Goal: Task Accomplishment & Management: Manage account settings

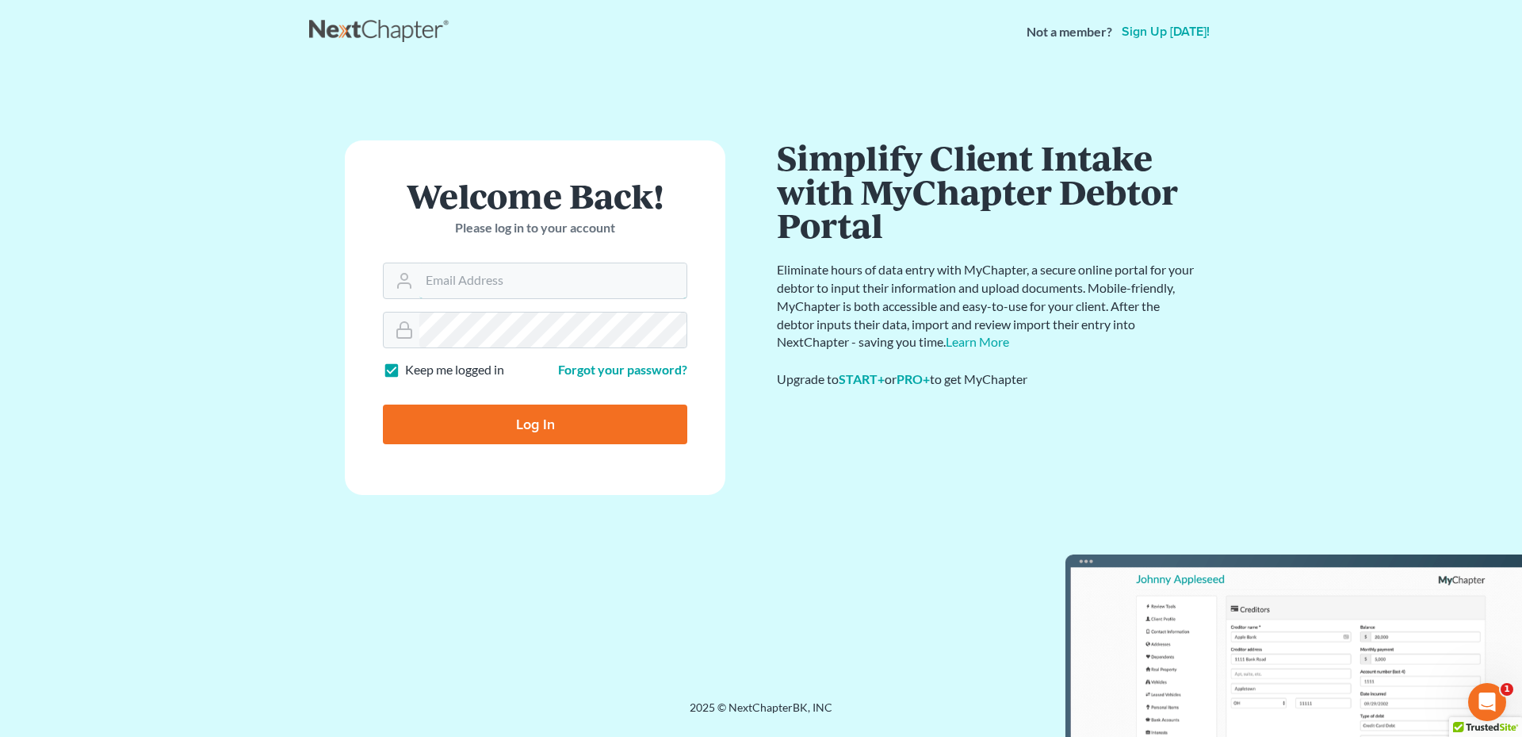
type input "[PERSON_NAME][EMAIL_ADDRESS][DOMAIN_NAME]"
click at [530, 426] on input "Log In" at bounding box center [535, 424] width 304 height 40
type input "Thinking..."
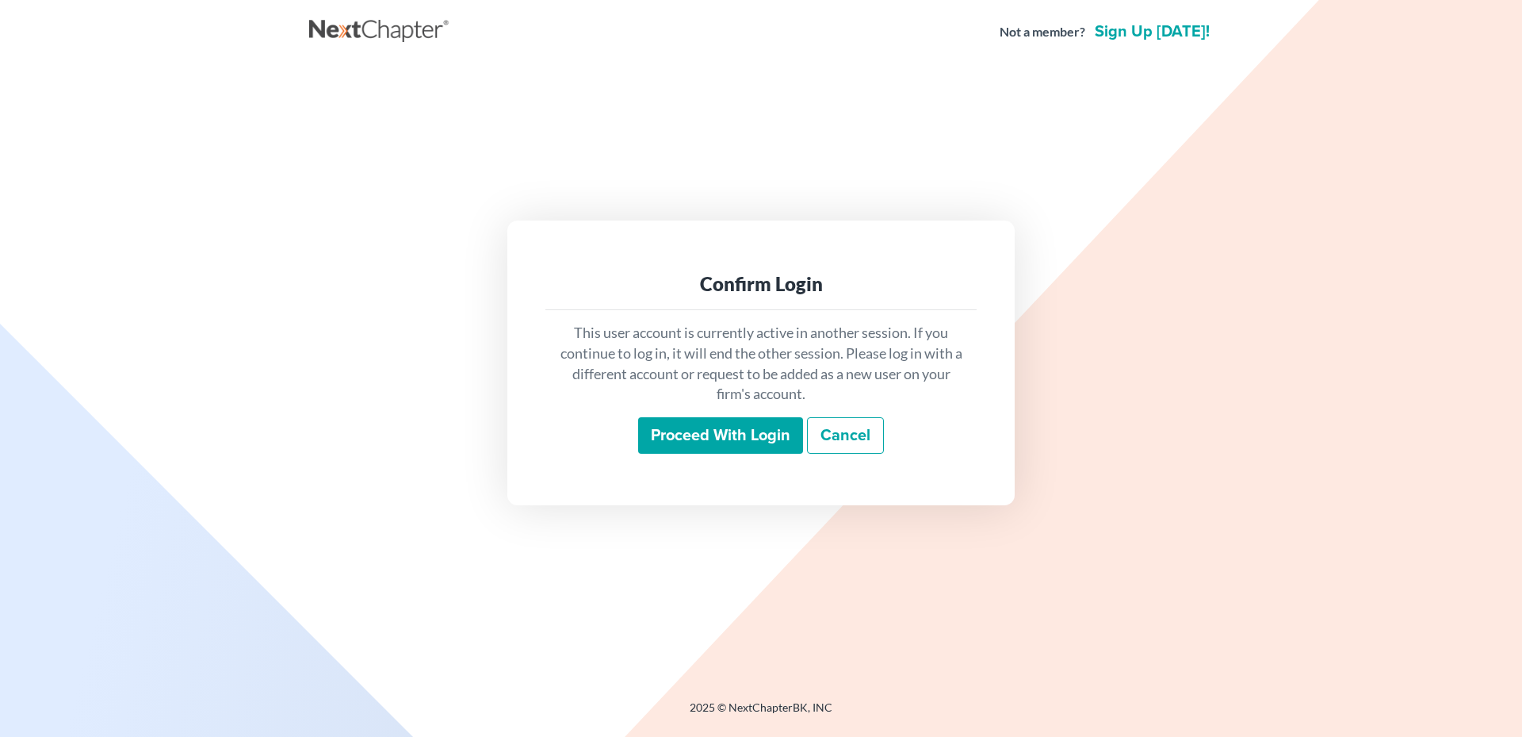
click at [728, 434] on input "Proceed with login" at bounding box center [720, 435] width 165 height 36
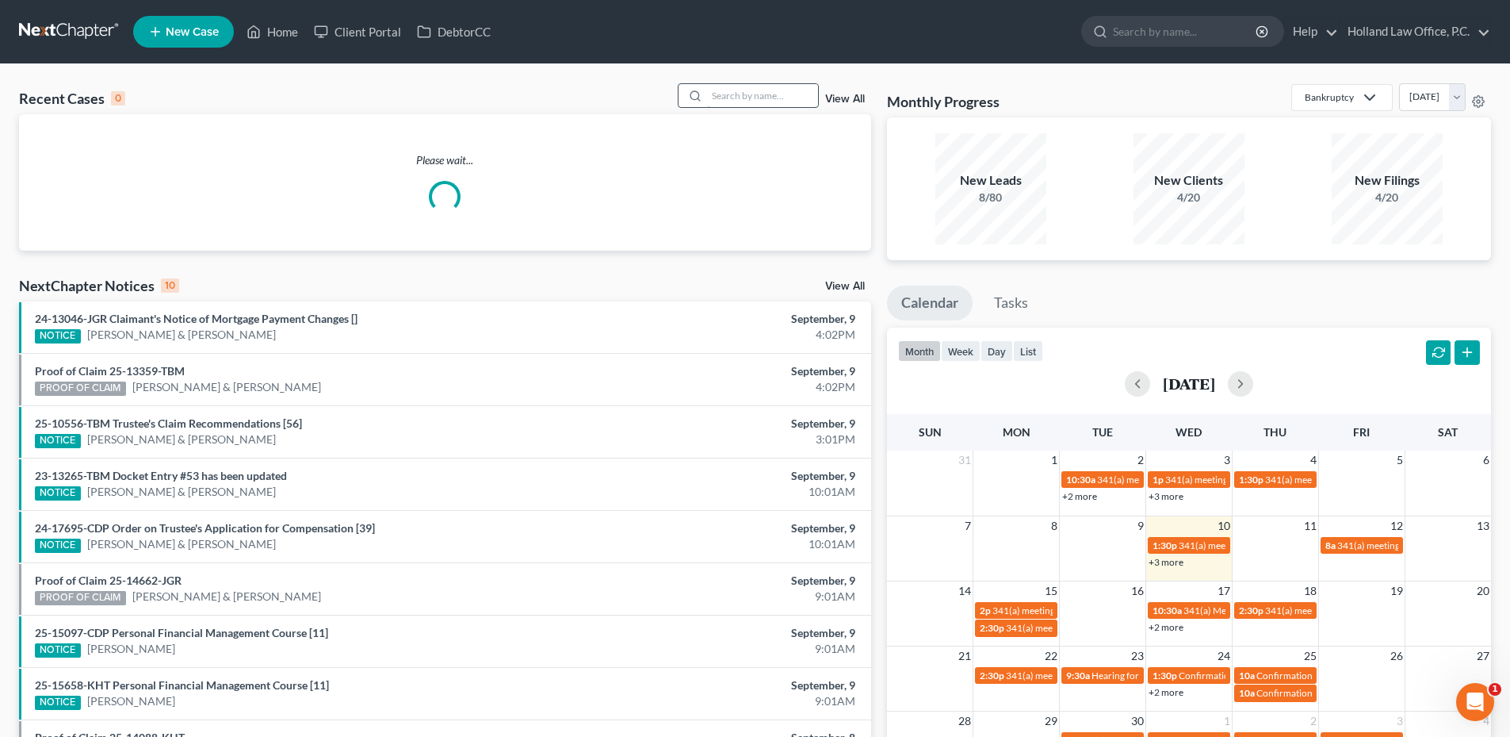
click at [760, 97] on input "search" at bounding box center [762, 95] width 111 height 23
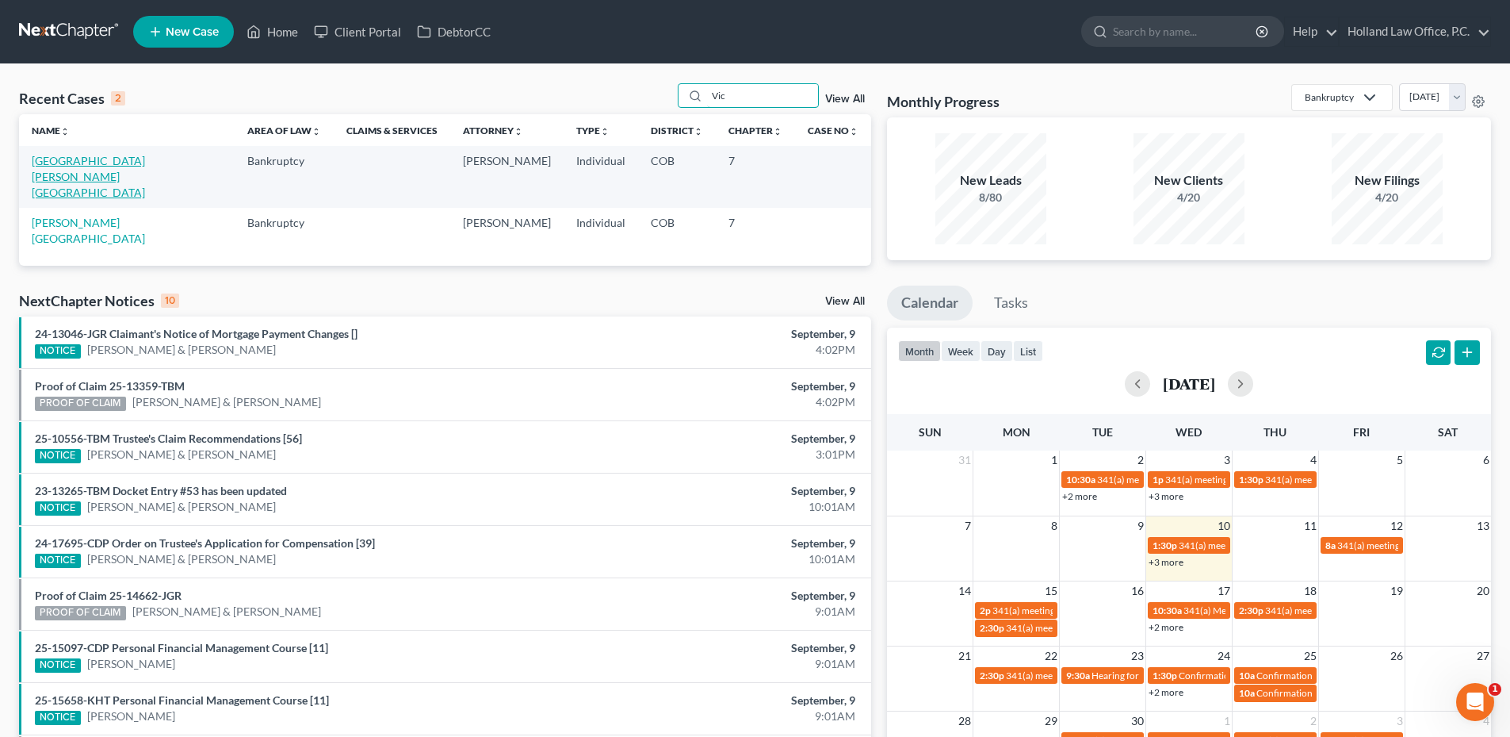
type input "Vic"
click at [94, 163] on link "Medrano, Victoria" at bounding box center [88, 176] width 113 height 45
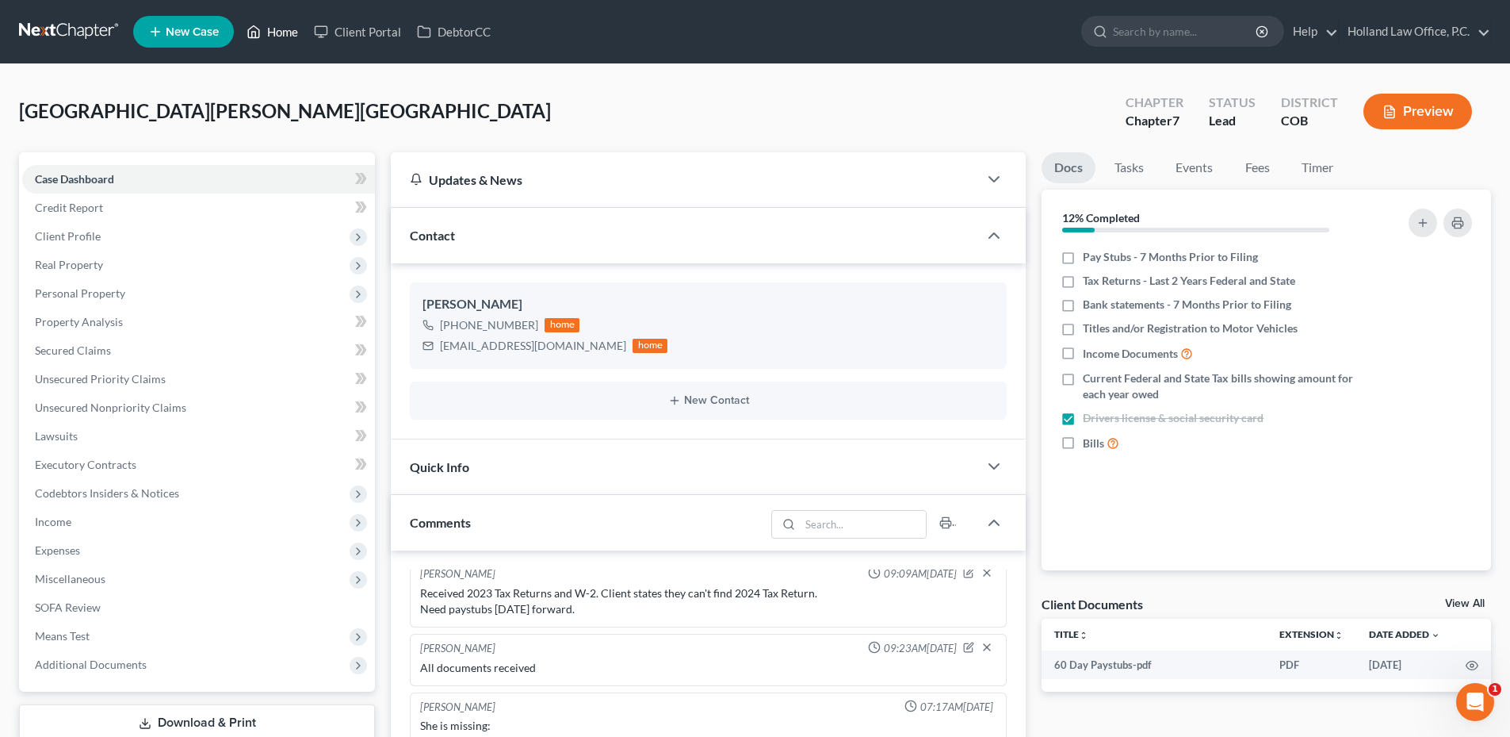
click at [289, 34] on link "Home" at bounding box center [272, 31] width 67 height 29
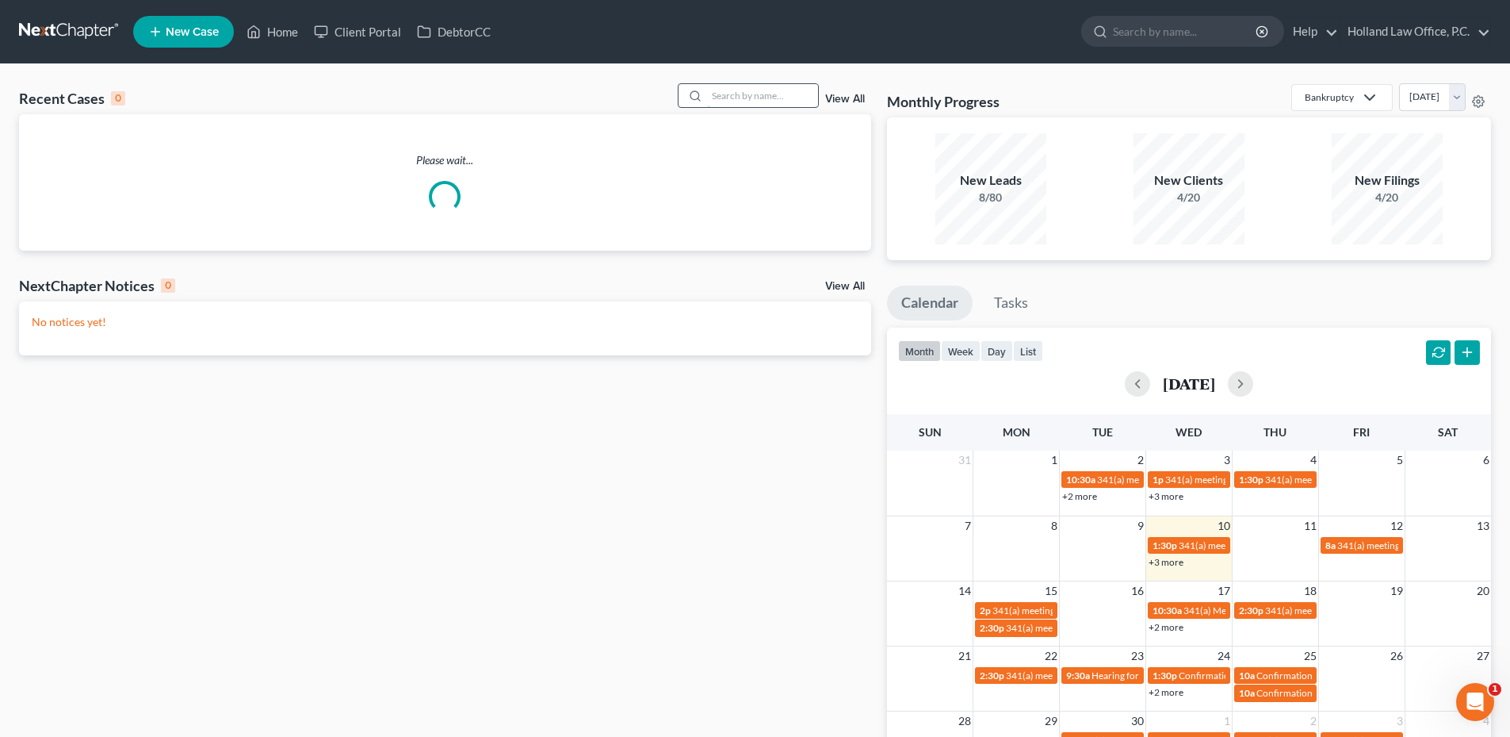
click at [800, 96] on input "search" at bounding box center [762, 95] width 111 height 23
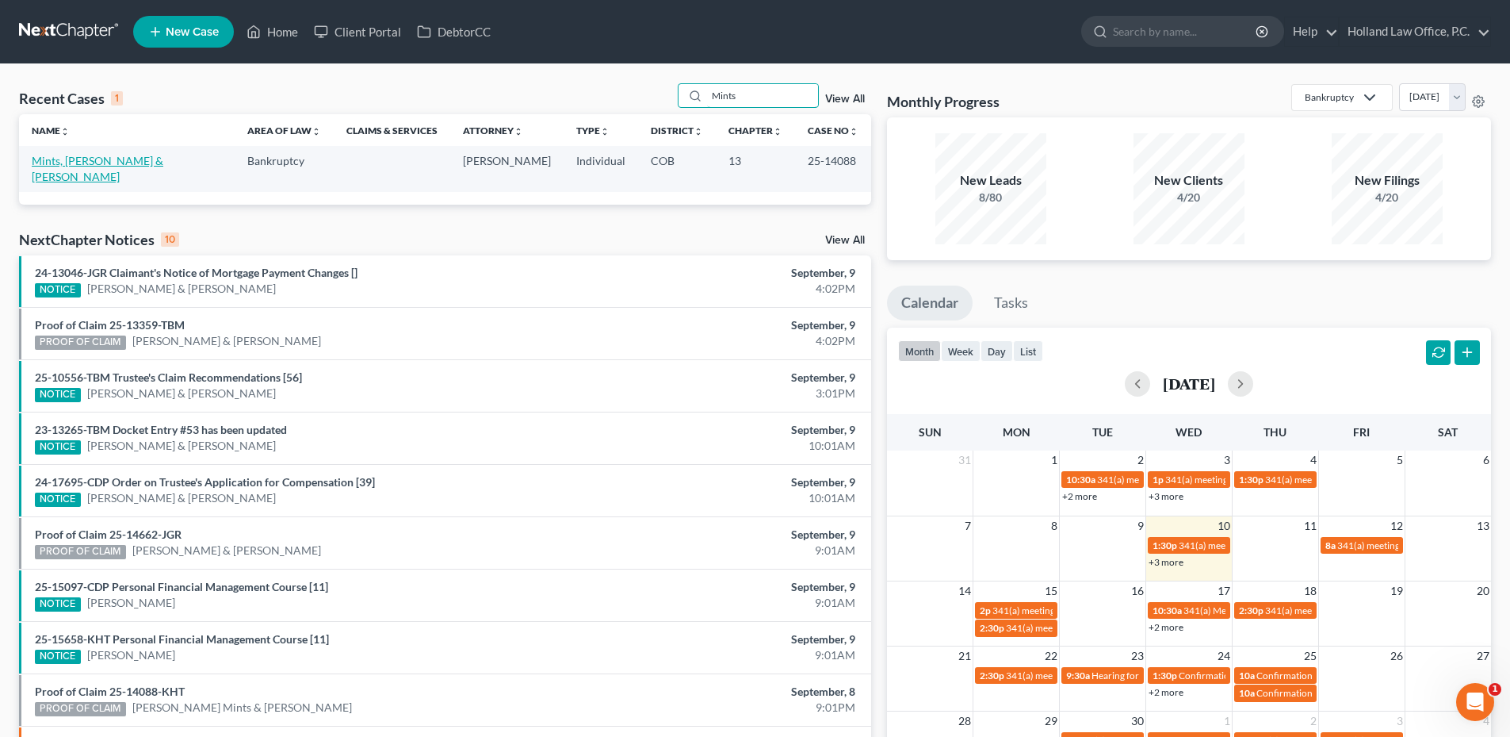
type input "Mints"
click at [114, 155] on link "Mints, Micheal & Heidi" at bounding box center [98, 168] width 132 height 29
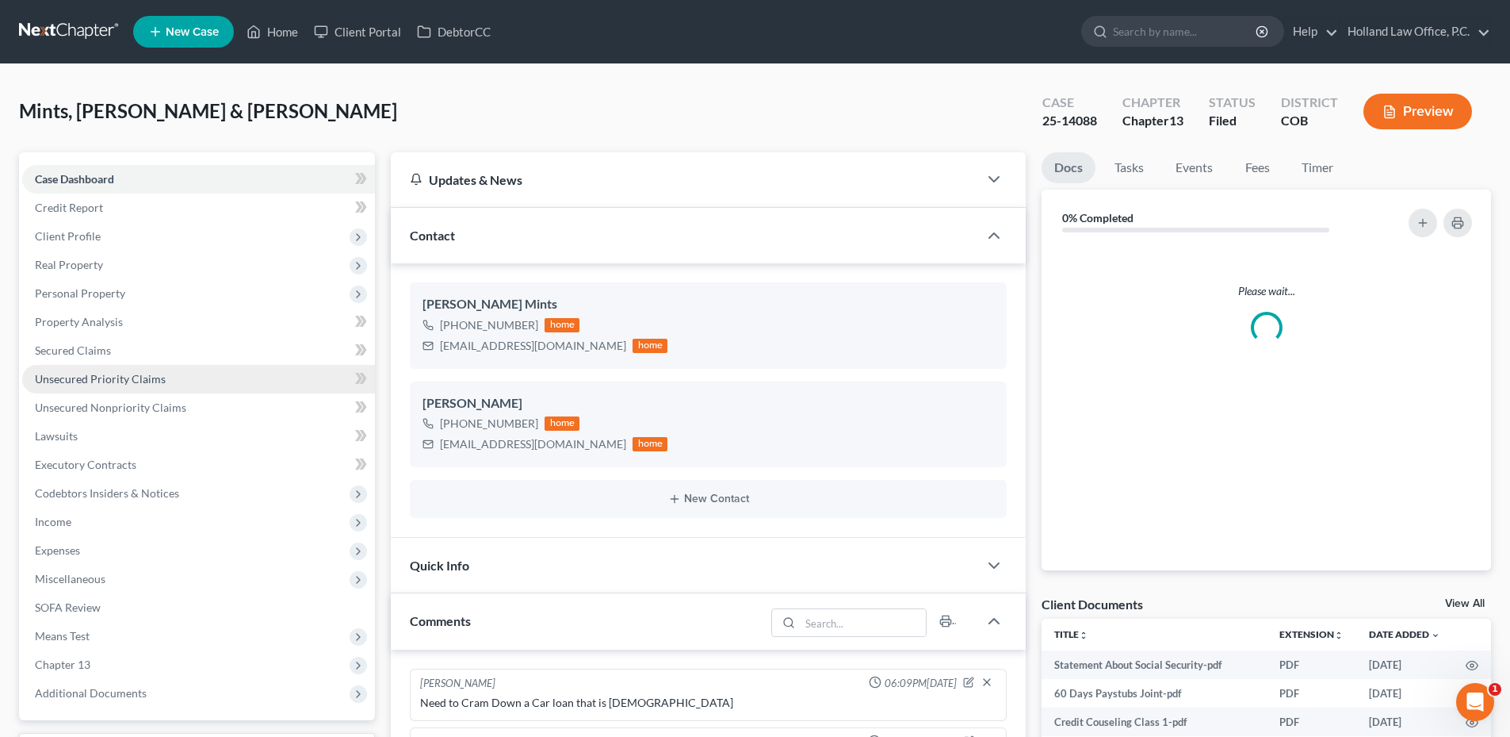
scroll to position [292, 0]
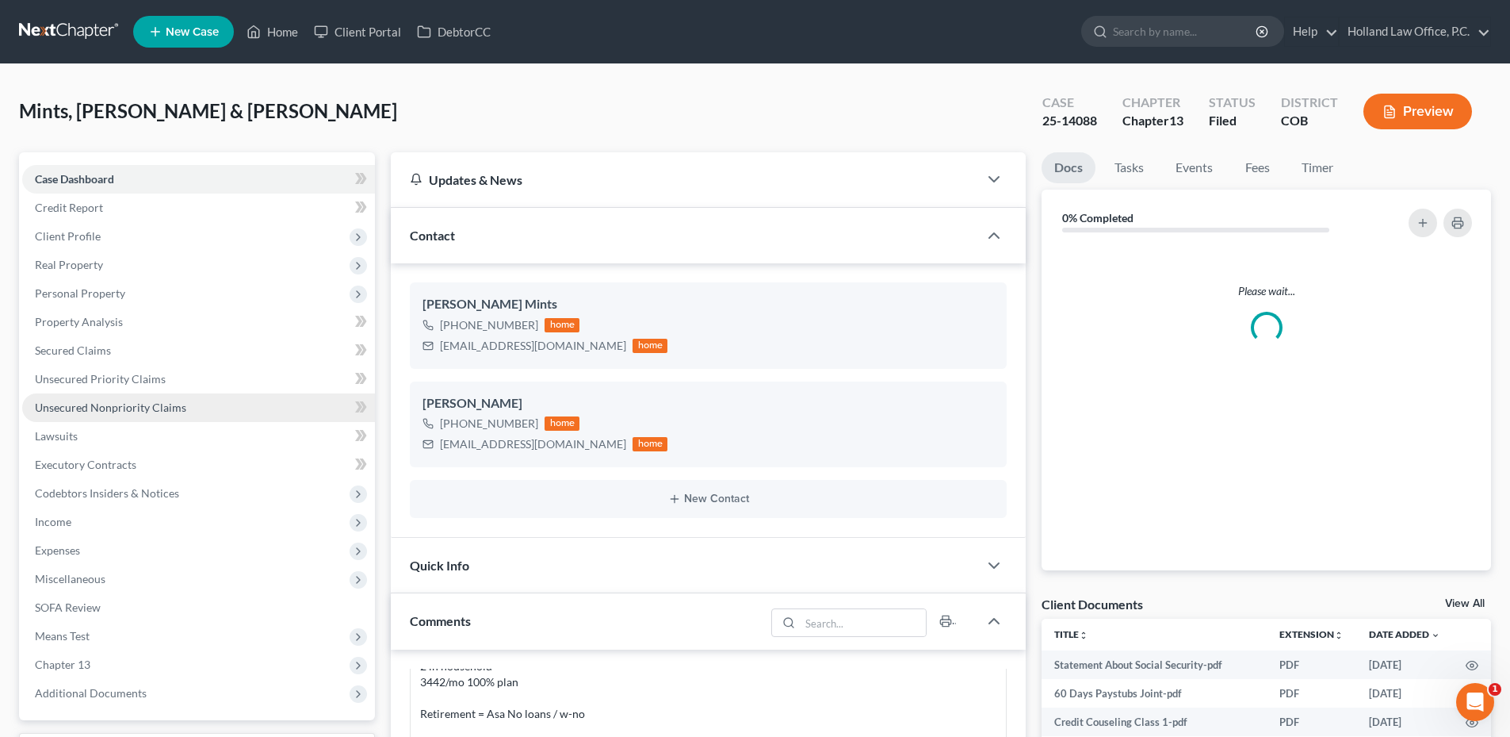
click at [106, 414] on link "Unsecured Nonpriority Claims" at bounding box center [198, 407] width 353 height 29
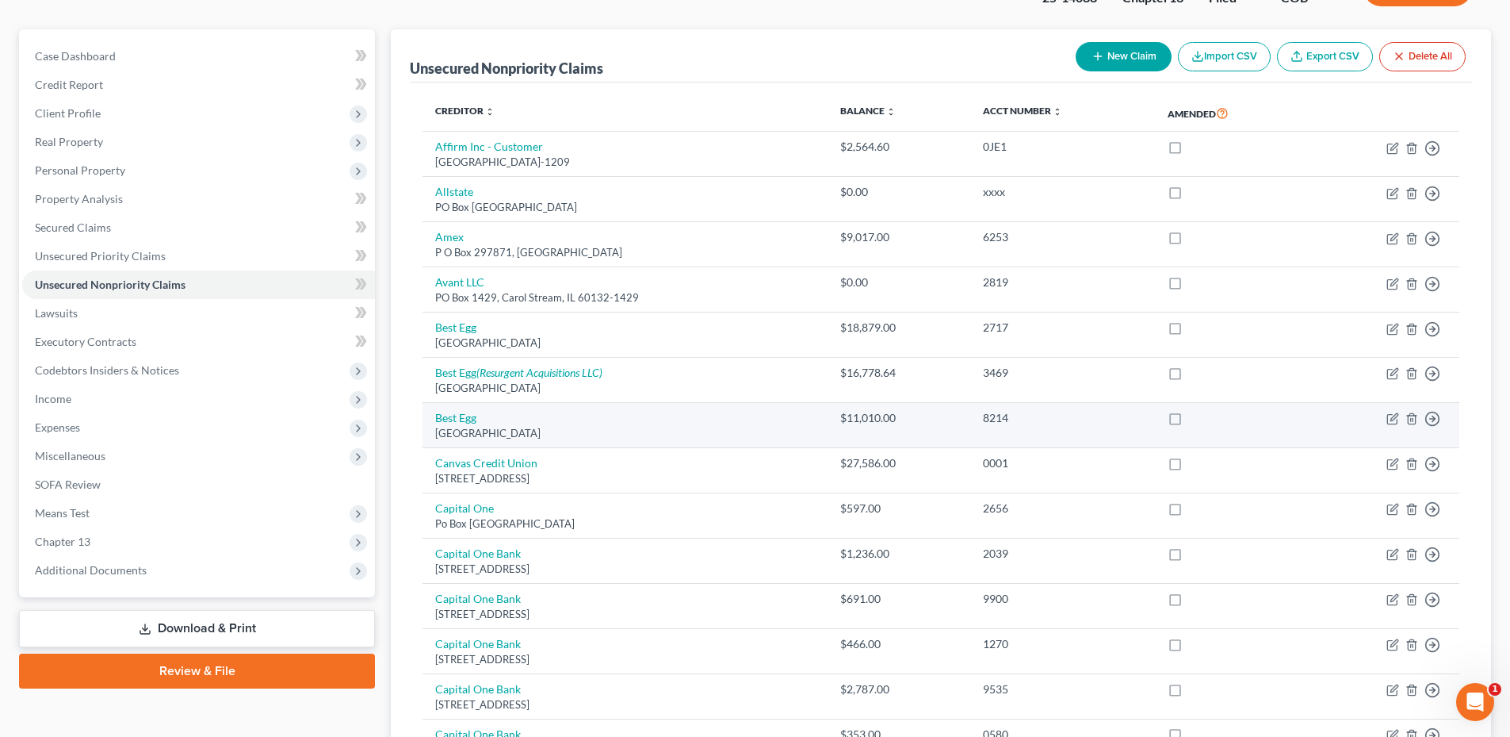
scroll to position [159, 0]
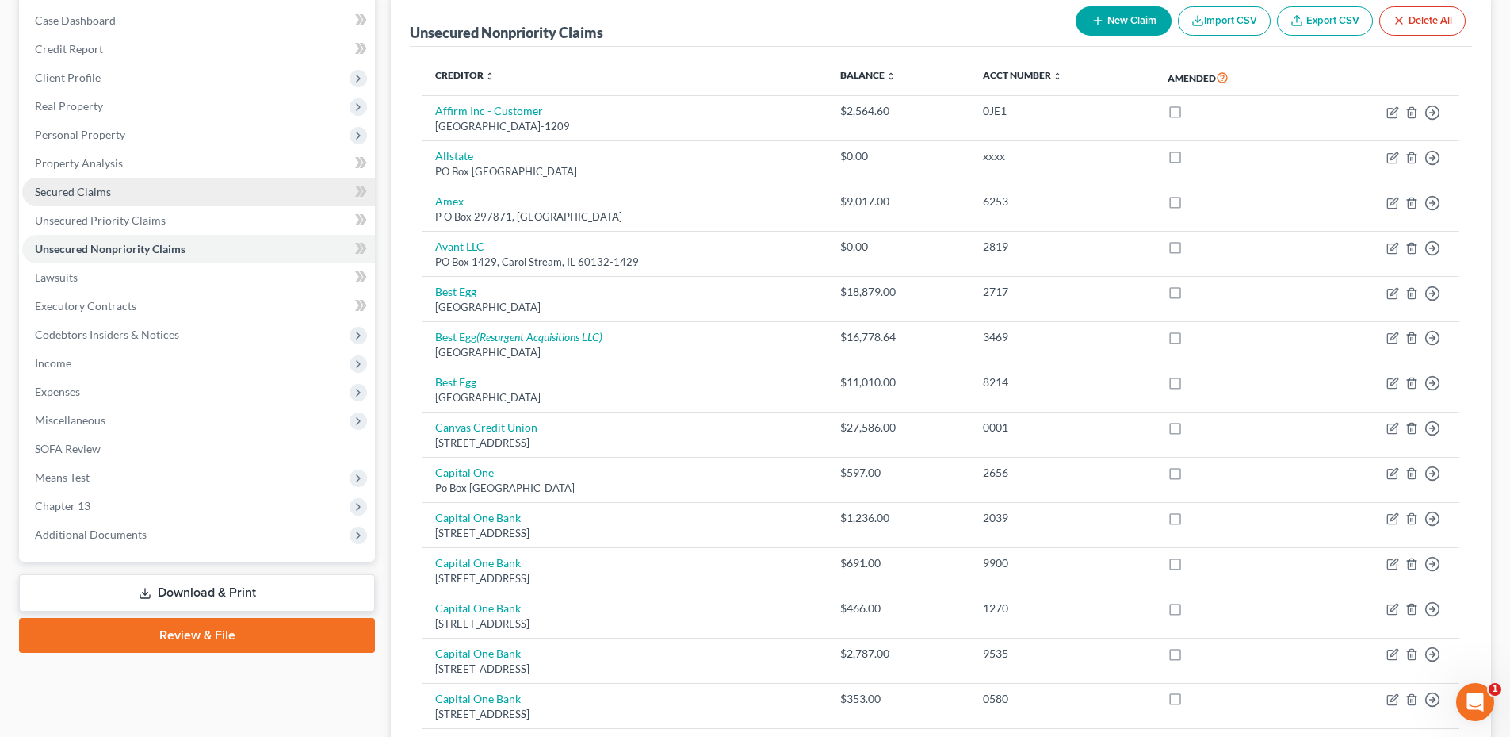
click at [86, 201] on link "Secured Claims" at bounding box center [198, 192] width 353 height 29
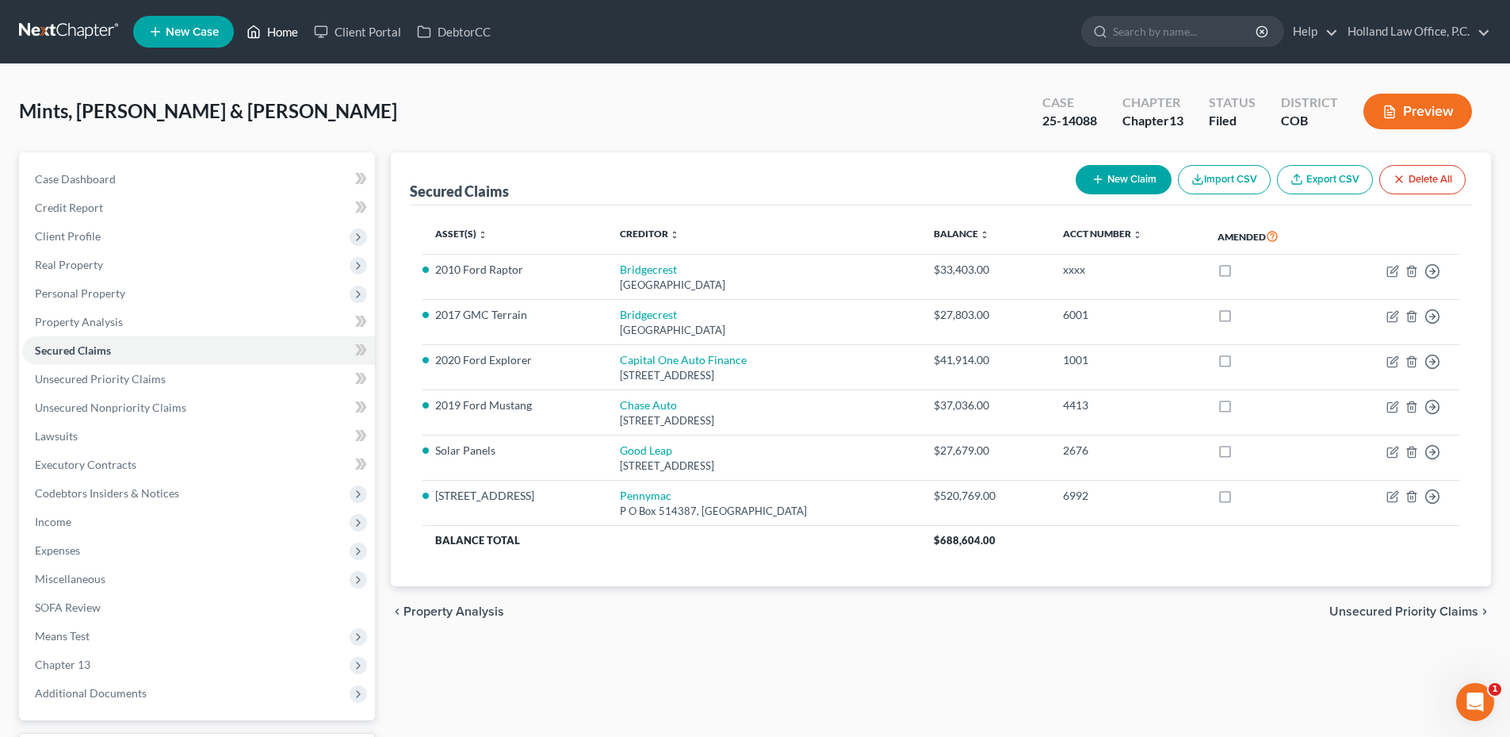
click at [284, 32] on link "Home" at bounding box center [272, 31] width 67 height 29
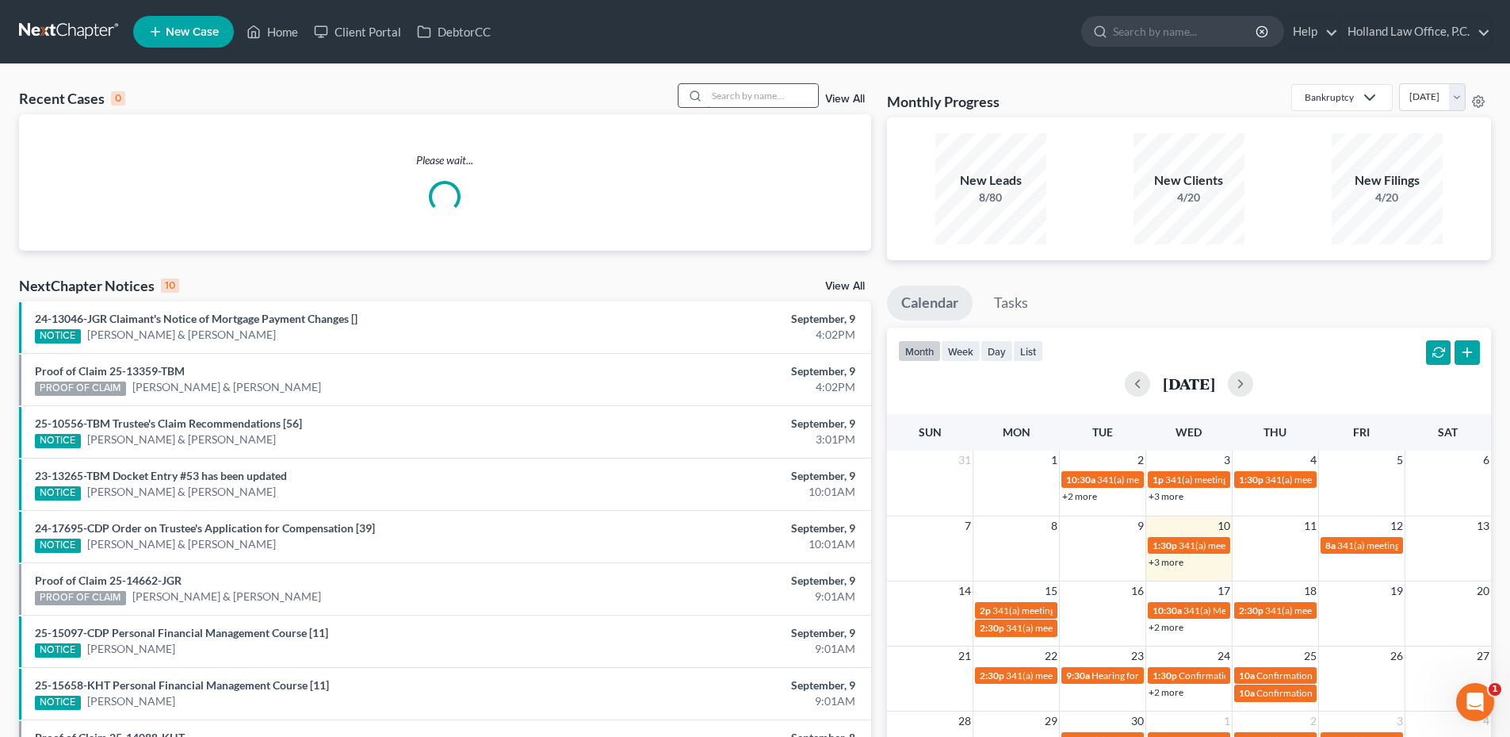
click at [743, 99] on input "search" at bounding box center [762, 95] width 111 height 23
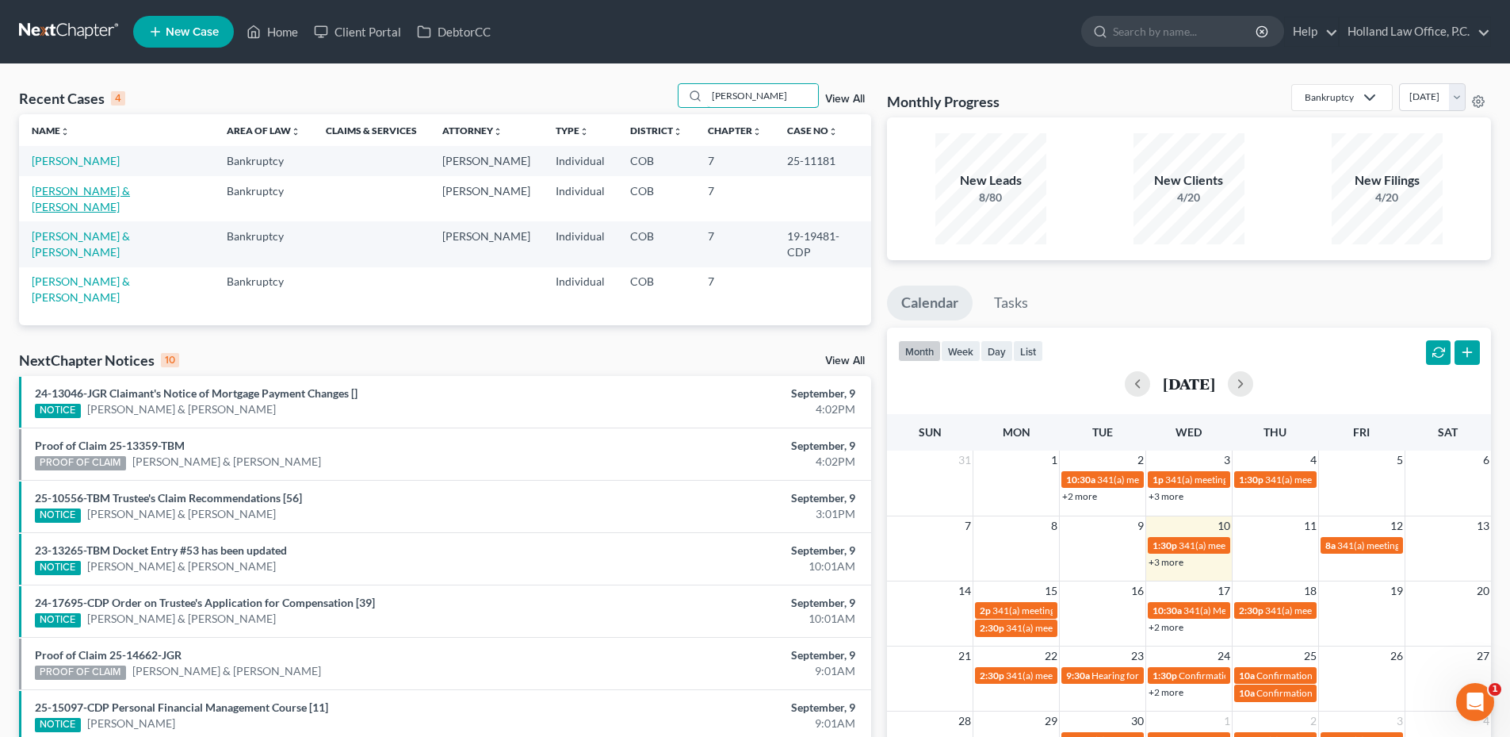
type input "Egan"
click at [80, 188] on link "Hall, Ethan & Egan, Rebecca" at bounding box center [81, 198] width 98 height 29
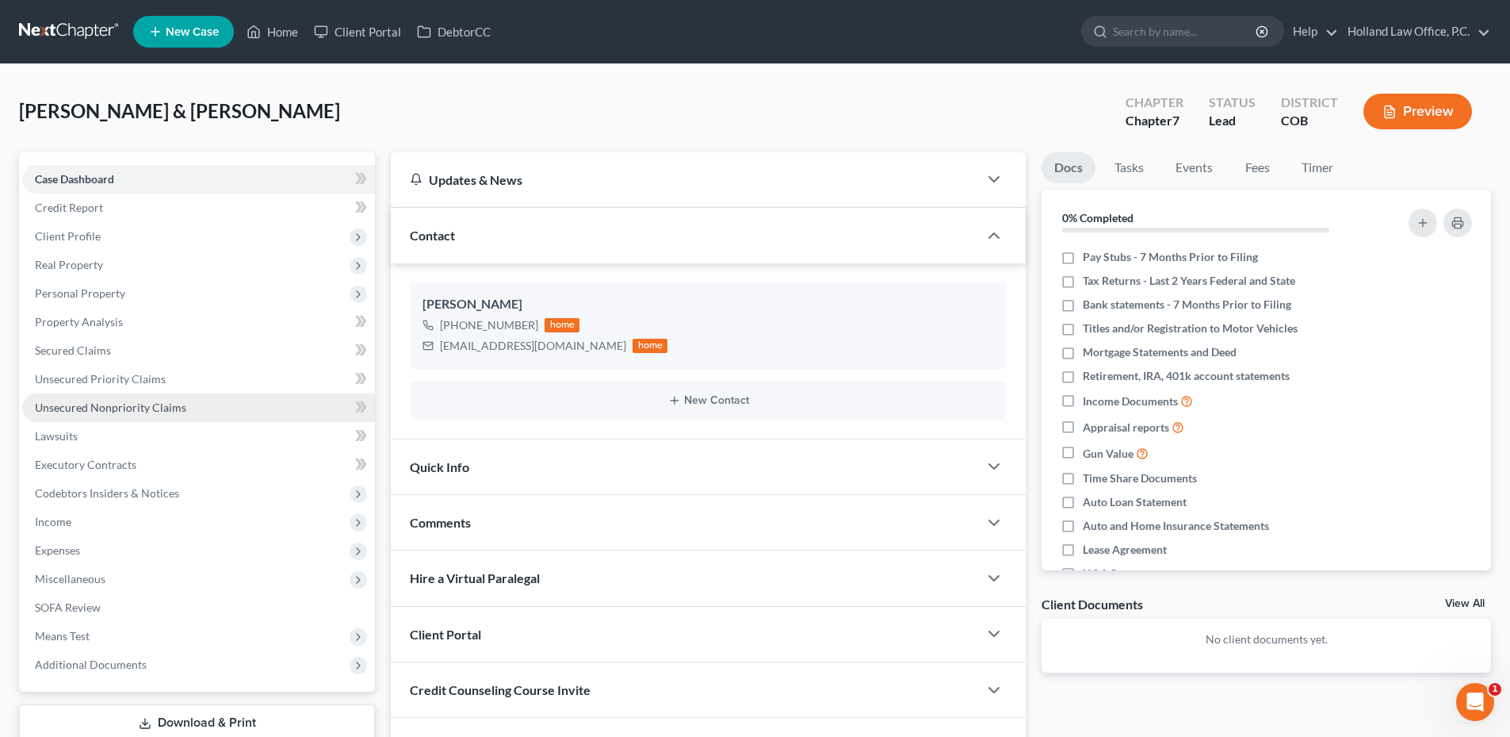
click at [96, 409] on span "Unsecured Nonpriority Claims" at bounding box center [110, 406] width 151 height 13
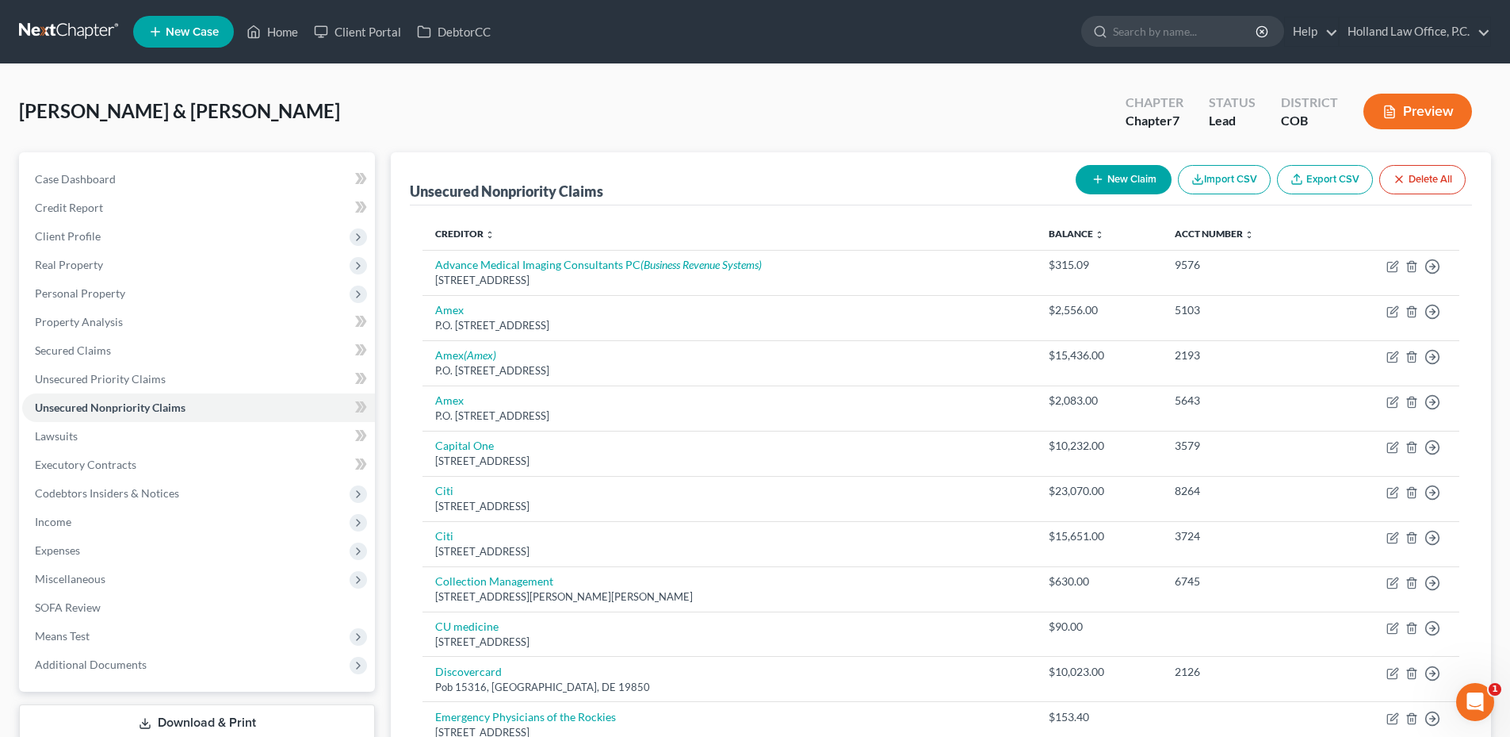
click at [1129, 191] on button "New Claim" at bounding box center [1124, 179] width 96 height 29
select select "2"
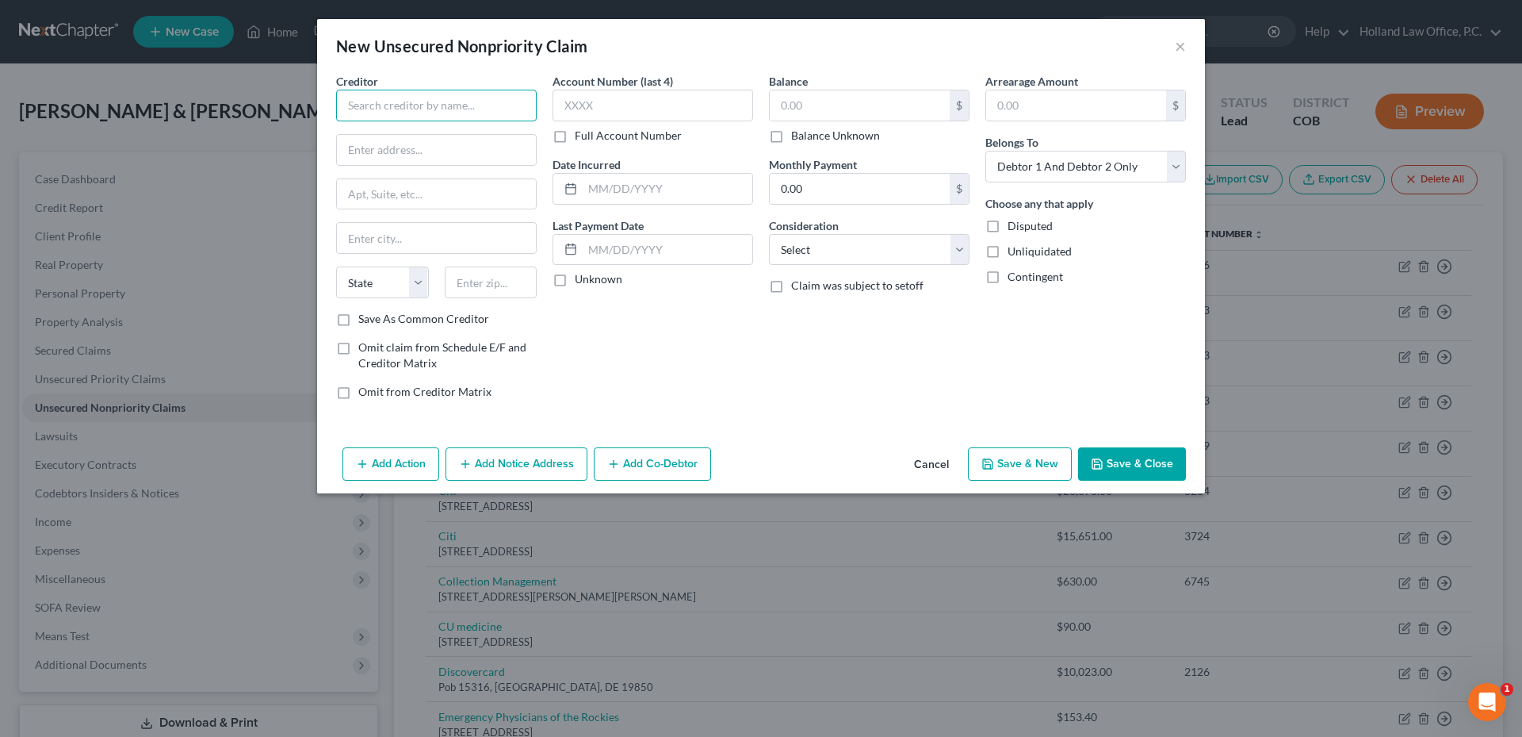
click at [380, 111] on input "text" at bounding box center [436, 106] width 201 height 32
drag, startPoint x: 401, startPoint y: 111, endPoint x: 323, endPoint y: 118, distance: 78.0
click at [324, 118] on div "Creditor * FNBO State AL AK AR AZ CA CO CT DE DC FL GA GU HI ID IL IN IA KS KY …" at bounding box center [761, 257] width 888 height 368
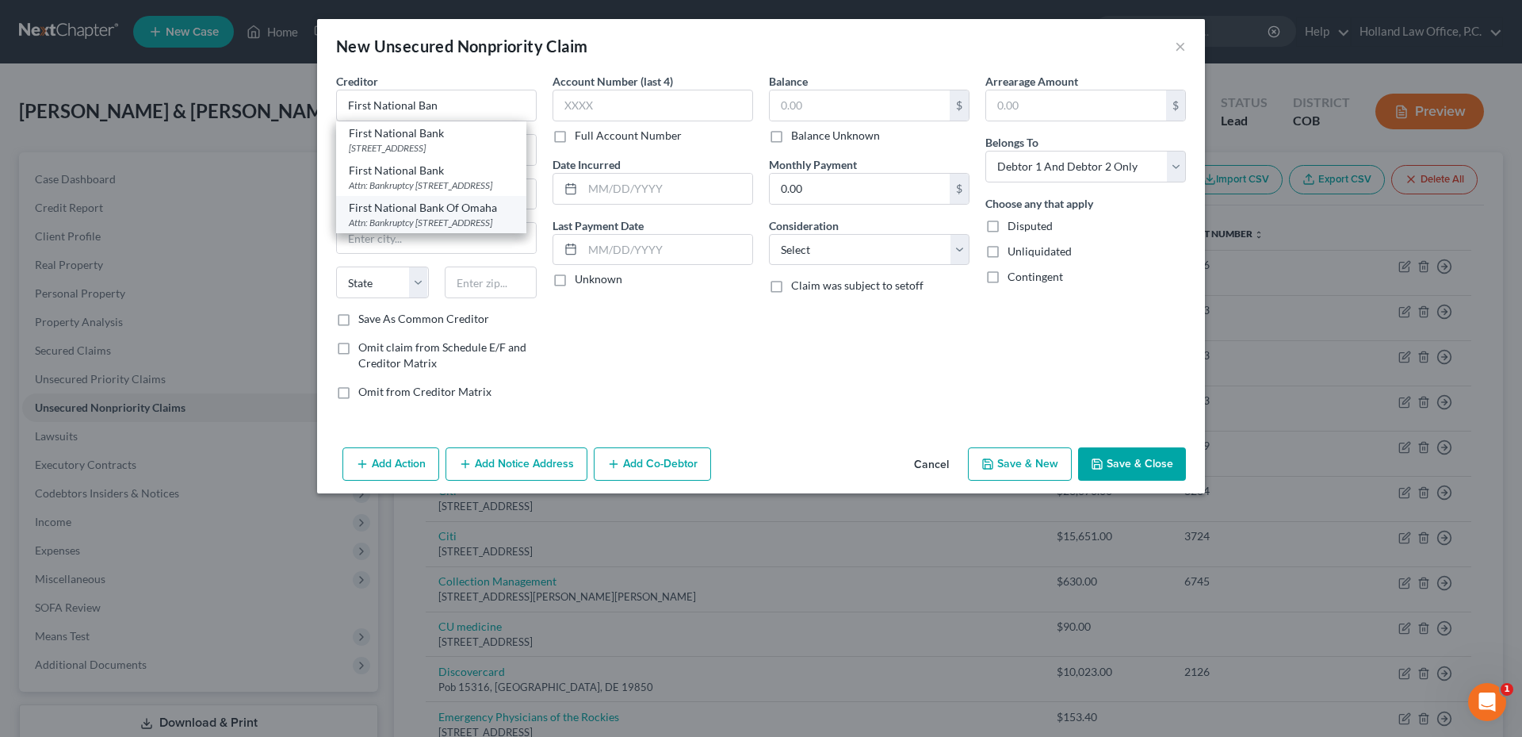
click at [454, 229] on div "Attn: Bankruptcy 1620 Dodge St Mailstop 4440, Omaha, NE 68197" at bounding box center [431, 222] width 165 height 13
type input "First National Bank Of Omaha"
type input "Attn: Bankruptcy"
type input "1620 Dodge St Mailstop 4440"
type input "Omaha"
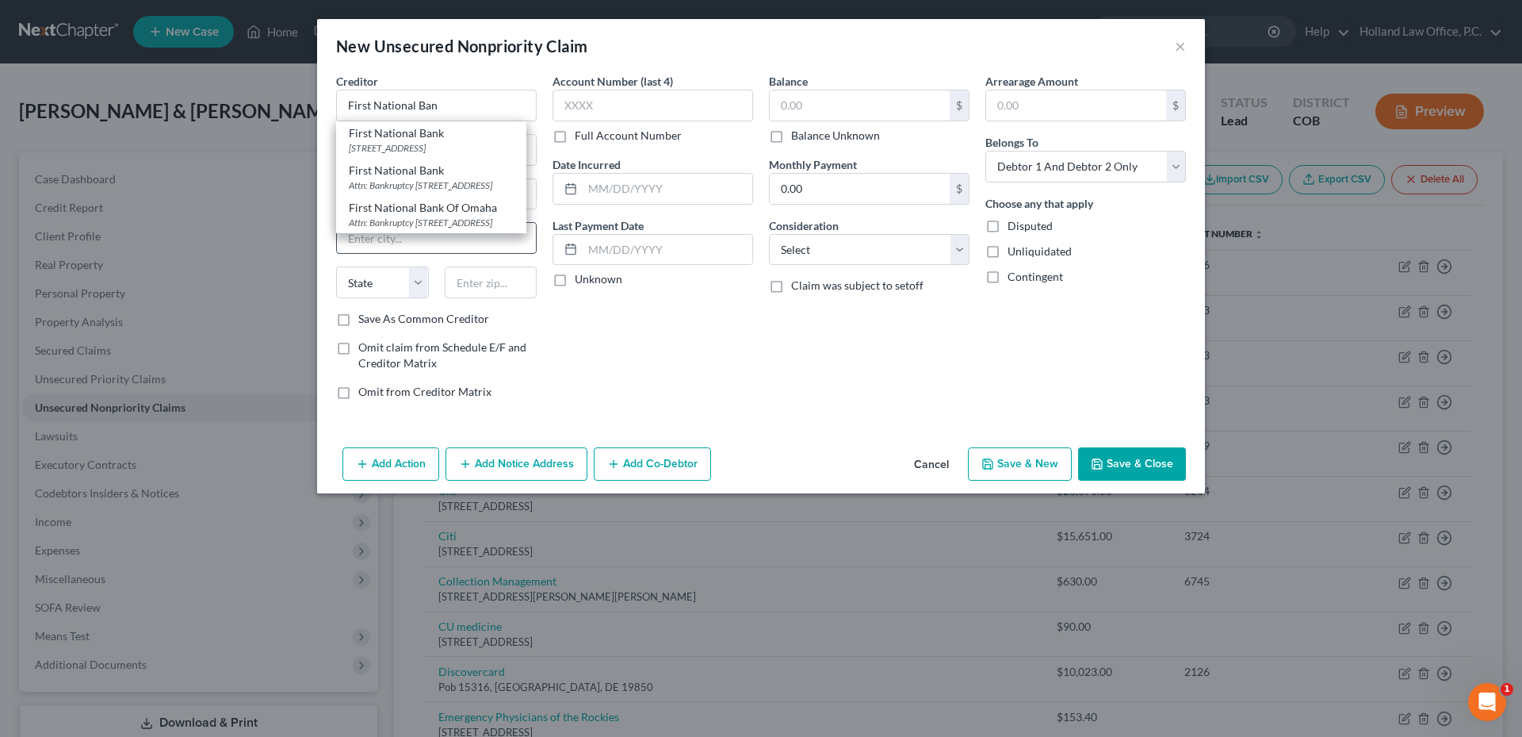
select select "30"
type input "68197"
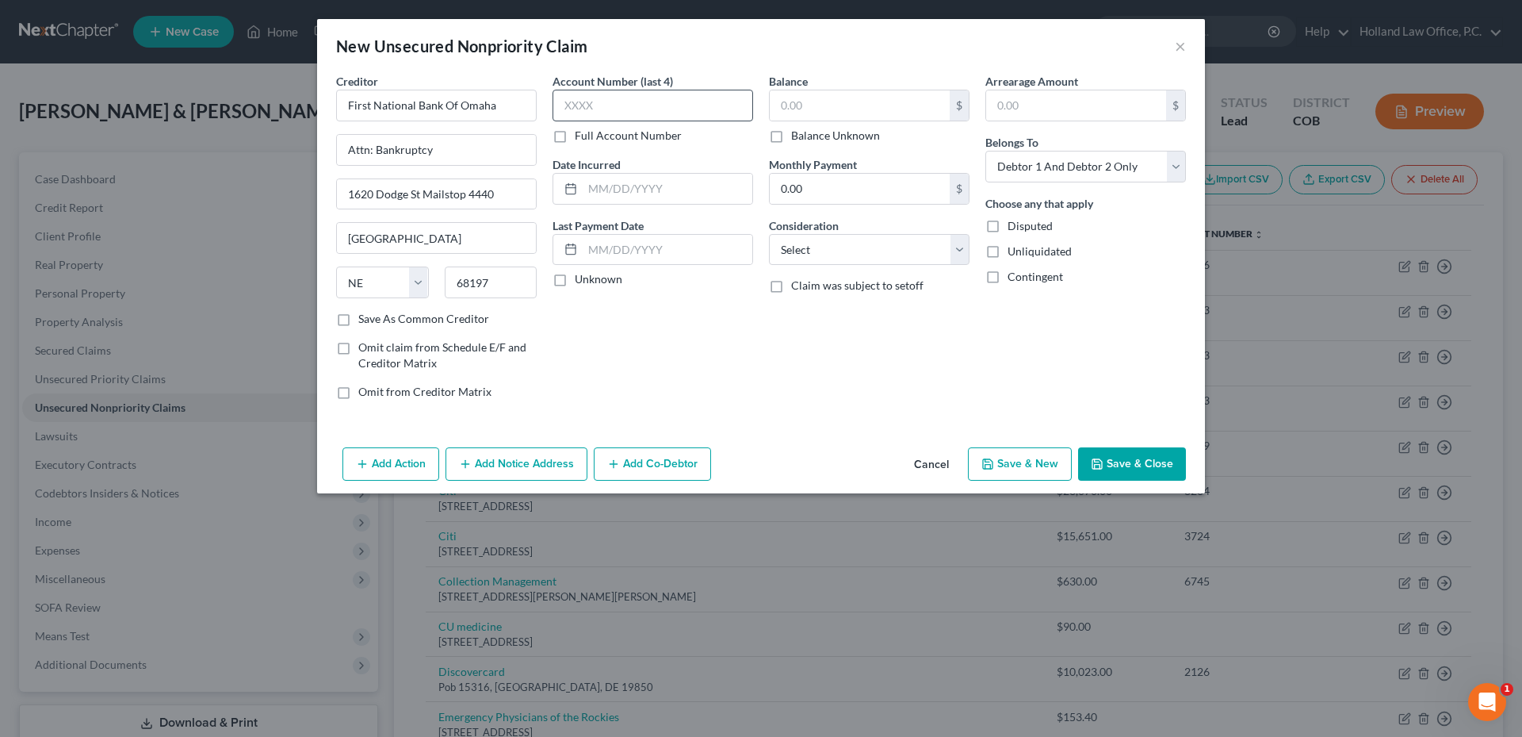
drag, startPoint x: 649, startPoint y: 128, endPoint x: 645, endPoint y: 117, distance: 11.8
click at [648, 124] on div "Account Number (last 4) Full Account Number" at bounding box center [653, 108] width 201 height 71
drag, startPoint x: 645, startPoint y: 117, endPoint x: 625, endPoint y: 95, distance: 29.7
click at [625, 95] on input "text" at bounding box center [653, 106] width 201 height 32
paste input "5945"
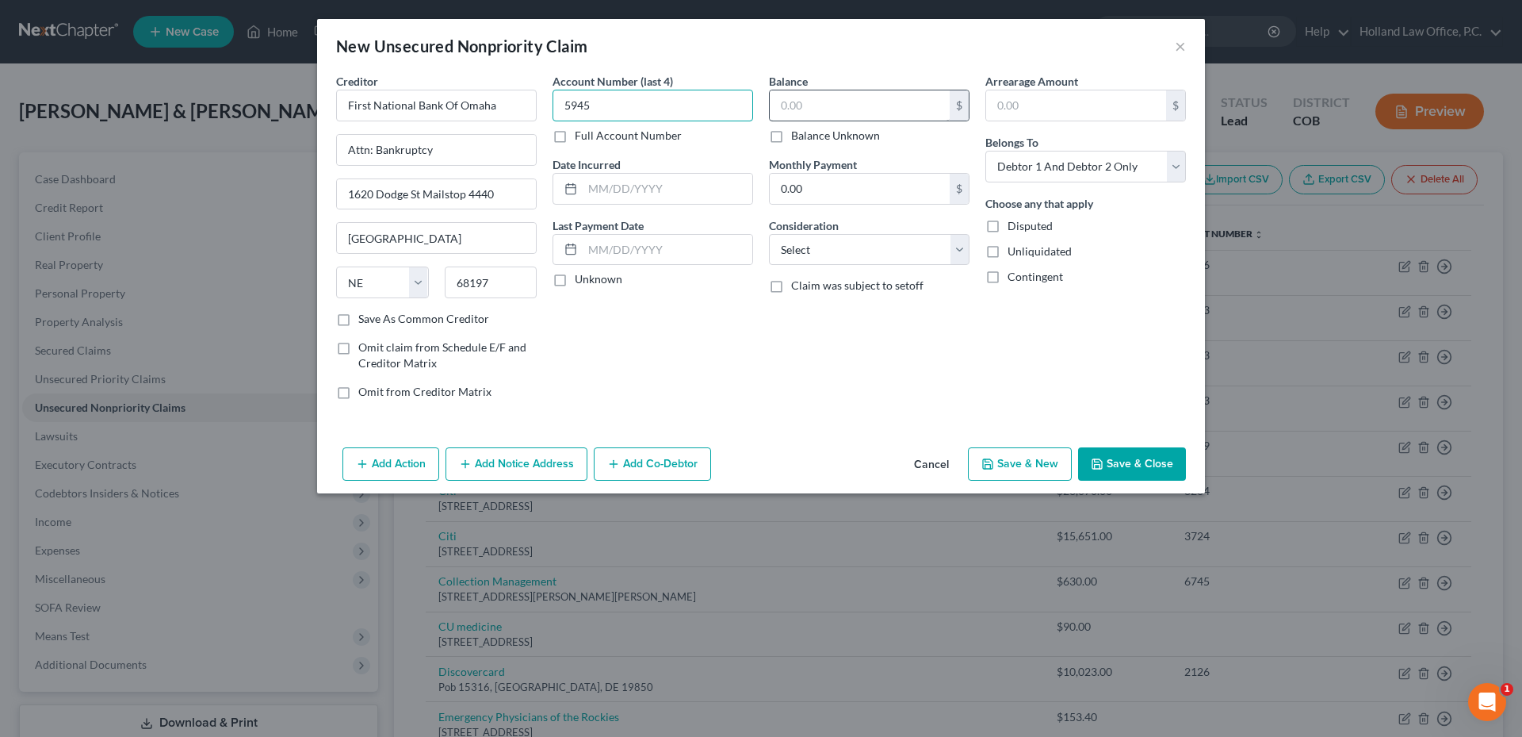
type input "5945"
click at [833, 109] on input "text" at bounding box center [860, 105] width 180 height 30
click at [868, 102] on input "437.22" at bounding box center [860, 105] width 180 height 30
type input "437.92"
click at [869, 234] on select "Select Cable / Satellite Services Collection Agency Credit Card Debt Debt Couns…" at bounding box center [869, 250] width 201 height 32
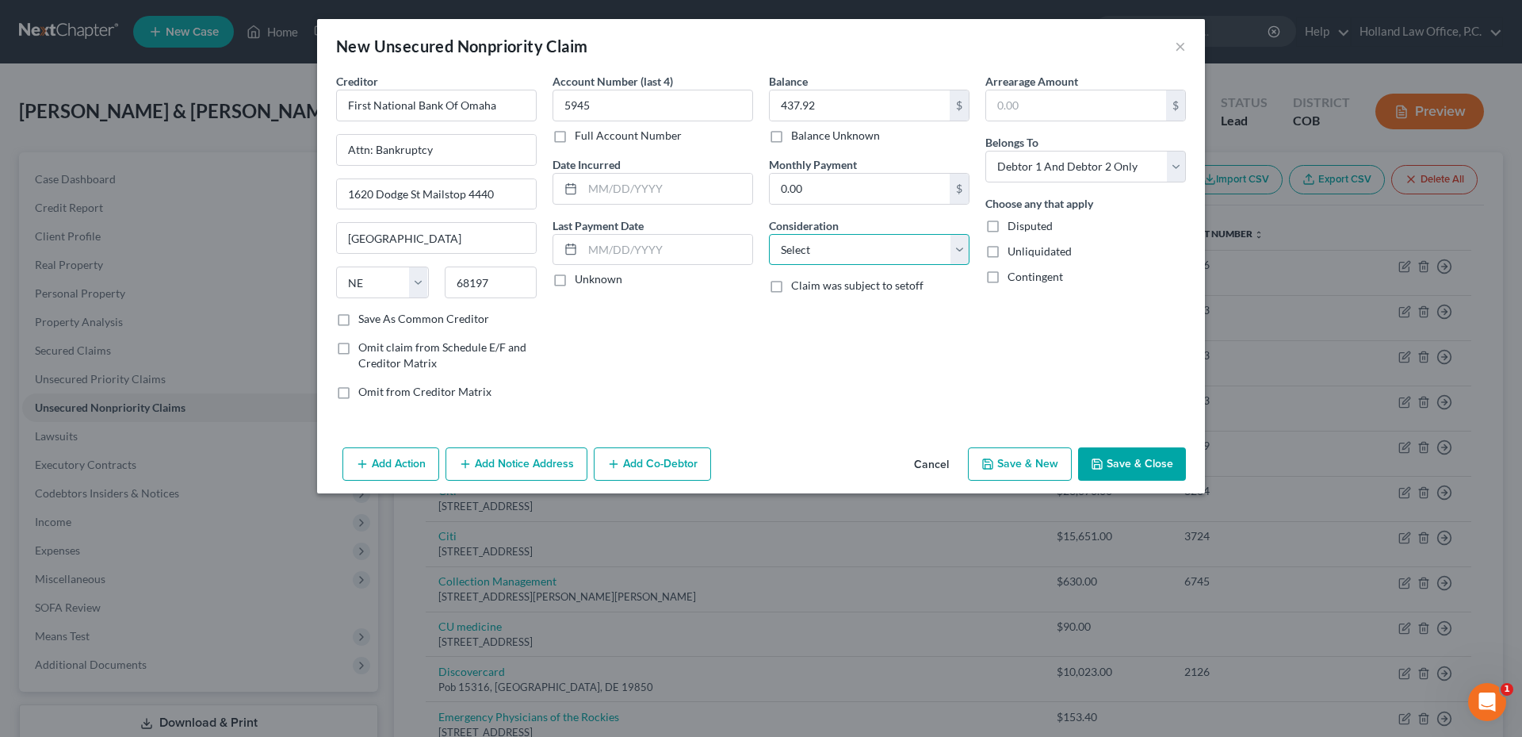
select select "2"
click at [769, 234] on select "Select Cable / Satellite Services Collection Agency Credit Card Debt Debt Couns…" at bounding box center [869, 250] width 201 height 32
click at [1143, 470] on button "Save & Close" at bounding box center [1132, 463] width 108 height 33
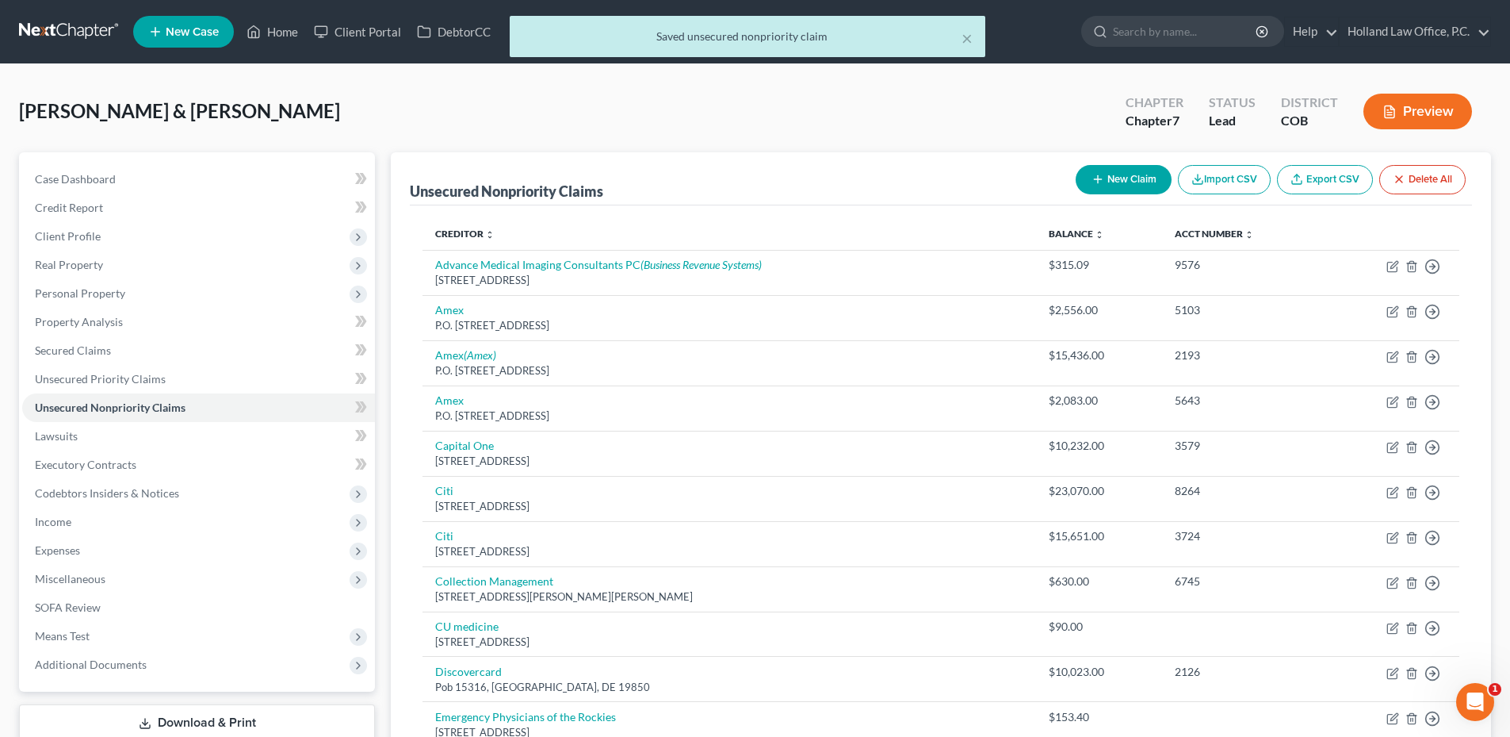
click at [247, 36] on div "× Saved unsecured nonpriority claim" at bounding box center [747, 40] width 1510 height 49
click at [257, 35] on div "× Saved unsecured nonpriority claim" at bounding box center [747, 40] width 1510 height 49
click at [962, 48] on button "×" at bounding box center [967, 38] width 11 height 19
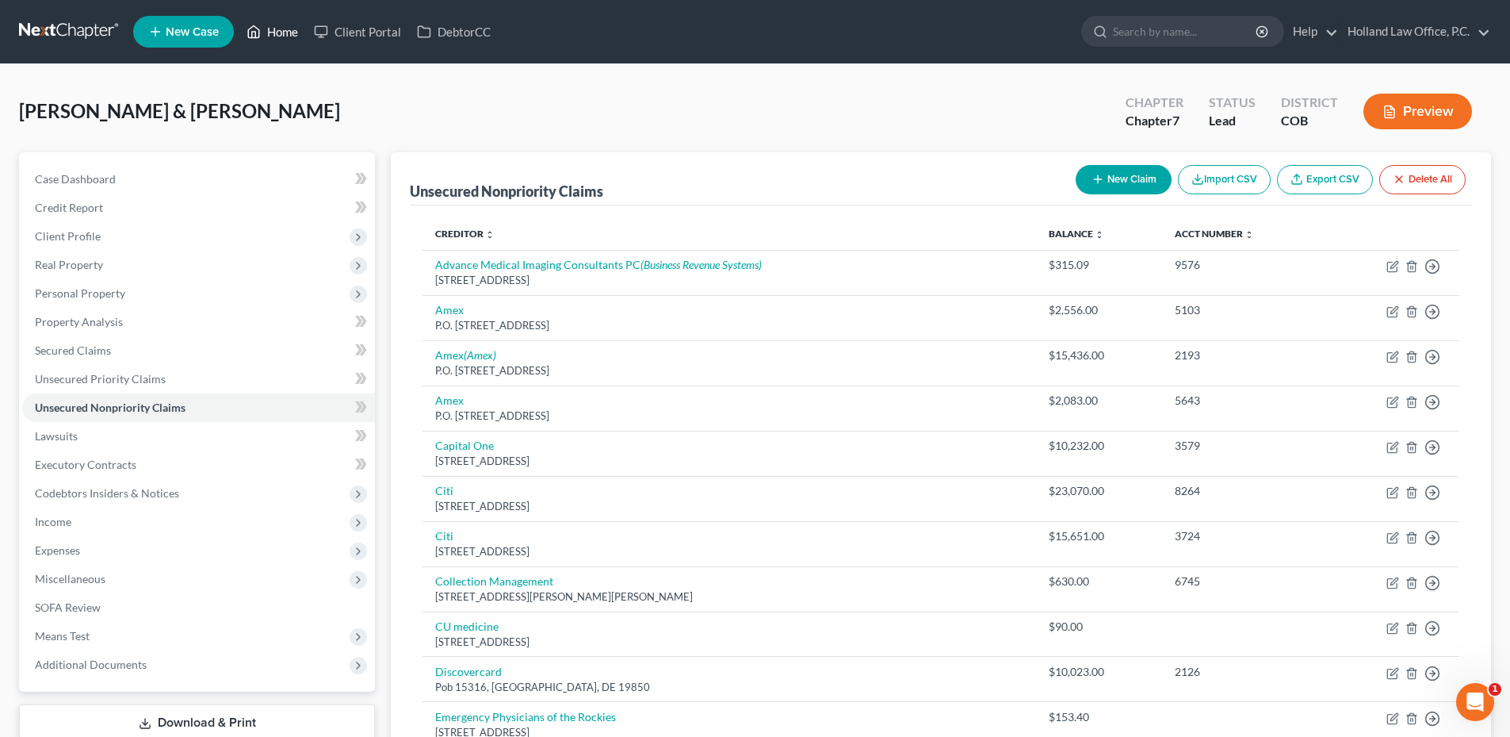
click at [275, 33] on link "Home" at bounding box center [272, 31] width 67 height 29
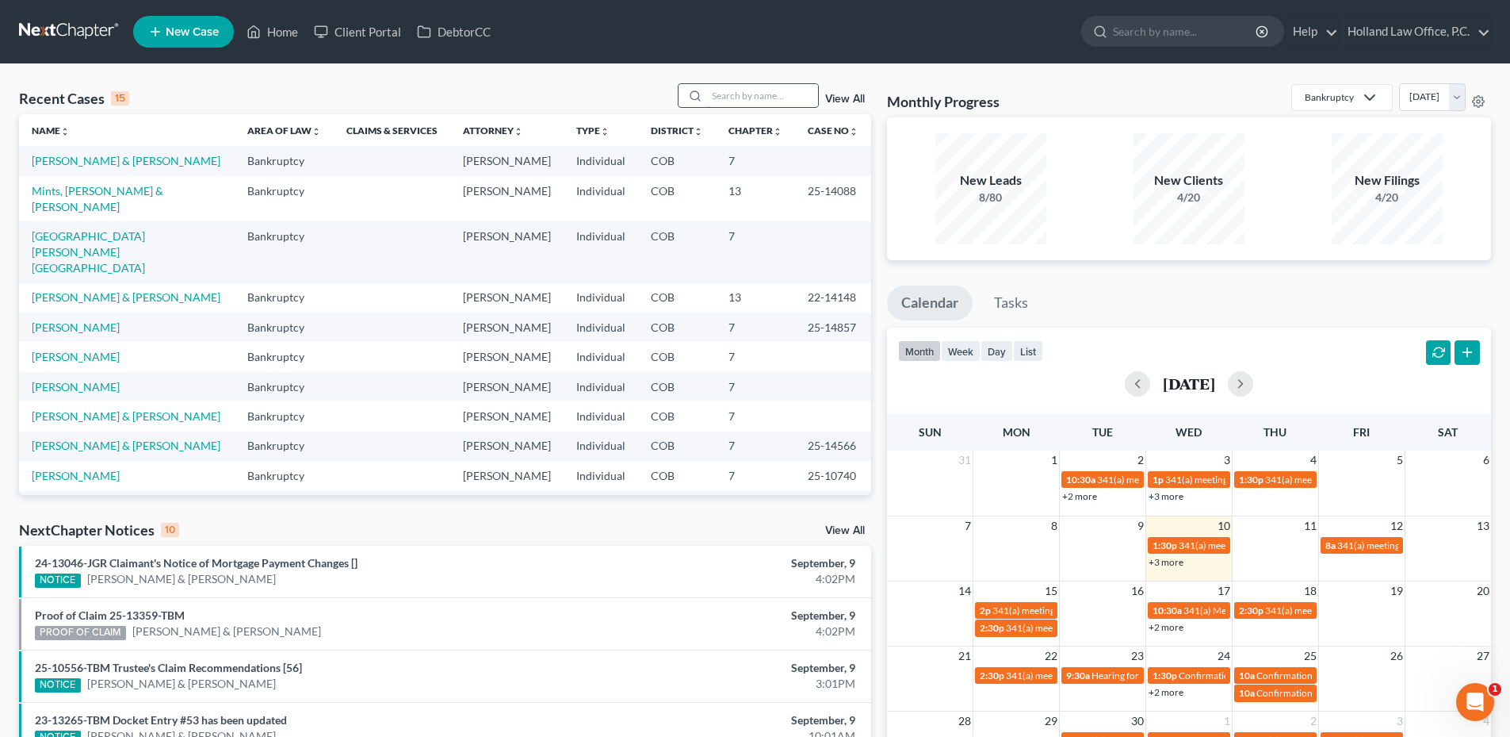
click at [733, 101] on input "search" at bounding box center [762, 95] width 111 height 23
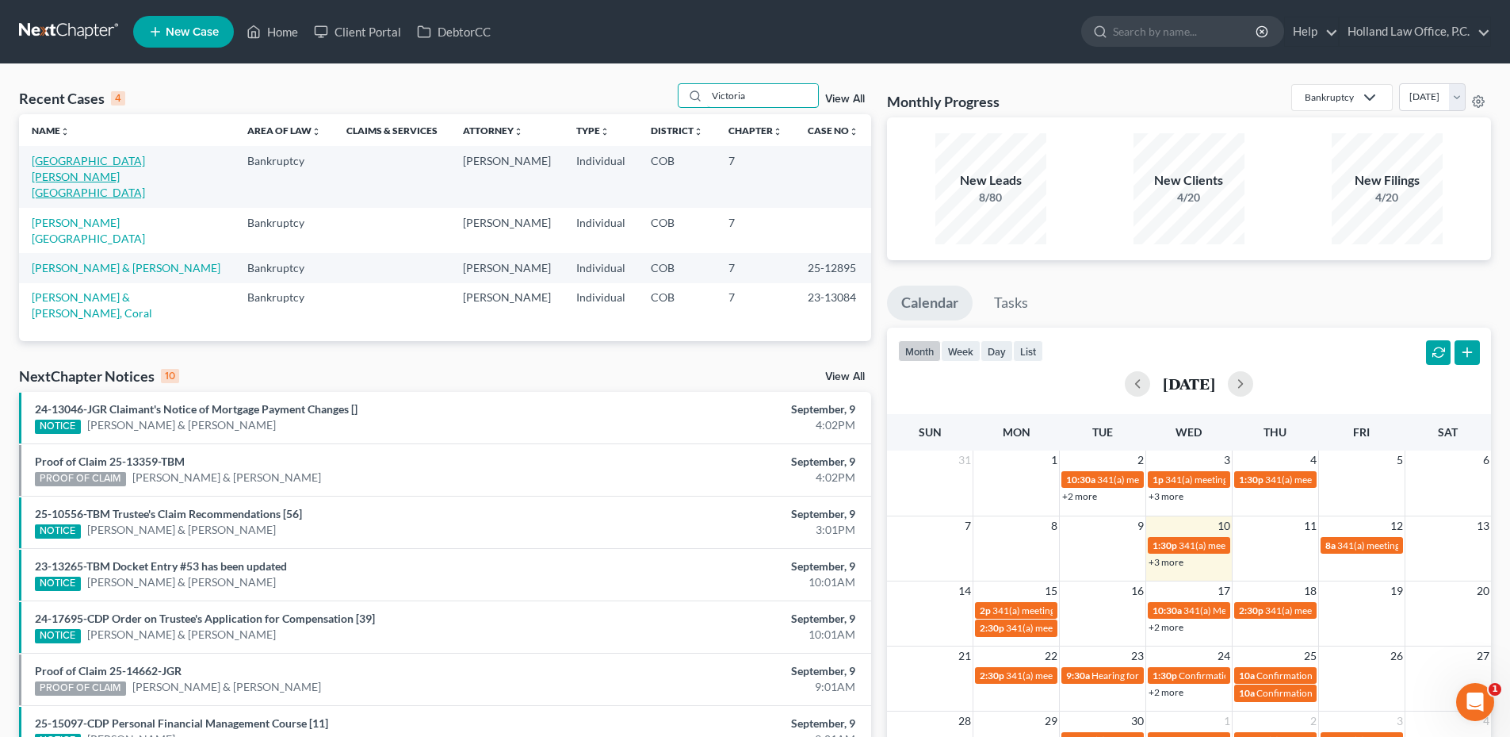
type input "Victoria"
click at [96, 159] on link "Medrano, Victoria" at bounding box center [88, 176] width 113 height 45
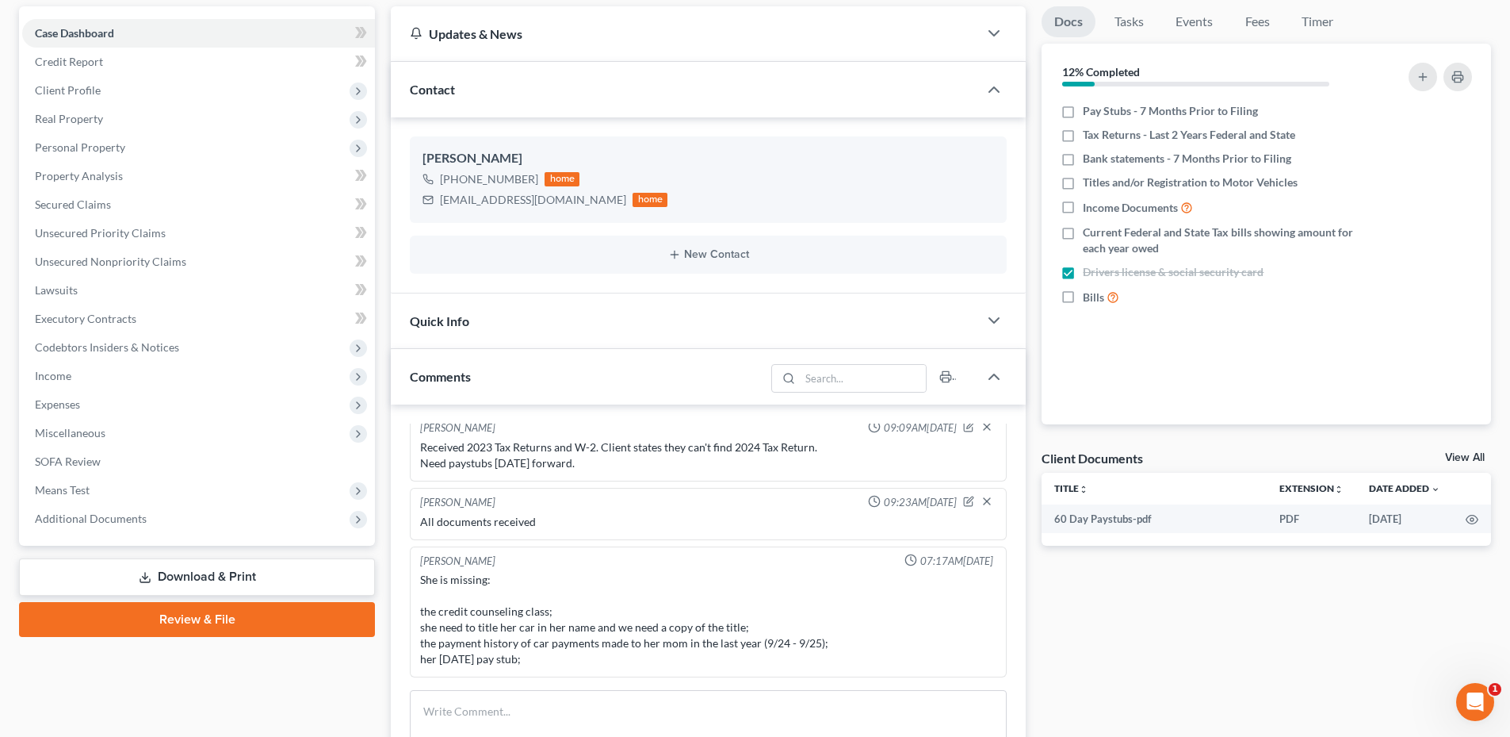
scroll to position [476, 0]
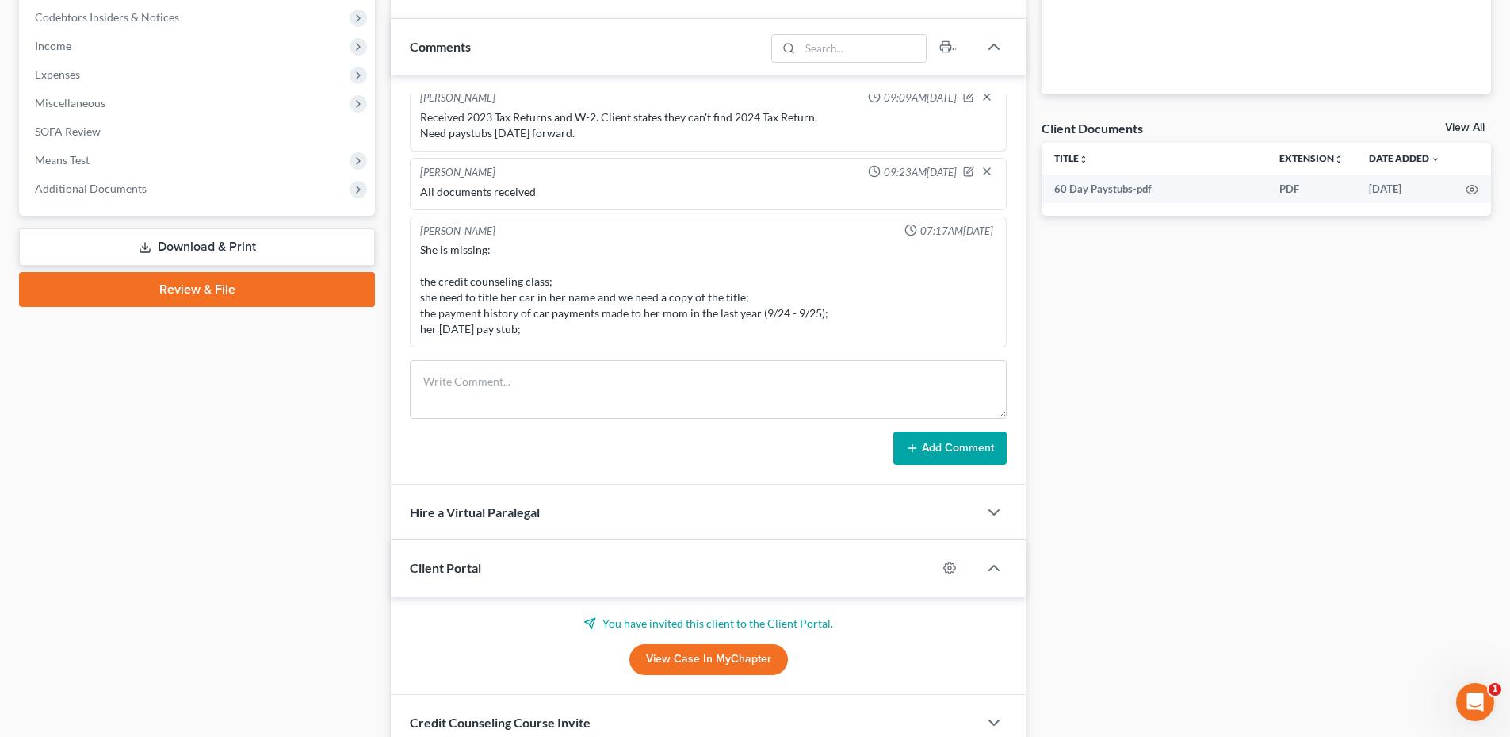
drag, startPoint x: 421, startPoint y: 250, endPoint x: 550, endPoint y: 327, distance: 150.8
click at [576, 327] on div "She is missing: the credit counseling class; she need to title her car in her n…" at bounding box center [708, 289] width 576 height 95
drag, startPoint x: 550, startPoint y: 327, endPoint x: 530, endPoint y: 328, distance: 20.6
copy div "She is missing: the credit counseling class; she need to title her car in her n…"
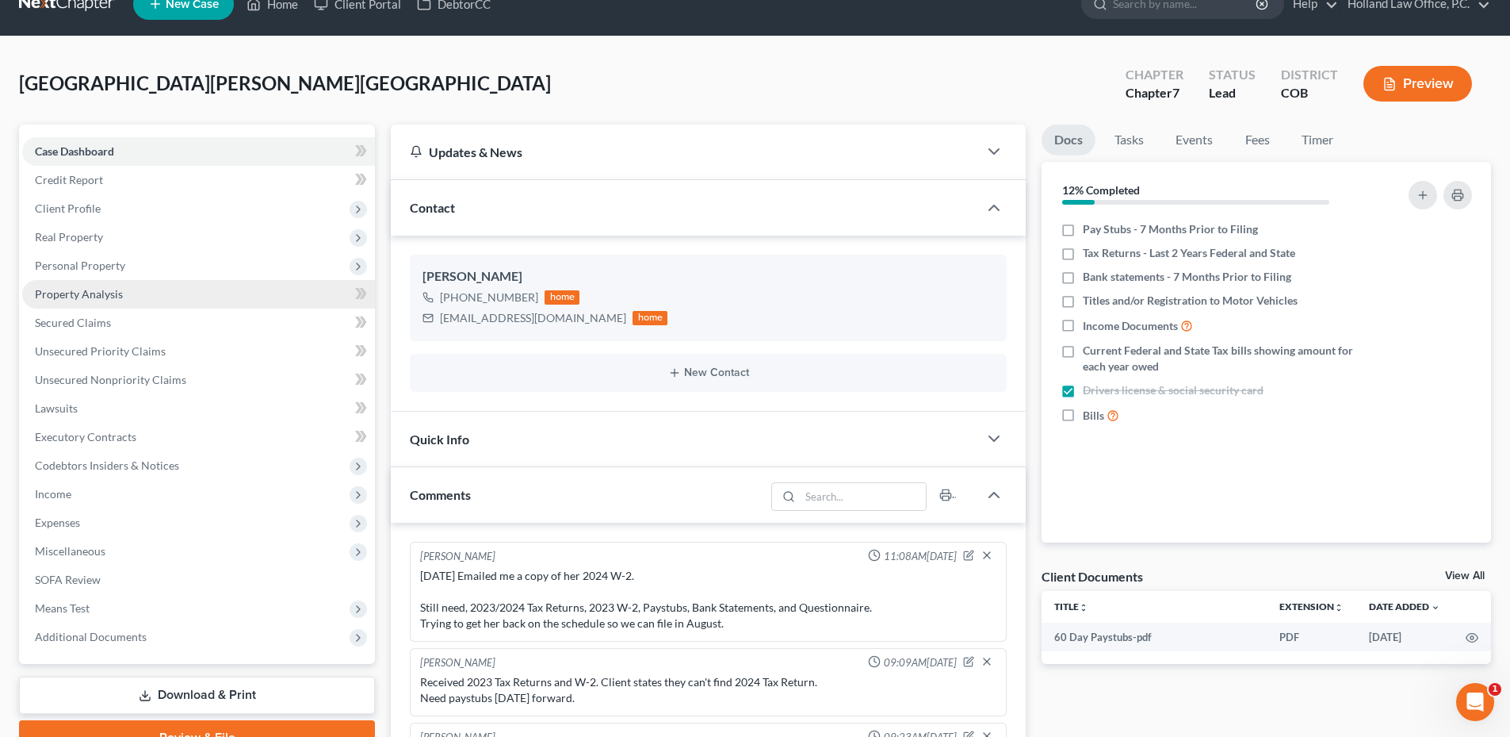
scroll to position [0, 0]
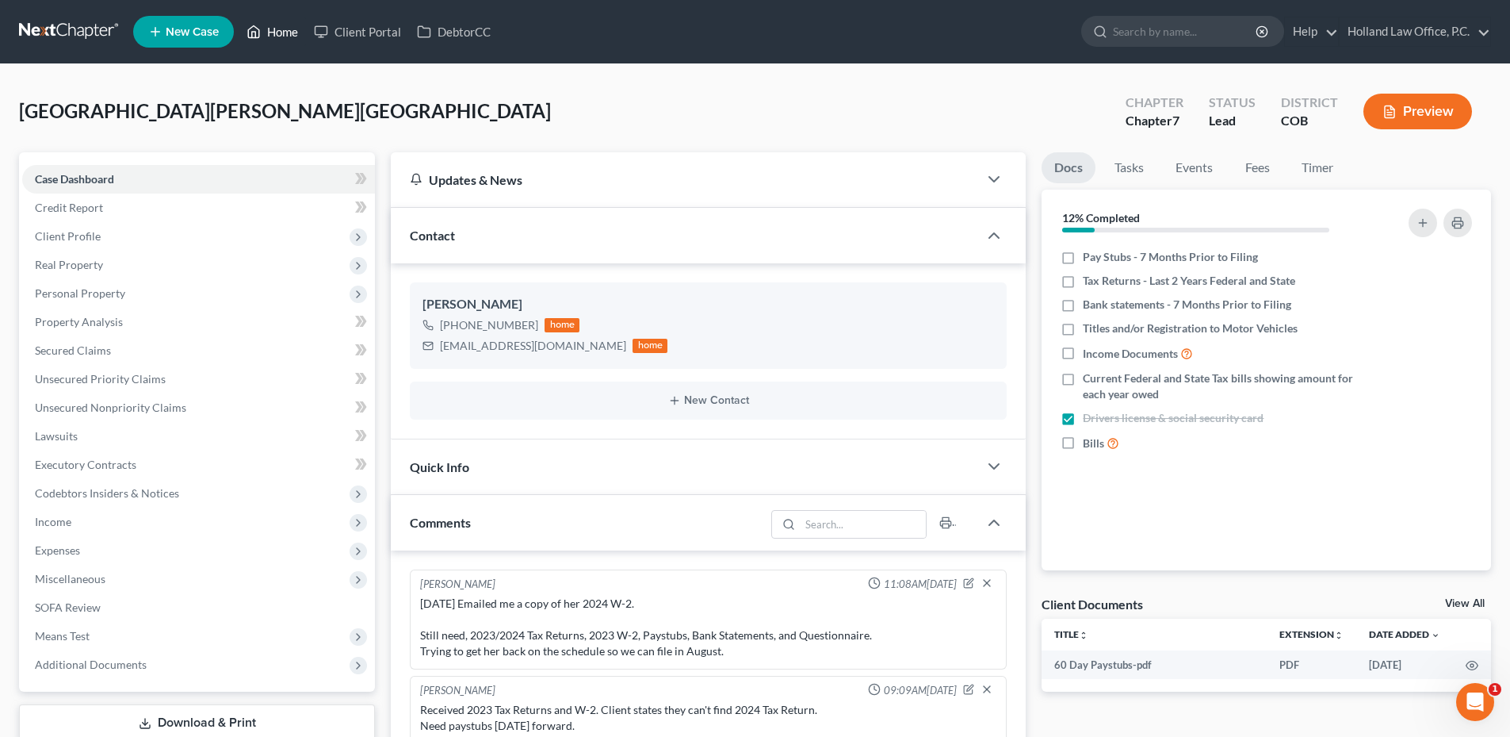
click at [273, 27] on link "Home" at bounding box center [272, 31] width 67 height 29
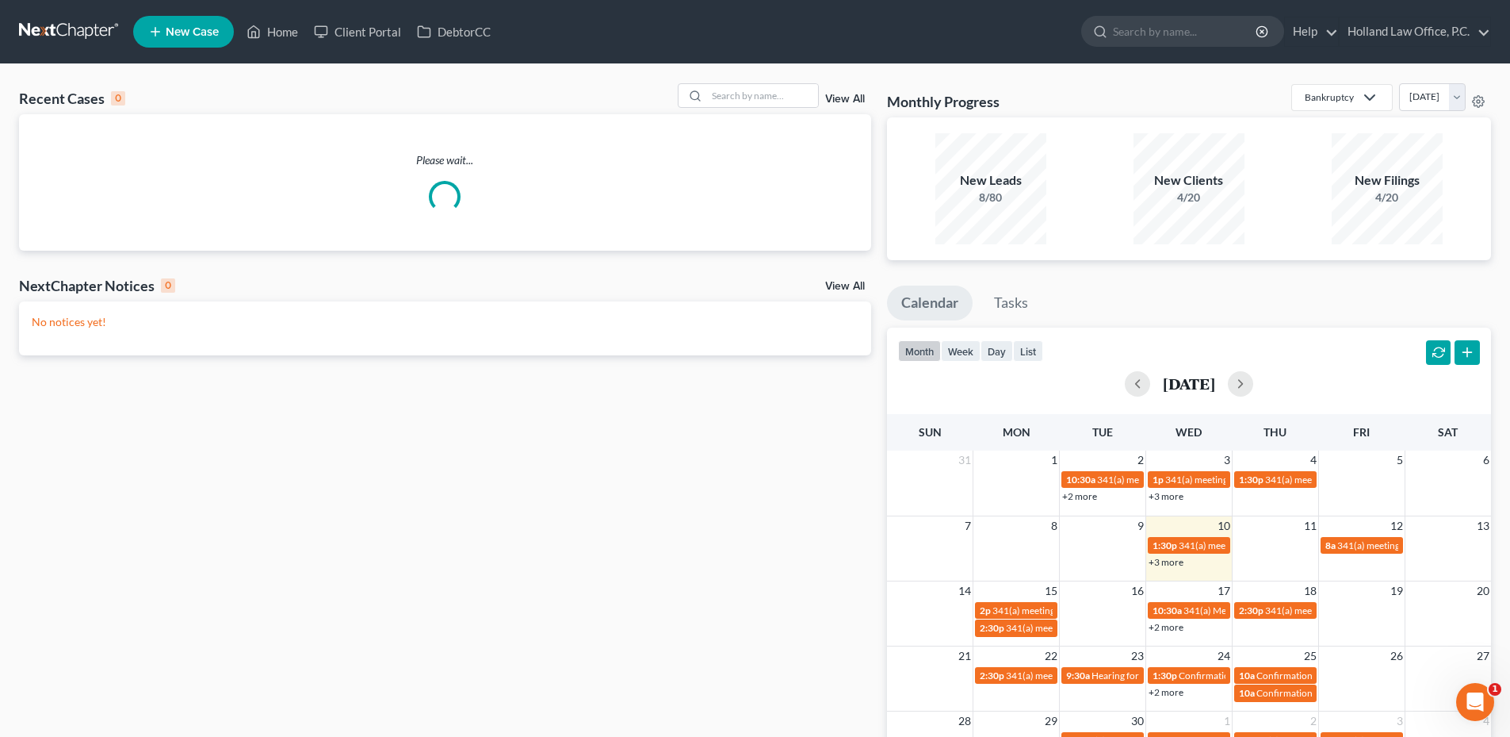
click at [852, 283] on link "View All" at bounding box center [845, 286] width 40 height 11
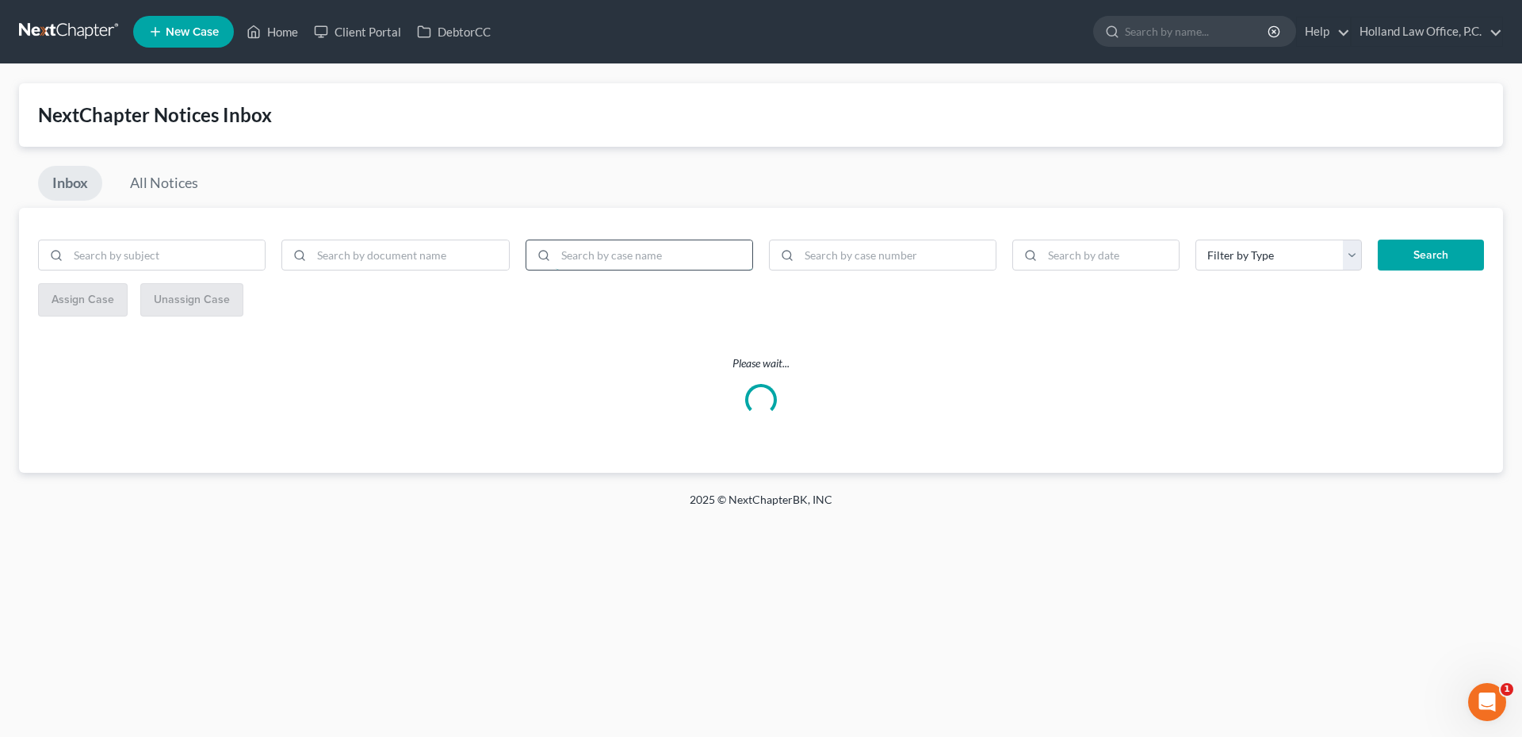
click at [605, 258] on input "search" at bounding box center [654, 255] width 197 height 30
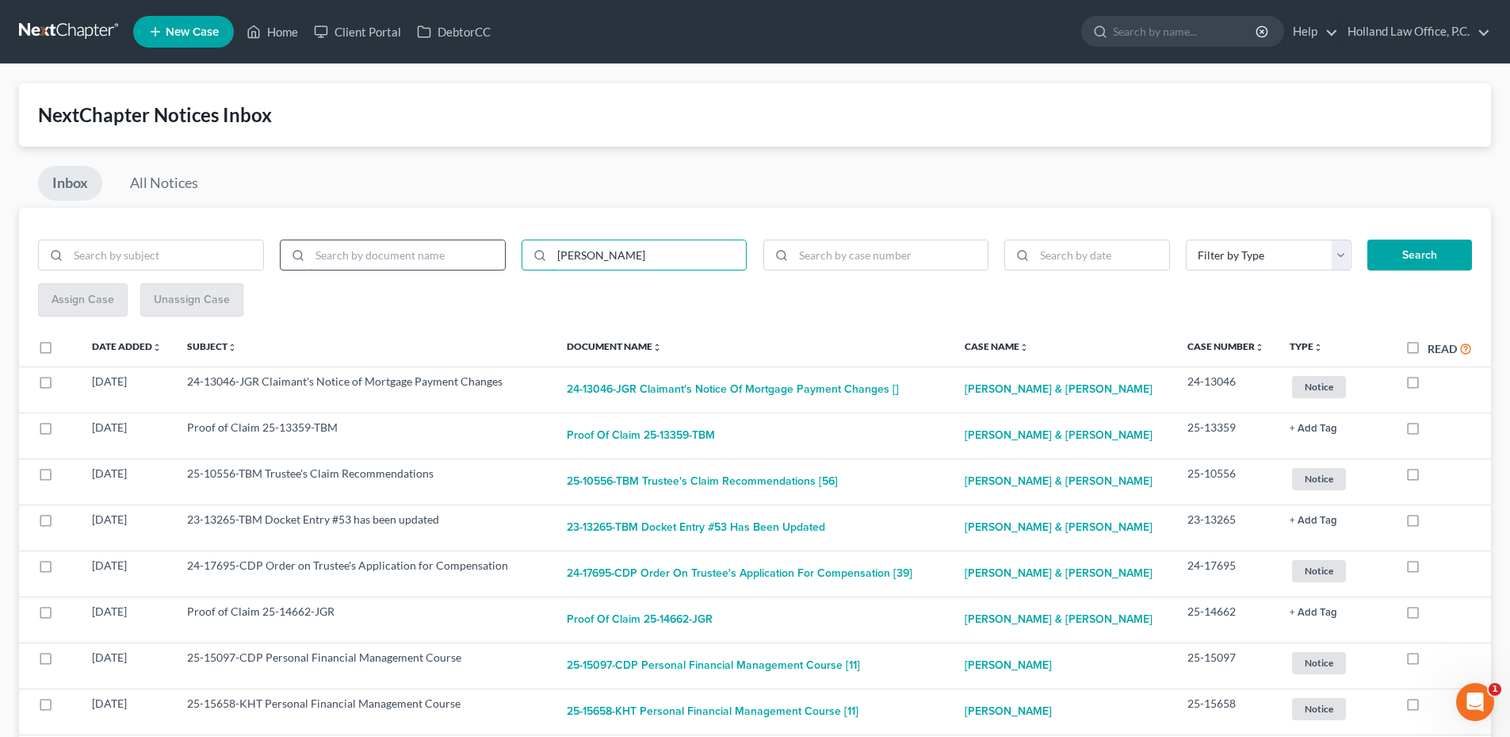
type input "Miller"
click at [383, 246] on input "search" at bounding box center [407, 255] width 195 height 30
type input "Proof of Claim"
click at [1453, 255] on button "Search" at bounding box center [1420, 255] width 105 height 32
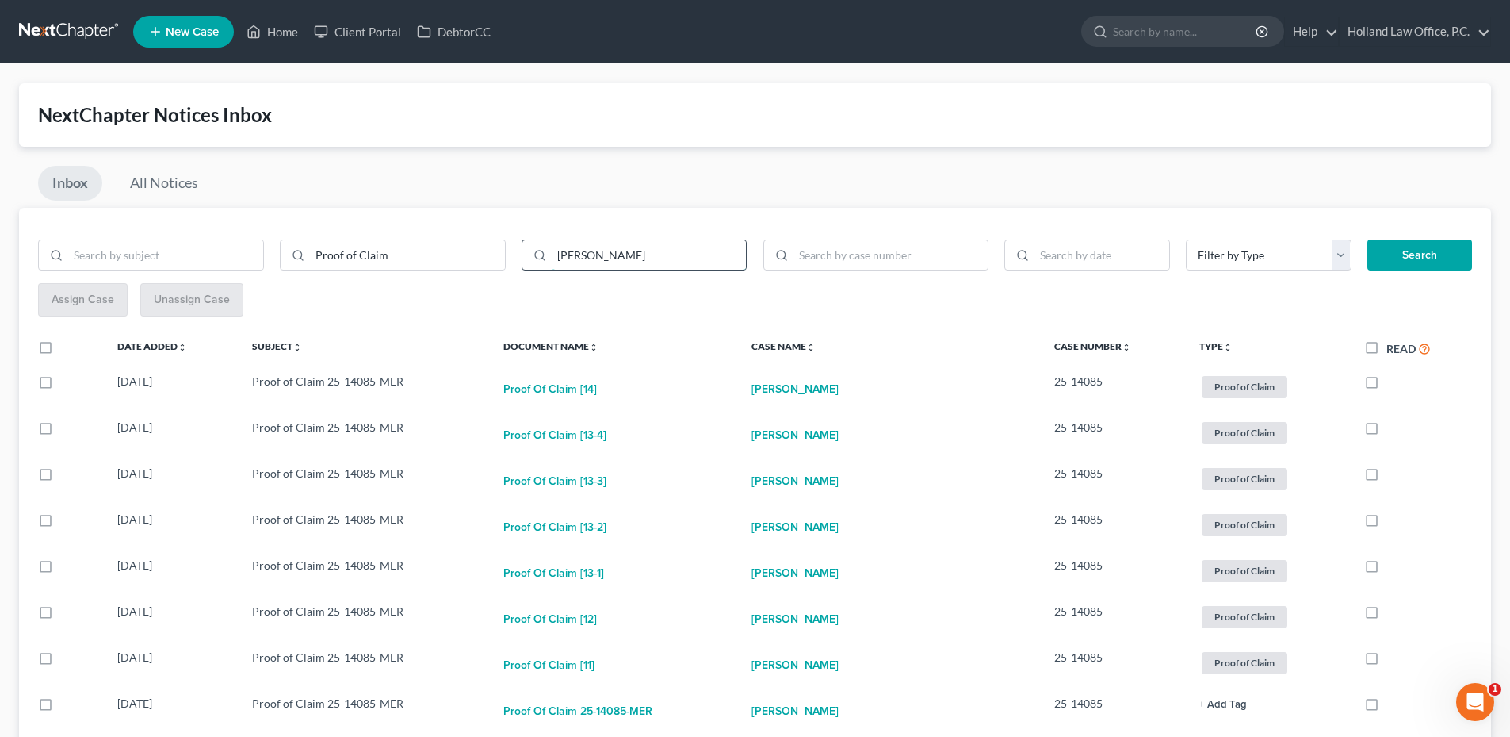
click at [556, 261] on input "Miller" at bounding box center [649, 255] width 195 height 30
type input "Andrea Miller"
click at [1368, 239] on button "Search" at bounding box center [1420, 255] width 105 height 32
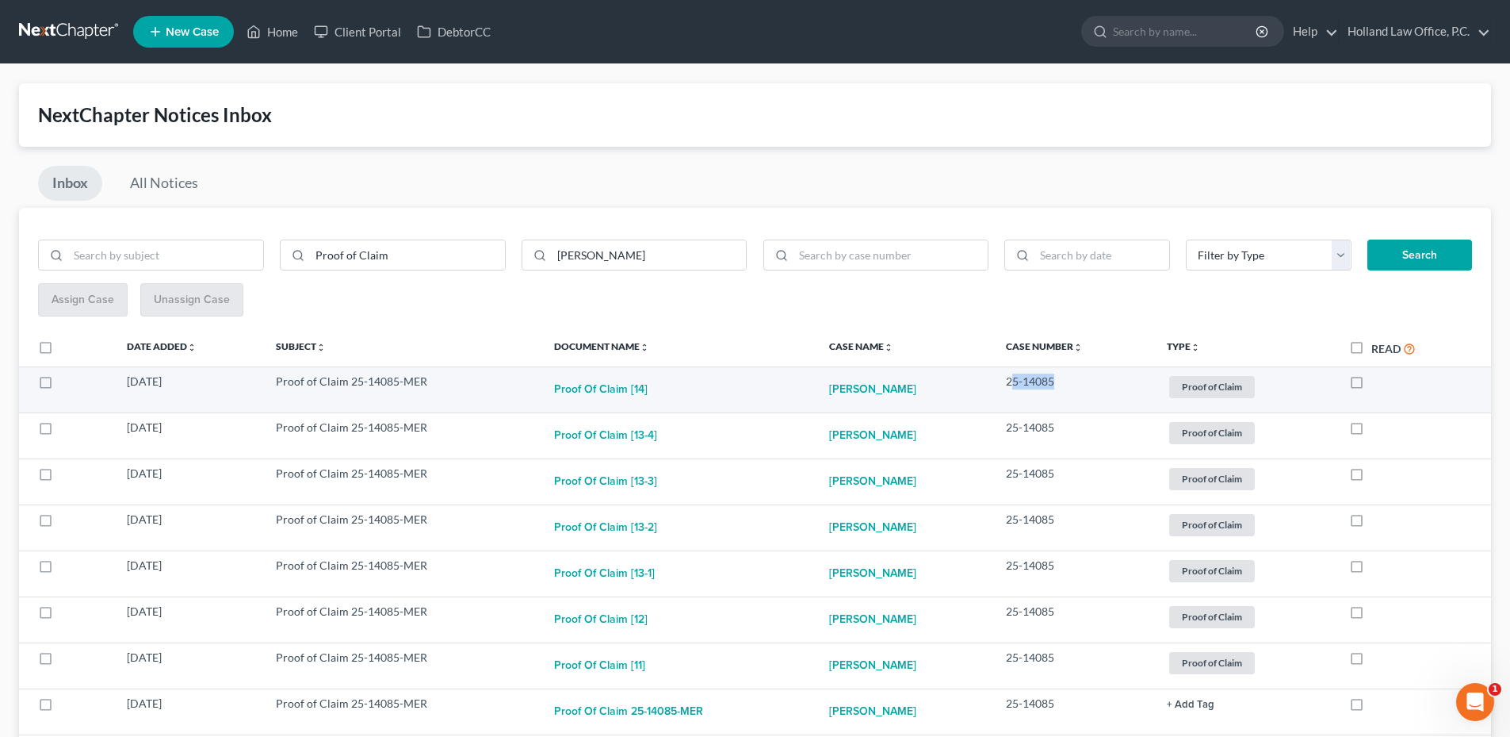
drag, startPoint x: 998, startPoint y: 381, endPoint x: 1055, endPoint y: 383, distance: 57.1
click at [1055, 383] on td "25-14085" at bounding box center [1073, 389] width 161 height 46
drag, startPoint x: 1055, startPoint y: 383, endPoint x: 1039, endPoint y: 378, distance: 17.3
click at [1022, 383] on td "25-14085" at bounding box center [1073, 389] width 161 height 46
drag, startPoint x: 996, startPoint y: 383, endPoint x: 1040, endPoint y: 381, distance: 44.5
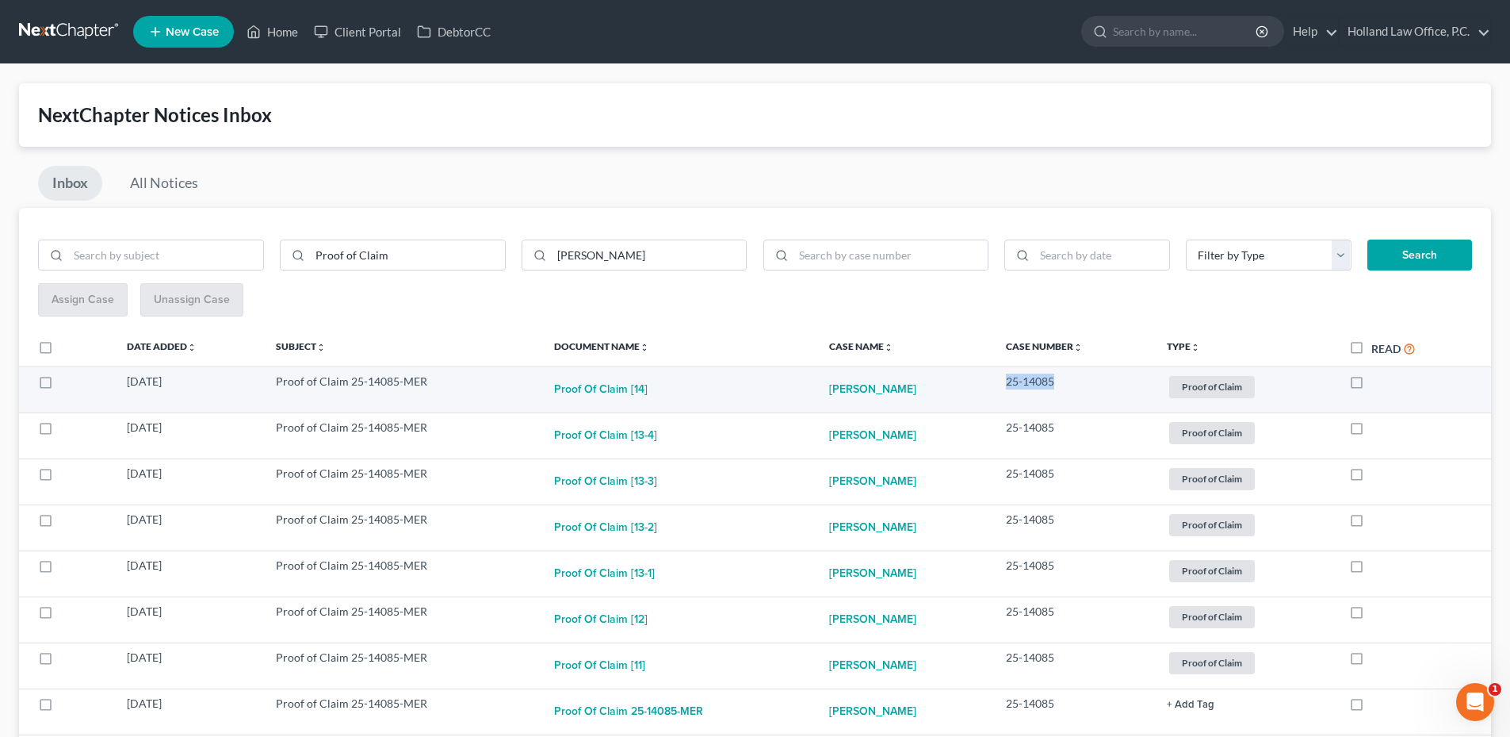
click at [1040, 381] on td "25-14085" at bounding box center [1073, 389] width 161 height 46
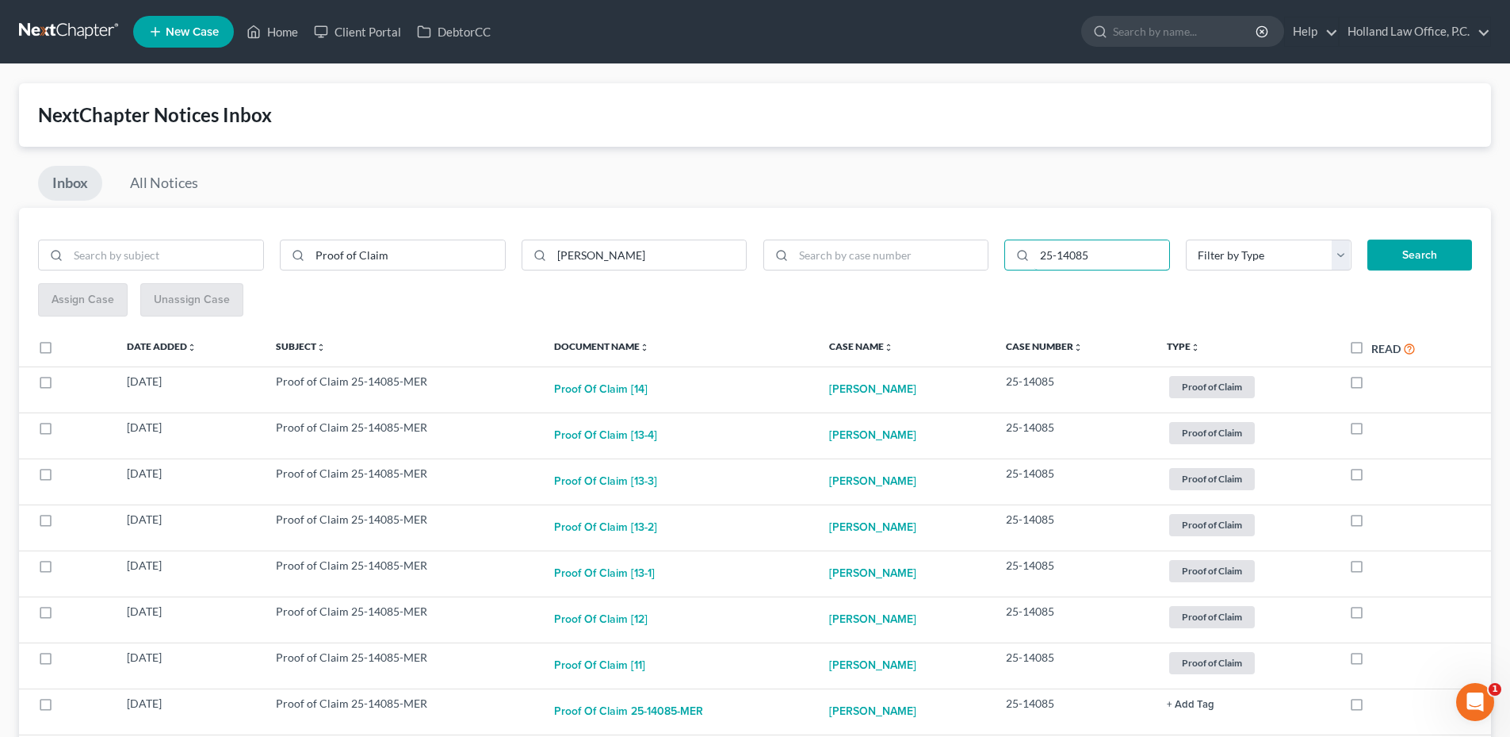
type input "25-14085"
click at [1428, 255] on button "Search" at bounding box center [1420, 255] width 105 height 32
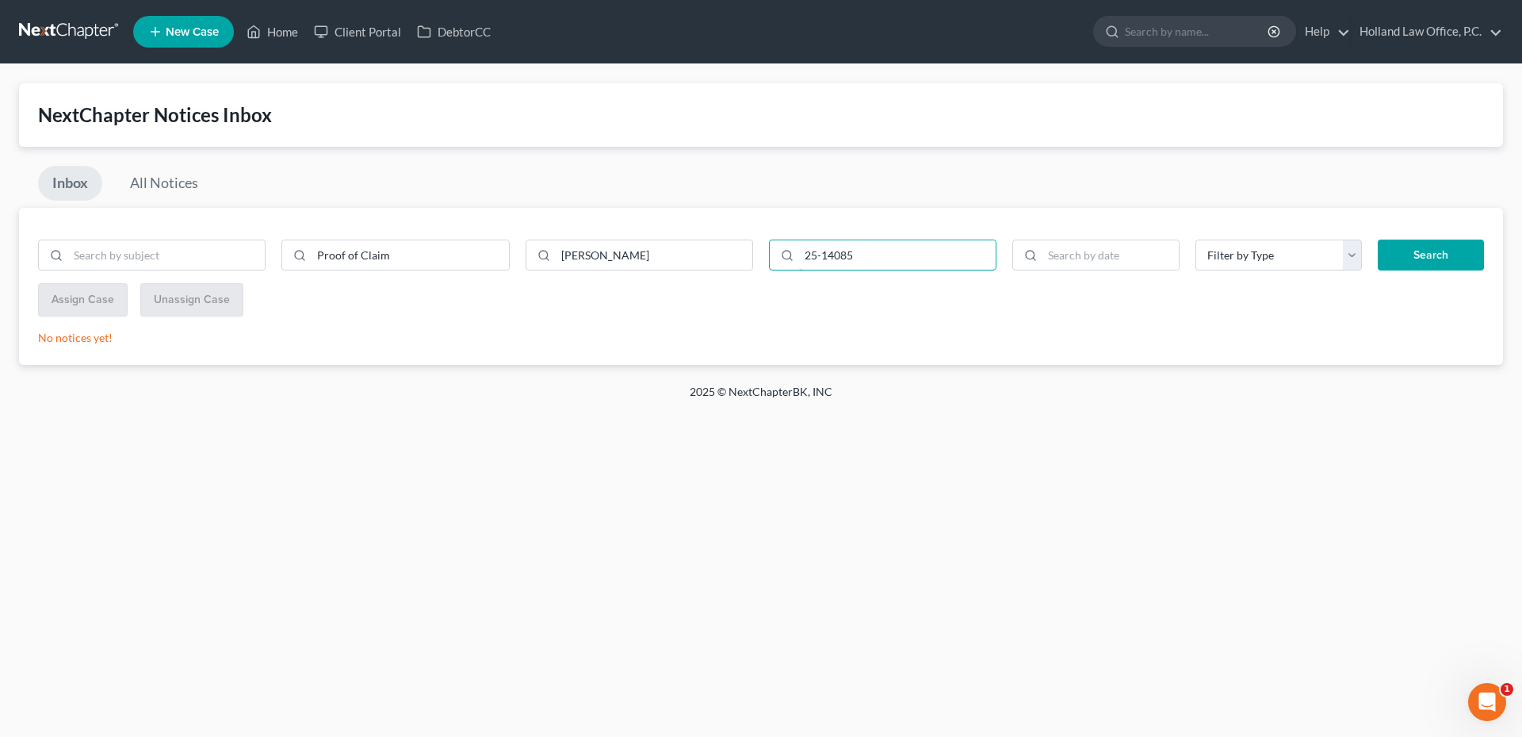
type input "25-14085"
click at [1408, 255] on button "Search" at bounding box center [1431, 255] width 106 height 32
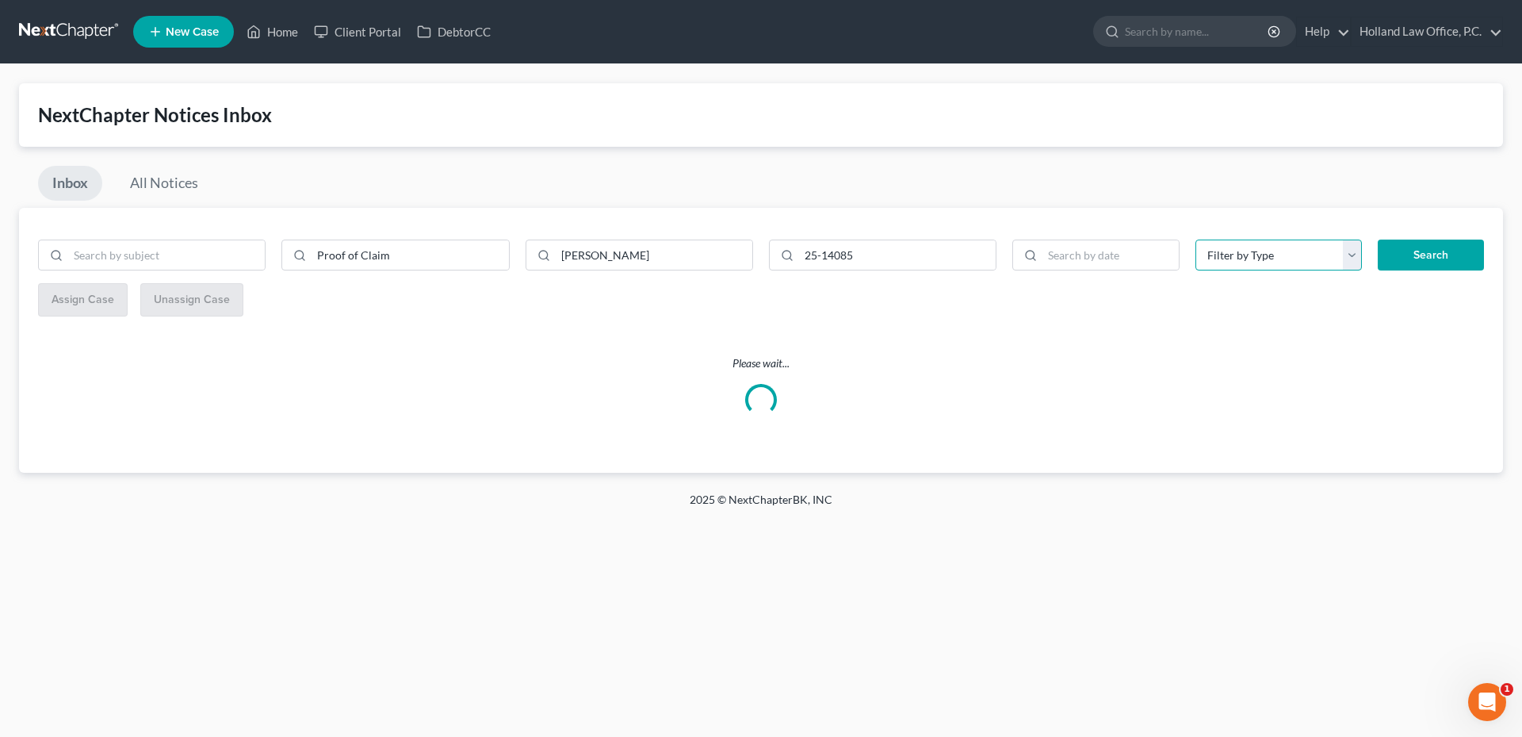
click at [1278, 252] on select "Filter by Type Hearing License and Socail Notice Proof of Claim" at bounding box center [1279, 255] width 167 height 32
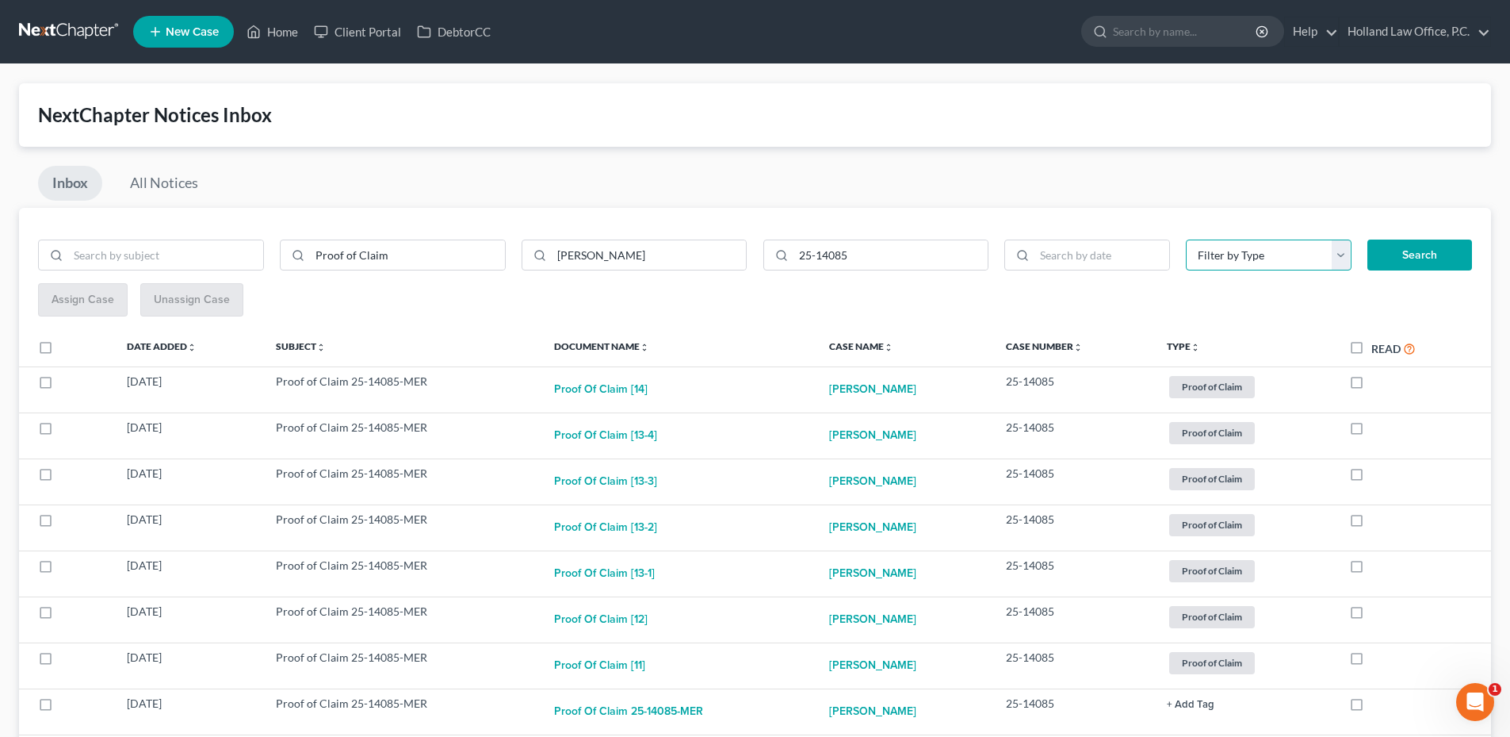
select select "3"
click at [1186, 239] on select "Filter by Type Hearing License and Socail Notice Proof of Claim" at bounding box center [1269, 255] width 166 height 32
drag, startPoint x: 272, startPoint y: 269, endPoint x: 263, endPoint y: 269, distance: 8.7
click at [270, 269] on div "Proof of Claim Andrea Miller" at bounding box center [392, 261] width 725 height 44
click at [1433, 252] on button "Search" at bounding box center [1420, 255] width 105 height 32
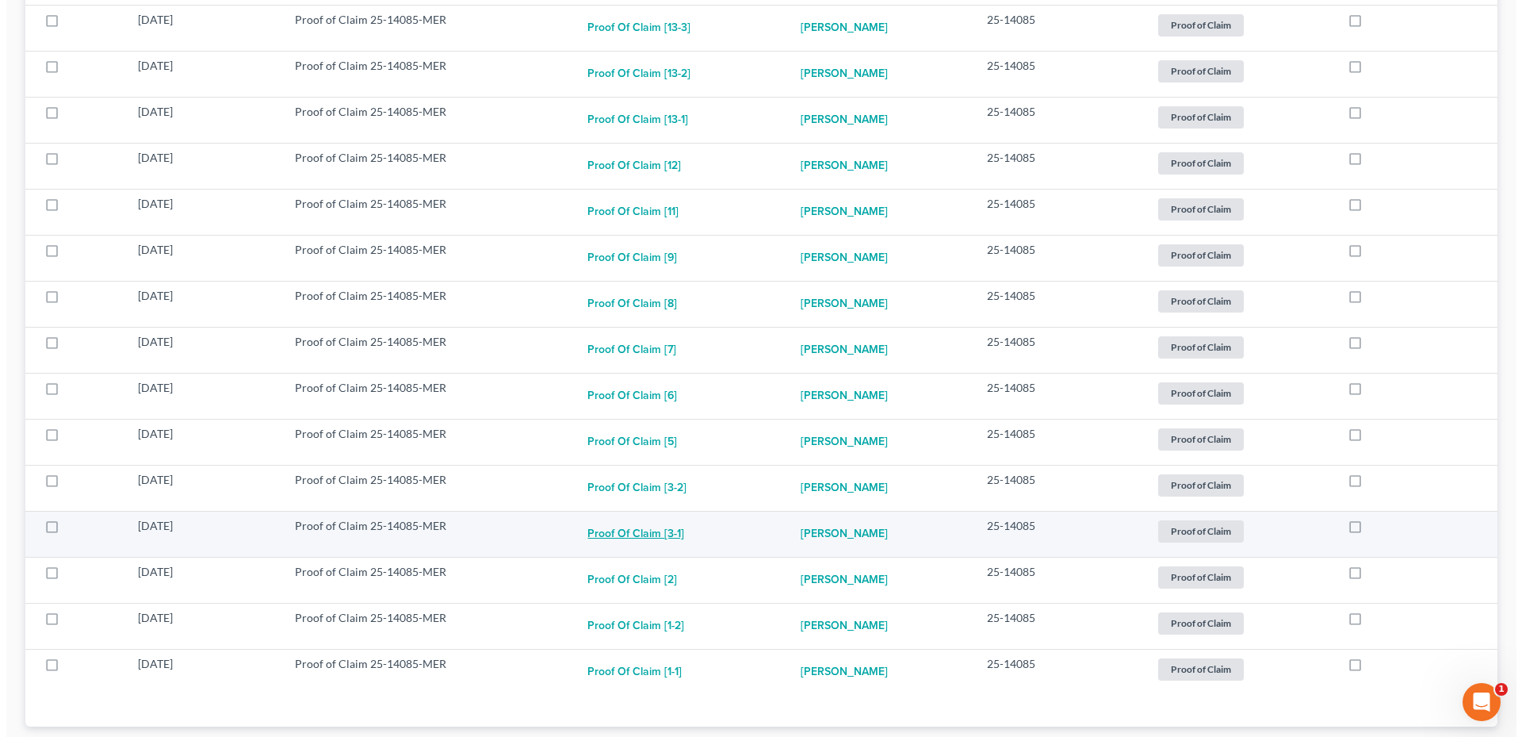
scroll to position [476, 0]
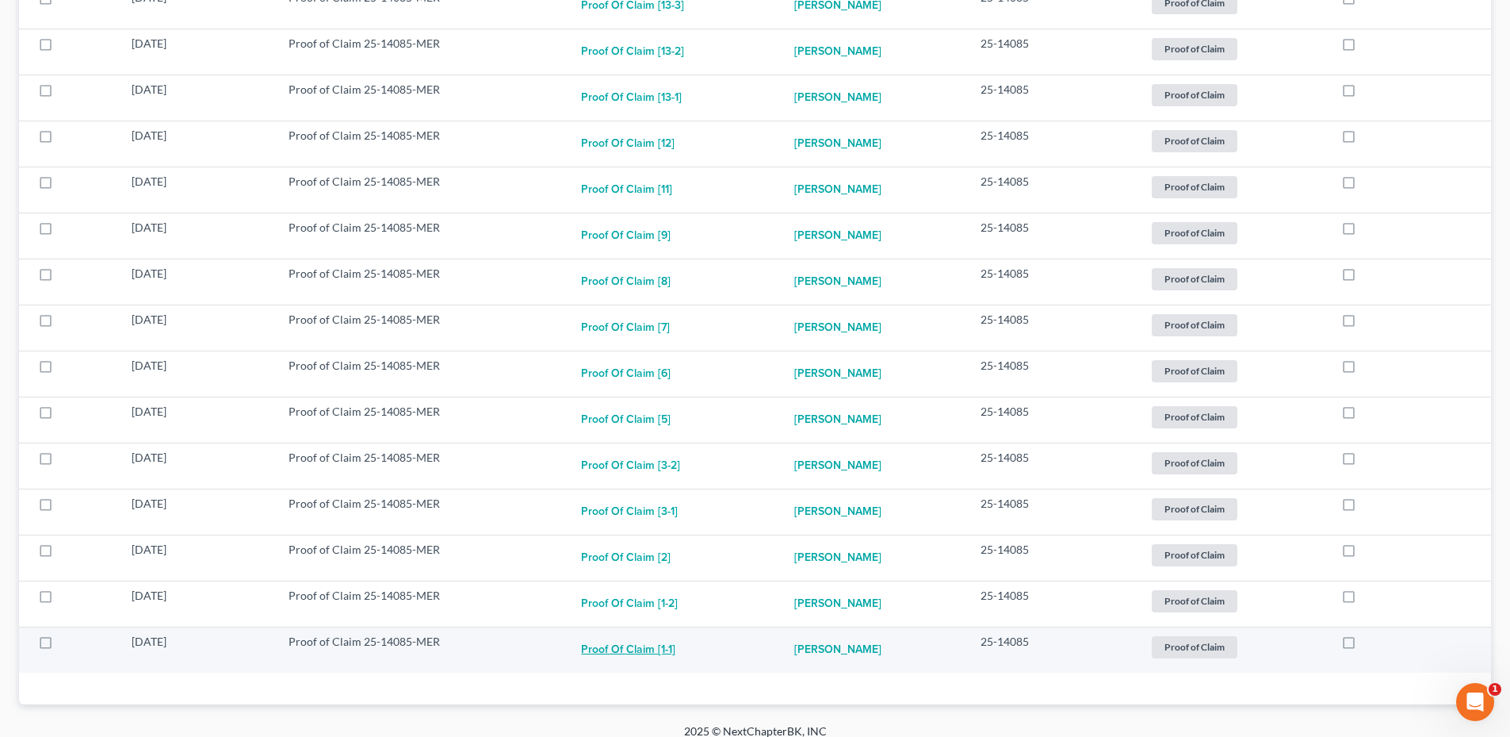
click at [636, 649] on button "Proof of Claim [1-1]" at bounding box center [628, 649] width 94 height 32
checkbox input "true"
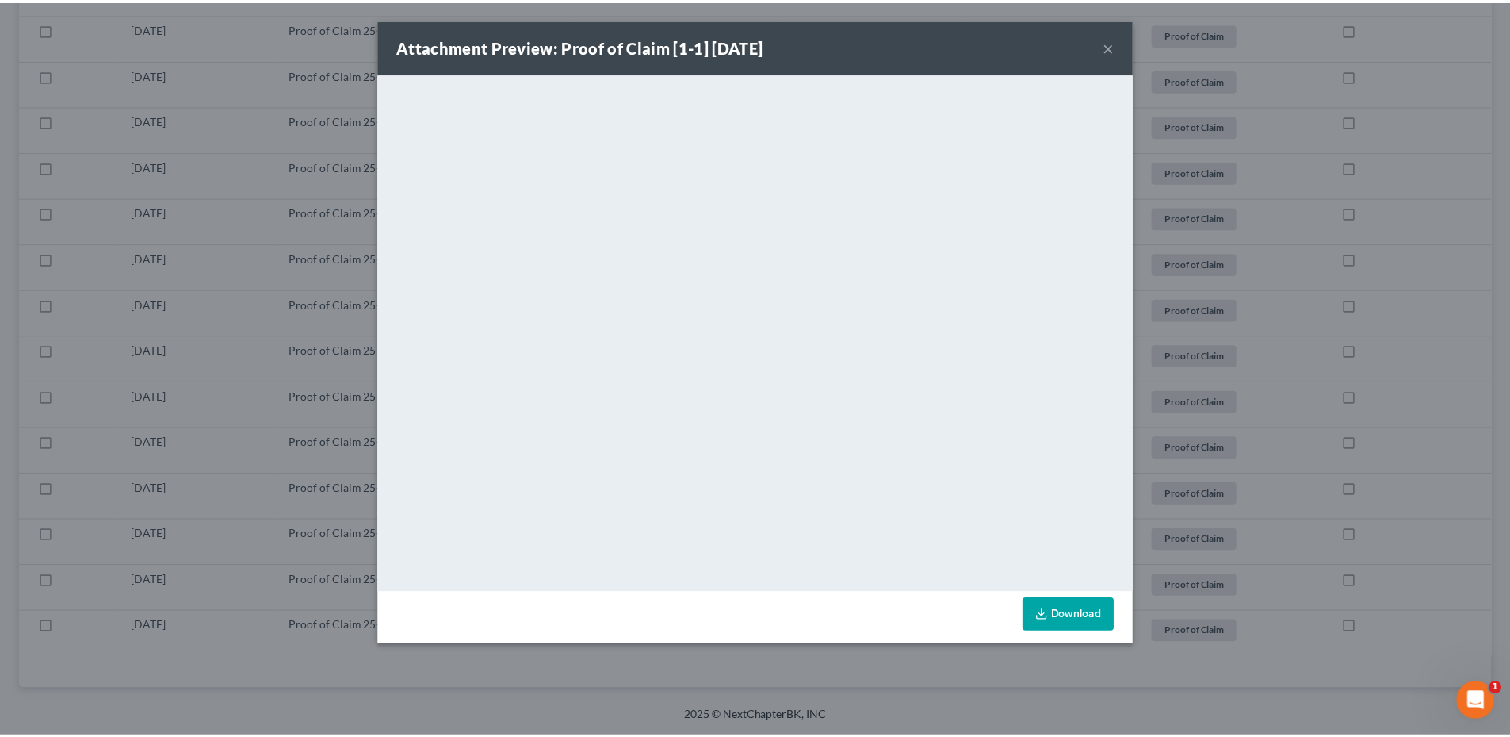
scroll to position [445, 0]
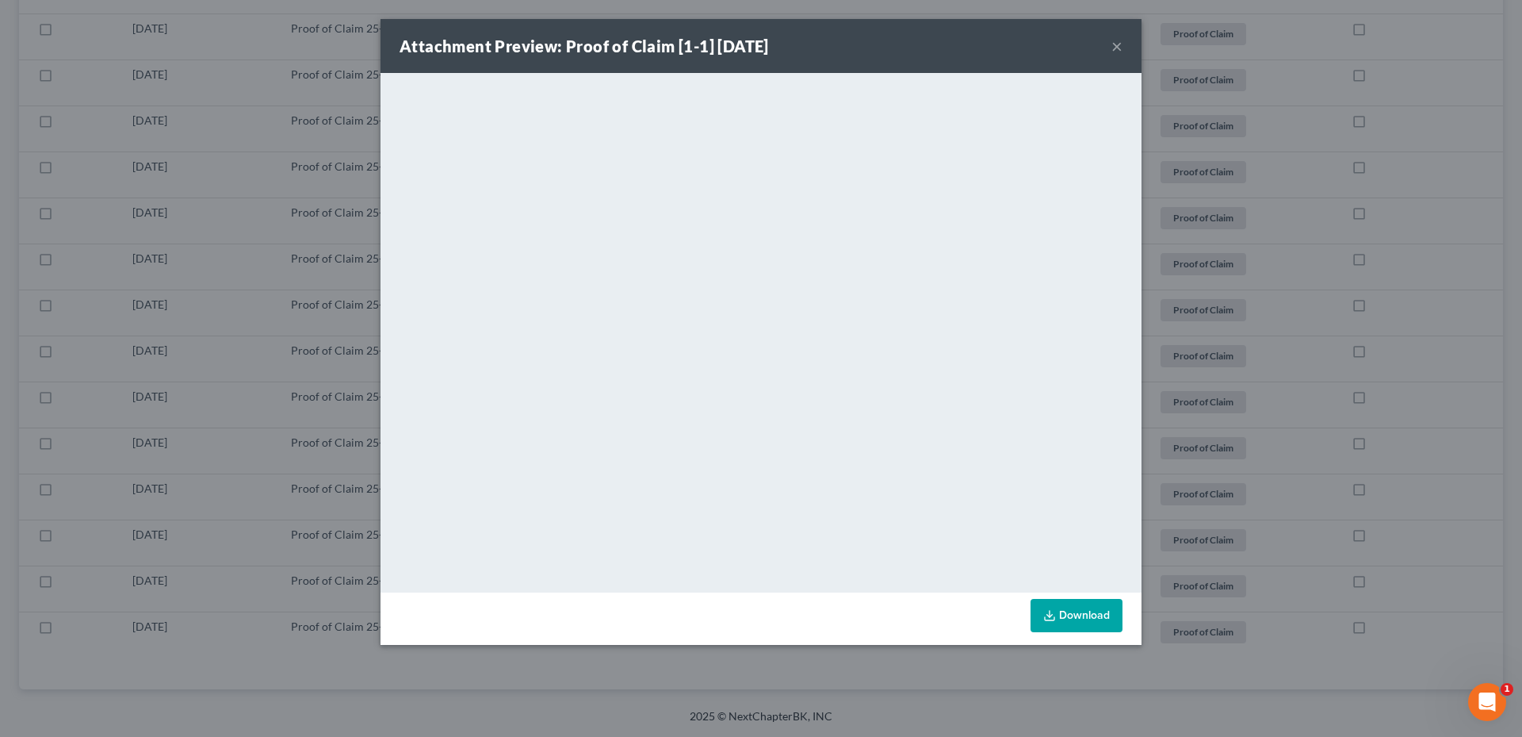
click at [1116, 41] on button "×" at bounding box center [1117, 45] width 11 height 19
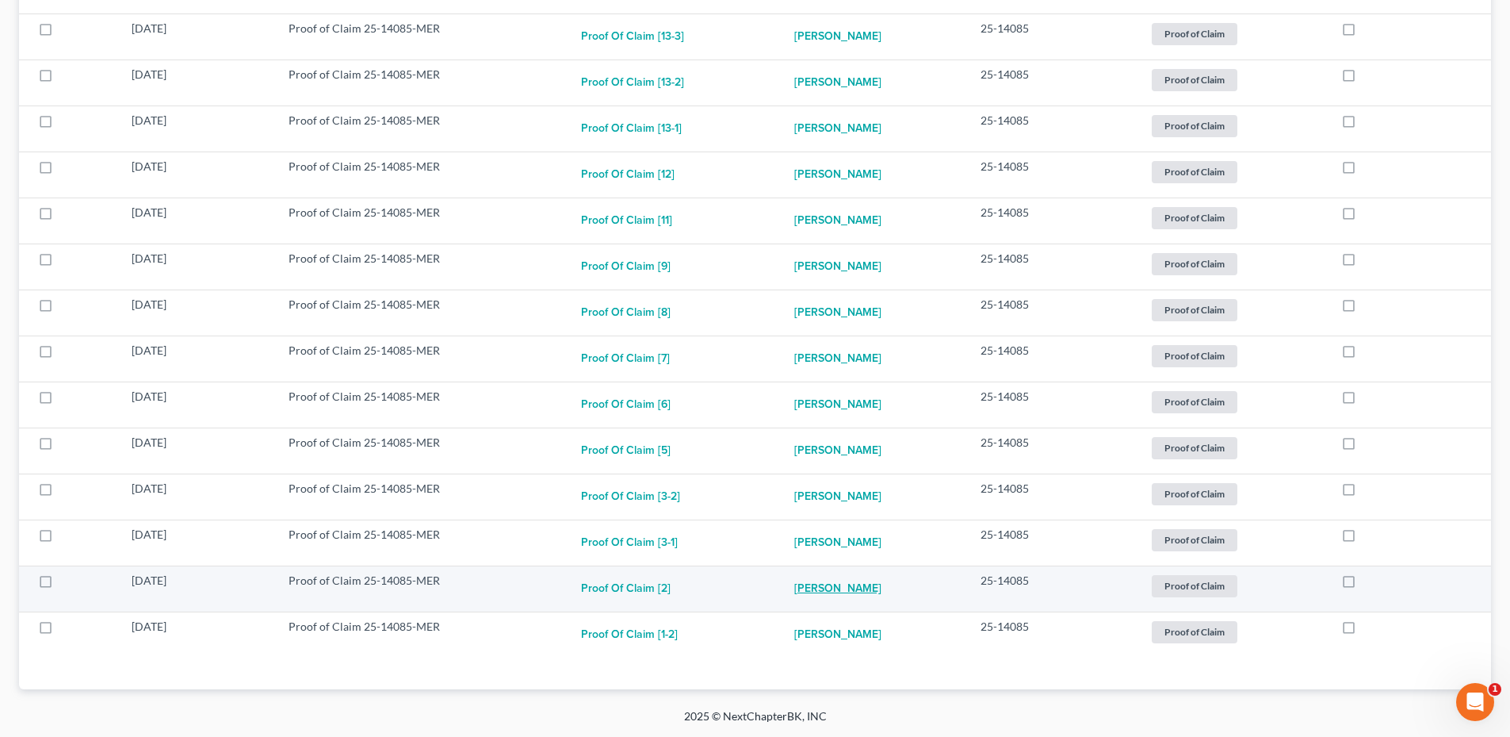
click at [841, 583] on link "Andrea Miller" at bounding box center [837, 588] width 87 height 32
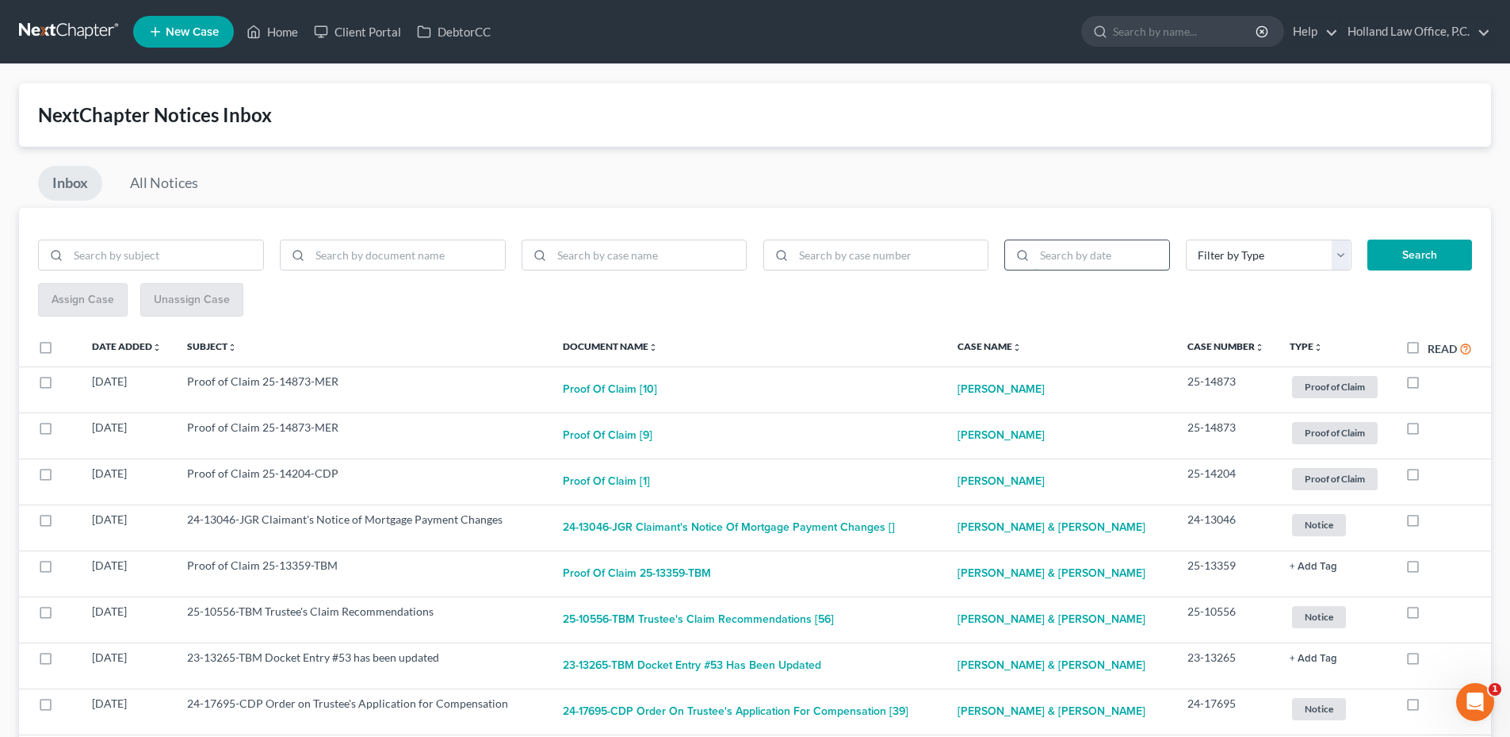
click at [1079, 258] on input "search" at bounding box center [1102, 255] width 135 height 30
click at [937, 258] on input "search" at bounding box center [891, 255] width 195 height 30
click at [1013, 251] on div at bounding box center [1019, 255] width 29 height 30
click at [895, 257] on input "search" at bounding box center [891, 255] width 195 height 30
click at [1020, 253] on icon at bounding box center [1022, 255] width 13 height 13
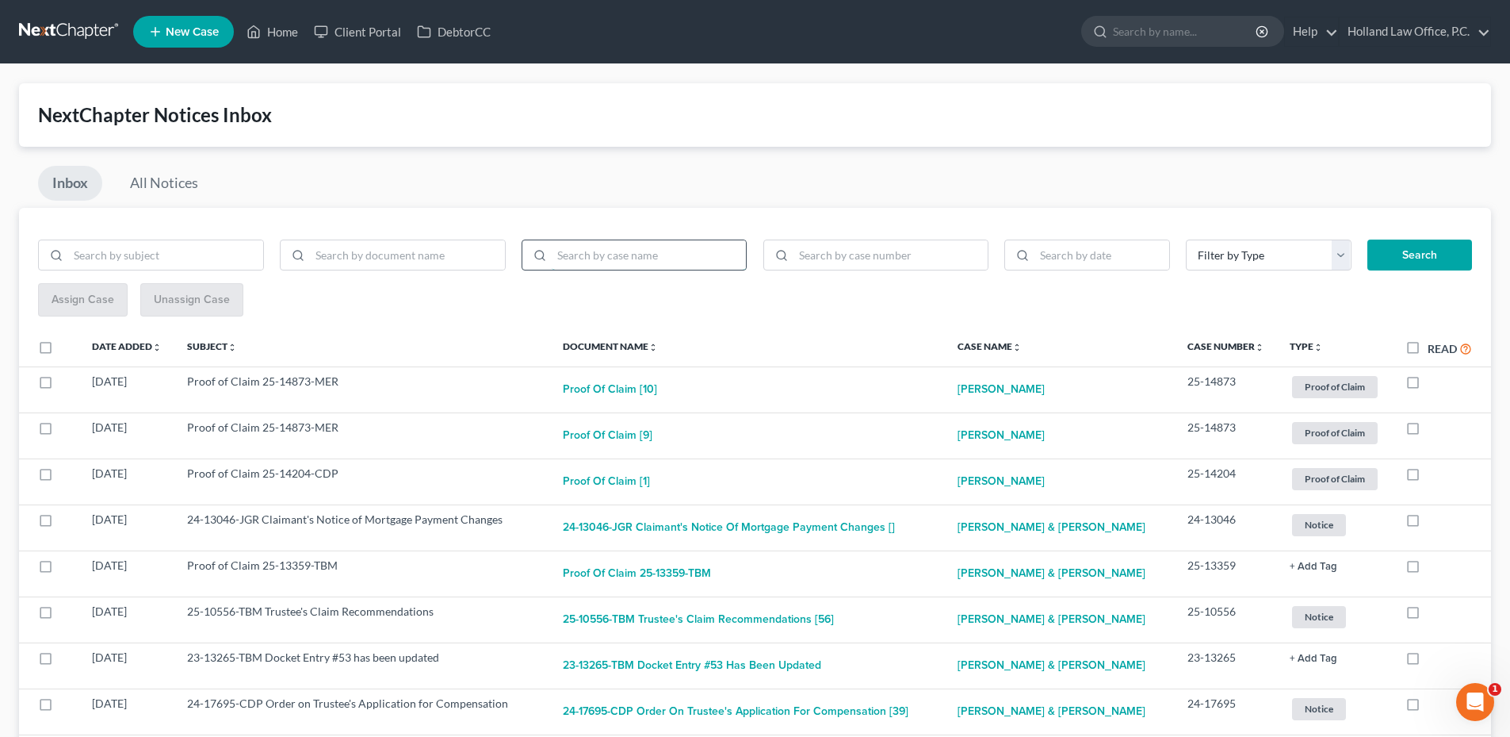
drag, startPoint x: 582, startPoint y: 247, endPoint x: 595, endPoint y: 250, distance: 13.7
click at [584, 247] on input "search" at bounding box center [649, 255] width 195 height 30
type input "Andrea Miller"
click at [1299, 243] on select "Filter by Type Hearing License and Socail Notice Proof of Claim" at bounding box center [1269, 255] width 166 height 32
select select "3"
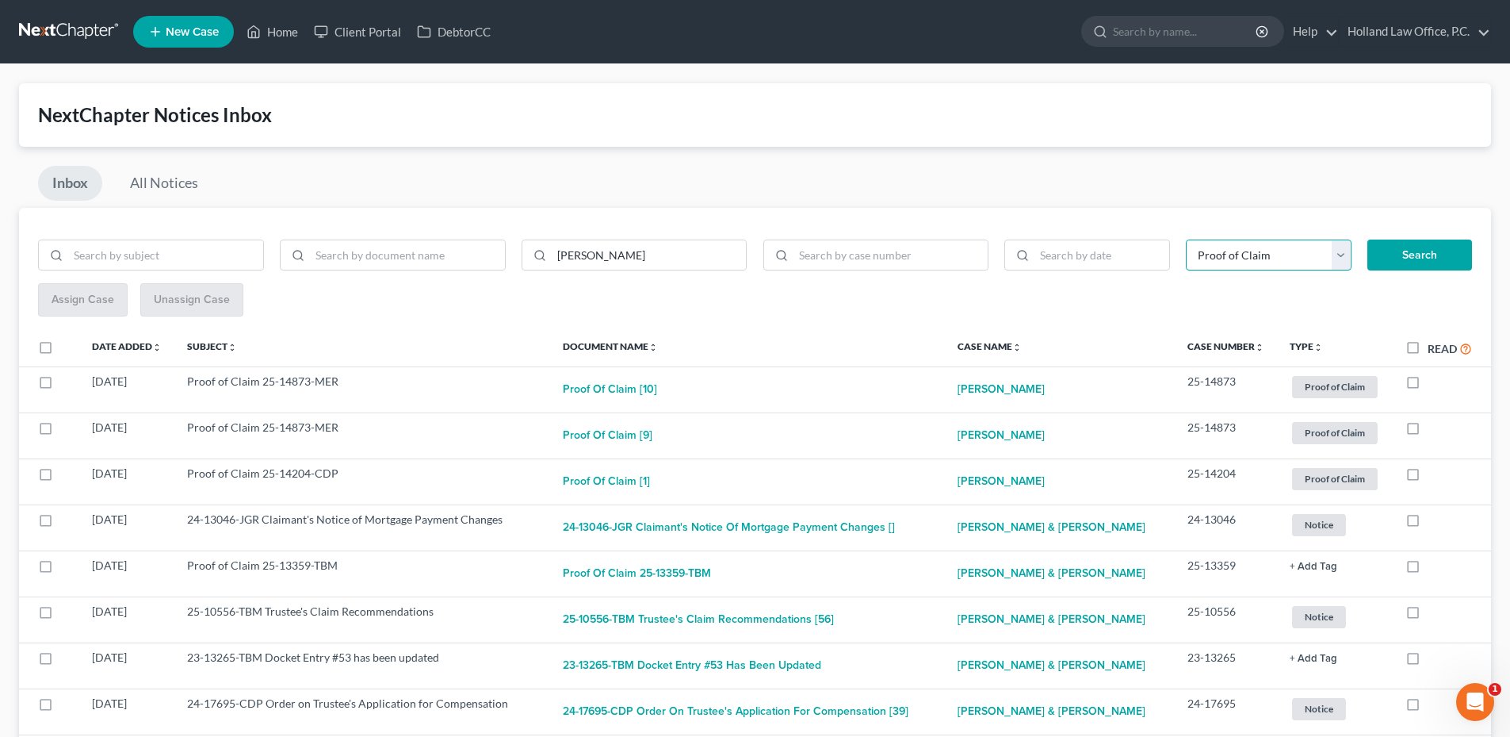
click at [1186, 239] on select "Filter by Type Hearing License and Socail Notice Proof of Claim" at bounding box center [1269, 255] width 166 height 32
click at [1419, 255] on button "Search" at bounding box center [1420, 255] width 105 height 32
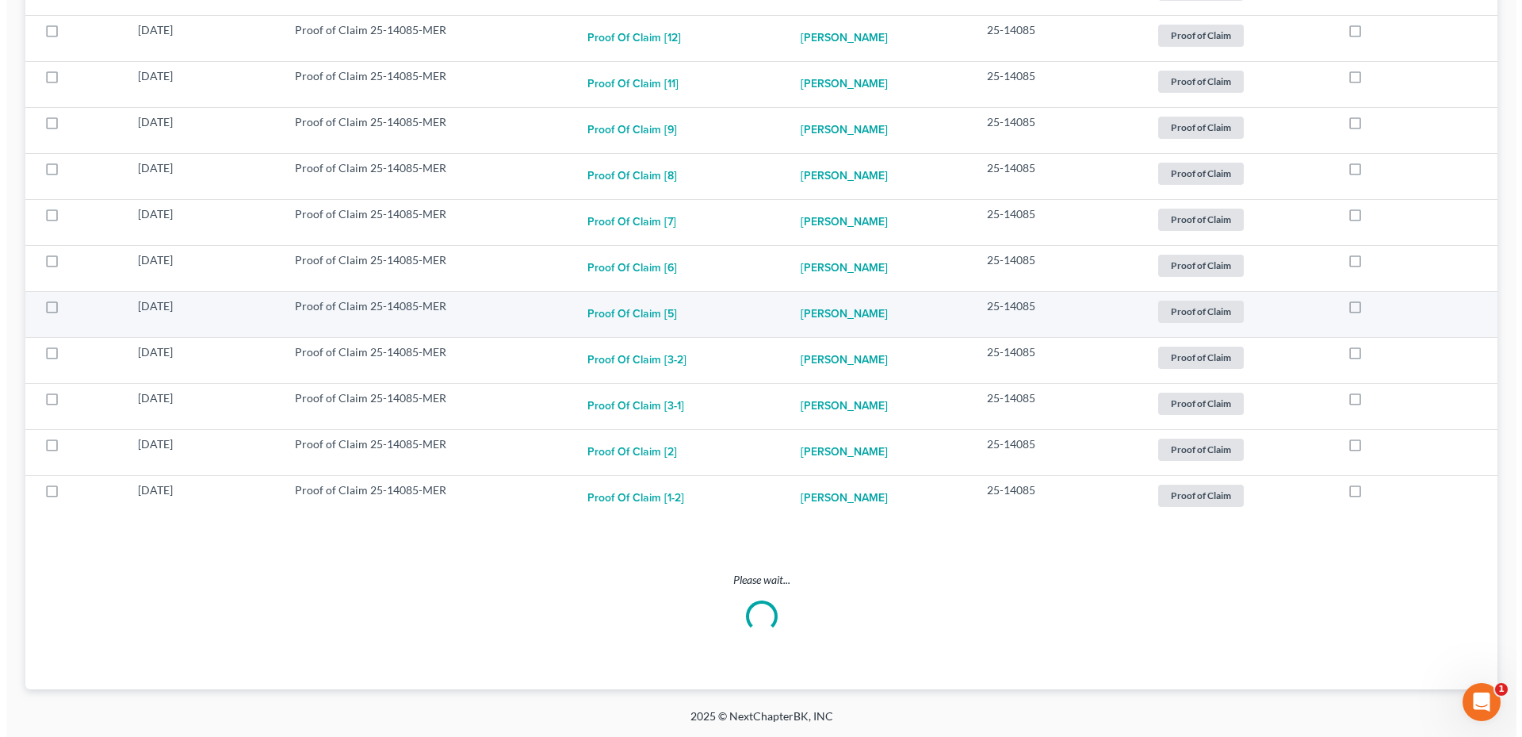
scroll to position [445, 0]
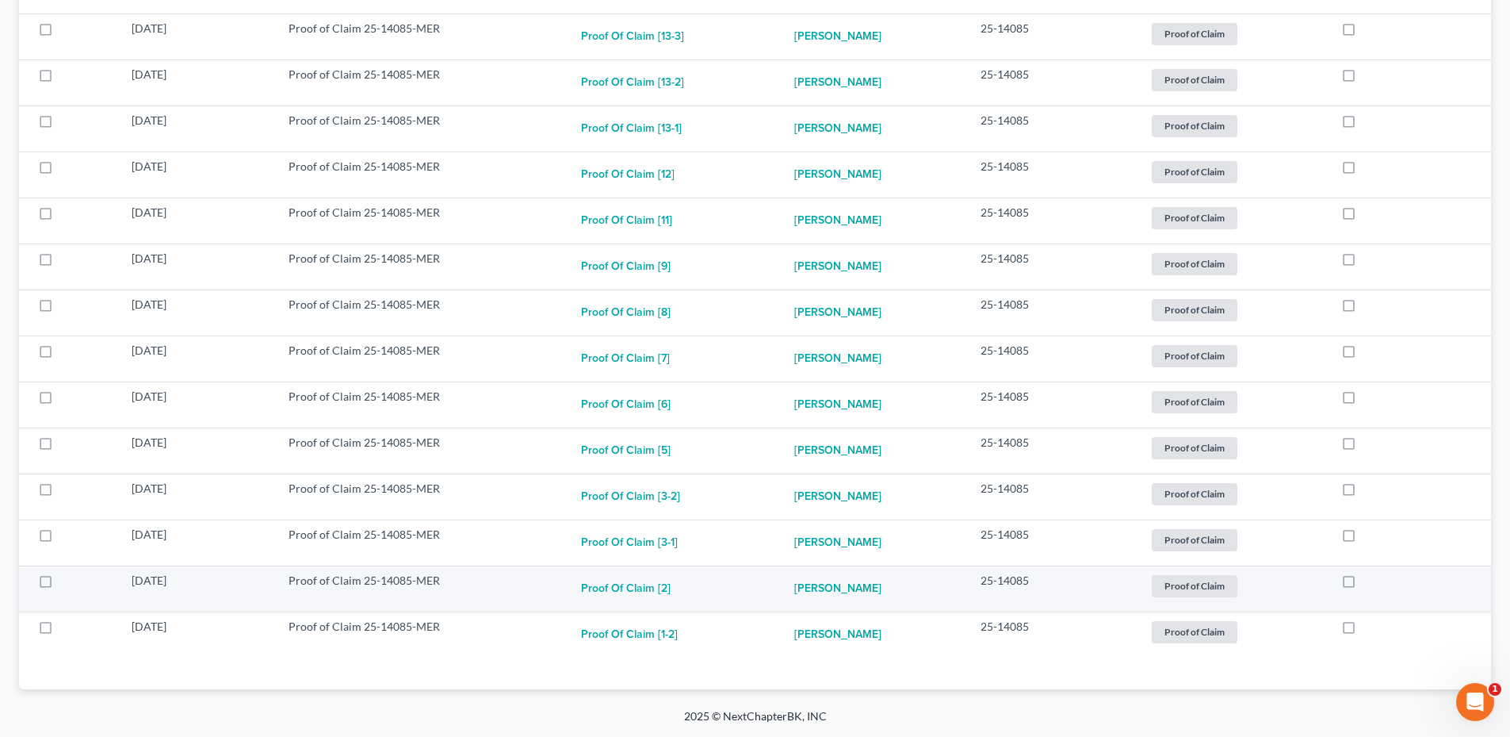
click at [1184, 590] on span "Proof of Claim" at bounding box center [1195, 585] width 86 height 21
click at [1185, 587] on span "Proof of Claim" at bounding box center [1195, 585] width 86 height 21
click at [649, 581] on button "Proof of Claim [2]" at bounding box center [626, 588] width 90 height 32
checkbox input "true"
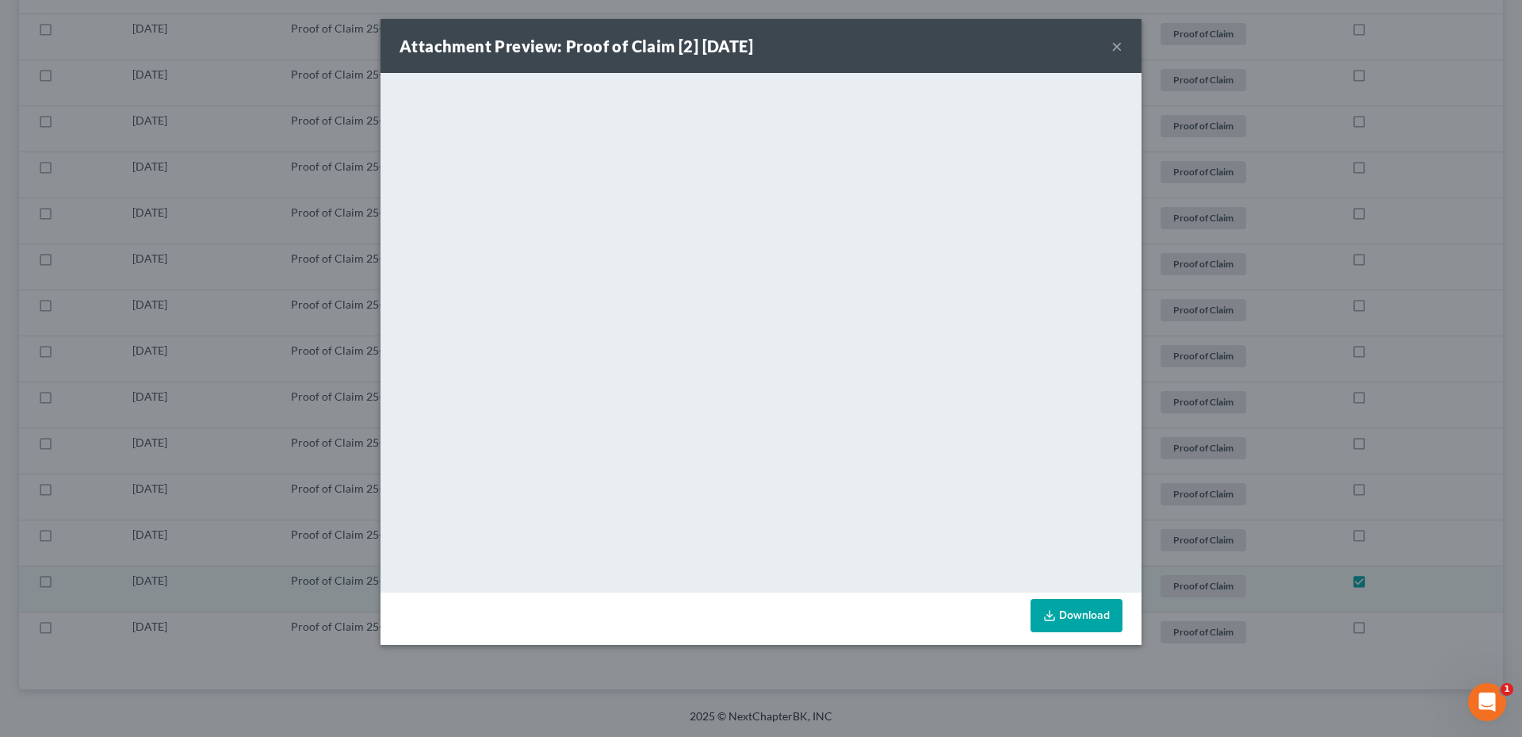
scroll to position [399, 0]
click at [1124, 48] on div "Attachment Preview: Proof of Claim [2] 07/09/2025 ×" at bounding box center [761, 46] width 761 height 54
click at [1123, 48] on div "Attachment Preview: Proof of Claim [2] 07/09/2025 ×" at bounding box center [761, 46] width 761 height 54
click at [1116, 48] on button "×" at bounding box center [1117, 45] width 11 height 19
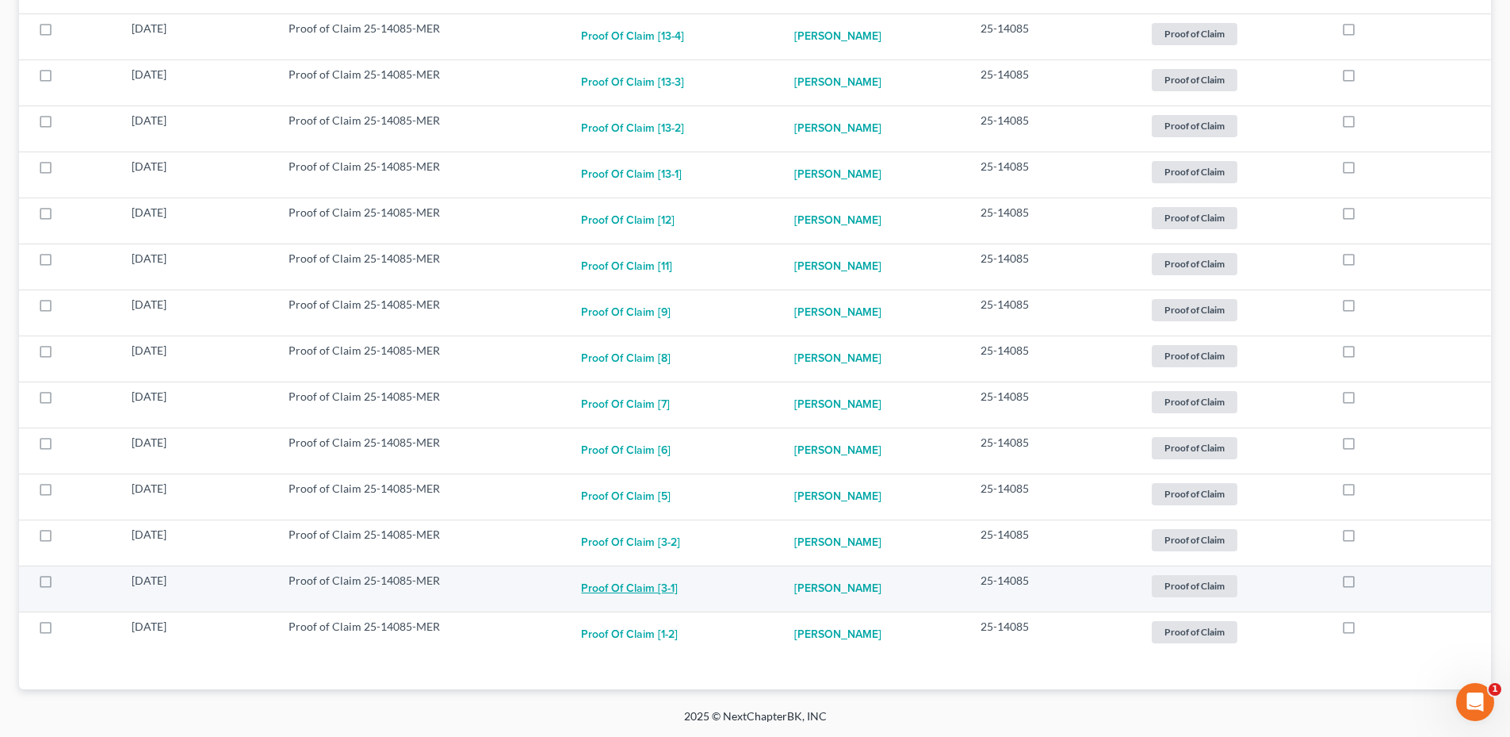
click at [656, 587] on button "Proof of Claim [3-1]" at bounding box center [629, 588] width 97 height 32
checkbox input "true"
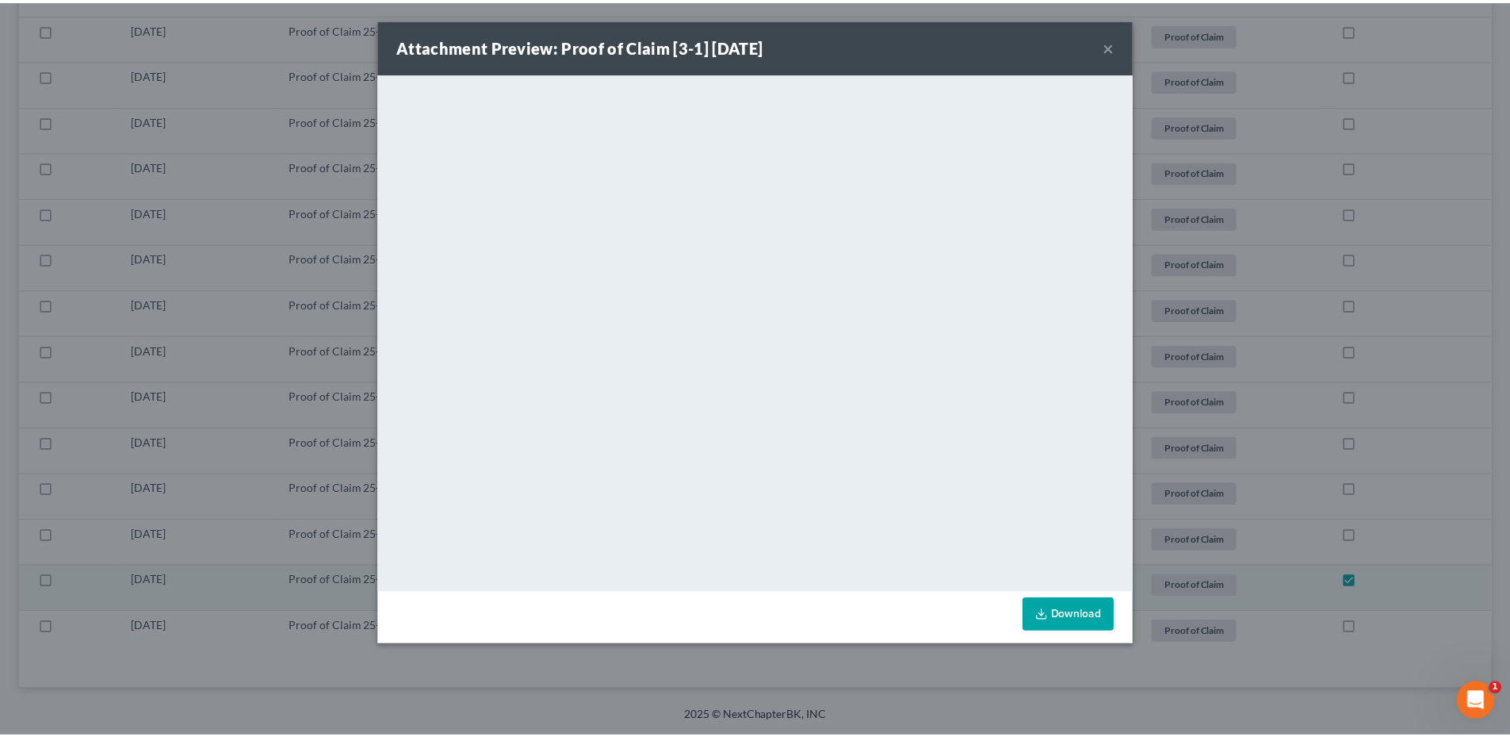
scroll to position [353, 0]
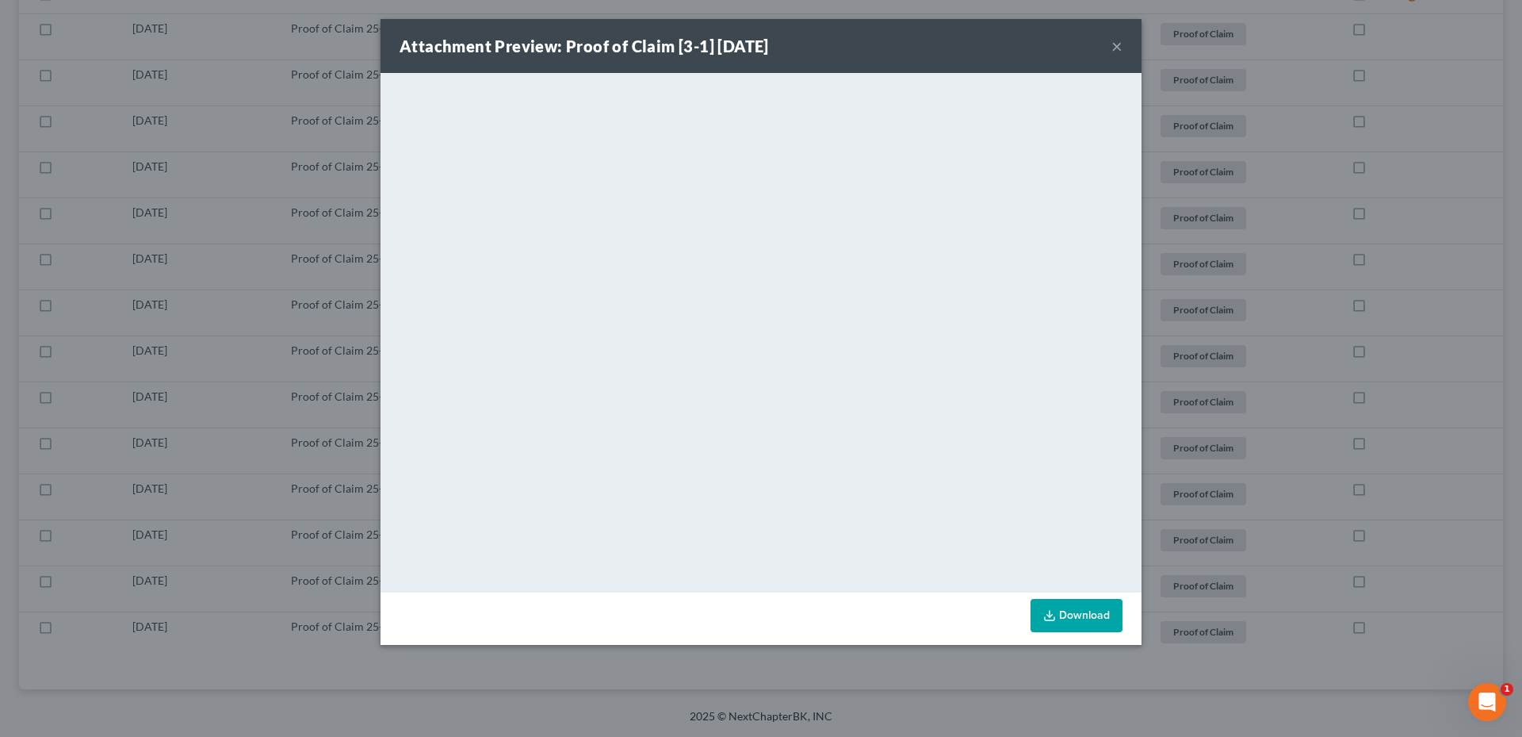
click at [1117, 44] on button "×" at bounding box center [1117, 45] width 11 height 19
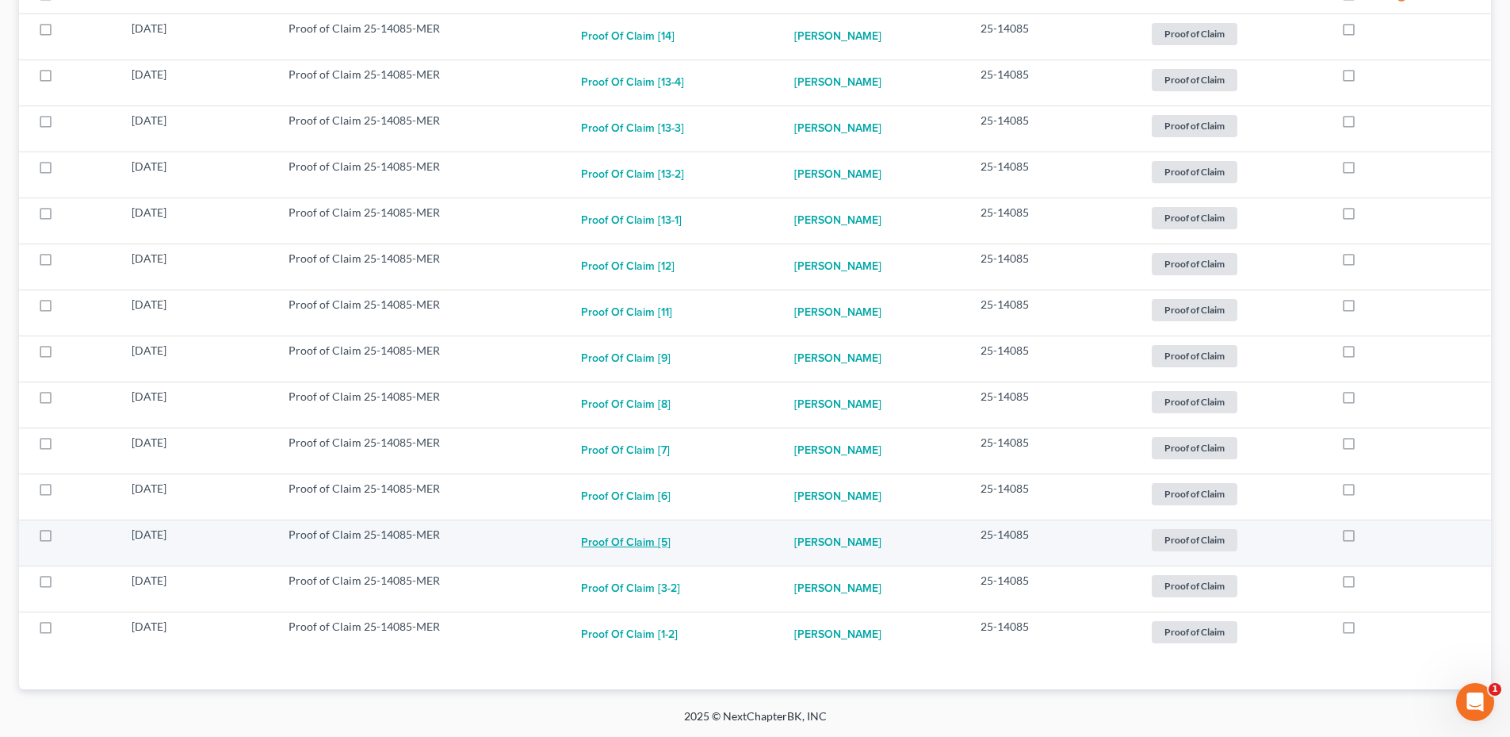
click at [645, 545] on button "Proof of Claim [5]" at bounding box center [626, 542] width 90 height 32
checkbox input "true"
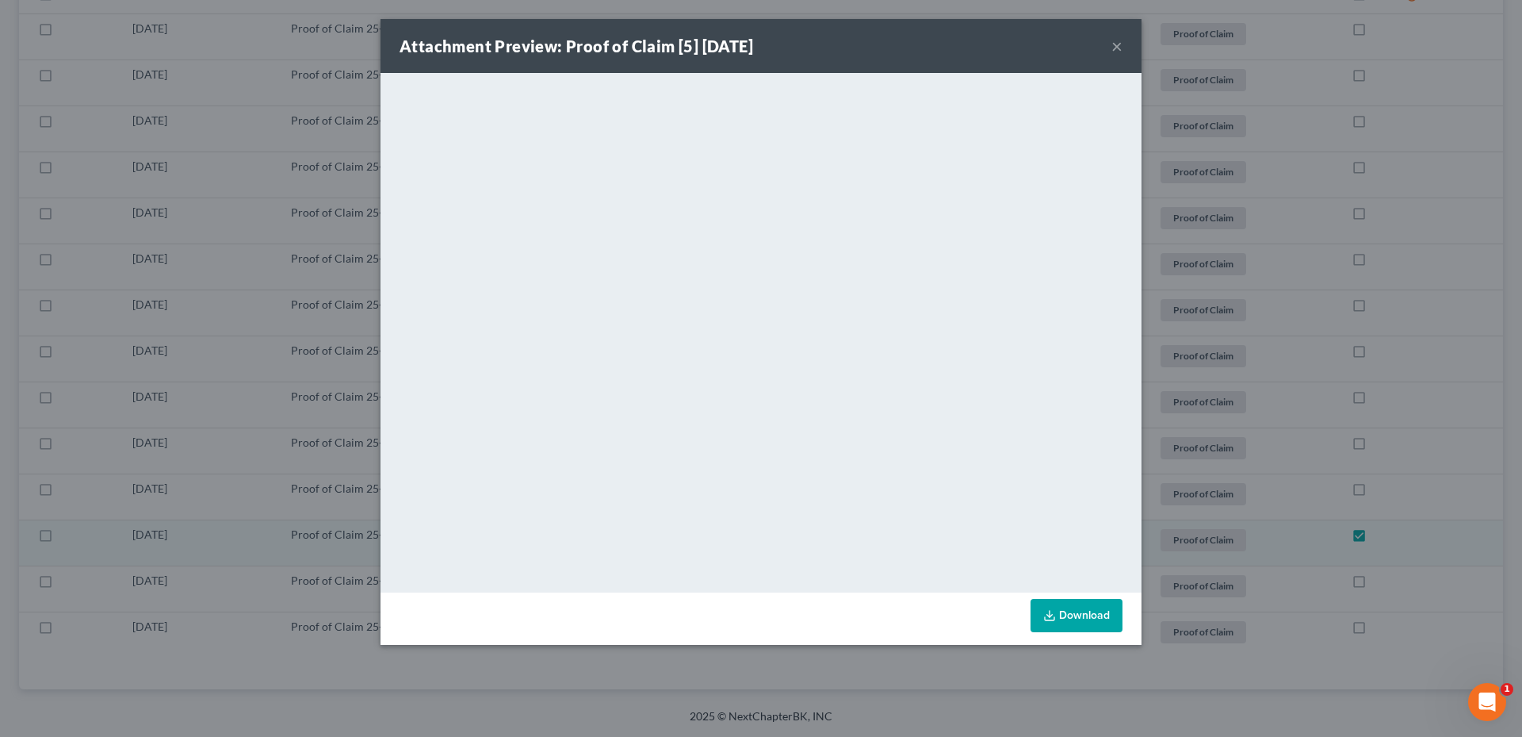
scroll to position [307, 0]
click at [1116, 43] on button "×" at bounding box center [1117, 45] width 11 height 19
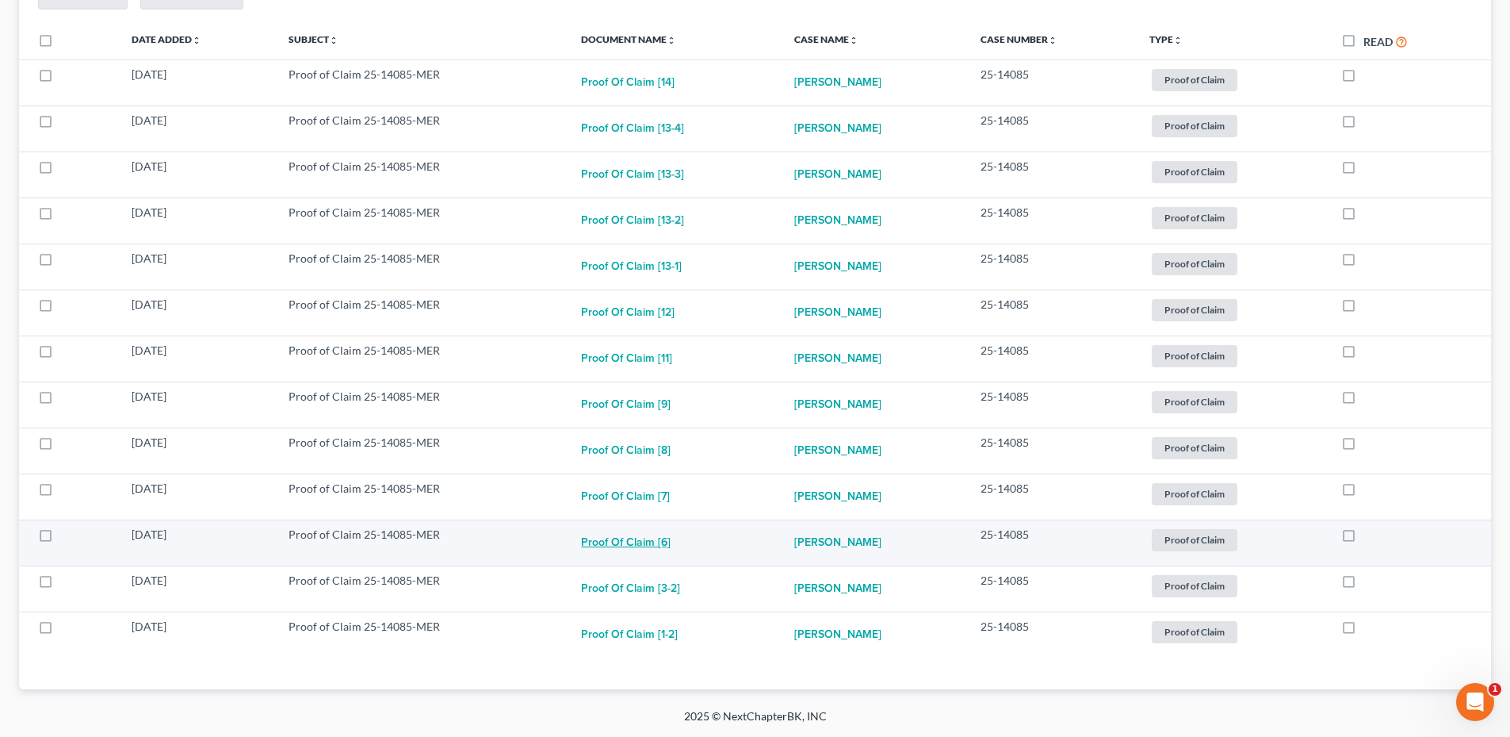
click at [653, 549] on button "Proof of Claim [6]" at bounding box center [626, 542] width 90 height 32
checkbox input "true"
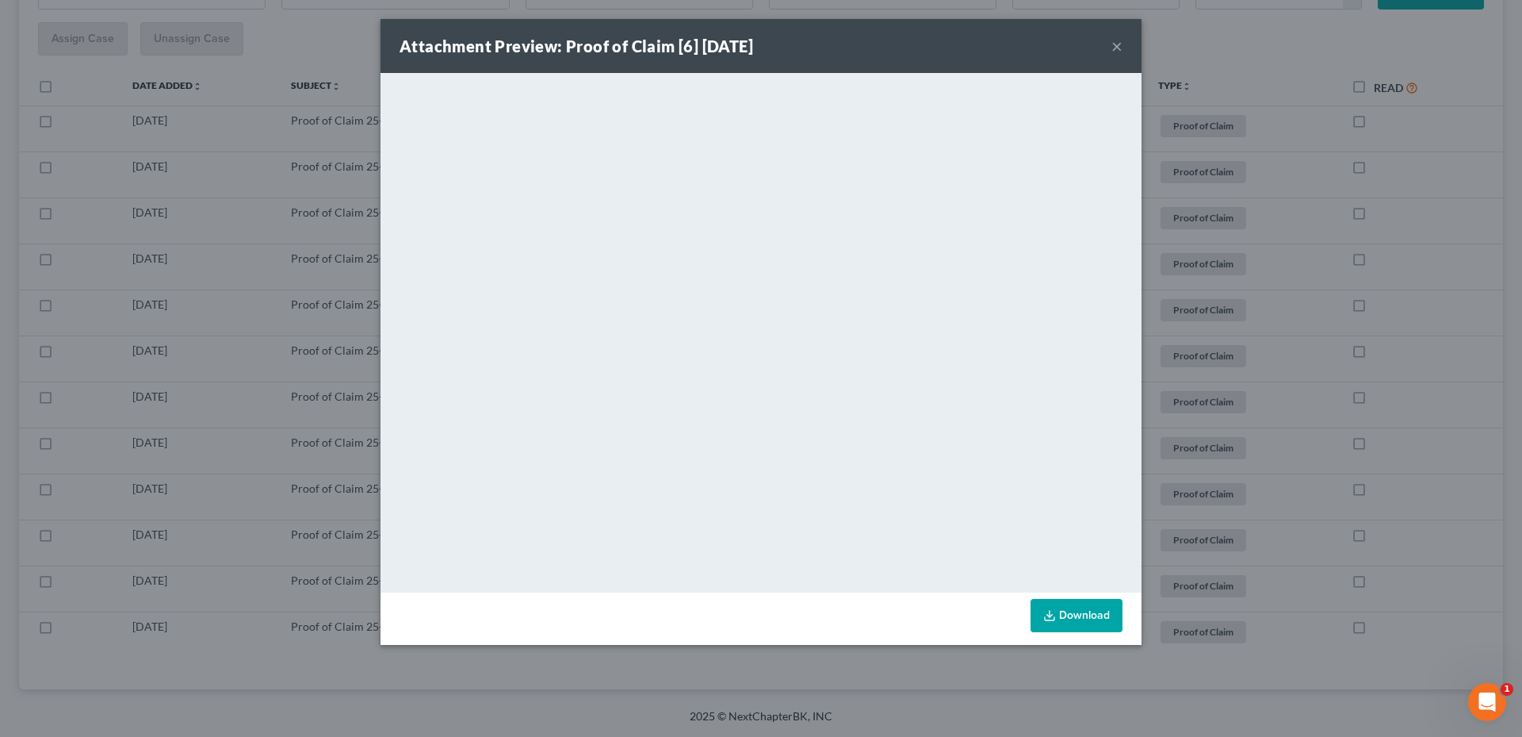
scroll to position [261, 0]
click at [1120, 52] on button "×" at bounding box center [1117, 45] width 11 height 19
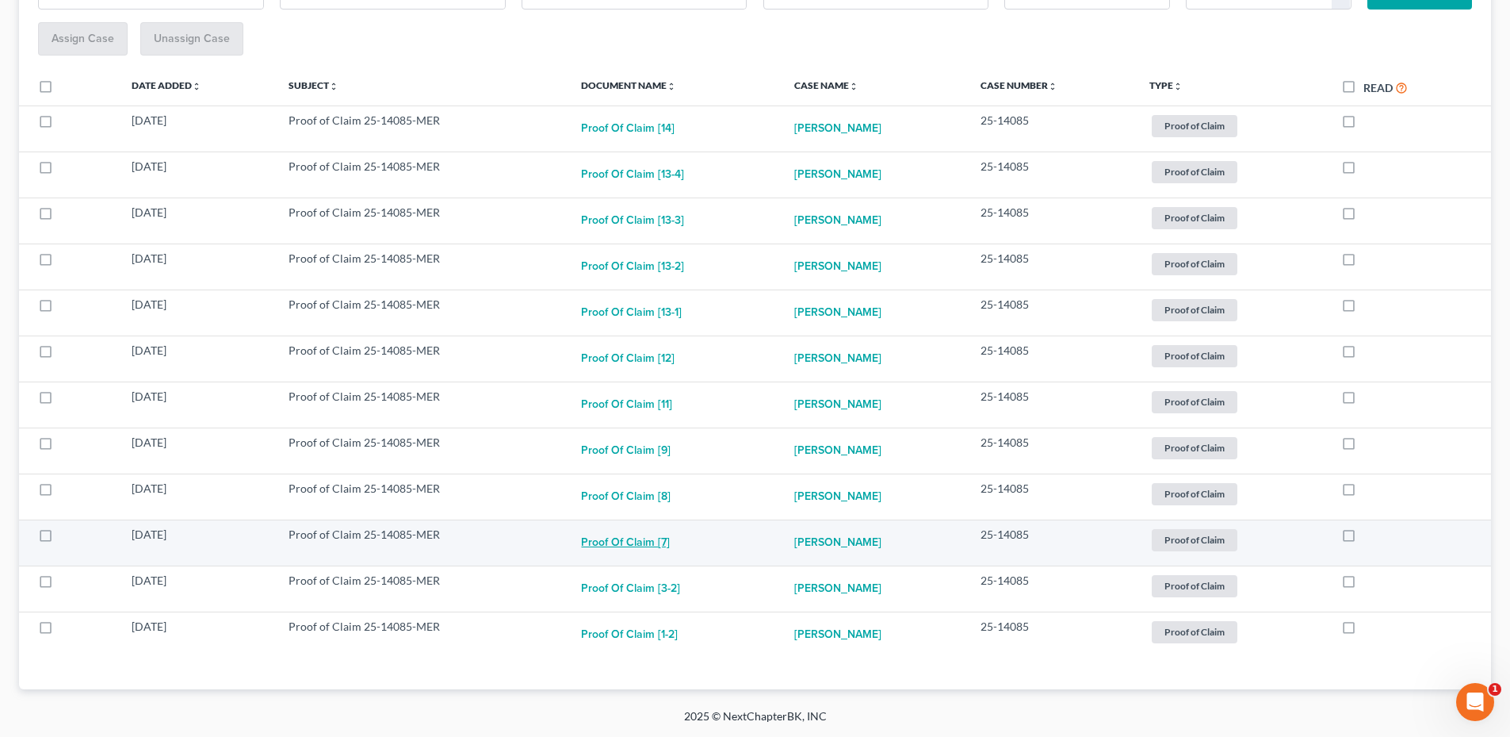
click at [654, 546] on button "Proof of Claim [7]" at bounding box center [625, 542] width 89 height 32
checkbox input "true"
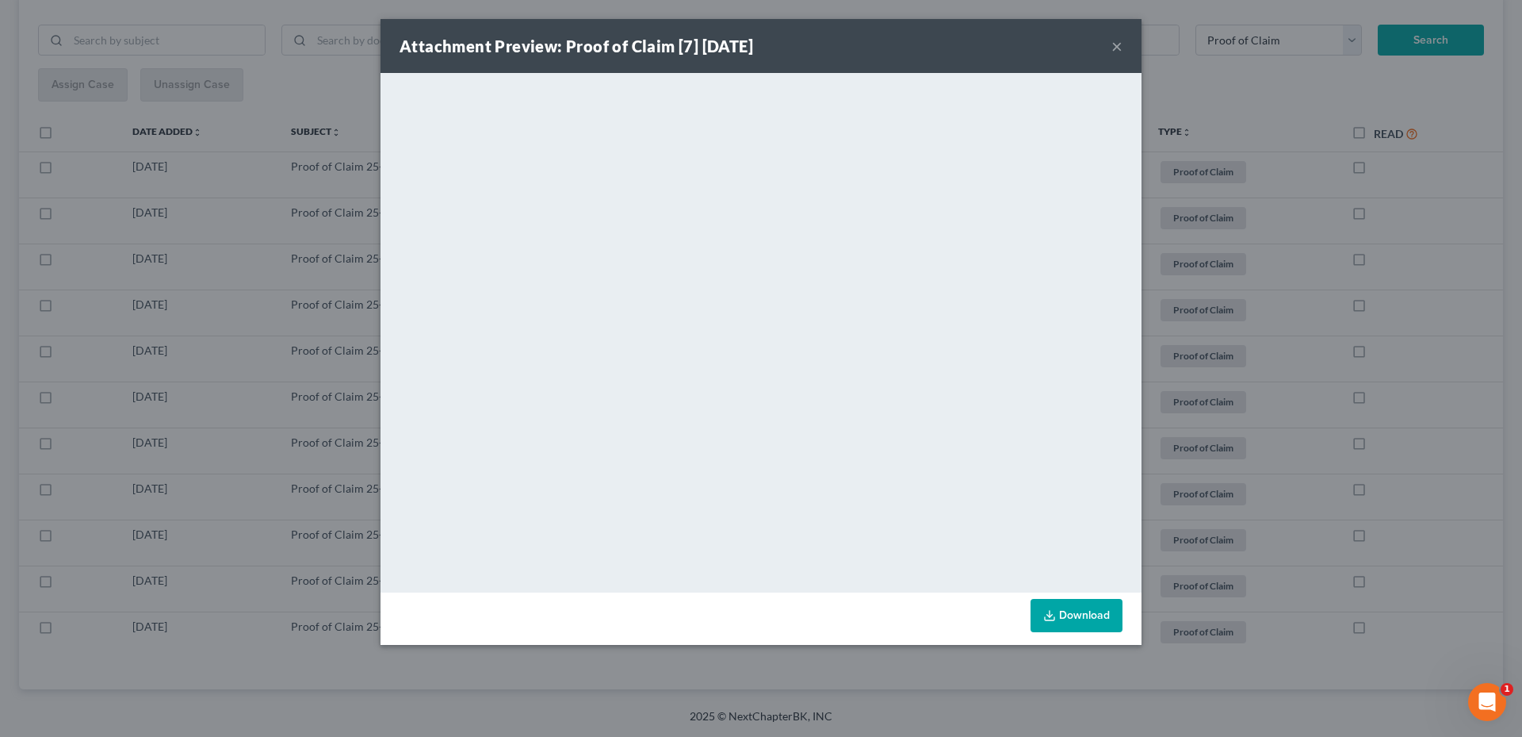
scroll to position [215, 0]
click at [1116, 44] on button "×" at bounding box center [1117, 45] width 11 height 19
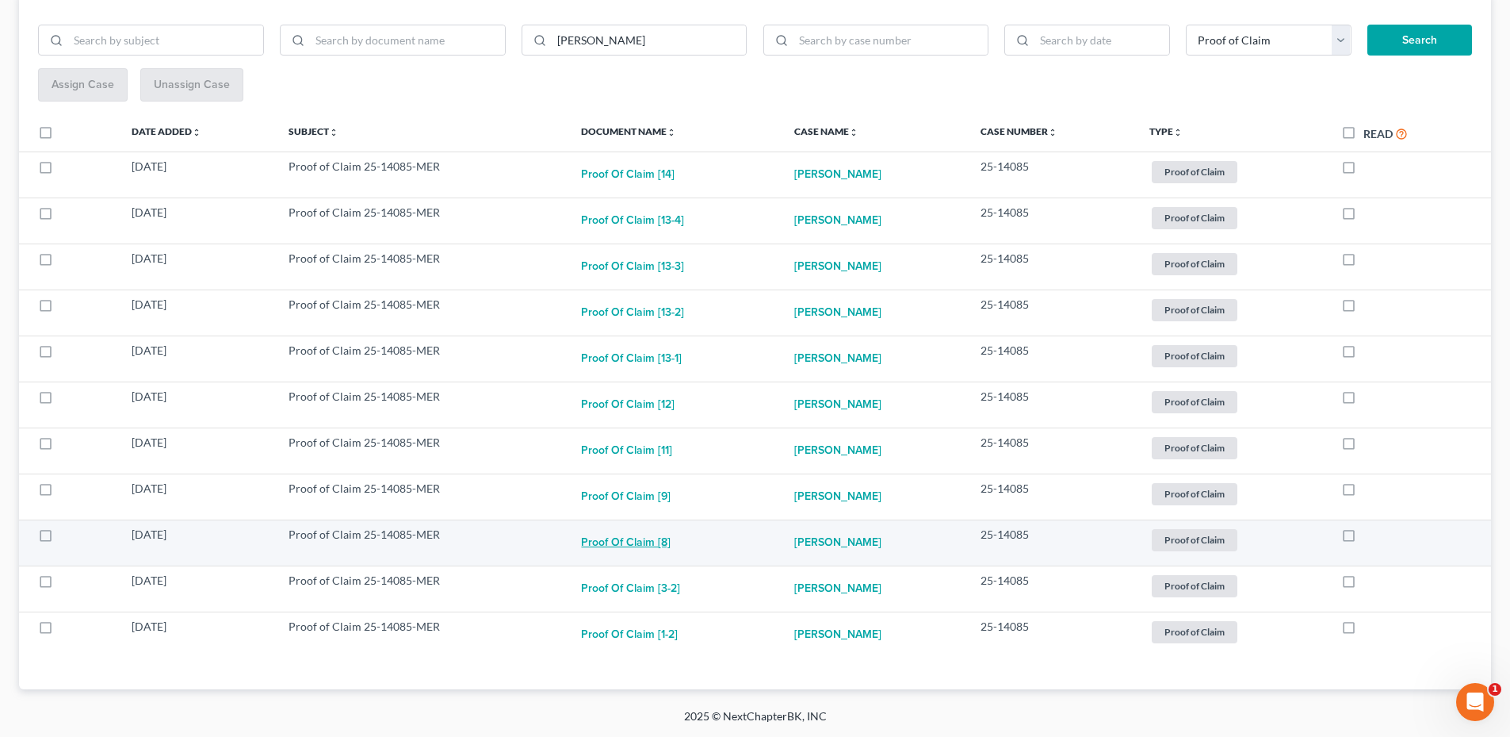
click at [615, 542] on button "Proof of Claim [8]" at bounding box center [626, 542] width 90 height 32
checkbox input "true"
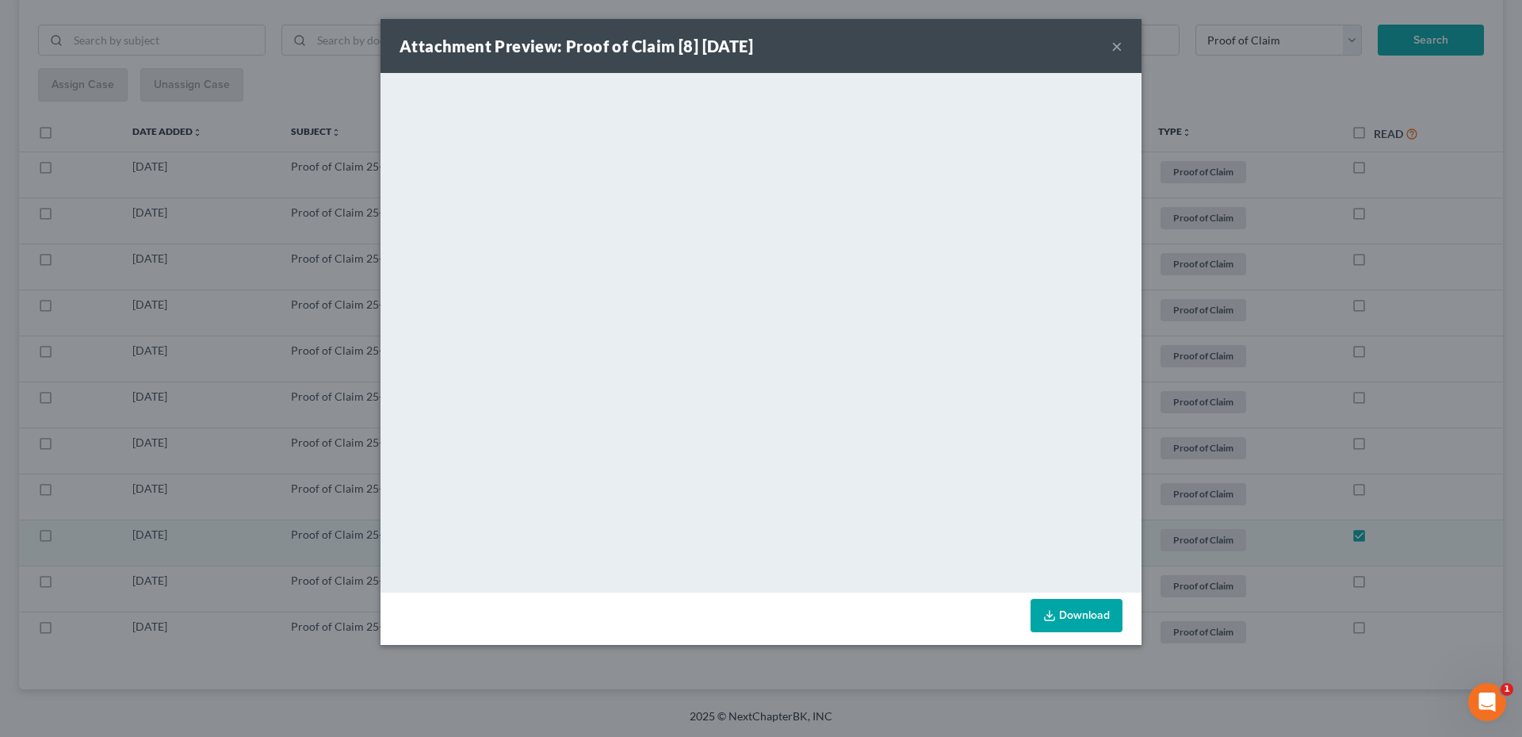
scroll to position [169, 0]
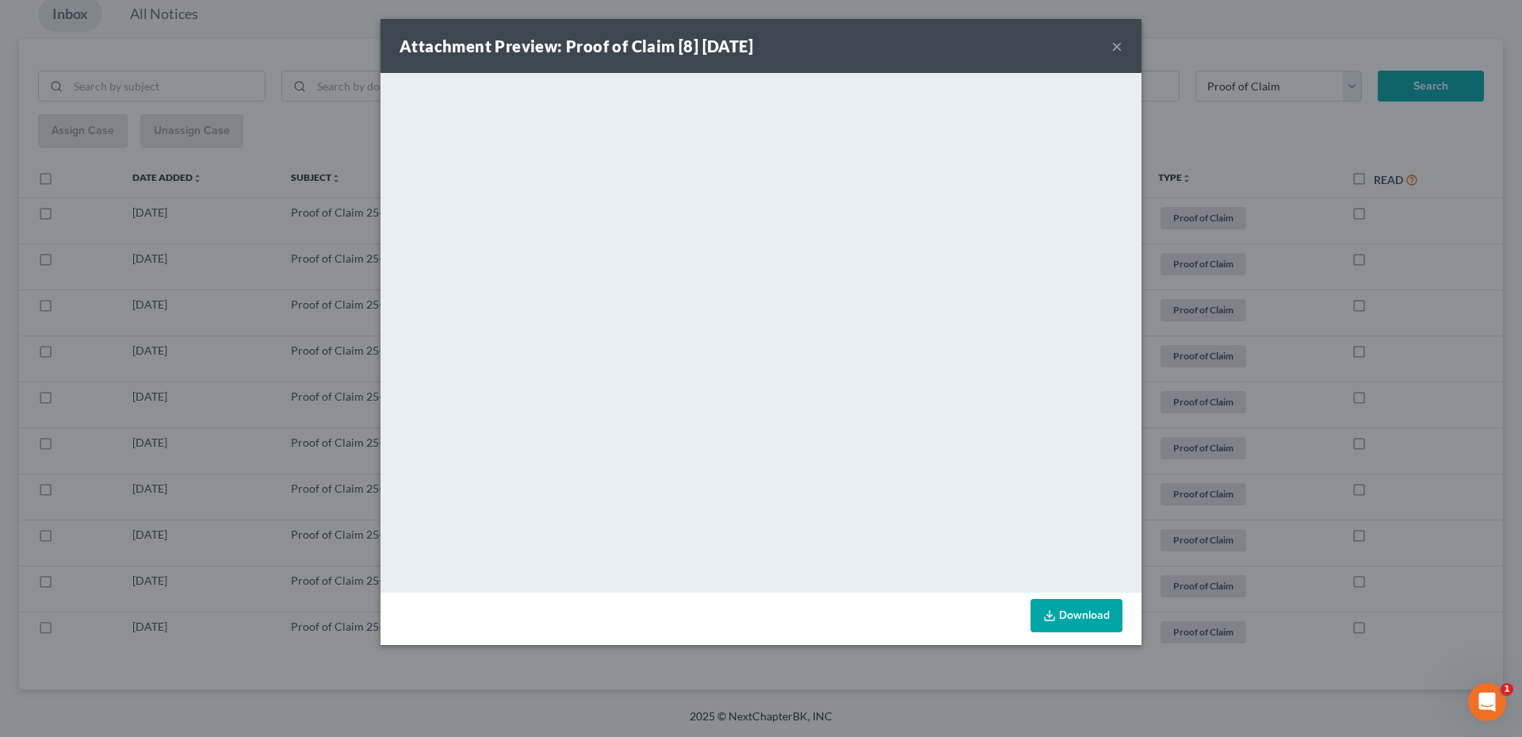
click at [1120, 43] on button "×" at bounding box center [1117, 45] width 11 height 19
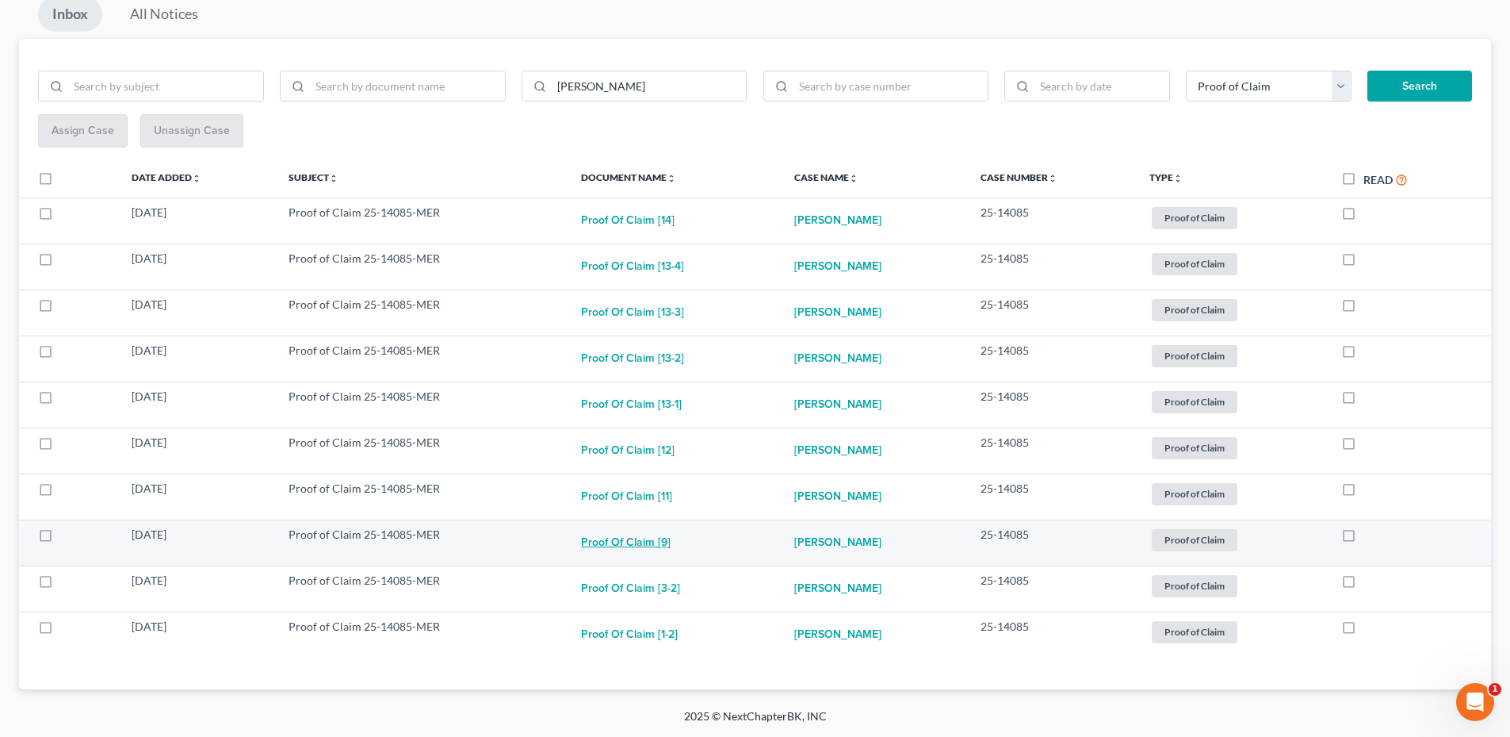
click at [651, 537] on button "Proof of Claim [9]" at bounding box center [626, 542] width 90 height 32
checkbox input "true"
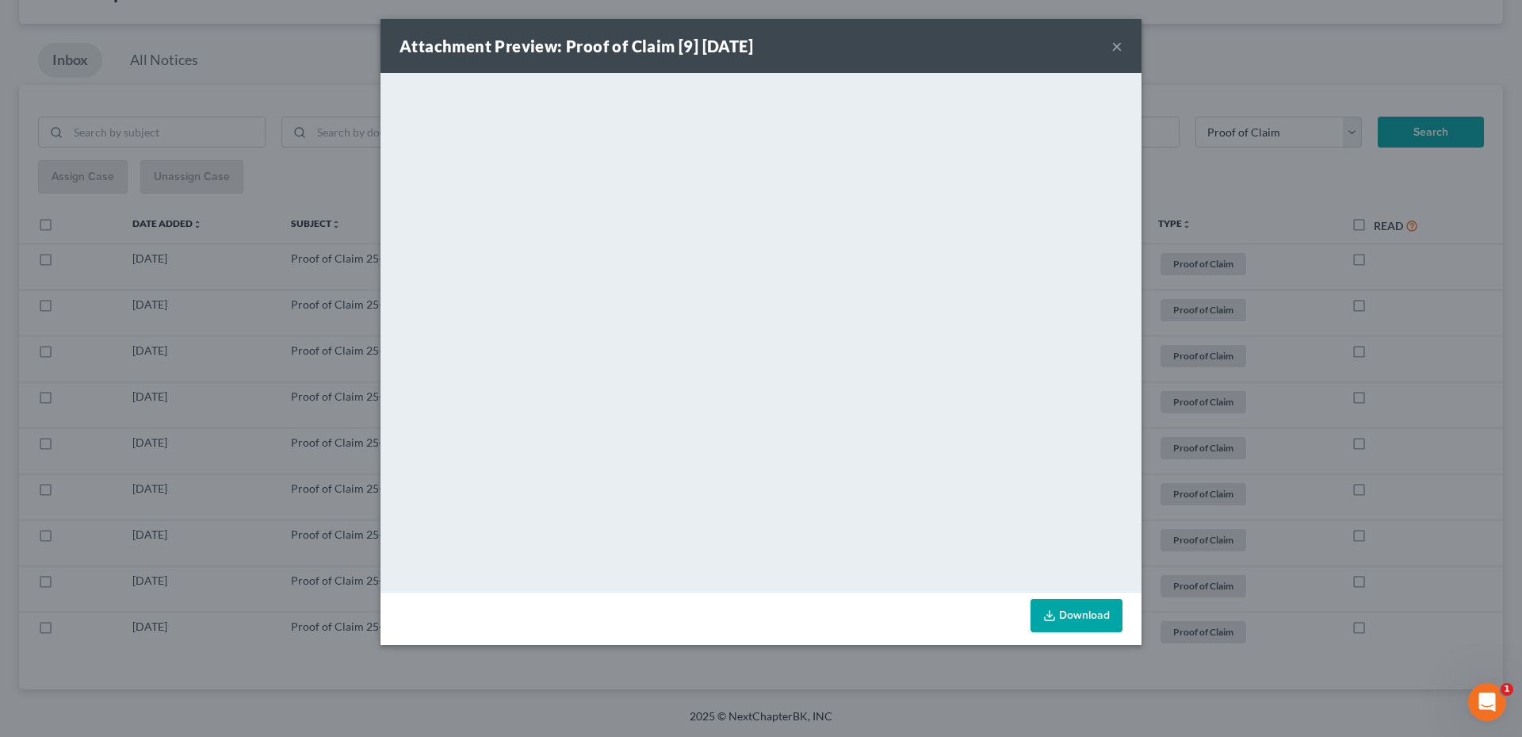
scroll to position [123, 0]
click at [1114, 45] on button "×" at bounding box center [1117, 45] width 11 height 19
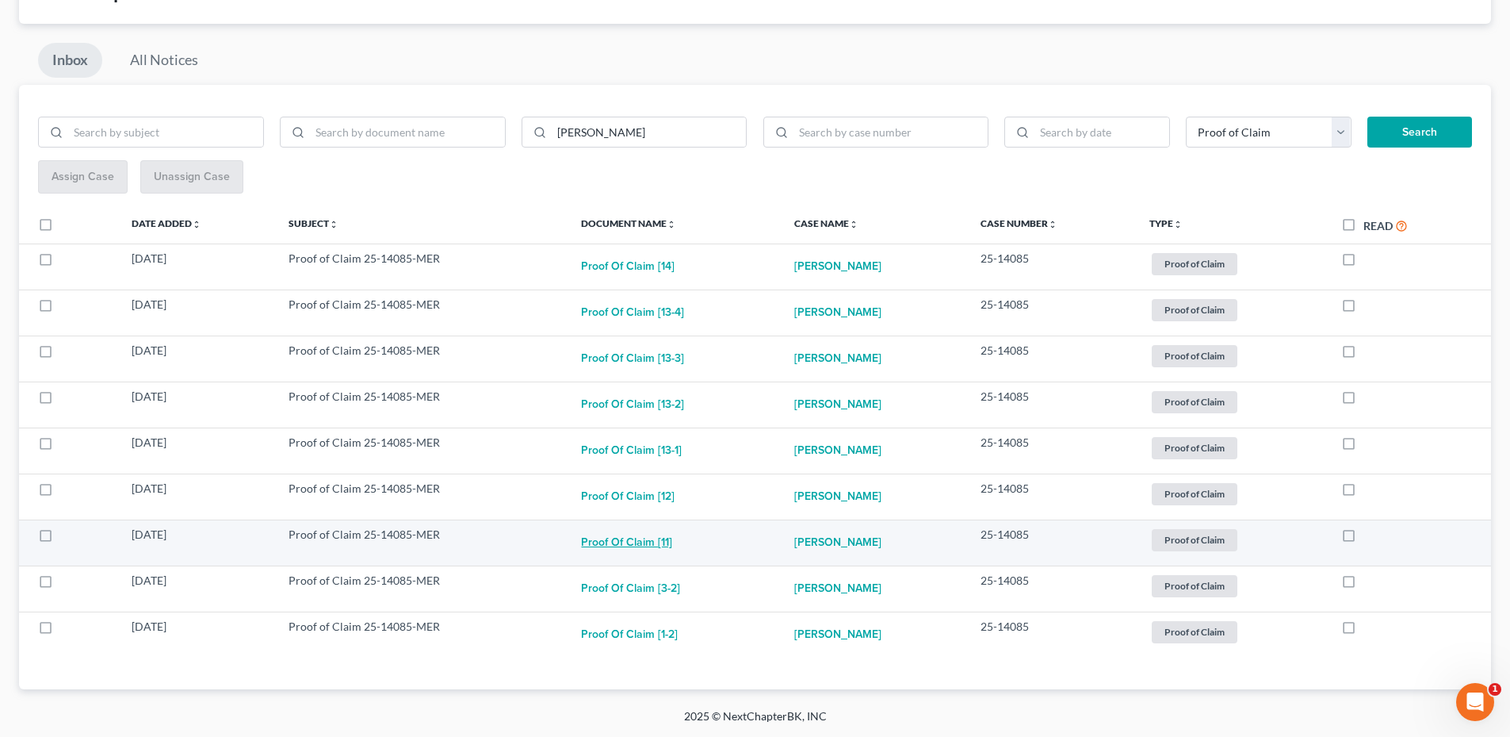
click at [637, 538] on button "Proof of Claim [11]" at bounding box center [626, 542] width 91 height 32
checkbox input "true"
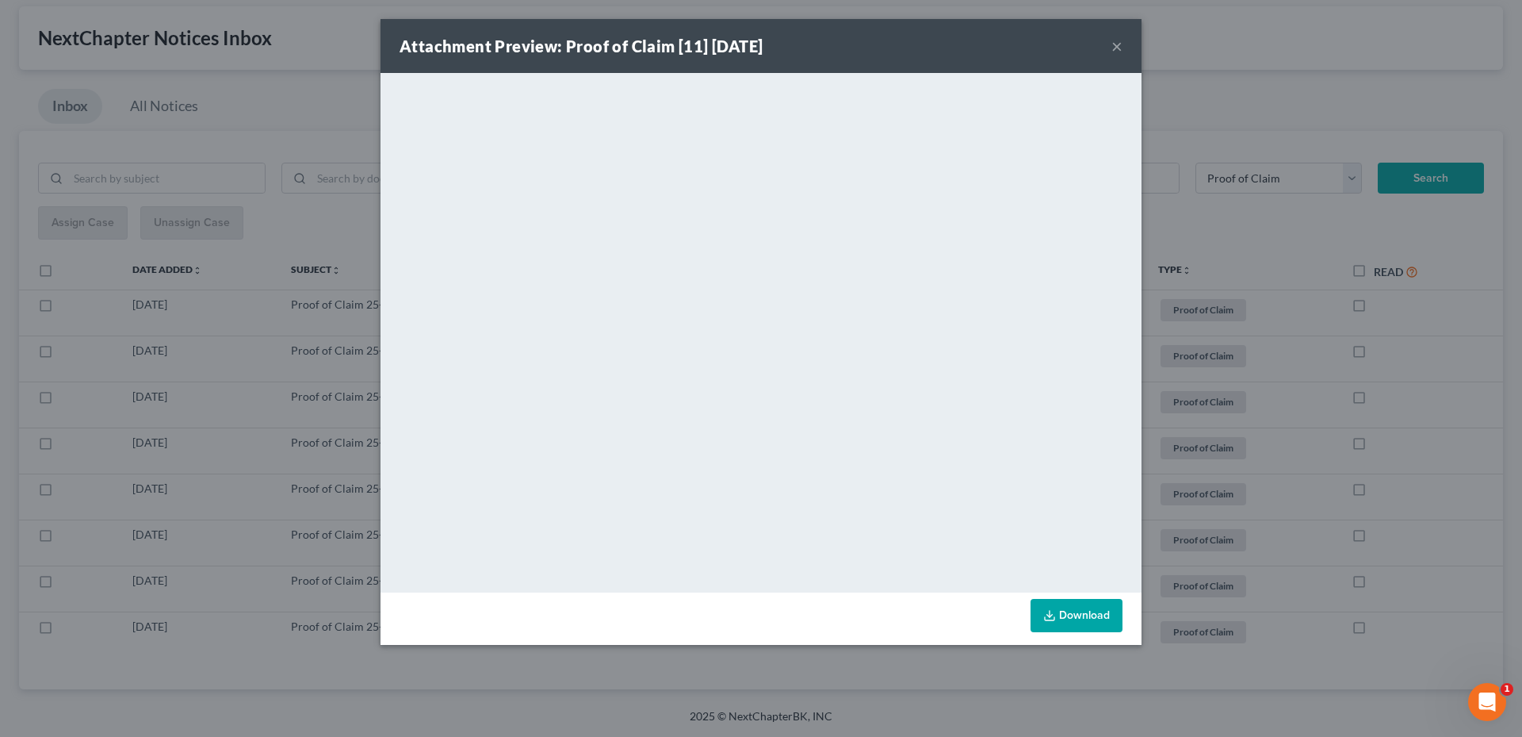
scroll to position [77, 0]
click at [1115, 48] on button "×" at bounding box center [1117, 45] width 11 height 19
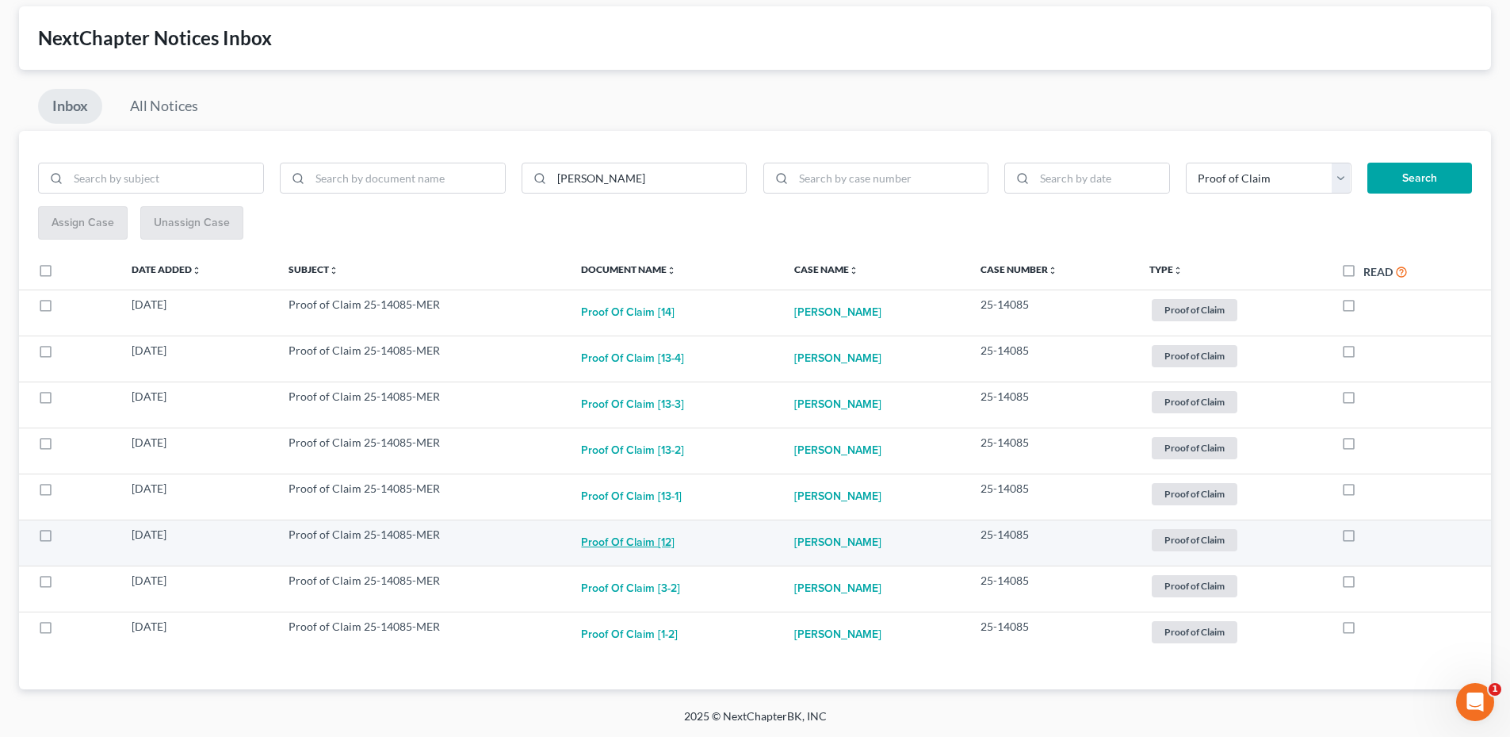
click at [640, 543] on button "Proof of Claim [12]" at bounding box center [628, 542] width 94 height 32
checkbox input "true"
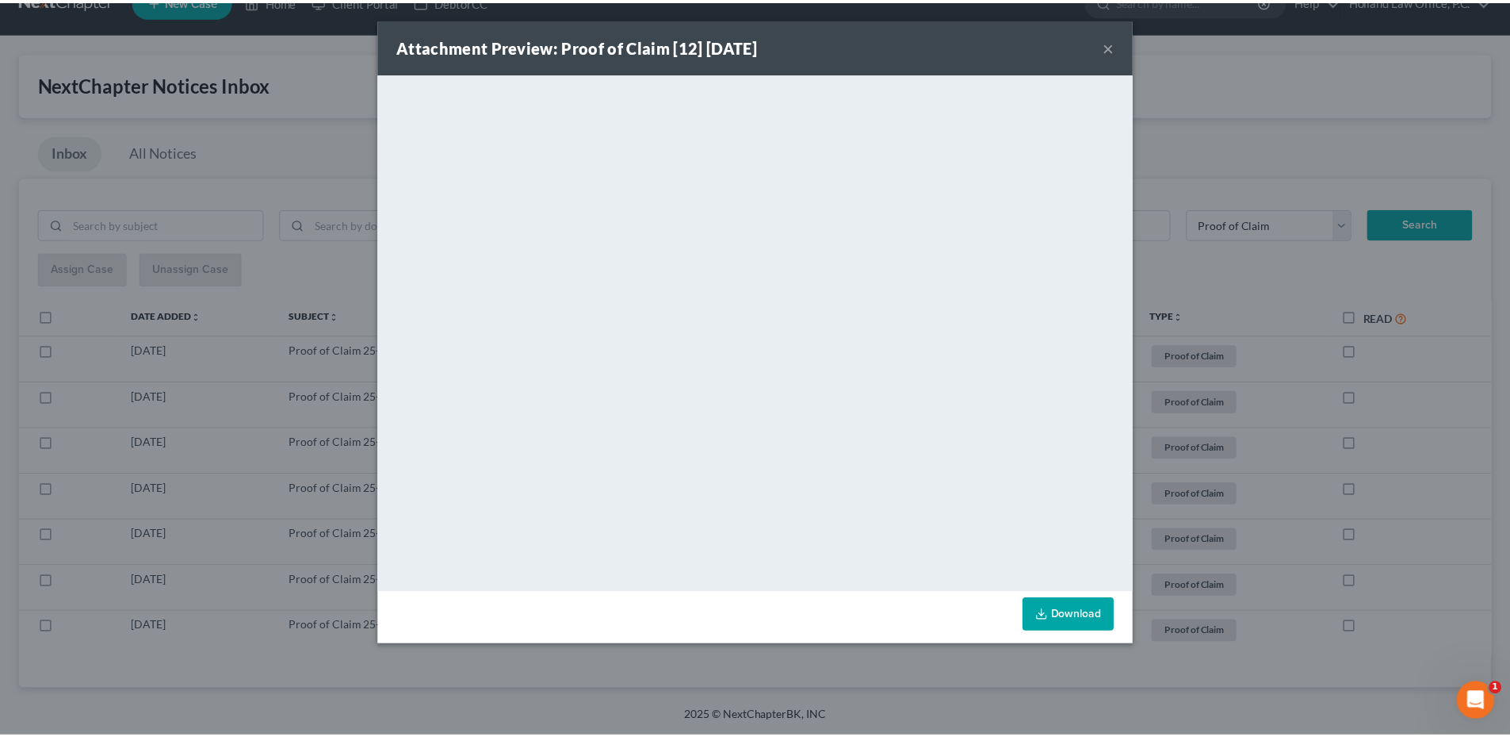
scroll to position [31, 0]
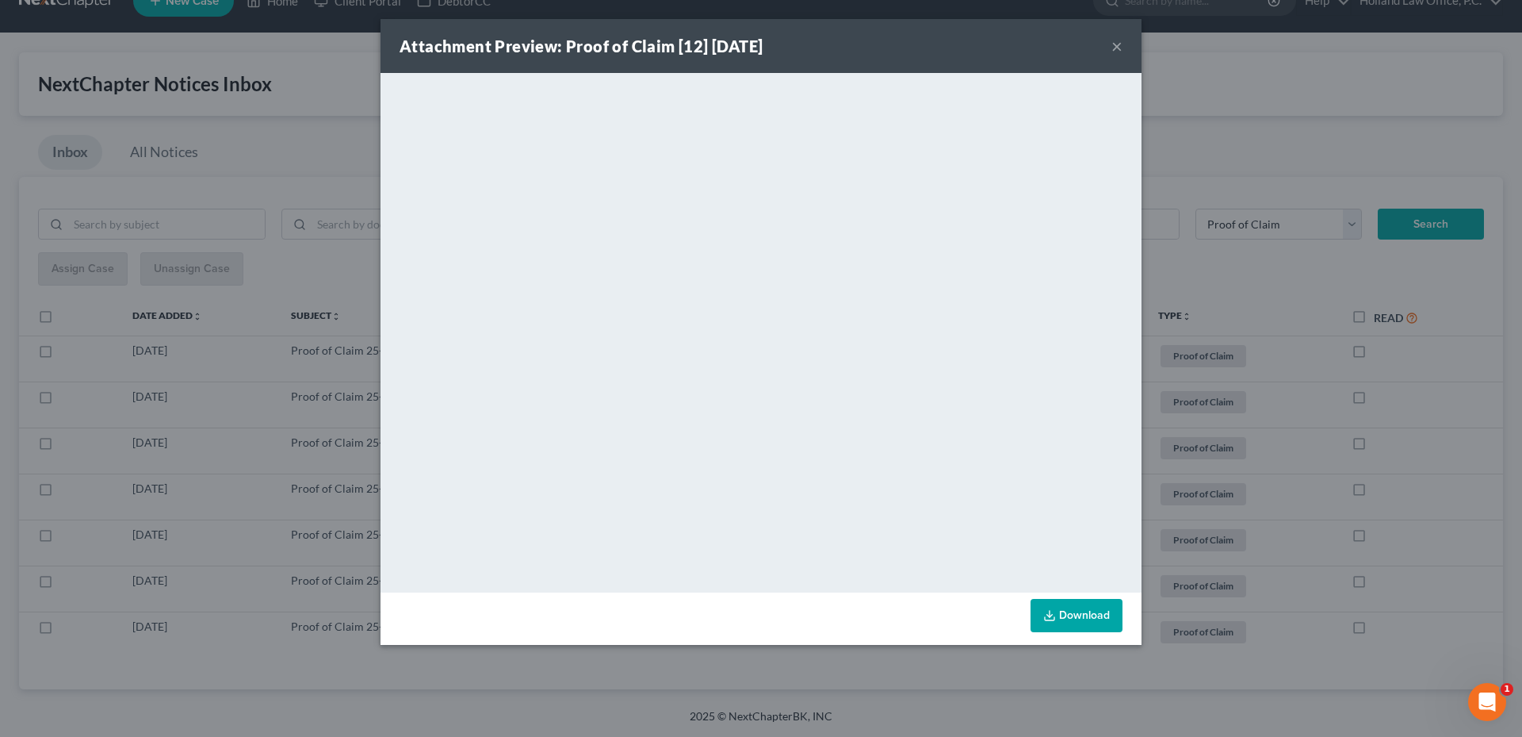
click at [1117, 45] on button "×" at bounding box center [1117, 45] width 11 height 19
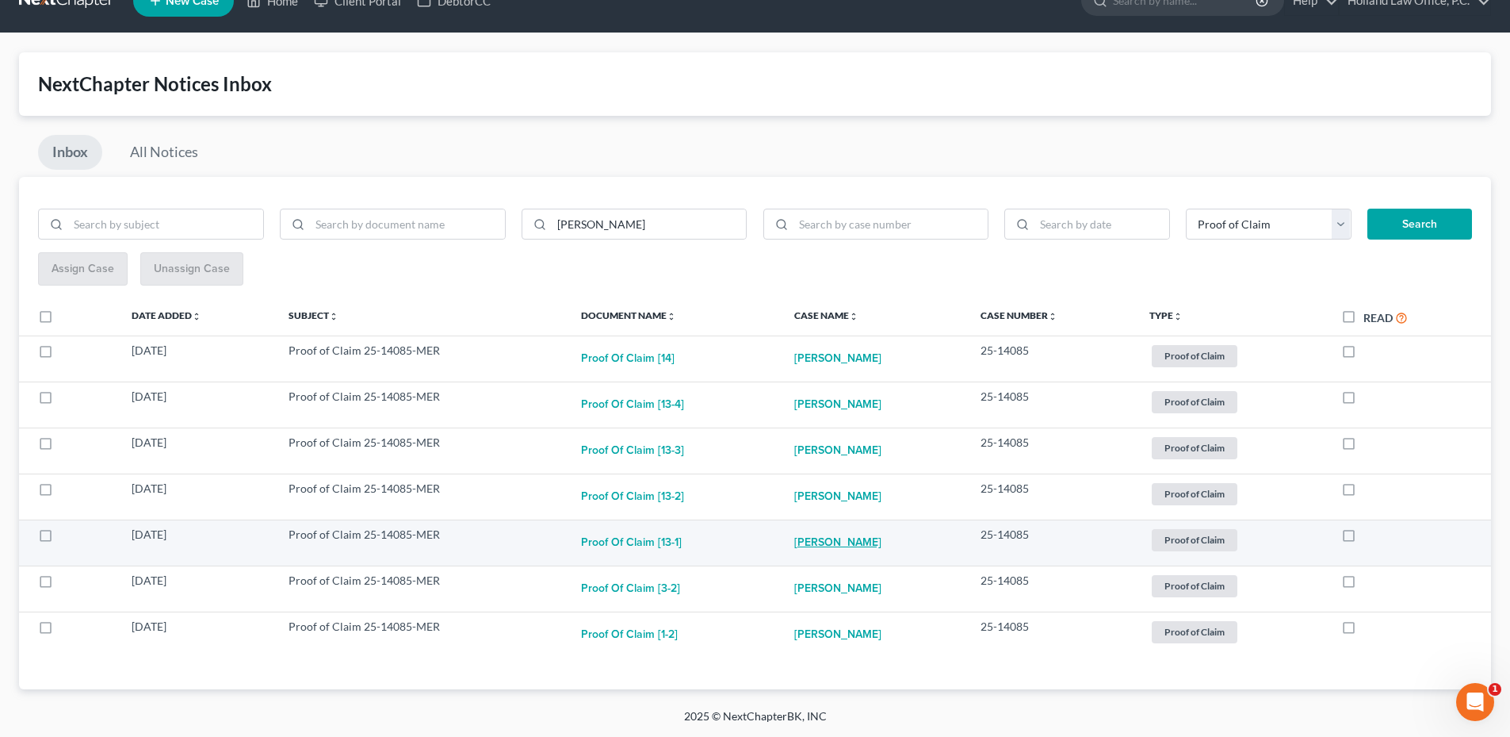
click at [836, 538] on link "Andrea Miller" at bounding box center [837, 542] width 87 height 32
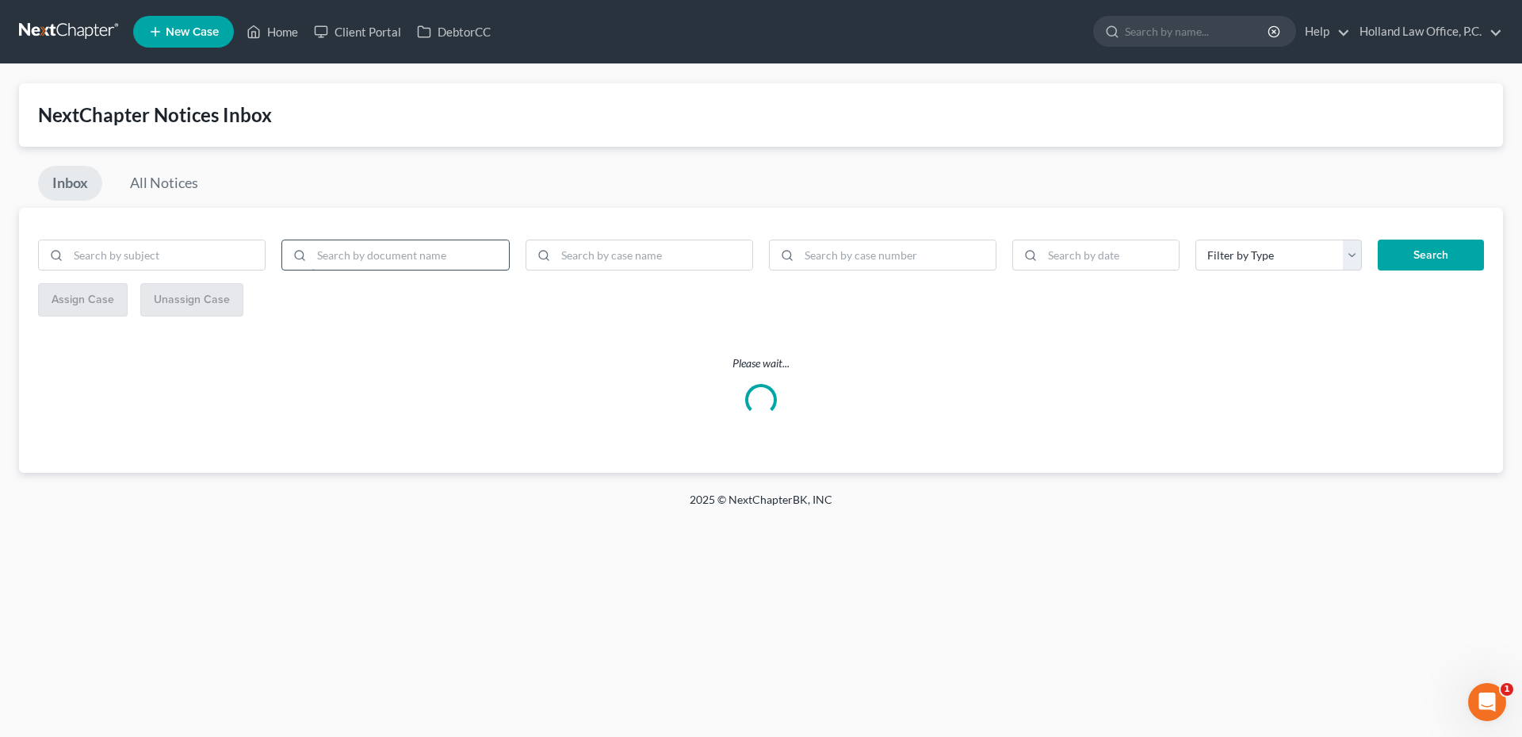
click at [348, 258] on input "search" at bounding box center [410, 255] width 197 height 30
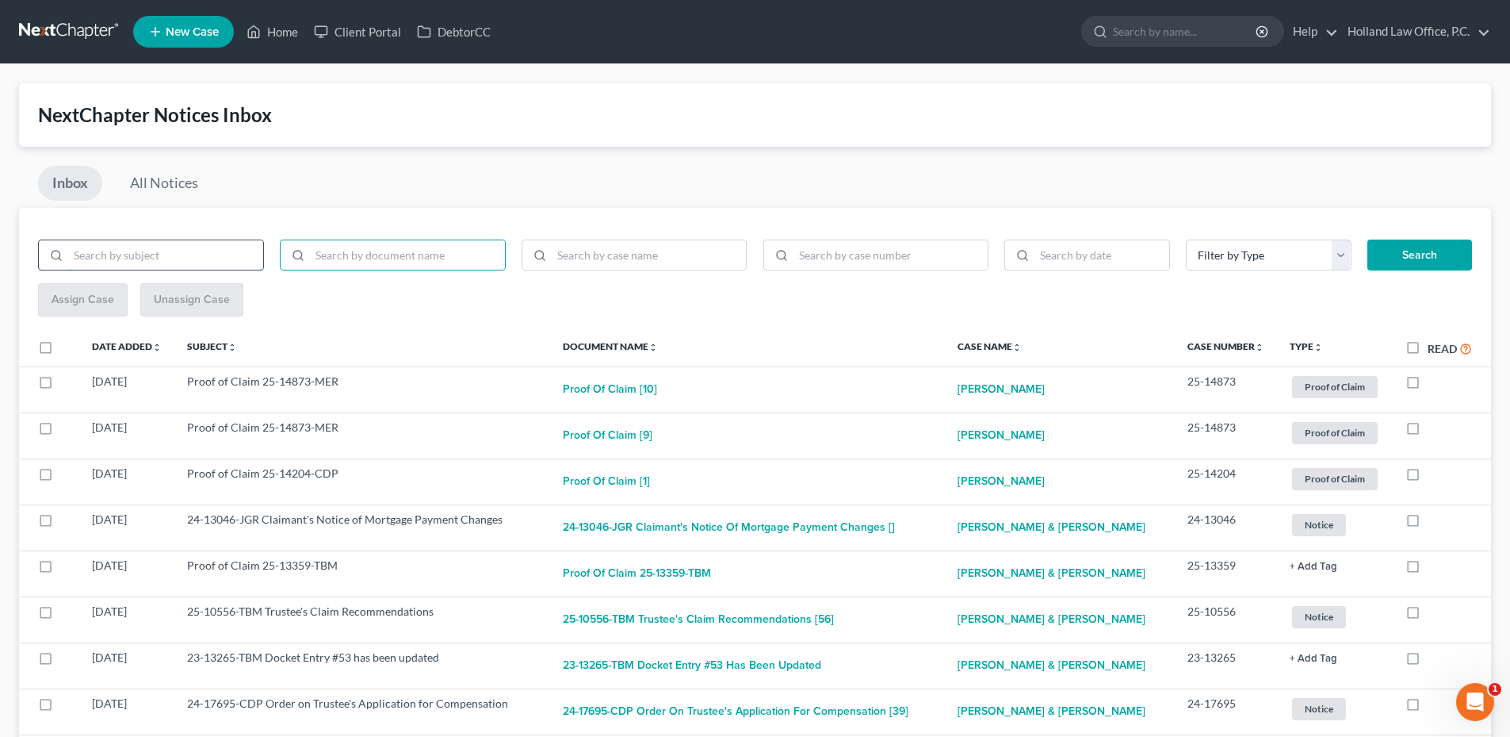
click at [170, 259] on input "search" at bounding box center [165, 255] width 195 height 30
click at [650, 254] on input "search" at bounding box center [649, 255] width 195 height 30
type input "Andrea Miller"
click at [1355, 253] on div "Filter by Type Hearing License and Socail Notice Proof of Claim Search" at bounding box center [1118, 261] width 725 height 44
drag, startPoint x: 1352, startPoint y: 252, endPoint x: 1290, endPoint y: 254, distance: 61.9
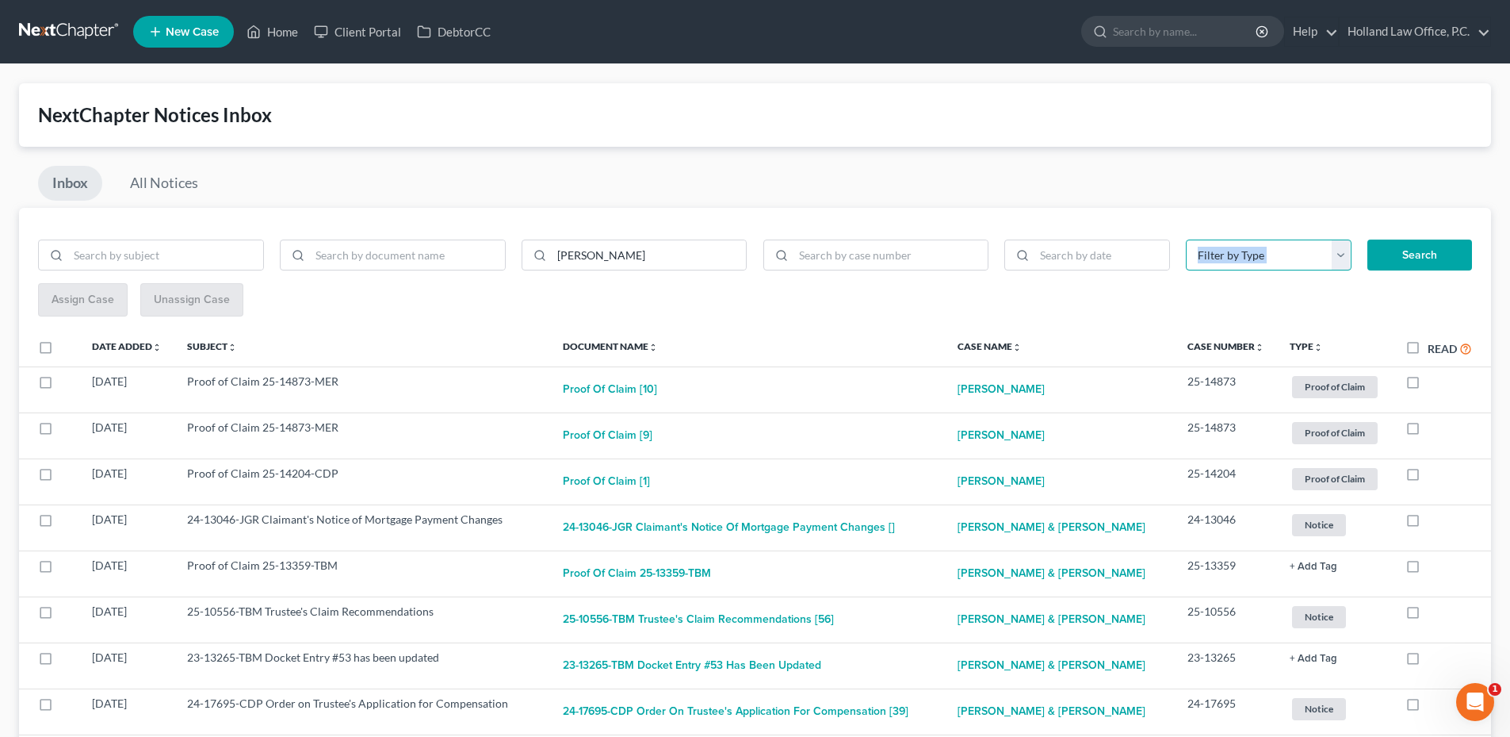
click at [1291, 253] on select "Filter by Type Hearing License and Socail Notice Proof of Claim" at bounding box center [1269, 255] width 166 height 32
select select "3"
click at [1186, 239] on select "Filter by Type Hearing License and Socail Notice Proof of Claim" at bounding box center [1269, 255] width 166 height 32
click at [1426, 250] on button "Search" at bounding box center [1420, 255] width 105 height 32
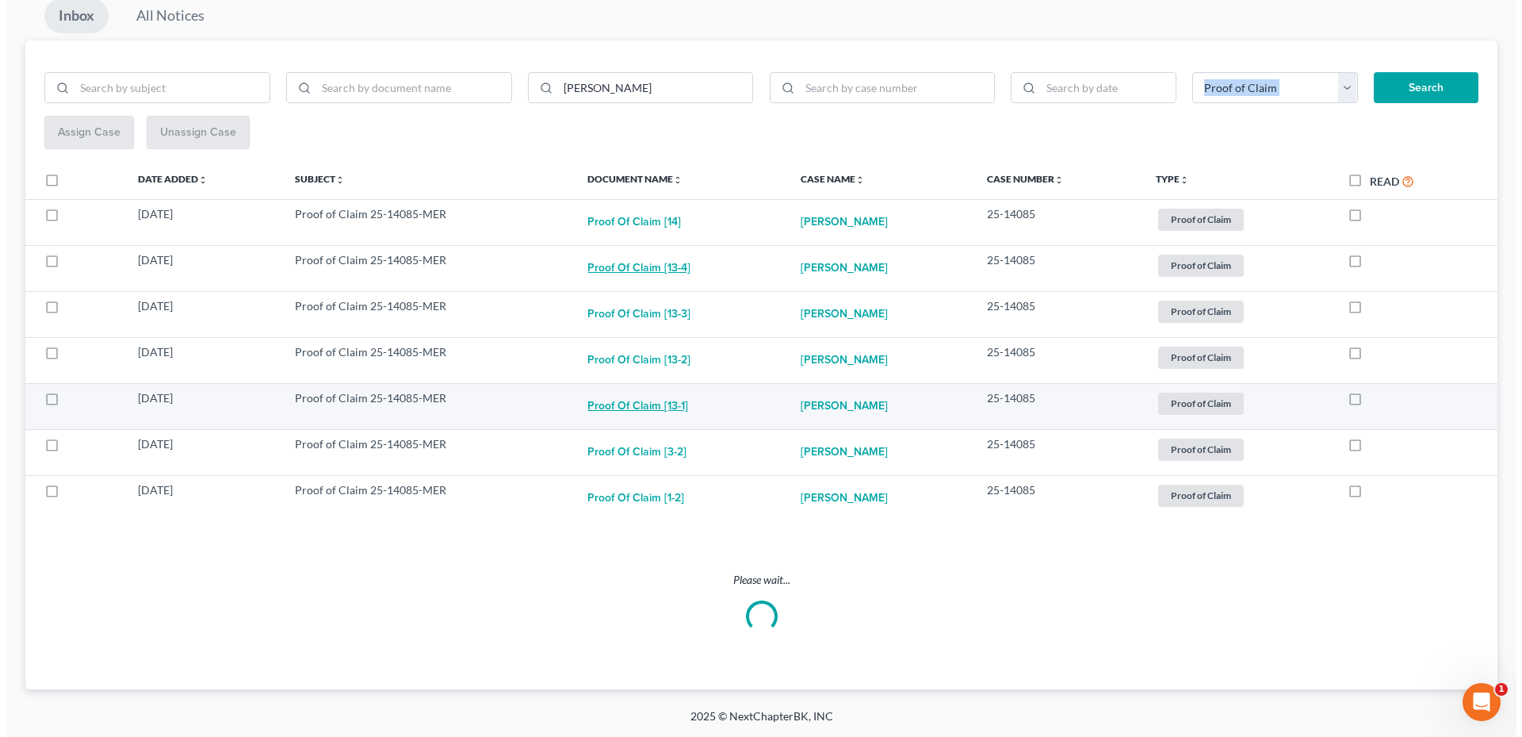
scroll to position [31, 0]
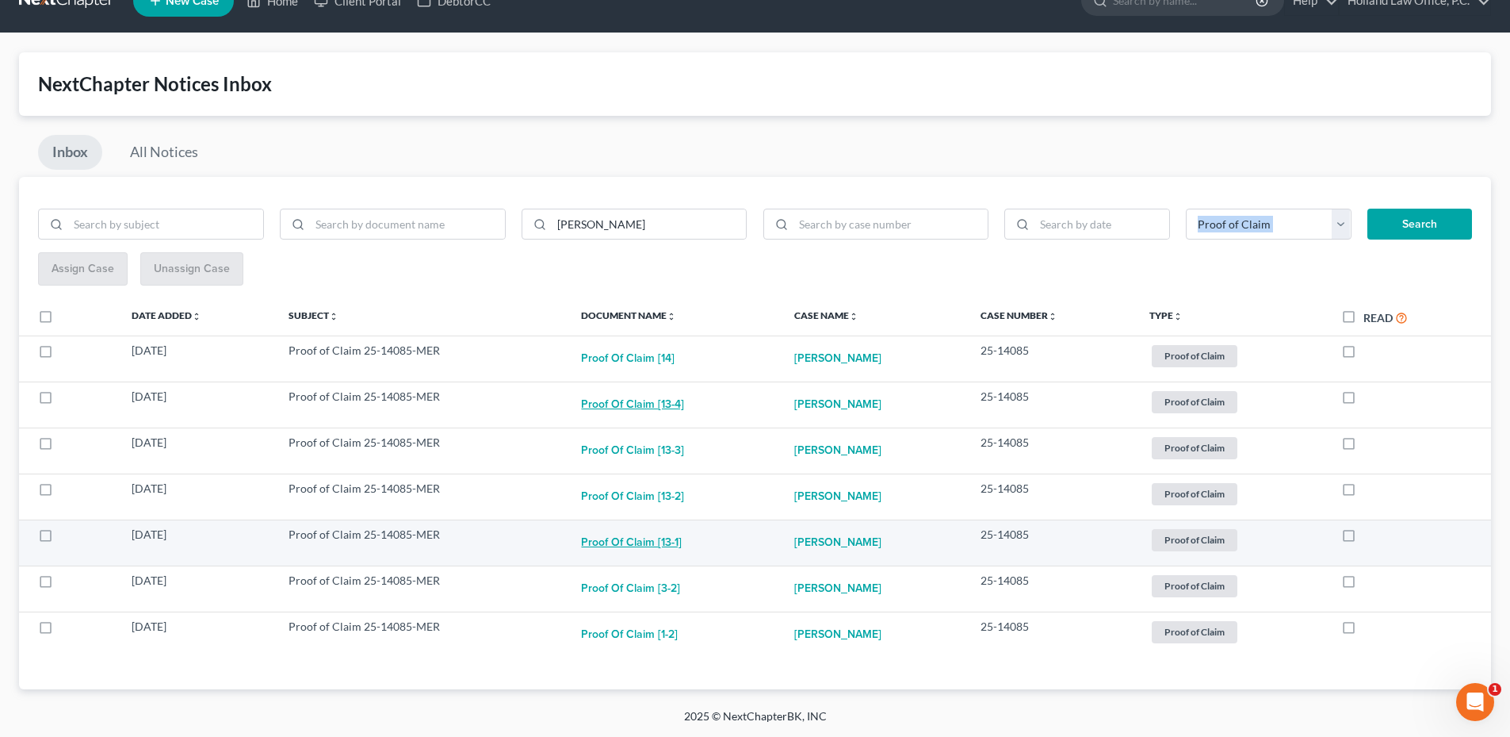
click at [646, 405] on button "Proof of Claim [13-4]" at bounding box center [632, 404] width 103 height 32
checkbox input "true"
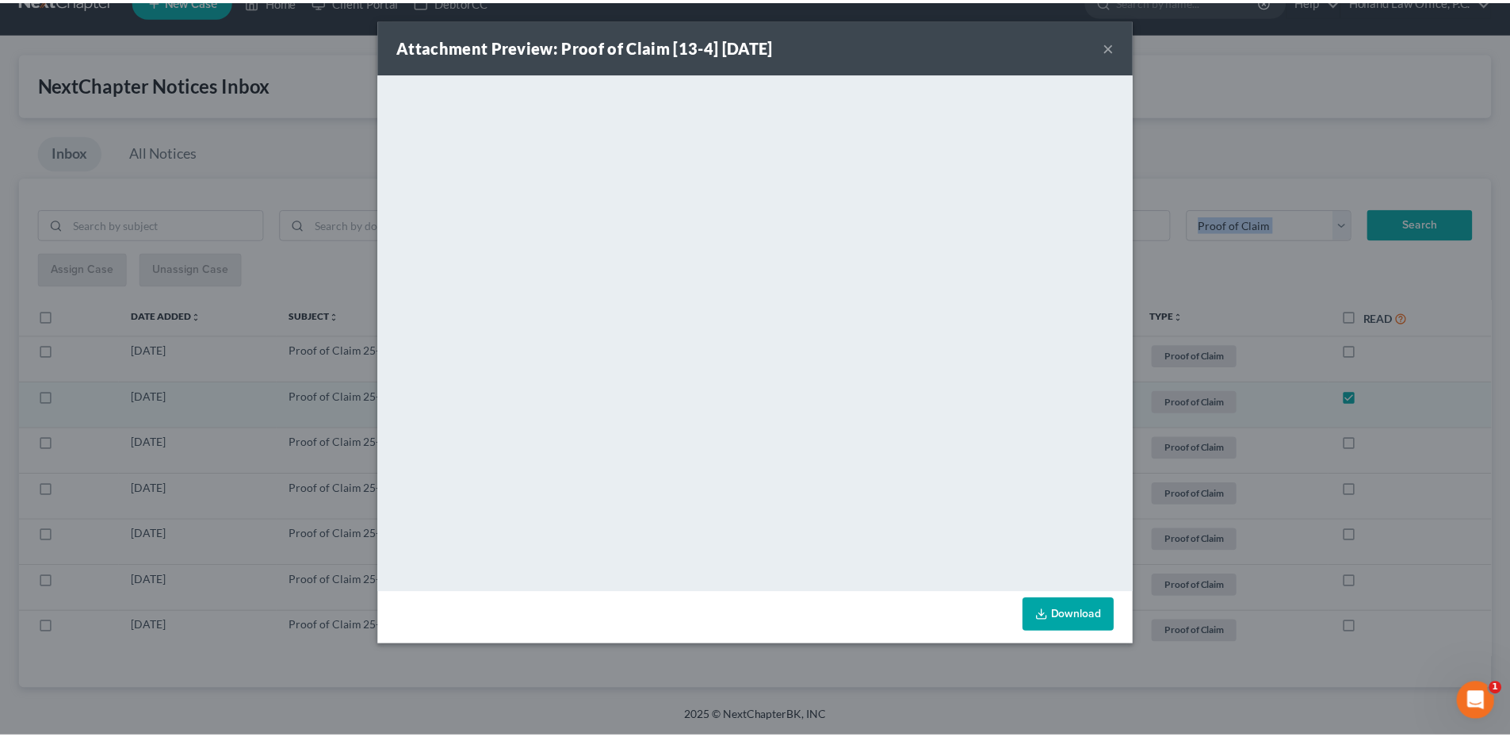
scroll to position [0, 0]
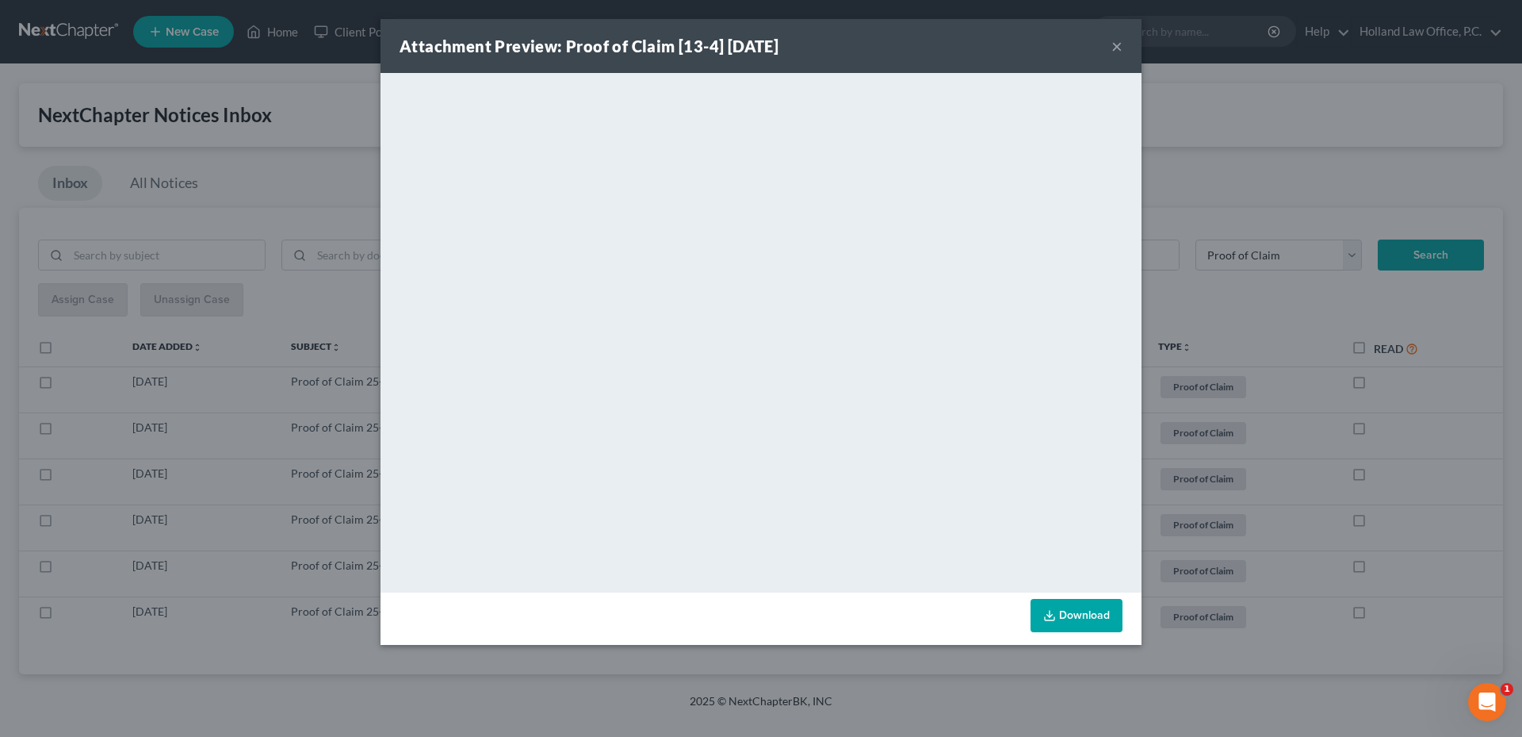
click at [1111, 47] on div "Attachment Preview: Proof of Claim [13-4] 09/02/2025 ×" at bounding box center [761, 46] width 761 height 54
click at [1115, 46] on button "×" at bounding box center [1117, 45] width 11 height 19
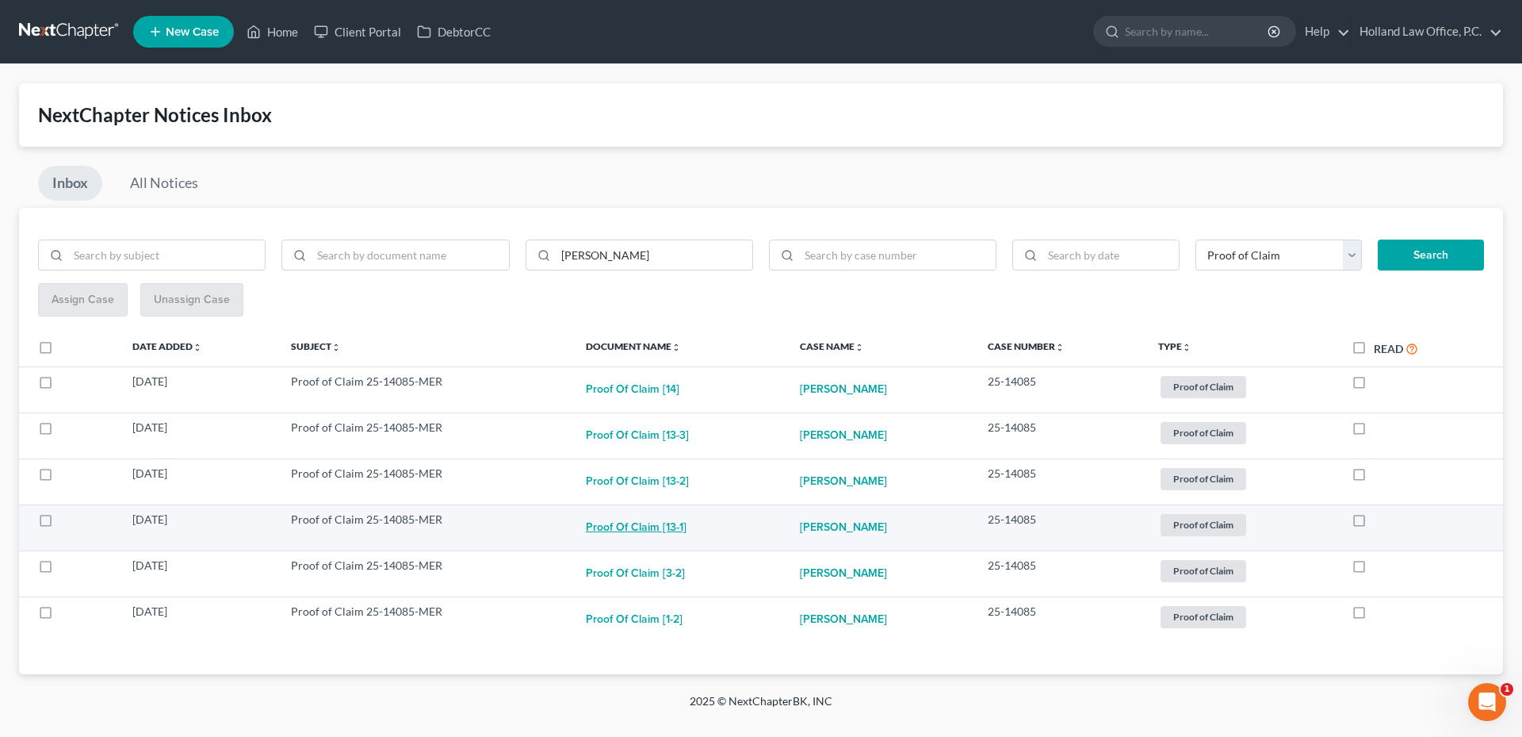
click at [652, 525] on button "Proof of Claim [13-1]" at bounding box center [636, 527] width 101 height 32
checkbox input "true"
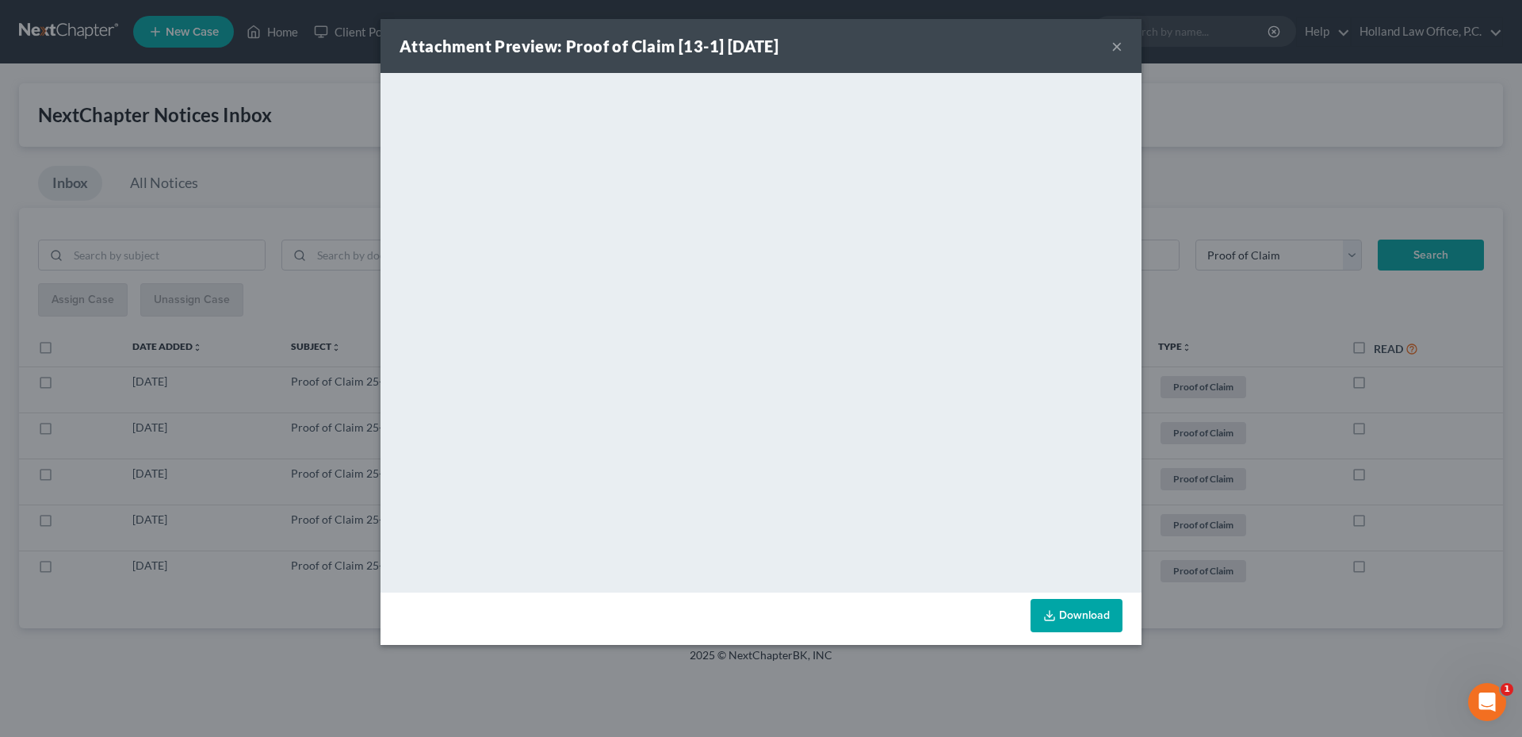
click at [1112, 43] on button "×" at bounding box center [1117, 45] width 11 height 19
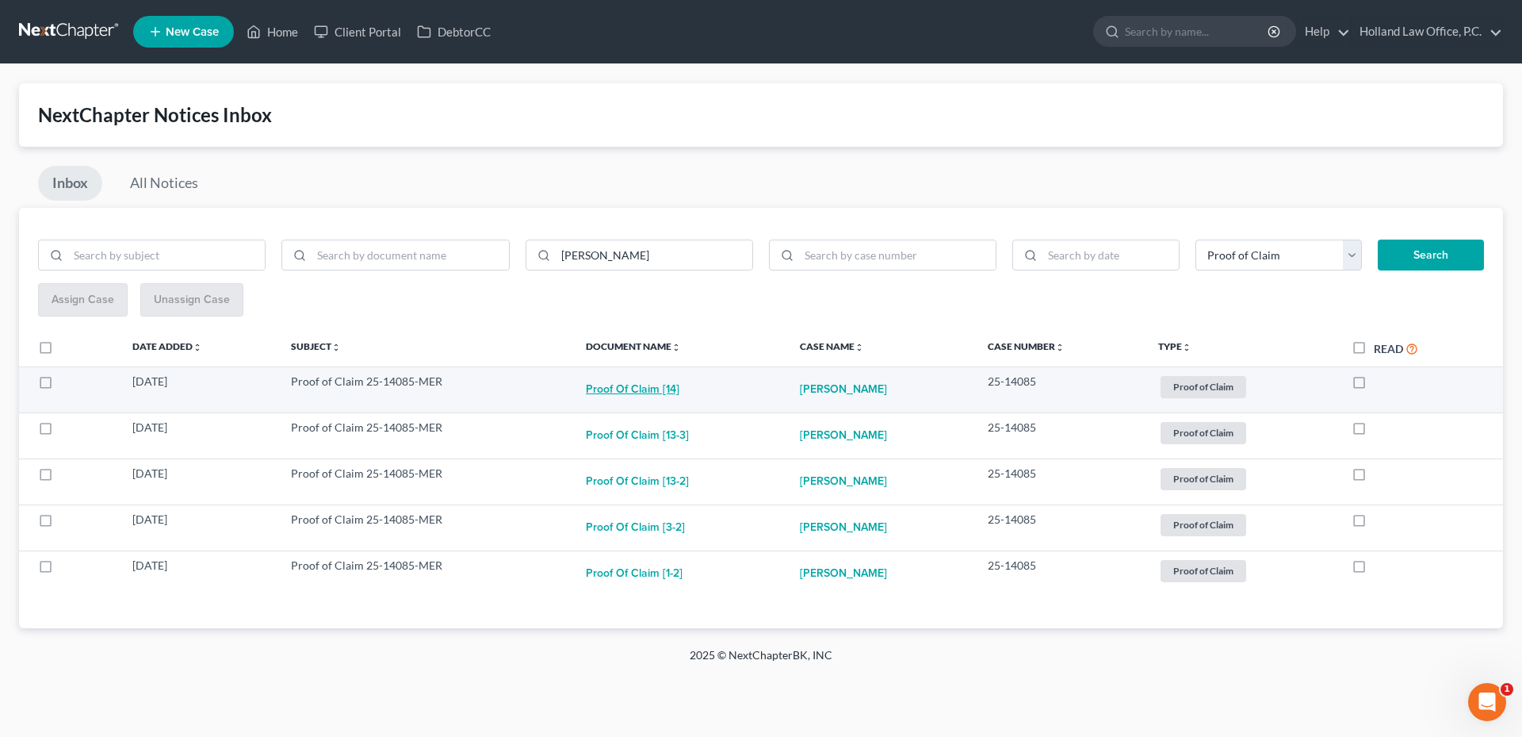
click at [641, 391] on button "Proof of Claim [14]" at bounding box center [633, 389] width 94 height 32
checkbox input "true"
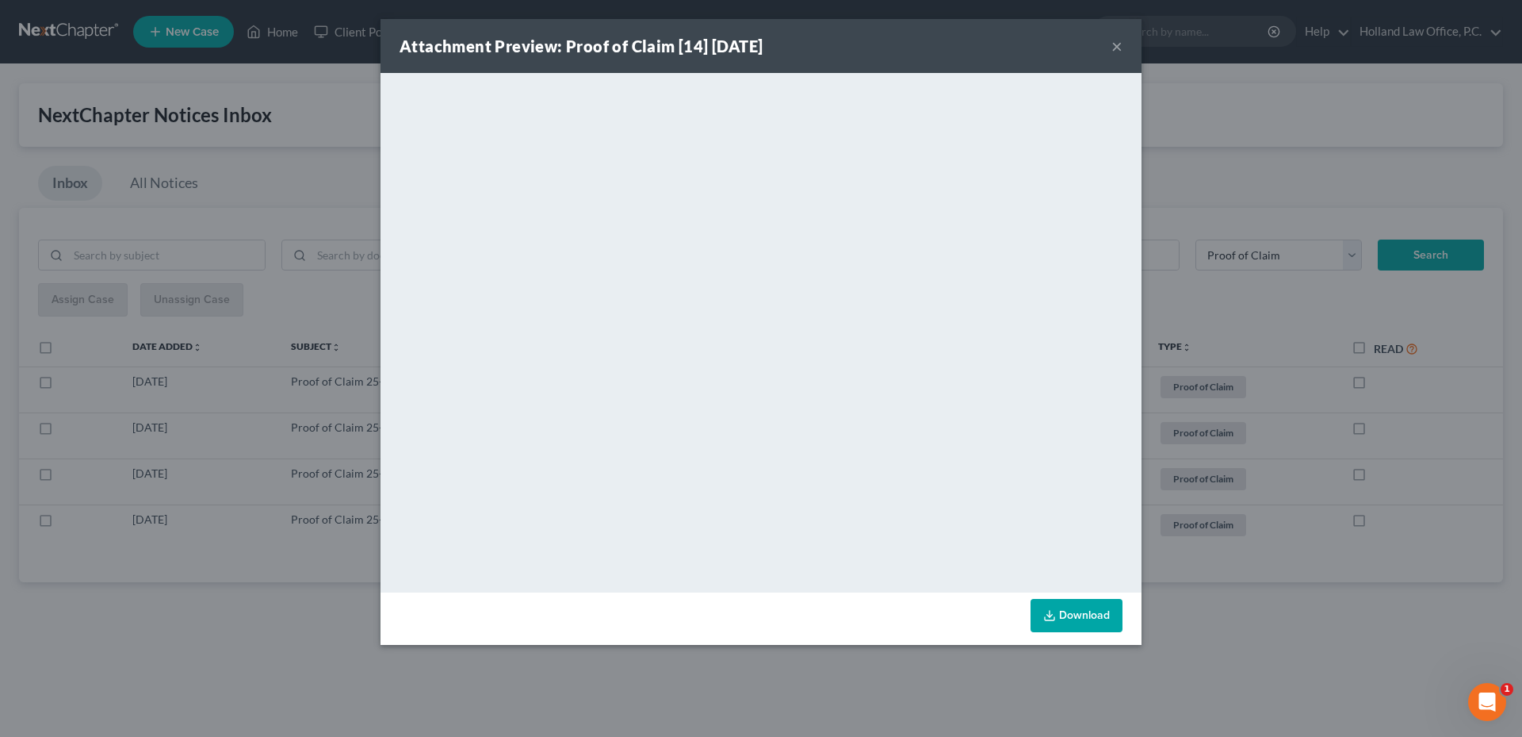
click at [1120, 45] on button "×" at bounding box center [1117, 45] width 11 height 19
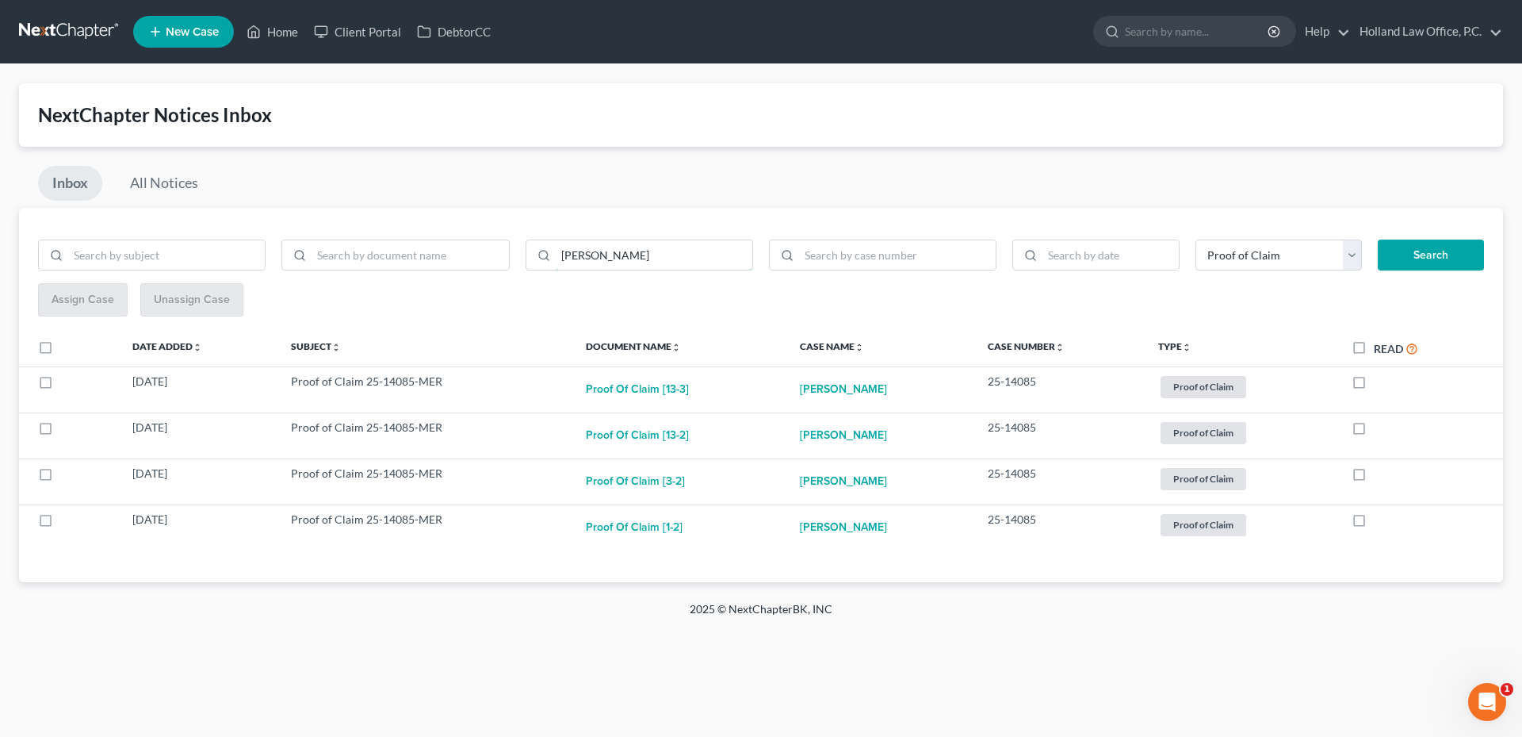
drag, startPoint x: 690, startPoint y: 250, endPoint x: 353, endPoint y: 281, distance: 338.4
click at [353, 281] on div "Andrea Miller" at bounding box center [395, 261] width 731 height 44
click at [1332, 254] on select "Filter by Type Hearing License and Socail Notice Proof of Claim" at bounding box center [1279, 255] width 167 height 32
select select
click at [1196, 239] on select "Filter by Type Hearing License and Socail Notice Proof of Claim" at bounding box center [1279, 255] width 167 height 32
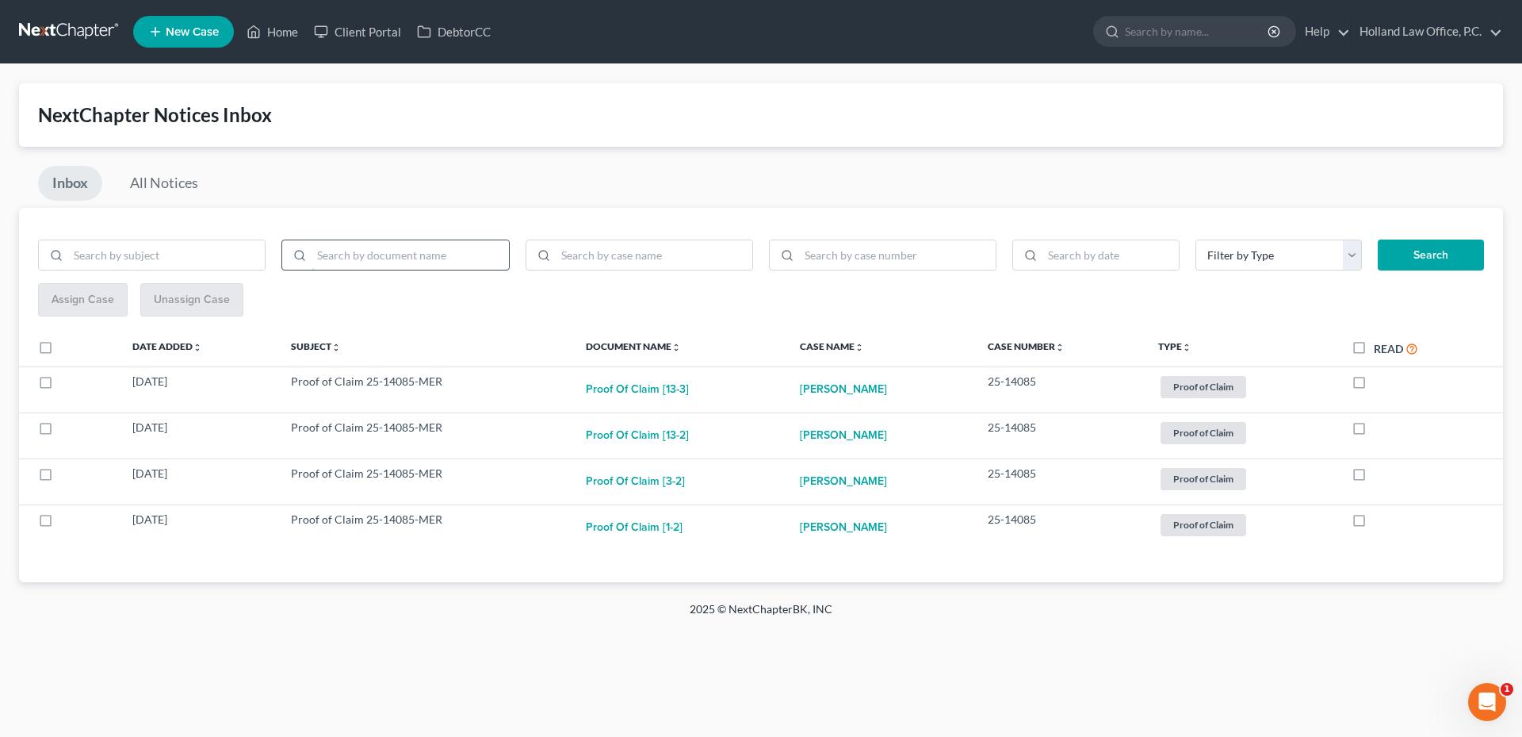
click at [492, 265] on input "search" at bounding box center [410, 255] width 197 height 30
type input "Discharge"
click at [1450, 252] on button "Search" at bounding box center [1431, 255] width 106 height 32
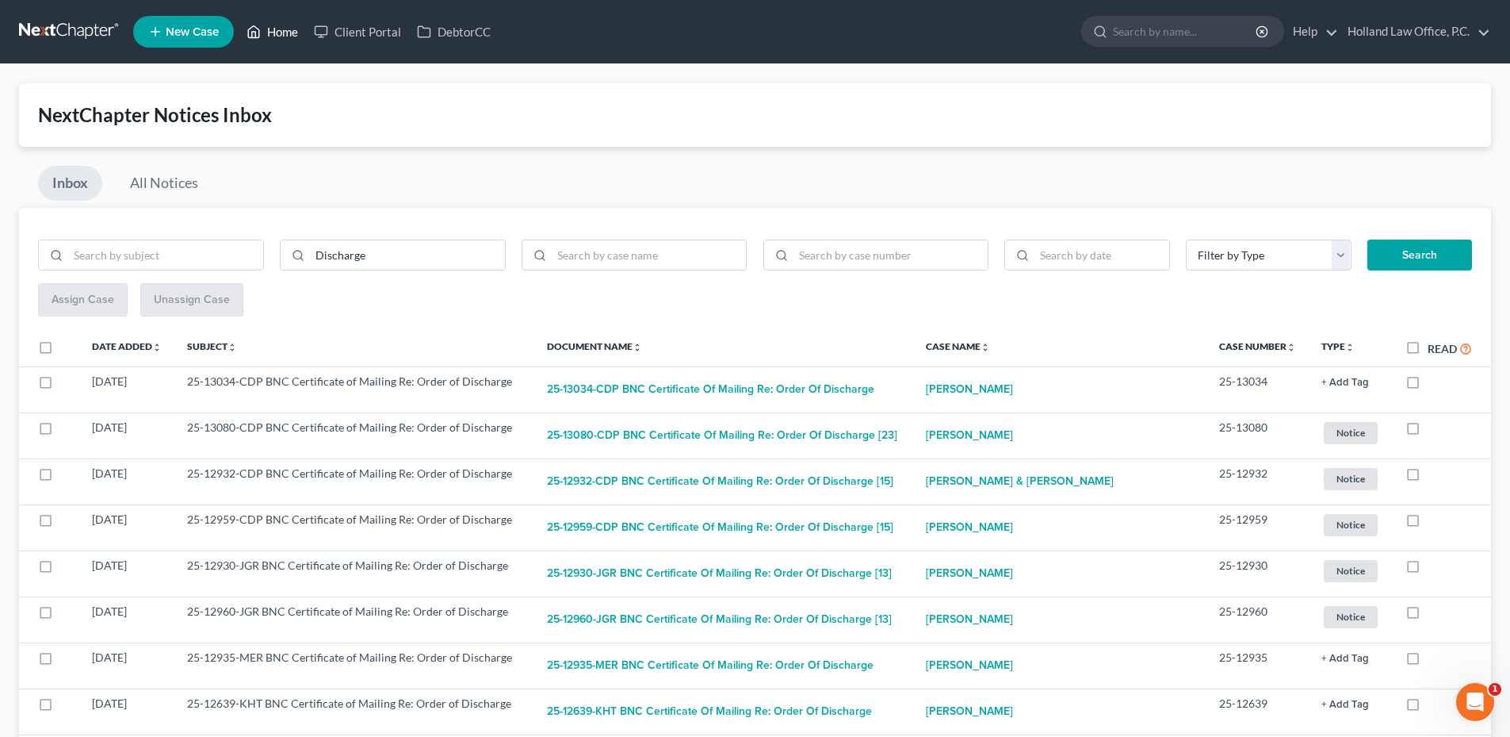
click at [267, 33] on link "Home" at bounding box center [272, 31] width 67 height 29
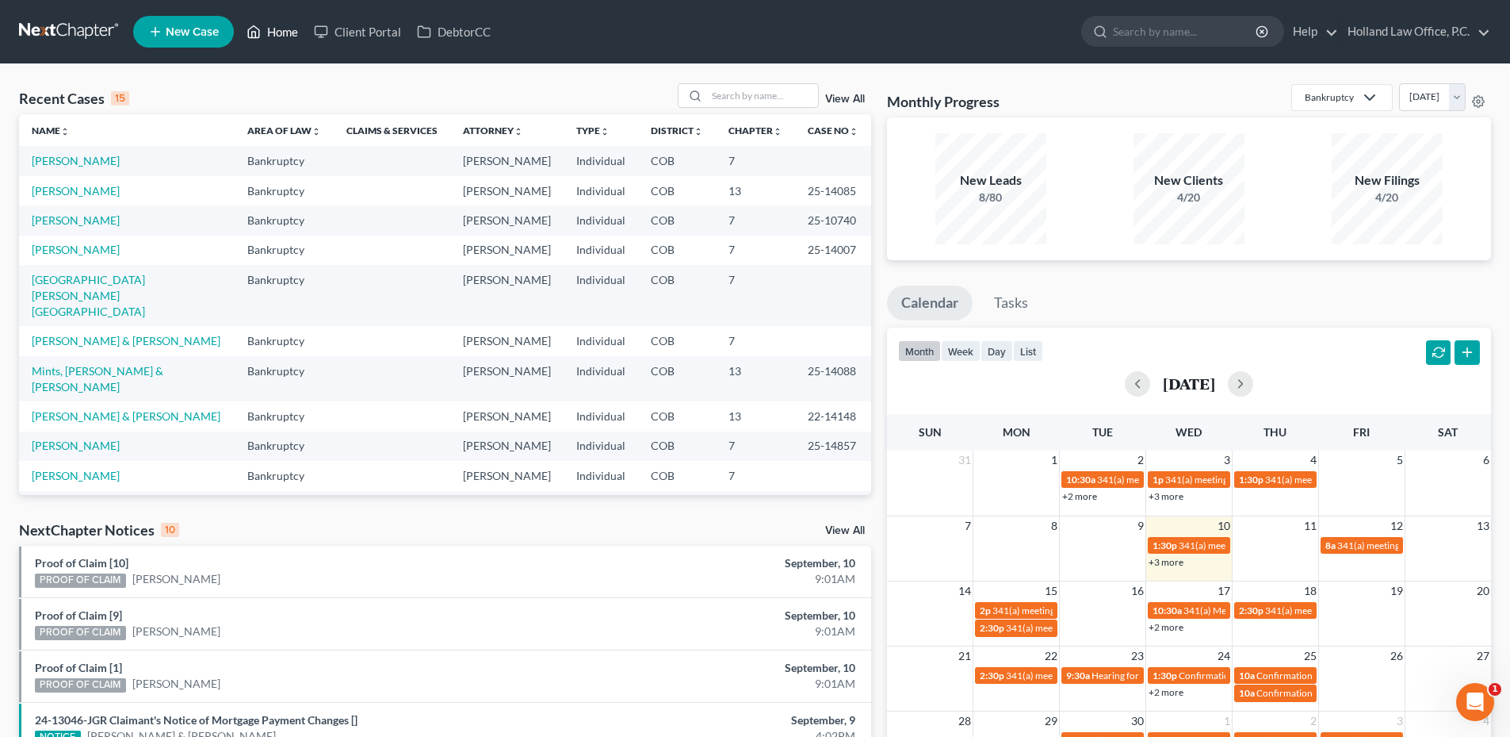
click at [298, 33] on link "Home" at bounding box center [272, 31] width 67 height 29
click at [788, 95] on input "search" at bounding box center [762, 95] width 111 height 23
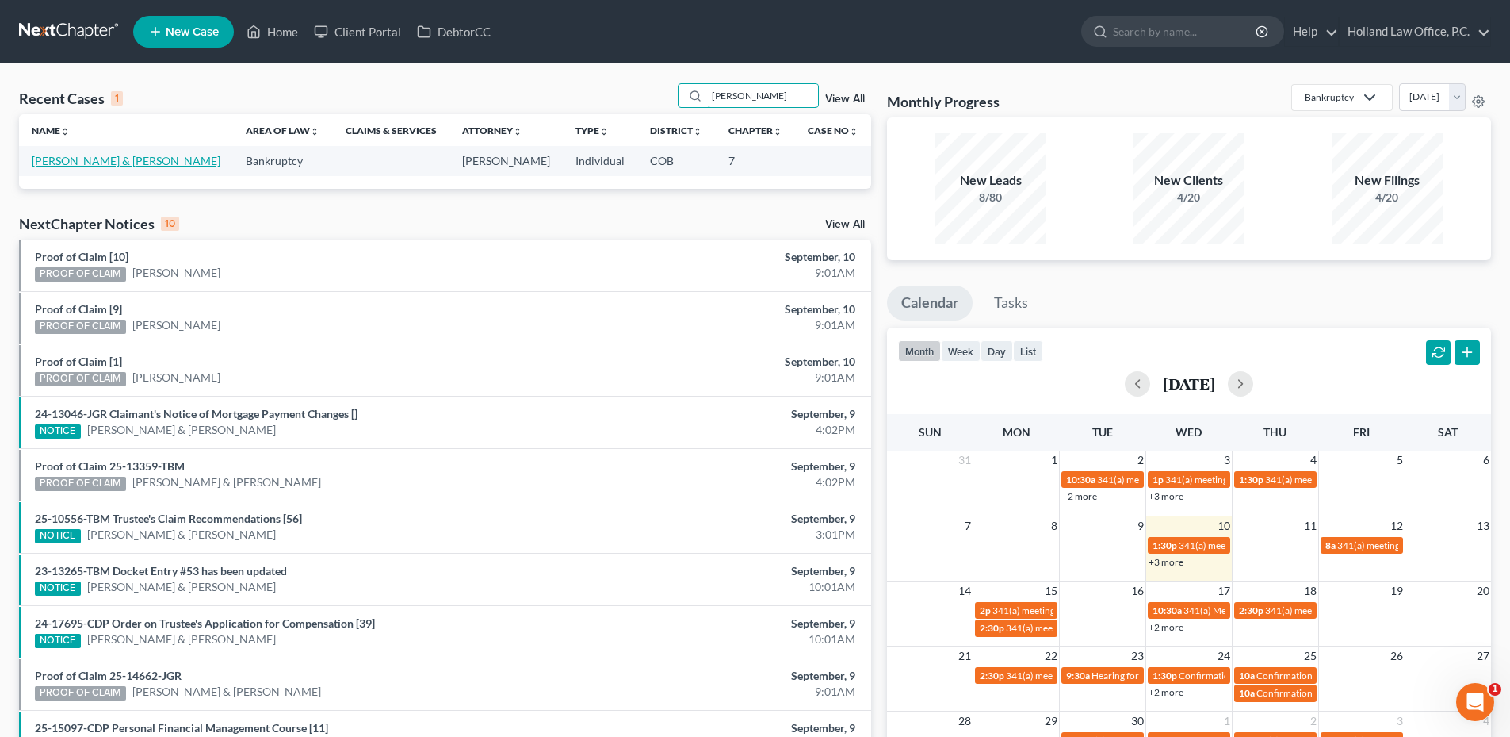
type input "Tomlinson"
click at [128, 163] on link "Tomlinson, Ty & Sharon" at bounding box center [126, 160] width 189 height 13
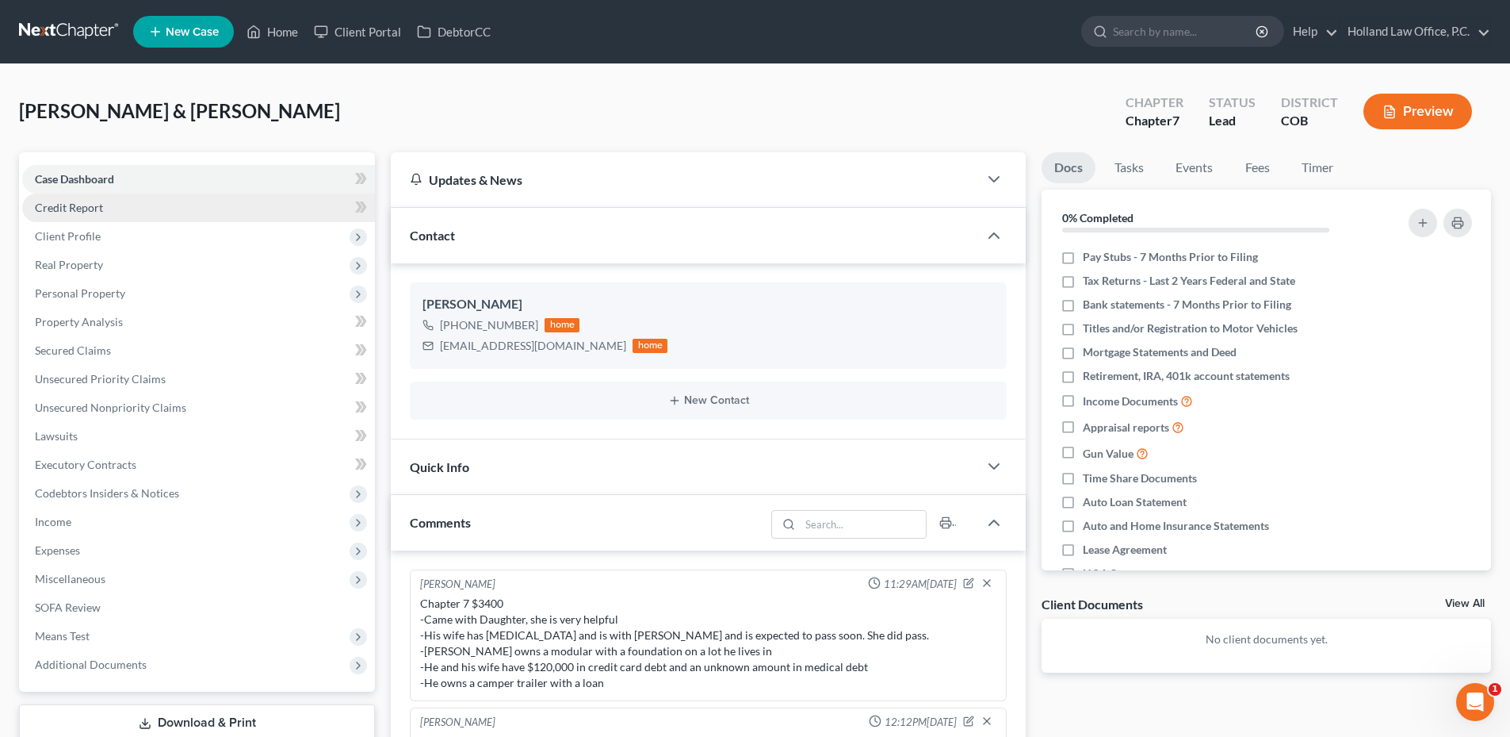
click at [94, 205] on span "Credit Report" at bounding box center [69, 207] width 68 height 13
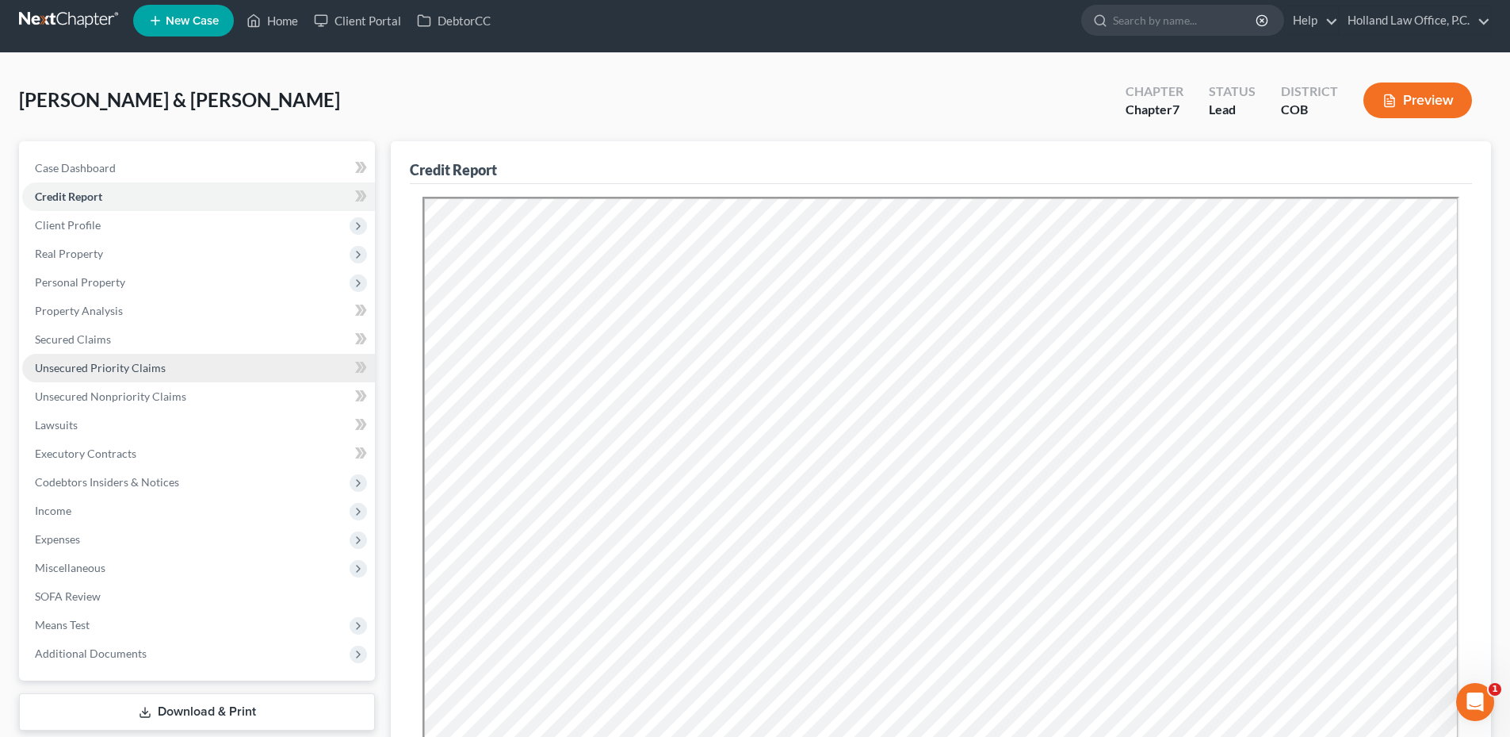
scroll to position [79, 0]
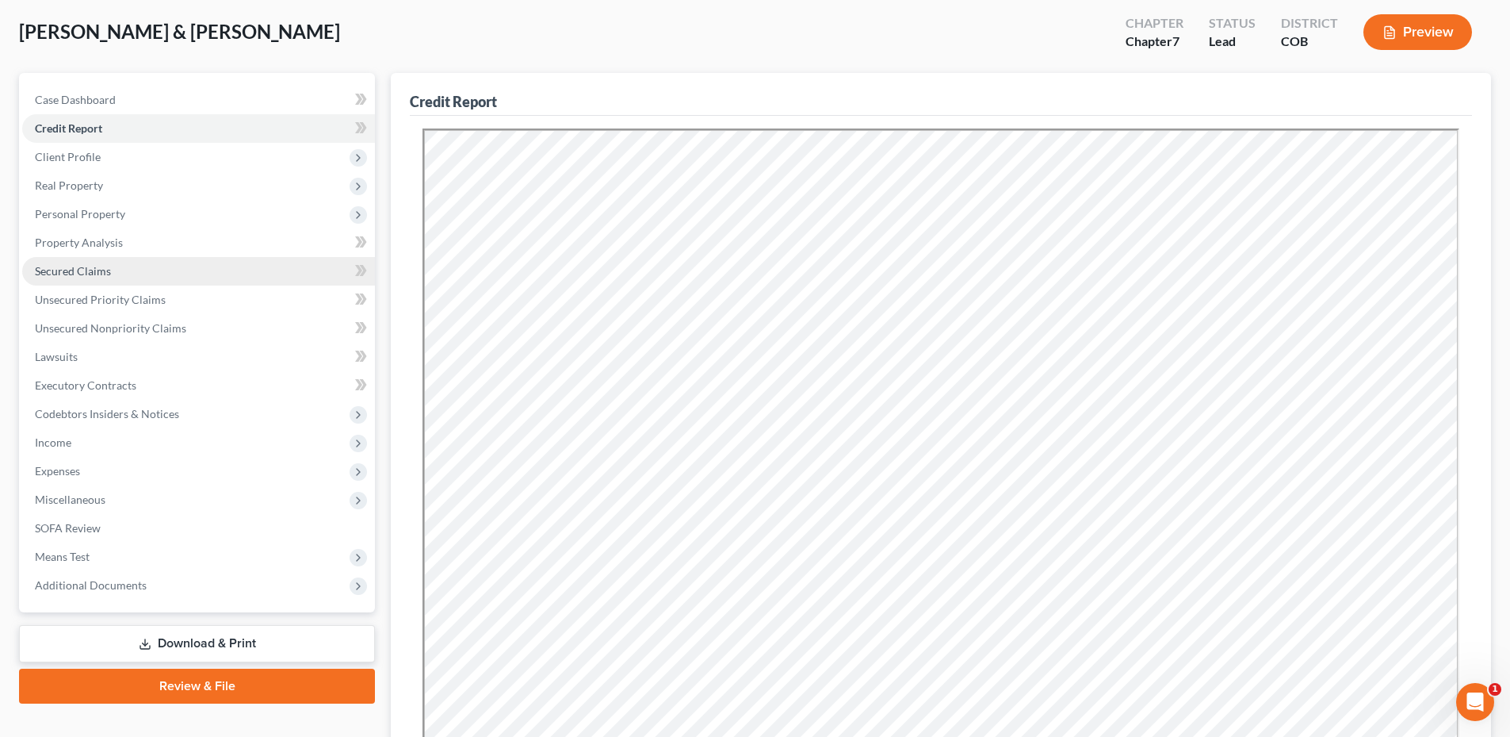
click at [110, 273] on link "Secured Claims" at bounding box center [198, 271] width 353 height 29
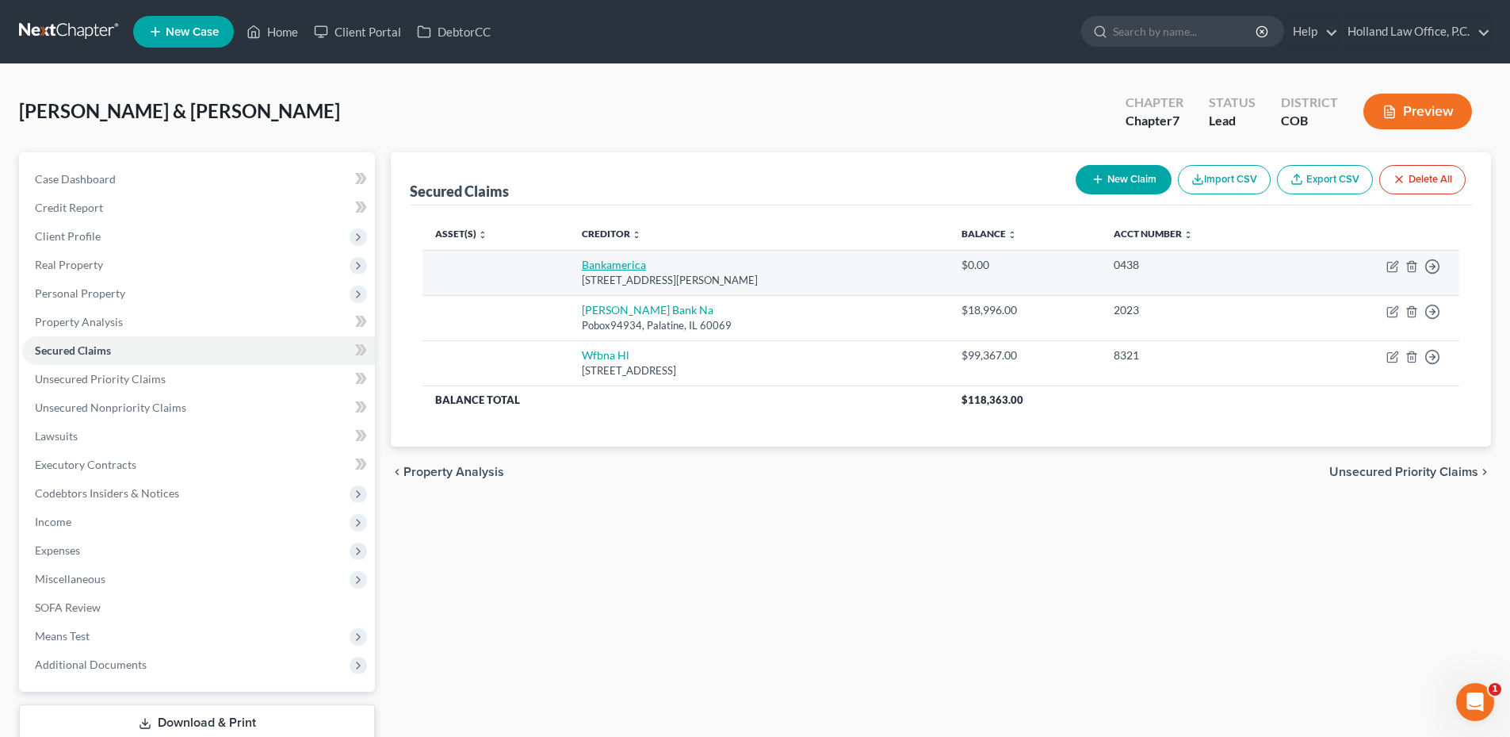
click at [626, 266] on link "Bankamerica" at bounding box center [614, 264] width 64 height 13
select select "9"
select select "2"
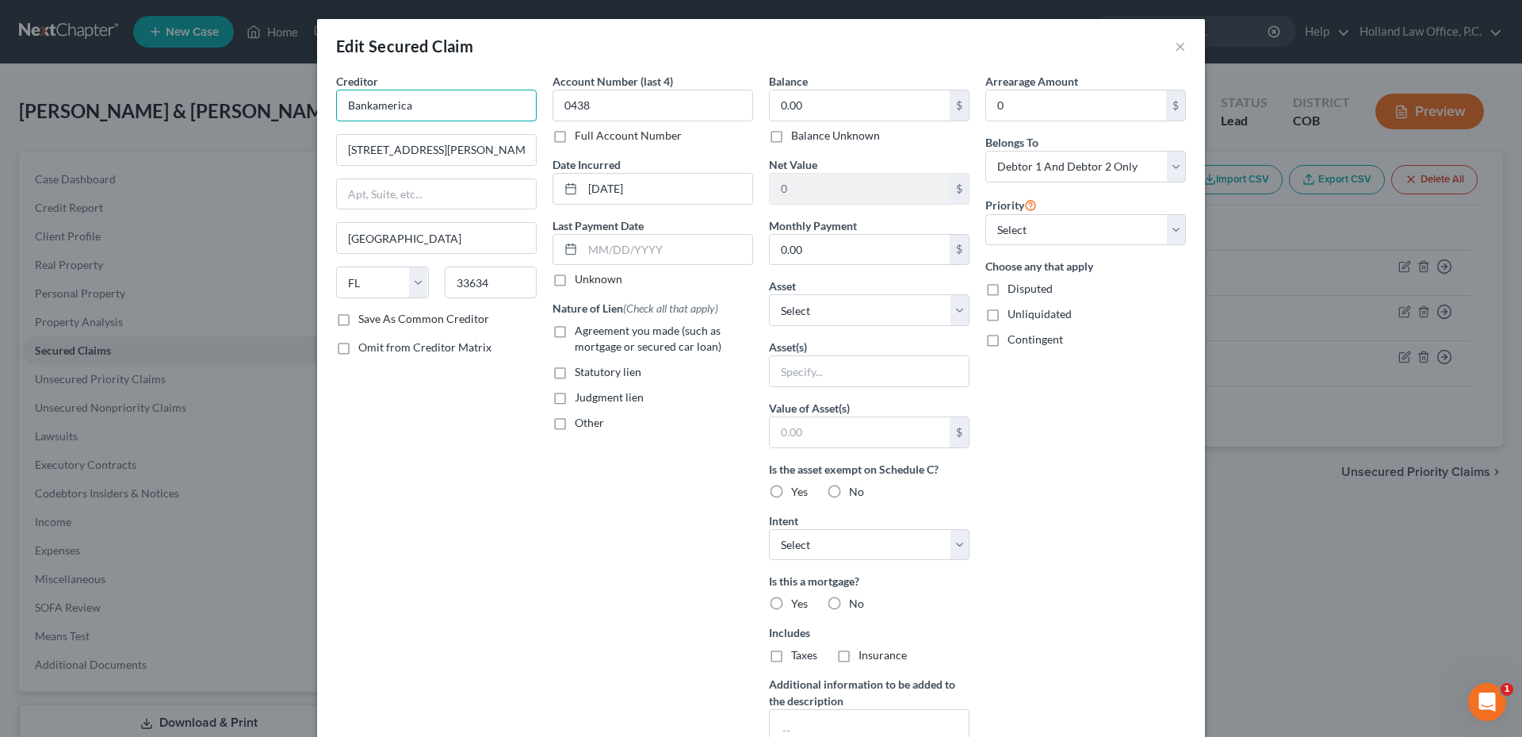
drag, startPoint x: 423, startPoint y: 107, endPoint x: 297, endPoint y: 121, distance: 127.7
click at [297, 121] on div "Edit Secured Claim × Creditor * Bankamerica 4909 Savarese Circle Tampa State AL…" at bounding box center [761, 368] width 1522 height 737
click at [414, 152] on div "Attn: Bankruptcy Po Box 982238, El Paso, TX 79998" at bounding box center [431, 147] width 165 height 13
type input "Bank Of America"
type input "Attn: Bankruptcy"
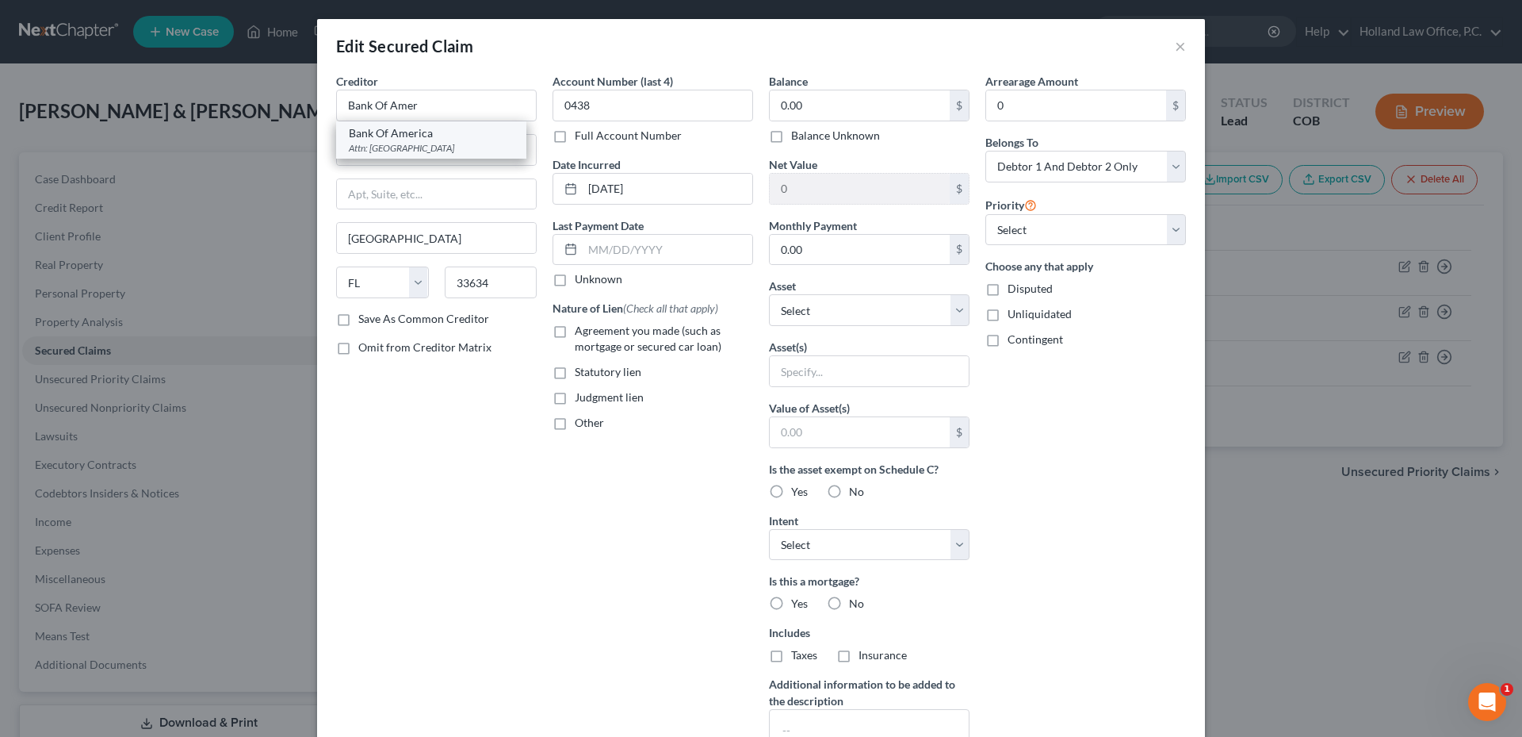
type input "Po Box 982238"
type input "El Paso"
select select "45"
type input "79998"
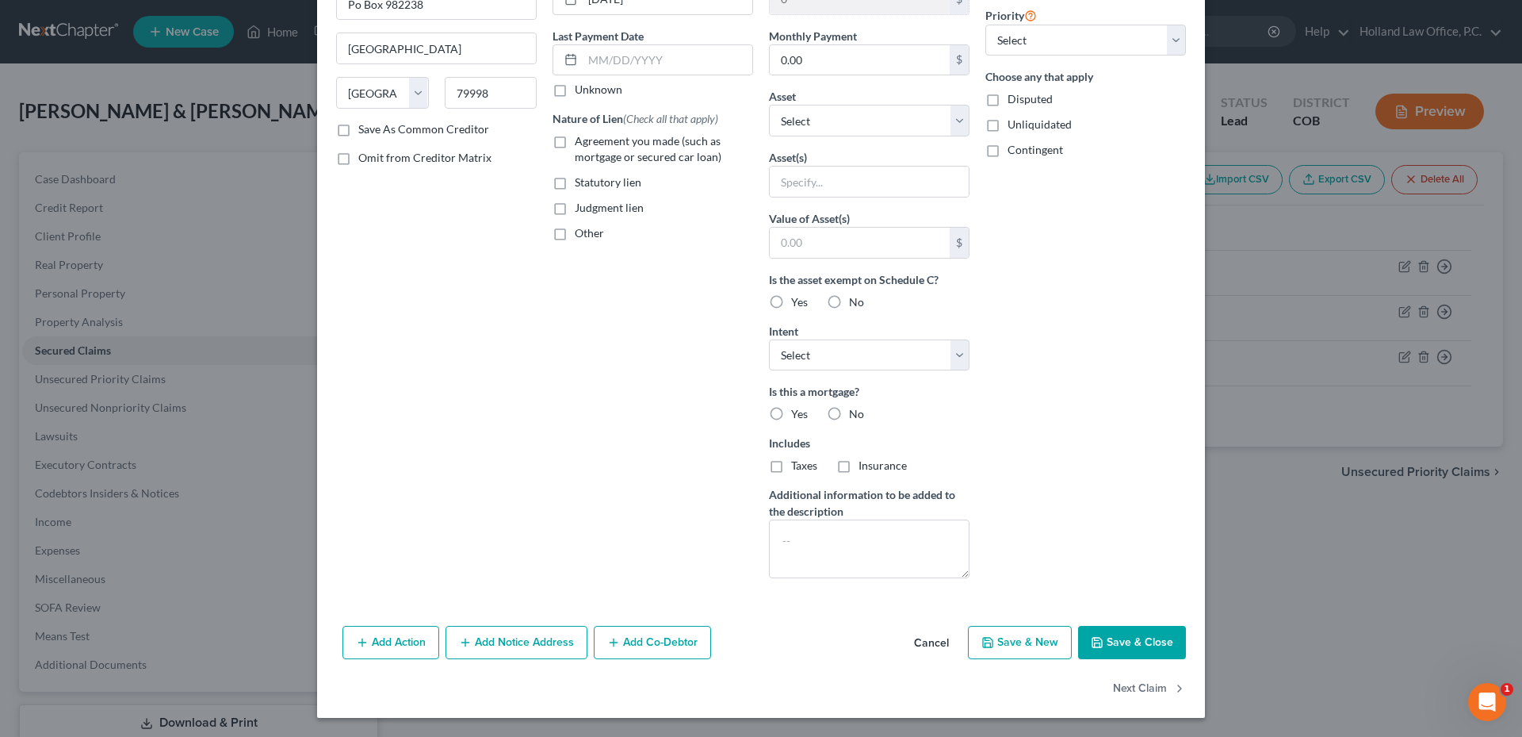
click at [1136, 643] on button "Save & Close" at bounding box center [1132, 642] width 108 height 33
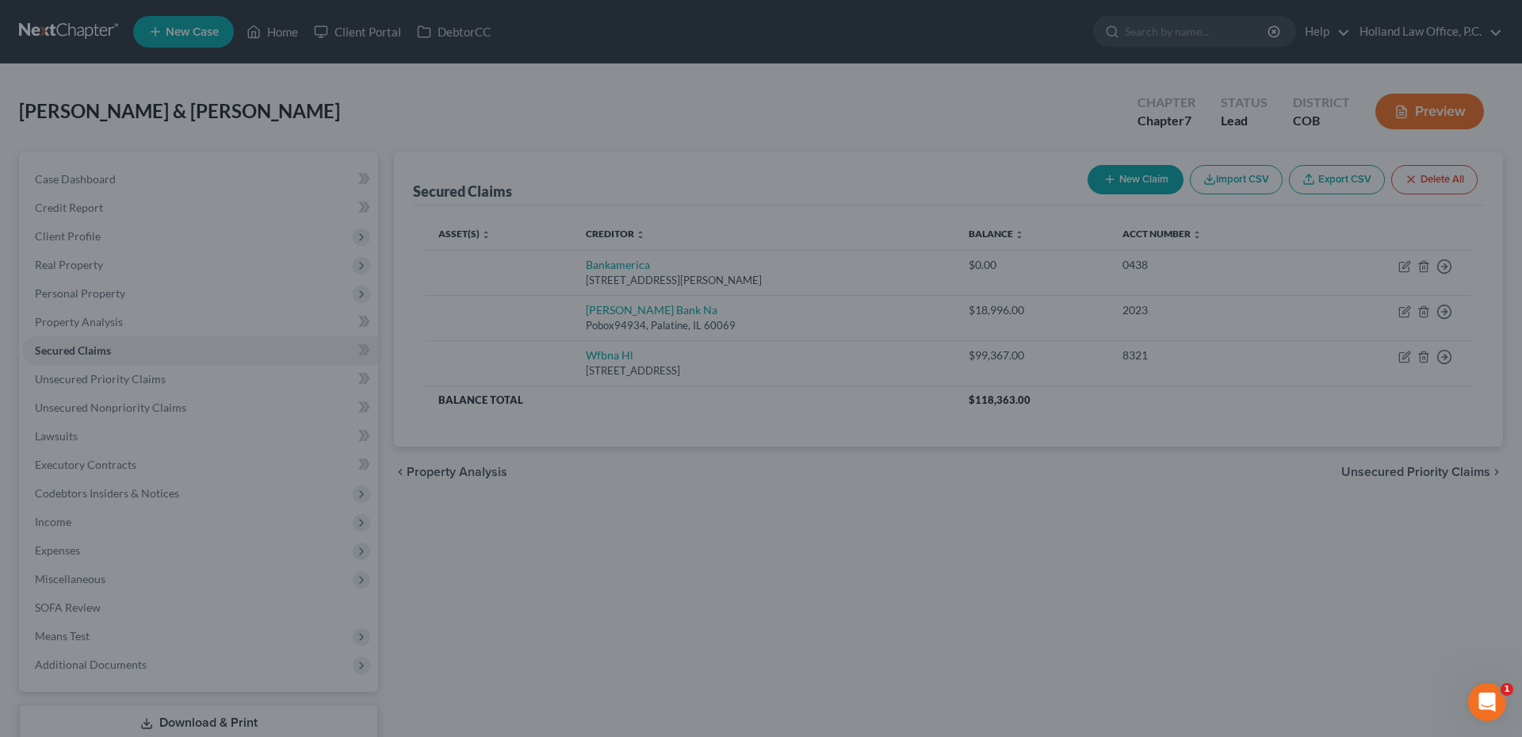
scroll to position [16, 0]
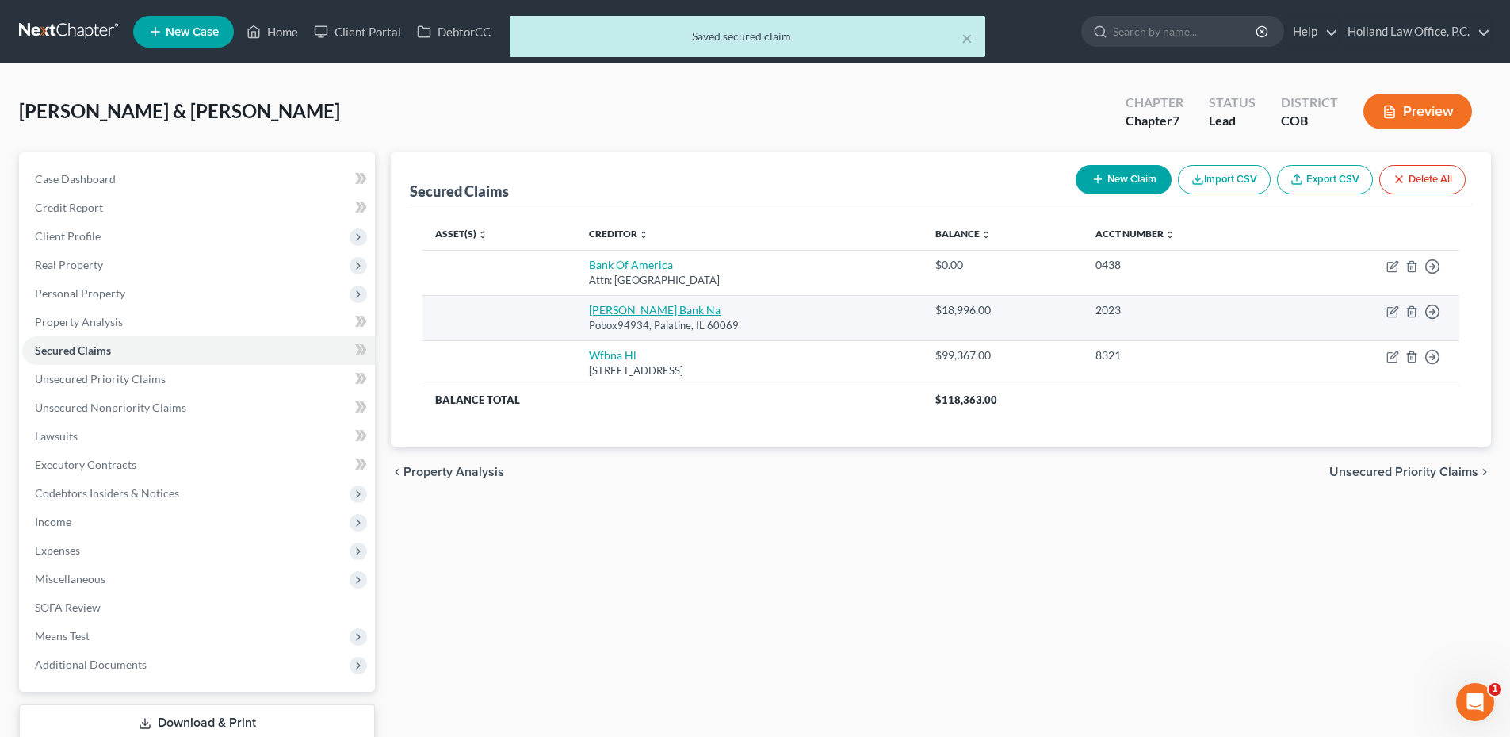
click at [635, 304] on link "Bmo Harris Bank Na" at bounding box center [655, 309] width 132 height 13
select select "14"
select select "0"
select select "2"
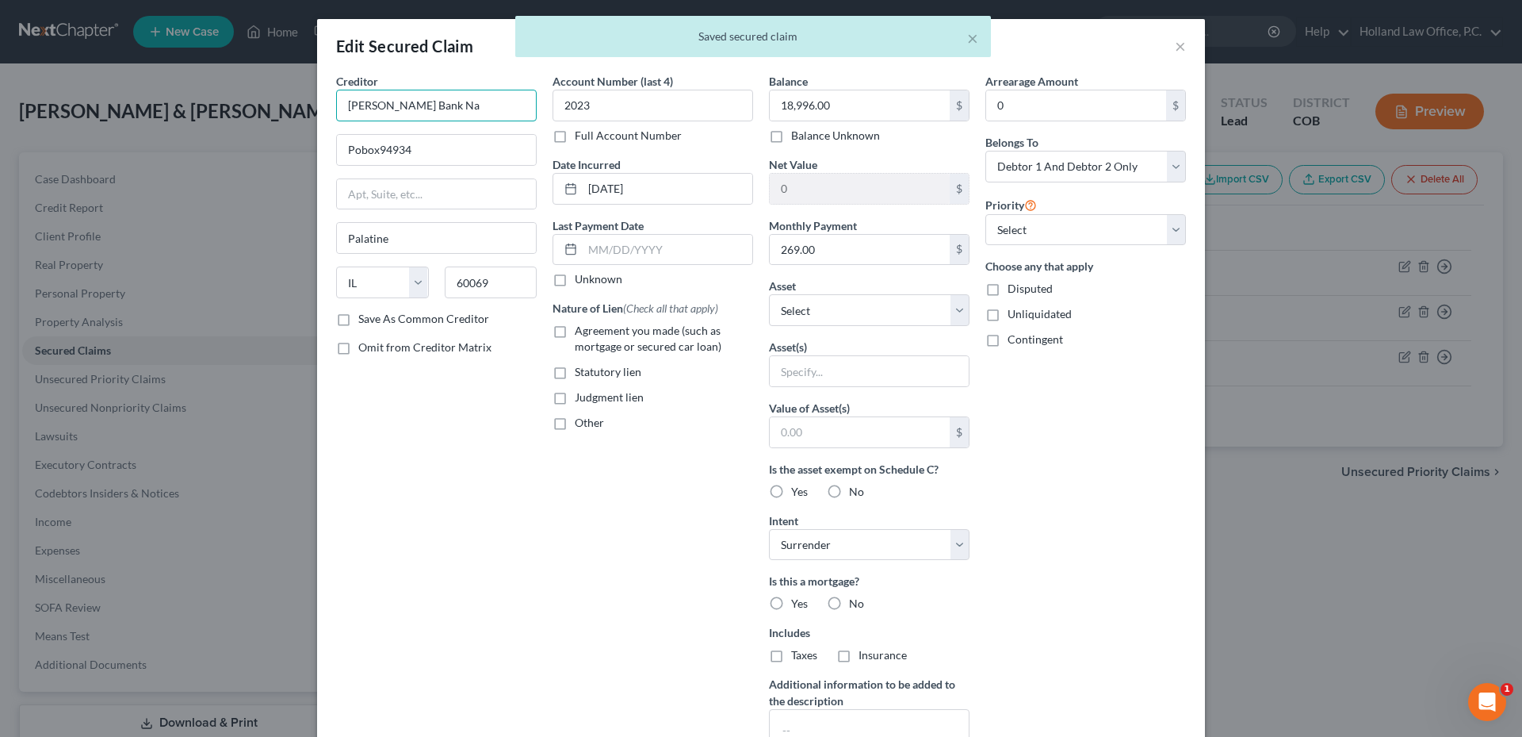
click at [424, 99] on input "Bmo Harris Bank Na" at bounding box center [436, 106] width 201 height 32
click at [353, 149] on input "Pobox94934" at bounding box center [436, 150] width 199 height 30
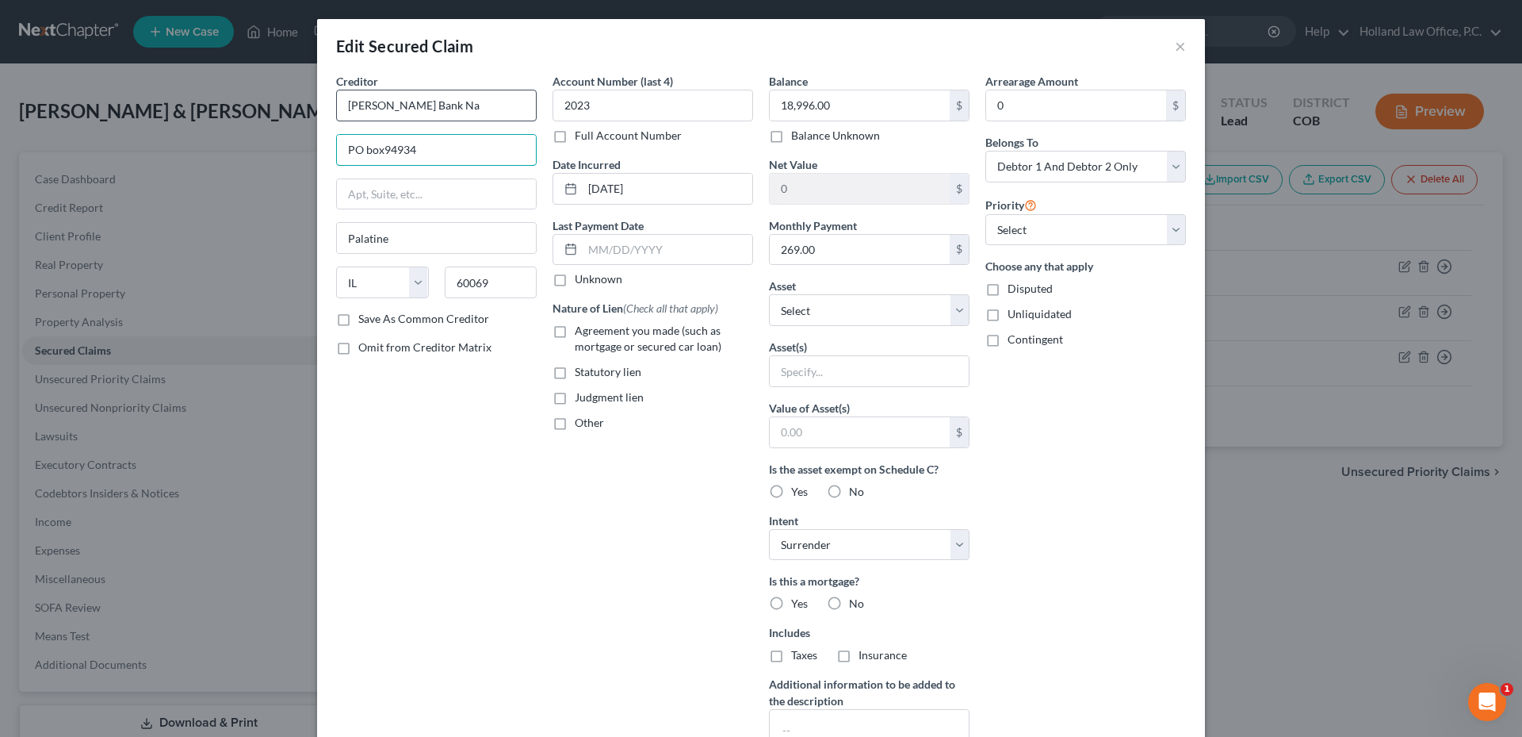
type input "PO box94934"
drag, startPoint x: 455, startPoint y: 109, endPoint x: 303, endPoint y: 106, distance: 152.3
click at [303, 106] on div "Edit Secured Claim × Creditor * Bmo Harris Bank Na PO box94934 Palatine State A…" at bounding box center [761, 368] width 1522 height 737
drag, startPoint x: 386, startPoint y: 107, endPoint x: 370, endPoint y: 109, distance: 16.0
click at [370, 109] on input "BMO Harri" at bounding box center [436, 106] width 201 height 32
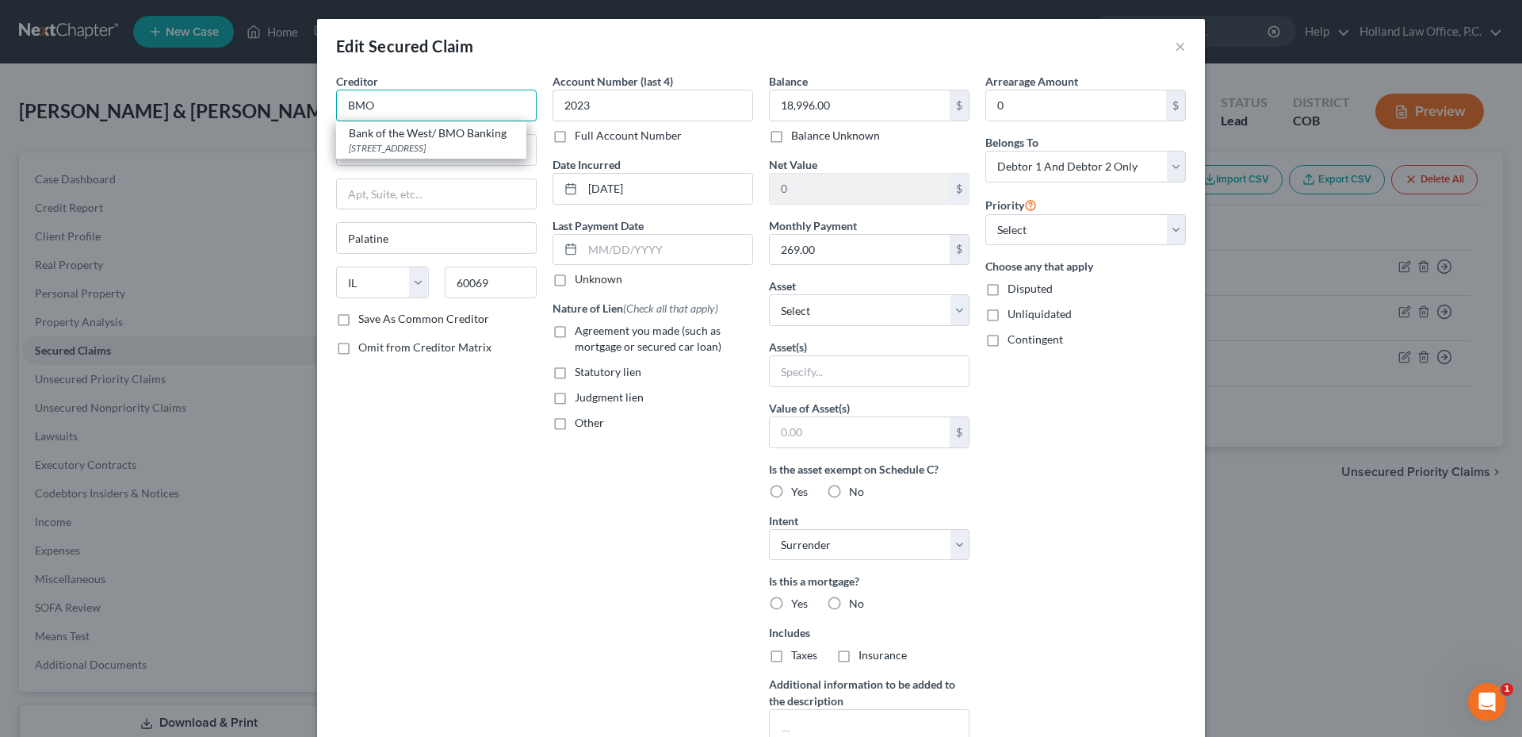
drag, startPoint x: 404, startPoint y: 107, endPoint x: 338, endPoint y: 107, distance: 65.8
click at [338, 107] on input "BMO" at bounding box center [436, 106] width 201 height 32
click at [415, 101] on input "BMO" at bounding box center [436, 106] width 201 height 32
click at [431, 191] on input "text" at bounding box center [436, 194] width 199 height 30
type input "BMO"
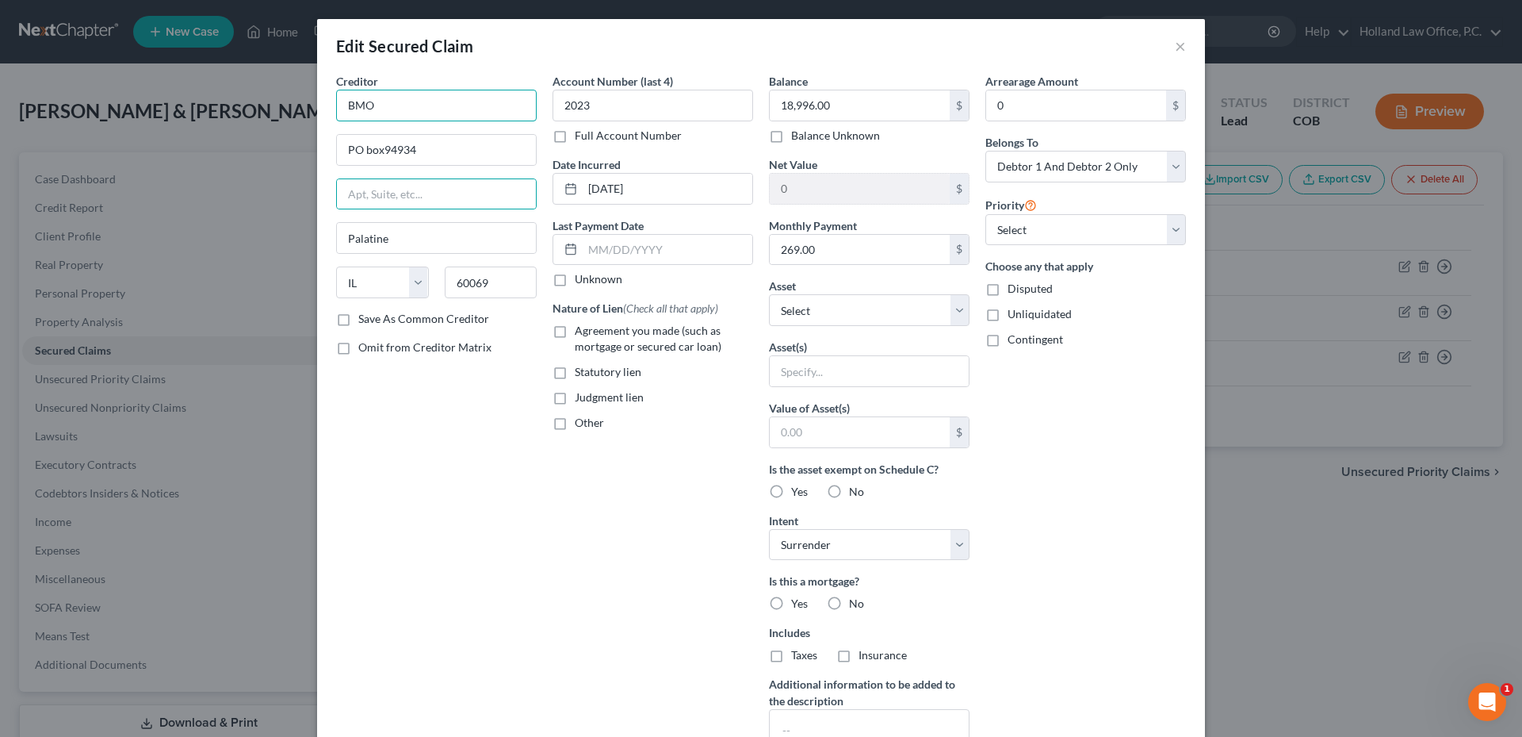
click at [419, 105] on input "BMO" at bounding box center [436, 106] width 201 height 32
click at [376, 106] on input "BMO" at bounding box center [436, 106] width 201 height 32
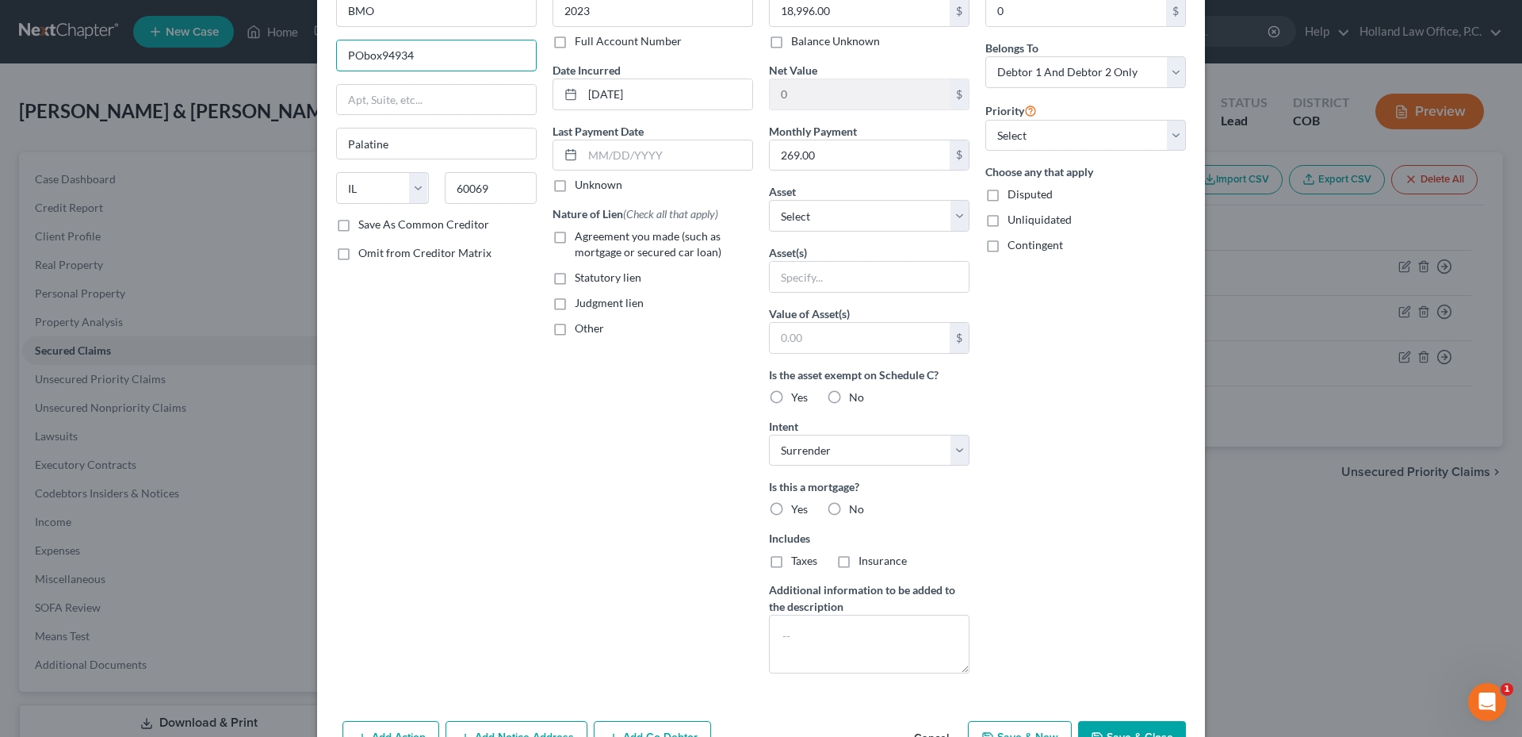
scroll to position [189, 0]
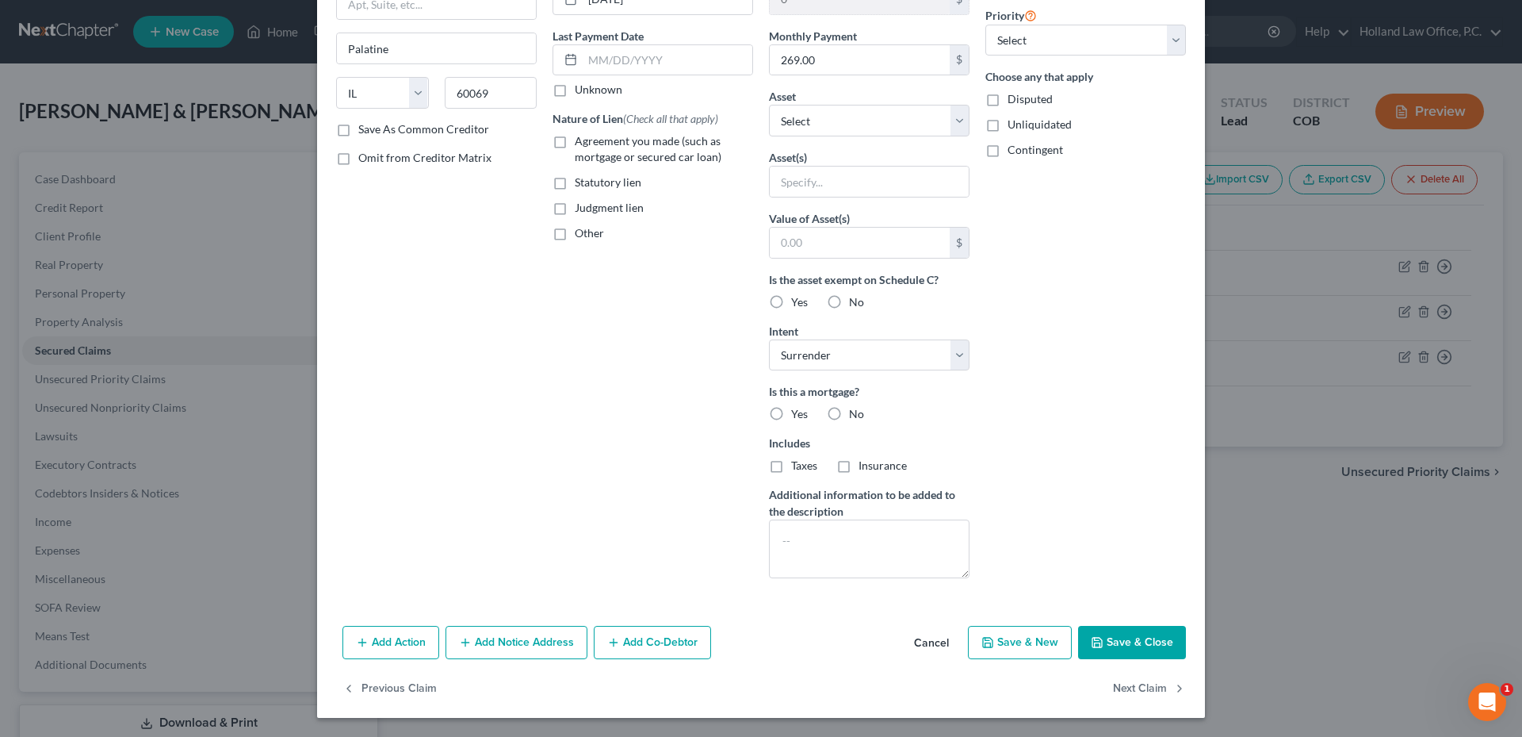
type input "PObox94934"
click at [941, 649] on button "Cancel" at bounding box center [931, 643] width 60 height 32
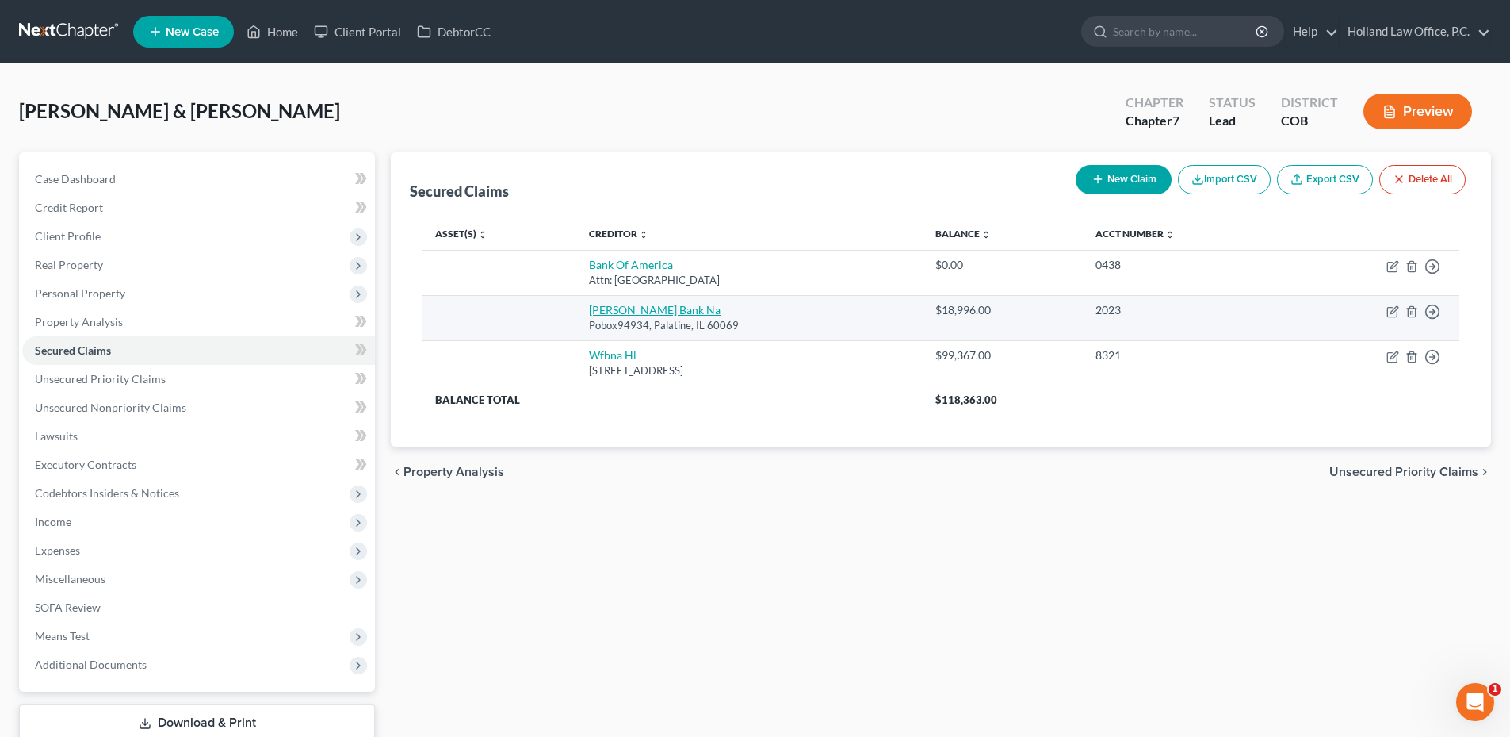
click at [610, 312] on link "Bmo Harris Bank Na" at bounding box center [655, 309] width 132 height 13
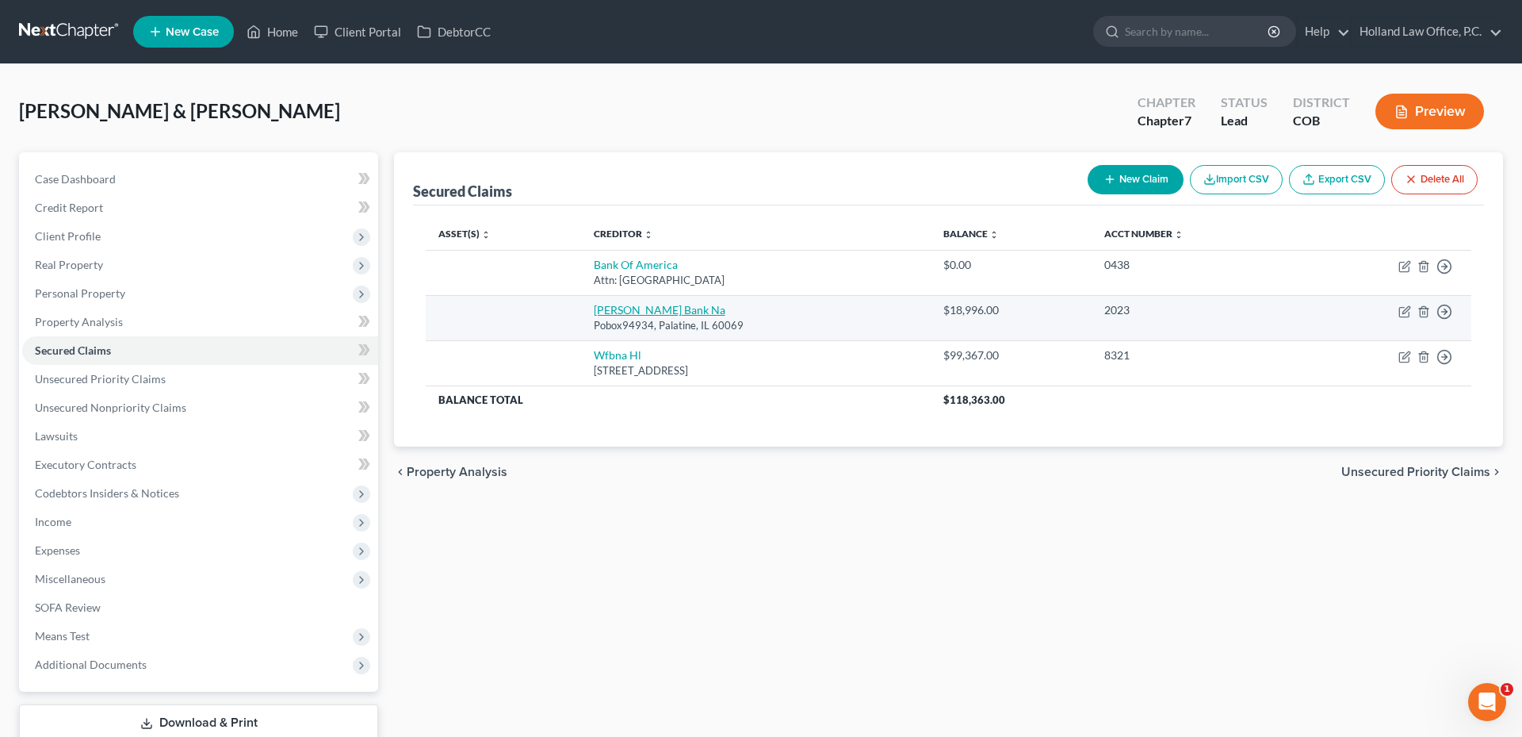
select select "14"
select select "0"
select select "2"
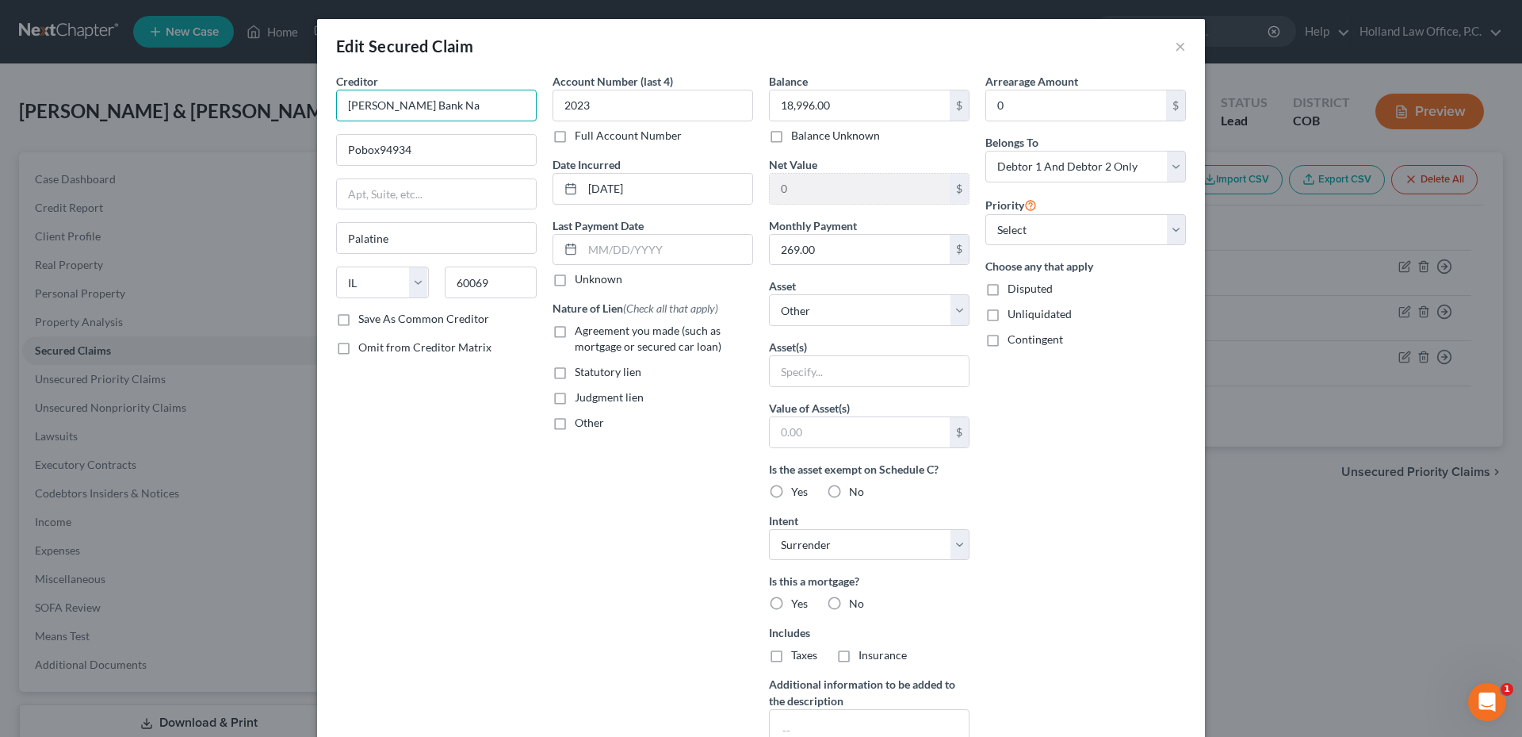
drag, startPoint x: 385, startPoint y: 104, endPoint x: 289, endPoint y: 109, distance: 96.1
click at [281, 109] on div "Edit Secured Claim × Creditor * Bmo Harris Bank Na Pobox94934 Palatine State AL…" at bounding box center [761, 368] width 1522 height 737
click at [418, 143] on div "PO Box 2035, Milwaukee, WI 53201" at bounding box center [431, 147] width 165 height 13
type input "Bank of the West/ BMO Banking"
type input "PO Box 2035"
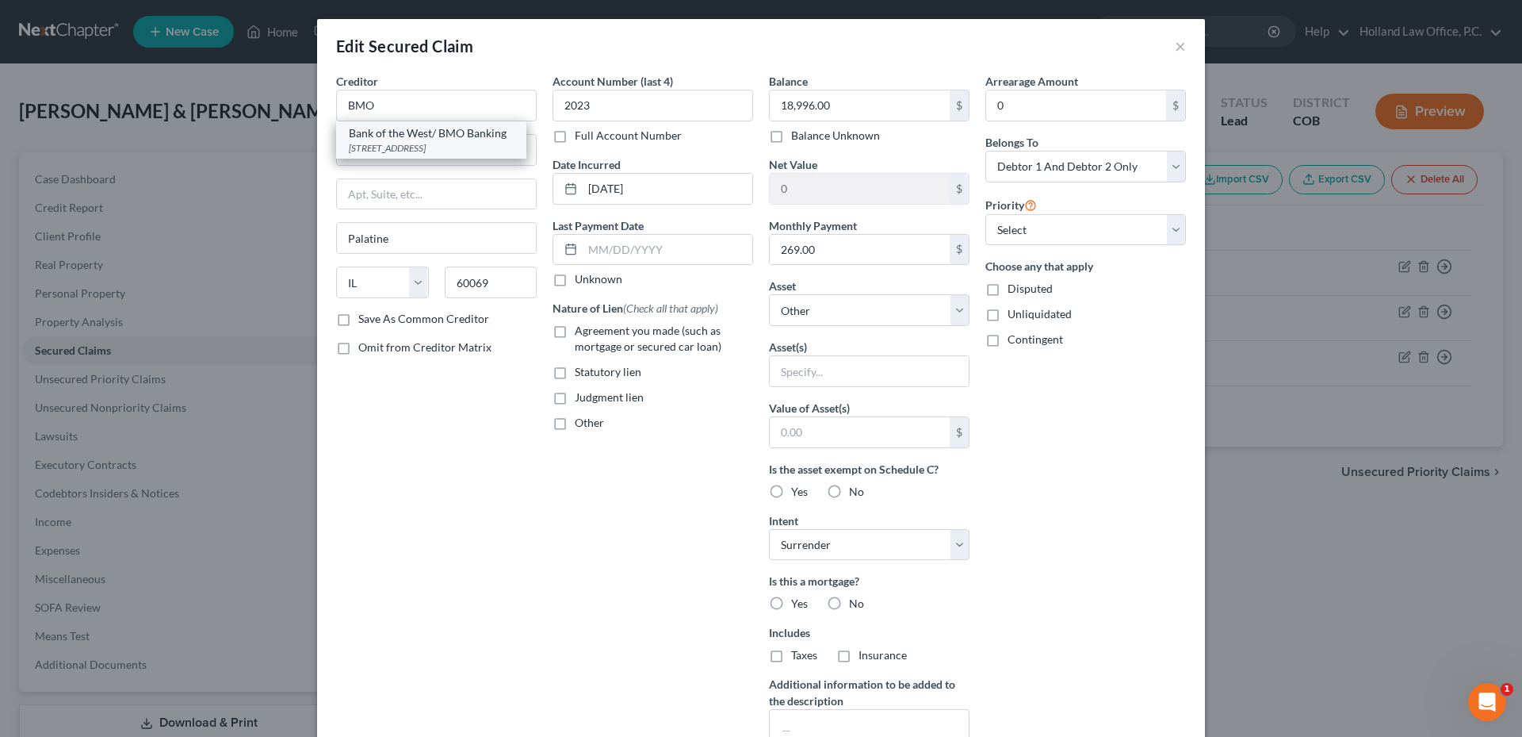
type input "Milwaukee"
select select "52"
type input "53201"
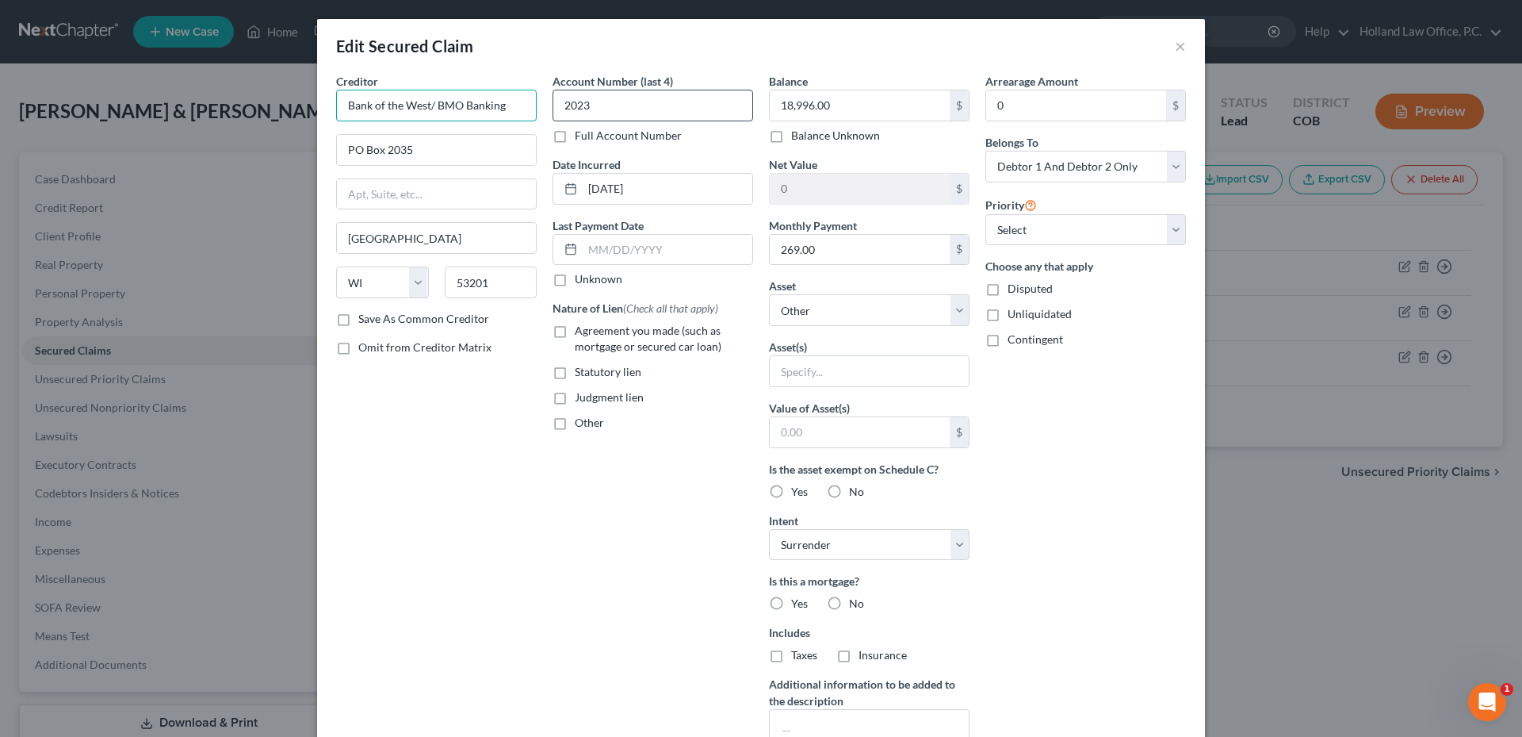
drag, startPoint x: 346, startPoint y: 102, endPoint x: 610, endPoint y: 97, distance: 264.1
click at [610, 97] on div "Creditor * Bank of the West/ BMO Banking PO Box 2035 Milwaukee State AL AK AR A…" at bounding box center [761, 426] width 866 height 707
type input "B"
paste input "Bmo Harris Bank Na"
drag, startPoint x: 429, startPoint y: 105, endPoint x: 480, endPoint y: 103, distance: 50.8
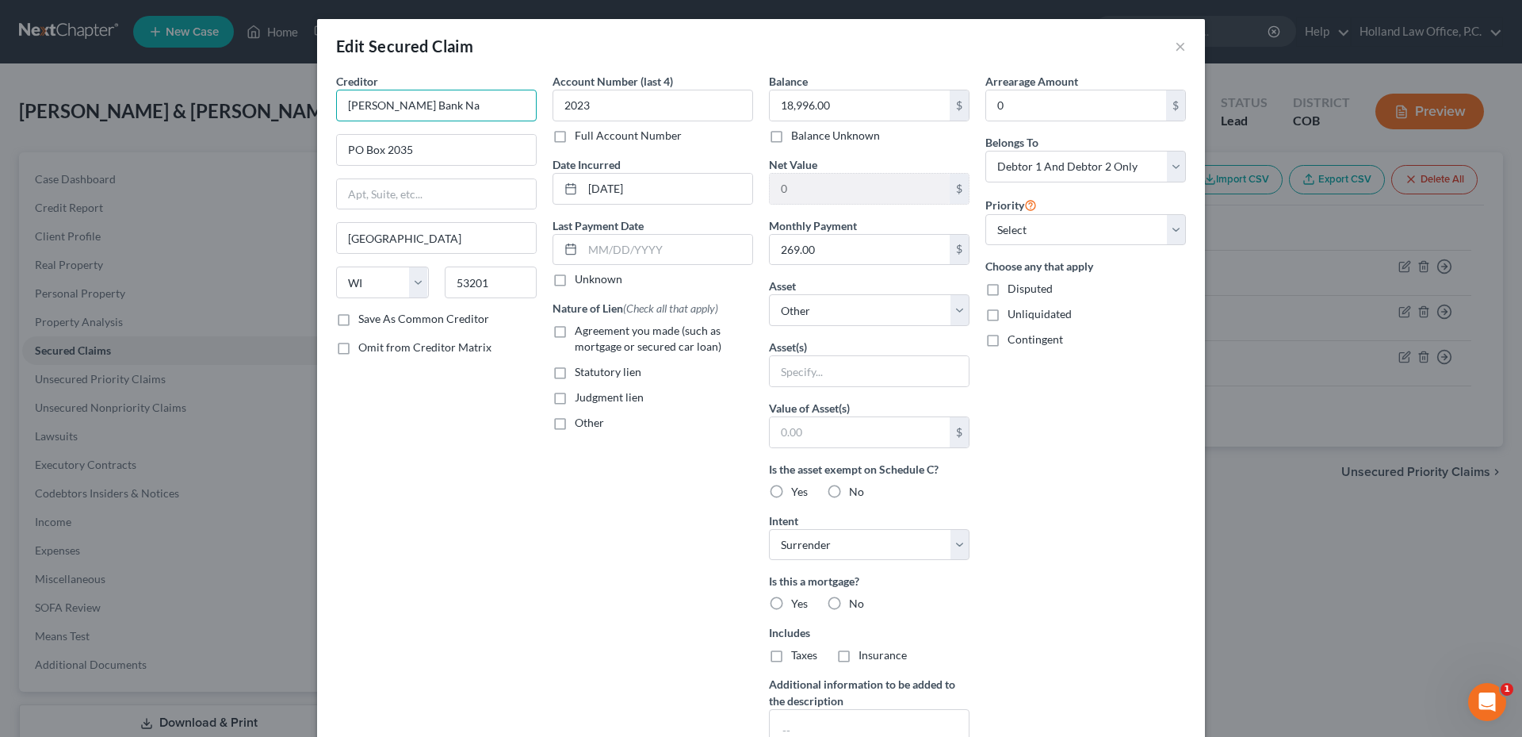
click at [480, 103] on input "Bmo Harris Bank Na" at bounding box center [436, 106] width 201 height 32
click at [351, 103] on input "Bmo Harris Bank Na" at bounding box center [436, 106] width 201 height 32
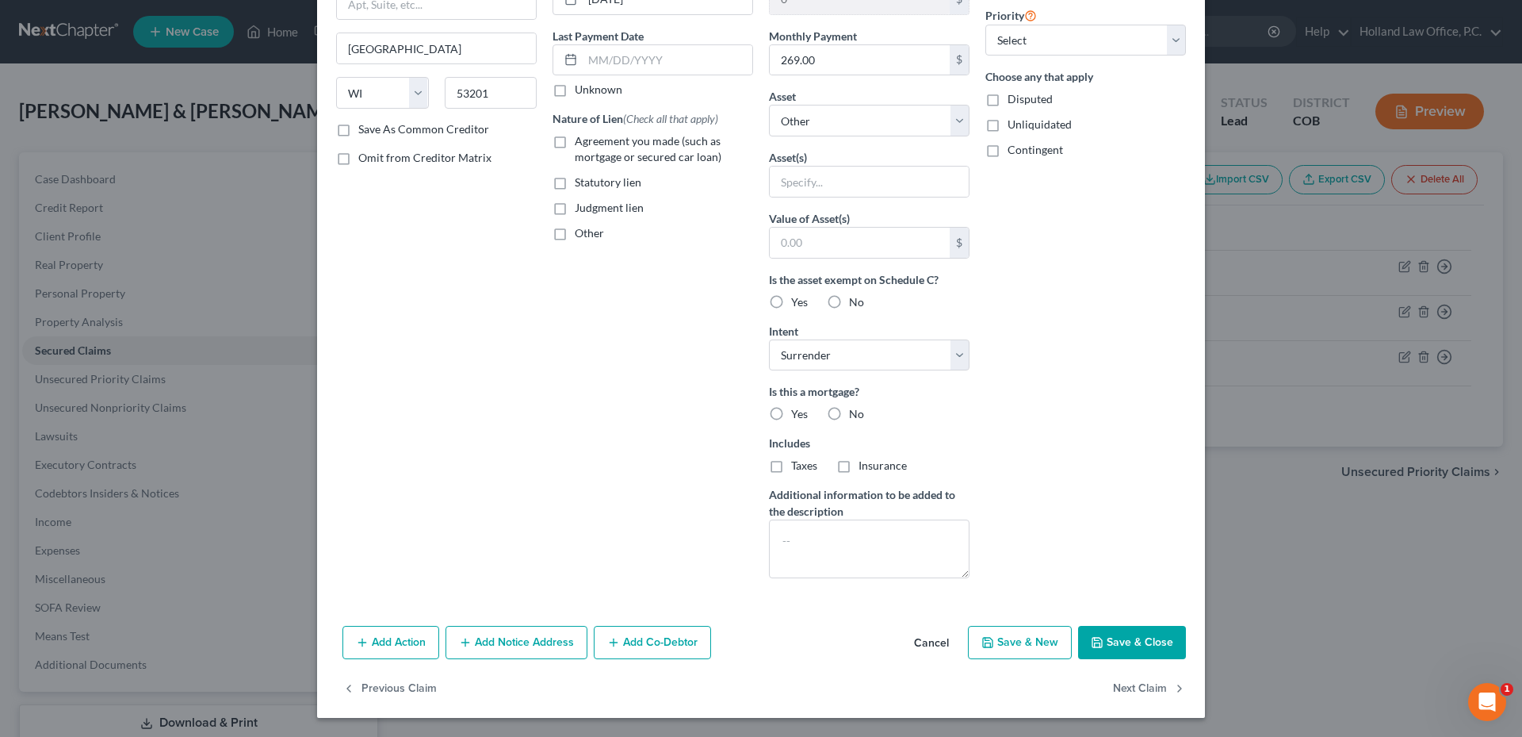
type input "BMO Harris Bank Na"
click at [1120, 638] on button "Save & Close" at bounding box center [1132, 642] width 108 height 33
select select
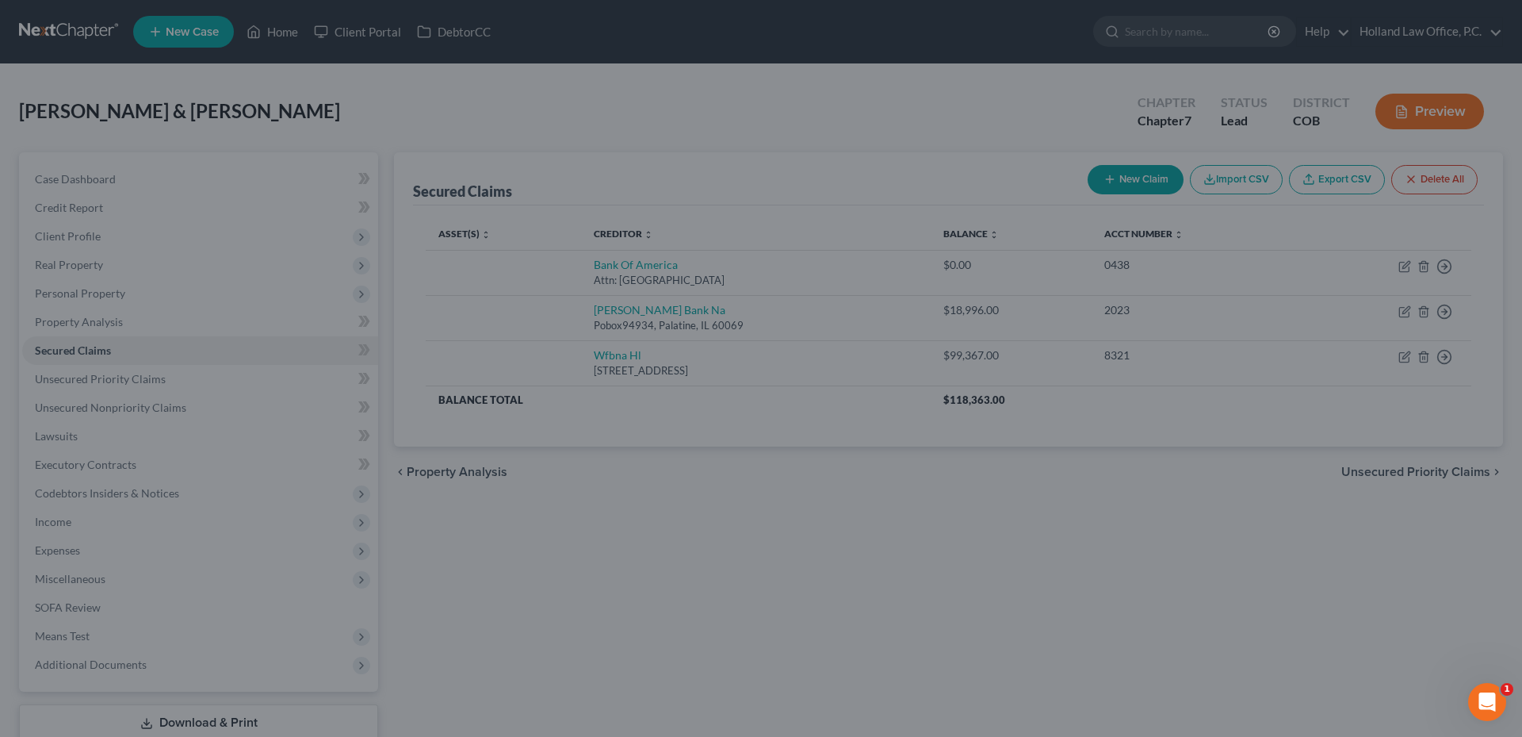
scroll to position [16, 0]
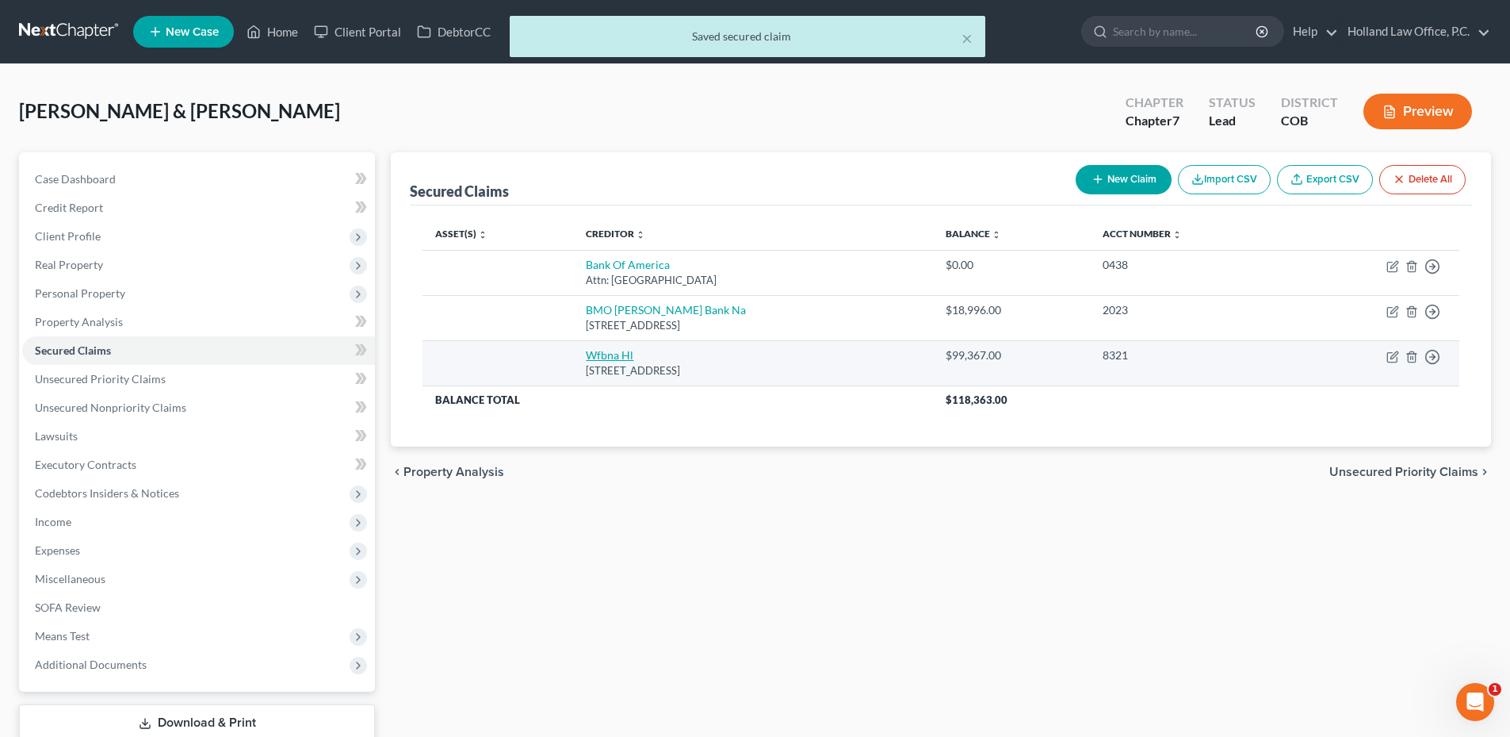
click at [595, 358] on link "Wfbna Hl" at bounding box center [610, 354] width 48 height 13
select select "16"
select select "2"
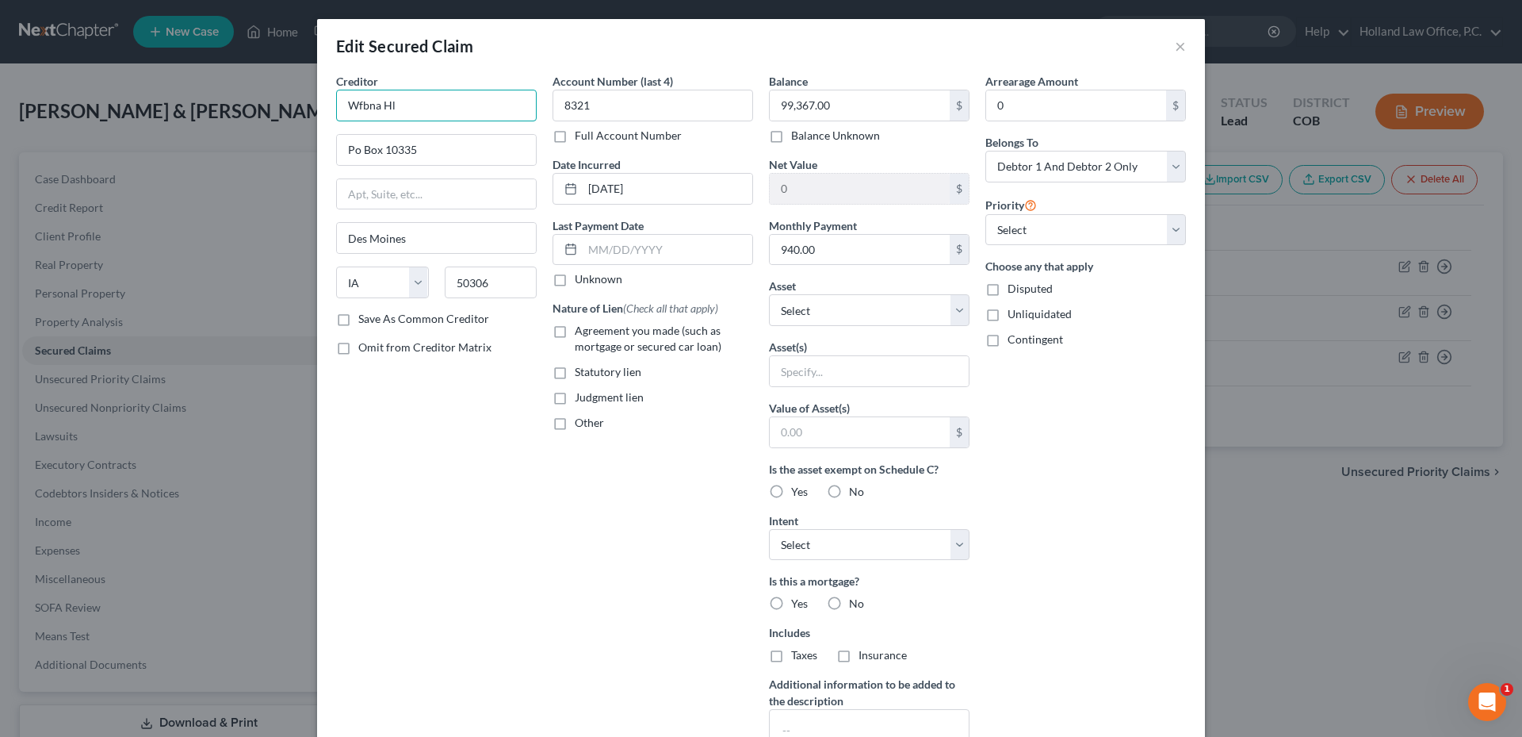
drag, startPoint x: 373, startPoint y: 106, endPoint x: 318, endPoint y: 110, distance: 55.6
click at [318, 110] on div "Creditor * Wfbna Hl Po Box 10335 Des Moines State AL AK AR AZ CA CO CT DE DC FL…" at bounding box center [761, 441] width 888 height 736
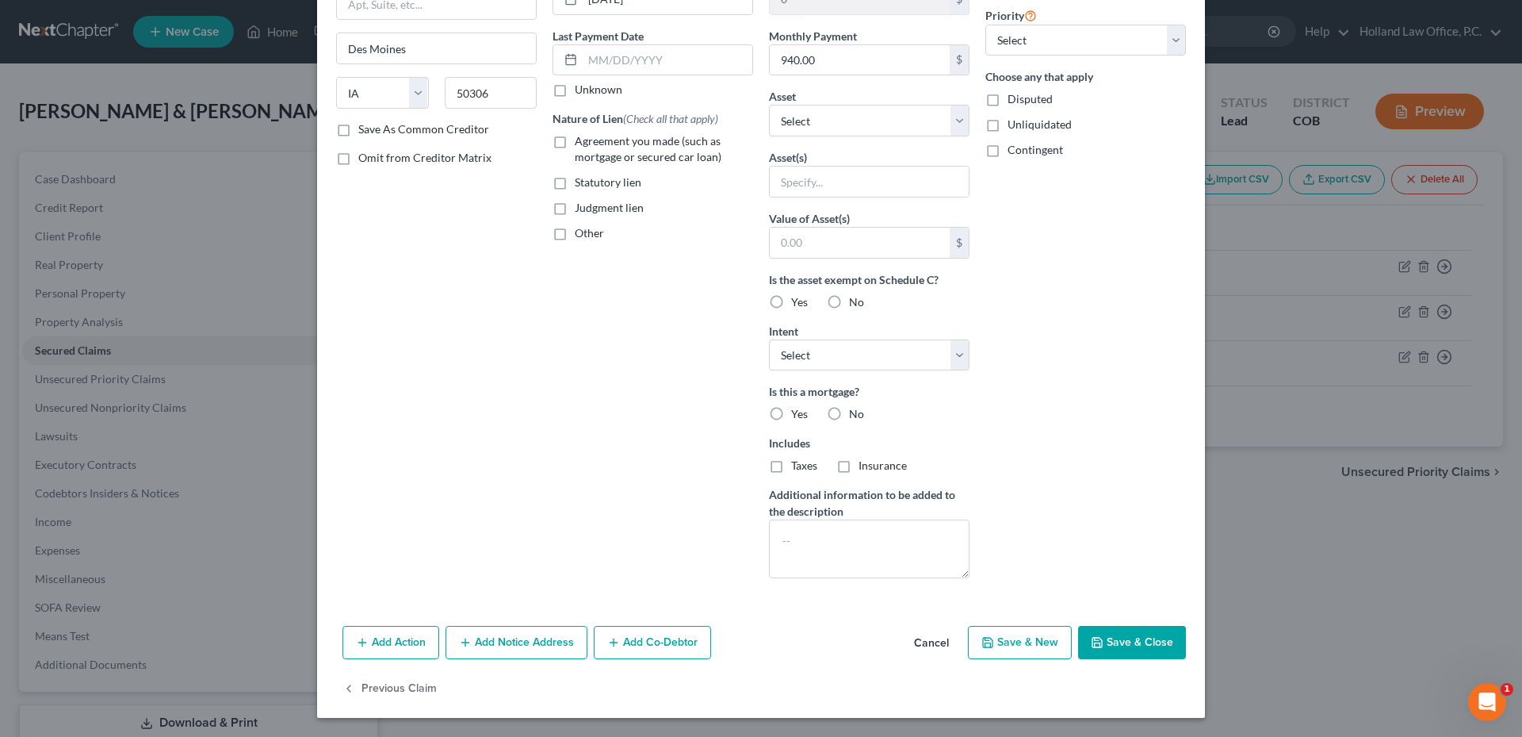
type input "Wells Fargo Bank Hl"
click at [1108, 642] on button "Save & Close" at bounding box center [1132, 642] width 108 height 33
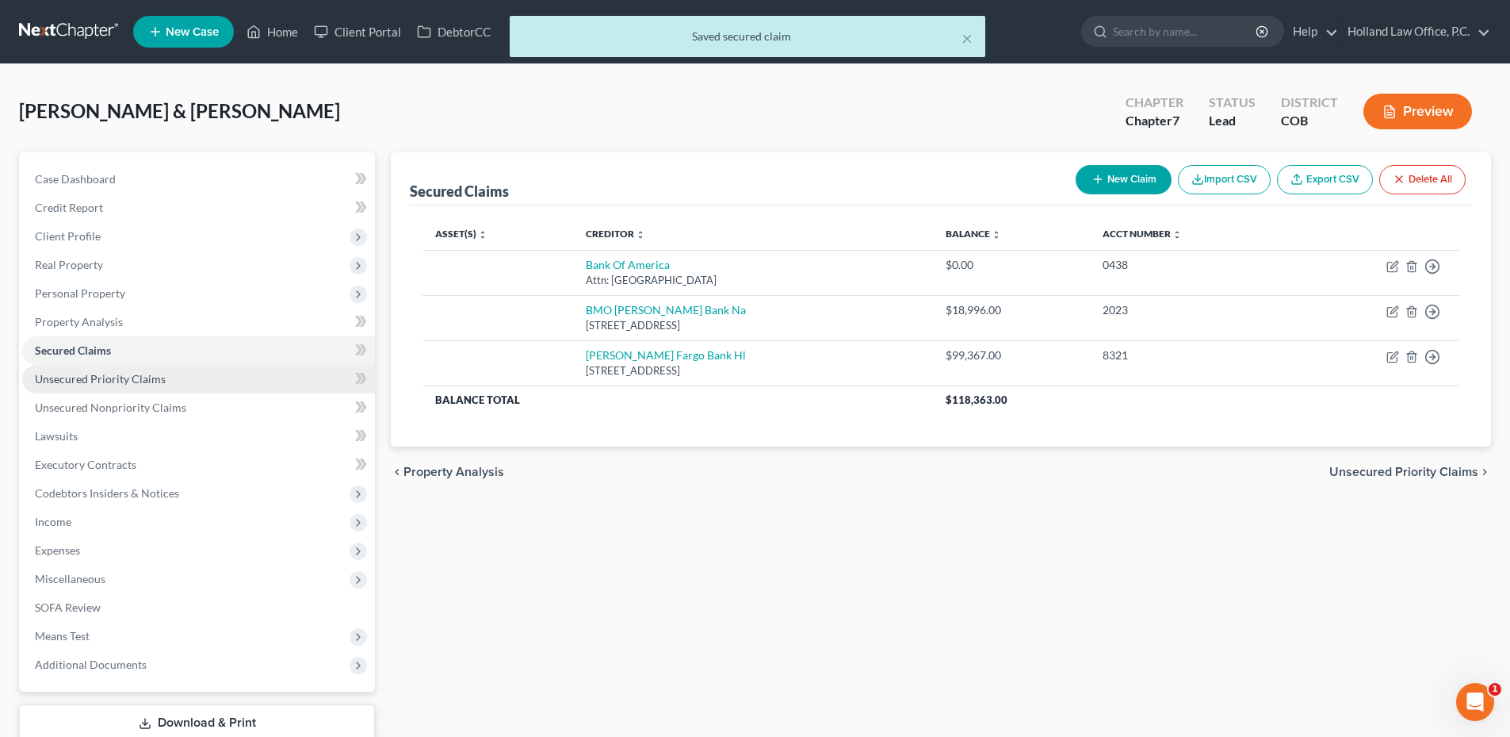
click at [118, 379] on span "Unsecured Priority Claims" at bounding box center [100, 378] width 131 height 13
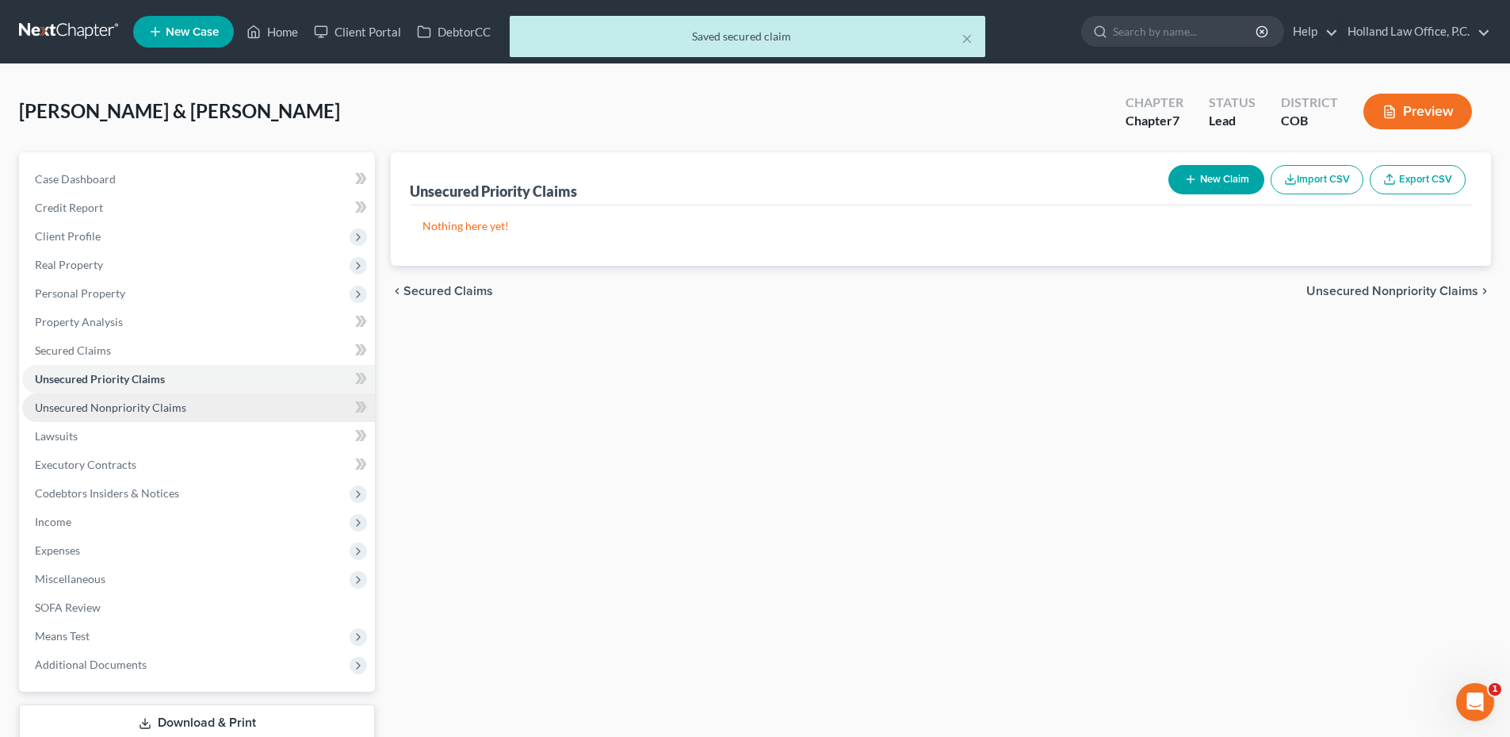
click at [117, 403] on span "Unsecured Nonpriority Claims" at bounding box center [110, 406] width 151 height 13
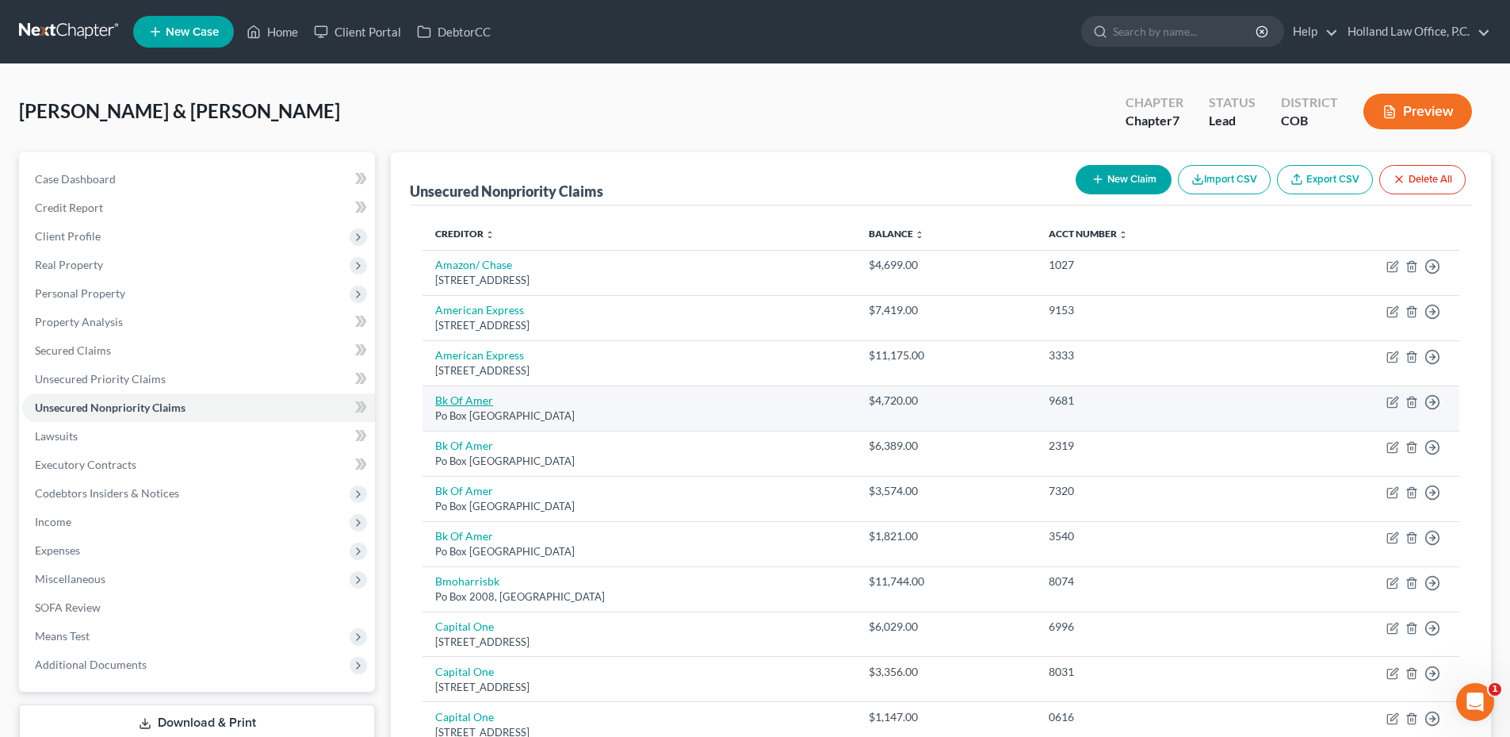
click at [464, 400] on link "Bk Of Amer" at bounding box center [464, 399] width 58 height 13
select select "45"
select select "2"
select select "0"
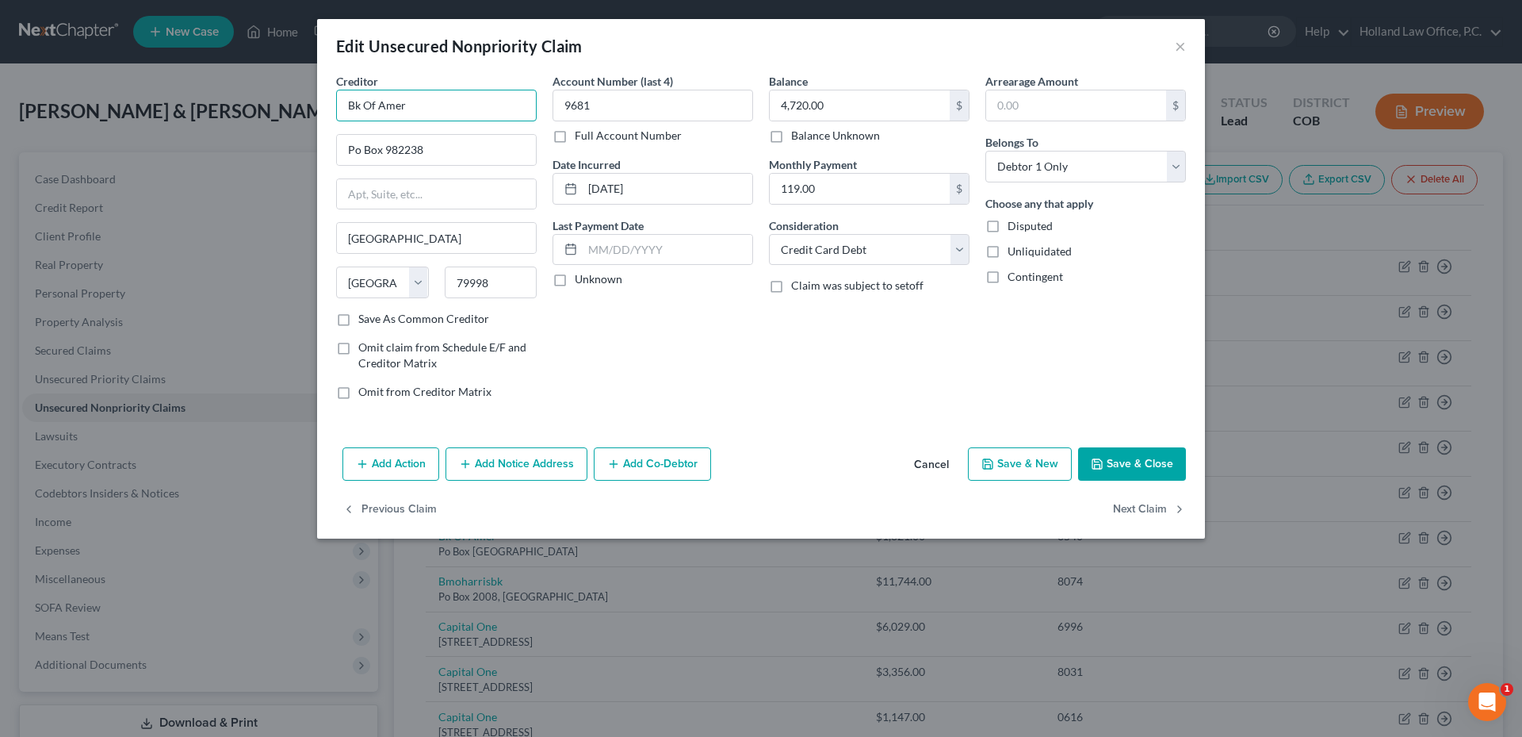
click at [335, 99] on div "Creditor * Bk Of Amer Po Box 982238 El Paso State AL AK AR AZ CA CO CT DE DC FL…" at bounding box center [436, 242] width 216 height 339
type input "Bank Of America"
click at [814, 410] on div "Balance 4,720.00 $ Balance Unknown Balance Undetermined 4,720.00 $ Balance Unkn…" at bounding box center [869, 242] width 216 height 339
click at [1115, 461] on button "Save & Close" at bounding box center [1132, 463] width 108 height 33
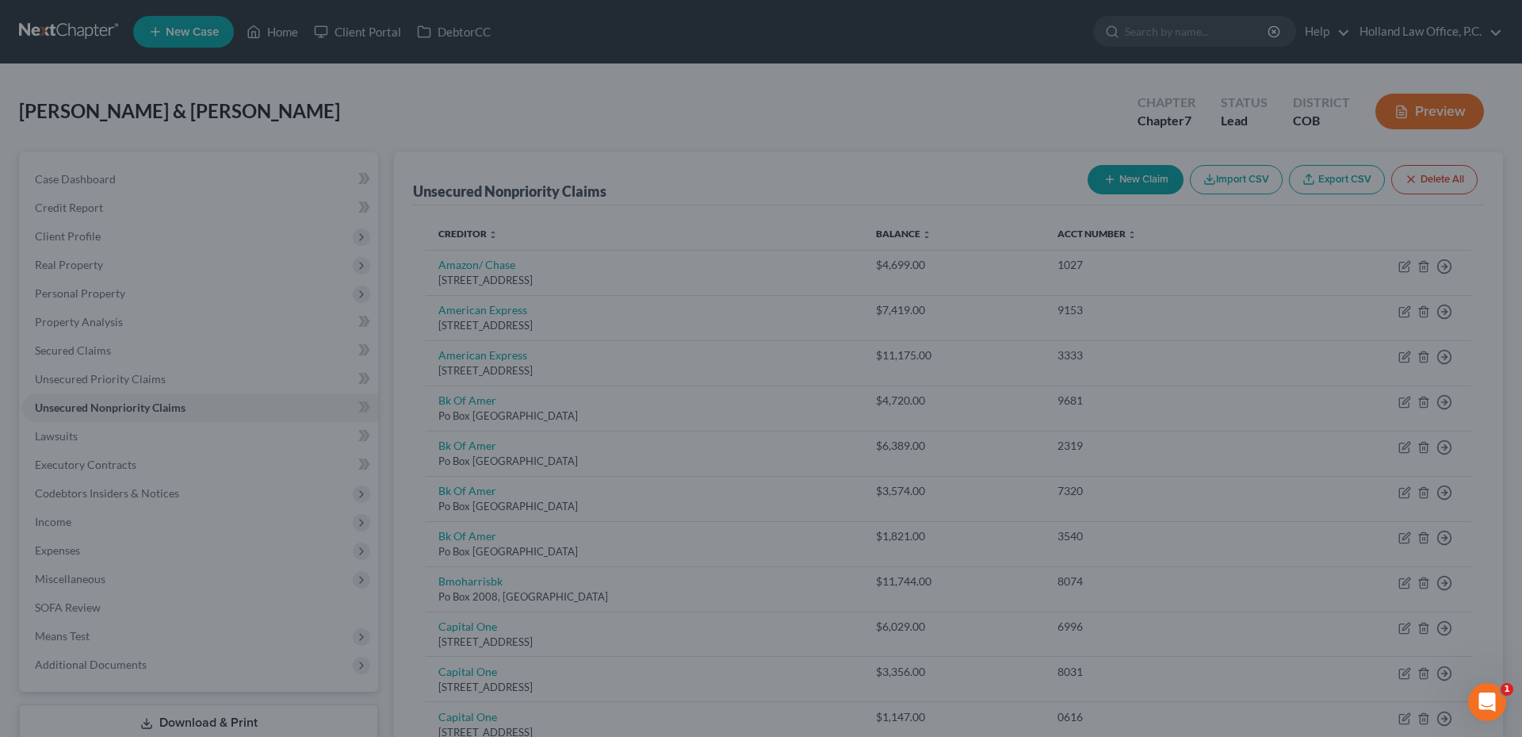
type input "0"
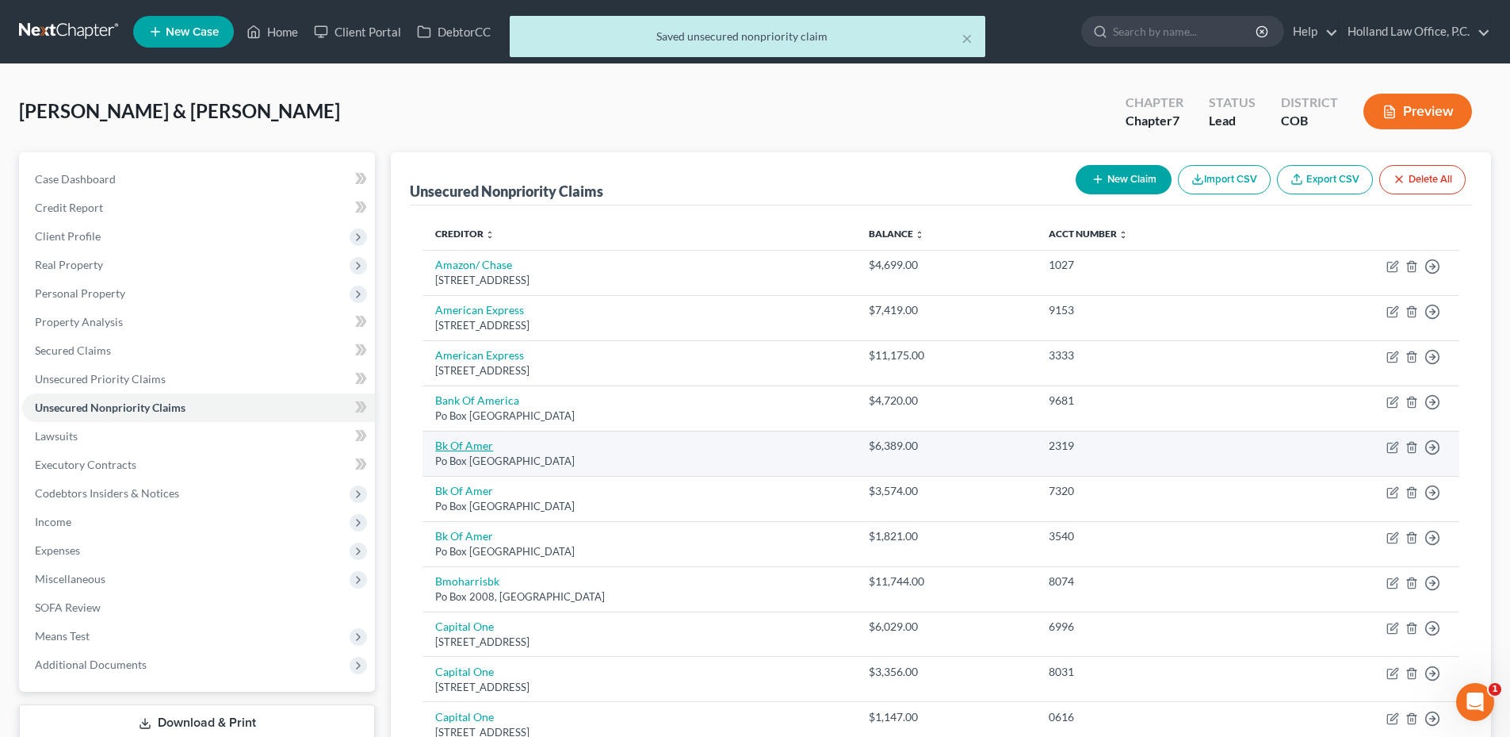
click at [454, 439] on link "Bk Of Amer" at bounding box center [464, 444] width 58 height 13
select select "45"
select select "2"
select select "0"
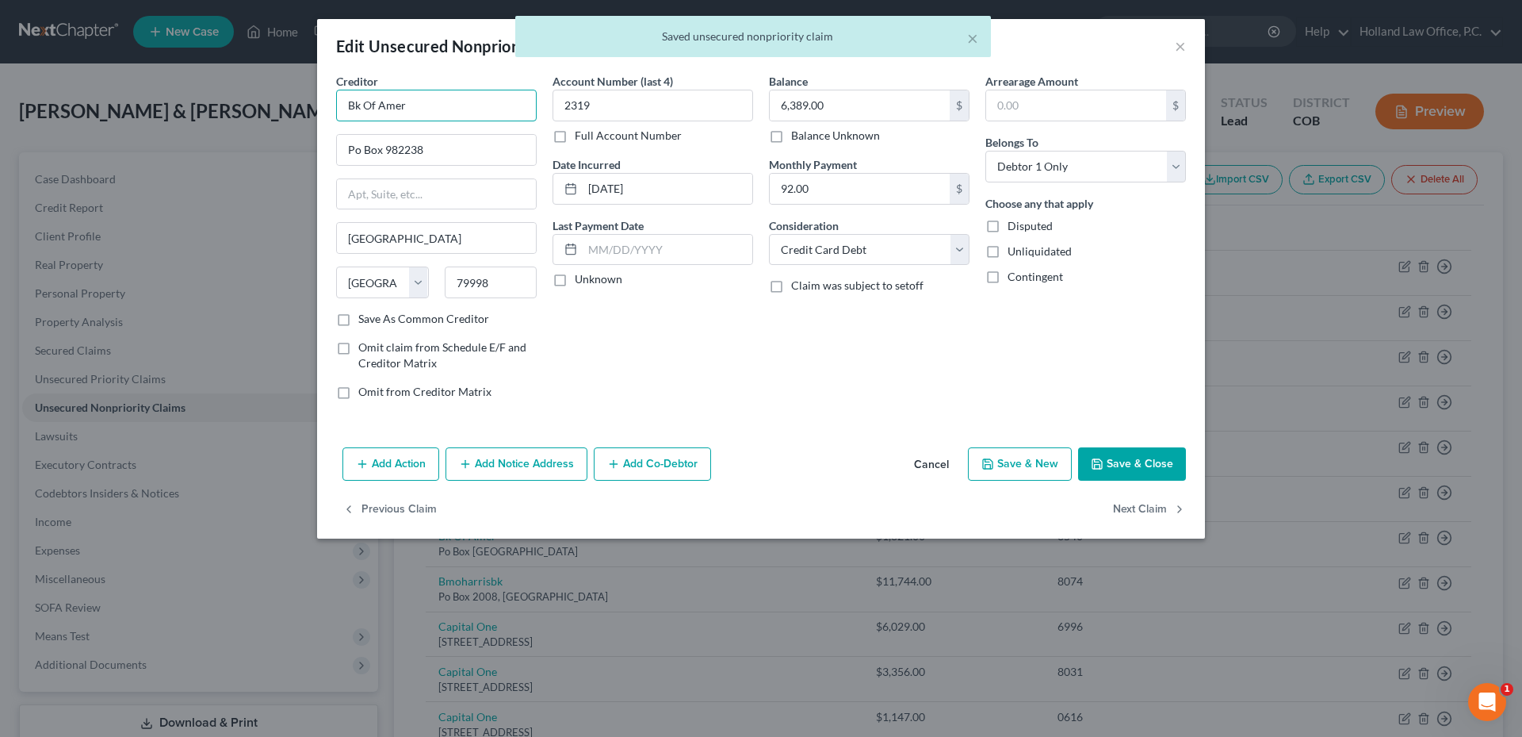
drag, startPoint x: 448, startPoint y: 104, endPoint x: 324, endPoint y: 98, distance: 123.8
click at [329, 101] on div "Creditor * Bk Of Amer Po Box 982238 El Paso State AL AK AR AZ CA CO CT DE DC FL…" at bounding box center [436, 242] width 216 height 339
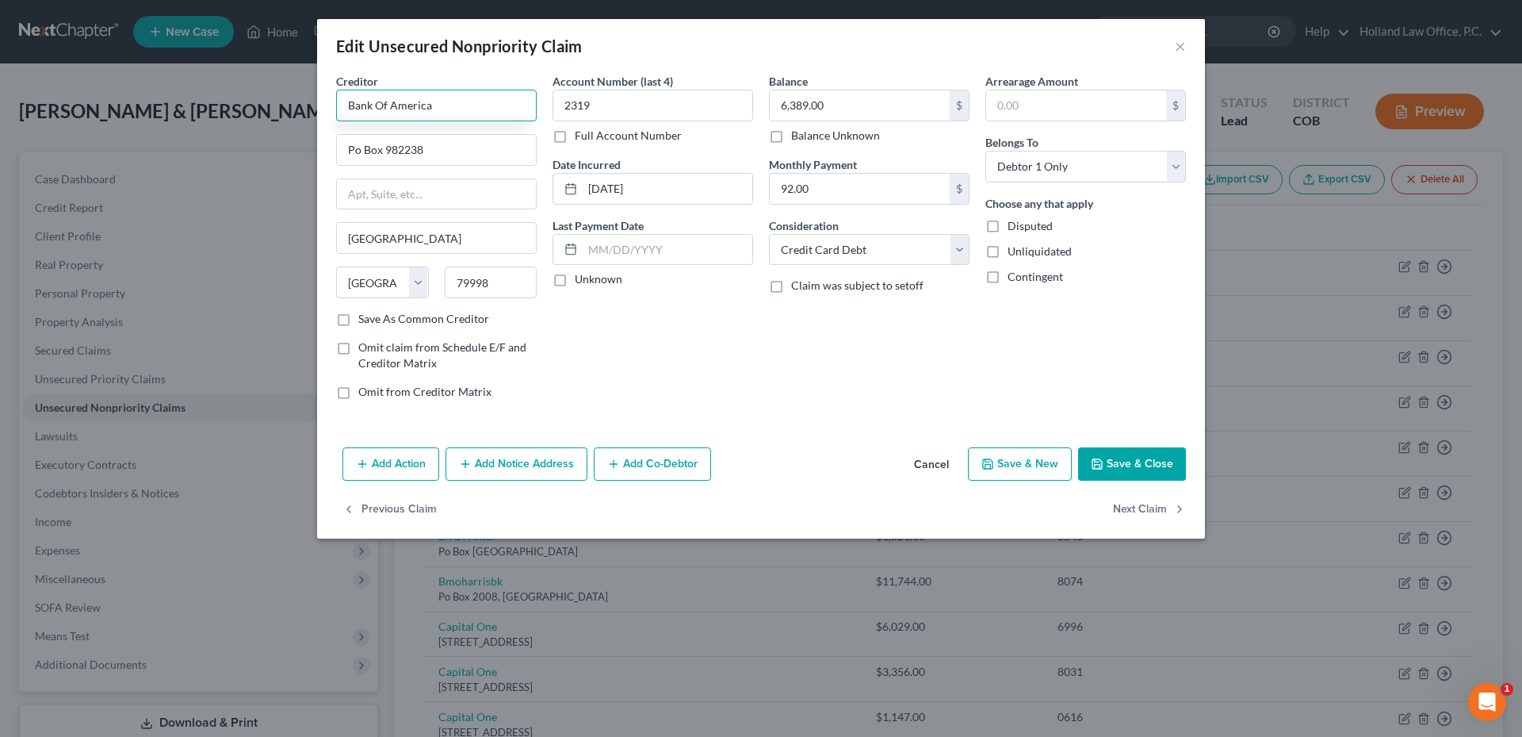
type input "Bank Of America"
click at [1159, 451] on button "Save & Close" at bounding box center [1132, 463] width 108 height 33
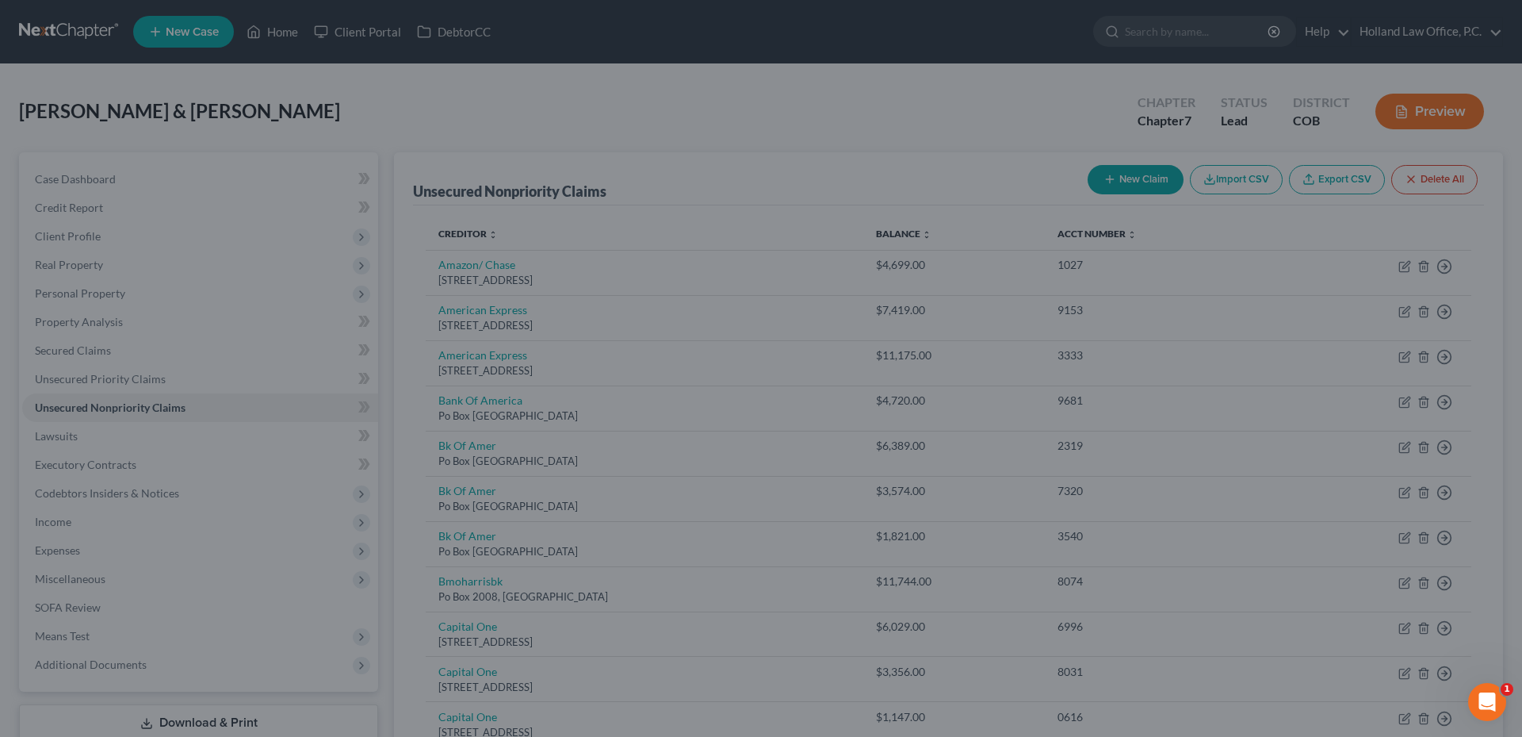
type input "0"
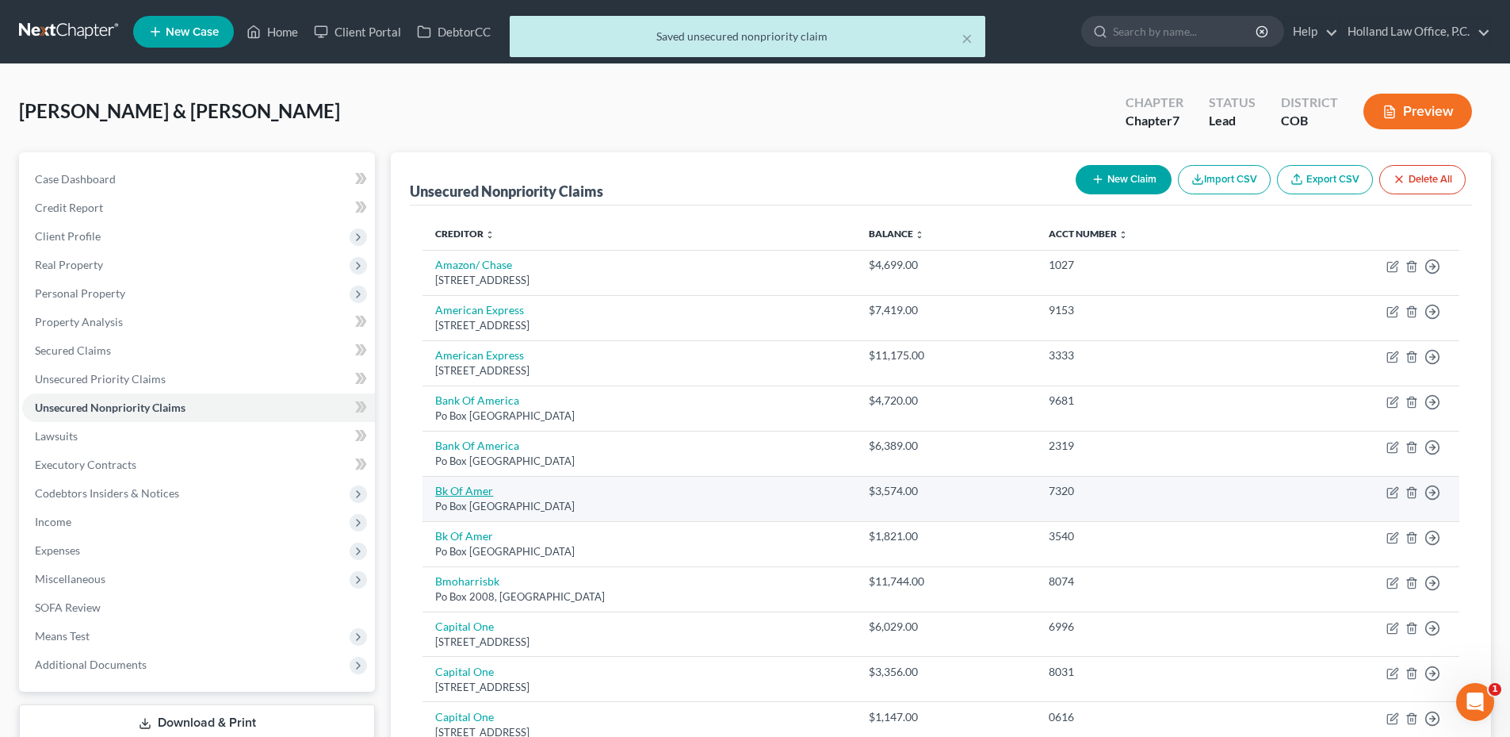
click at [475, 493] on link "Bk Of Amer" at bounding box center [464, 490] width 58 height 13
select select "45"
select select "2"
select select "0"
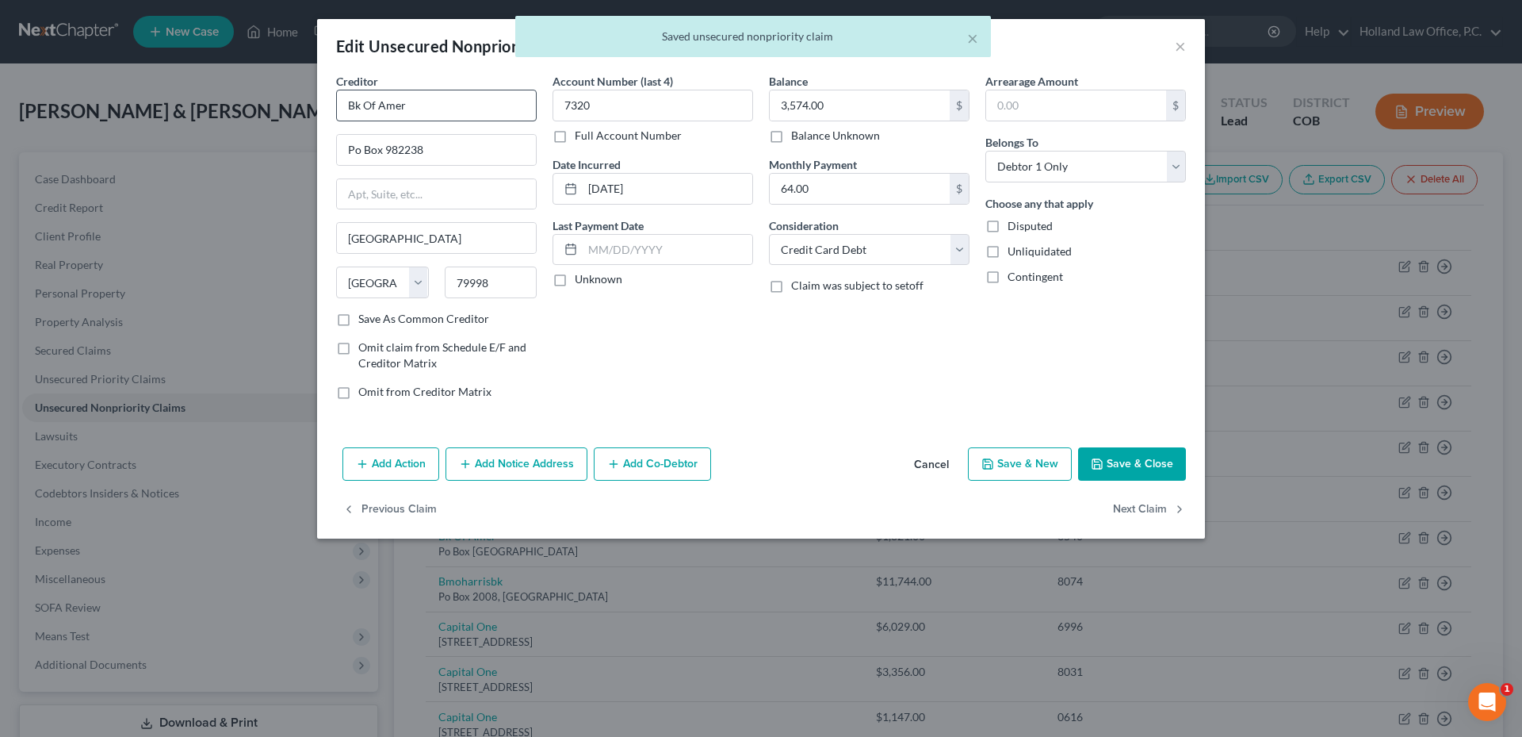
drag, startPoint x: 449, startPoint y: 88, endPoint x: 366, endPoint y: 108, distance: 84.8
click at [317, 98] on div "Creditor * Bk Of Amer Po Box 982238 El Paso State AL AK AR AZ CA CO CT DE DC FL…" at bounding box center [761, 257] width 888 height 368
drag, startPoint x: 364, startPoint y: 105, endPoint x: 274, endPoint y: 100, distance: 90.5
click at [285, 103] on div "Edit Unsecured Nonpriority Claim × Creditor * Bk Of Amer Po Box 982238 El Paso …" at bounding box center [761, 368] width 1522 height 737
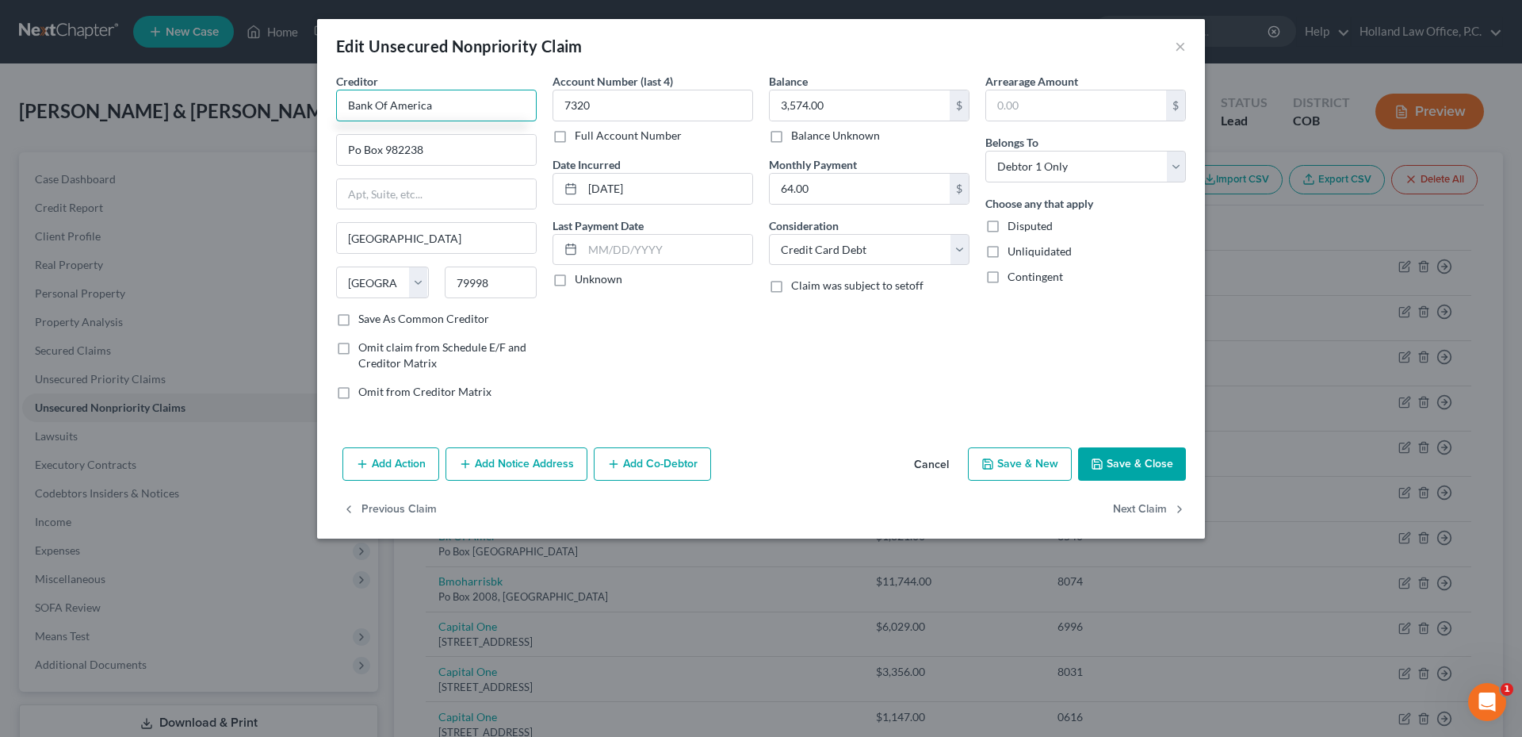
type input "Bank Of America"
click at [1129, 455] on button "Save & Close" at bounding box center [1132, 463] width 108 height 33
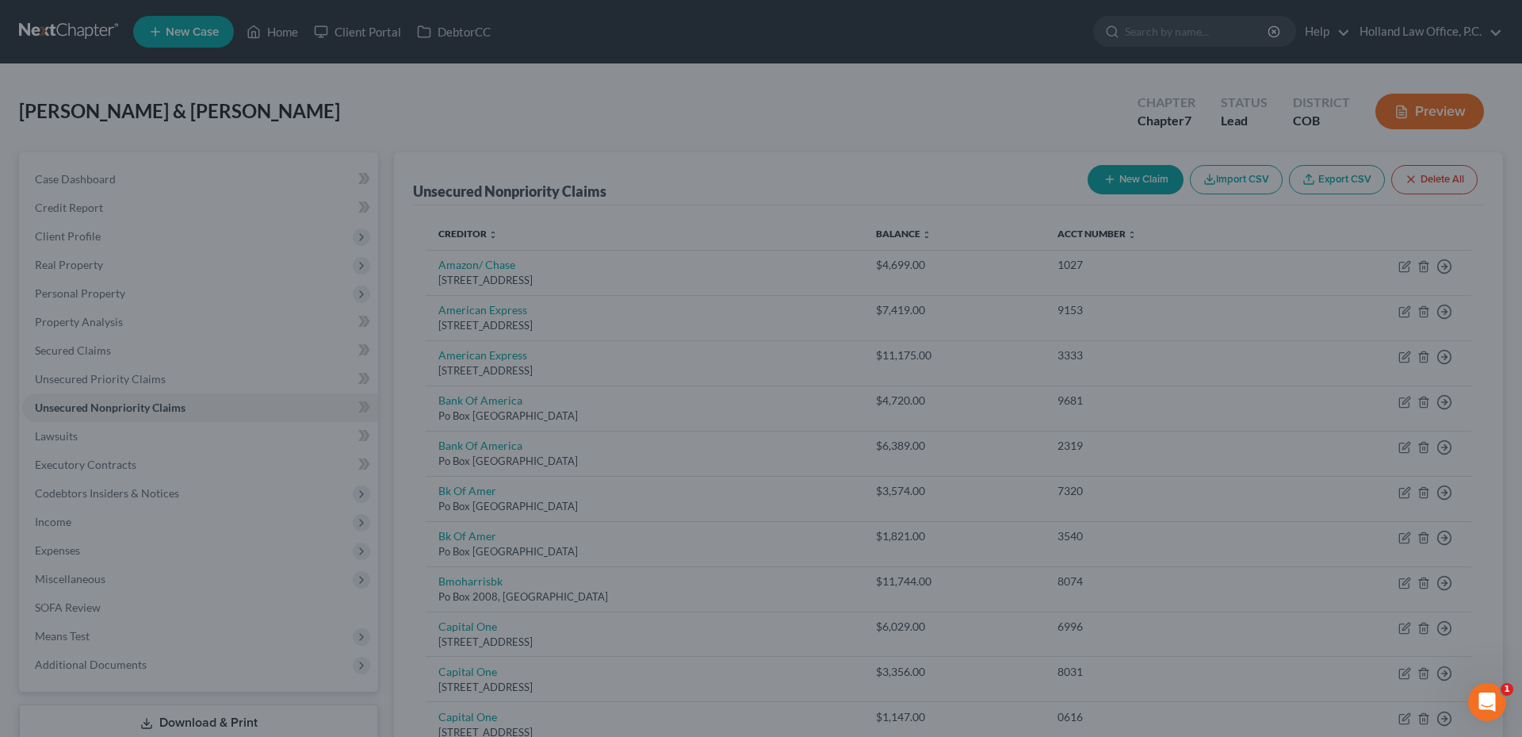
type input "0"
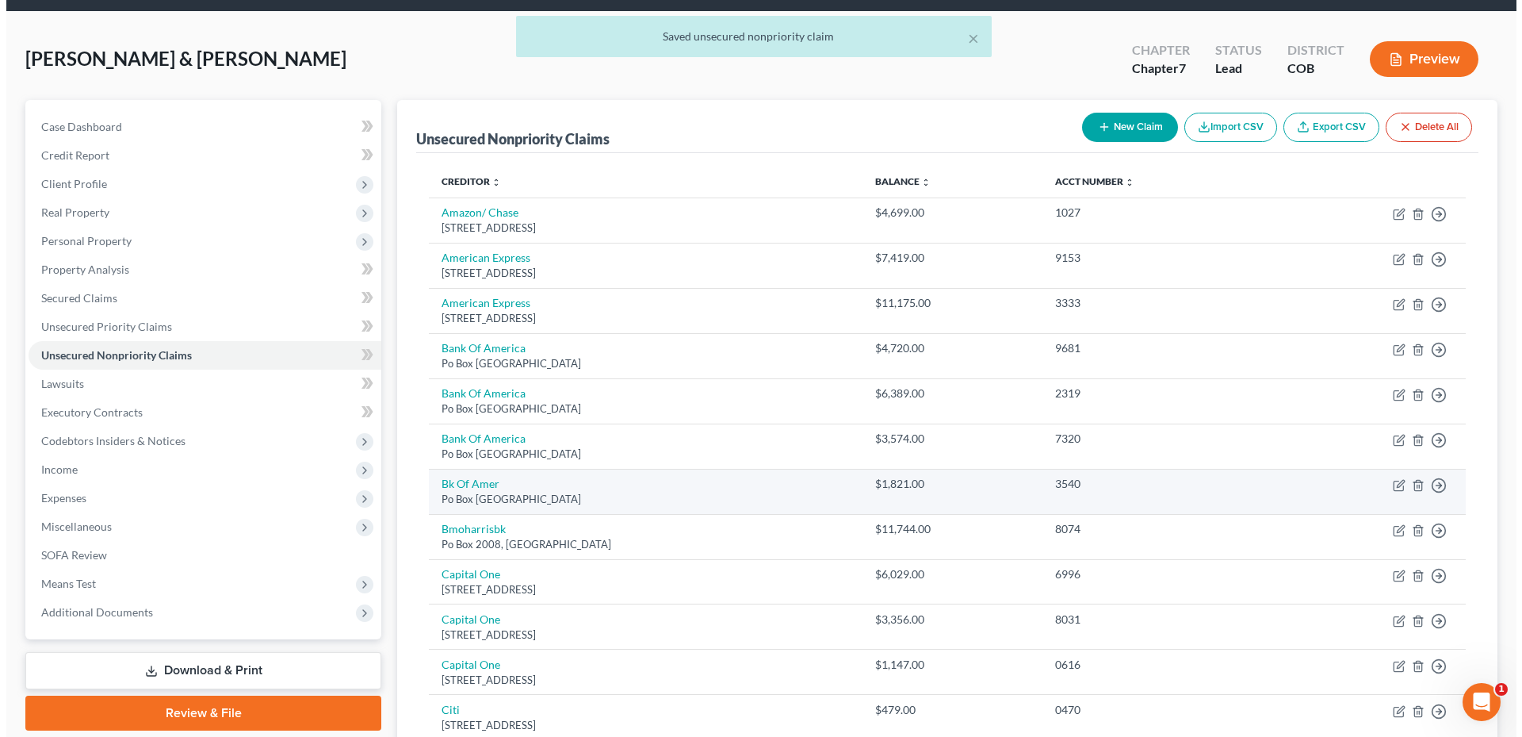
scroll to position [79, 0]
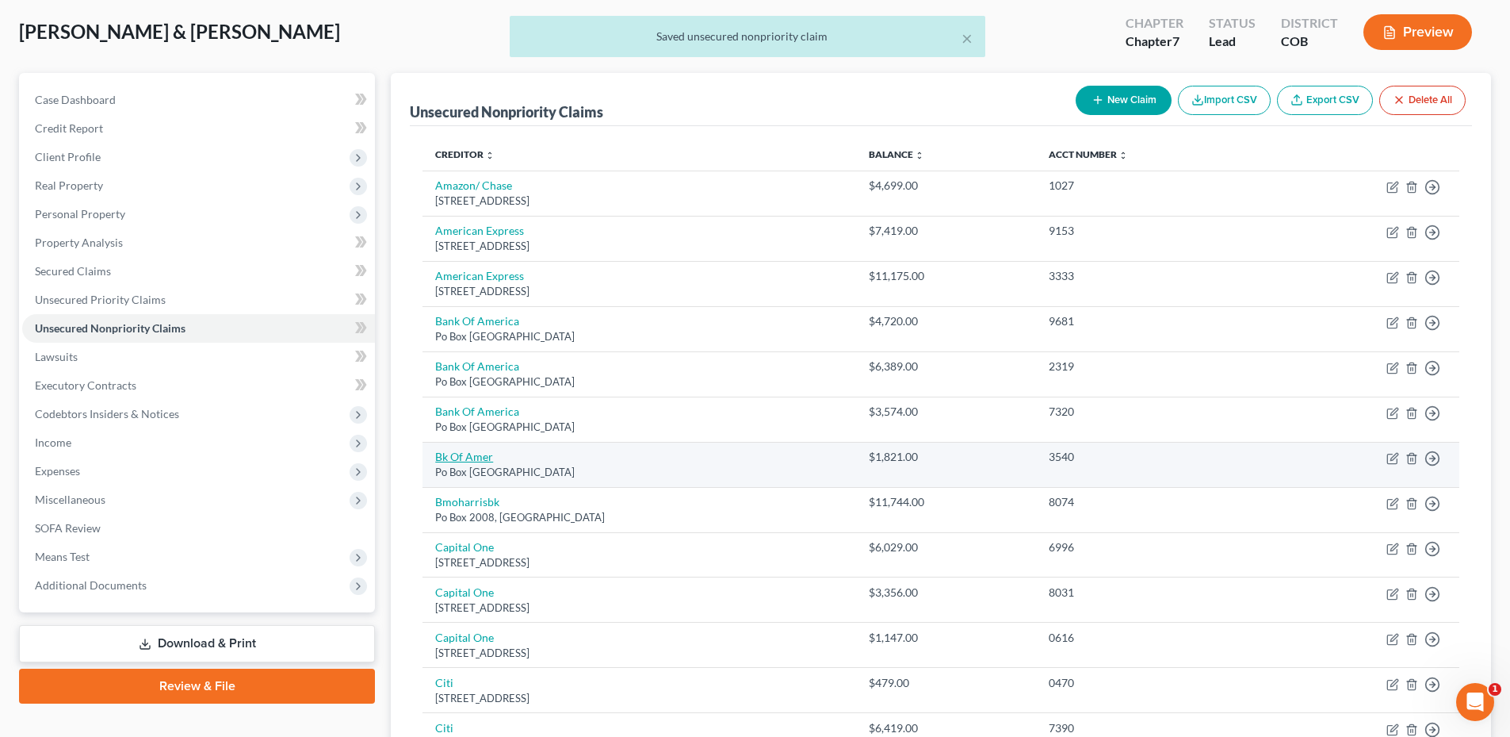
click at [450, 455] on link "Bk Of Amer" at bounding box center [464, 456] width 58 height 13
select select "45"
select select "2"
select select "1"
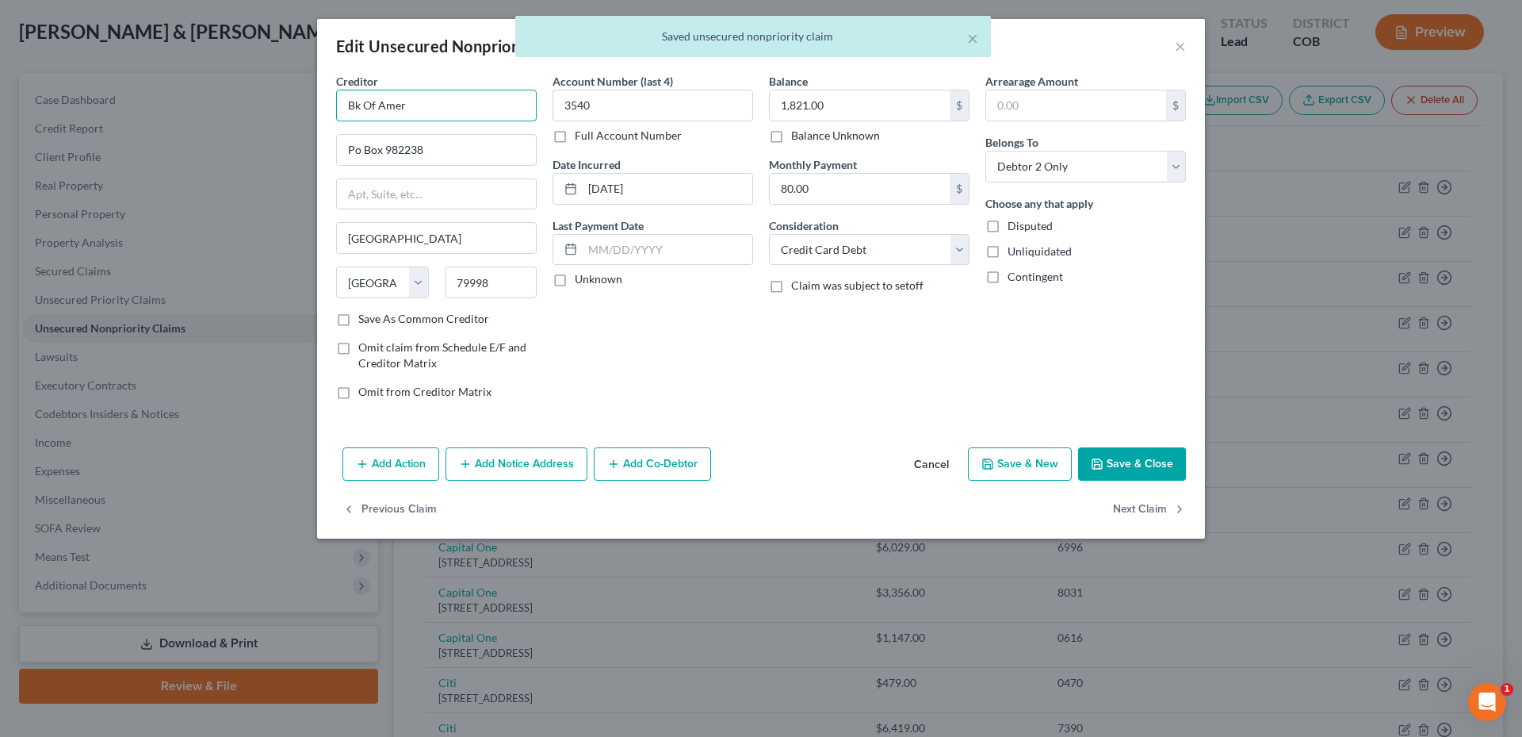
drag, startPoint x: 372, startPoint y: 101, endPoint x: 303, endPoint y: 101, distance: 69.0
click at [303, 101] on div "Edit Unsecured Nonpriority Claim × Creditor * Bk Of Amer Po Box 982238 El Paso …" at bounding box center [761, 368] width 1522 height 737
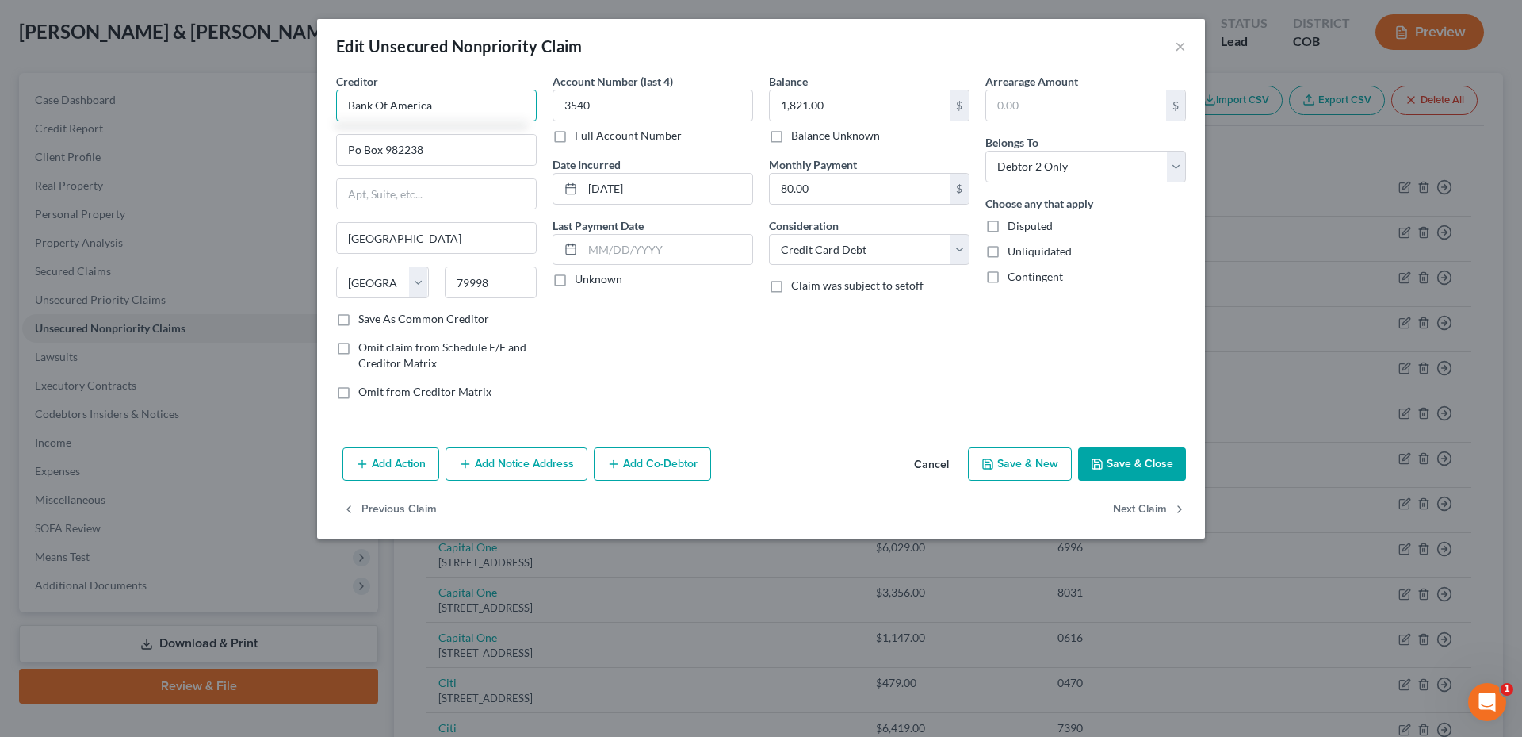
type input "Bank Of America"
click at [1131, 462] on button "Save & Close" at bounding box center [1132, 463] width 108 height 33
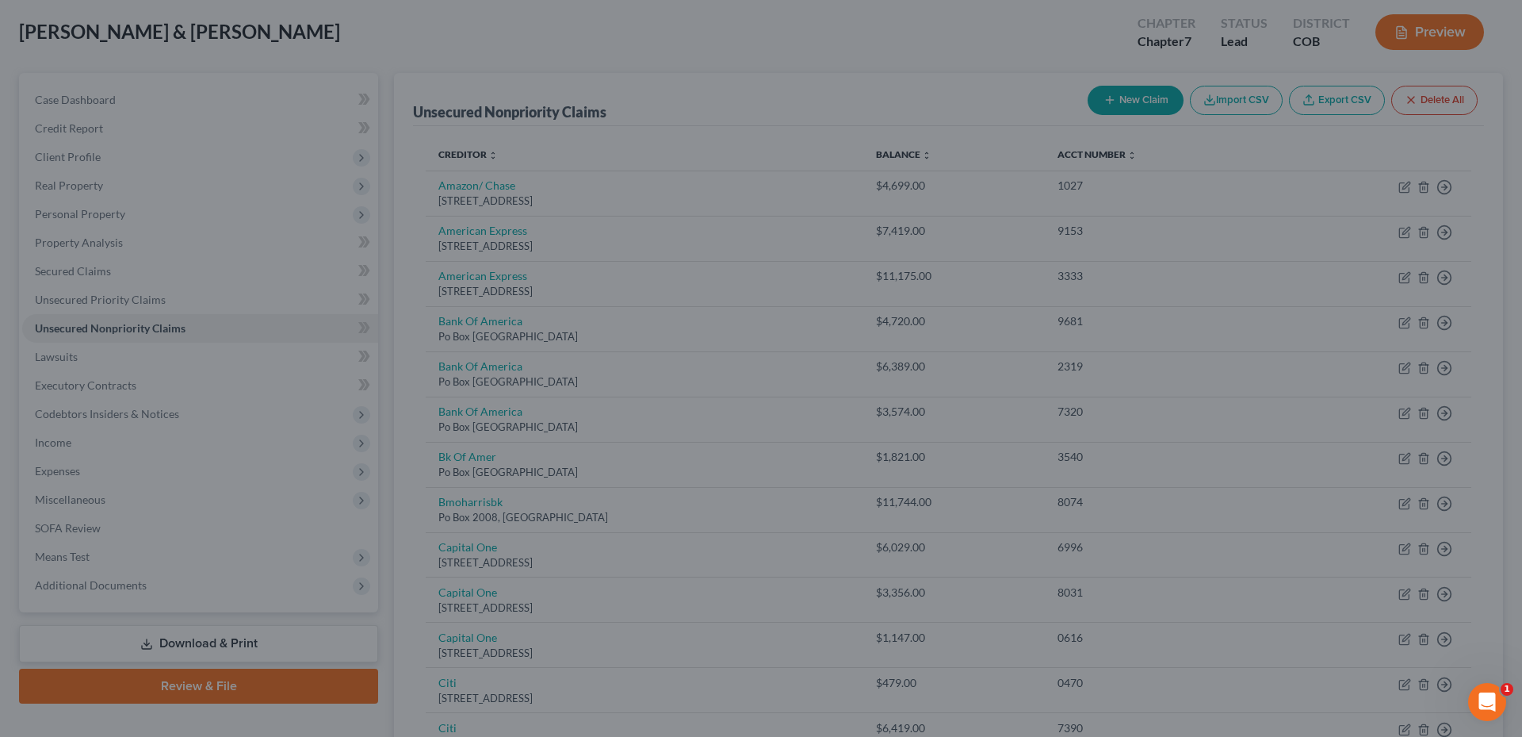
type input "0"
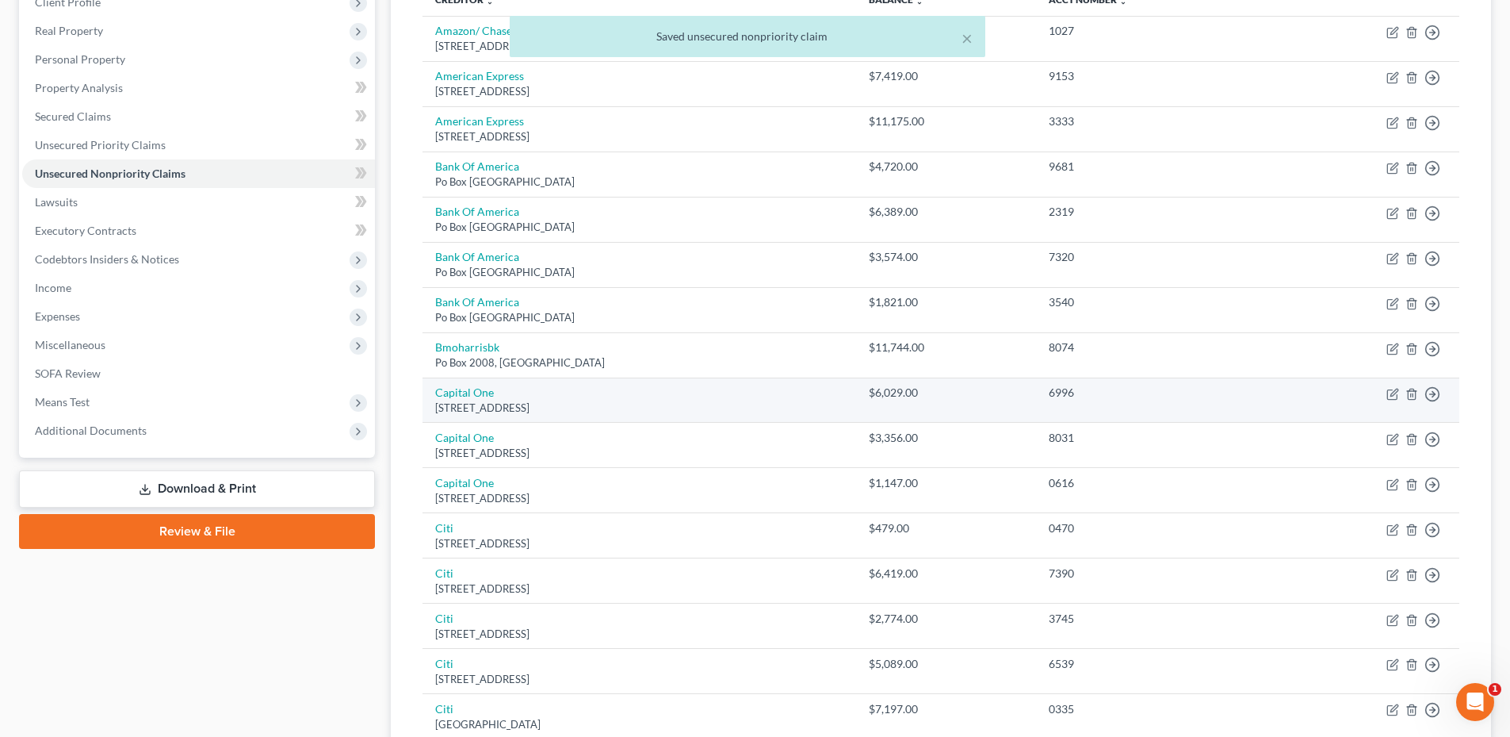
scroll to position [238, 0]
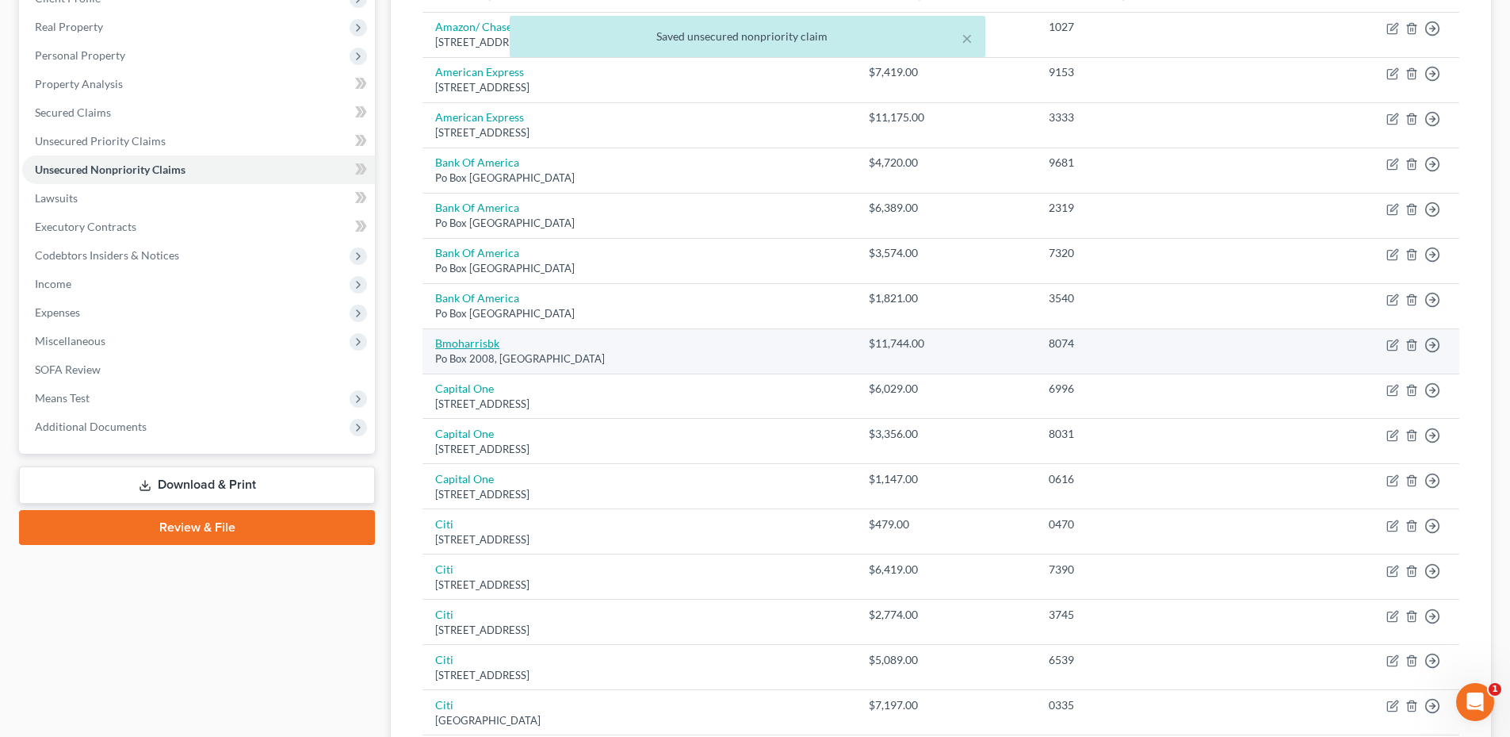
click at [479, 344] on link "Bmoharrisbk" at bounding box center [467, 342] width 64 height 13
select select "52"
select select "2"
select select "0"
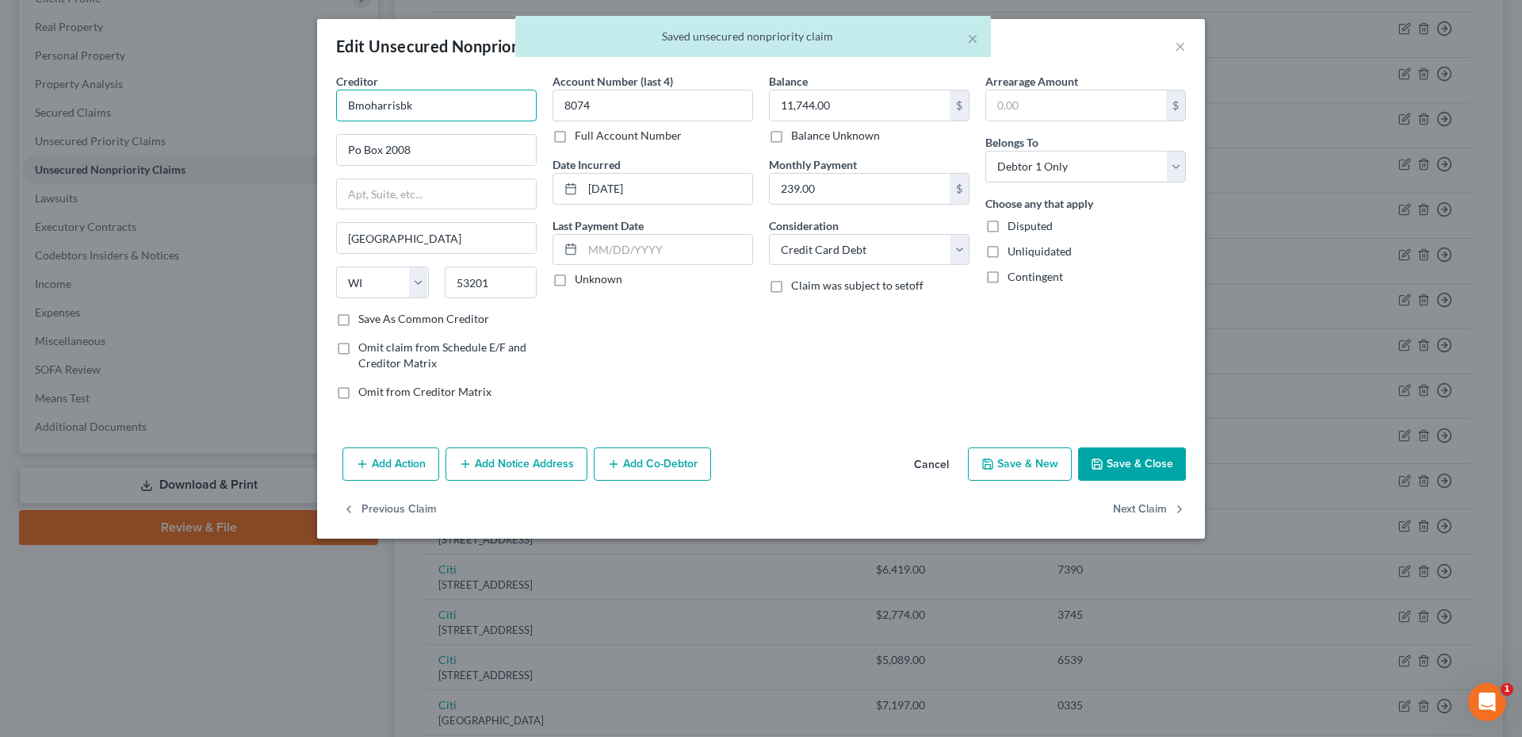
drag, startPoint x: 434, startPoint y: 105, endPoint x: 337, endPoint y: 111, distance: 96.9
click at [337, 111] on input "Bmoharrisbk" at bounding box center [436, 106] width 201 height 32
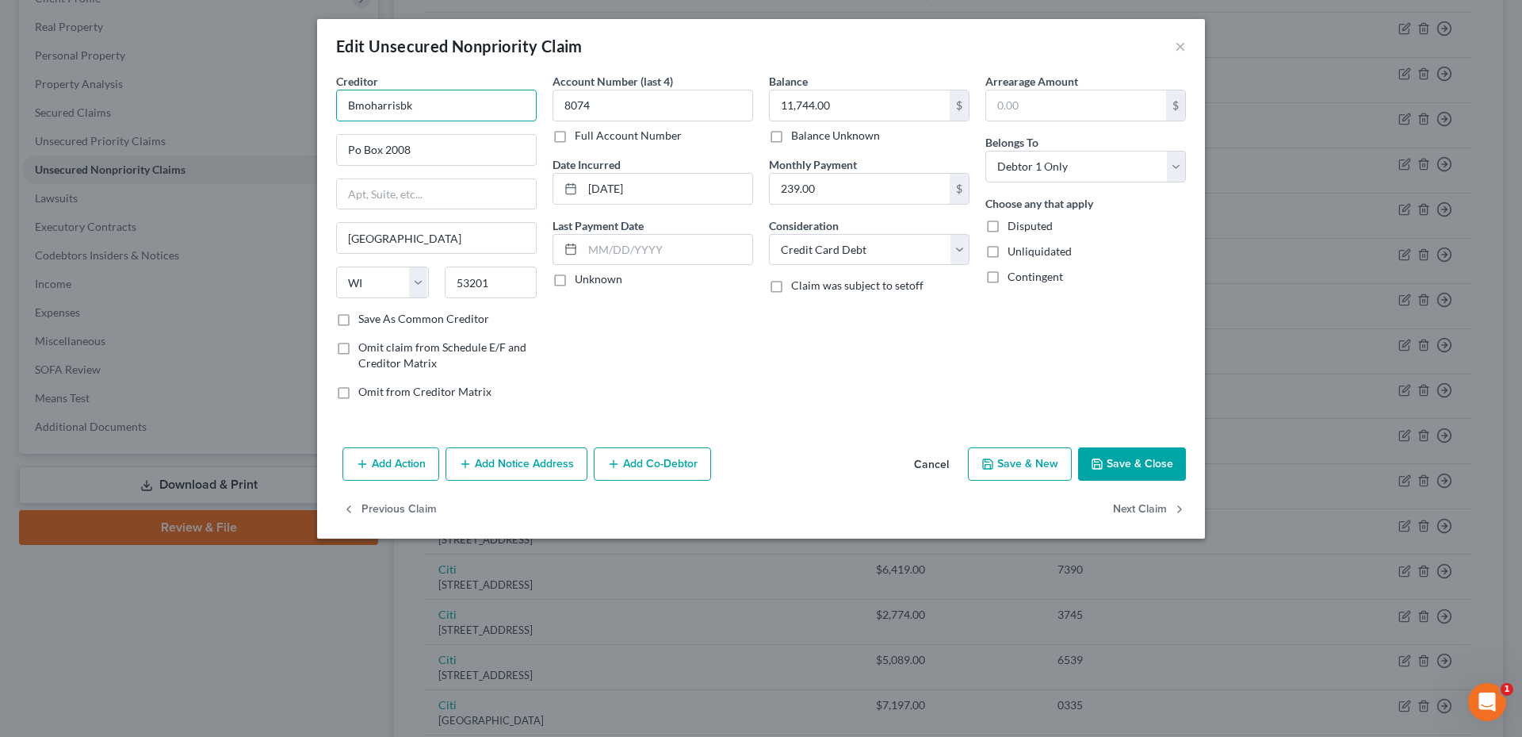
click at [405, 108] on input "Bmoharrisbk" at bounding box center [436, 106] width 201 height 32
click at [369, 106] on input "Bmoharrisbk" at bounding box center [436, 106] width 201 height 32
click at [400, 106] on input "Bmo harrisbk" at bounding box center [436, 106] width 201 height 32
drag, startPoint x: 370, startPoint y: 109, endPoint x: 322, endPoint y: 105, distance: 48.5
click at [322, 105] on div "Creditor * Bmo harris bk Po Box 2008 Milwaukee State AL AK AR AZ CA CO CT DE DC…" at bounding box center [761, 257] width 888 height 368
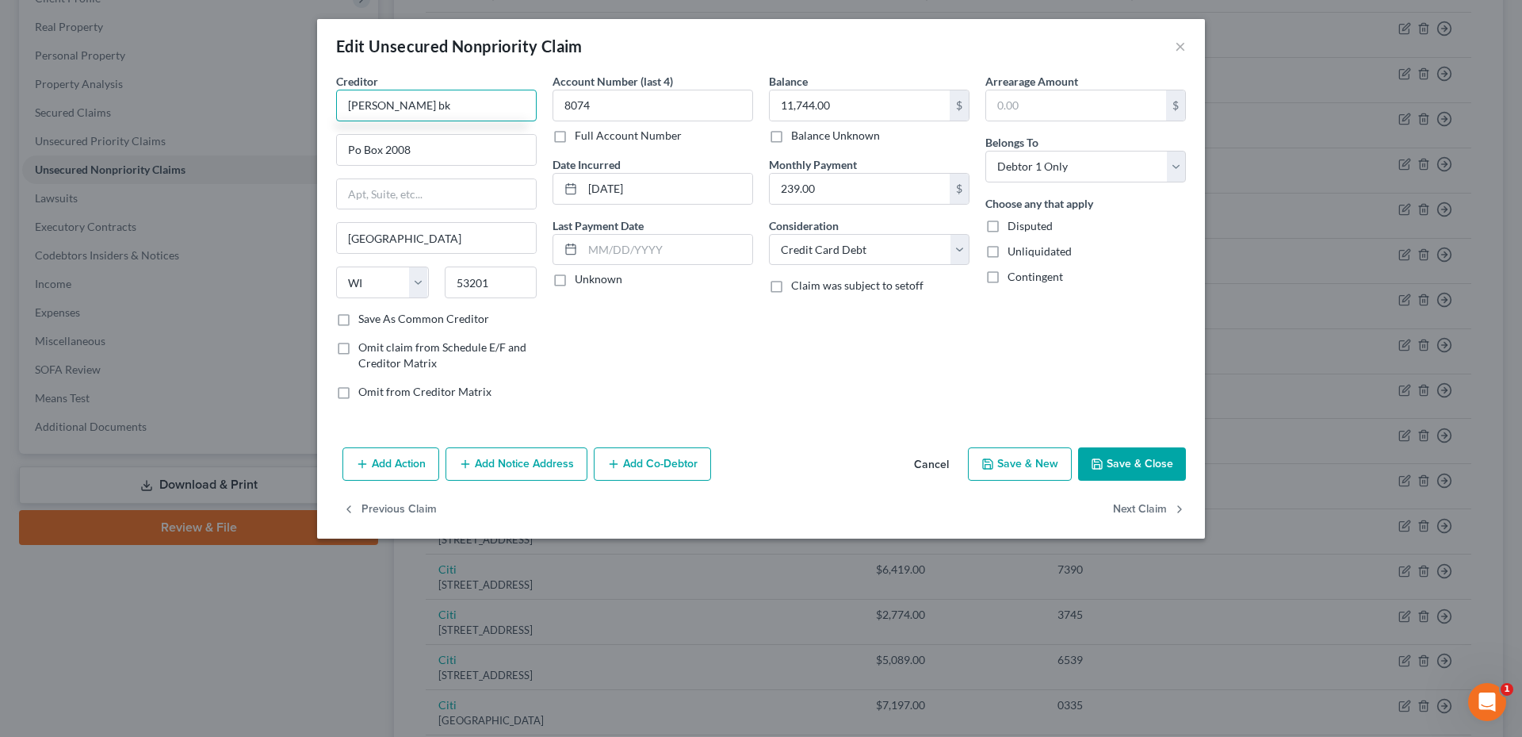
type input "BMO harris bk"
drag, startPoint x: 349, startPoint y: 108, endPoint x: 496, endPoint y: 105, distance: 147.5
click at [495, 105] on input "BMO harris bk" at bounding box center [436, 106] width 201 height 32
click at [454, 142] on div "PO Box 2035, Milwaukee, WI 53201" at bounding box center [431, 147] width 165 height 13
type input "Bank of the West/ BMO Banking"
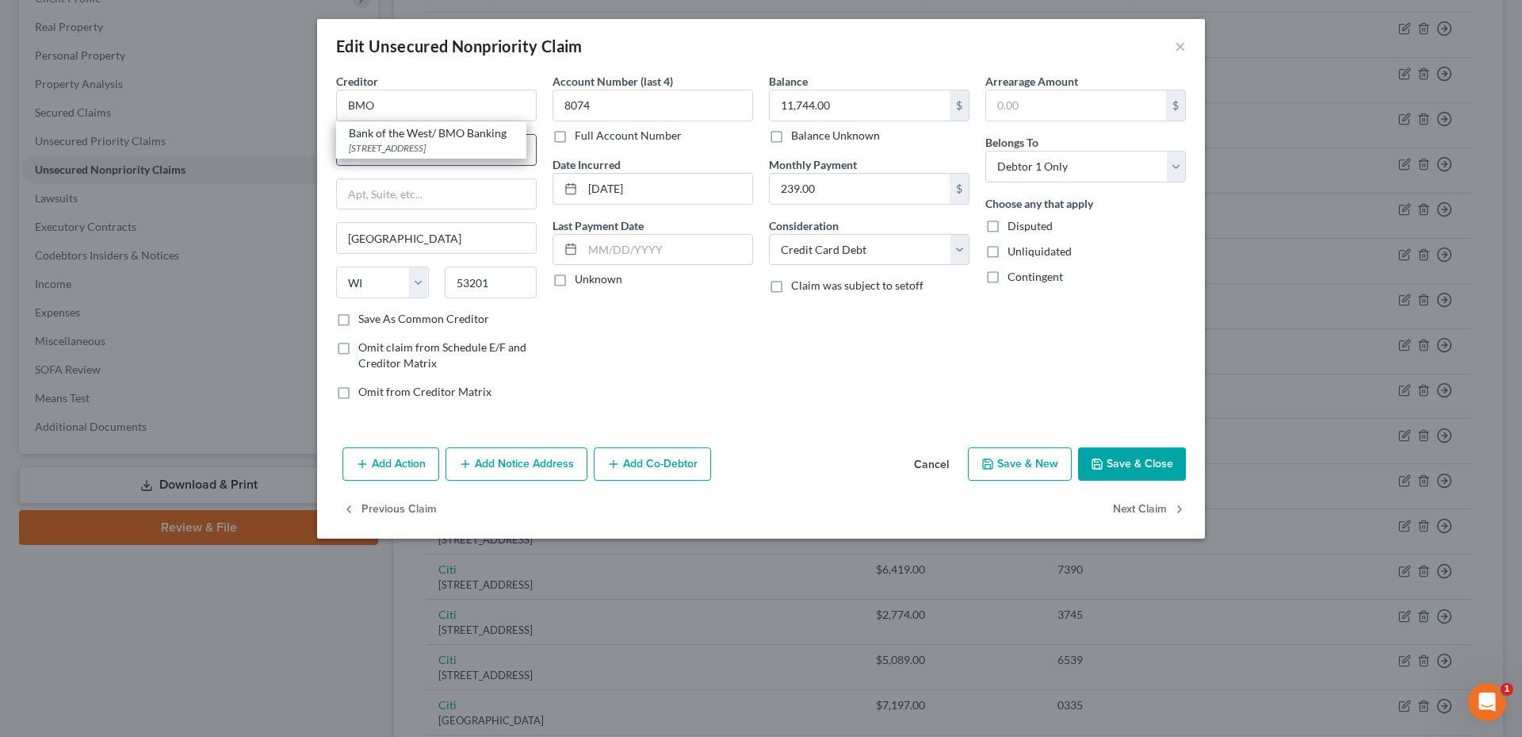
type input "PO Box 2035"
drag, startPoint x: 438, startPoint y: 104, endPoint x: 325, endPoint y: 109, distance: 112.7
click at [326, 109] on div "Creditor * Bank of the West/ BMO Banking PO Box 2035 Milwaukee State AL AK AR A…" at bounding box center [761, 257] width 888 height 368
type input "Bank of the West/ BMO BankingBMO harris bk"
click at [923, 473] on button "Cancel" at bounding box center [931, 465] width 60 height 32
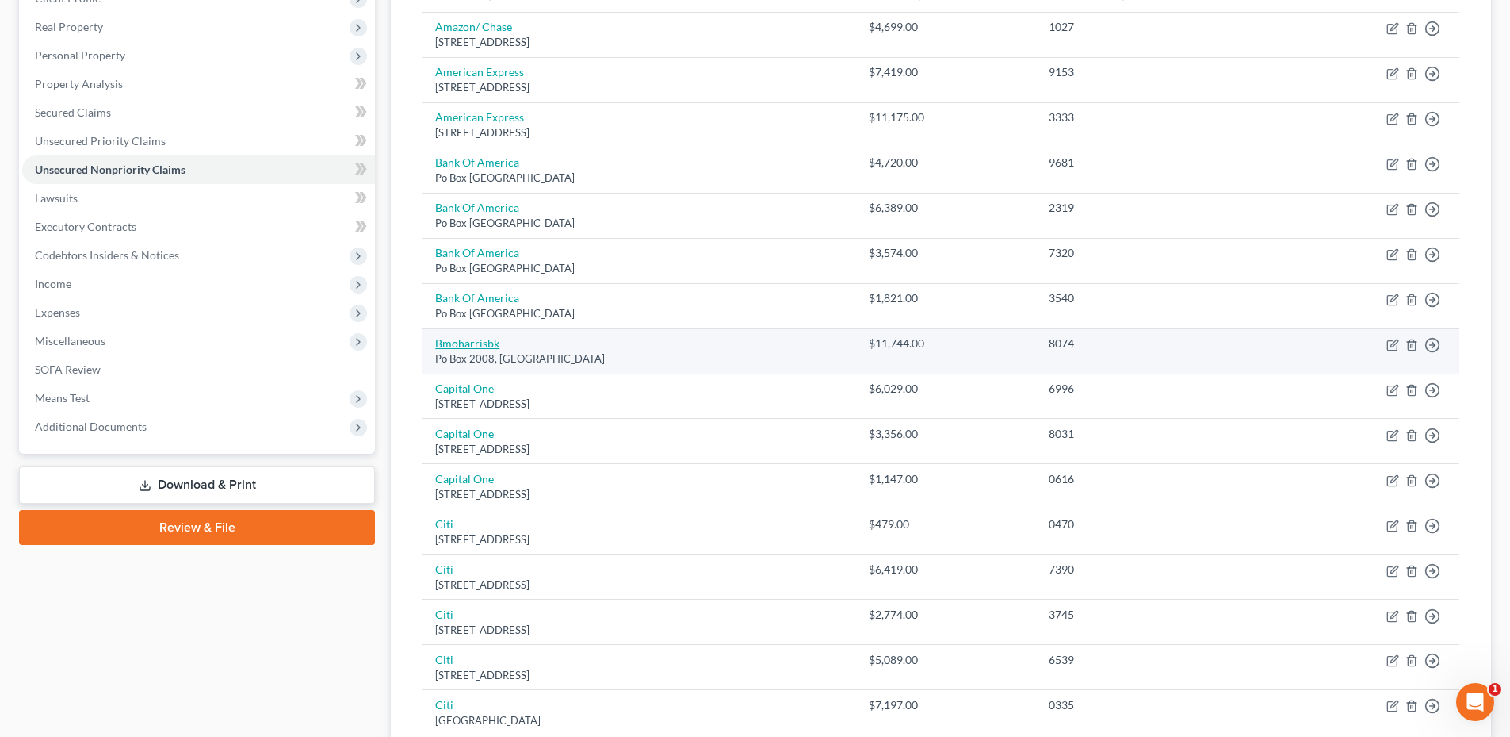
click at [477, 343] on link "Bmoharrisbk" at bounding box center [467, 342] width 64 height 13
select select "52"
select select "2"
select select "0"
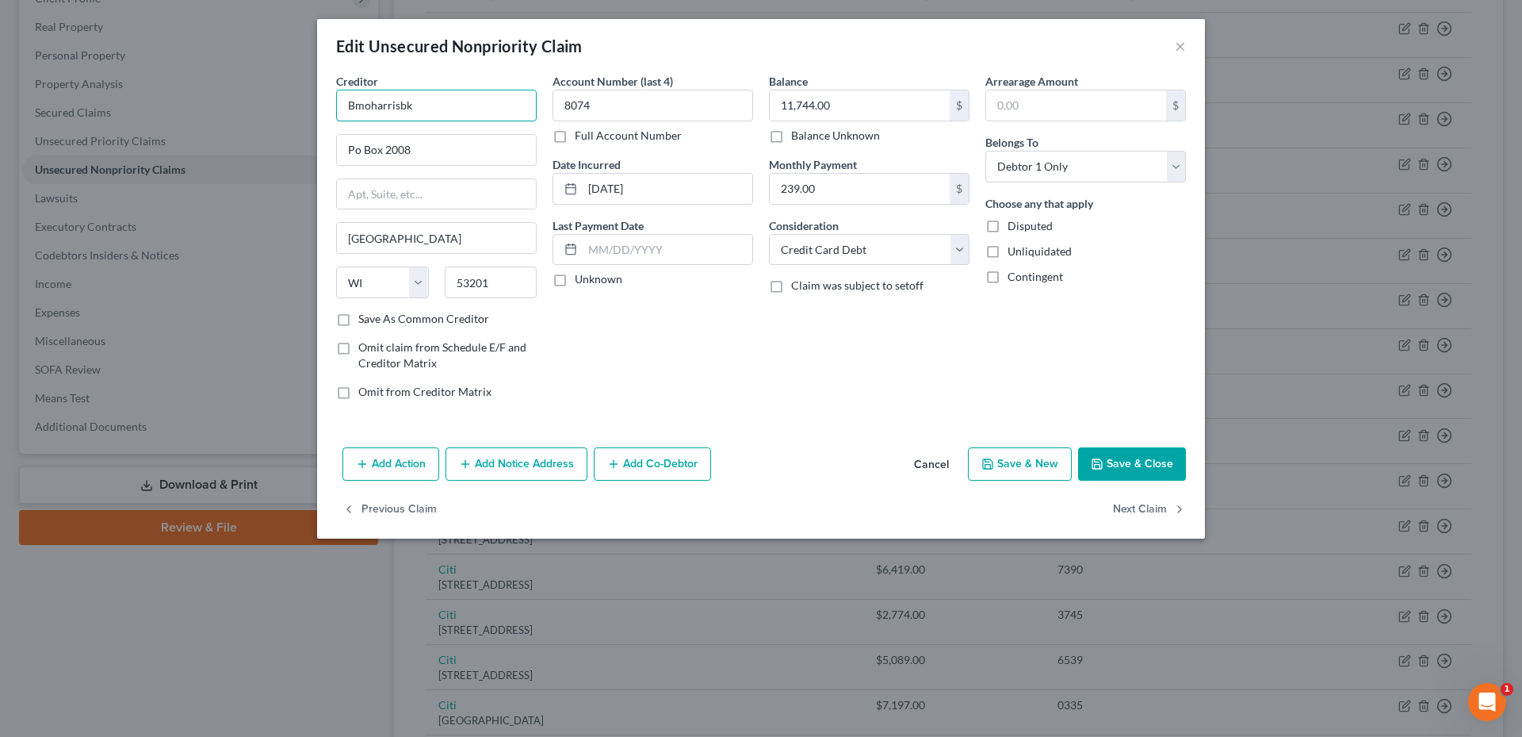
drag, startPoint x: 424, startPoint y: 99, endPoint x: 310, endPoint y: 102, distance: 114.2
click at [310, 102] on div "Edit Unsecured Nonpriority Claim × Creditor * Bmoharrisbk Po Box 2008 Milwaukee…" at bounding box center [761, 368] width 1522 height 737
type input "BMO Harris Bank"
type input "PO Box 6201"
type input "60197"
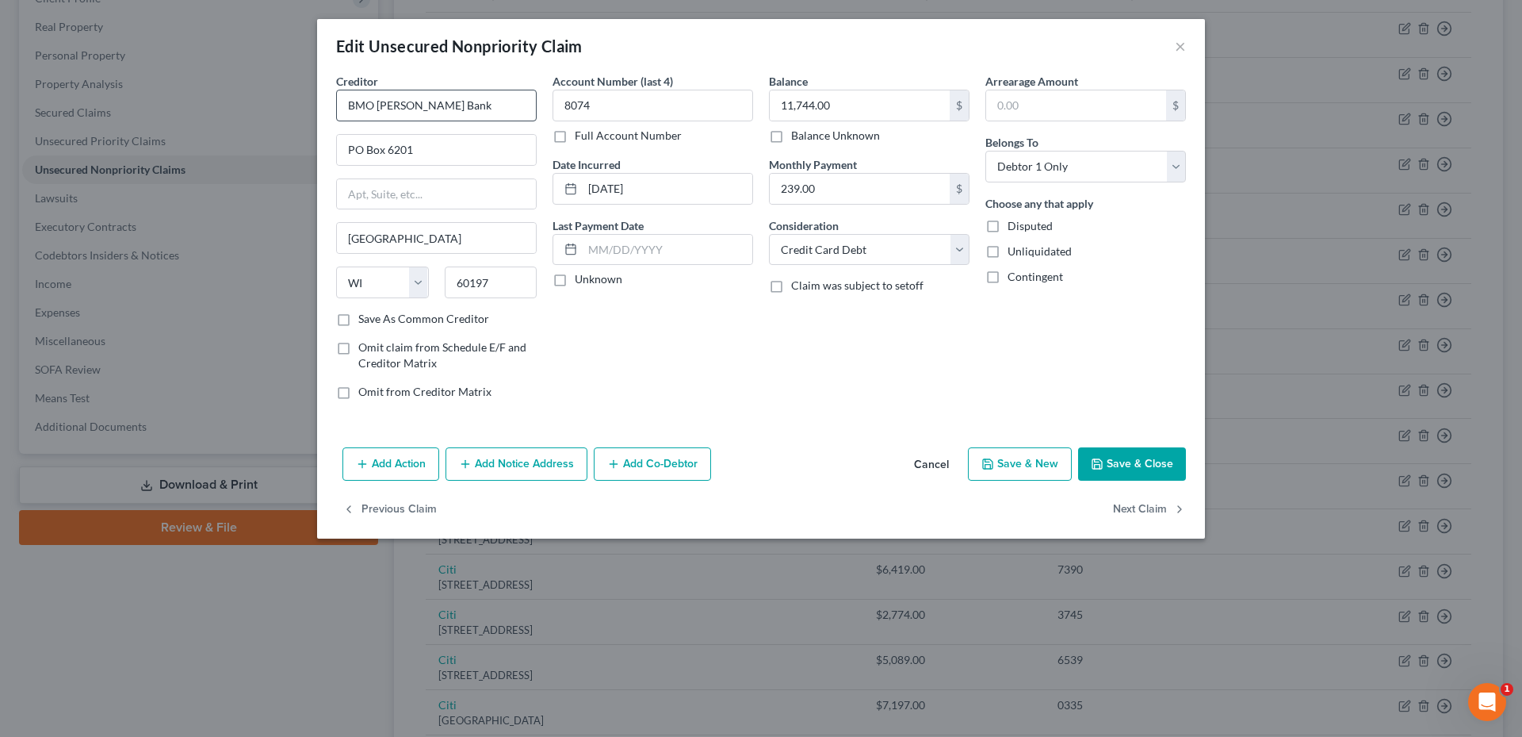
type input "Carol Stream"
select select "14"
click at [376, 312] on label "Save As Common Creditor" at bounding box center [423, 319] width 131 height 16
click at [375, 312] on input "Save As Common Creditor" at bounding box center [370, 316] width 10 height 10
click at [1109, 458] on button "Save & Close" at bounding box center [1132, 463] width 108 height 33
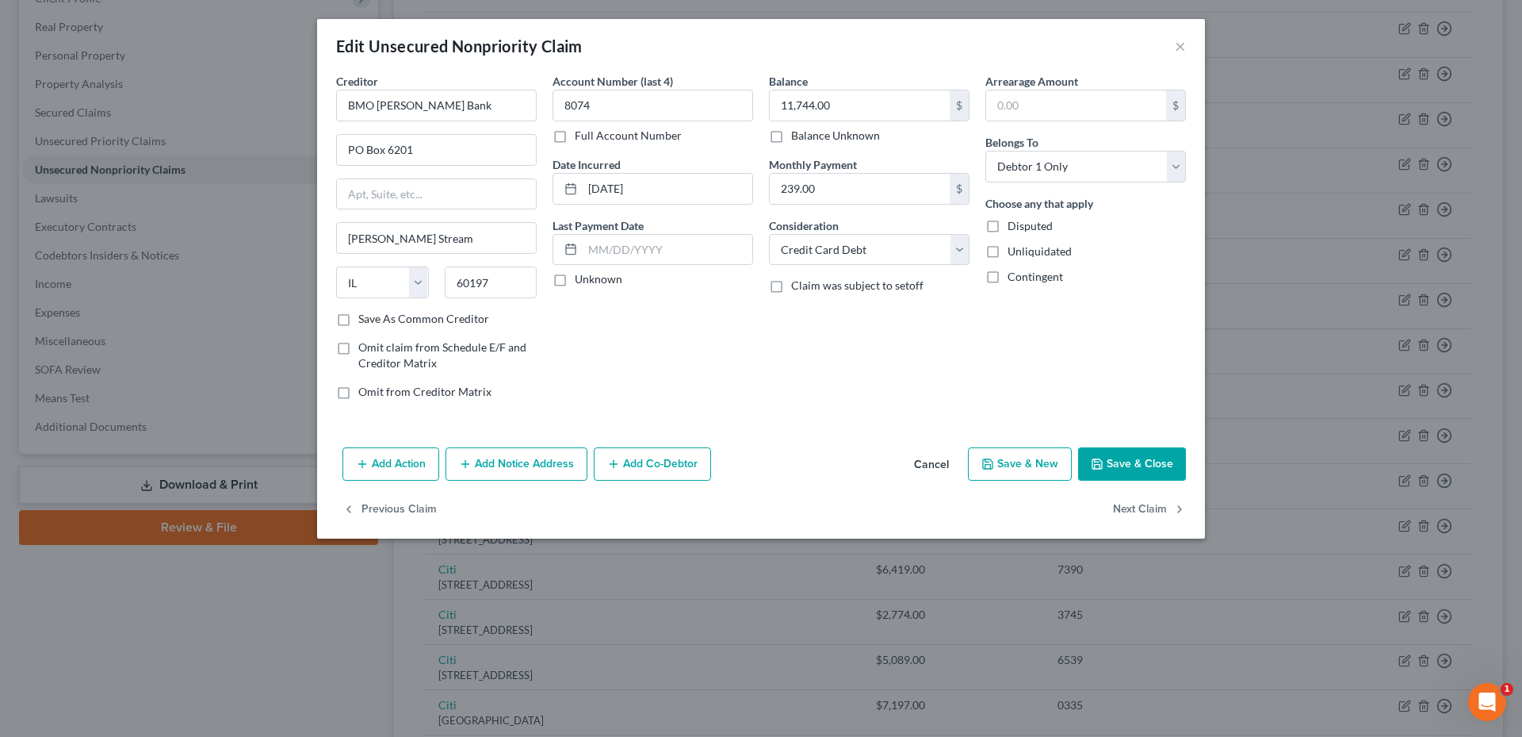
checkbox input "false"
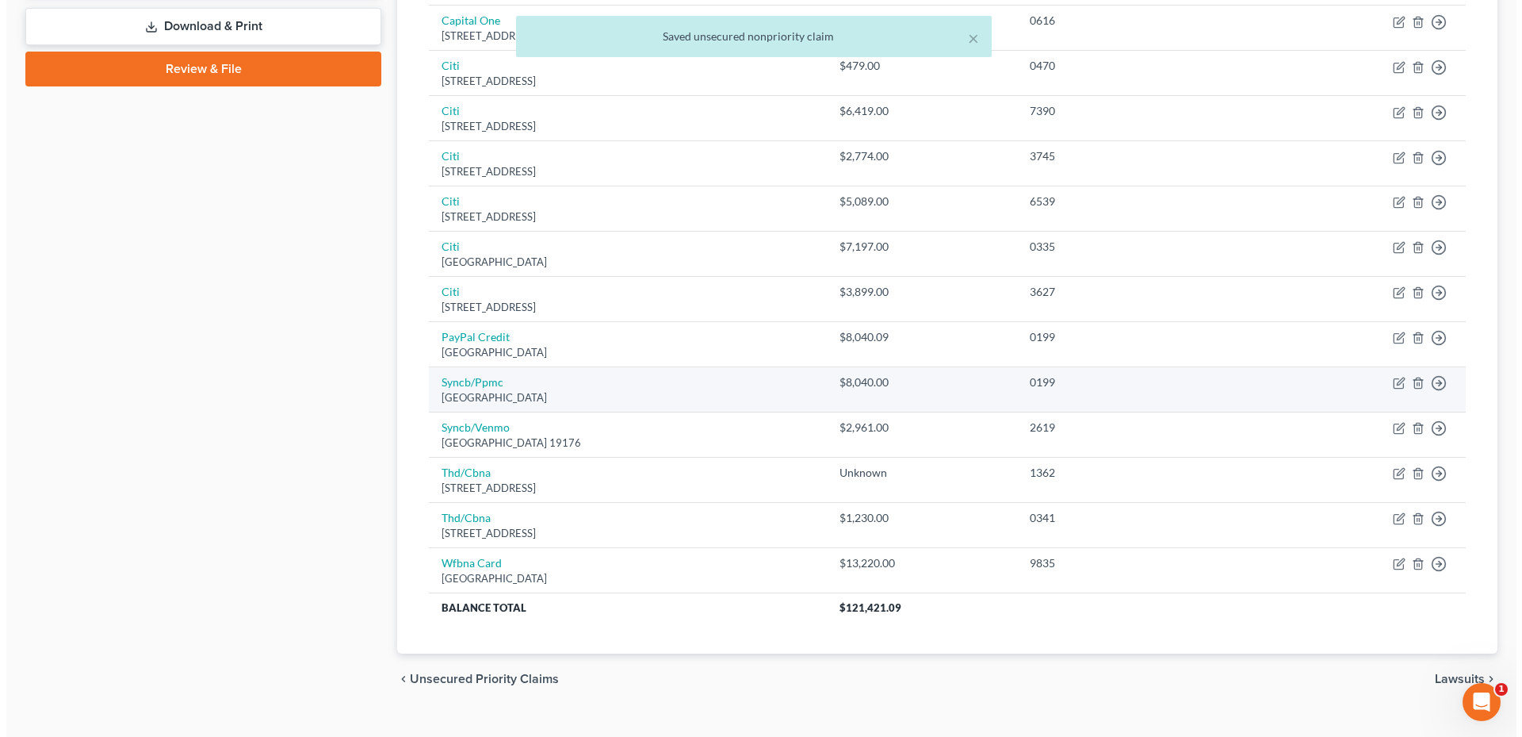
scroll to position [714, 0]
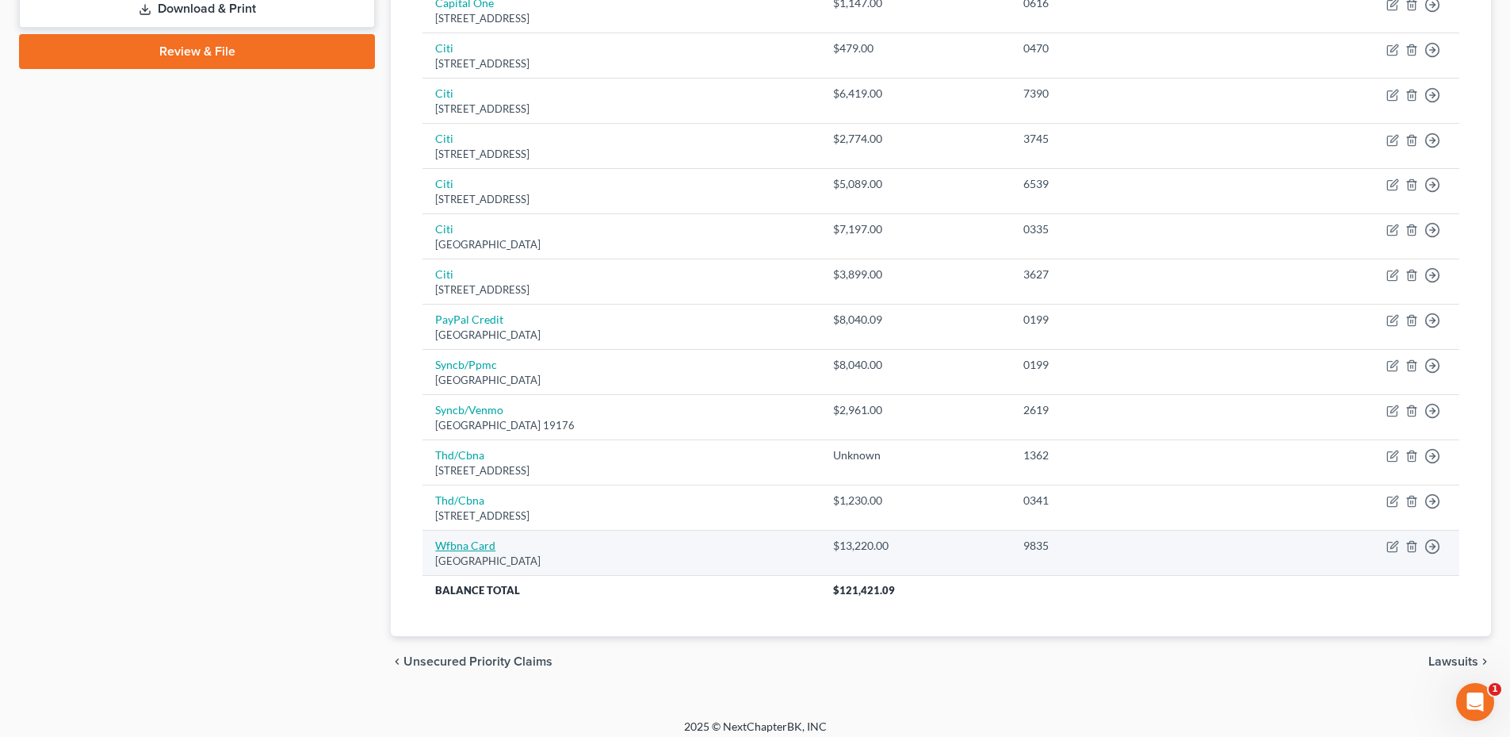
click at [475, 545] on link "Wfbna Card" at bounding box center [465, 544] width 60 height 13
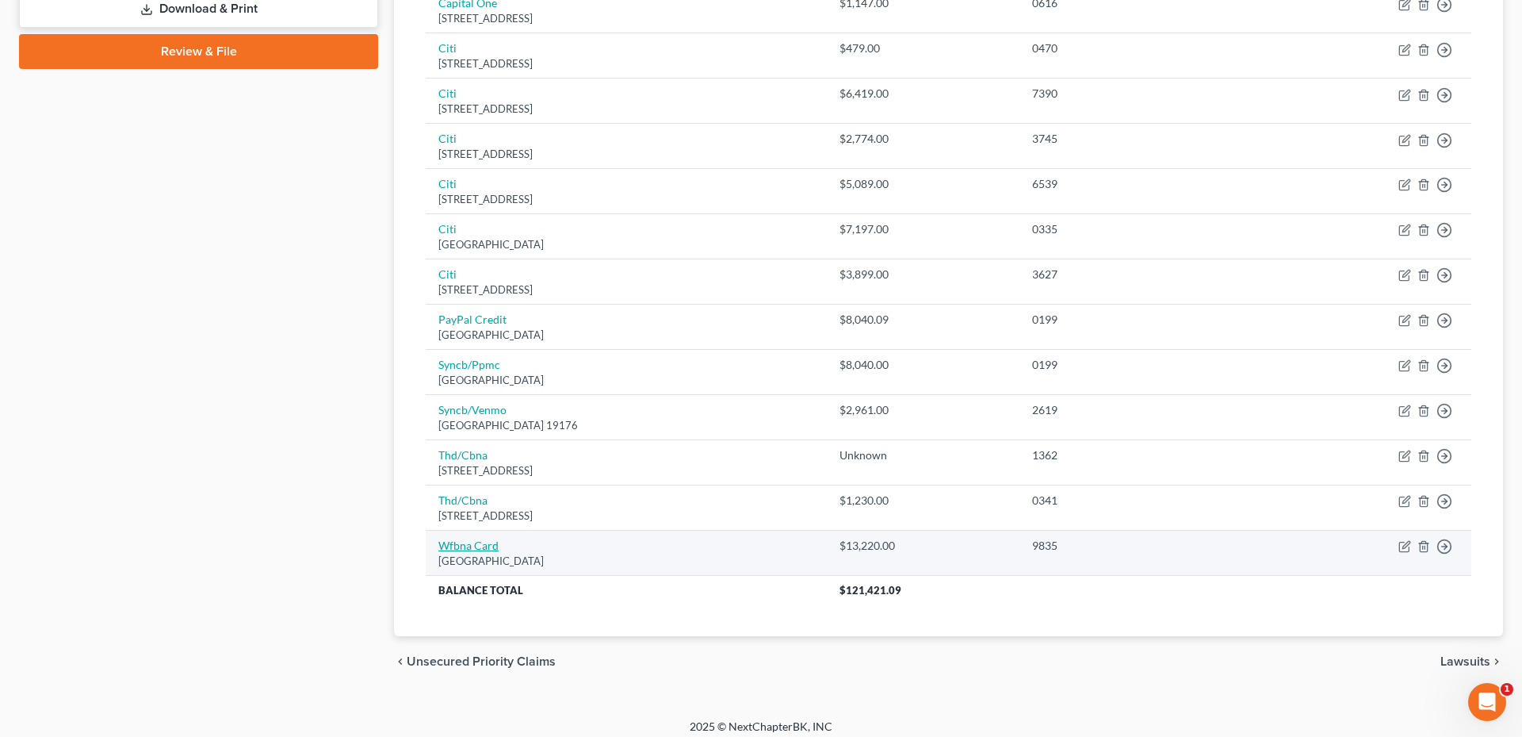
select select "24"
select select "2"
select select "1"
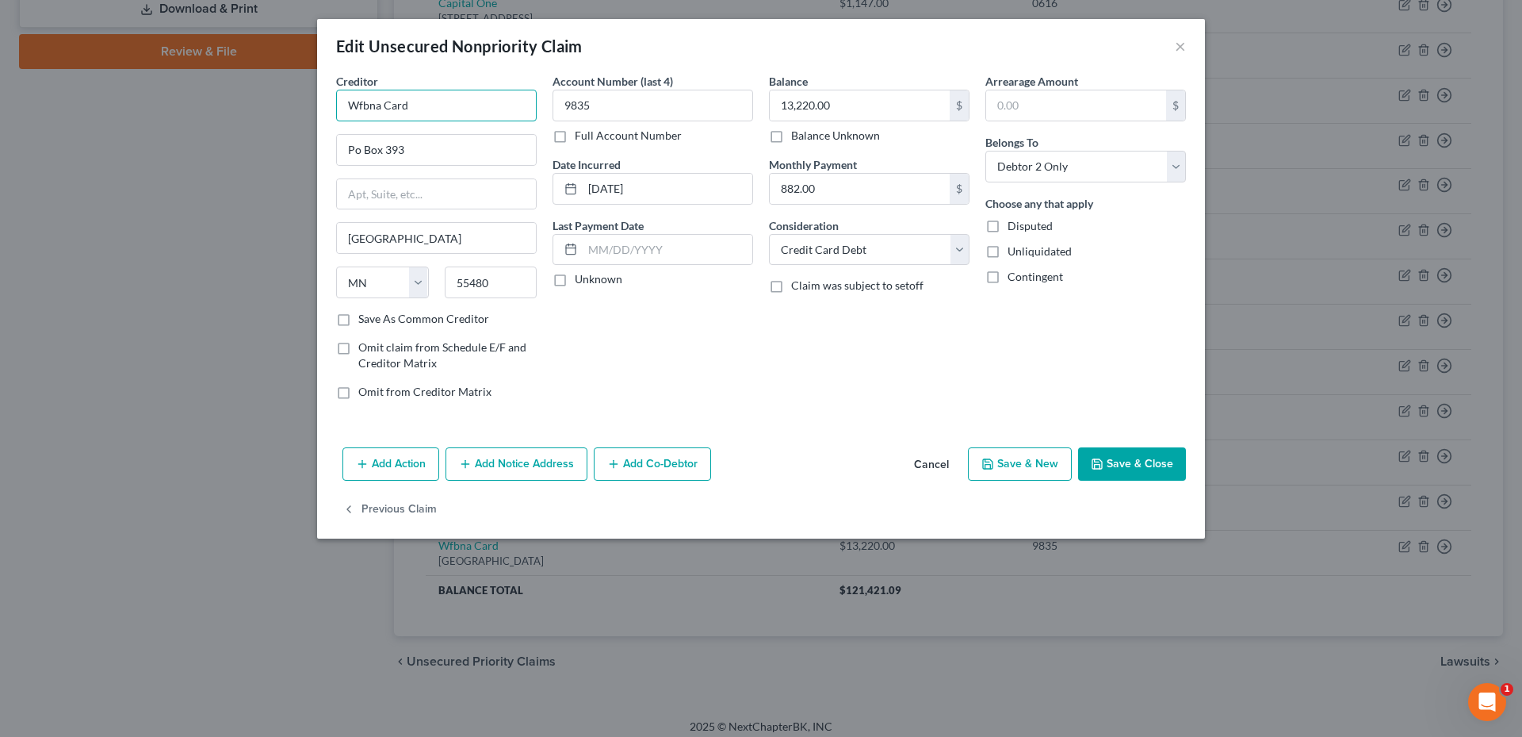
drag, startPoint x: 417, startPoint y: 92, endPoint x: 315, endPoint y: 113, distance: 104.3
click at [315, 113] on div "Edit Unsecured Nonpriority Claim × Creditor * Wfbna Card Po Box 393 Minneapolis…" at bounding box center [761, 368] width 1522 height 737
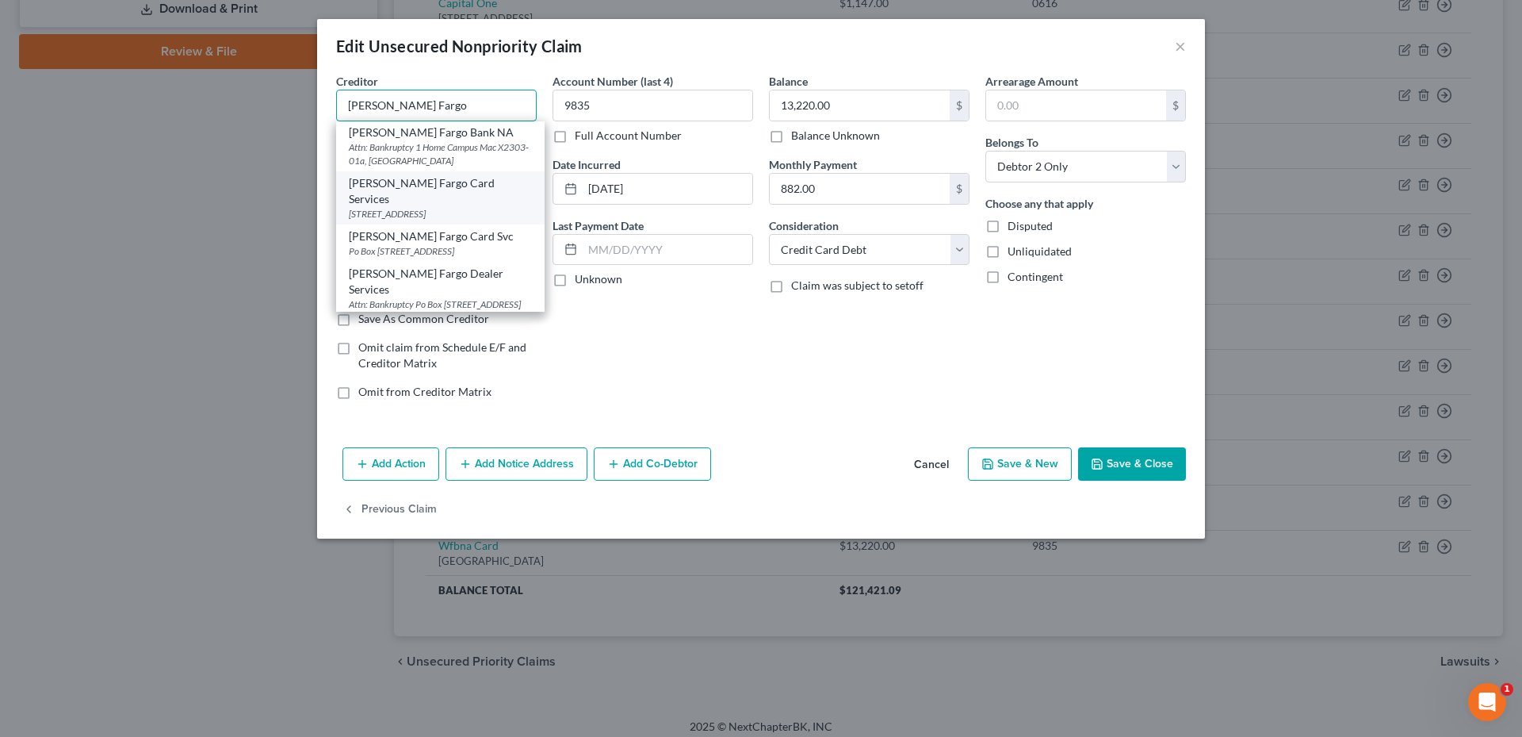
scroll to position [238, 0]
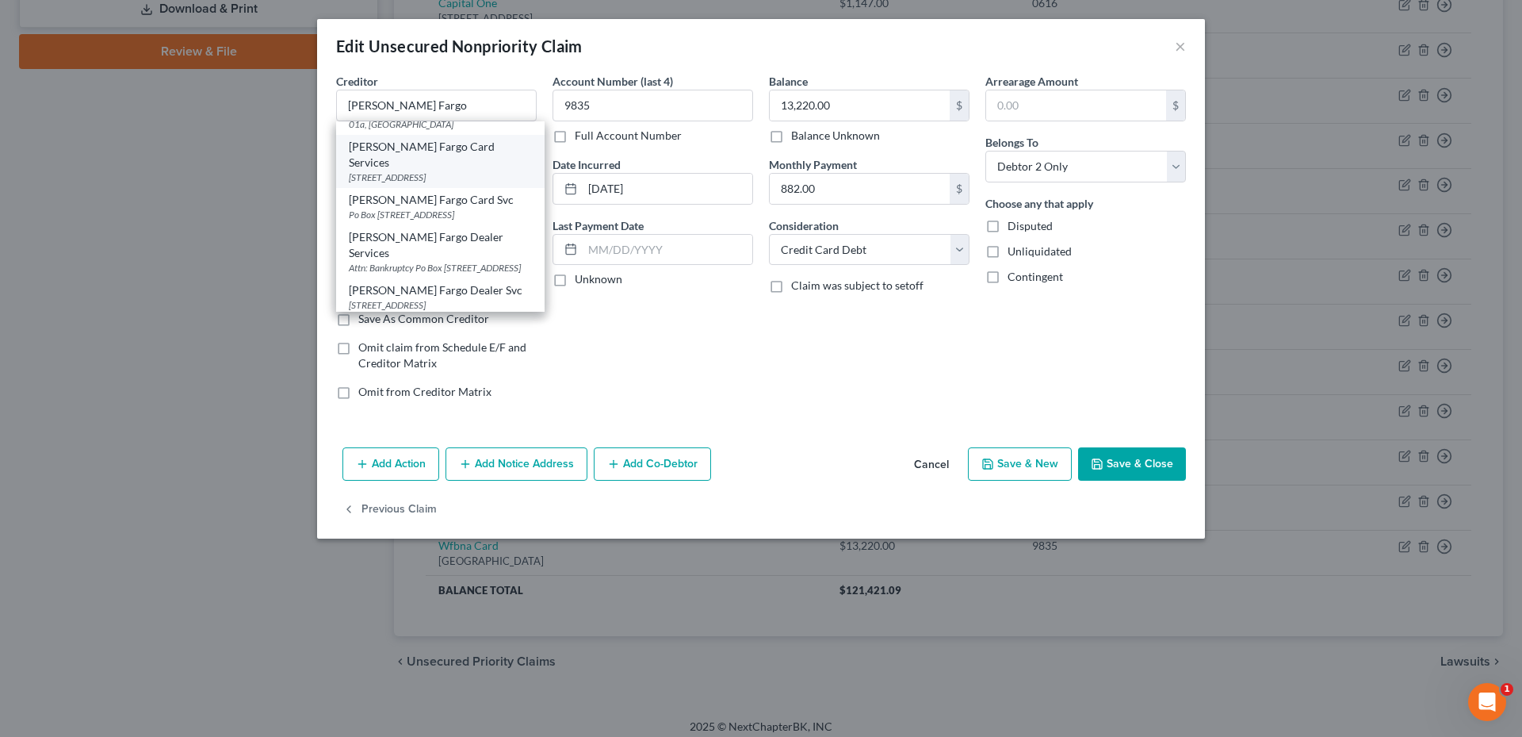
click at [431, 170] on div "Wells Fargo Card Services" at bounding box center [440, 155] width 183 height 32
type input "Wells Fargo Card Services"
type input "PO Box 14517"
type input "Des Moines"
select select "16"
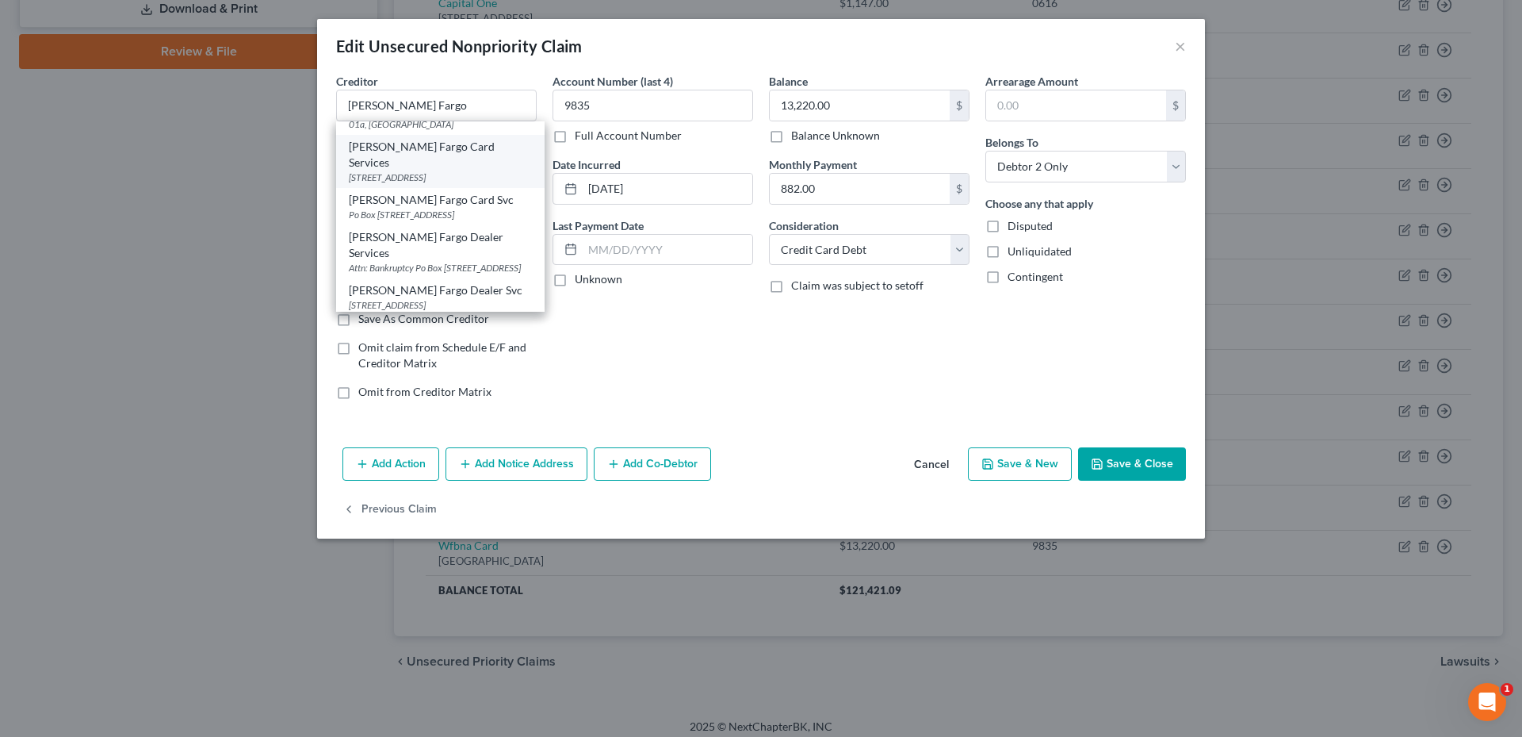
type input "50306"
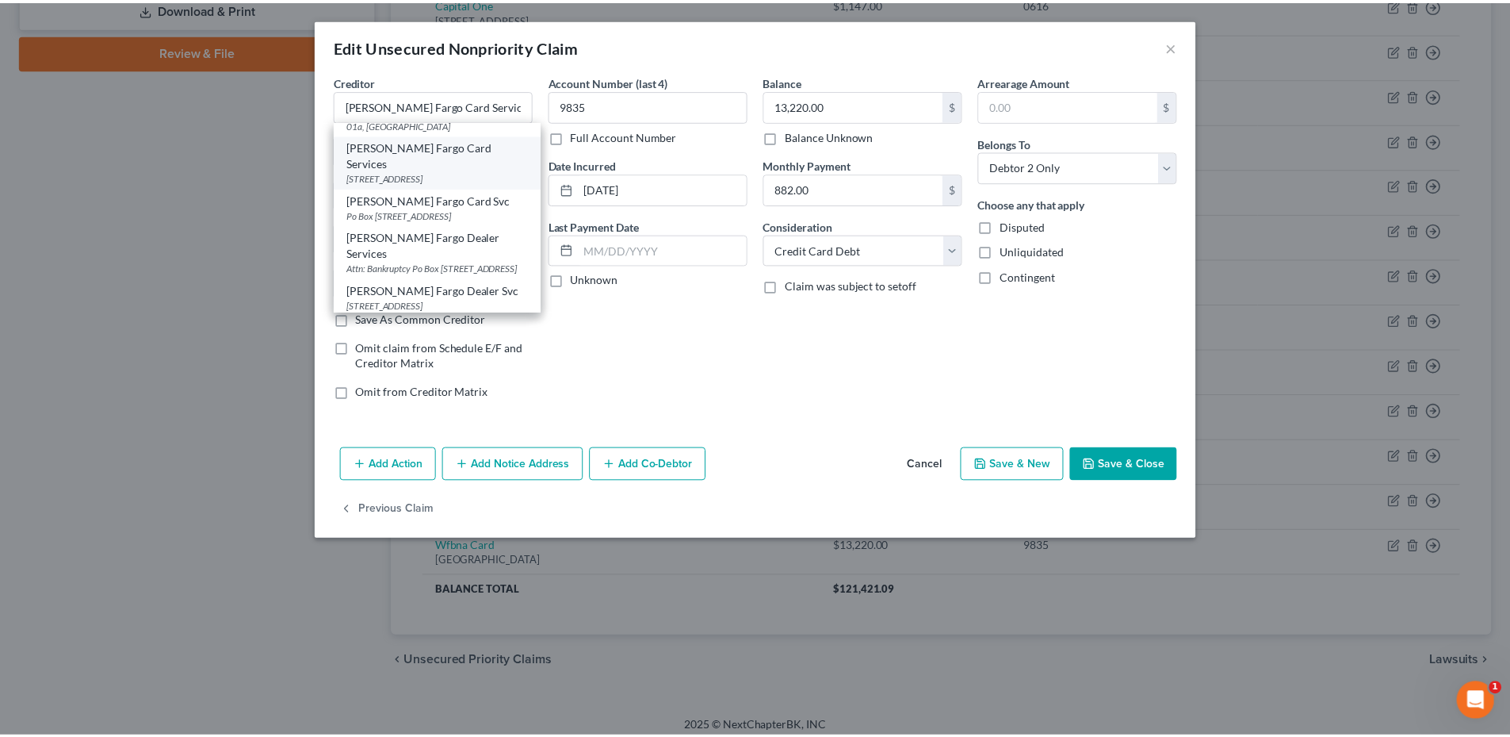
scroll to position [0, 0]
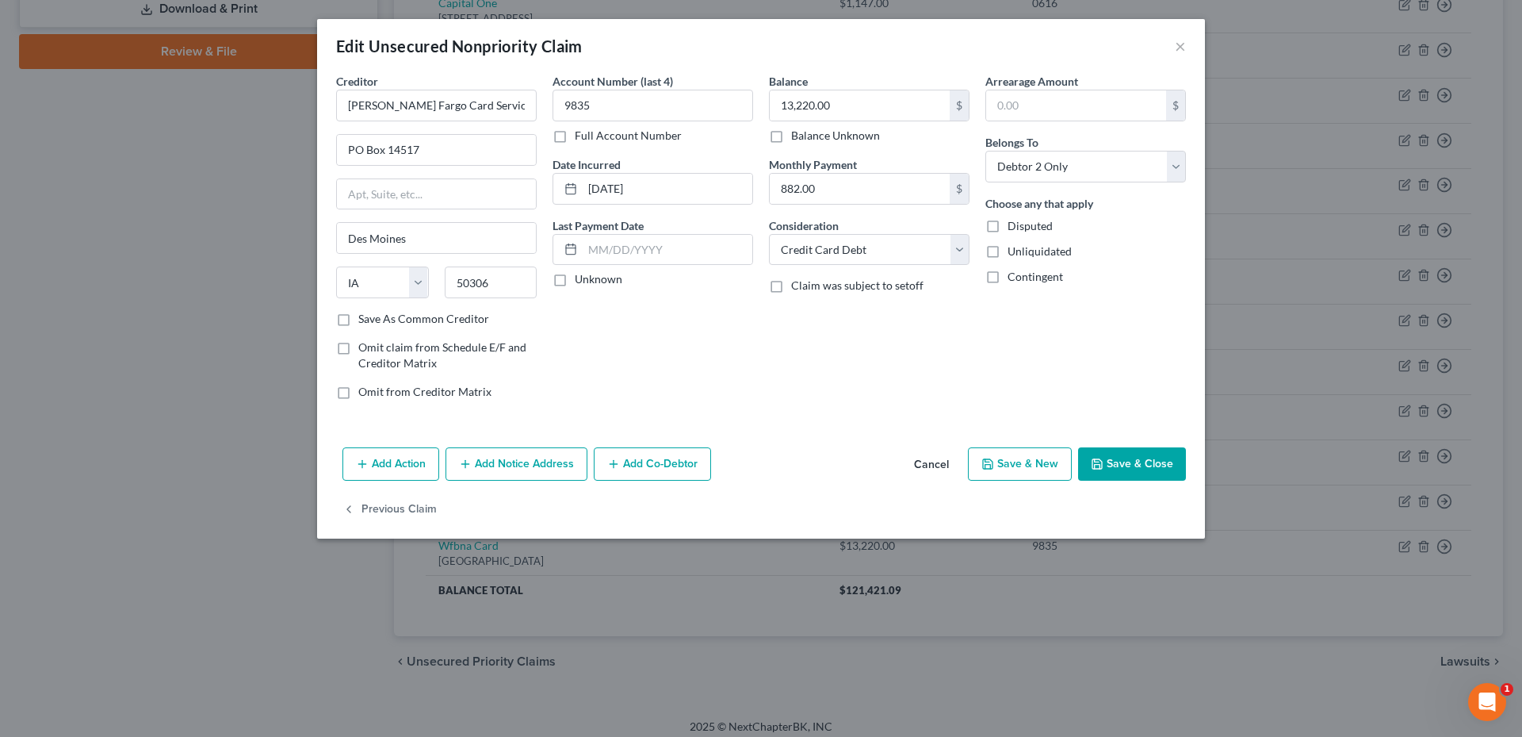
click at [1138, 469] on button "Save & Close" at bounding box center [1132, 463] width 108 height 33
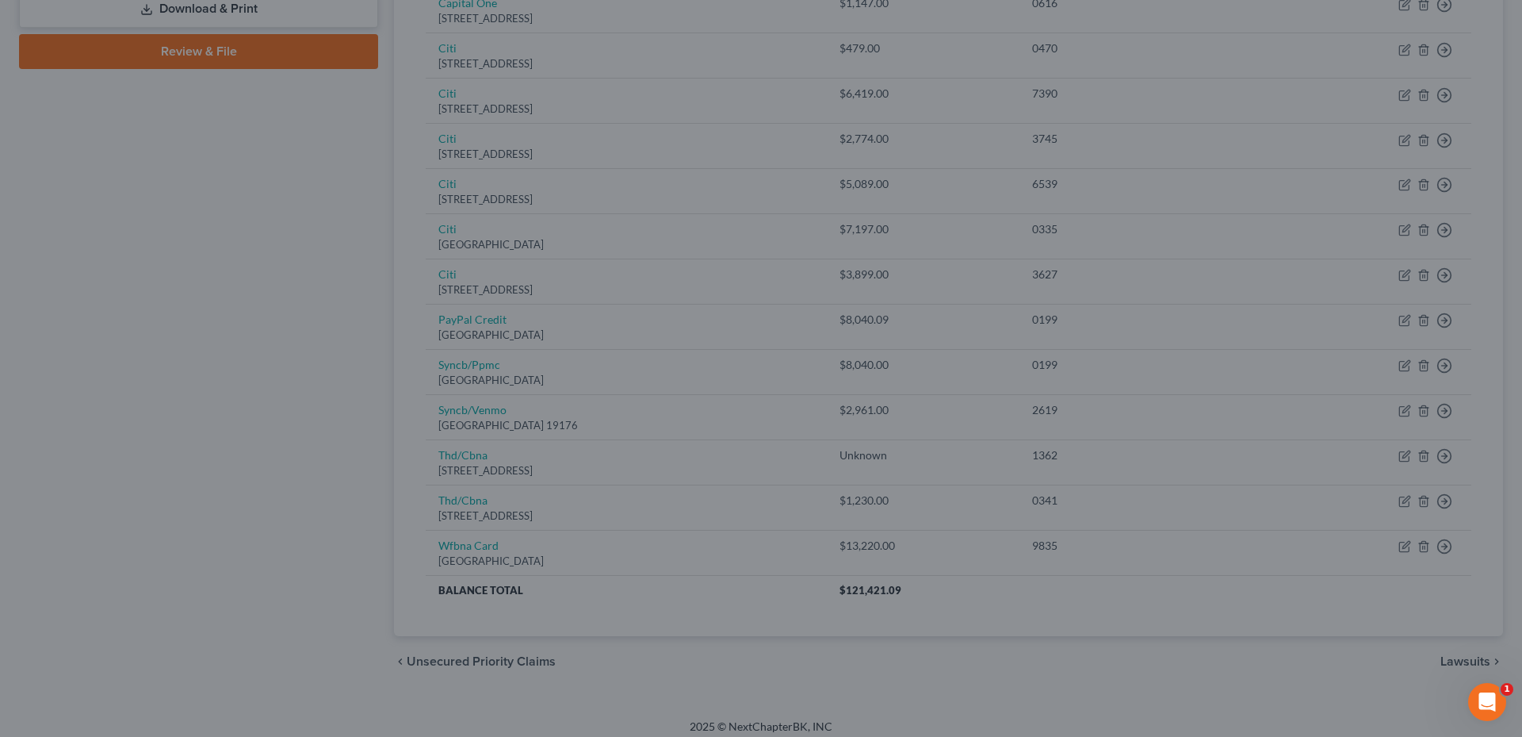
type input "0"
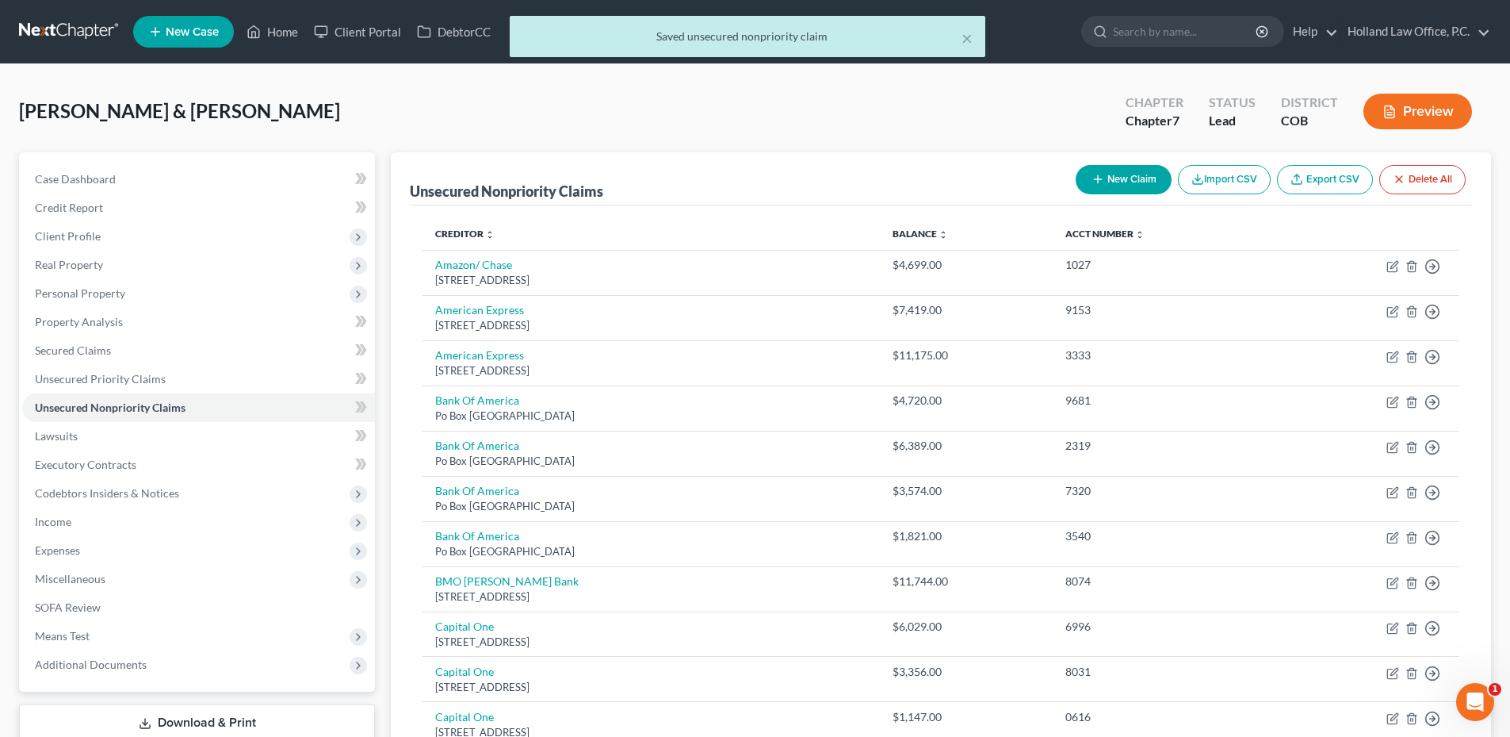
click at [396, 100] on div "Tomlinson, Ty & Sharon Upgraded Chapter Chapter 7 Status Lead District COB Prev…" at bounding box center [755, 117] width 1472 height 69
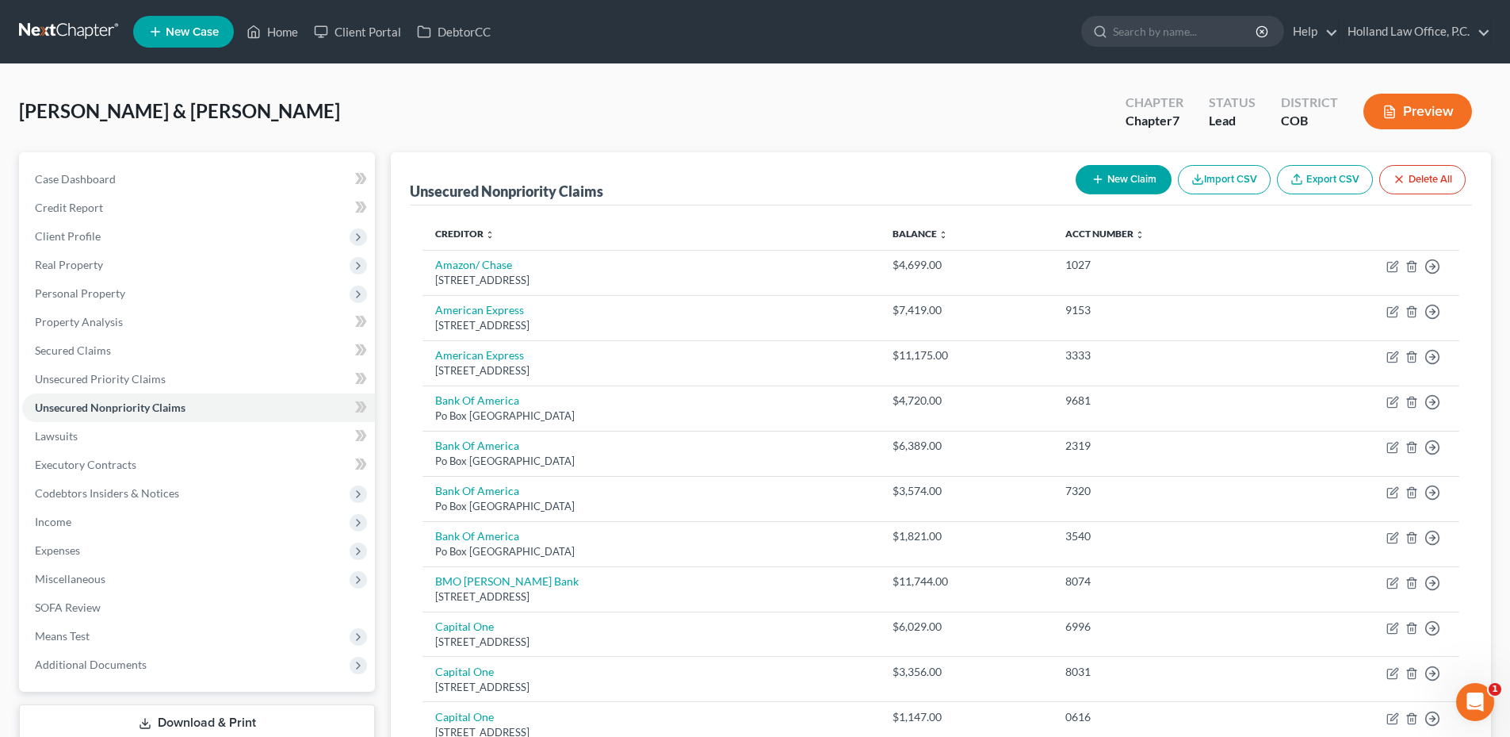
click at [358, 105] on div "Tomlinson, Ty & Sharon Upgraded Chapter Chapter 7 Status Lead District COB Prev…" at bounding box center [755, 117] width 1472 height 69
click at [106, 233] on span "Client Profile" at bounding box center [198, 236] width 353 height 29
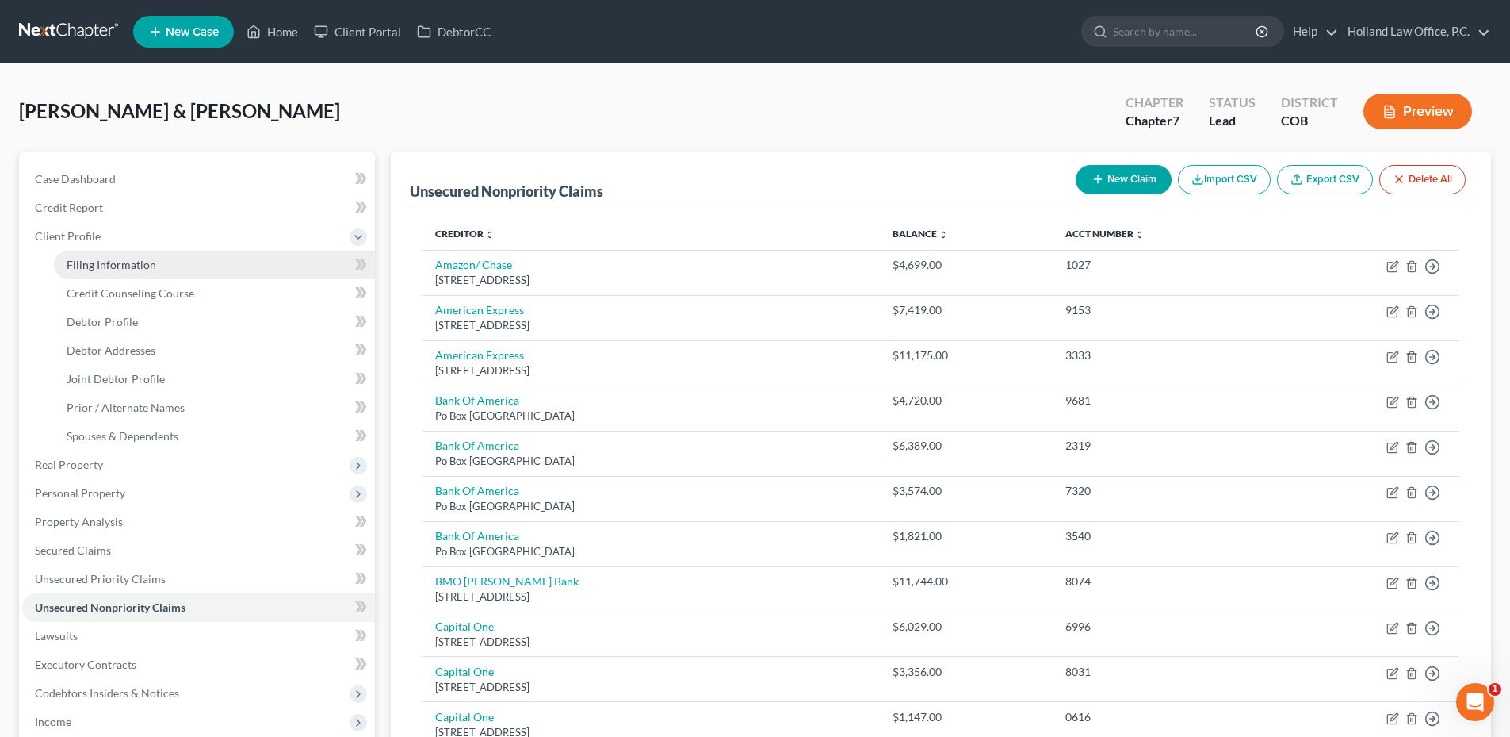
click at [154, 274] on link "Filing Information" at bounding box center [214, 265] width 321 height 29
select select "1"
select select "0"
select select "5"
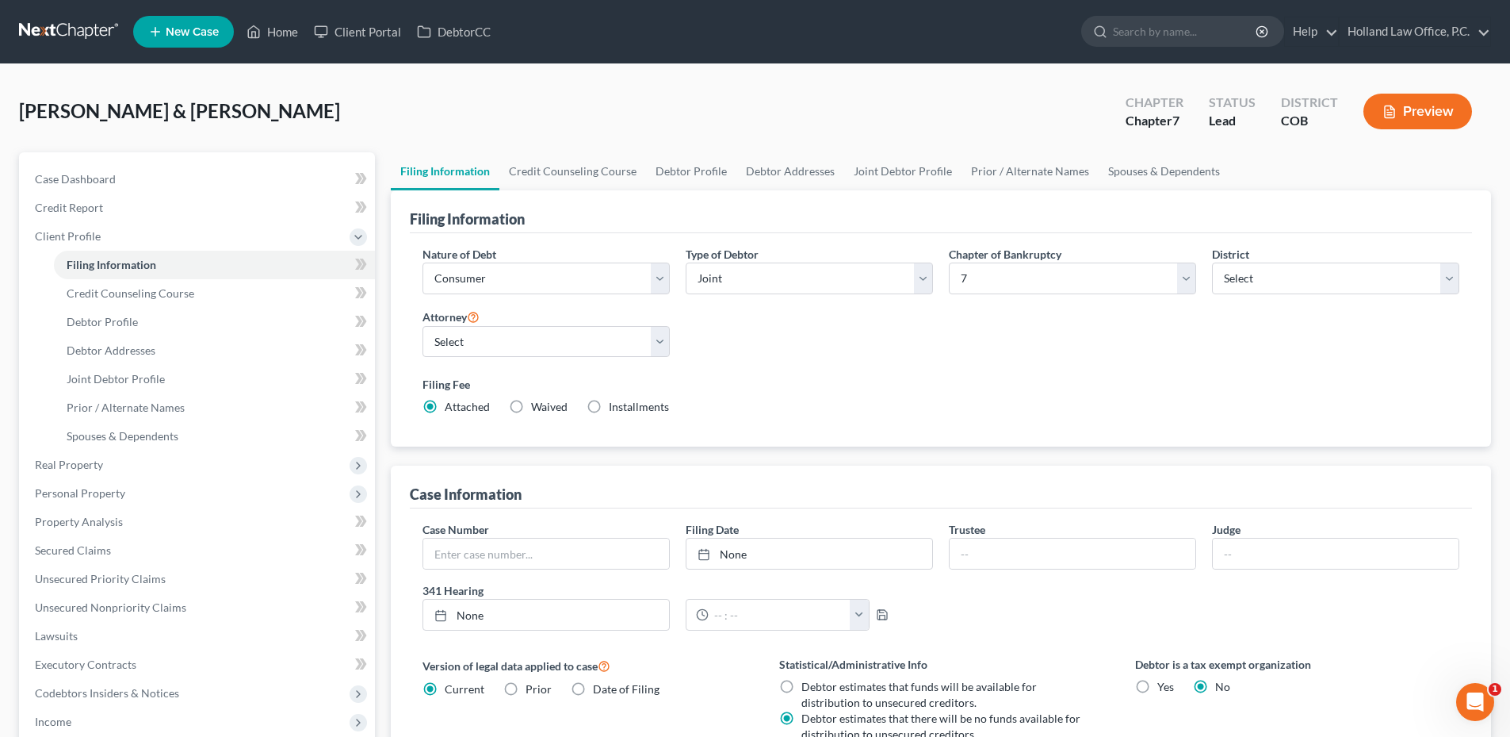
click at [772, 300] on div "Type of Debtor Select Individual Joint" at bounding box center [809, 276] width 263 height 61
click at [770, 290] on select "Select Individual Joint" at bounding box center [809, 278] width 247 height 32
select select "0"
click at [686, 262] on select "Select Individual Joint" at bounding box center [809, 278] width 247 height 32
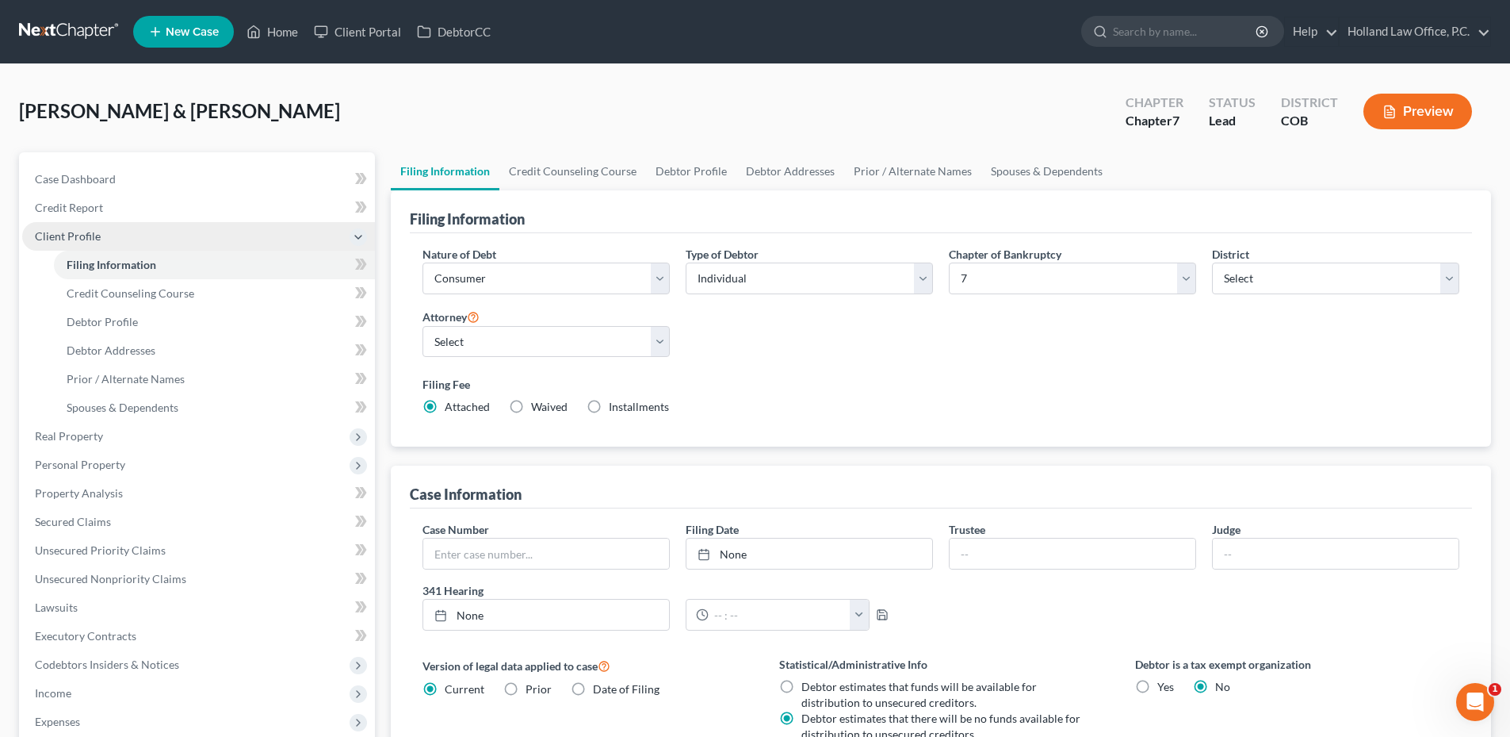
click at [98, 235] on span "Client Profile" at bounding box center [68, 235] width 66 height 13
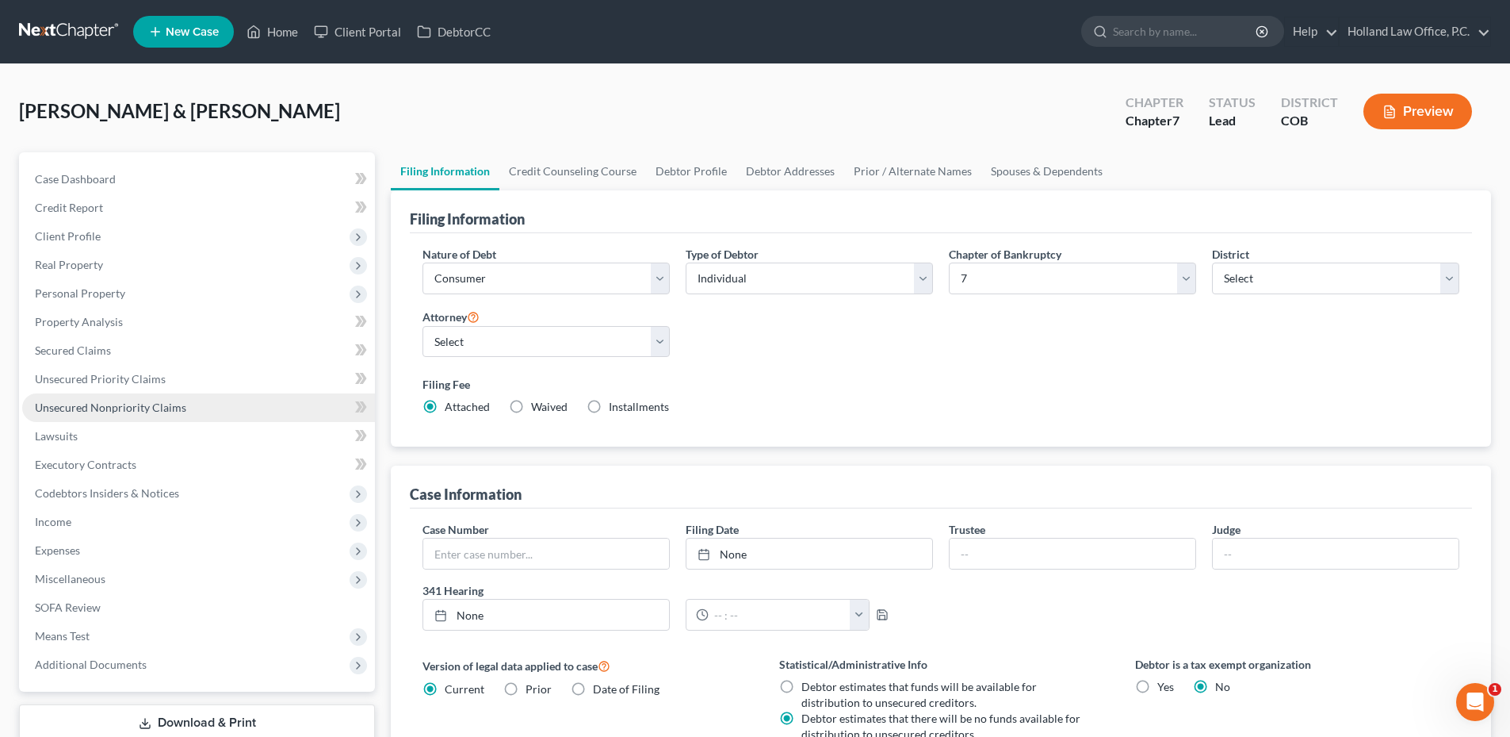
click at [106, 395] on link "Unsecured Nonpriority Claims" at bounding box center [198, 407] width 353 height 29
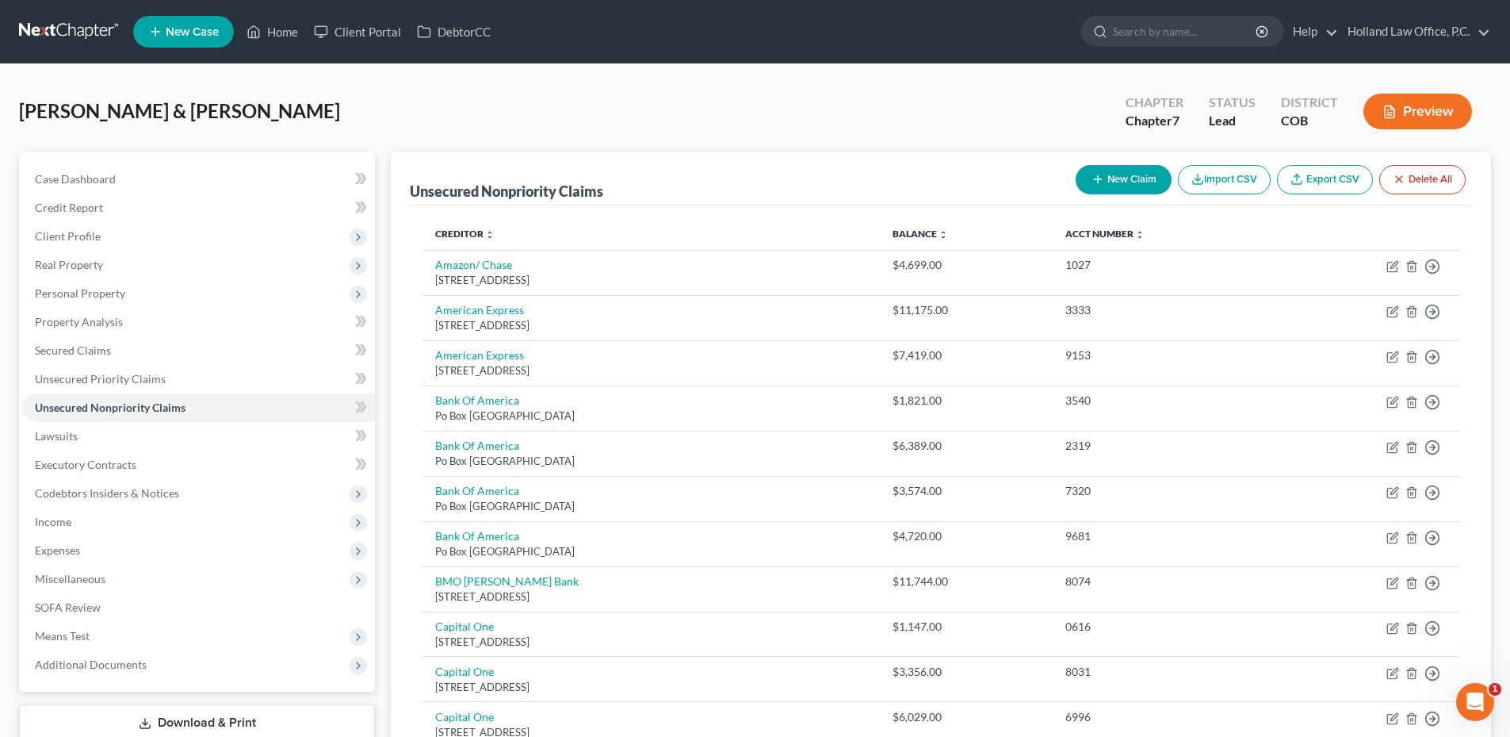
drag, startPoint x: 348, startPoint y: 95, endPoint x: 446, endPoint y: 49, distance: 108.5
click at [349, 95] on div "Tomlinson, Ty & Sharon Upgraded Chapter Chapter 7 Status Lead District COB Prev…" at bounding box center [755, 117] width 1472 height 69
drag, startPoint x: 279, startPoint y: 58, endPoint x: 280, endPoint y: 44, distance: 14.3
click at [279, 58] on nav "Home New Case Client Portal DebtorCC Holland Law Office, P.C. kyle@hollandlaw97…" at bounding box center [755, 31] width 1510 height 63
click at [280, 37] on link "Home" at bounding box center [272, 31] width 67 height 29
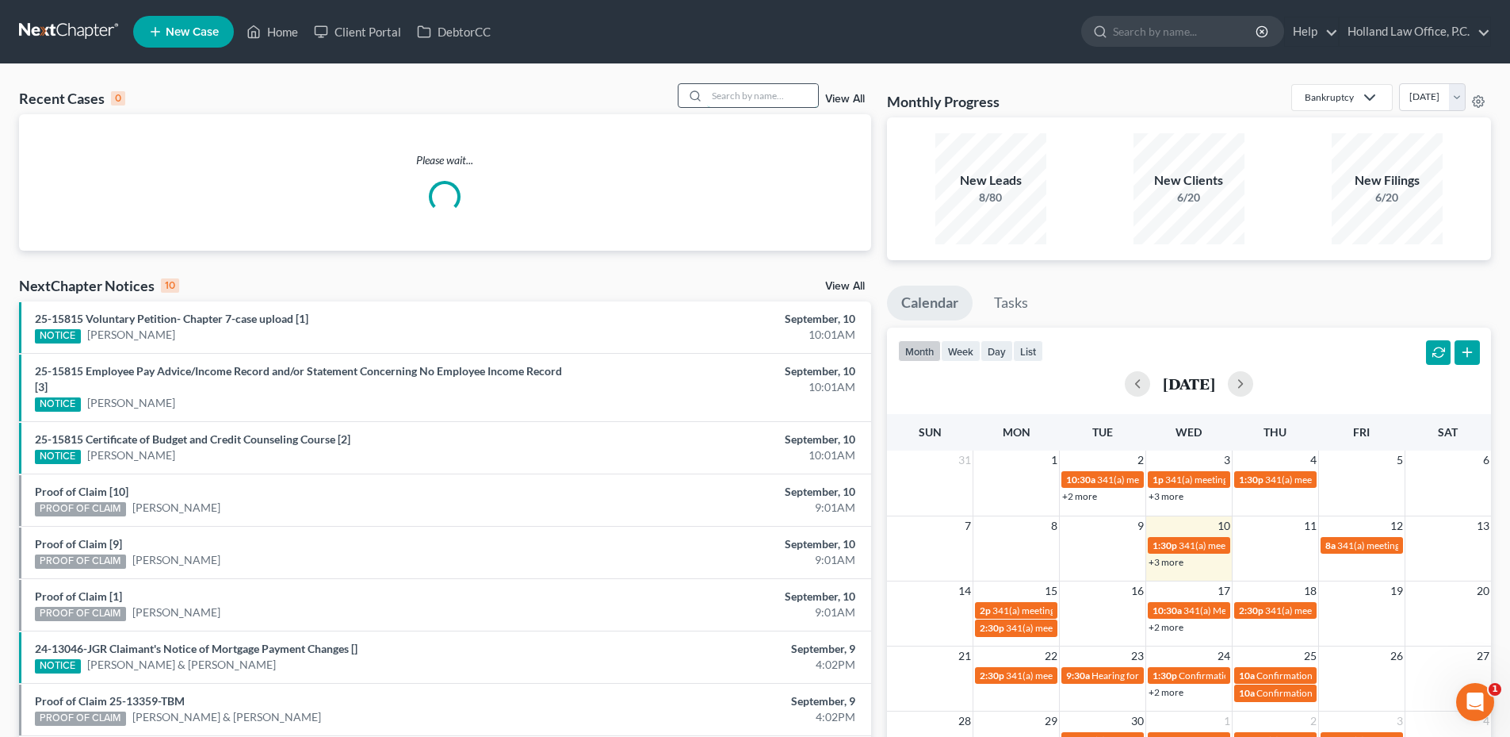
click at [714, 94] on input "search" at bounding box center [762, 95] width 111 height 23
type input "A"
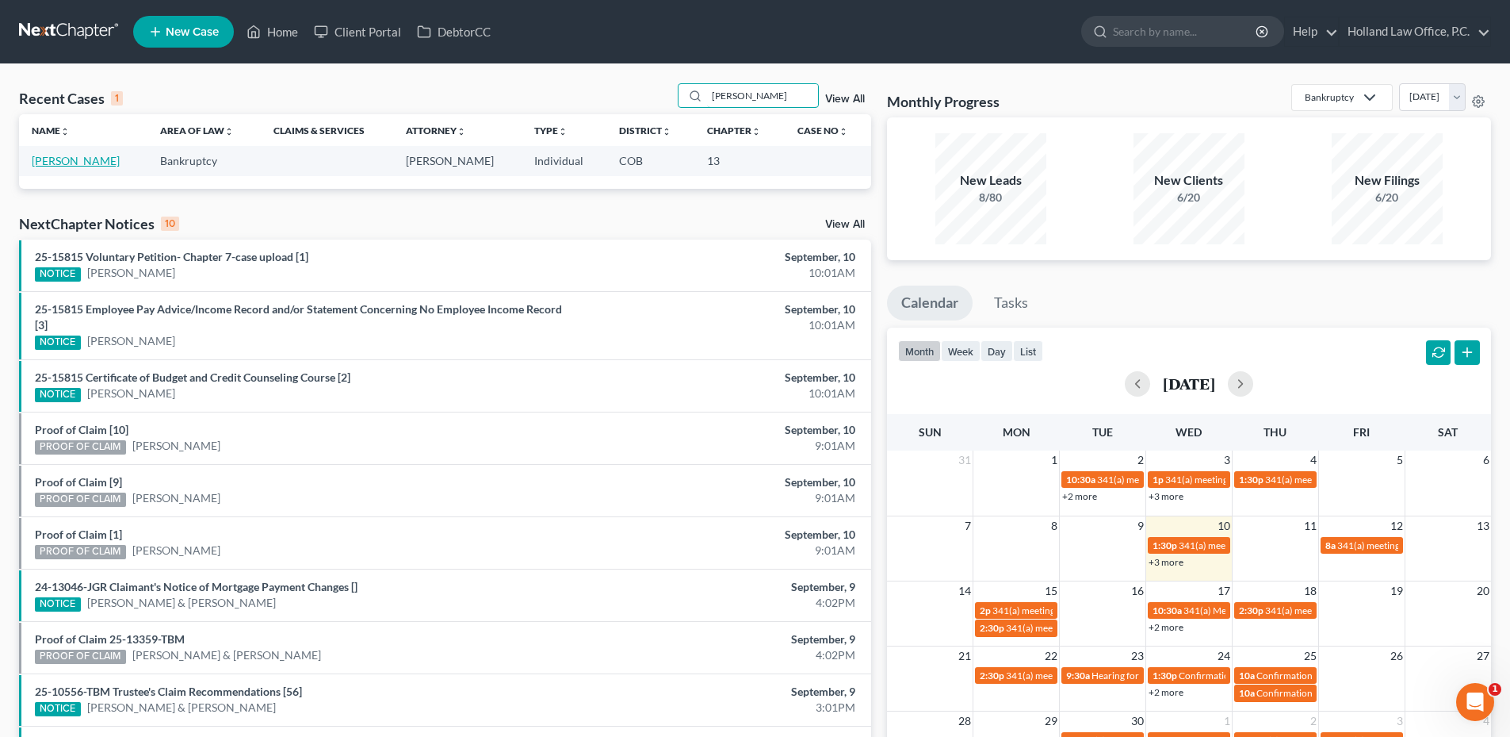
type input "Sidwell"
click at [86, 159] on link "Sidwell, Michael" at bounding box center [76, 160] width 88 height 13
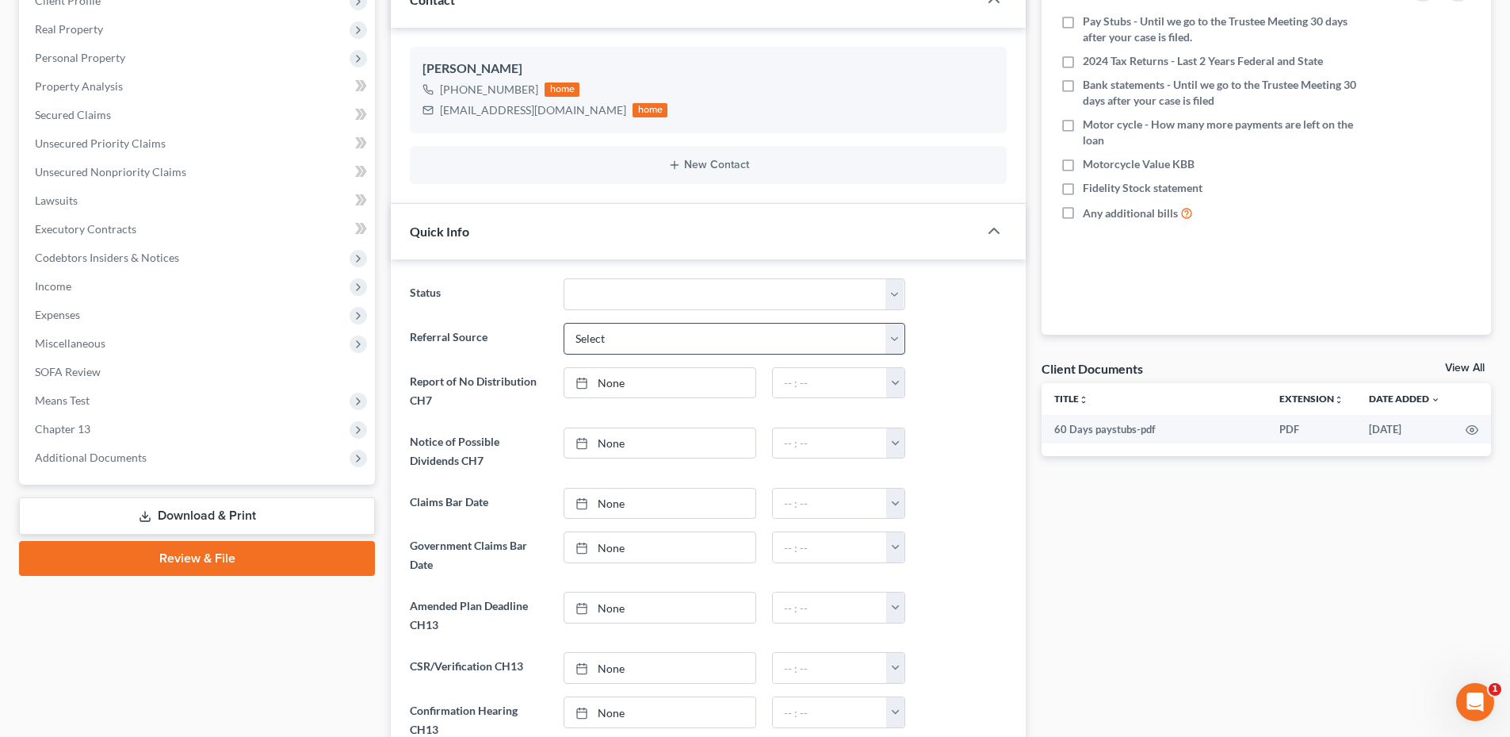
scroll to position [238, 0]
click at [602, 241] on div "Quick Info" at bounding box center [685, 228] width 588 height 55
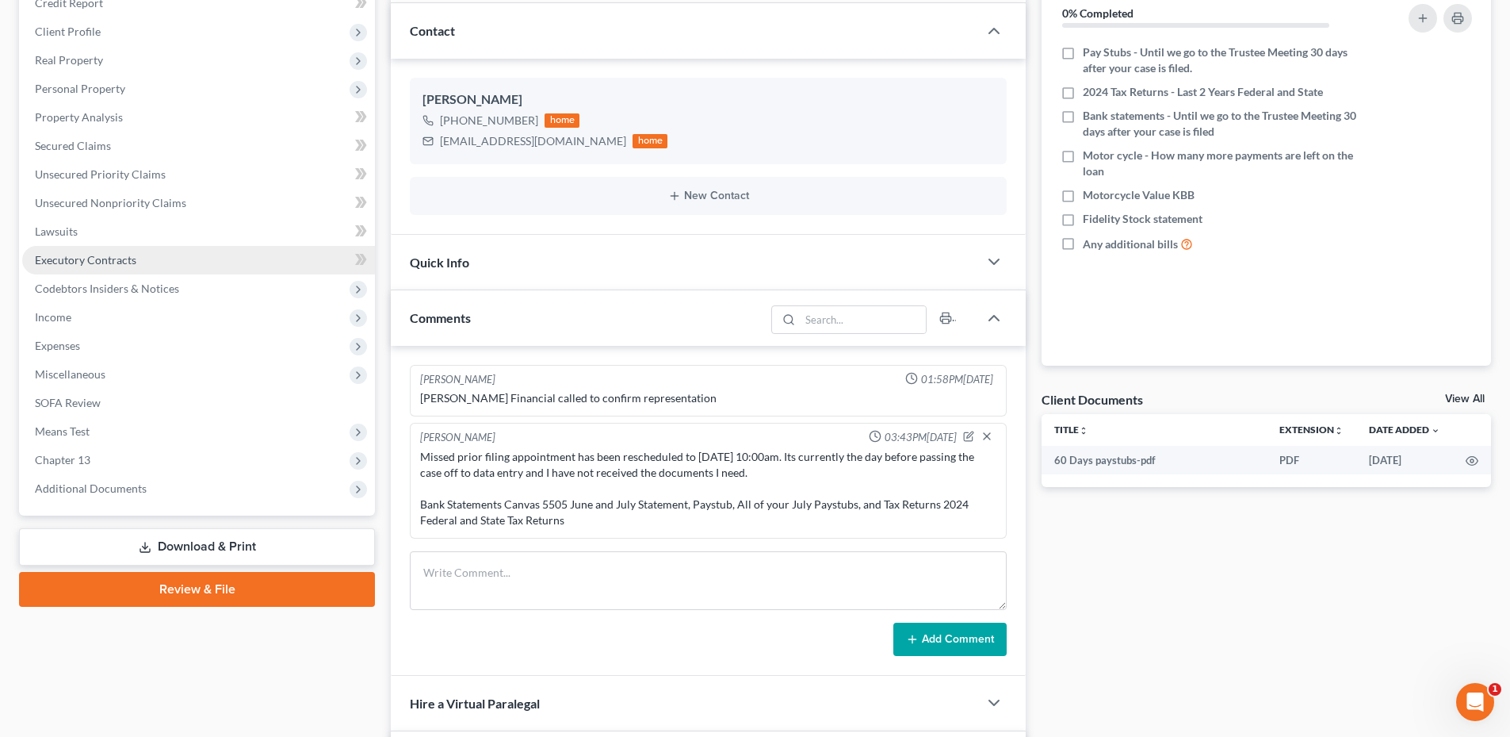
scroll to position [525, 0]
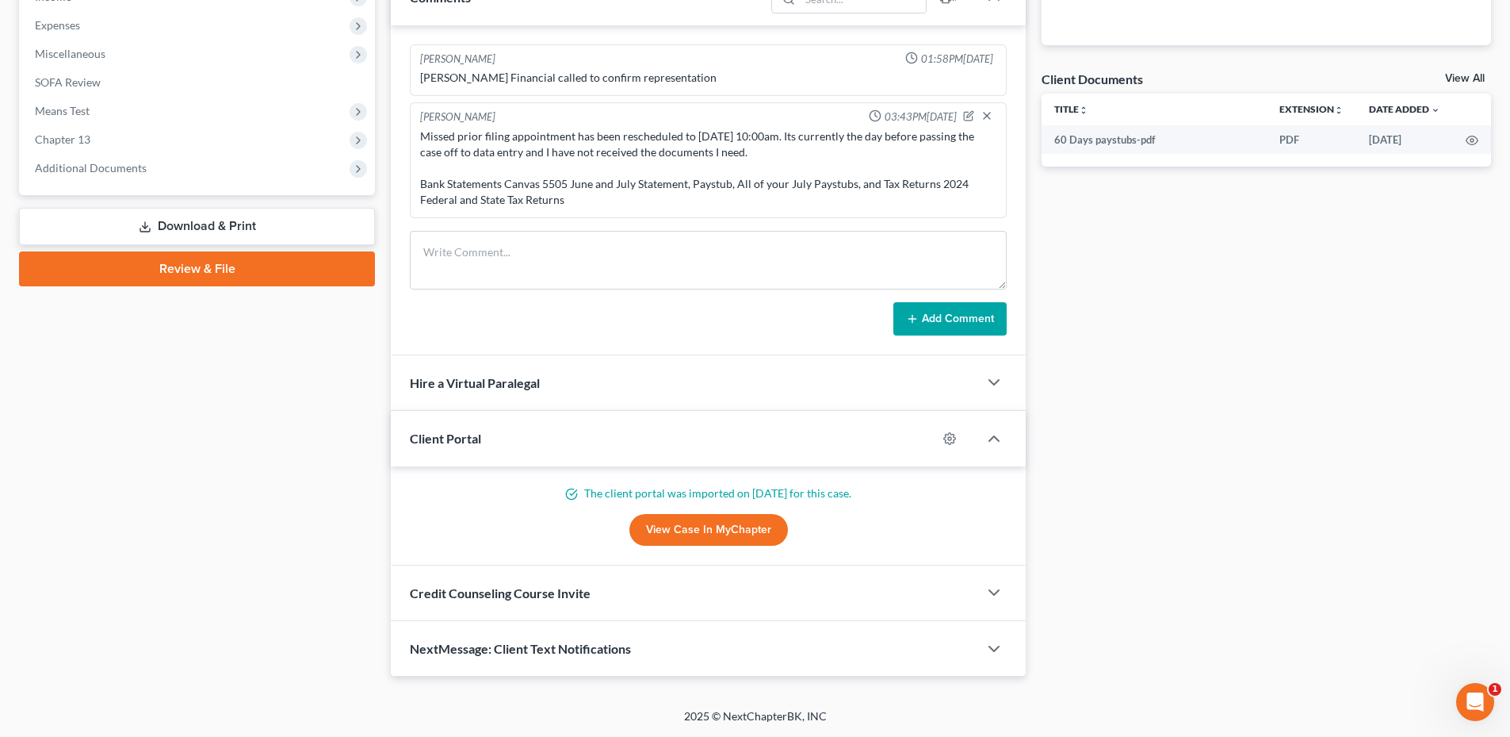
drag, startPoint x: 122, startPoint y: 166, endPoint x: 117, endPoint y: 206, distance: 40.0
click at [122, 166] on span "Additional Documents" at bounding box center [91, 167] width 112 height 13
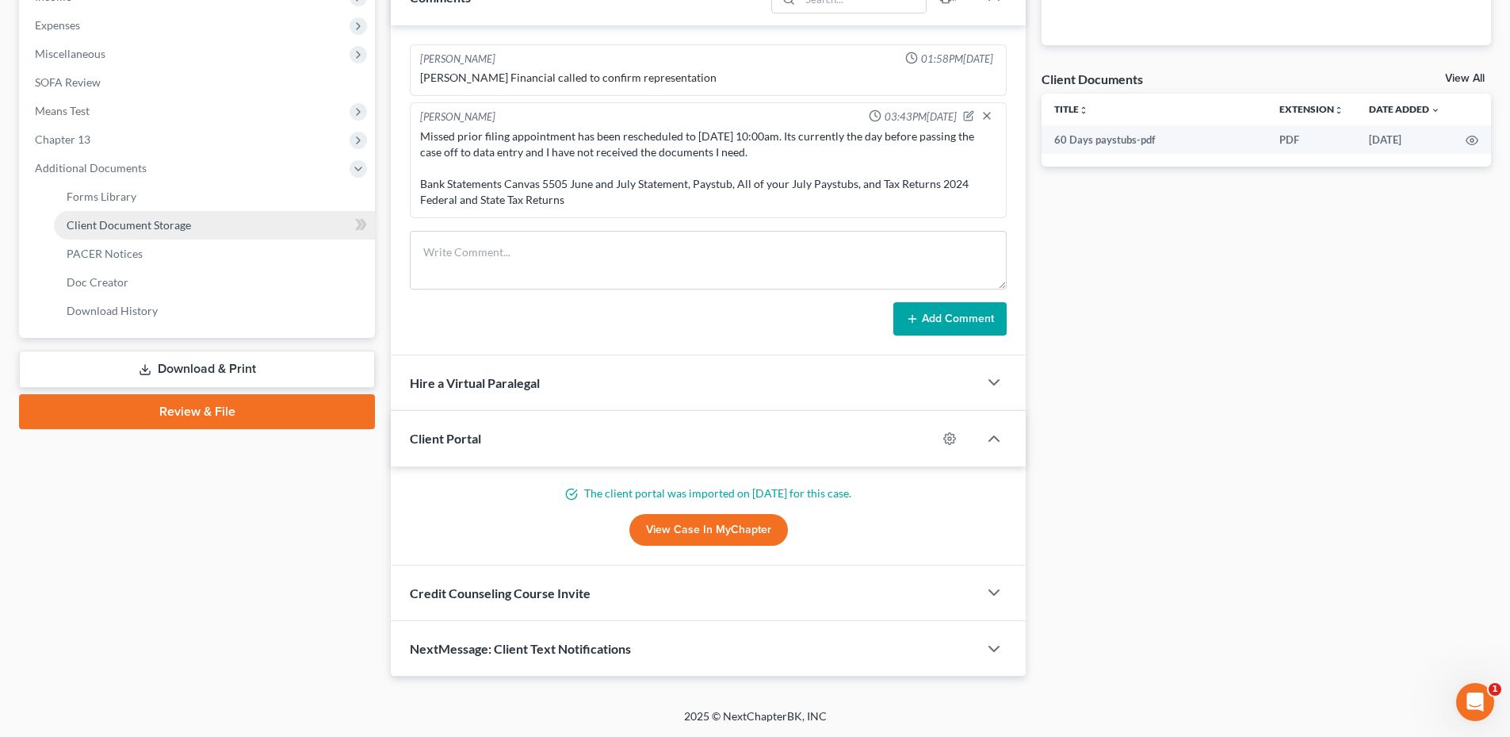
click at [121, 228] on span "Client Document Storage" at bounding box center [129, 224] width 124 height 13
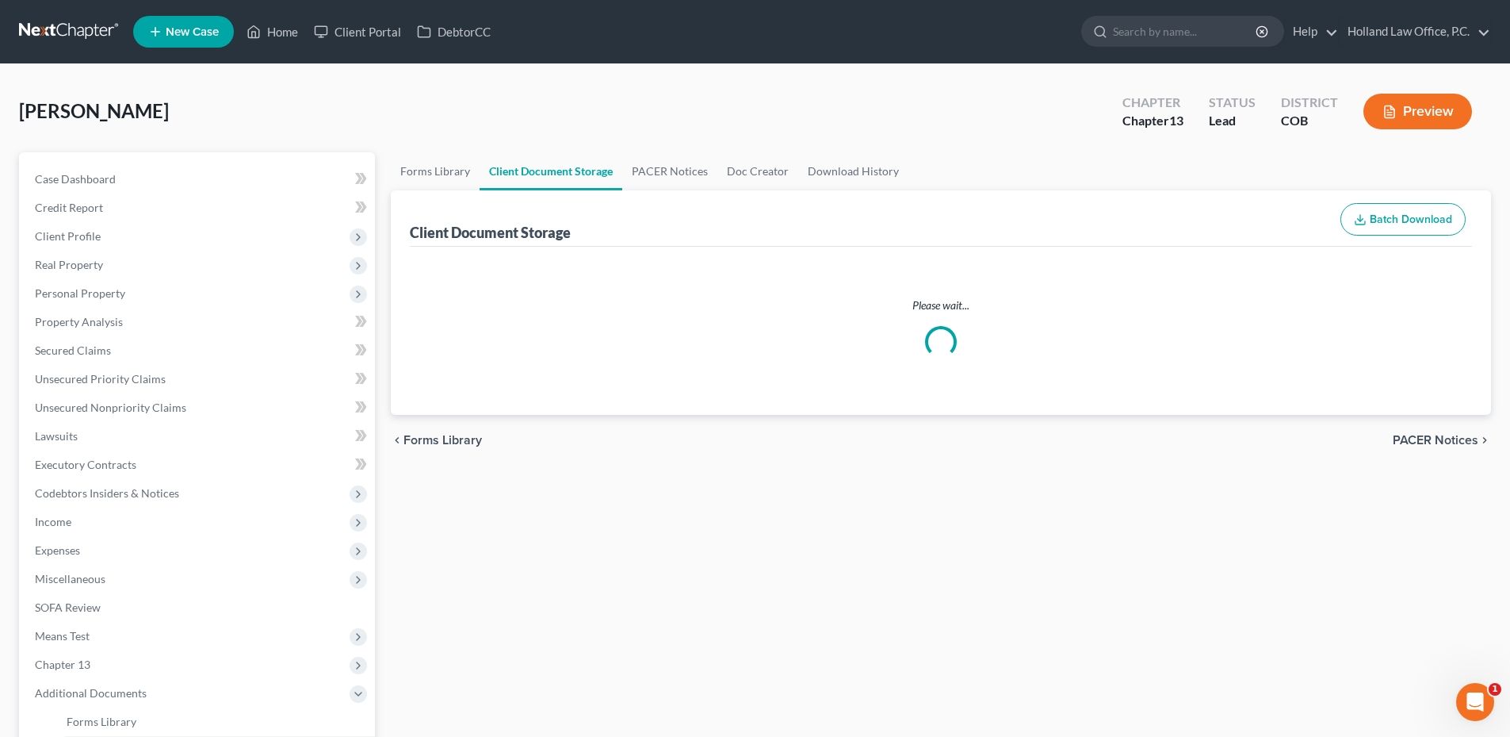
select select "28"
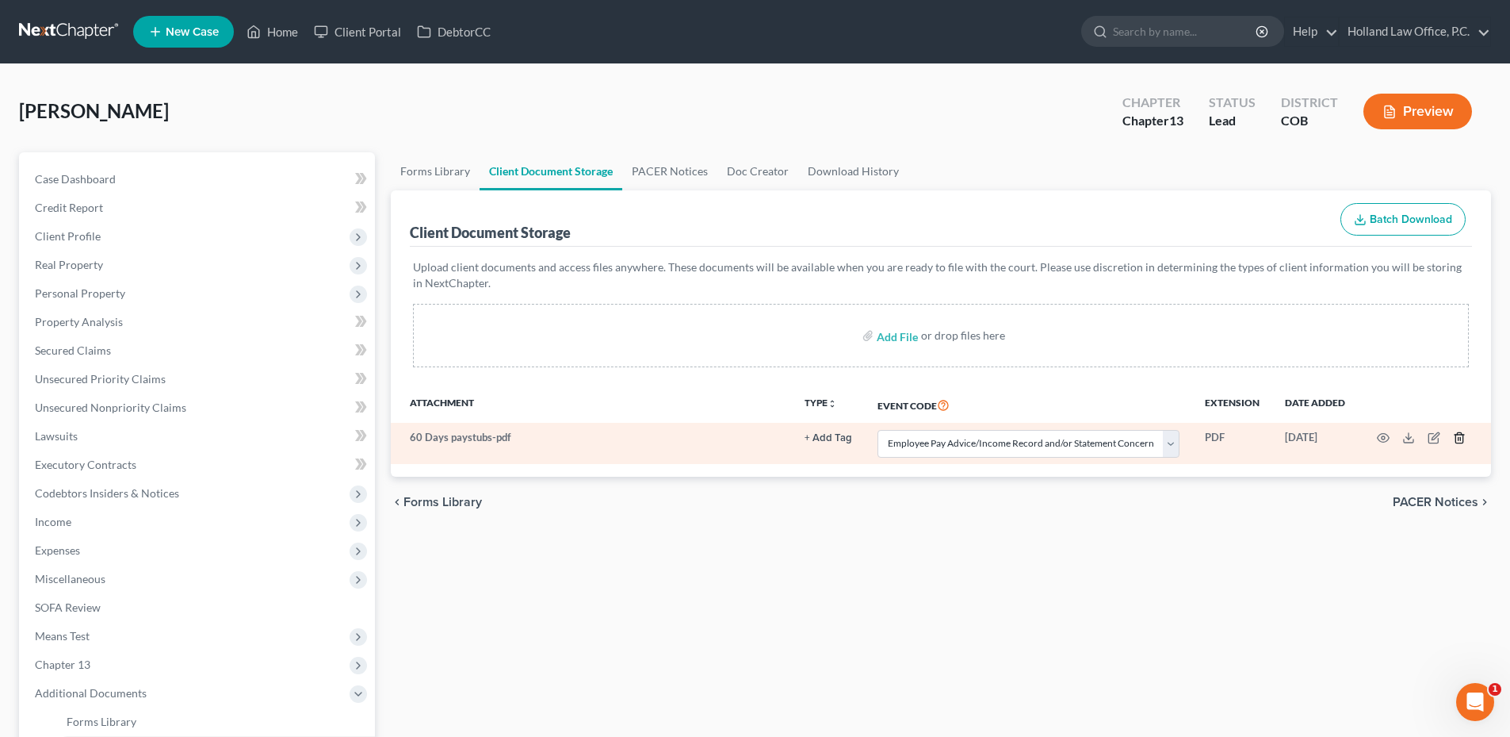
click at [1461, 436] on icon "button" at bounding box center [1459, 437] width 13 height 13
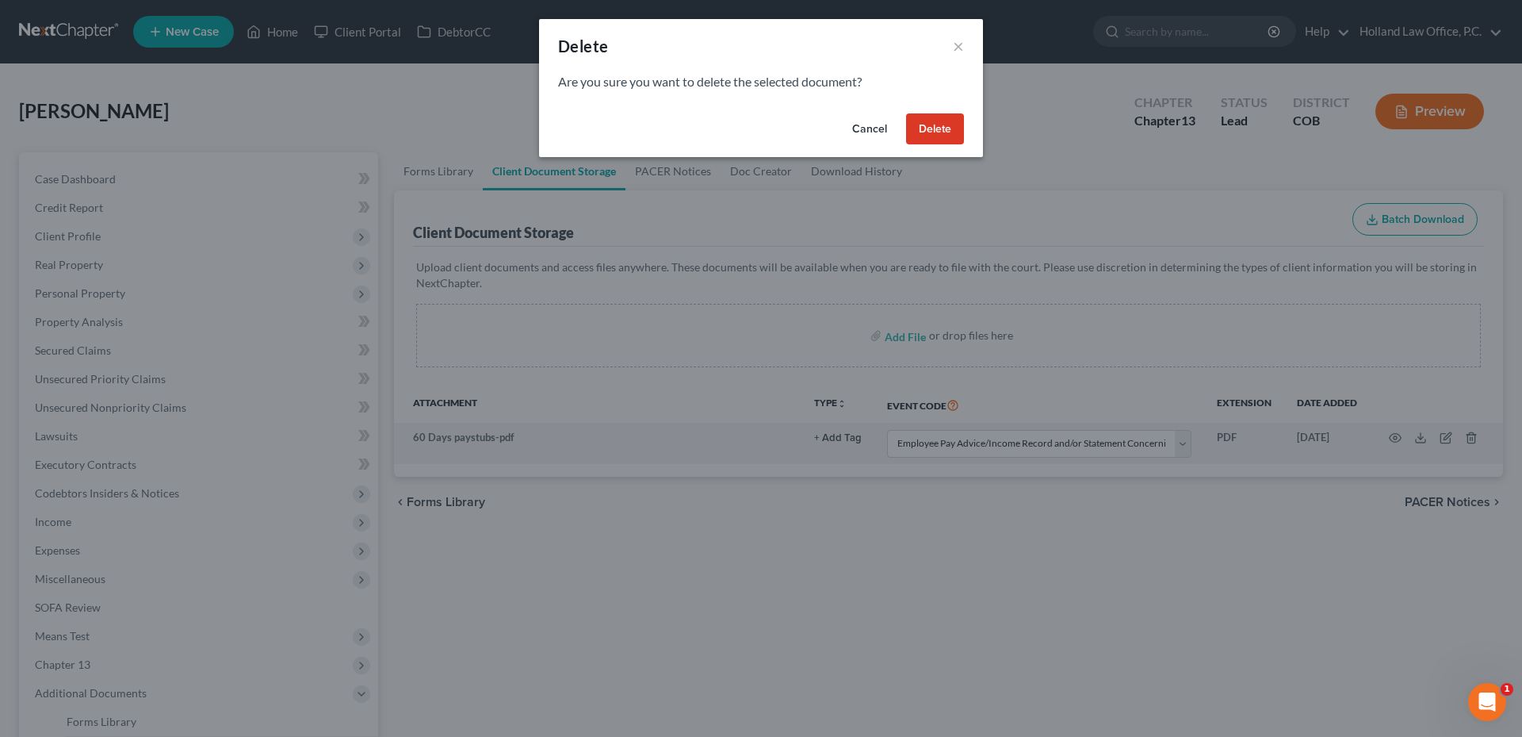
click at [949, 124] on button "Delete" at bounding box center [935, 129] width 58 height 32
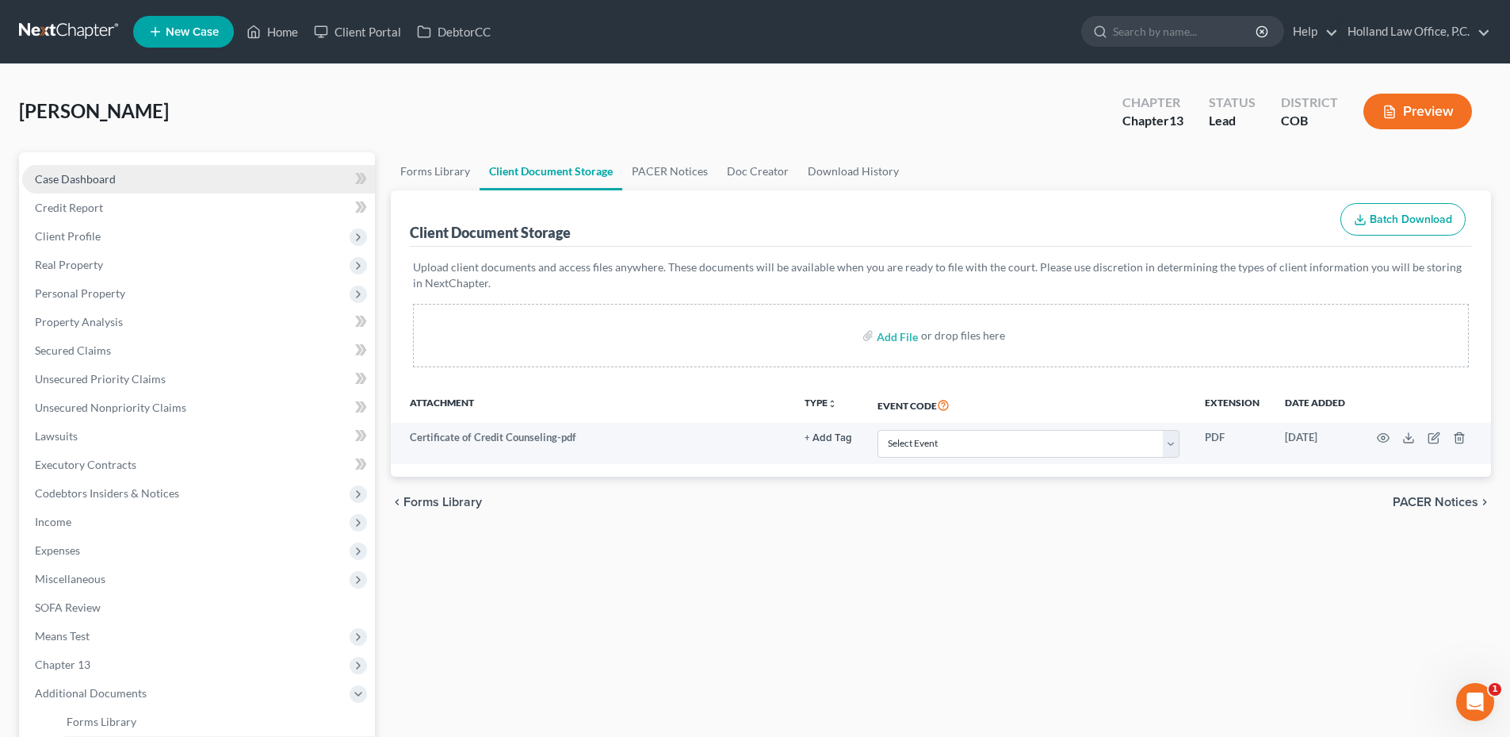
drag, startPoint x: 57, startPoint y: 187, endPoint x: 72, endPoint y: 189, distance: 15.1
click at [57, 187] on link "Case Dashboard" at bounding box center [198, 179] width 353 height 29
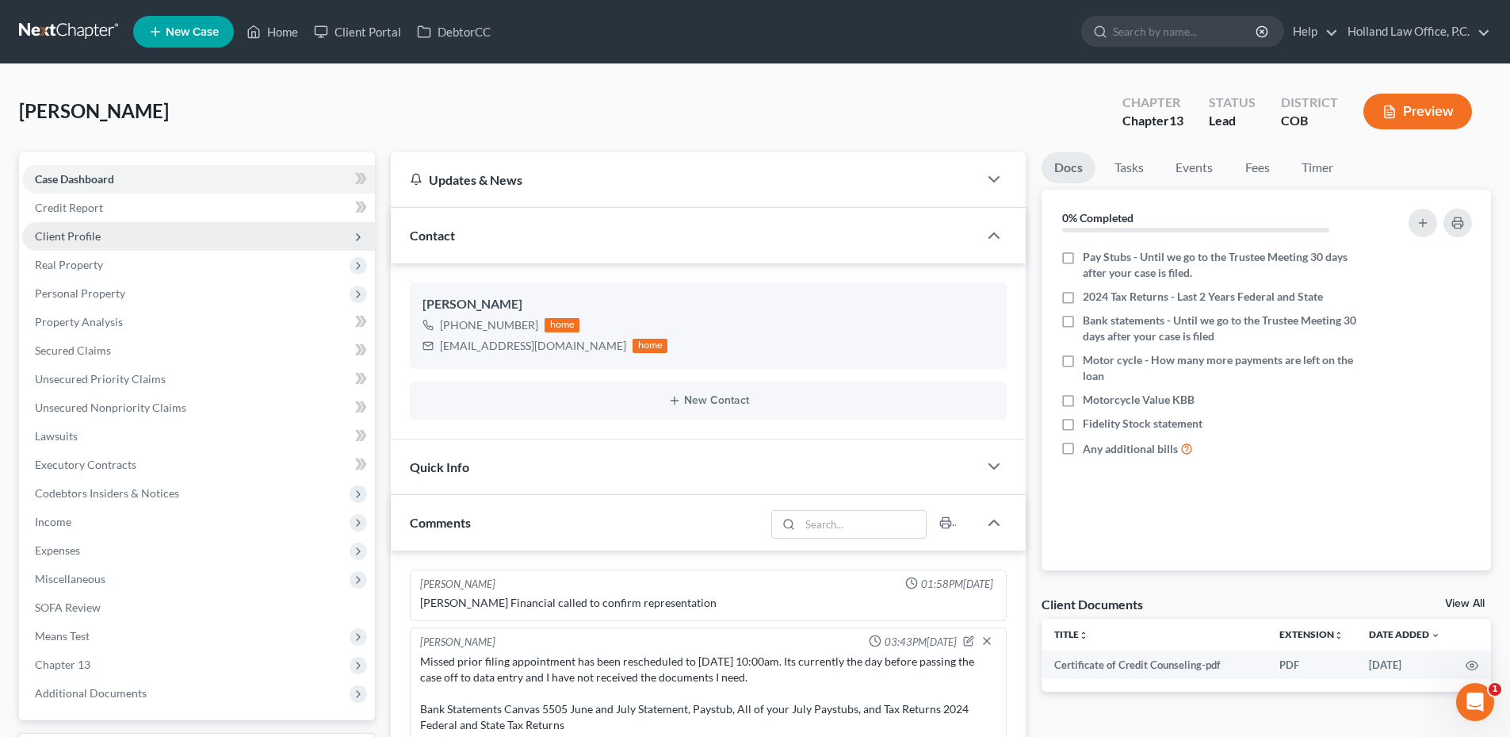
click at [121, 243] on span "Client Profile" at bounding box center [198, 236] width 353 height 29
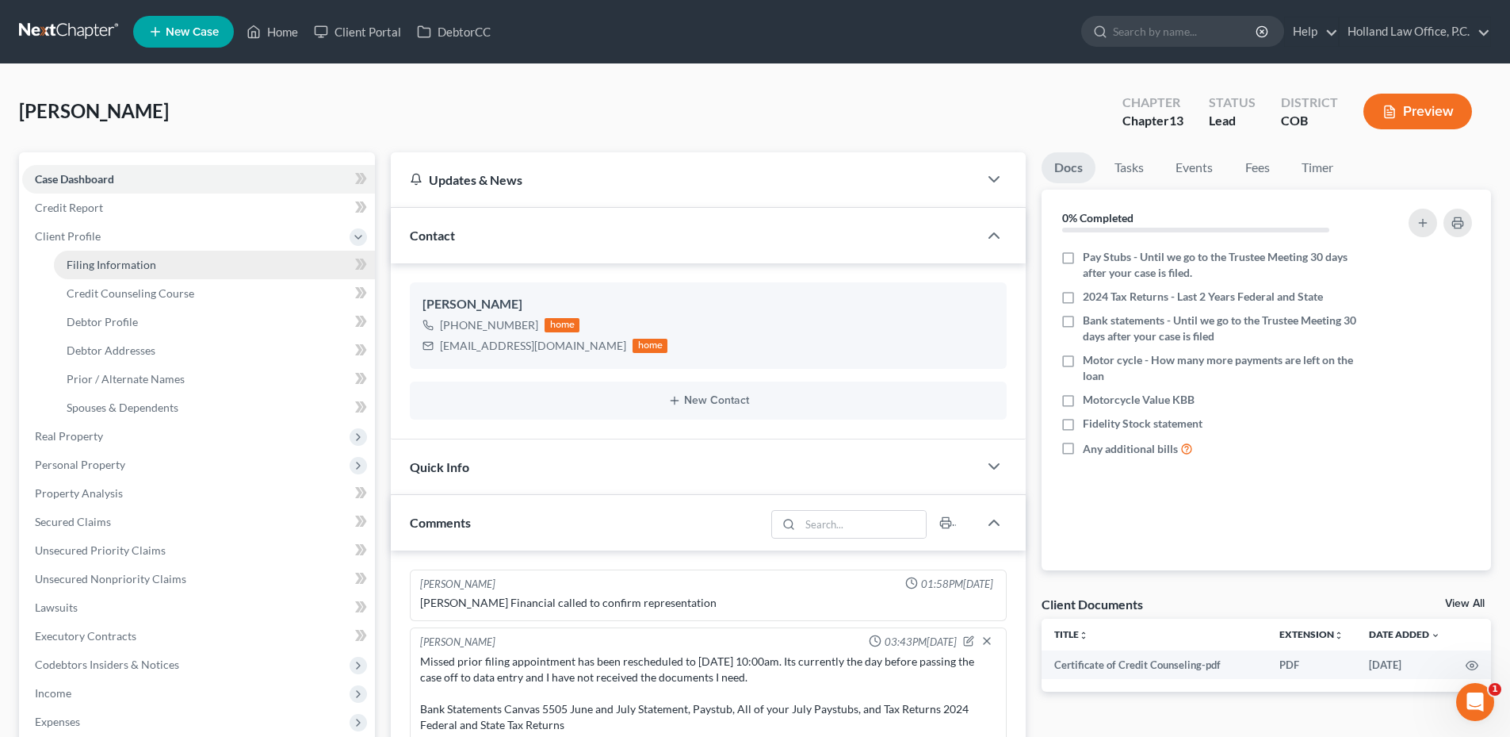
click at [145, 258] on span "Filing Information" at bounding box center [112, 264] width 90 height 13
select select "1"
select select "0"
select select "3"
select select "11"
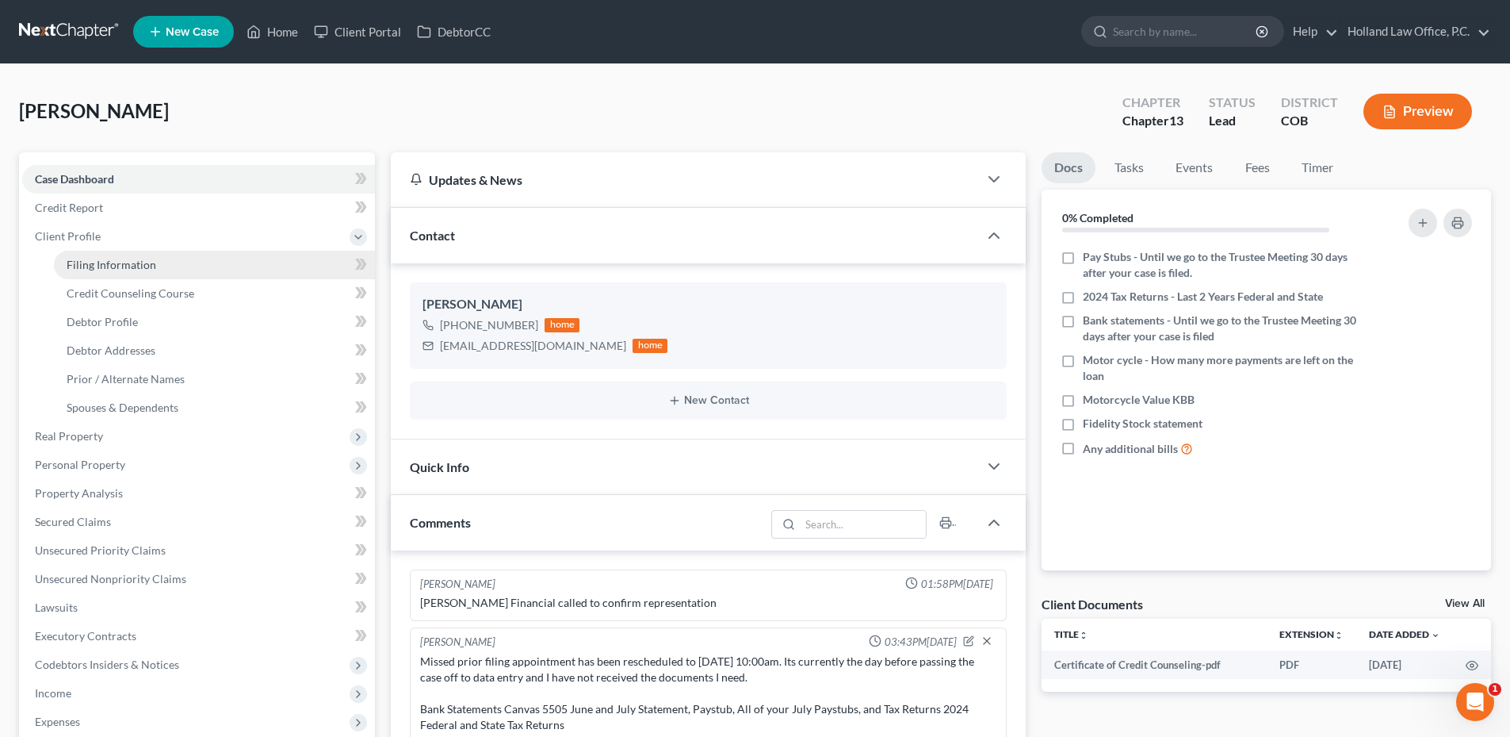
select select "0"
select select "5"
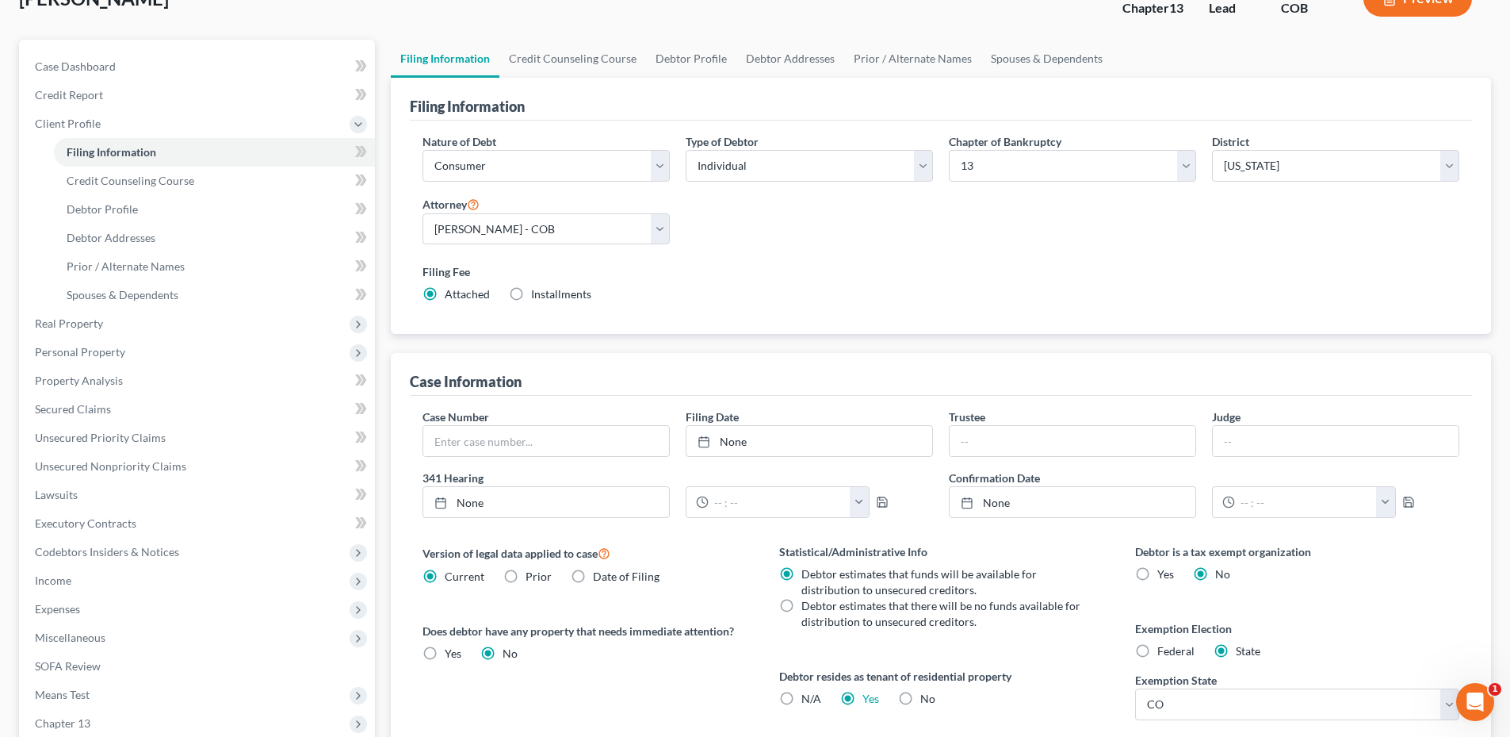
scroll to position [308, 0]
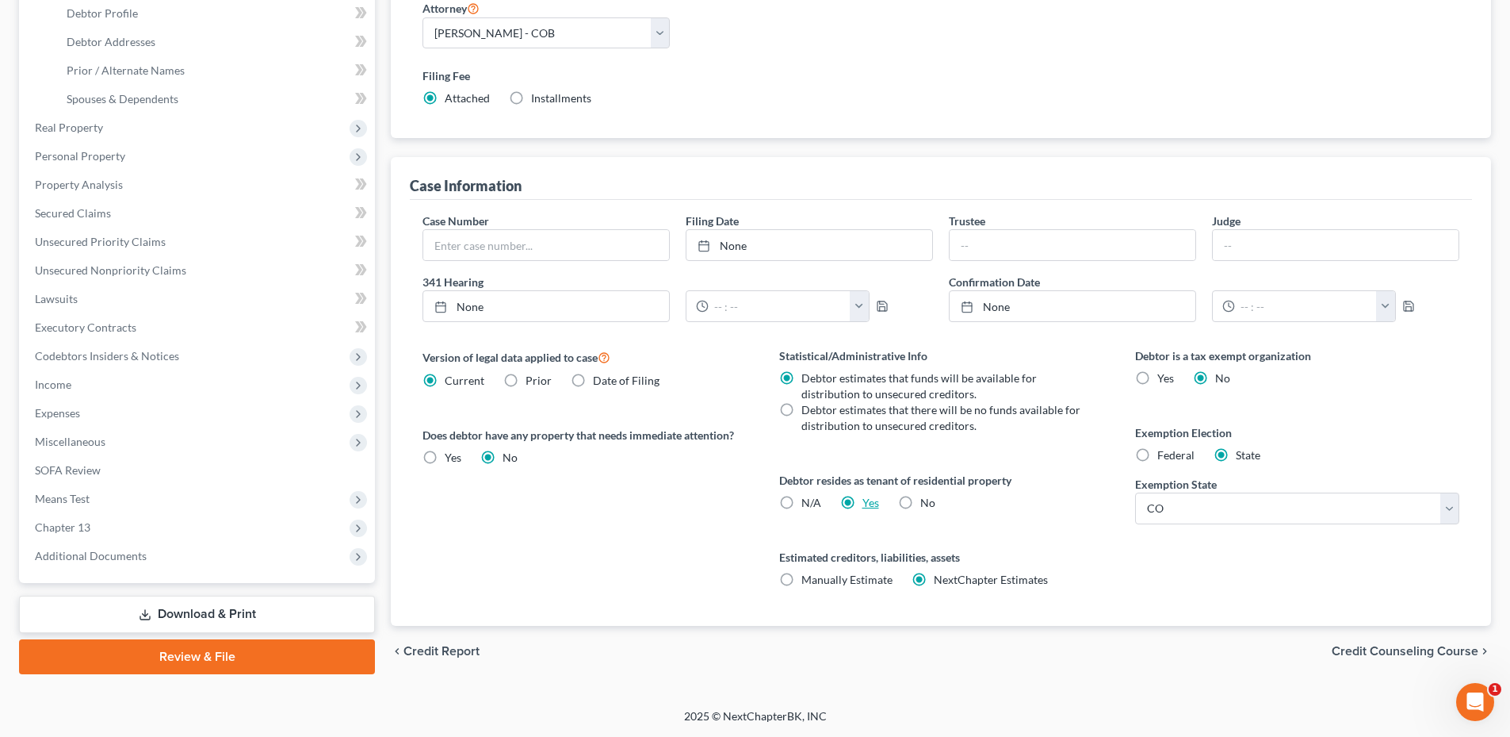
click at [867, 507] on link "Yes" at bounding box center [871, 502] width 17 height 13
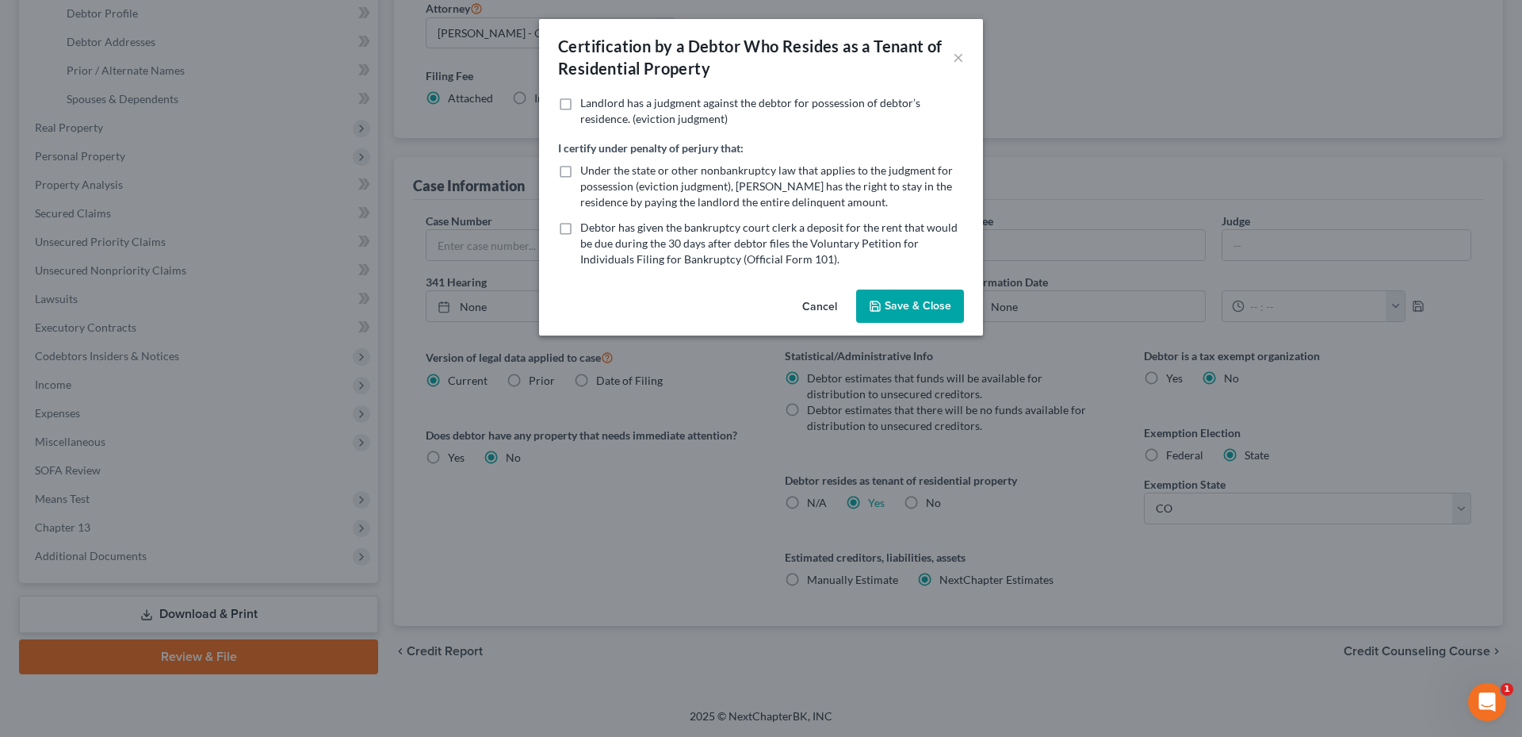
click at [909, 315] on button "Save & Close" at bounding box center [910, 305] width 108 height 33
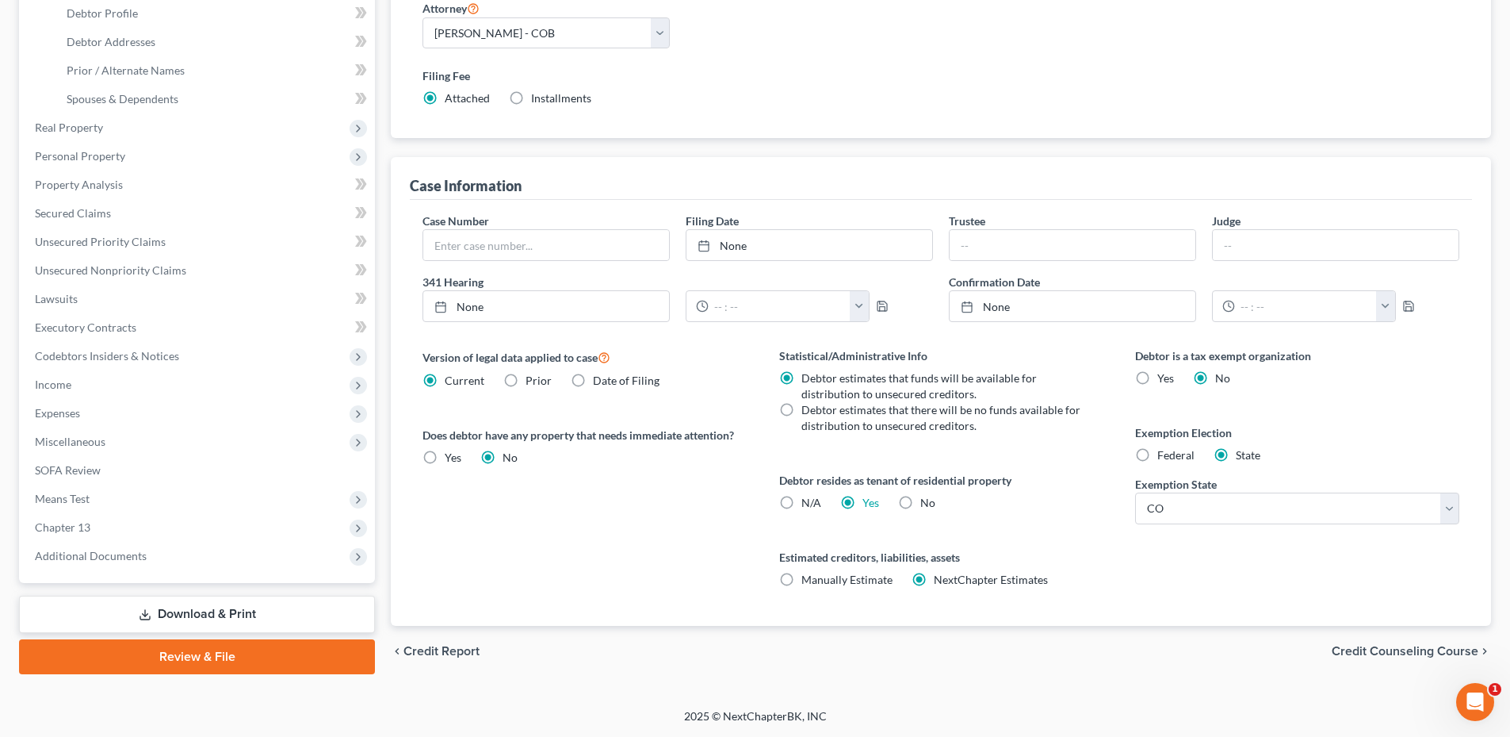
scroll to position [0, 0]
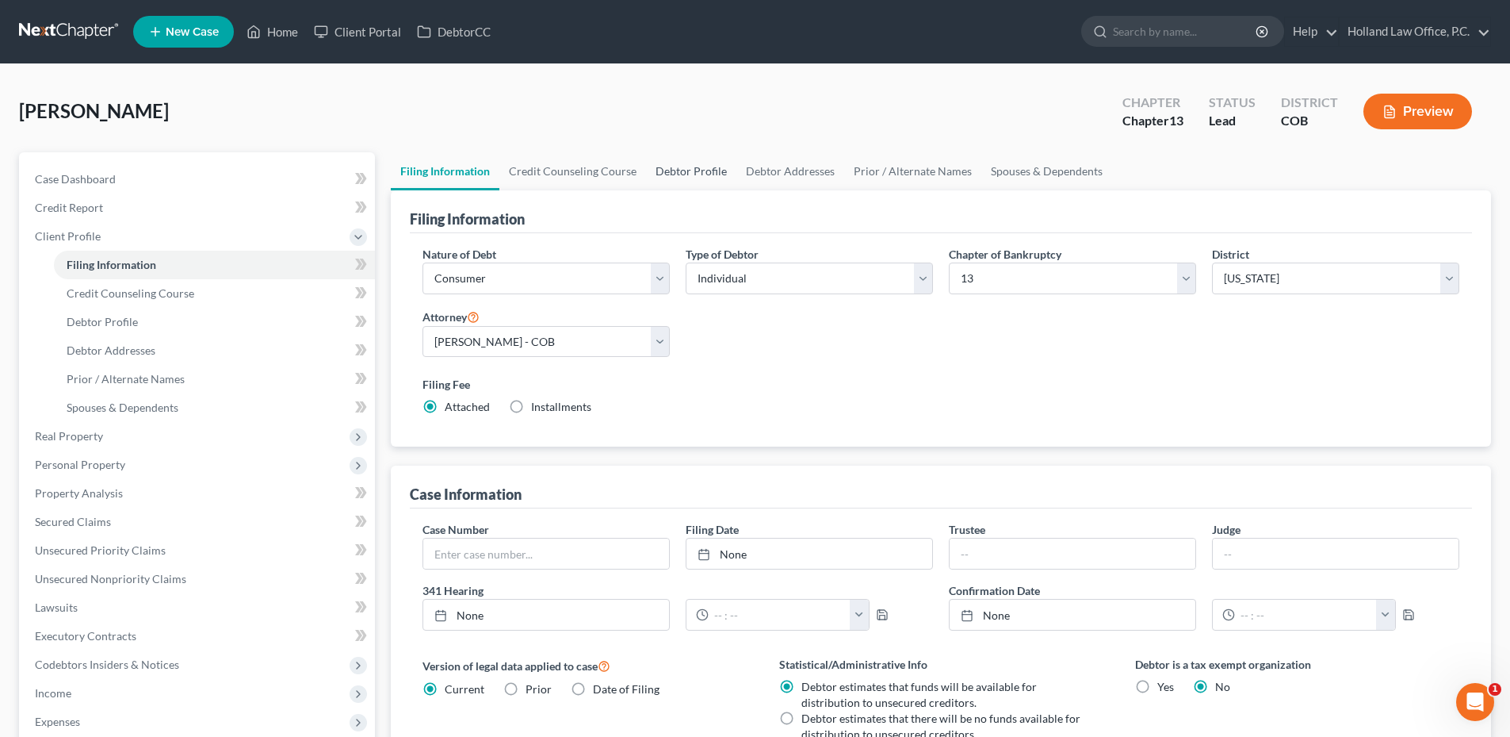
click at [675, 167] on link "Debtor Profile" at bounding box center [691, 171] width 90 height 38
select select "3"
select select "0"
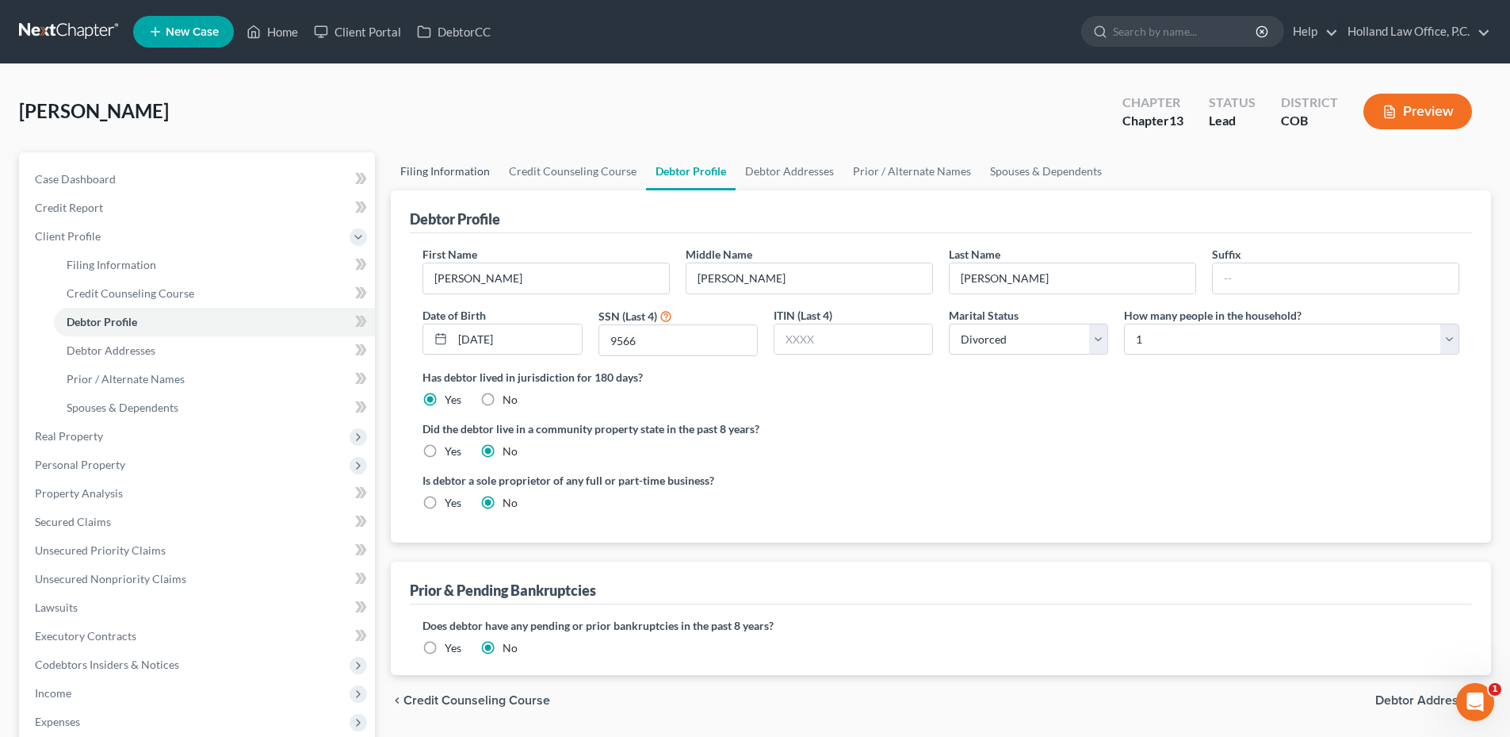
click at [454, 172] on link "Filing Information" at bounding box center [445, 171] width 109 height 38
select select "1"
select select "0"
select select "3"
select select "11"
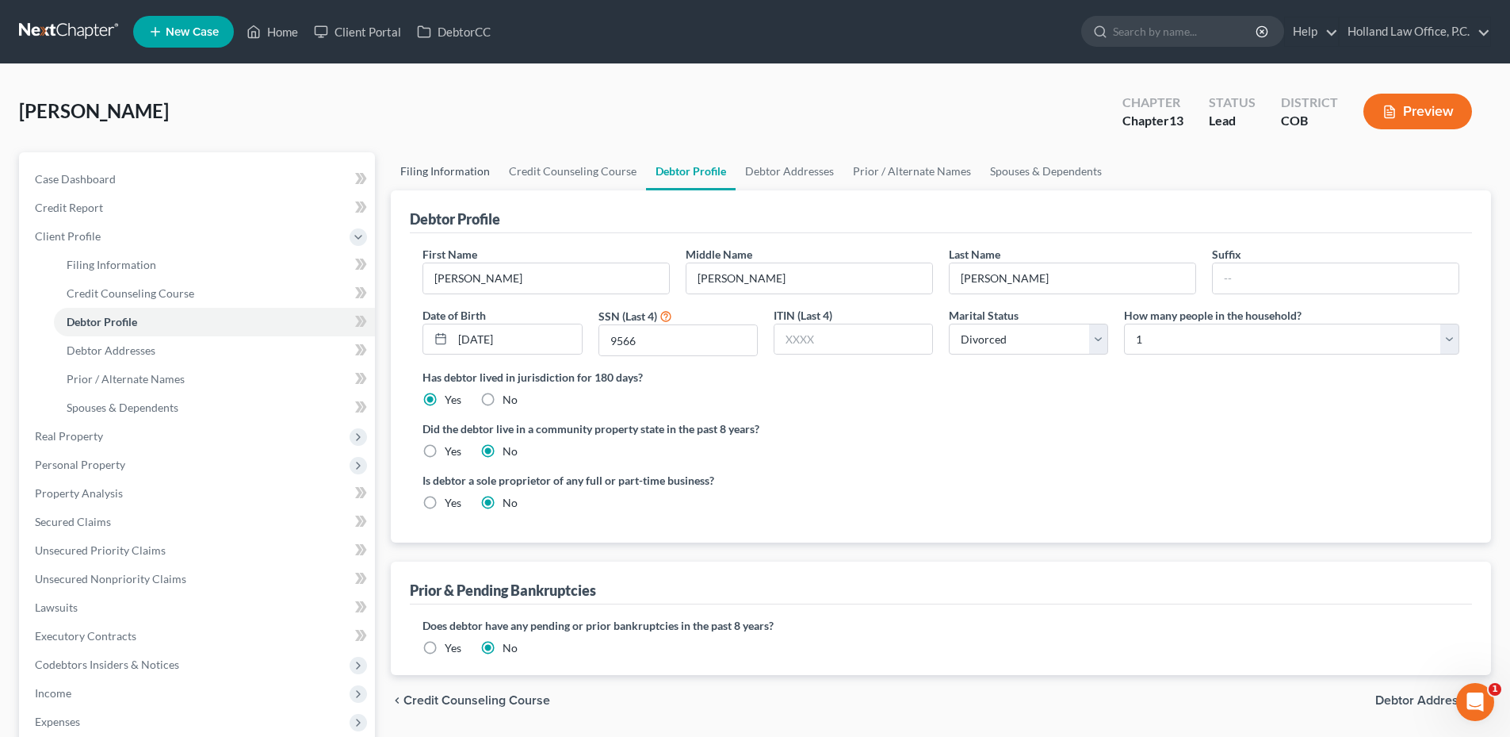
select select "0"
select select "5"
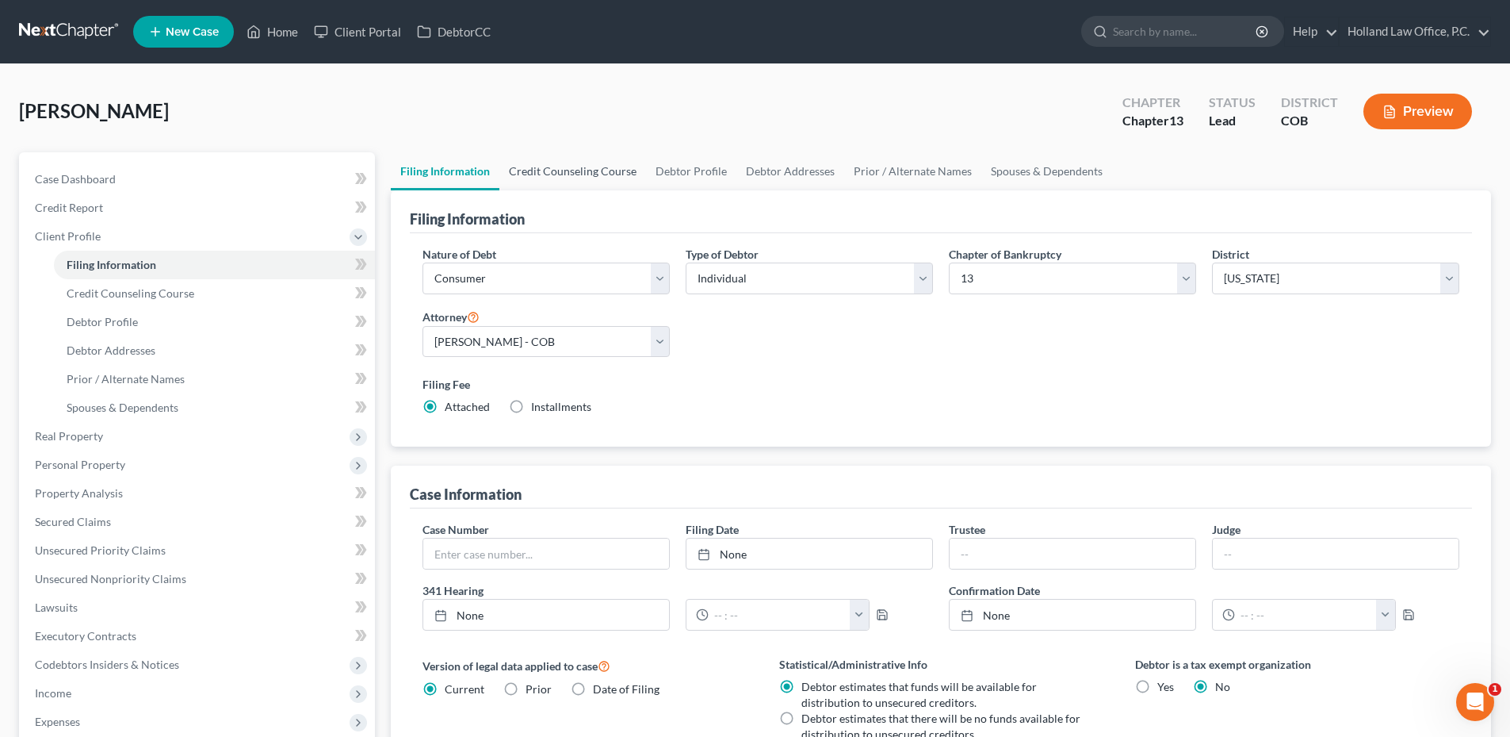
click at [577, 166] on link "Credit Counseling Course" at bounding box center [572, 171] width 147 height 38
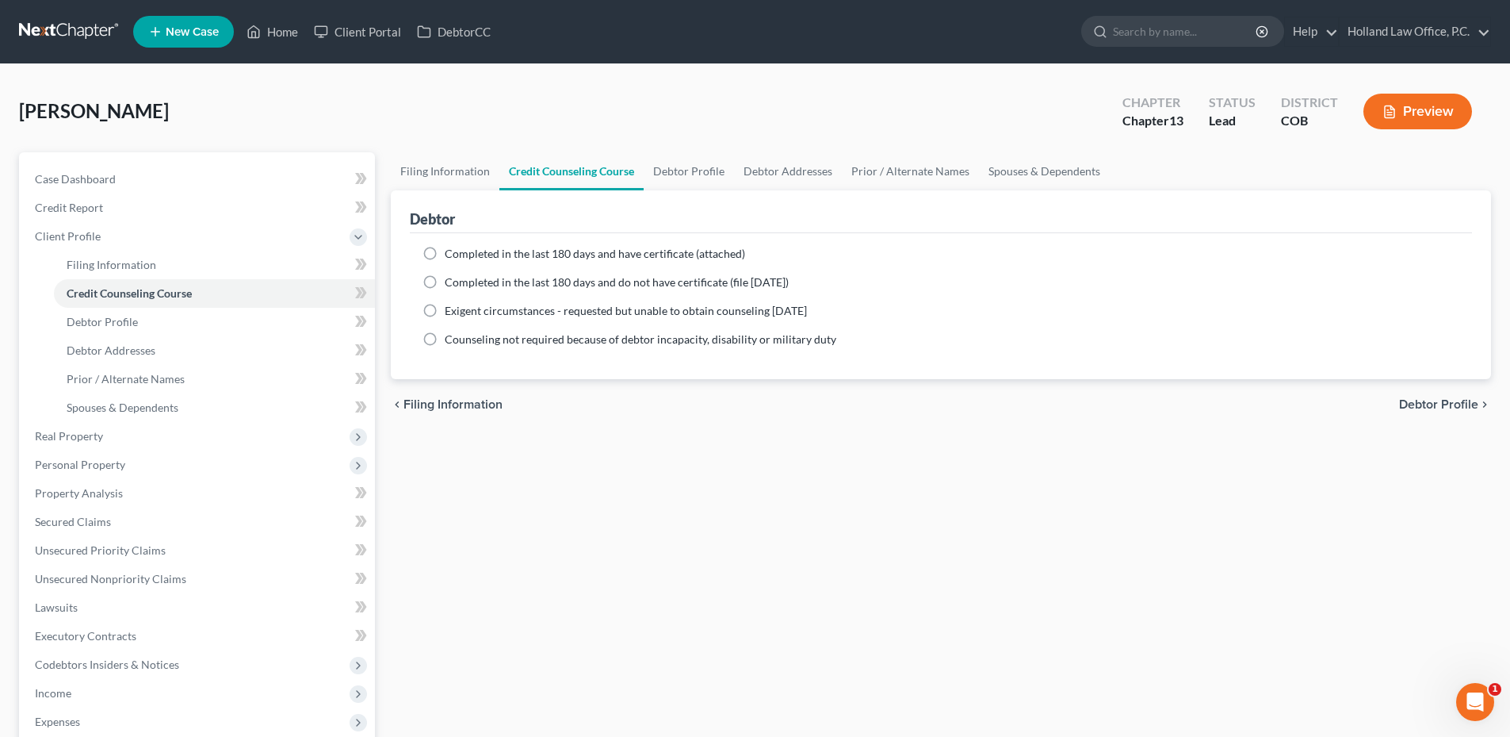
click at [529, 258] on span "Completed in the last 180 days and have certificate (attached)" at bounding box center [595, 253] width 300 height 13
click at [461, 256] on input "Completed in the last 180 days and have certificate (attached)" at bounding box center [456, 251] width 10 height 10
radio input "true"
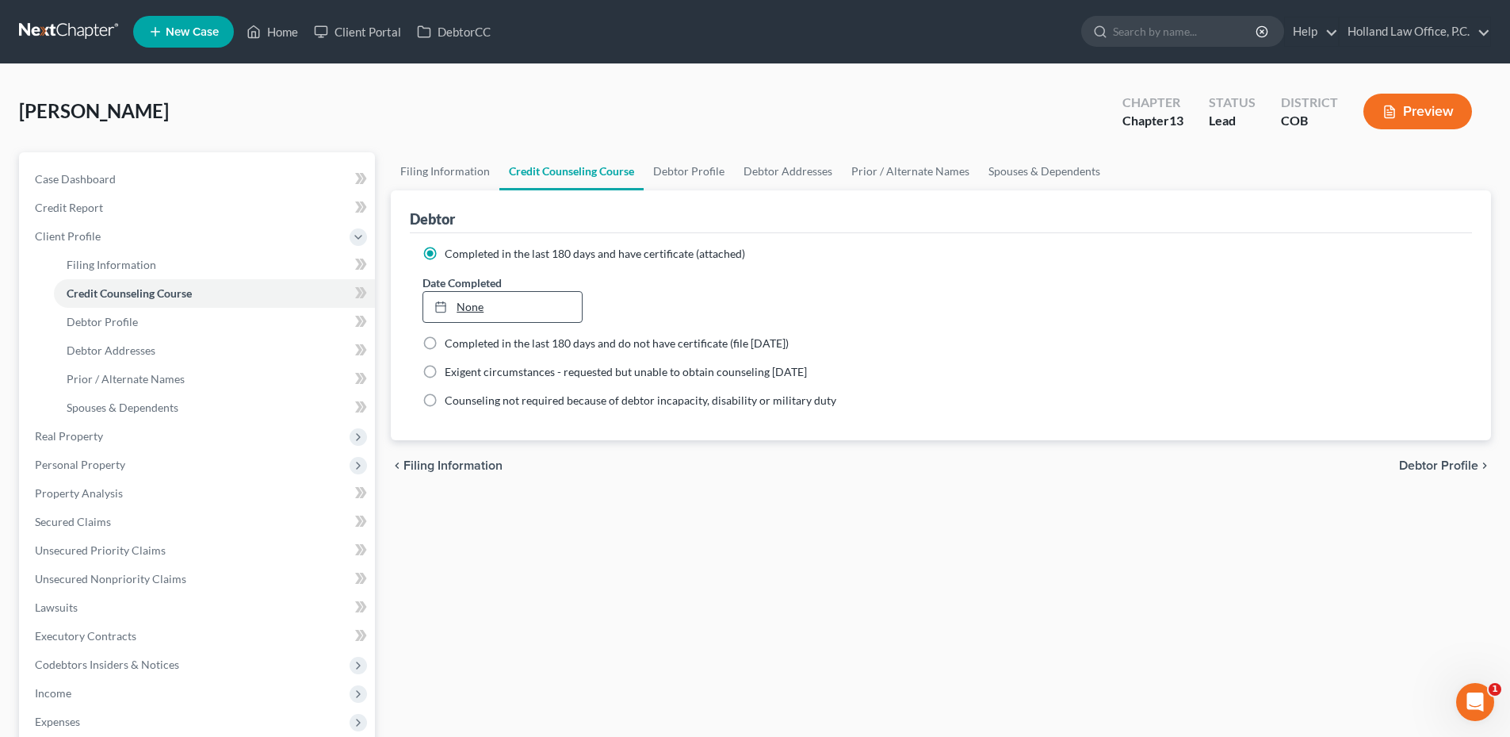
click at [497, 305] on link "None" at bounding box center [502, 307] width 158 height 30
drag, startPoint x: 597, startPoint y: 489, endPoint x: 657, endPoint y: 388, distance: 118.0
click at [597, 489] on div "chevron_left Filing Information Debtor Profile chevron_right" at bounding box center [941, 465] width 1100 height 51
click at [705, 174] on link "Debtor Profile" at bounding box center [689, 171] width 90 height 38
select select "3"
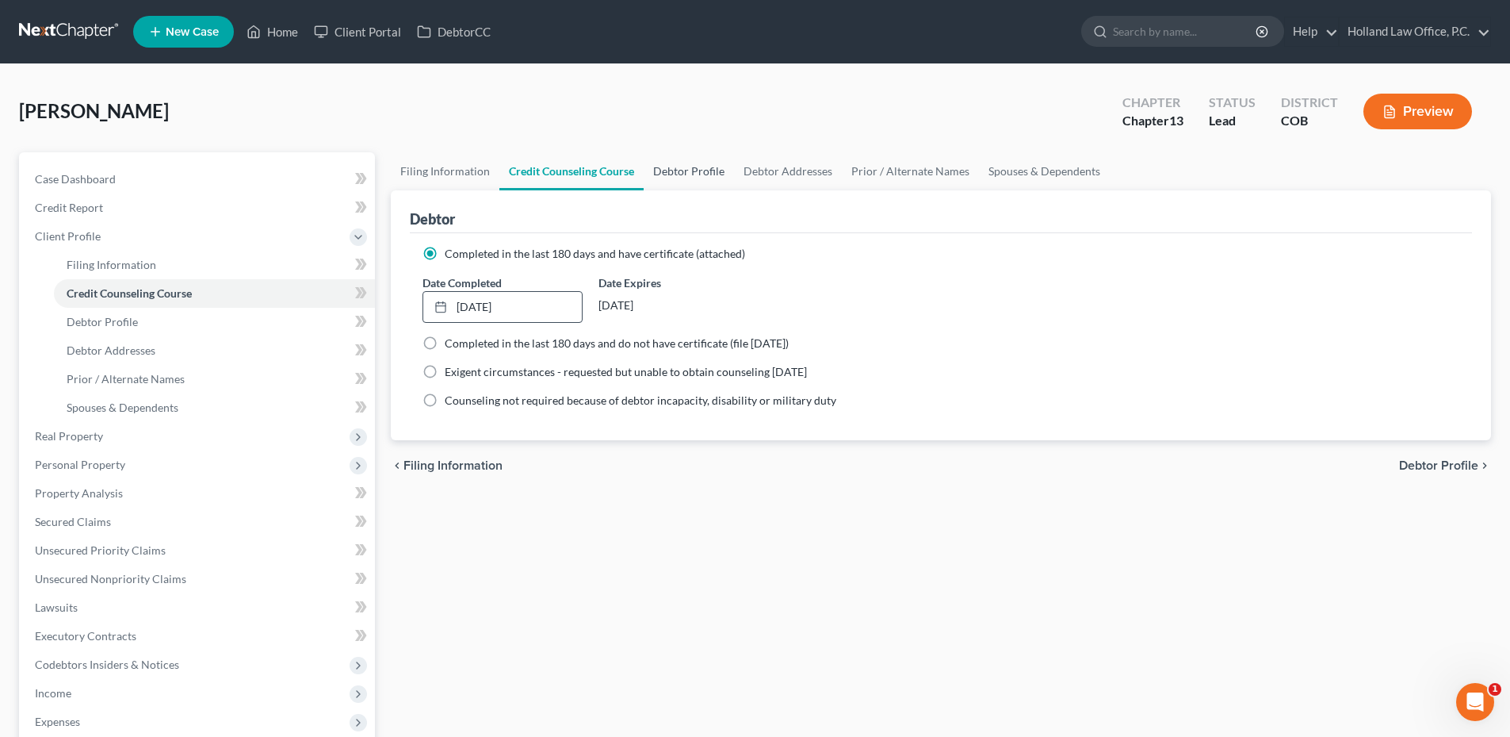
select select "0"
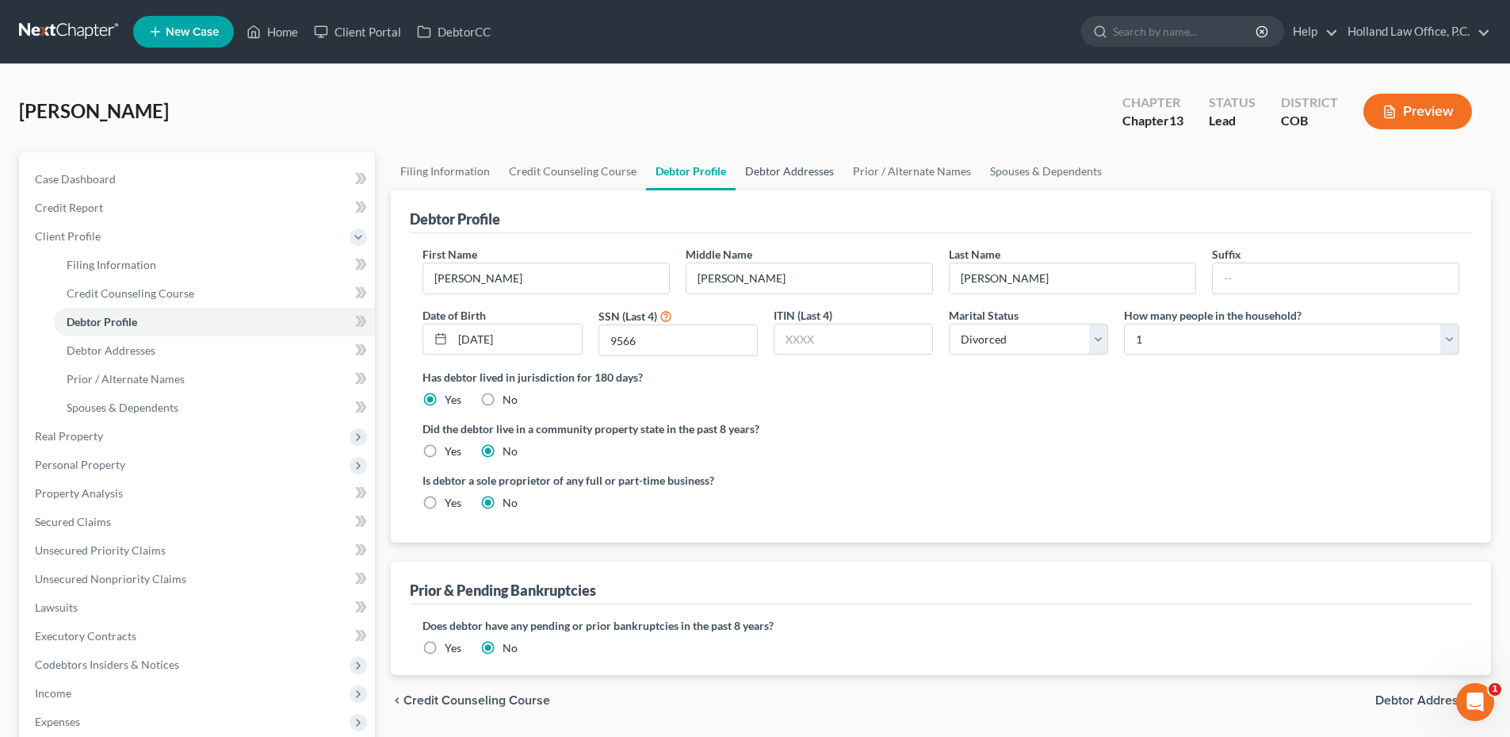
click at [787, 181] on link "Debtor Addresses" at bounding box center [790, 171] width 108 height 38
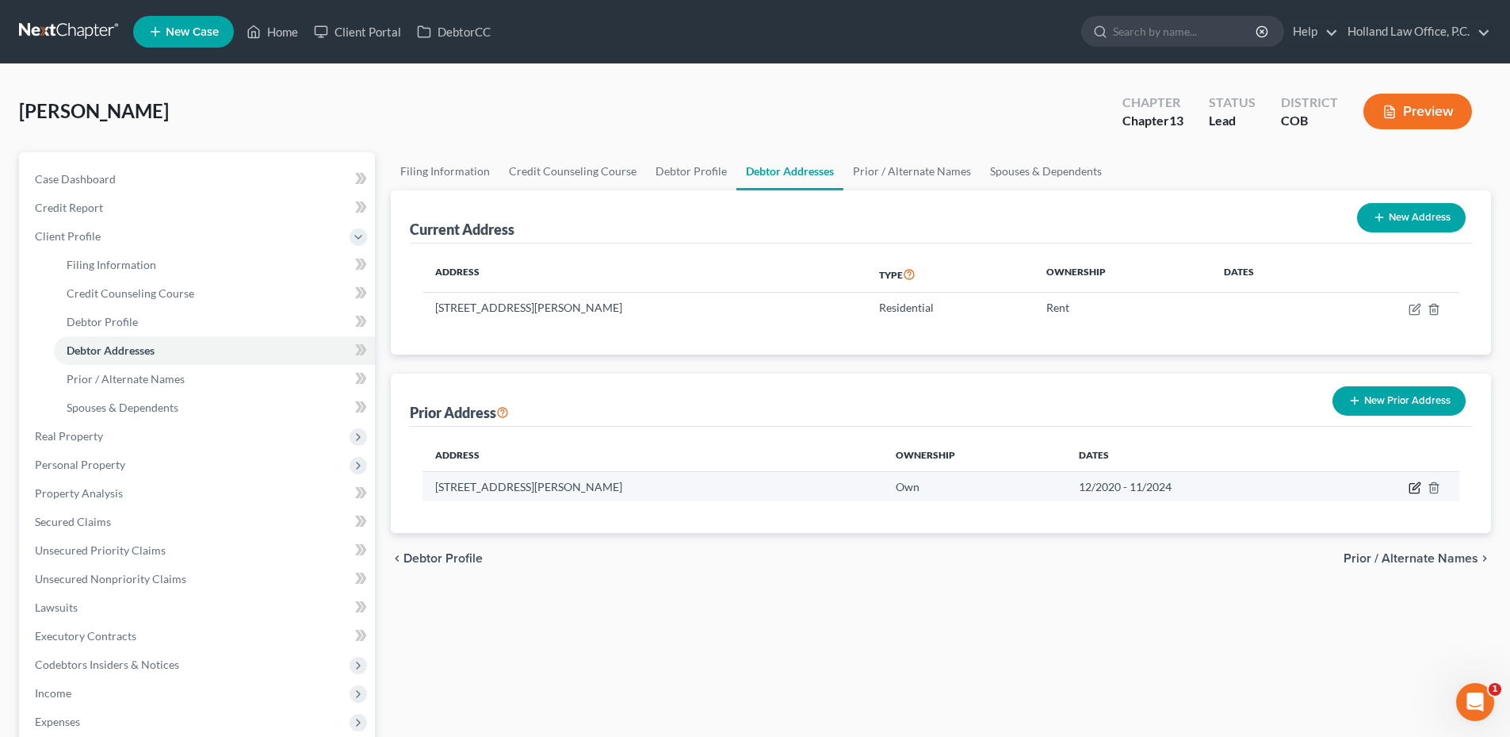
click at [1418, 486] on icon "button" at bounding box center [1415, 487] width 13 height 13
select select "5"
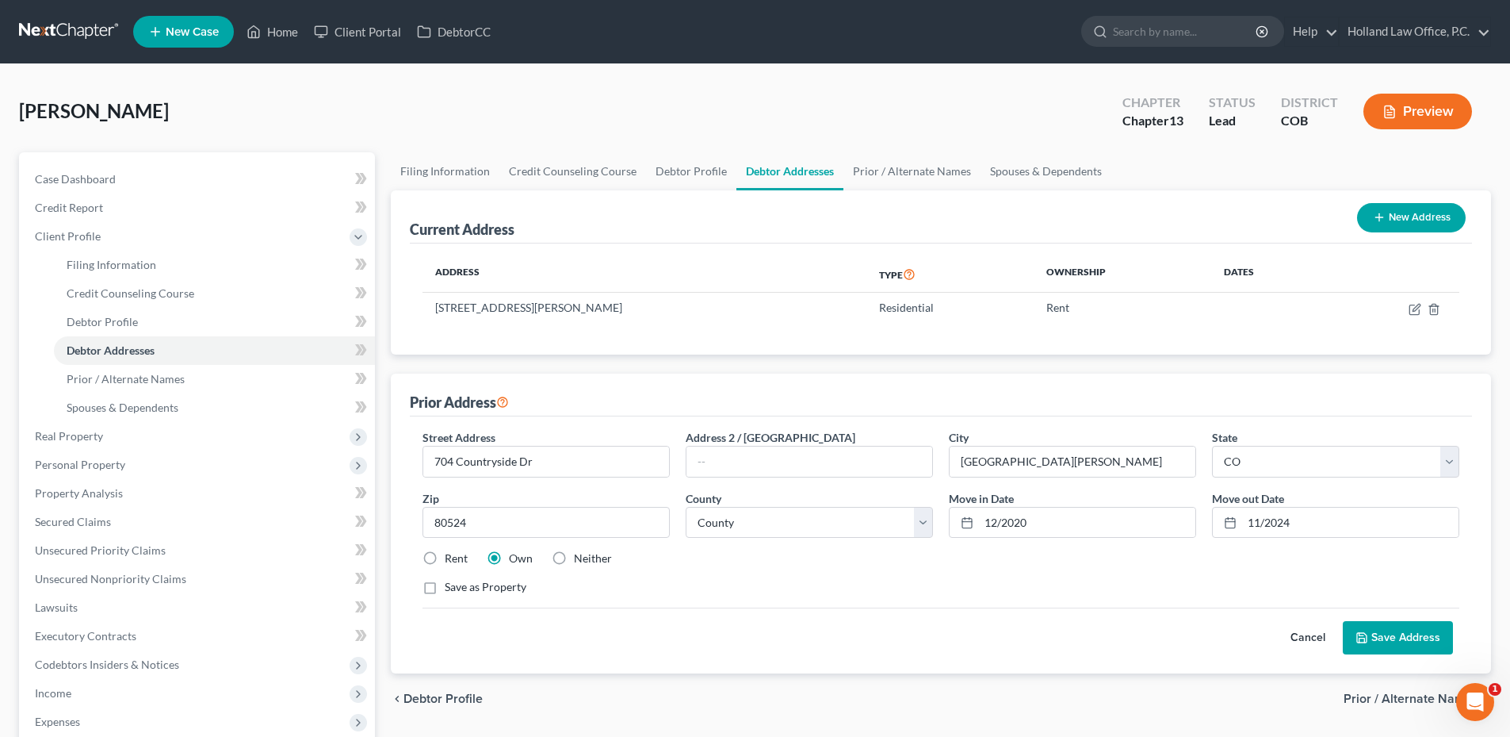
click at [1424, 626] on button "Save Address" at bounding box center [1398, 637] width 110 height 33
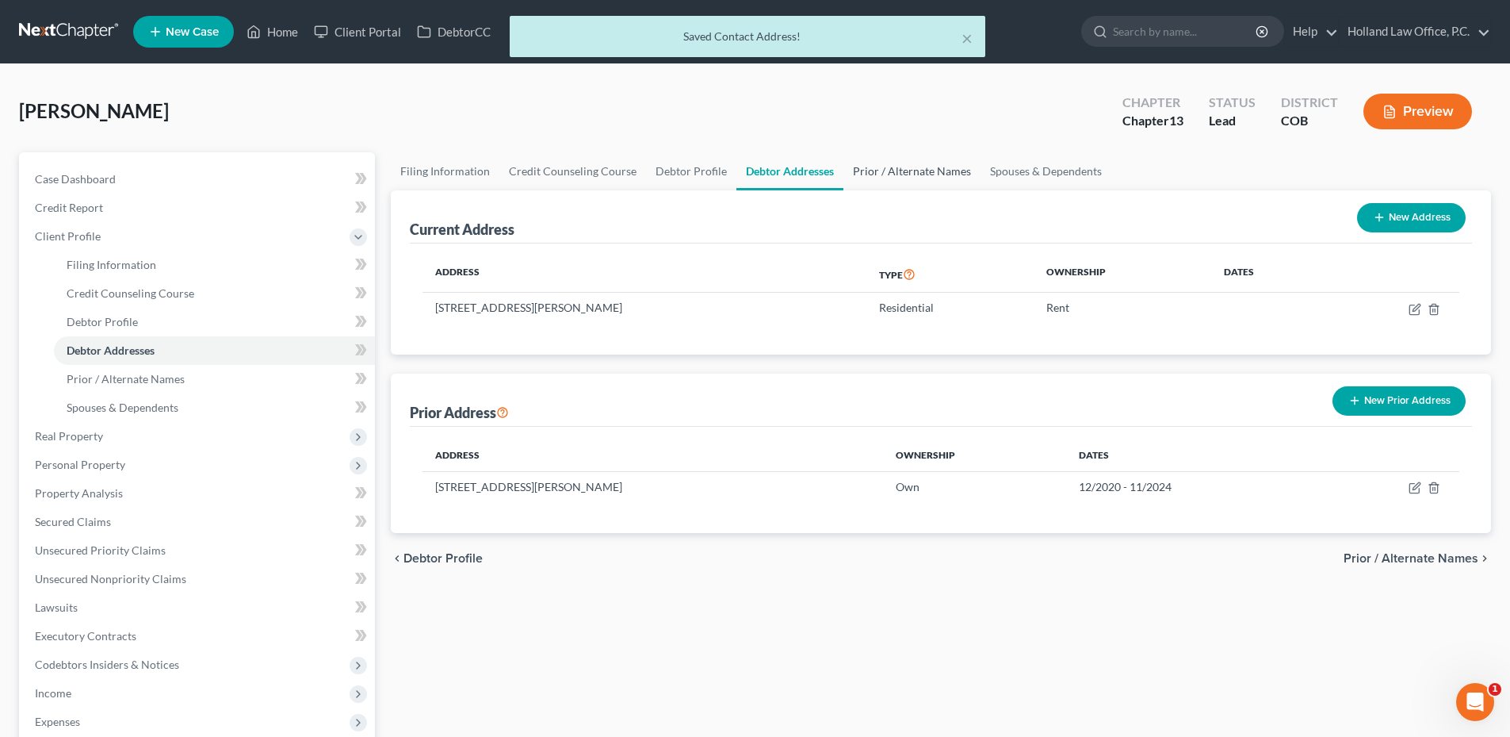
click at [875, 156] on link "Prior / Alternate Names" at bounding box center [912, 171] width 137 height 38
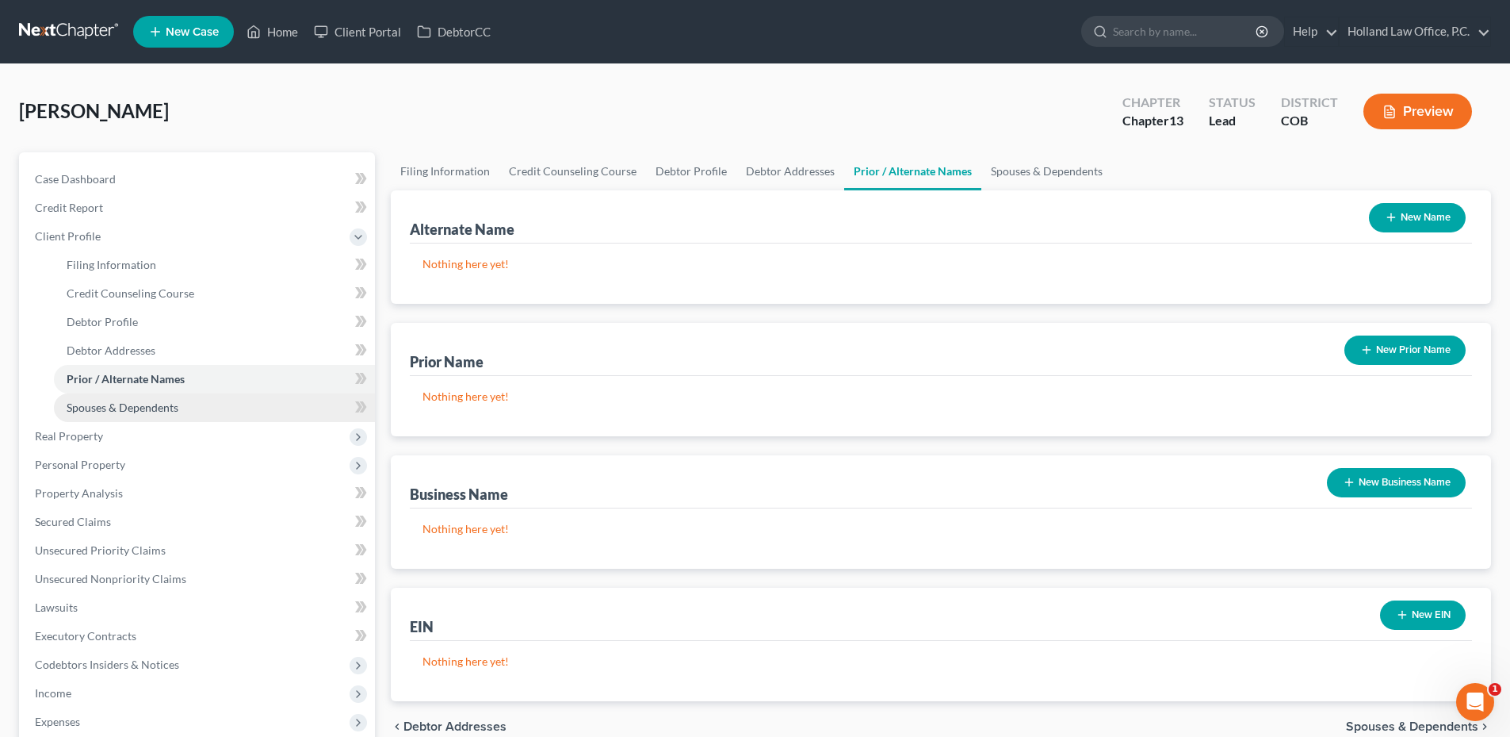
click at [112, 419] on link "Spouses & Dependents" at bounding box center [214, 407] width 321 height 29
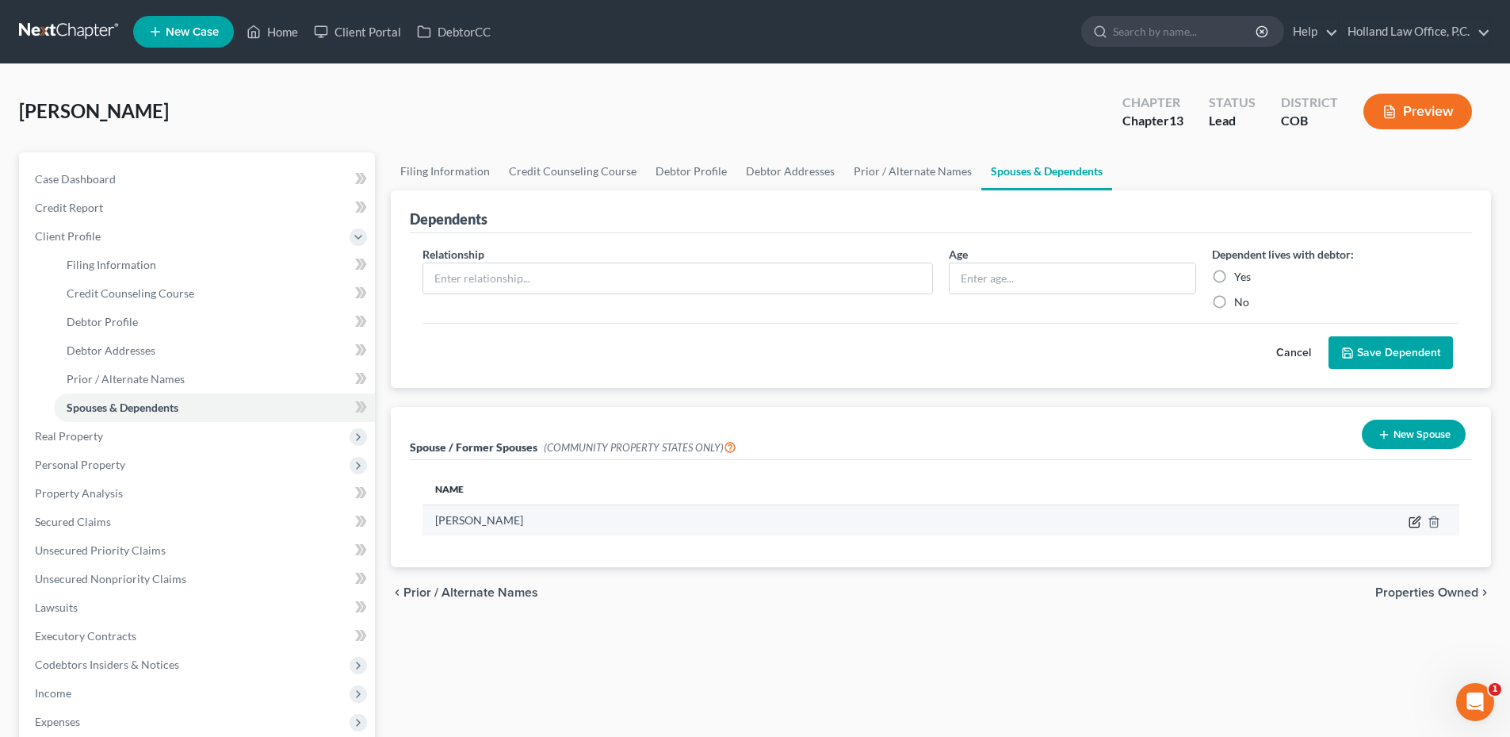
click at [1411, 523] on icon "button" at bounding box center [1415, 521] width 13 height 13
select select "0"
select select "5"
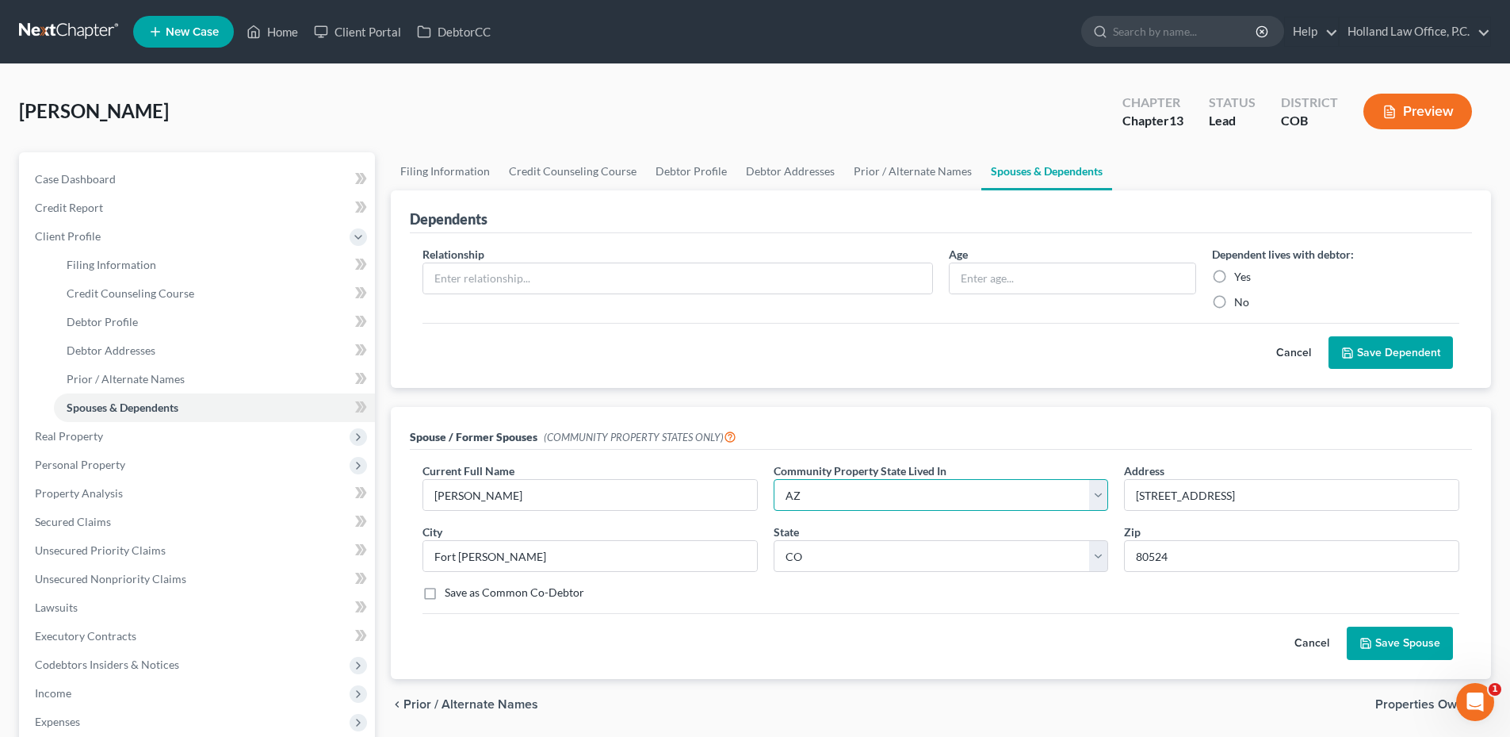
click at [888, 496] on select "Select AZ CA GU ID LA NV NM PR TX WA WI" at bounding box center [941, 495] width 335 height 32
click at [885, 180] on link "Prior / Alternate Names" at bounding box center [912, 171] width 137 height 38
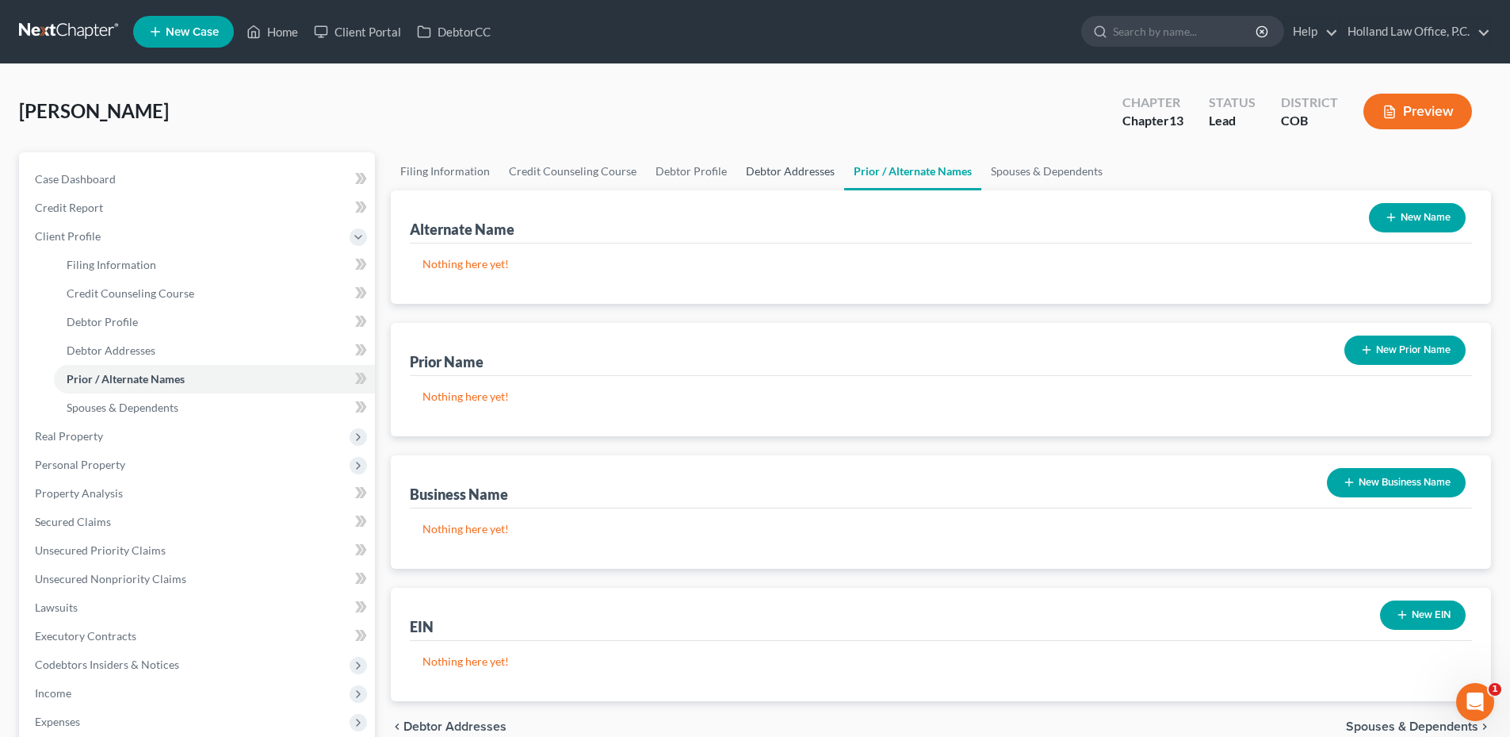
click at [800, 182] on link "Debtor Addresses" at bounding box center [791, 171] width 108 height 38
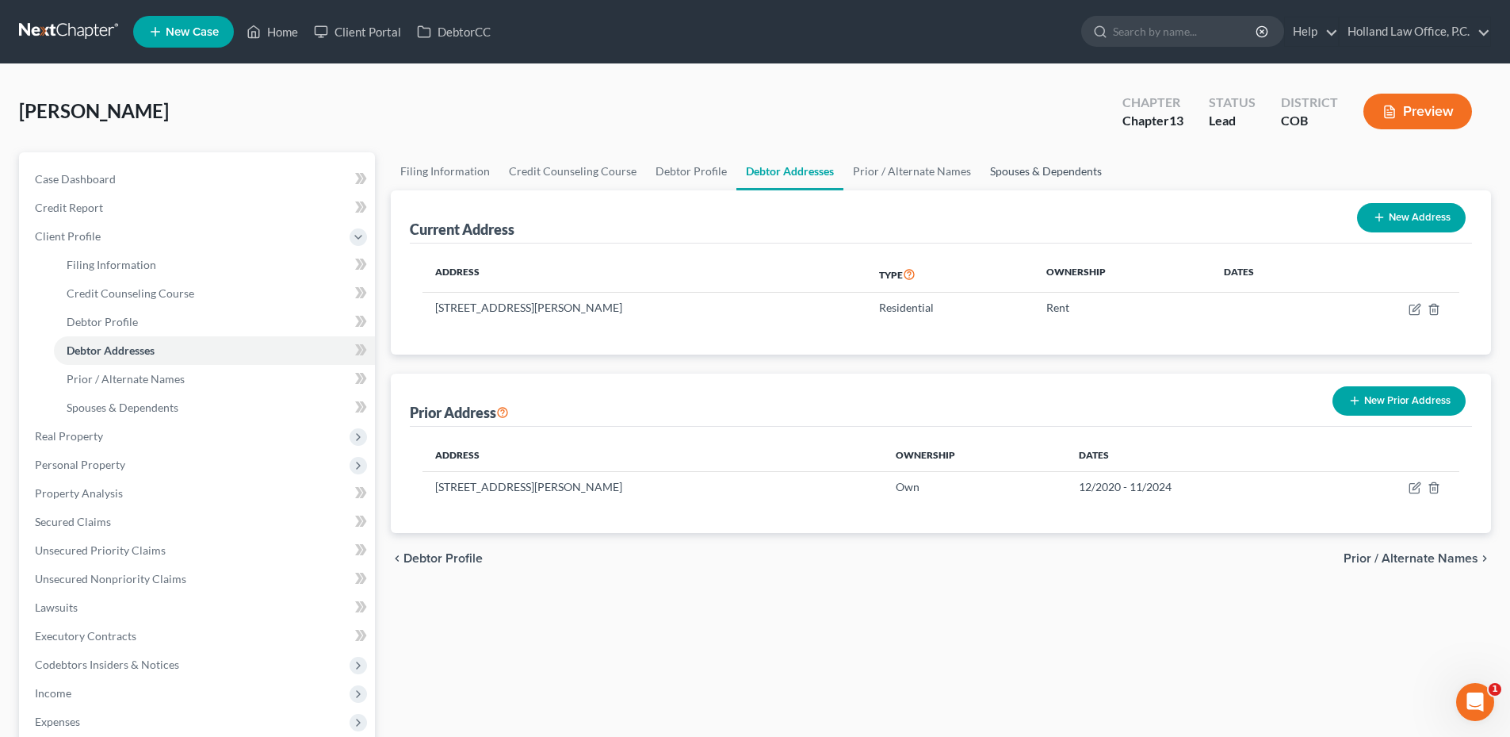
drag, startPoint x: 1035, startPoint y: 173, endPoint x: 1019, endPoint y: 174, distance: 16.7
click at [1035, 173] on link "Spouses & Dependents" at bounding box center [1046, 171] width 131 height 38
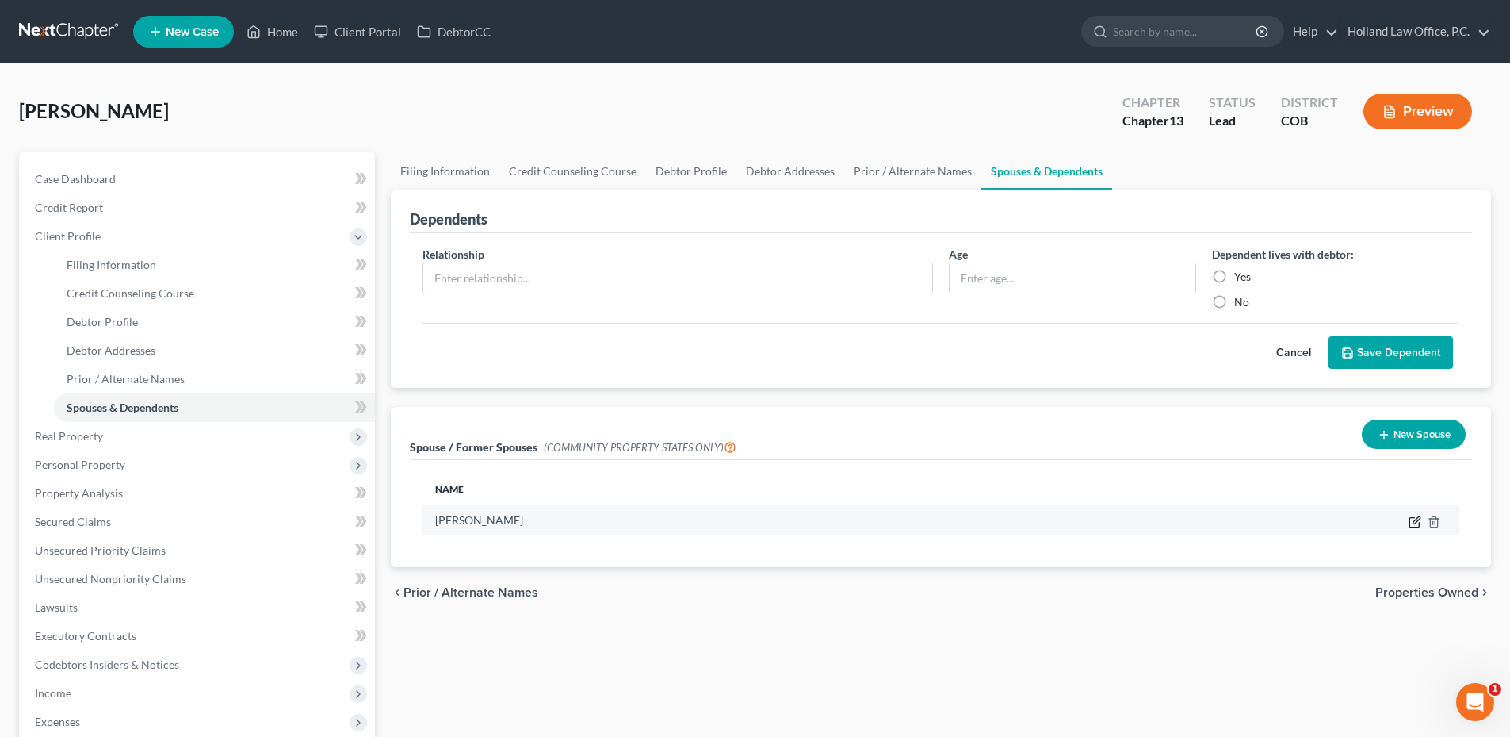
click at [1411, 522] on icon "button" at bounding box center [1415, 521] width 13 height 13
select select "0"
select select "5"
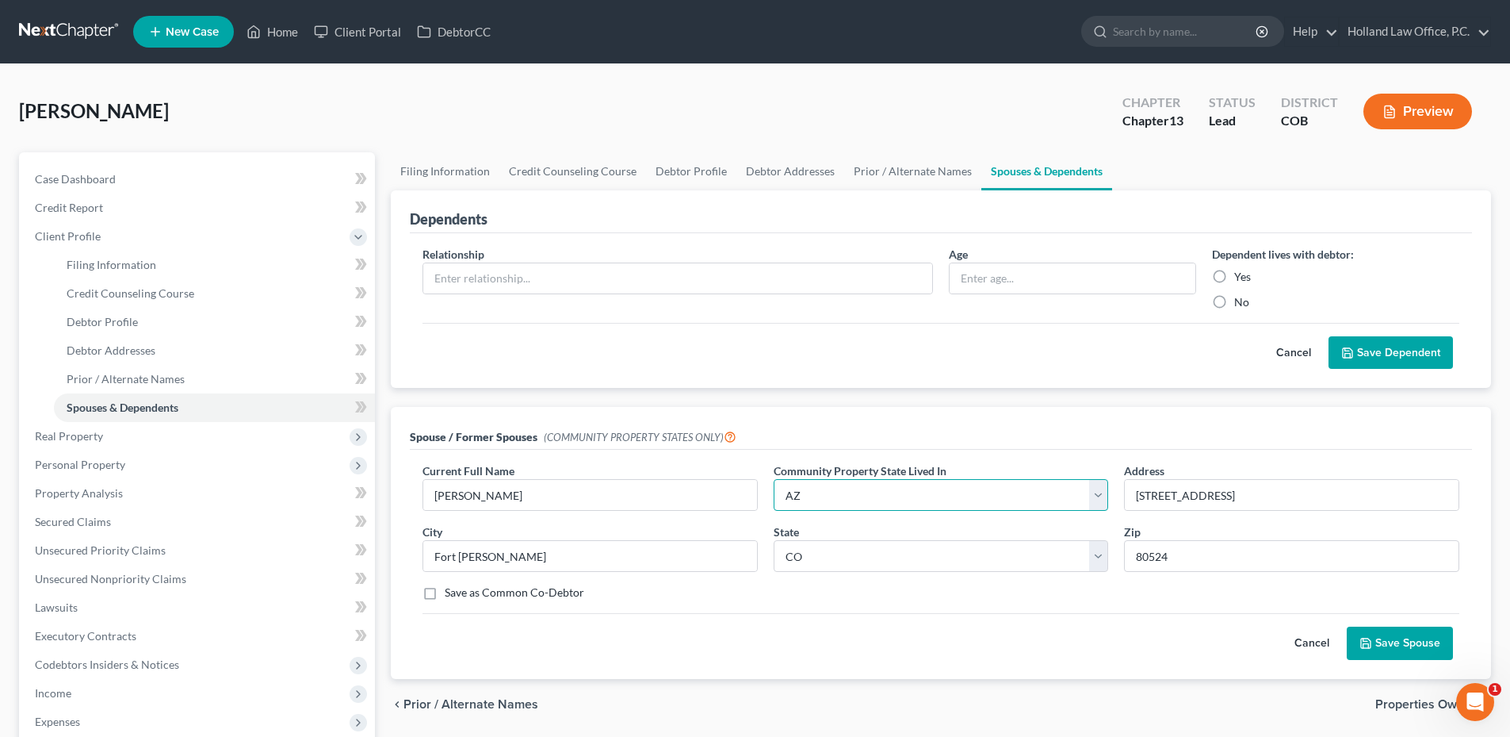
click at [871, 499] on select "Select AZ CA GU ID LA NV NM PR TX WA WI" at bounding box center [941, 495] width 335 height 32
click at [871, 500] on select "Select AZ CA GU ID LA NV NM PR TX WA WI" at bounding box center [941, 495] width 335 height 32
click at [465, 497] on input "Haley Kitchen" at bounding box center [590, 495] width 334 height 30
paste input "Mackenzie"
type input "Haley Mackenzie Kitchen"
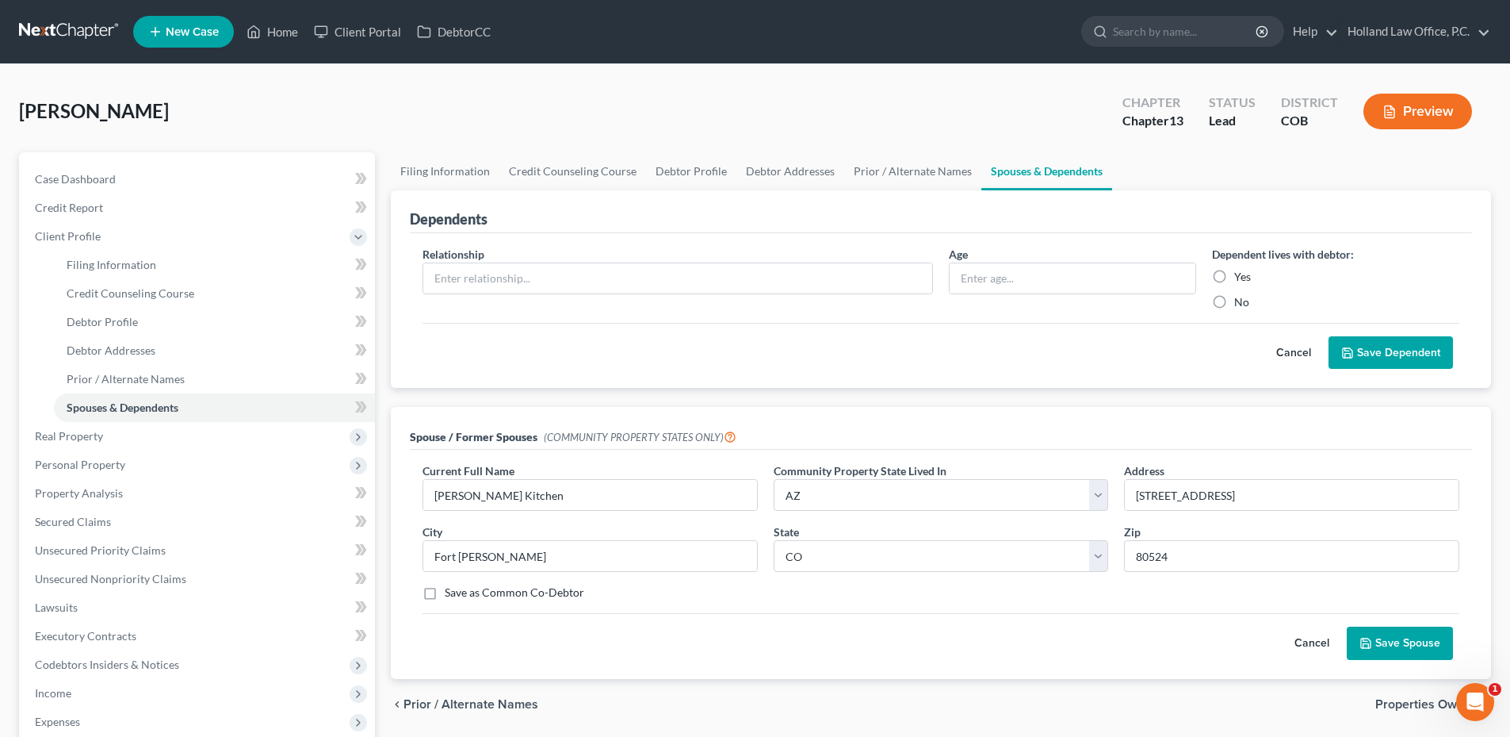
click at [1430, 649] on button "Save Spouse" at bounding box center [1400, 642] width 106 height 33
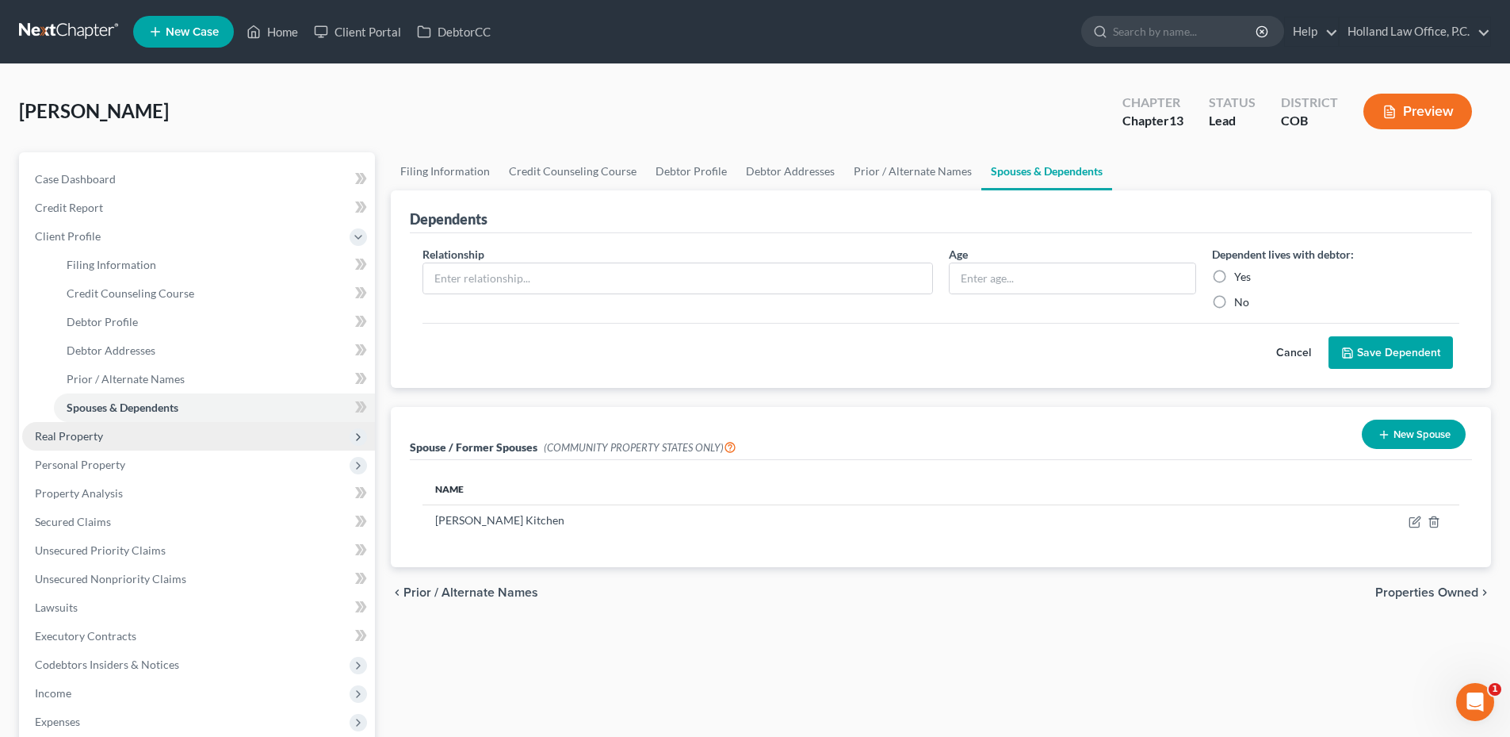
click at [140, 438] on span "Real Property" at bounding box center [198, 436] width 353 height 29
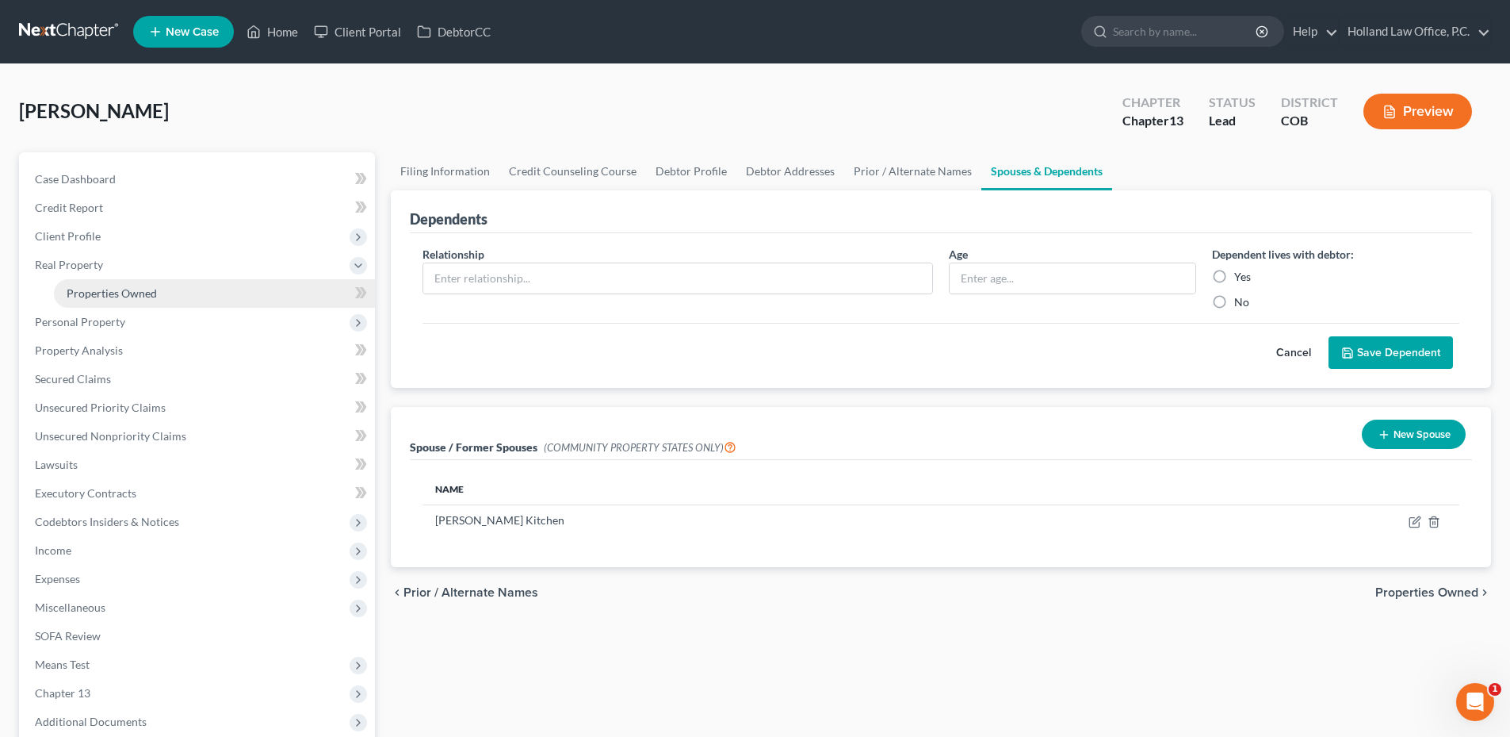
click at [151, 279] on link "Properties Owned" at bounding box center [214, 293] width 321 height 29
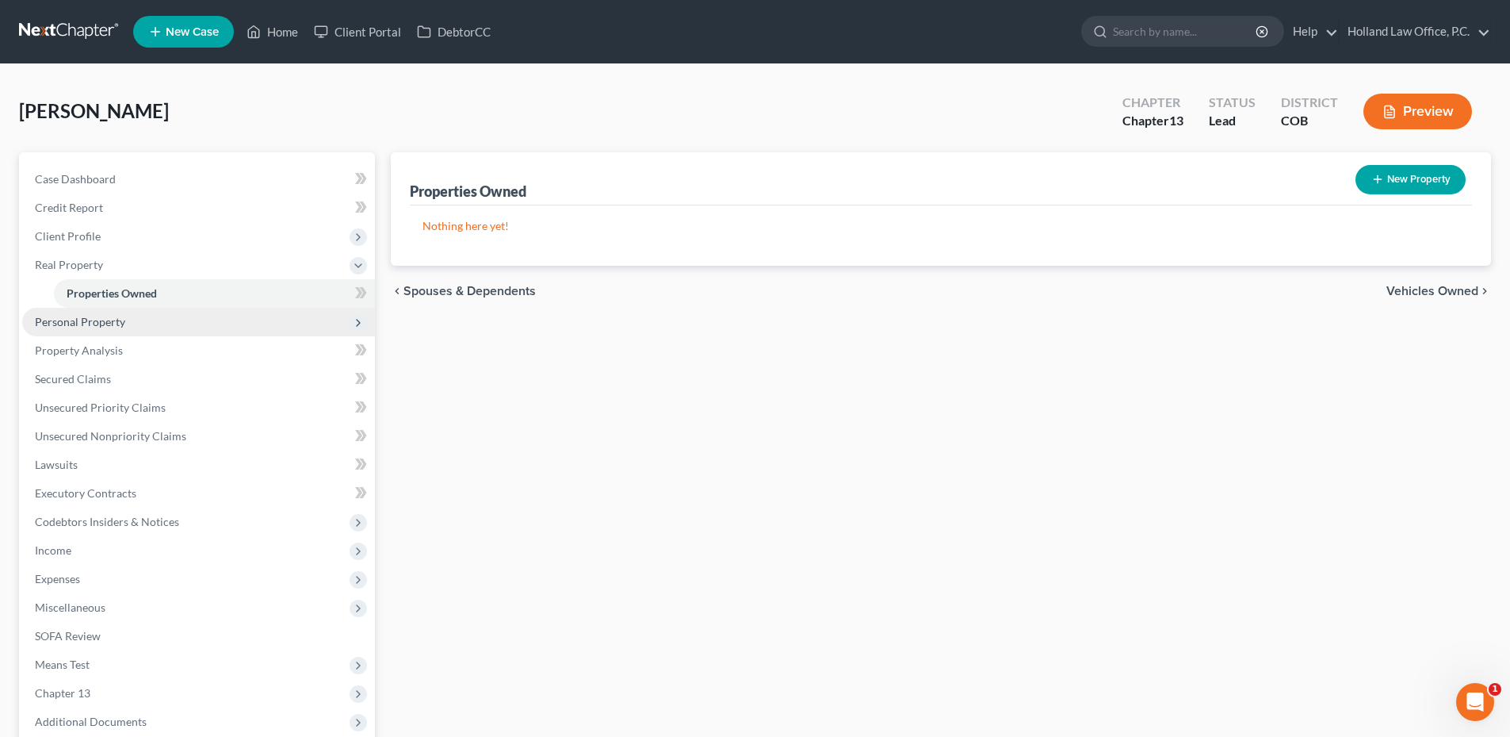
click at [144, 321] on span "Personal Property" at bounding box center [198, 322] width 353 height 29
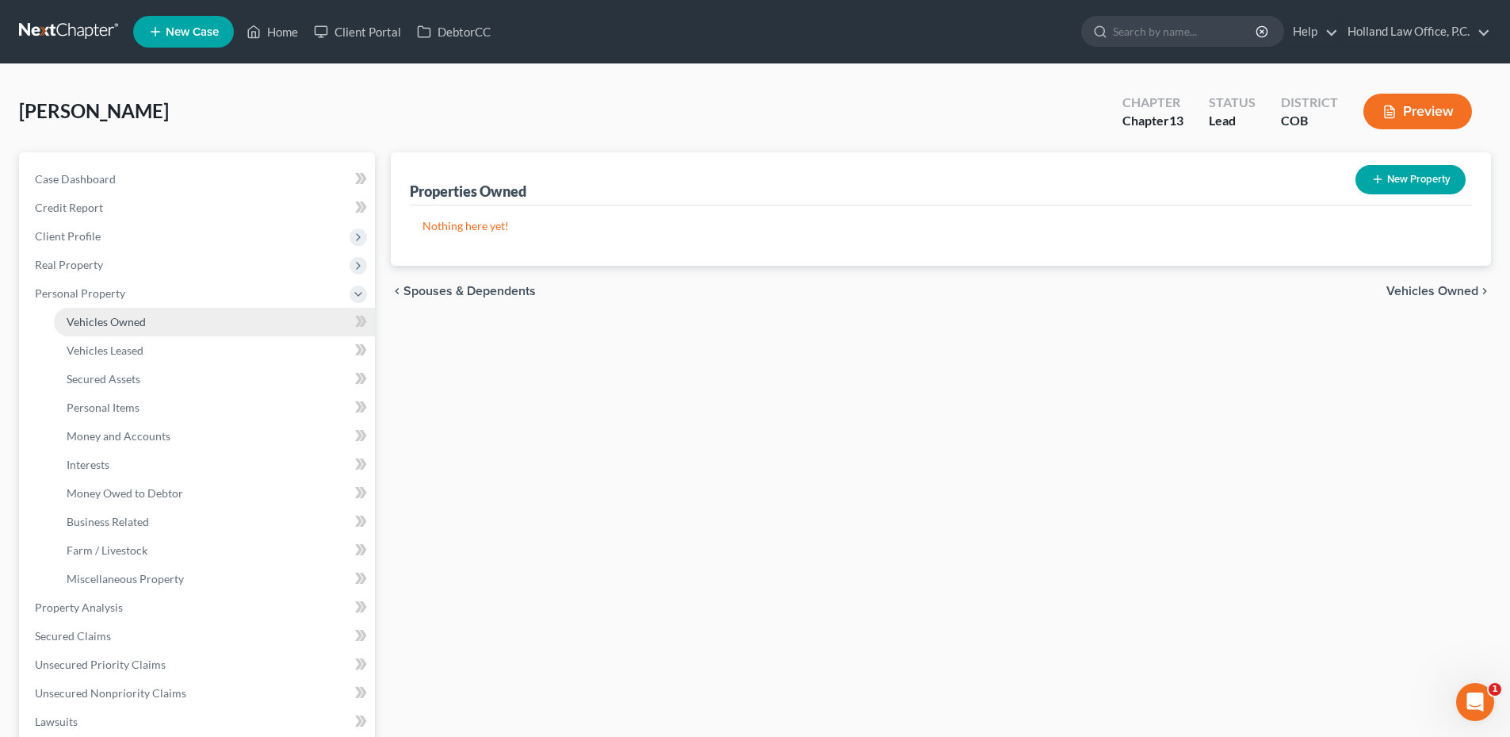
click at [206, 330] on link "Vehicles Owned" at bounding box center [214, 322] width 321 height 29
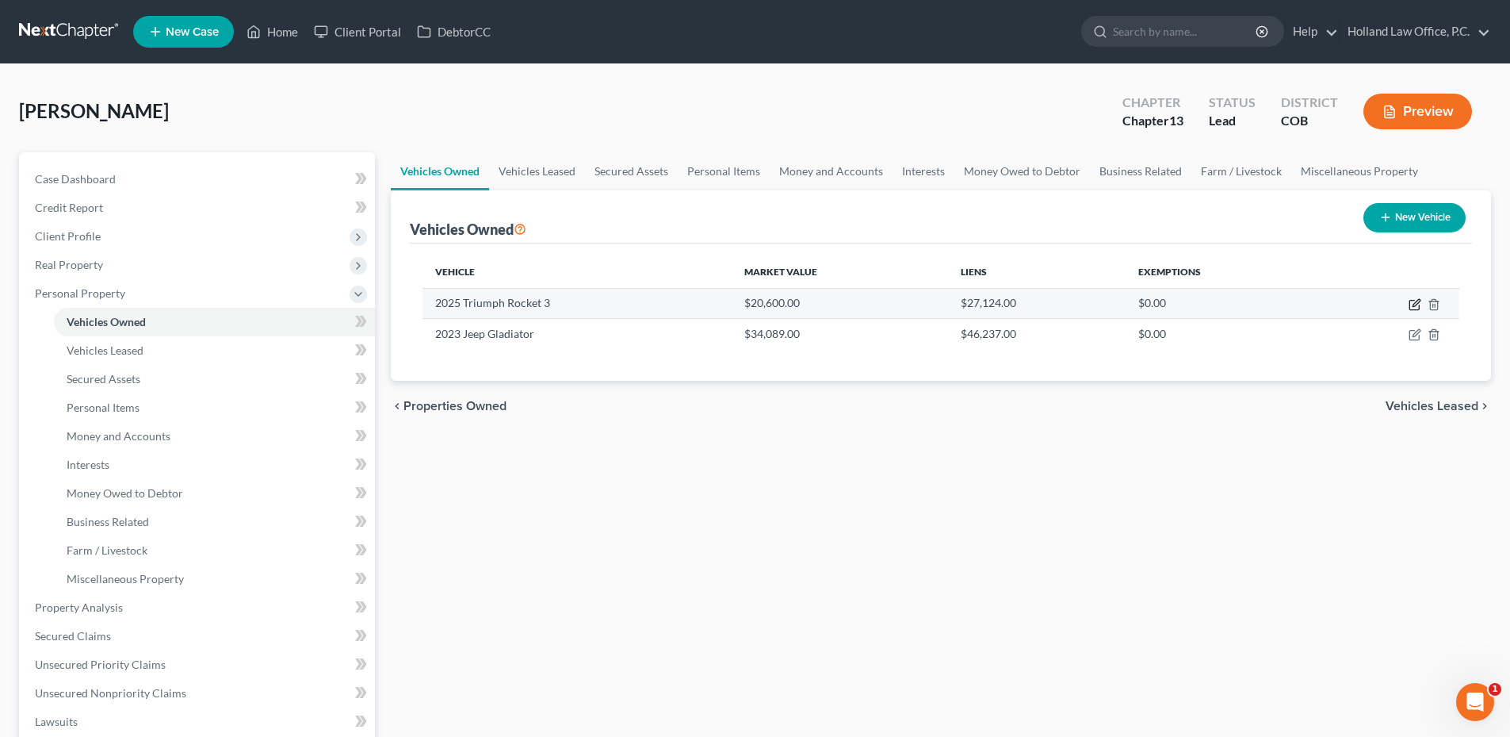
click at [1410, 305] on icon "button" at bounding box center [1415, 305] width 10 height 10
select select "0"
select select "1"
select select "2"
select select "0"
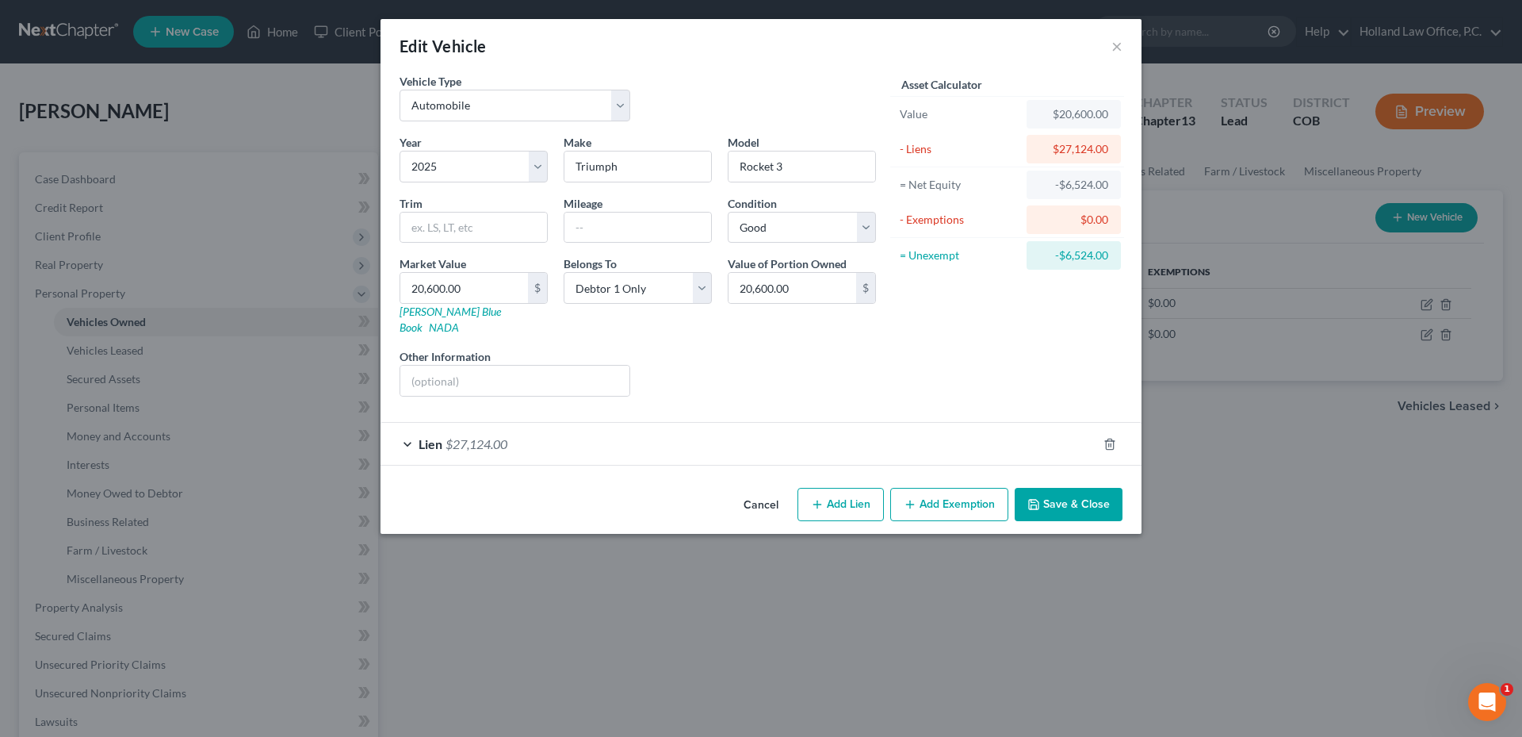
click at [926, 429] on div "Lien $27,124.00" at bounding box center [739, 444] width 717 height 42
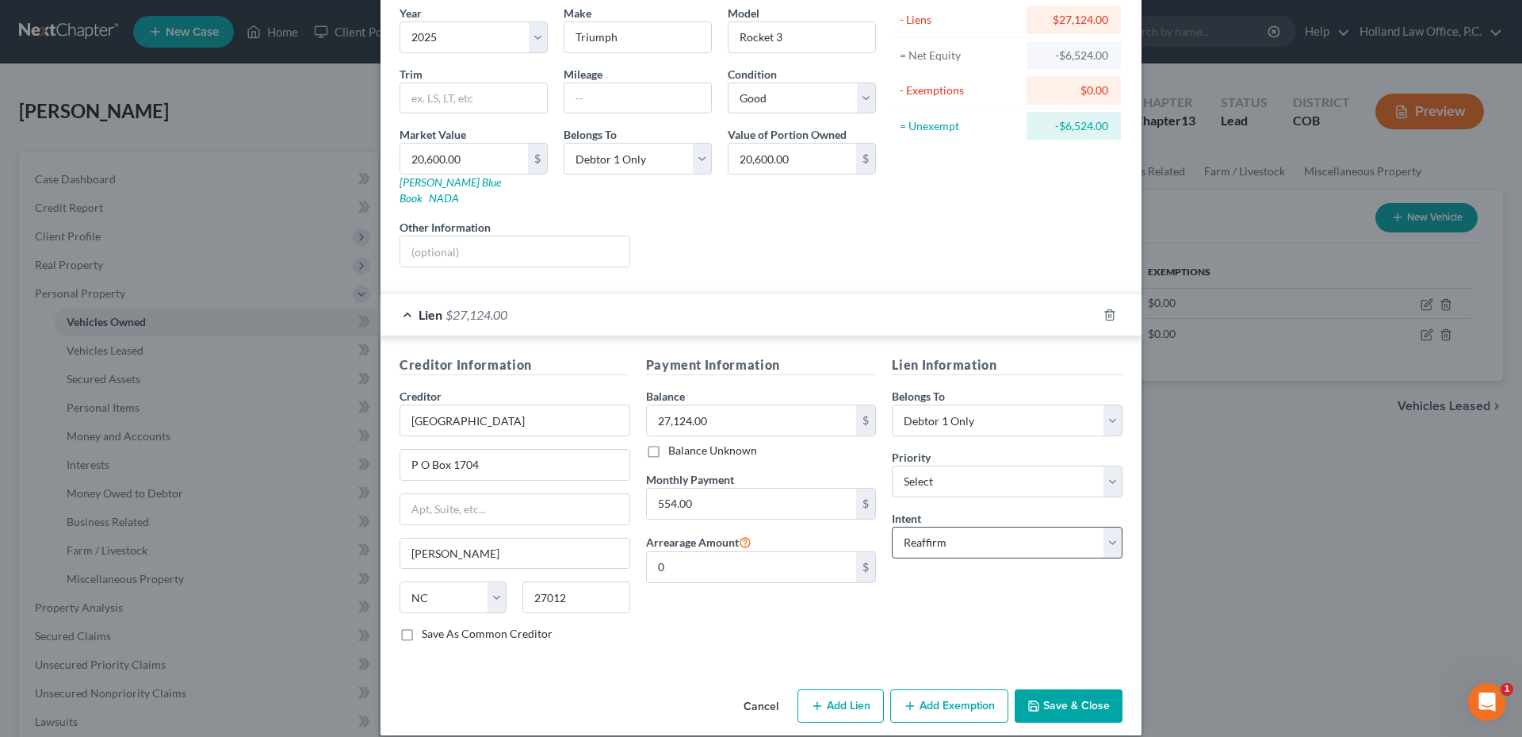
scroll to position [131, 0]
click at [959, 706] on div "Cancel Add Lien Add Lease Add Exemption Save & Close" at bounding box center [761, 707] width 761 height 52
click at [936, 695] on button "Add Exemption" at bounding box center [949, 703] width 118 height 33
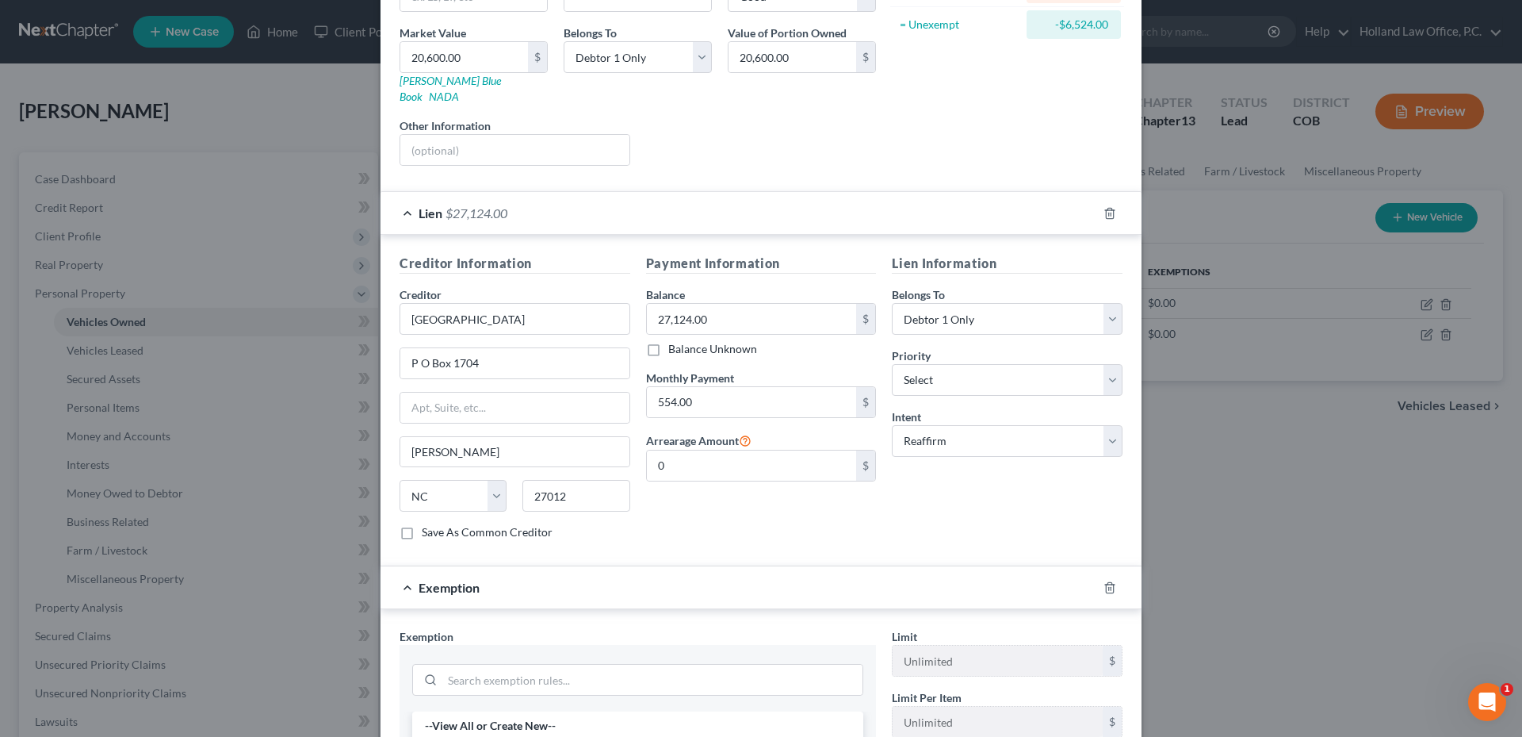
scroll to position [289, 0]
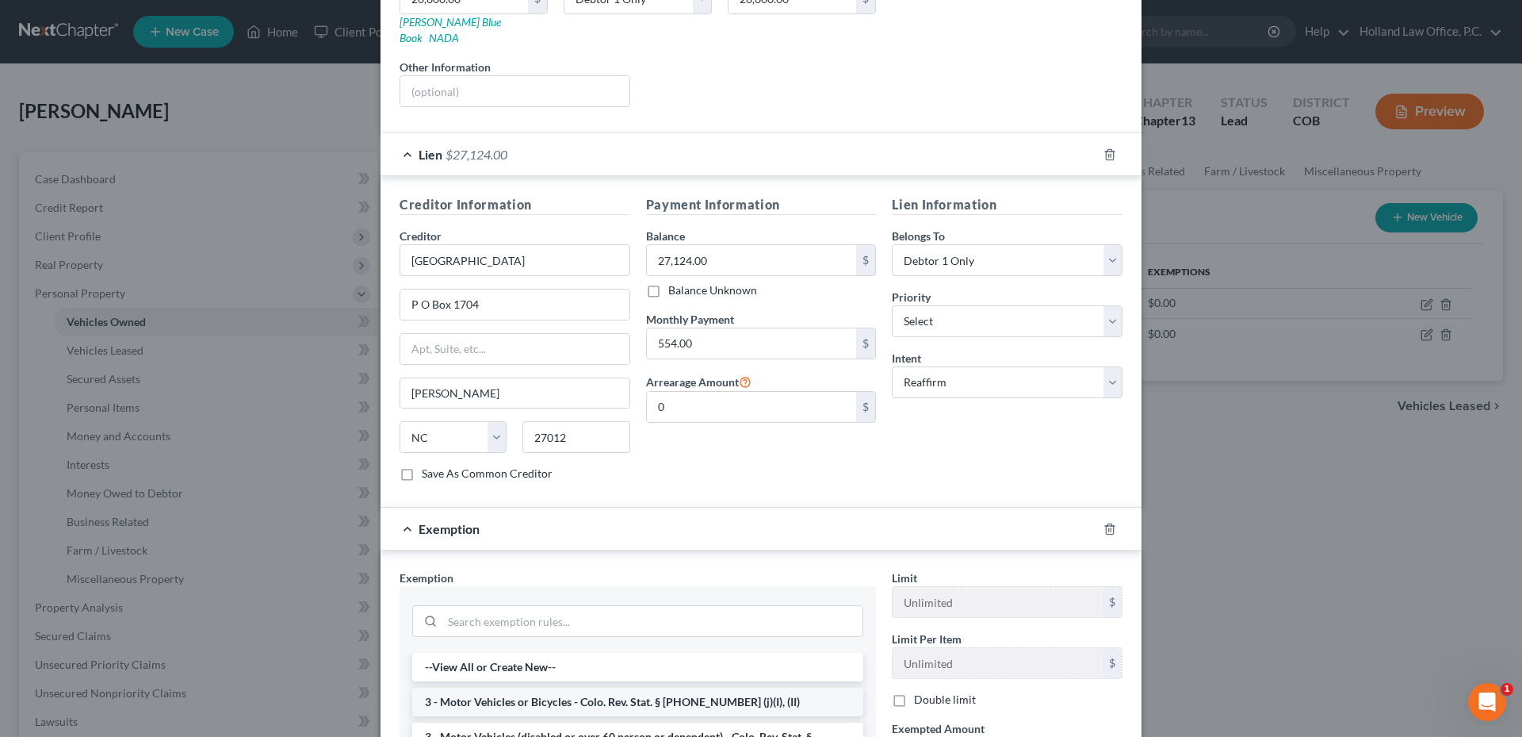
click at [475, 687] on li "3 - Motor Vehicles or Bicycles - Colo. Rev. Stat. § 13-54-102 (j)(I), (II)" at bounding box center [637, 701] width 451 height 29
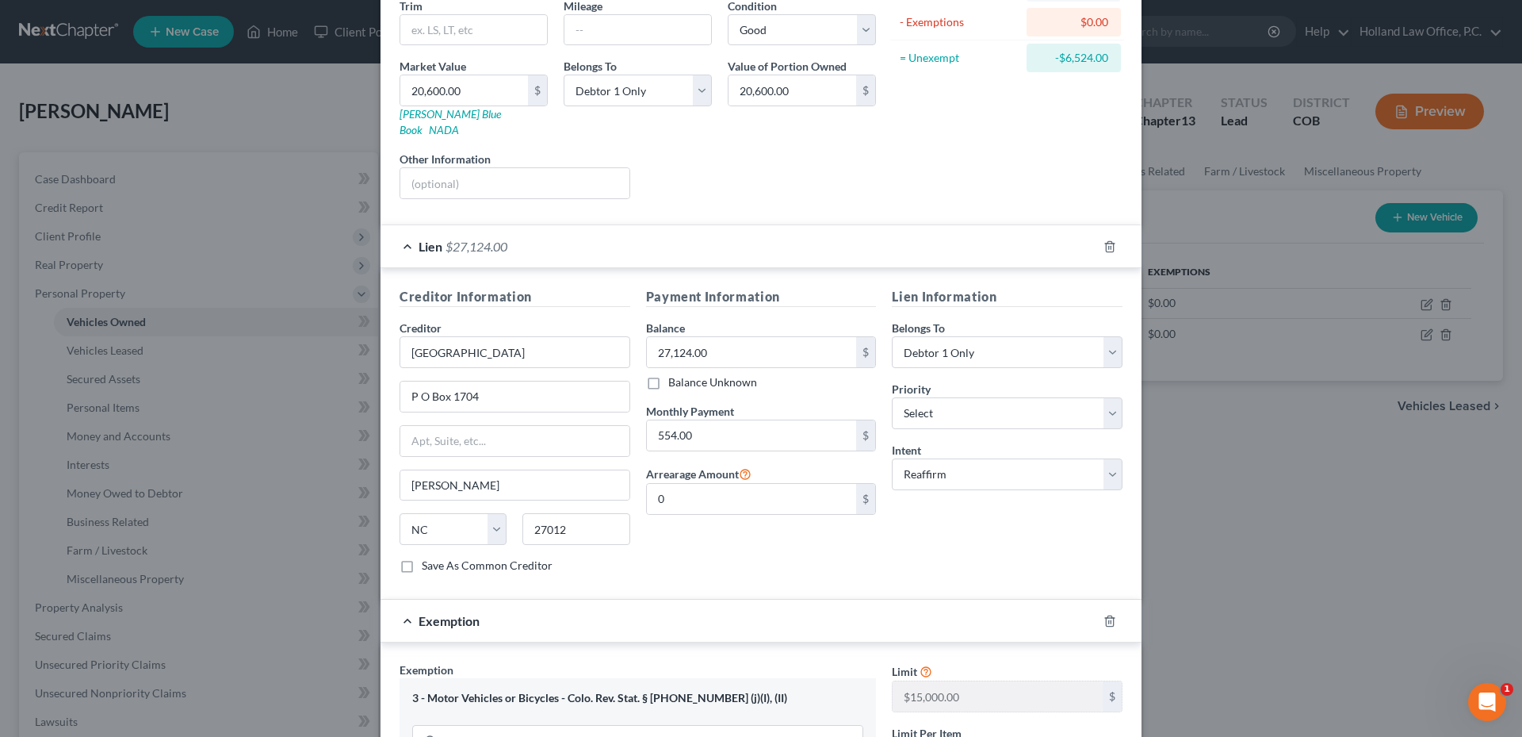
scroll to position [476, 0]
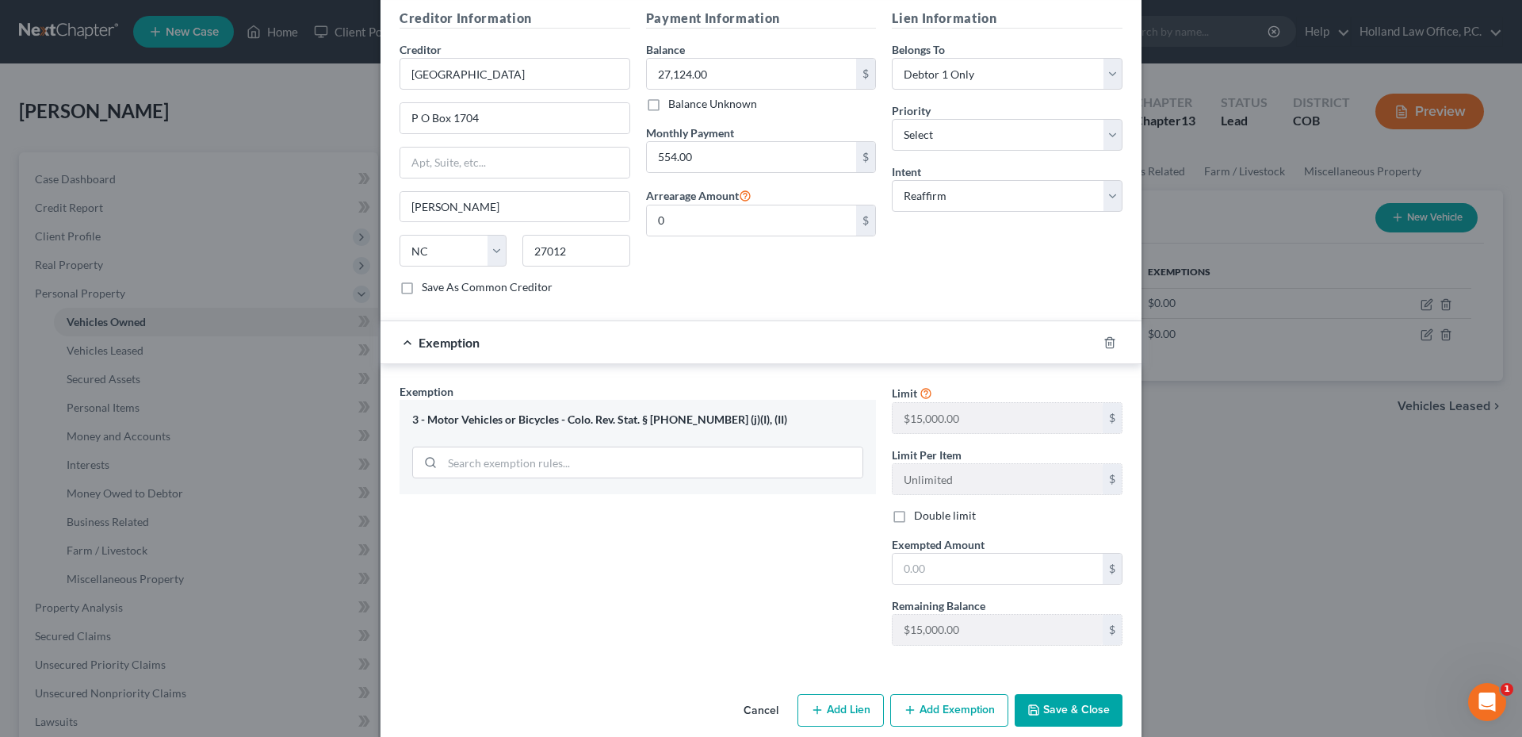
click at [982, 569] on div "Limit $15,000.00 $ Limit Per Item Unlimited $ Double limit Exempted Amount * $ …" at bounding box center [1007, 520] width 247 height 274
click at [986, 566] on input "text" at bounding box center [998, 568] width 210 height 30
type input "0.0"
click at [1089, 702] on button "Save & Close" at bounding box center [1069, 710] width 108 height 33
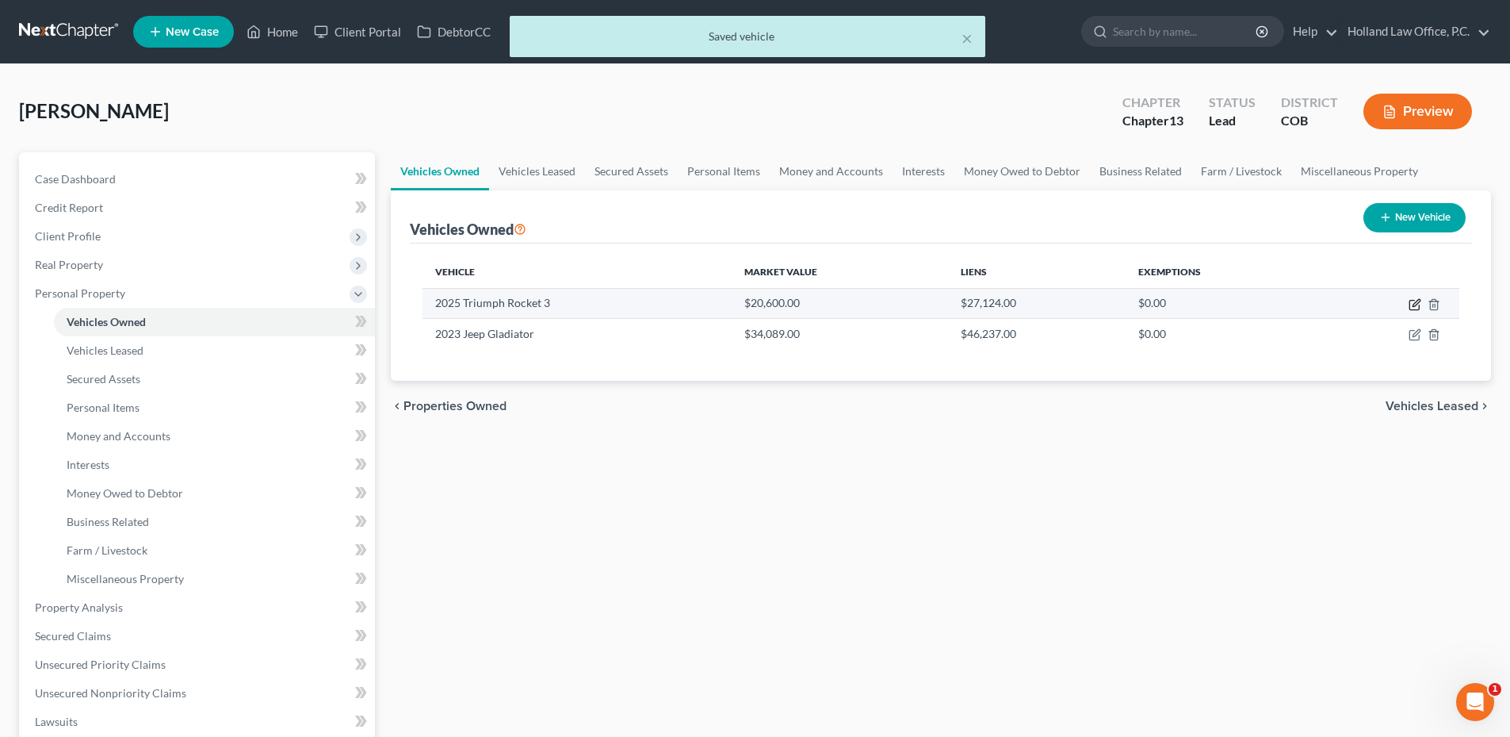
click at [1409, 302] on icon "button" at bounding box center [1415, 304] width 13 height 13
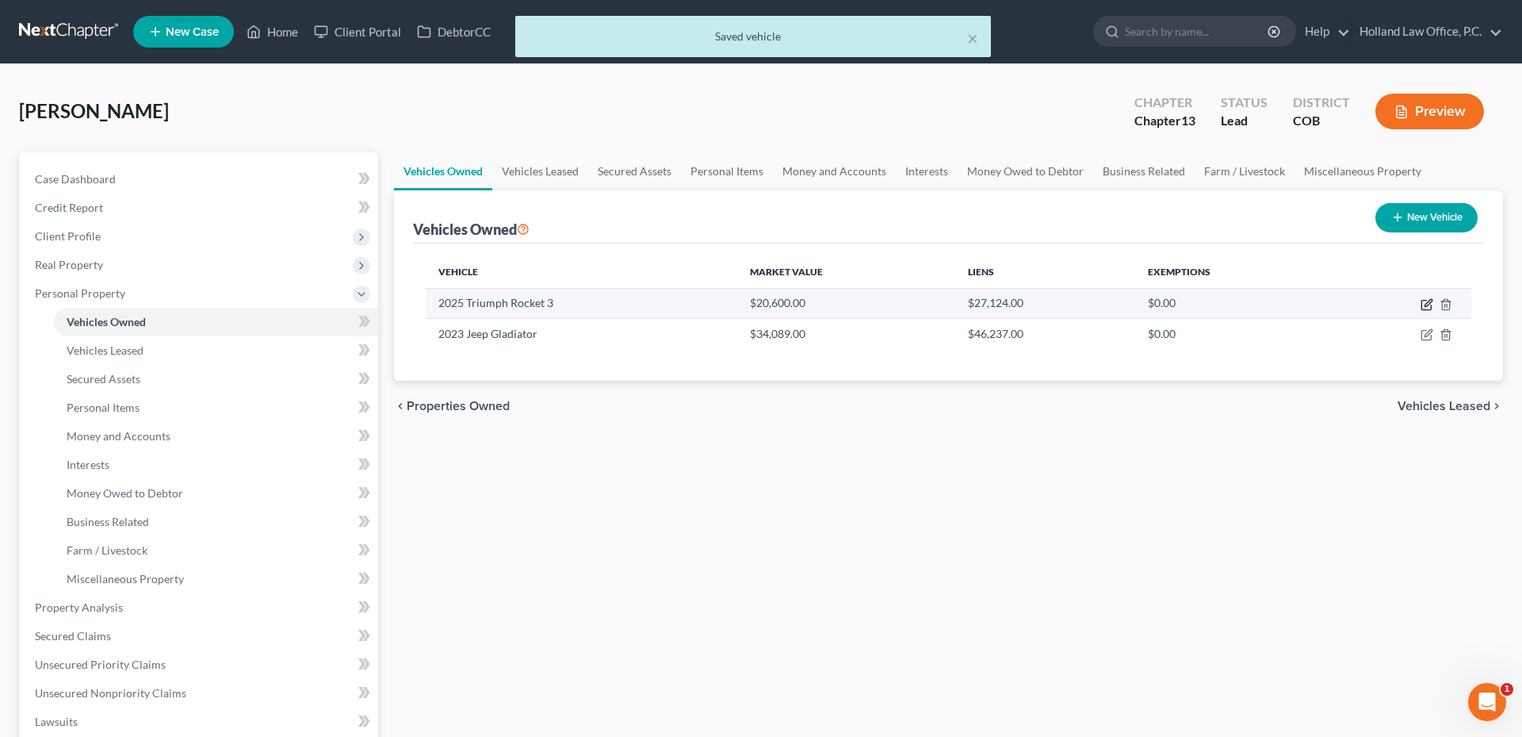
select select "0"
select select "1"
select select "2"
select select "0"
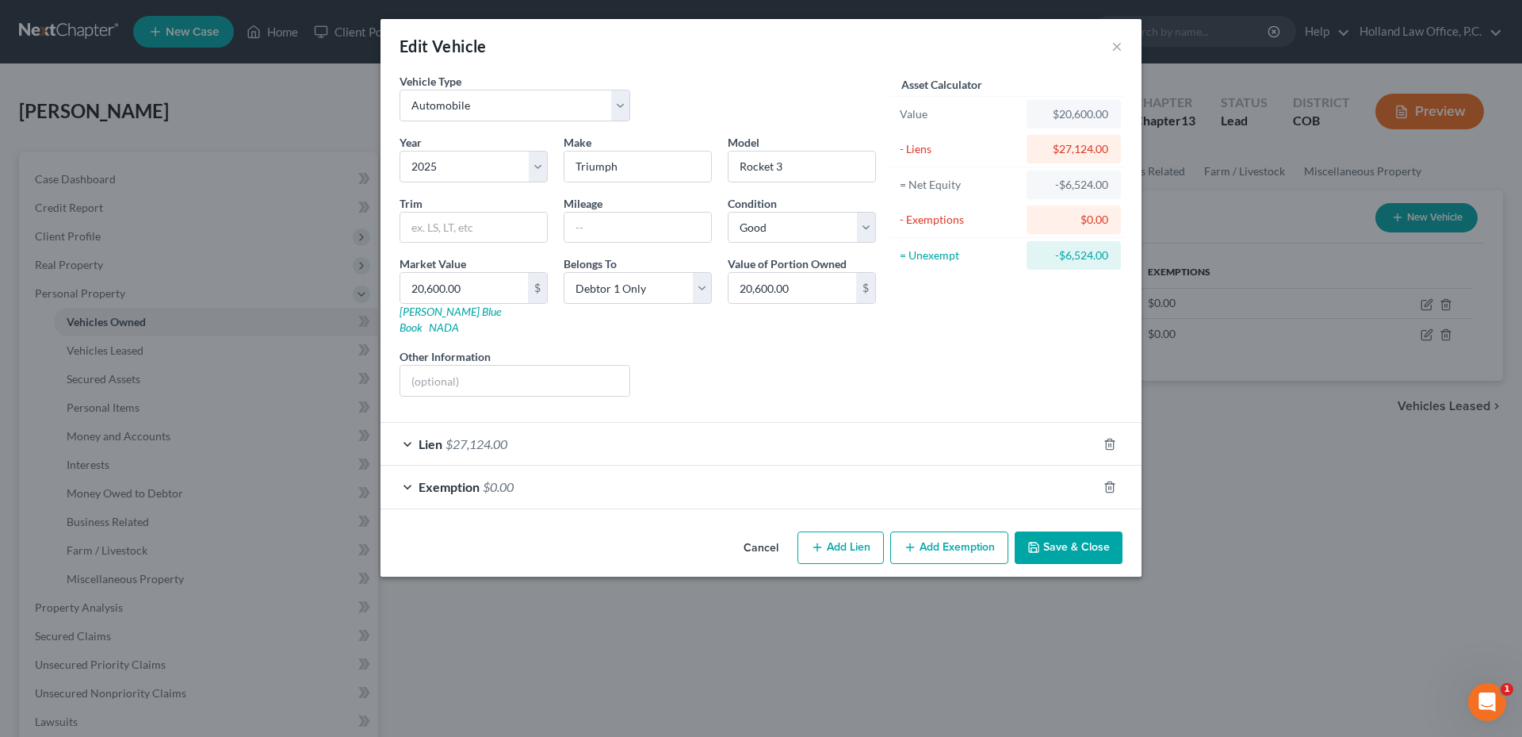
click at [1051, 535] on button "Save & Close" at bounding box center [1069, 547] width 108 height 33
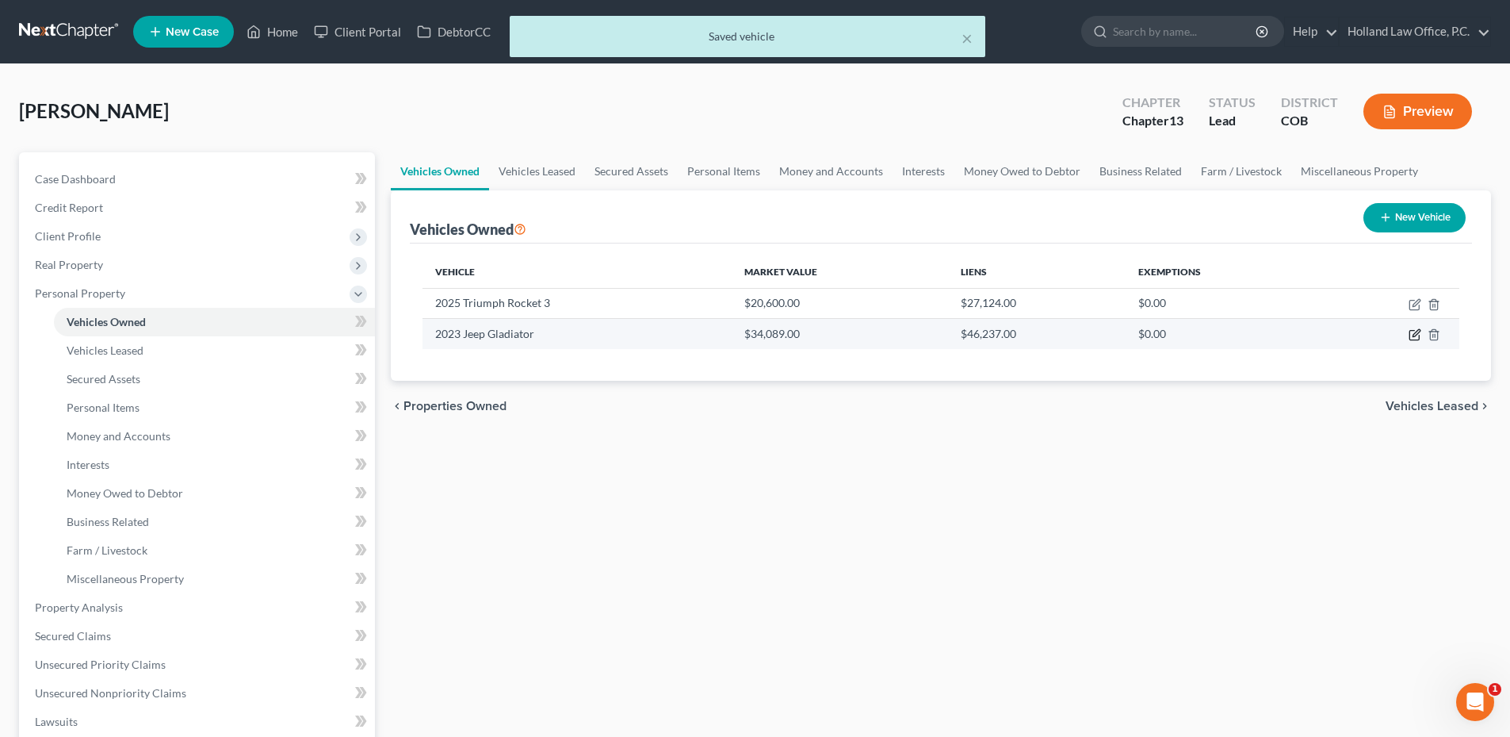
click at [1419, 333] on icon "button" at bounding box center [1416, 333] width 7 height 7
select select "0"
select select "3"
select select "2"
select select "0"
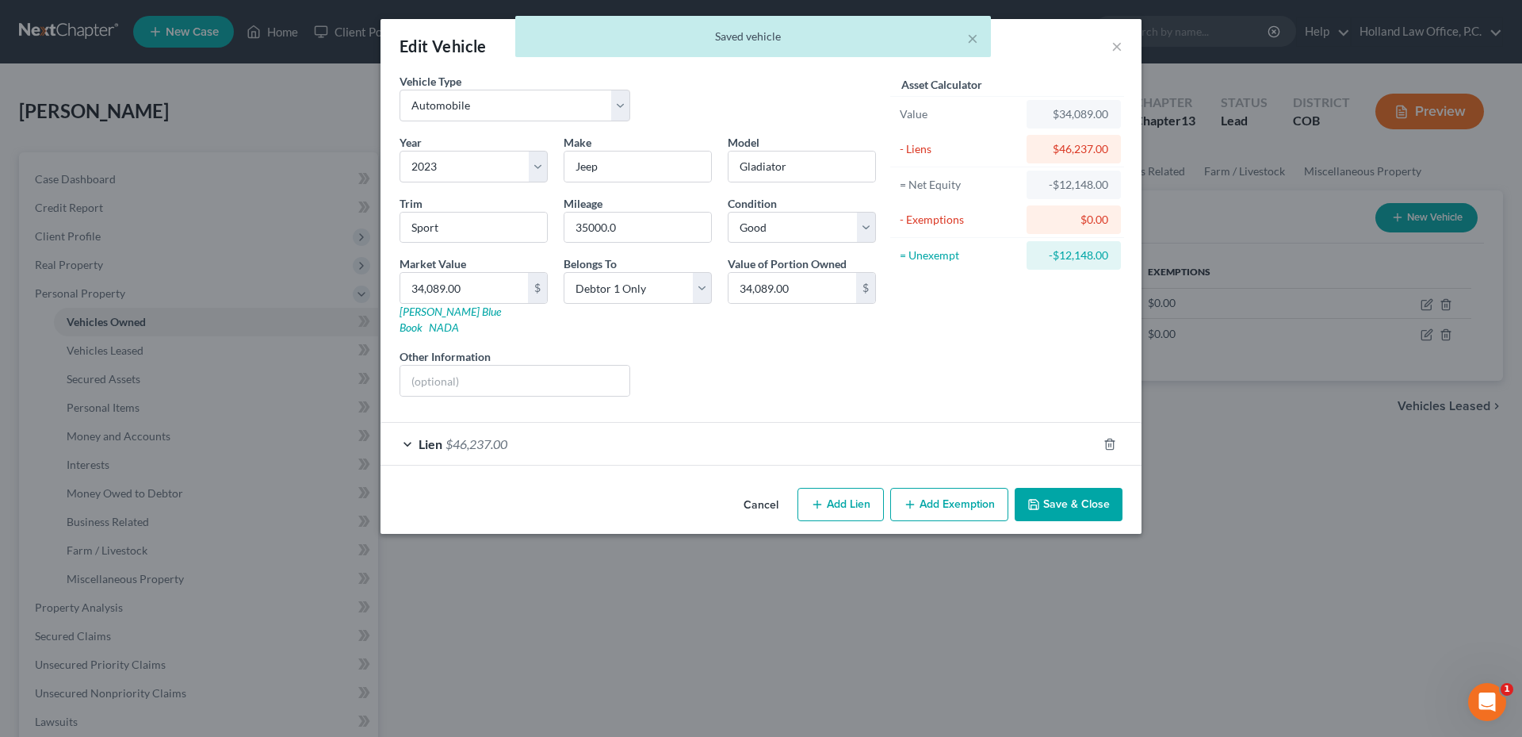
click at [959, 488] on button "Add Exemption" at bounding box center [949, 504] width 118 height 33
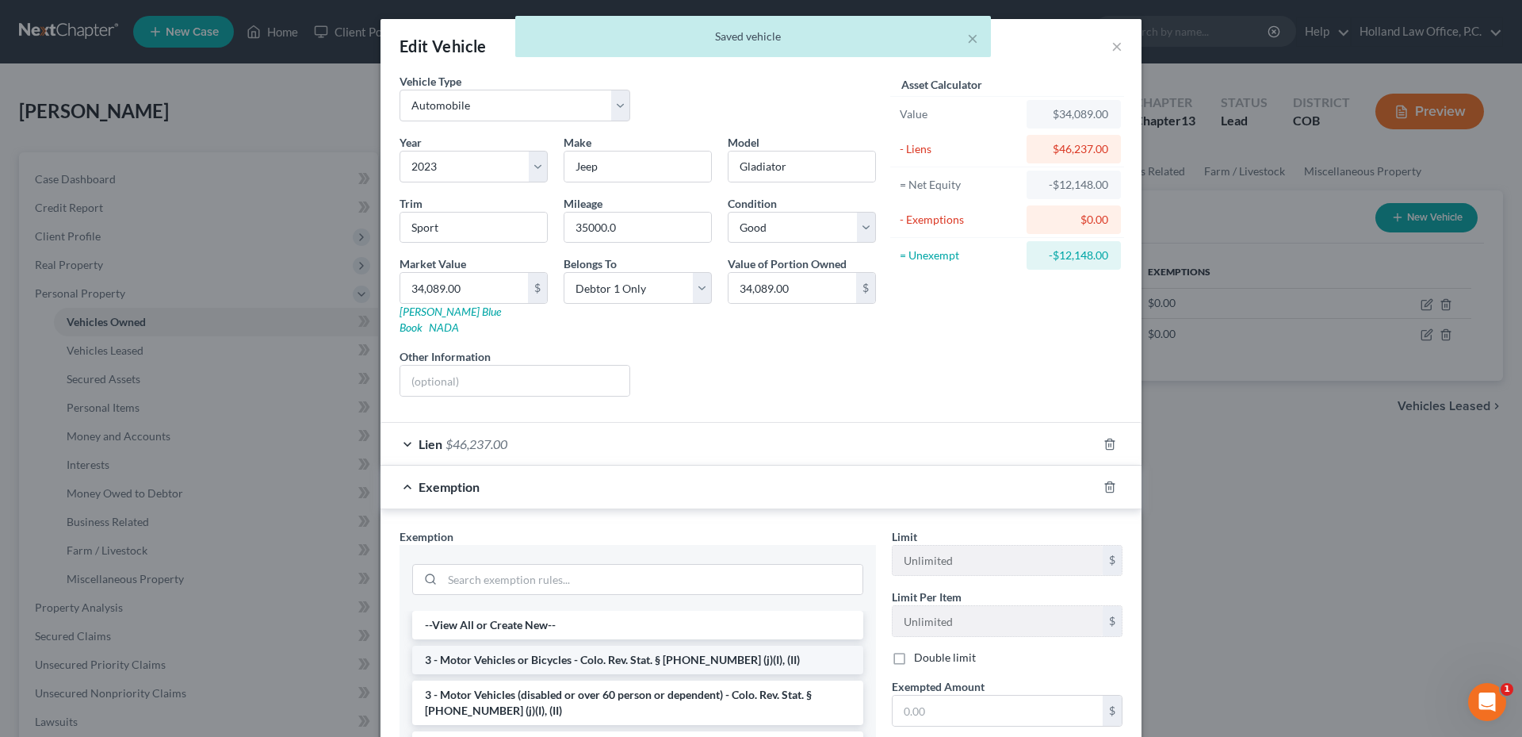
click at [458, 645] on li "3 - Motor Vehicles or Bicycles - Colo. Rev. Stat. § 13-54-102 (j)(I), (II)" at bounding box center [637, 659] width 451 height 29
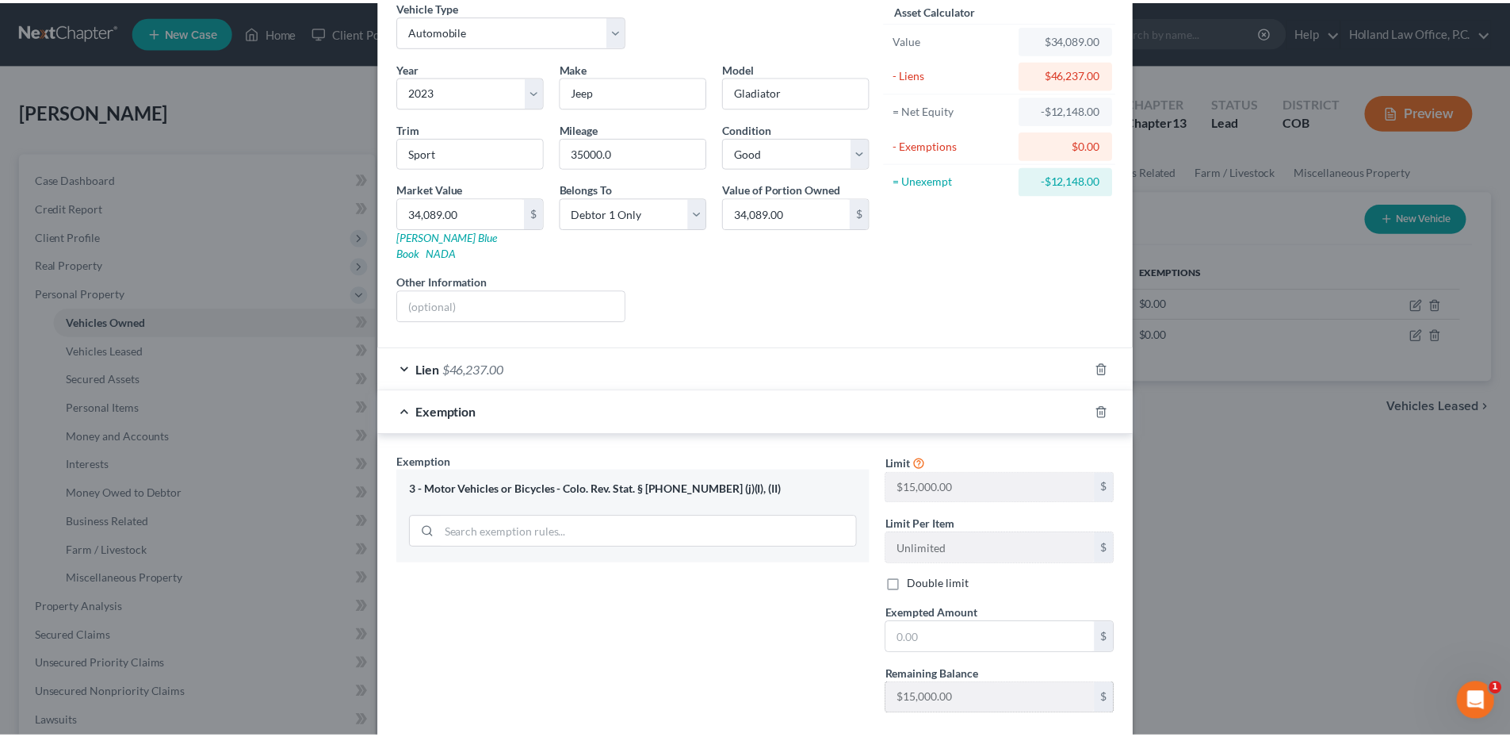
scroll to position [150, 0]
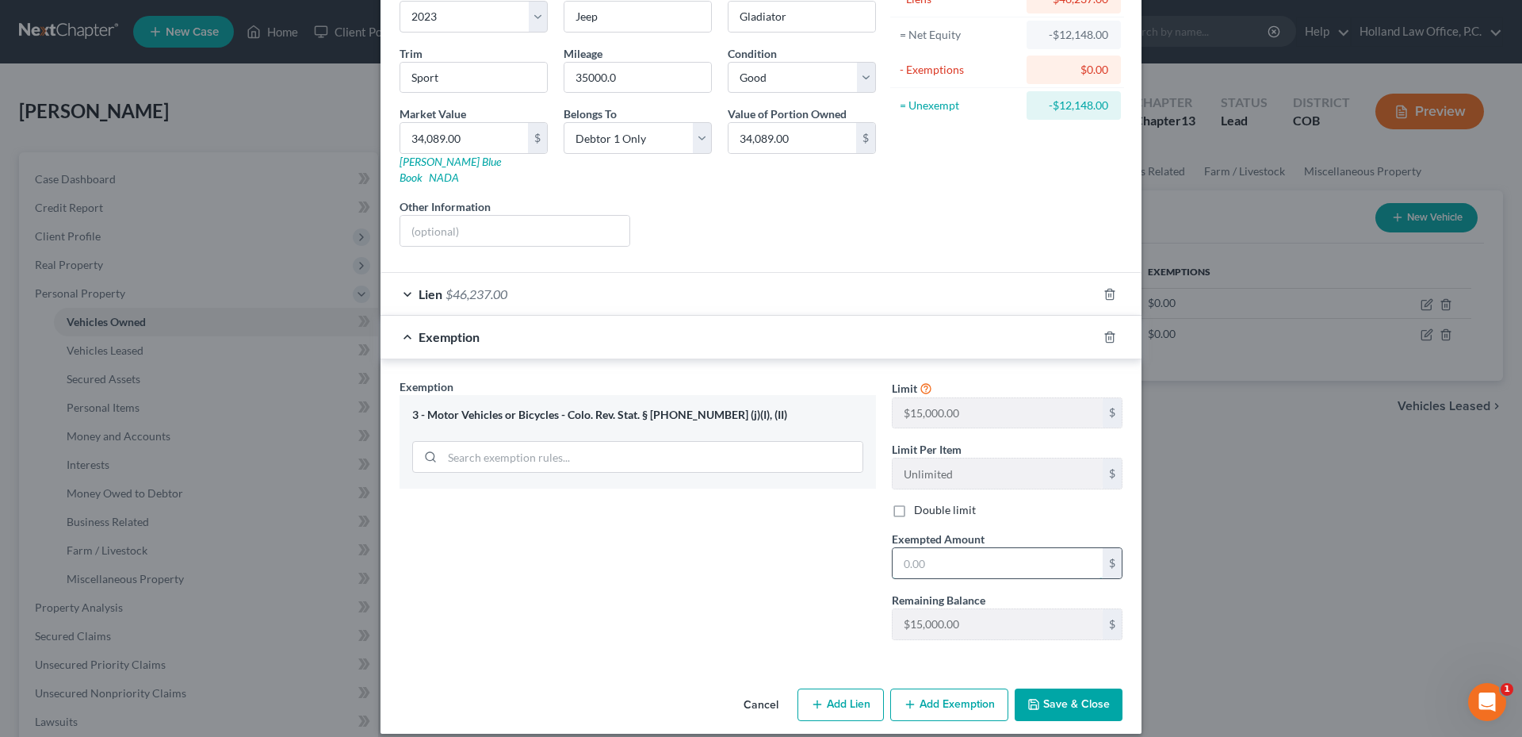
click at [959, 555] on input "text" at bounding box center [998, 563] width 210 height 30
type input "0.0"
click at [1074, 688] on button "Save & Close" at bounding box center [1069, 704] width 108 height 33
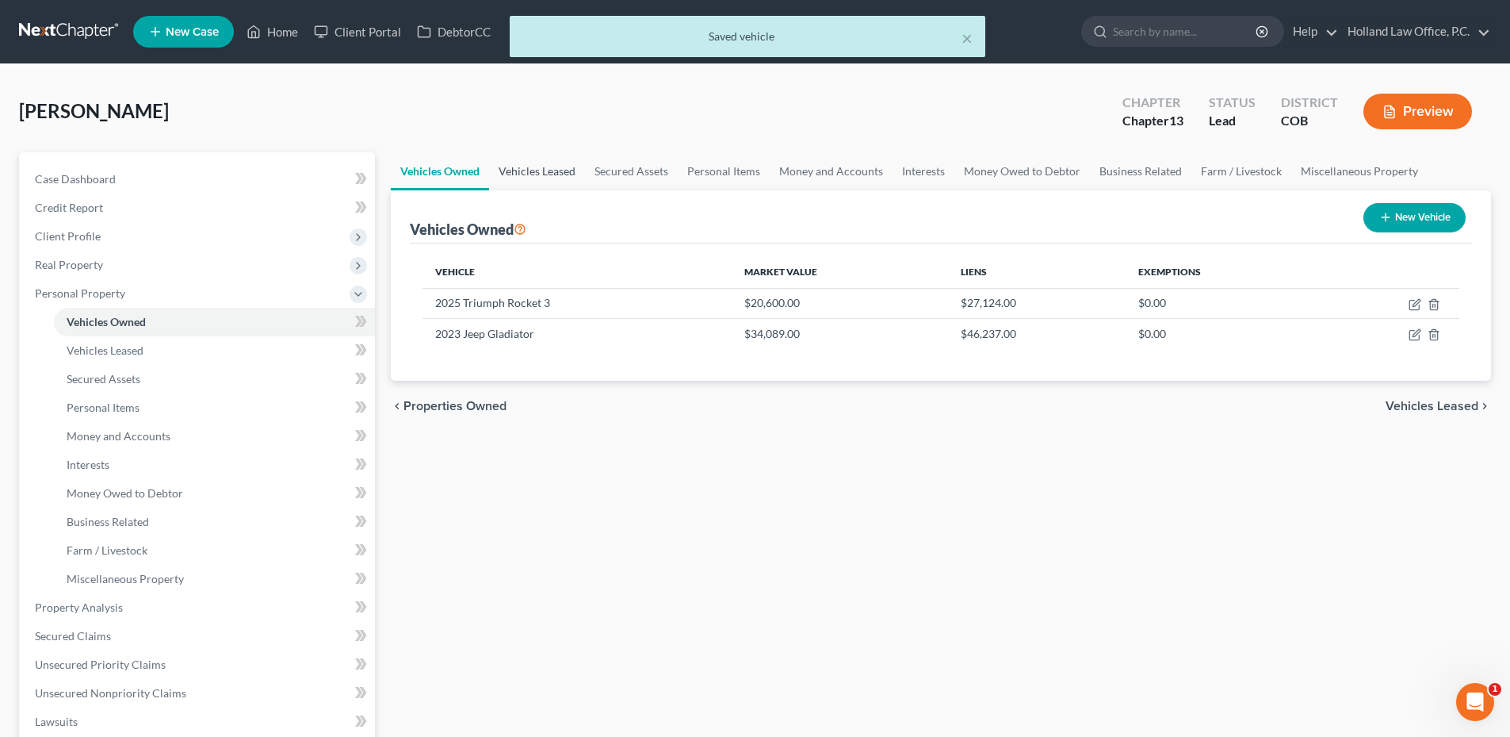
click at [513, 177] on link "Vehicles Leased" at bounding box center [537, 171] width 96 height 38
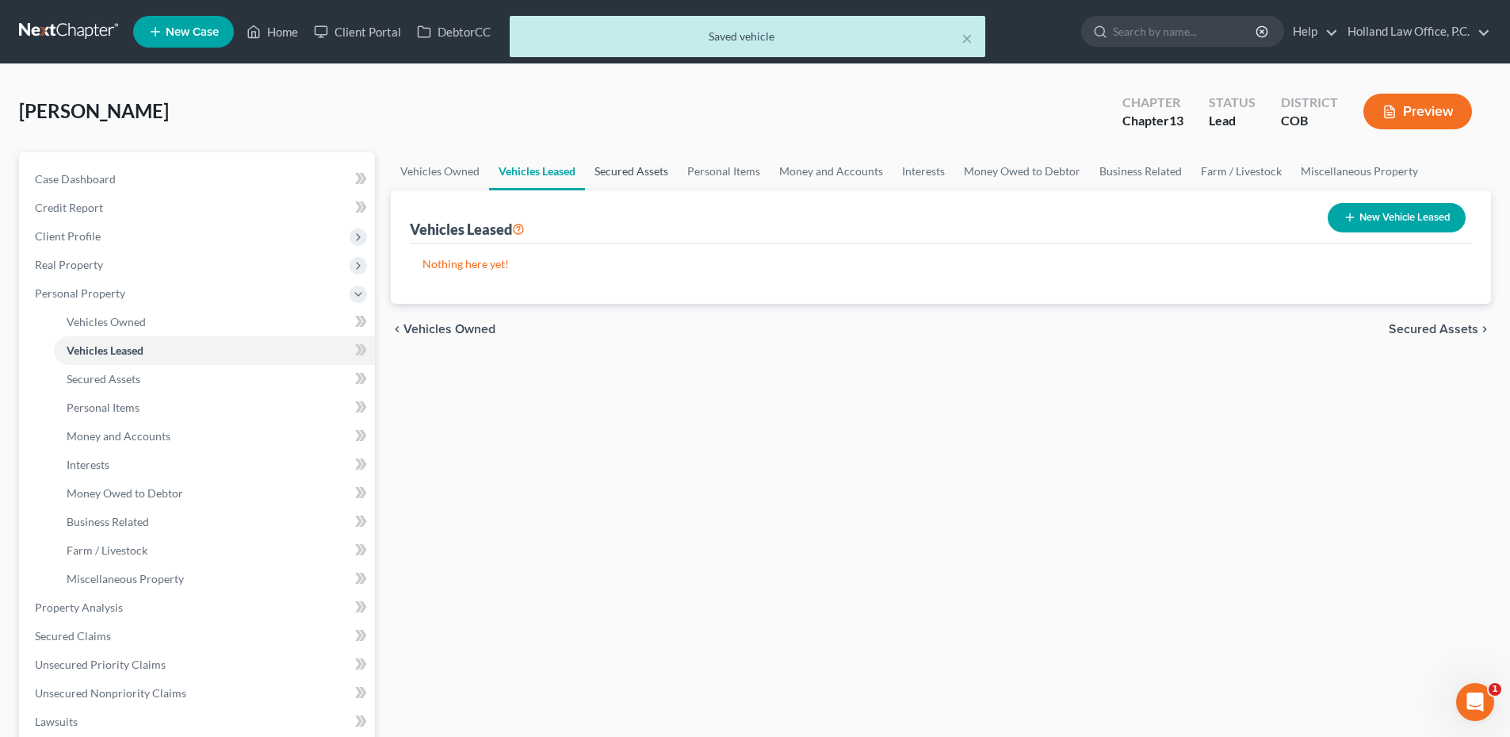
click at [636, 179] on link "Secured Assets" at bounding box center [631, 171] width 93 height 38
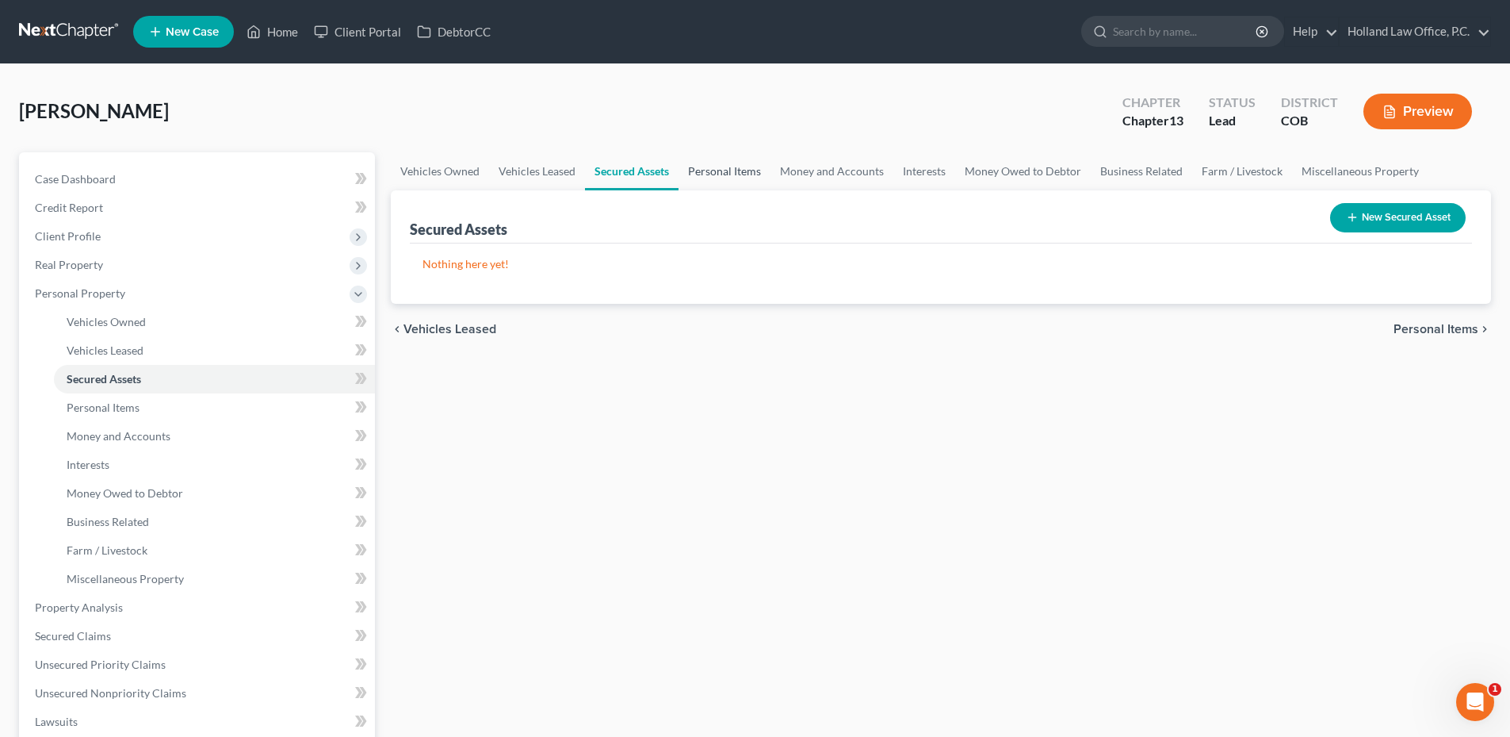
click at [713, 180] on link "Personal Items" at bounding box center [725, 171] width 92 height 38
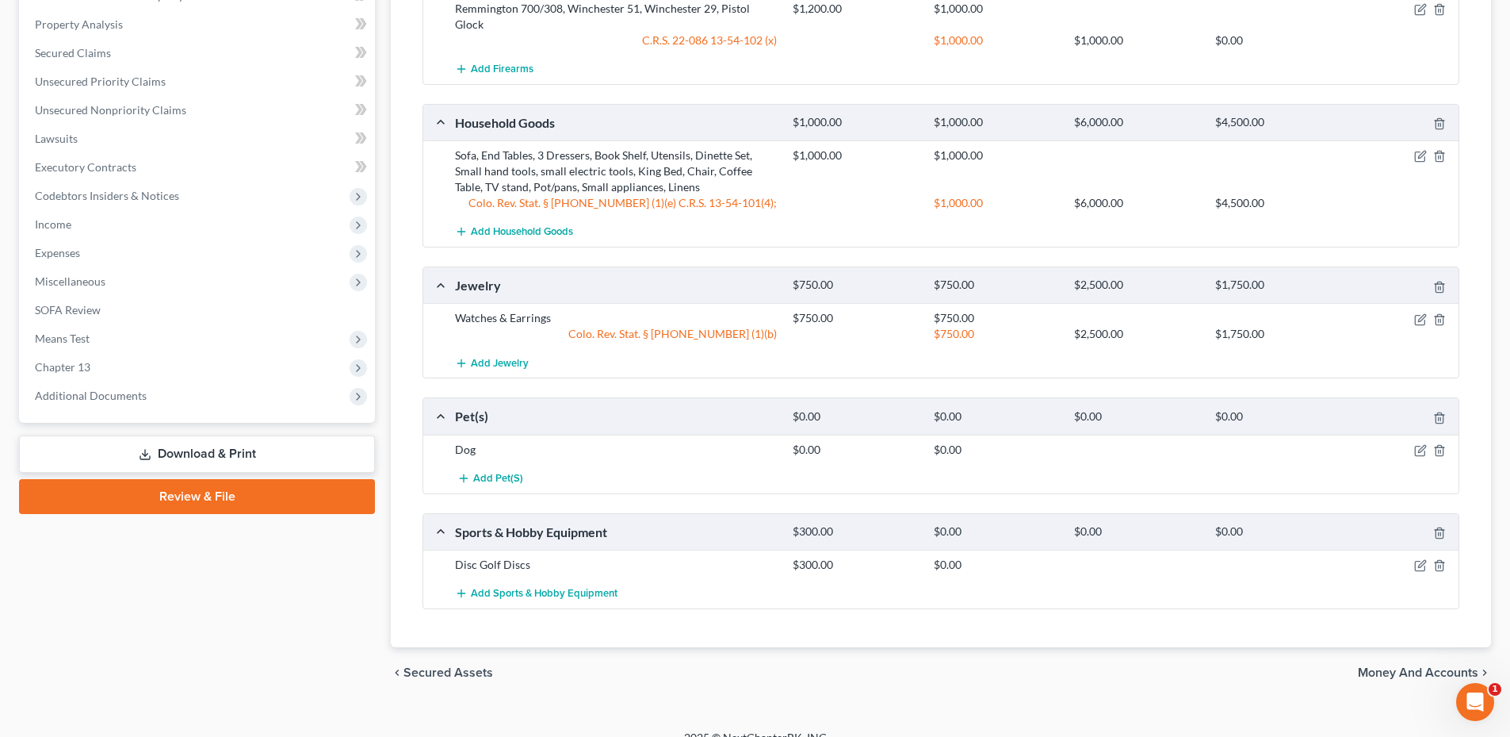
scroll to position [49, 0]
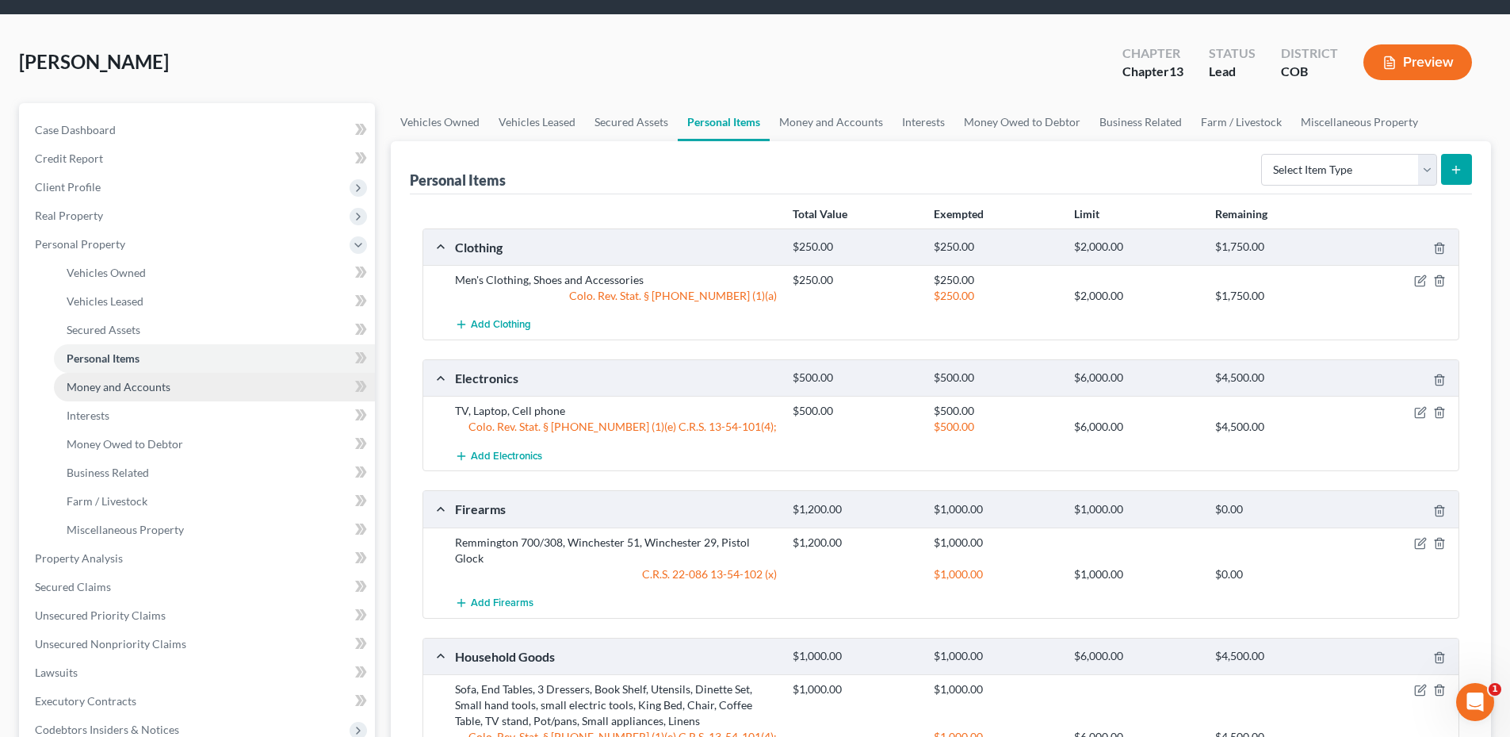
drag, startPoint x: 128, startPoint y: 381, endPoint x: 126, endPoint y: 373, distance: 8.9
click at [128, 381] on span "Money and Accounts" at bounding box center [119, 386] width 104 height 13
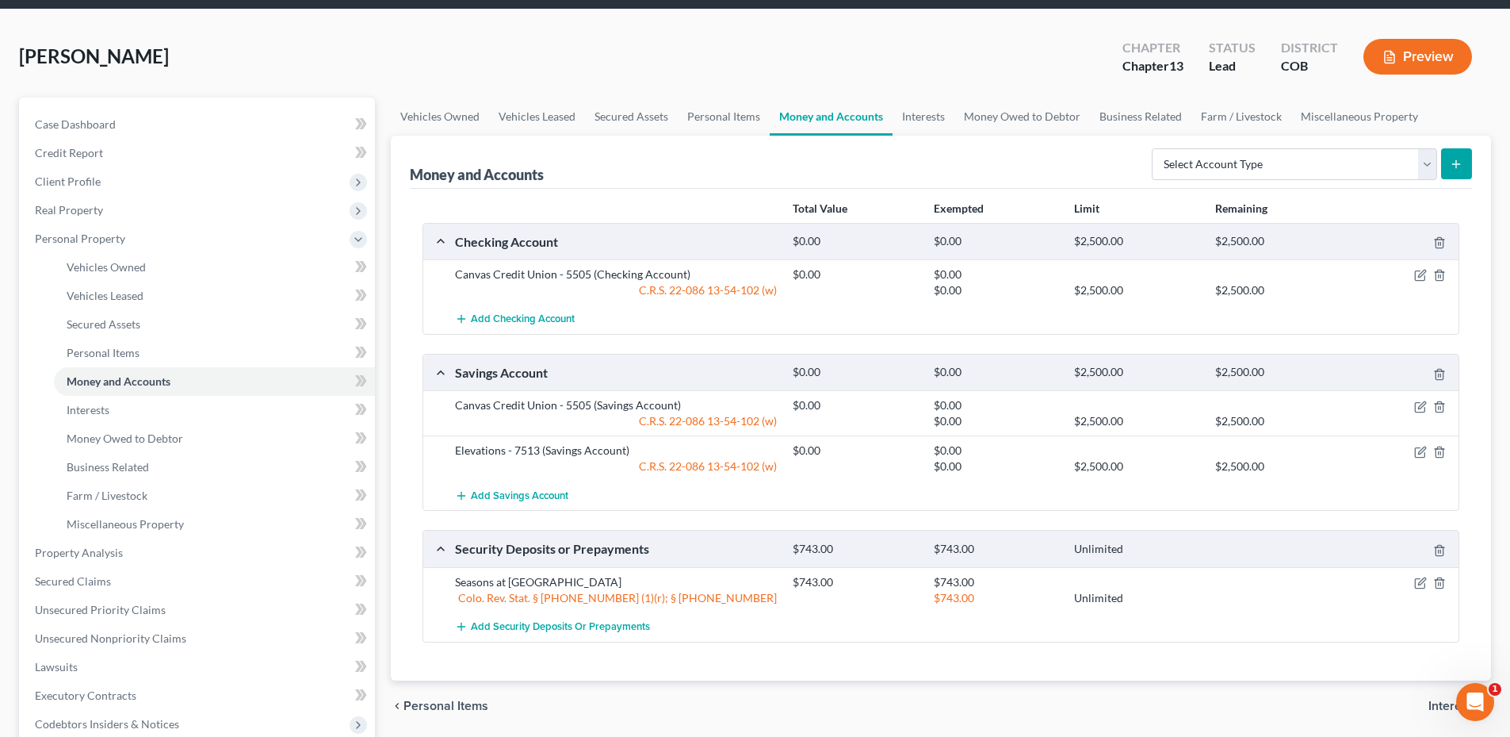
scroll to position [79, 0]
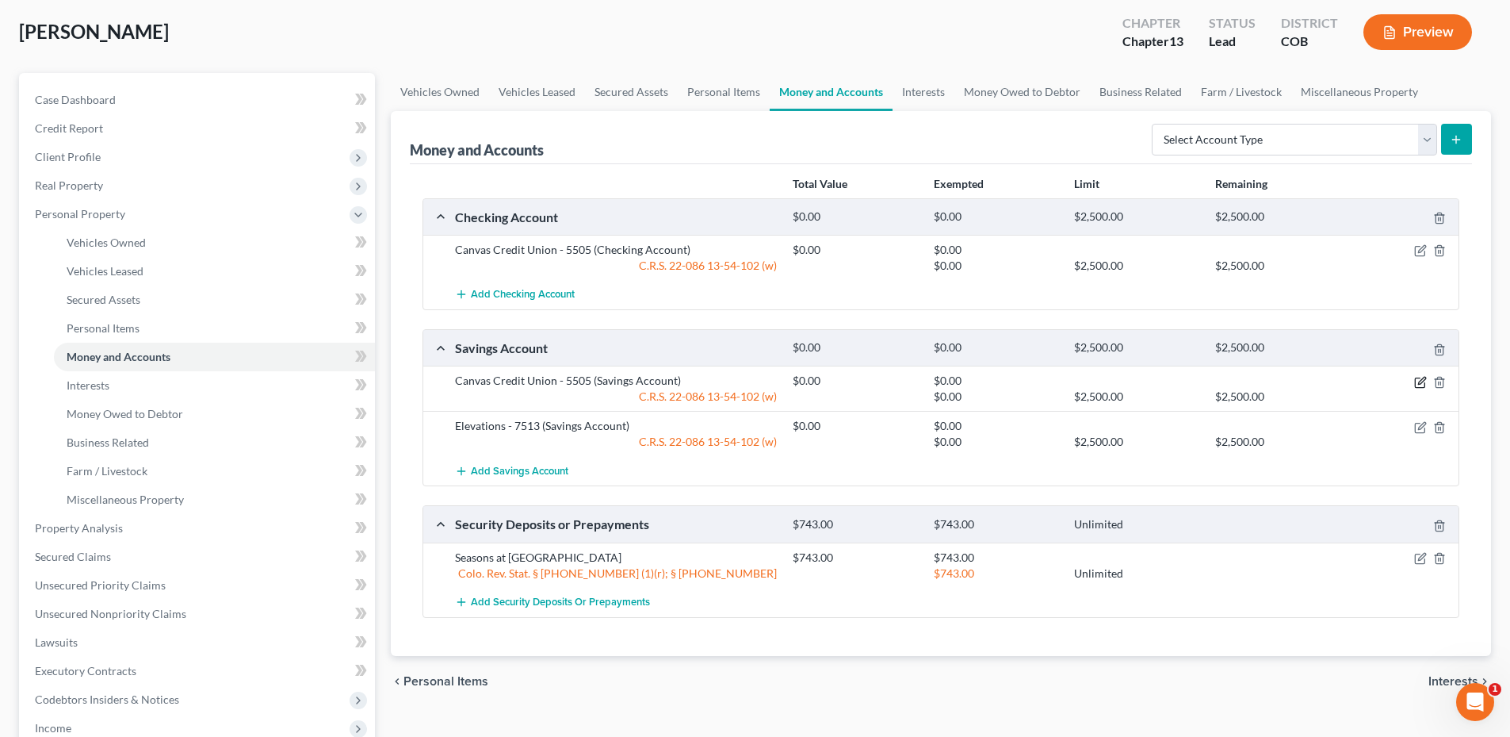
drag, startPoint x: 1422, startPoint y: 382, endPoint x: 1407, endPoint y: 381, distance: 14.4
click at [1422, 382] on icon "button" at bounding box center [1421, 380] width 7 height 7
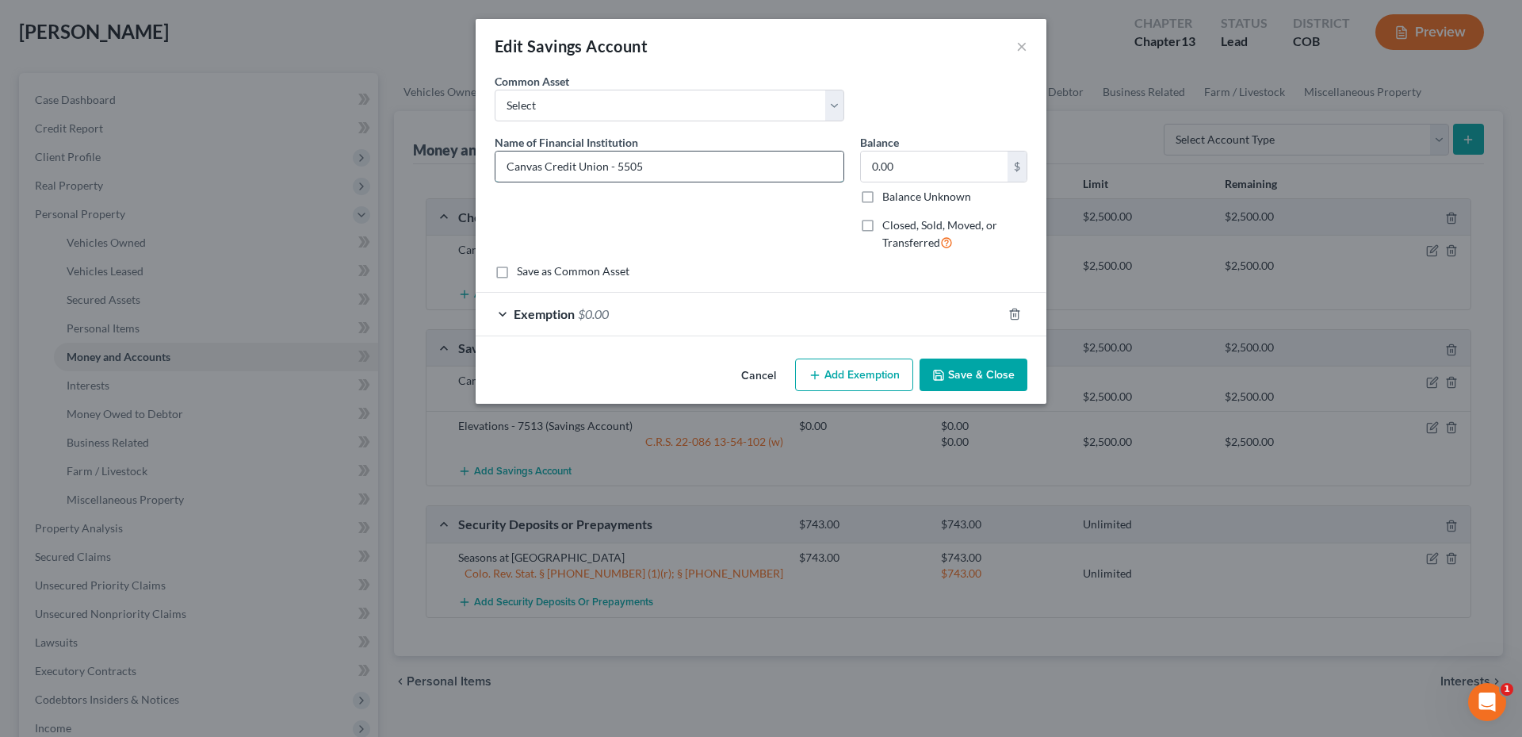
click at [668, 157] on input "Canvas Credit Union - 5505" at bounding box center [670, 166] width 348 height 30
type input "Canvas Credit Union - 5505-00"
click at [1009, 388] on button "Save & Close" at bounding box center [974, 374] width 108 height 33
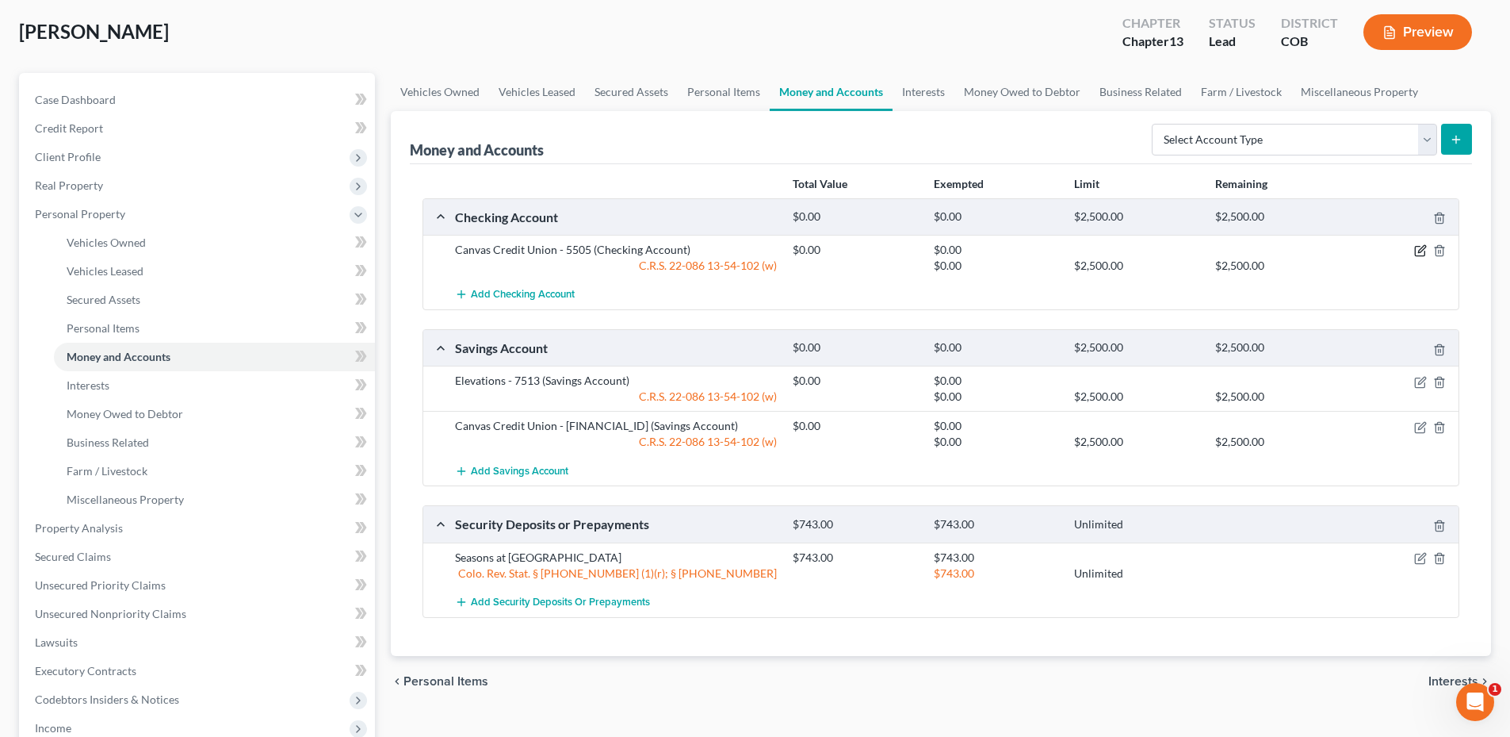
click at [1418, 250] on icon "button" at bounding box center [1420, 250] width 13 height 13
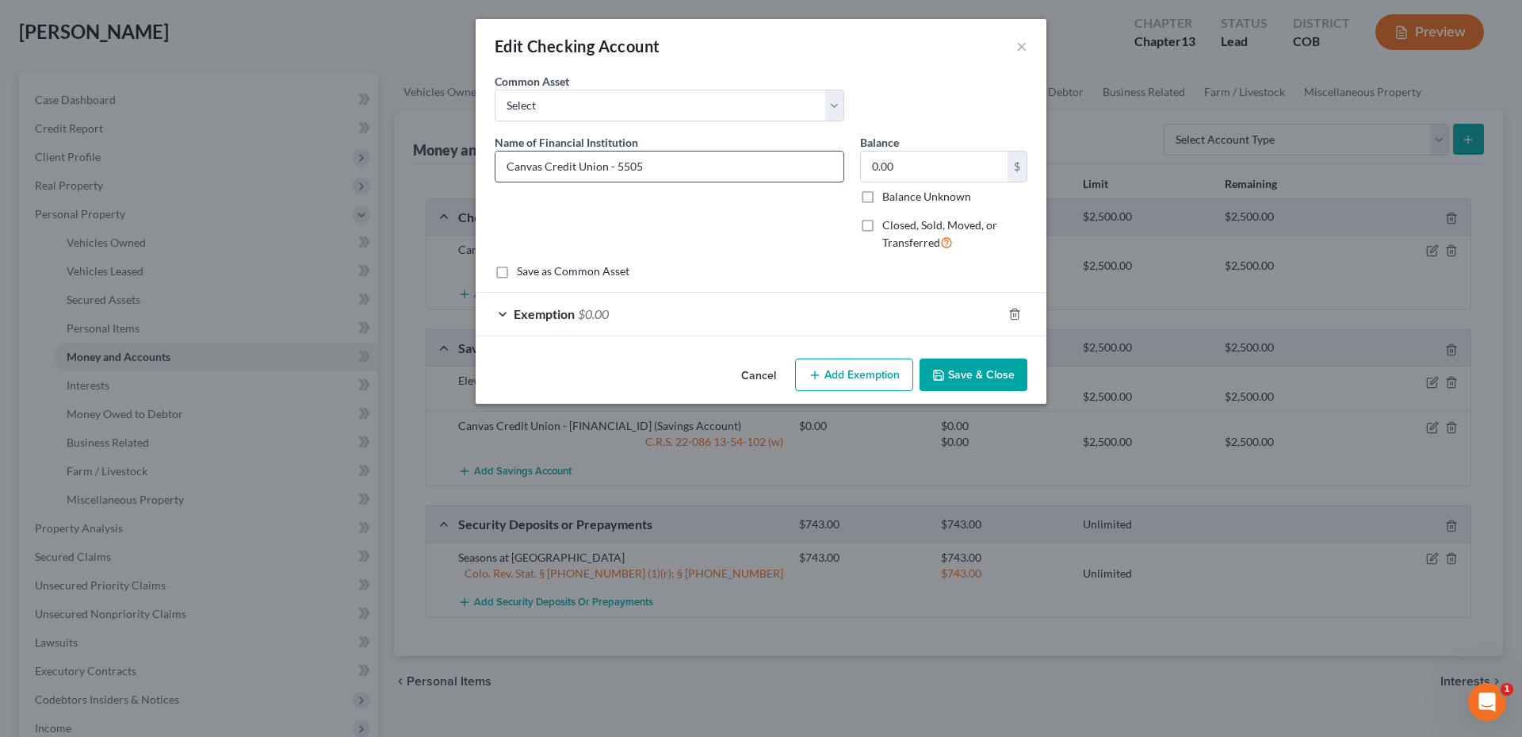
click at [659, 161] on input "Canvas Credit Union - 5505" at bounding box center [670, 166] width 348 height 30
type input "Canvas Credit Union - 5505-02"
click at [979, 372] on button "Save & Close" at bounding box center [974, 374] width 108 height 33
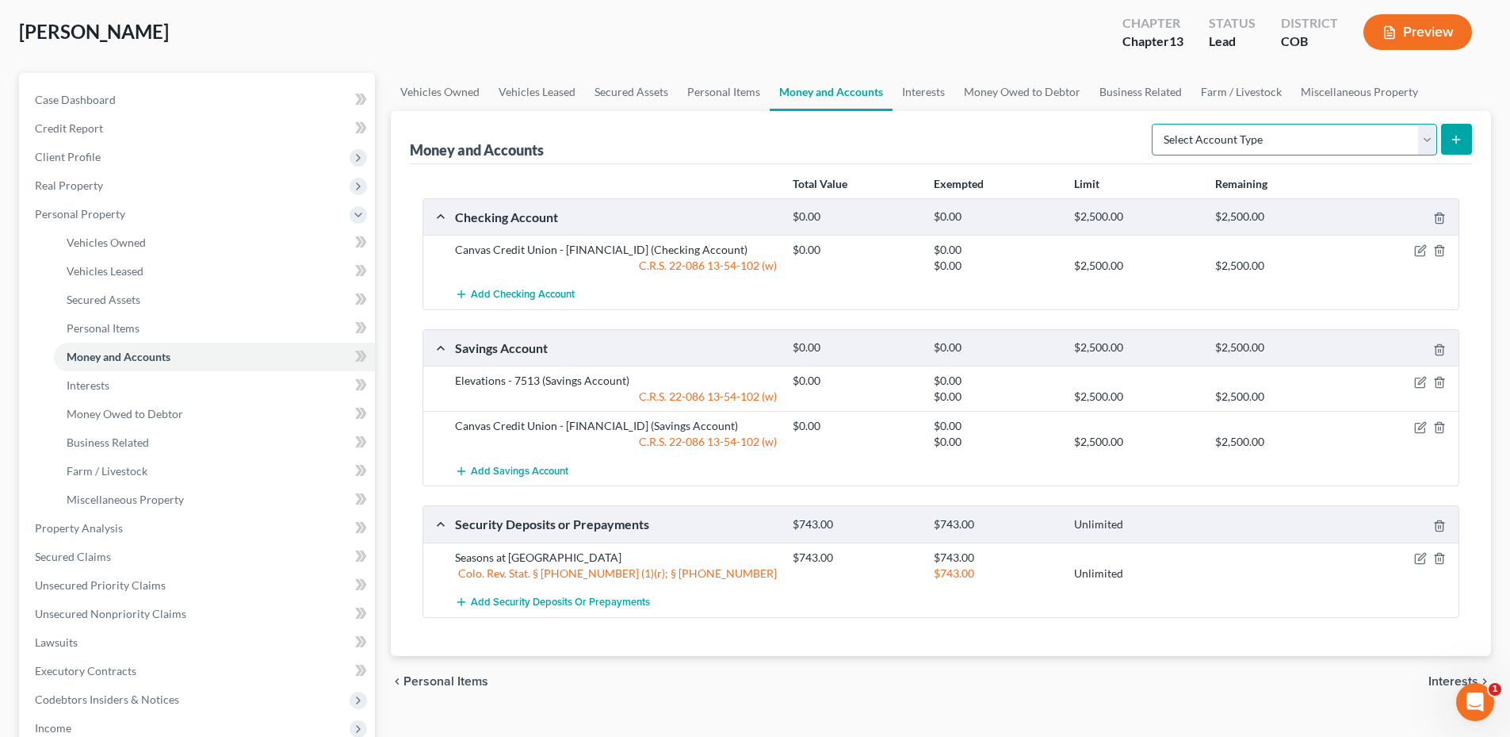
click at [1260, 152] on select "Select Account Type Brokerage Cash on Hand Certificates of Deposit Checking Acc…" at bounding box center [1294, 140] width 285 height 32
select select "money_market"
click at [1155, 124] on select "Select Account Type Brokerage Cash on Hand Certificates of Deposit Checking Acc…" at bounding box center [1294, 140] width 285 height 32
click at [1456, 138] on icon "submit" at bounding box center [1456, 139] width 13 height 13
click at [1452, 137] on icon "submit" at bounding box center [1456, 139] width 13 height 13
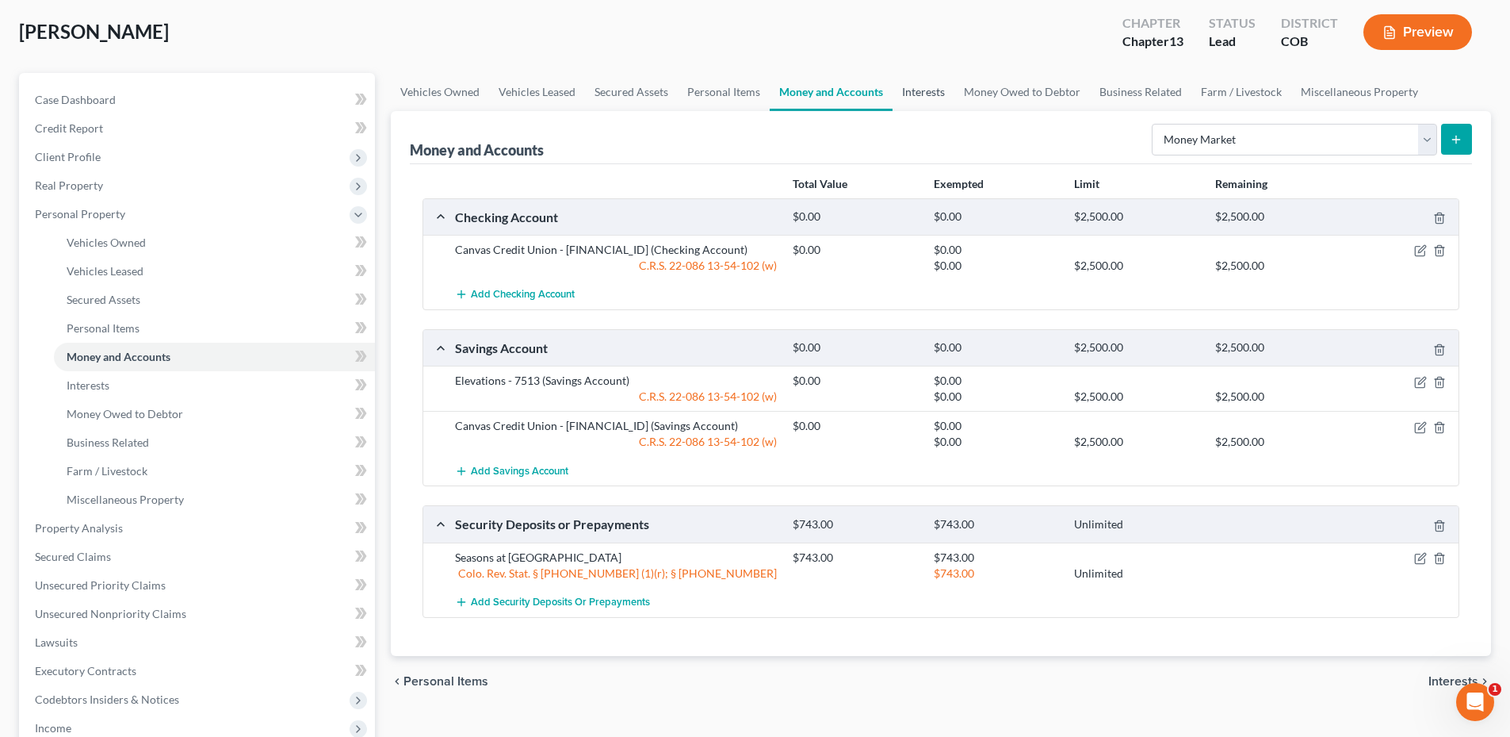
click at [909, 90] on link "Interests" at bounding box center [924, 92] width 62 height 38
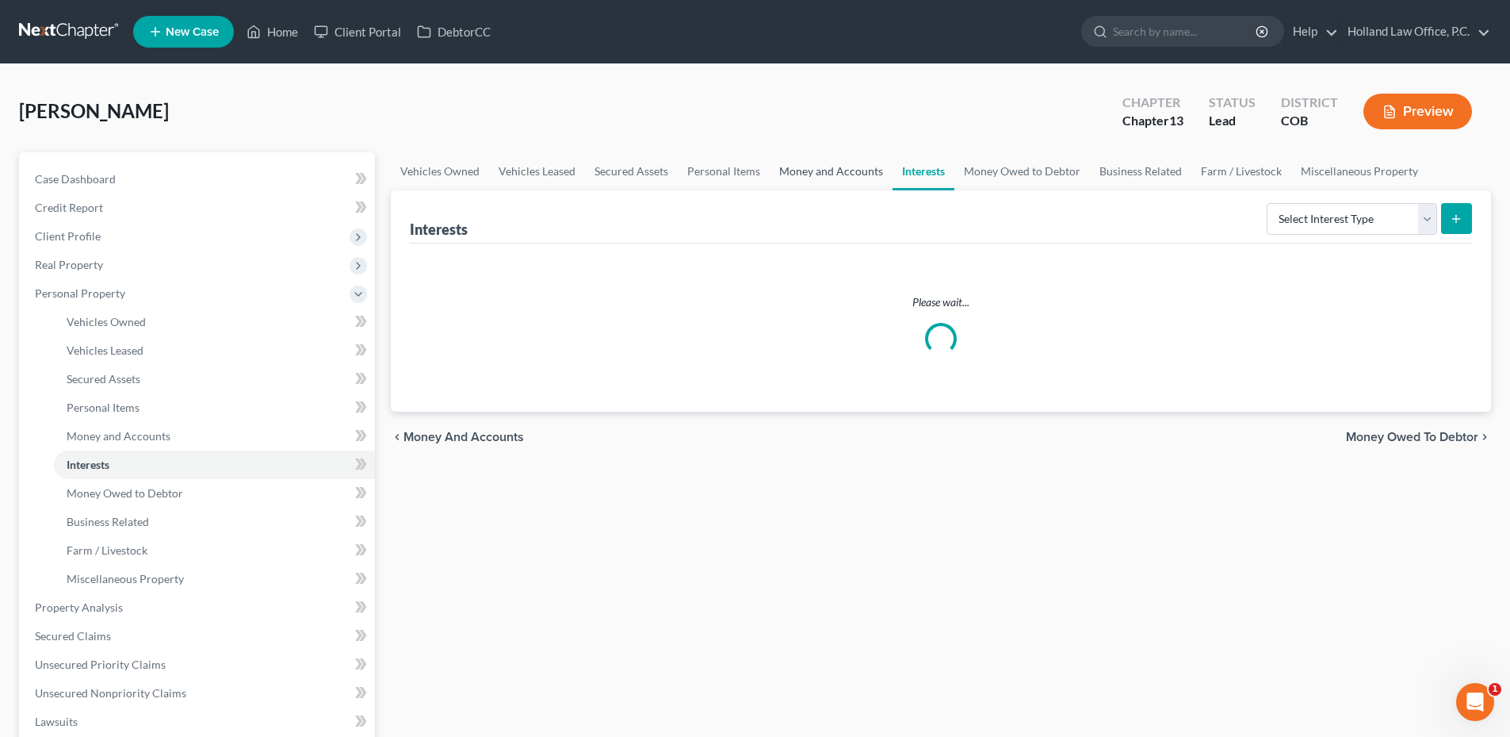
click at [837, 172] on link "Money and Accounts" at bounding box center [831, 171] width 123 height 38
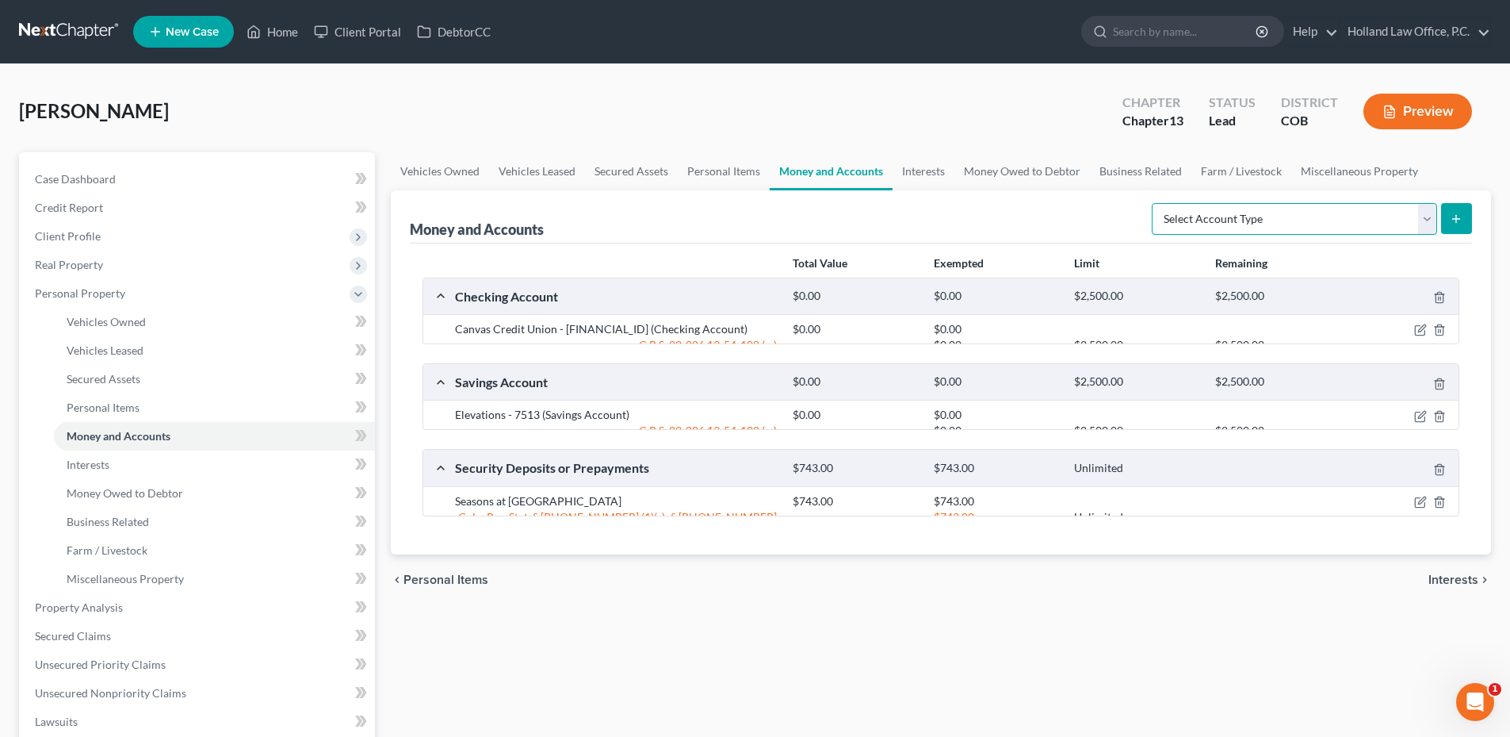
click at [1314, 215] on select "Select Account Type Brokerage Cash on Hand Certificates of Deposit Checking Acc…" at bounding box center [1294, 219] width 285 height 32
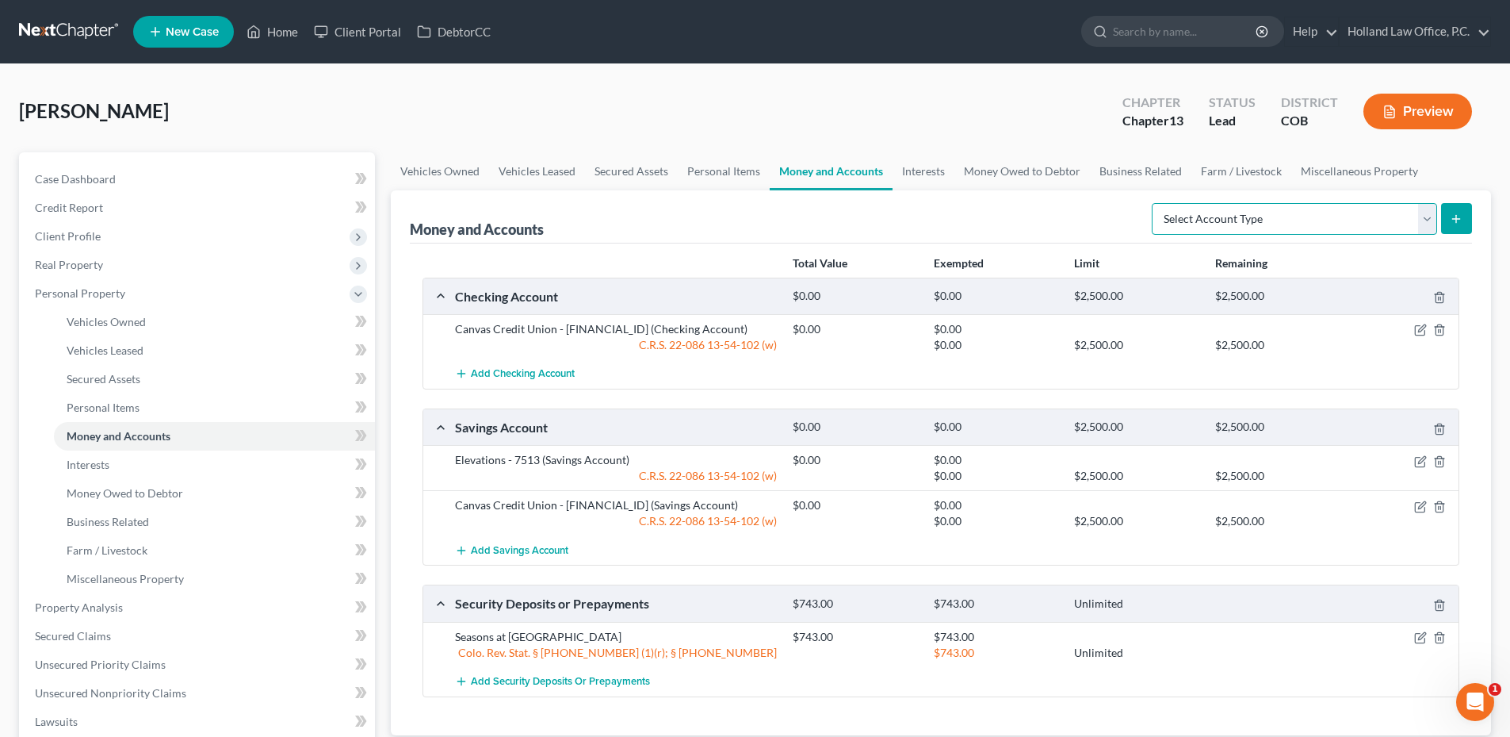
select select "money_market"
click at [1155, 203] on select "Select Account Type Brokerage Cash on Hand Certificates of Deposit Checking Acc…" at bounding box center [1294, 219] width 285 height 32
click at [1441, 214] on button "submit" at bounding box center [1456, 218] width 31 height 31
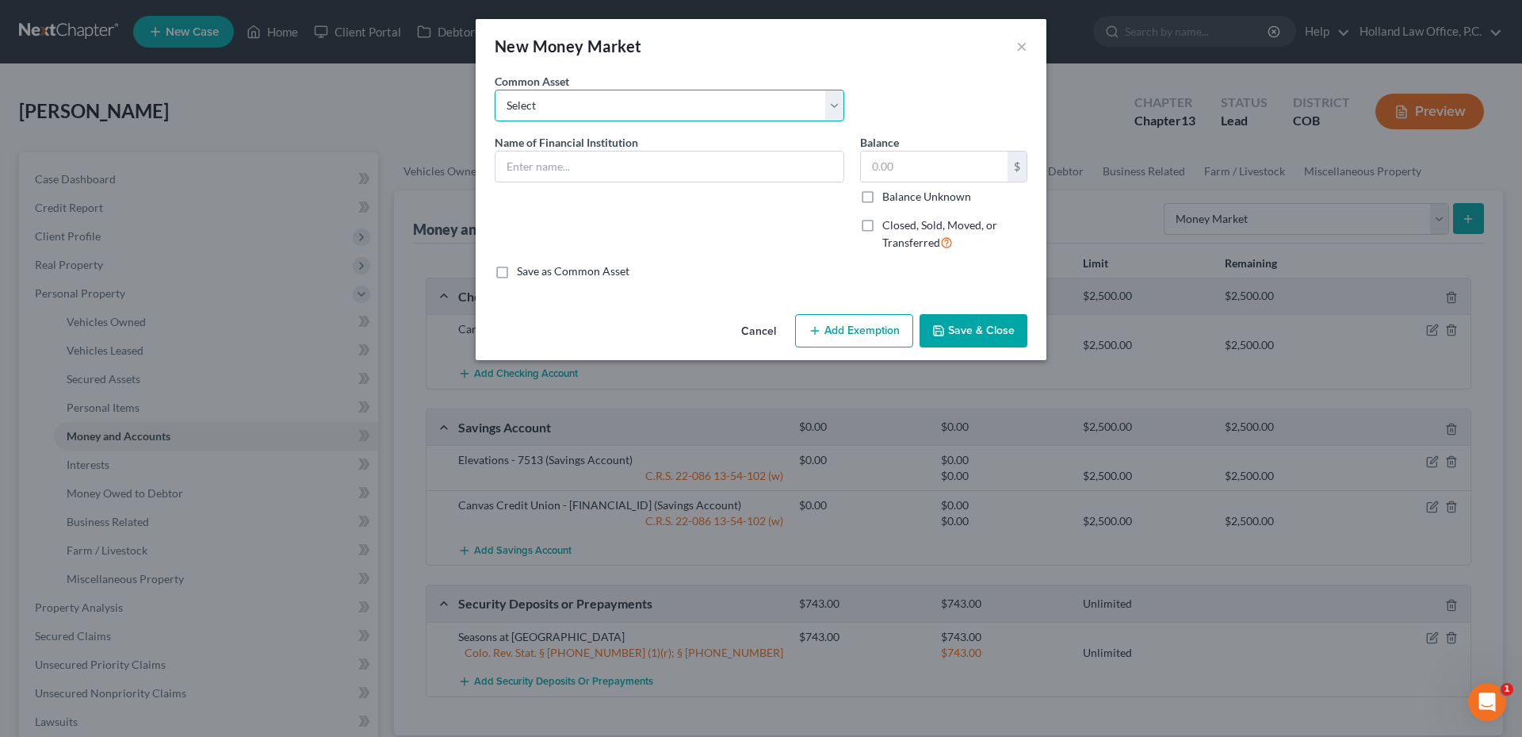
click at [641, 113] on select "Select US Bank Closed" at bounding box center [670, 106] width 350 height 32
click at [593, 116] on select "Select US Bank Closed" at bounding box center [670, 106] width 350 height 32
click at [542, 197] on div "Name of Financial Institution *" at bounding box center [670, 199] width 366 height 130
click at [542, 184] on div "Name of Financial Institution *" at bounding box center [670, 199] width 366 height 130
click at [542, 173] on input "text" at bounding box center [670, 166] width 348 height 30
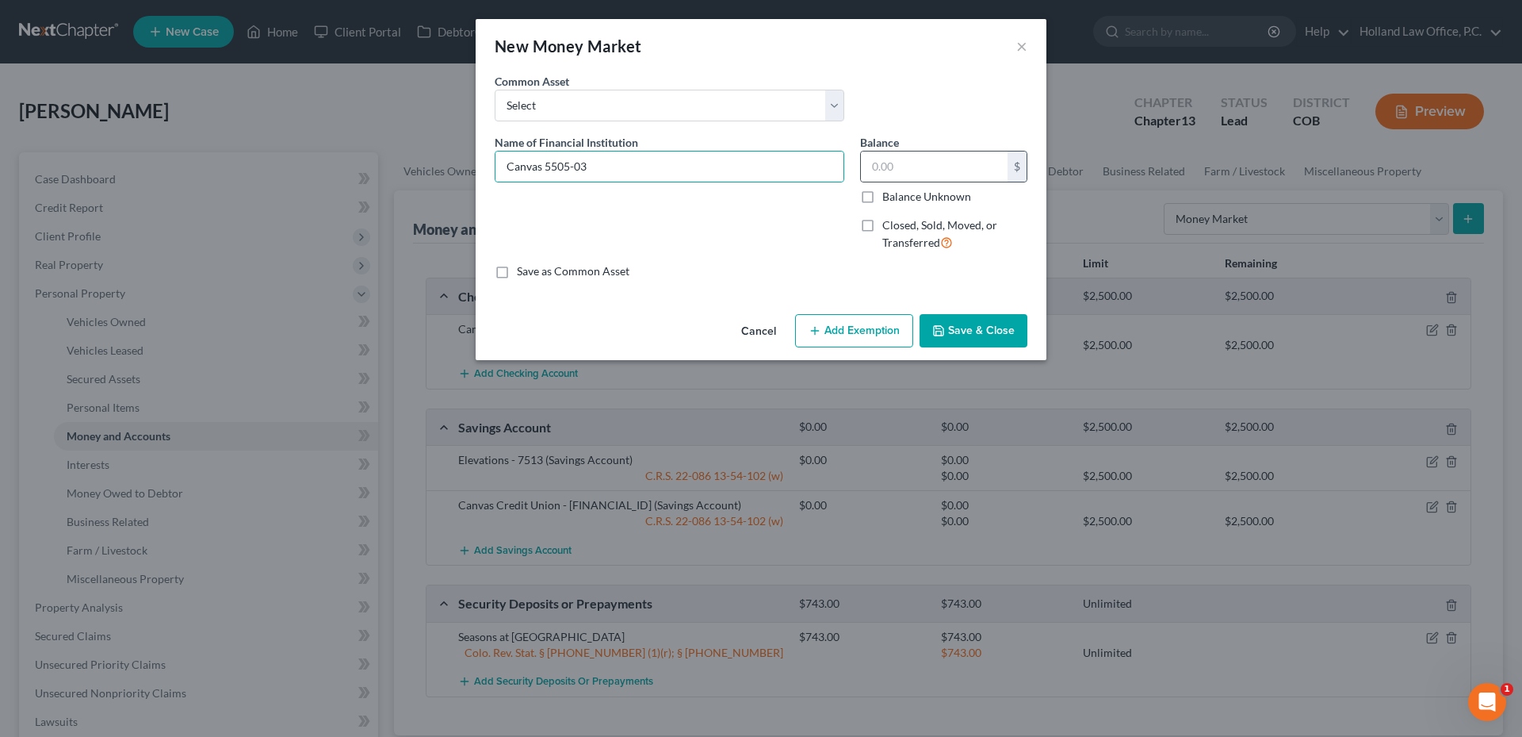
click at [892, 147] on label "Balance" at bounding box center [879, 142] width 39 height 17
click at [893, 152] on input "text" at bounding box center [934, 166] width 147 height 30
click at [546, 167] on input "Canvas 5505-03" at bounding box center [670, 166] width 348 height 30
type input "Canvas Money Market 5505-03"
click at [955, 159] on input "text" at bounding box center [934, 166] width 147 height 30
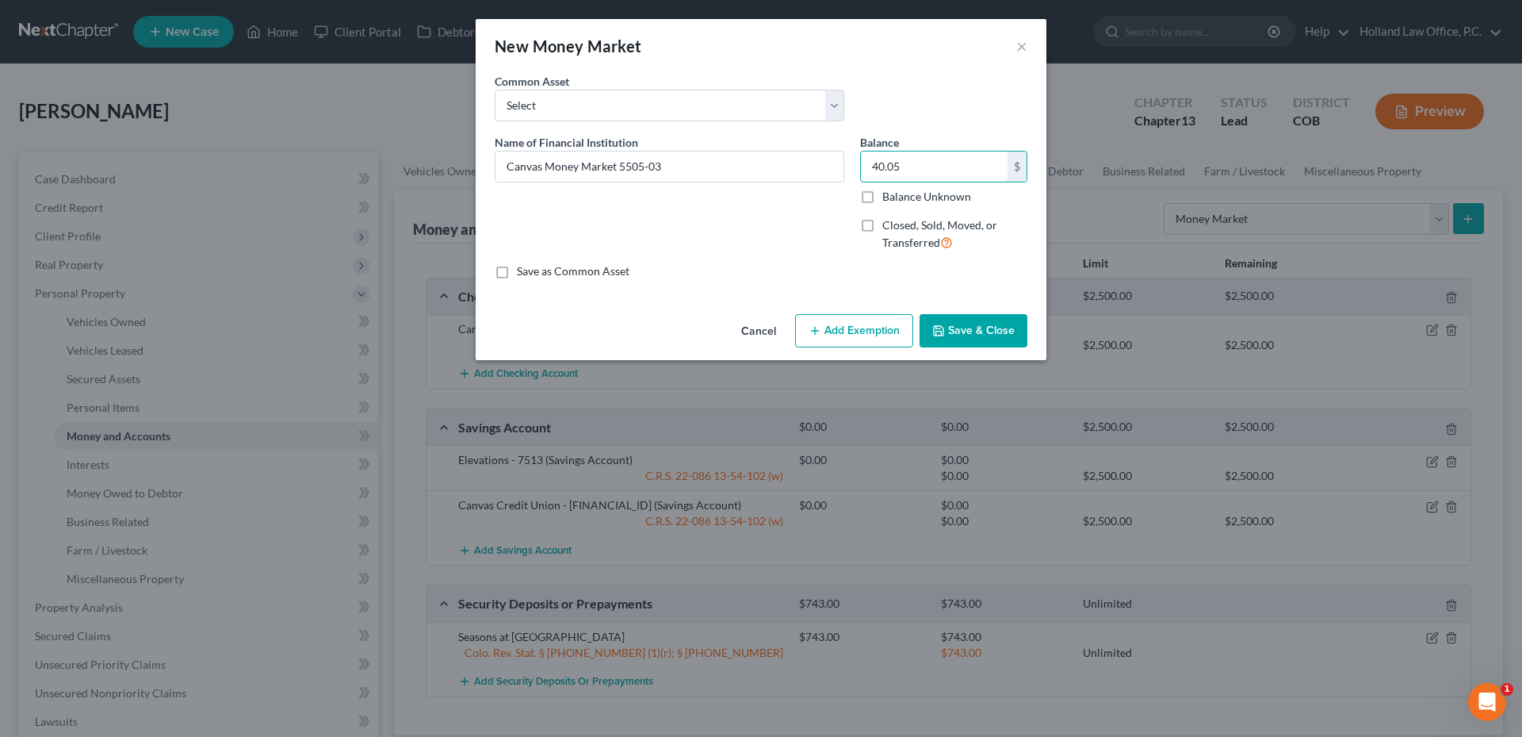
type input "40.05"
click at [839, 335] on button "Add Exemption" at bounding box center [854, 330] width 118 height 33
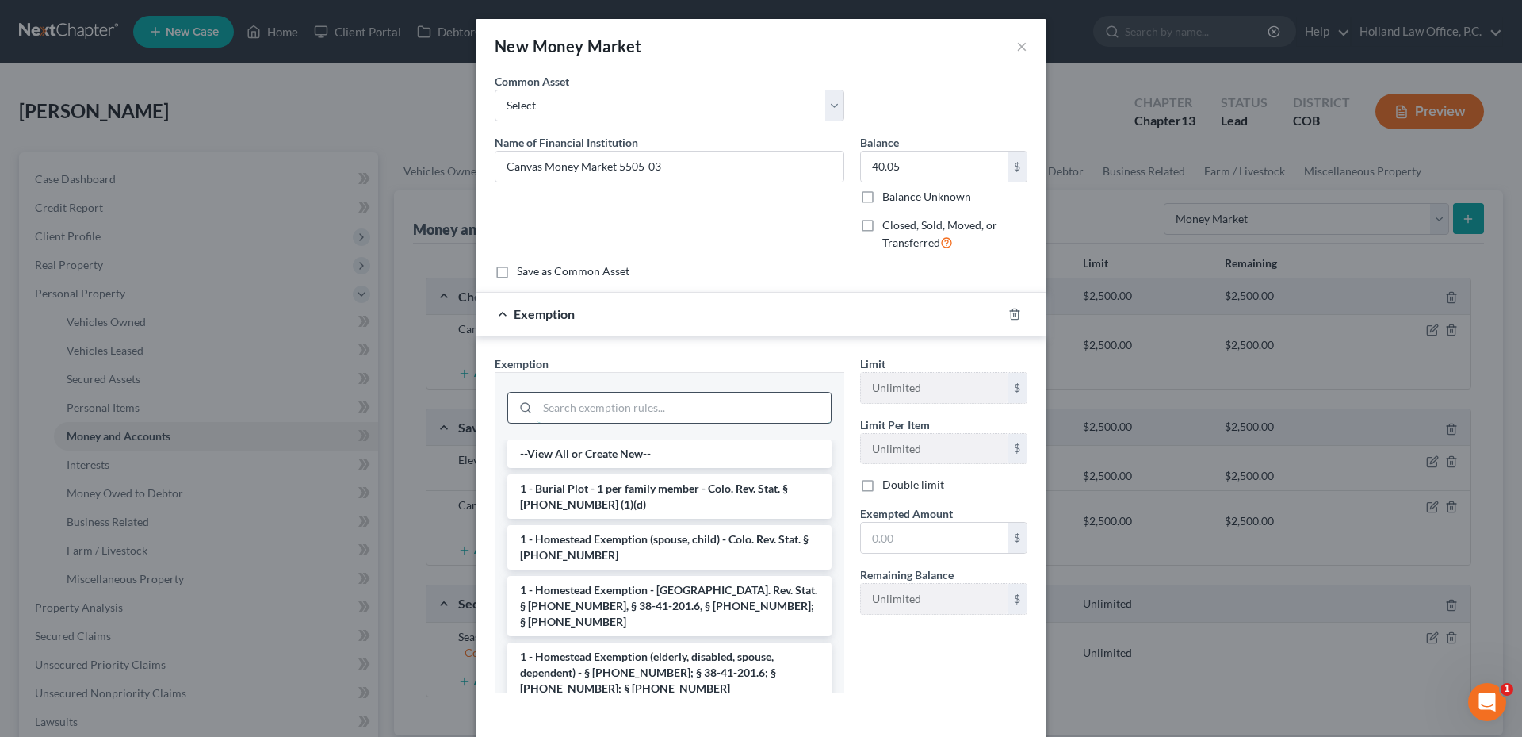
click at [584, 405] on input "search" at bounding box center [684, 407] width 293 height 30
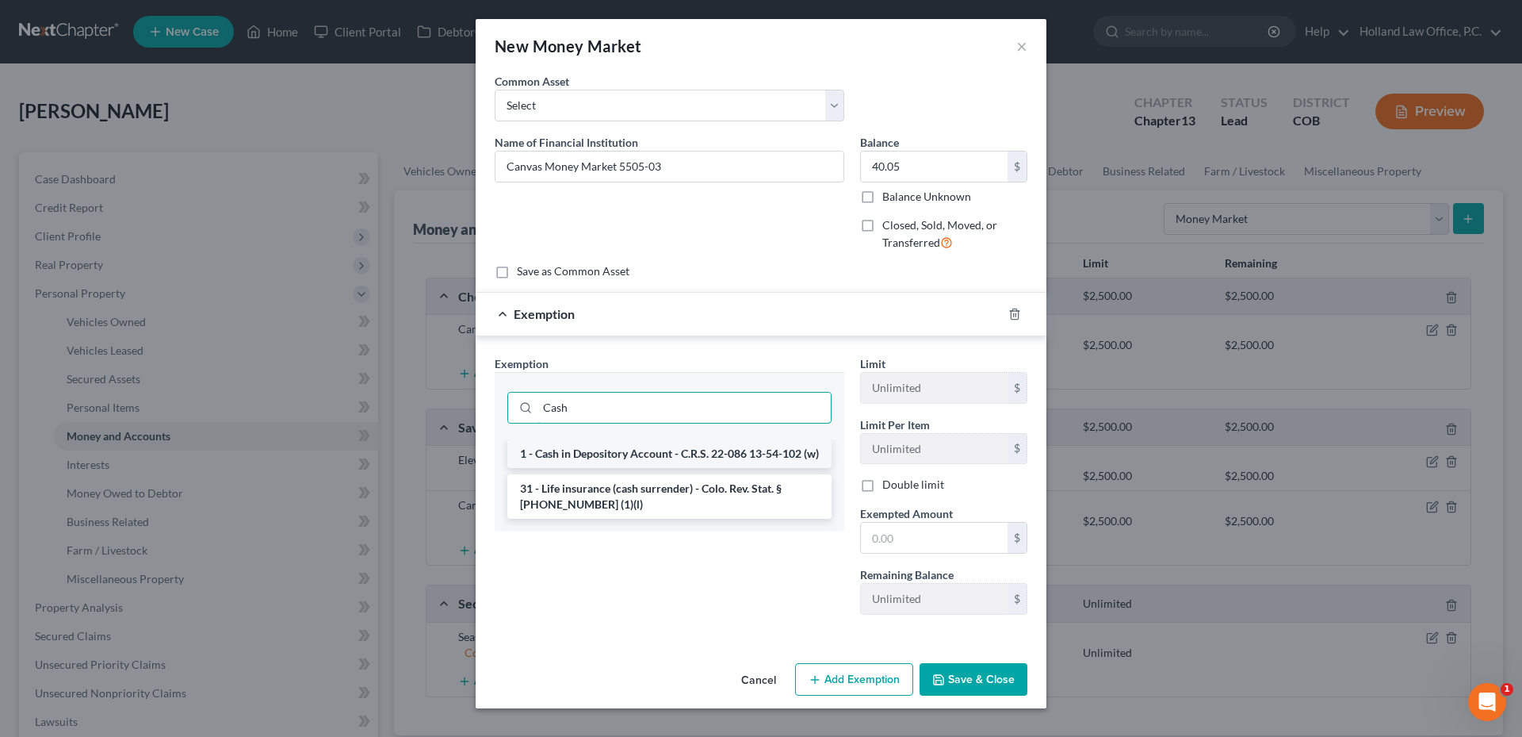
type input "Cash"
click at [664, 468] on li "1 - Cash in Depository Account - C.R.S. 22-086 13-54-102 (w)" at bounding box center [669, 453] width 324 height 29
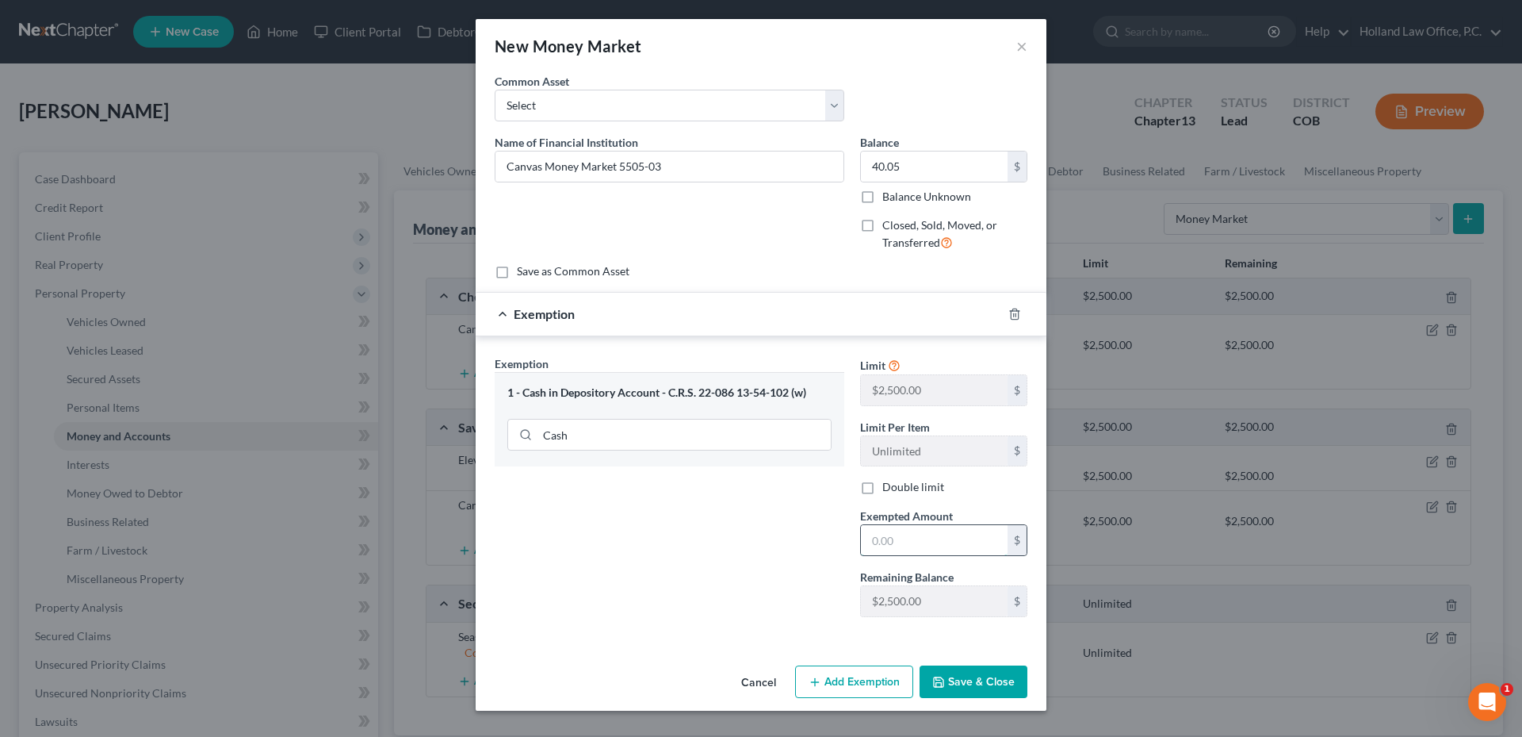
click at [913, 527] on input "text" at bounding box center [934, 540] width 147 height 30
type input "40.05"
click at [989, 672] on button "Save & Close" at bounding box center [974, 681] width 108 height 33
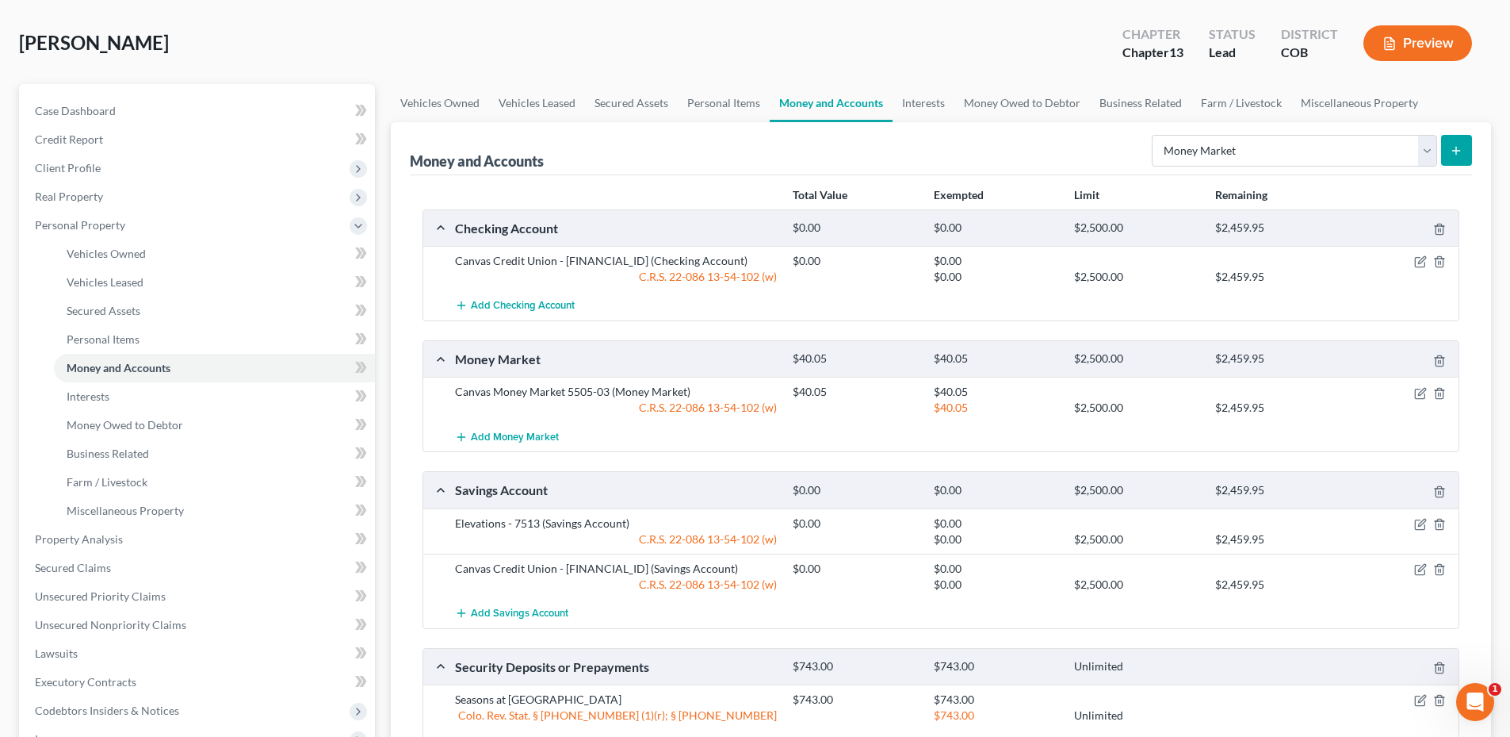
scroll to position [159, 0]
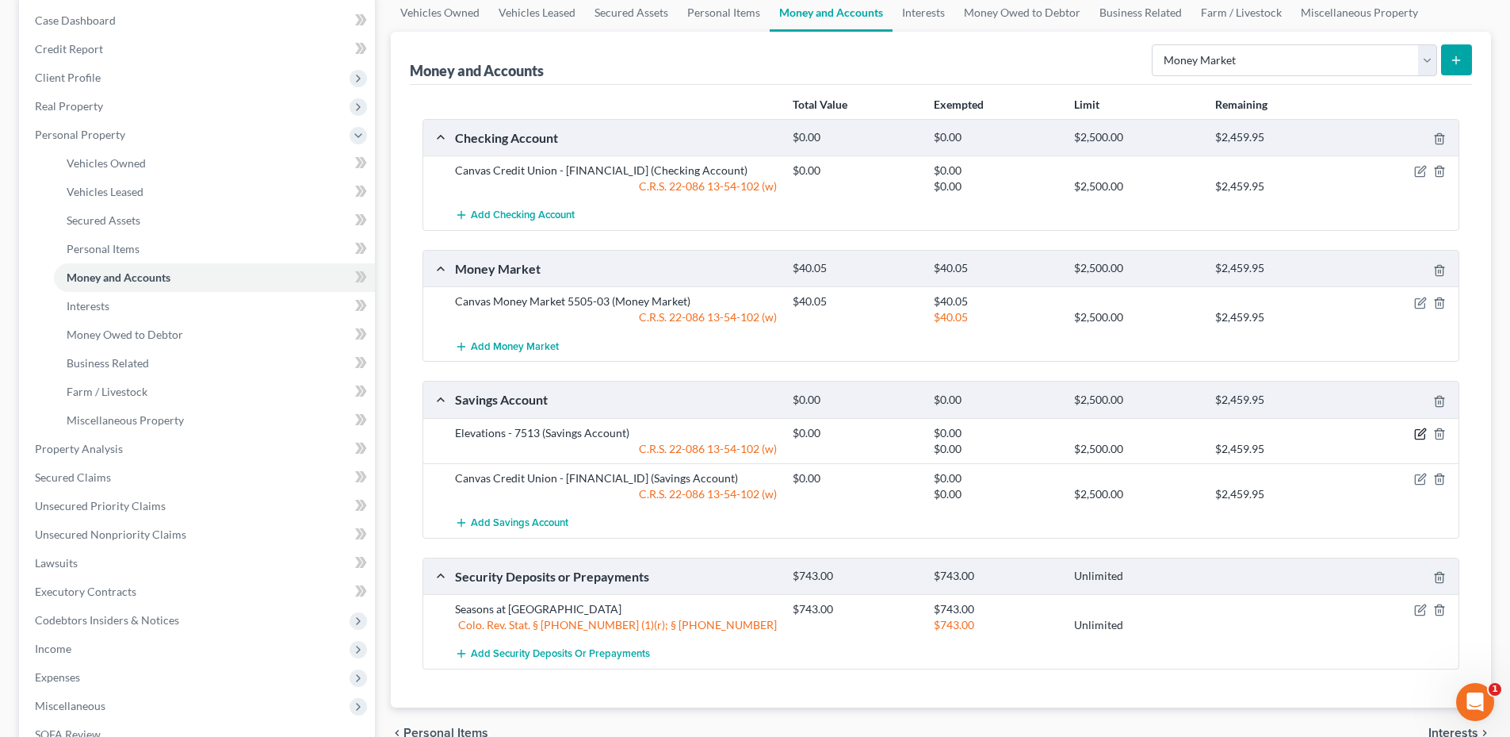
click at [1418, 438] on icon "button" at bounding box center [1420, 433] width 13 height 13
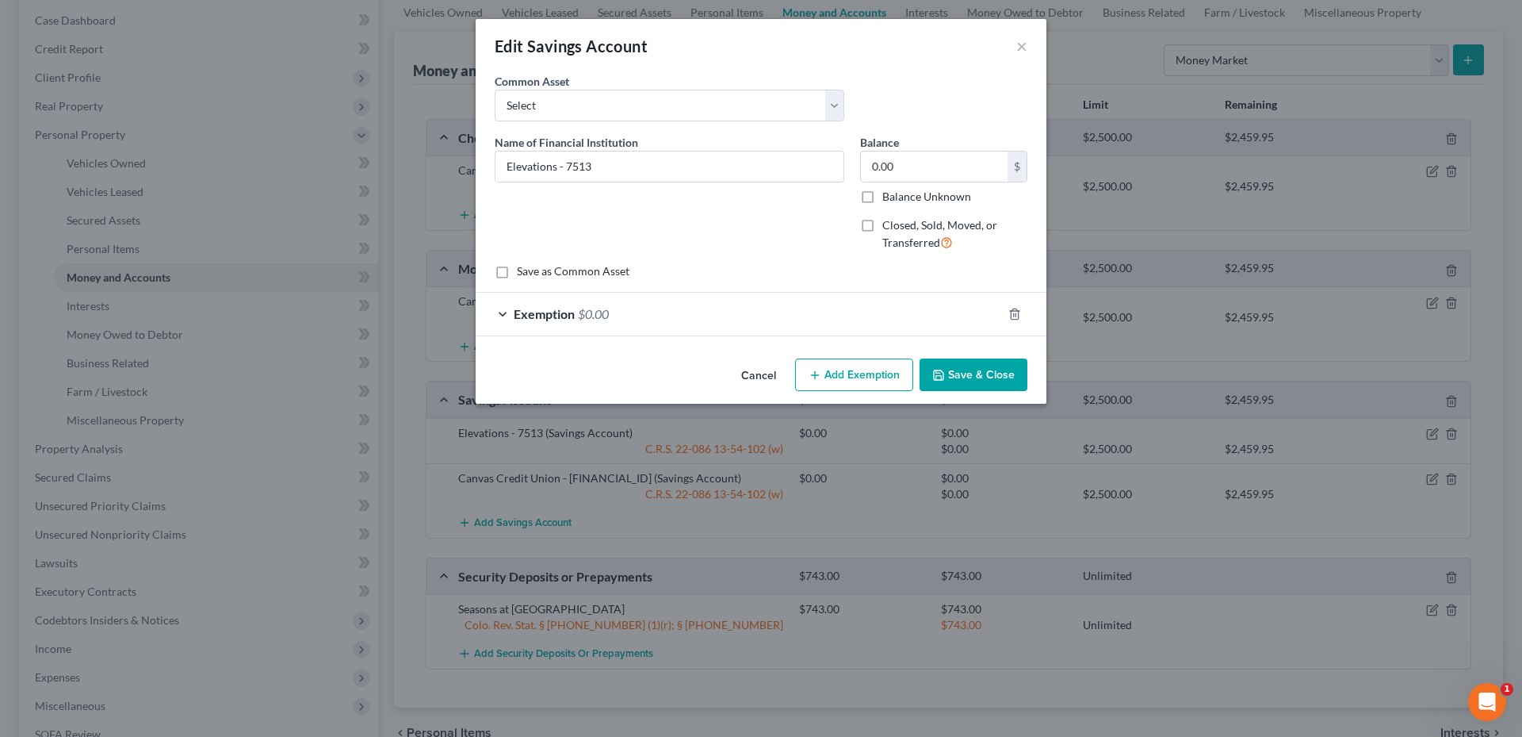
click at [882, 224] on label "Closed, Sold, Moved, or Transferred" at bounding box center [954, 234] width 145 height 34
click at [889, 224] on input "Closed, Sold, Moved, or Transferred" at bounding box center [894, 222] width 10 height 10
checkbox input "true"
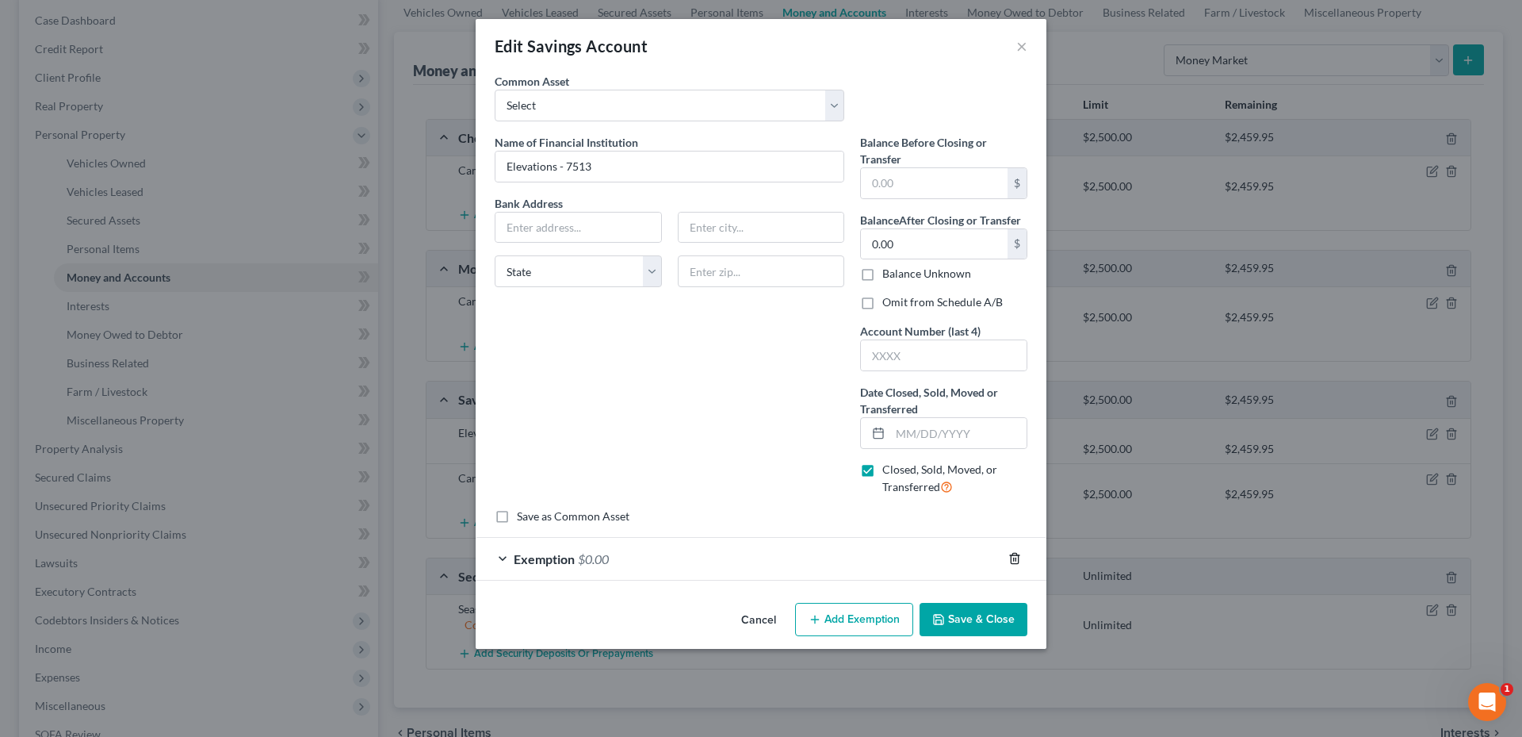
click at [1015, 557] on icon "button" at bounding box center [1015, 558] width 13 height 13
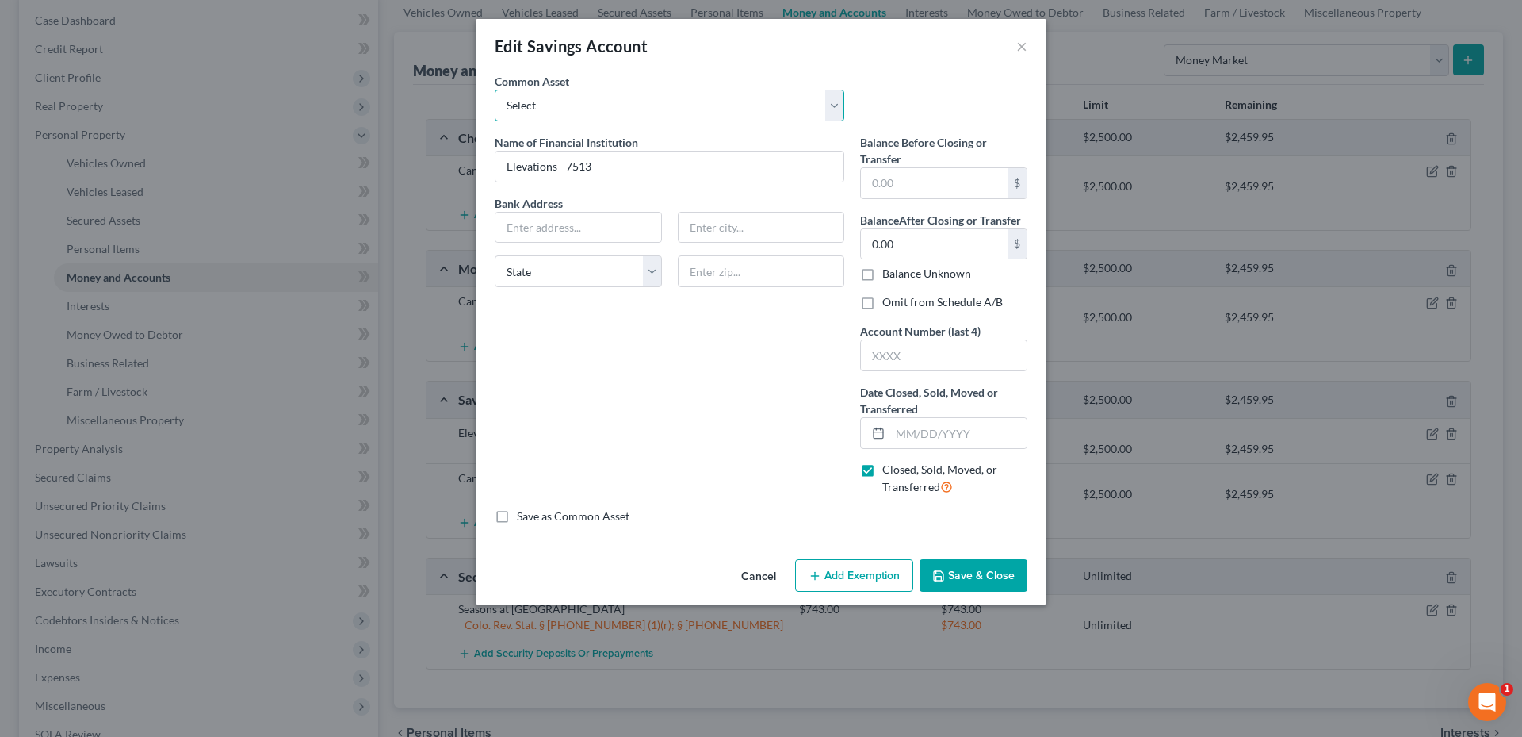
click at [622, 108] on select "Select Chase Bank 0829 First National Bank 2146 First Tech FCU 4113 - Payton We…" at bounding box center [670, 106] width 350 height 32
click at [597, 430] on div "Name of Financial Institution * Elevations - 7513 Bank Address State AL AK AR A…" at bounding box center [670, 321] width 366 height 374
click at [514, 227] on input "text" at bounding box center [579, 227] width 166 height 30
type input "PO Box"
type input "V"
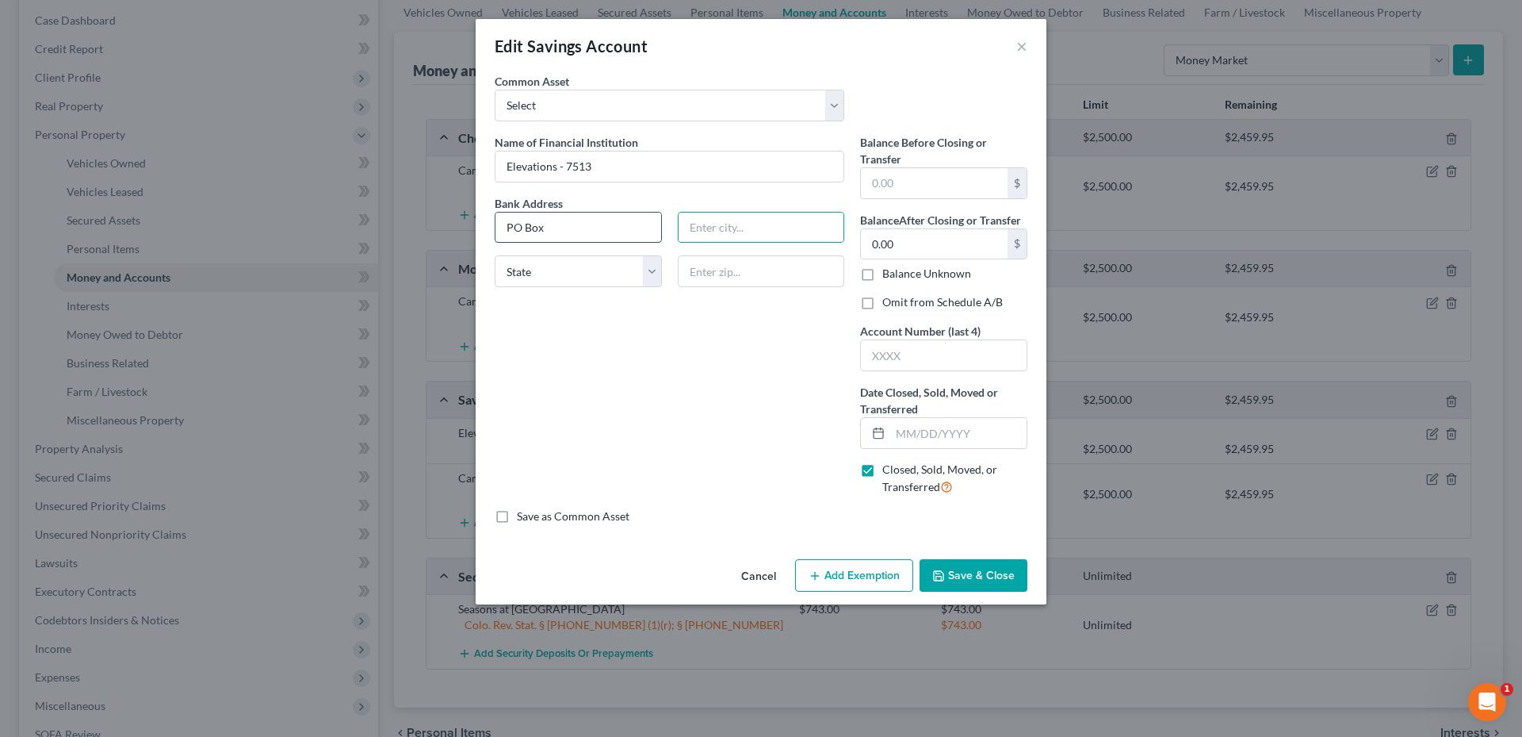
click at [553, 202] on label "Bank Address" at bounding box center [670, 203] width 366 height 17
click at [565, 225] on input "PO Box" at bounding box center [579, 227] width 166 height 30
type input "PO Box 9004"
type input "Boulder"
select select "5"
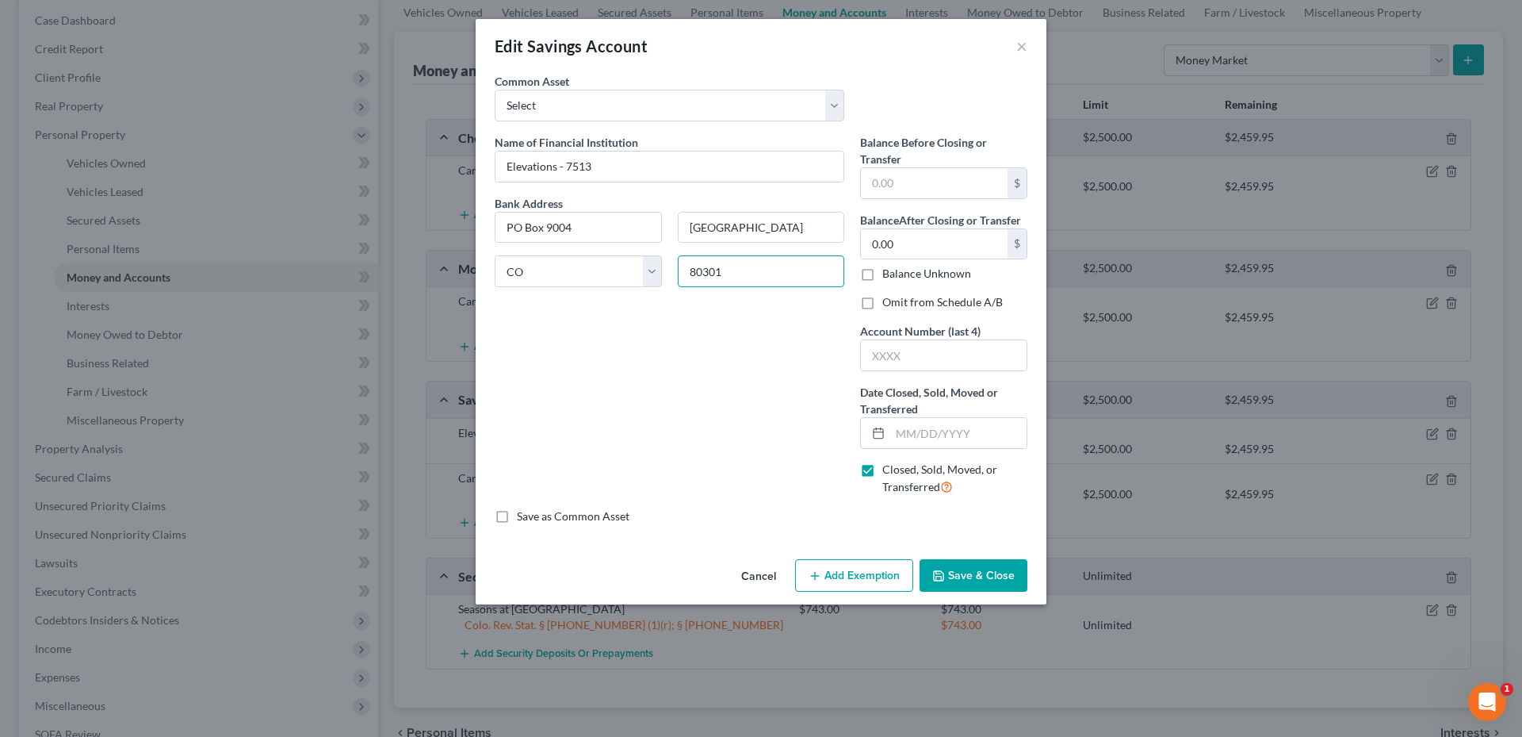
type input "80301"
drag, startPoint x: 628, startPoint y: 391, endPoint x: 595, endPoint y: 431, distance: 51.3
click at [628, 391] on div "Name of Financial Institution * Elevations - 7513 Bank Address PO Box 9004 Boul…" at bounding box center [670, 321] width 366 height 374
click at [517, 522] on label "Save as Common Asset" at bounding box center [573, 516] width 113 height 16
click at [523, 519] on input "Save as Common Asset" at bounding box center [528, 513] width 10 height 10
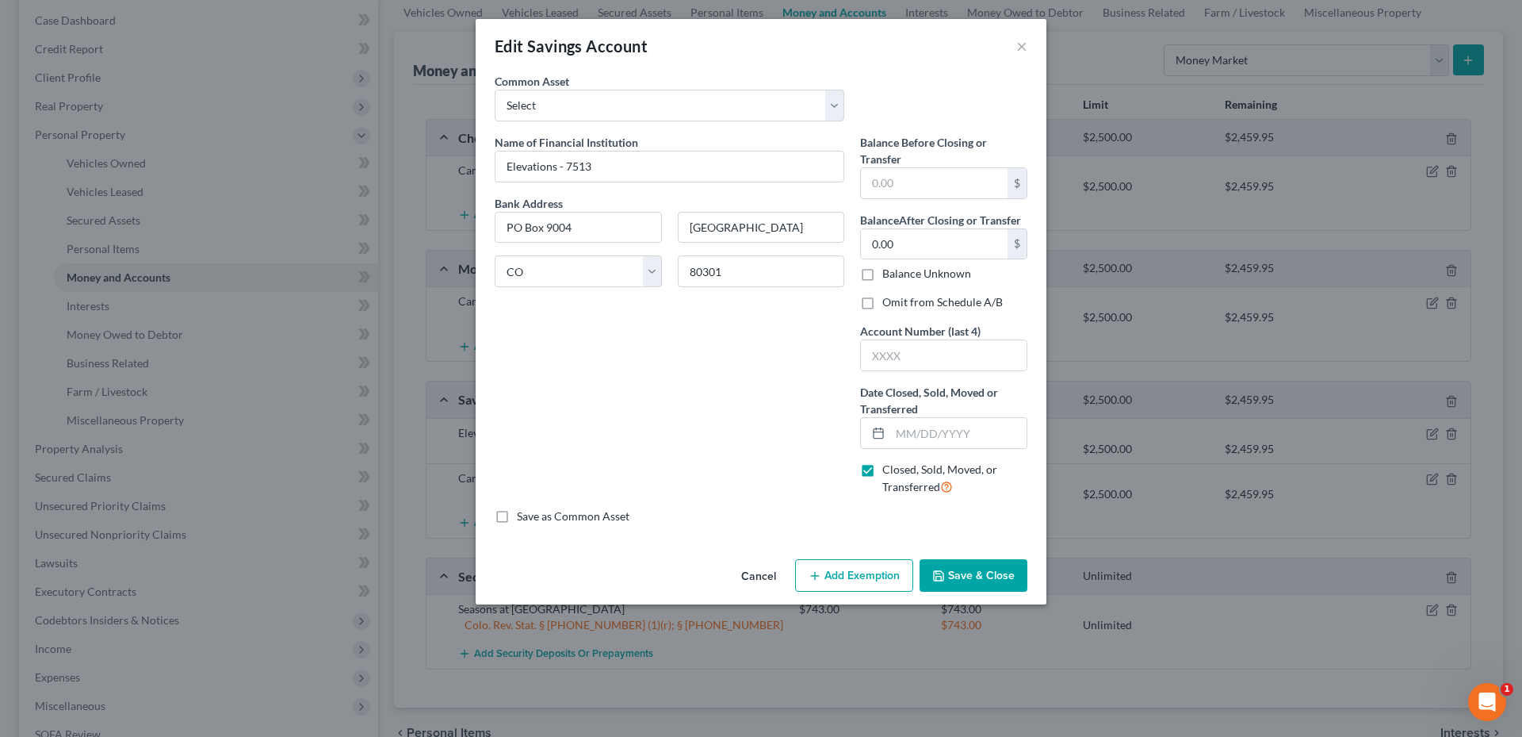
checkbox input "true"
click at [908, 347] on input "text" at bounding box center [944, 355] width 166 height 30
type input "7513"
click at [911, 433] on input "text" at bounding box center [958, 433] width 136 height 30
type input "05/02/2025"
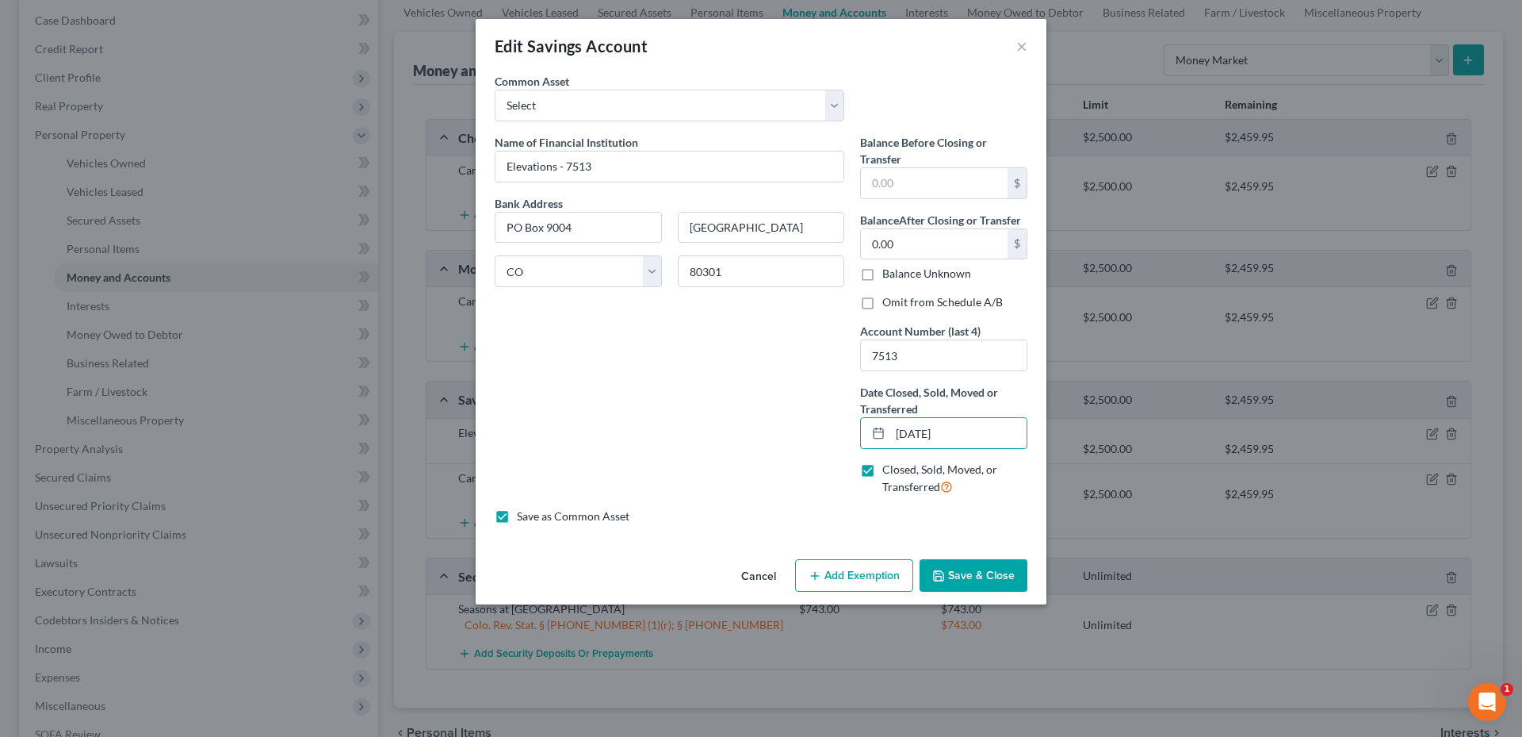
click at [882, 303] on label "Omit from Schedule A/B" at bounding box center [942, 302] width 121 height 16
click at [889, 303] on input "Omit from Schedule A/B" at bounding box center [894, 299] width 10 height 10
checkbox input "true"
click at [986, 578] on button "Save & Close" at bounding box center [974, 575] width 108 height 33
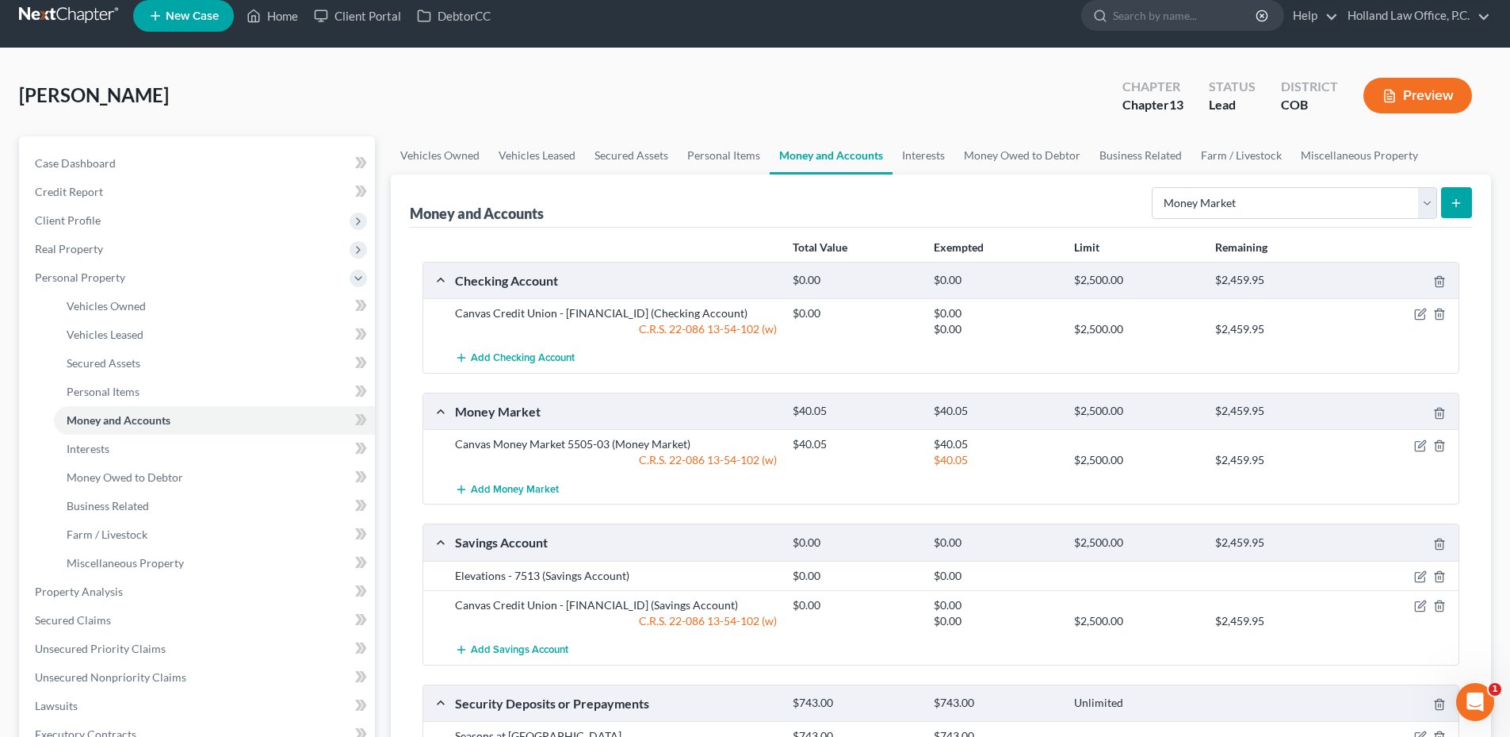
scroll to position [0, 0]
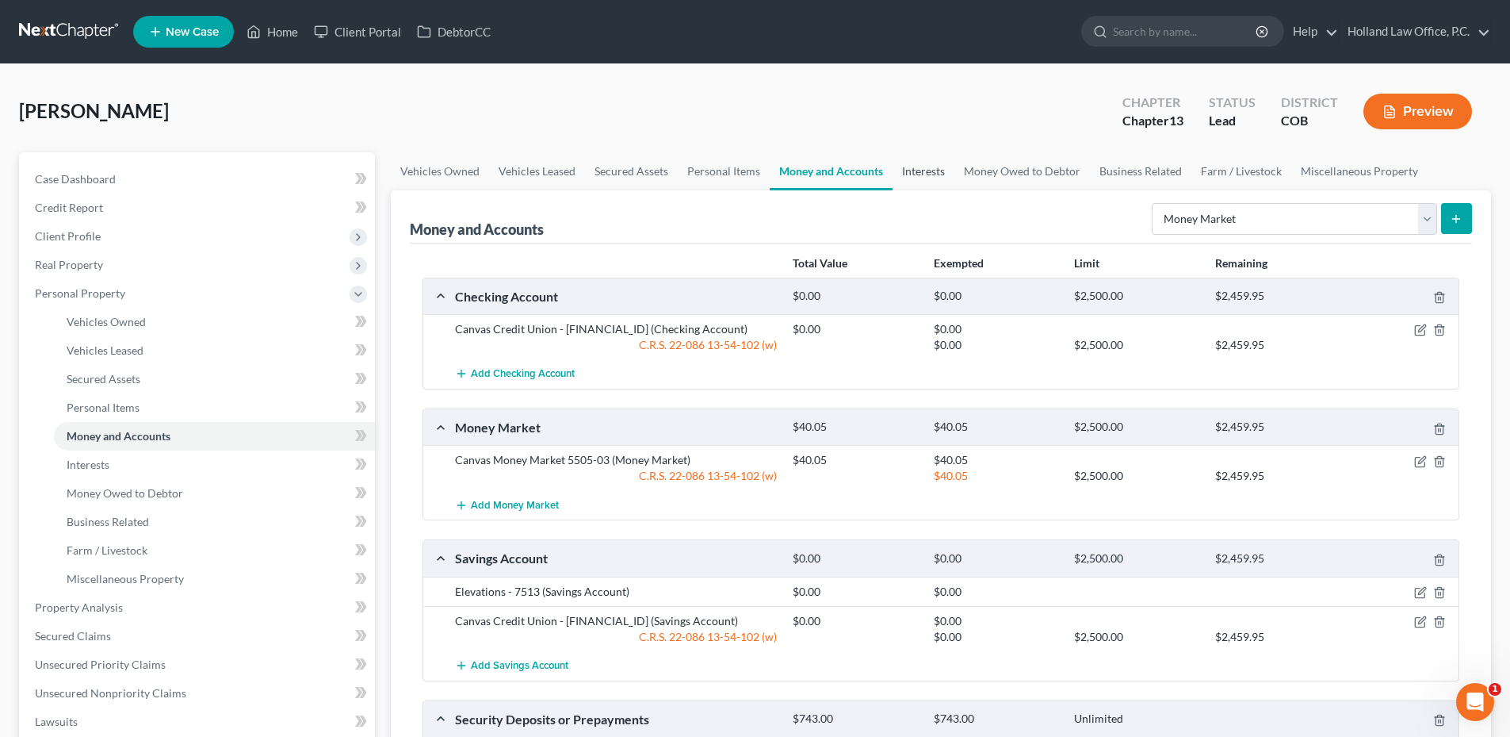
click at [922, 165] on link "Interests" at bounding box center [924, 171] width 62 height 38
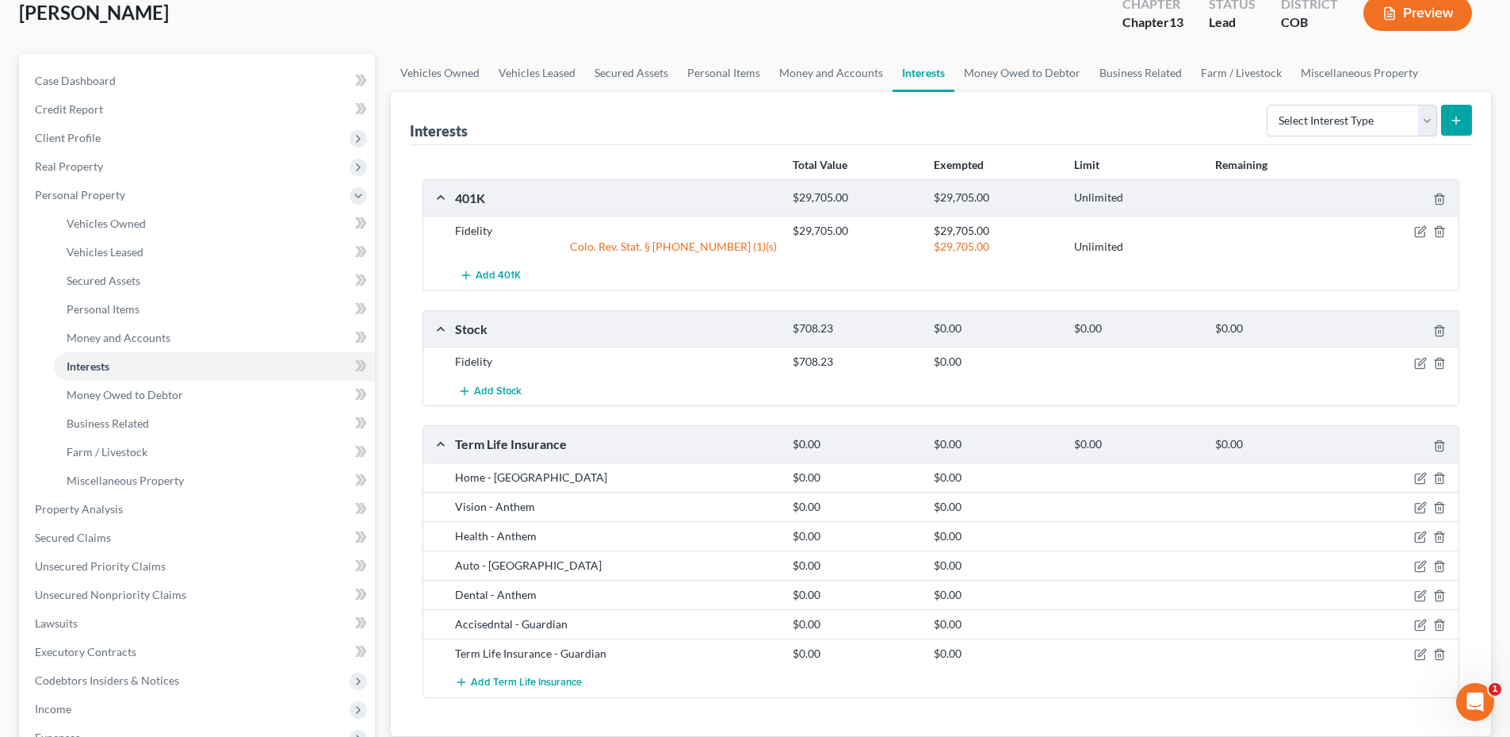
scroll to position [79, 0]
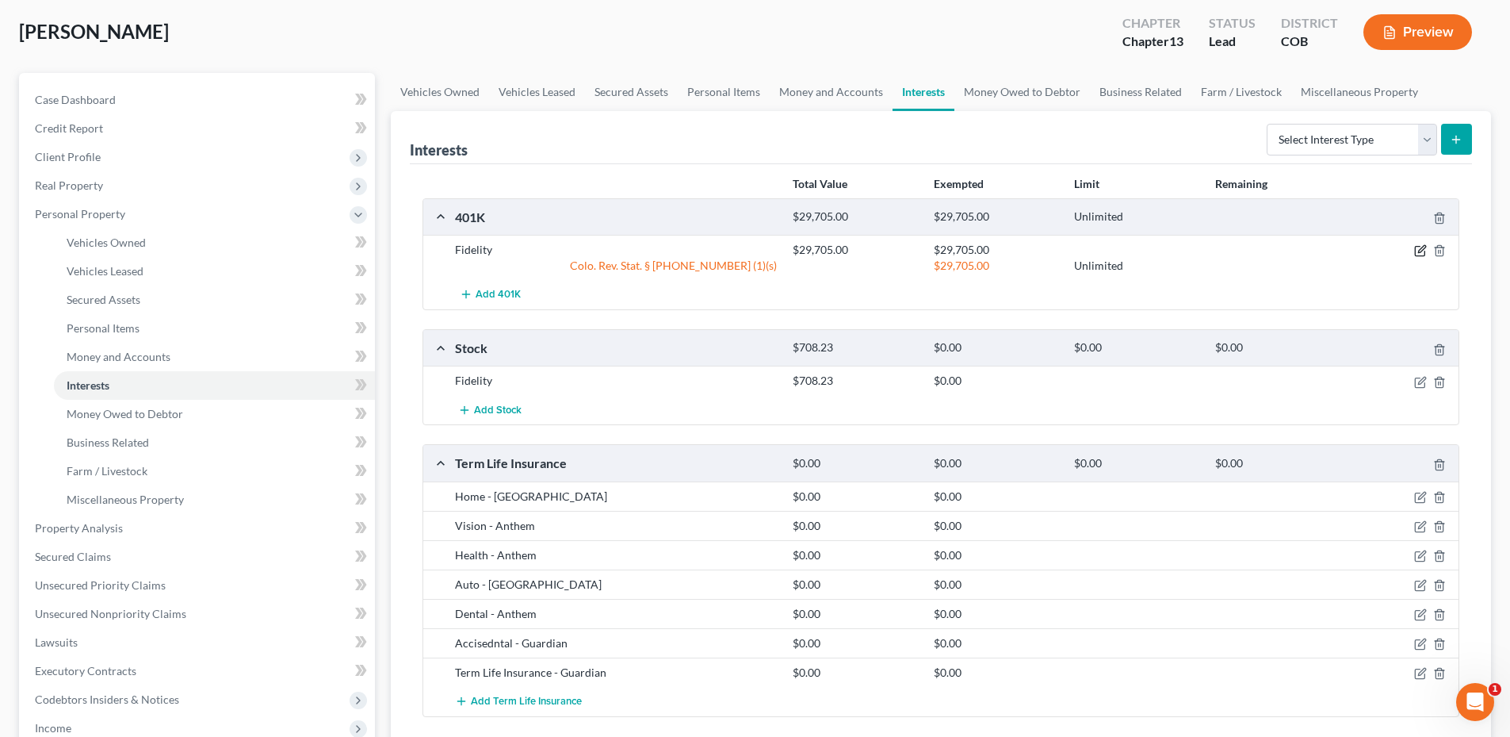
drag, startPoint x: 1418, startPoint y: 252, endPoint x: 1314, endPoint y: 240, distance: 105.3
click at [1418, 252] on icon "button" at bounding box center [1421, 249] width 7 height 7
click at [1427, 251] on div at bounding box center [1404, 250] width 113 height 16
click at [1422, 251] on icon "button" at bounding box center [1421, 249] width 7 height 7
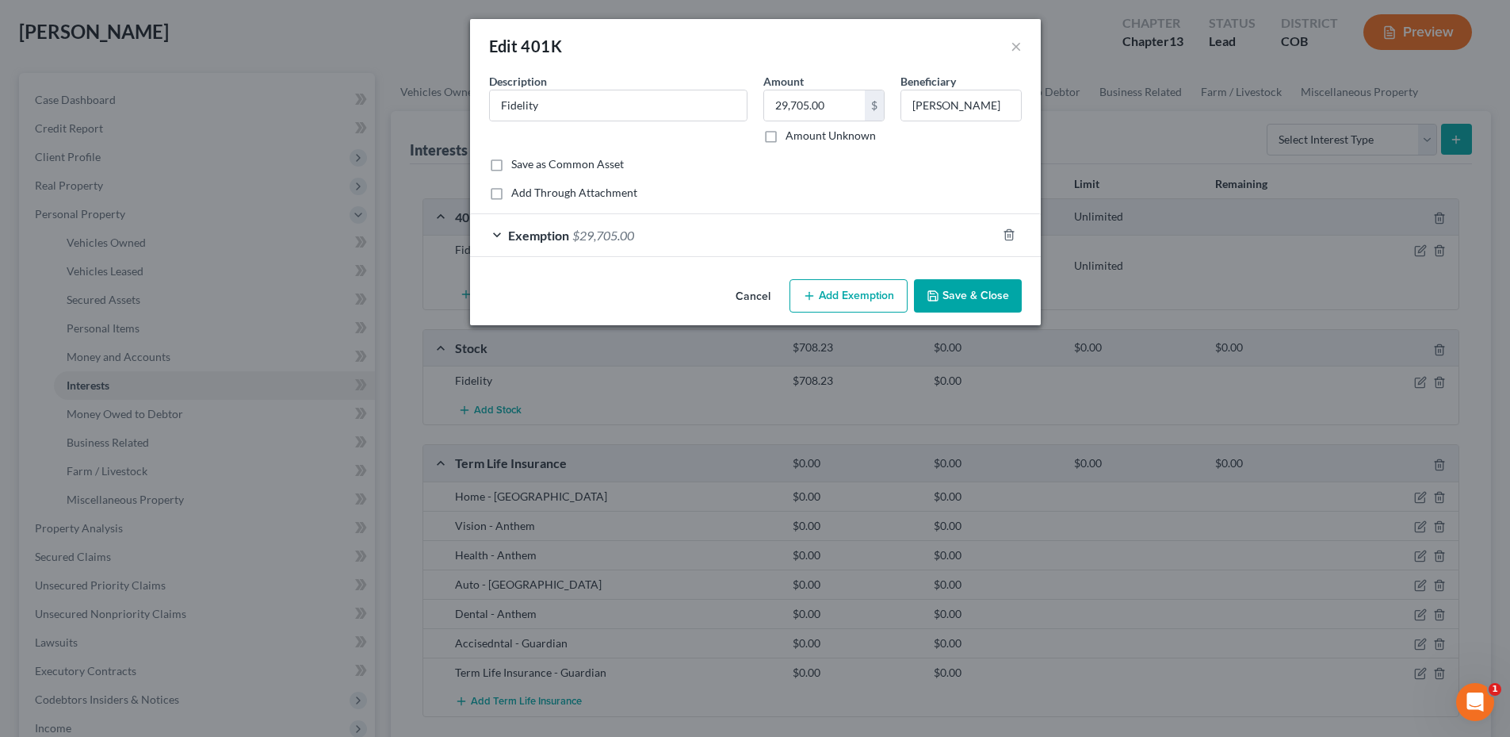
click at [815, 99] on div "Amount 29,705.00 $ Amount Unknown" at bounding box center [824, 108] width 137 height 71
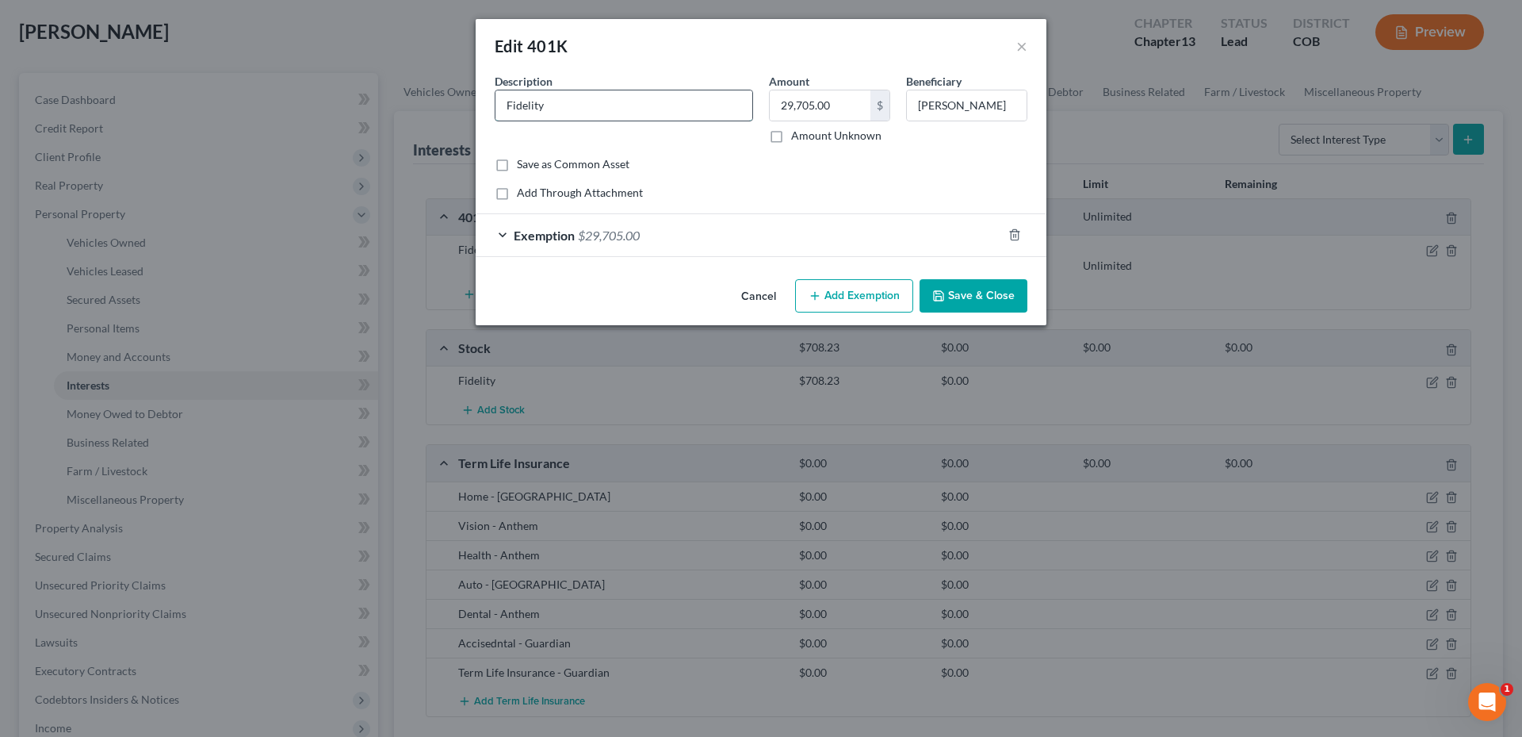
click at [505, 105] on input "Fidelity" at bounding box center [624, 105] width 257 height 30
type input "4Fidelity"
type input "40Fidelity"
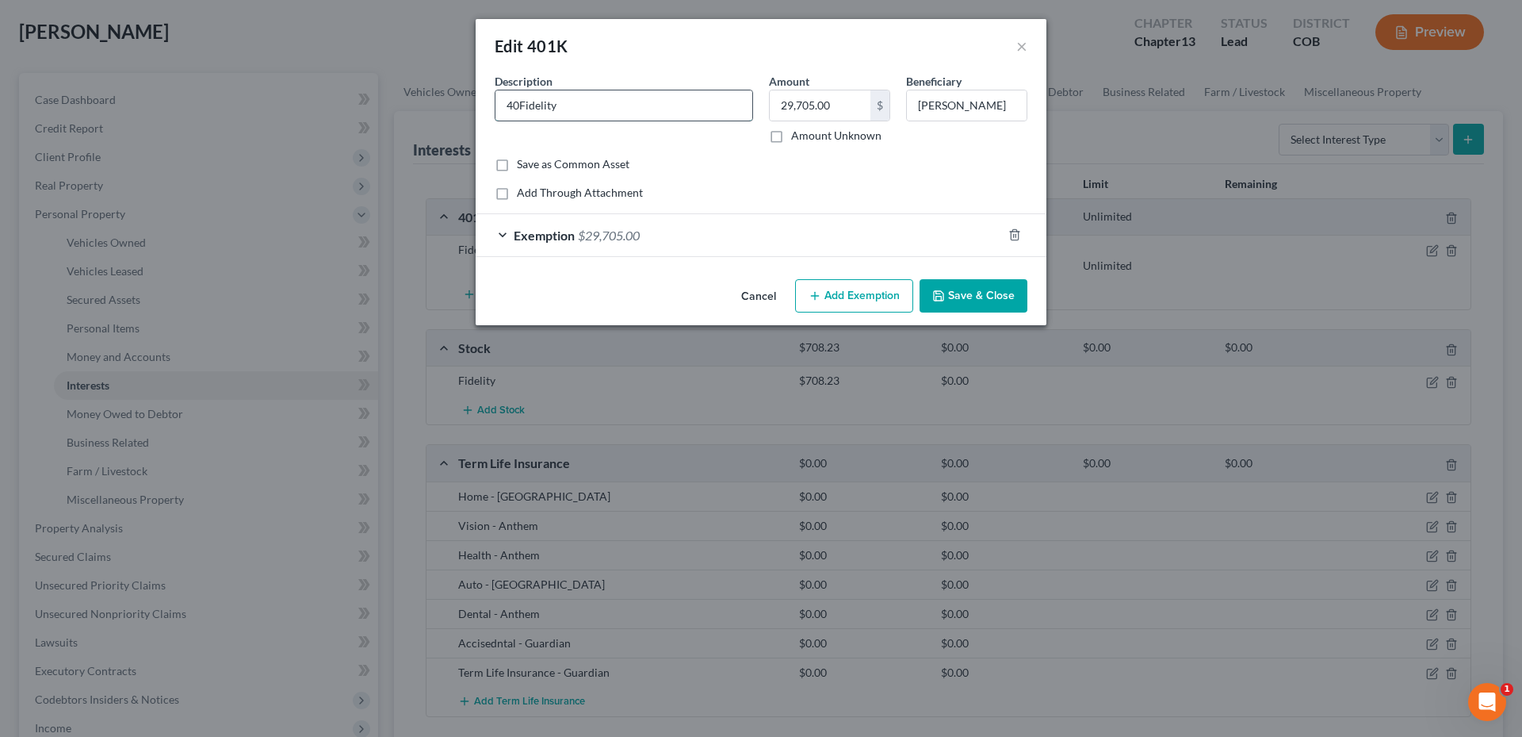
type input "401Fidelity"
type input "401KFidelity"
type input "401K Fidelity"
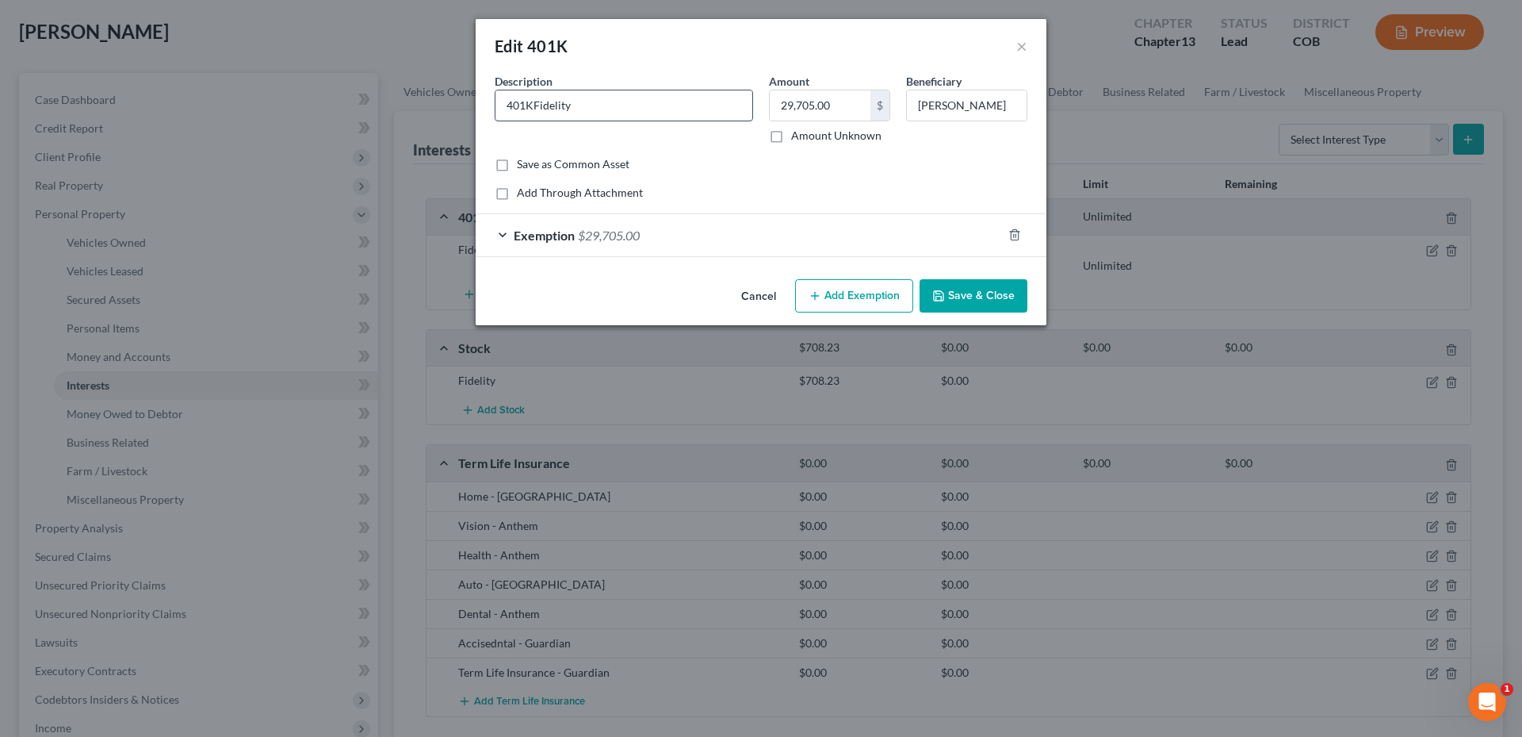
type input "401K Fidelity"
type input "401K BFidelity"
type input "401K BrFidelity"
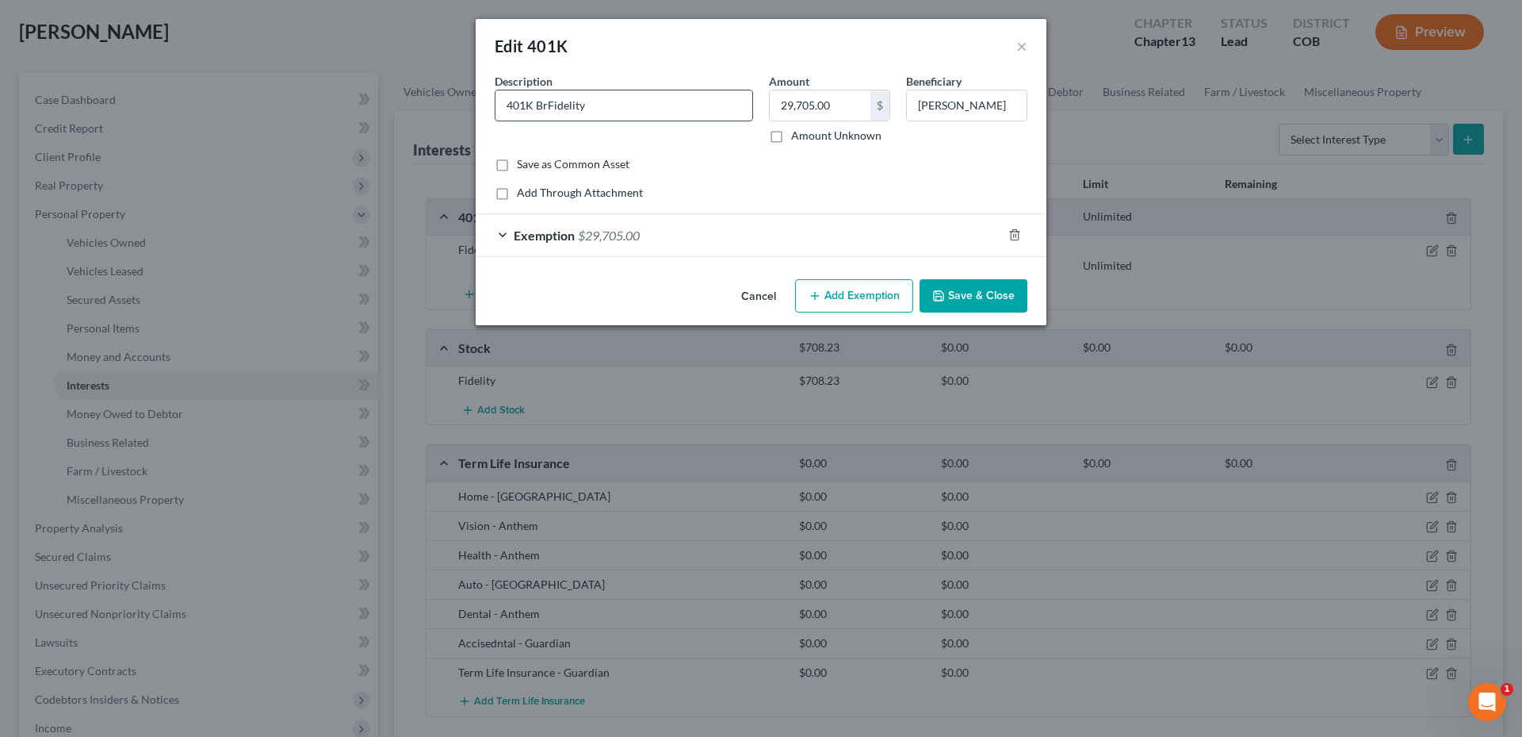
type input "401K BroFidelity"
type input "401K BroeFidelity"
drag, startPoint x: 563, startPoint y: 108, endPoint x: 667, endPoint y: 95, distance: 104.6
click at [667, 95] on input "401K Broe Fidelity" at bounding box center [624, 105] width 257 height 30
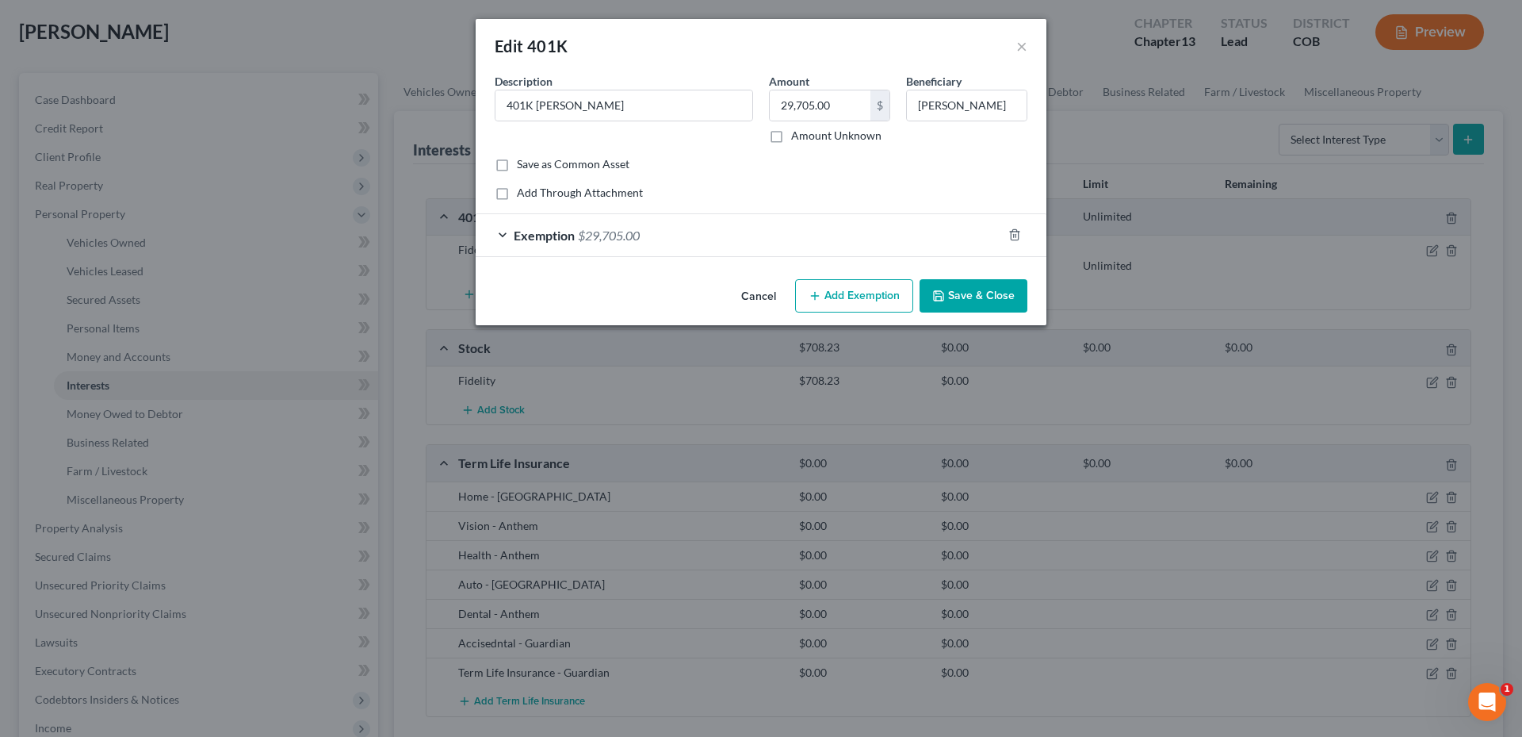
click at [992, 300] on button "Save & Close" at bounding box center [974, 295] width 108 height 33
click at [961, 295] on button "Save & Close" at bounding box center [974, 295] width 108 height 33
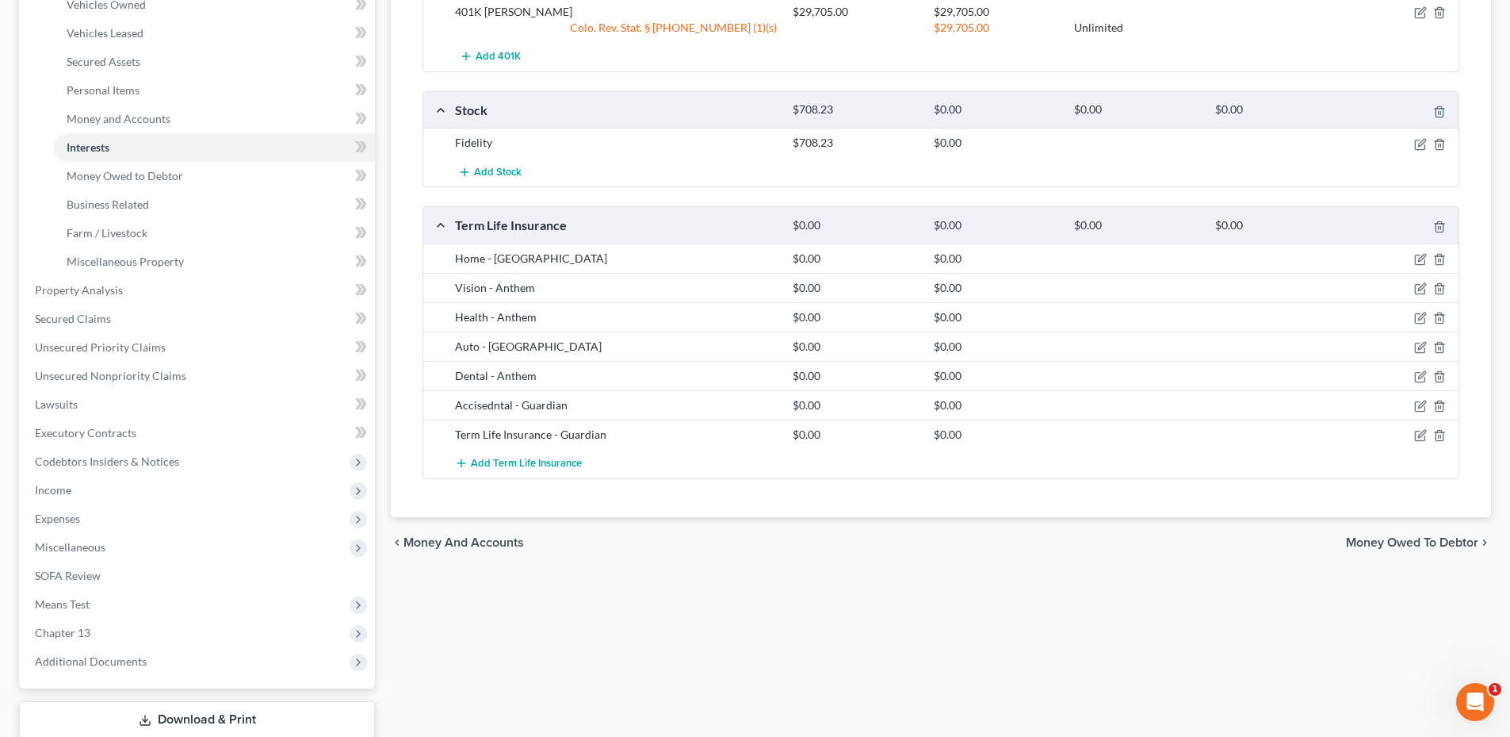
scroll to position [0, 0]
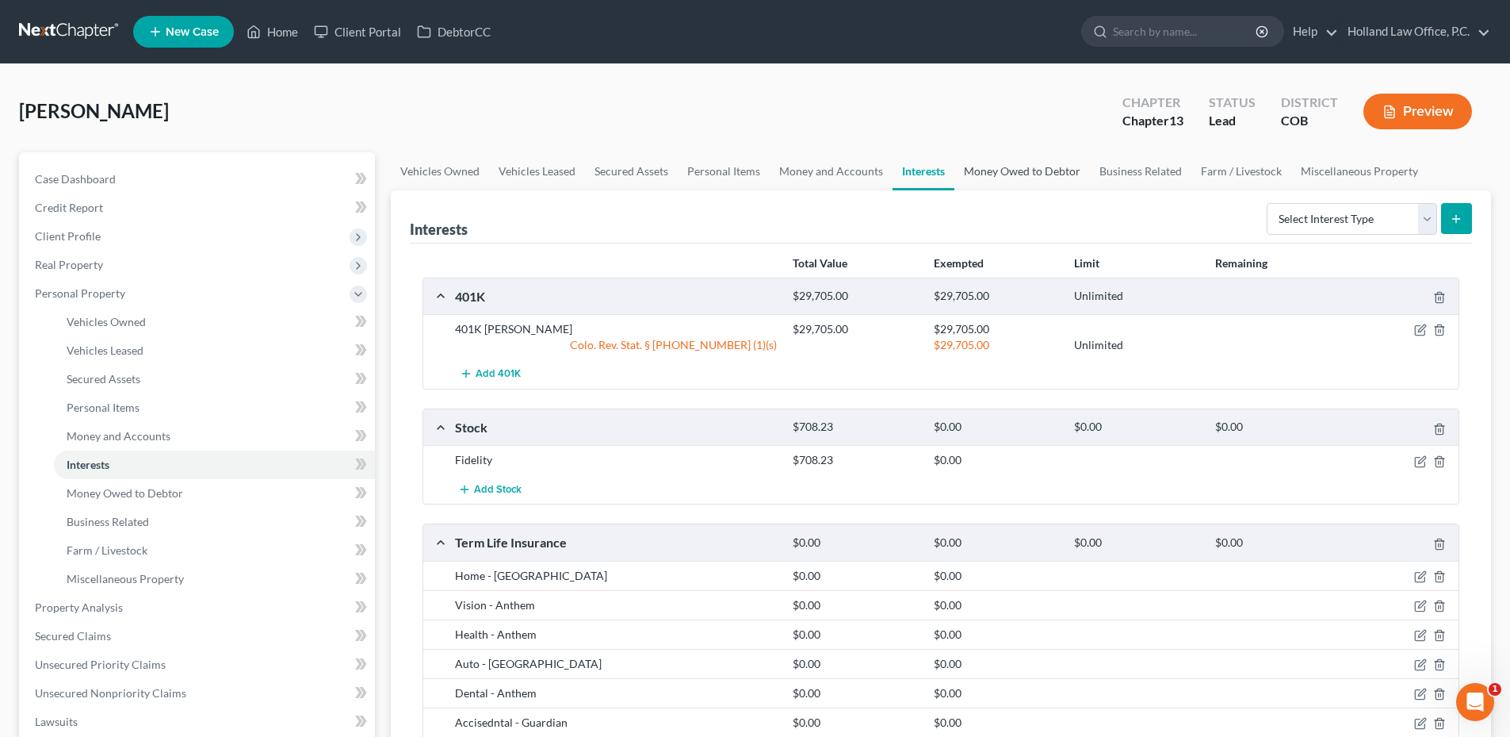
click at [1007, 177] on link "Money Owed to Debtor" at bounding box center [1023, 171] width 136 height 38
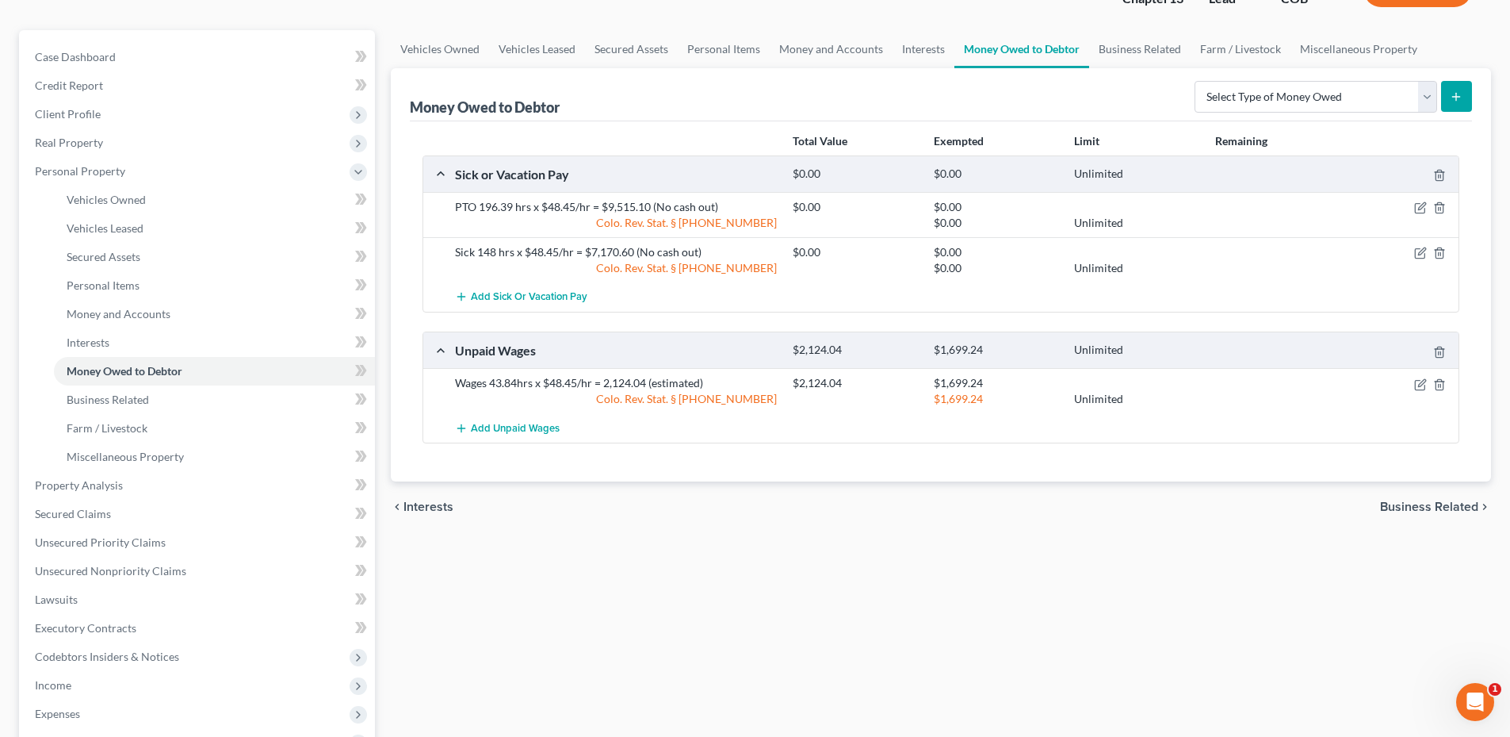
scroll to position [159, 0]
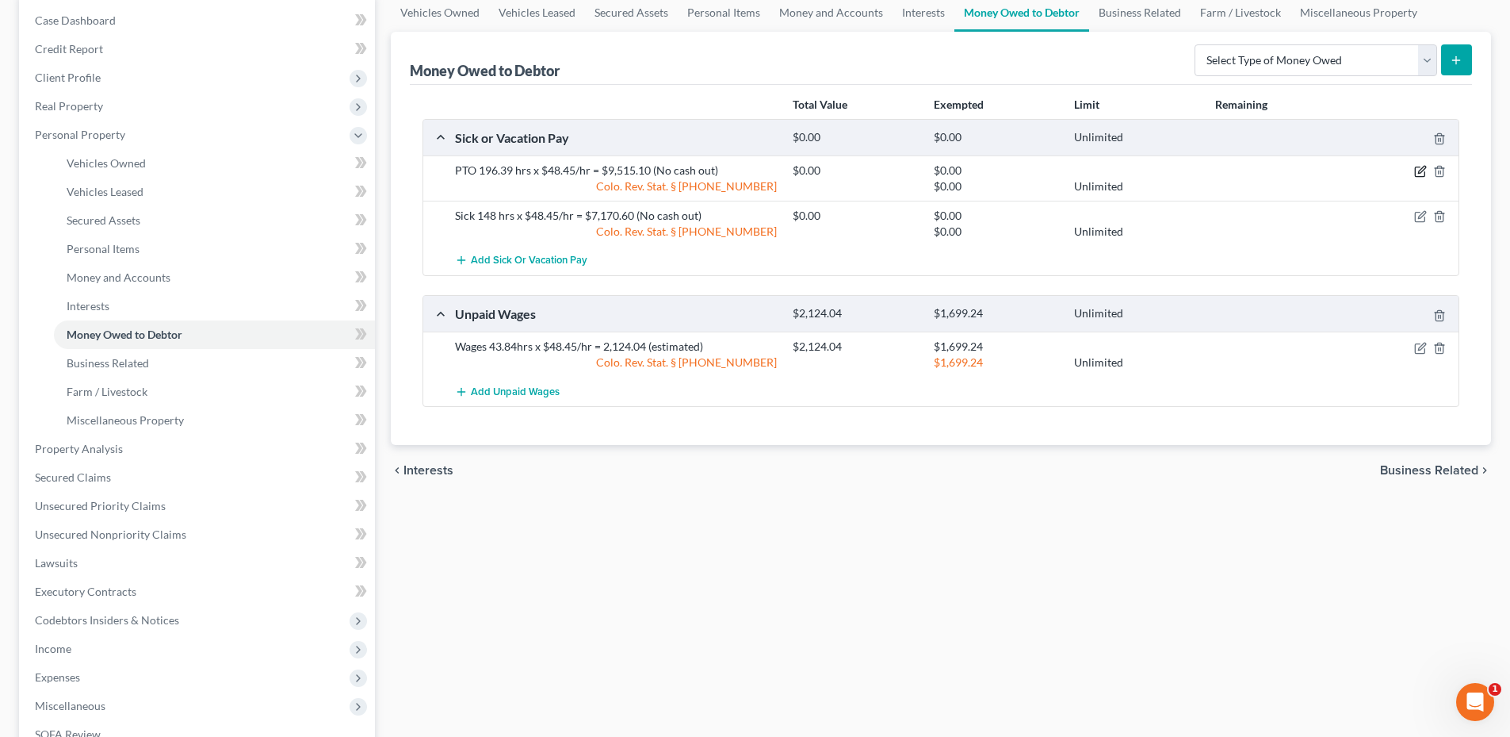
click at [1416, 170] on icon "button" at bounding box center [1420, 171] width 13 height 13
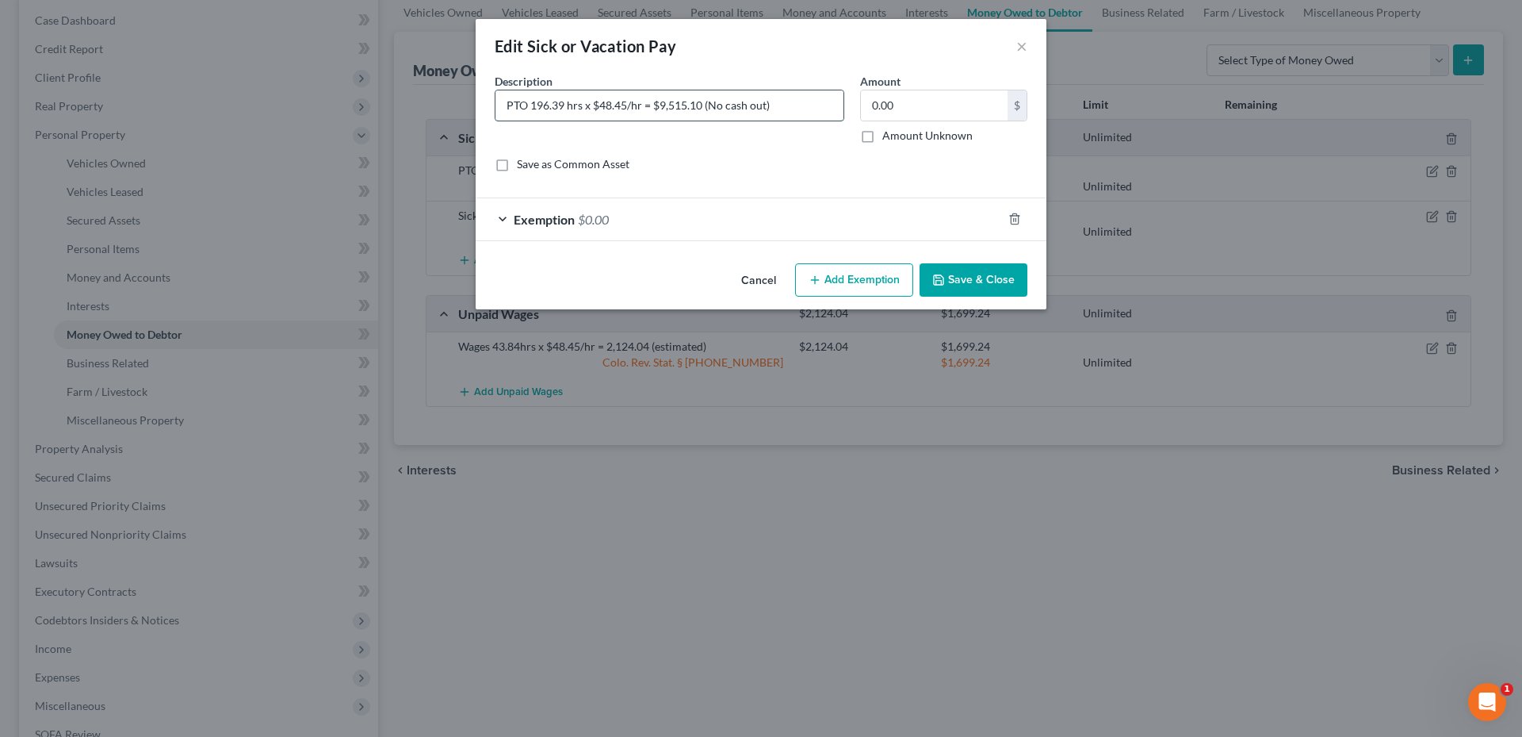
drag, startPoint x: 533, startPoint y: 109, endPoint x: 571, endPoint y: 100, distance: 39.2
click at [565, 109] on input "PTO 196.39 hrs x $48.45/hr = $9,515.10 (No cash out)" at bounding box center [670, 105] width 348 height 30
drag, startPoint x: 669, startPoint y: 107, endPoint x: 701, endPoint y: 101, distance: 32.2
click at [701, 101] on input "PTO 200.00 hrs x $48.45/hr = $9,515.10 (No cash out)" at bounding box center [670, 105] width 348 height 30
drag, startPoint x: 700, startPoint y: 105, endPoint x: 659, endPoint y: 108, distance: 41.3
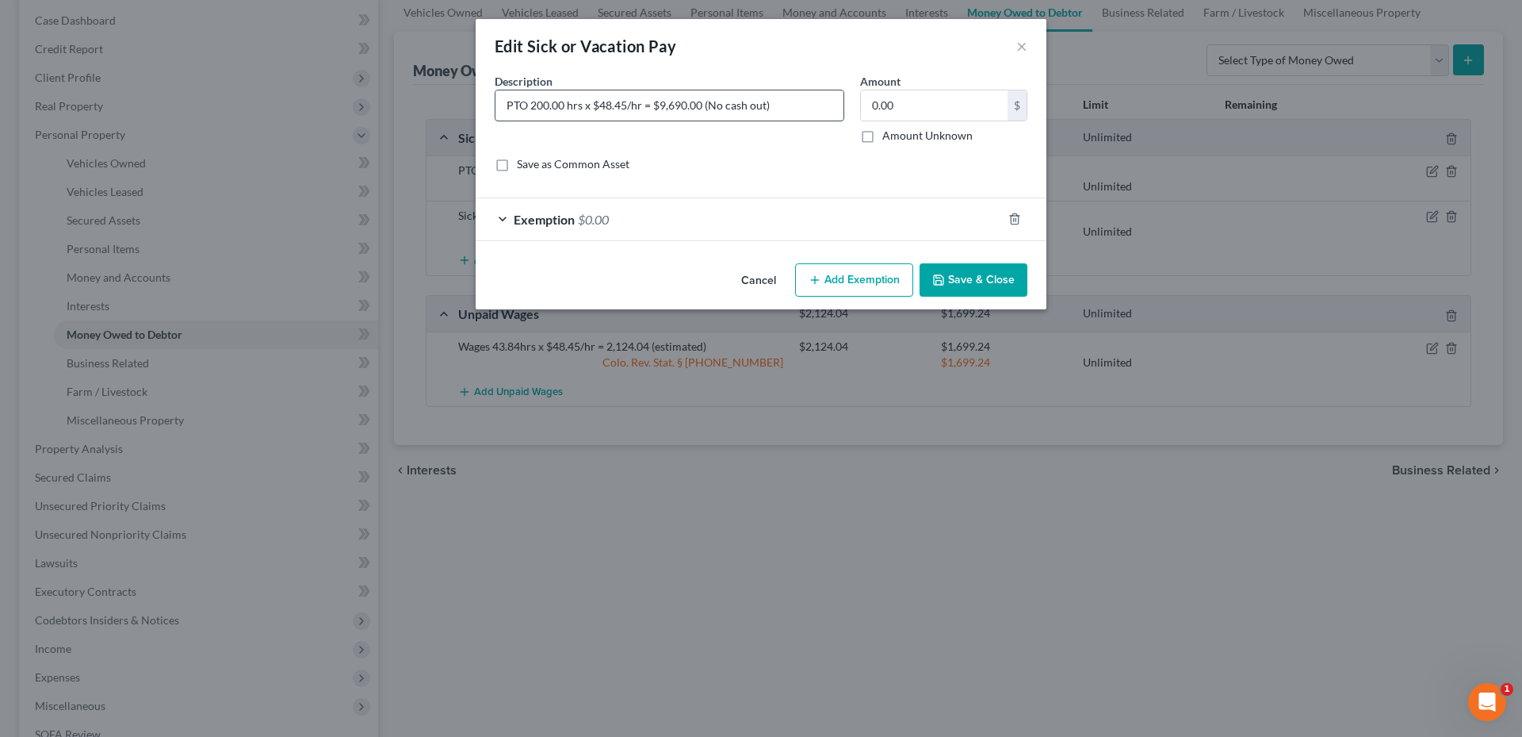
click at [659, 108] on input "PTO 200.00 hrs x $48.45/hr = $9,690.00 (No cash out)" at bounding box center [670, 105] width 348 height 30
click at [905, 113] on input "0.00" at bounding box center [934, 105] width 147 height 30
click at [837, 216] on div "Exemption $0.00" at bounding box center [739, 219] width 526 height 42
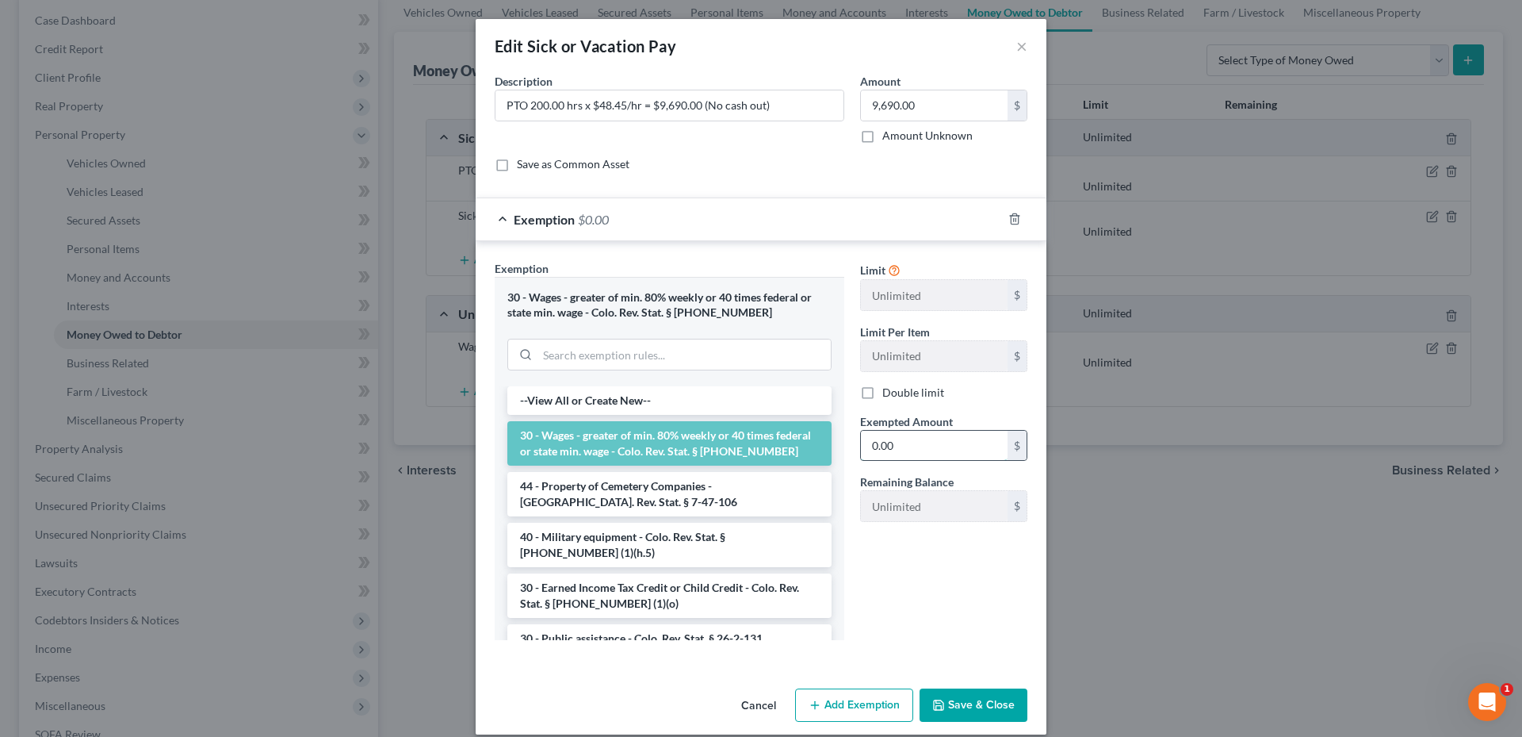
click at [906, 437] on input "0.00" at bounding box center [934, 446] width 147 height 30
click at [955, 691] on button "Save & Close" at bounding box center [974, 704] width 108 height 33
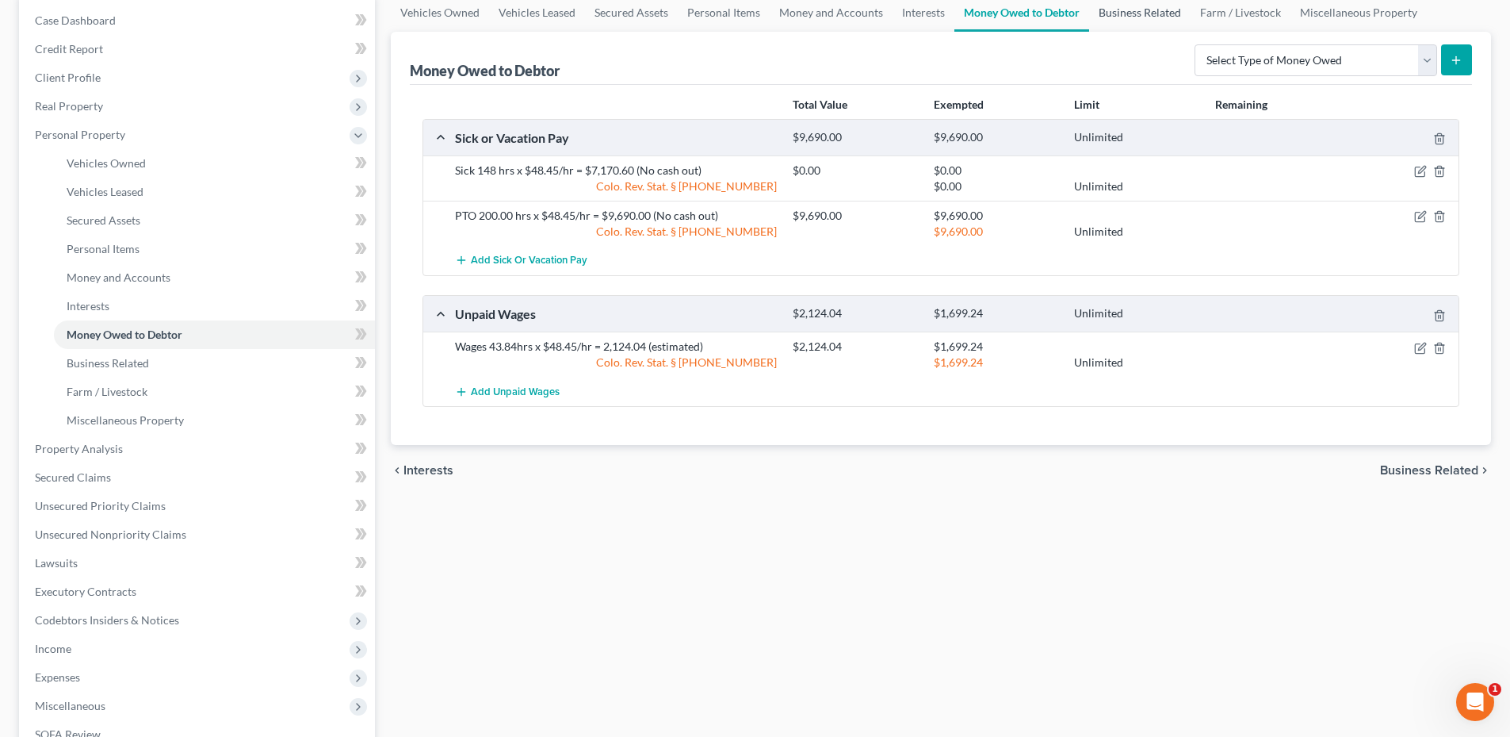
click at [1120, 21] on link "Business Related" at bounding box center [1139, 13] width 101 height 38
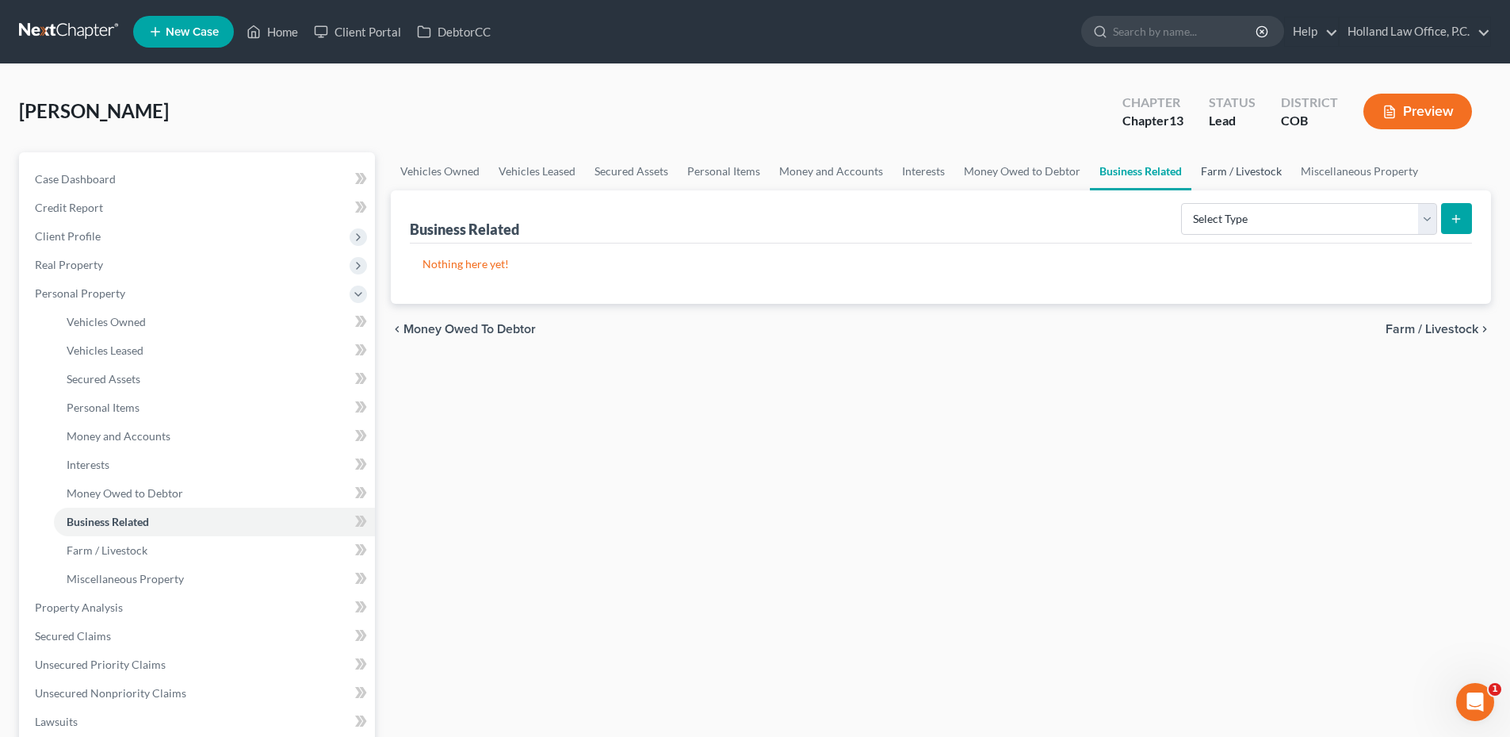
click at [1200, 173] on link "Farm / Livestock" at bounding box center [1242, 171] width 100 height 38
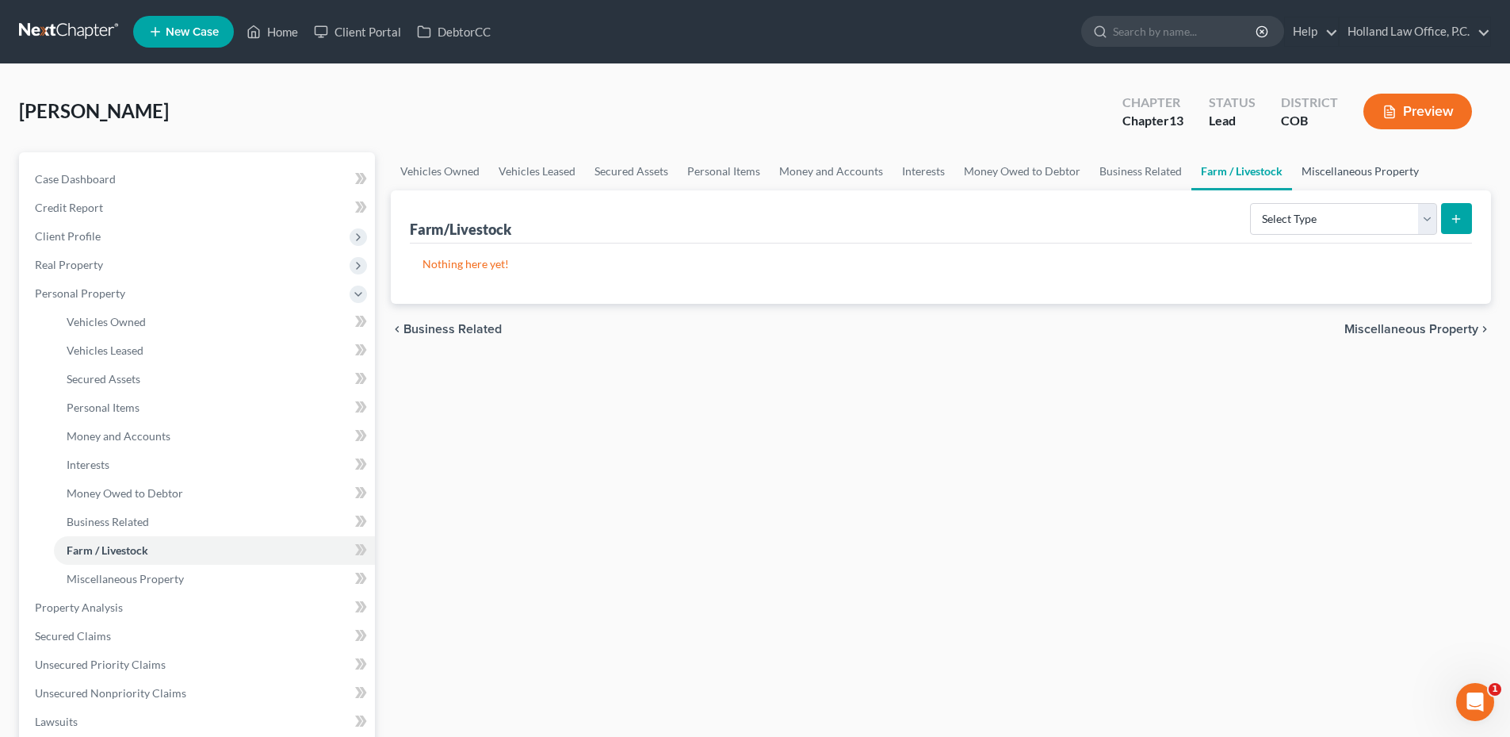
click at [1314, 169] on link "Miscellaneous Property" at bounding box center [1360, 171] width 136 height 38
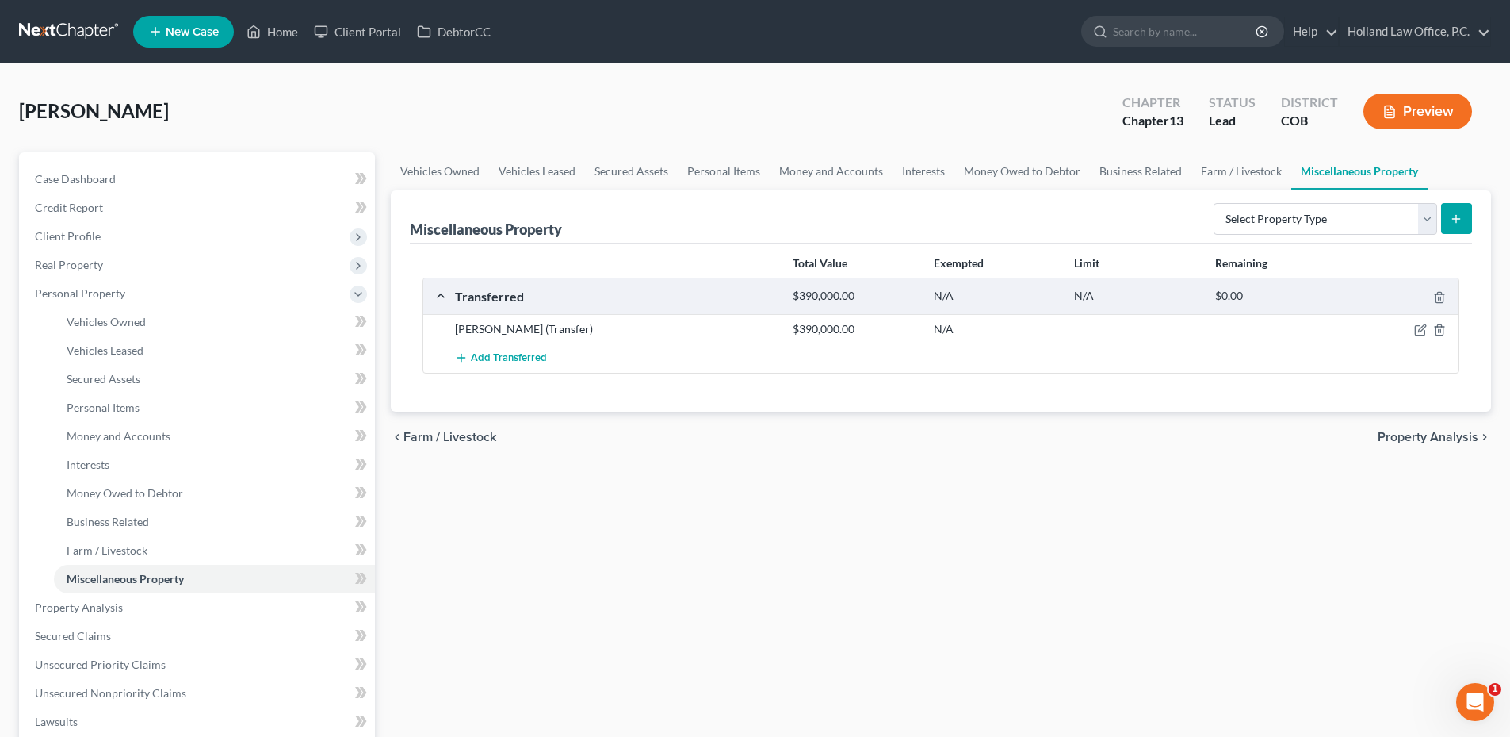
click at [1430, 333] on div at bounding box center [1404, 329] width 113 height 16
click at [1422, 333] on icon "button" at bounding box center [1420, 329] width 13 height 13
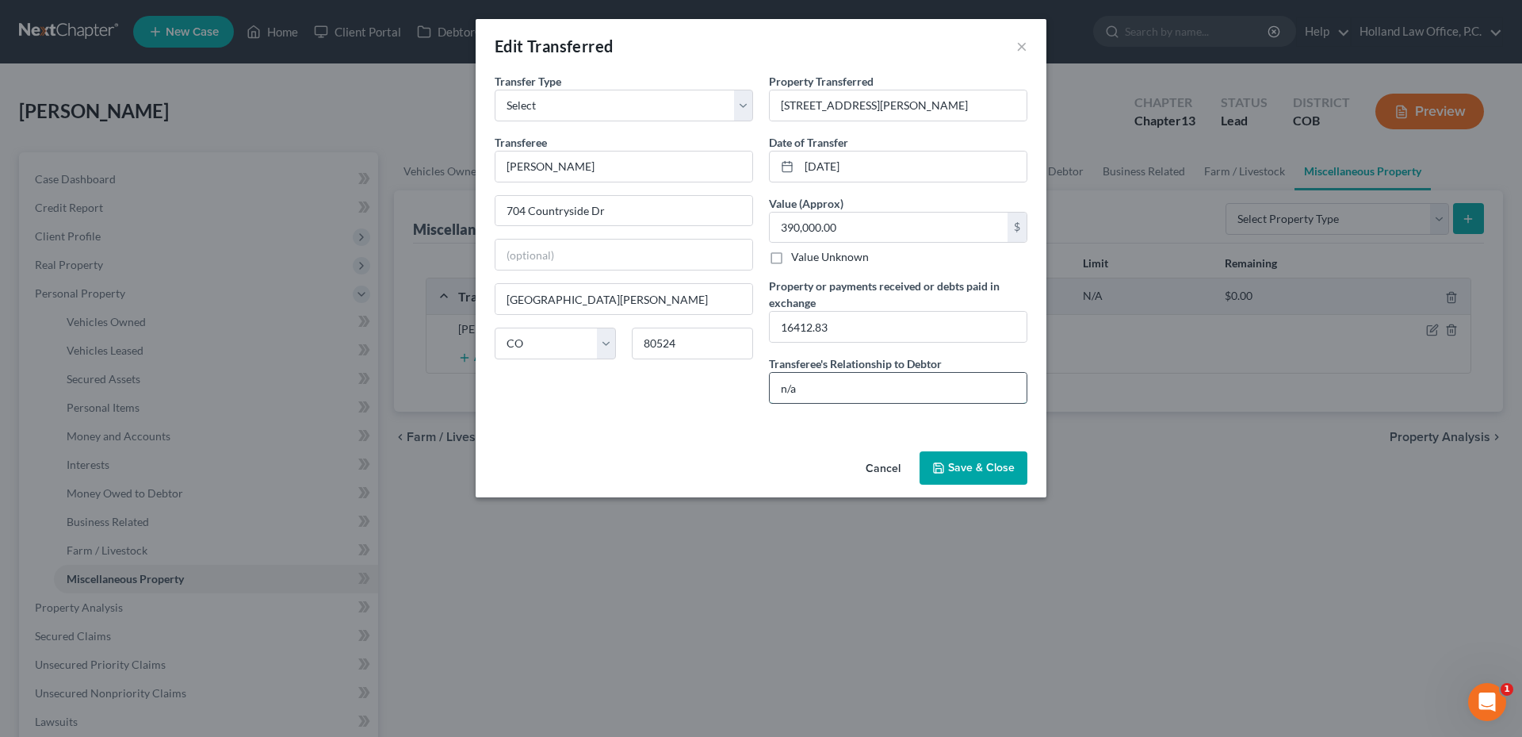
click at [820, 390] on input "n/a" at bounding box center [898, 388] width 257 height 30
drag, startPoint x: 802, startPoint y: 391, endPoint x: 758, endPoint y: 390, distance: 43.6
click at [758, 390] on div "Transfer Type * Select Ordinary (within 2 years) Within 10 Years Transferee * J…" at bounding box center [761, 244] width 549 height 343
click at [971, 465] on button "Save & Close" at bounding box center [974, 467] width 108 height 33
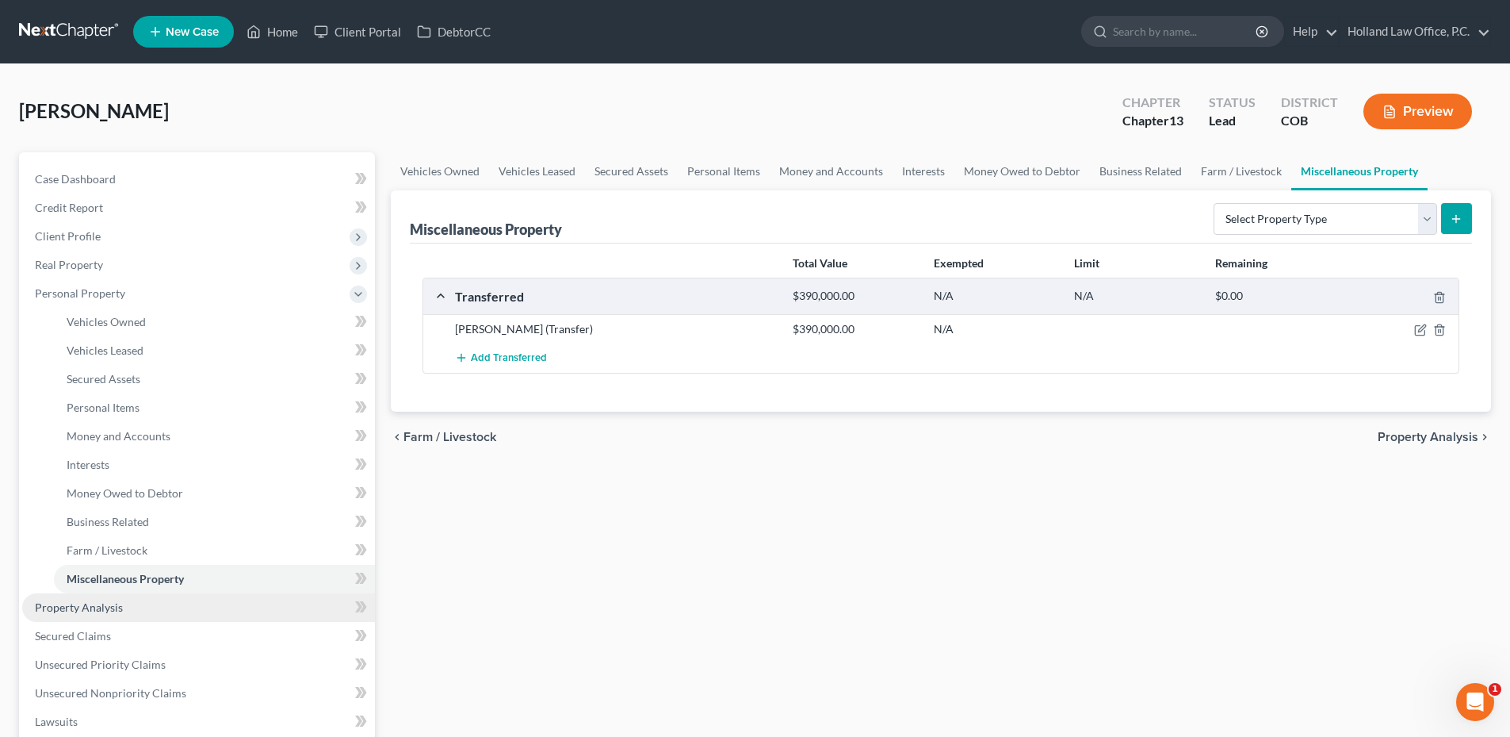
click at [105, 618] on link "Property Analysis" at bounding box center [198, 607] width 353 height 29
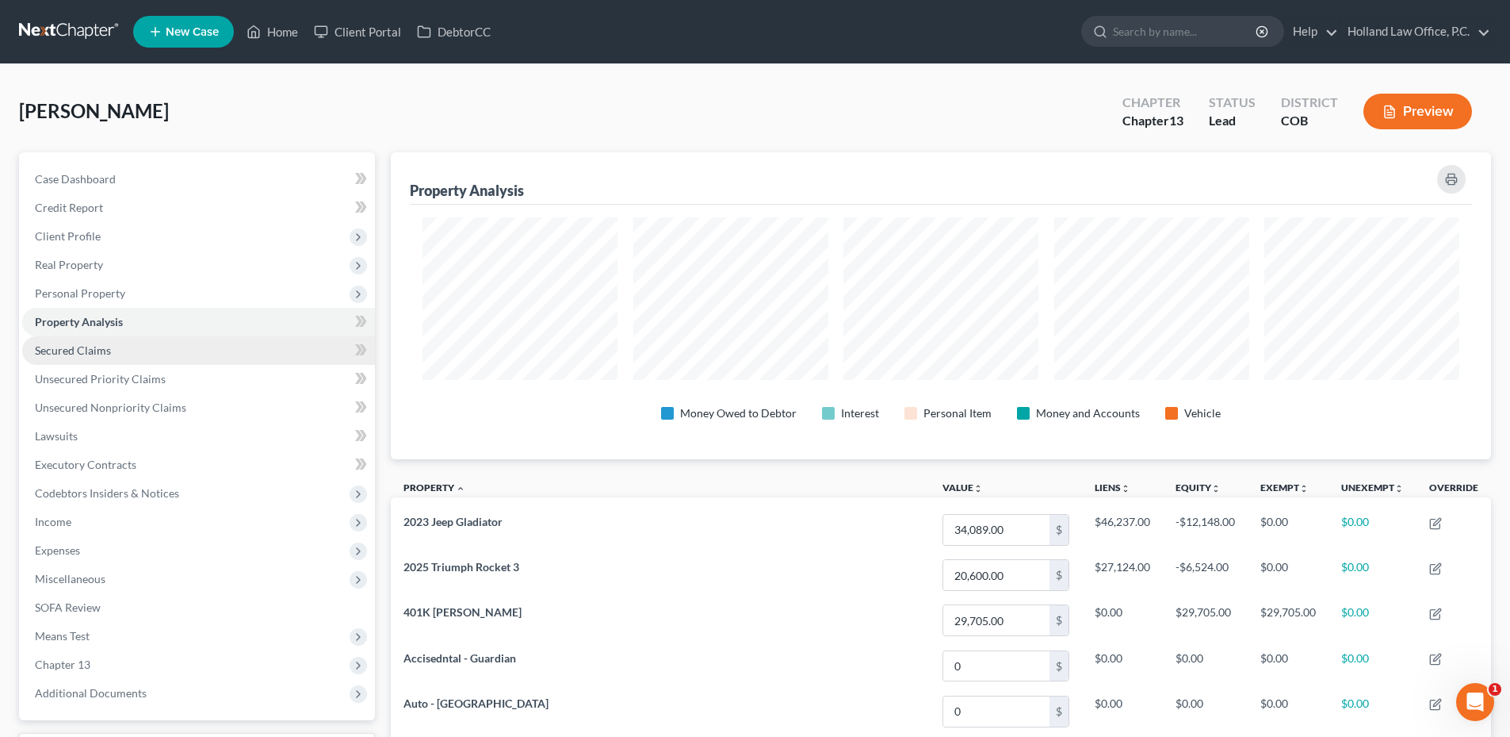
click at [90, 350] on span "Secured Claims" at bounding box center [73, 349] width 76 height 13
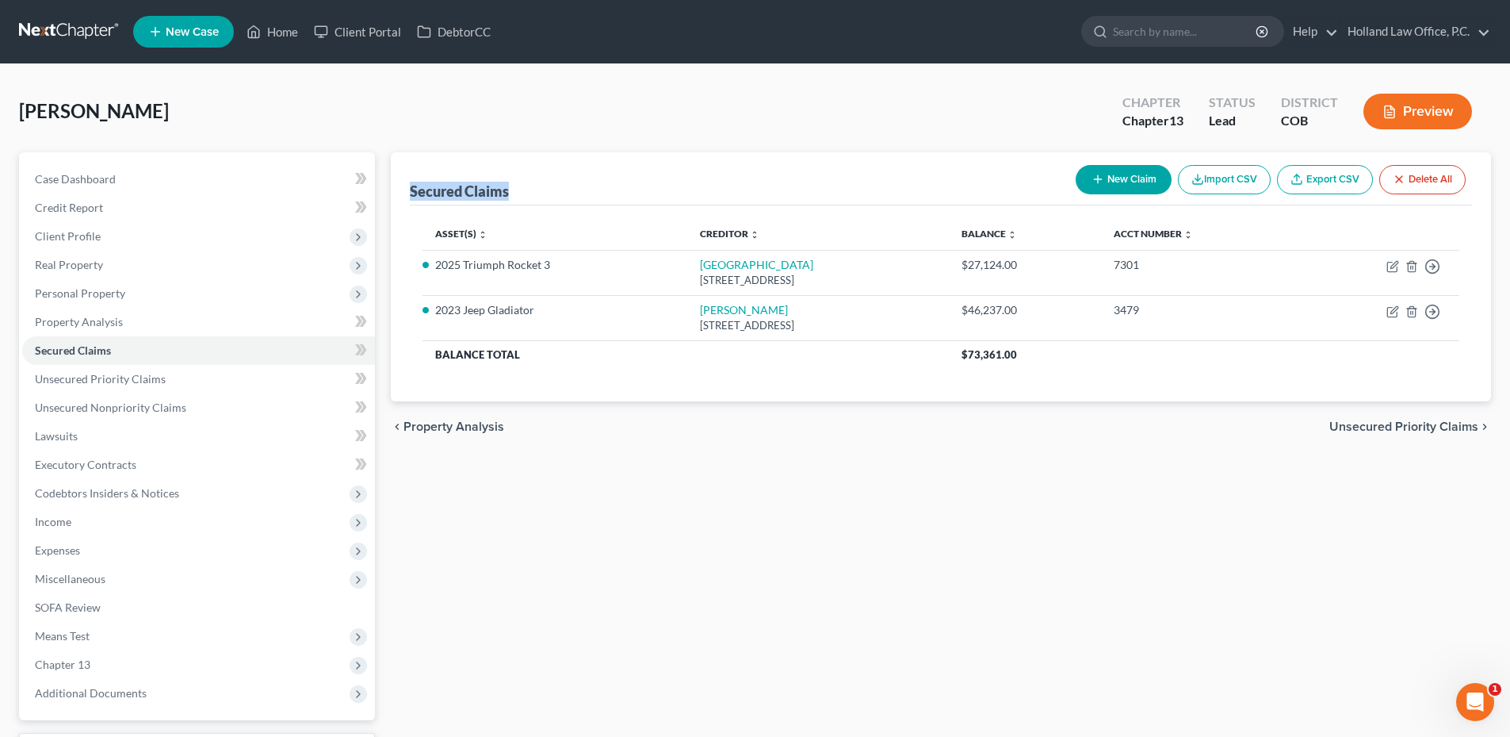
drag, startPoint x: 407, startPoint y: 185, endPoint x: 559, endPoint y: 183, distance: 152.2
click at [559, 183] on div "Secured Claims New Claim Import CSV Export CSV Delete All Asset(s) expand_more …" at bounding box center [941, 276] width 1100 height 249
click at [561, 183] on div "Secured Claims New Claim Import CSV Export CSV Delete All" at bounding box center [941, 178] width 1062 height 53
drag, startPoint x: 513, startPoint y: 190, endPoint x: 413, endPoint y: 197, distance: 100.1
click at [413, 197] on div "Secured Claims New Claim Import CSV Export CSV Delete All" at bounding box center [941, 178] width 1062 height 53
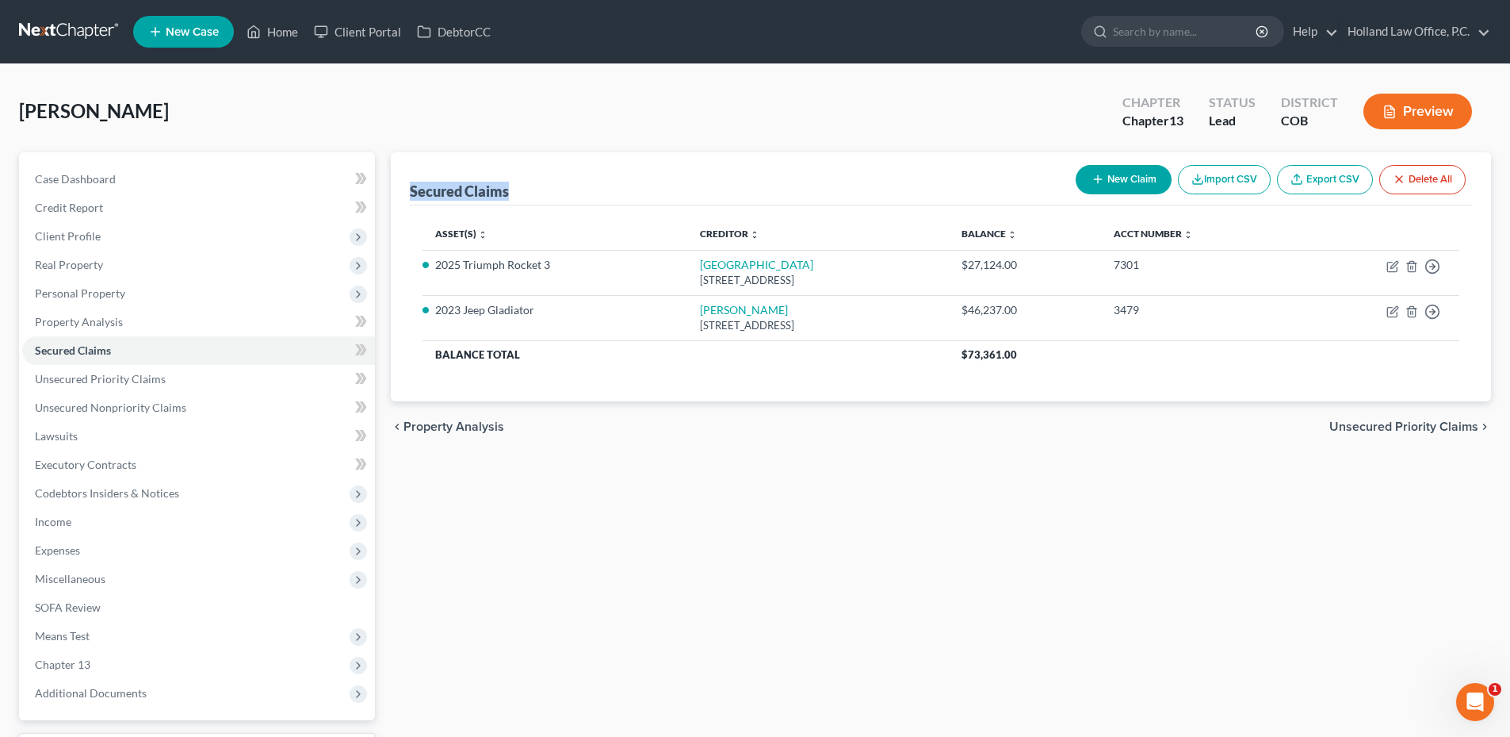
click at [413, 197] on div "Secured Claims" at bounding box center [459, 191] width 99 height 19
drag, startPoint x: 516, startPoint y: 191, endPoint x: 411, endPoint y: 197, distance: 104.8
click at [411, 197] on div "Secured Claims New Claim Import CSV Export CSV Delete All" at bounding box center [941, 178] width 1062 height 53
click at [411, 197] on div "Secured Claims" at bounding box center [459, 191] width 99 height 19
drag, startPoint x: 412, startPoint y: 195, endPoint x: 503, endPoint y: 189, distance: 91.3
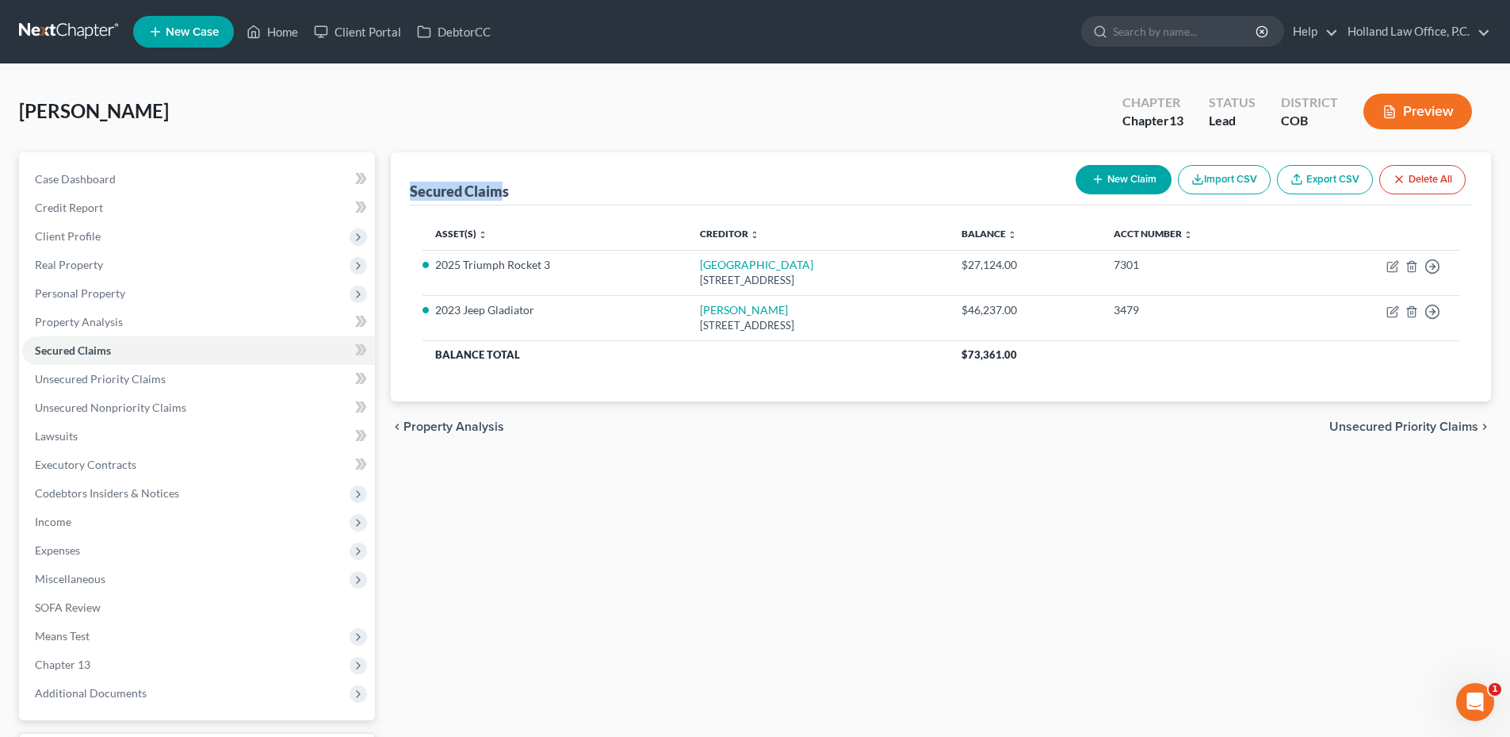
click at [503, 189] on div "Secured Claims" at bounding box center [459, 191] width 99 height 19
drag, startPoint x: 515, startPoint y: 189, endPoint x: 416, endPoint y: 193, distance: 98.4
click at [407, 196] on div "Secured Claims New Claim Import CSV Export CSV Delete All Asset(s) expand_more …" at bounding box center [941, 276] width 1100 height 249
click at [423, 191] on div "Secured Claims" at bounding box center [459, 191] width 99 height 19
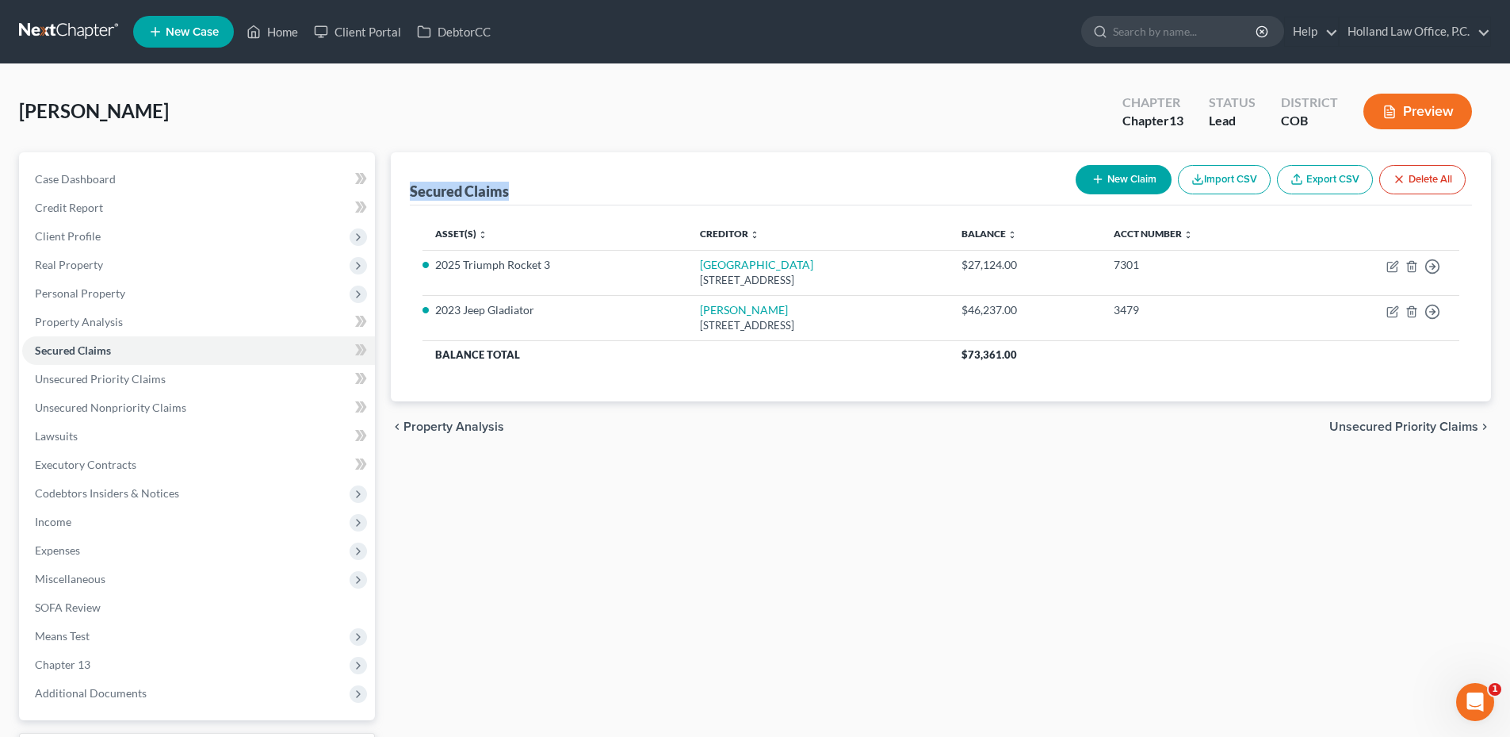
drag, startPoint x: 412, startPoint y: 190, endPoint x: 525, endPoint y: 189, distance: 112.6
click at [525, 189] on div "Secured Claims New Claim Import CSV Export CSV Delete All" at bounding box center [941, 178] width 1062 height 53
click at [523, 189] on div "Secured Claims New Claim Import CSV Export CSV Delete All" at bounding box center [941, 178] width 1062 height 53
drag, startPoint x: 514, startPoint y: 186, endPoint x: 412, endPoint y: 193, distance: 101.8
click at [412, 193] on div "Secured Claims New Claim Import CSV Export CSV Delete All" at bounding box center [941, 178] width 1062 height 53
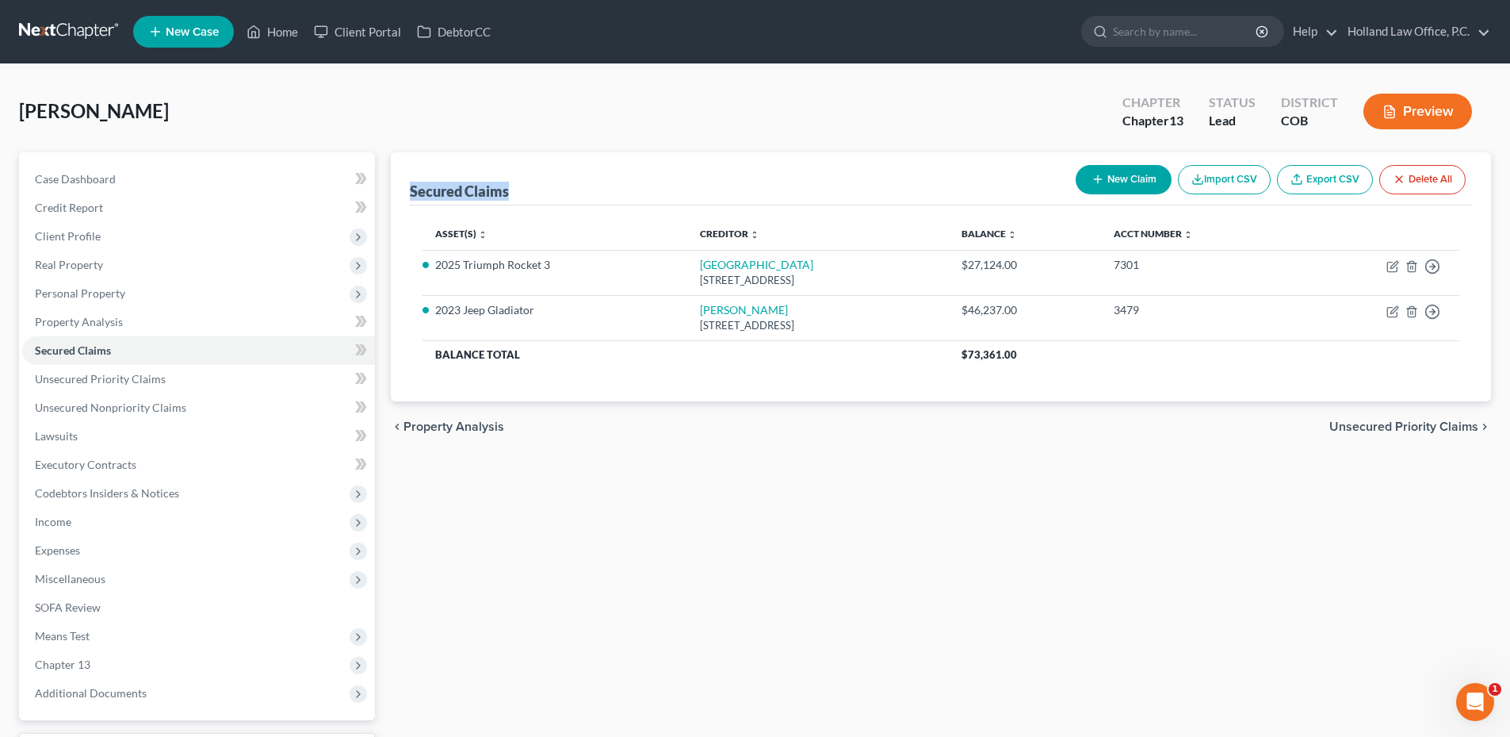
click at [412, 193] on div "Secured Claims" at bounding box center [459, 191] width 99 height 19
click at [178, 375] on link "Unsecured Priority Claims" at bounding box center [198, 379] width 353 height 29
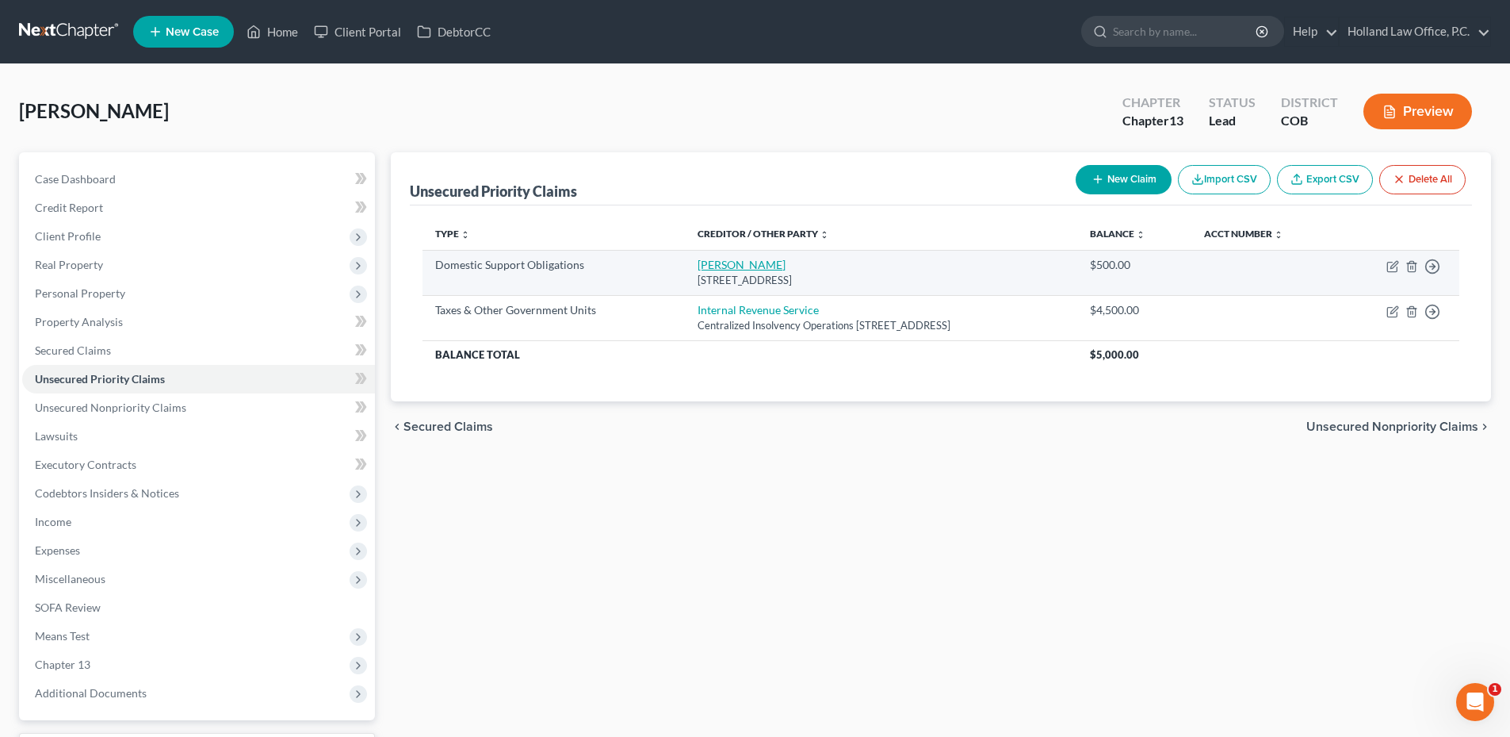
click at [723, 259] on link "Haley Kitchen" at bounding box center [742, 264] width 88 height 13
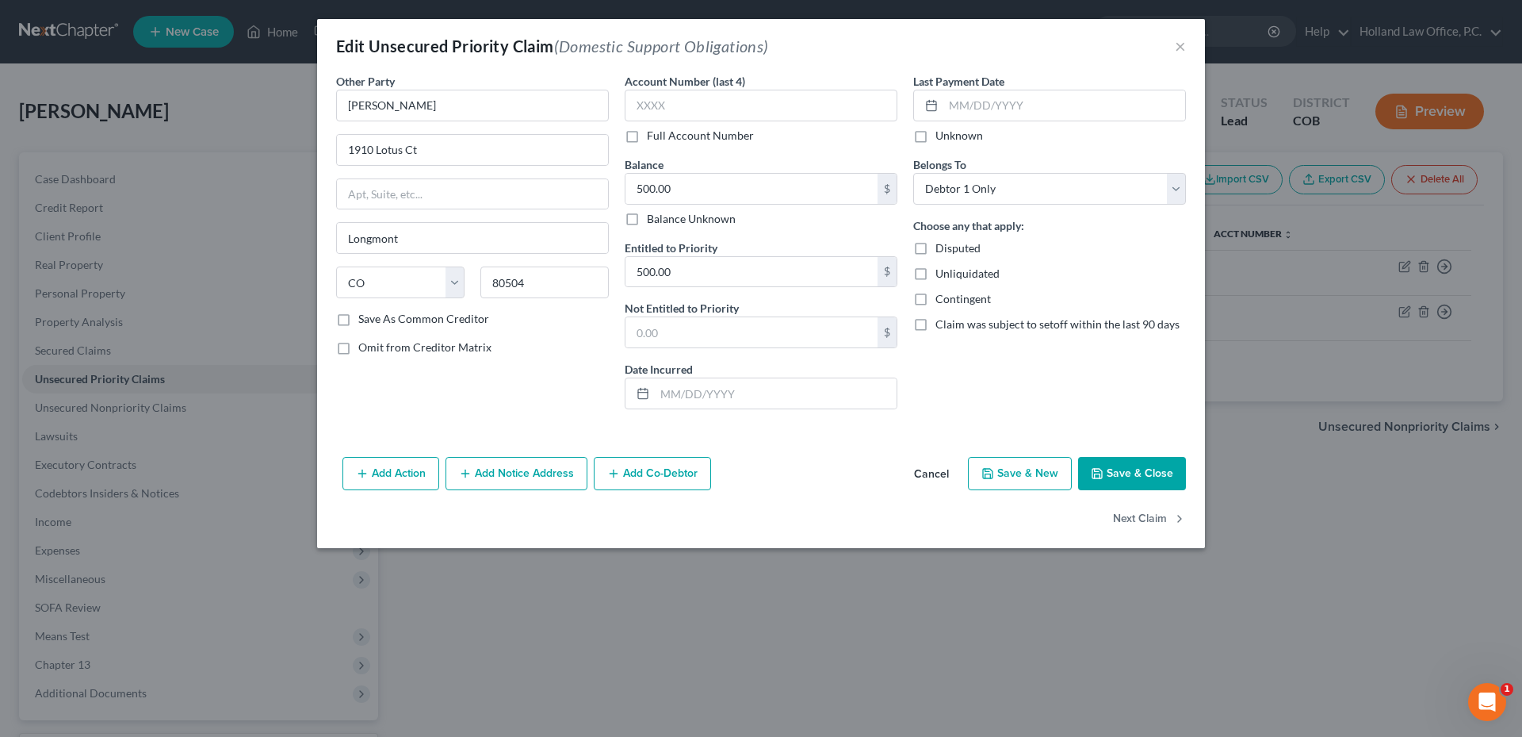
click at [926, 476] on button "Cancel" at bounding box center [931, 474] width 60 height 32
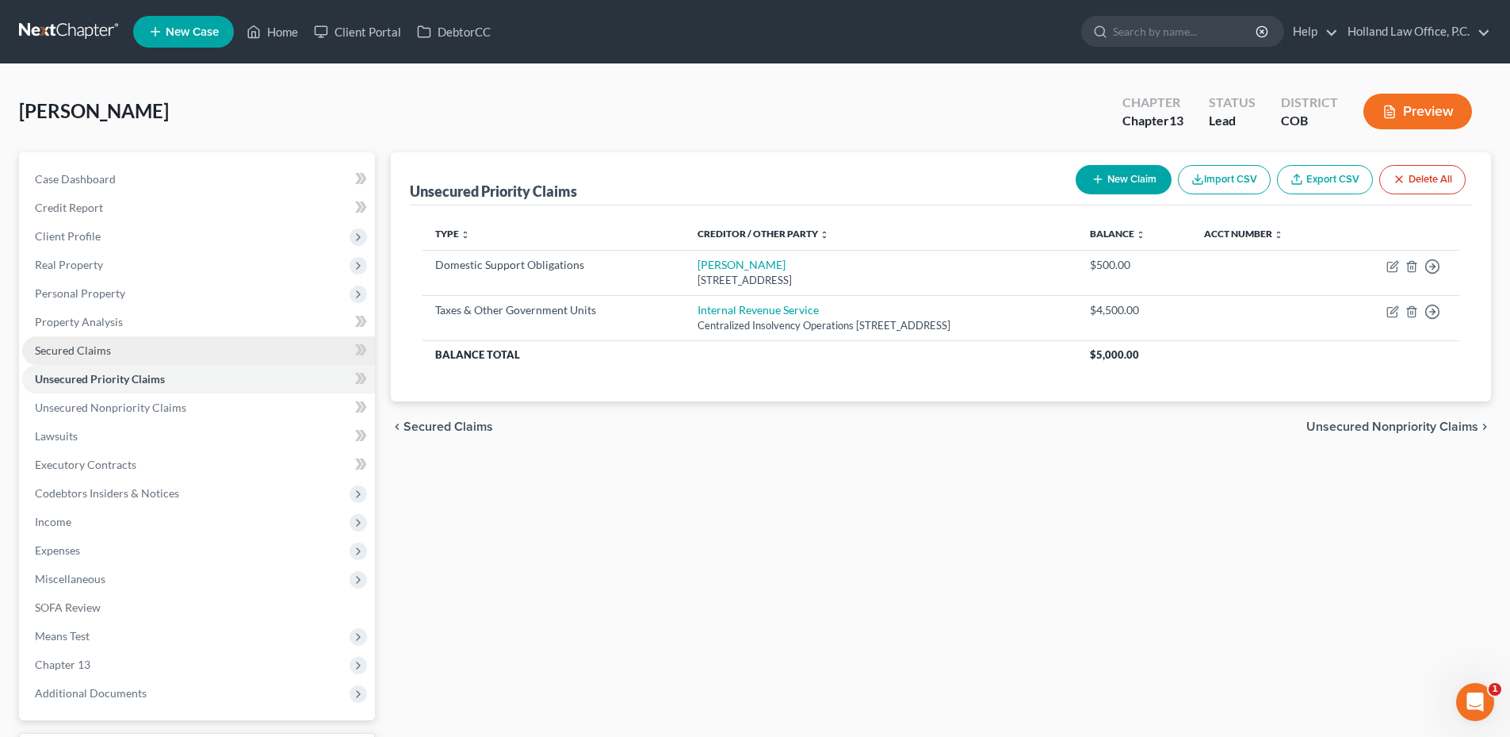
click at [119, 346] on link "Secured Claims" at bounding box center [198, 350] width 353 height 29
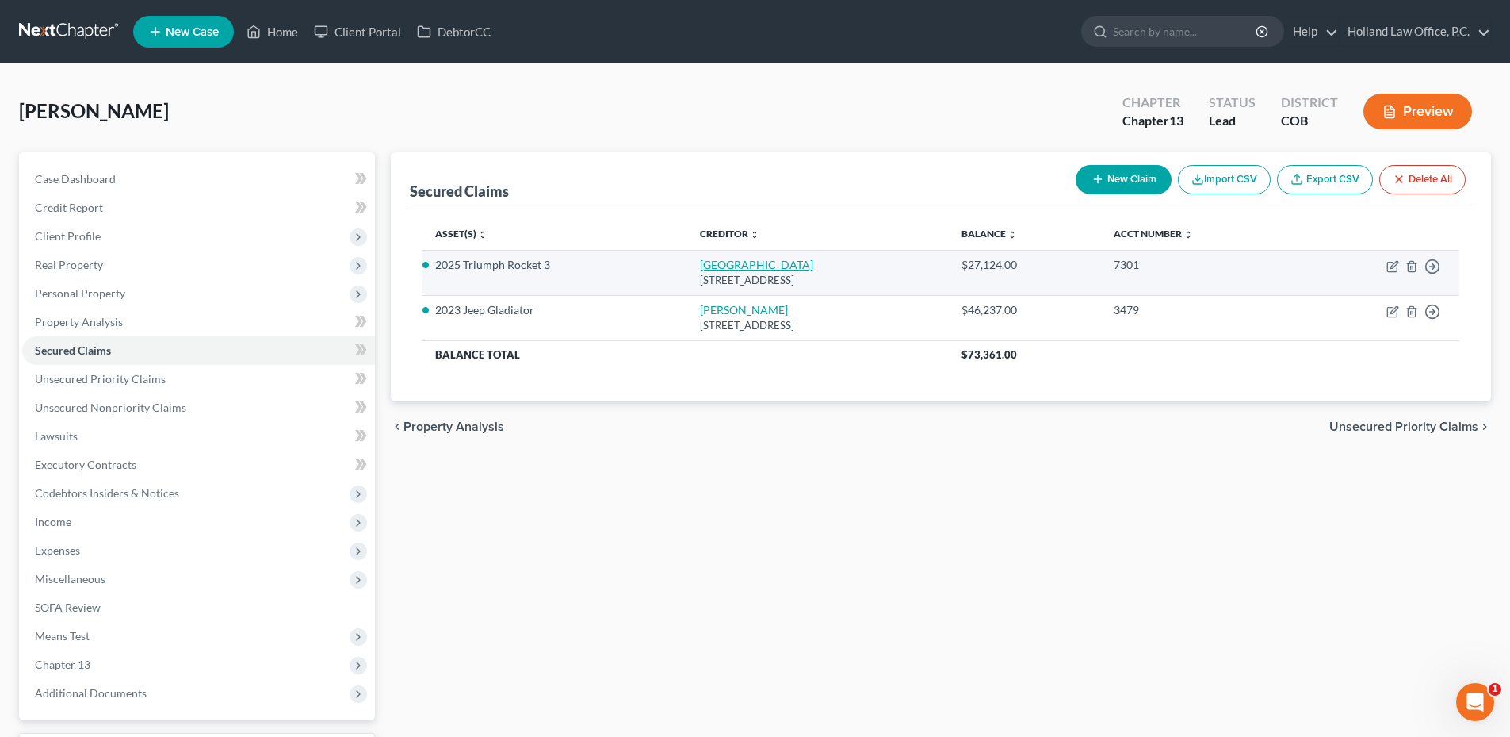
click at [700, 262] on link "Sheffield" at bounding box center [756, 264] width 113 height 13
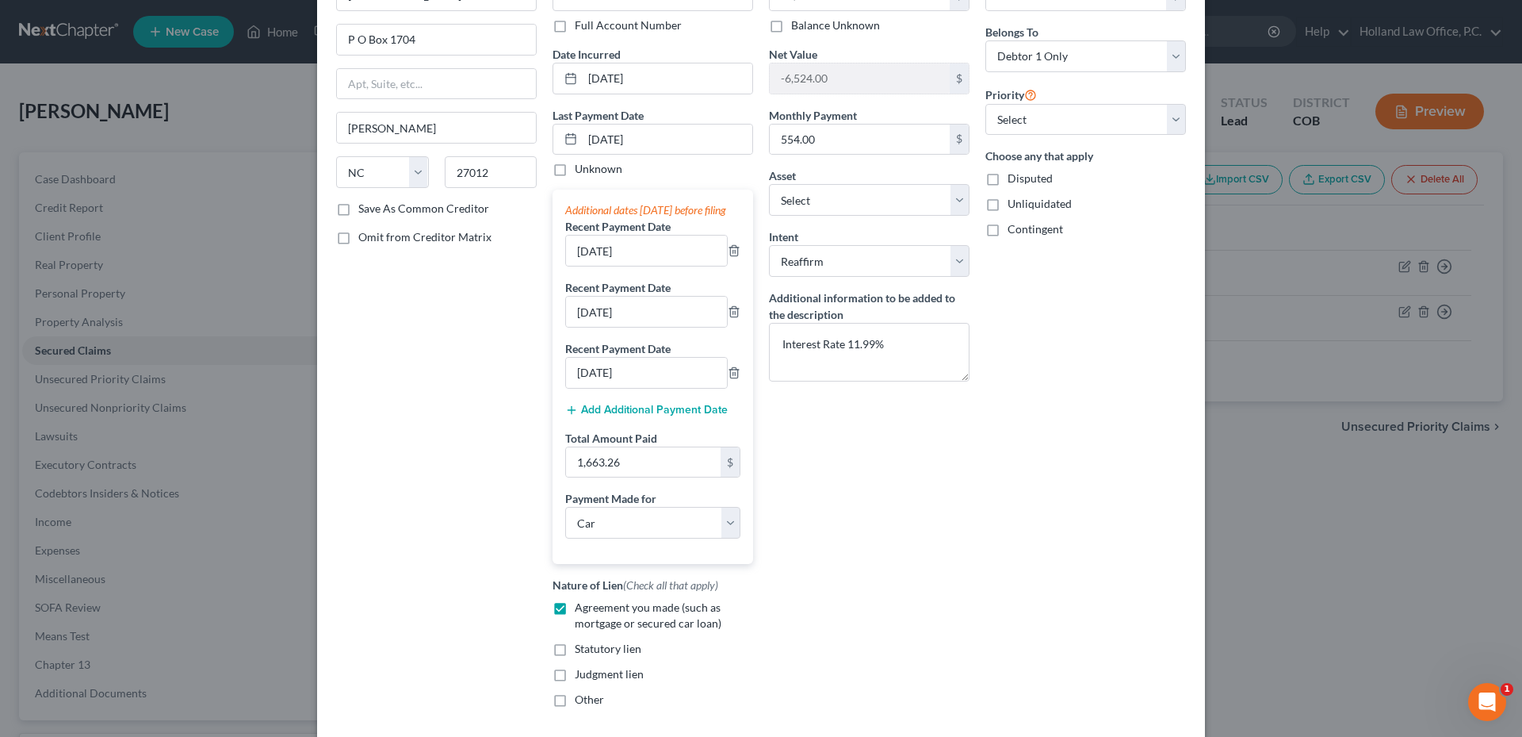
scroll to position [255, 0]
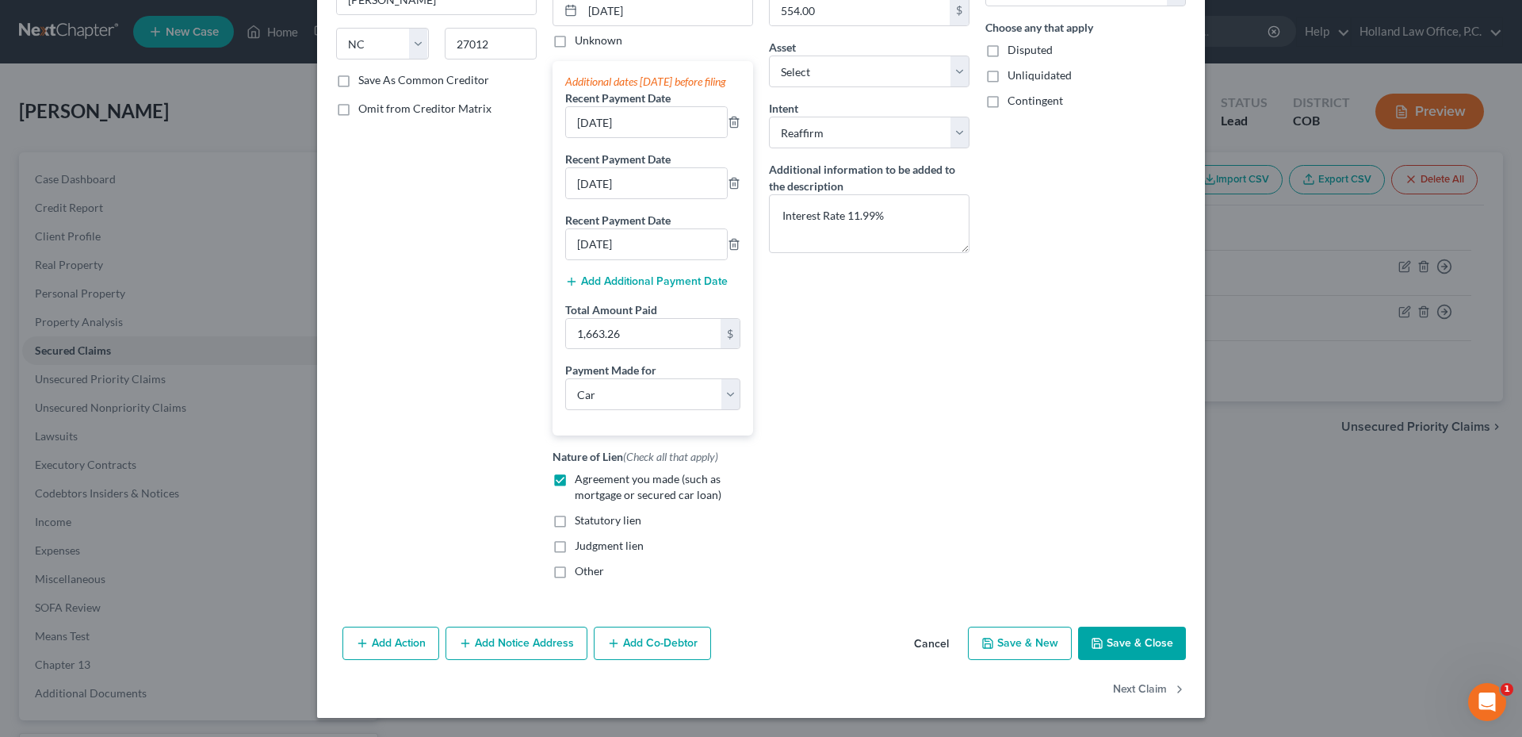
drag, startPoint x: 1107, startPoint y: 652, endPoint x: 1104, endPoint y: 641, distance: 10.6
click at [1108, 652] on button "Save & Close" at bounding box center [1132, 642] width 108 height 33
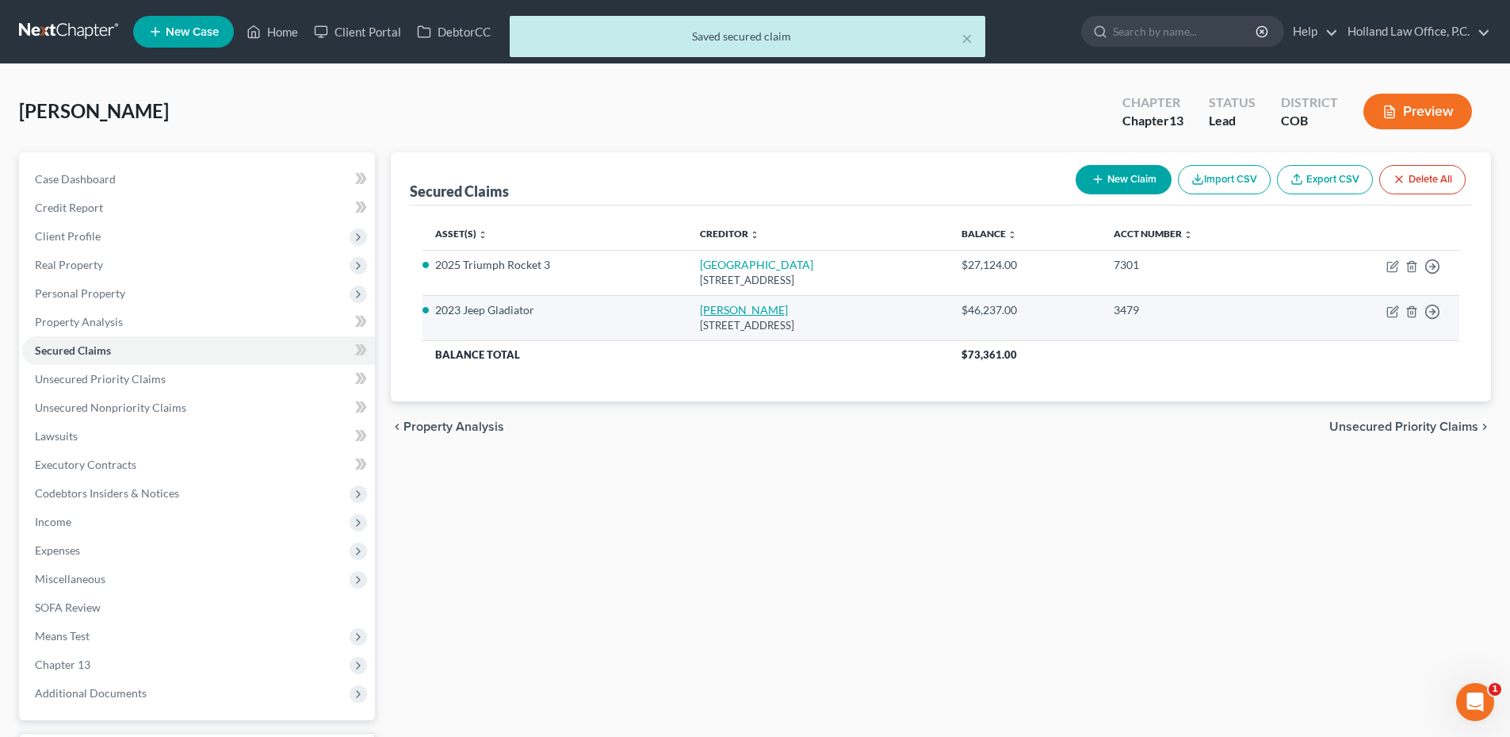
click at [700, 310] on link "Usaa Fsb" at bounding box center [744, 309] width 88 height 13
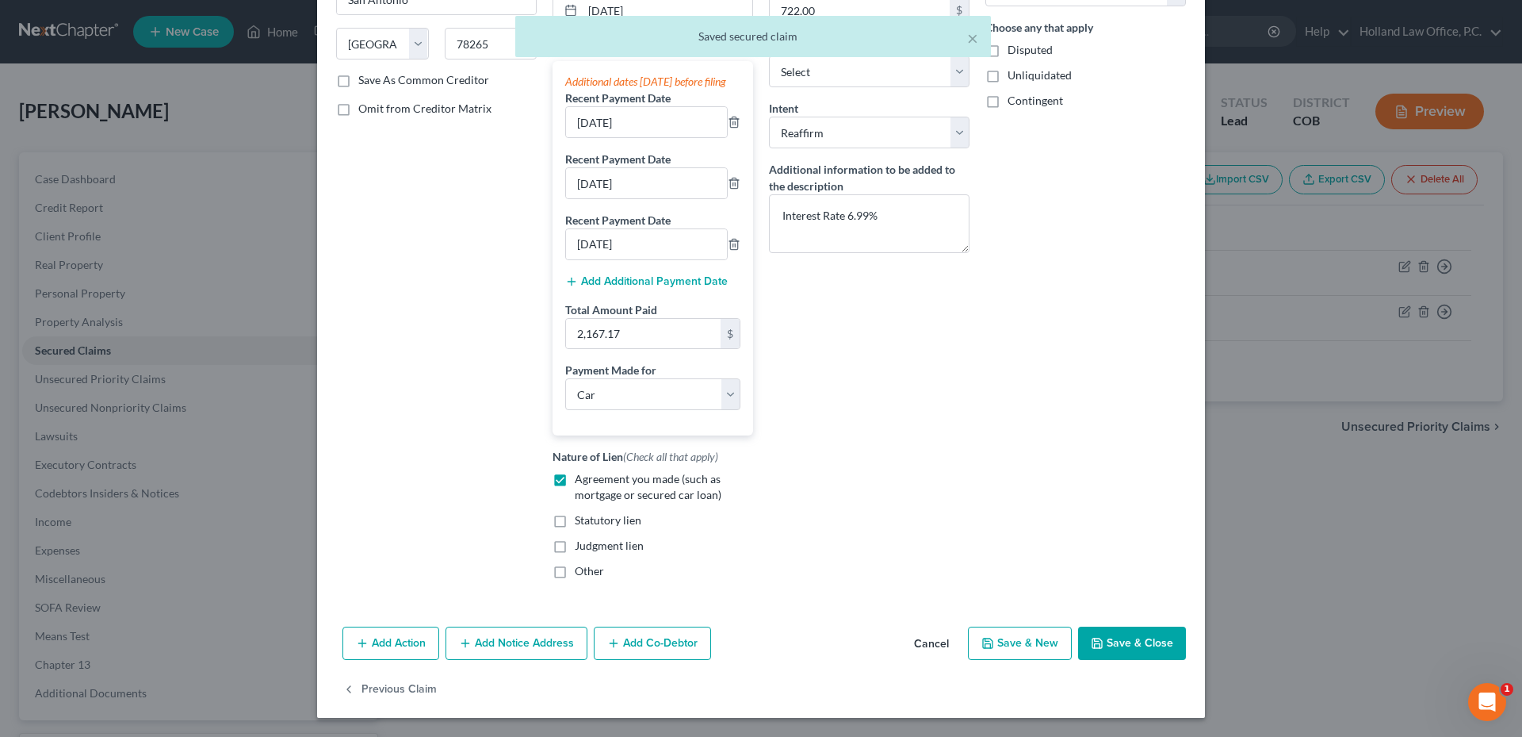
click at [1156, 639] on button "Save & Close" at bounding box center [1132, 642] width 108 height 33
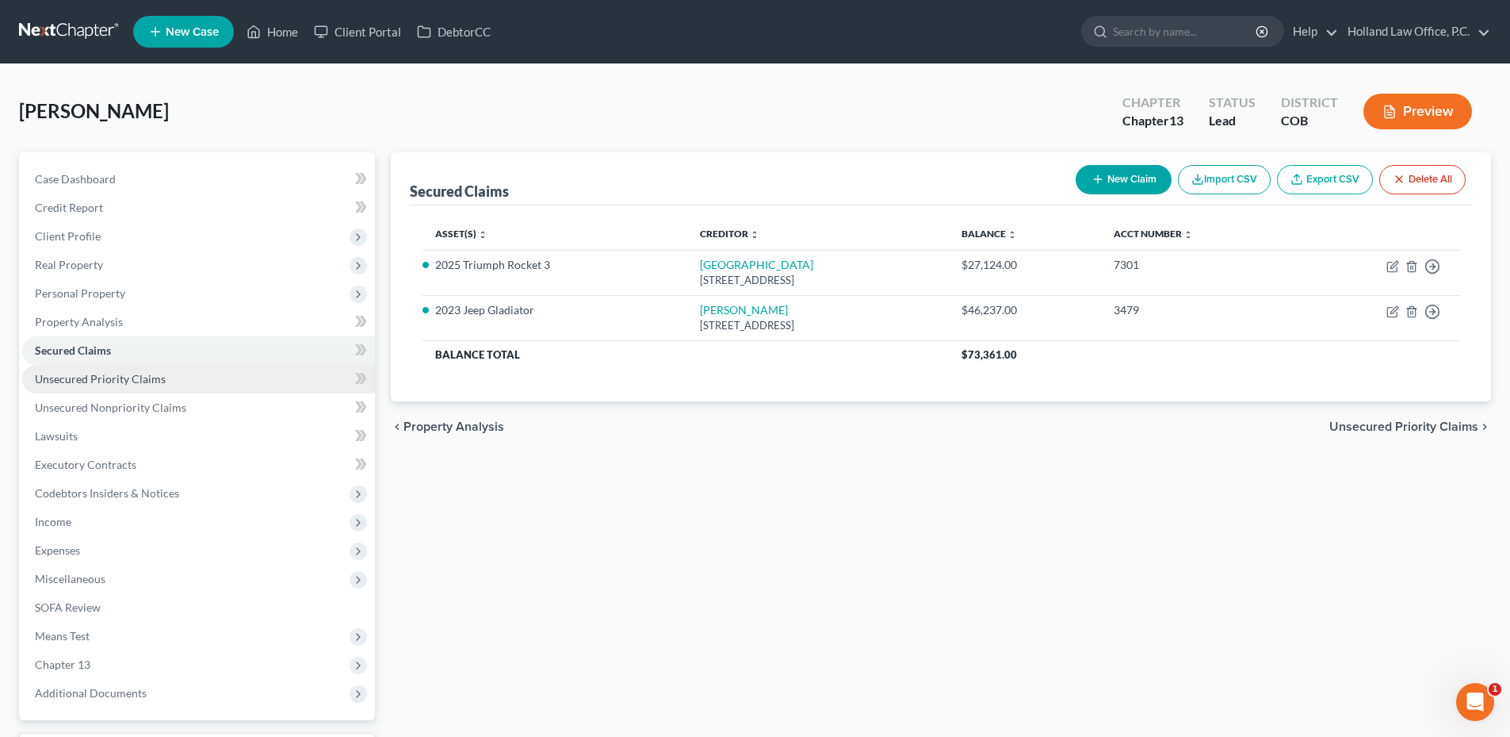
click at [113, 389] on link "Unsecured Priority Claims" at bounding box center [198, 379] width 353 height 29
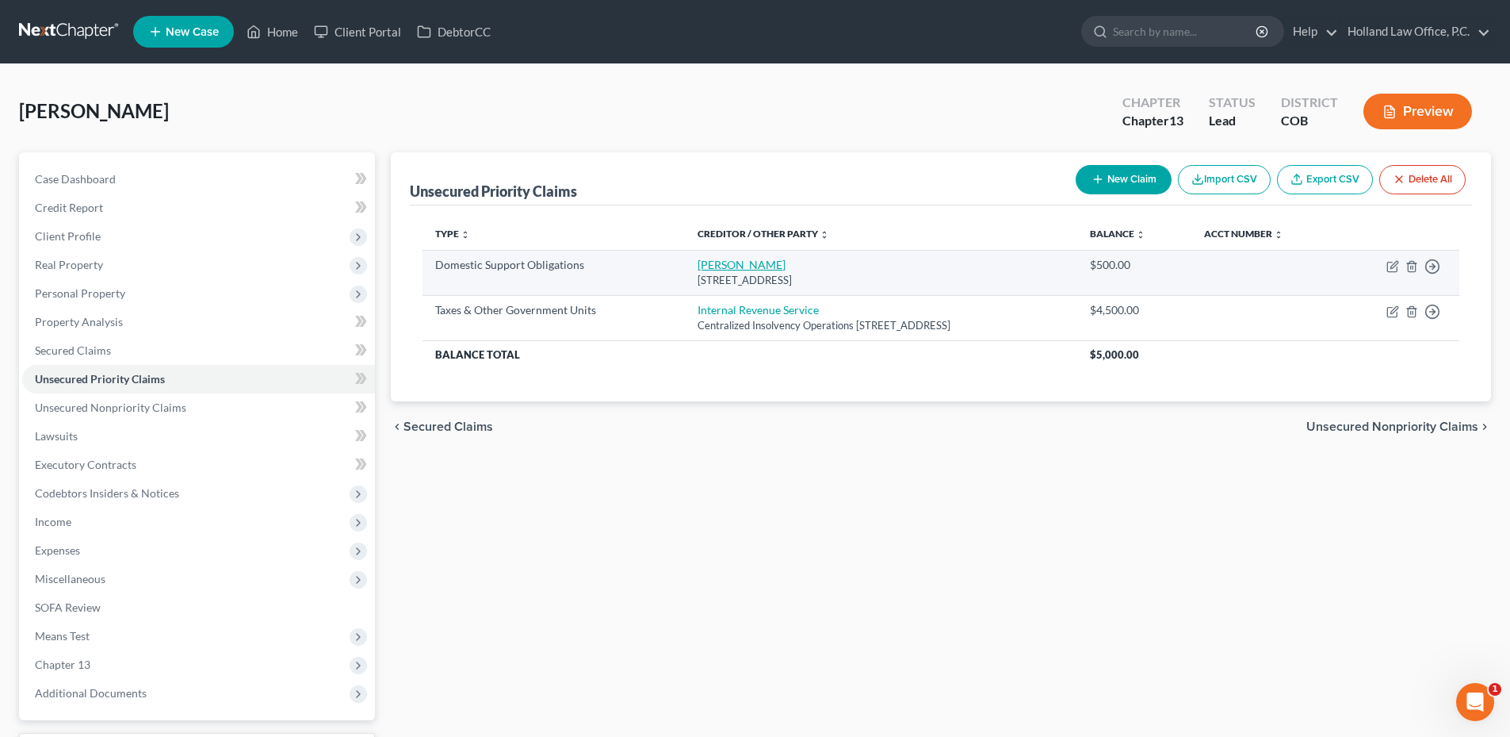
click at [718, 262] on link "Haley Kitchen" at bounding box center [742, 264] width 88 height 13
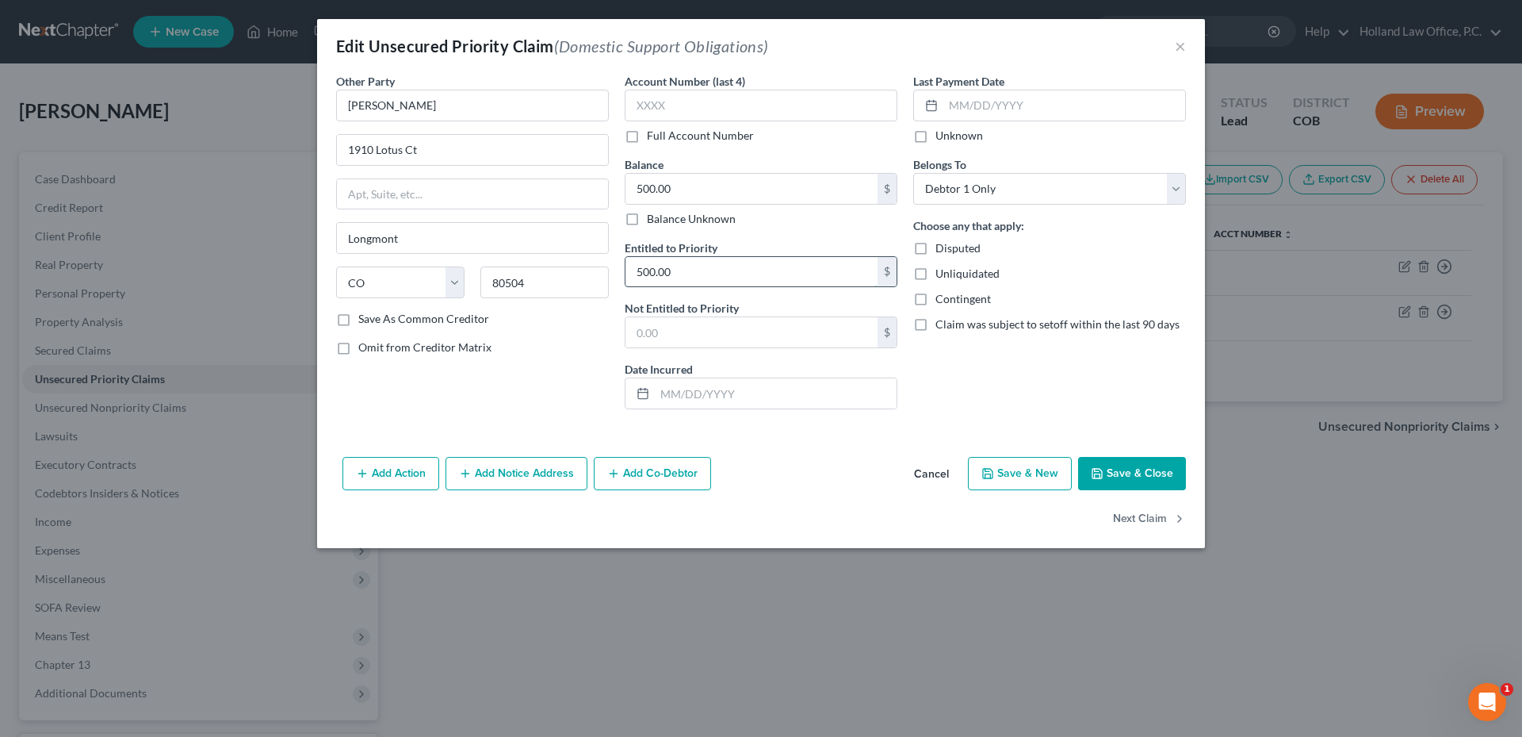
click at [706, 272] on input "500.00" at bounding box center [752, 272] width 252 height 30
click at [681, 180] on input "500.00" at bounding box center [752, 189] width 252 height 30
click at [672, 275] on input "500.00" at bounding box center [752, 272] width 252 height 30
click at [669, 198] on input "500.00" at bounding box center [752, 189] width 252 height 30
click at [1140, 477] on button "Save & Close" at bounding box center [1132, 473] width 108 height 33
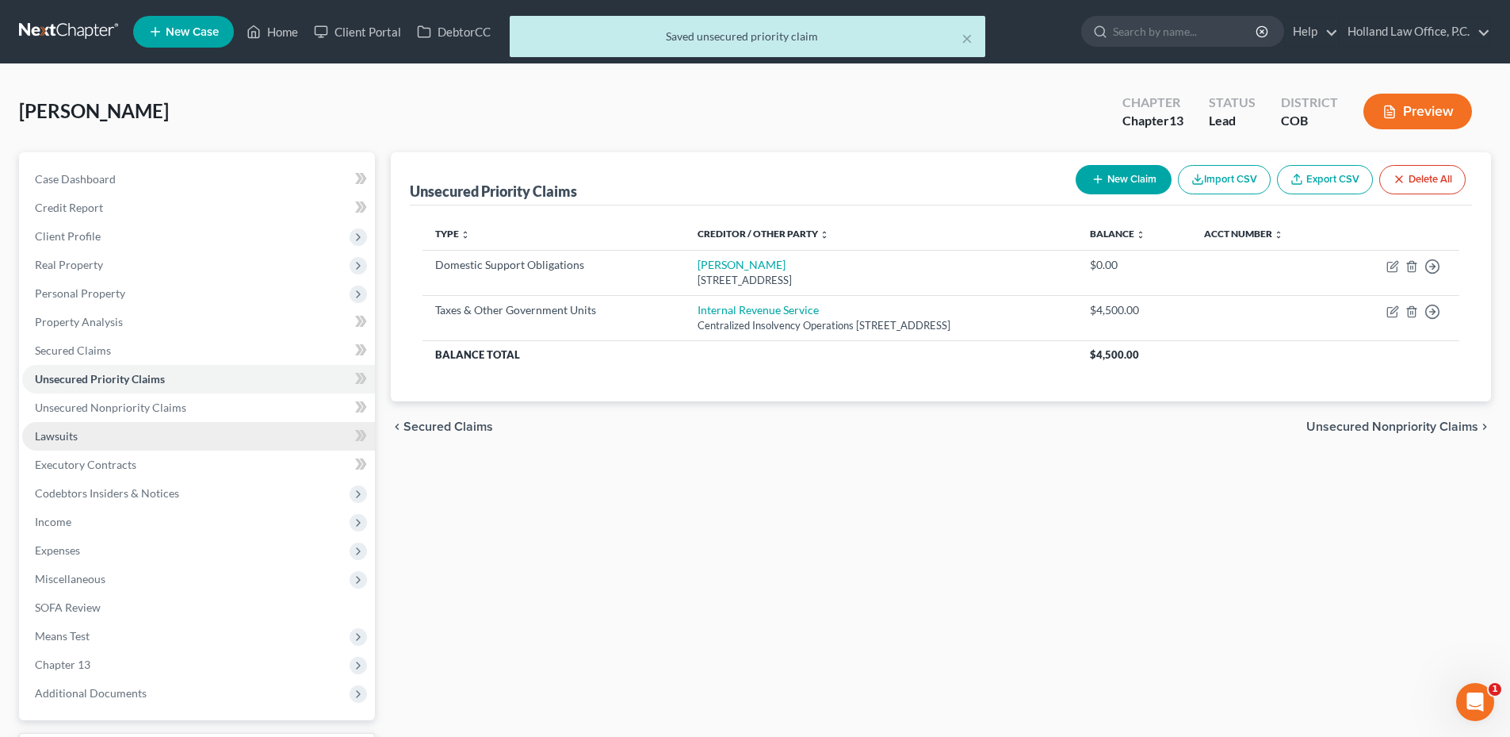
click at [88, 427] on link "Lawsuits" at bounding box center [198, 436] width 353 height 29
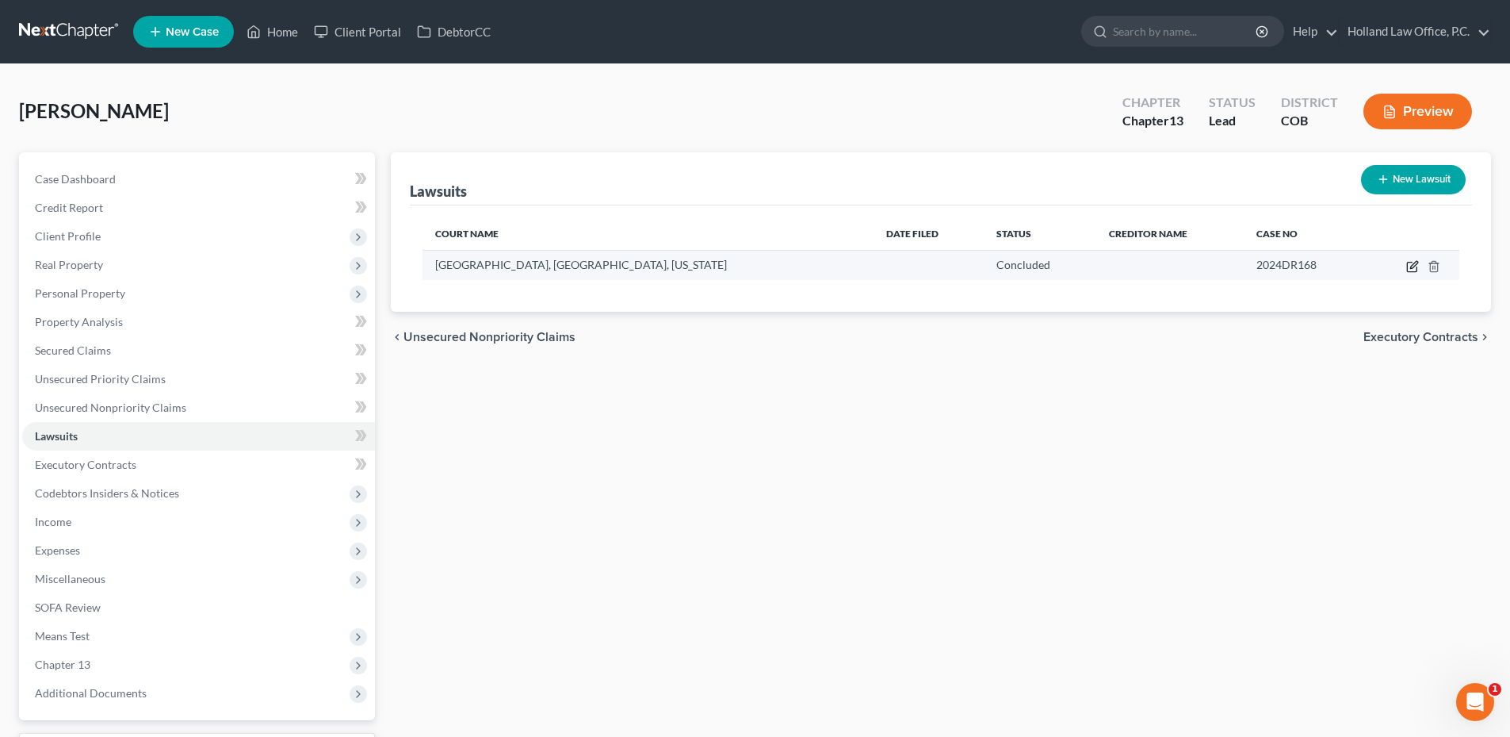
click at [1408, 263] on icon "button" at bounding box center [1412, 267] width 10 height 10
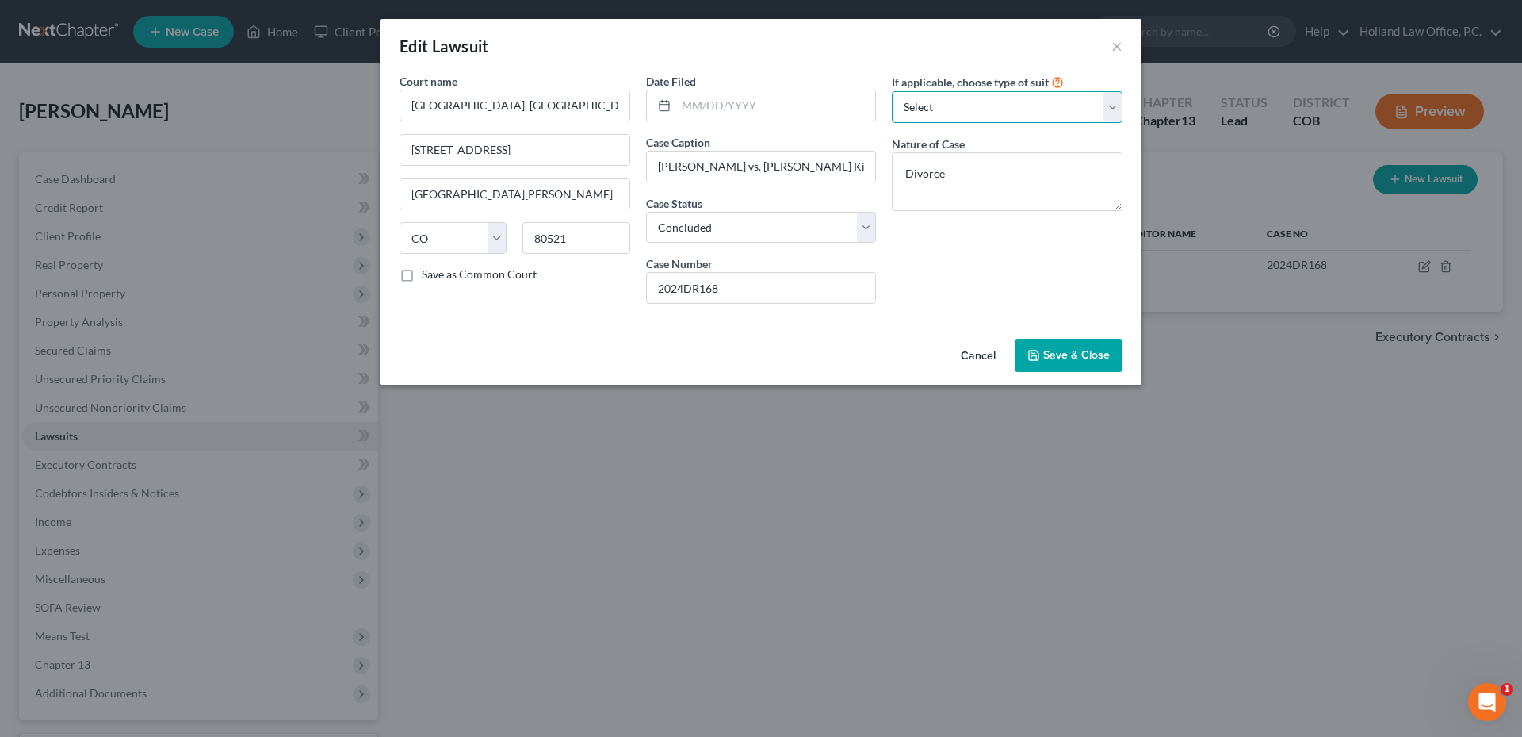
click at [997, 117] on select "Select Repossession Garnishment Foreclosure Attached, Seized, Or Levied Other" at bounding box center [1007, 107] width 231 height 32
click at [1099, 354] on span "Save & Close" at bounding box center [1076, 354] width 67 height 13
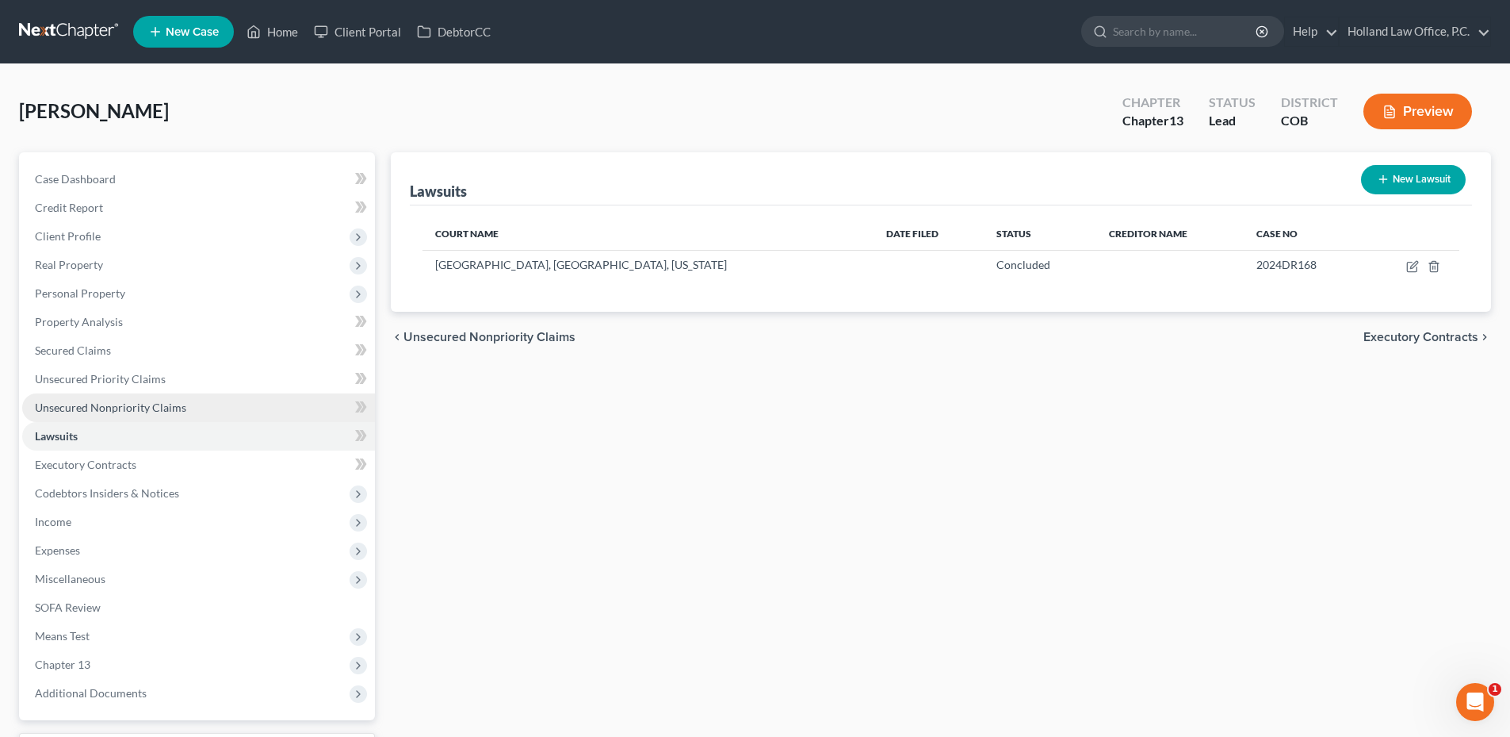
click at [123, 408] on span "Unsecured Nonpriority Claims" at bounding box center [110, 406] width 151 height 13
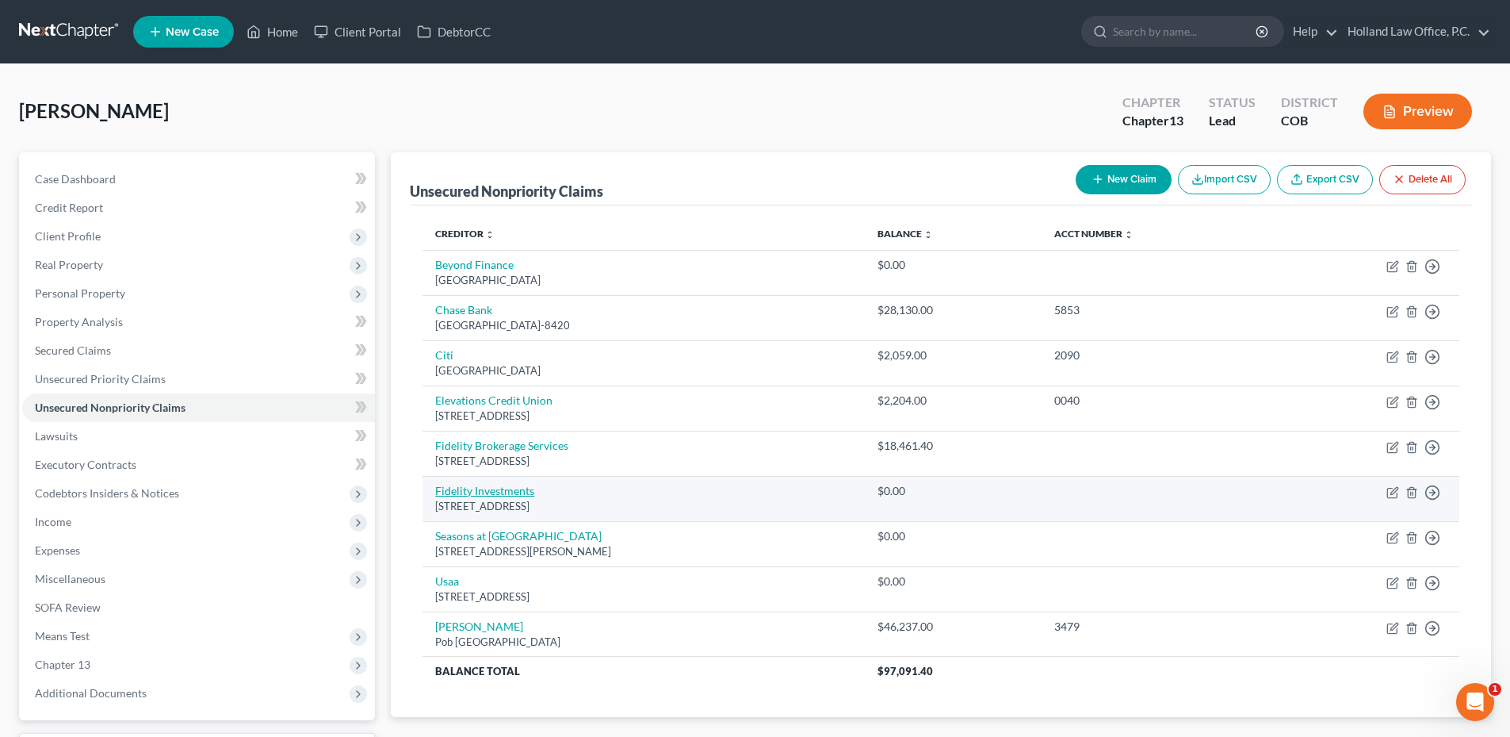
click at [507, 490] on link "Fidelity Investments" at bounding box center [484, 490] width 99 height 13
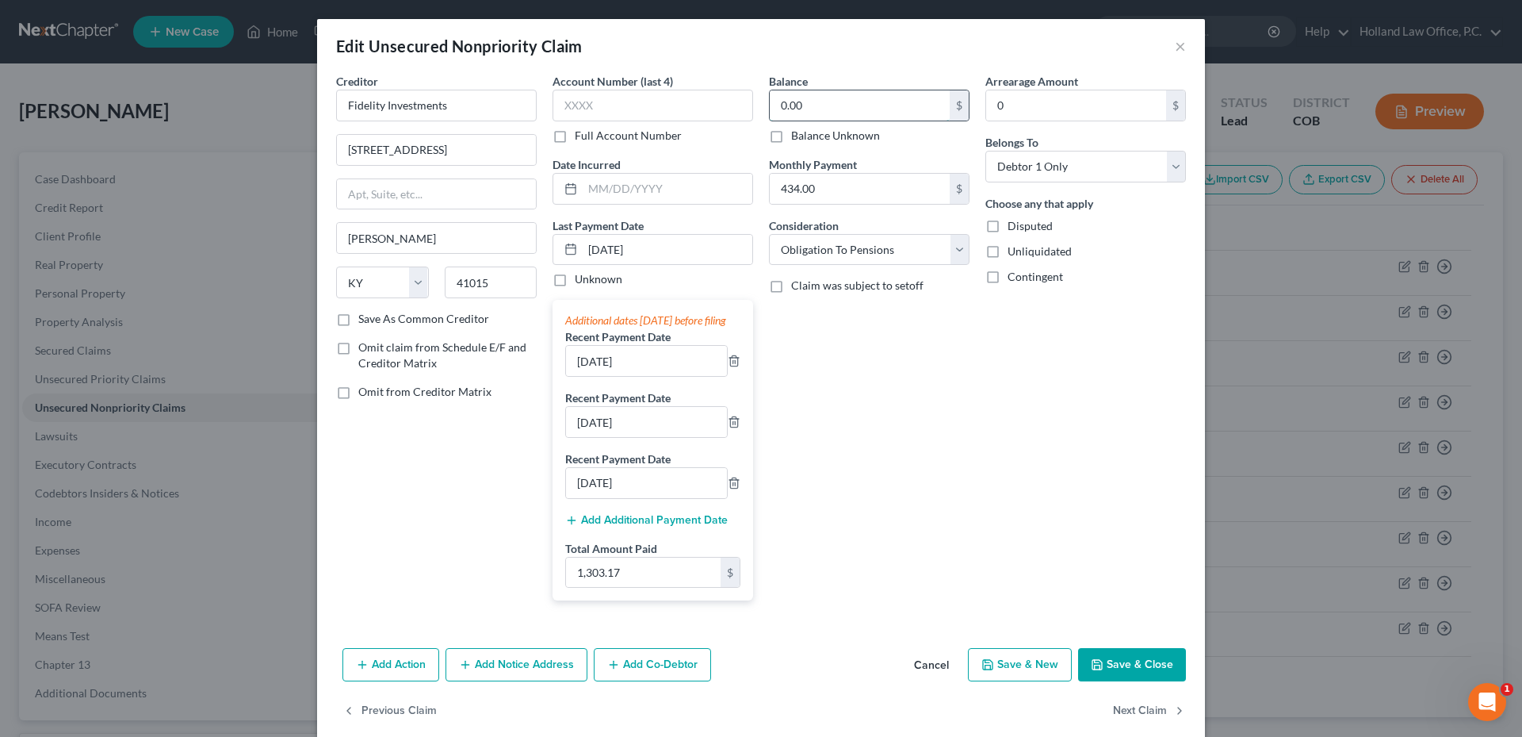
click at [792, 98] on input "0.00" at bounding box center [860, 105] width 180 height 30
click at [825, 354] on div "Balance 18,461.40 $ Balance Unknown Balance Undetermined 18,461.40 $ Balance Un…" at bounding box center [869, 343] width 216 height 540
click at [836, 251] on select "Select Cable / Satellite Services Collection Agency Credit Card Debt Debt Couns…" at bounding box center [869, 250] width 201 height 32
click at [769, 234] on select "Select Cable / Satellite Services Collection Agency Credit Card Debt Debt Couns…" at bounding box center [869, 250] width 201 height 32
click at [838, 320] on input "text" at bounding box center [869, 310] width 199 height 30
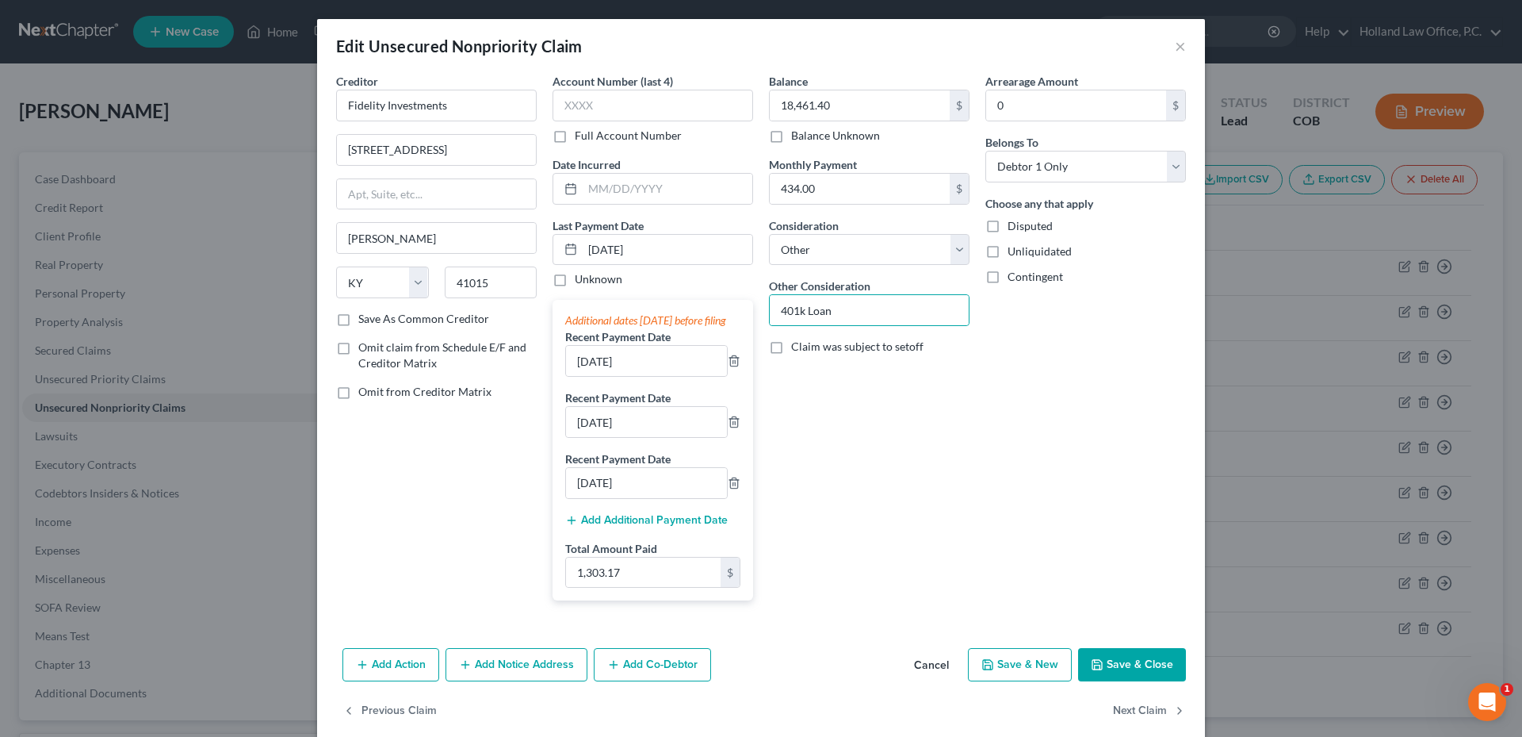
click at [1124, 671] on button "Save & Close" at bounding box center [1132, 664] width 108 height 33
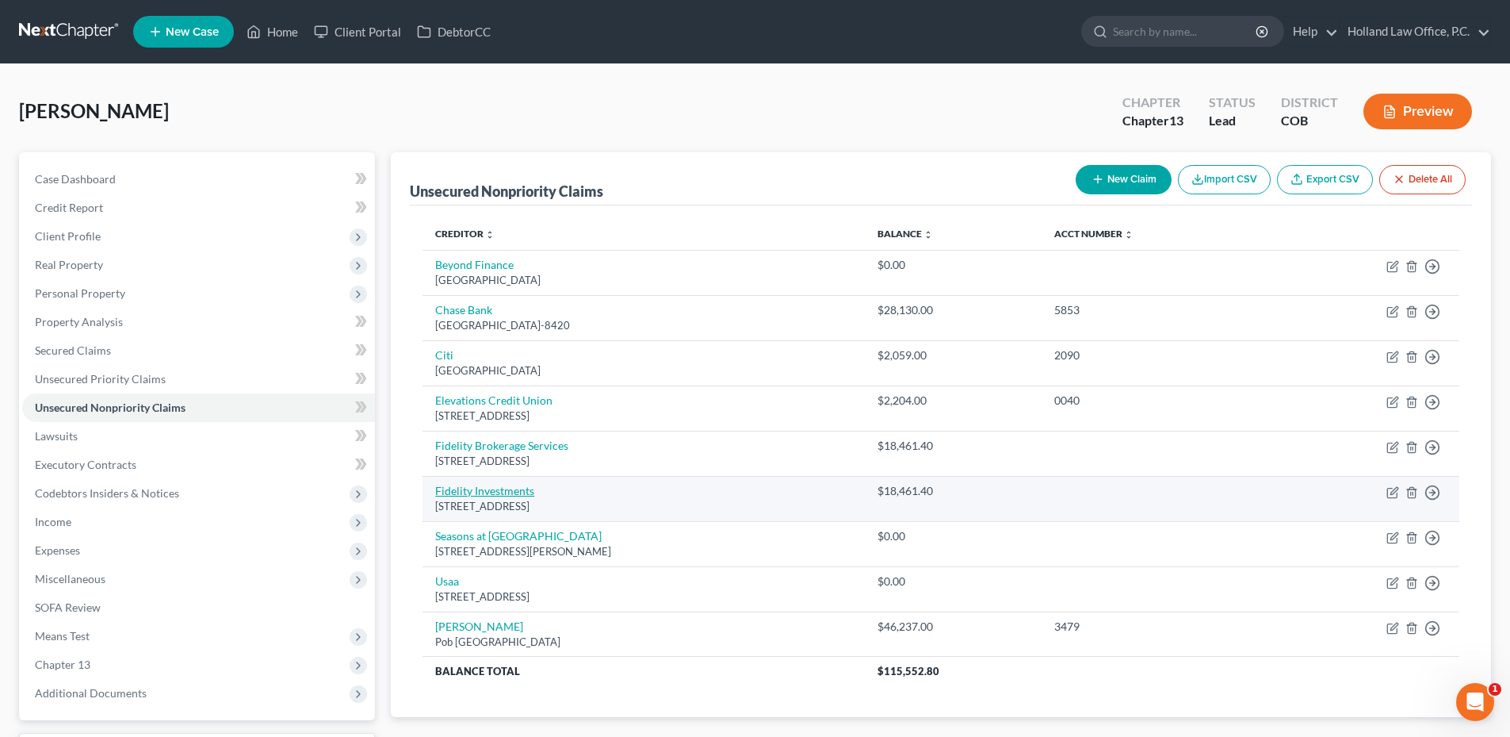
click at [473, 489] on link "Fidelity Investments" at bounding box center [484, 490] width 99 height 13
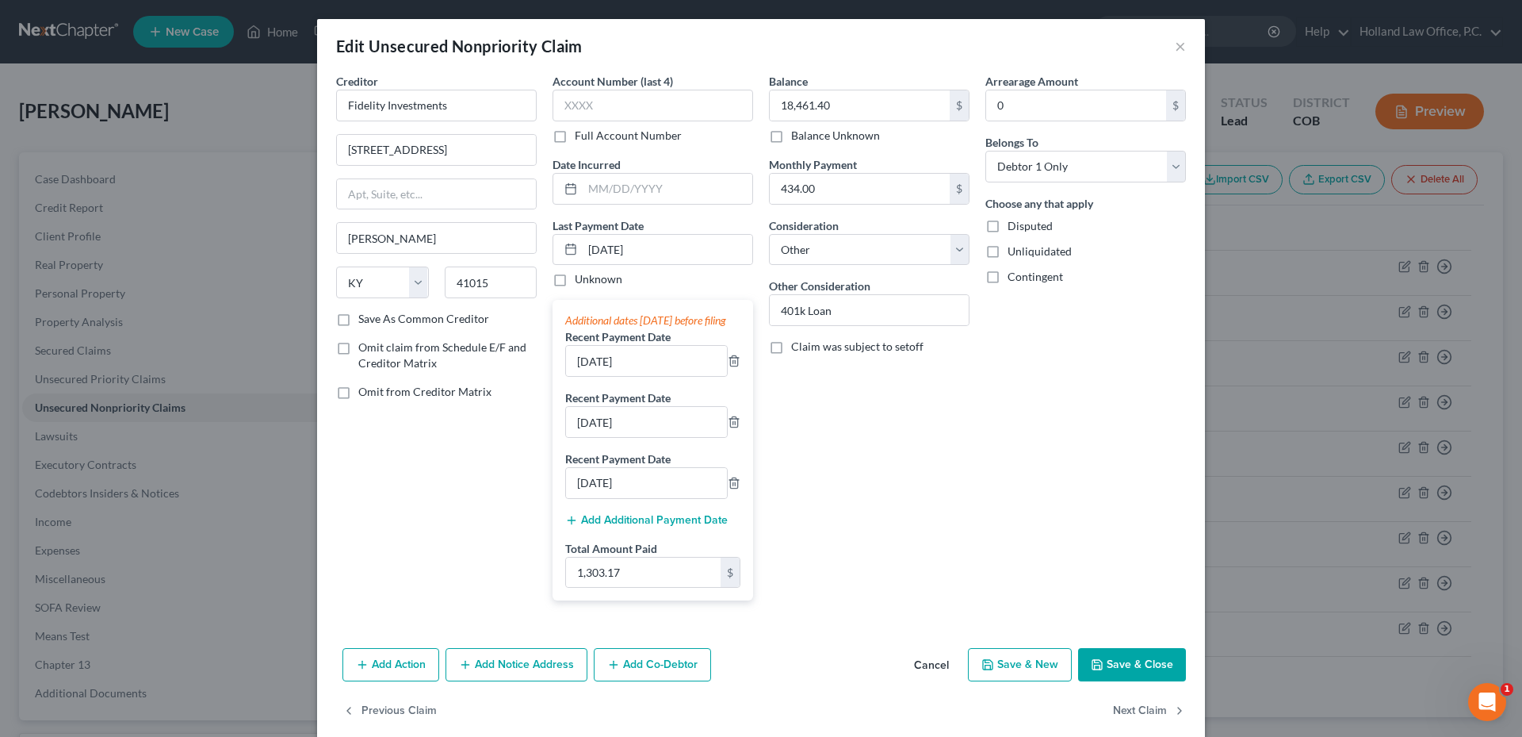
click at [161, 482] on div "Edit Unsecured Nonpriority Claim × Creditor * Fidelity Investments 100 Croby Pa…" at bounding box center [761, 368] width 1522 height 737
click at [1119, 669] on button "Save & Close" at bounding box center [1132, 664] width 108 height 33
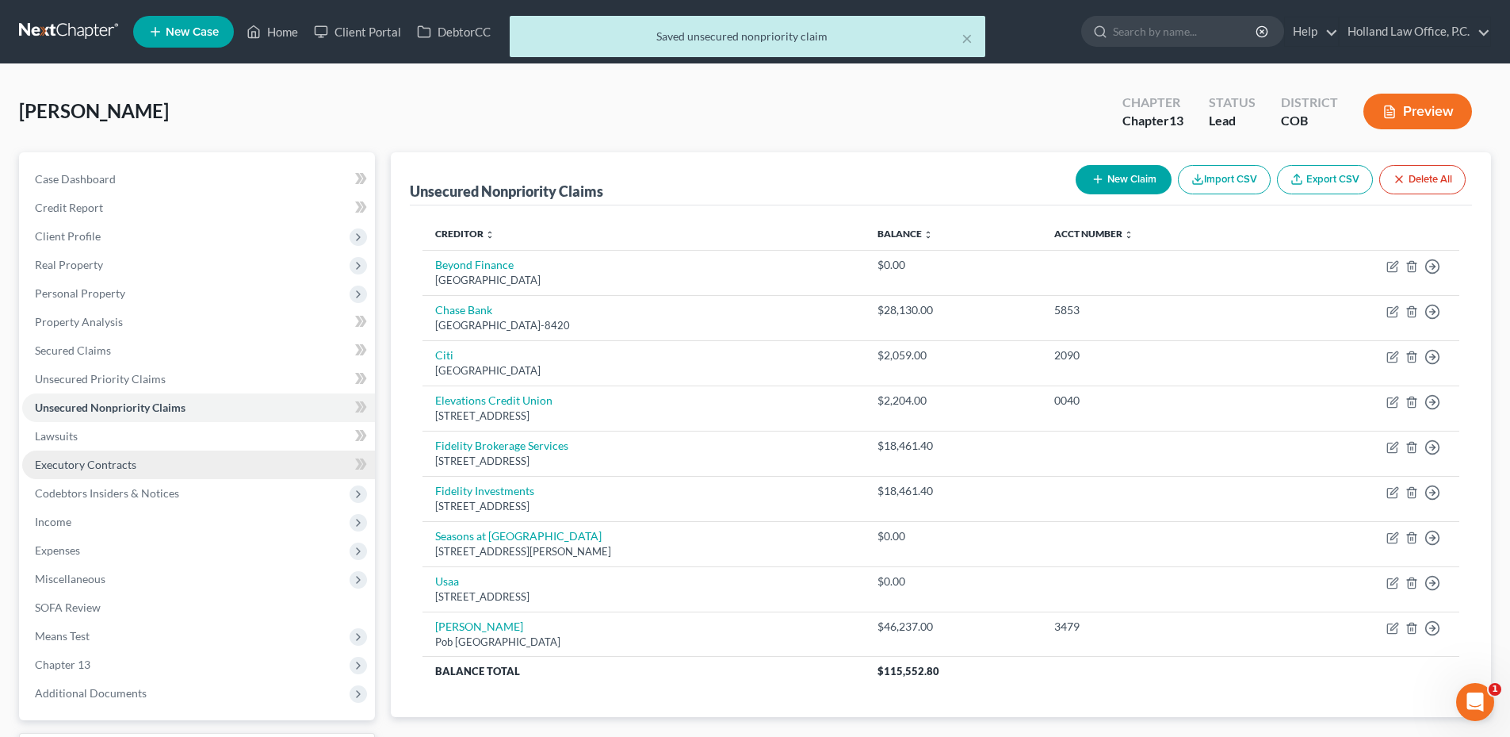
click at [105, 457] on span "Executory Contracts" at bounding box center [85, 463] width 101 height 13
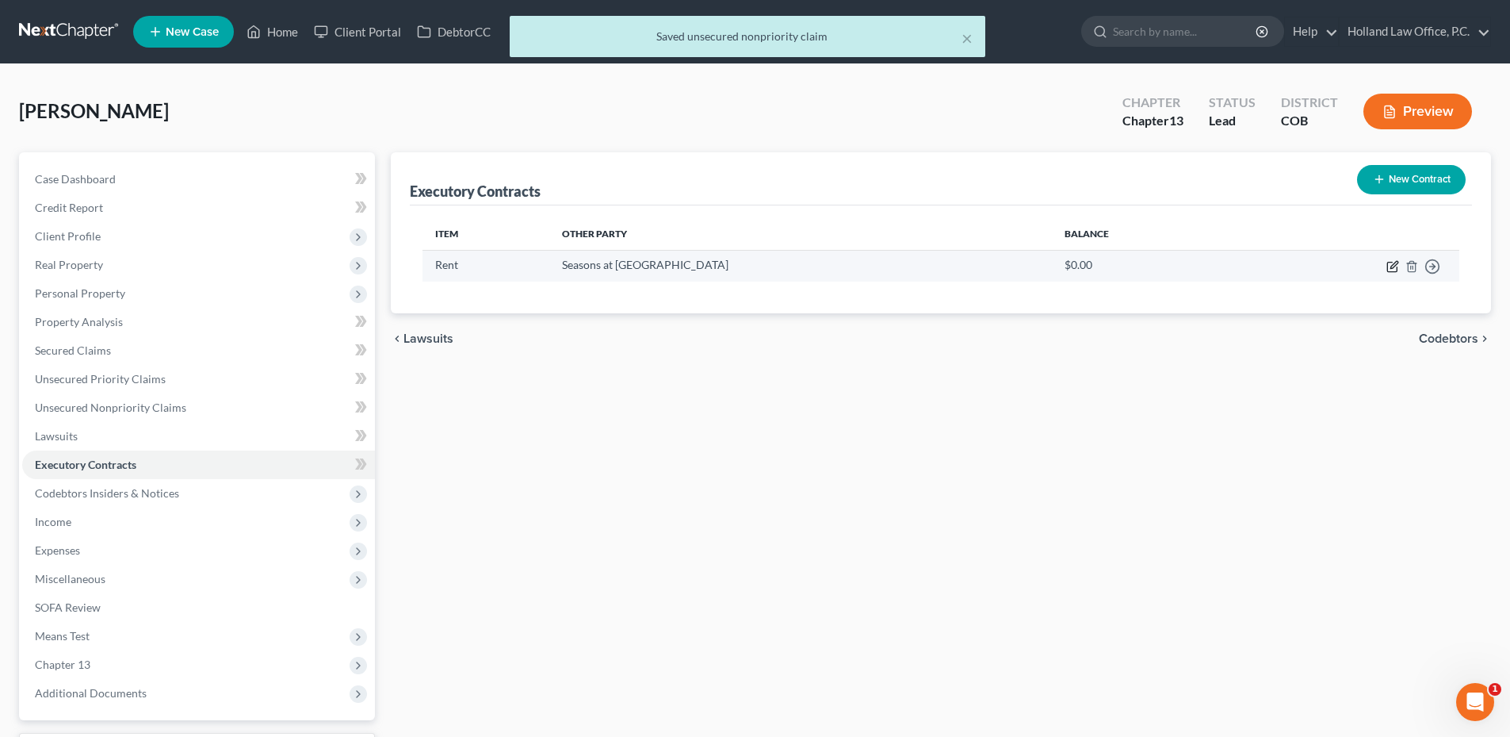
click at [1394, 271] on icon "button" at bounding box center [1392, 267] width 10 height 10
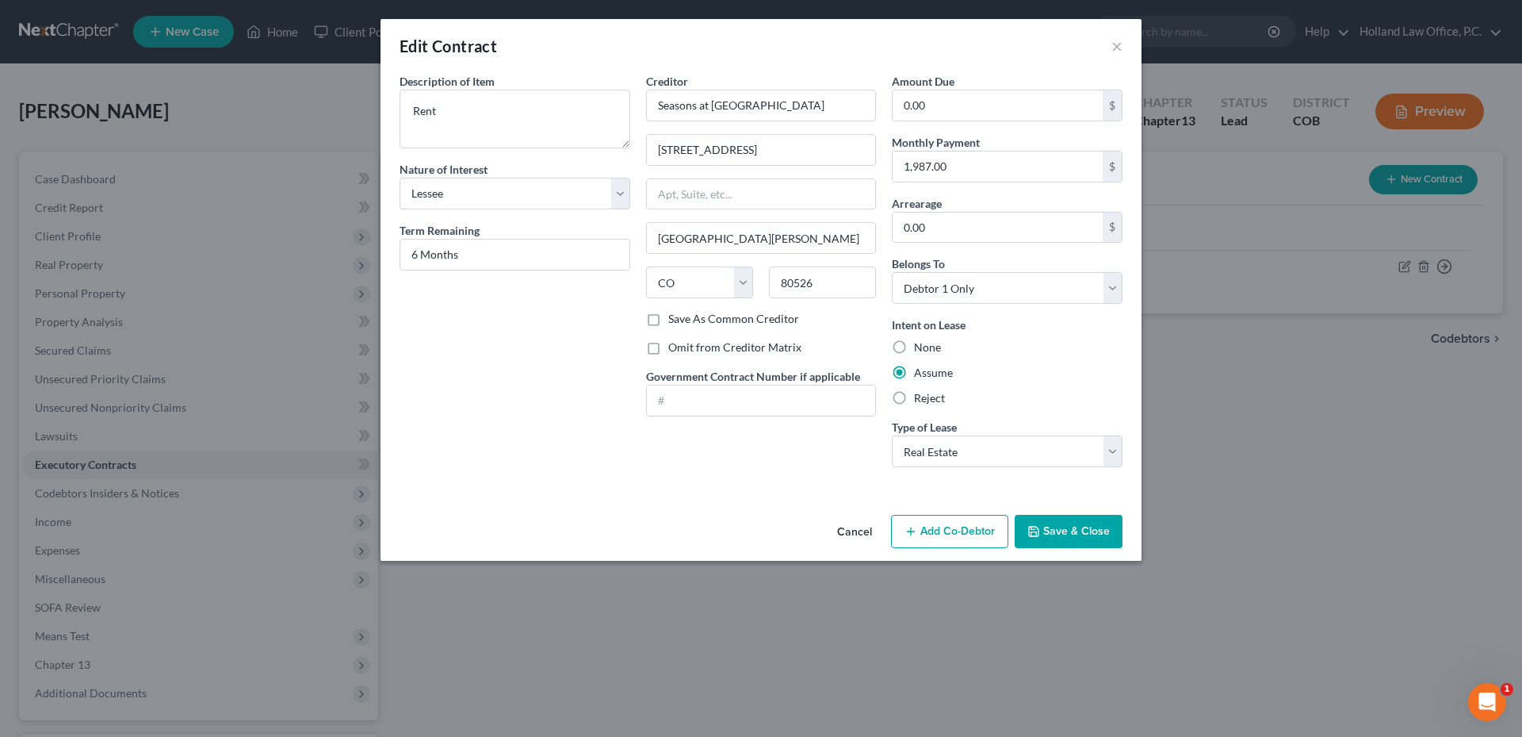
click at [1076, 526] on button "Save & Close" at bounding box center [1069, 531] width 108 height 33
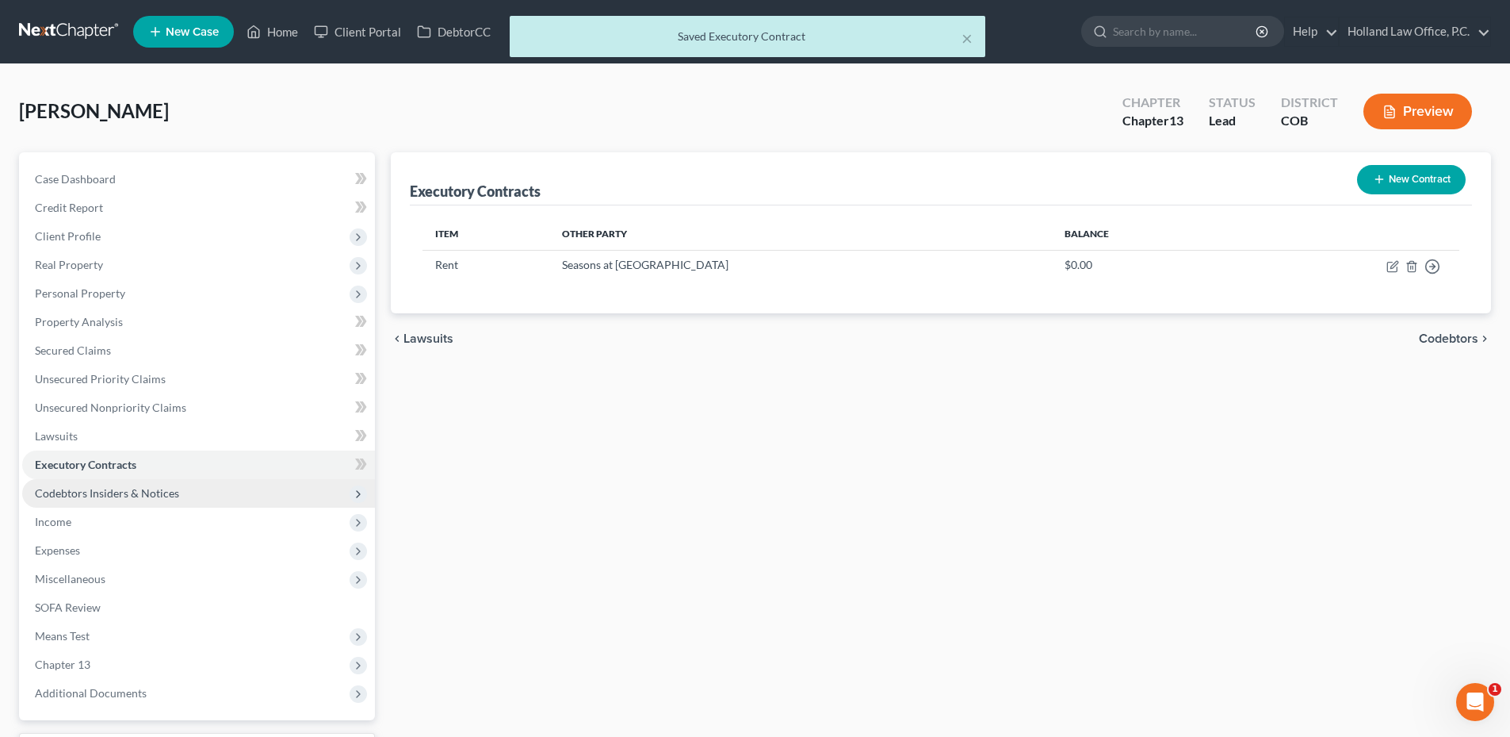
click at [117, 490] on span "Codebtors Insiders & Notices" at bounding box center [107, 492] width 144 height 13
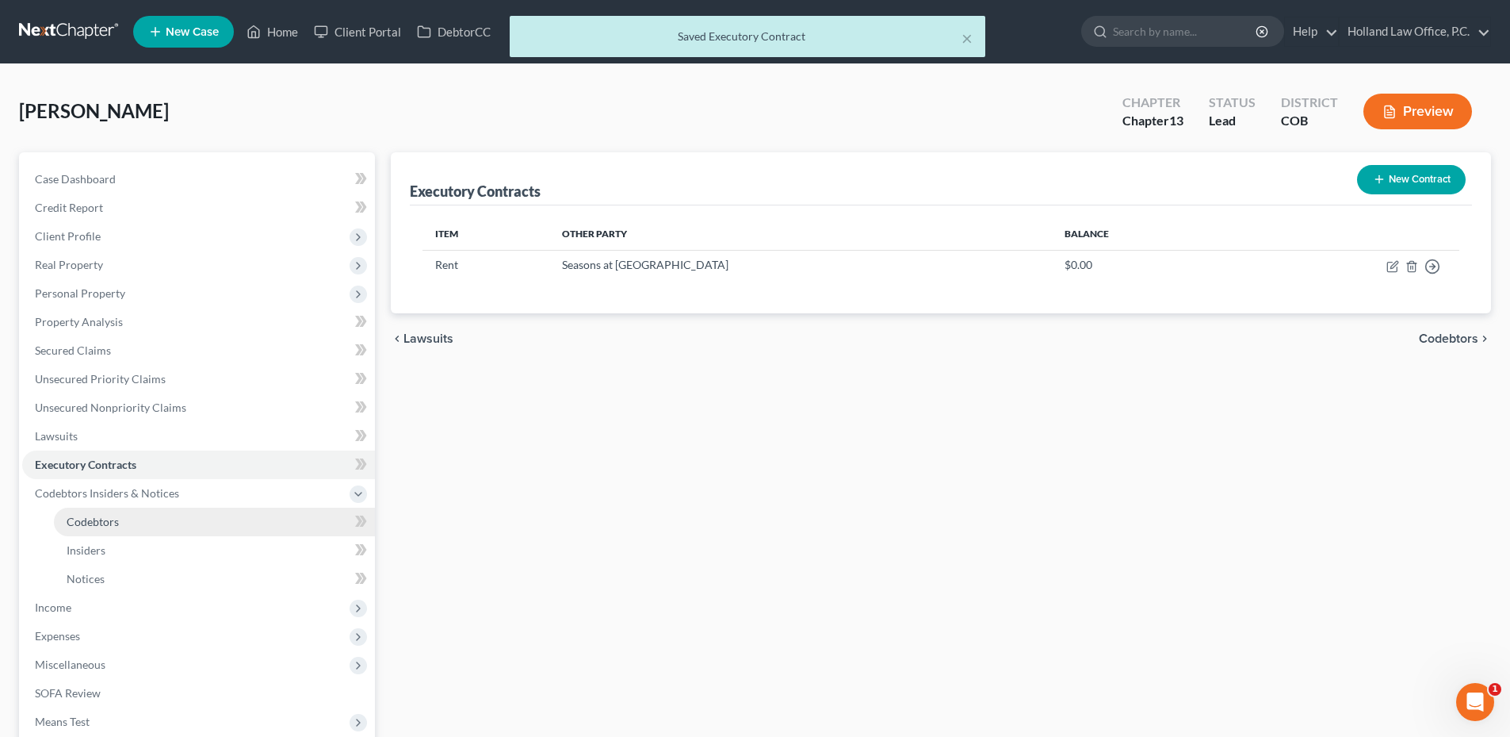
click at [113, 513] on link "Codebtors" at bounding box center [214, 521] width 321 height 29
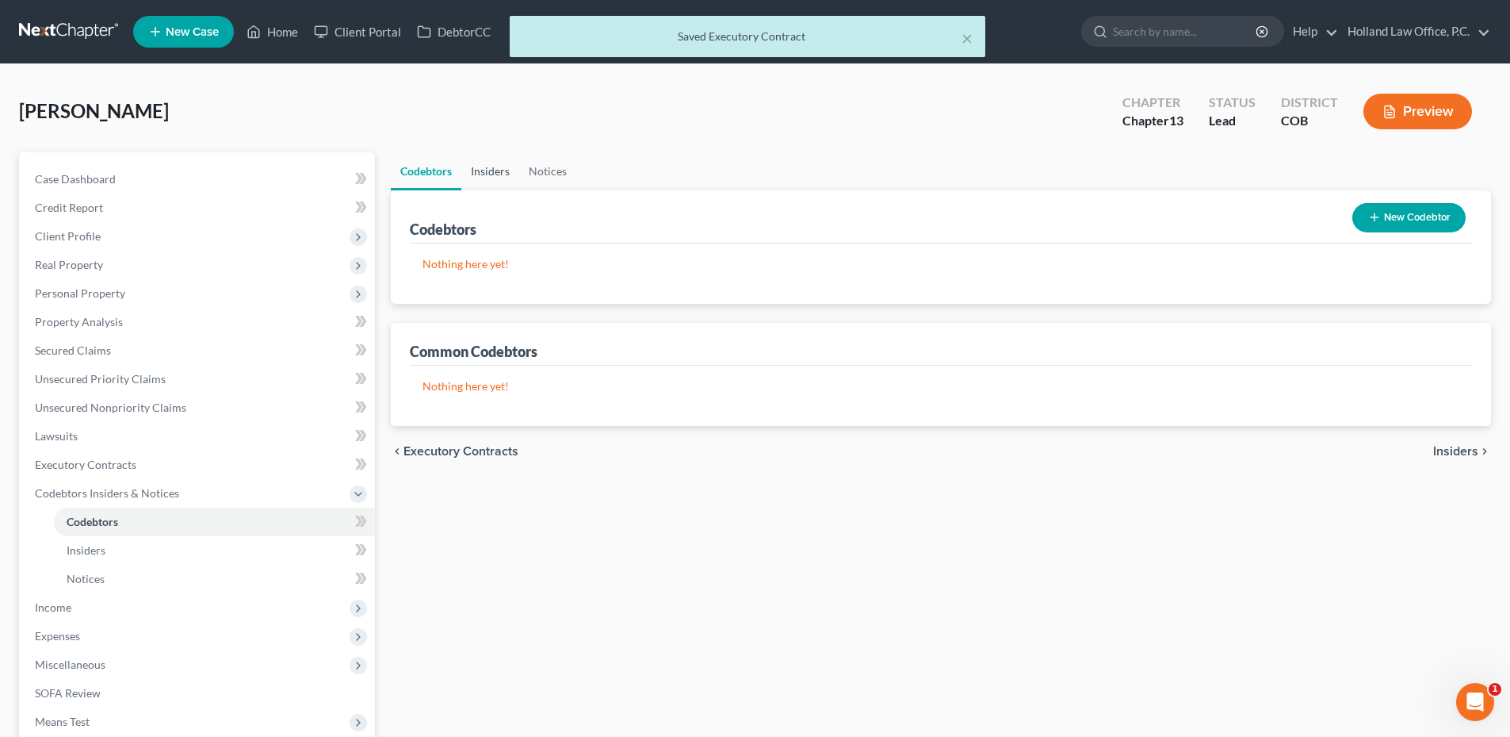
click at [477, 162] on link "Insiders" at bounding box center [490, 171] width 58 height 38
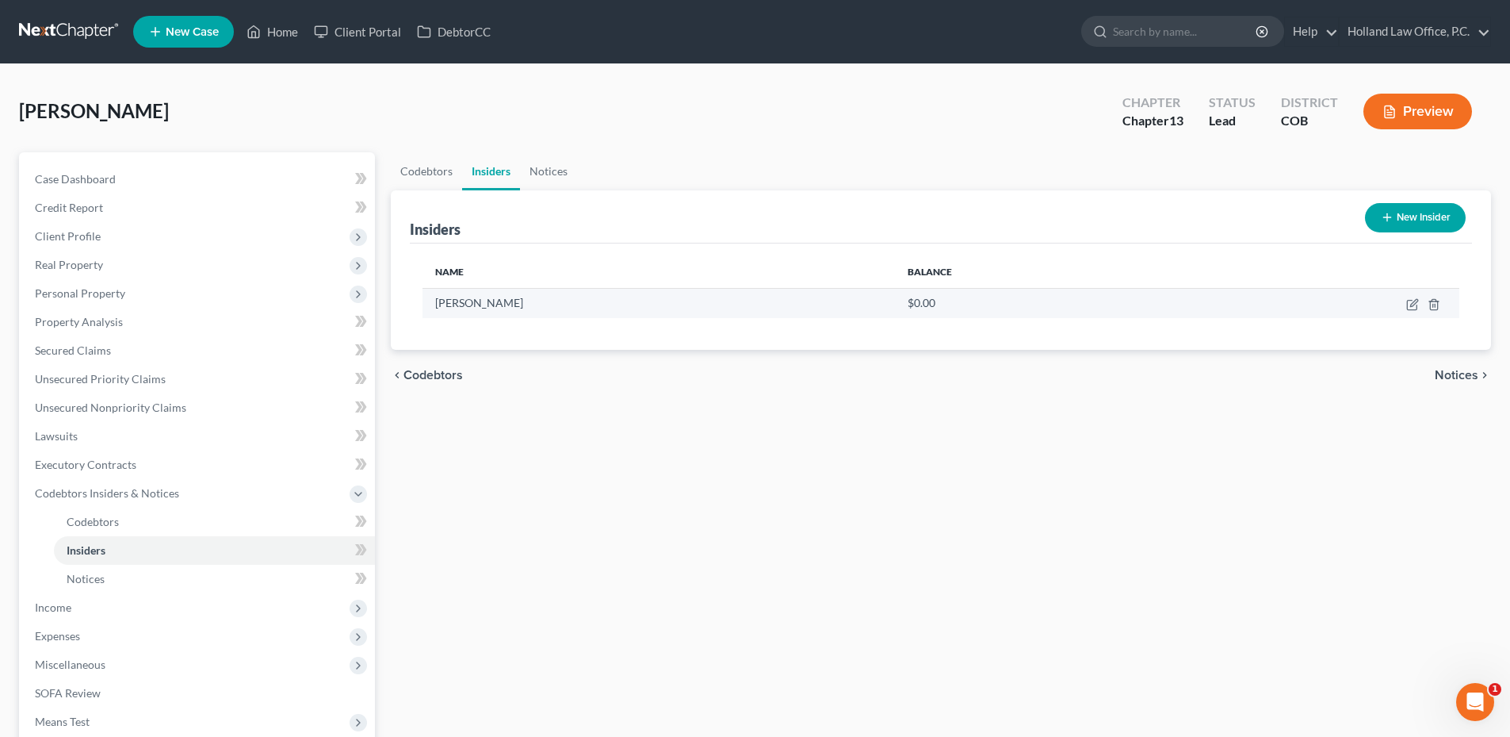
click at [1406, 303] on td at bounding box center [1322, 303] width 274 height 30
click at [1408, 303] on icon "button" at bounding box center [1412, 305] width 10 height 10
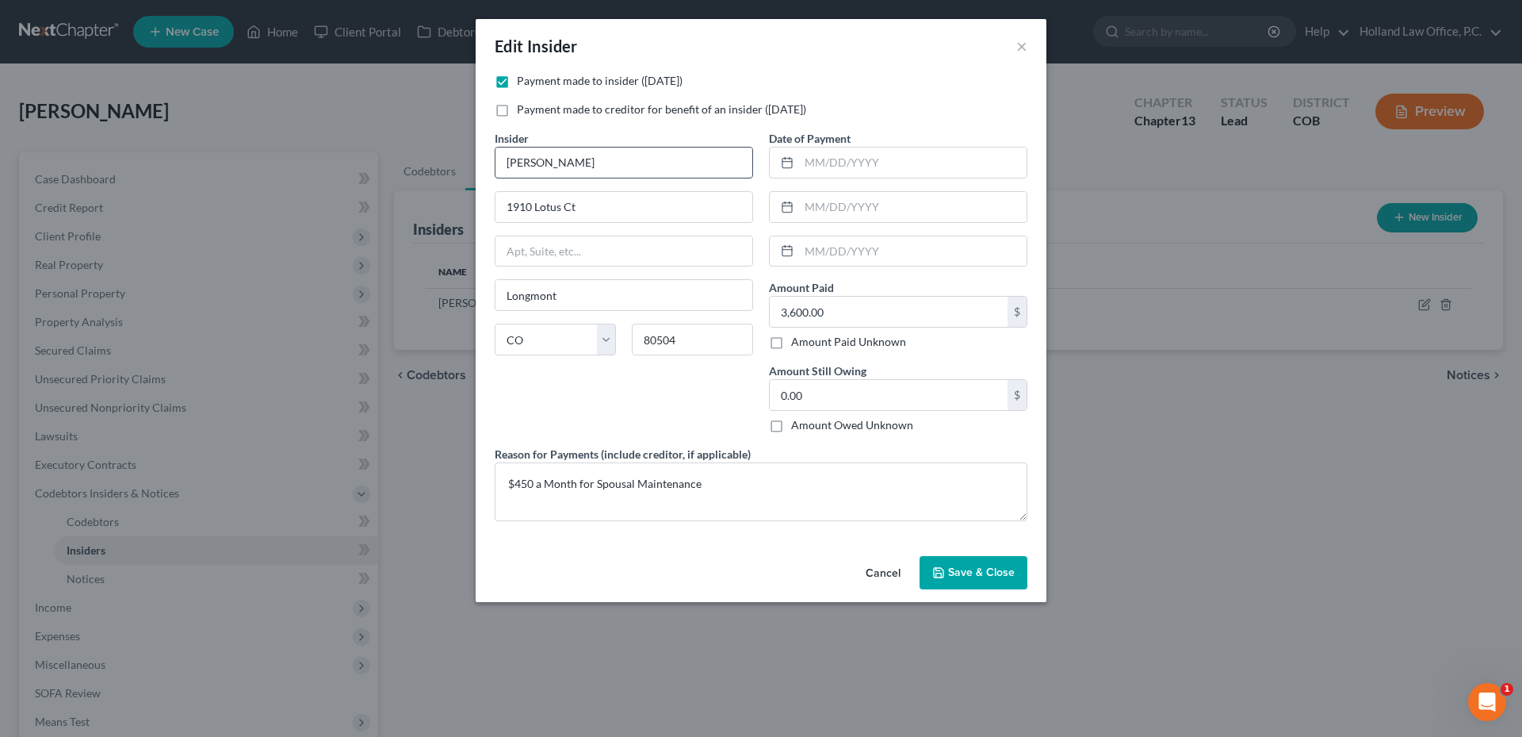
click at [538, 166] on input "Haley Kitchen" at bounding box center [624, 162] width 257 height 30
paste input "Mackenzie"
click at [833, 253] on input "text" at bounding box center [913, 251] width 228 height 30
click at [843, 209] on input "text" at bounding box center [913, 207] width 228 height 30
click at [812, 168] on input "text" at bounding box center [913, 162] width 228 height 30
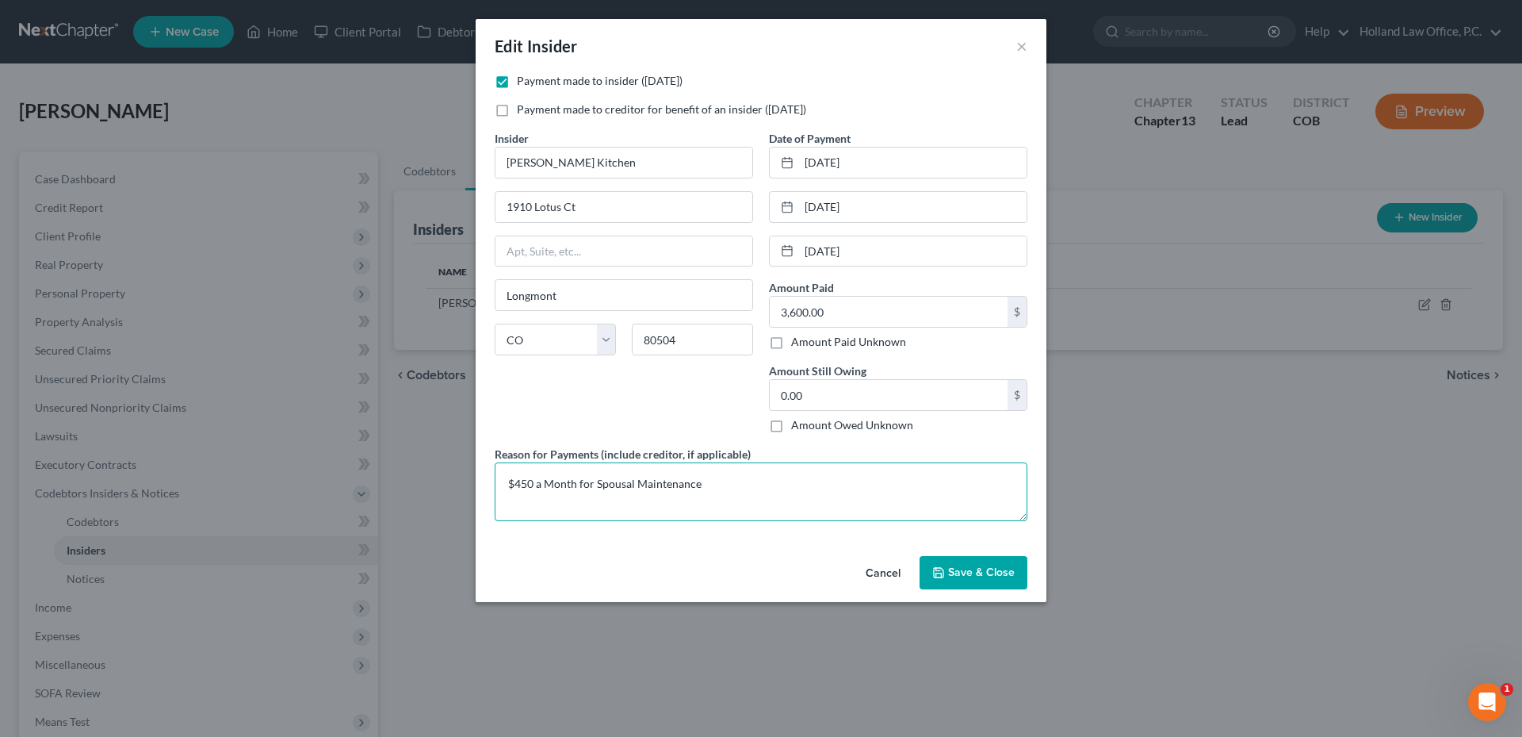
drag, startPoint x: 522, startPoint y: 488, endPoint x: 532, endPoint y: 487, distance: 10.4
click at [532, 487] on textarea "$450 a Month for Spousal Maintenance" at bounding box center [761, 491] width 533 height 59
click at [747, 502] on textarea "$450 a Month for Spousal Maintenance" at bounding box center [761, 491] width 533 height 59
click at [1005, 588] on button "Save & Close" at bounding box center [974, 572] width 108 height 33
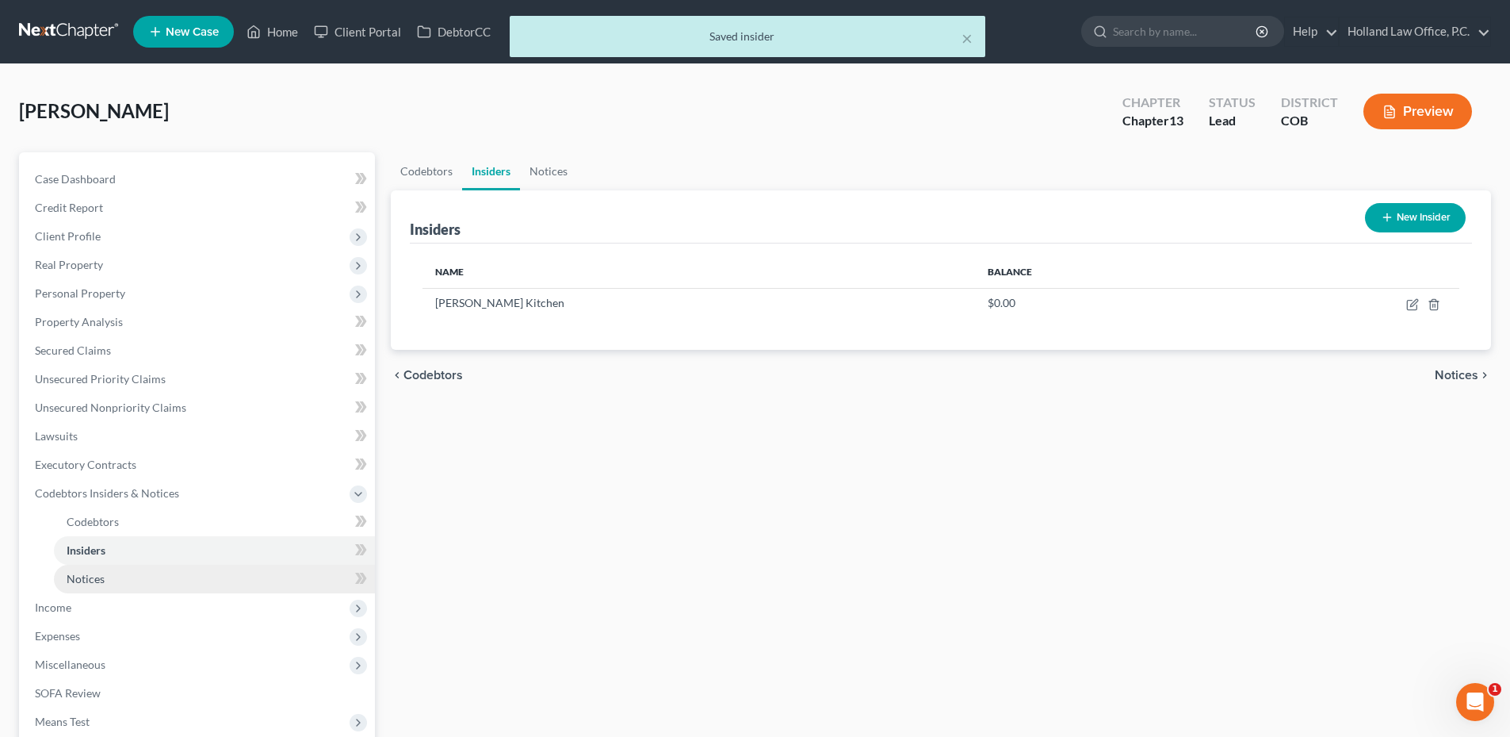
click at [105, 579] on link "Notices" at bounding box center [214, 579] width 321 height 29
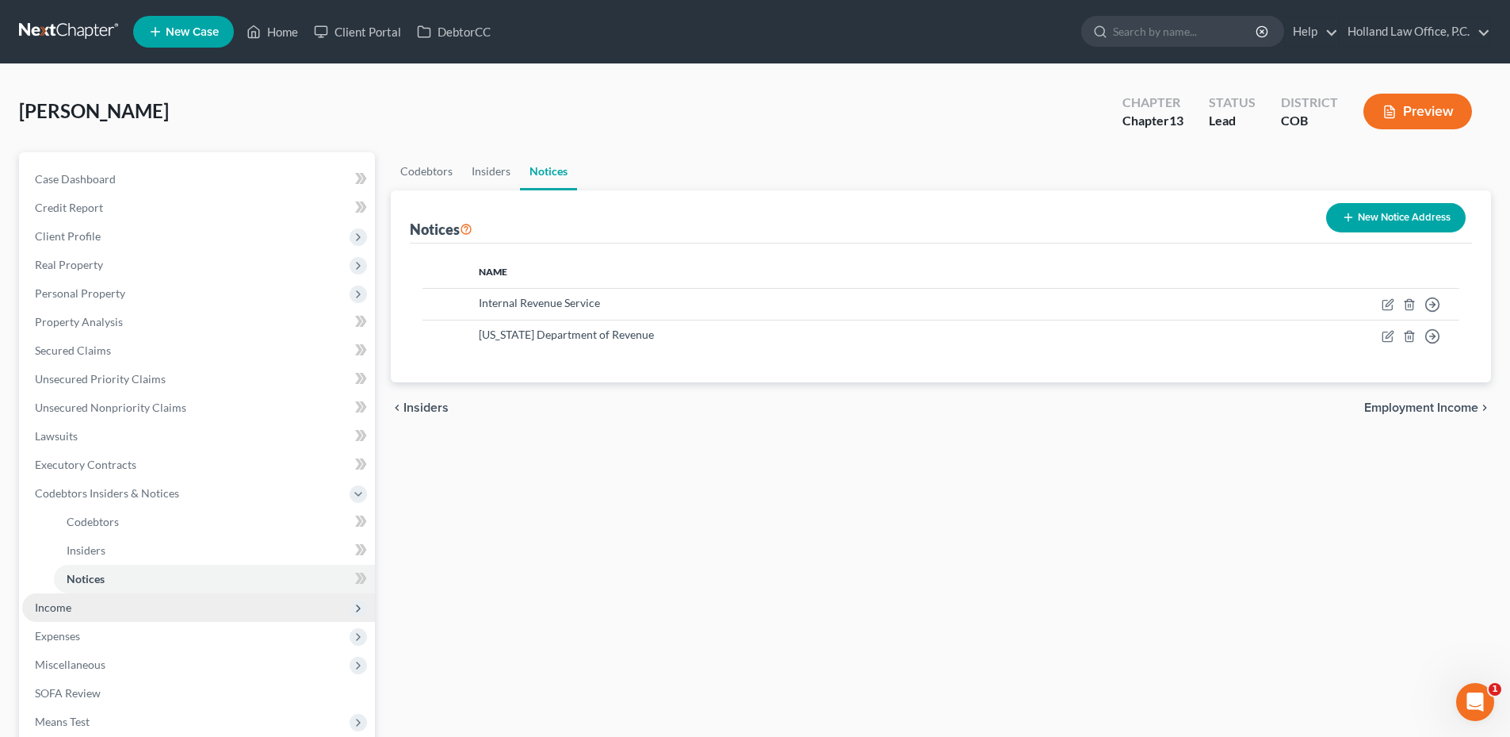
click at [208, 612] on span "Income" at bounding box center [198, 607] width 353 height 29
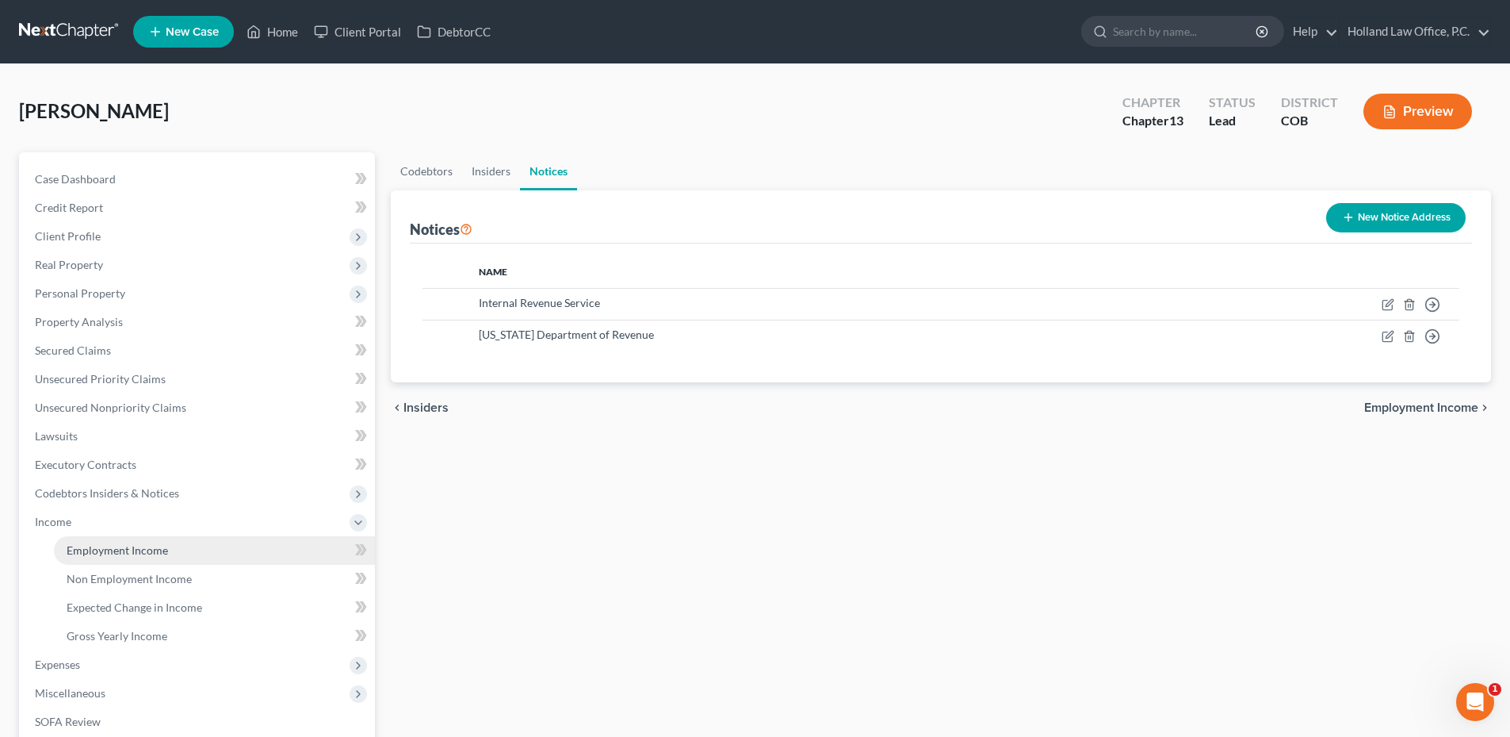
drag, startPoint x: 91, startPoint y: 551, endPoint x: 105, endPoint y: 551, distance: 14.3
click at [92, 552] on span "Employment Income" at bounding box center [117, 549] width 101 height 13
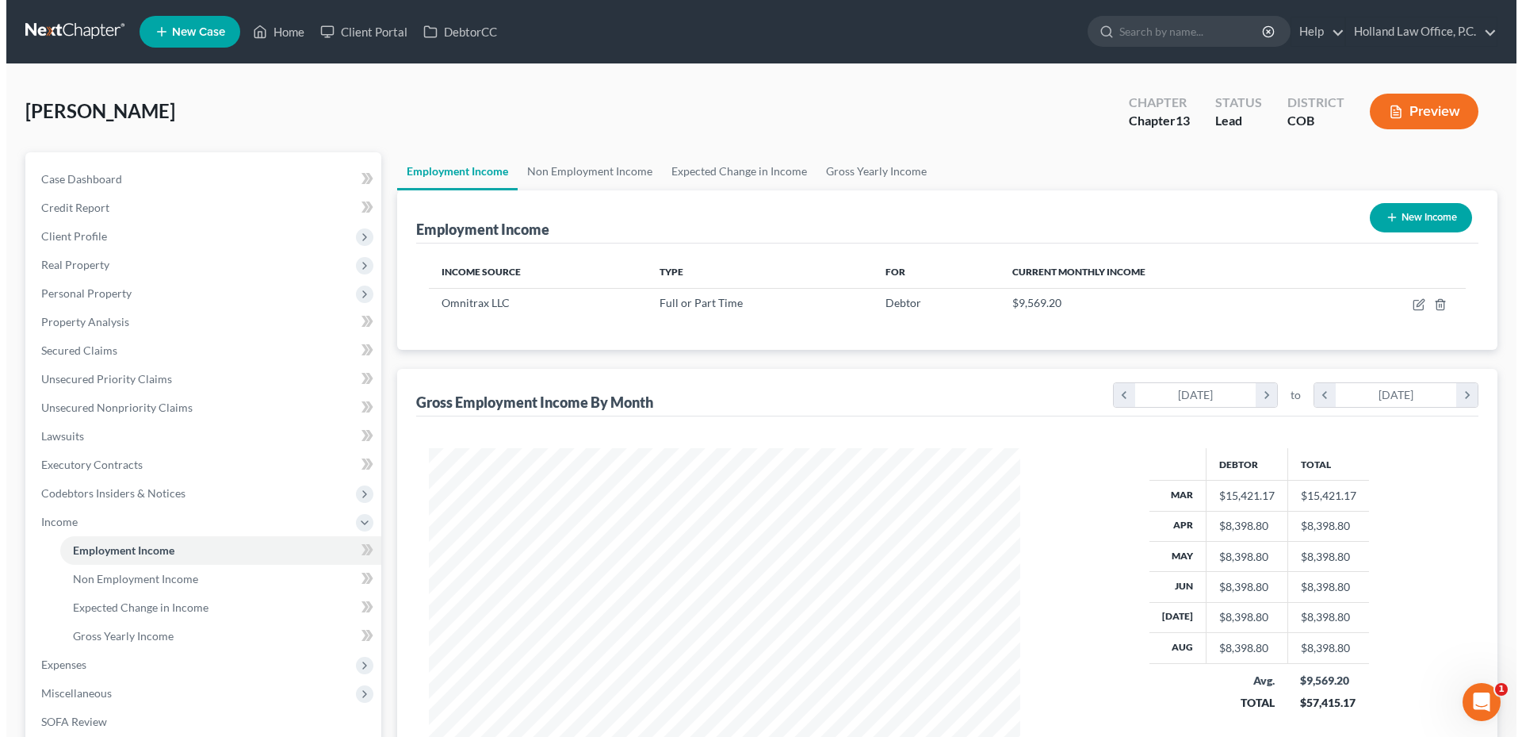
scroll to position [296, 623]
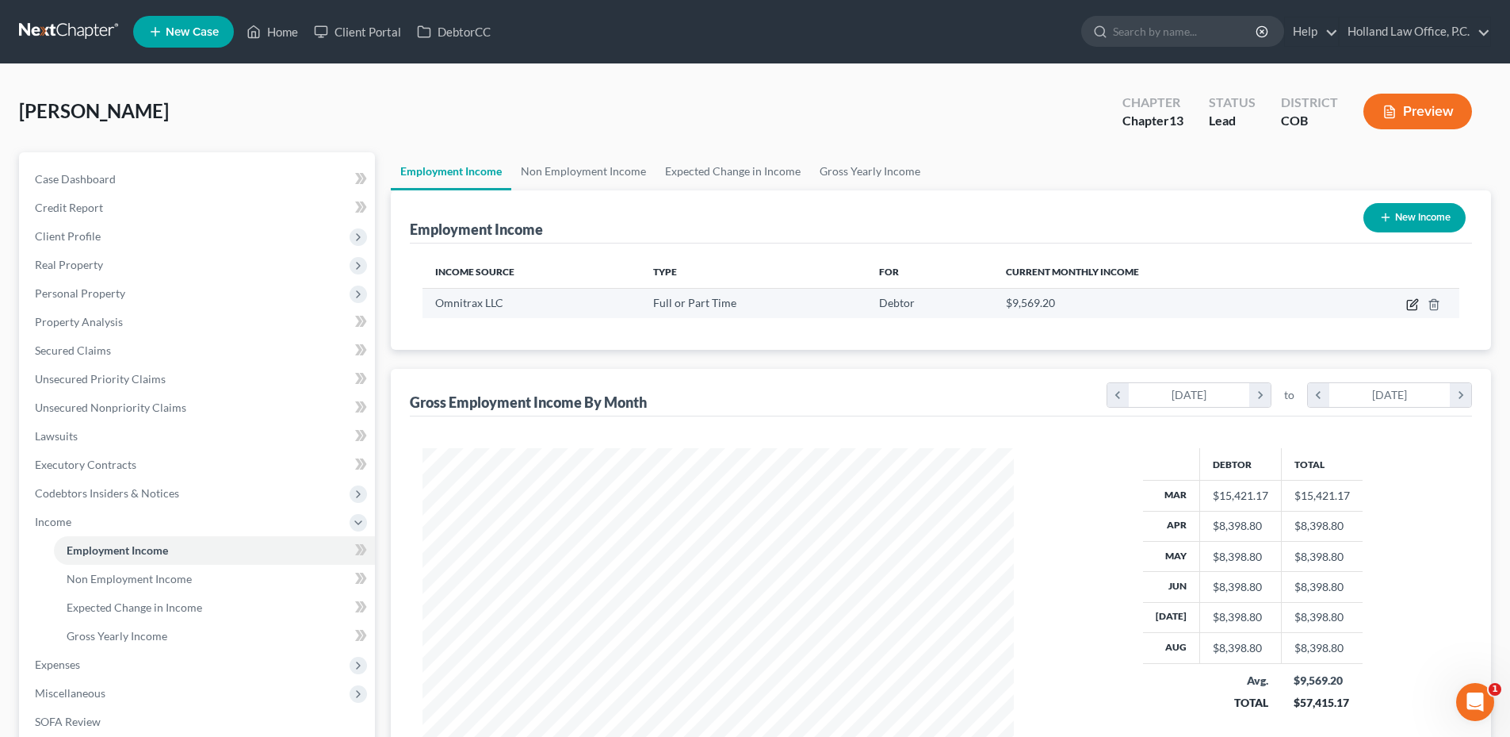
click at [1413, 309] on icon "button" at bounding box center [1412, 305] width 10 height 10
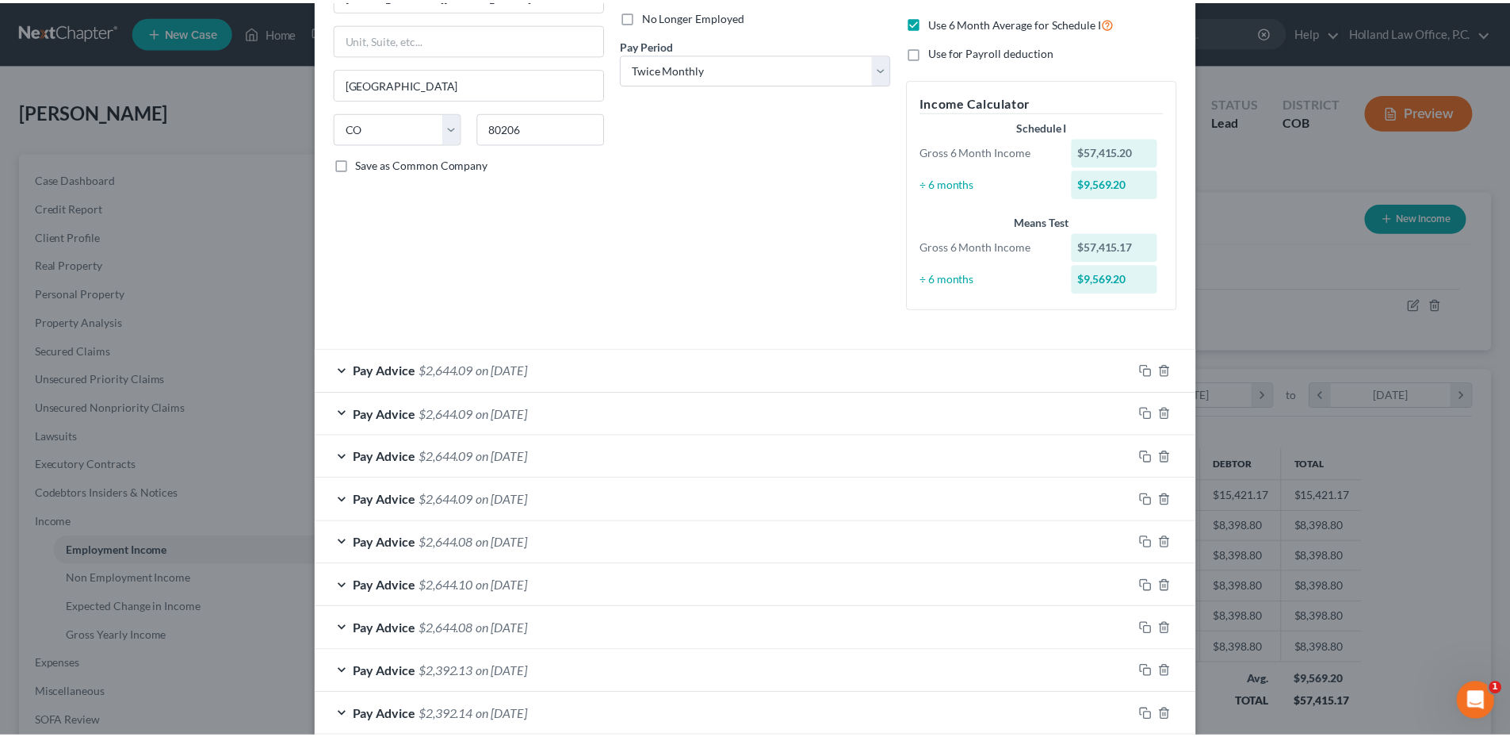
scroll to position [475, 0]
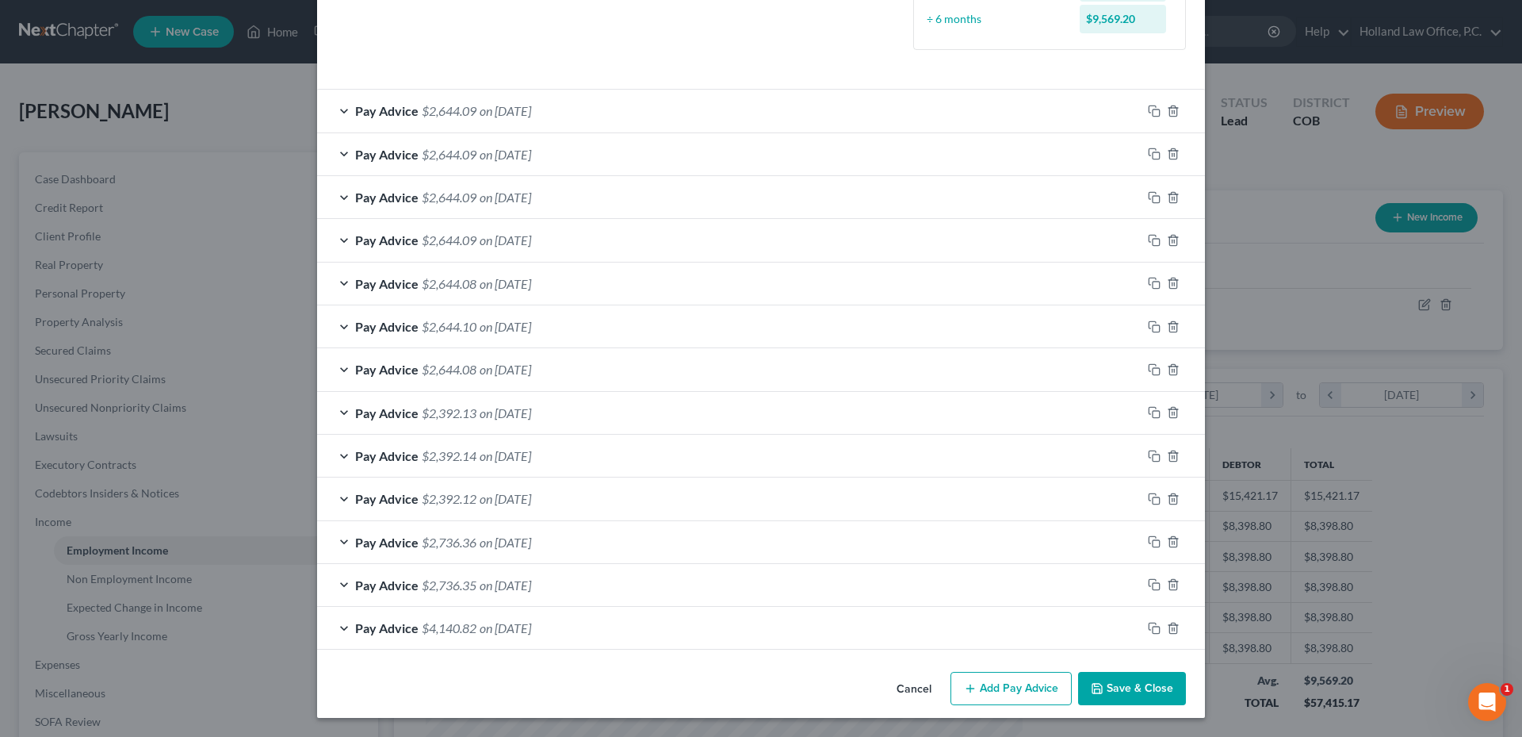
click at [1132, 682] on button "Save & Close" at bounding box center [1132, 688] width 108 height 33
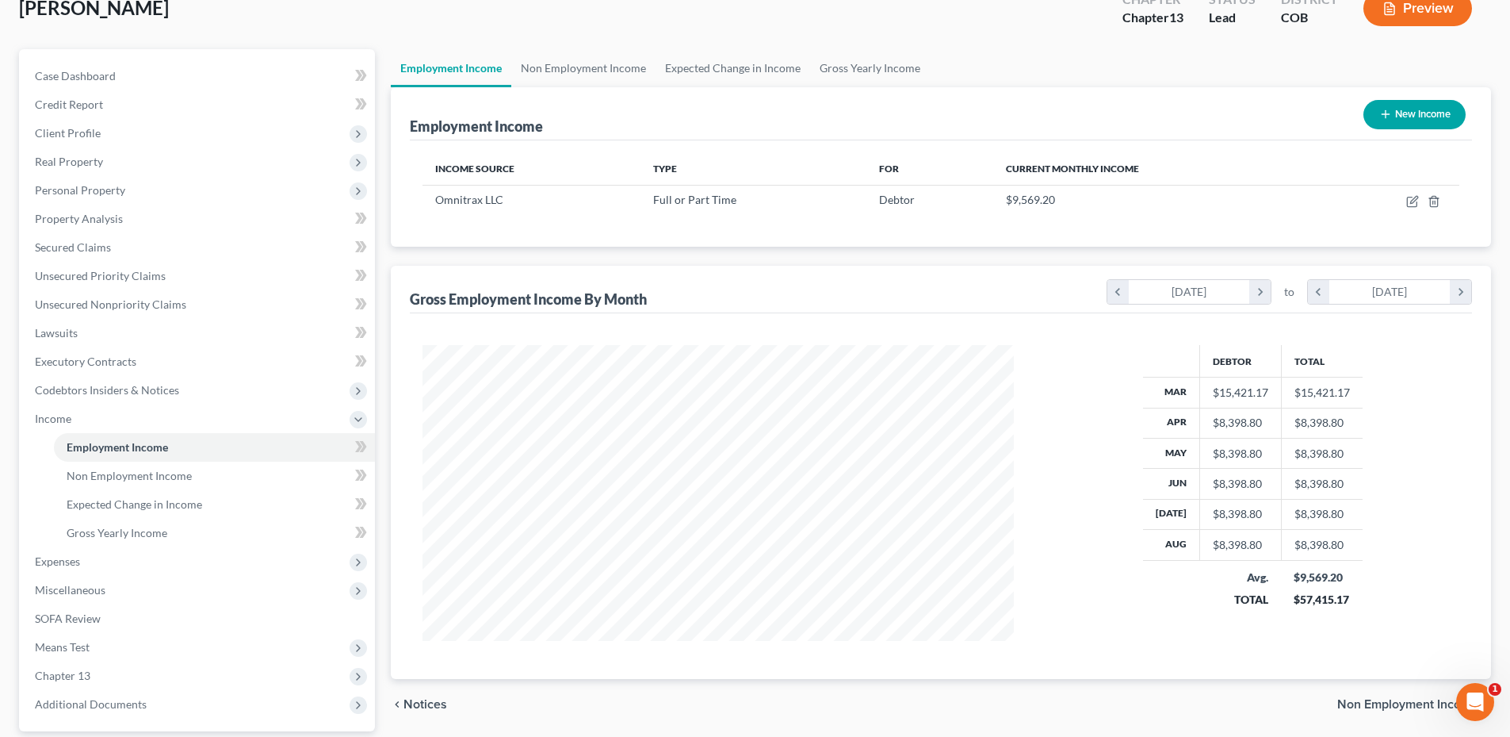
scroll to position [79, 0]
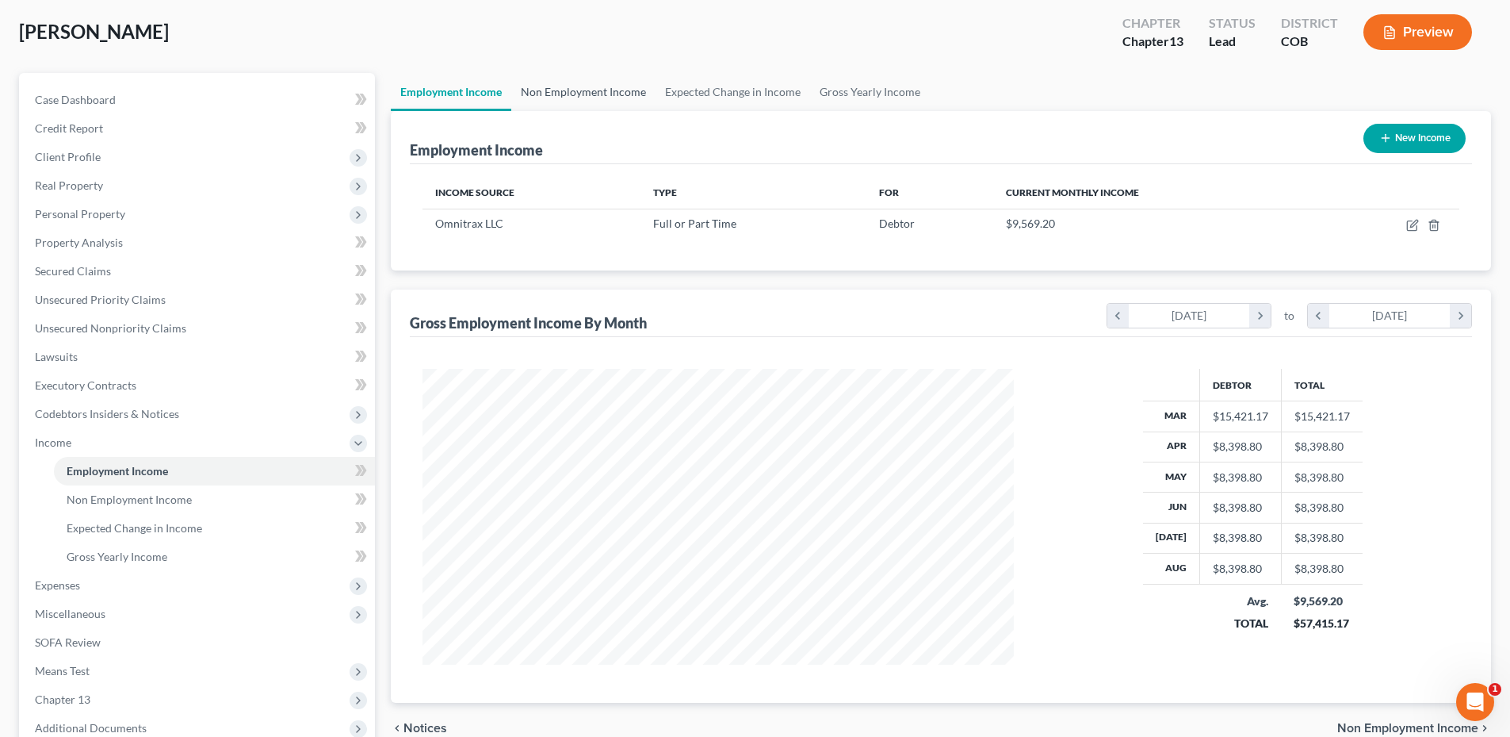
click at [589, 89] on link "Non Employment Income" at bounding box center [583, 92] width 144 height 38
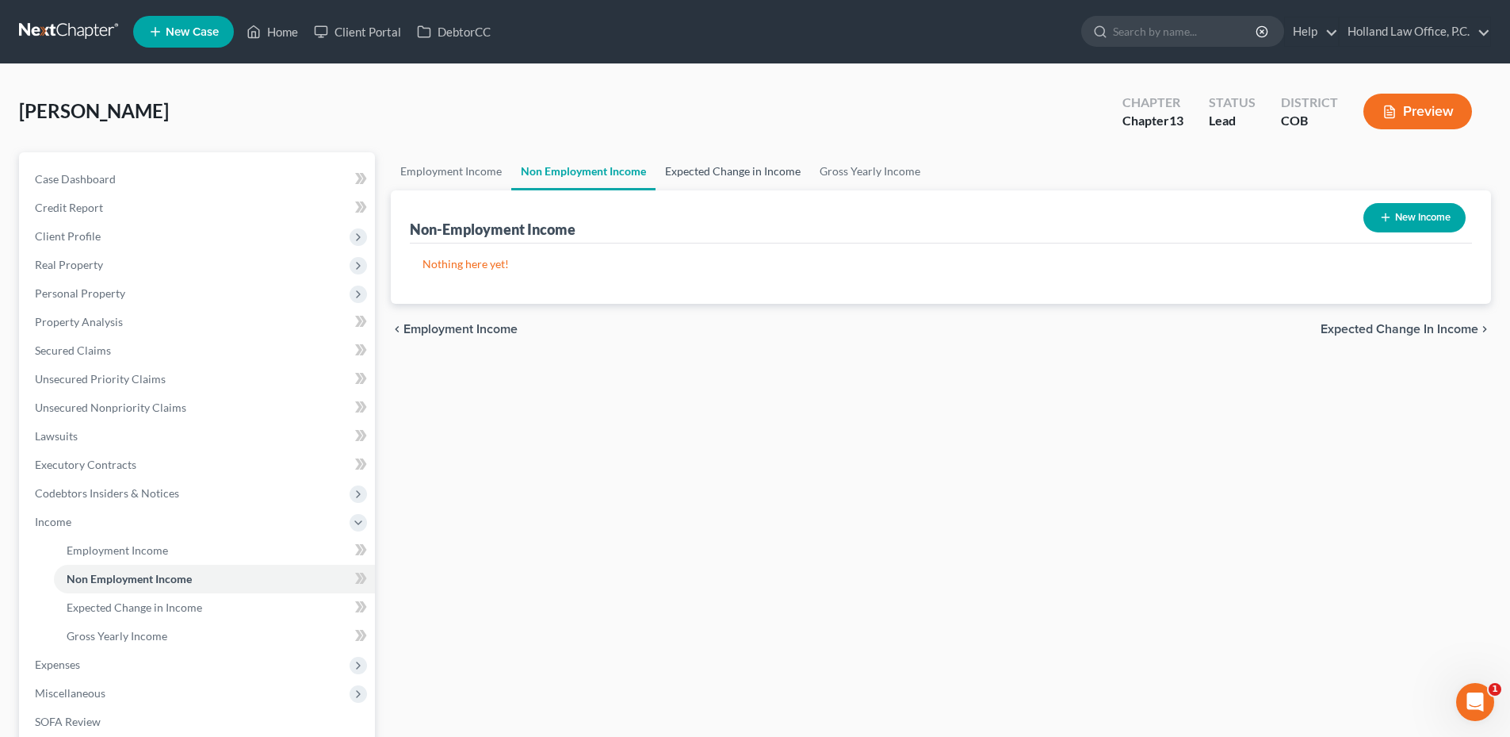
click at [714, 176] on link "Expected Change in Income" at bounding box center [733, 171] width 155 height 38
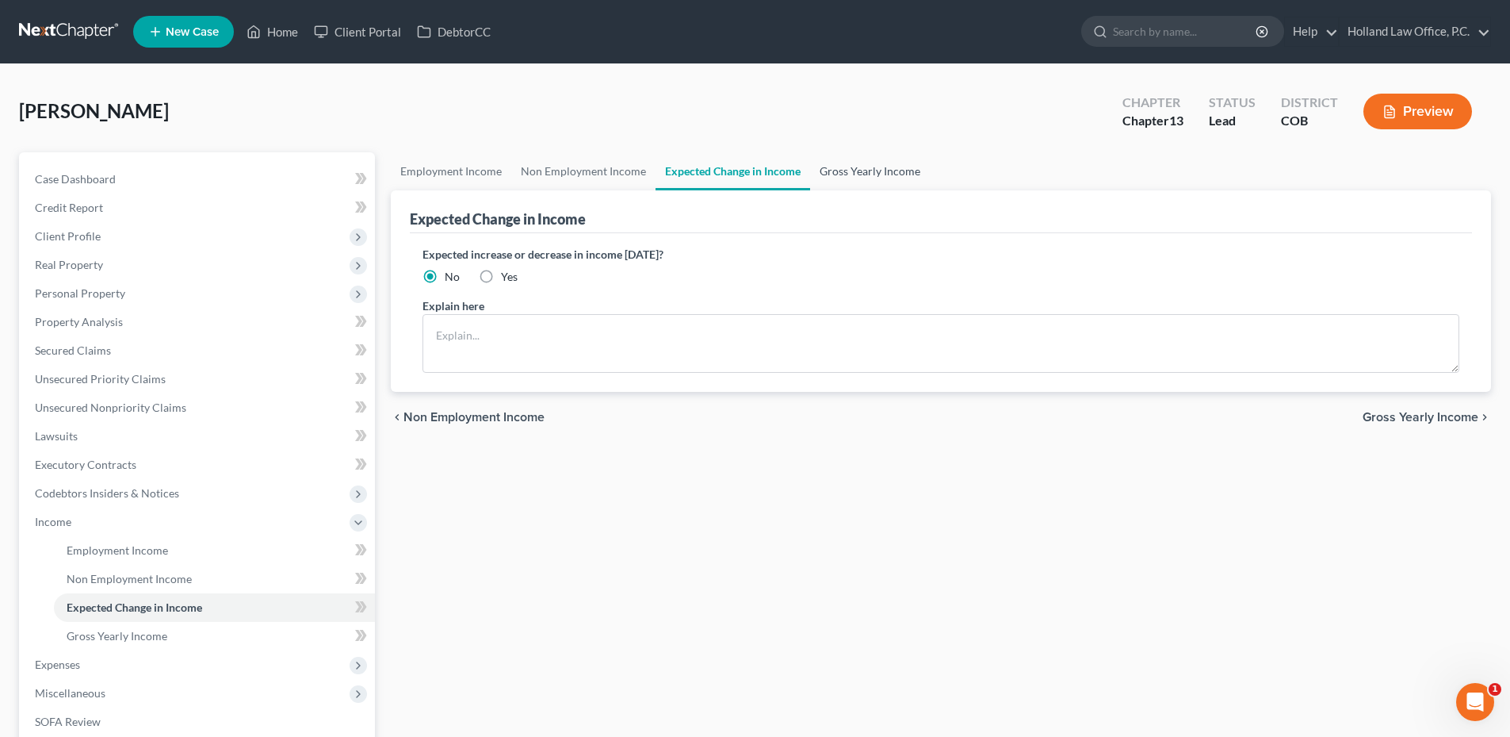
click at [890, 170] on link "Gross Yearly Income" at bounding box center [870, 171] width 120 height 38
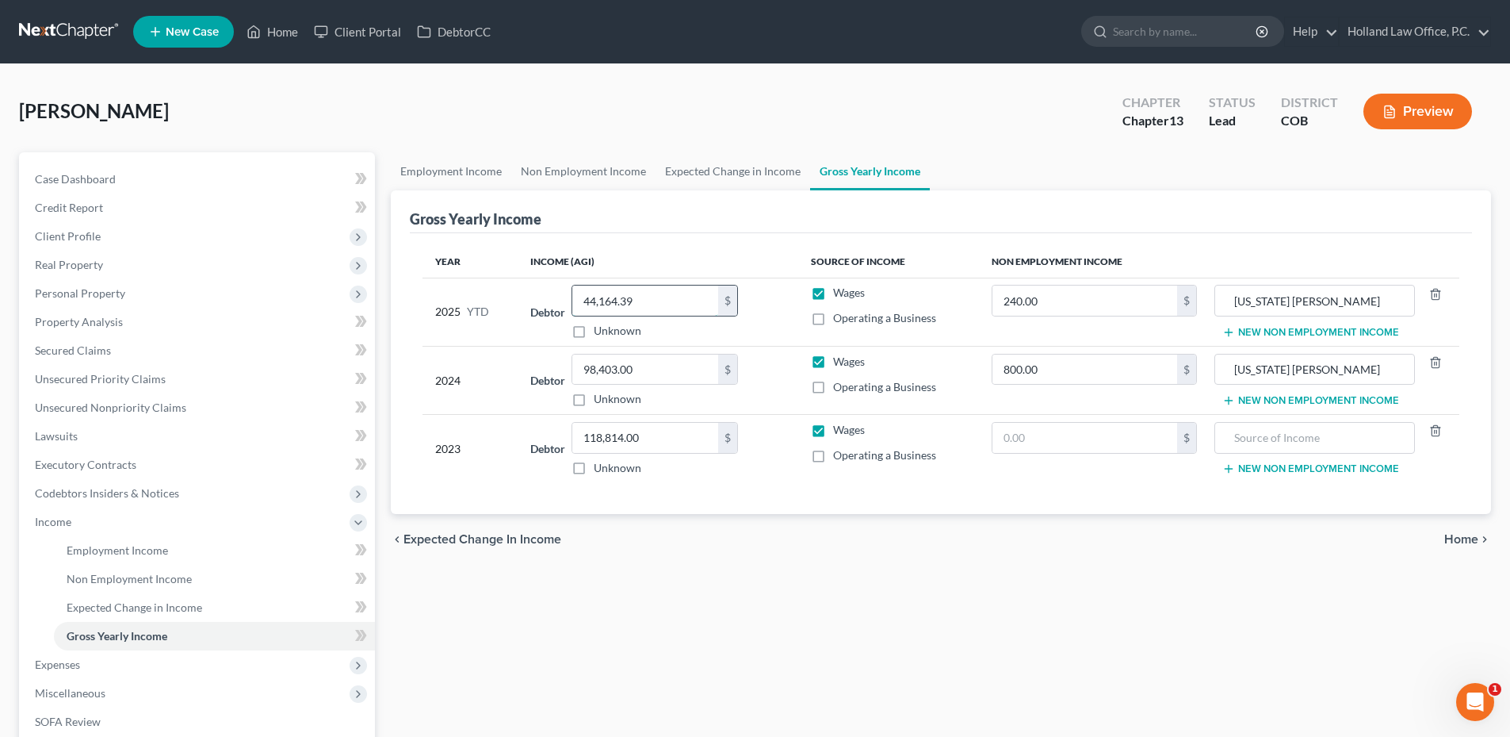
click at [609, 298] on input "44,164.39" at bounding box center [645, 300] width 146 height 30
drag, startPoint x: 472, startPoint y: 169, endPoint x: 521, endPoint y: 165, distance: 49.3
click at [472, 169] on link "Employment Income" at bounding box center [451, 171] width 121 height 38
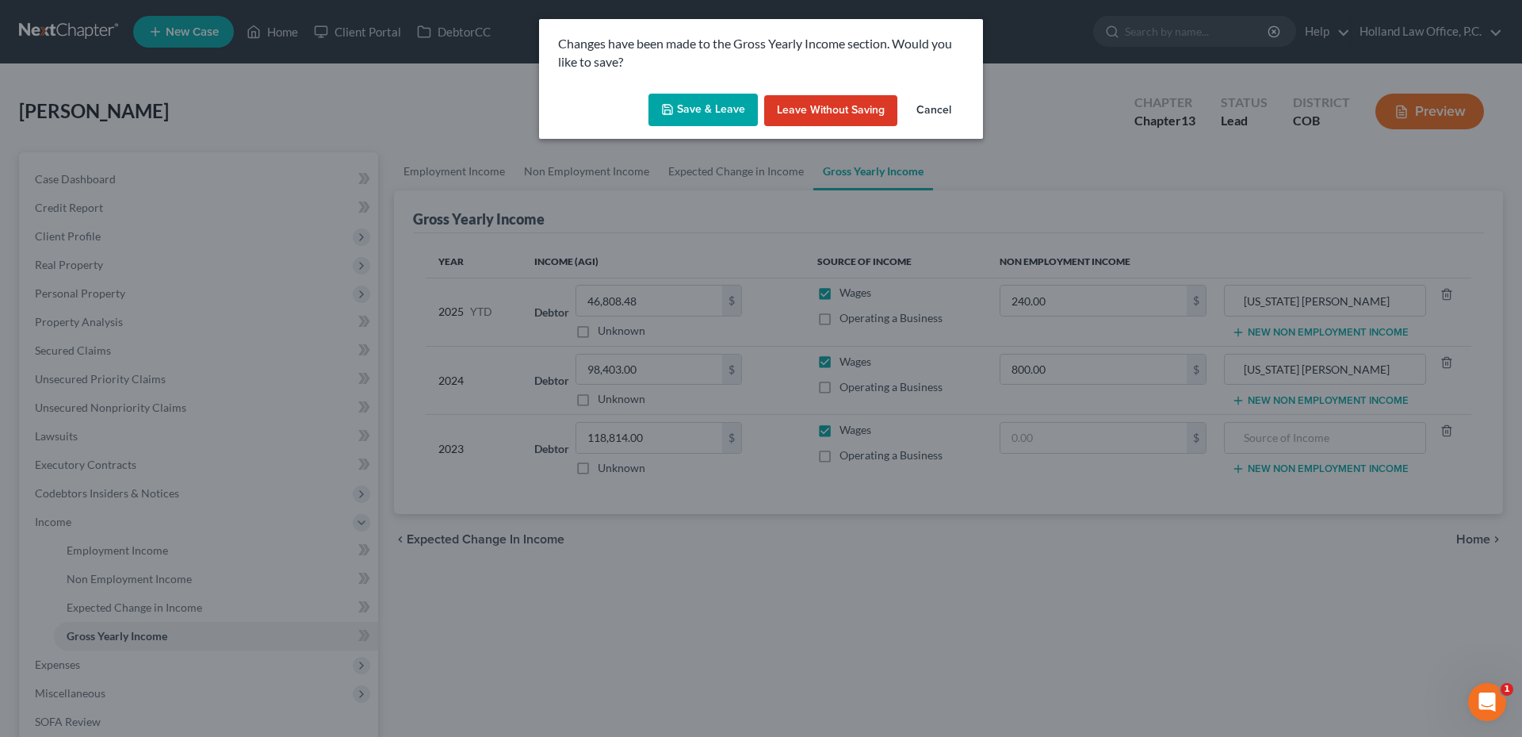
click at [702, 100] on button "Save & Leave" at bounding box center [703, 110] width 109 height 33
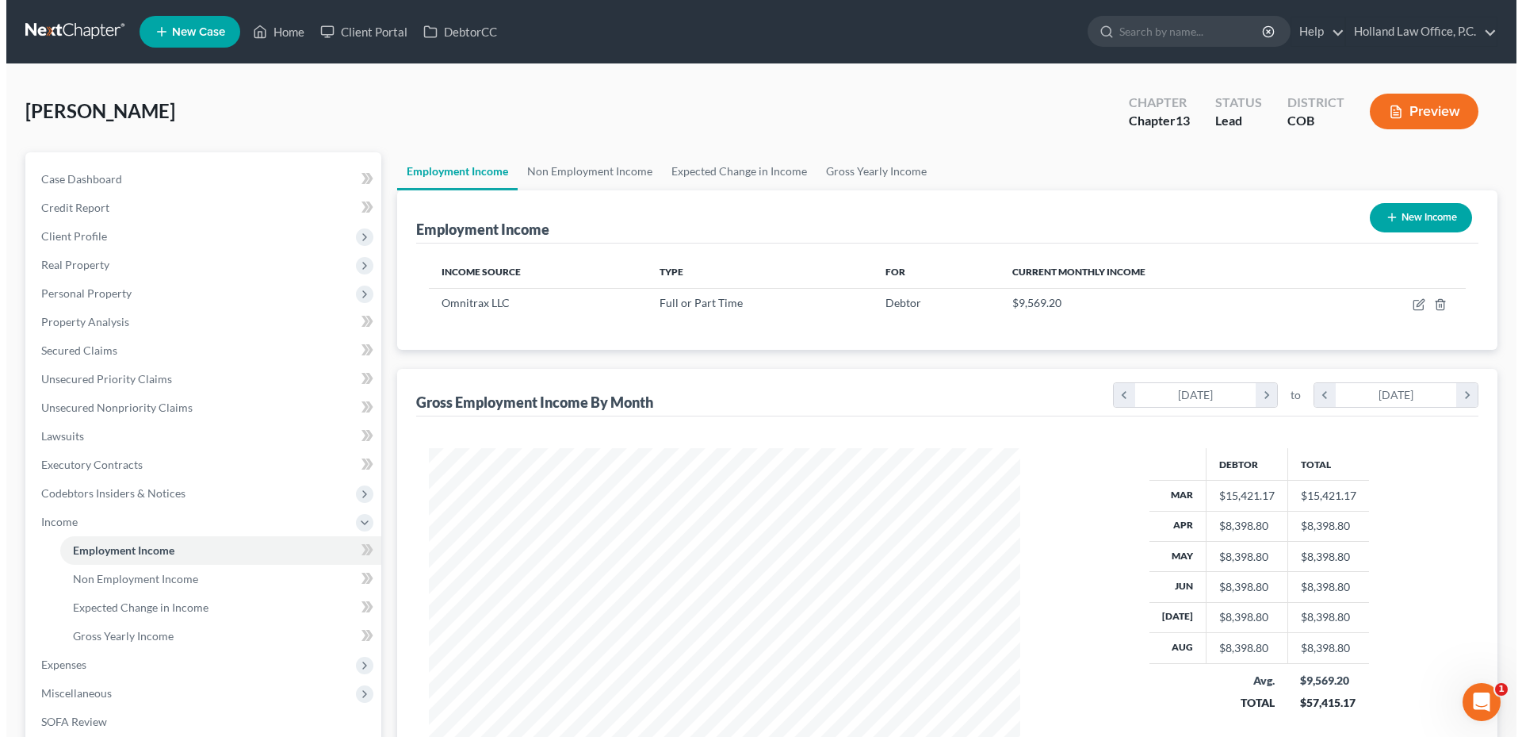
scroll to position [296, 623]
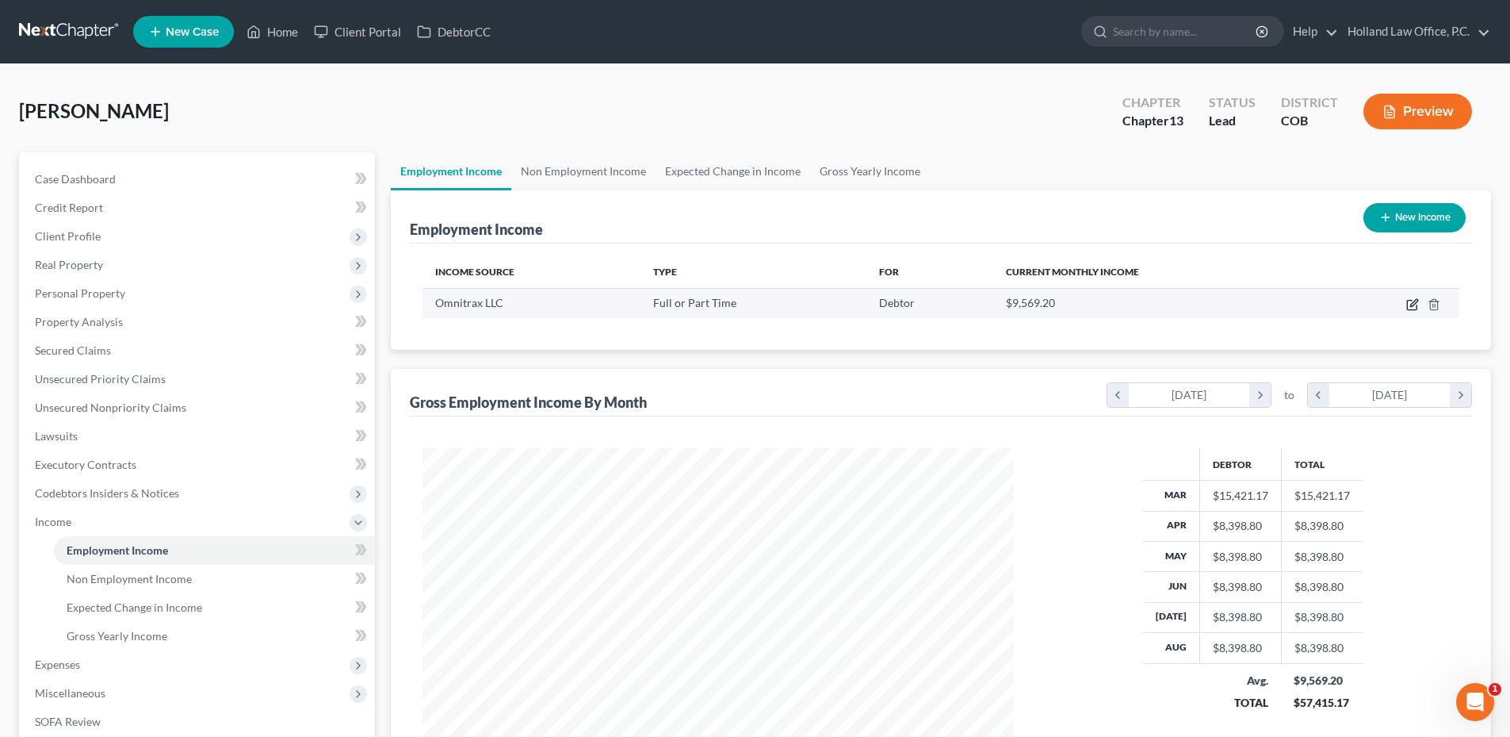
click at [1409, 300] on icon "button" at bounding box center [1412, 305] width 10 height 10
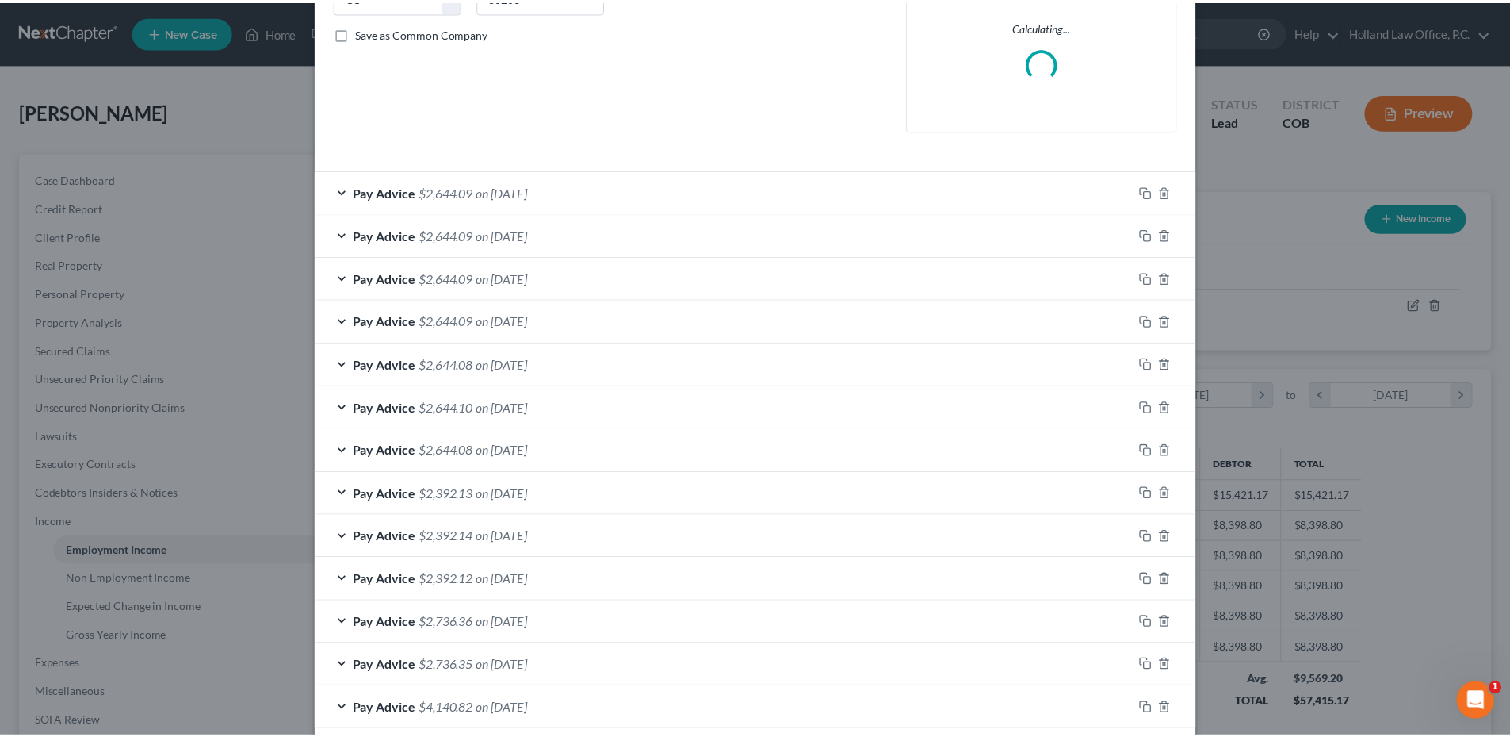
scroll to position [427, 0]
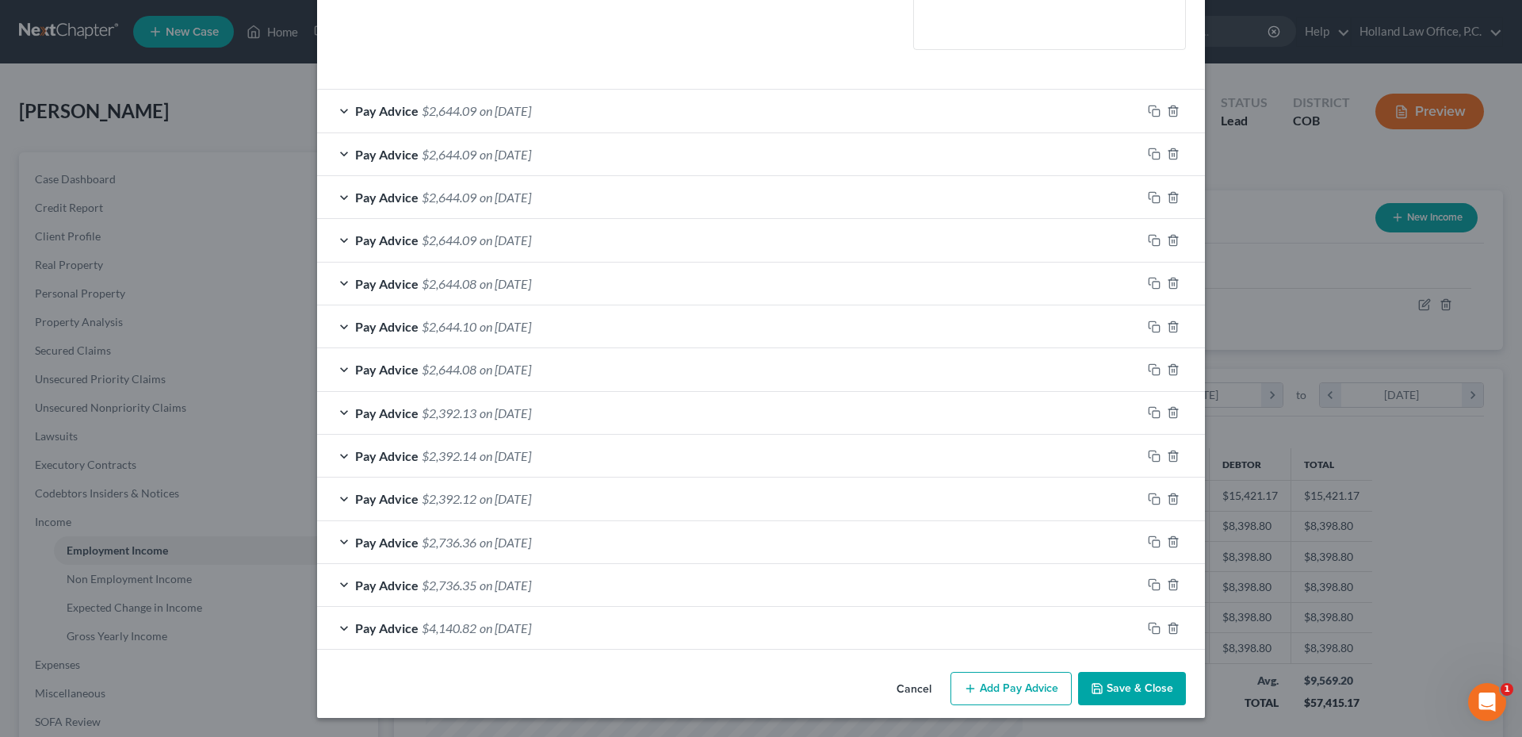
click at [1126, 692] on button "Save & Close" at bounding box center [1132, 688] width 108 height 33
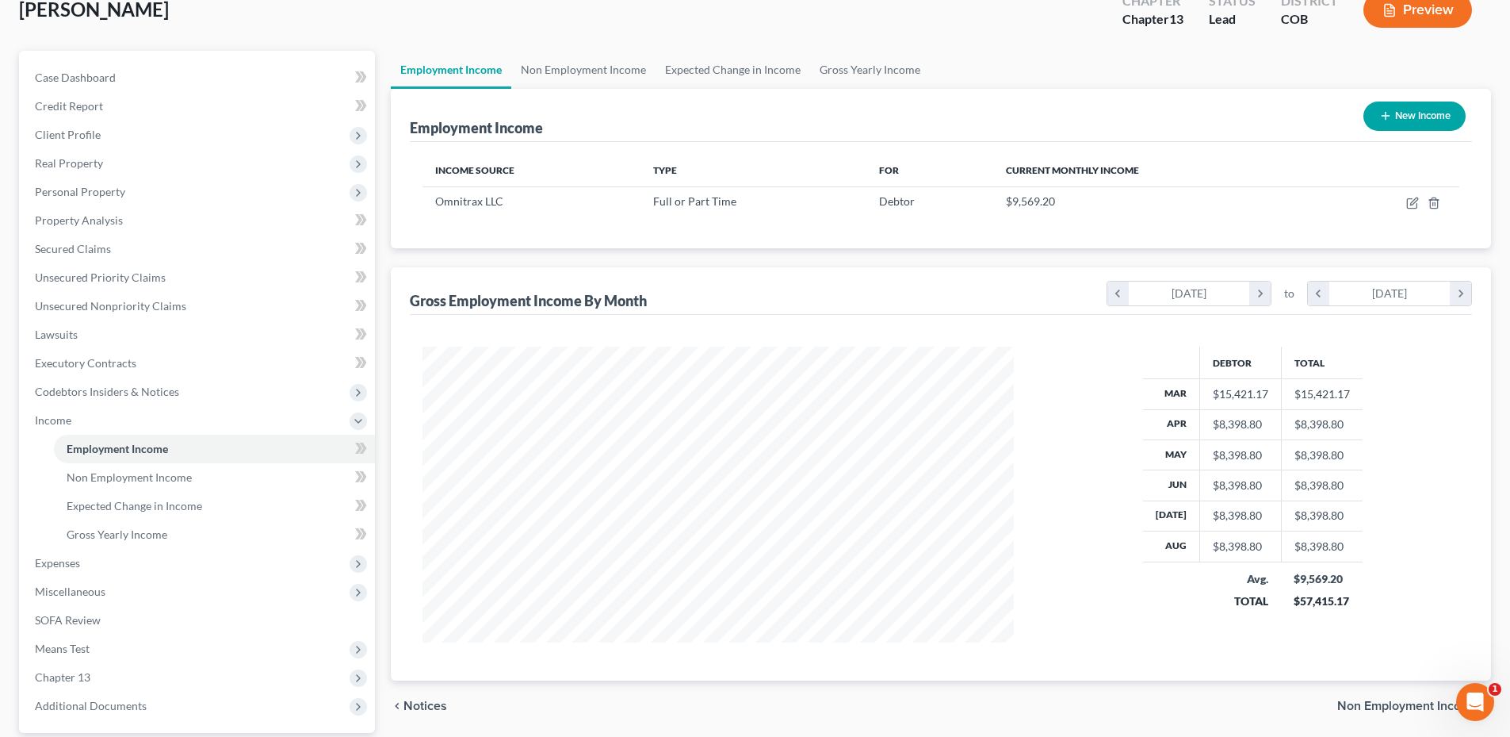
scroll to position [238, 0]
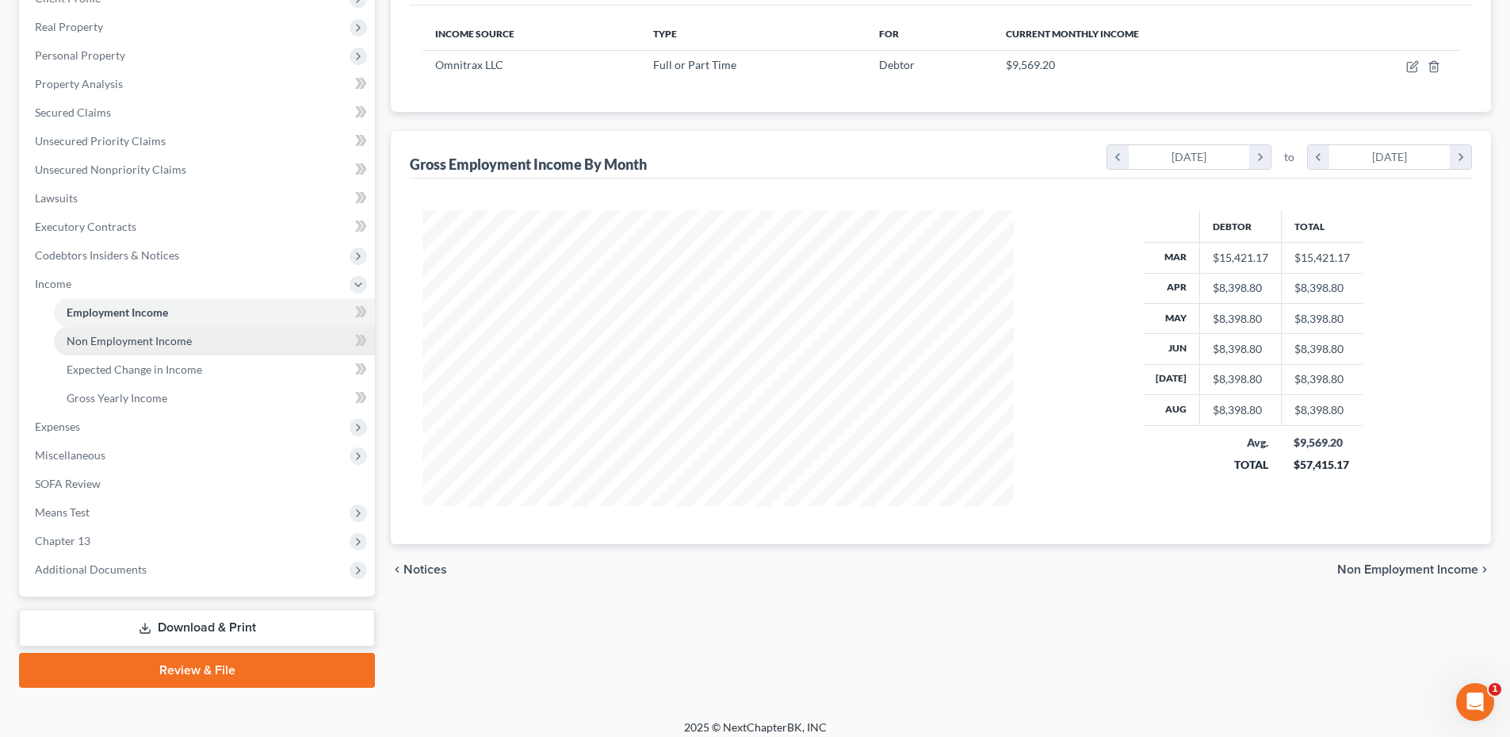
click at [155, 340] on span "Non Employment Income" at bounding box center [129, 340] width 125 height 13
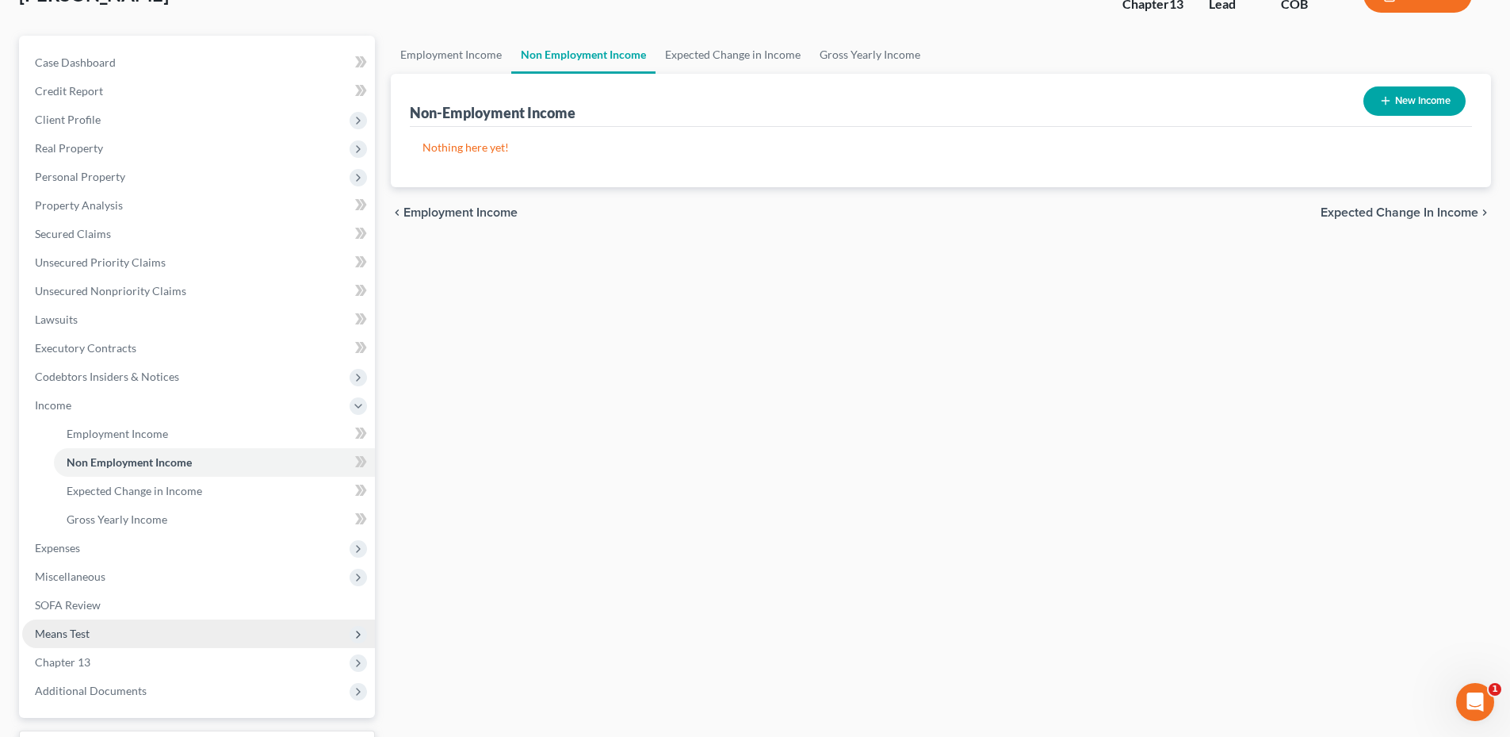
scroll to position [238, 0]
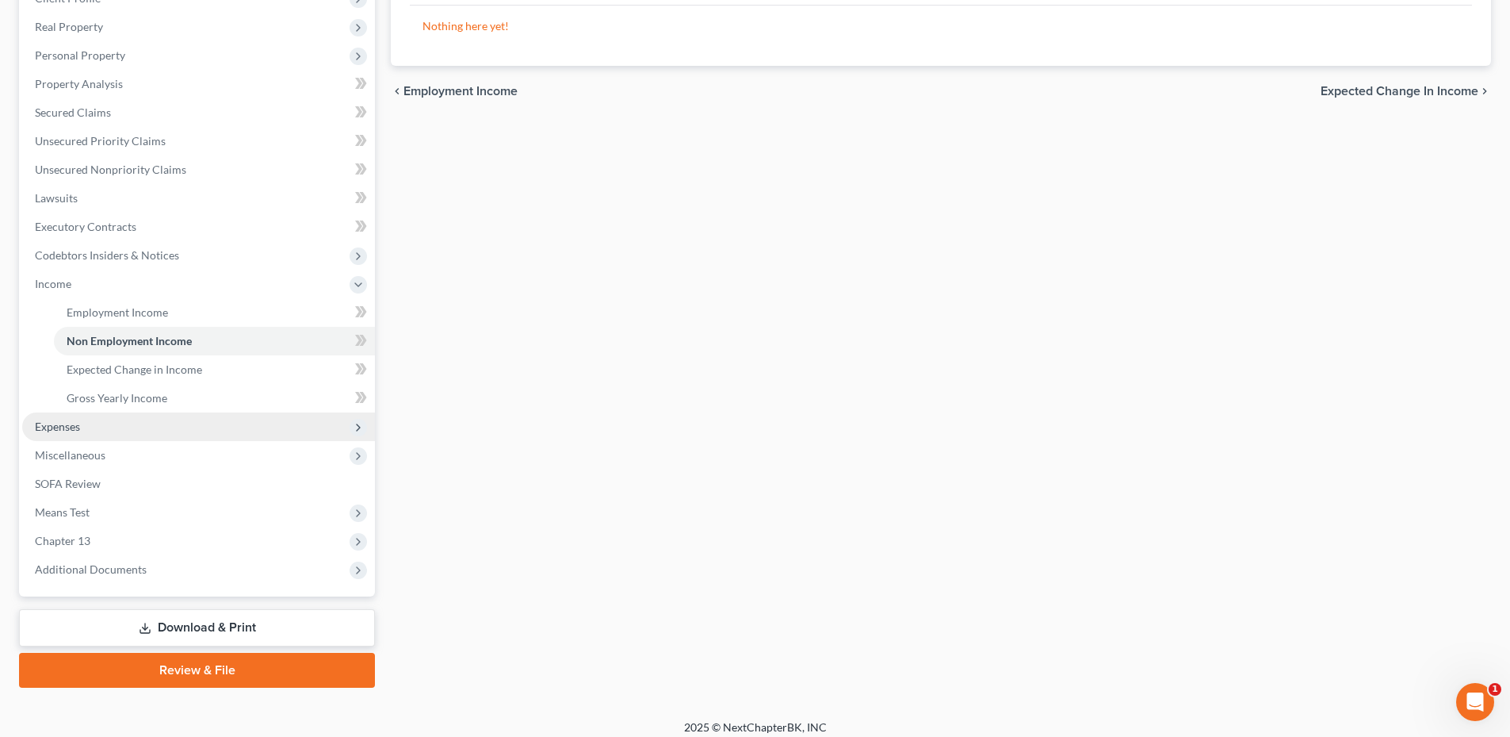
click at [77, 434] on span "Expenses" at bounding box center [198, 426] width 353 height 29
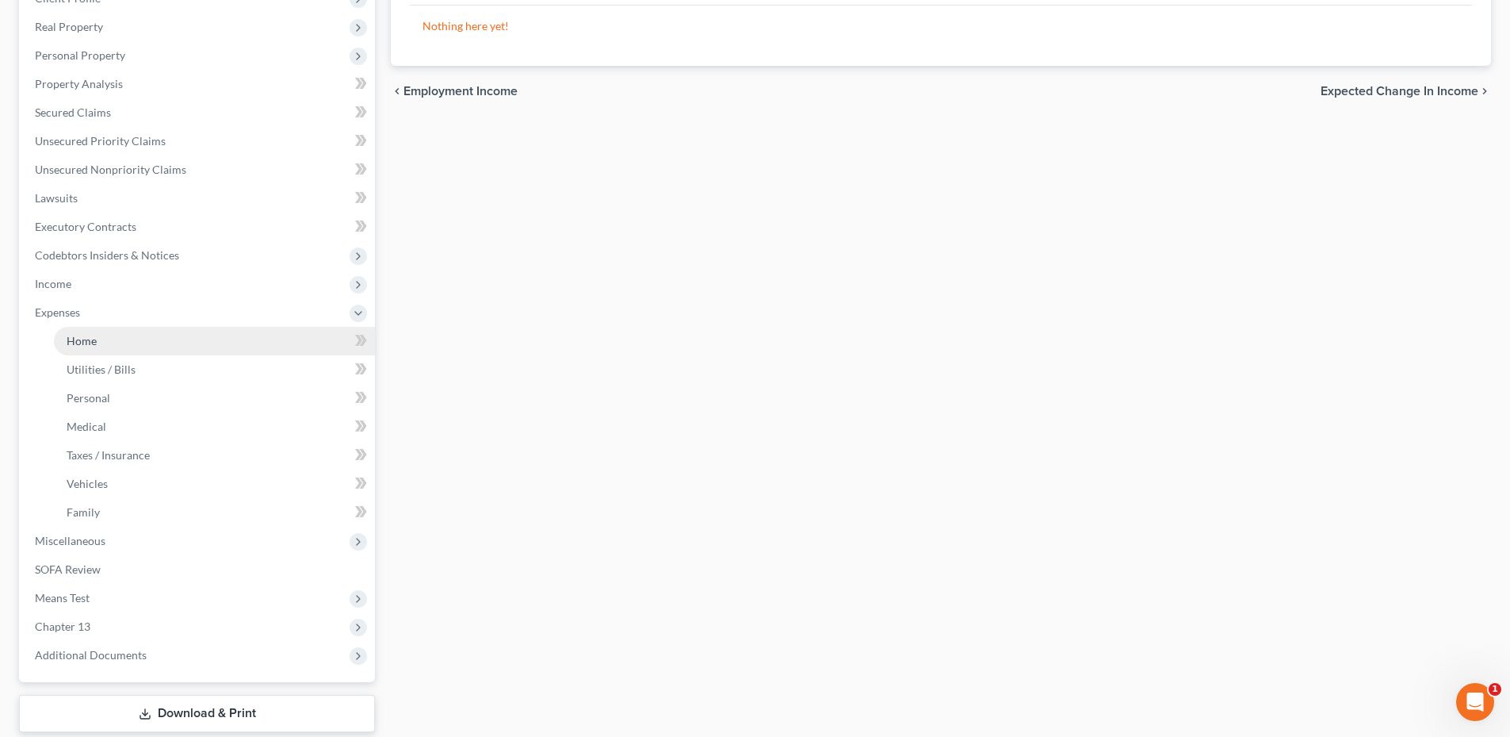
click at [124, 340] on link "Home" at bounding box center [214, 341] width 321 height 29
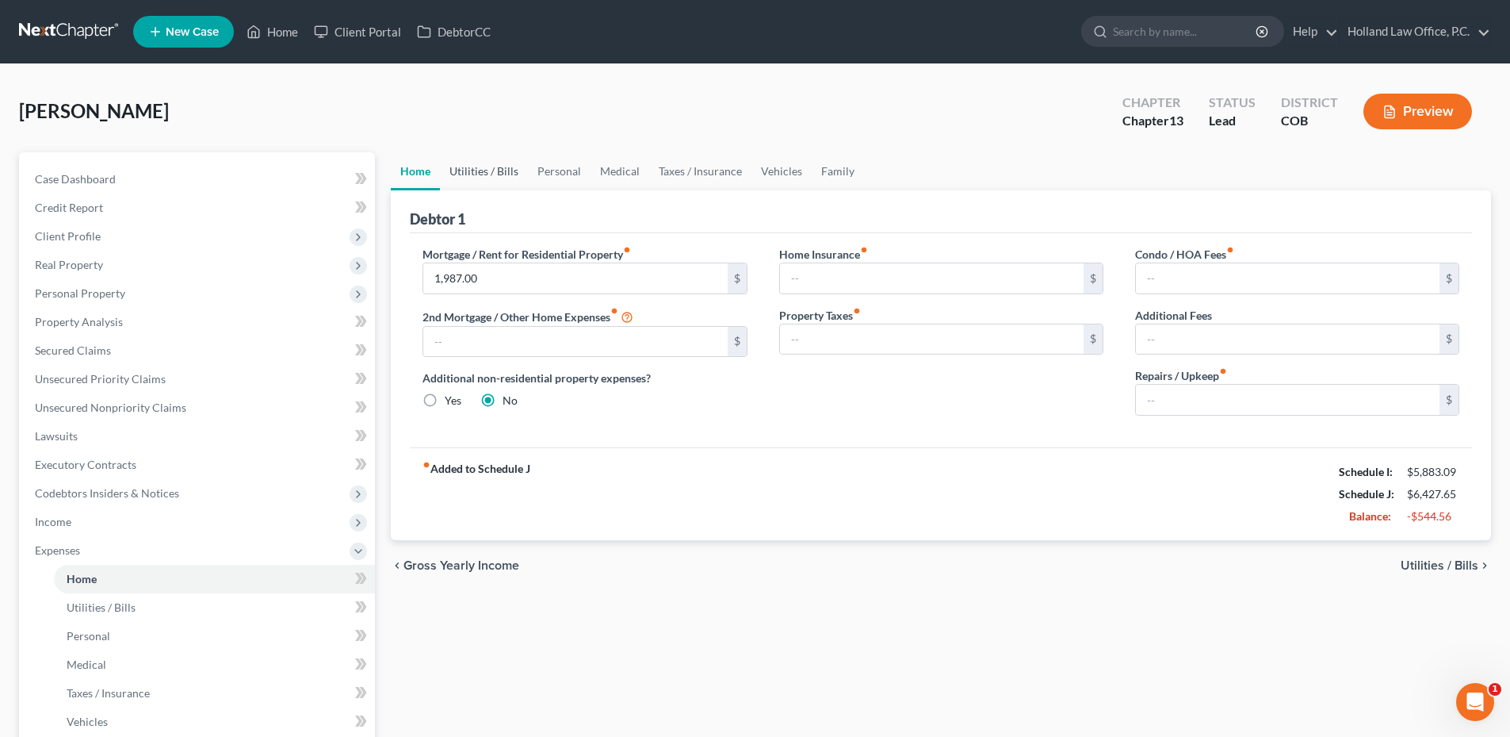
click at [481, 181] on link "Utilities / Bills" at bounding box center [484, 171] width 88 height 38
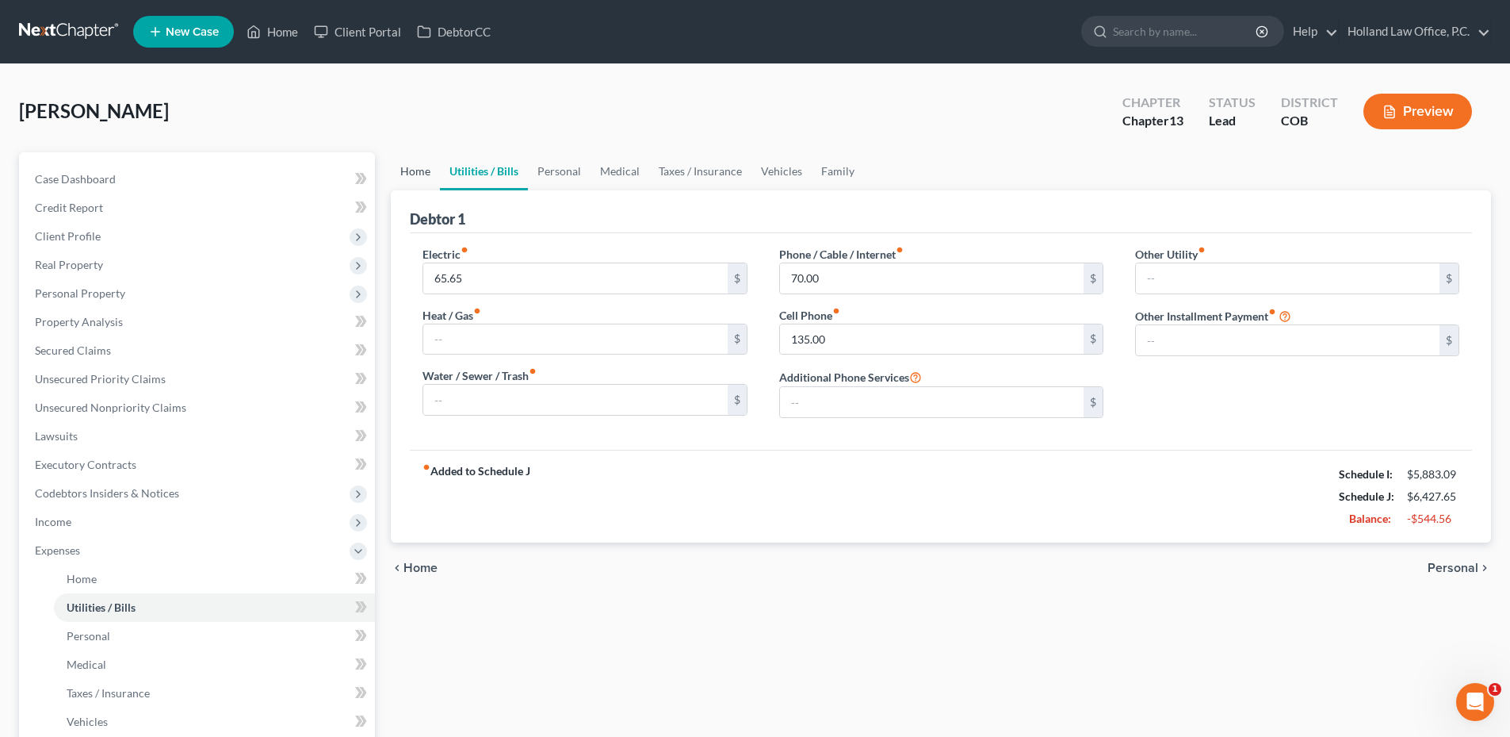
click at [425, 181] on link "Home" at bounding box center [415, 171] width 49 height 38
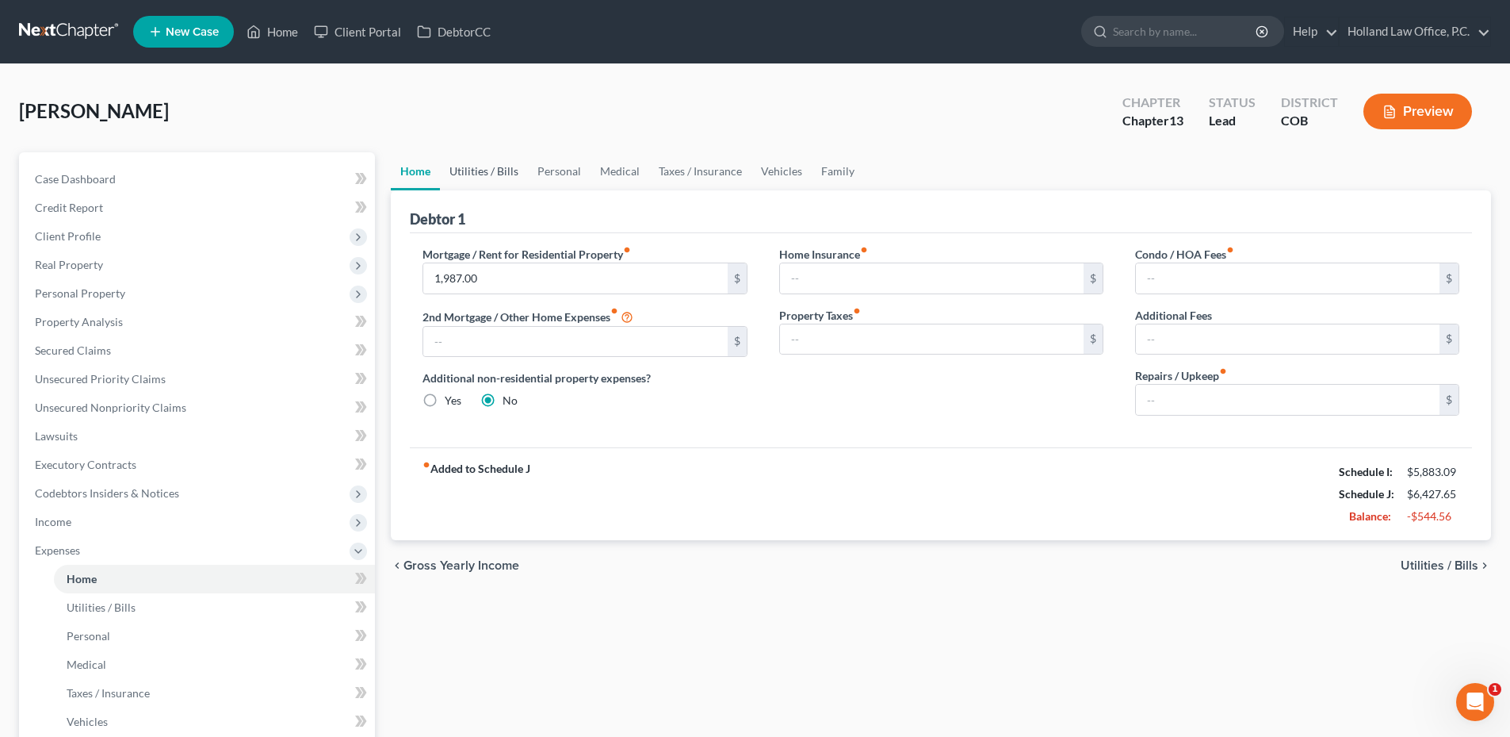
click at [476, 172] on link "Utilities / Bills" at bounding box center [484, 171] width 88 height 38
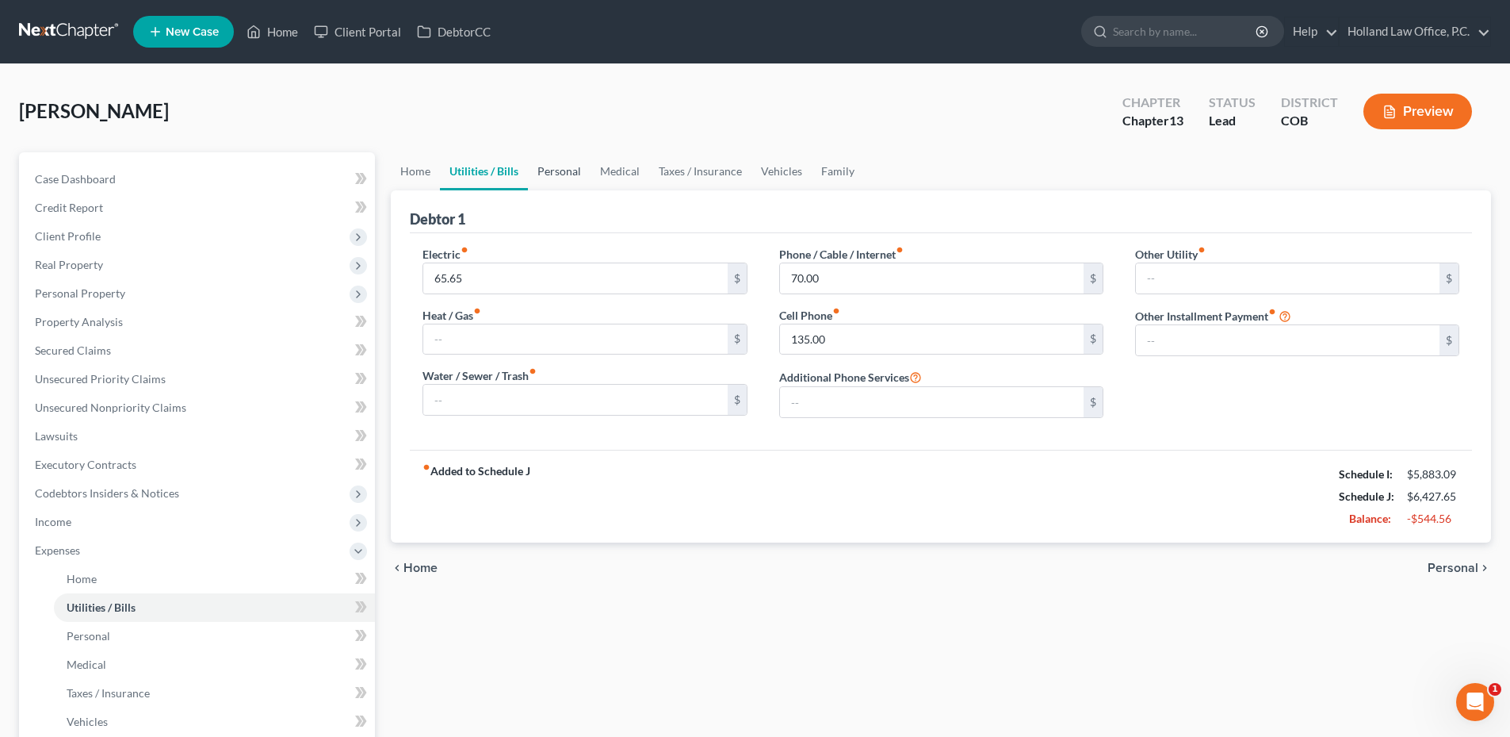
click at [569, 178] on link "Personal" at bounding box center [559, 171] width 63 height 38
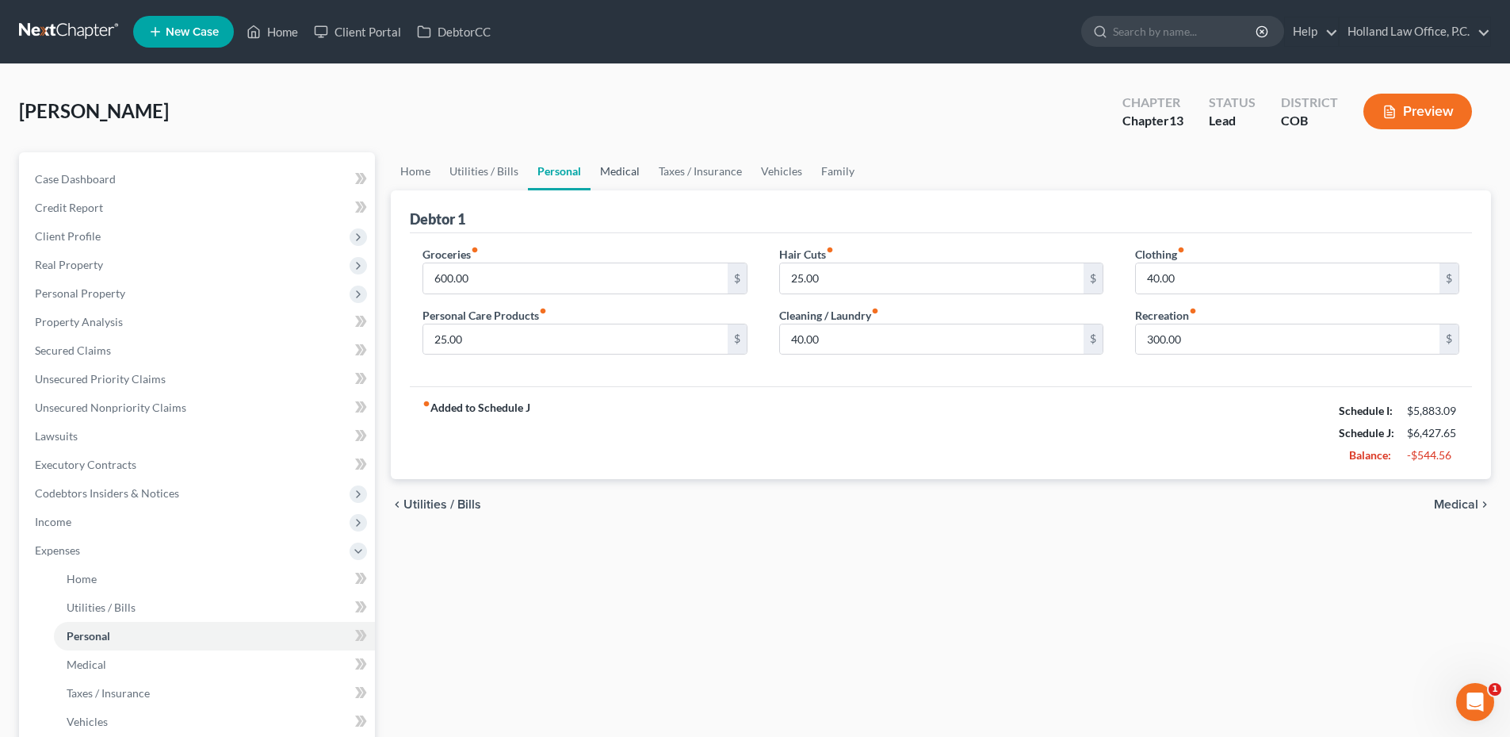
click at [637, 163] on link "Medical" at bounding box center [620, 171] width 59 height 38
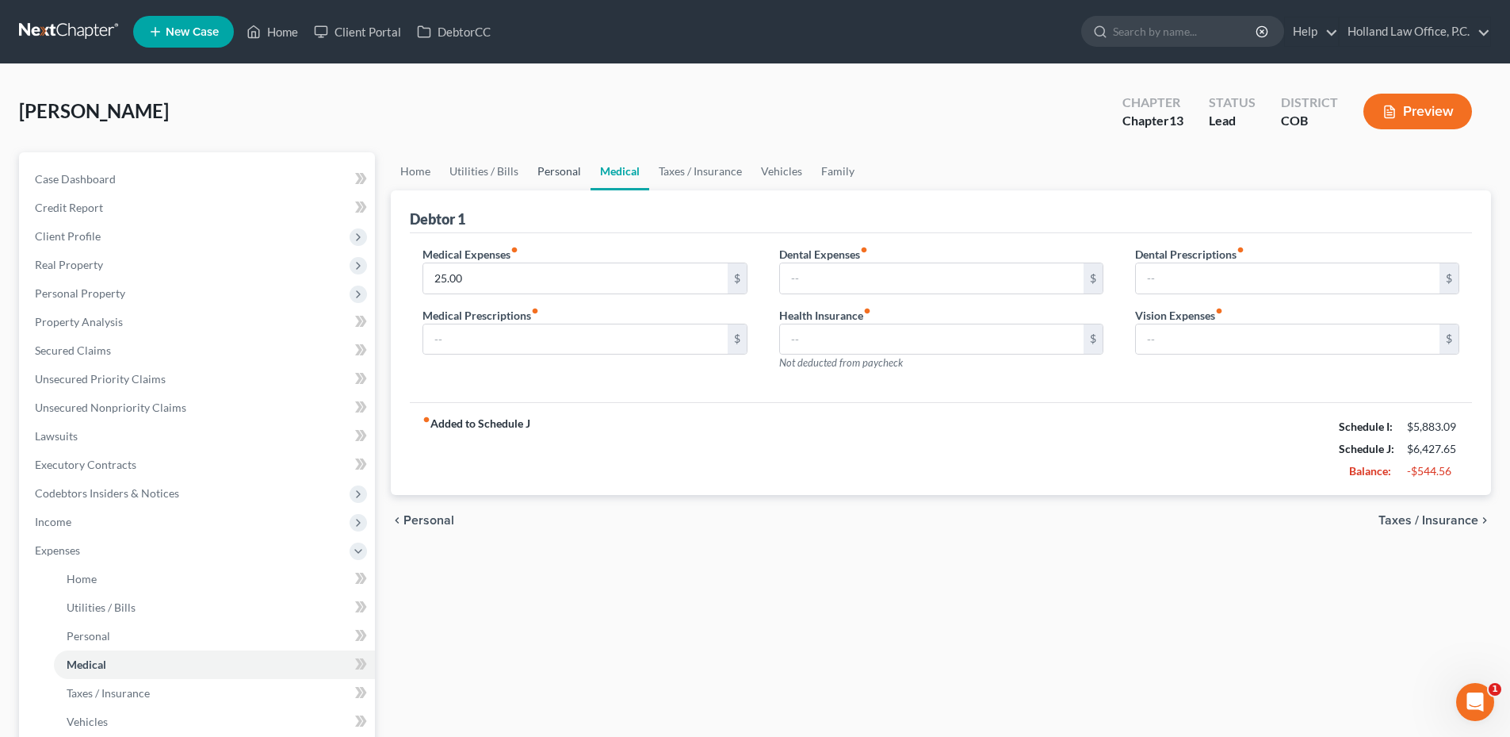
click at [532, 181] on link "Personal" at bounding box center [559, 171] width 63 height 38
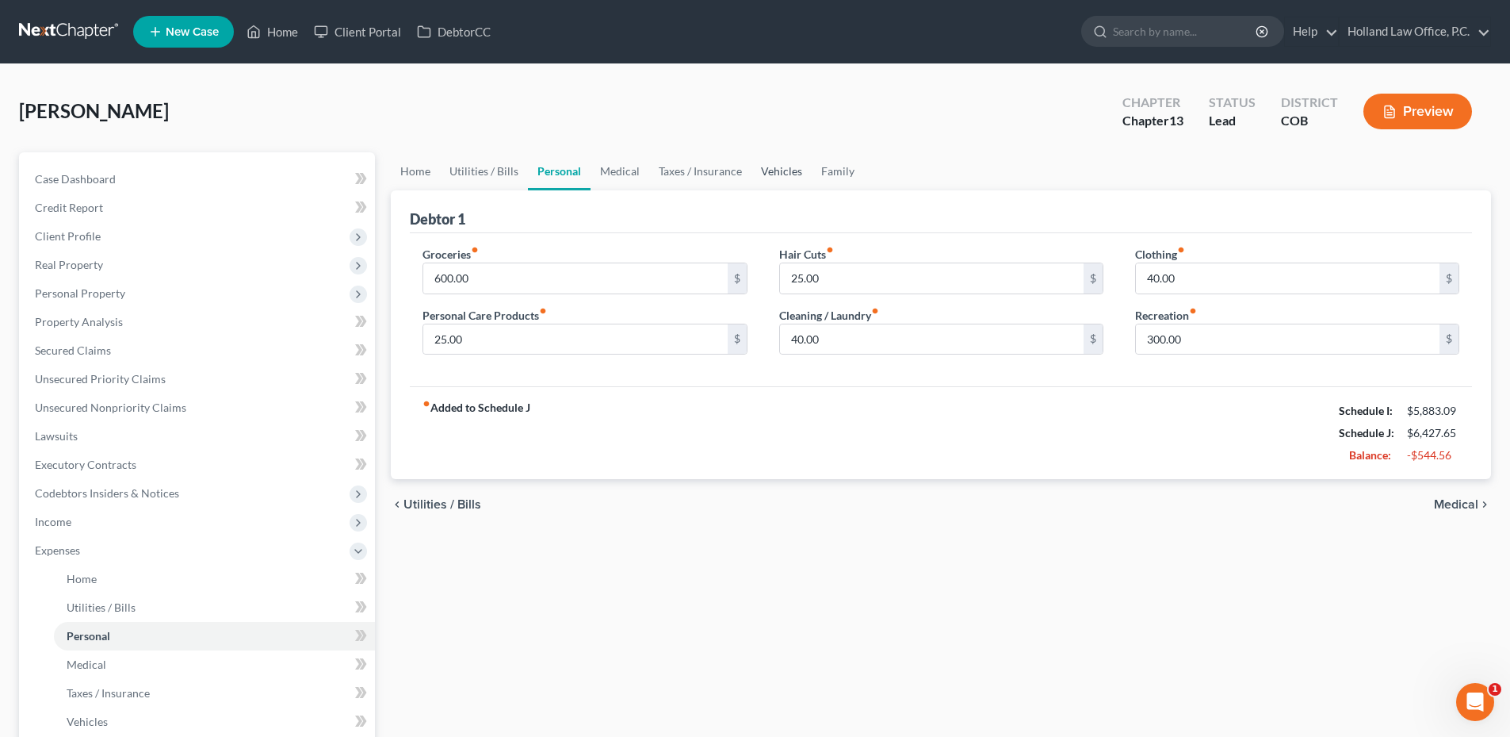
click at [781, 166] on link "Vehicles" at bounding box center [782, 171] width 60 height 38
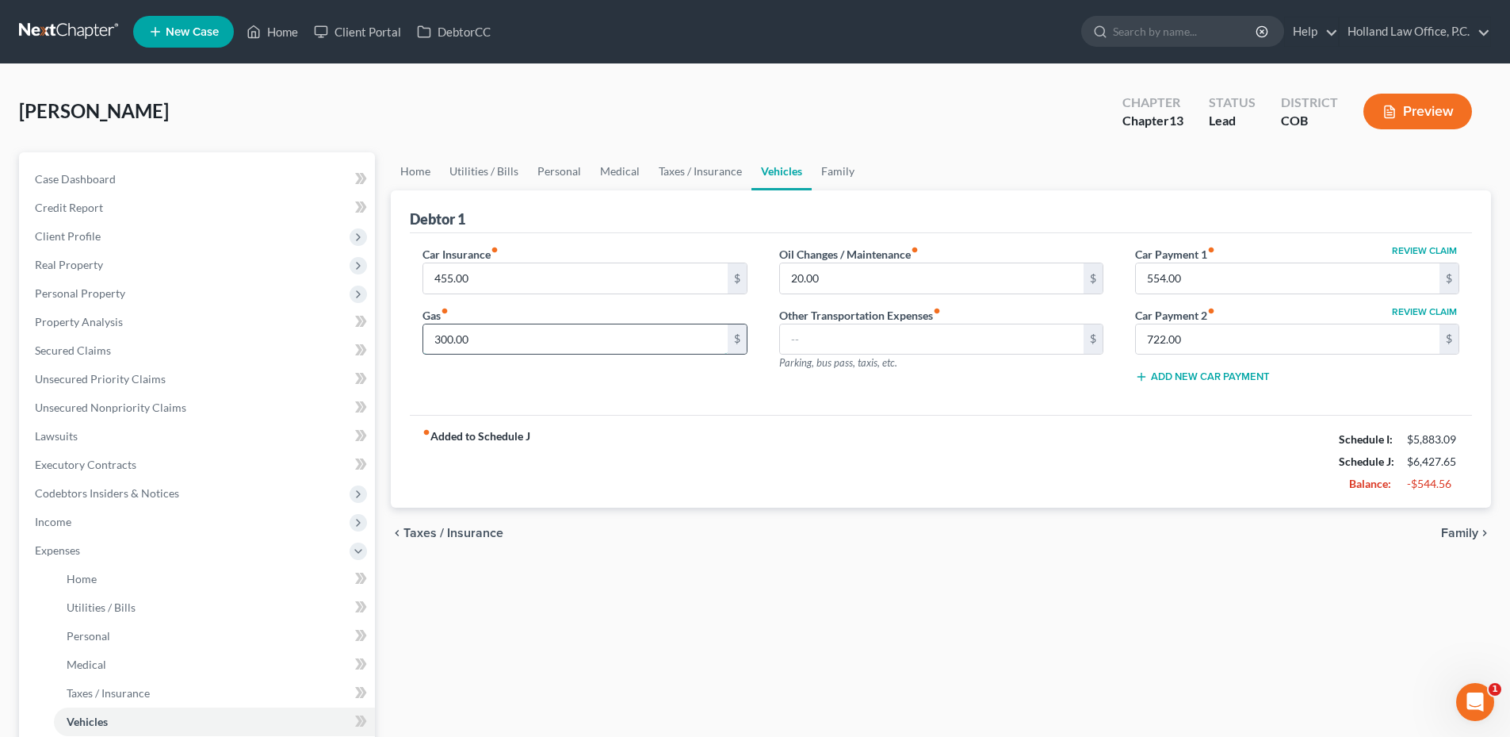
click at [491, 342] on input "300.00" at bounding box center [575, 339] width 304 height 30
drag, startPoint x: 551, startPoint y: 163, endPoint x: 572, endPoint y: 177, distance: 25.3
click at [551, 163] on link "Personal" at bounding box center [559, 171] width 63 height 38
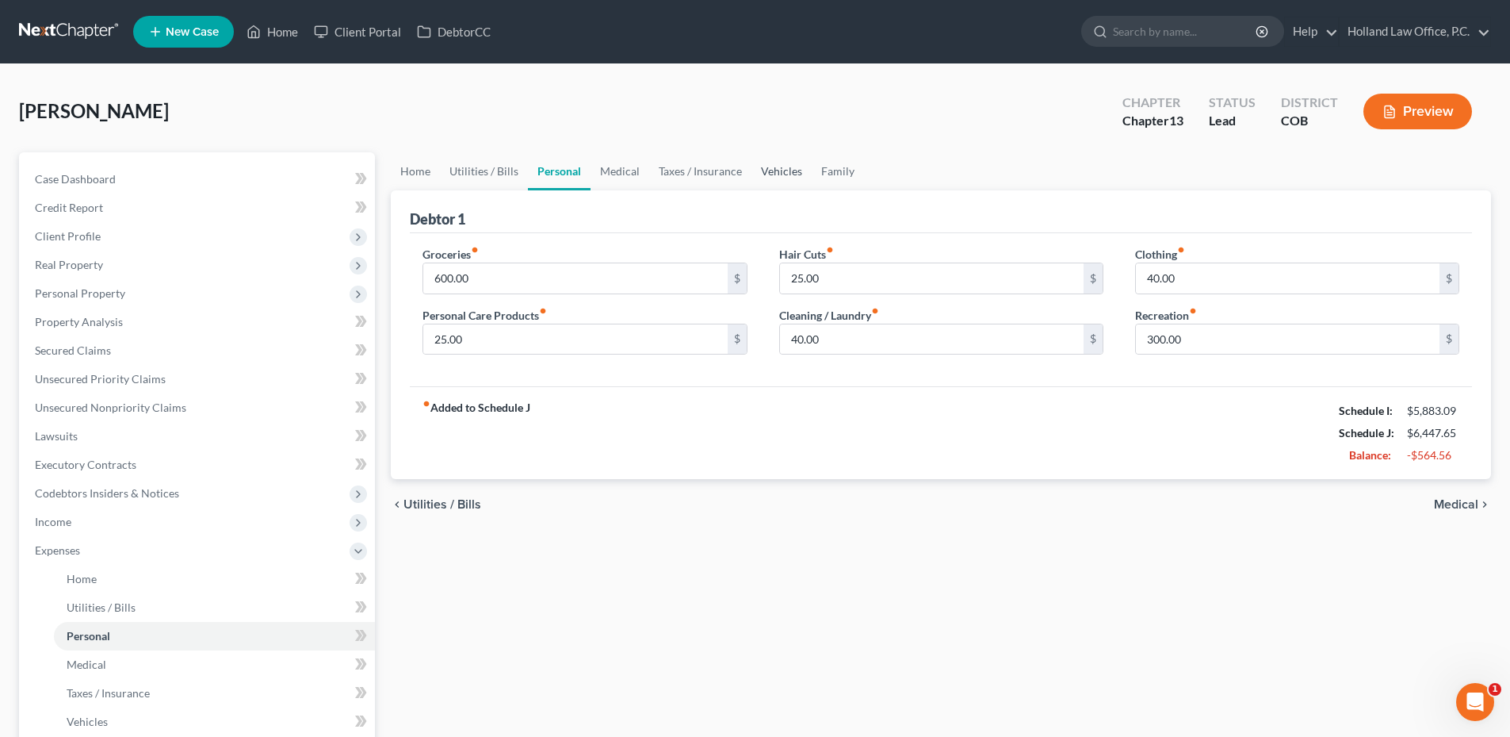
click at [775, 163] on link "Vehicles" at bounding box center [782, 171] width 60 height 38
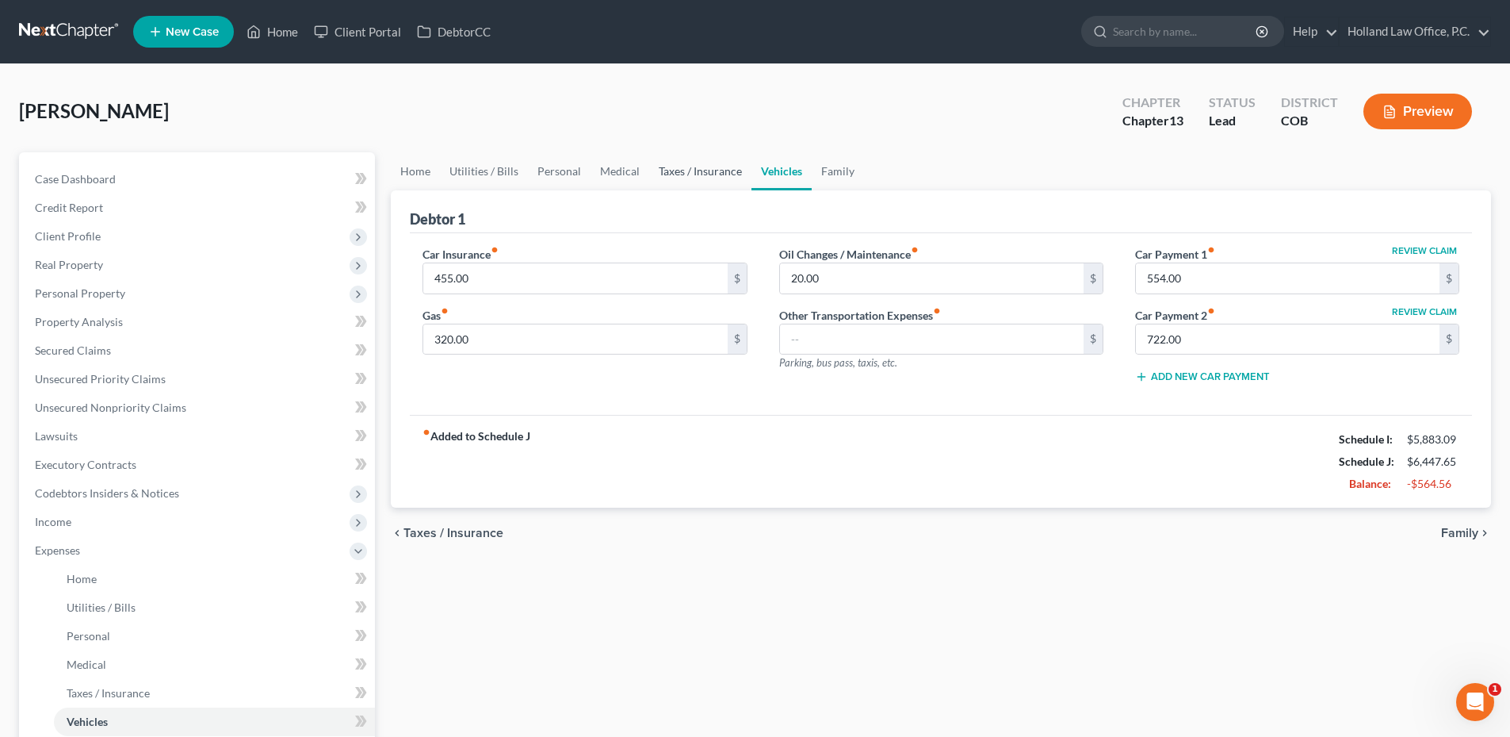
click at [654, 169] on link "Taxes / Insurance" at bounding box center [700, 171] width 102 height 38
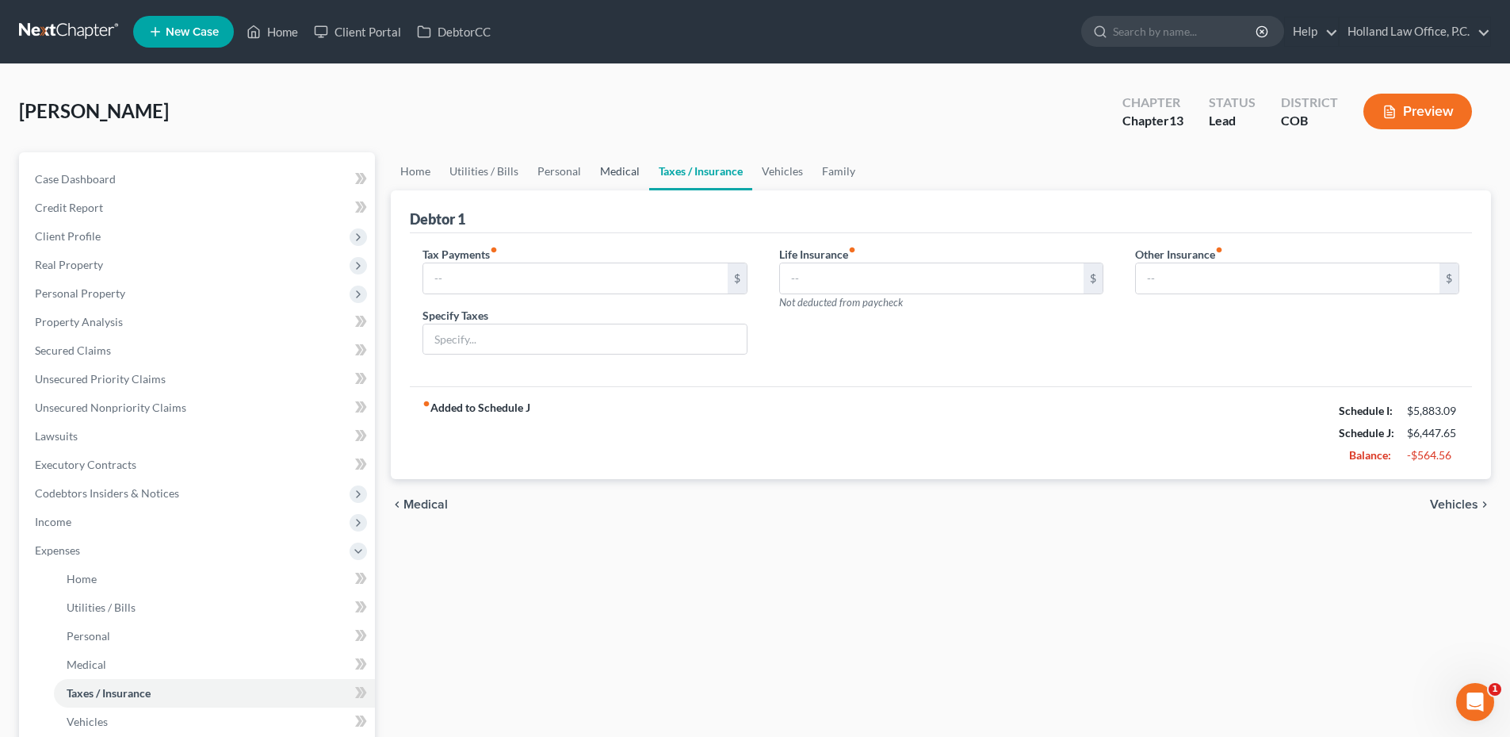
click at [618, 172] on link "Medical" at bounding box center [620, 171] width 59 height 38
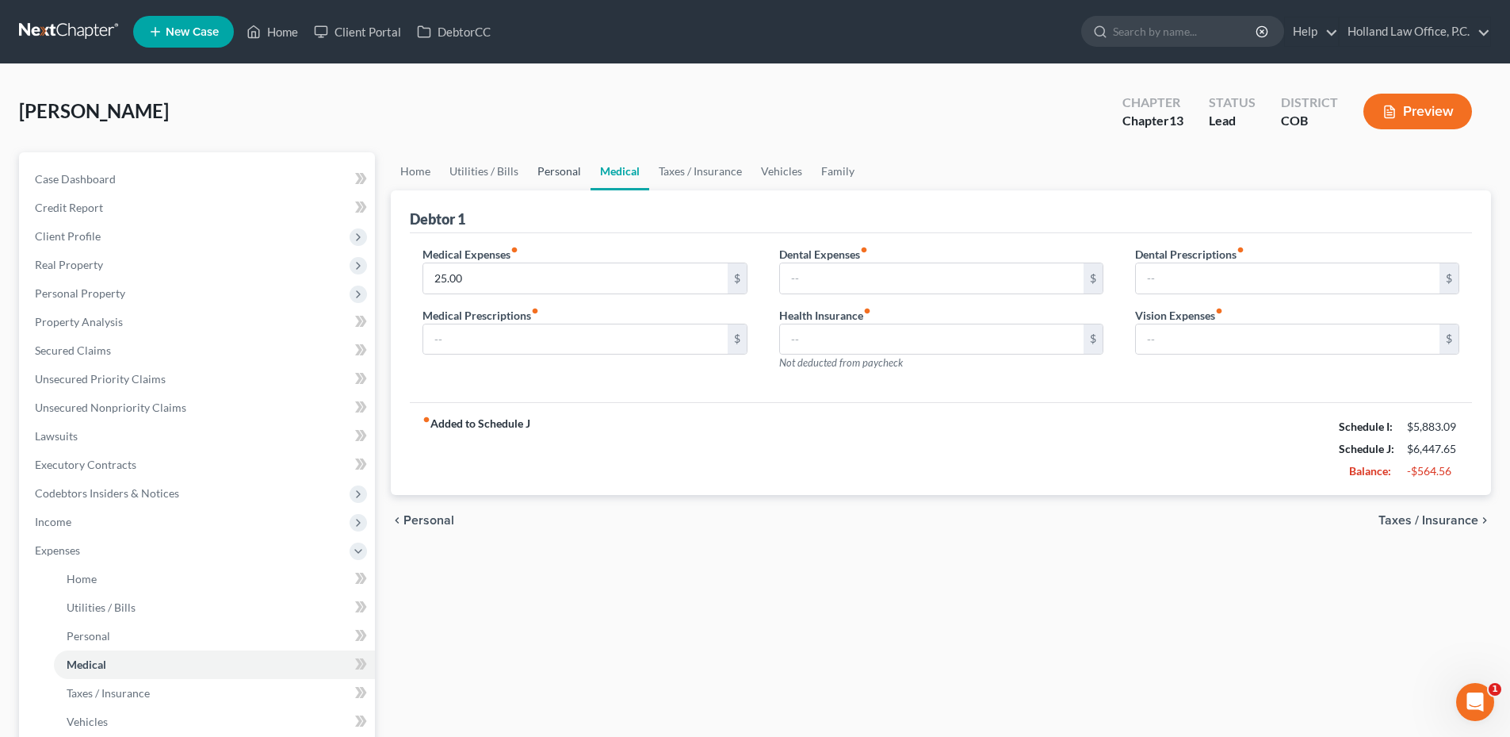
click at [558, 172] on link "Personal" at bounding box center [559, 171] width 63 height 38
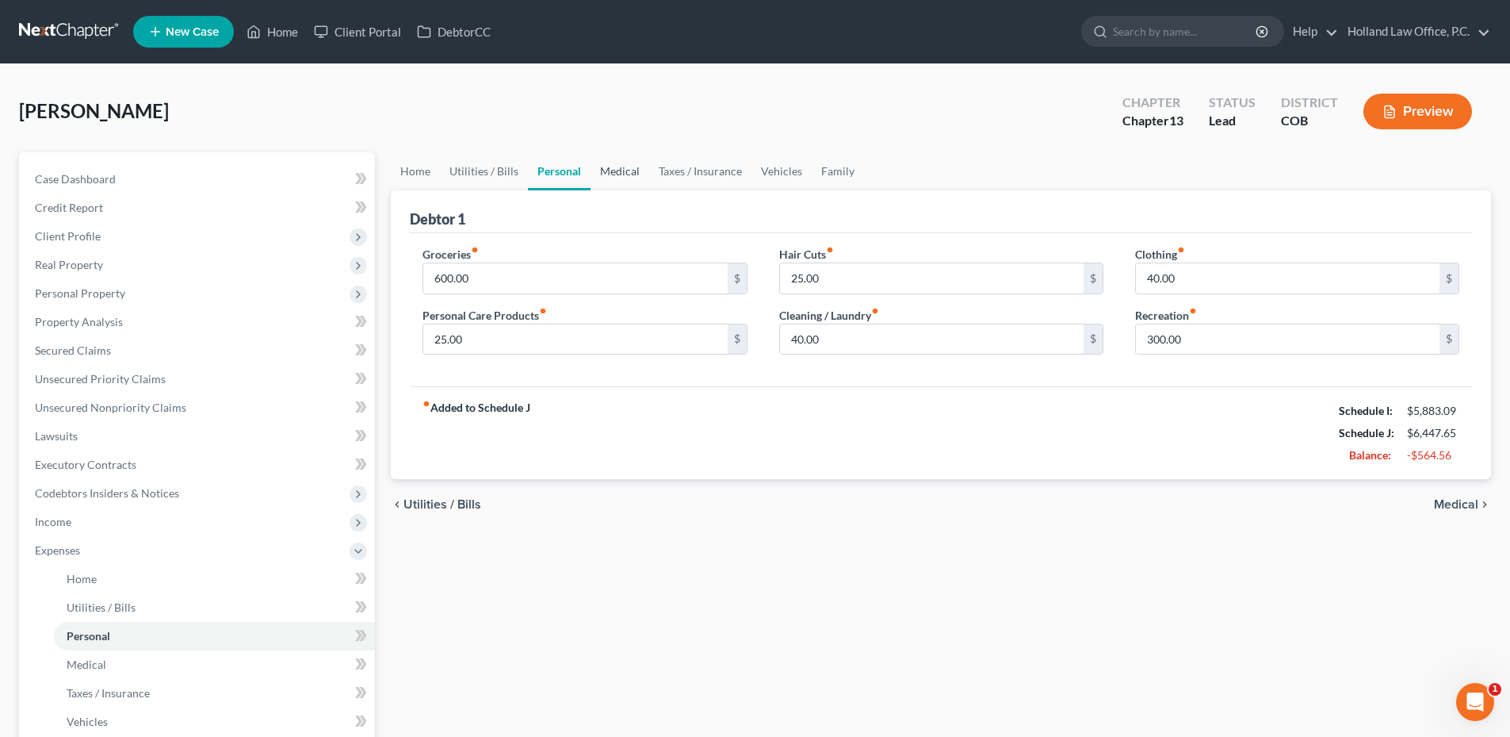
click at [641, 174] on link "Medical" at bounding box center [620, 171] width 59 height 38
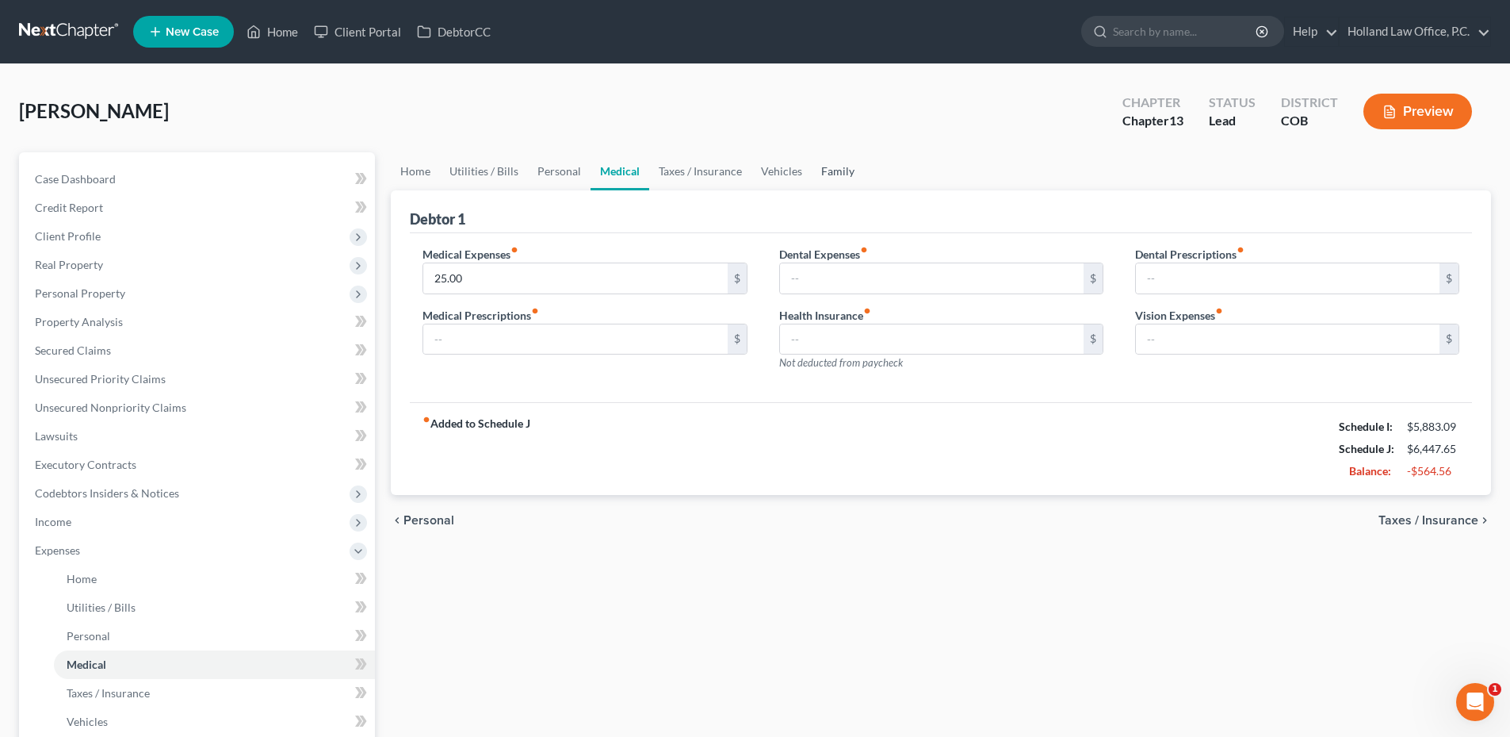
click at [828, 175] on link "Family" at bounding box center [838, 171] width 52 height 38
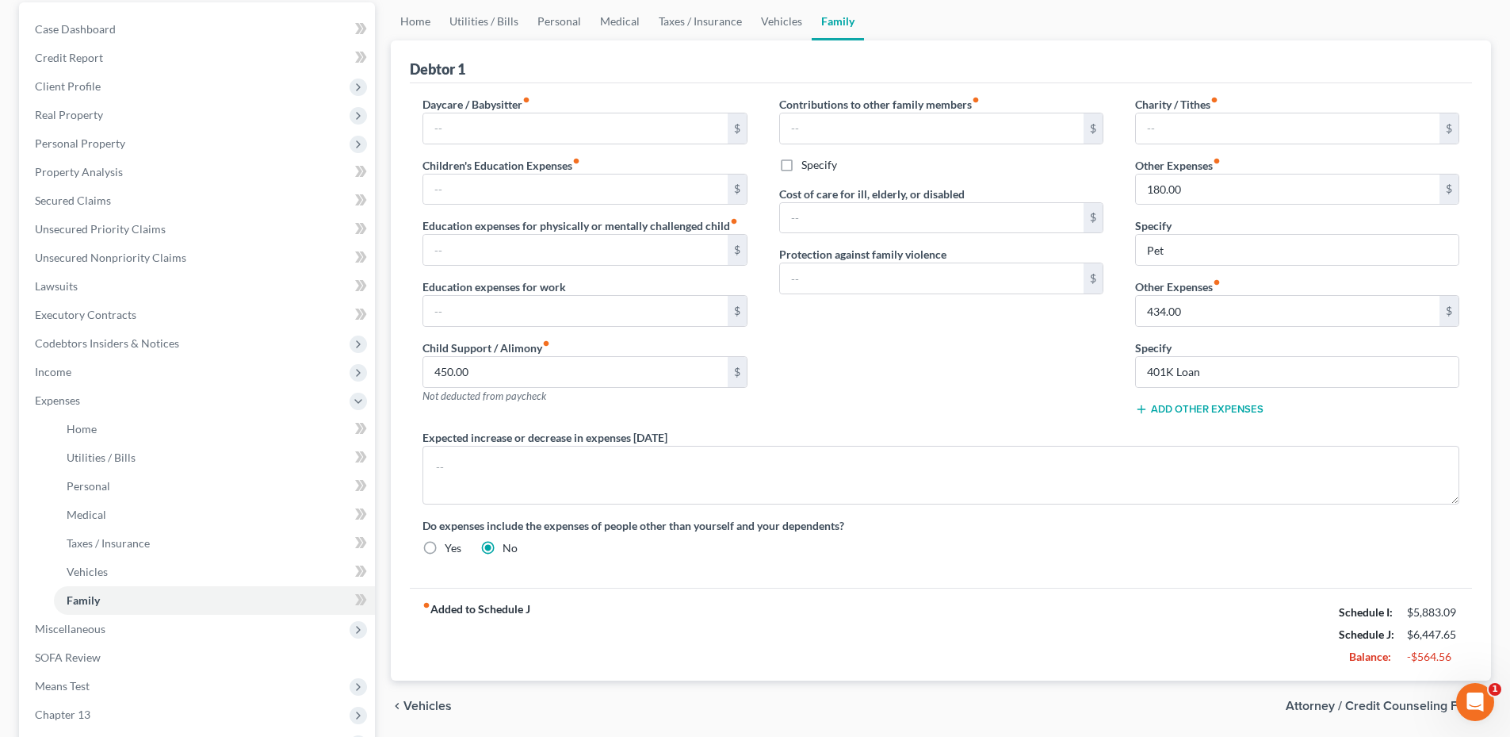
scroll to position [335, 0]
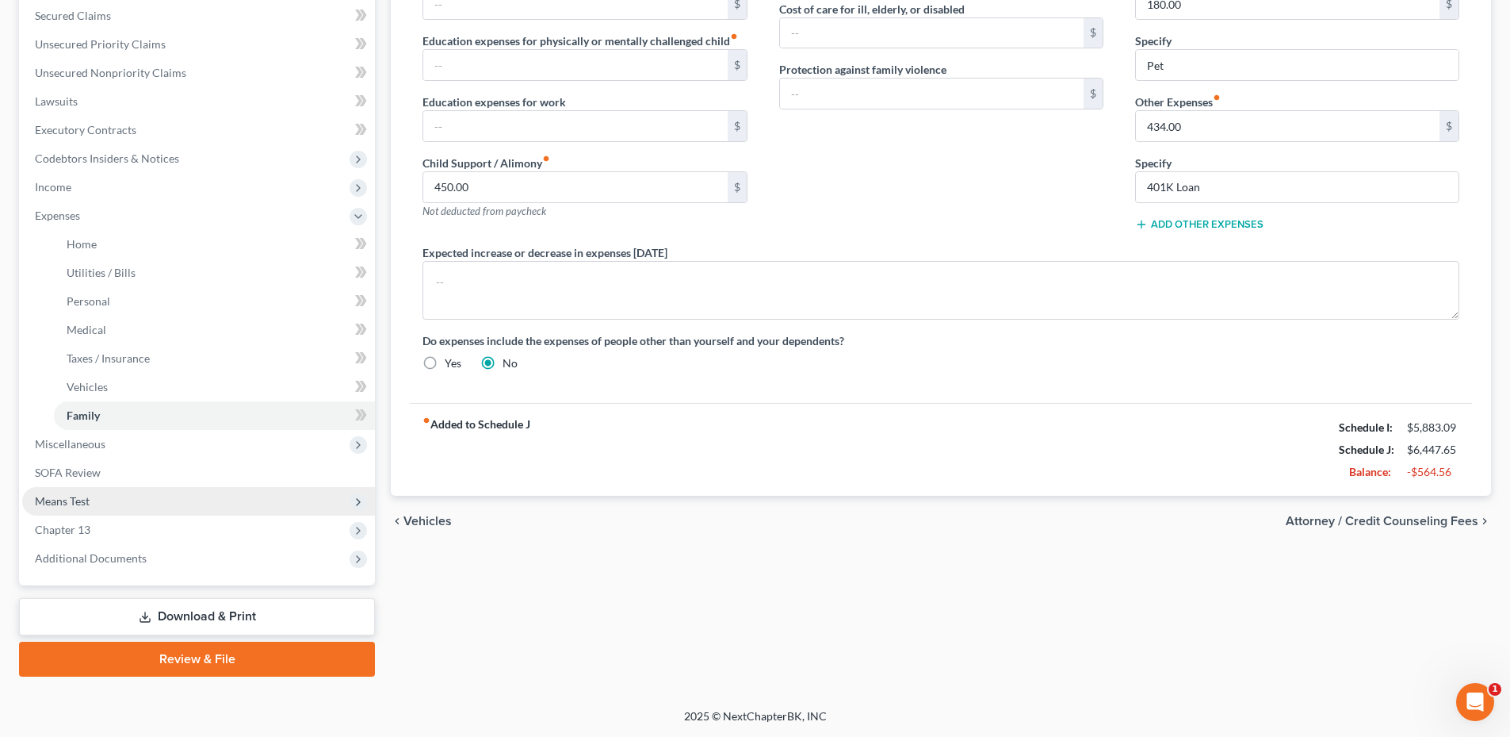
click at [95, 498] on span "Means Test" at bounding box center [198, 501] width 353 height 29
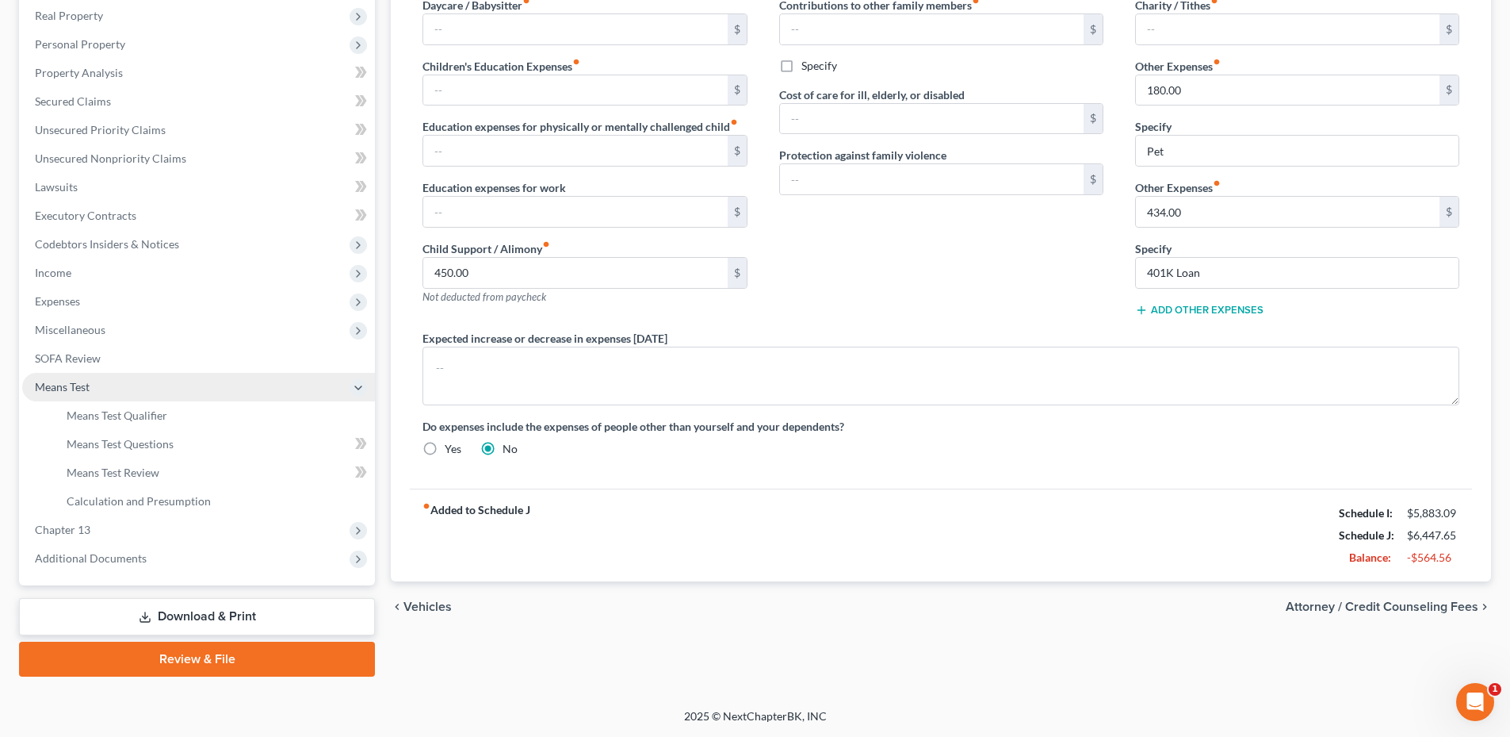
scroll to position [249, 0]
click at [161, 413] on span "Means Test Qualifier" at bounding box center [117, 414] width 101 height 13
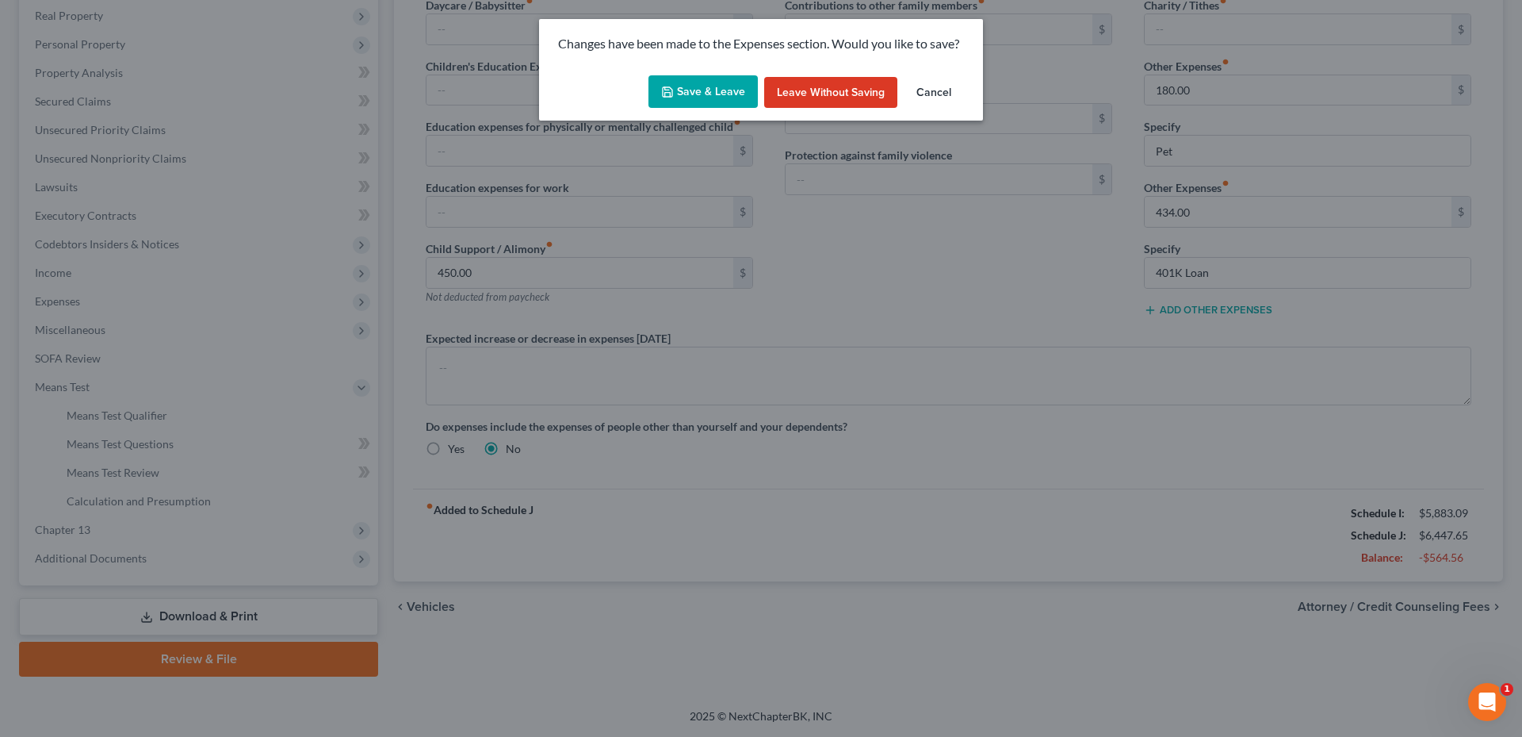
click at [688, 93] on button "Save & Leave" at bounding box center [703, 91] width 109 height 33
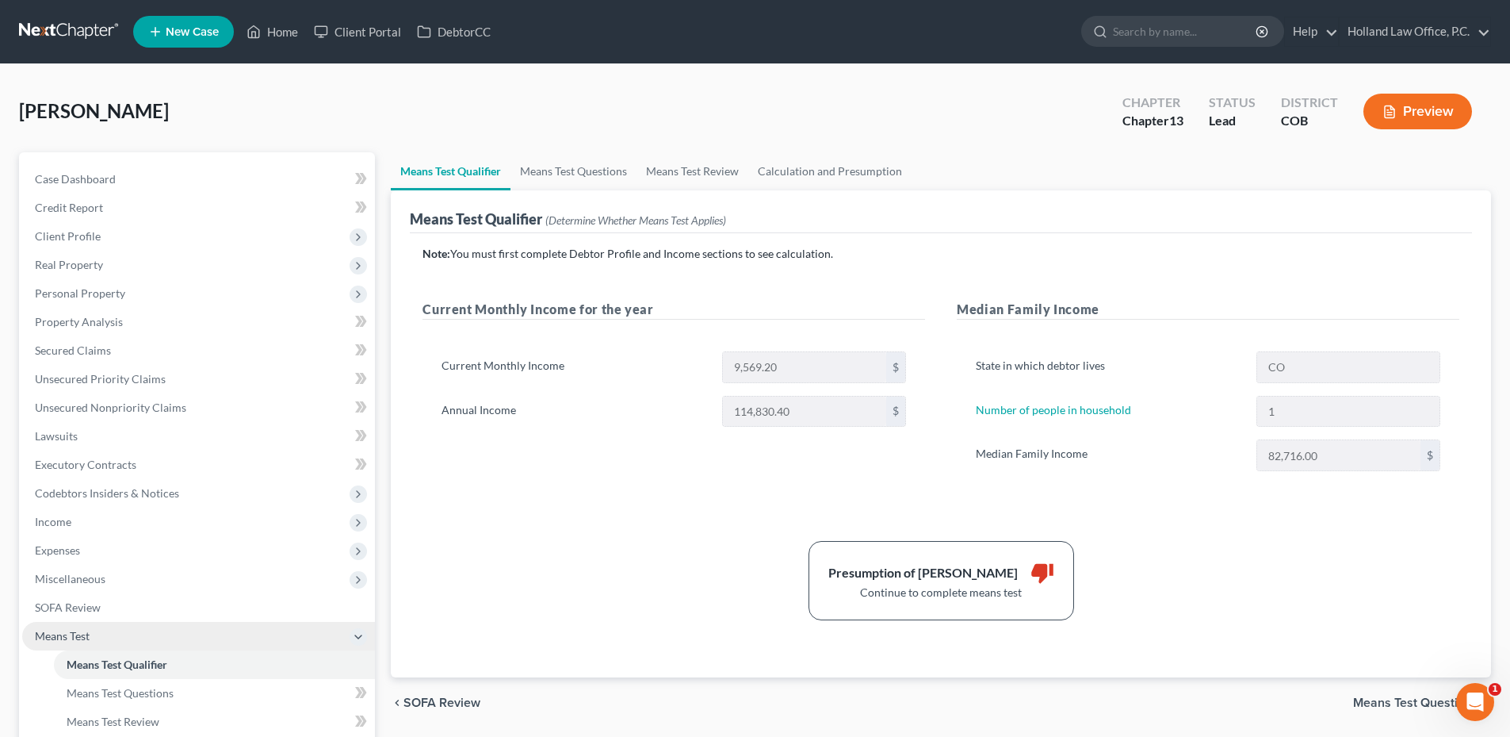
click at [101, 636] on span "Means Test" at bounding box center [198, 636] width 353 height 29
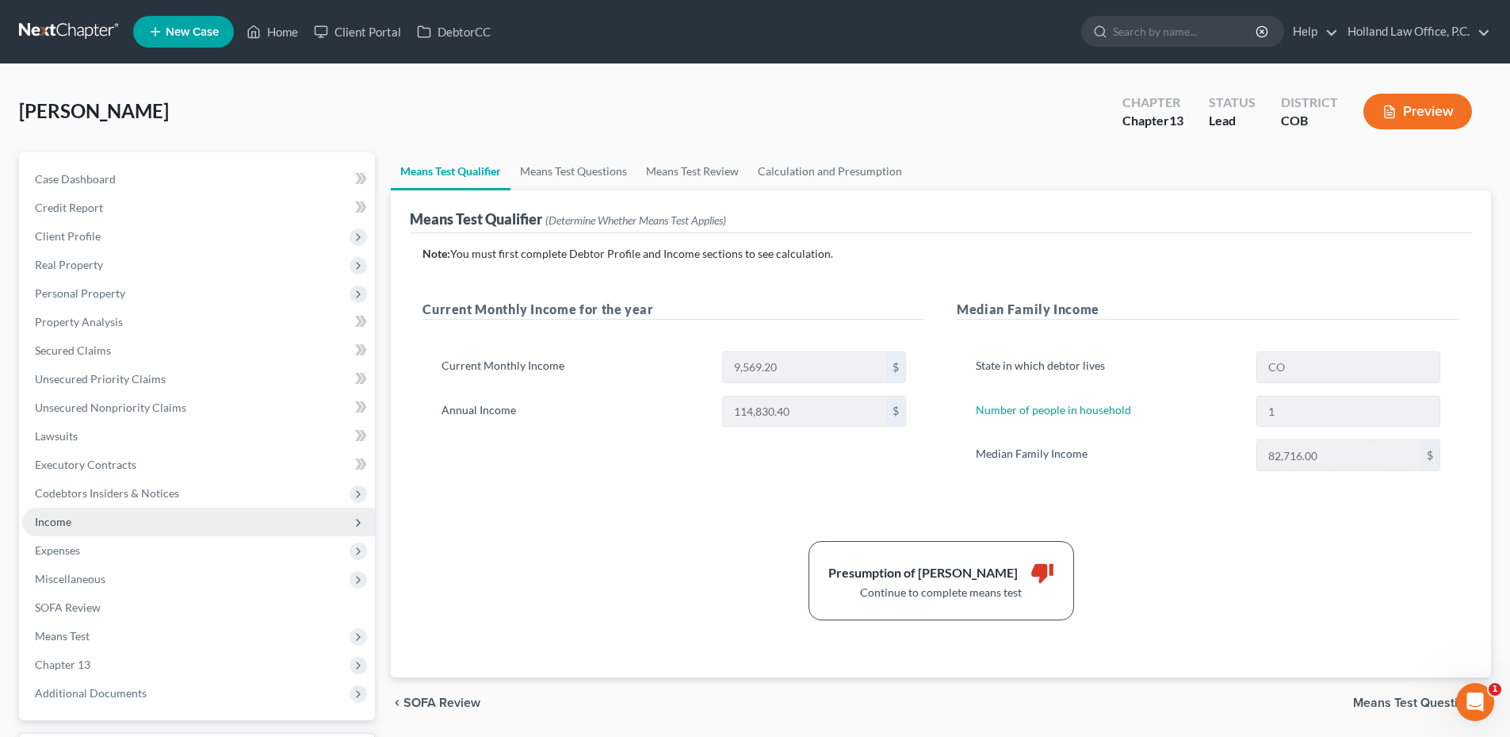
click at [98, 526] on span "Income" at bounding box center [198, 521] width 353 height 29
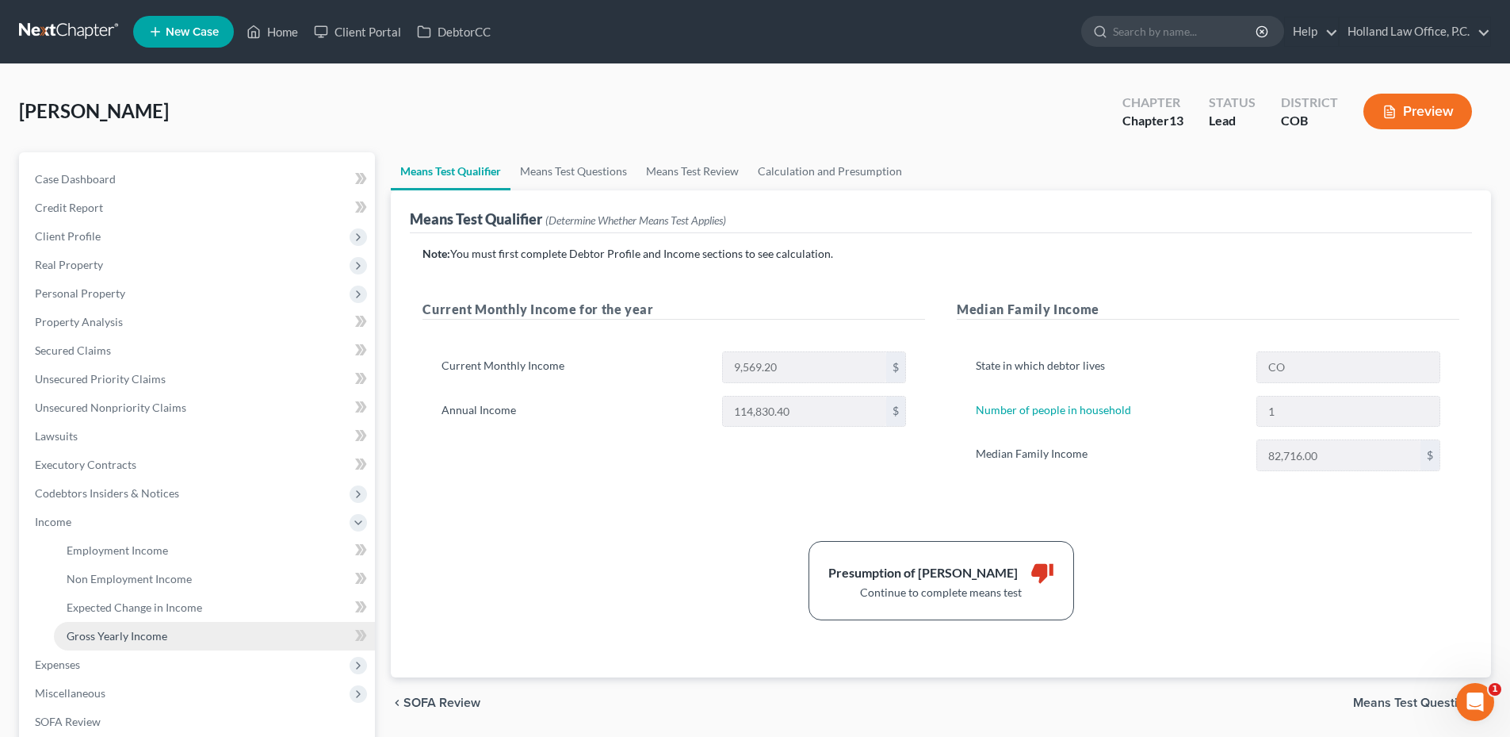
click at [205, 637] on link "Gross Yearly Income" at bounding box center [214, 636] width 321 height 29
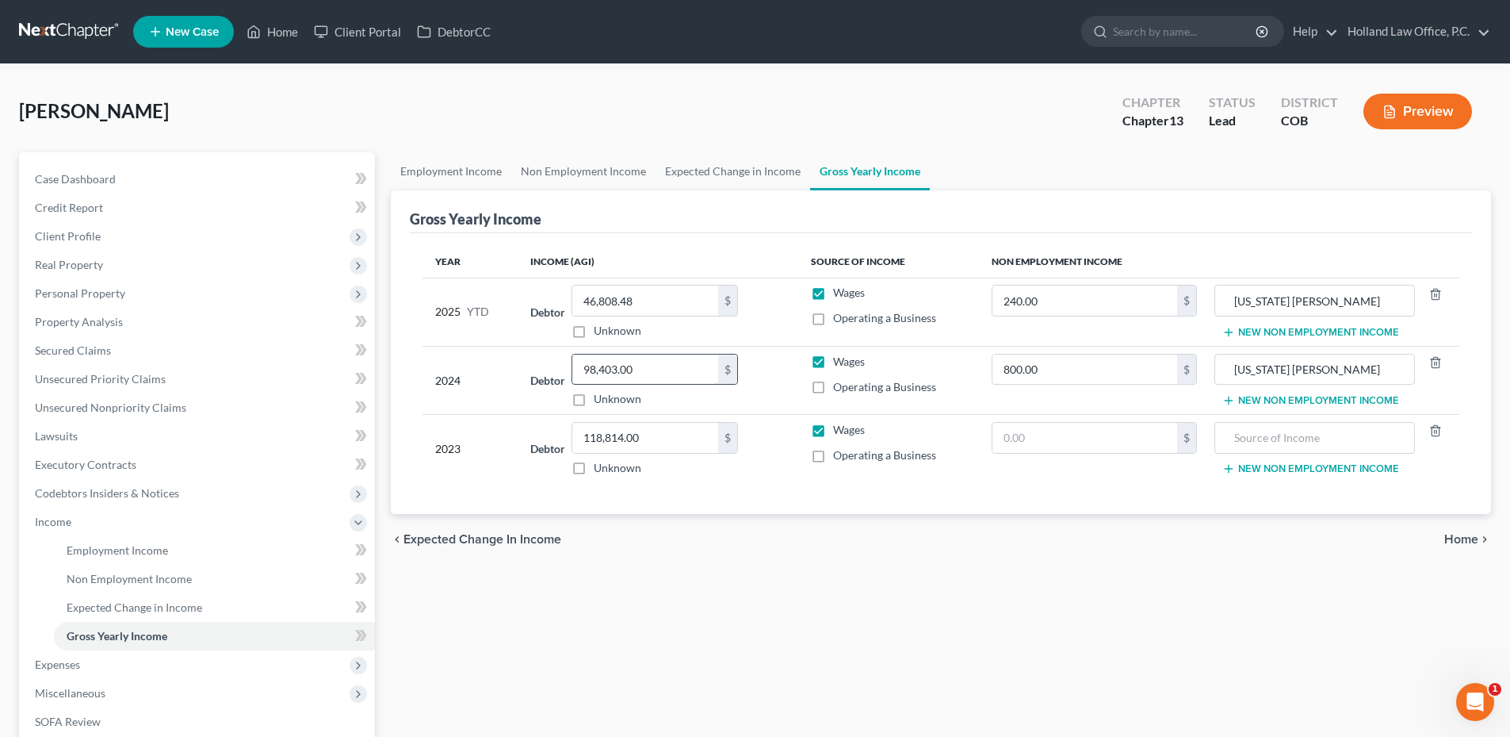
click at [640, 368] on input "98,403.00" at bounding box center [645, 369] width 146 height 30
click at [662, 433] on input "118,814.00" at bounding box center [645, 438] width 146 height 30
click at [645, 439] on input "26,399.32" at bounding box center [645, 438] width 146 height 30
click at [842, 522] on div "chevron_left Expected Change in Income Home chevron_right" at bounding box center [941, 539] width 1100 height 51
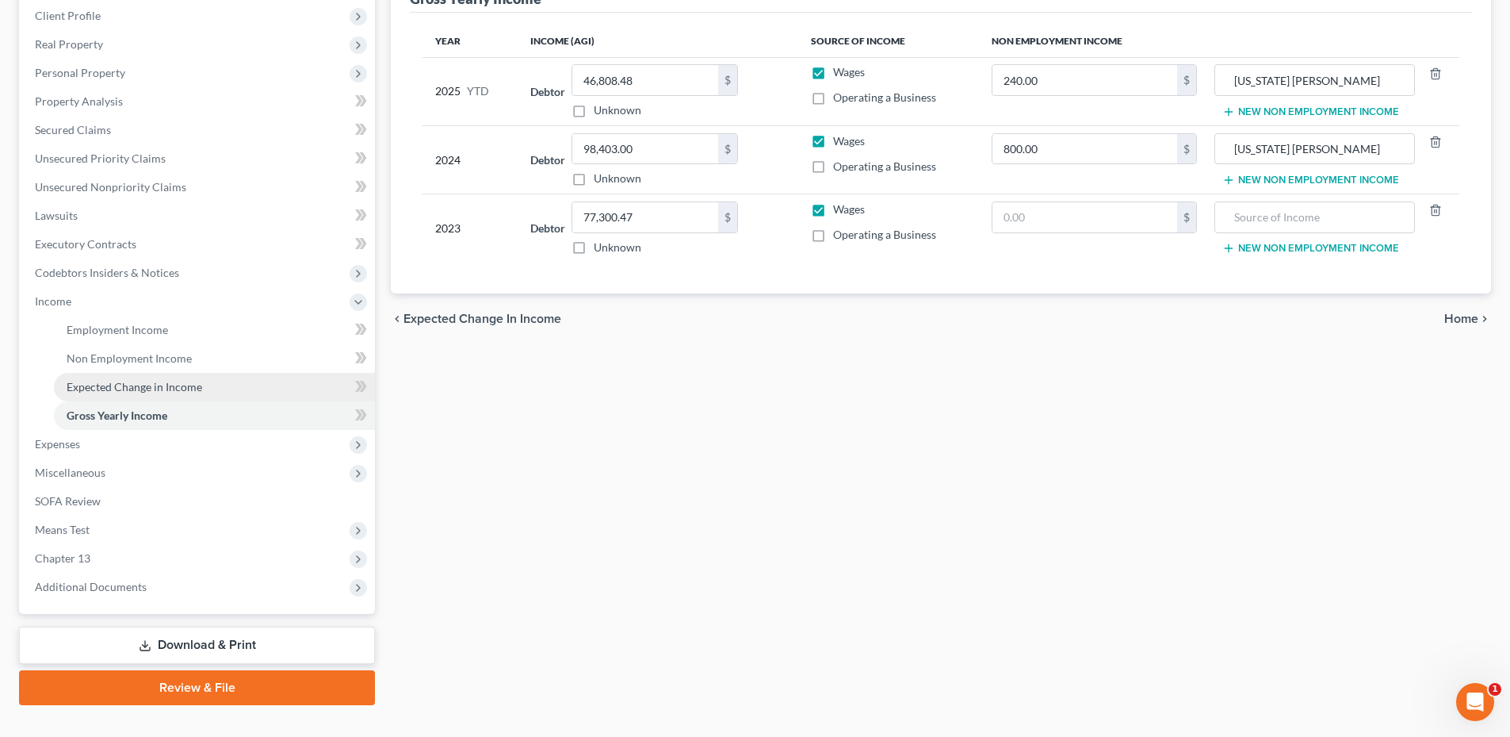
scroll to position [238, 0]
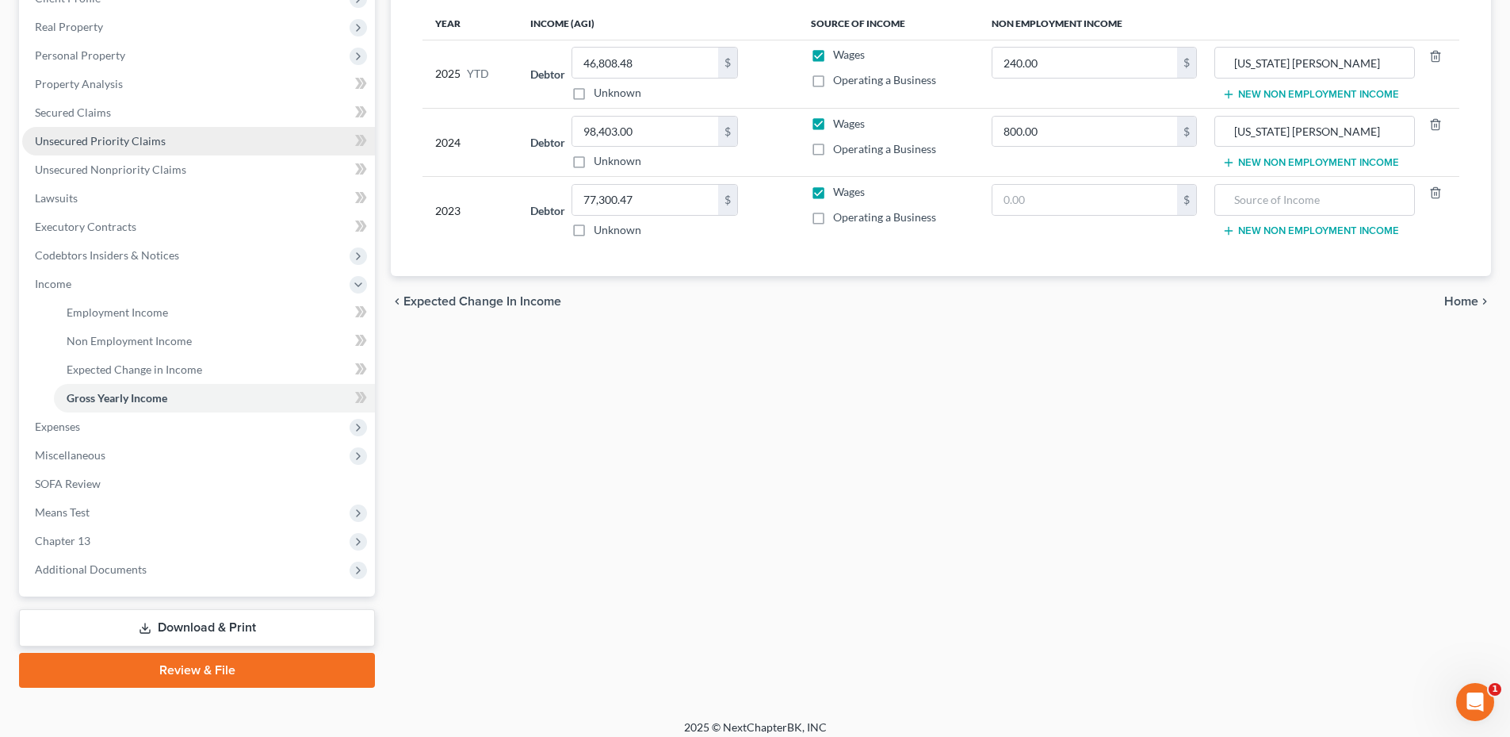
click at [123, 149] on link "Unsecured Priority Claims" at bounding box center [198, 141] width 353 height 29
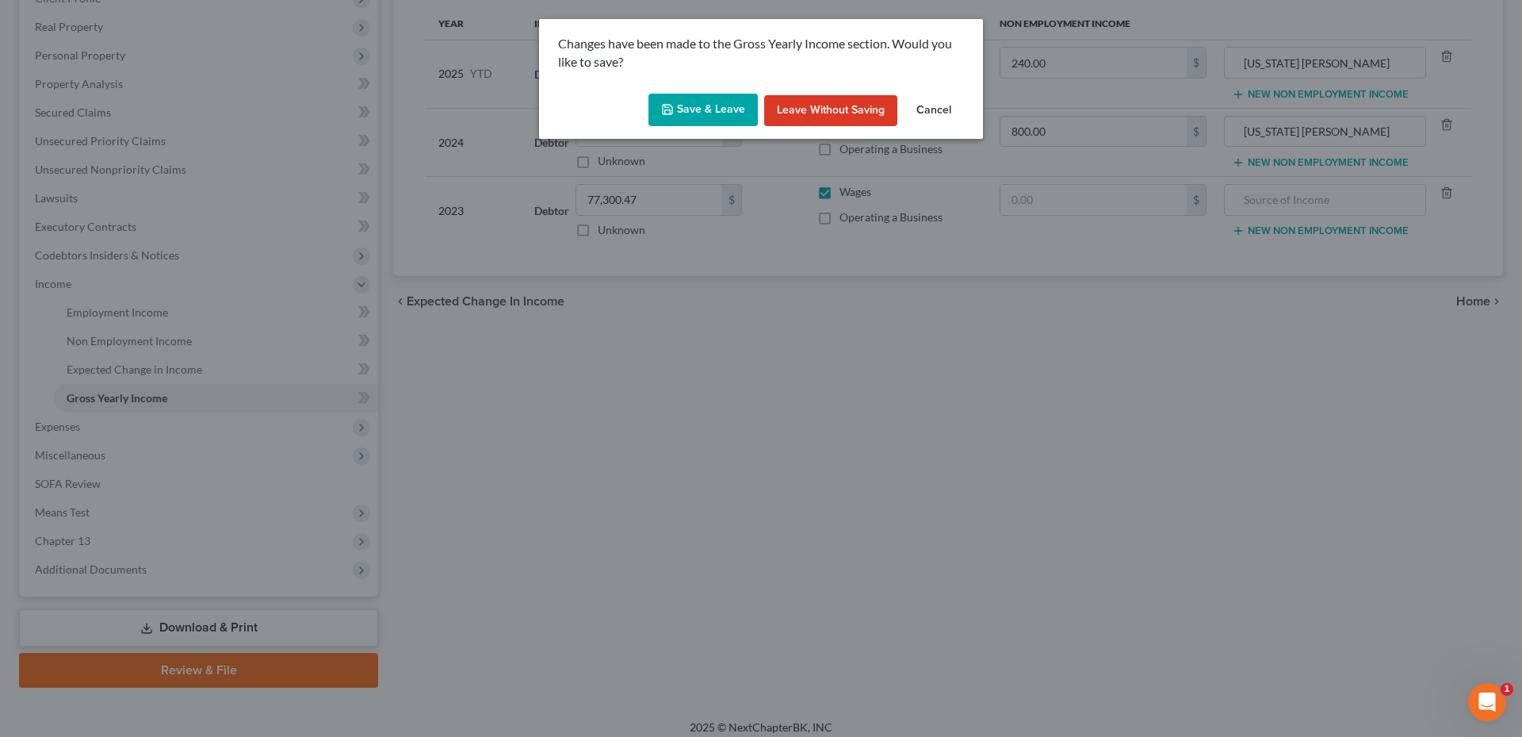
click at [117, 165] on div "Changes have been made to the Gross Yearly Income section. Would you like to sa…" at bounding box center [761, 368] width 1522 height 737
click at [682, 113] on button "Save & Leave" at bounding box center [703, 110] width 109 height 33
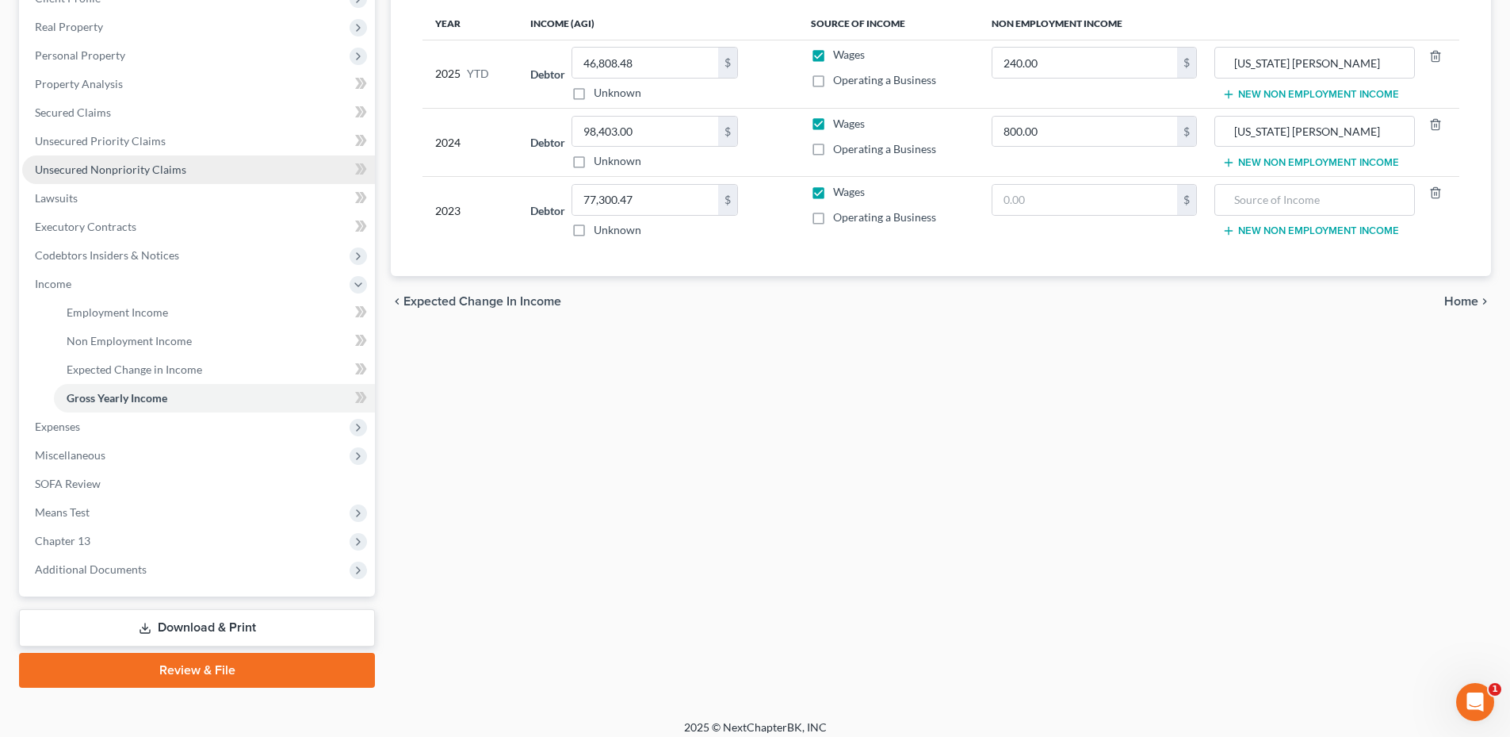
click at [113, 163] on span "Unsecured Nonpriority Claims" at bounding box center [110, 169] width 151 height 13
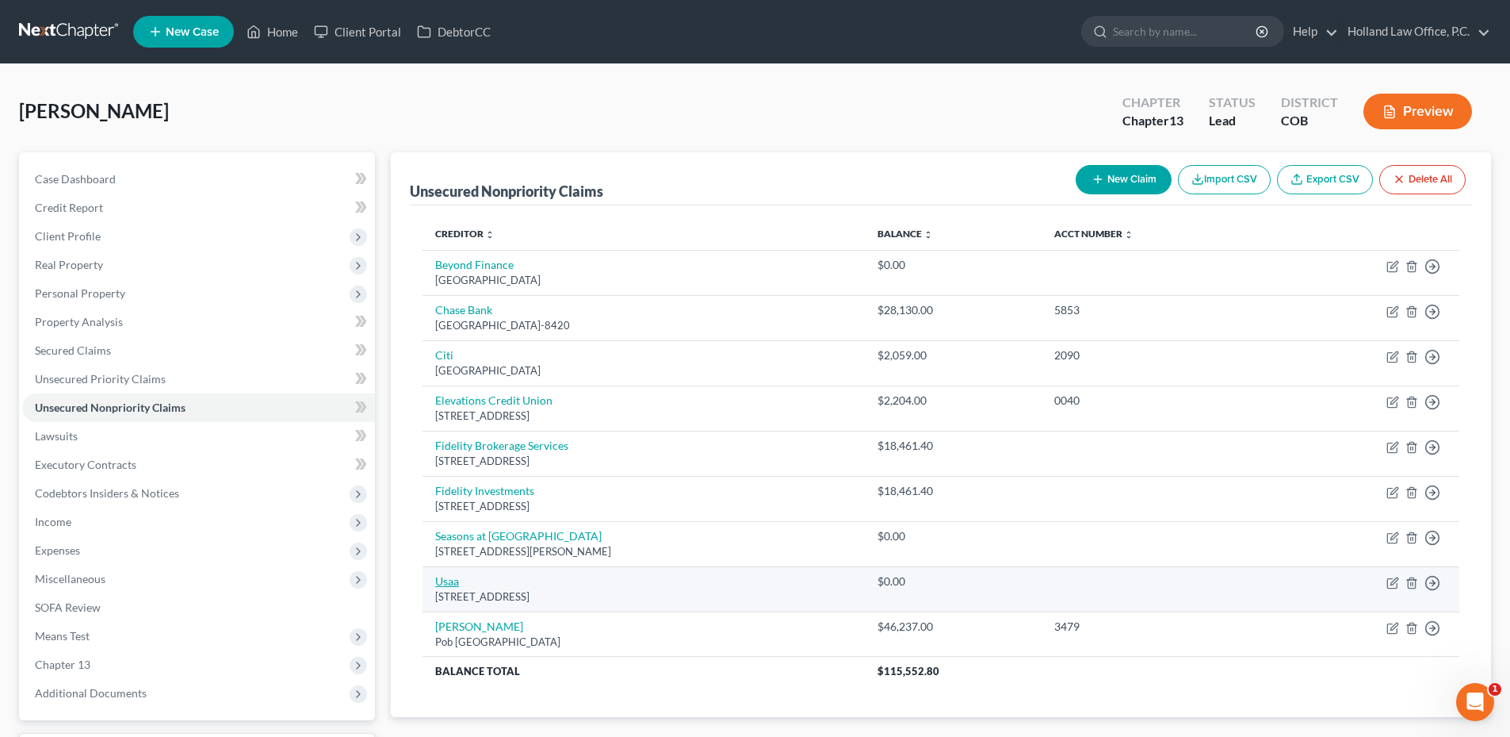
click at [450, 581] on link "Usaa" at bounding box center [447, 580] width 24 height 13
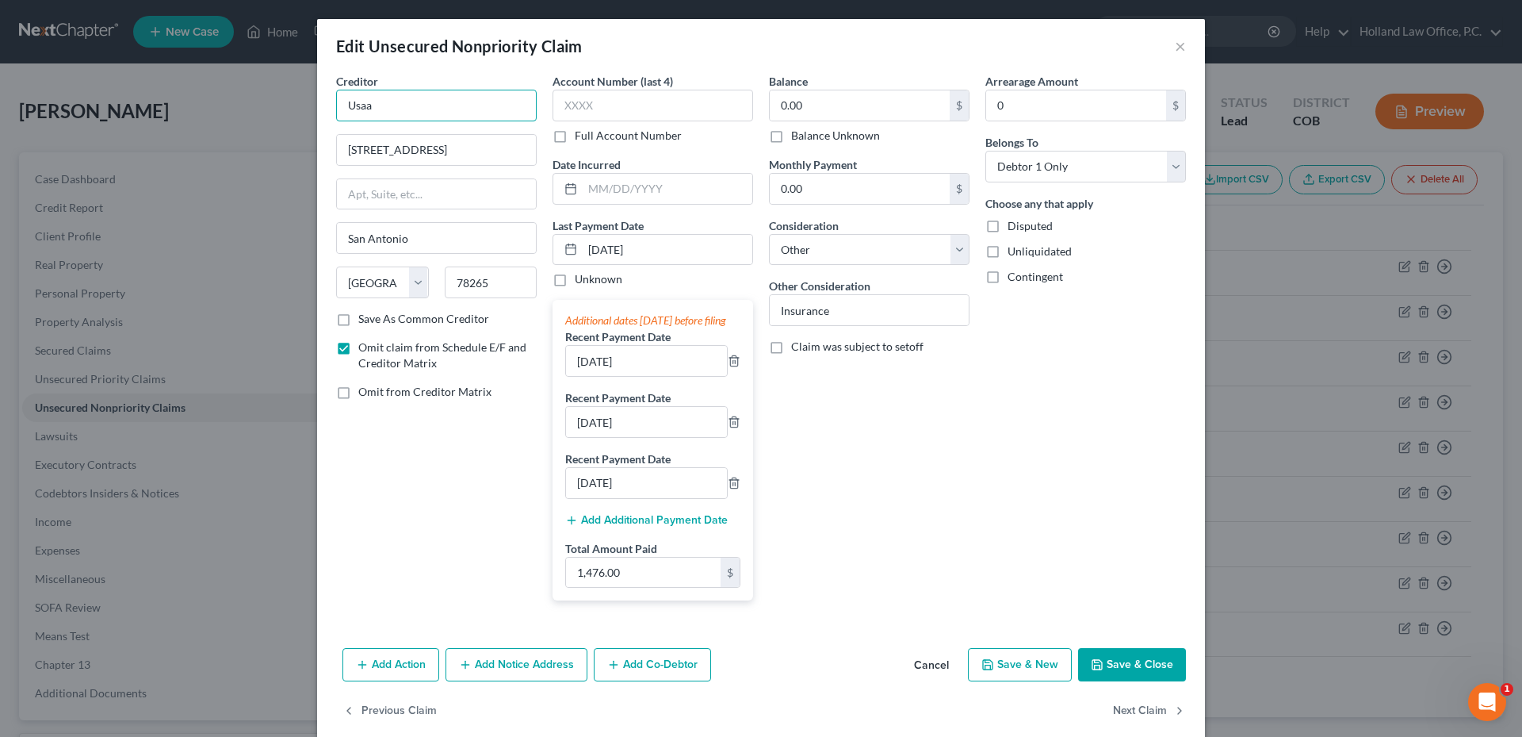
click at [379, 100] on input "Usaa" at bounding box center [436, 106] width 201 height 32
click at [951, 427] on div "Balance 0.00 $ Balance Unknown Balance Undetermined 0.00 $ Balance Unknown Mont…" at bounding box center [869, 343] width 216 height 540
click at [855, 201] on input "0.00" at bounding box center [860, 189] width 180 height 30
click at [940, 509] on div "Balance 0.00 $ Balance Unknown Balance Undetermined 0.00 $ Balance Unknown Mont…" at bounding box center [869, 343] width 216 height 540
click at [1107, 672] on button "Save & Close" at bounding box center [1132, 664] width 108 height 33
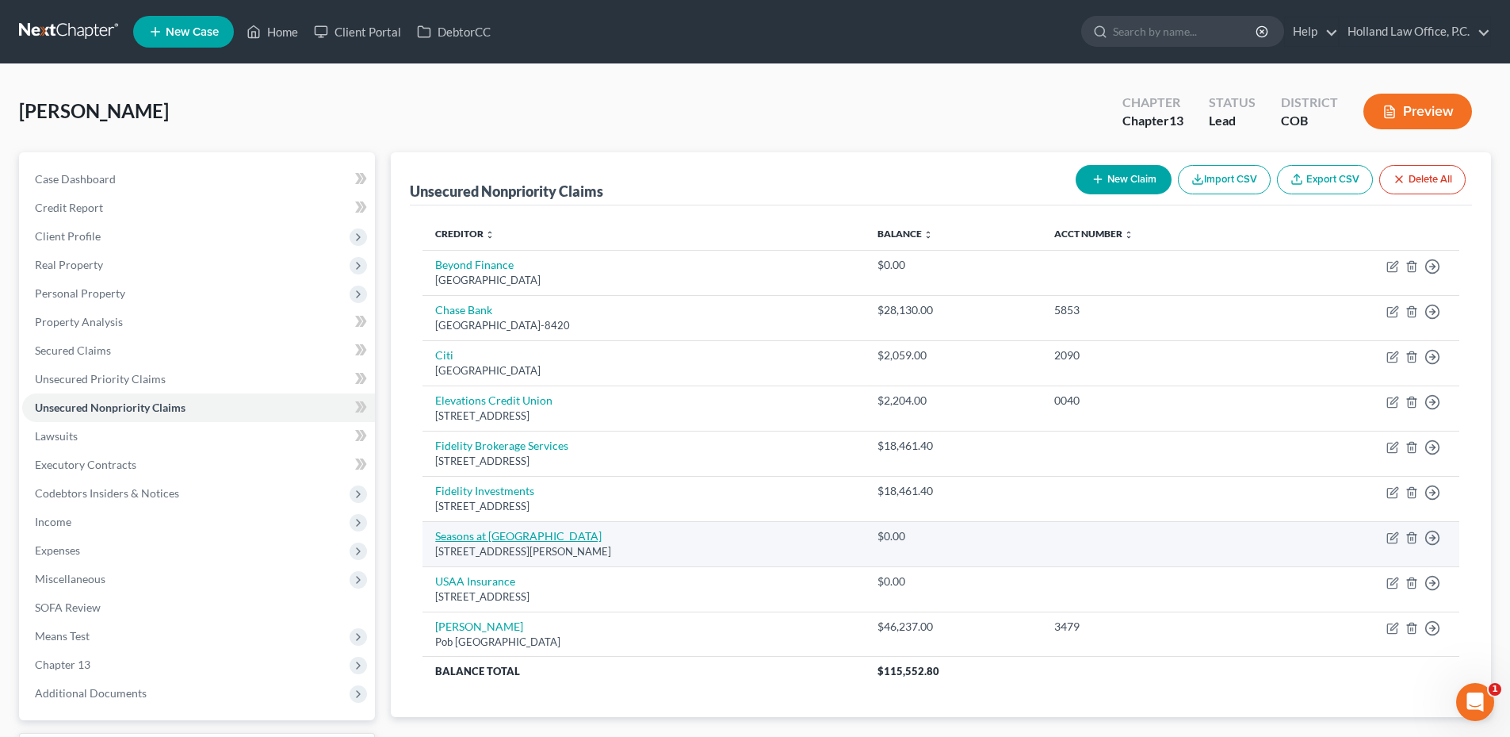
click at [501, 533] on link "Seasons at Horsetooth Crossing" at bounding box center [518, 535] width 166 height 13
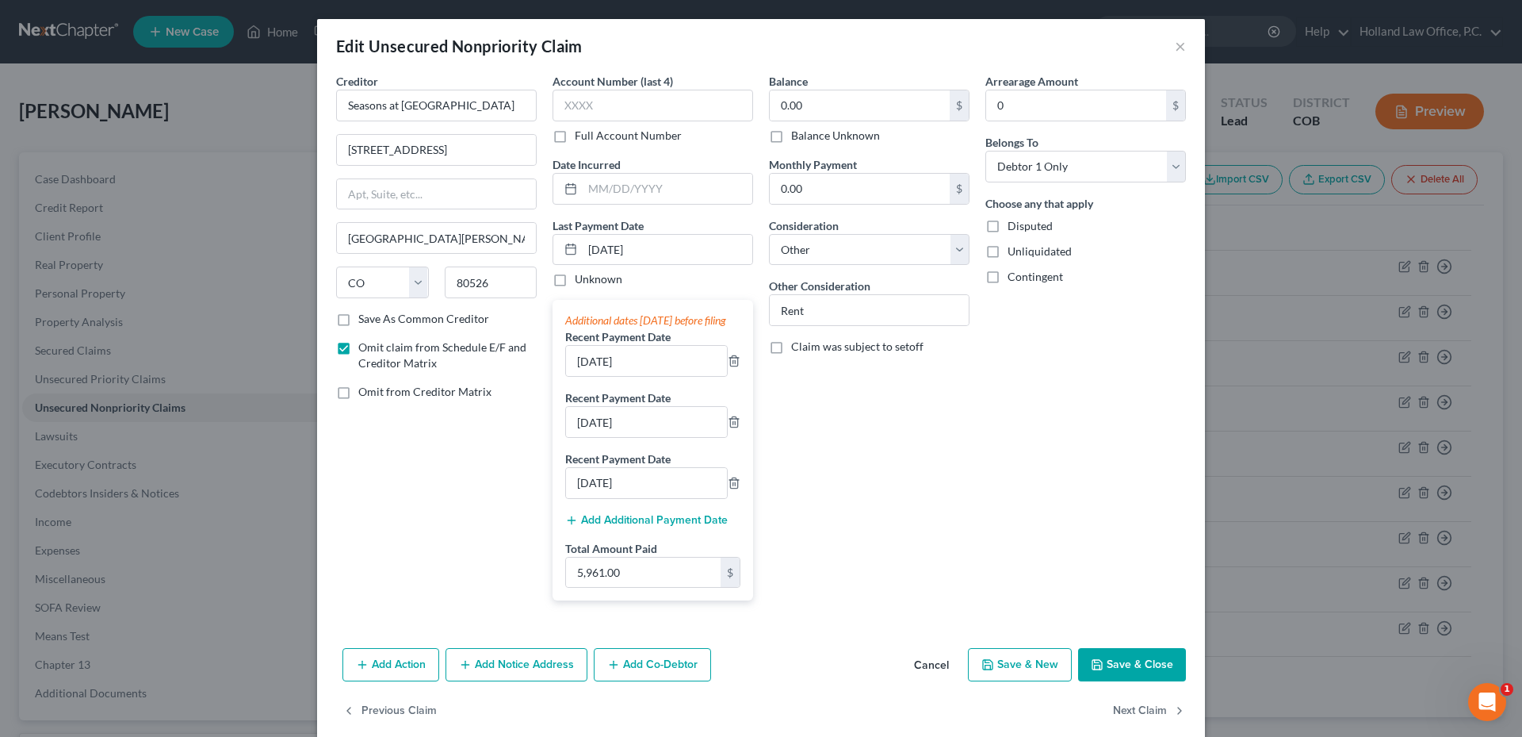
click at [829, 213] on div "Balance 0.00 $ Balance Unknown Balance Undetermined 0.00 $ Balance Unknown Mont…" at bounding box center [869, 343] width 216 height 540
click at [823, 203] on input "0.00" at bounding box center [860, 189] width 180 height 30
click at [1097, 671] on icon "button" at bounding box center [1097, 664] width 13 height 13
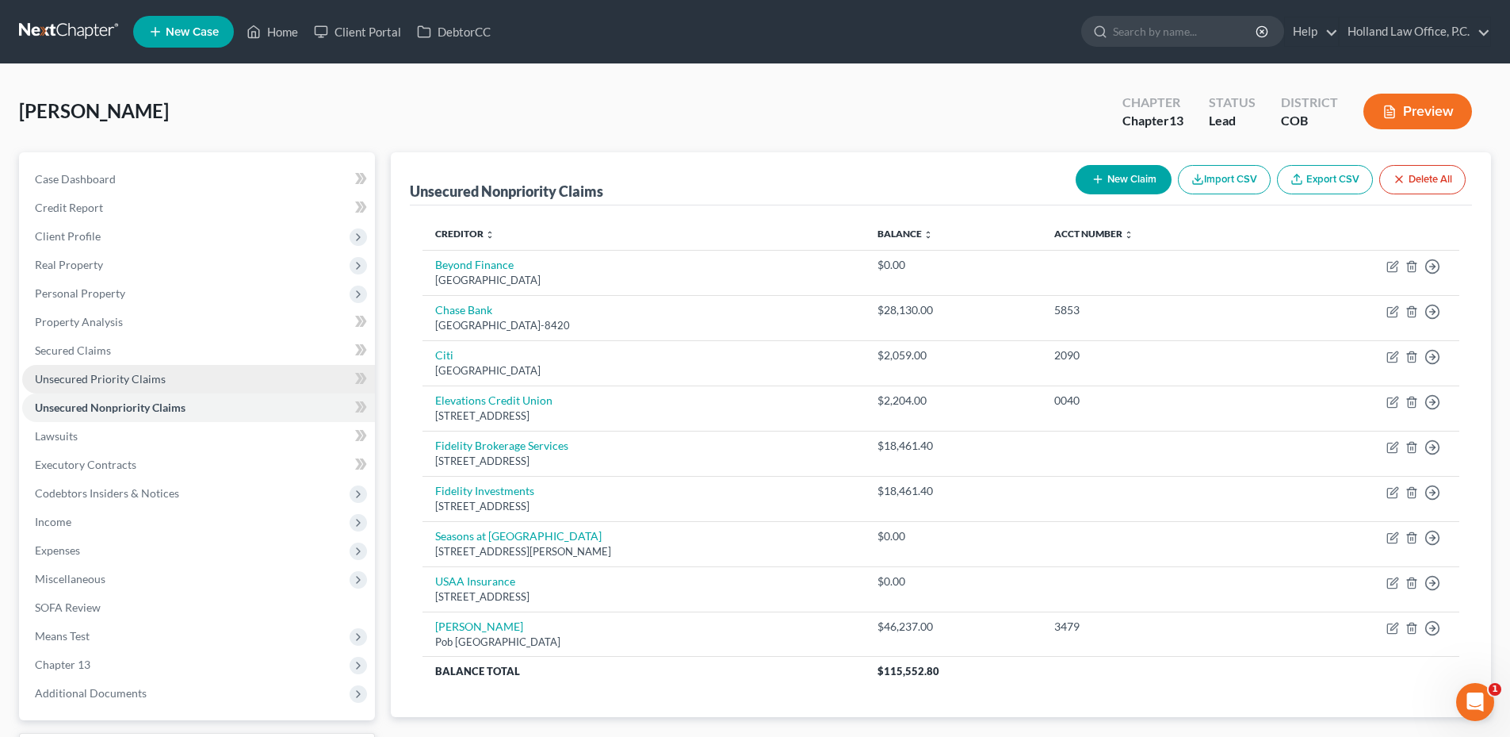
click at [105, 381] on span "Unsecured Priority Claims" at bounding box center [100, 378] width 131 height 13
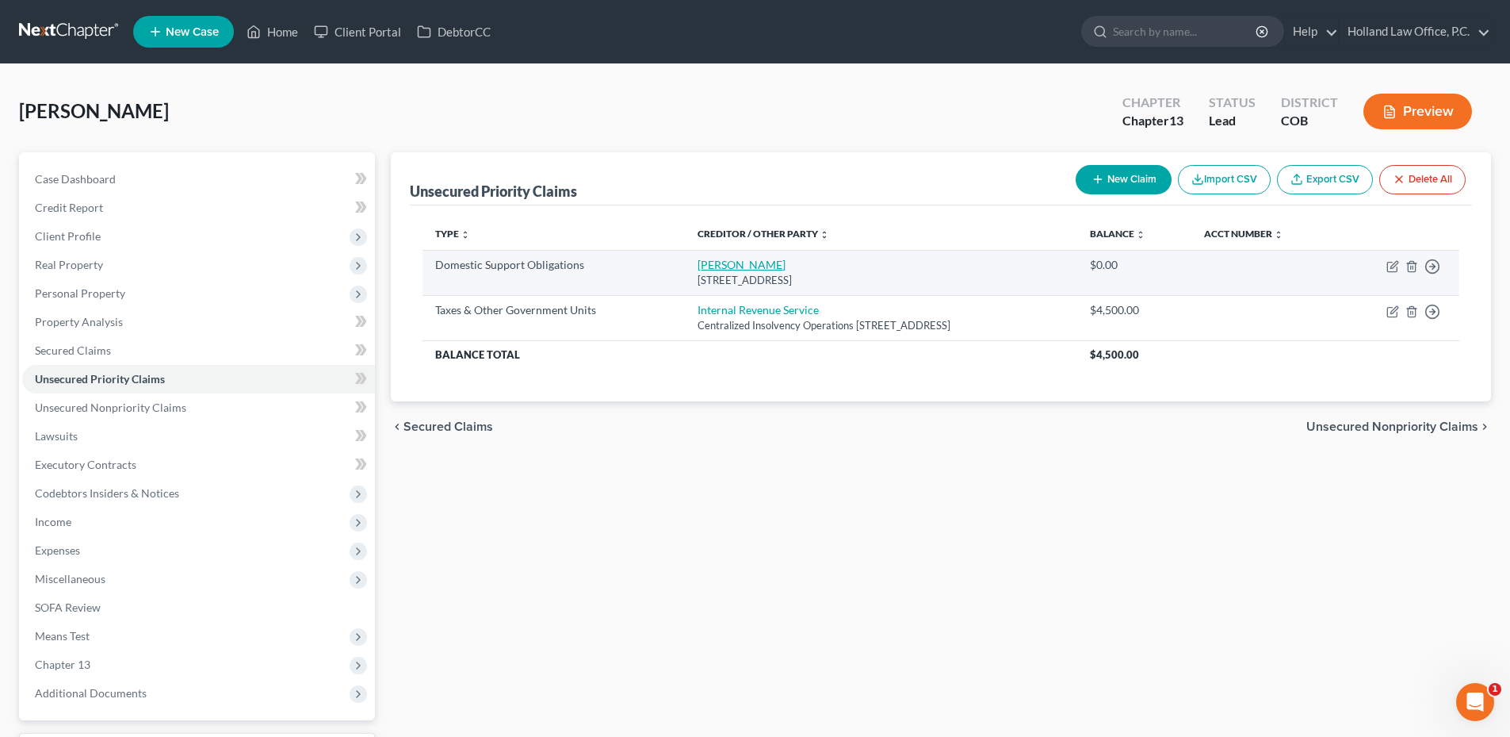
click at [725, 269] on link "Haley Kitchen" at bounding box center [742, 264] width 88 height 13
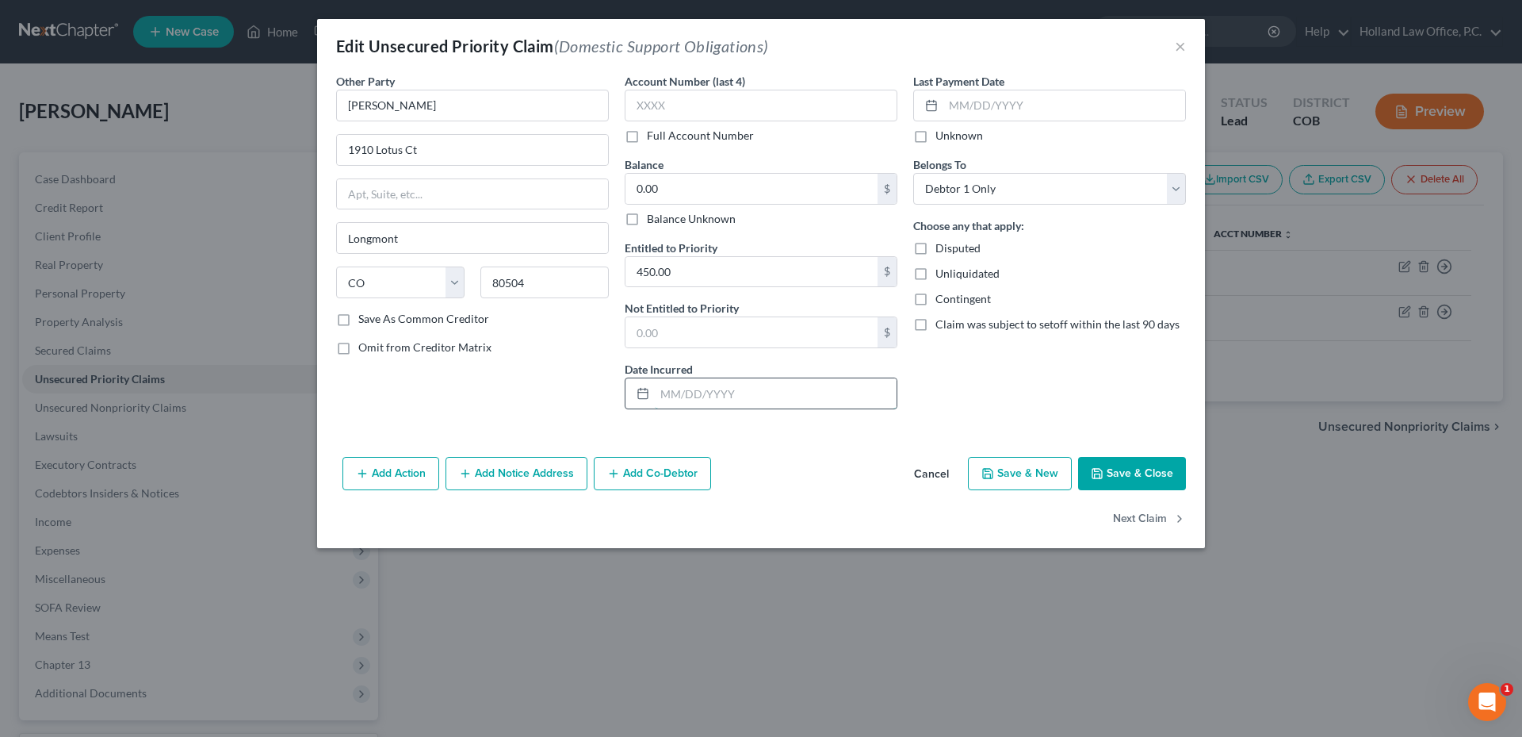
click at [752, 400] on input "text" at bounding box center [776, 393] width 242 height 30
click at [1066, 404] on div "Last Payment Date Unknown Belongs To * Select Debtor 1 Only Debtor 2 Only Debto…" at bounding box center [1049, 247] width 289 height 349
click at [1106, 469] on button "Save & Close" at bounding box center [1132, 473] width 108 height 33
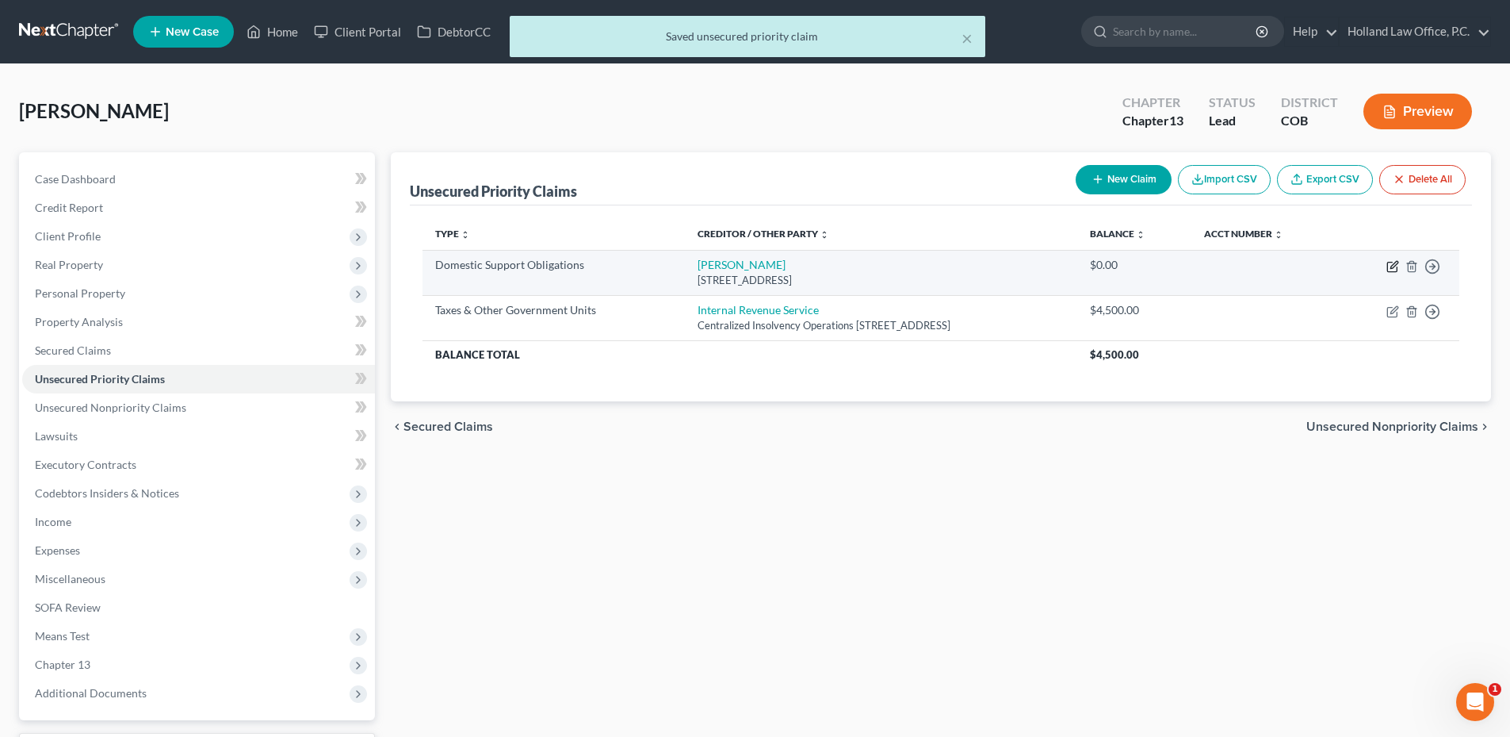
click at [1395, 265] on icon "button" at bounding box center [1394, 264] width 7 height 7
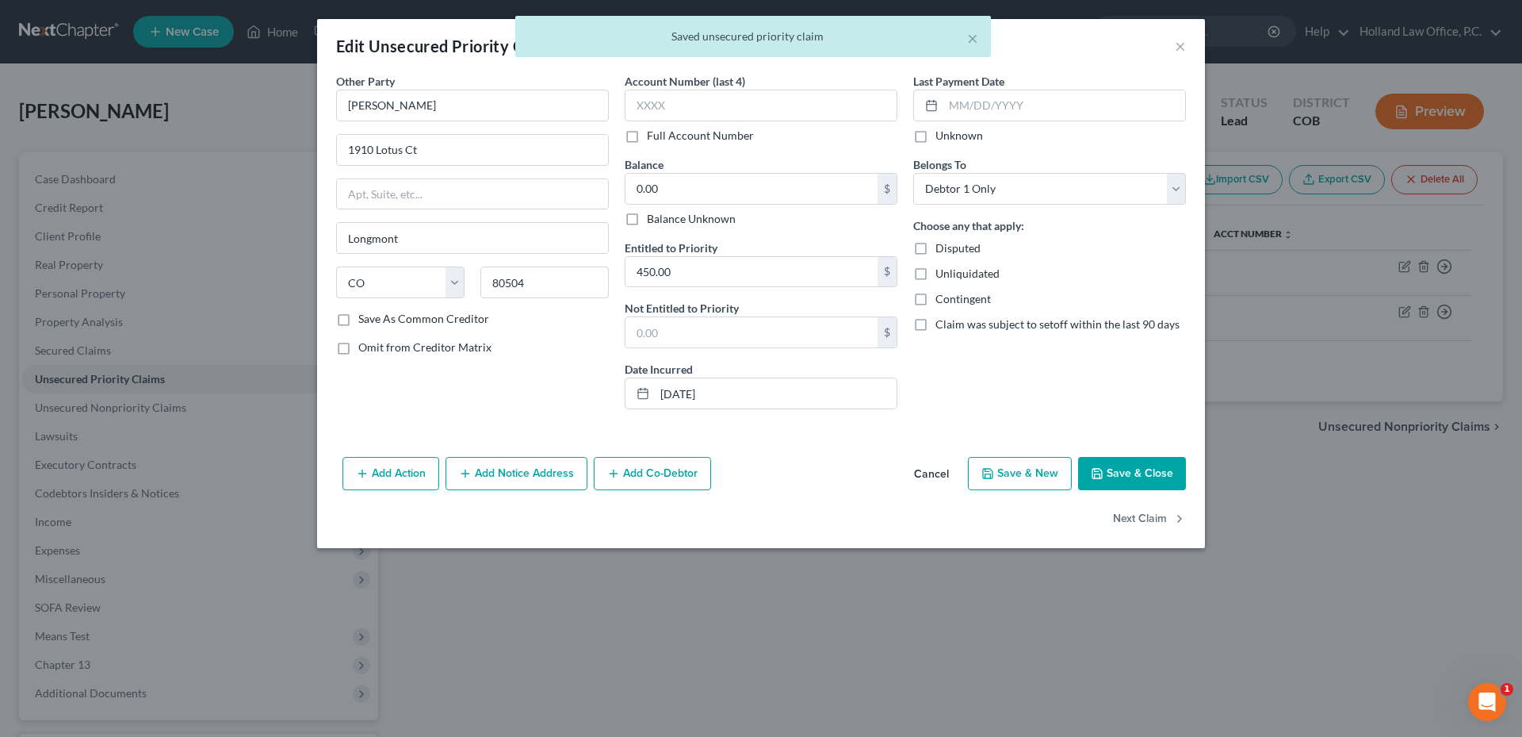
click at [358, 320] on label "Save As Common Creditor" at bounding box center [423, 319] width 131 height 16
click at [365, 320] on input "Save As Common Creditor" at bounding box center [370, 316] width 10 height 10
click at [431, 112] on input "Haley Kitchen" at bounding box center [472, 106] width 273 height 32
click at [362, 109] on input "Haley Kitchen" at bounding box center [472, 106] width 273 height 32
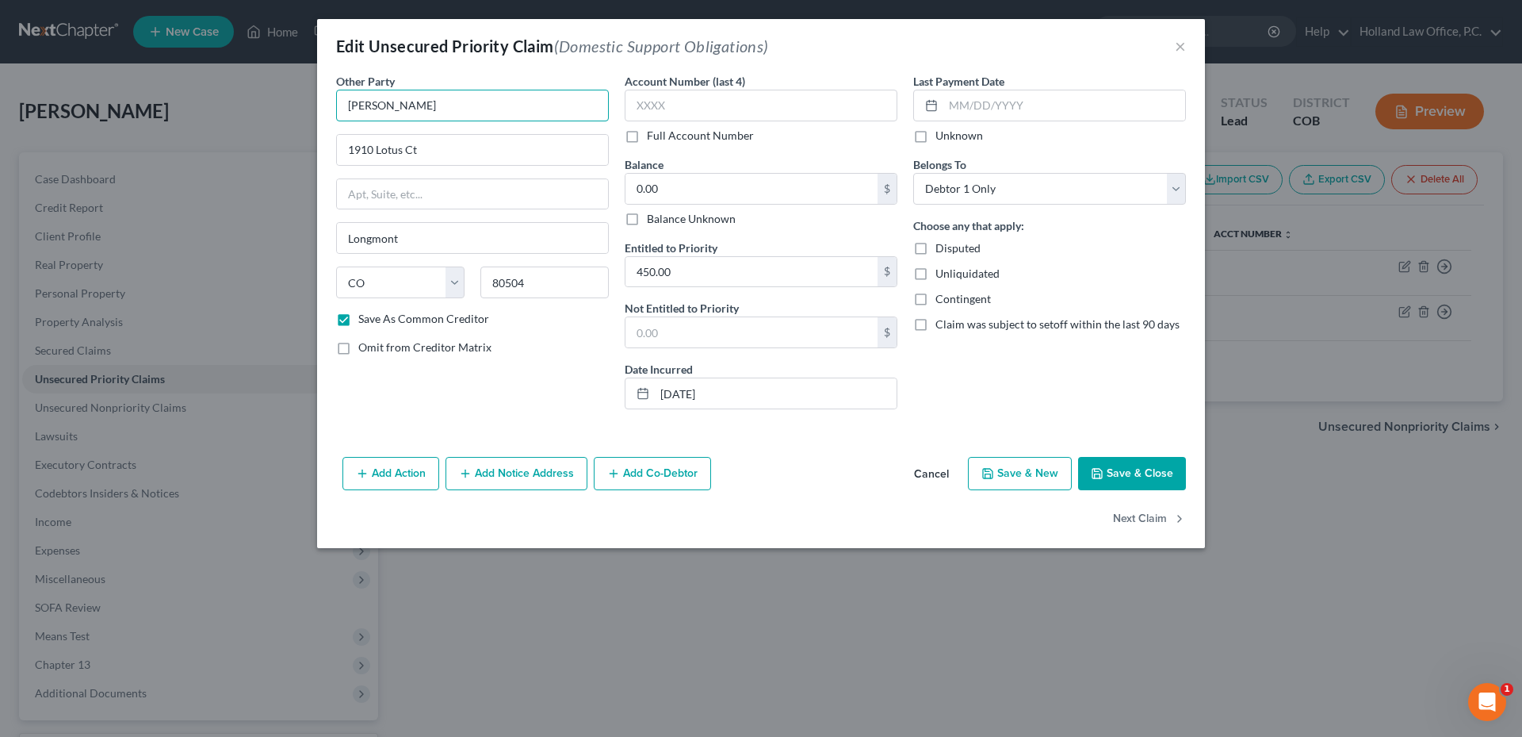
drag, startPoint x: 354, startPoint y: 109, endPoint x: 450, endPoint y: 103, distance: 96.9
click at [450, 103] on input "Haley Kitchen" at bounding box center [472, 106] width 273 height 32
drag, startPoint x: 450, startPoint y: 103, endPoint x: 340, endPoint y: 117, distance: 110.3
click at [340, 117] on input "Haley Kitchen" at bounding box center [472, 106] width 273 height 32
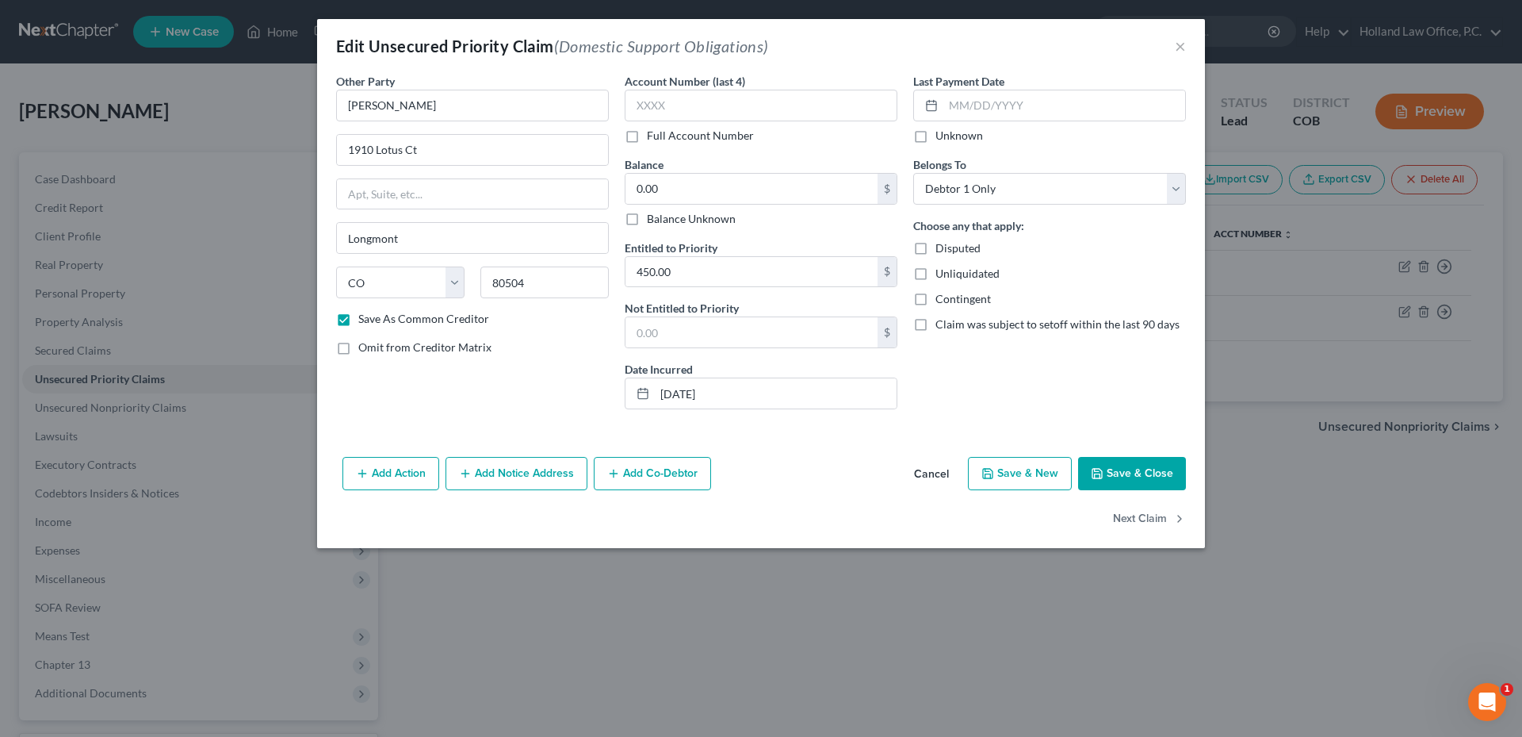
click at [1161, 469] on button "Save & Close" at bounding box center [1132, 473] width 108 height 33
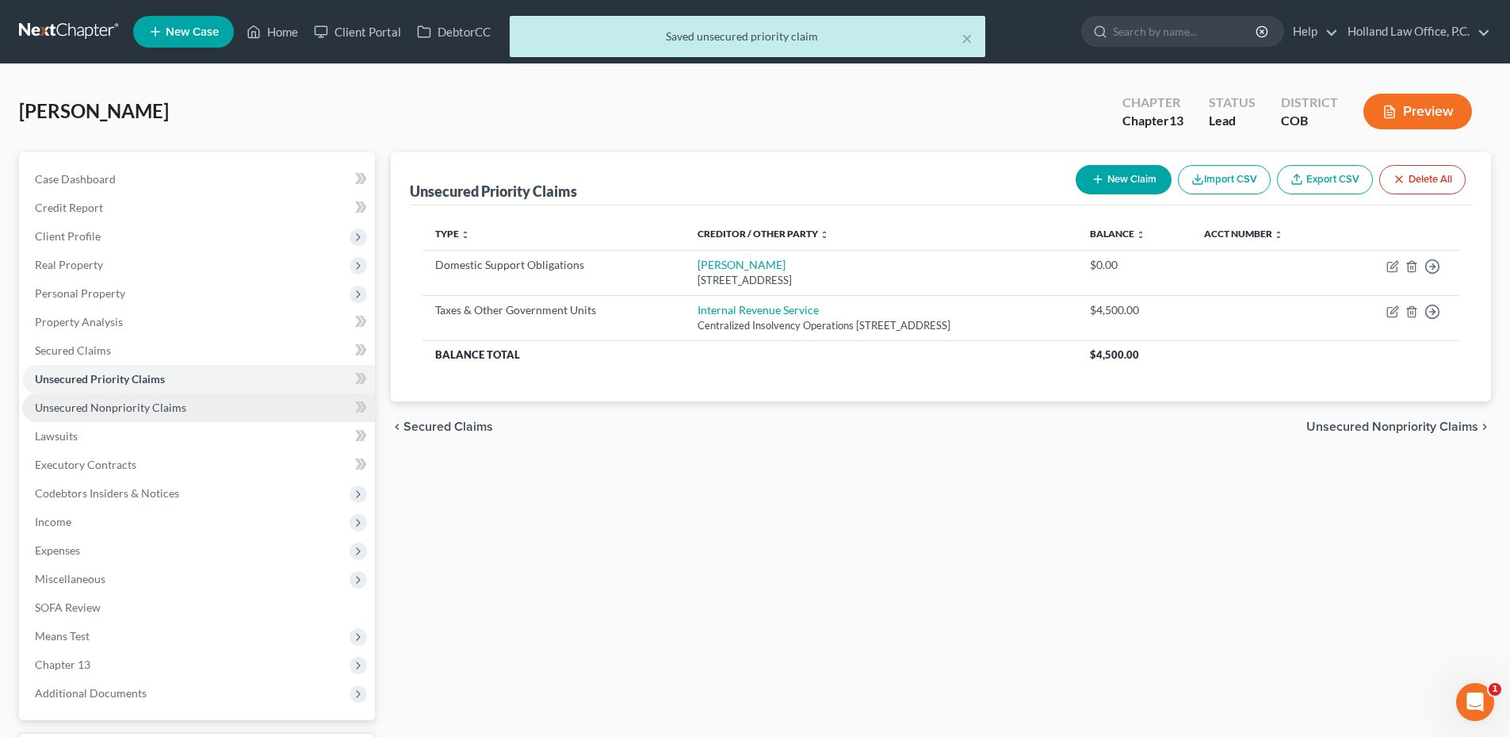
drag, startPoint x: 117, startPoint y: 395, endPoint x: 202, endPoint y: 408, distance: 86.6
click at [117, 395] on link "Unsecured Nonpriority Claims" at bounding box center [198, 407] width 353 height 29
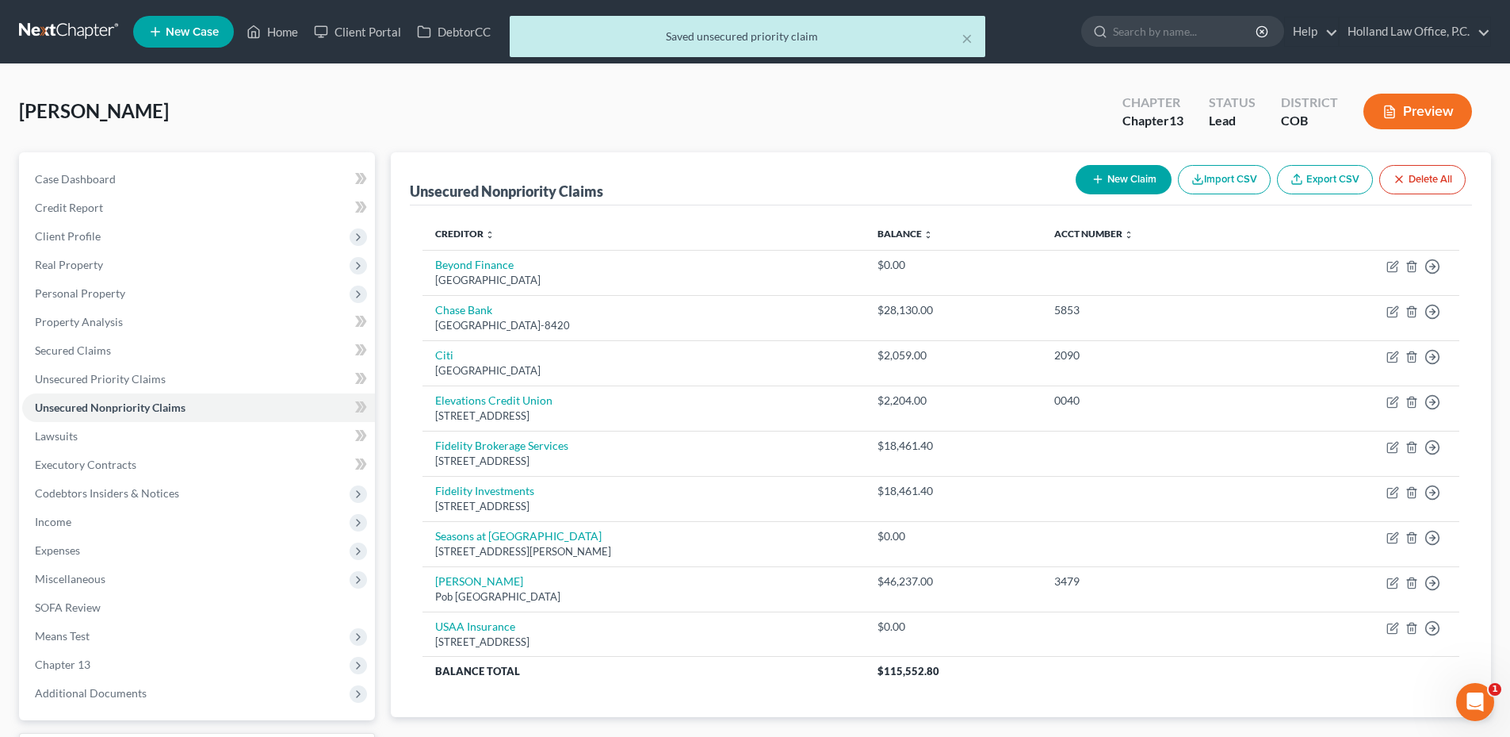
click at [1105, 182] on button "New Claim" at bounding box center [1124, 179] width 96 height 29
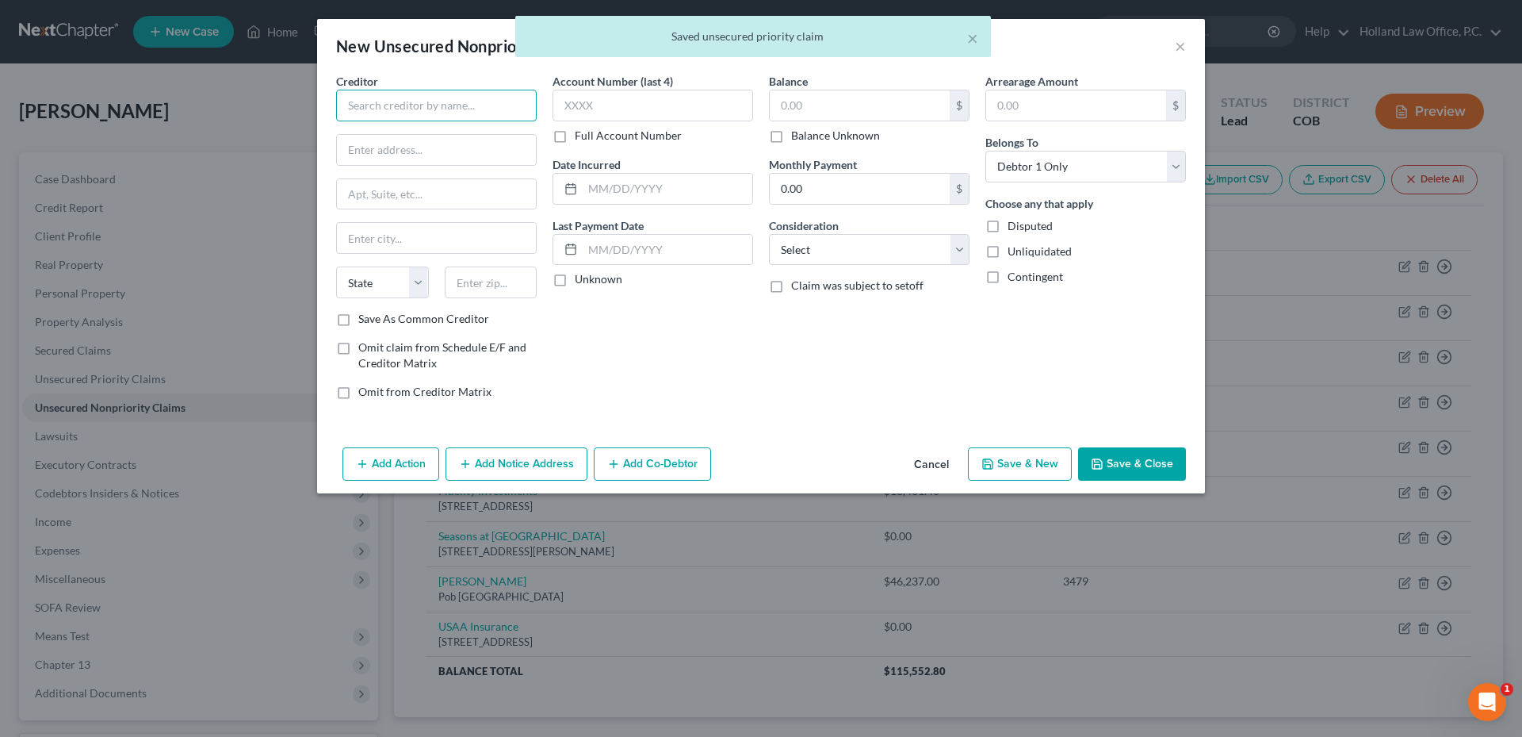
click at [401, 107] on input "text" at bounding box center [436, 106] width 201 height 32
paste input "Haley Kitchen"
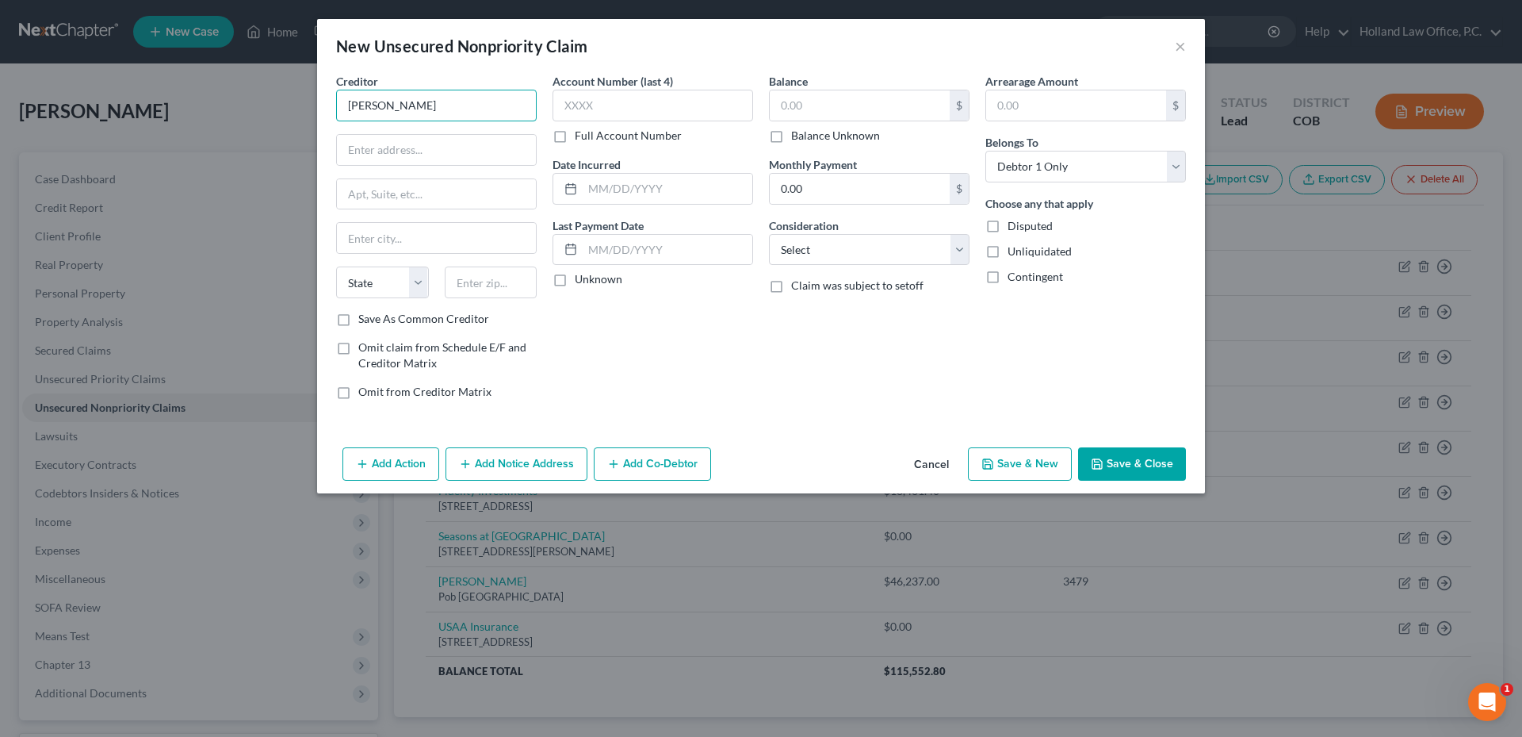
click at [438, 113] on input "Haley Kitchen" at bounding box center [436, 106] width 201 height 32
click at [402, 141] on div "1910 Lotus Ct, Longmont, CO 80504" at bounding box center [431, 147] width 165 height 13
click at [890, 109] on input "text" at bounding box center [860, 105] width 180 height 30
click at [885, 205] on div "Balance 0.00 $ Balance Unknown Balance Undetermined 0.0 $ Balance Unknown Month…" at bounding box center [869, 242] width 216 height 339
click at [874, 194] on input "0.00" at bounding box center [860, 189] width 180 height 30
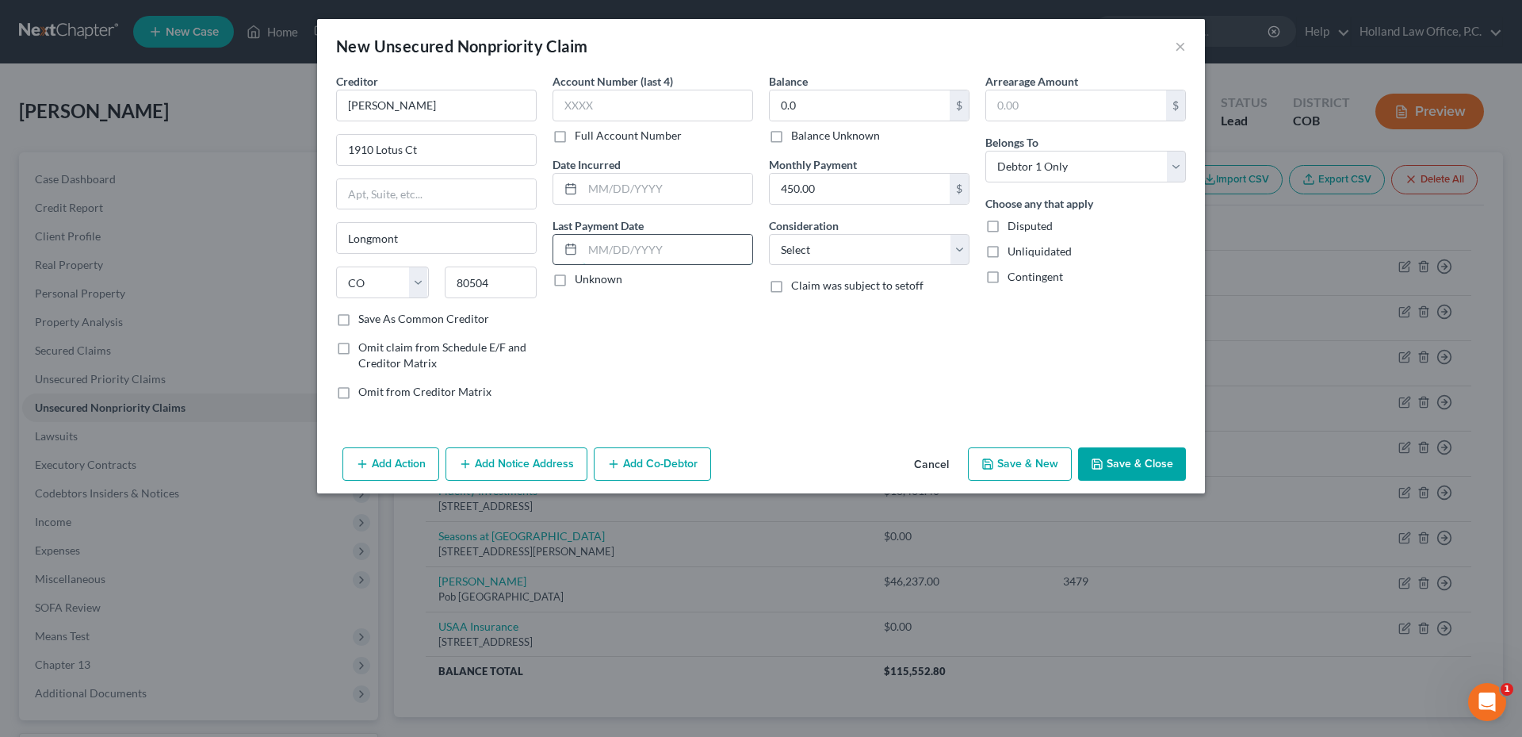
click at [638, 262] on input "text" at bounding box center [668, 250] width 170 height 30
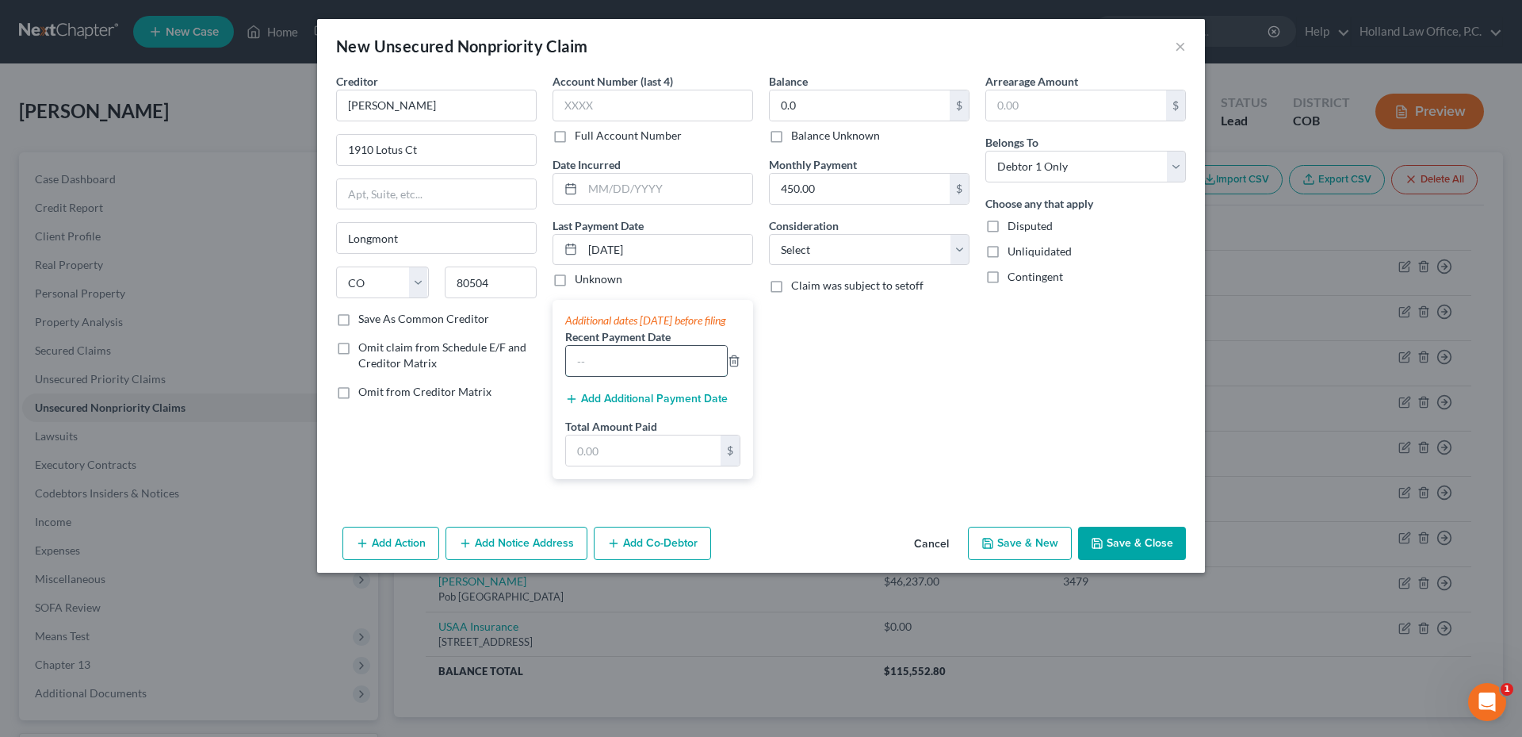
click at [618, 376] on input "text" at bounding box center [646, 361] width 161 height 30
click at [614, 405] on button "Add Additional Payment Date" at bounding box center [646, 398] width 163 height 13
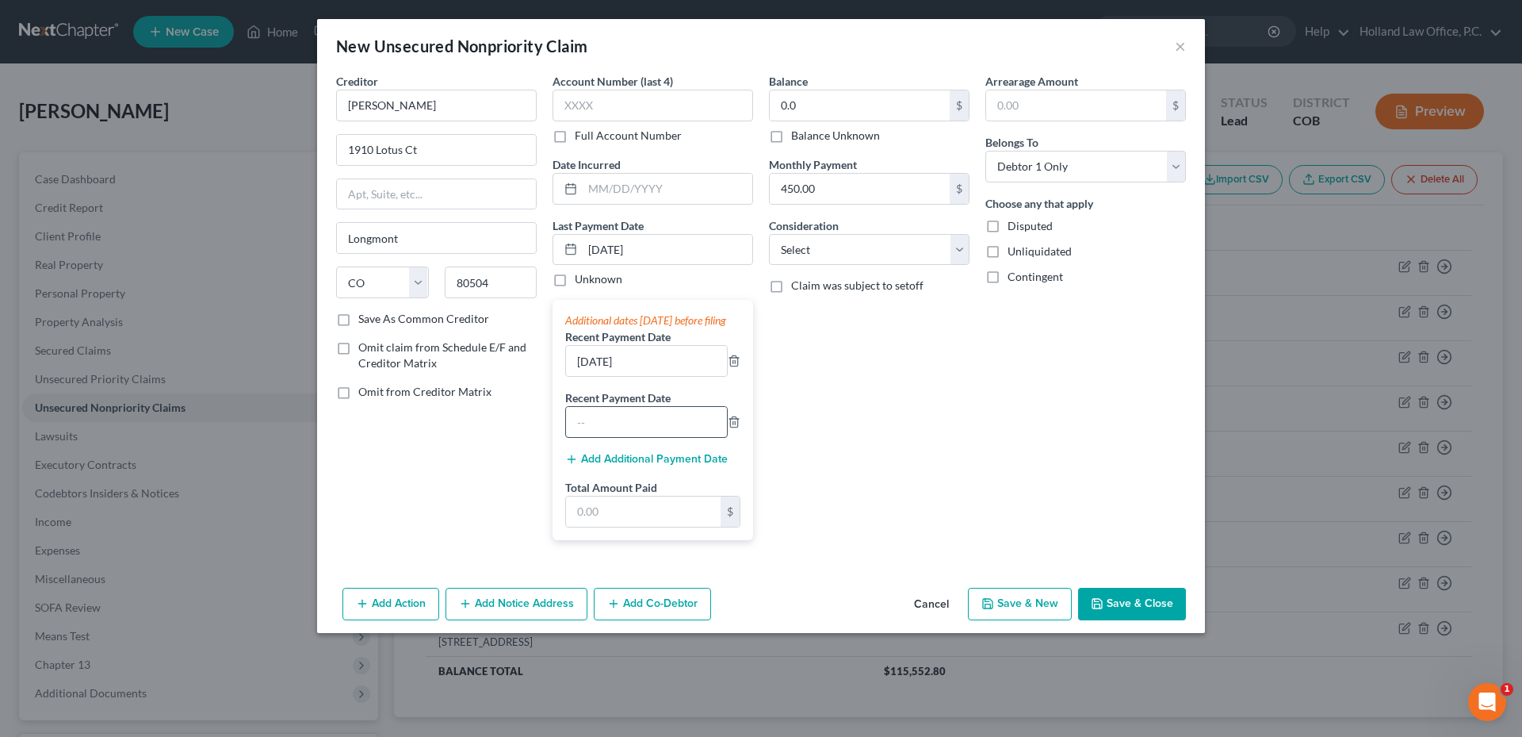
click at [607, 437] on input "text" at bounding box center [646, 422] width 161 height 30
click at [597, 465] on button "Add Additional Payment Date" at bounding box center [646, 459] width 163 height 13
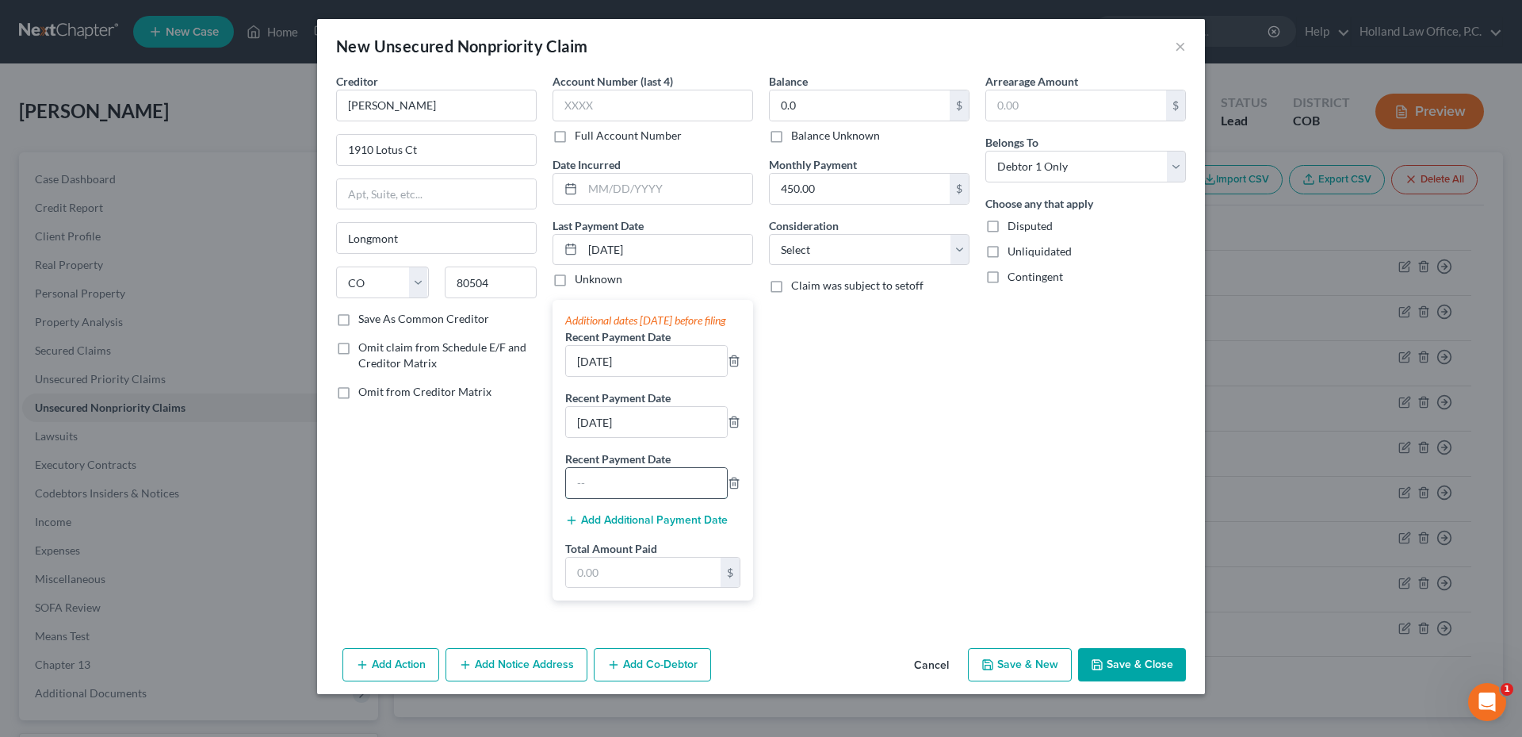
click at [603, 498] on input "text" at bounding box center [646, 483] width 161 height 30
click at [873, 444] on div "Balance 0.00 $ Balance Unknown Balance Undetermined 0.0 $ Balance Unknown Month…" at bounding box center [869, 343] width 216 height 540
drag, startPoint x: 634, startPoint y: 500, endPoint x: 565, endPoint y: 503, distance: 69.0
click at [525, 508] on div "Creditor * Haley Kitchen 1910 Lotus Ct Longmont State AL AK AR AZ CA CO CT DE D…" at bounding box center [761, 343] width 866 height 540
click at [729, 489] on icon "button" at bounding box center [734, 483] width 13 height 13
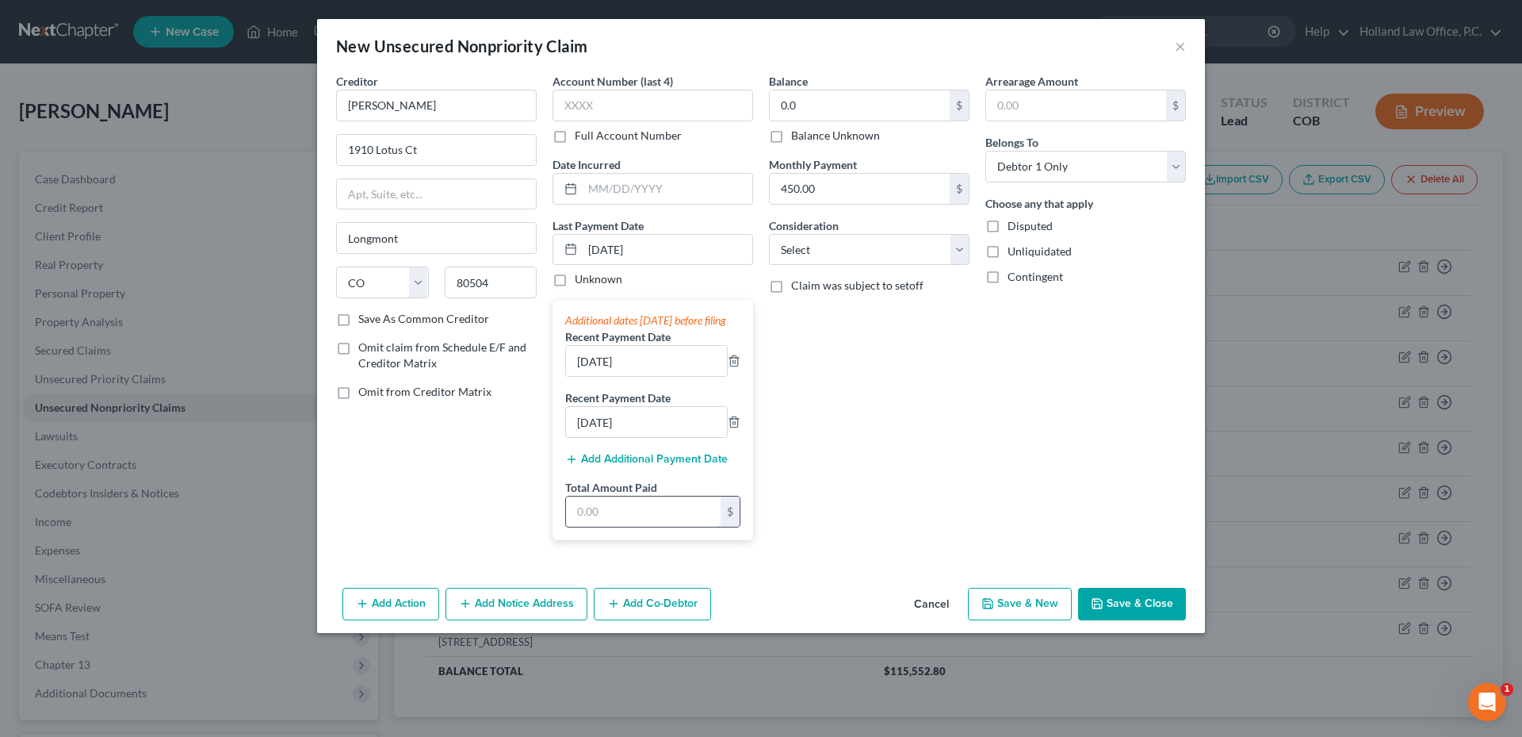
click at [635, 526] on input "text" at bounding box center [643, 511] width 155 height 30
click at [358, 392] on label "Omit from Creditor Matrix" at bounding box center [424, 392] width 133 height 16
click at [365, 392] on input "Omit from Creditor Matrix" at bounding box center [370, 389] width 10 height 10
click at [358, 348] on label "Omit claim from Schedule E/F and Creditor Matrix" at bounding box center [447, 355] width 178 height 32
click at [365, 348] on input "Omit claim from Schedule E/F and Creditor Matrix" at bounding box center [370, 344] width 10 height 10
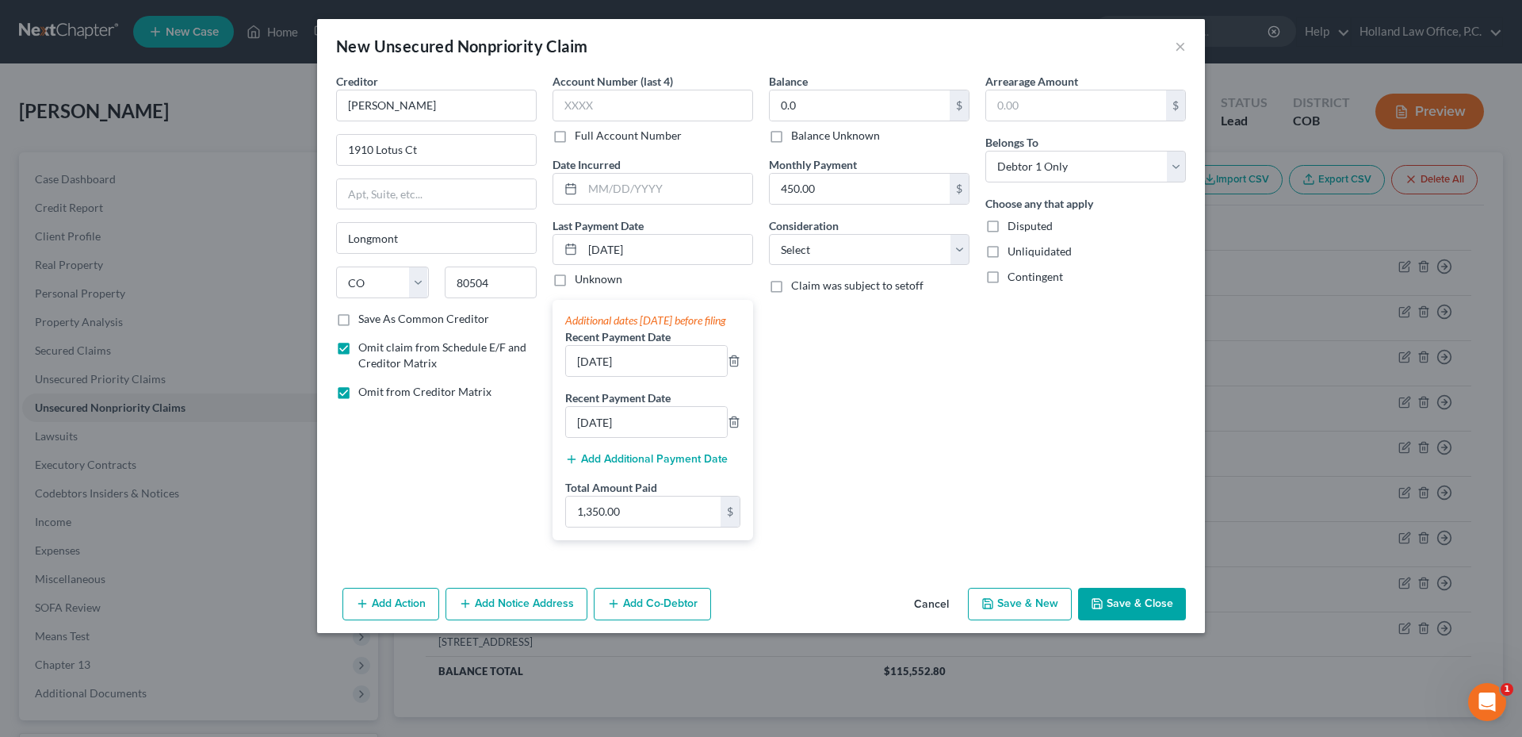
click at [1100, 608] on button "Save & Close" at bounding box center [1132, 604] width 108 height 33
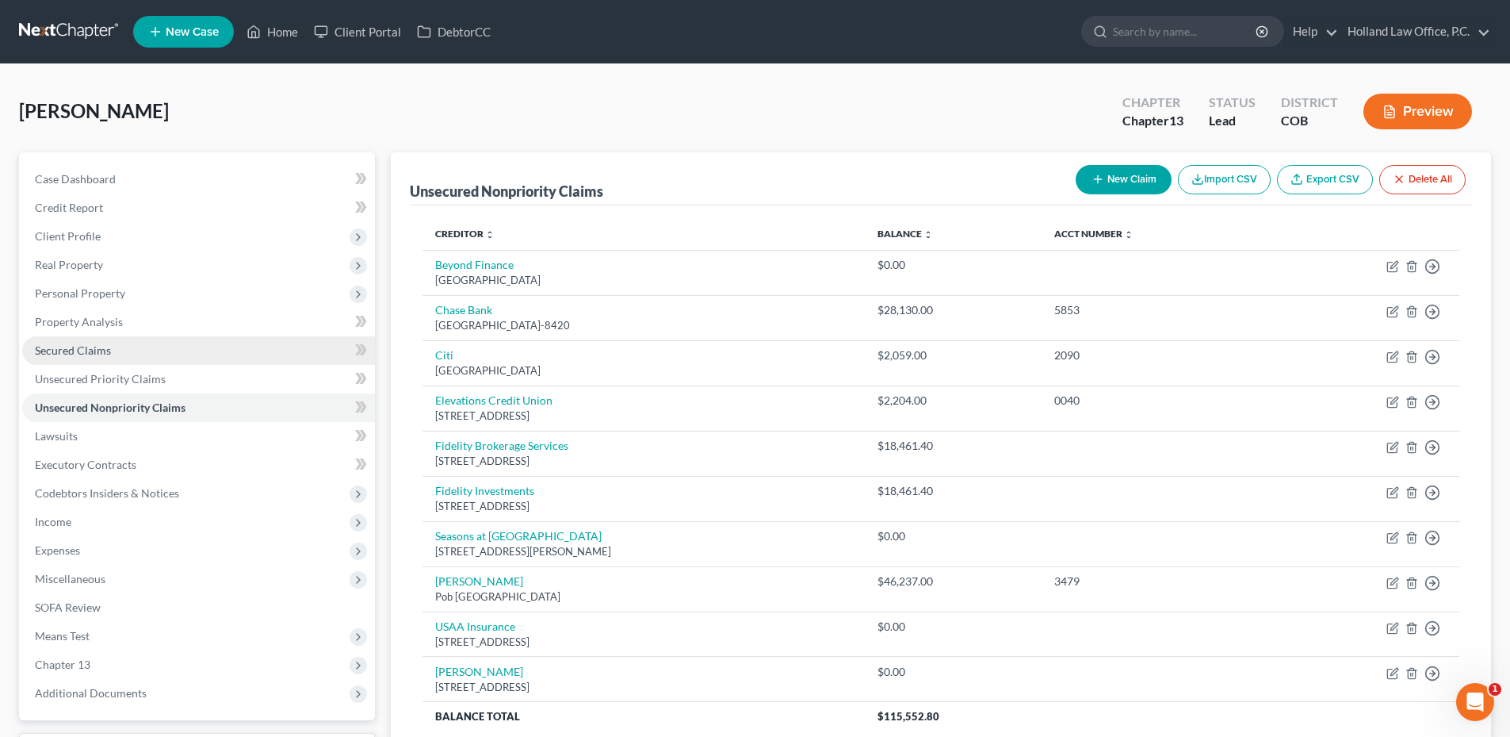
click at [97, 359] on link "Secured Claims" at bounding box center [198, 350] width 353 height 29
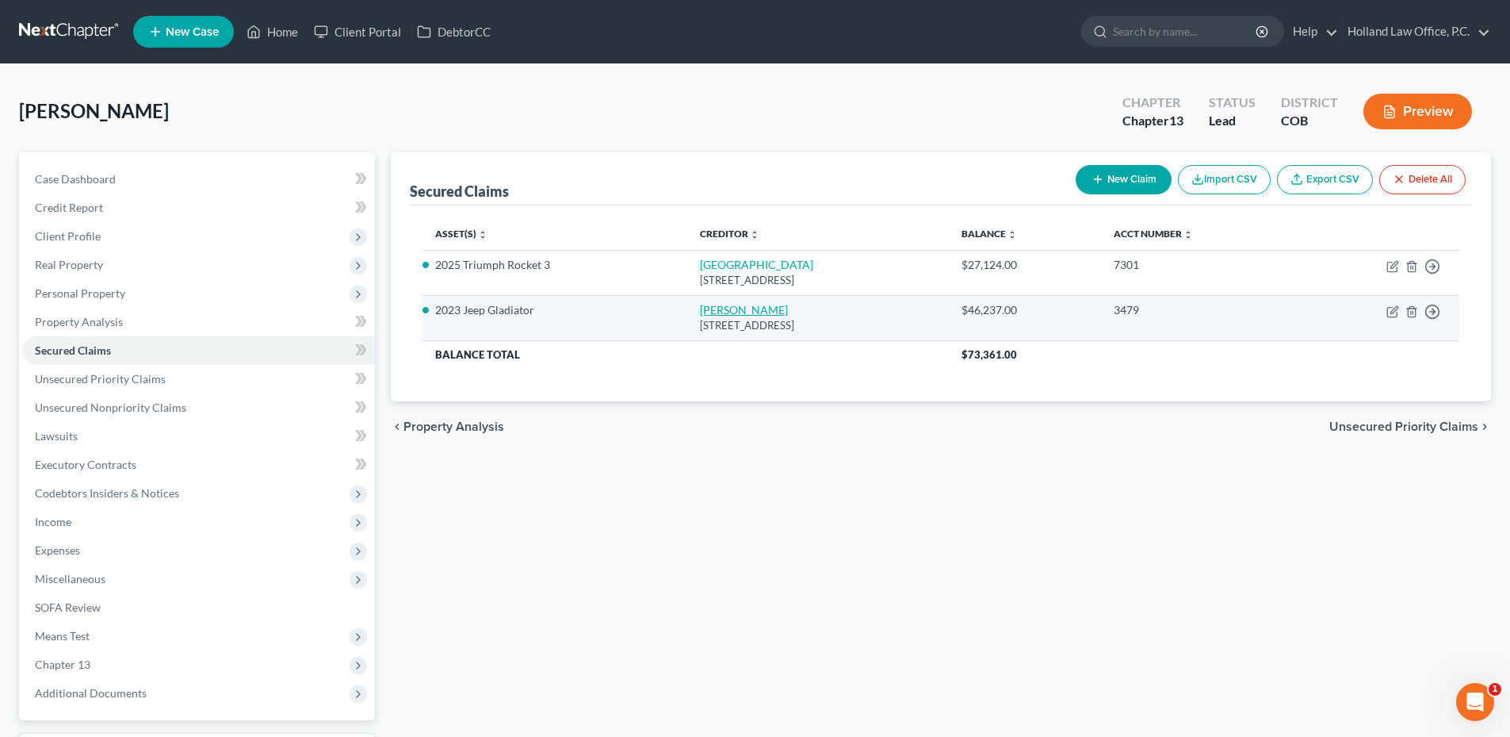
click at [700, 308] on link "Usaa Fsb" at bounding box center [744, 309] width 88 height 13
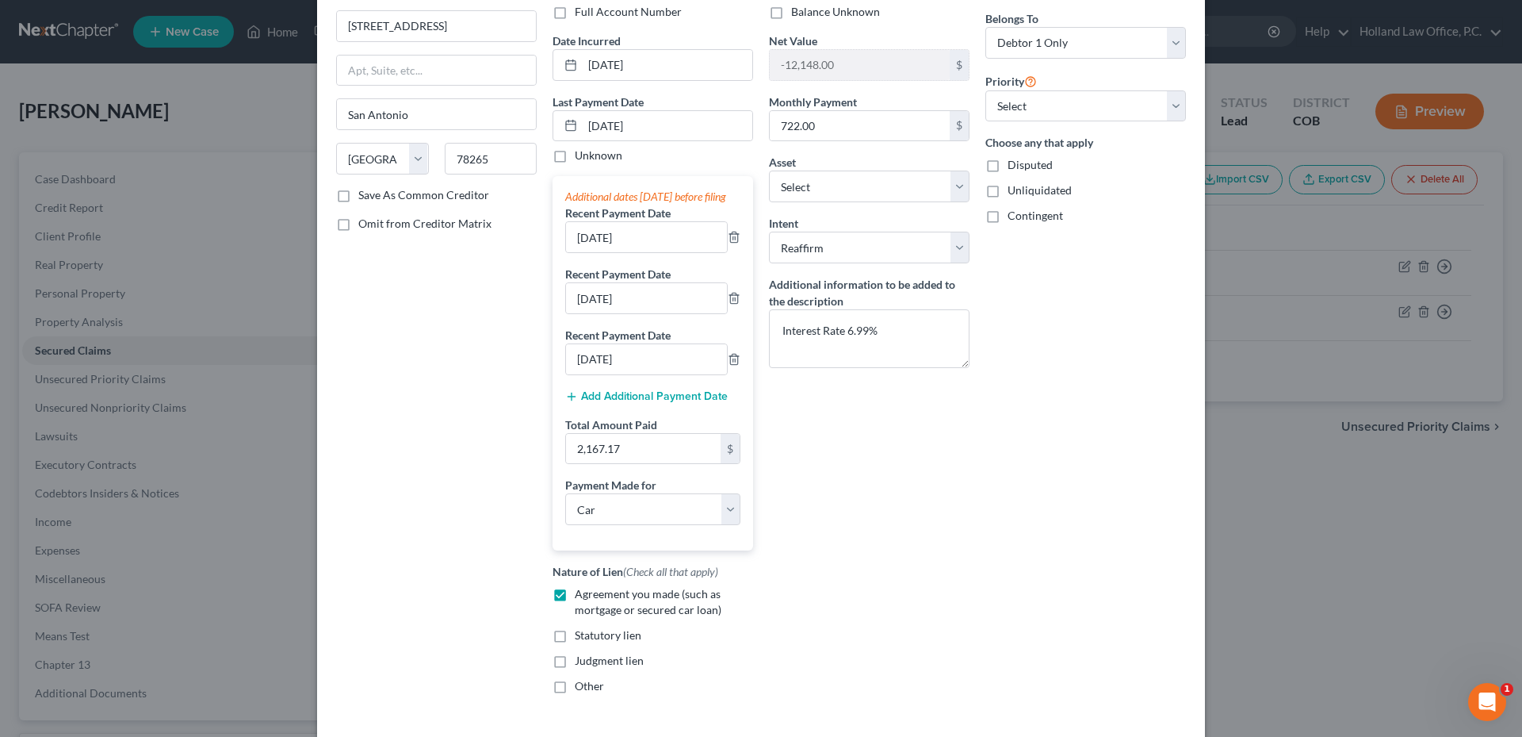
scroll to position [255, 0]
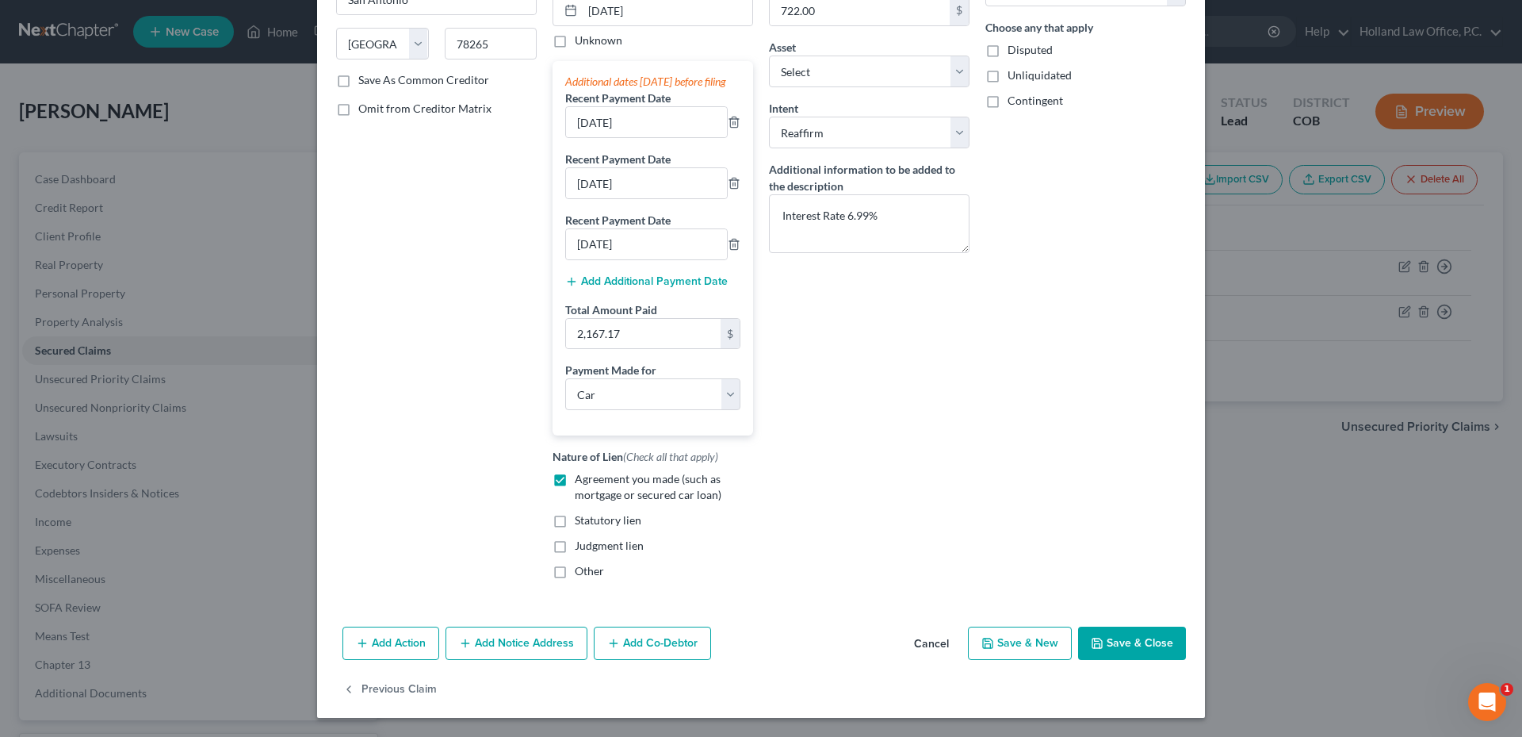
click at [943, 649] on button "Cancel" at bounding box center [931, 644] width 60 height 32
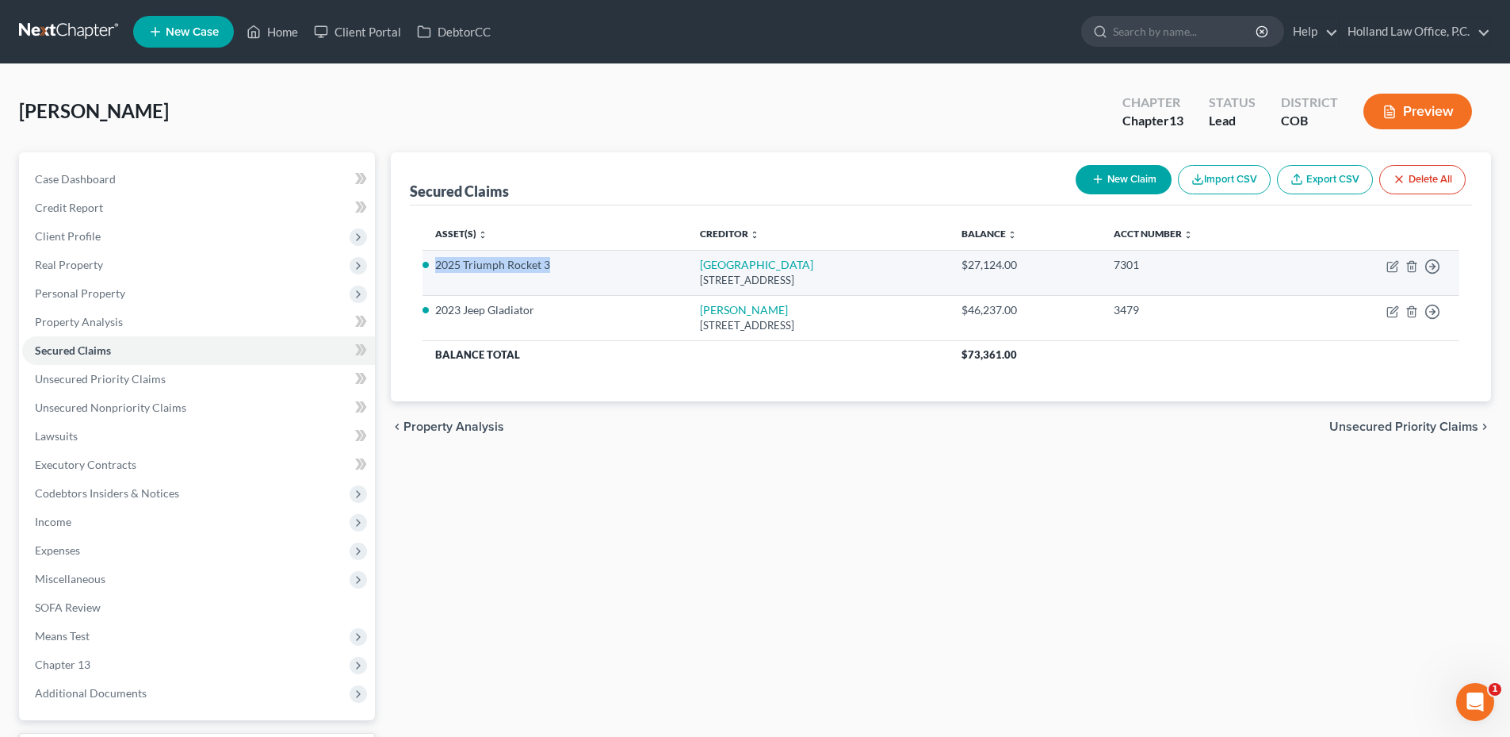
drag, startPoint x: 436, startPoint y: 265, endPoint x: 524, endPoint y: 266, distance: 88.0
click at [546, 267] on li "2025 Triumph Rocket 3" at bounding box center [554, 265] width 239 height 16
copy li "2025 Triumph Rocket 3"
click at [700, 258] on link "Sheffield" at bounding box center [756, 264] width 113 height 13
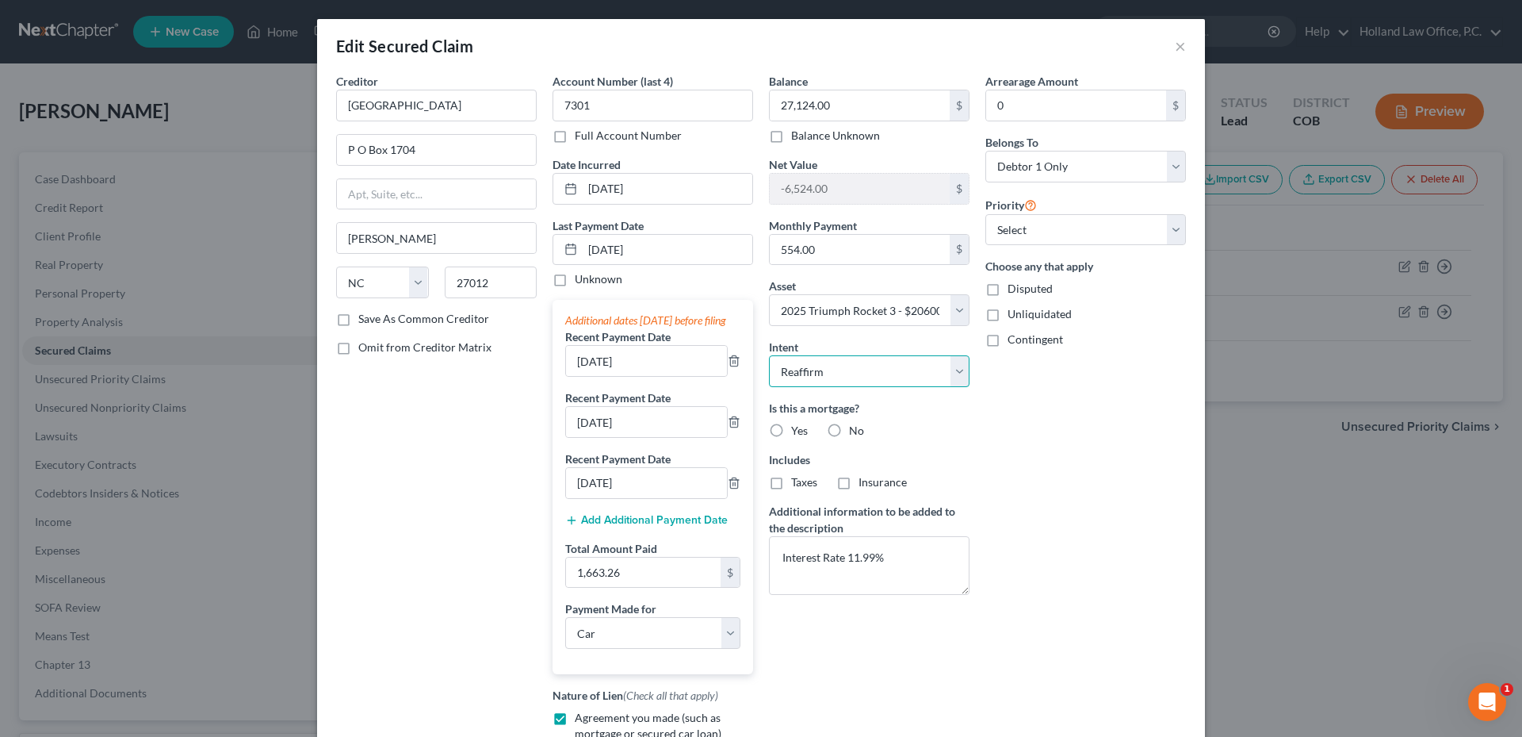
click at [882, 381] on select "Select Surrender Redeem Reaffirm Avoid Other" at bounding box center [869, 371] width 201 height 32
click at [769, 355] on select "Select Surrender Redeem Reaffirm Avoid Other" at bounding box center [869, 371] width 201 height 32
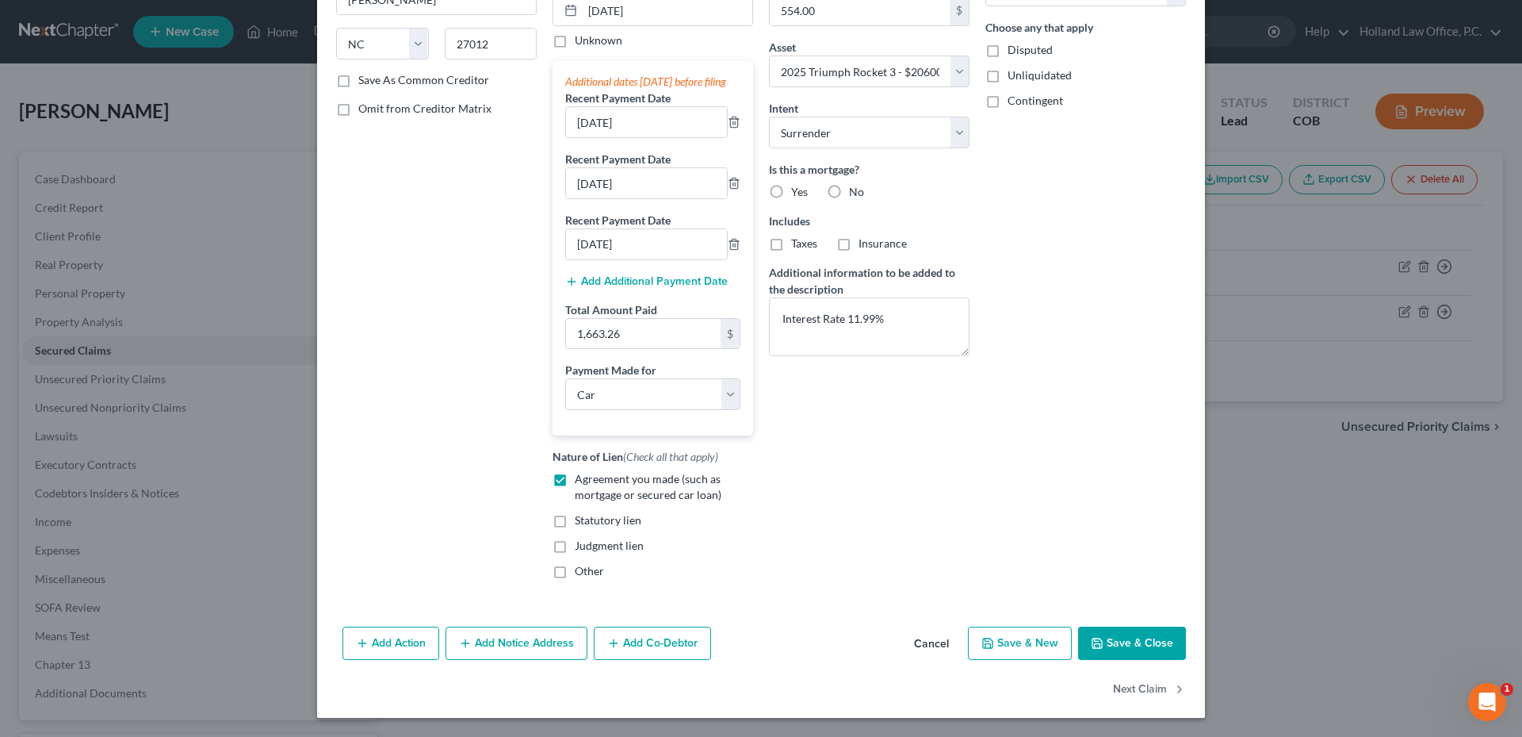
click at [1143, 653] on button "Save & Close" at bounding box center [1132, 642] width 108 height 33
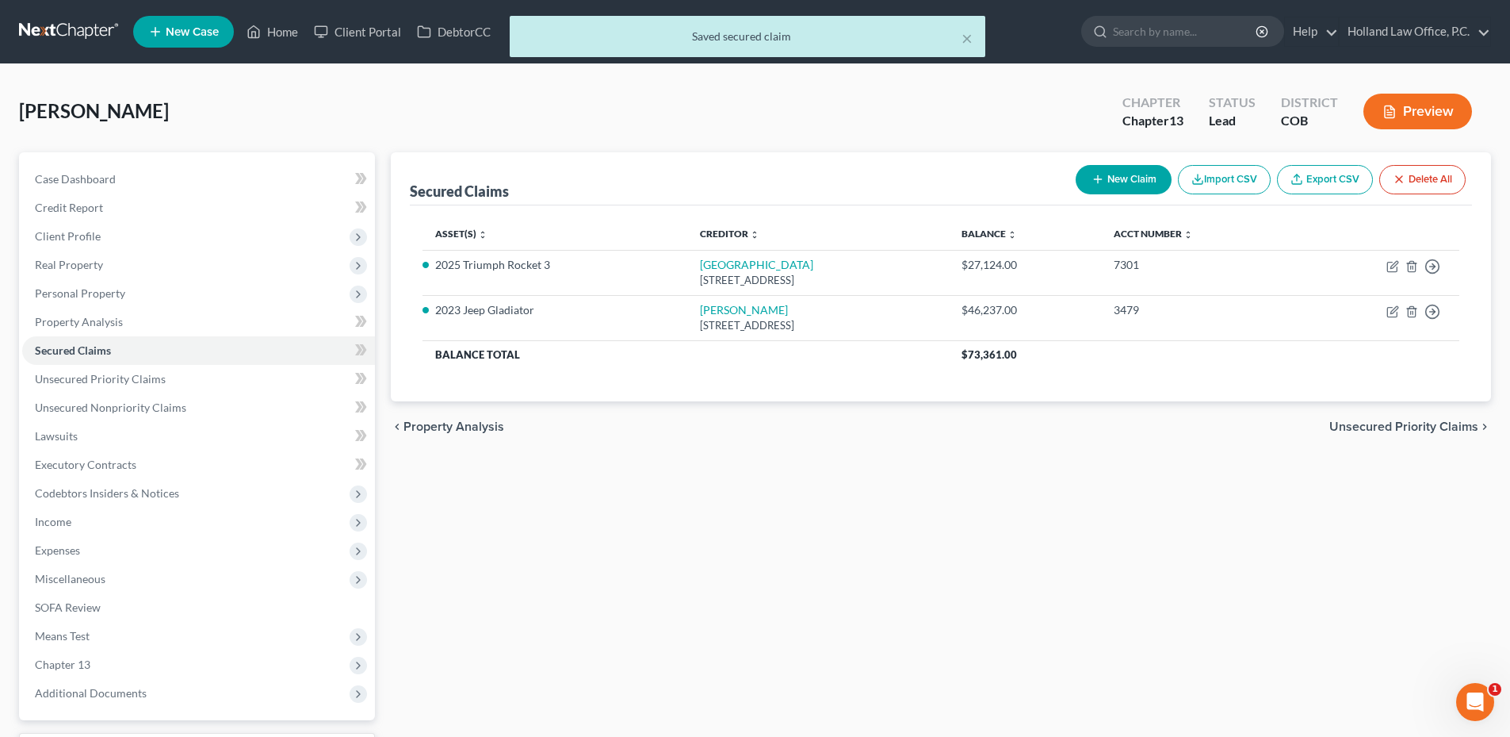
click at [643, 457] on div "Secured Claims New Claim Import CSV Export CSV Delete All Asset(s) expand_more …" at bounding box center [941, 481] width 1116 height 659
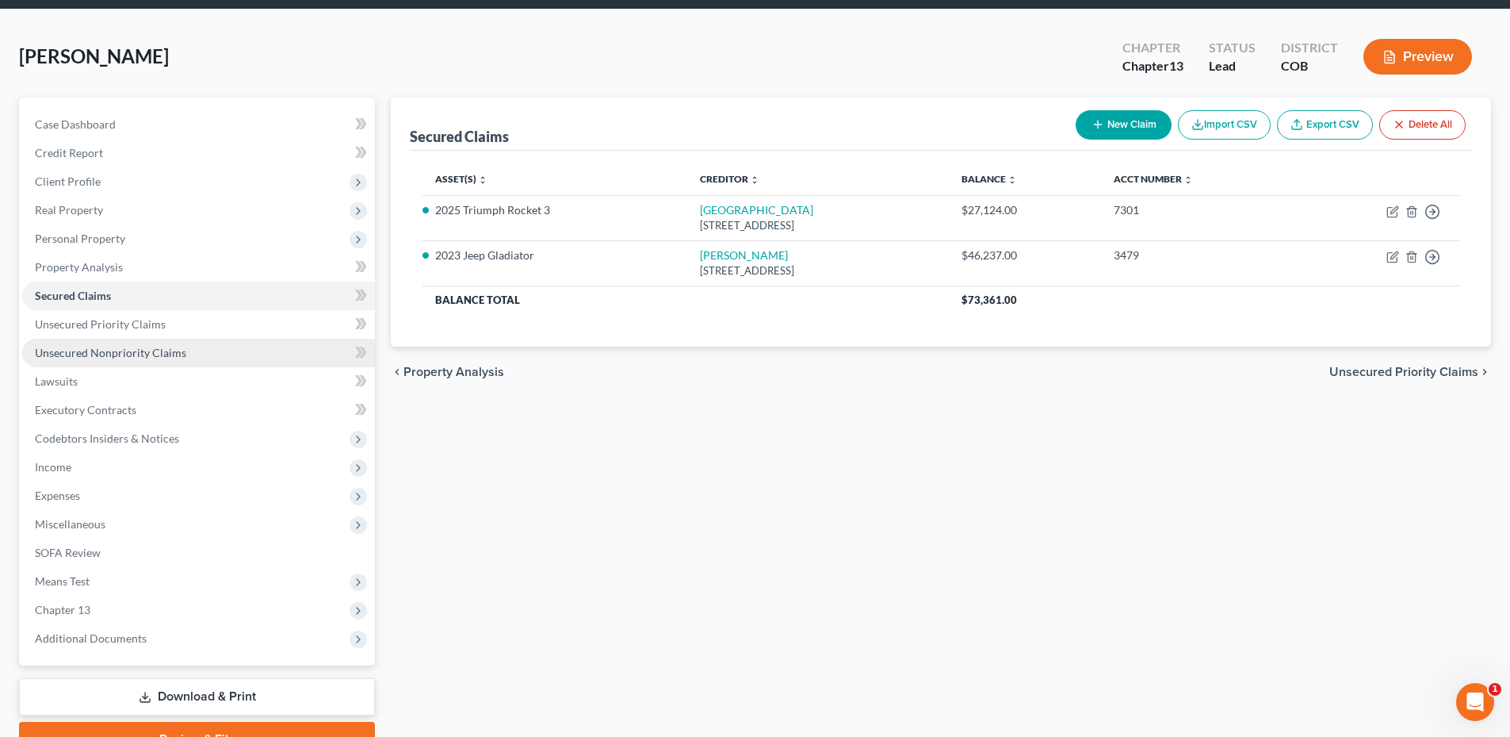
scroll to position [0, 0]
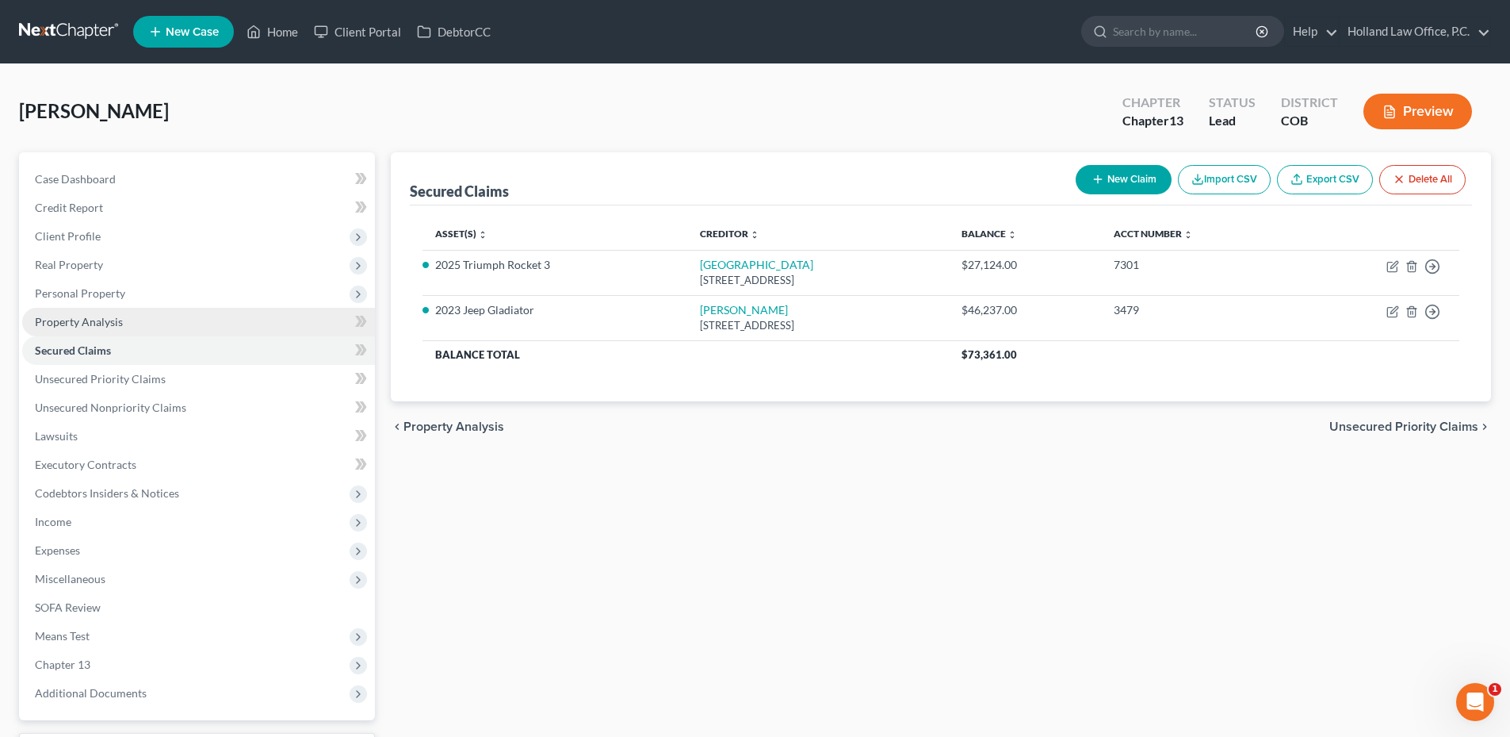
drag, startPoint x: 101, startPoint y: 320, endPoint x: 113, endPoint y: 308, distance: 17.4
click at [101, 320] on span "Property Analysis" at bounding box center [79, 321] width 88 height 13
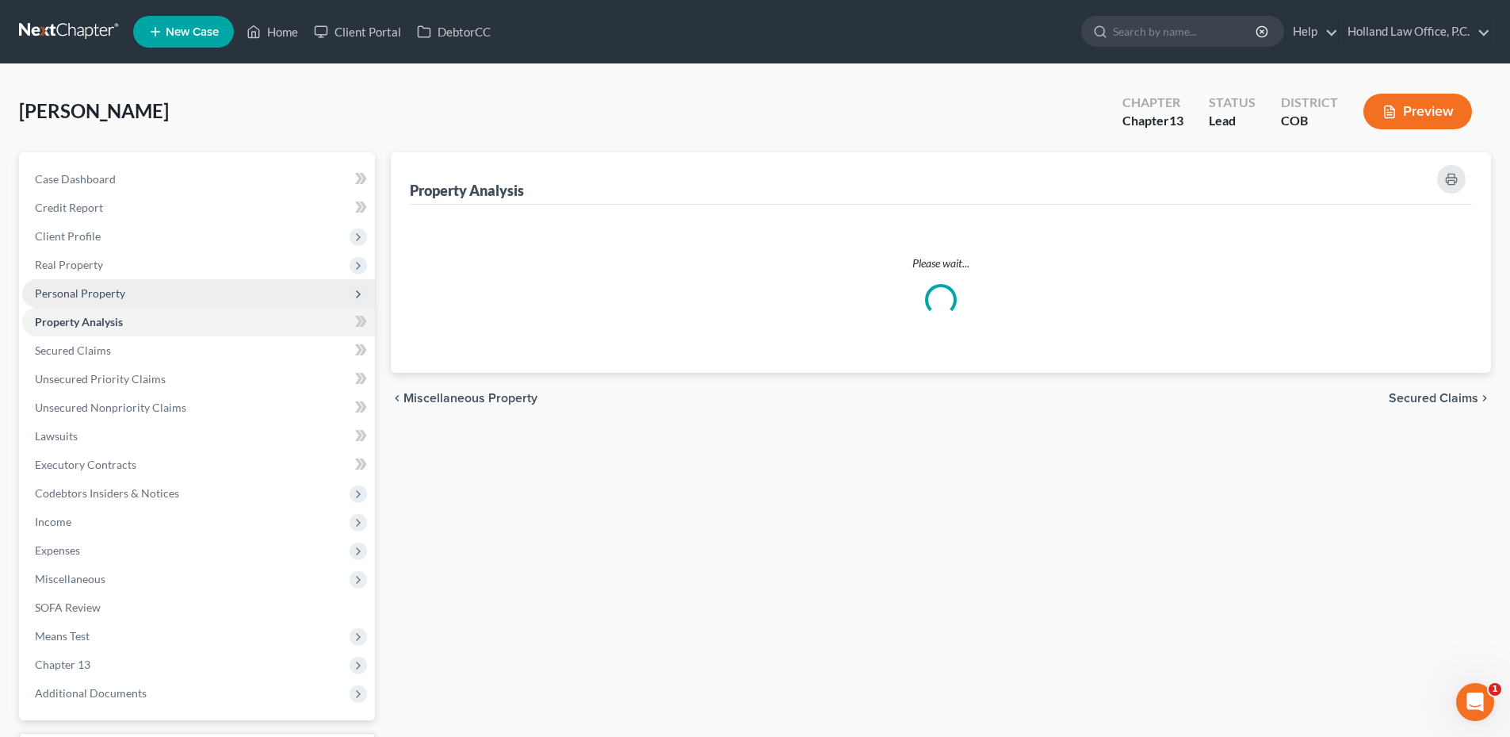
click at [127, 287] on span "Personal Property" at bounding box center [198, 293] width 353 height 29
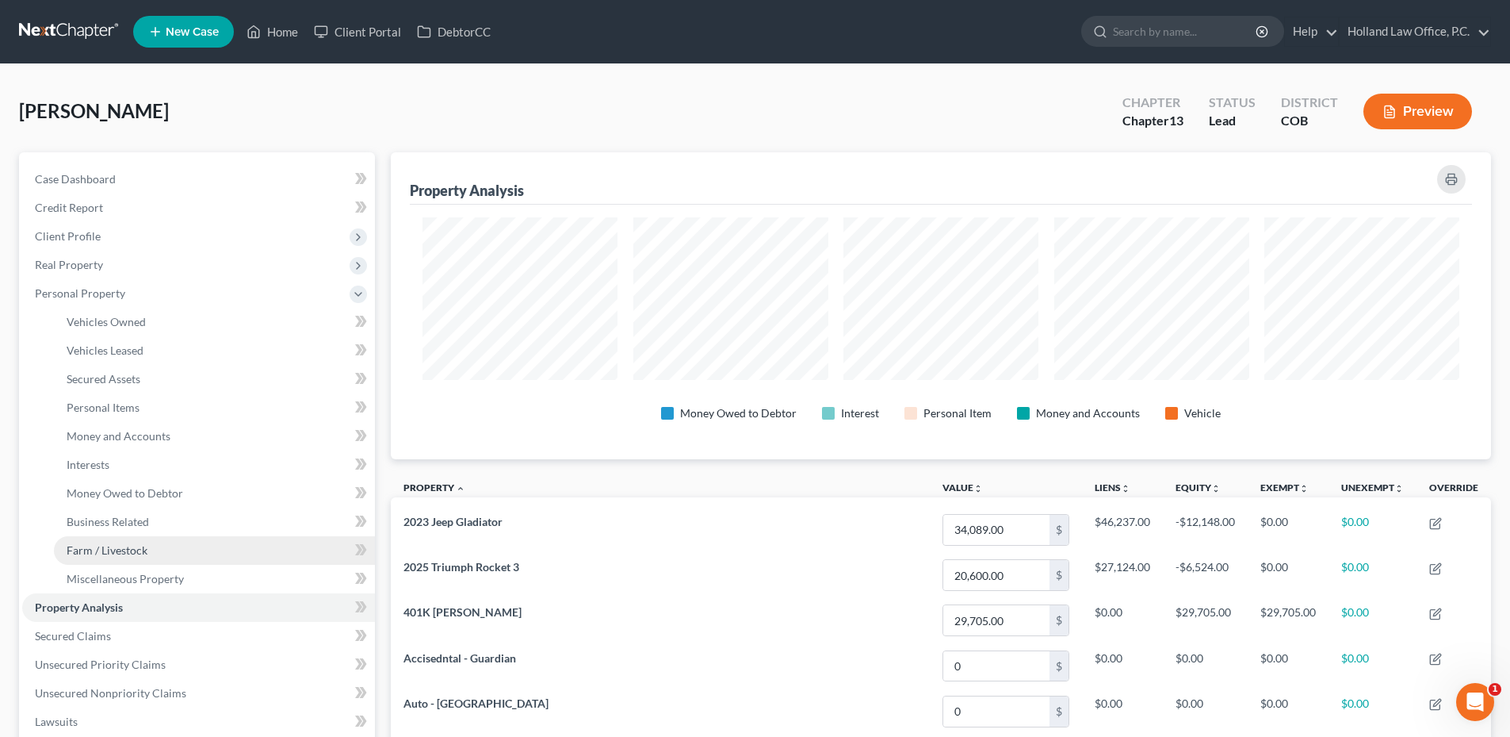
scroll to position [307, 1100]
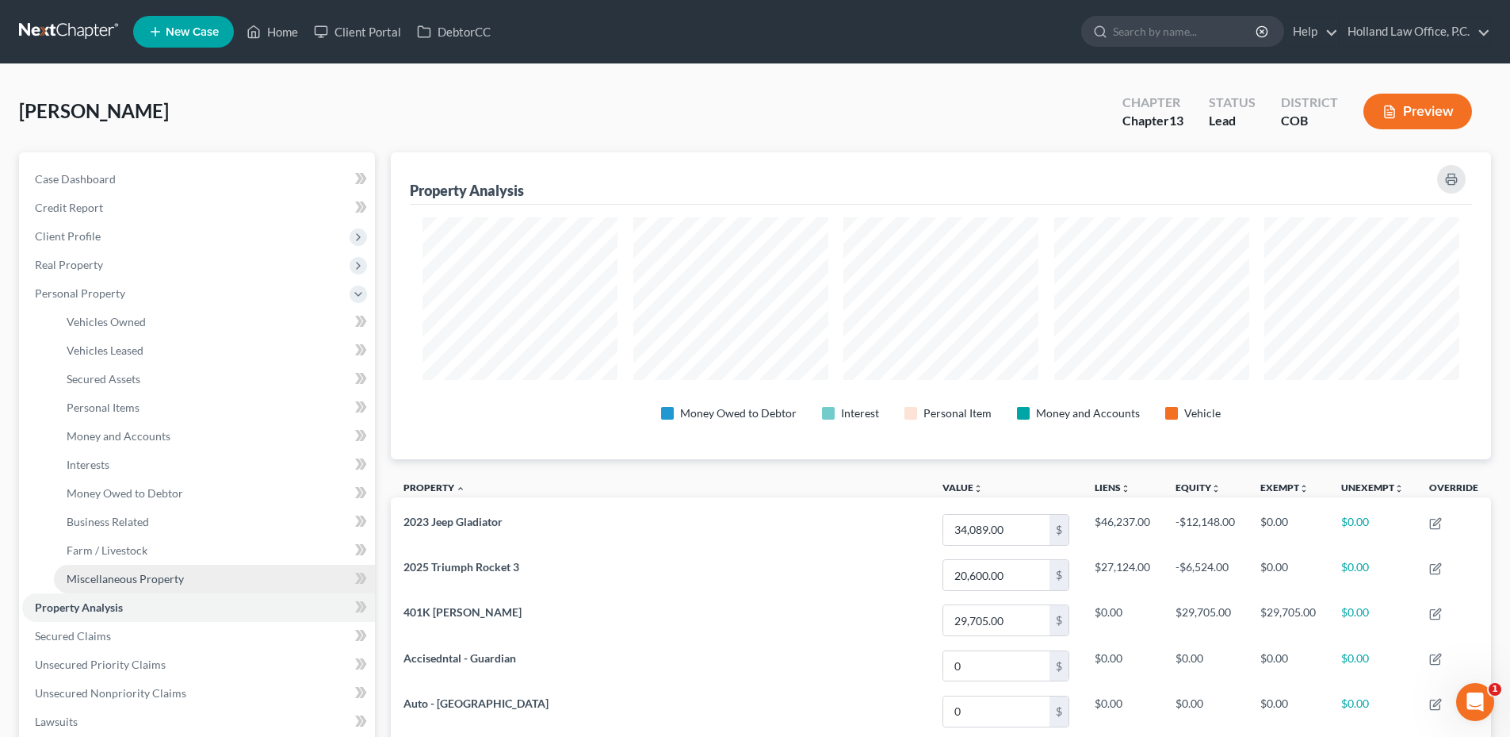
click at [133, 572] on span "Miscellaneous Property" at bounding box center [125, 578] width 117 height 13
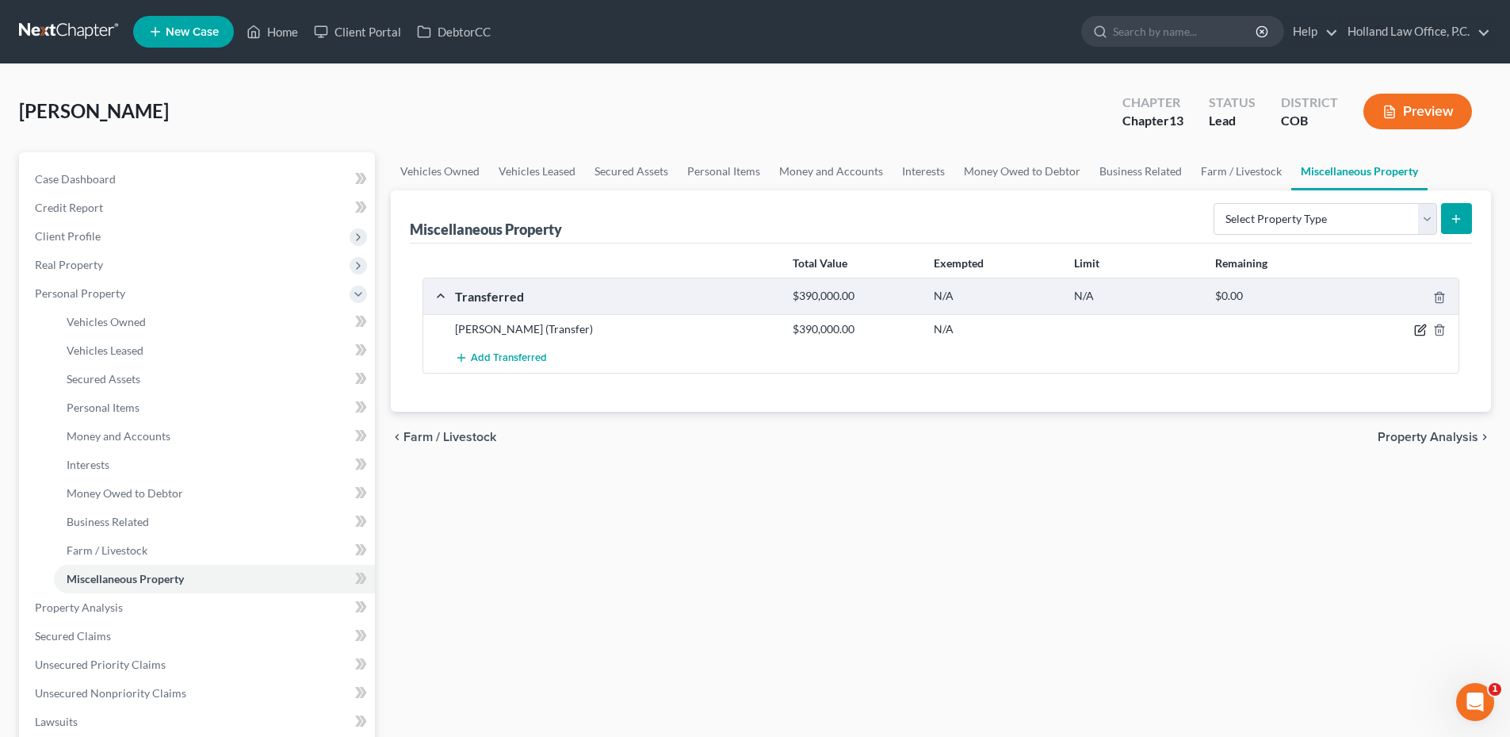
click at [1421, 331] on icon "button" at bounding box center [1420, 329] width 13 height 13
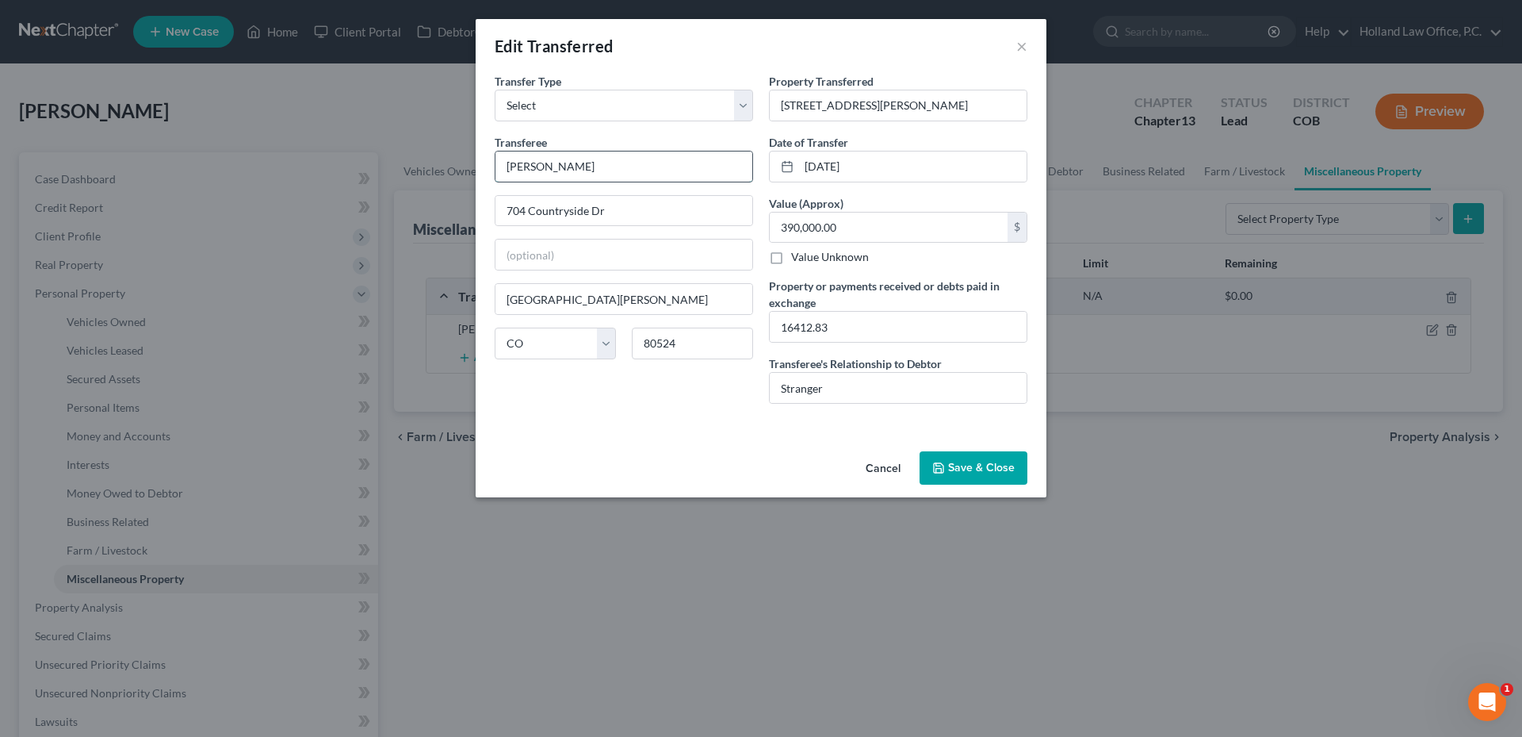
click at [526, 167] on input "Joel Sharp" at bounding box center [624, 166] width 257 height 30
click at [997, 462] on button "Save & Close" at bounding box center [974, 467] width 108 height 33
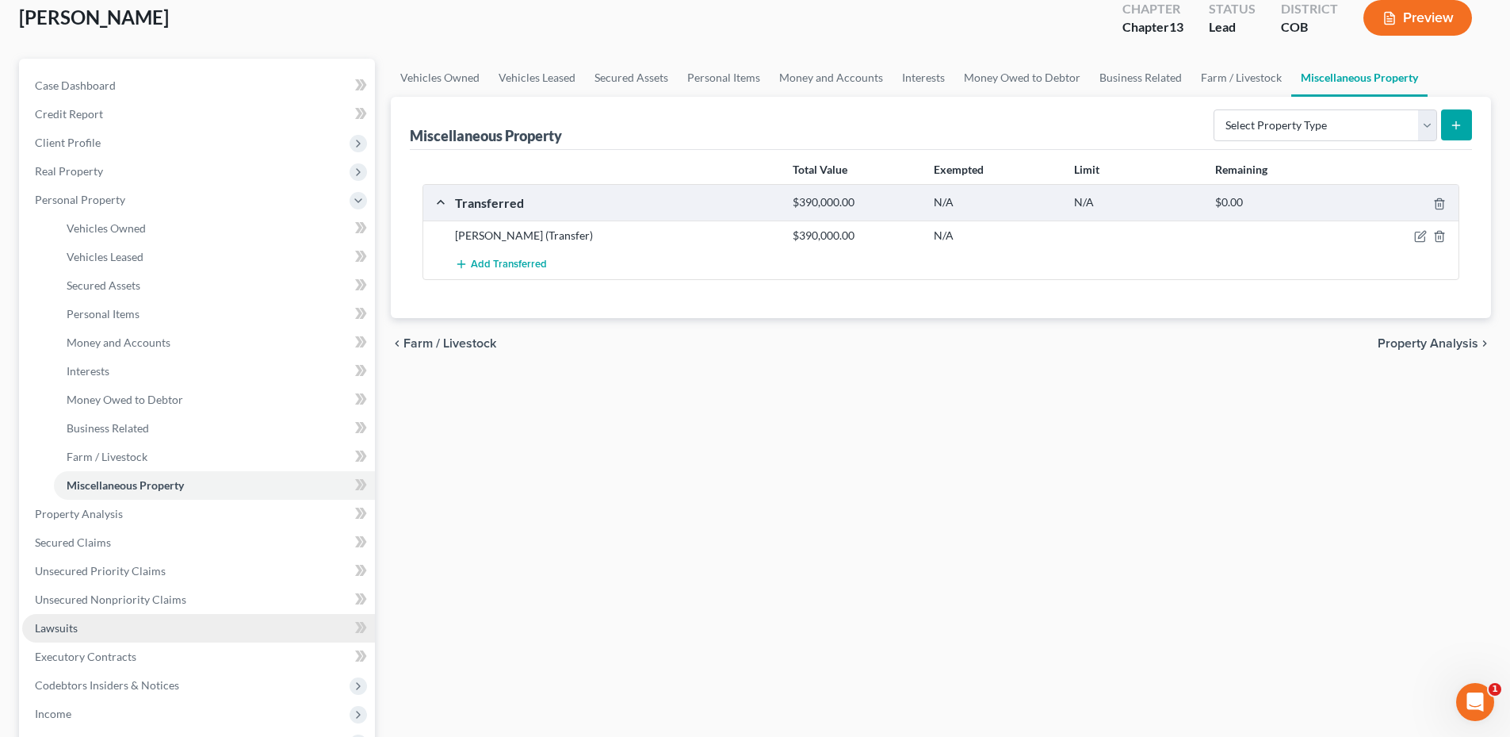
scroll to position [238, 0]
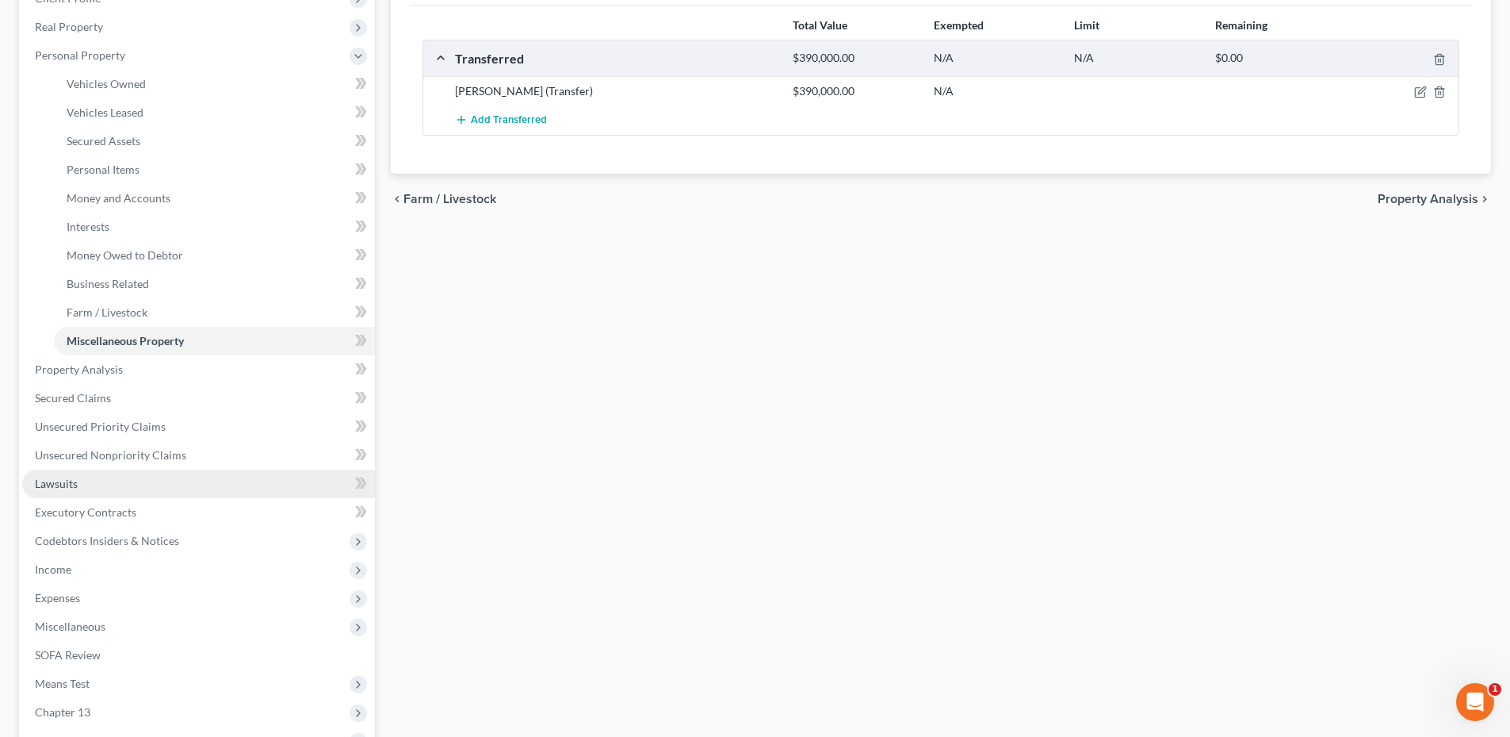
click at [108, 473] on link "Lawsuits" at bounding box center [198, 483] width 353 height 29
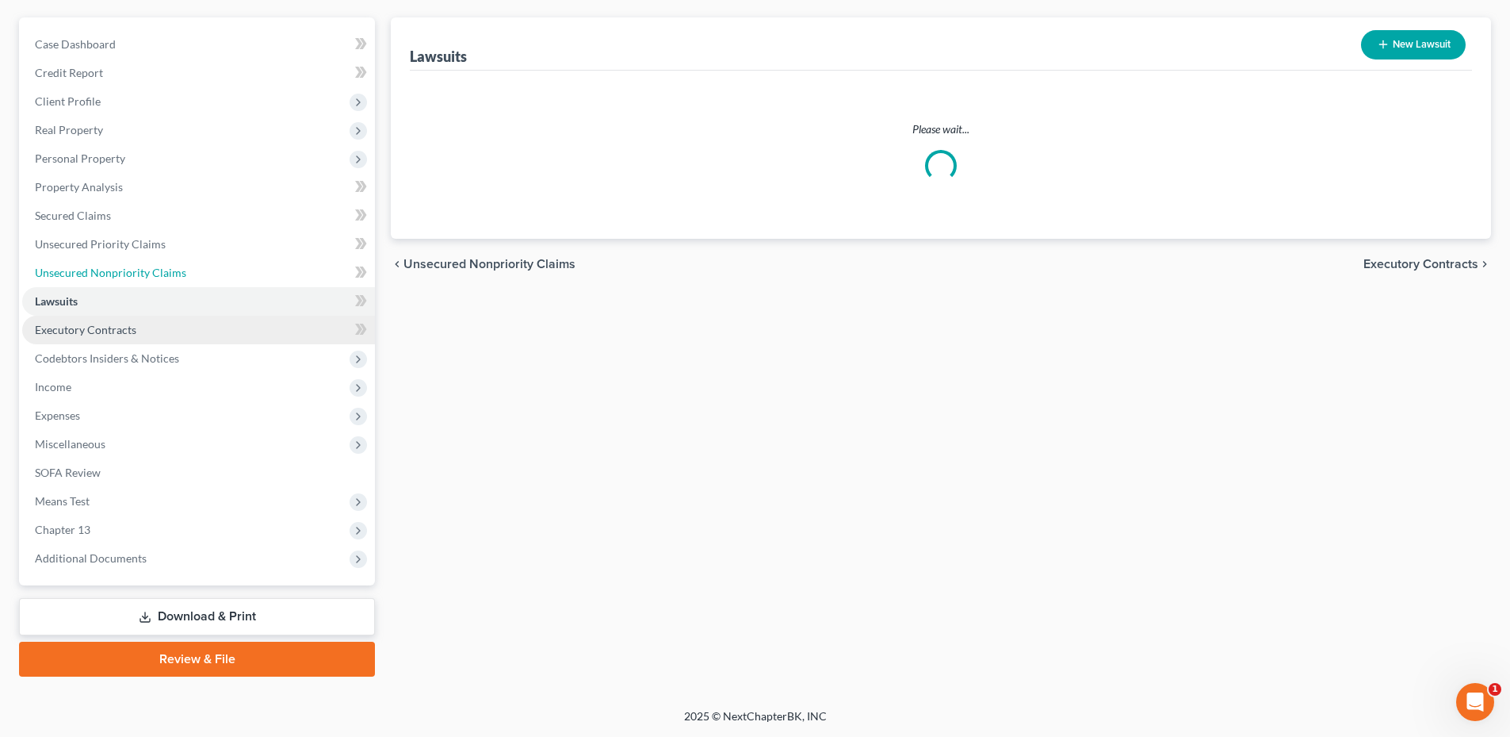
scroll to position [17, 0]
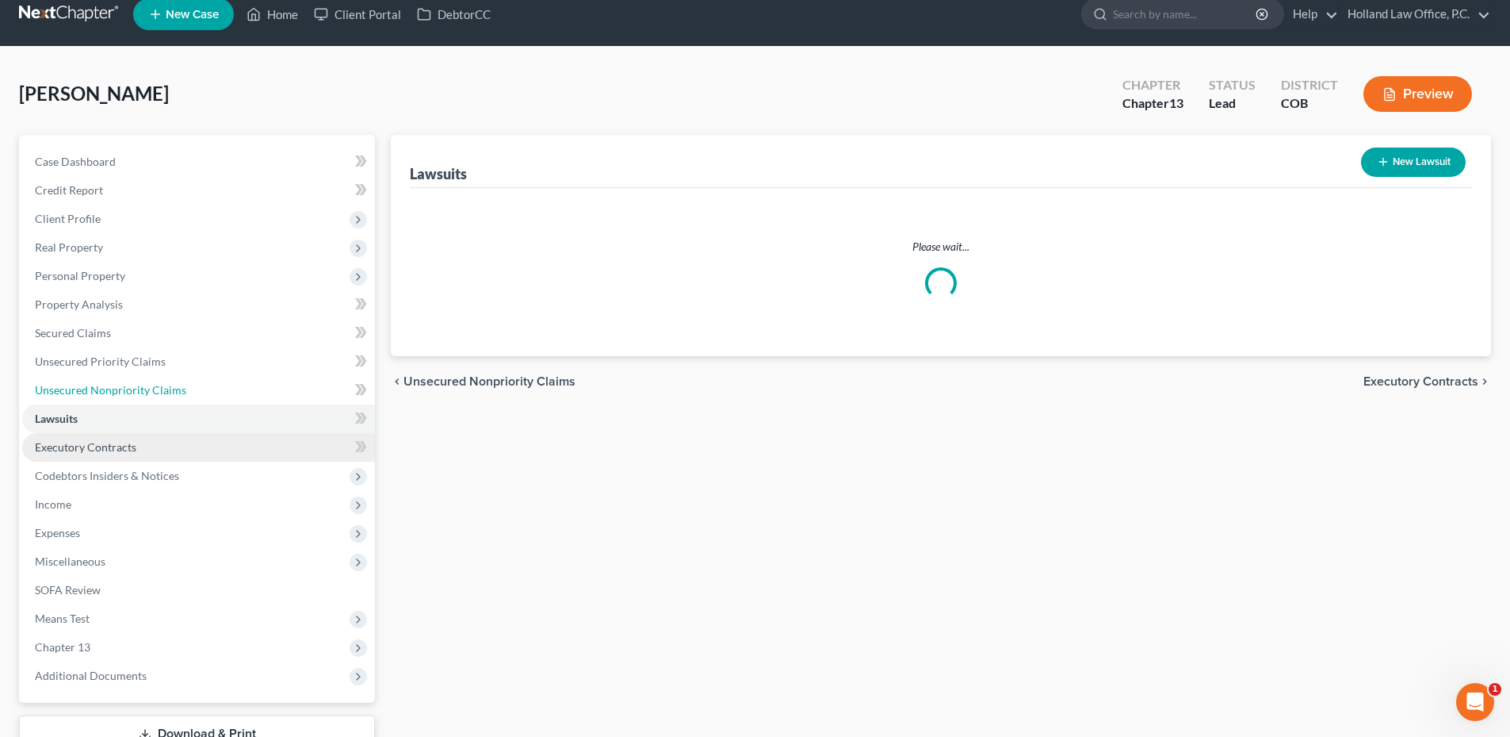
drag, startPoint x: 122, startPoint y: 454, endPoint x: 124, endPoint y: 476, distance: 22.3
click at [122, 454] on ul "Case Dashboard Payments Invoices Payments Payments Credit Report Client Profile" at bounding box center [198, 418] width 353 height 542
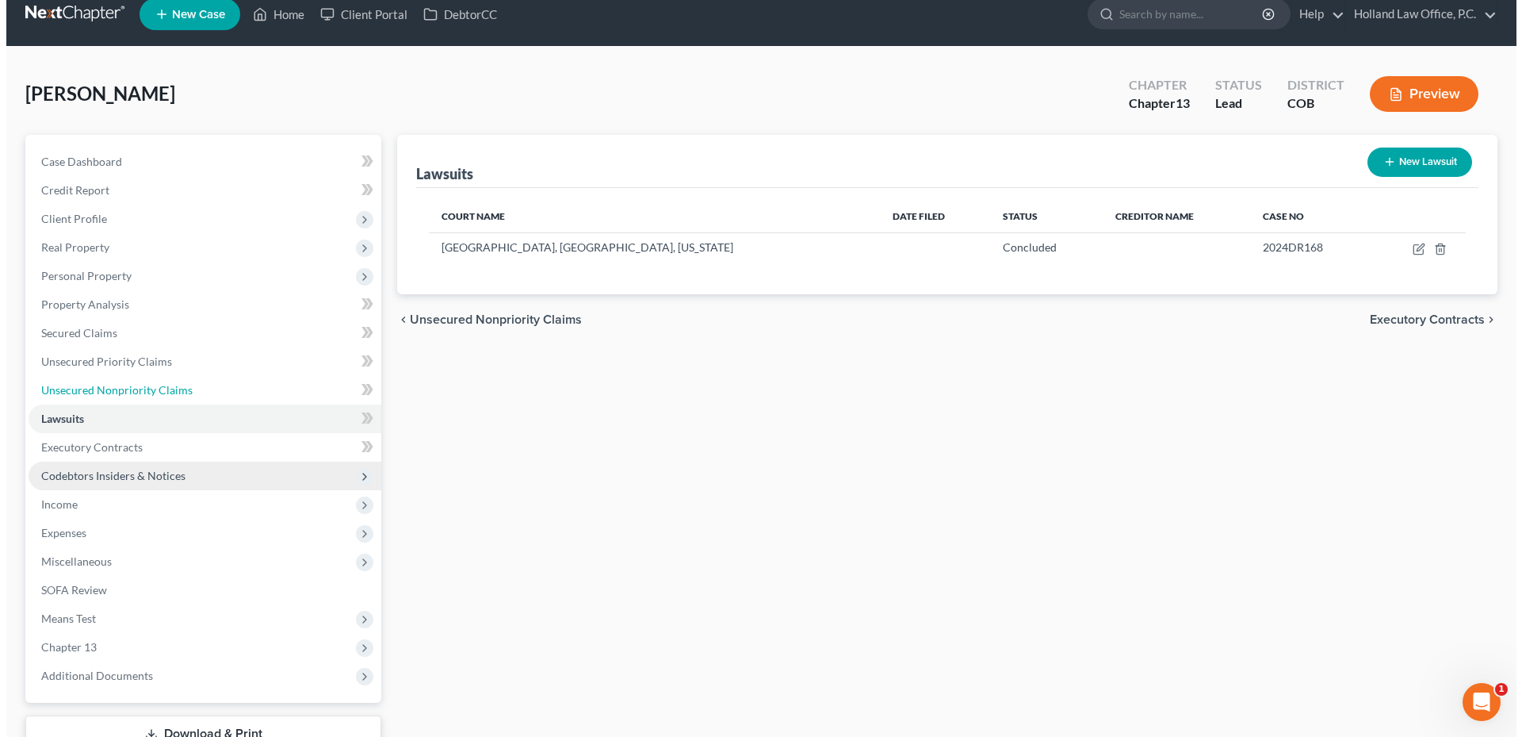
scroll to position [0, 0]
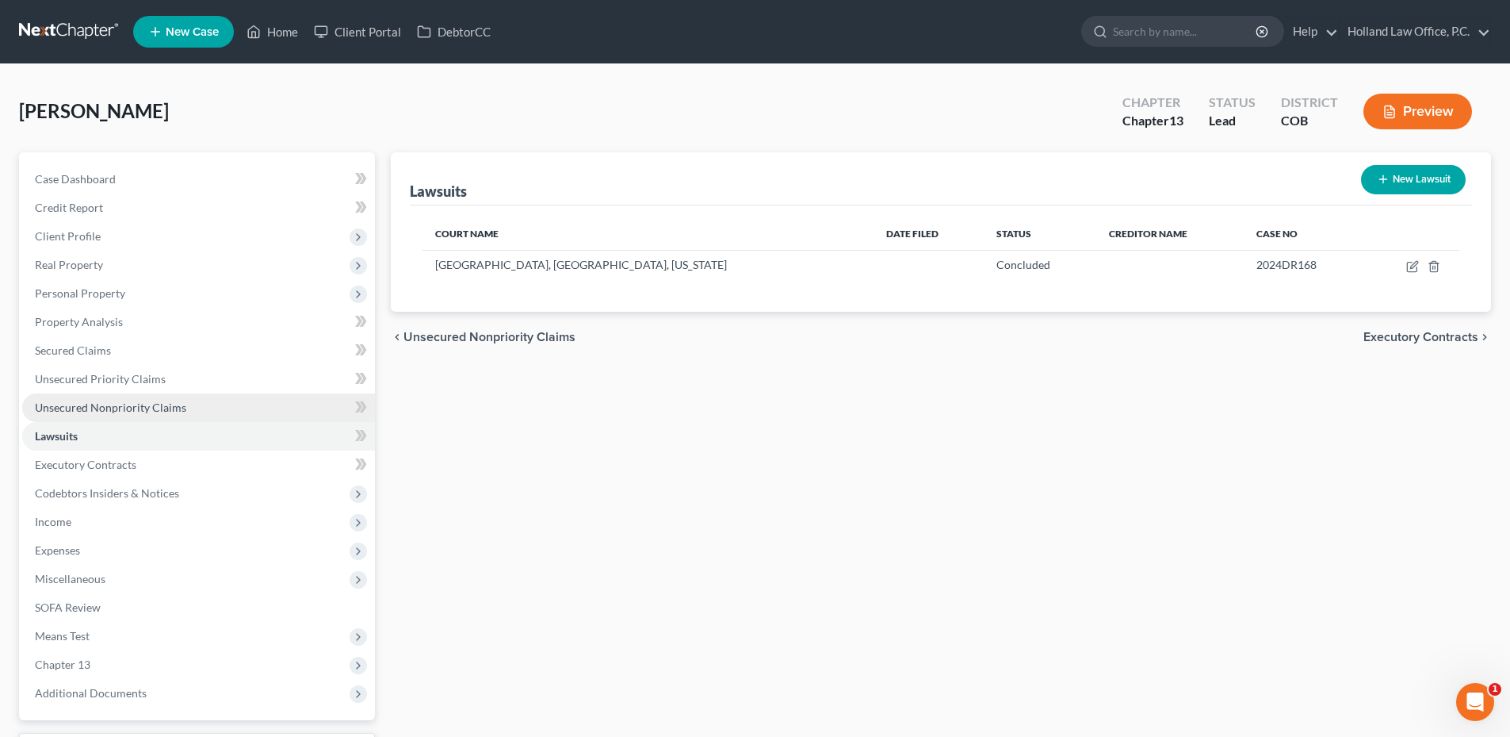
click at [140, 409] on span "Unsecured Nonpriority Claims" at bounding box center [110, 406] width 151 height 13
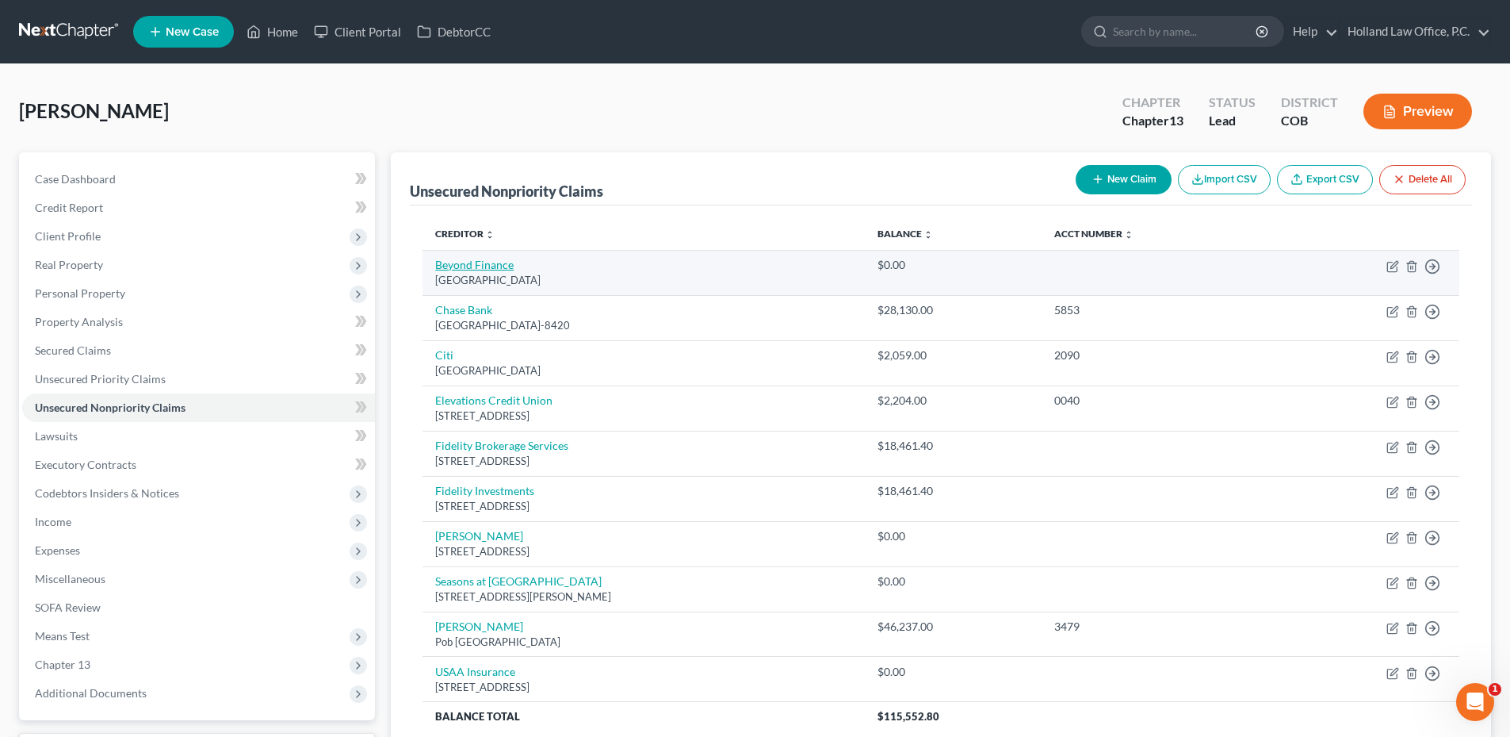
click at [463, 267] on link "Beyond Finance" at bounding box center [474, 264] width 78 height 13
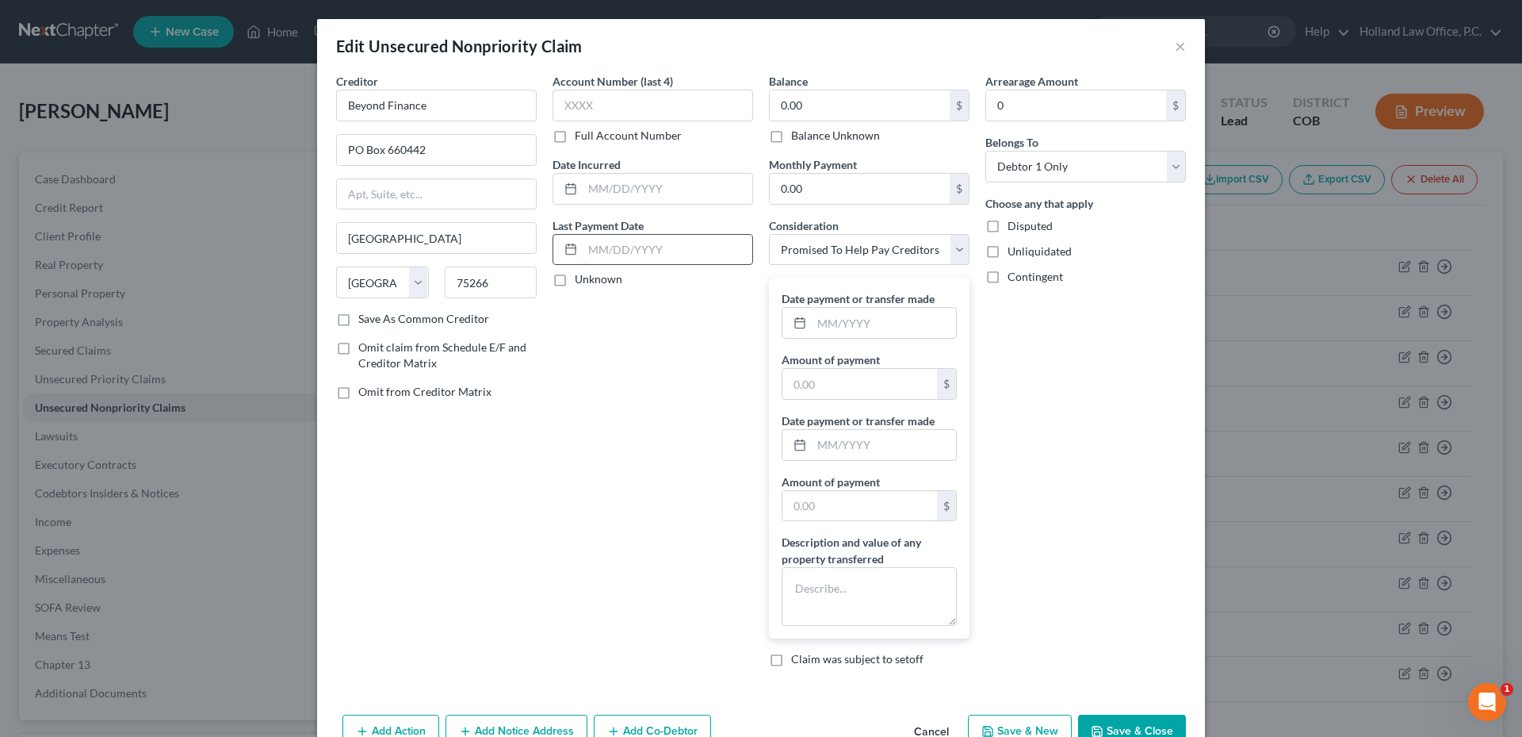
click at [622, 258] on input "text" at bounding box center [668, 250] width 170 height 30
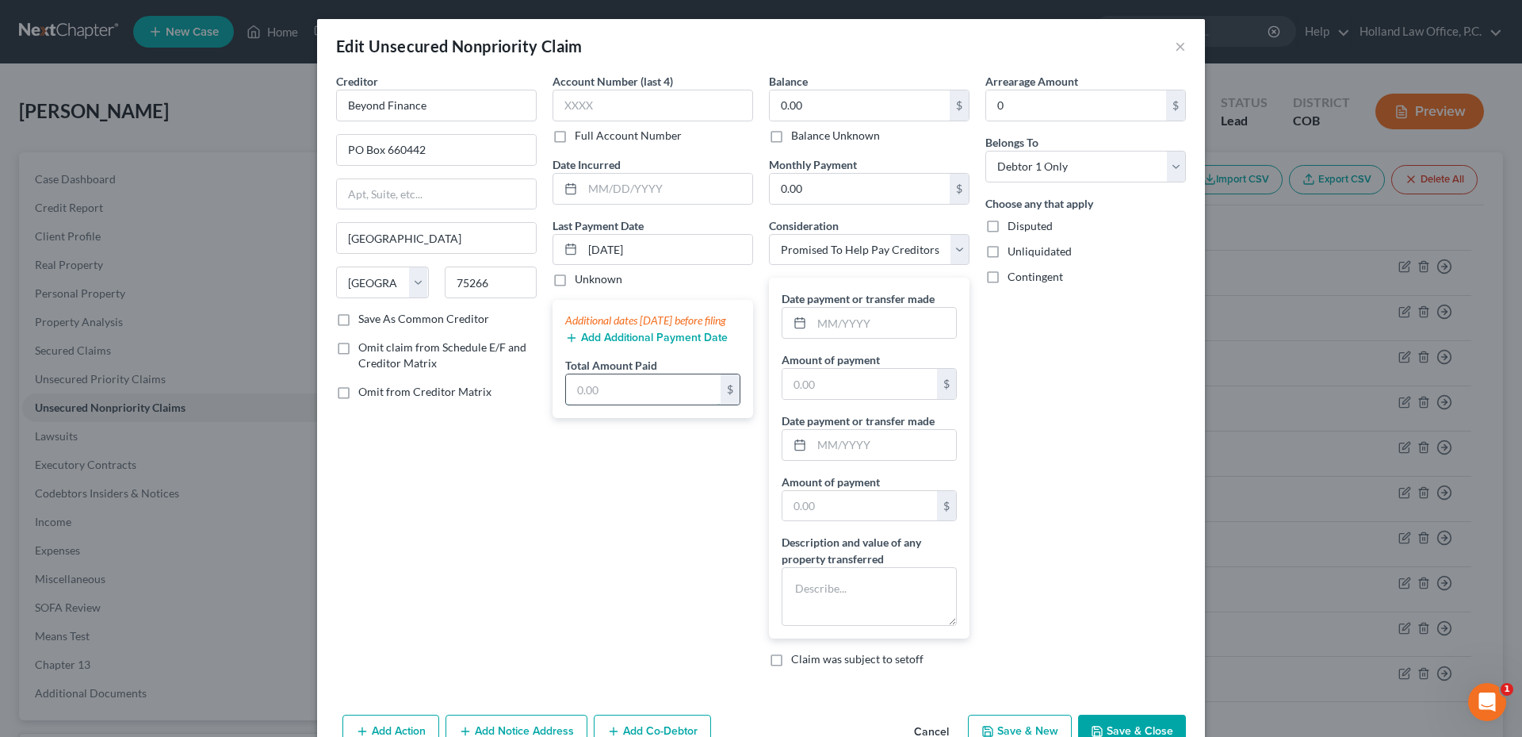
click at [600, 397] on input "text" at bounding box center [643, 389] width 155 height 30
click at [481, 540] on div "Creditor * Beyond Finance PO Box 660442 Dallas State AL AK AR AZ CA CO CT DE DC…" at bounding box center [436, 376] width 216 height 607
drag, startPoint x: 610, startPoint y: 256, endPoint x: 595, endPoint y: 251, distance: 15.0
click at [553, 260] on div "3/26/2025" at bounding box center [653, 250] width 201 height 32
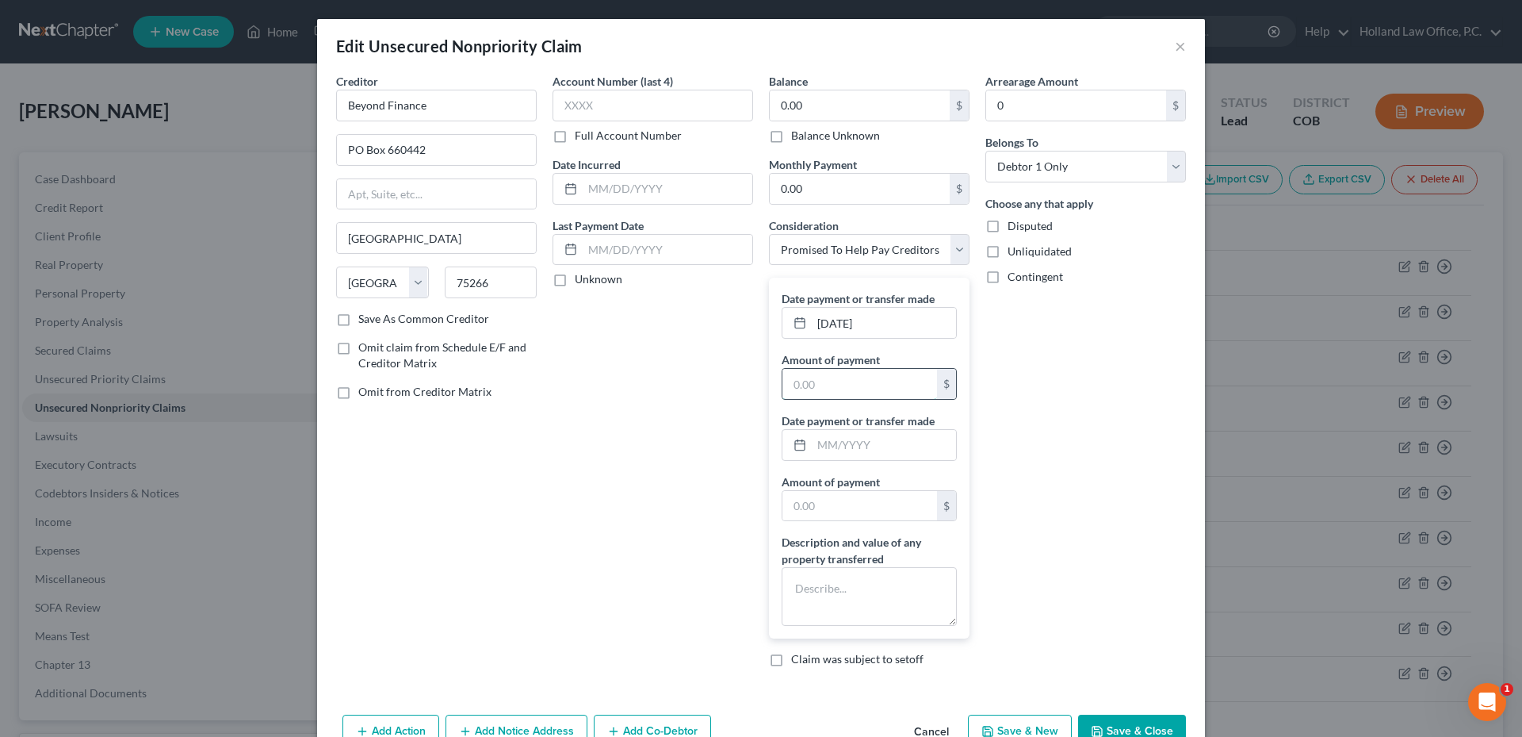
click at [832, 391] on input "text" at bounding box center [860, 384] width 155 height 30
click at [1053, 438] on div "Arrearage Amount 0 $ Belongs To * Select Debtor 1 Only Debtor 2 Only Debtor 1 A…" at bounding box center [1086, 376] width 216 height 607
click at [844, 602] on textarea at bounding box center [869, 596] width 175 height 59
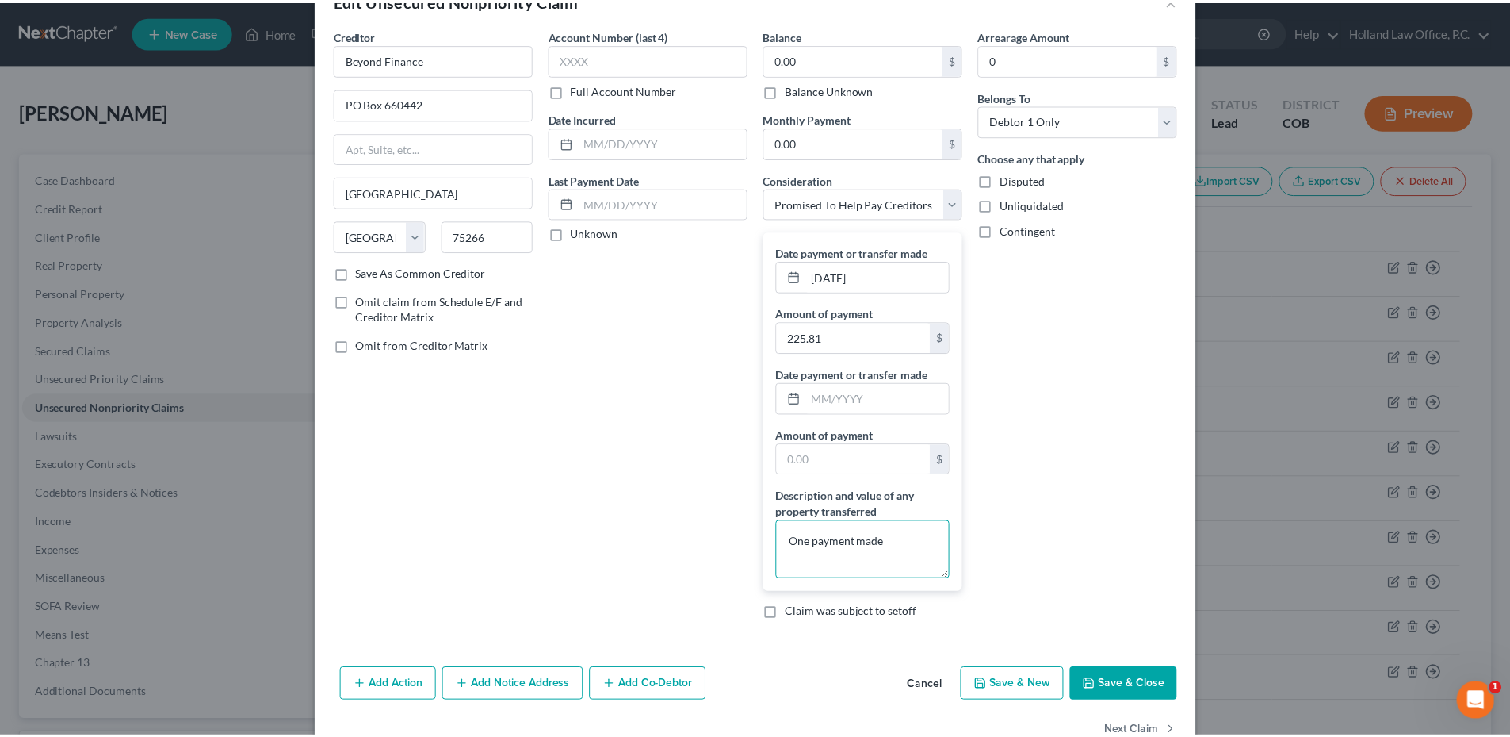
scroll to position [89, 0]
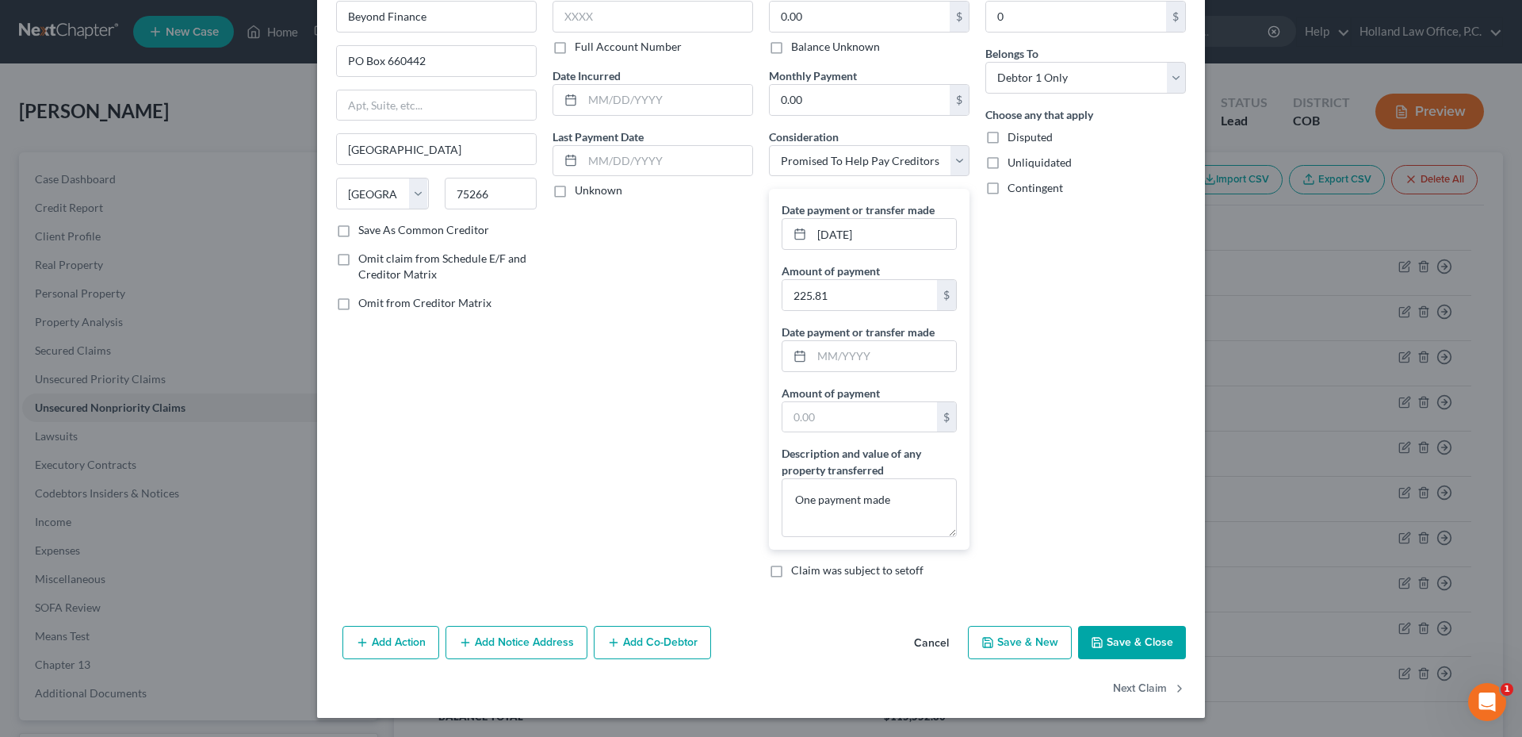
click at [1131, 646] on button "Save & Close" at bounding box center [1132, 642] width 108 height 33
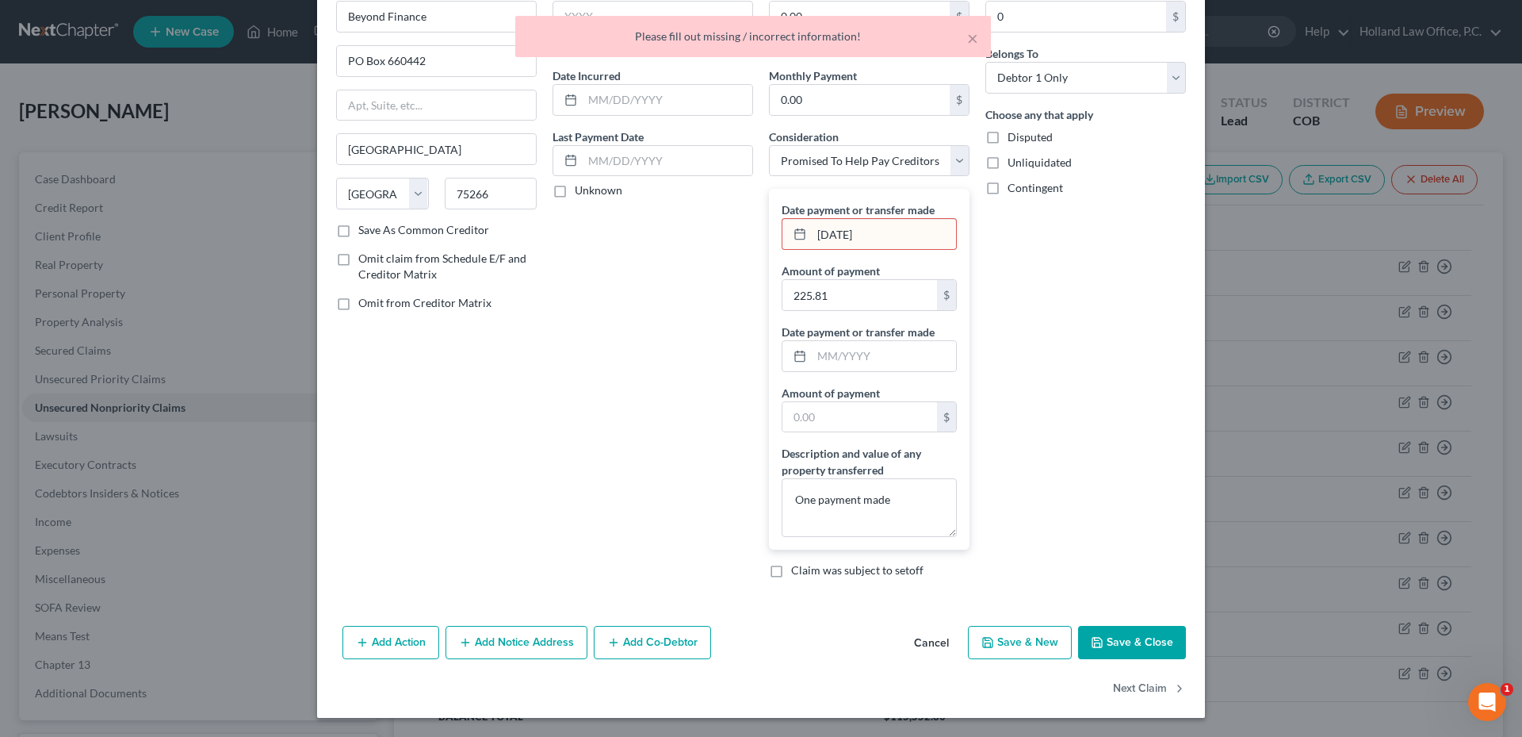
click at [820, 239] on input "3/26/2025" at bounding box center [884, 234] width 144 height 30
click at [825, 238] on input "3/26/2025" at bounding box center [884, 234] width 144 height 30
drag, startPoint x: 842, startPoint y: 238, endPoint x: 853, endPoint y: 235, distance: 11.4
click at [853, 235] on input "3/26/2025" at bounding box center [884, 234] width 144 height 30
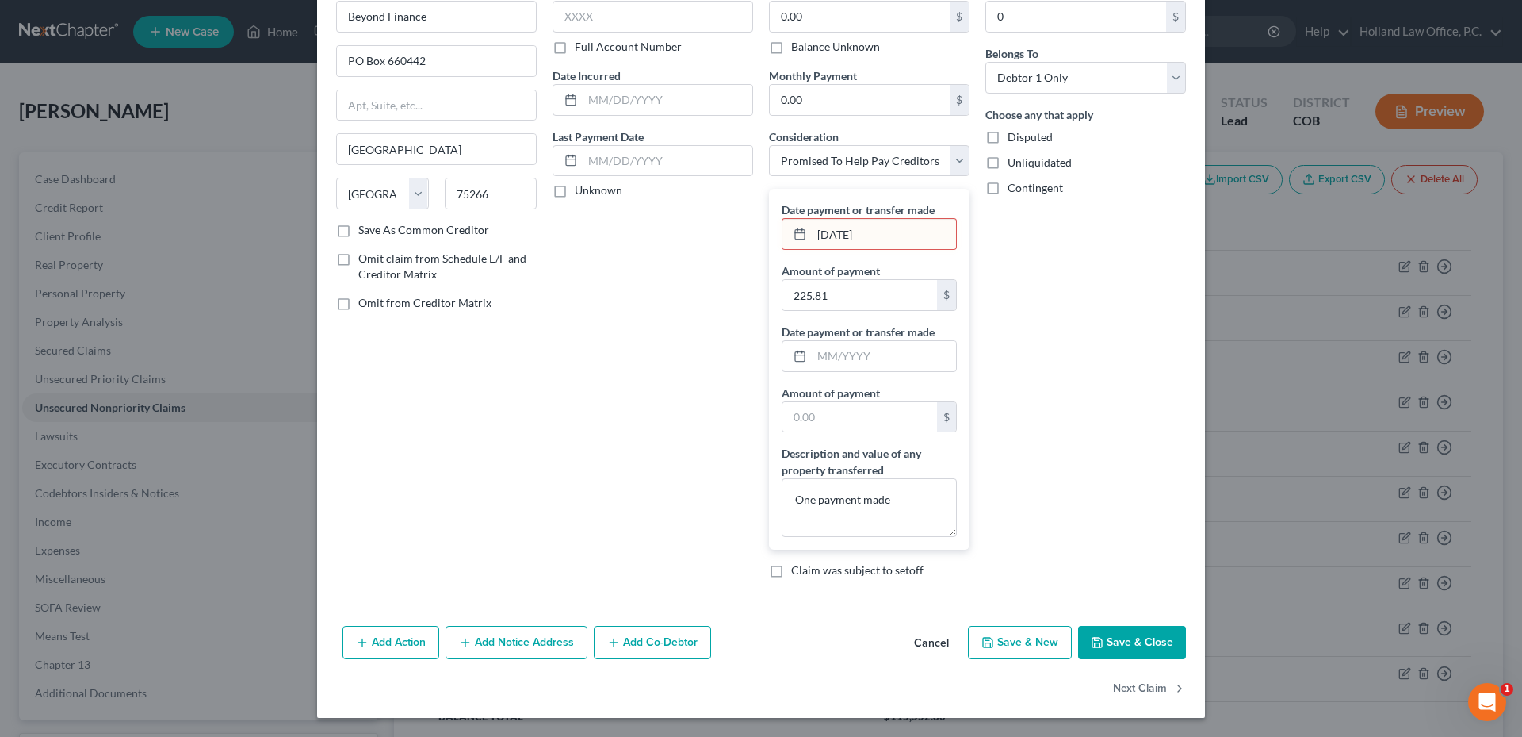
click at [1122, 627] on button "Save & Close" at bounding box center [1132, 642] width 108 height 33
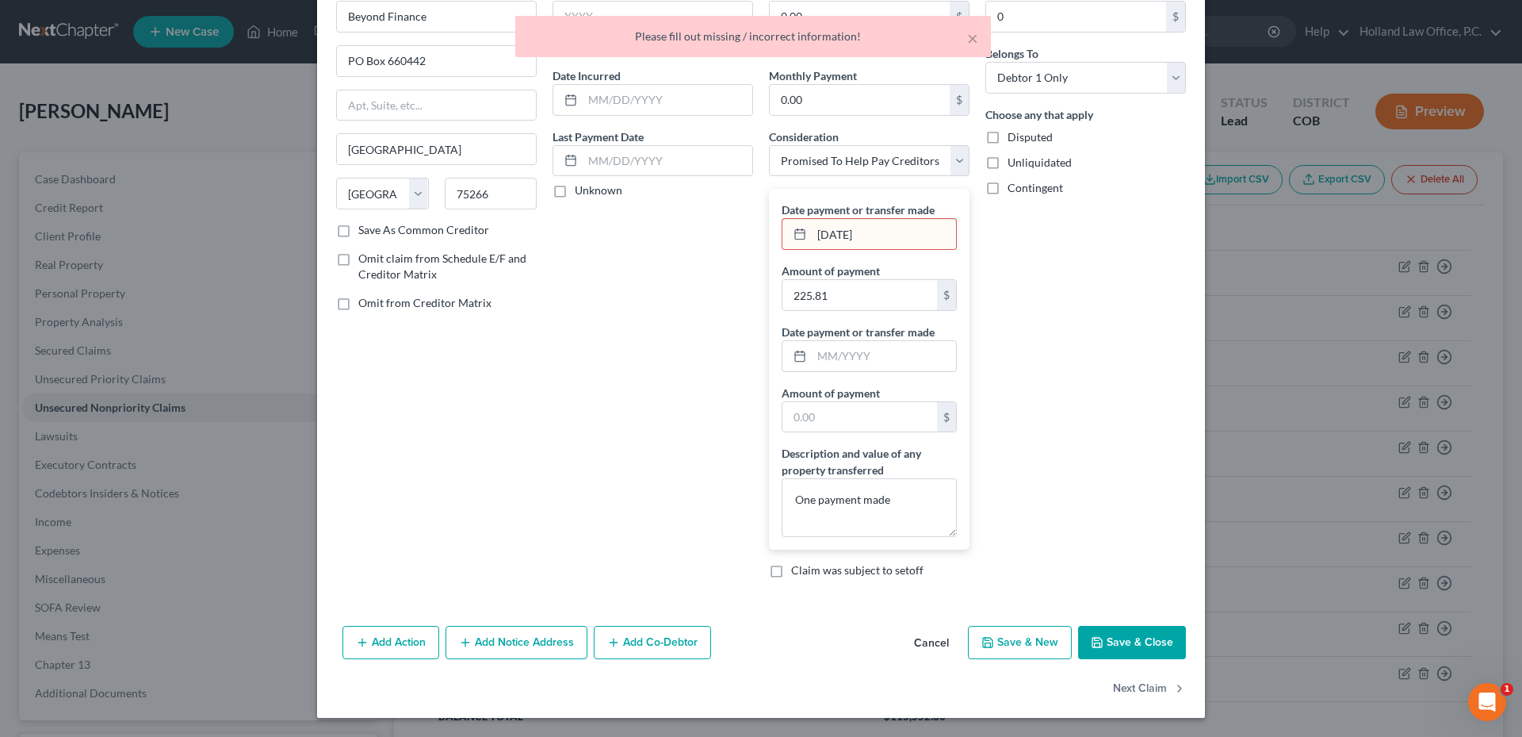
drag, startPoint x: 908, startPoint y: 238, endPoint x: 746, endPoint y: 242, distance: 161.8
click at [769, 242] on div "Date payment or transfer made 3/26/25 Amount of payment 225.81 $ Date payment o…" at bounding box center [869, 369] width 201 height 361
click at [1139, 637] on button "Save & Close" at bounding box center [1132, 642] width 108 height 33
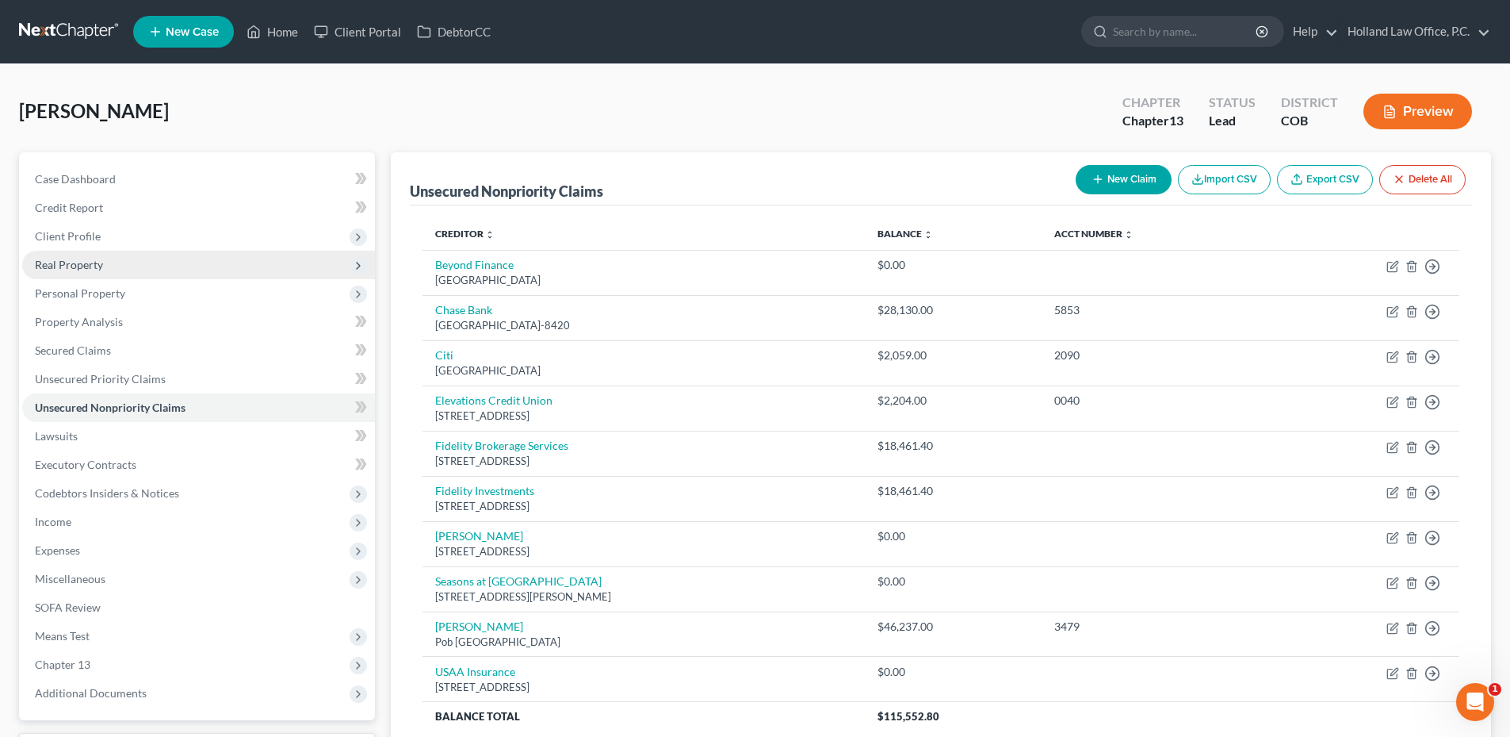
click at [123, 272] on span "Real Property" at bounding box center [198, 265] width 353 height 29
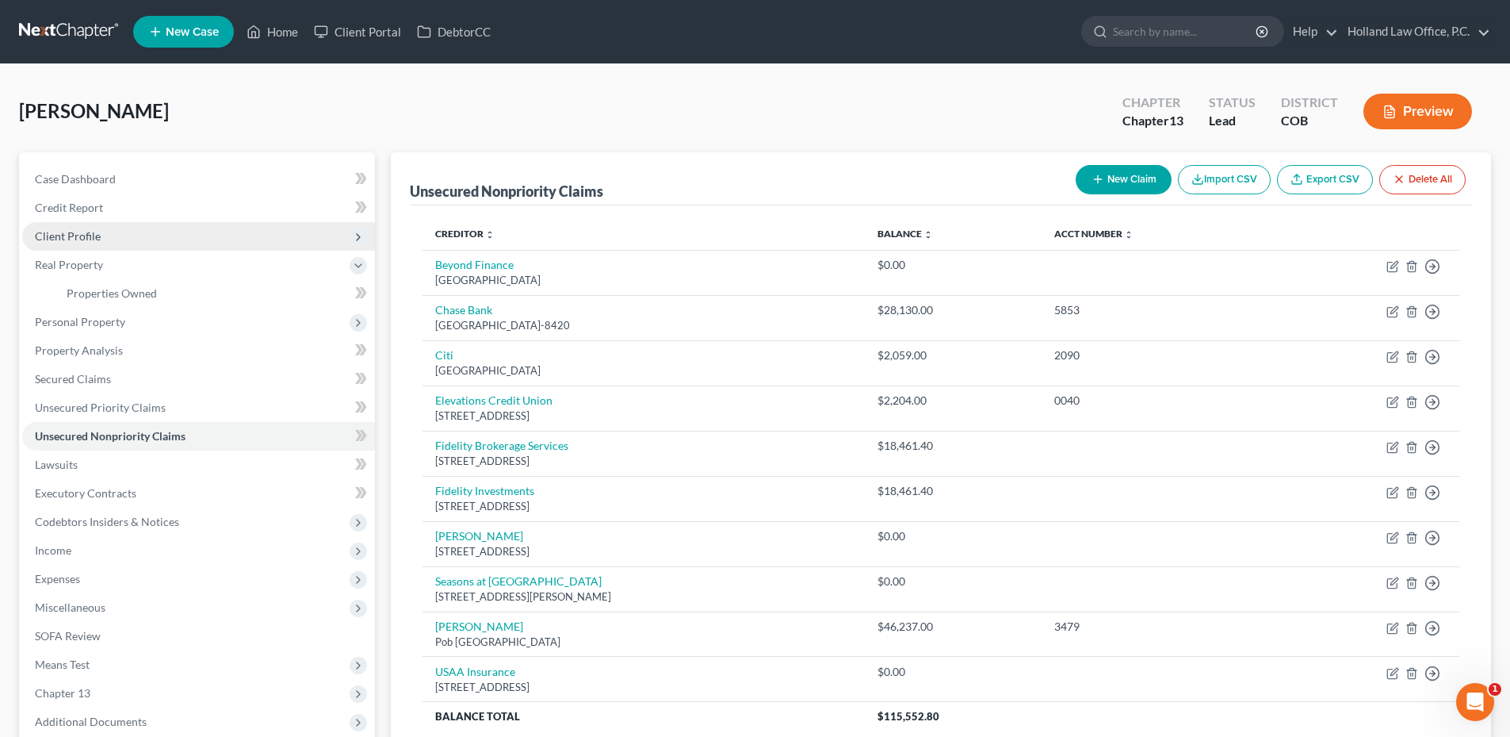
click at [98, 232] on span "Client Profile" at bounding box center [68, 235] width 66 height 13
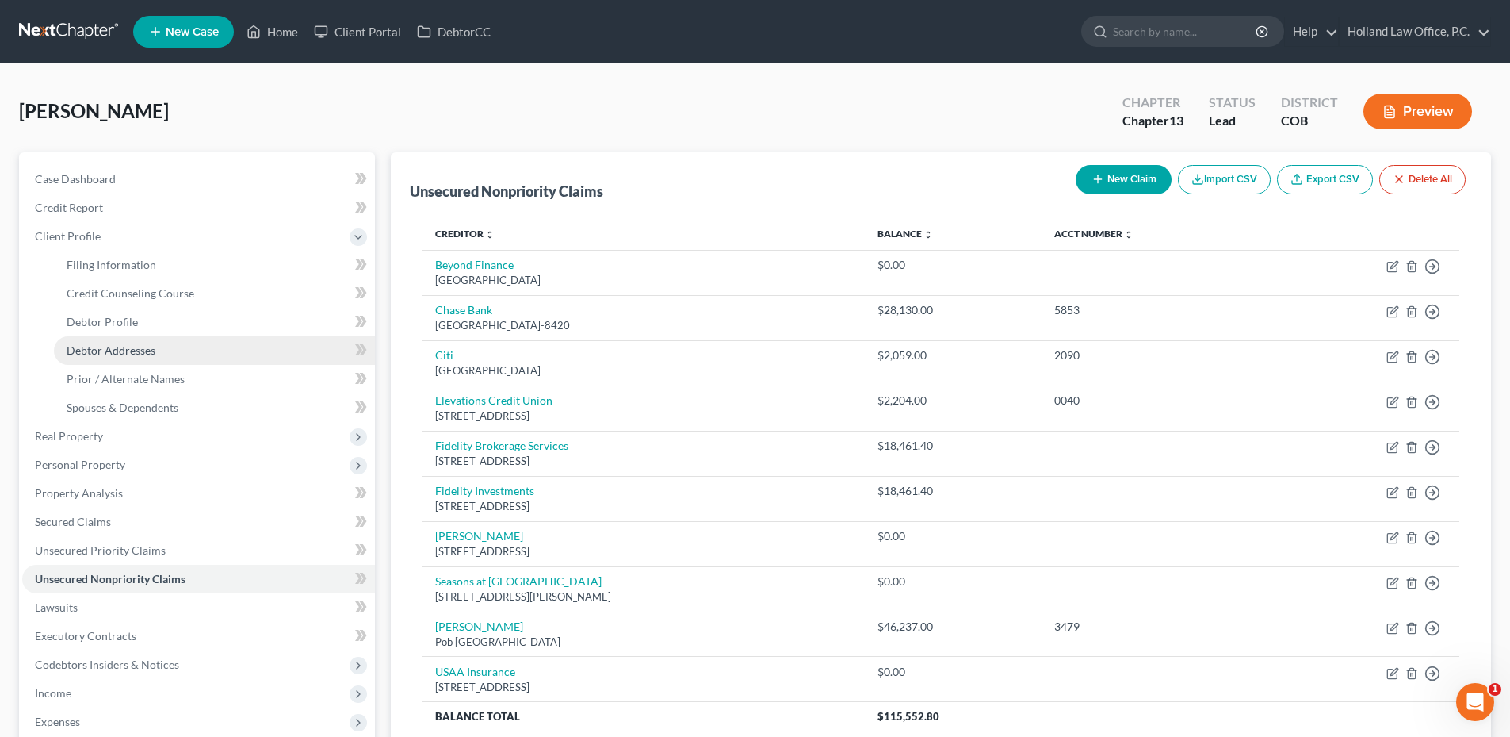
click at [134, 353] on span "Debtor Addresses" at bounding box center [111, 349] width 89 height 13
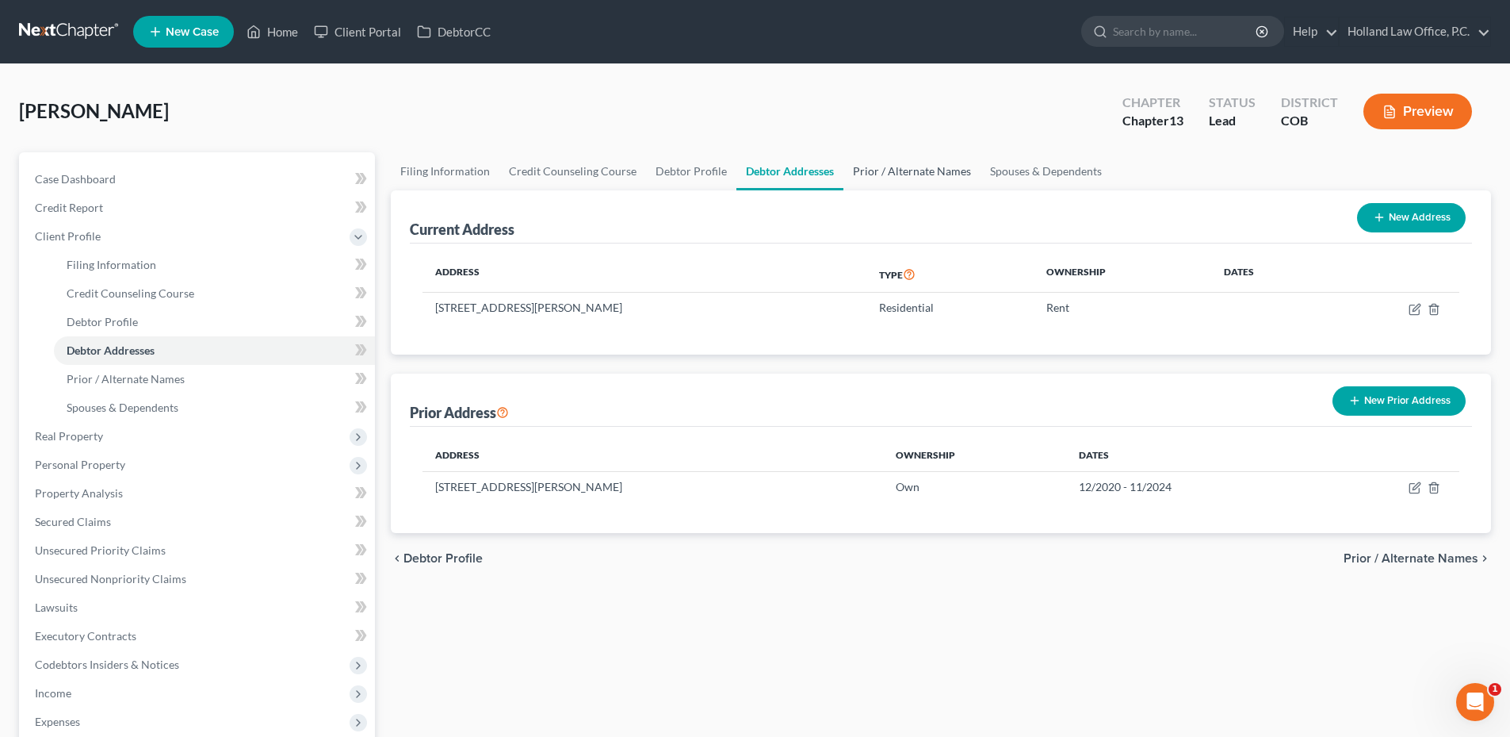
click at [927, 175] on link "Prior / Alternate Names" at bounding box center [912, 171] width 137 height 38
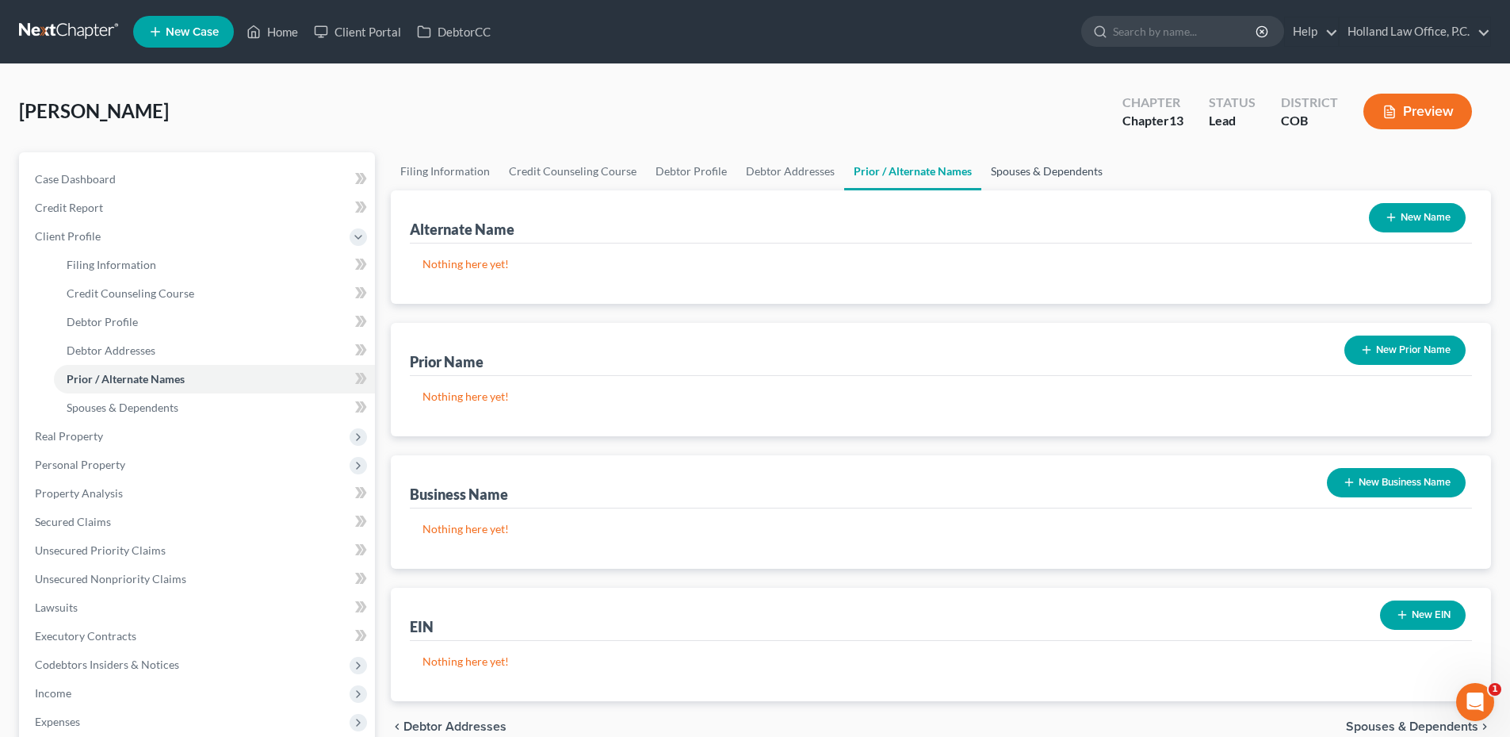
click at [1047, 171] on link "Spouses & Dependents" at bounding box center [1047, 171] width 131 height 38
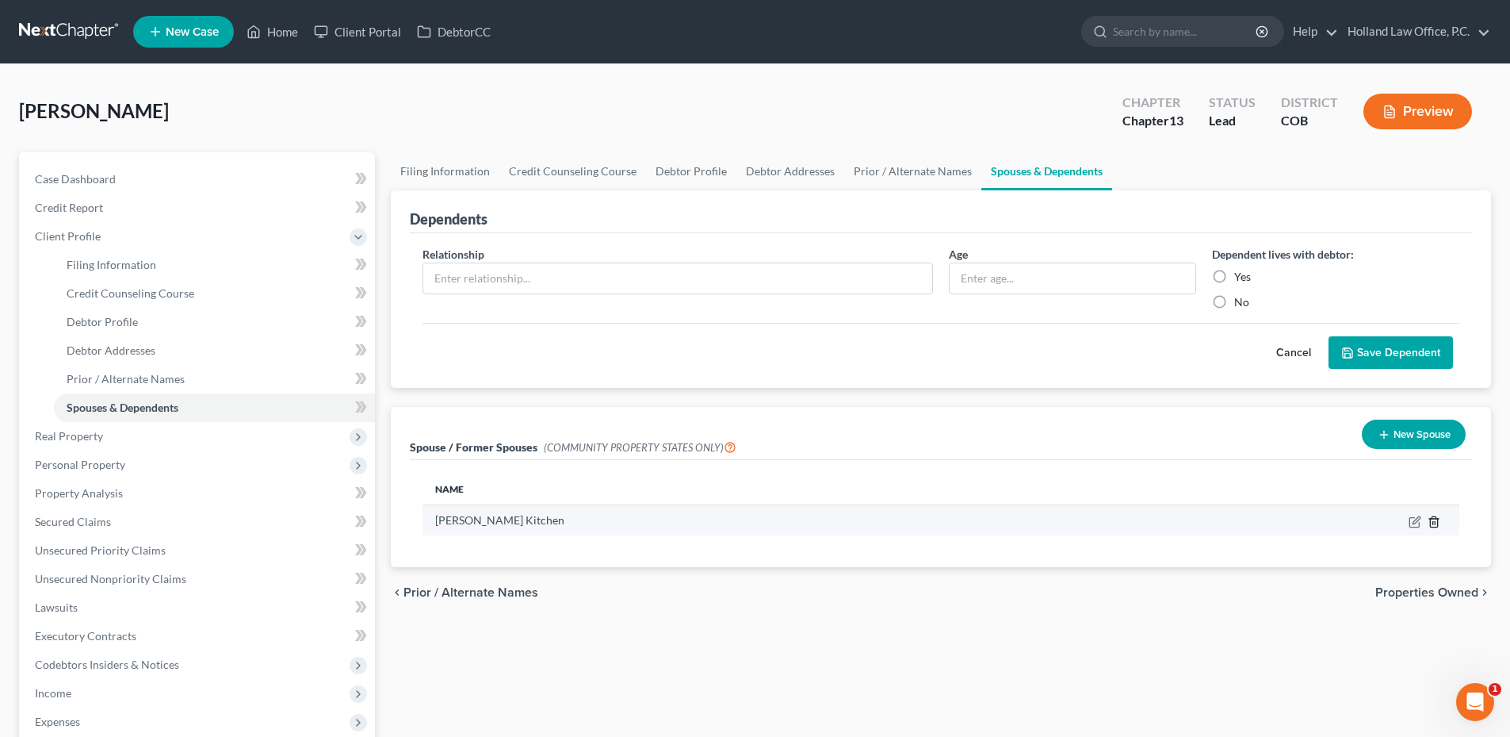
click at [1436, 520] on icon "button" at bounding box center [1434, 521] width 13 height 13
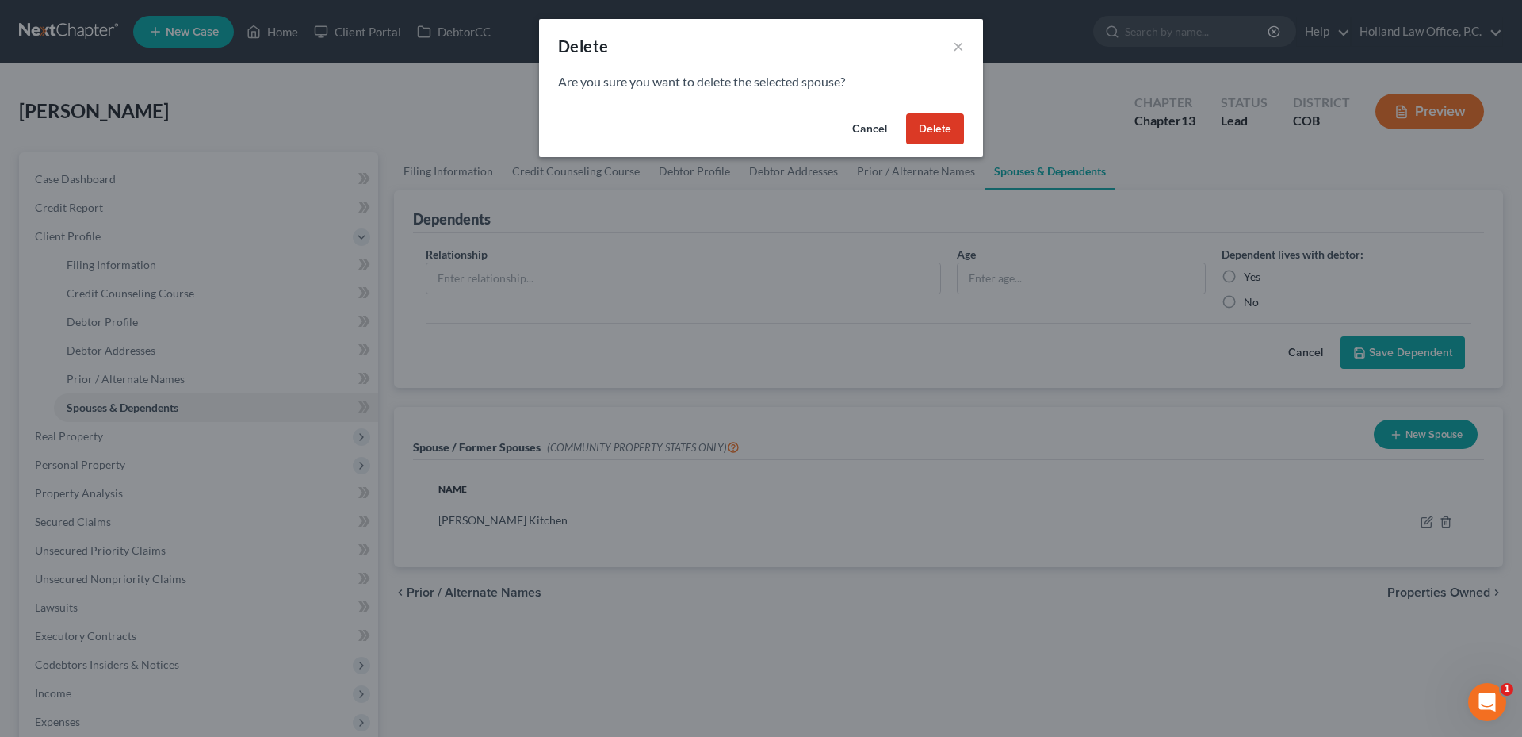
click at [932, 135] on button "Delete" at bounding box center [935, 129] width 58 height 32
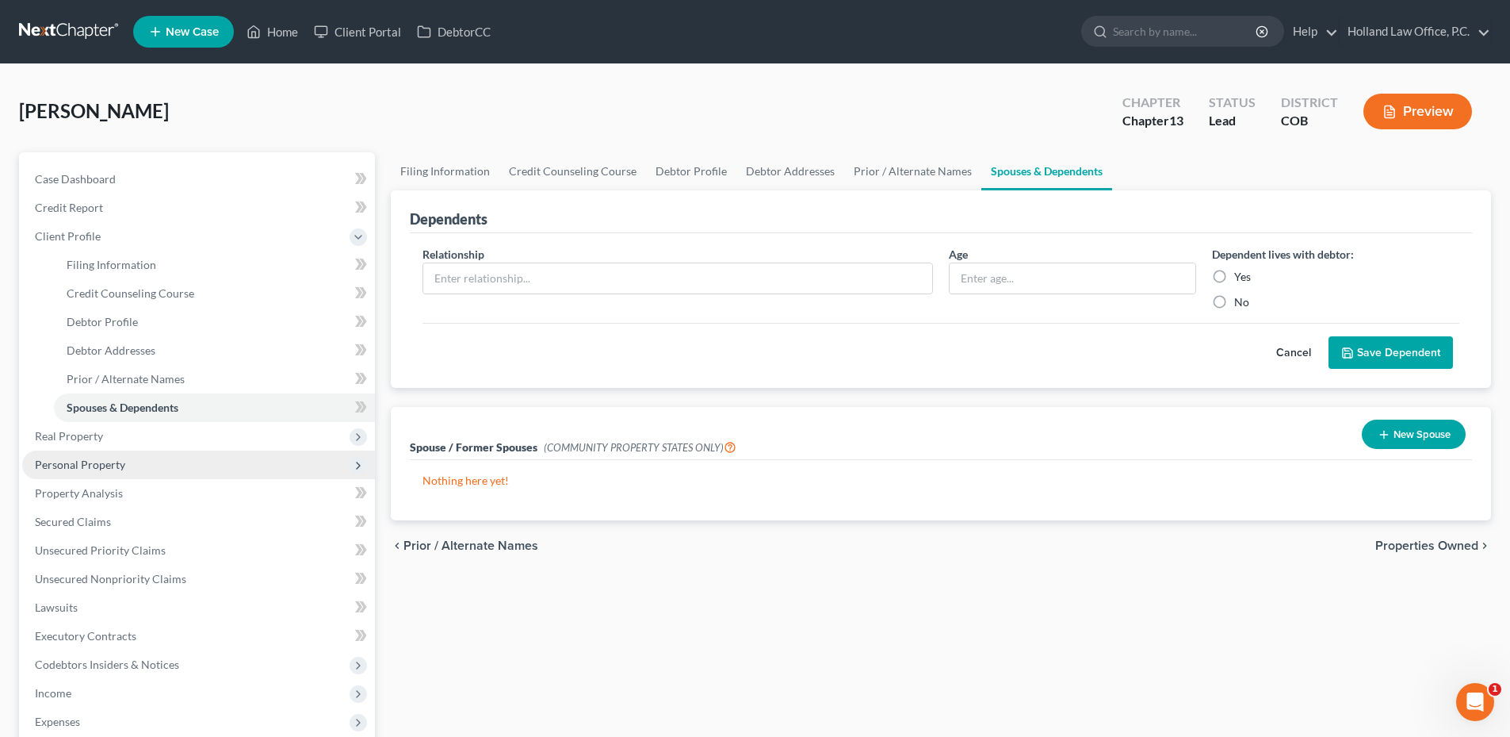
click at [75, 473] on span "Personal Property" at bounding box center [198, 464] width 353 height 29
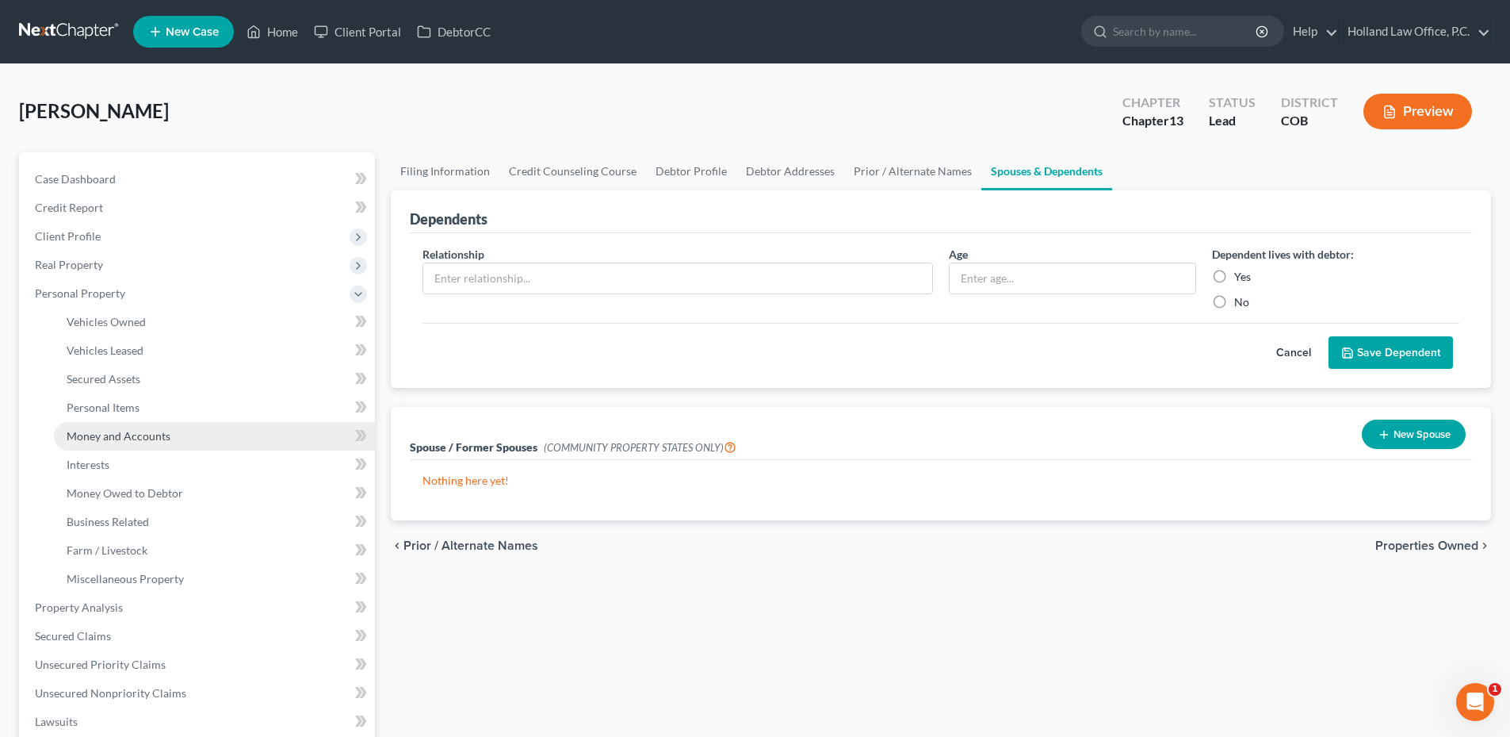
click at [119, 427] on link "Money and Accounts" at bounding box center [214, 436] width 321 height 29
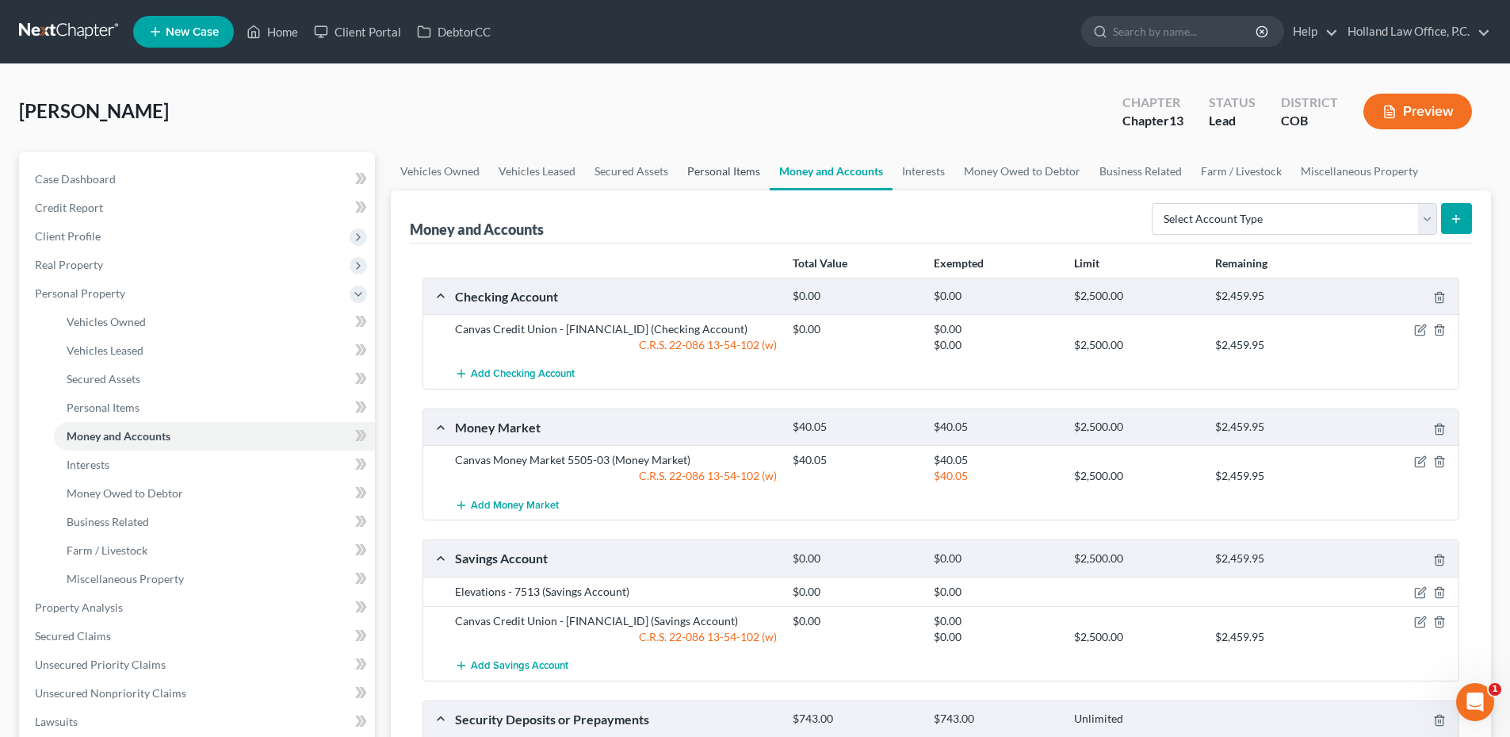
click at [707, 167] on link "Personal Items" at bounding box center [724, 171] width 92 height 38
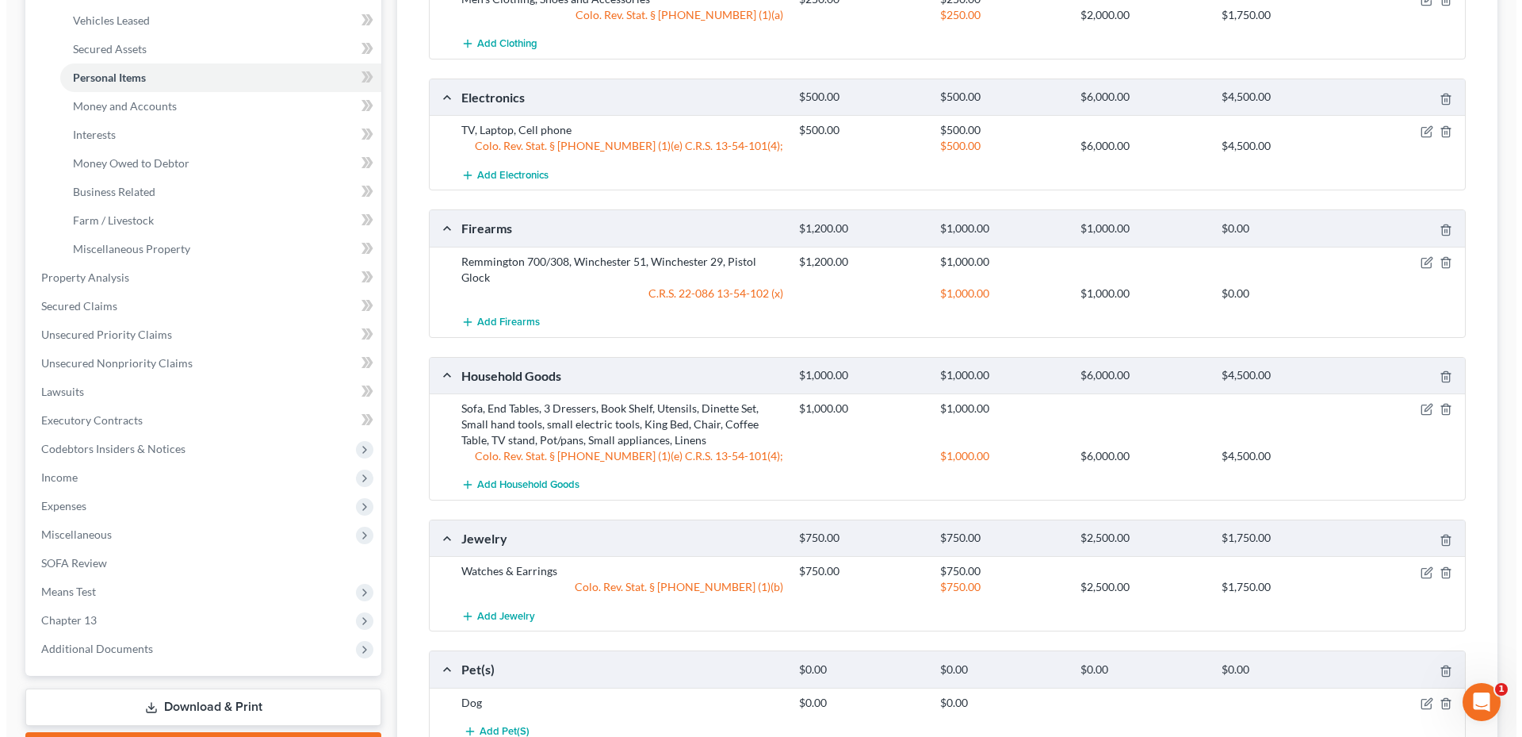
scroll to position [317, 0]
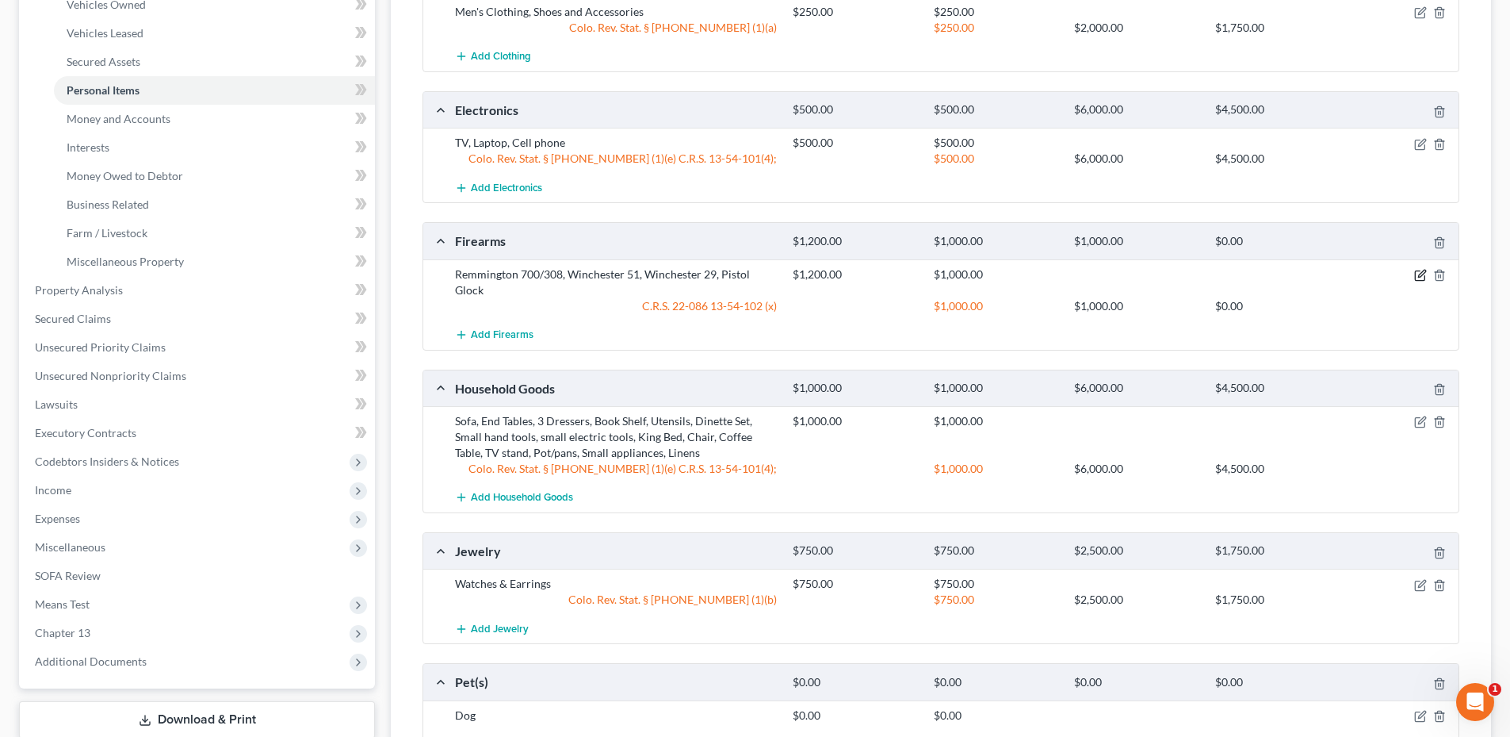
click at [1425, 274] on icon "button" at bounding box center [1420, 275] width 13 height 13
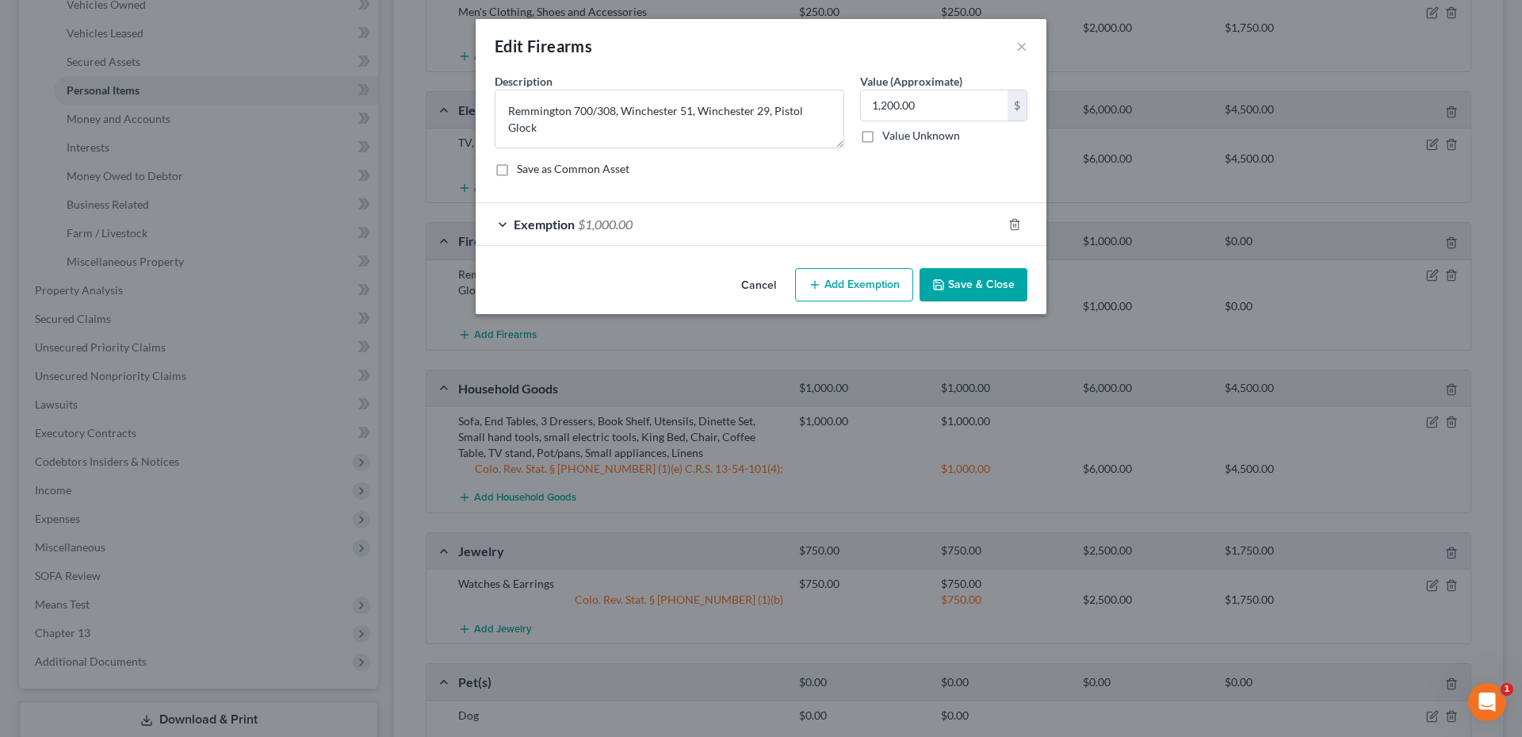
click at [652, 225] on div "Exemption $1,000.00" at bounding box center [739, 224] width 526 height 42
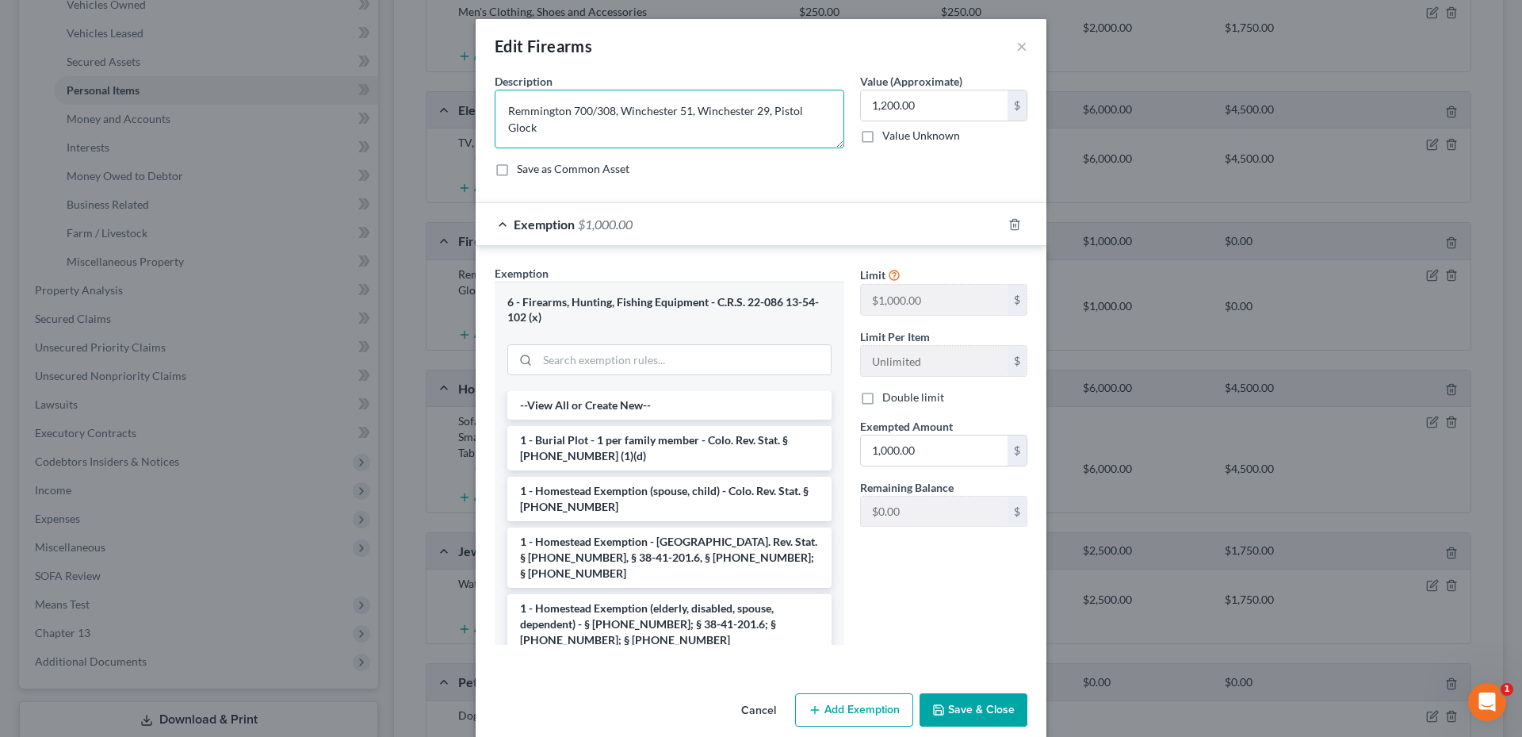
click at [515, 113] on textarea "Remmington 700/308, Winchester 51, Winchester 29, Pistol Glock" at bounding box center [670, 119] width 350 height 59
drag, startPoint x: 609, startPoint y: 110, endPoint x: 492, endPoint y: 117, distance: 117.5
click at [495, 117] on textarea "Remmington 700/308, Winchester 51, Winchester 29, Pistol Glock" at bounding box center [670, 119] width 350 height 59
click at [721, 116] on textarea "Winchester 51, Winchester 29, Pistol Glock" at bounding box center [670, 119] width 350 height 59
click at [713, 115] on textarea "Winchester 51, Winchester 29, Pistol Glock, Model 51, Model" at bounding box center [670, 119] width 350 height 59
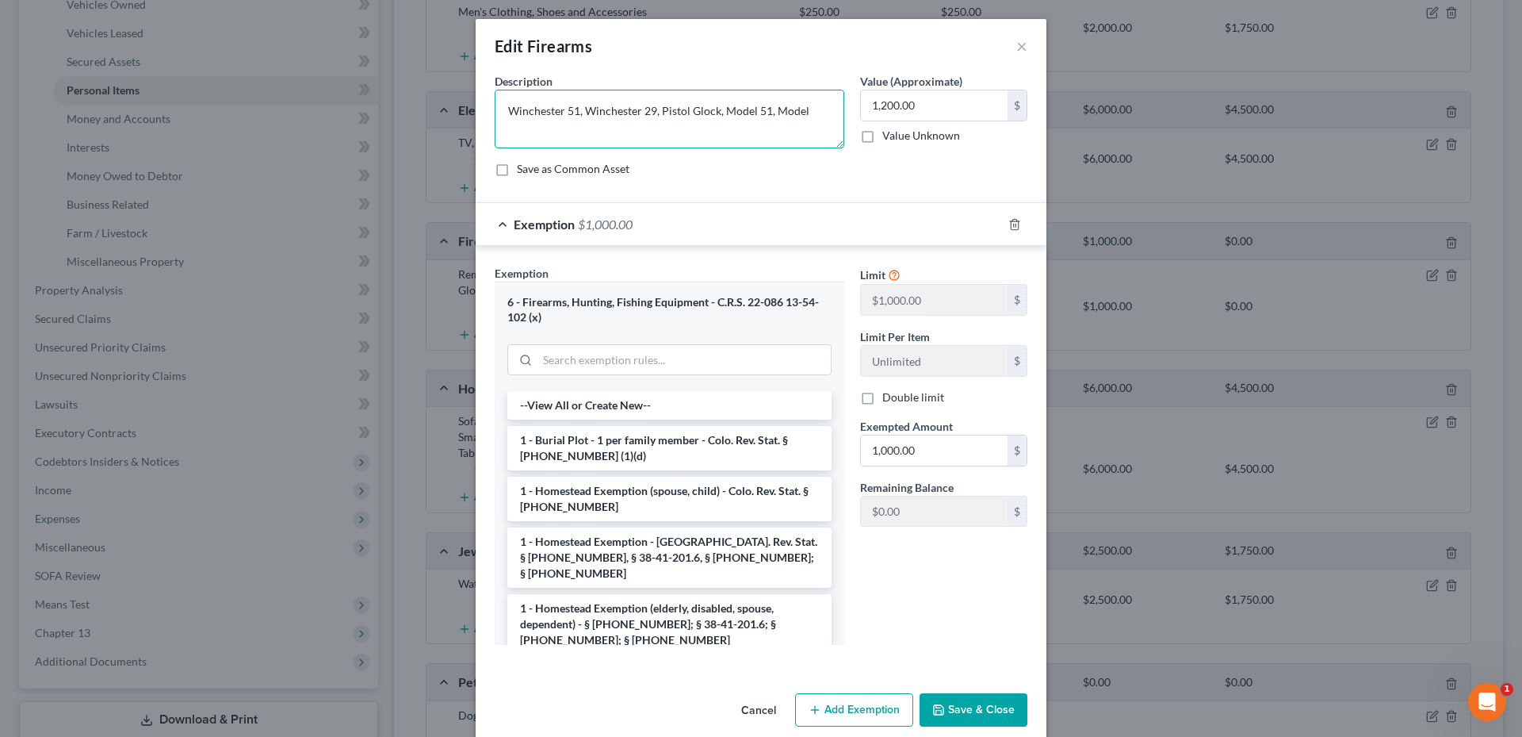
click at [803, 110] on textarea "Winchester 51, Winchester 29, Pistol Glock, Model 51, Model" at bounding box center [670, 119] width 350 height 59
drag, startPoint x: 503, startPoint y: 109, endPoint x: 573, endPoint y: 113, distance: 69.9
click at [573, 113] on textarea "Winchester 51, Winchester 29, Pistol Glock, Model 51, Model" at bounding box center [670, 119] width 350 height 59
drag, startPoint x: 580, startPoint y: 112, endPoint x: 650, endPoint y: 115, distance: 69.8
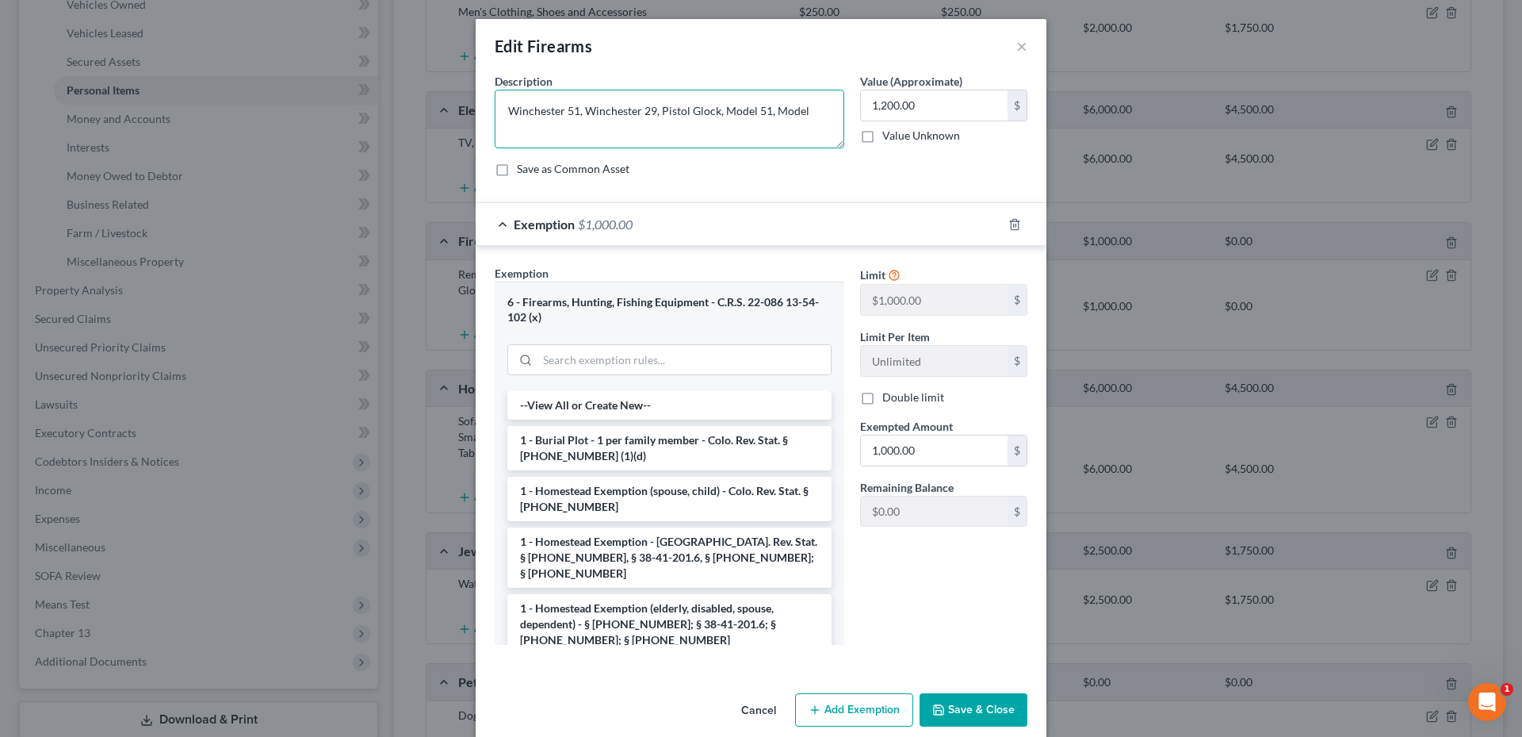
click at [650, 115] on textarea "Winchester 51, Winchester 29, Pistol Glock, Model 51, Model" at bounding box center [670, 119] width 350 height 59
click at [802, 112] on textarea "Winchester 51, Winchester 29, Pistol Glock, Model 51, Model" at bounding box center [670, 119] width 350 height 59
drag, startPoint x: 716, startPoint y: 114, endPoint x: 843, endPoint y: 125, distance: 127.3
click at [843, 125] on div "Description * Winchester 51, Winchester 29, Pistol Glock, Model 51, Model" at bounding box center [670, 110] width 366 height 75
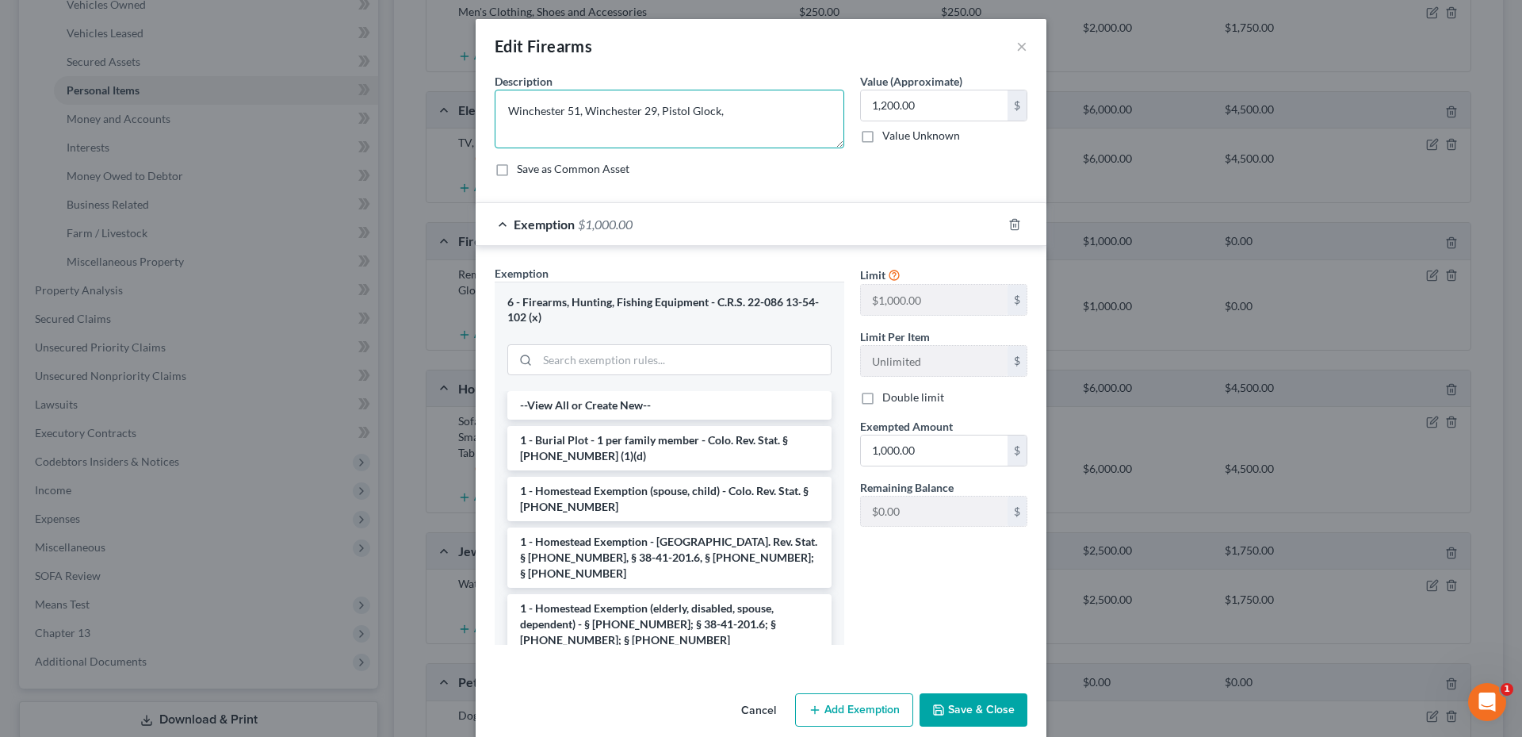
click at [653, 113] on textarea "Winchester 51, Winchester 29, Pistol Glock," at bounding box center [670, 119] width 350 height 59
click at [712, 112] on textarea "Winchester 51, Winchester 29, Pistol Glock," at bounding box center [670, 119] width 350 height 59
click at [755, 108] on textarea "Winchester 51, Winchester 29, Pistol Glock 9mm," at bounding box center [670, 119] width 350 height 59
click at [555, 127] on textarea "Winchester 51, Winchester 29, Pistol Glock 9mm, Pistrol Glock 10mm" at bounding box center [670, 119] width 350 height 59
click at [558, 132] on textarea "Winchester 51, Winchester 29, Pistol Glock 9mm, Pistrol Glock 10mm," at bounding box center [670, 119] width 350 height 59
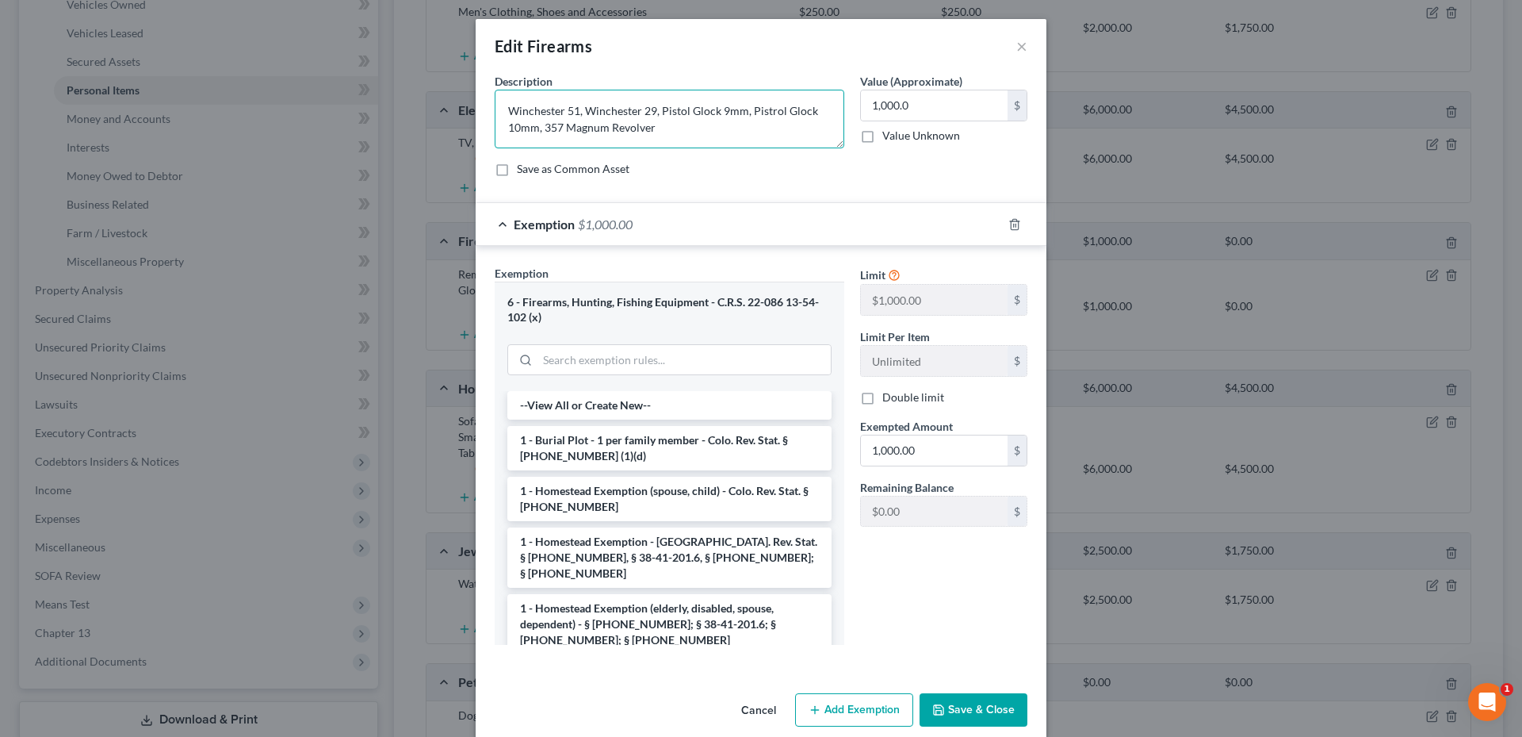
click at [703, 121] on textarea "Winchester 51, Winchester 29, Pistol Glock 9mm, Pistrol Glock 10mm, 357 Magnum …" at bounding box center [670, 119] width 350 height 59
click at [779, 111] on textarea "Winchester 51, Winchester 29, Pistol Glock 9mm, Pistrol Glock 10mm, 357 Magnum …" at bounding box center [670, 119] width 350 height 59
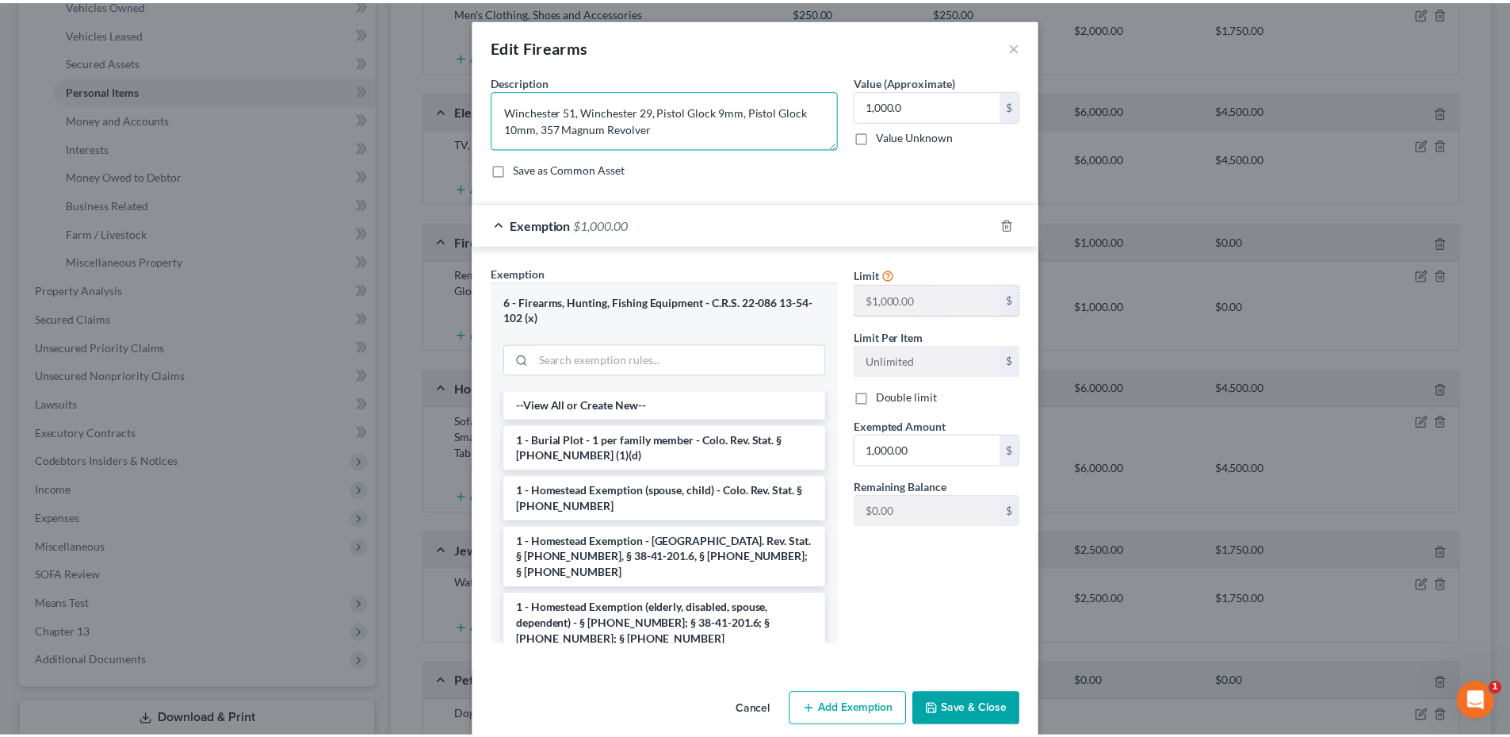
scroll to position [21, 0]
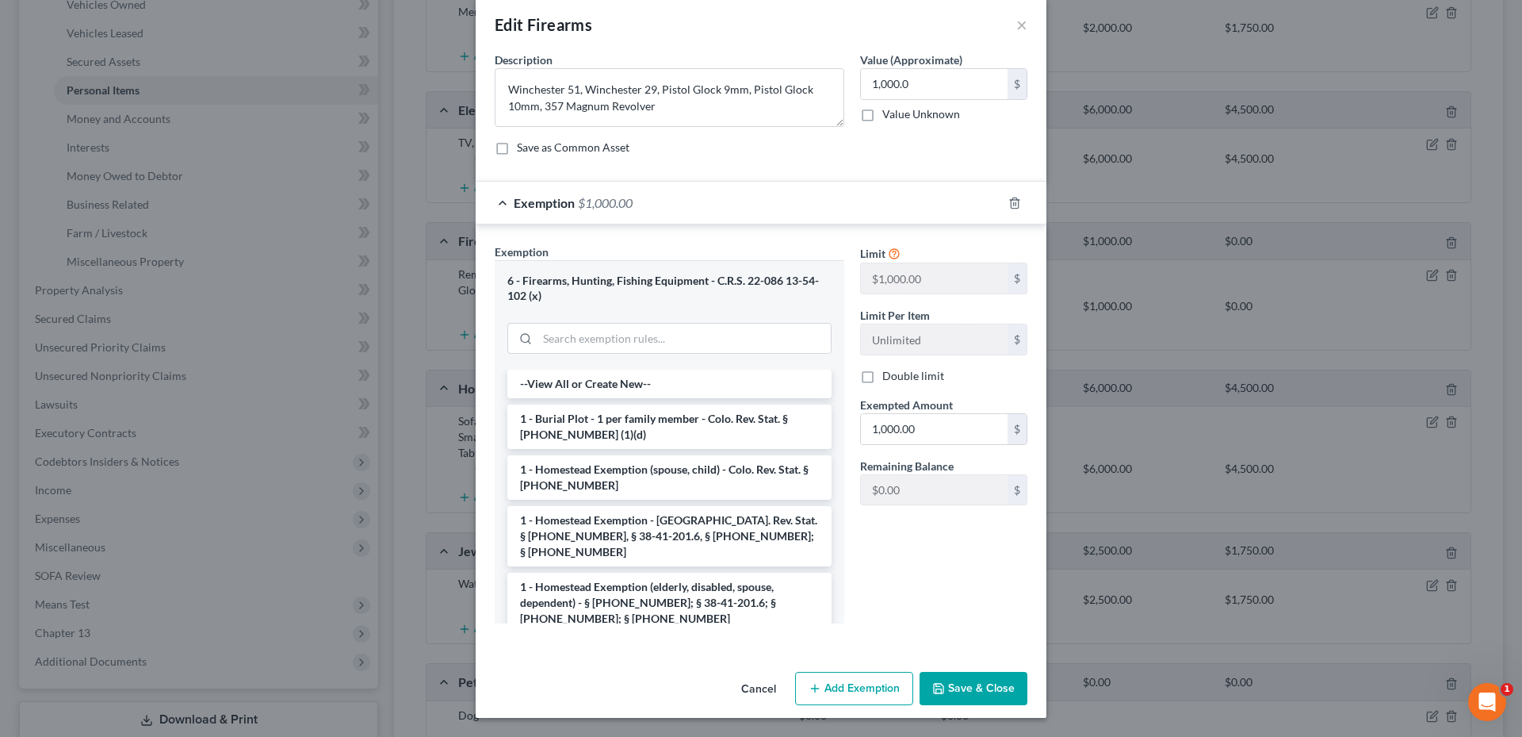
click at [945, 690] on button "Save & Close" at bounding box center [974, 688] width 108 height 33
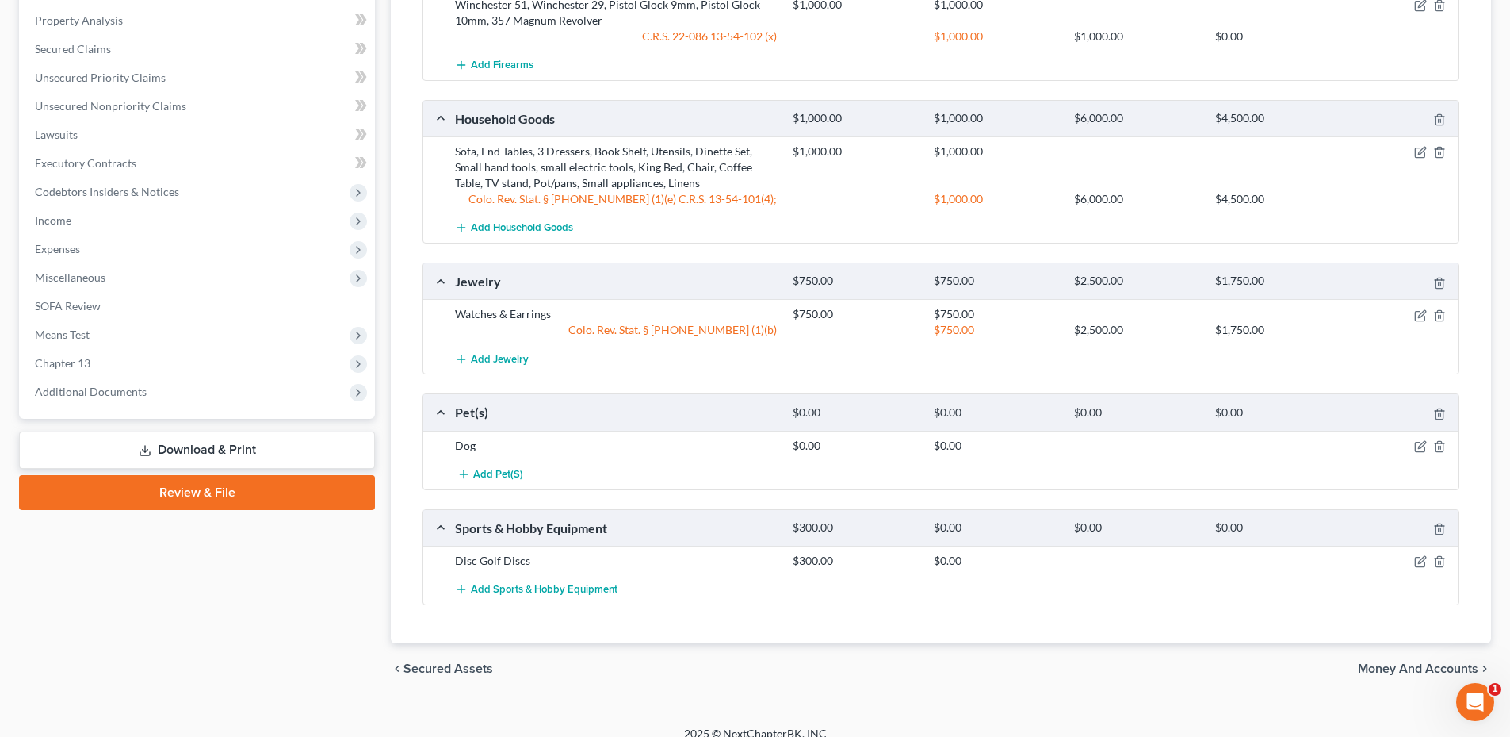
scroll to position [604, 0]
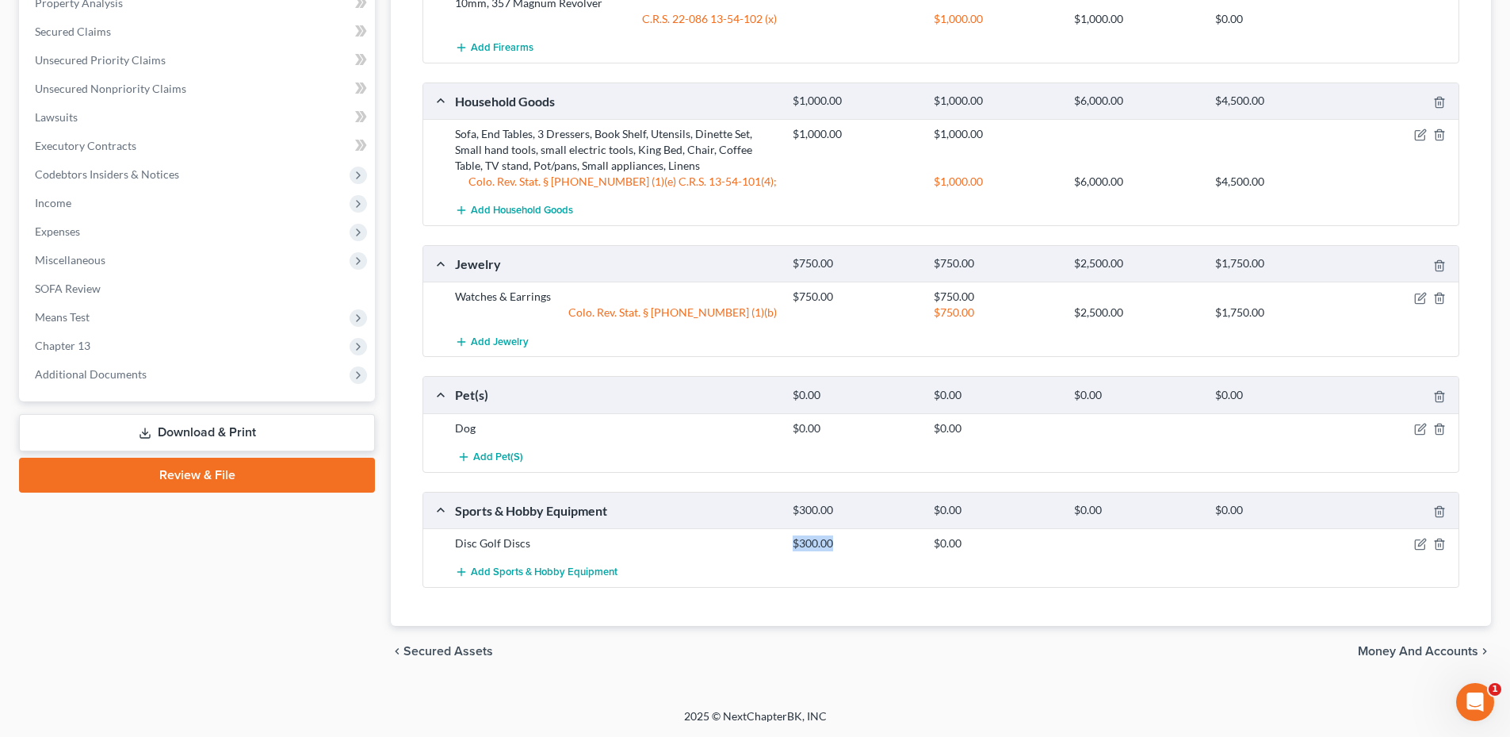
drag, startPoint x: 790, startPoint y: 540, endPoint x: 848, endPoint y: 548, distance: 58.4
click at [848, 548] on div "$300.00" at bounding box center [855, 543] width 140 height 16
click at [825, 547] on div "$300.00" at bounding box center [855, 543] width 140 height 16
click at [837, 545] on div "$300.00" at bounding box center [855, 543] width 140 height 16
drag, startPoint x: 794, startPoint y: 543, endPoint x: 833, endPoint y: 543, distance: 38.8
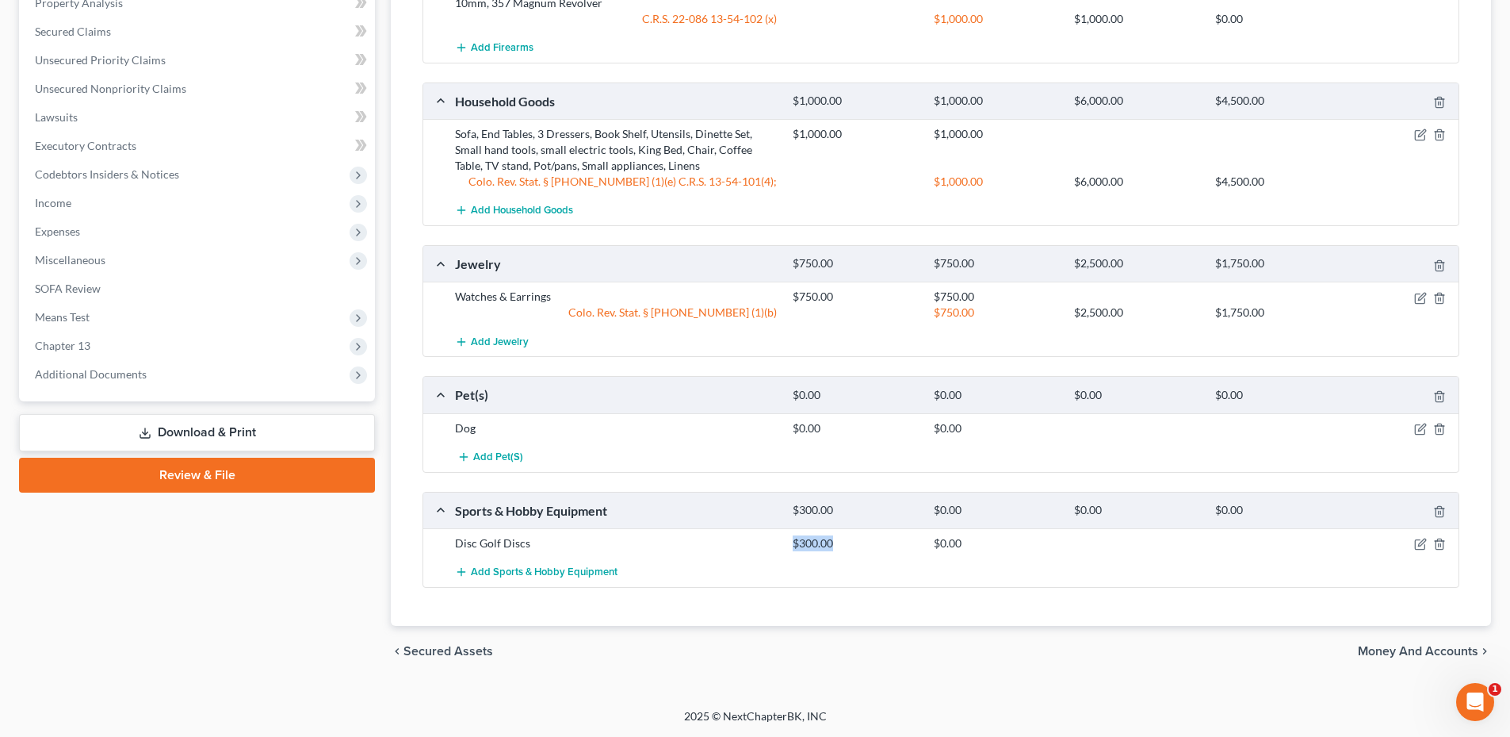
click at [833, 543] on div "$300.00" at bounding box center [855, 543] width 140 height 16
click at [833, 544] on div "$300.00" at bounding box center [855, 543] width 140 height 16
click at [834, 545] on div "$300.00" at bounding box center [855, 543] width 140 height 16
drag, startPoint x: 828, startPoint y: 545, endPoint x: 809, endPoint y: 543, distance: 18.4
click at [816, 543] on div "$300.00" at bounding box center [855, 543] width 140 height 16
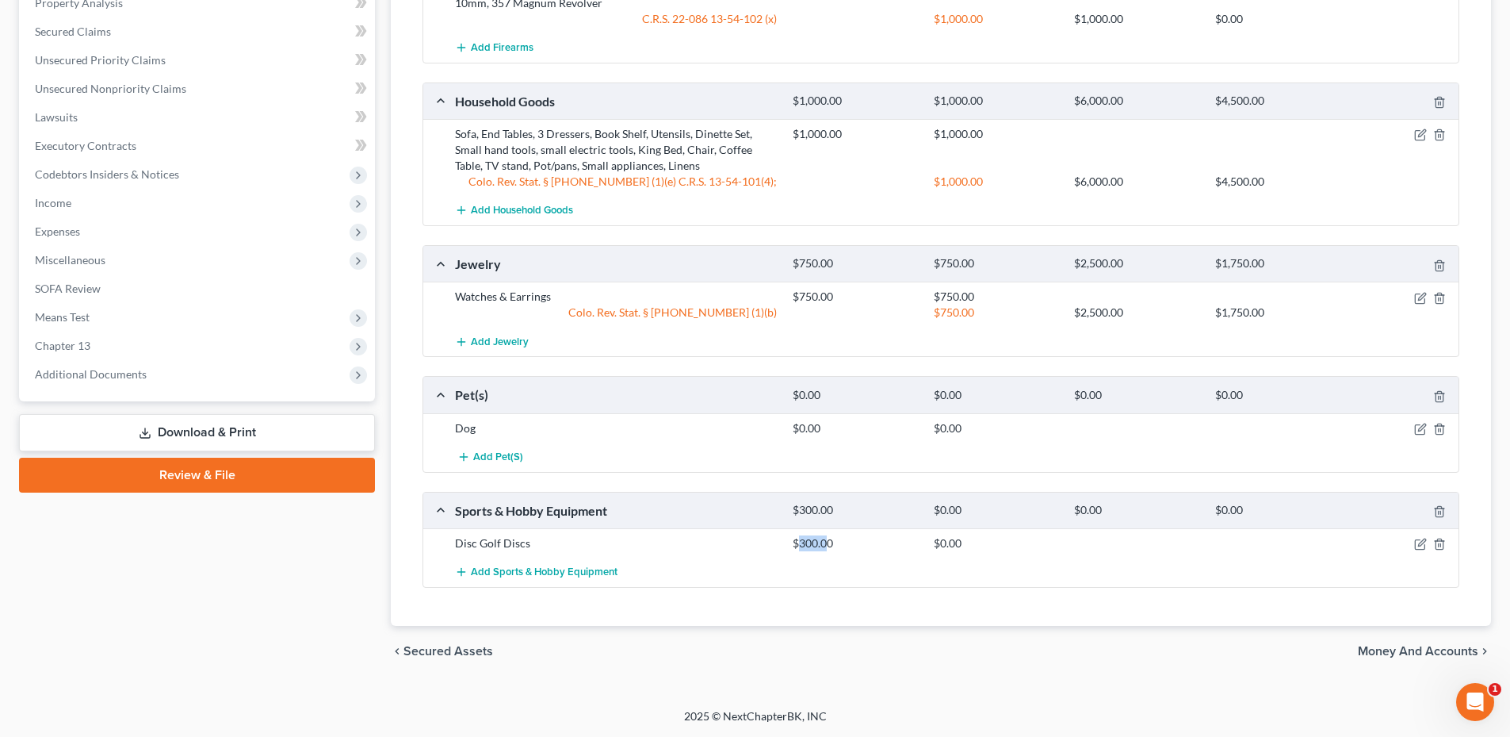
drag, startPoint x: 797, startPoint y: 542, endPoint x: 829, endPoint y: 542, distance: 32.5
click at [829, 542] on div "$300.00" at bounding box center [855, 543] width 140 height 16
click at [830, 542] on div "$300.00" at bounding box center [855, 543] width 140 height 16
drag, startPoint x: 836, startPoint y: 543, endPoint x: 783, endPoint y: 543, distance: 52.3
click at [783, 543] on div "Disc Golf Discs $300.00 $0.00" at bounding box center [953, 543] width 1013 height 16
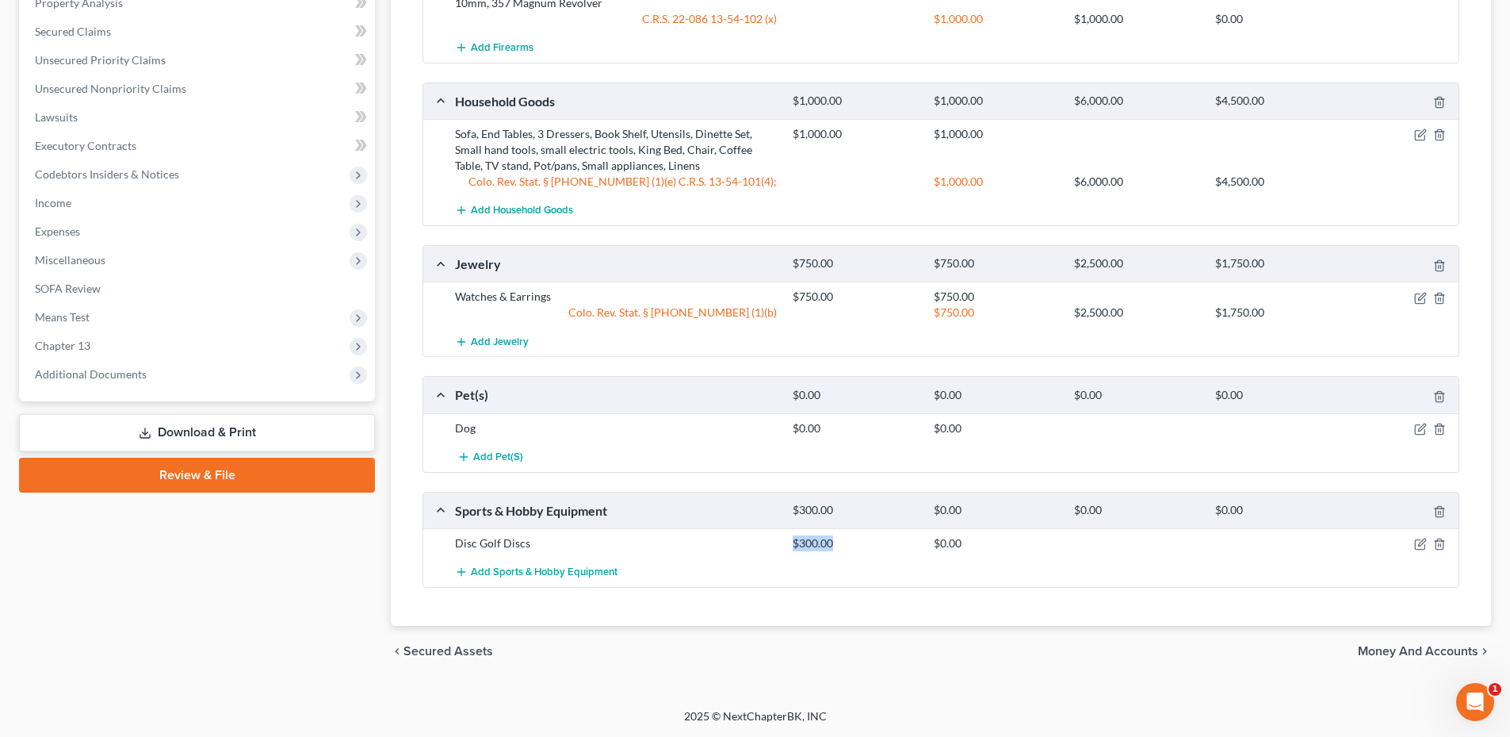
click at [784, 543] on div "Disc Golf Discs" at bounding box center [616, 543] width 338 height 16
click at [1422, 543] on icon "button" at bounding box center [1420, 544] width 13 height 13
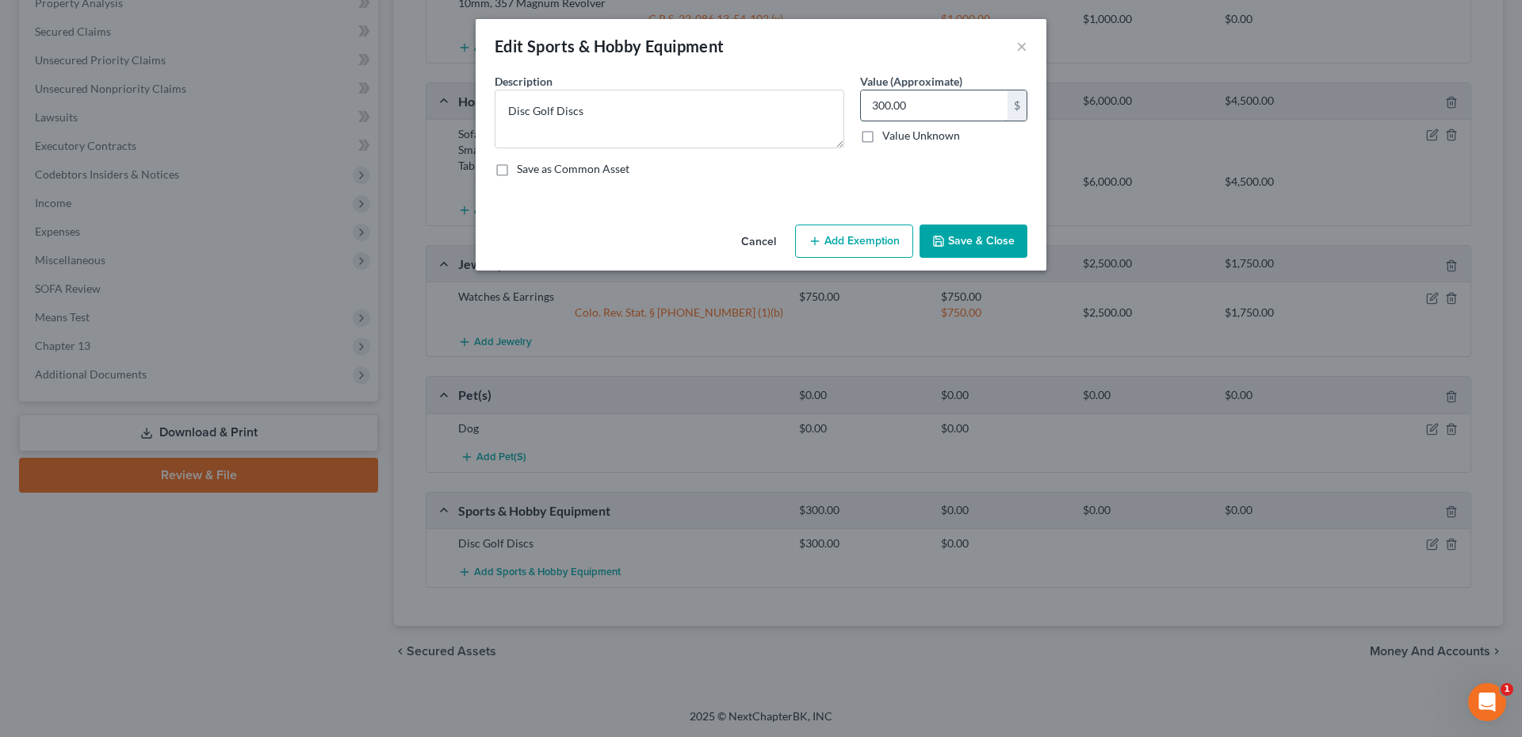
click at [944, 113] on input "300.00" at bounding box center [934, 105] width 147 height 30
click at [619, 118] on textarea "Disc Golf Discs" at bounding box center [670, 119] width 350 height 59
drag, startPoint x: 1008, startPoint y: 243, endPoint x: 969, endPoint y: 250, distance: 39.4
click at [1011, 242] on button "Save & Close" at bounding box center [974, 240] width 108 height 33
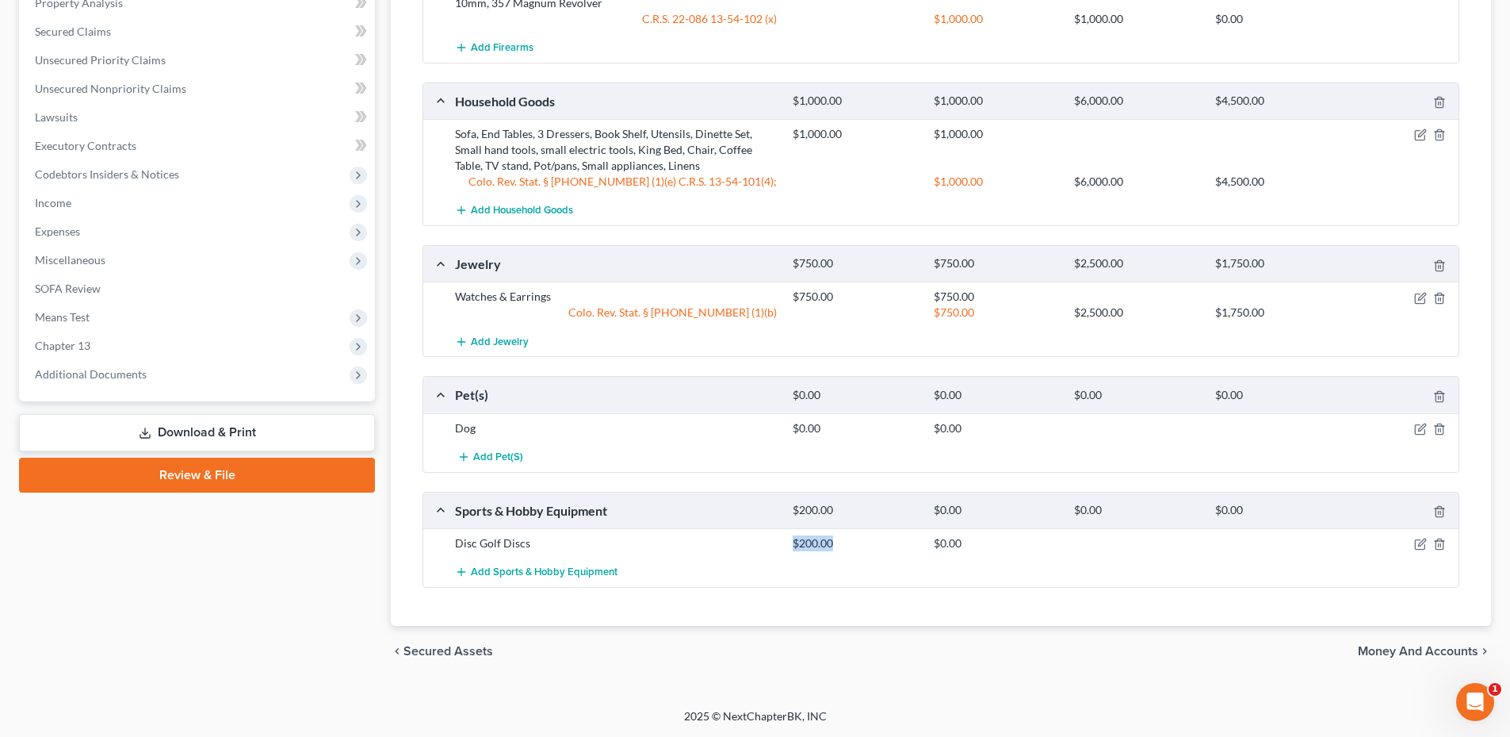
drag, startPoint x: 787, startPoint y: 540, endPoint x: 868, endPoint y: 536, distance: 81.8
click at [868, 536] on div "$200.00" at bounding box center [855, 543] width 140 height 16
click at [861, 538] on div "$200.00" at bounding box center [855, 543] width 140 height 16
drag, startPoint x: 808, startPoint y: 541, endPoint x: 844, endPoint y: 538, distance: 35.8
click at [844, 538] on div "$200.00" at bounding box center [855, 543] width 140 height 16
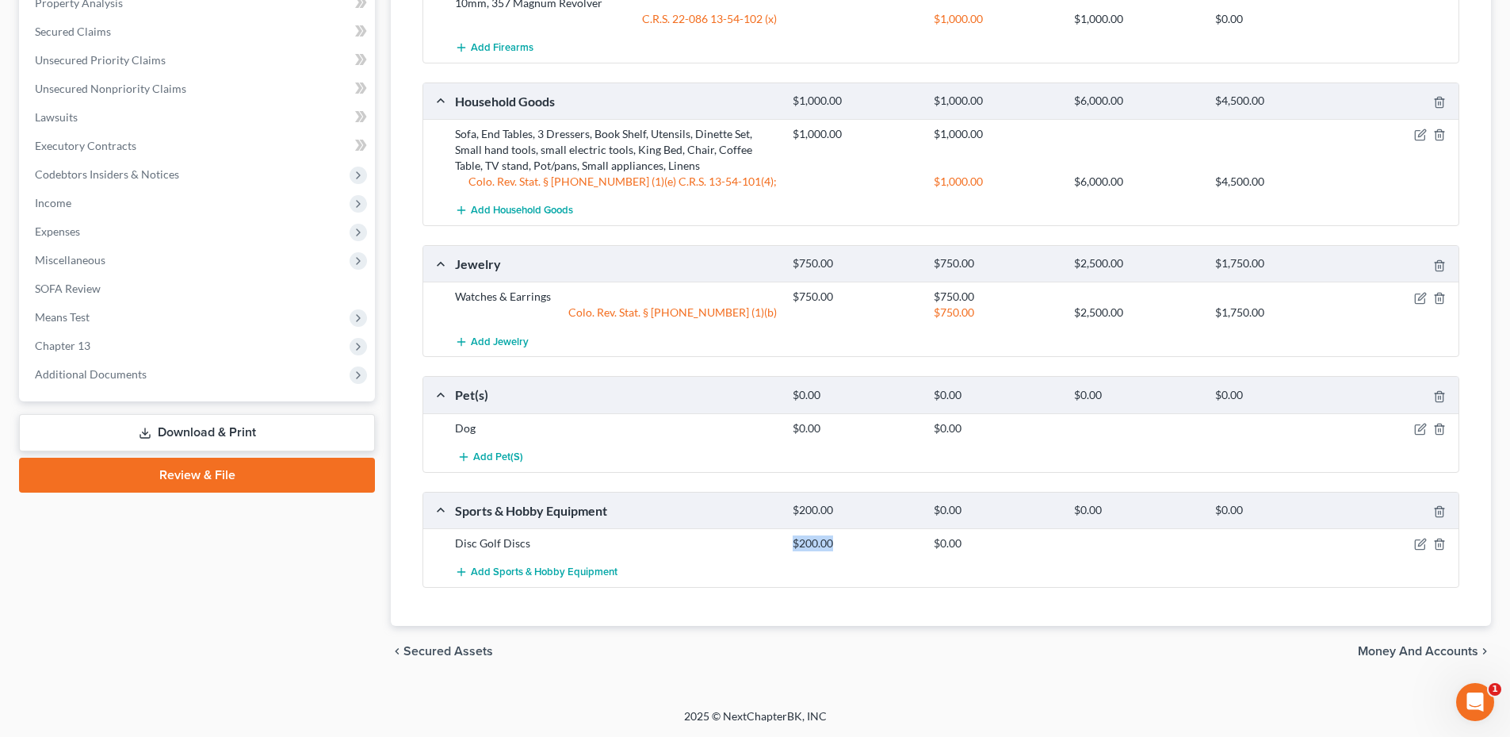
drag, startPoint x: 844, startPoint y: 538, endPoint x: 745, endPoint y: 538, distance: 99.1
click at [844, 538] on div "$200.00" at bounding box center [855, 543] width 140 height 16
drag, startPoint x: 496, startPoint y: 542, endPoint x: 566, endPoint y: 546, distance: 69.9
click at [566, 546] on div "Disc Golf Discs" at bounding box center [616, 543] width 338 height 16
drag, startPoint x: 566, startPoint y: 546, endPoint x: 584, endPoint y: 544, distance: 17.6
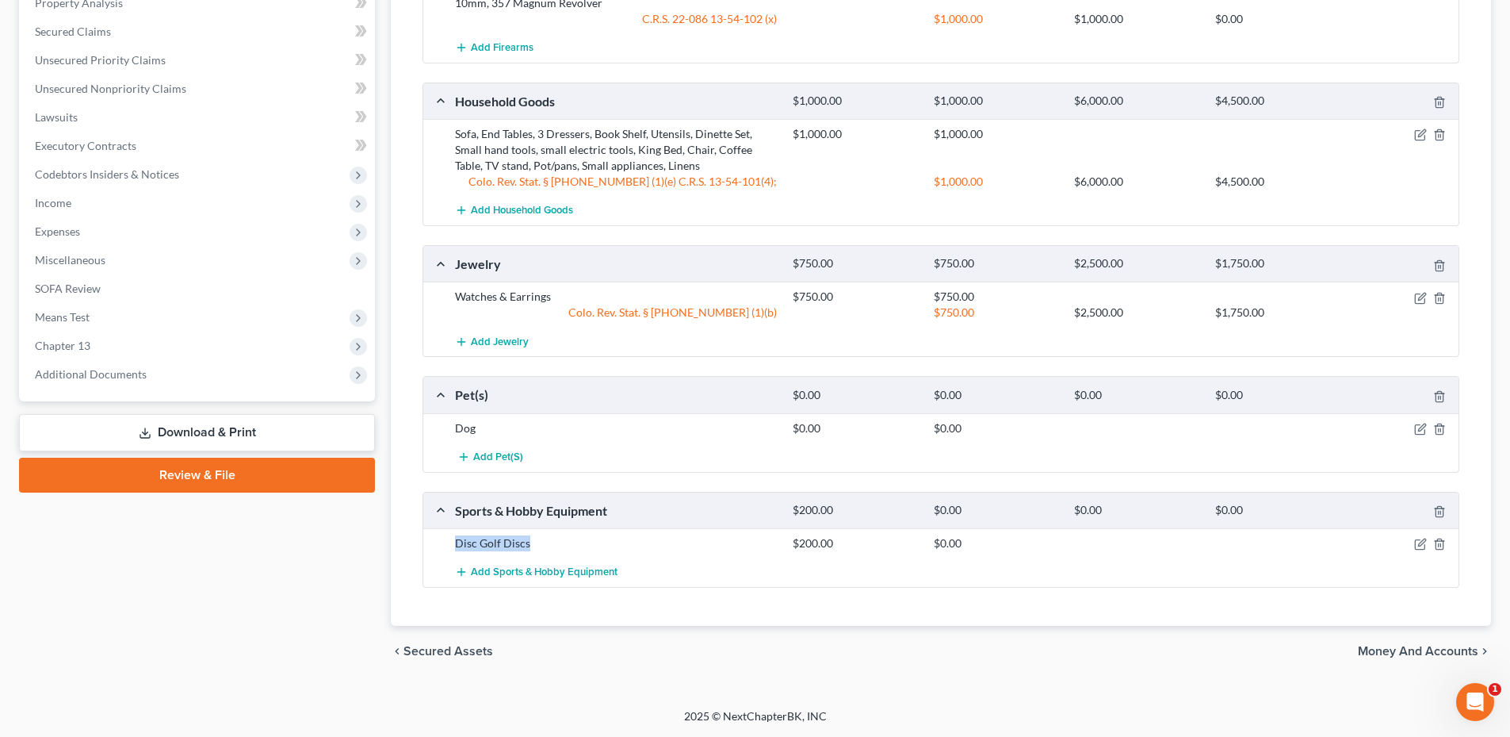
click at [566, 546] on div "Disc Golf Discs" at bounding box center [616, 543] width 338 height 16
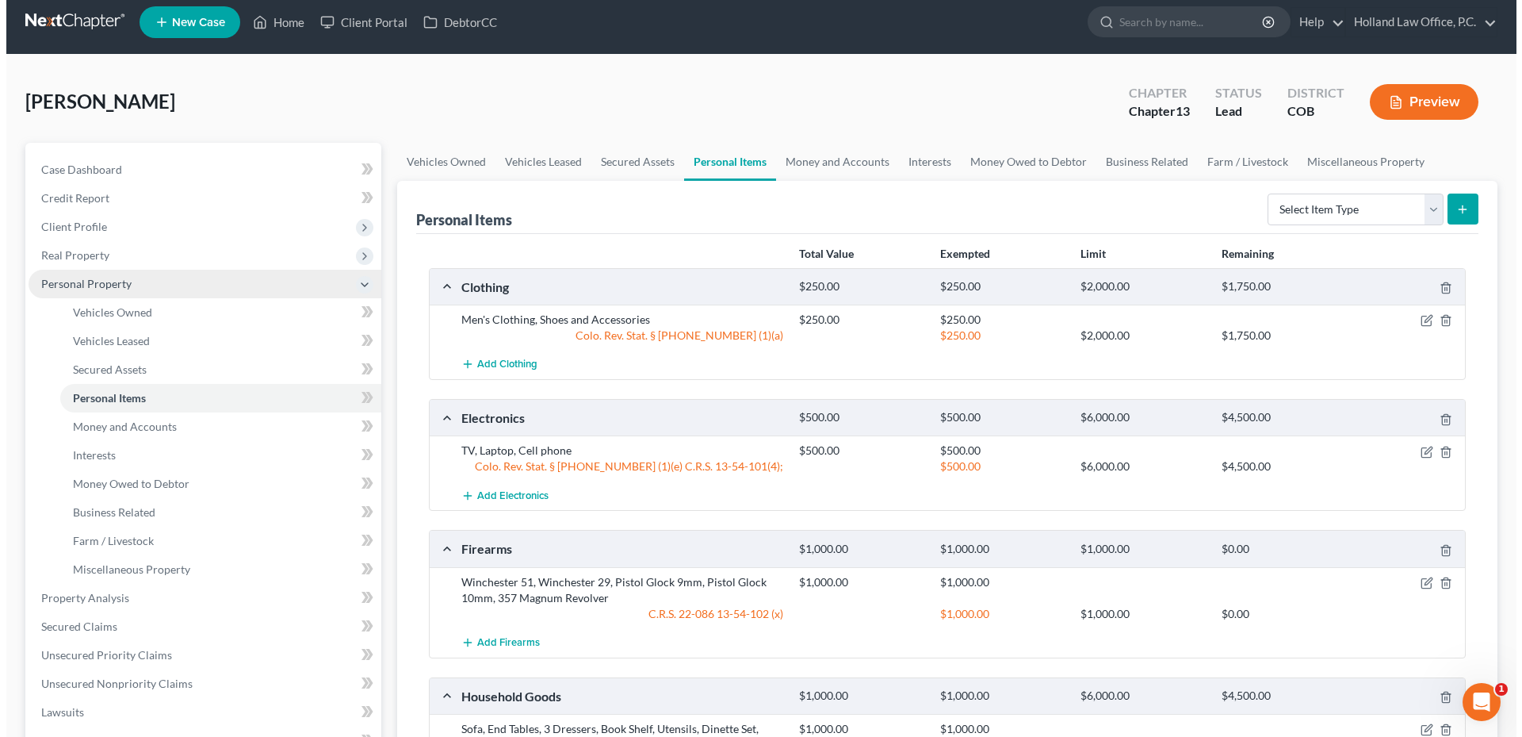
scroll to position [0, 0]
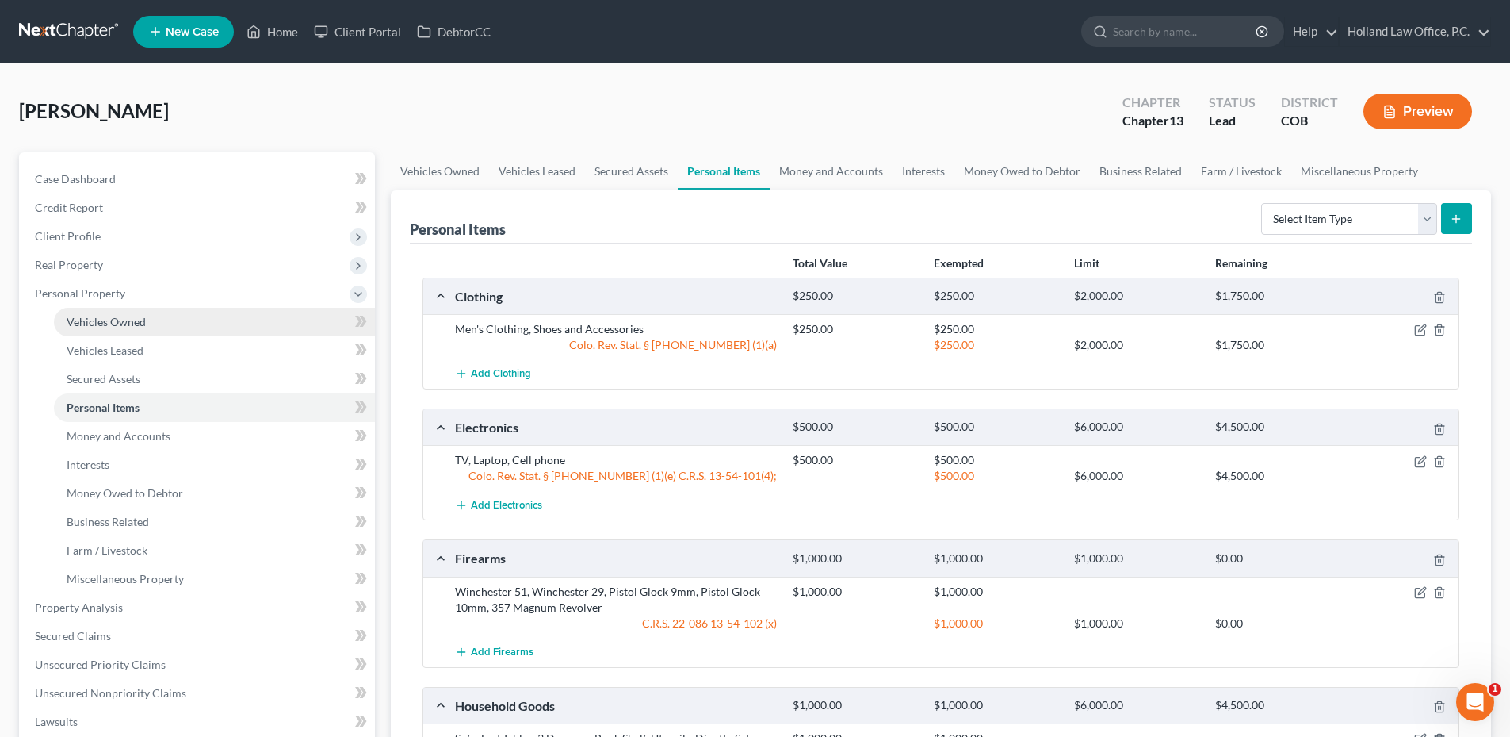
click at [118, 319] on span "Vehicles Owned" at bounding box center [106, 321] width 79 height 13
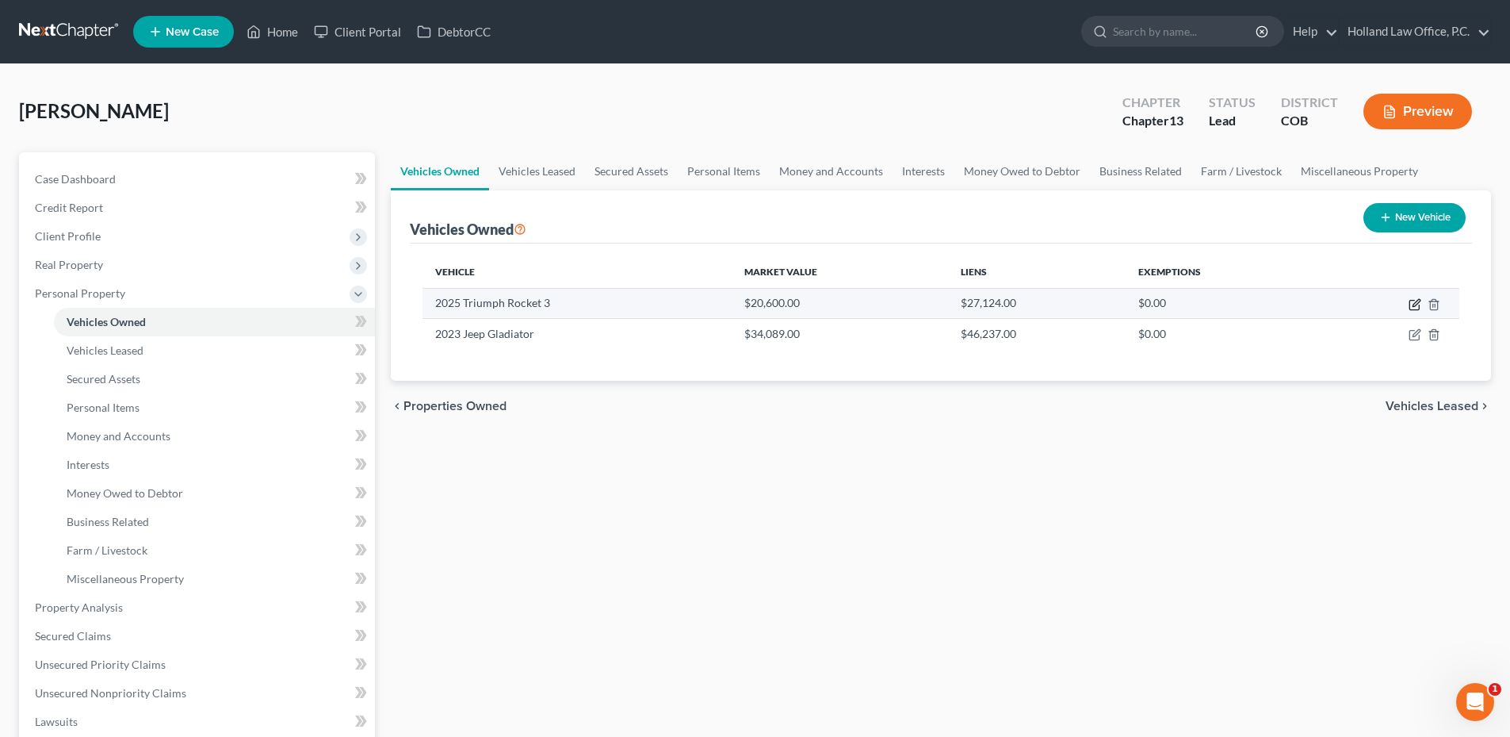
click at [1414, 301] on icon "button" at bounding box center [1415, 304] width 13 height 13
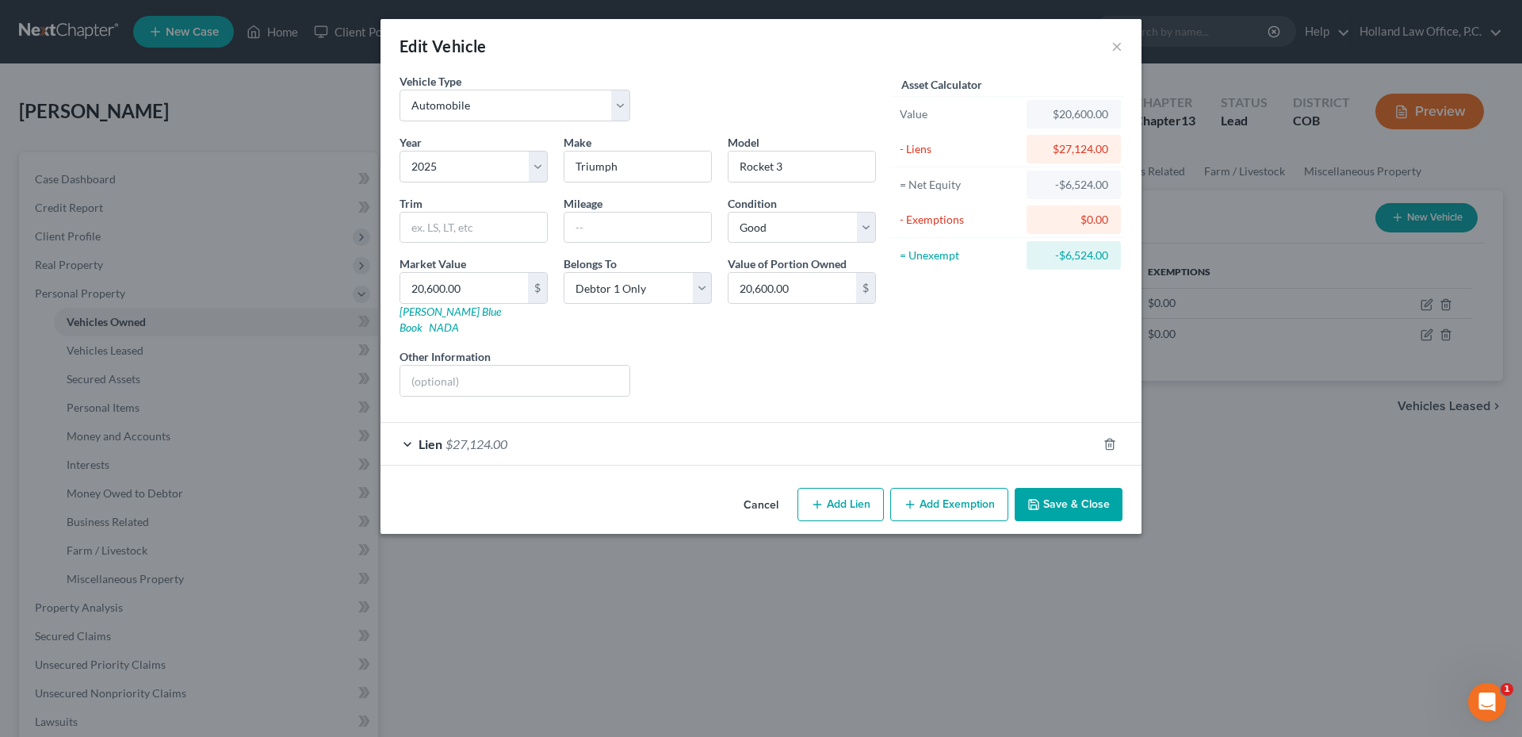
click at [723, 431] on div "Lien $27,124.00" at bounding box center [739, 444] width 717 height 42
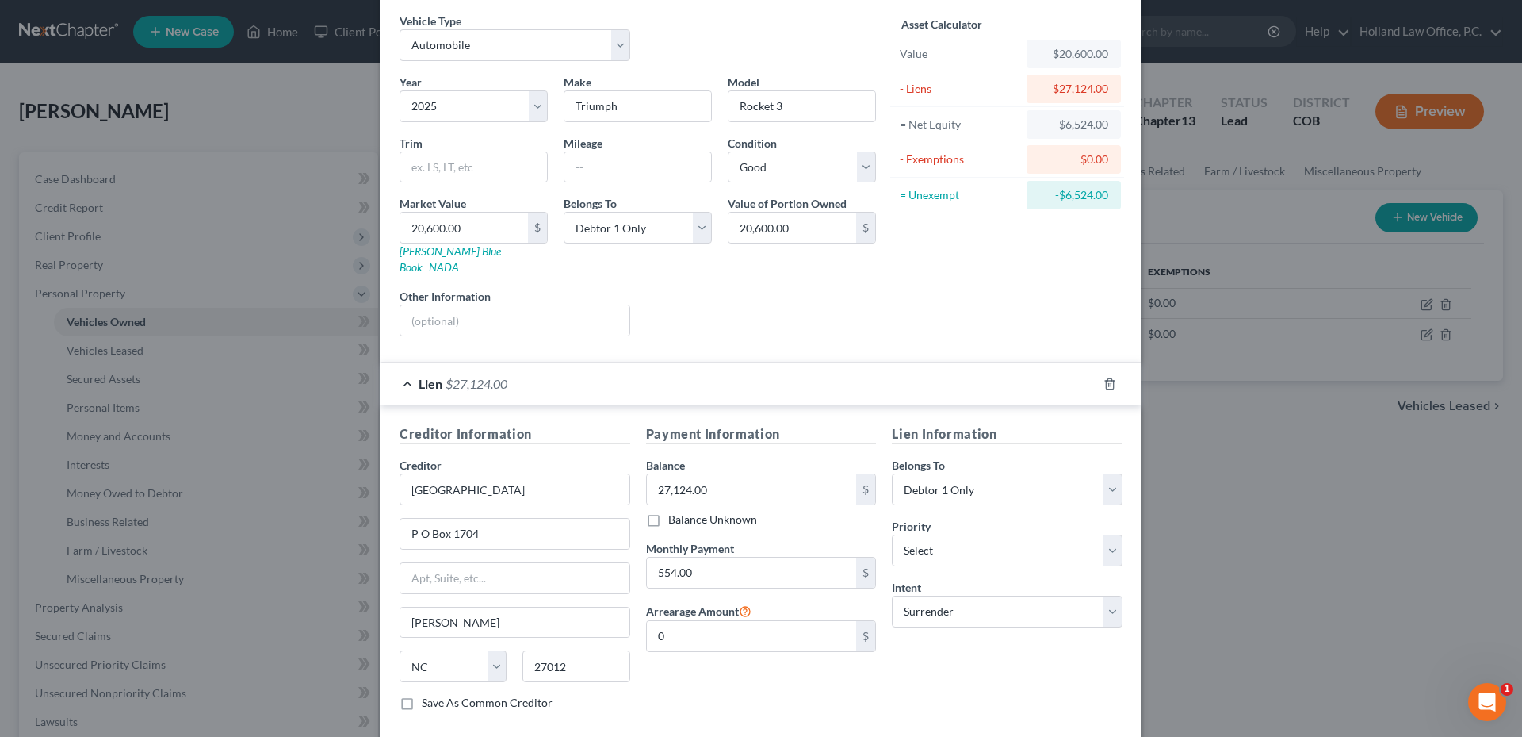
scroll to position [131, 0]
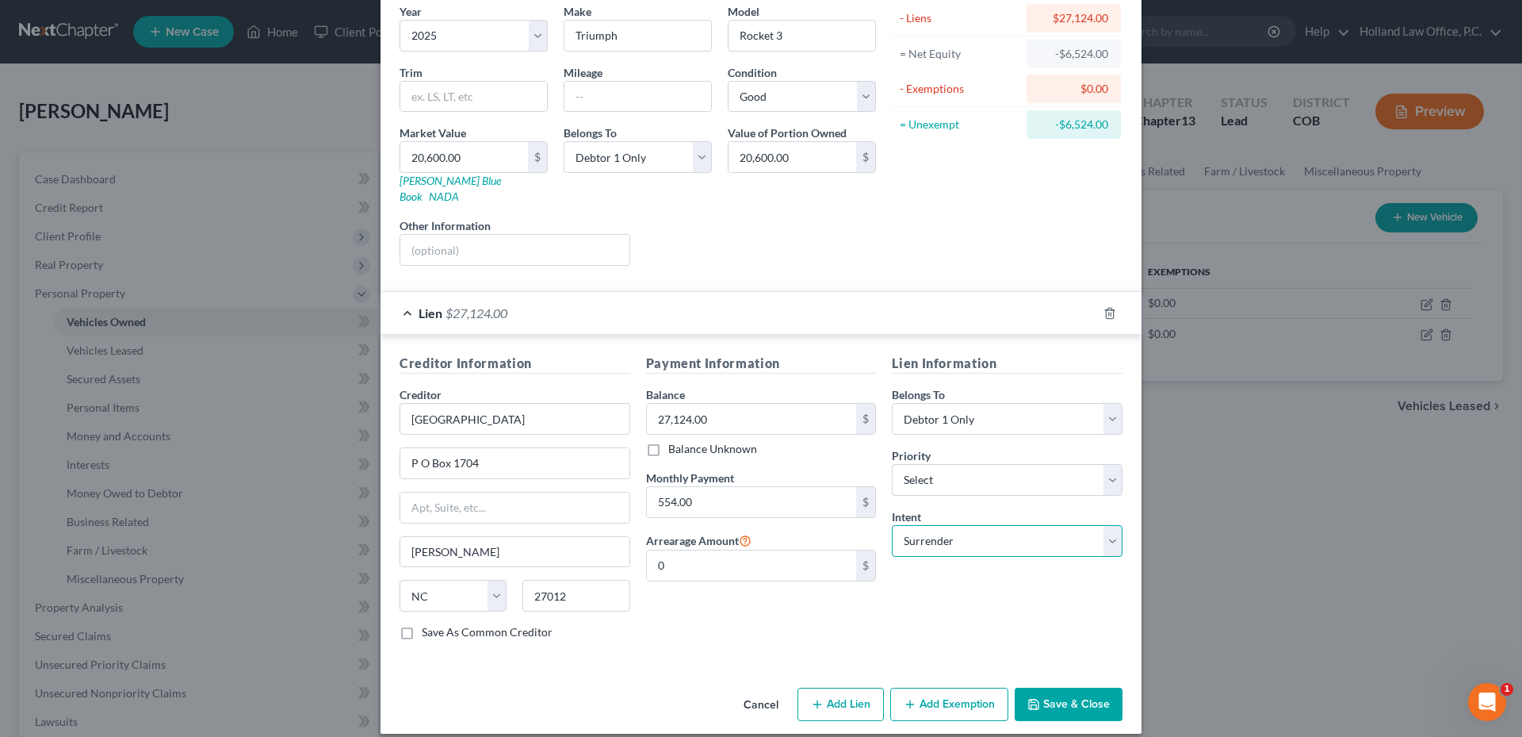
click at [970, 532] on select "Select Surrender Redeem Reaffirm Avoid Other" at bounding box center [1007, 541] width 231 height 32
click at [970, 531] on select "Select Surrender Redeem Reaffirm Avoid Other" at bounding box center [1007, 541] width 231 height 32
click at [1053, 687] on button "Save & Close" at bounding box center [1069, 703] width 108 height 33
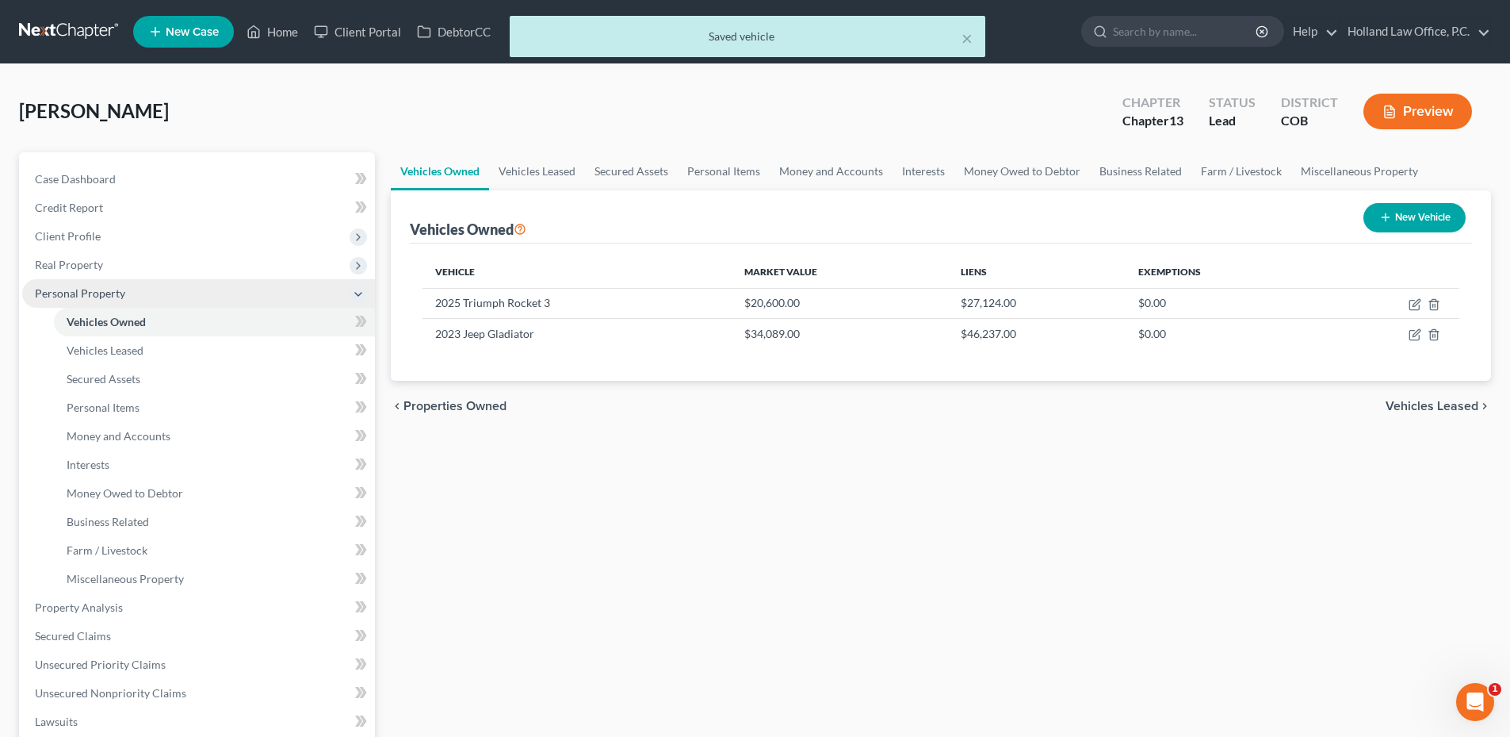
click at [108, 291] on span "Personal Property" at bounding box center [80, 292] width 90 height 13
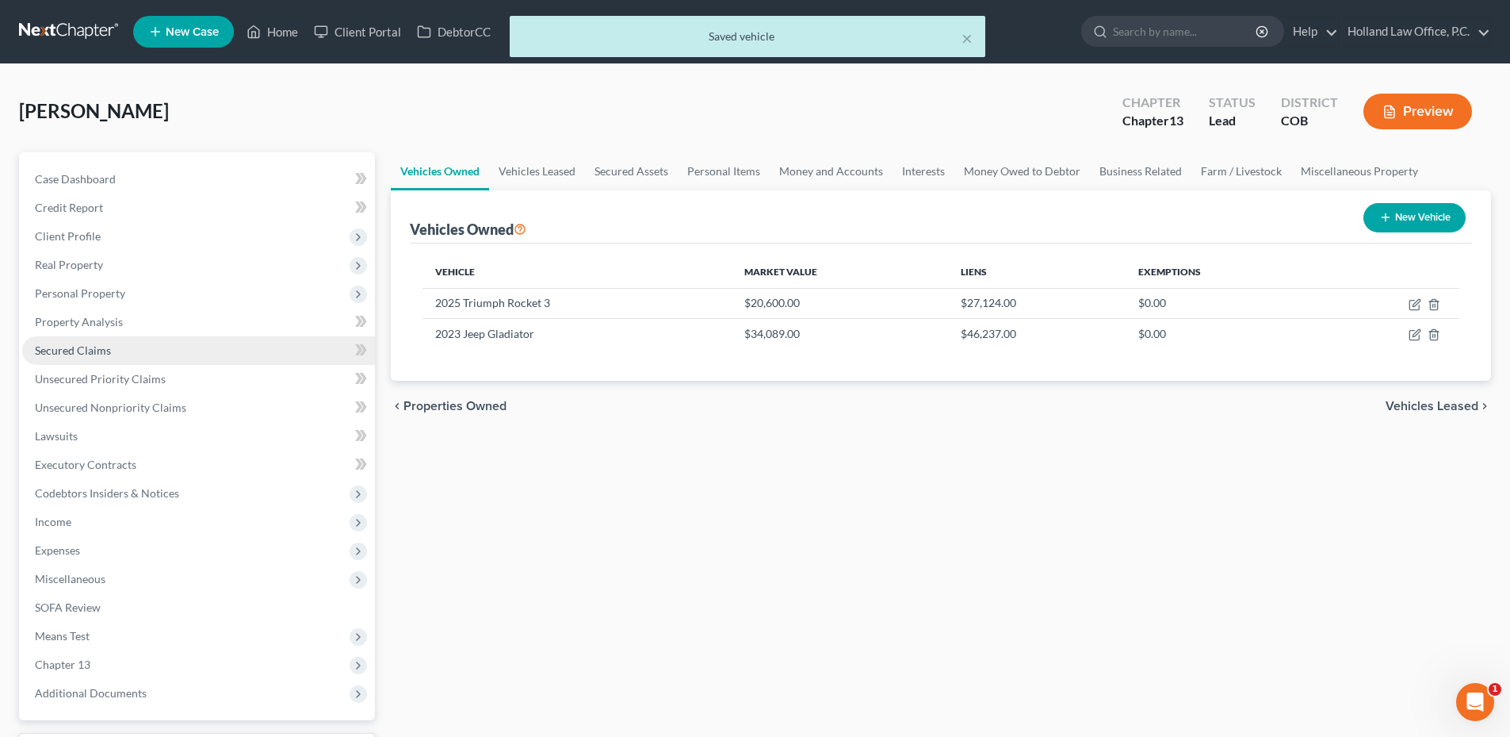
click at [94, 355] on span "Secured Claims" at bounding box center [73, 349] width 76 height 13
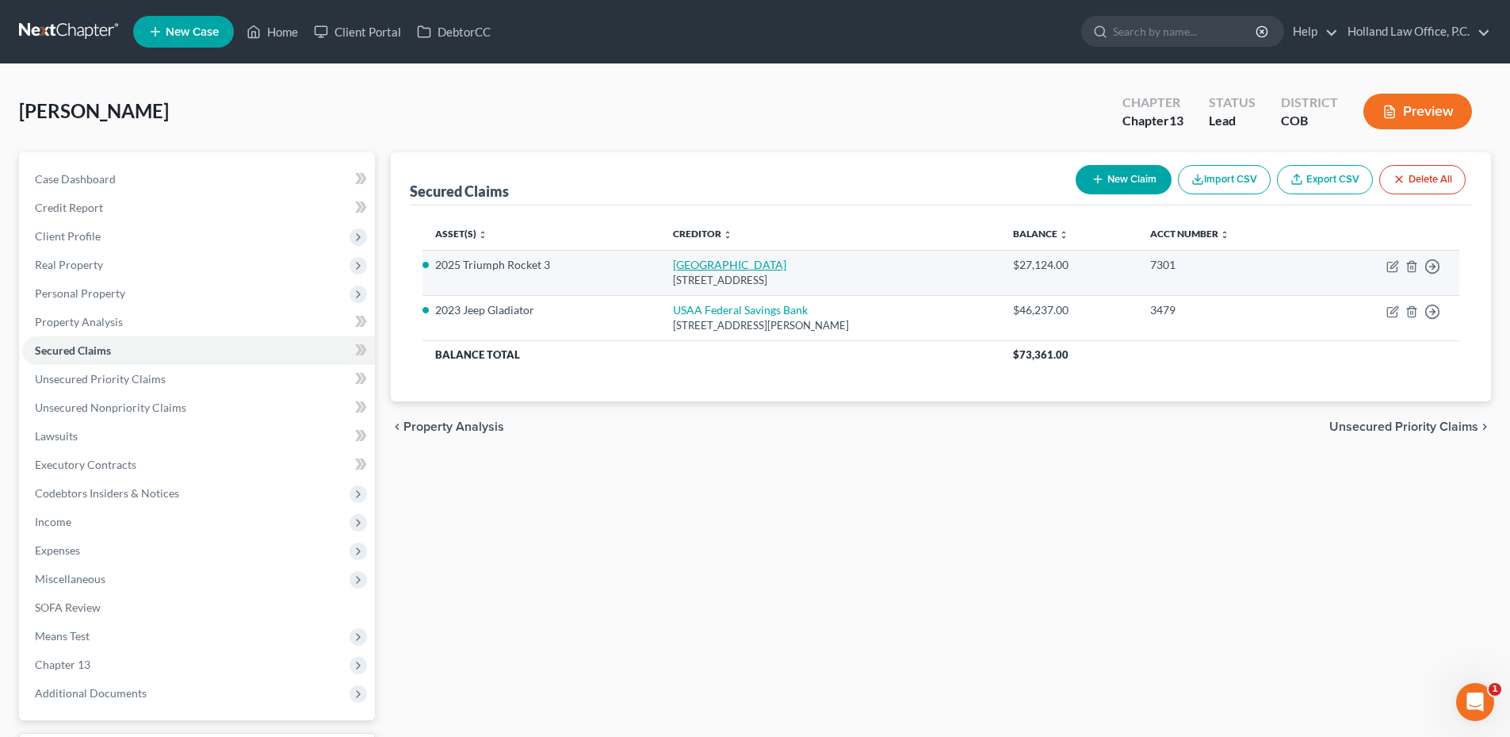
click at [673, 267] on link "Sheffield" at bounding box center [729, 264] width 113 height 13
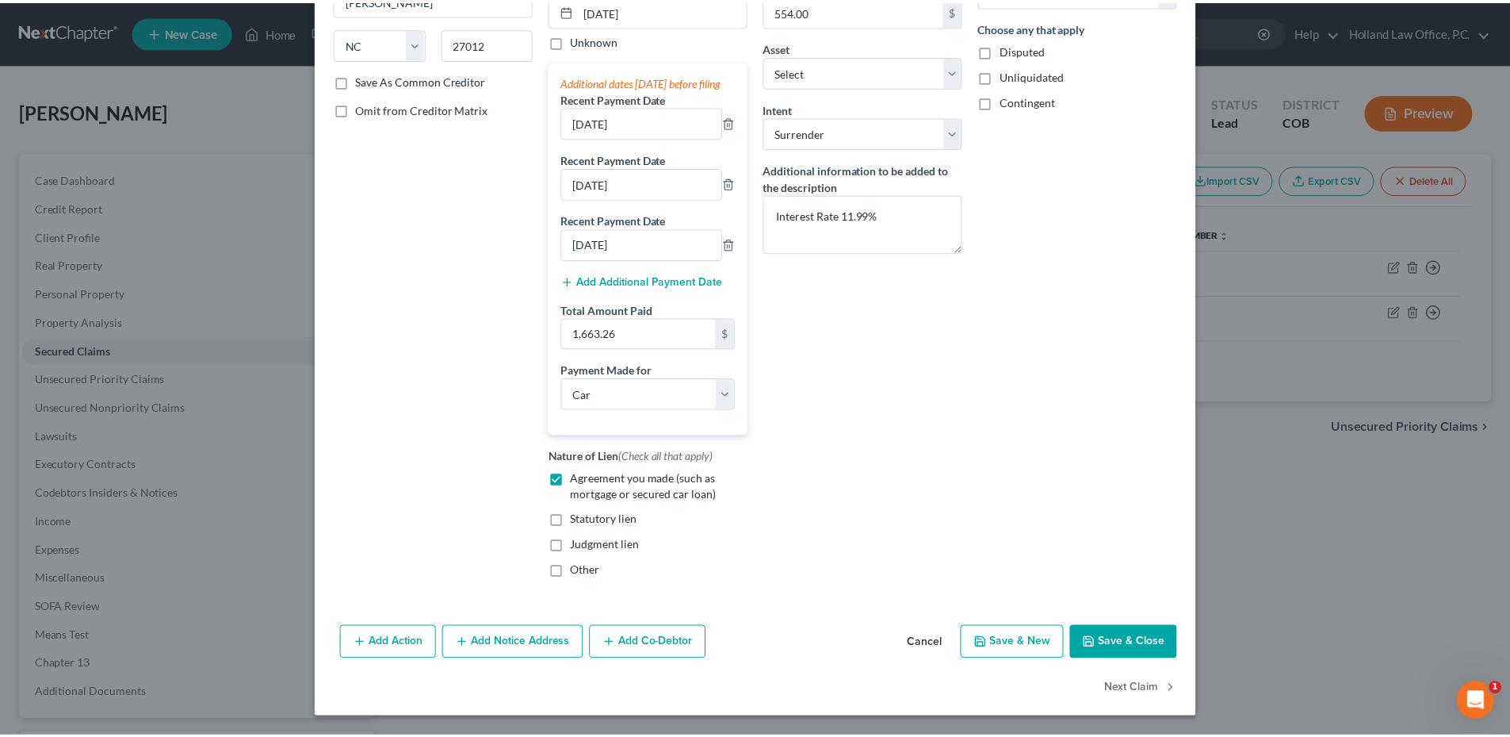
scroll to position [255, 0]
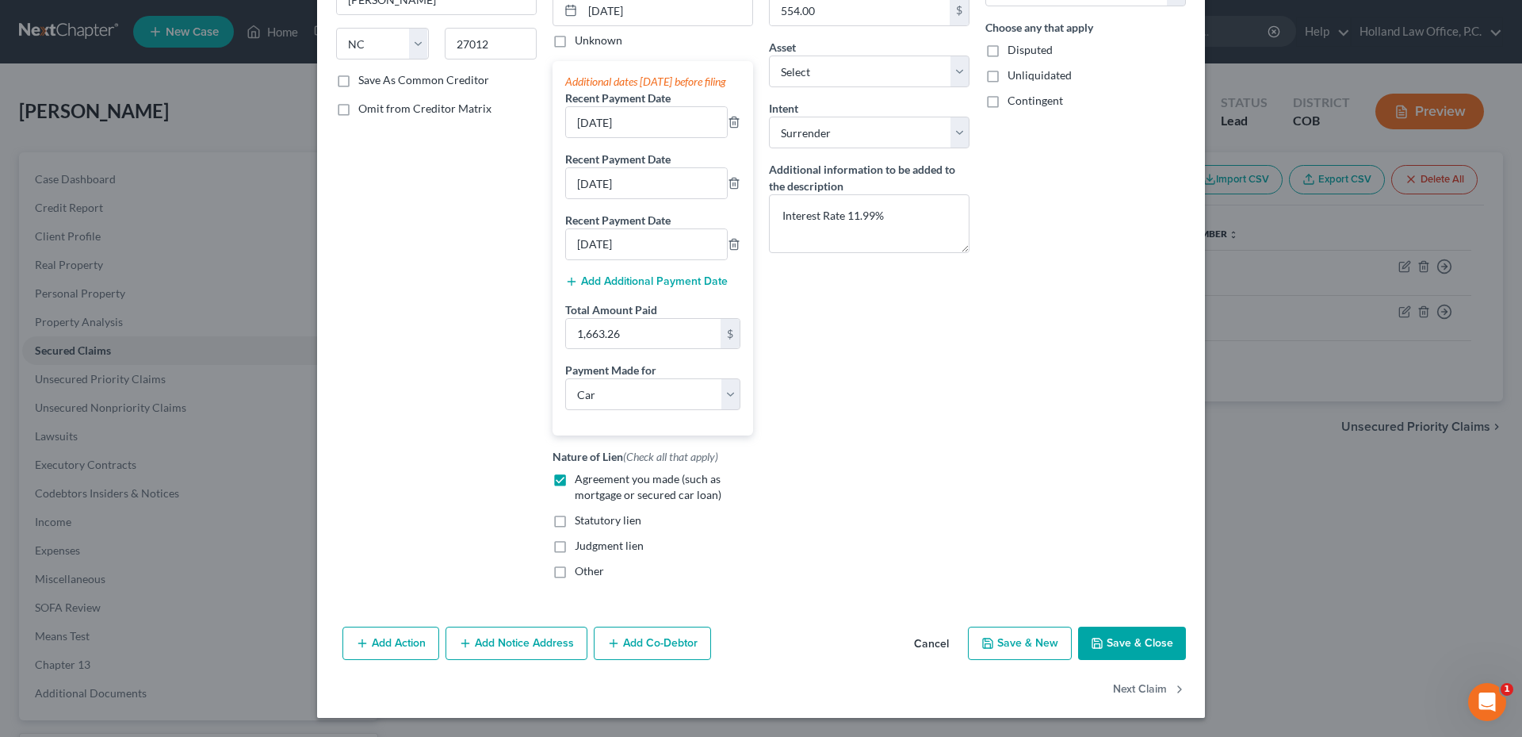
click at [1134, 646] on button "Save & Close" at bounding box center [1132, 642] width 108 height 33
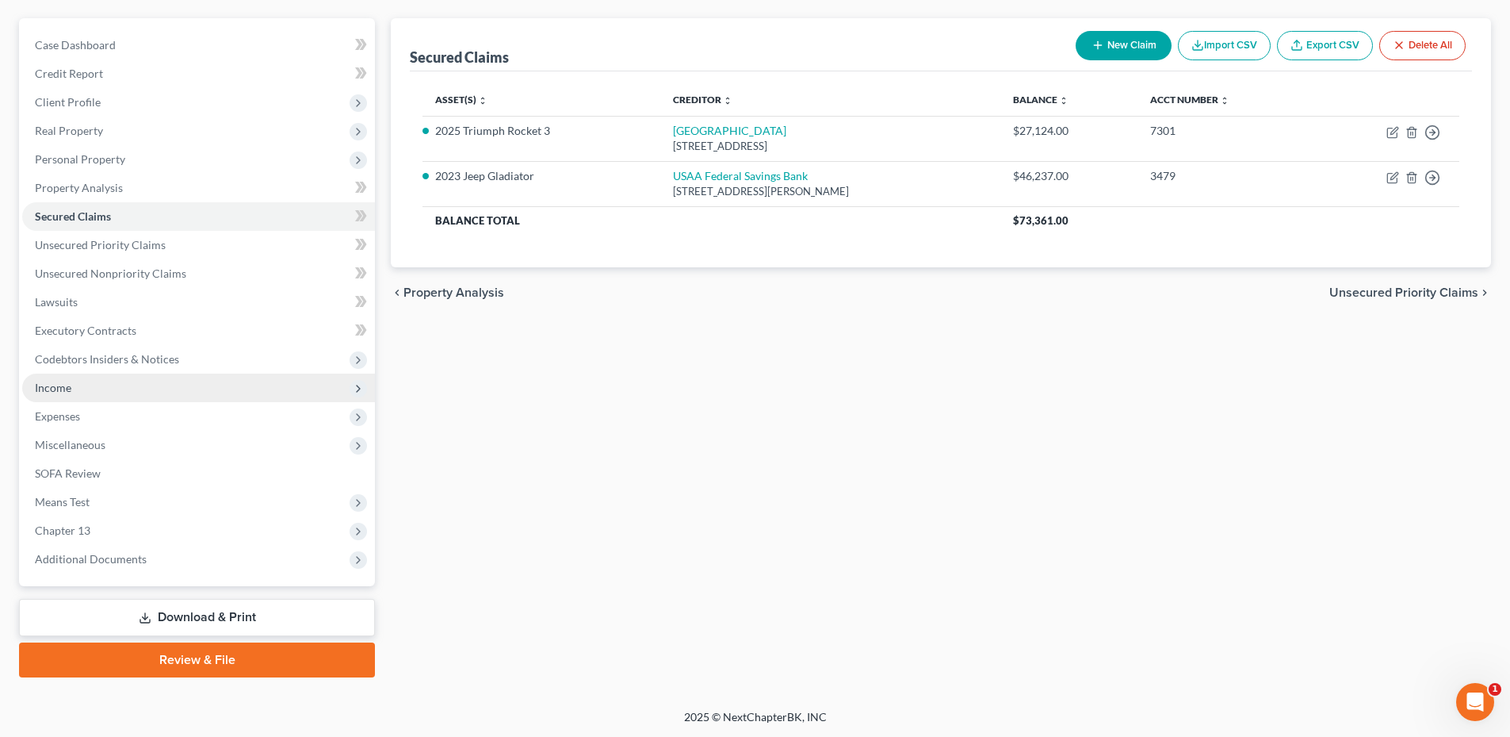
scroll to position [135, 0]
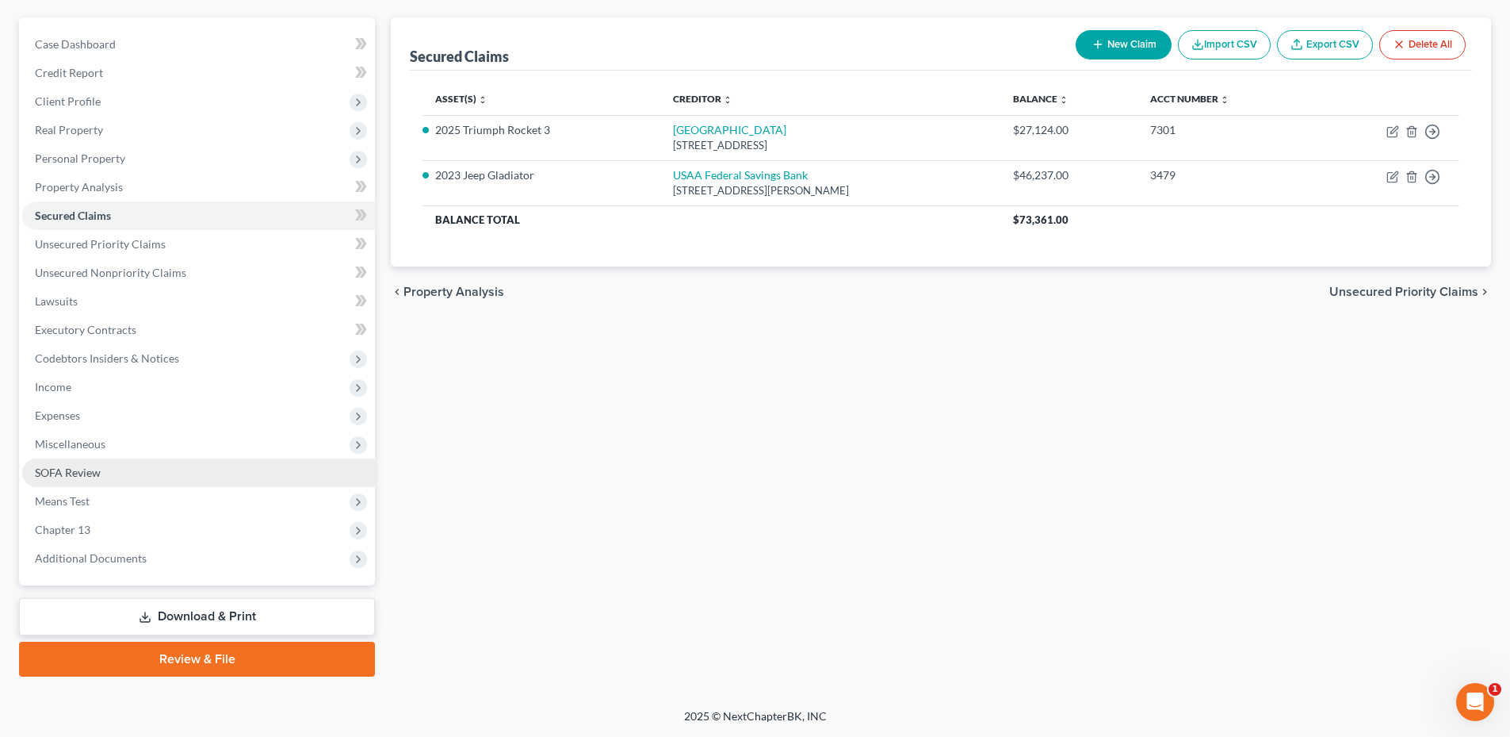
click at [94, 475] on span "SOFA Review" at bounding box center [68, 471] width 66 height 13
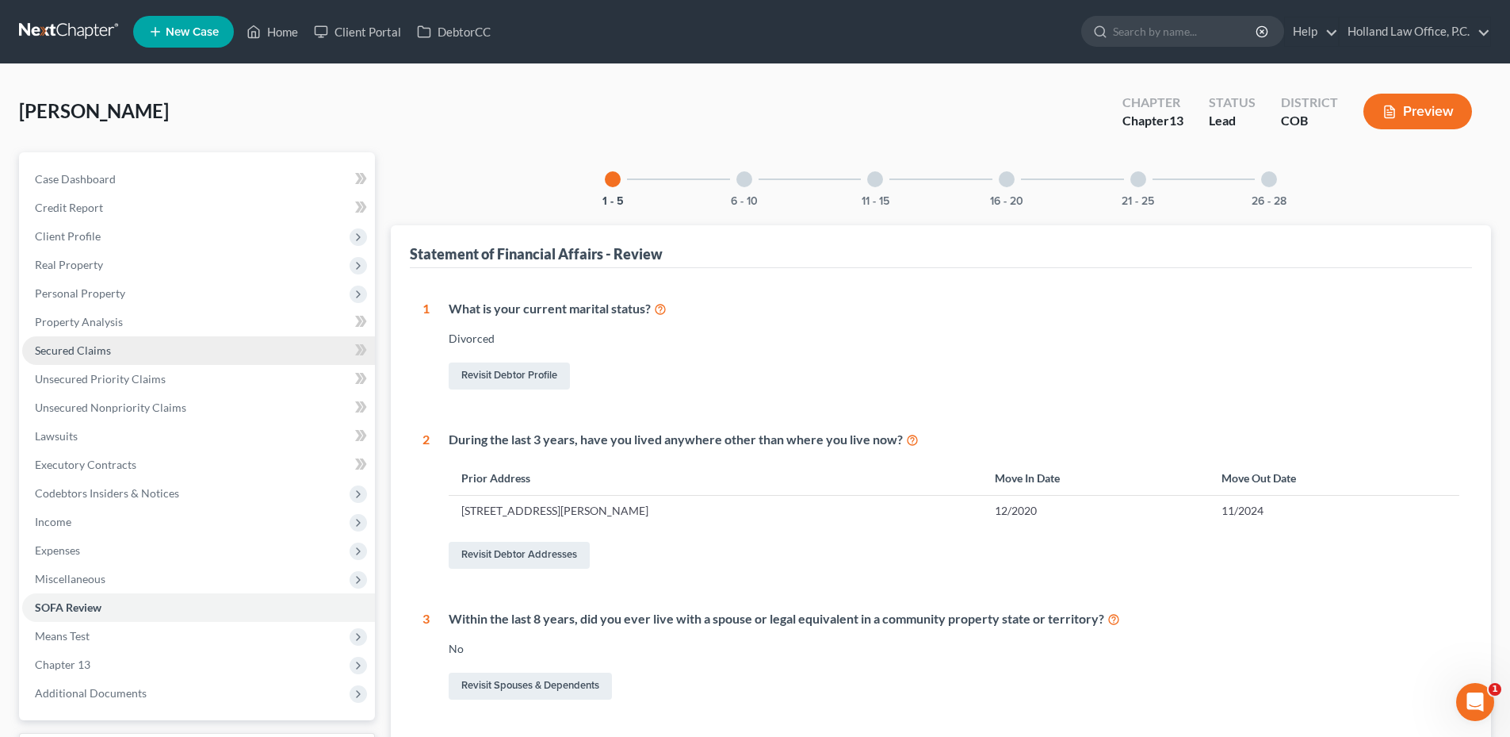
click at [92, 346] on span "Secured Claims" at bounding box center [73, 349] width 76 height 13
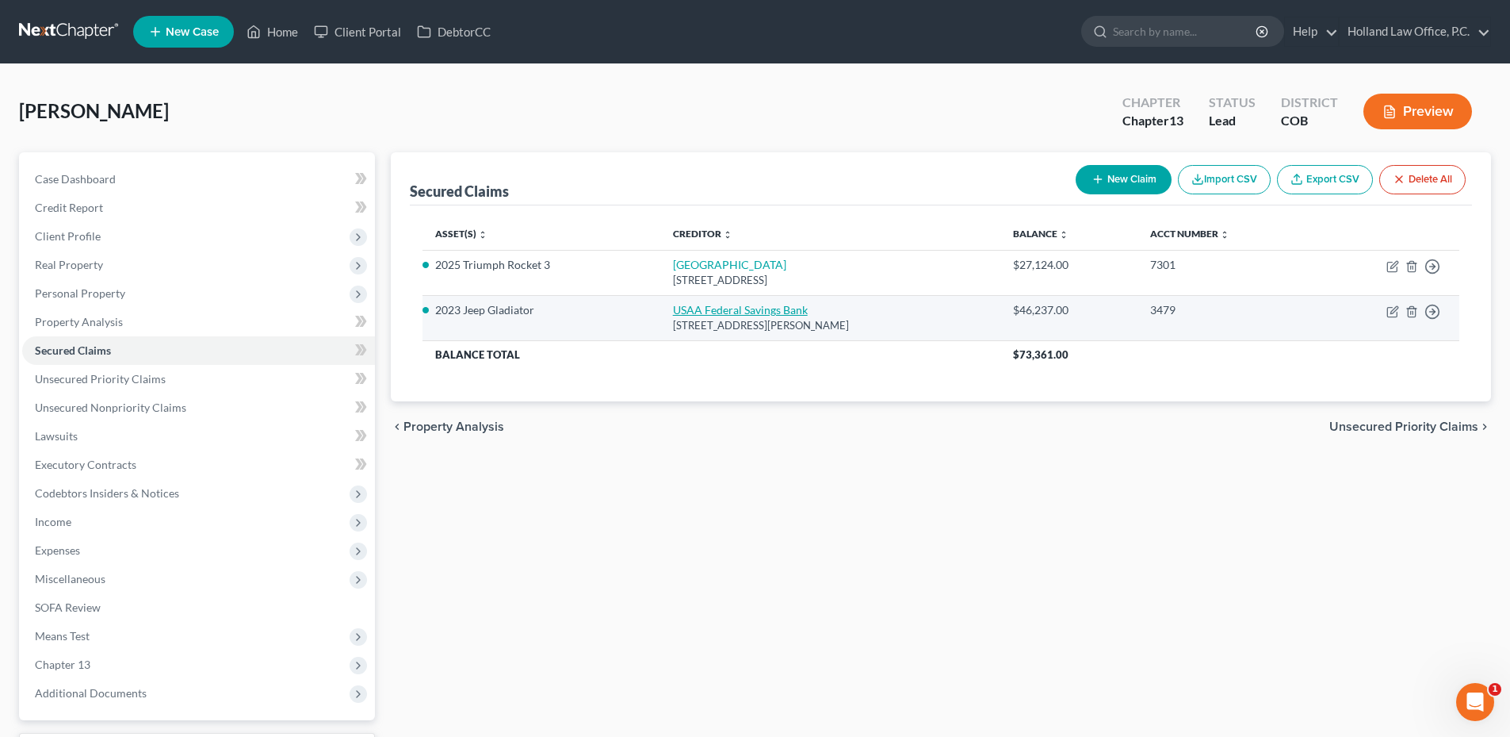
click at [711, 307] on link "USAA Federal Savings Bank" at bounding box center [740, 309] width 135 height 13
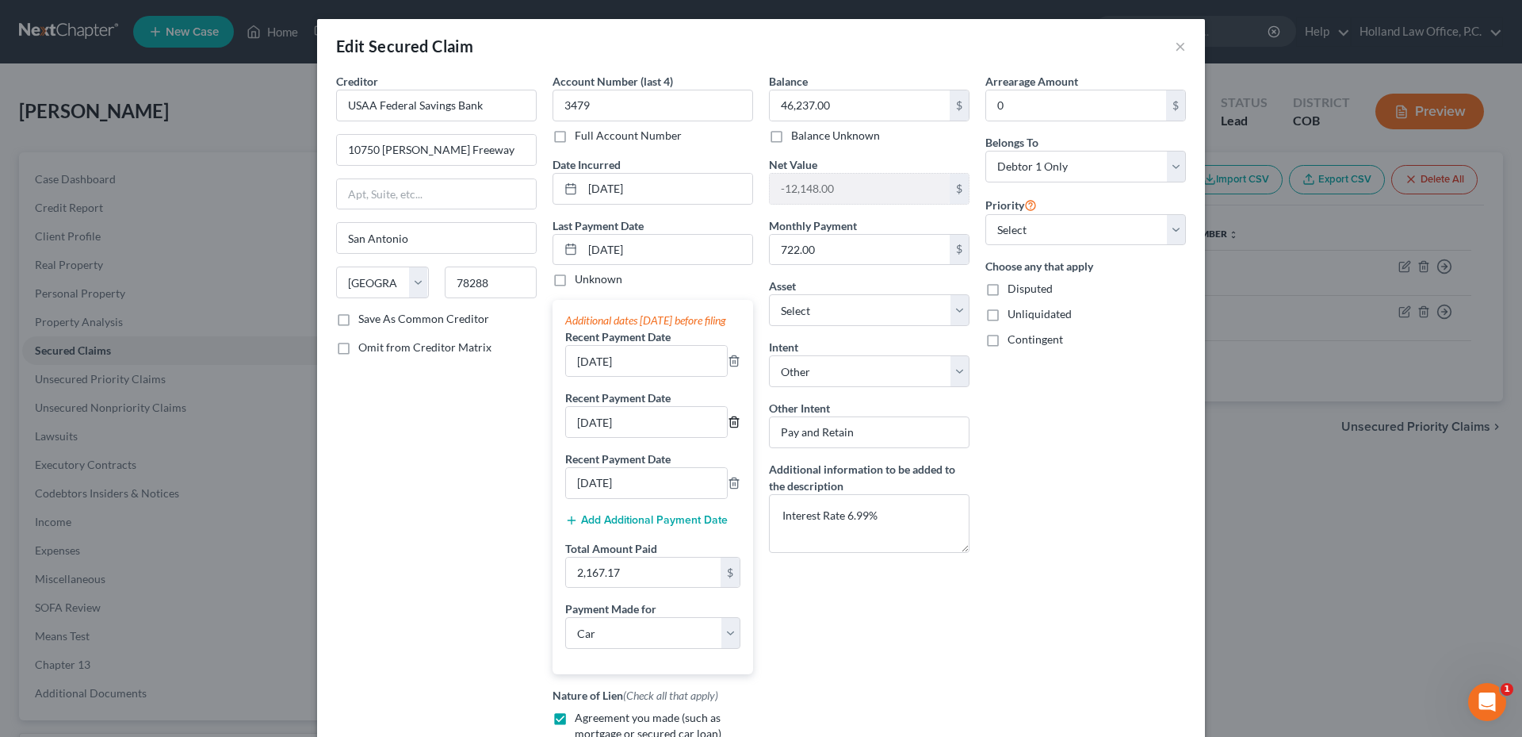
click at [729, 428] on icon "button" at bounding box center [734, 421] width 13 height 13
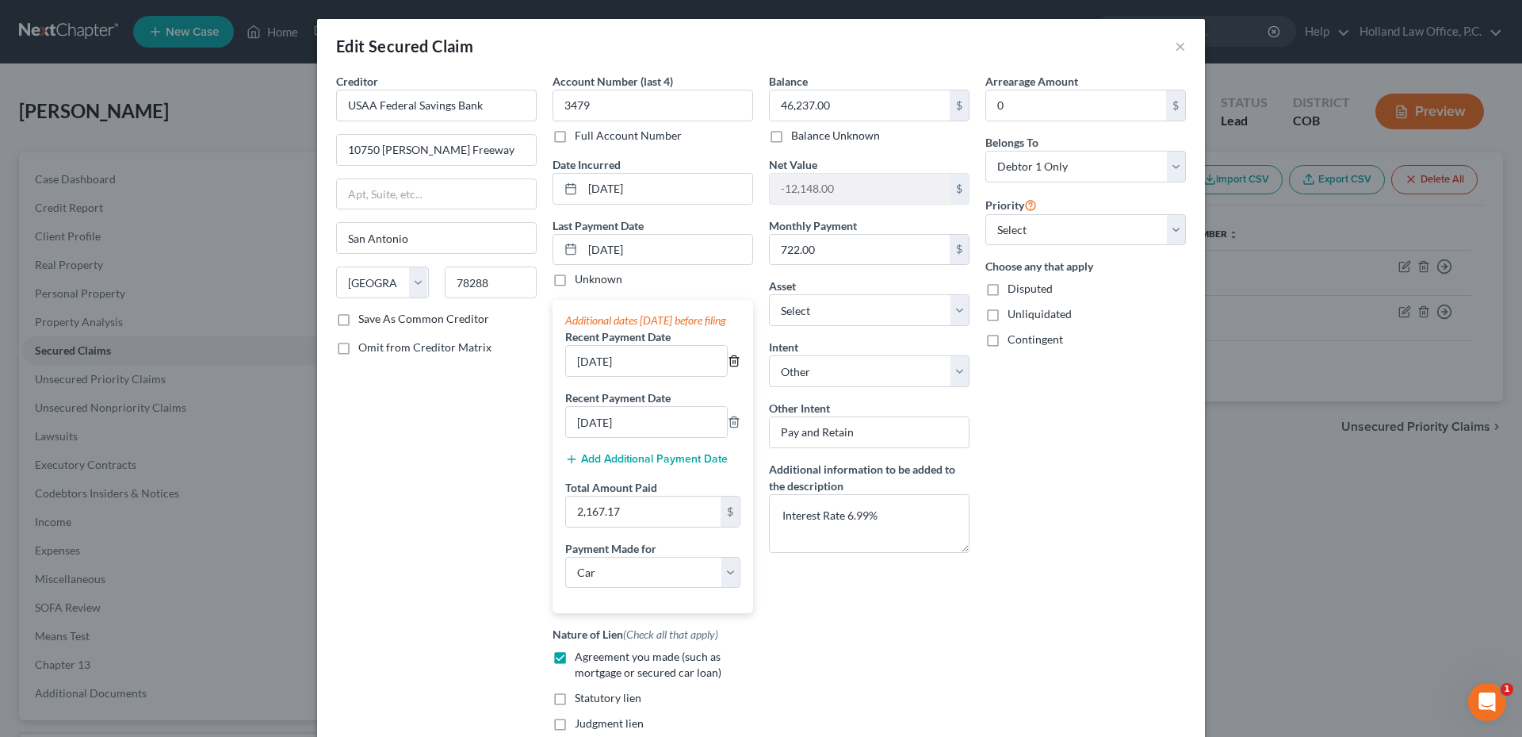
click at [730, 366] on icon "button" at bounding box center [733, 361] width 7 height 10
click at [730, 416] on icon "button" at bounding box center [733, 421] width 7 height 10
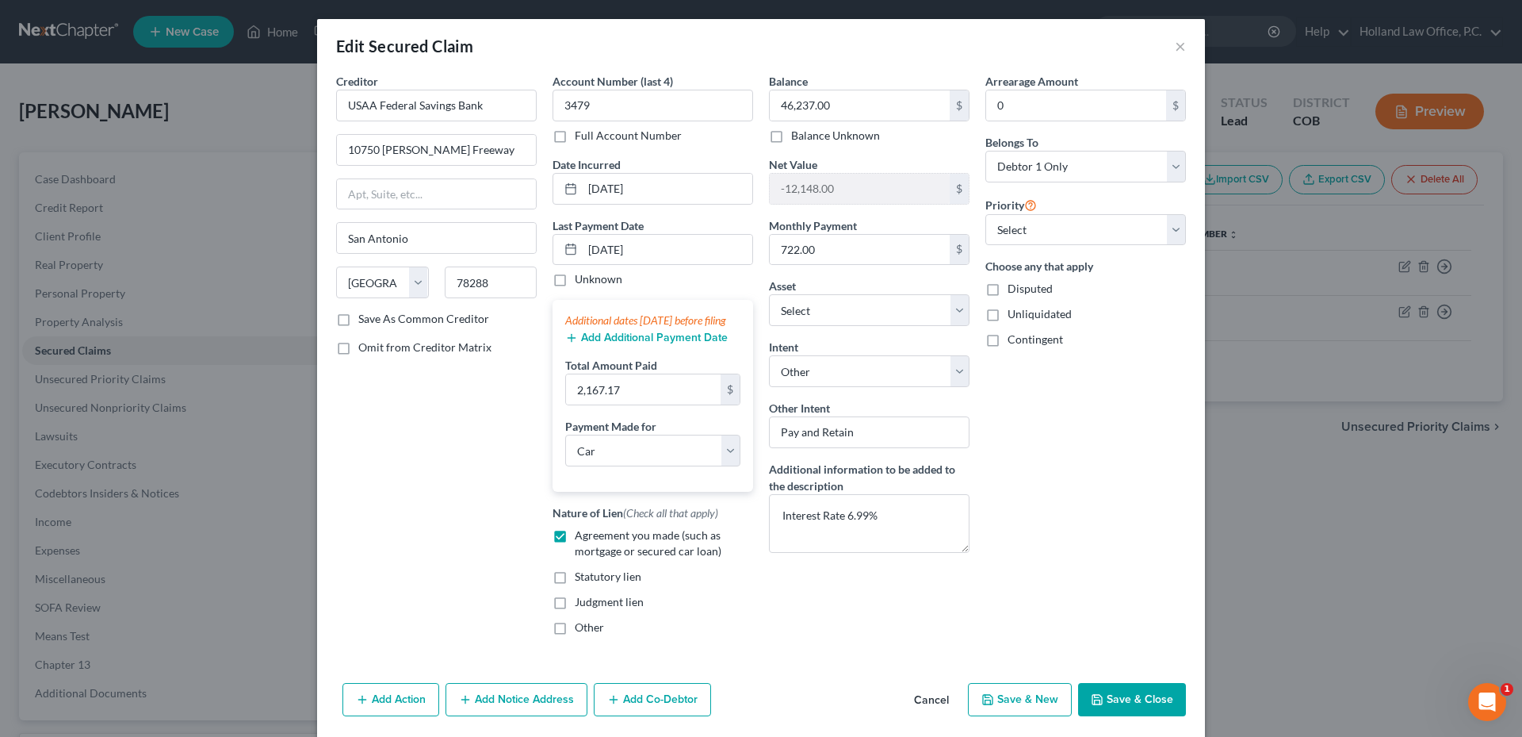
click at [651, 344] on button "Add Additional Payment Date" at bounding box center [646, 337] width 163 height 13
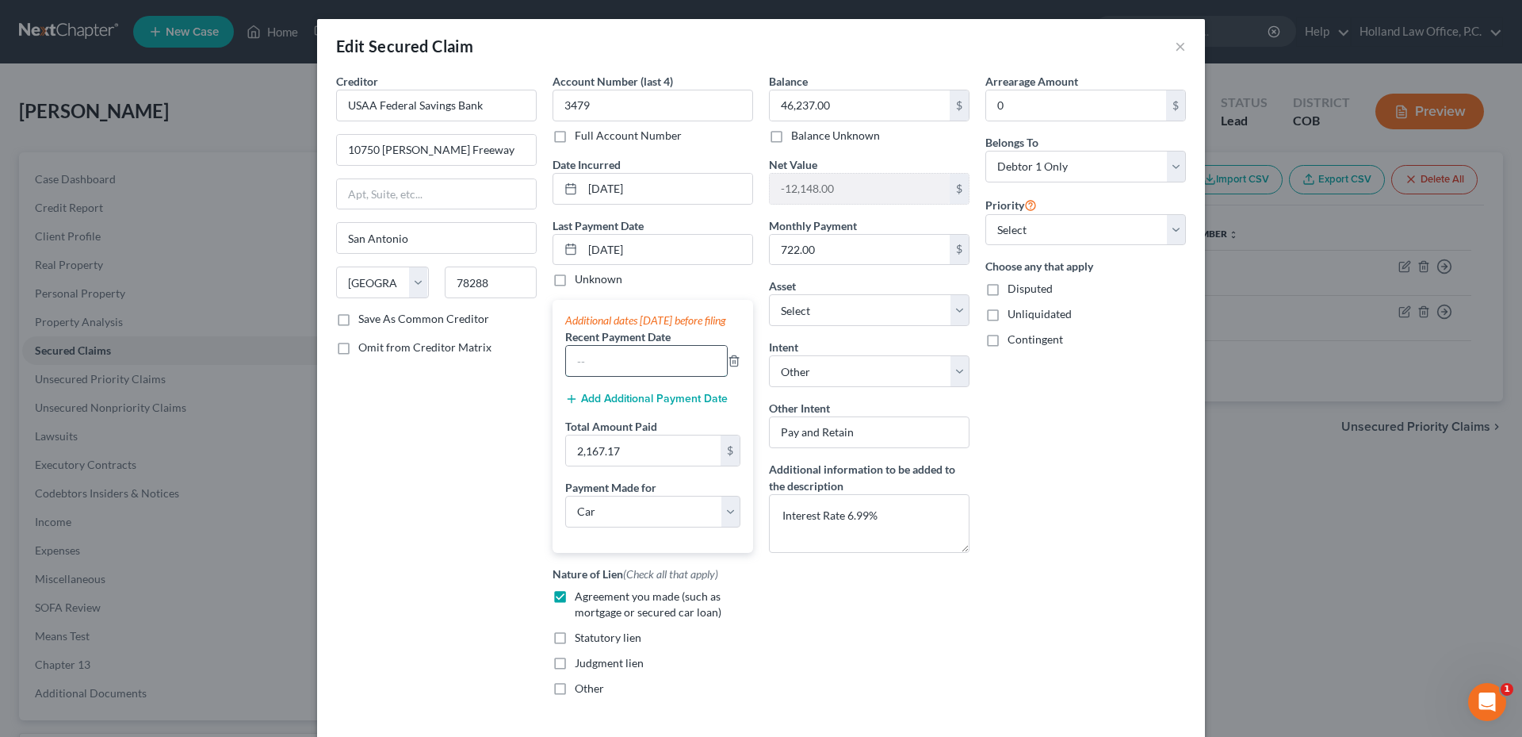
drag, startPoint x: 591, startPoint y: 385, endPoint x: 609, endPoint y: 382, distance: 17.7
click at [591, 376] on input "text" at bounding box center [646, 361] width 161 height 30
click at [643, 465] on input "2,167.17" at bounding box center [643, 450] width 155 height 30
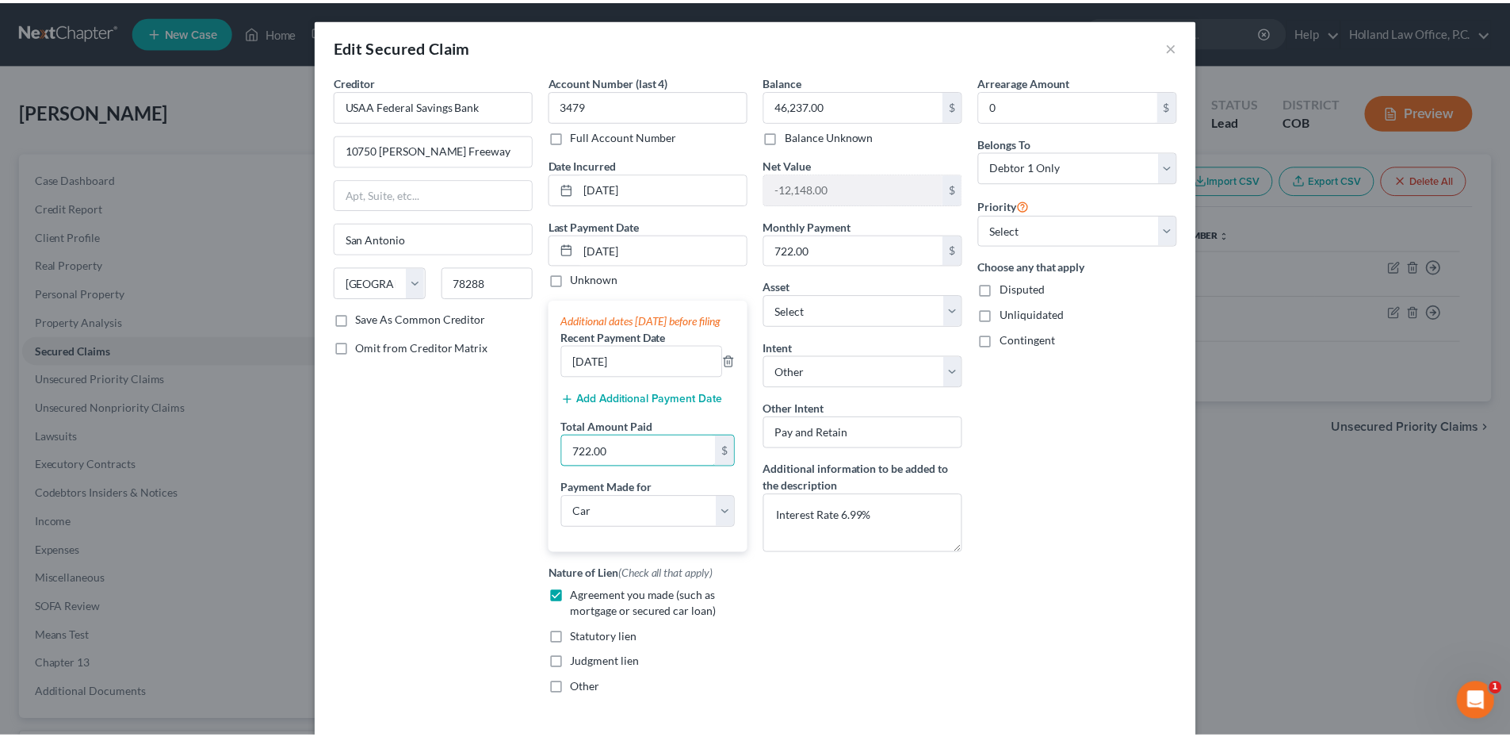
scroll to position [133, 0]
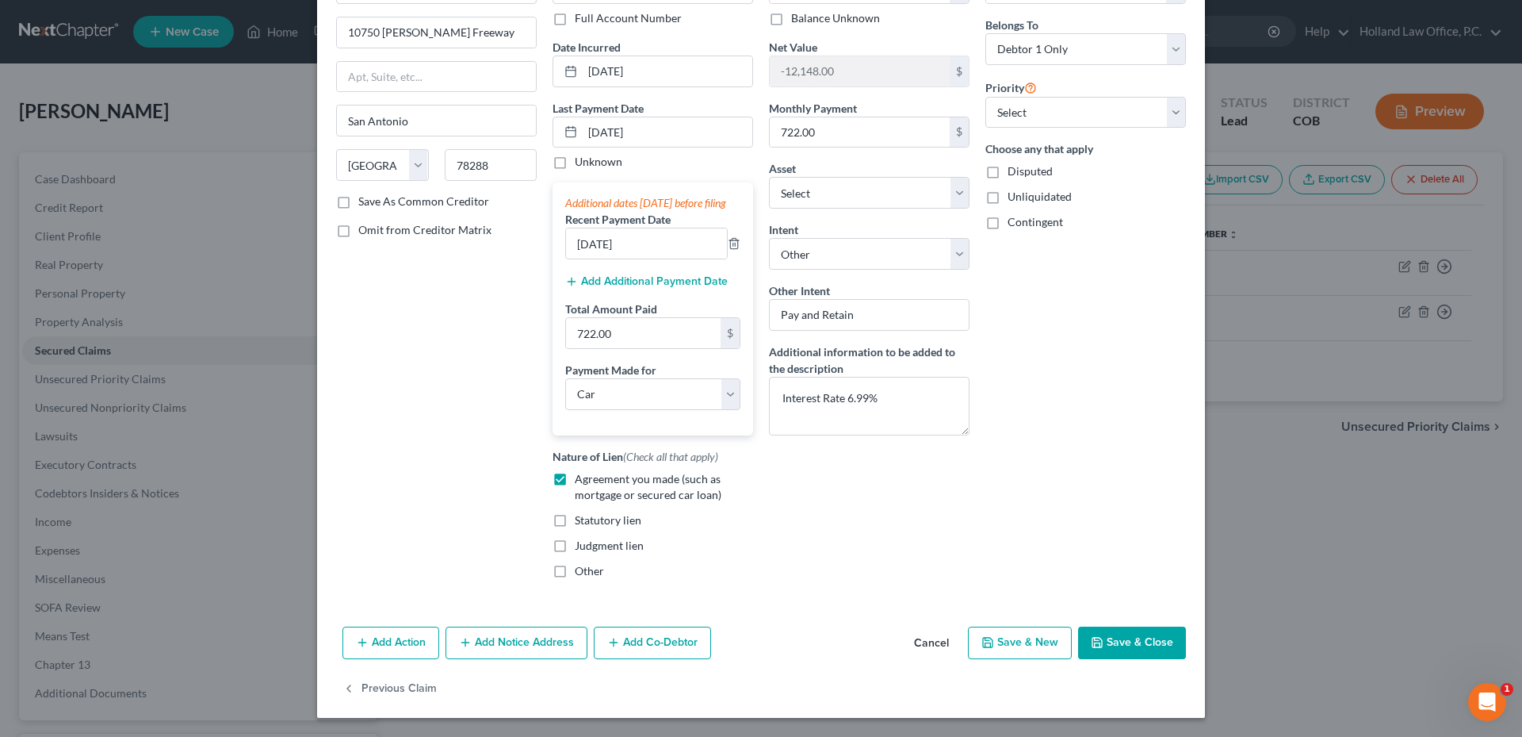
click at [1120, 645] on button "Save & Close" at bounding box center [1132, 642] width 108 height 33
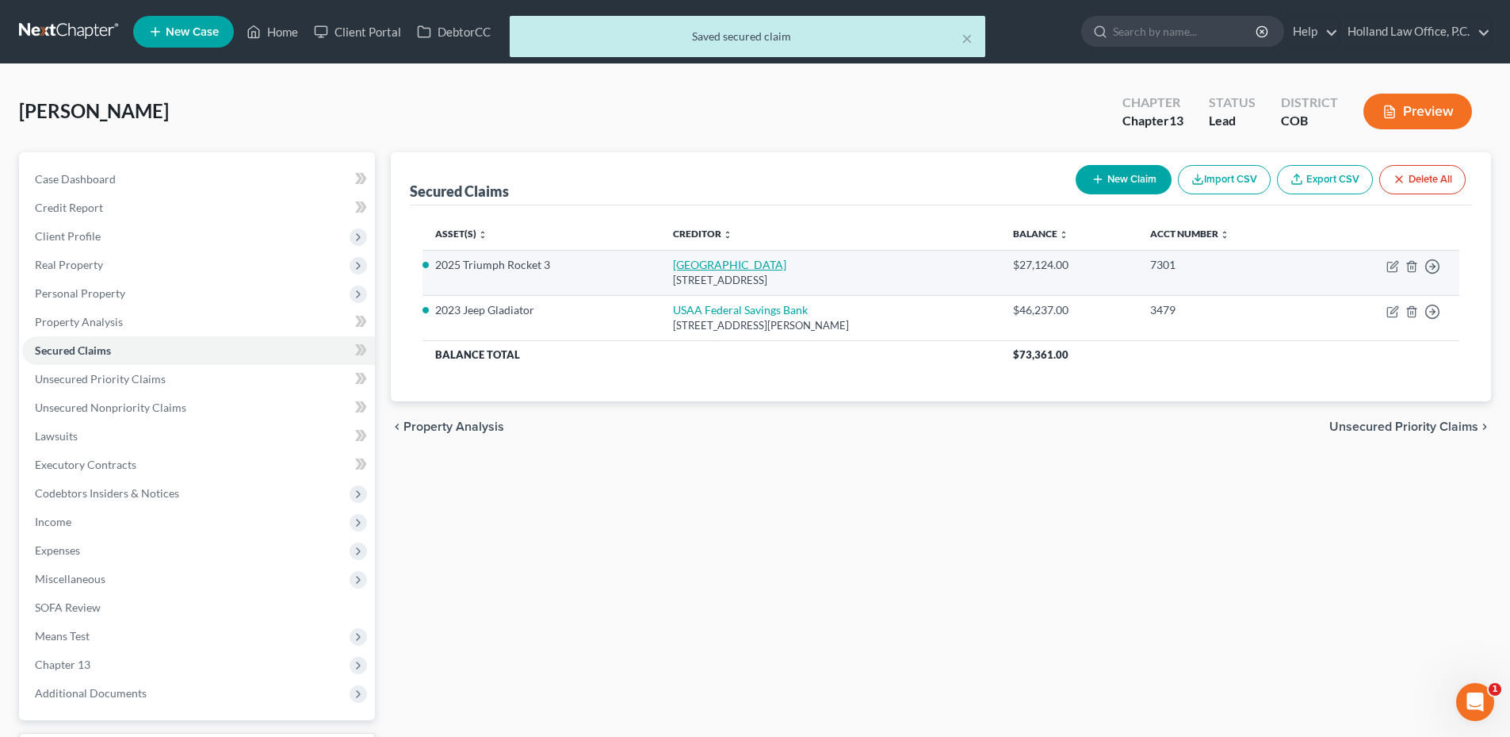
click at [673, 261] on link "Sheffield" at bounding box center [729, 264] width 113 height 13
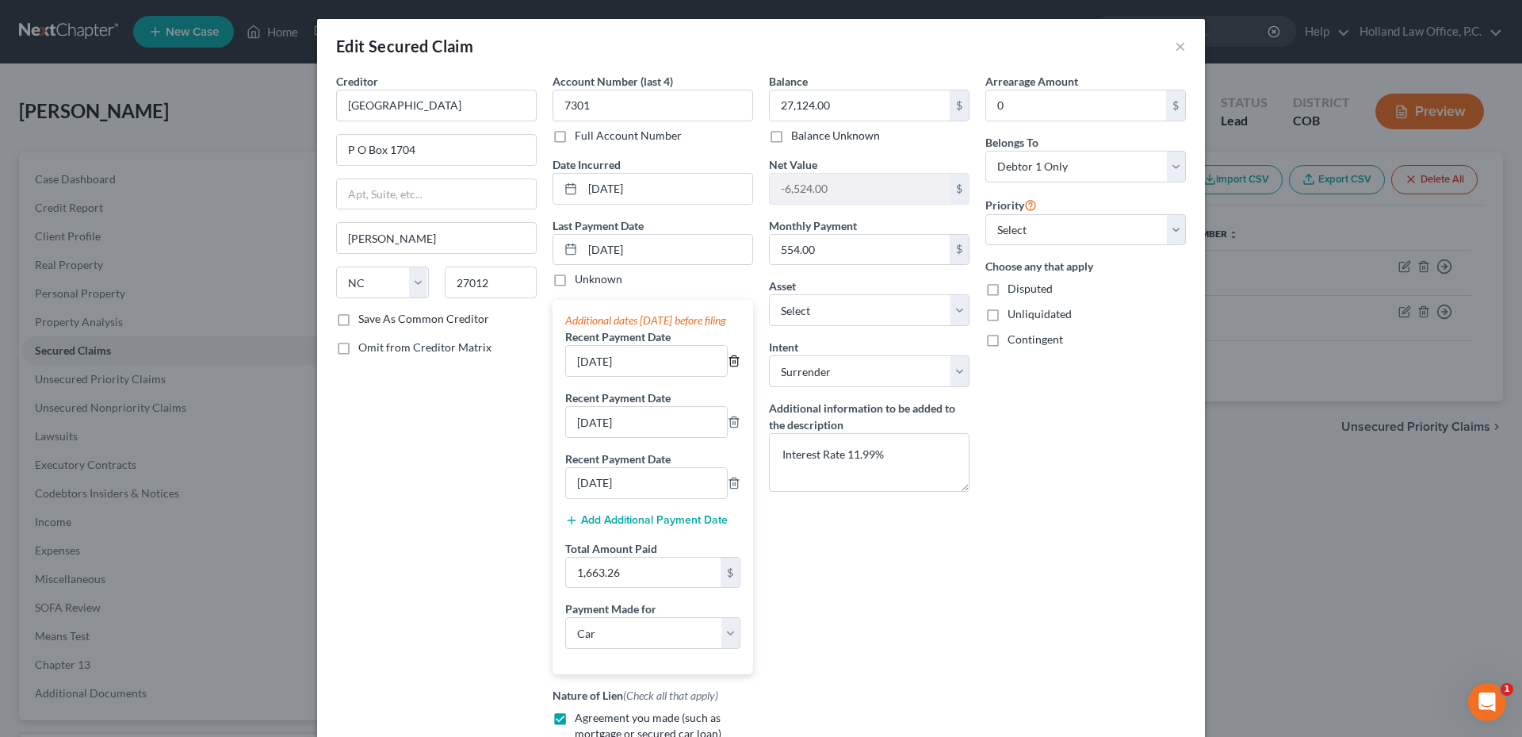
click at [728, 367] on icon "button" at bounding box center [734, 360] width 13 height 13
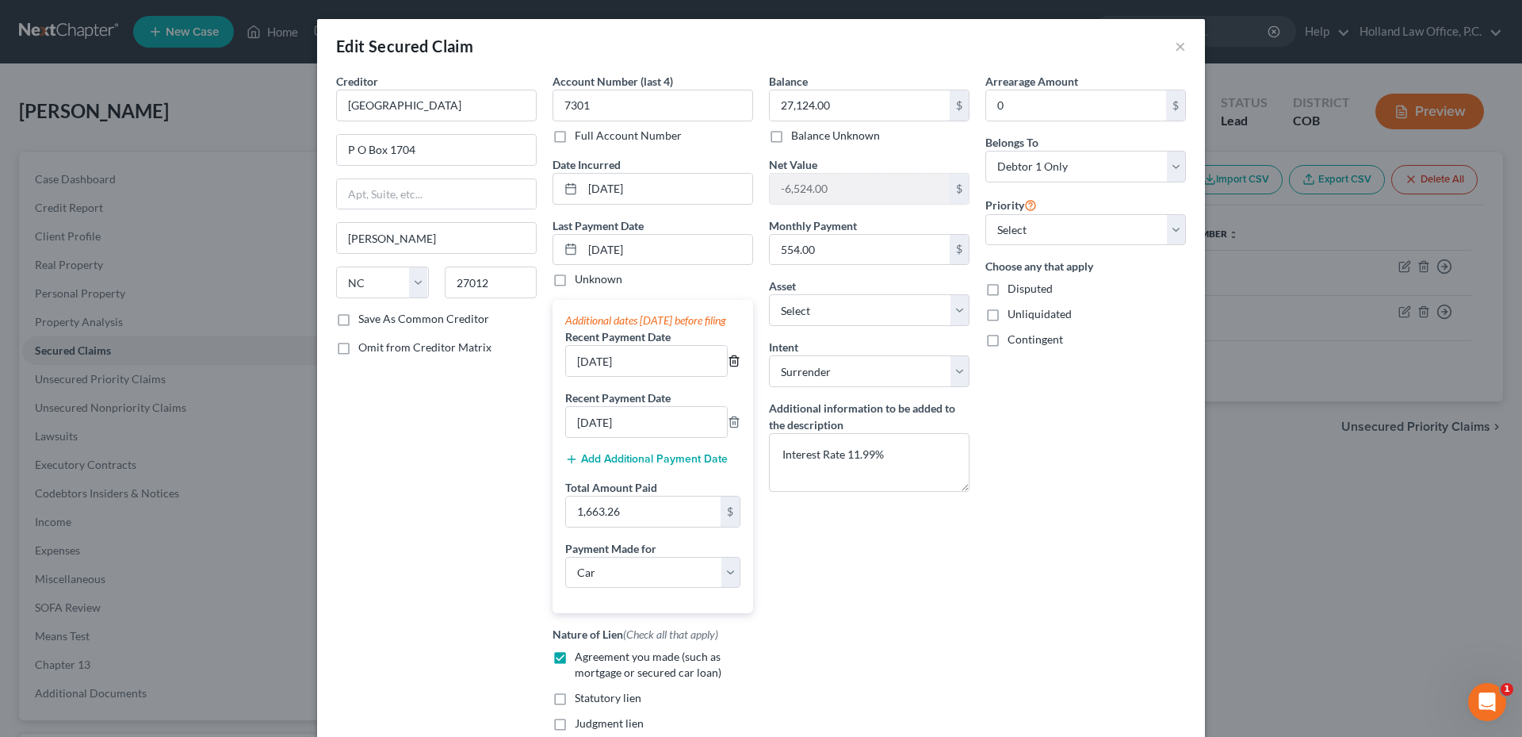
click at [728, 367] on icon "button" at bounding box center [734, 360] width 13 height 13
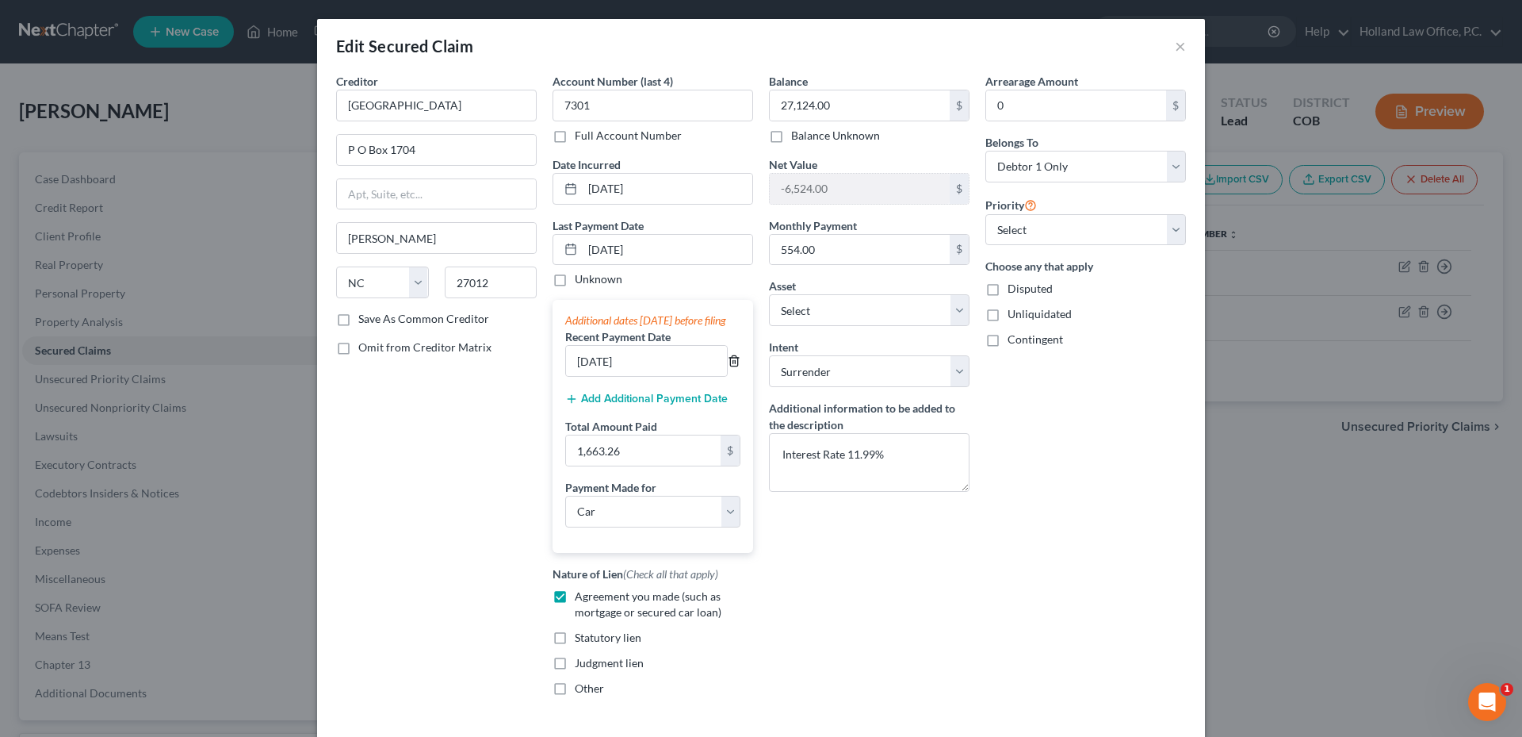
click at [728, 367] on icon "button" at bounding box center [734, 360] width 13 height 13
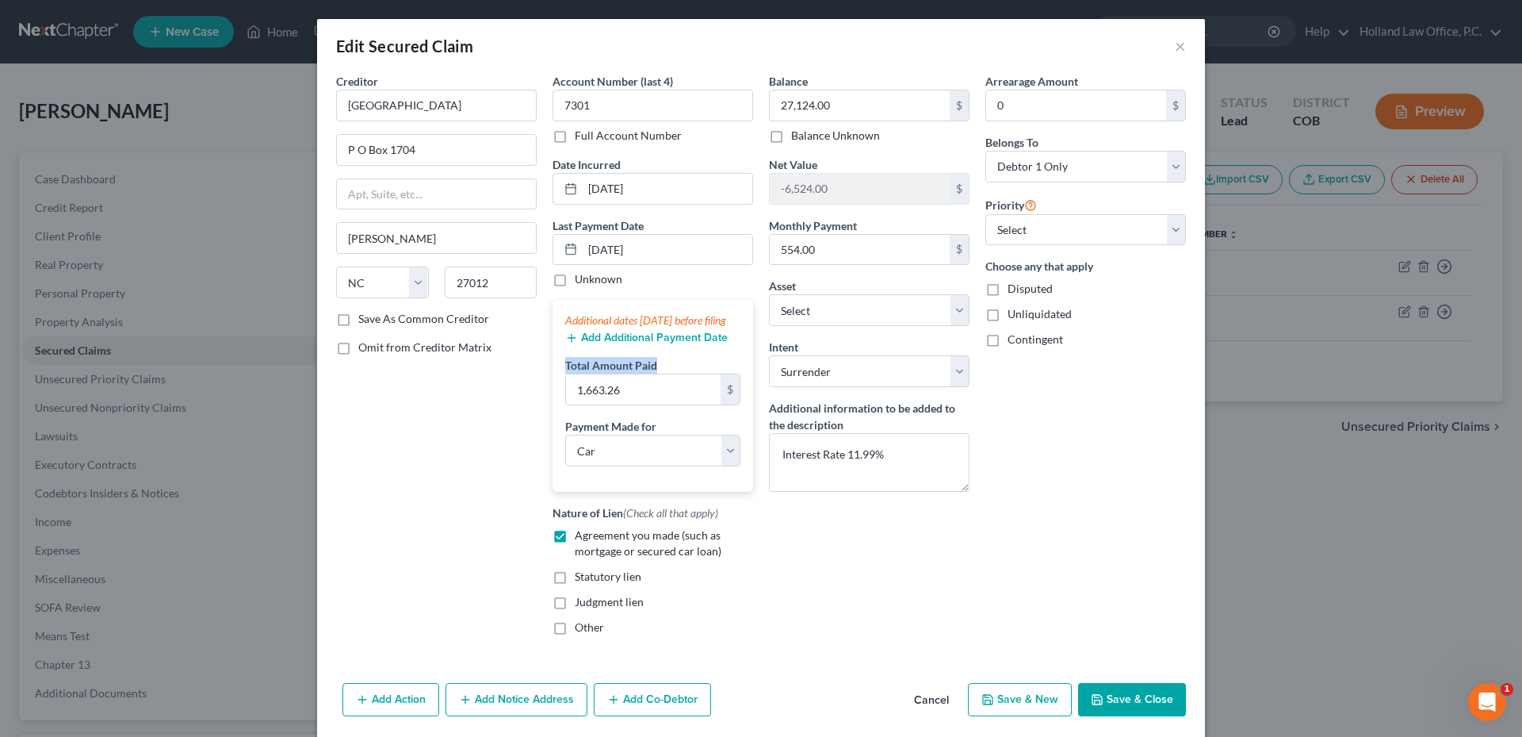
click at [725, 376] on div "Total Amount Paid 1,663.26 $" at bounding box center [652, 381] width 175 height 48
drag, startPoint x: 725, startPoint y: 376, endPoint x: 687, endPoint y: 407, distance: 49.7
click at [752, 543] on div "Account Number (last 4) 7301 Full Account Number Date Incurred 09-07-2024 Last …" at bounding box center [653, 360] width 216 height 575
click at [811, 518] on div "Balance 27,124.00 $ Balance Unknown Balance Undetermined 27,124.00 $ Balance Un…" at bounding box center [869, 360] width 216 height 575
click at [1126, 716] on button "Save & Close" at bounding box center [1132, 699] width 108 height 33
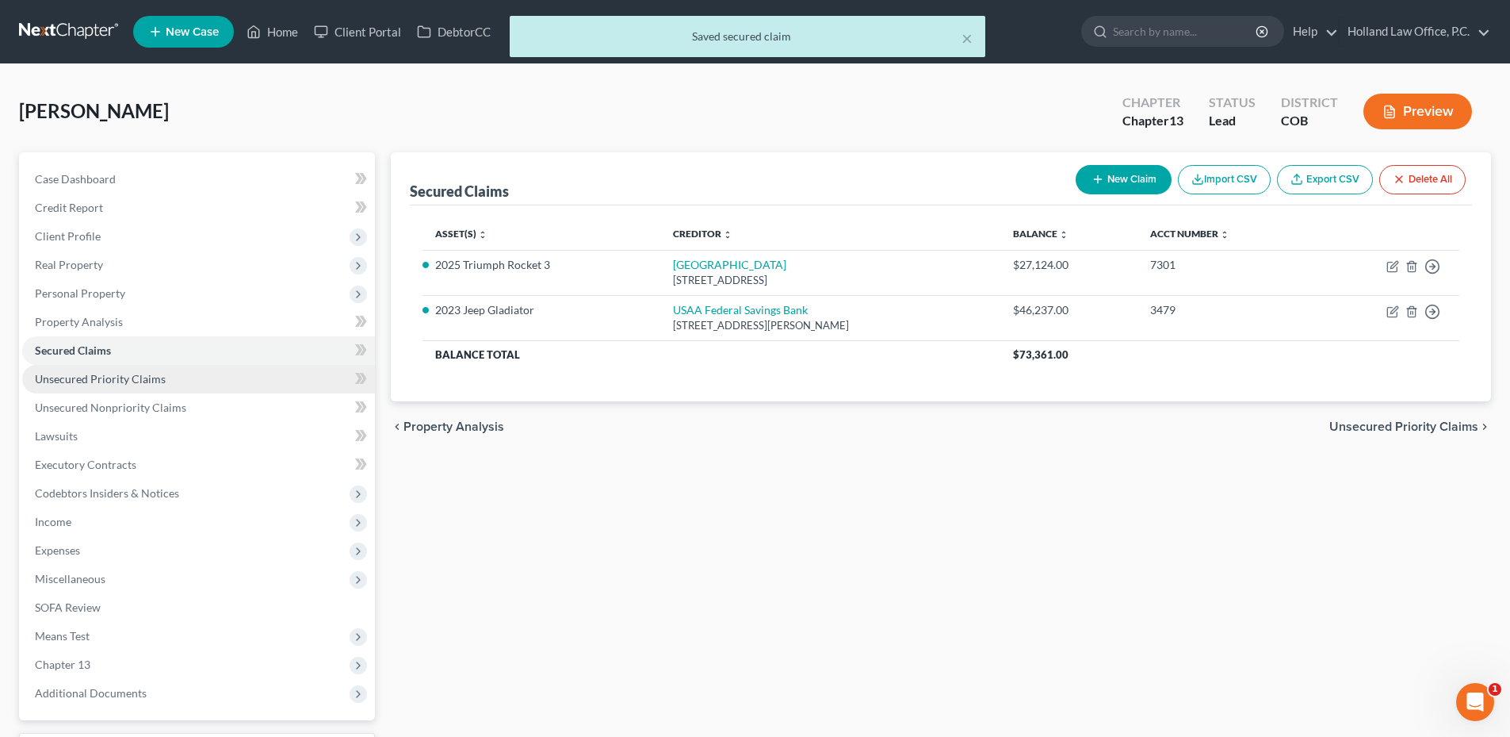
click at [150, 382] on span "Unsecured Priority Claims" at bounding box center [100, 378] width 131 height 13
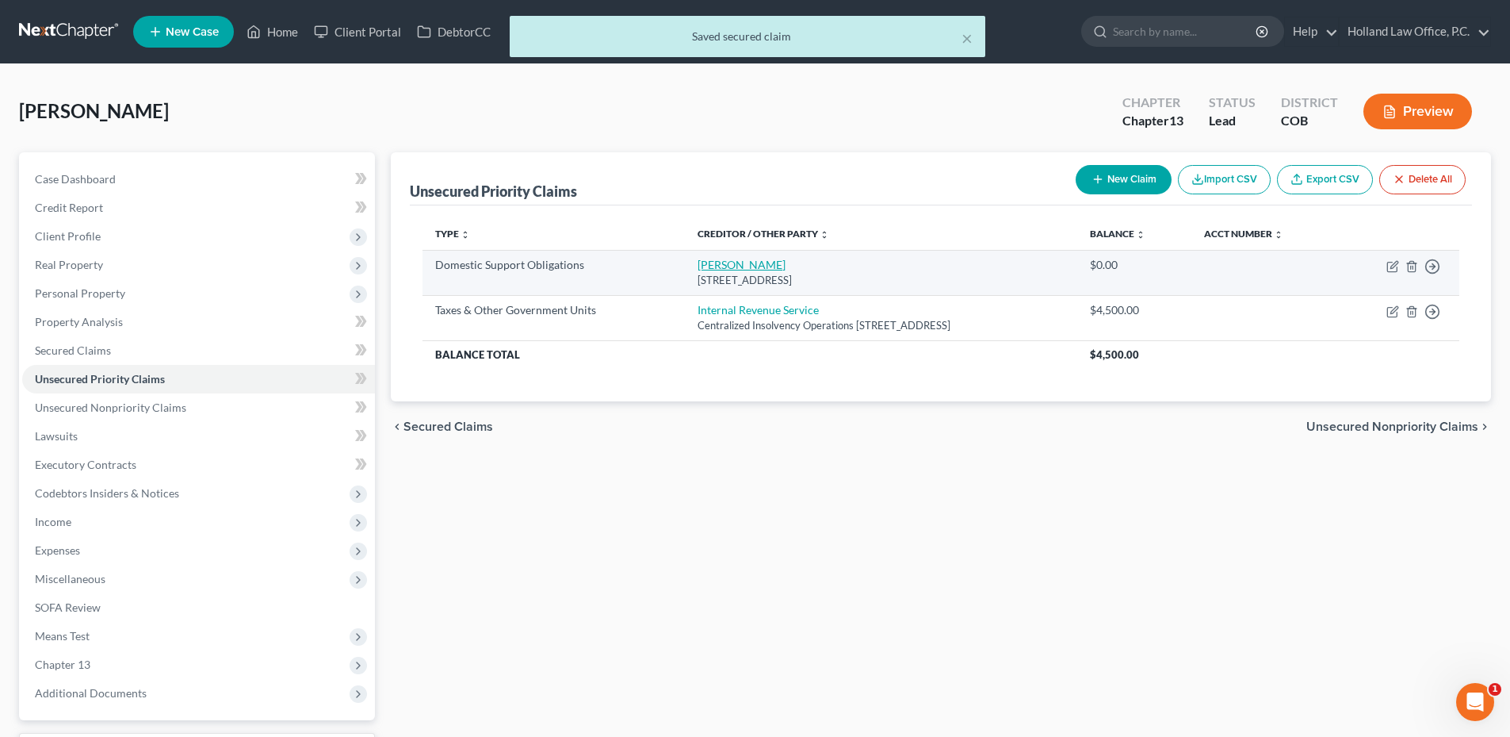
click at [725, 261] on link "Haley Kitchen" at bounding box center [742, 264] width 88 height 13
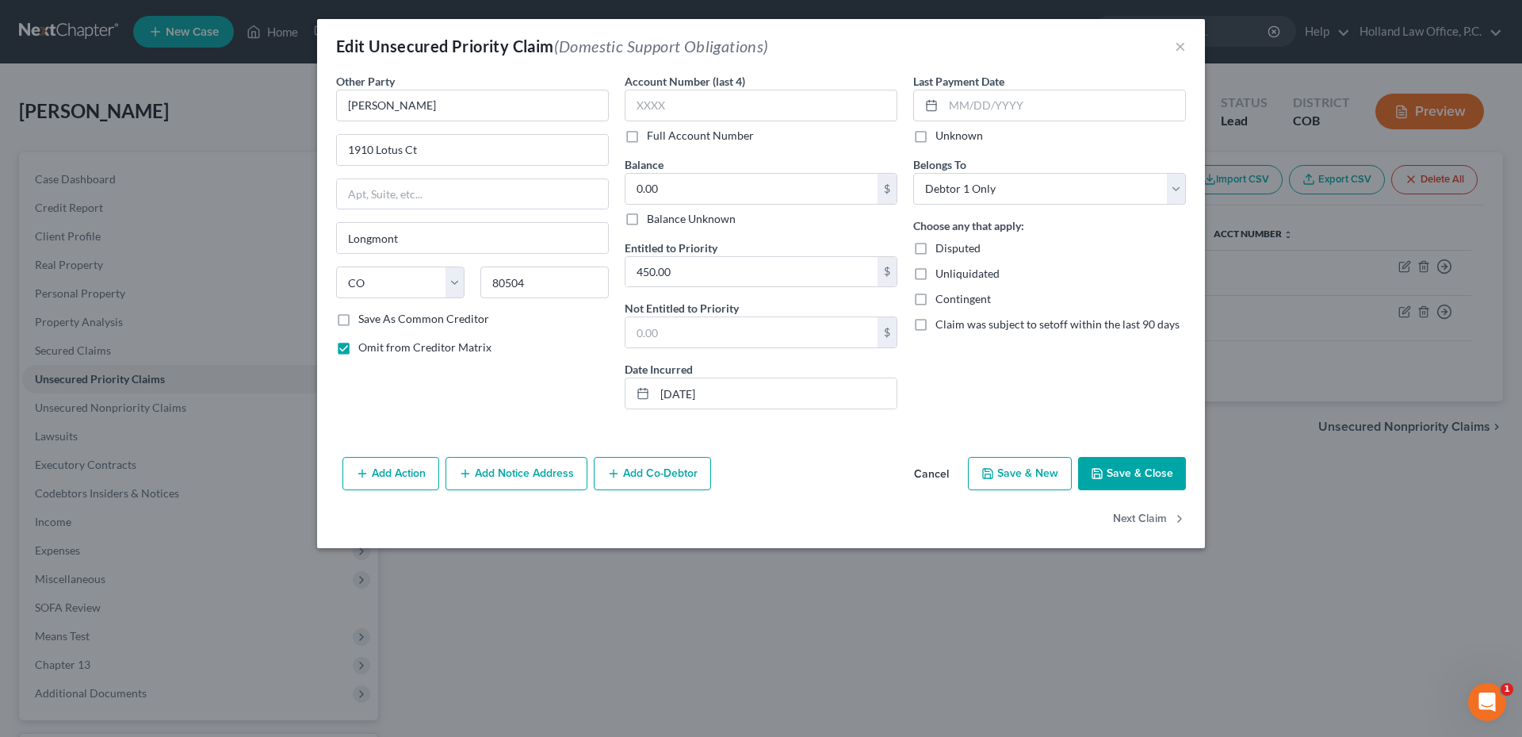
click at [1136, 473] on button "Save & Close" at bounding box center [1132, 473] width 108 height 33
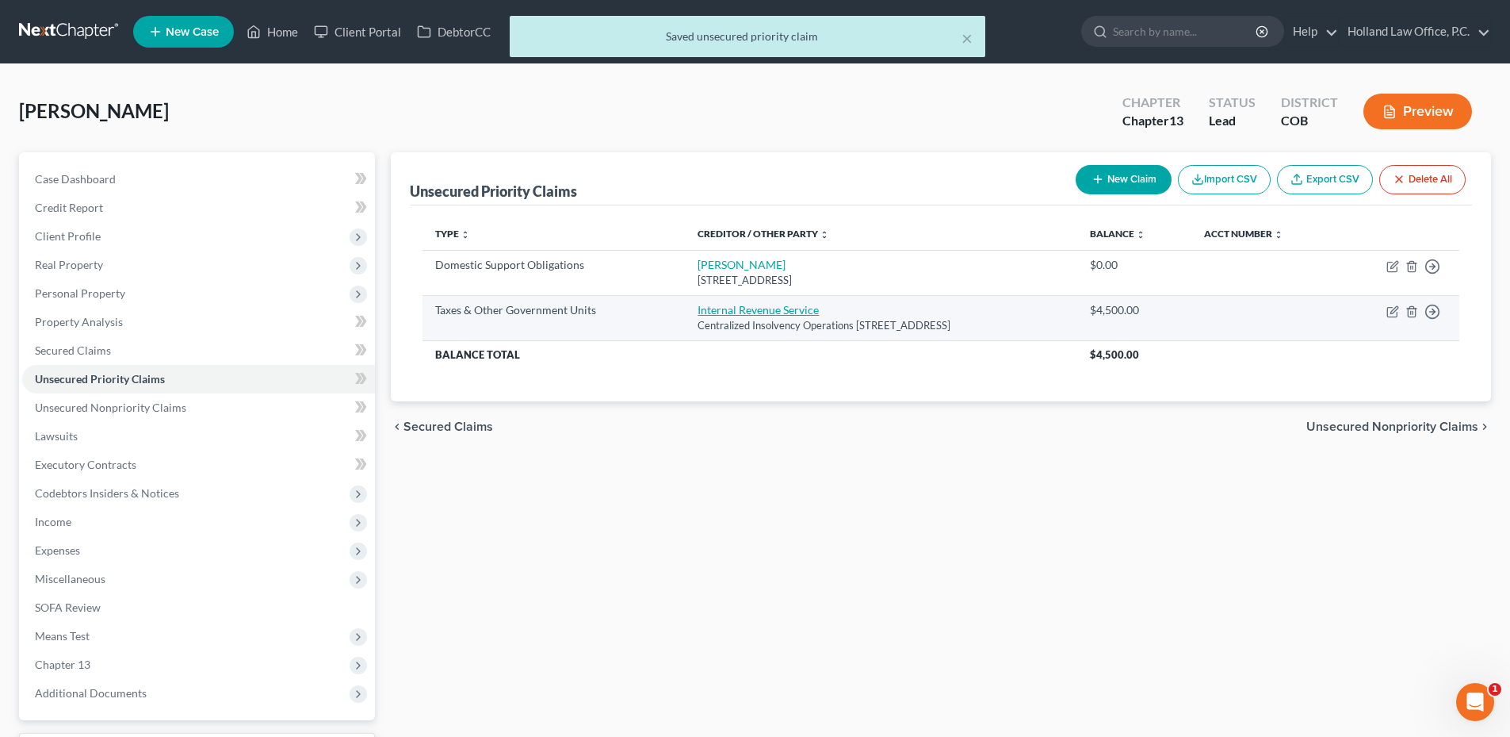
click at [759, 310] on link "Internal Revenue Service" at bounding box center [758, 309] width 121 height 13
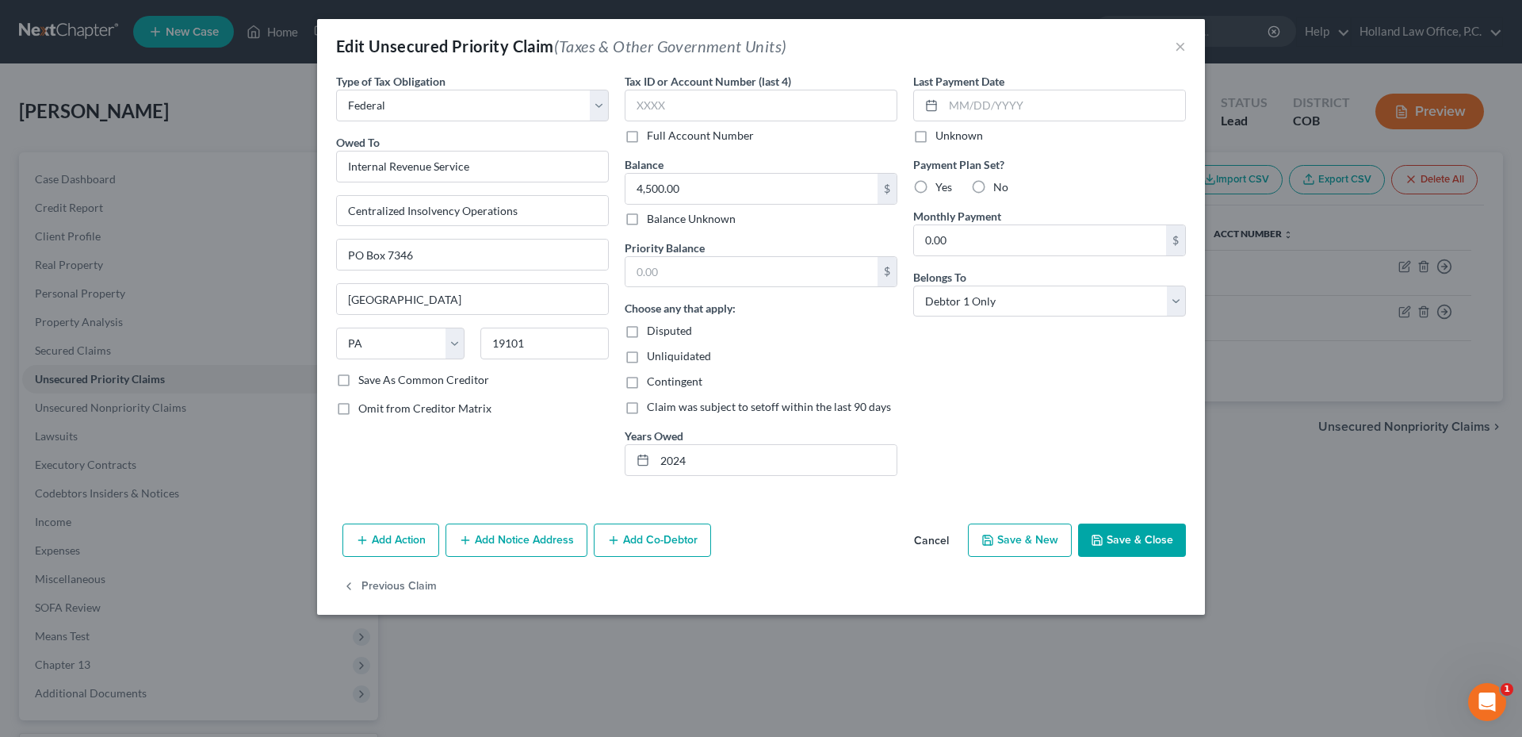
click at [1137, 540] on button "Save & Close" at bounding box center [1132, 539] width 108 height 33
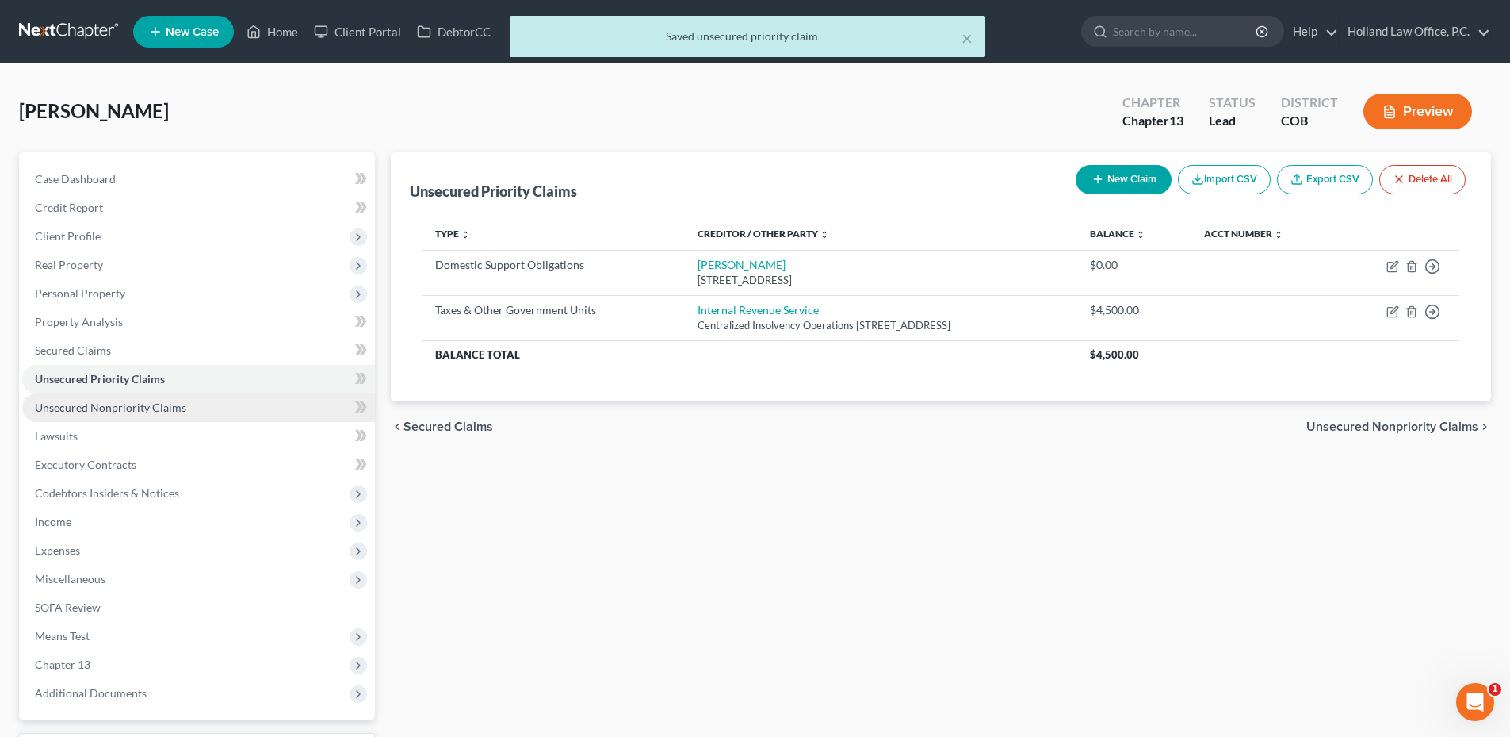
click at [116, 407] on span "Unsecured Nonpriority Claims" at bounding box center [110, 406] width 151 height 13
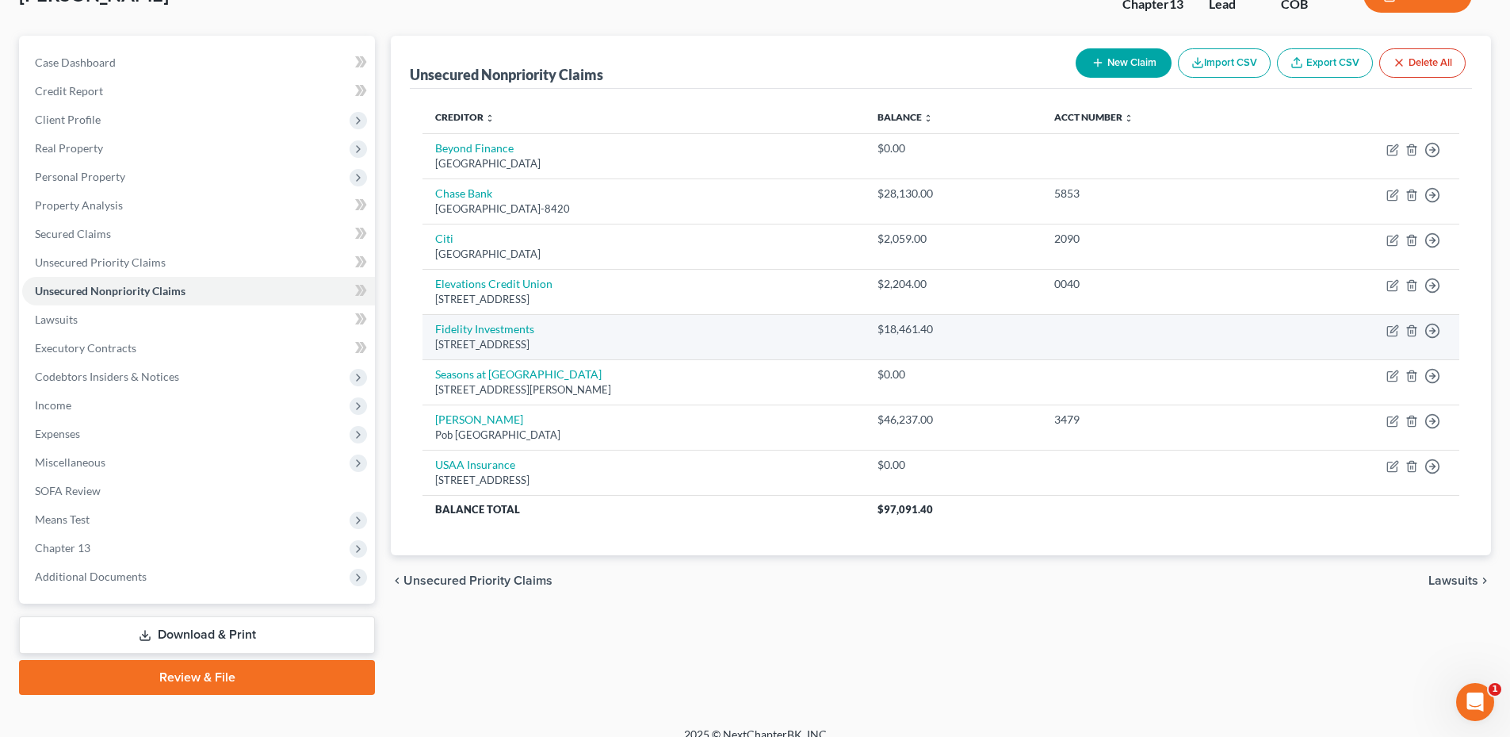
scroll to position [135, 0]
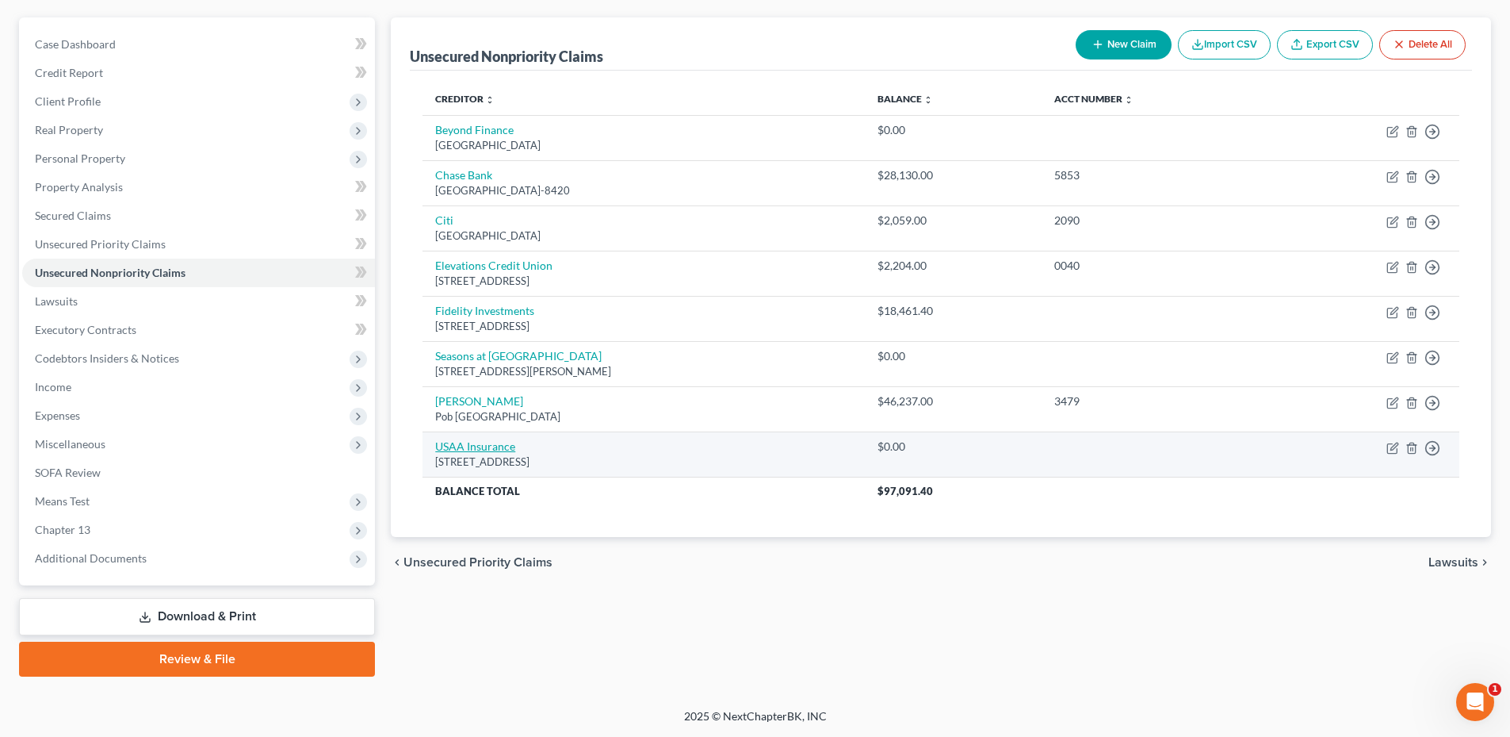
click at [473, 447] on link "USAA Insurance" at bounding box center [475, 445] width 80 height 13
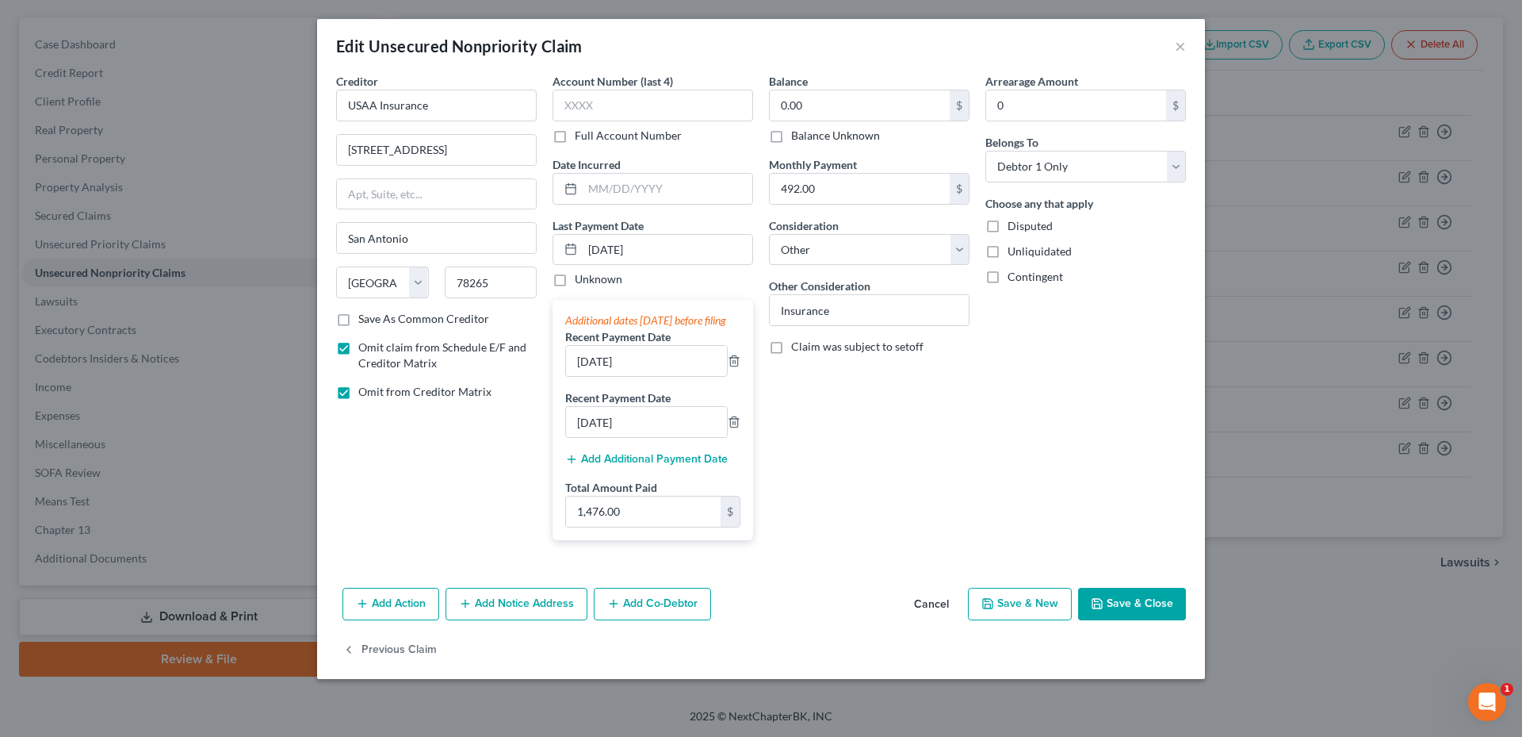
click at [1122, 614] on button "Save & Close" at bounding box center [1132, 604] width 108 height 33
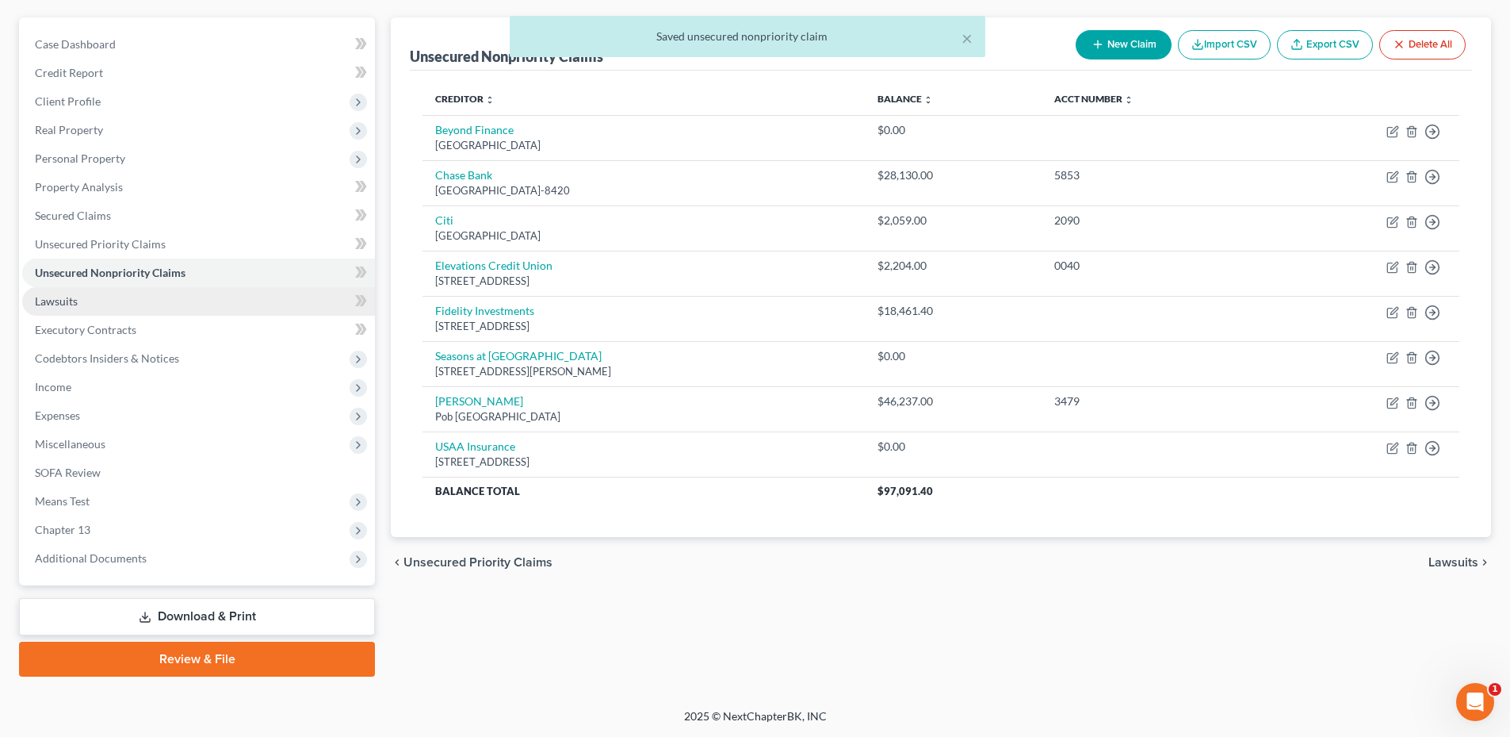
click at [92, 307] on link "Lawsuits" at bounding box center [198, 301] width 353 height 29
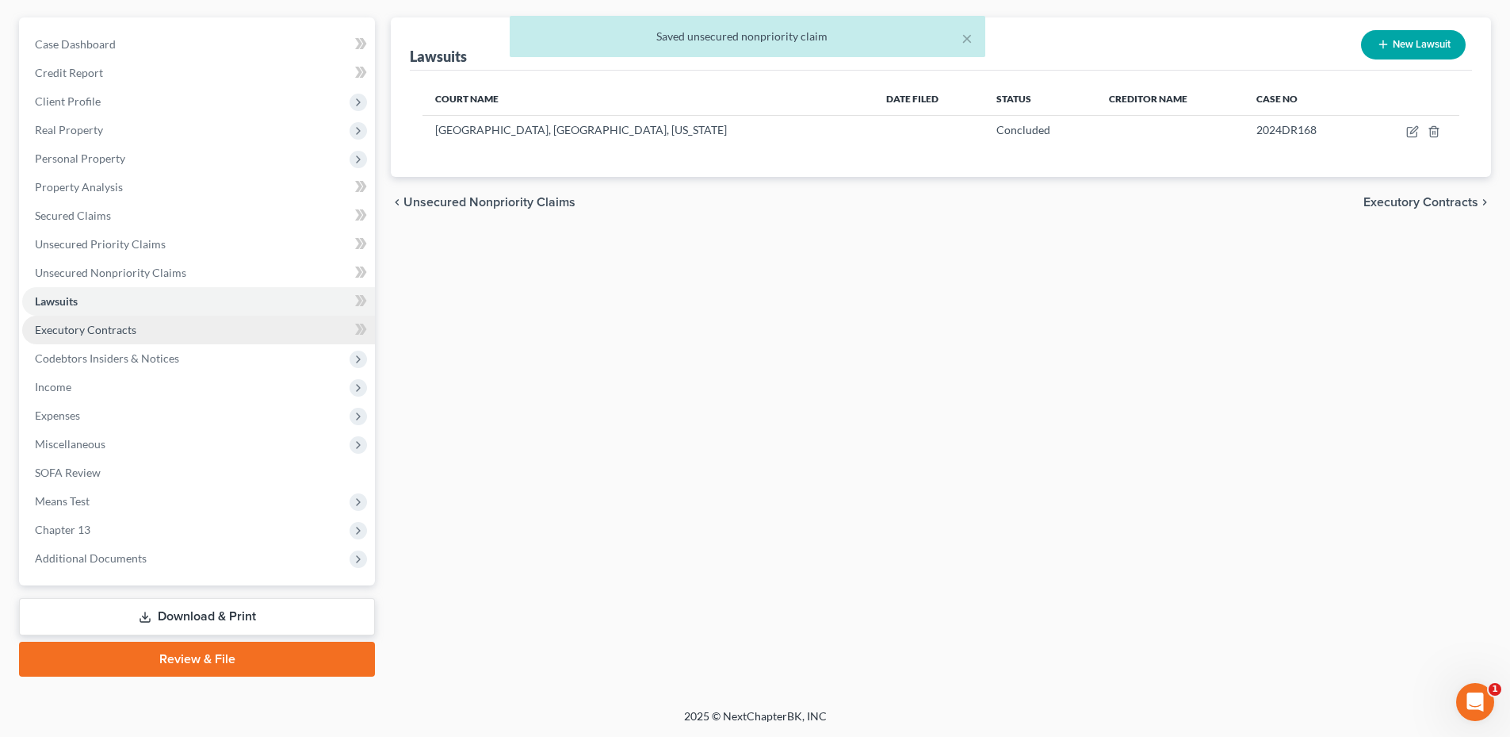
click at [122, 327] on span "Executory Contracts" at bounding box center [85, 329] width 101 height 13
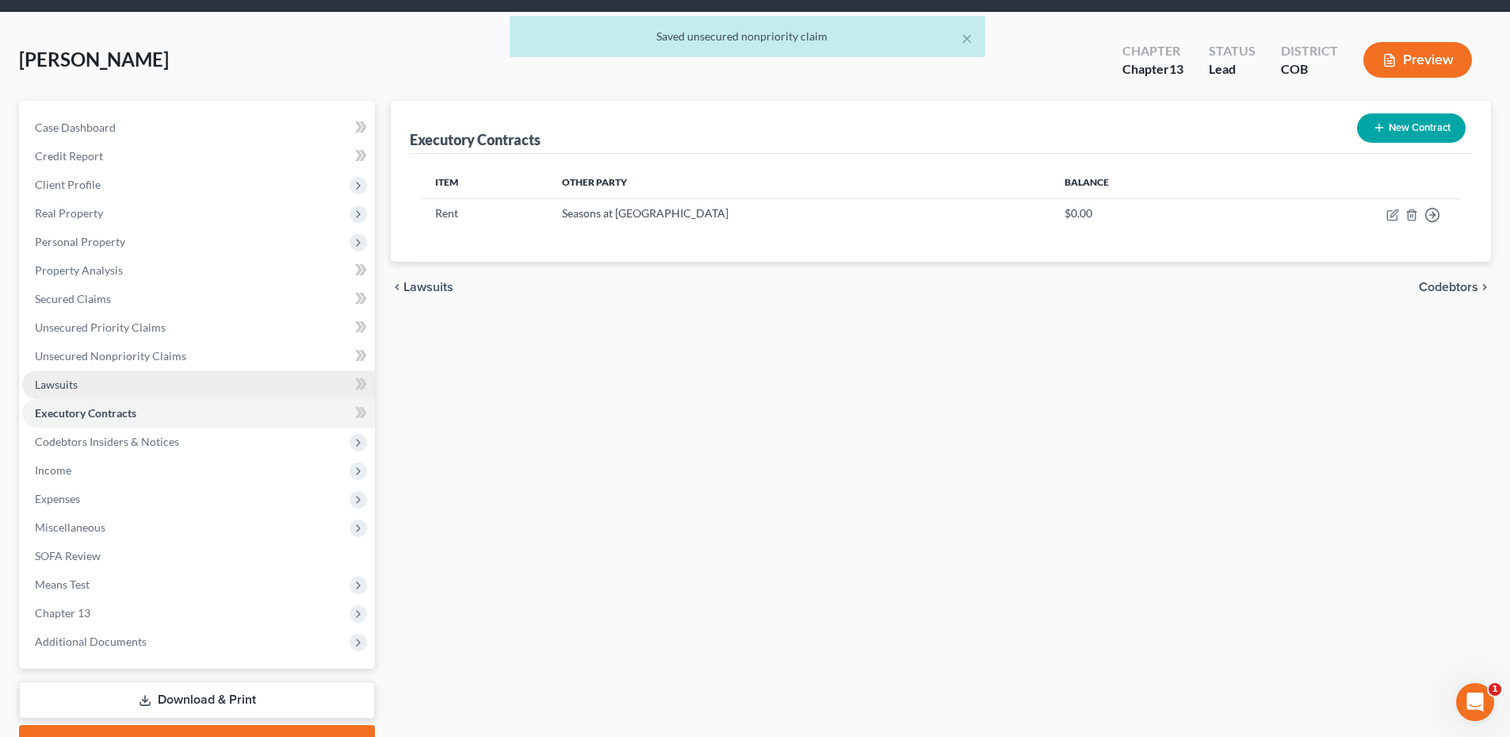
scroll to position [79, 0]
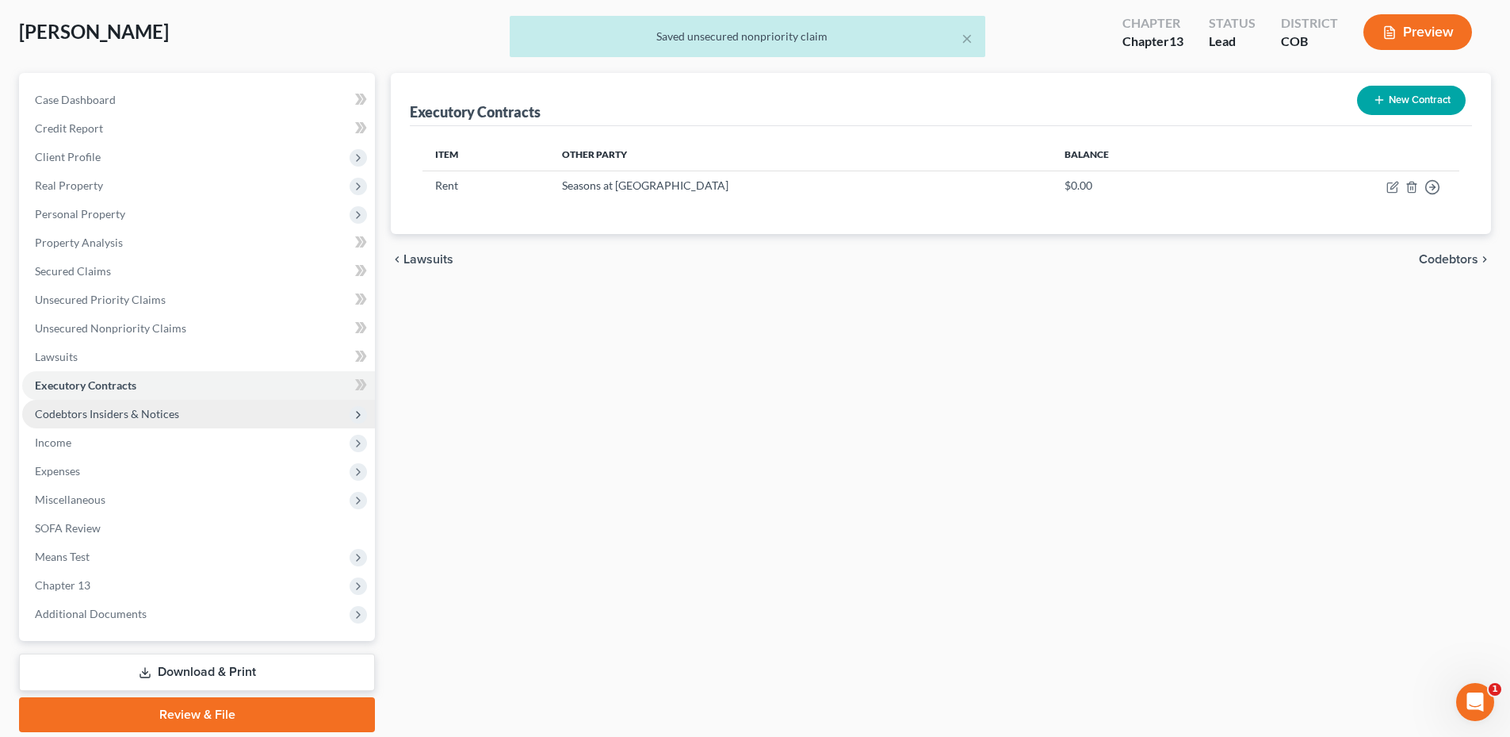
click at [108, 408] on span "Codebtors Insiders & Notices" at bounding box center [107, 413] width 144 height 13
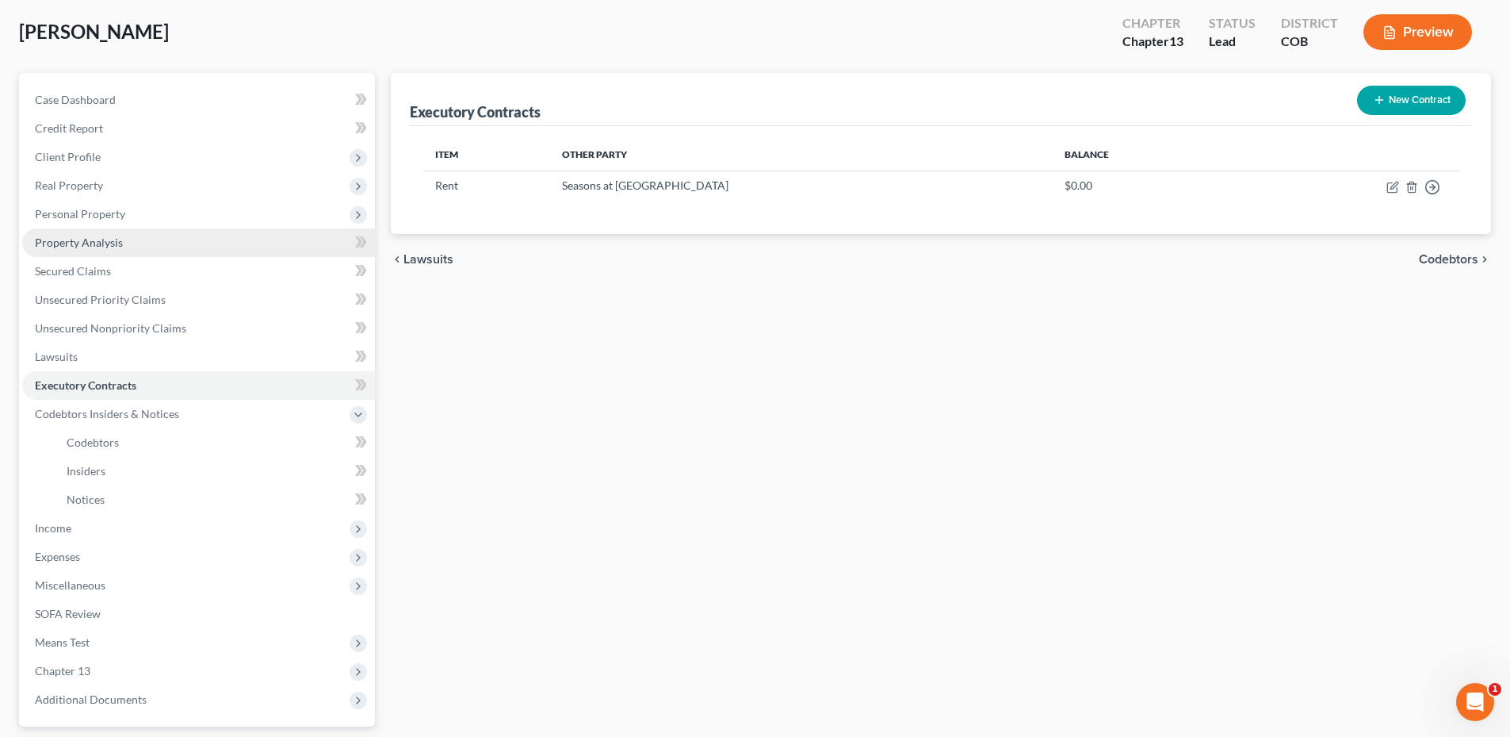
click at [98, 233] on link "Property Analysis" at bounding box center [198, 242] width 353 height 29
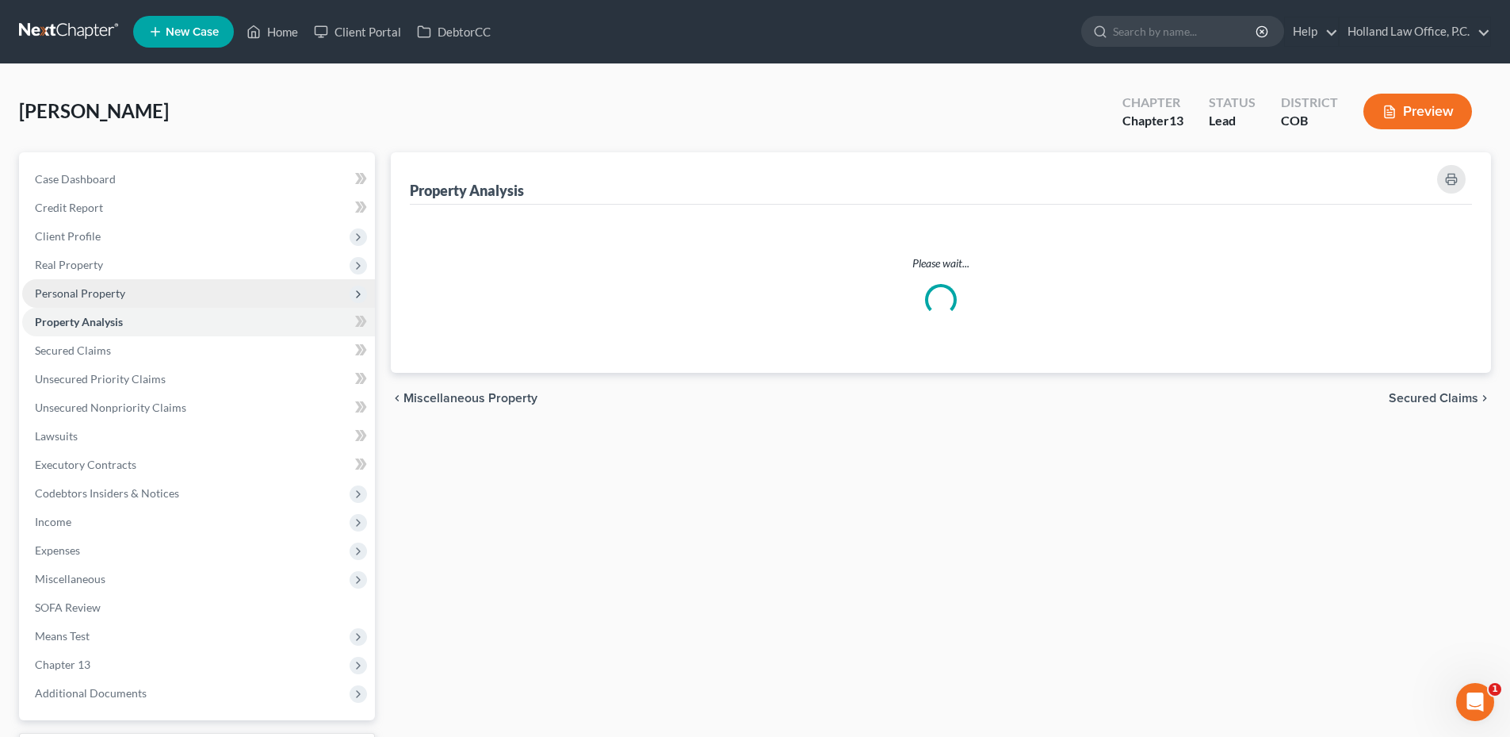
click at [121, 297] on span "Personal Property" at bounding box center [80, 292] width 90 height 13
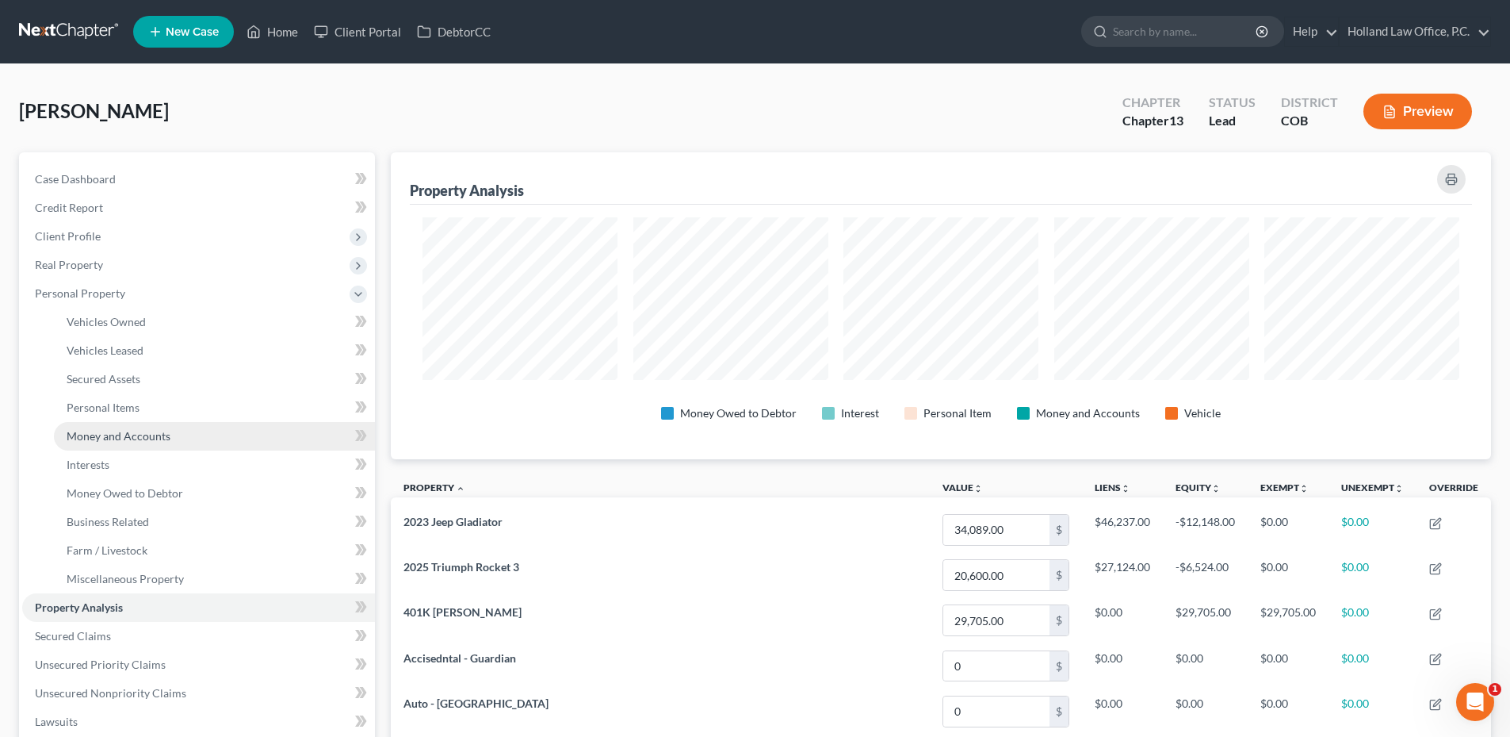
click at [137, 436] on span "Money and Accounts" at bounding box center [119, 435] width 104 height 13
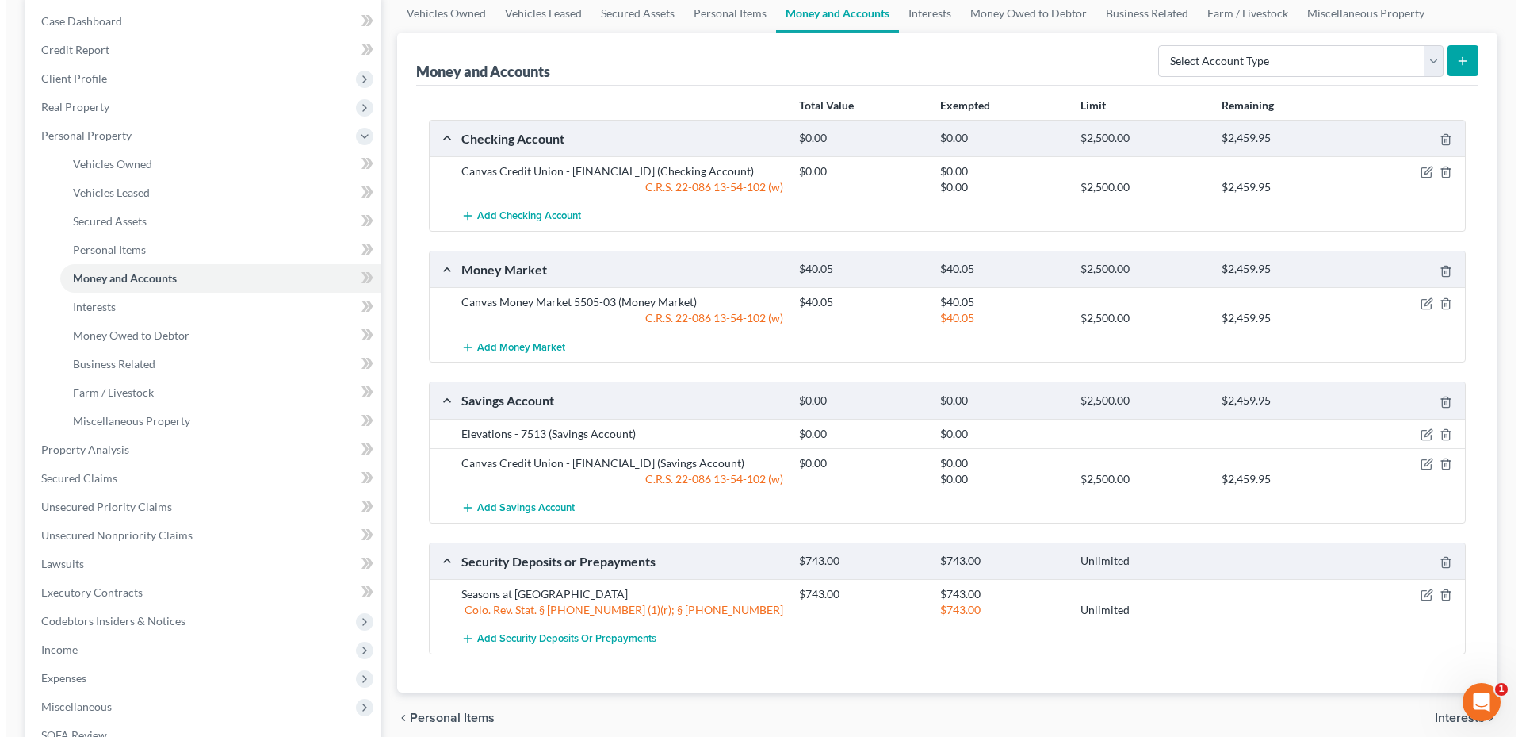
scroll to position [159, 0]
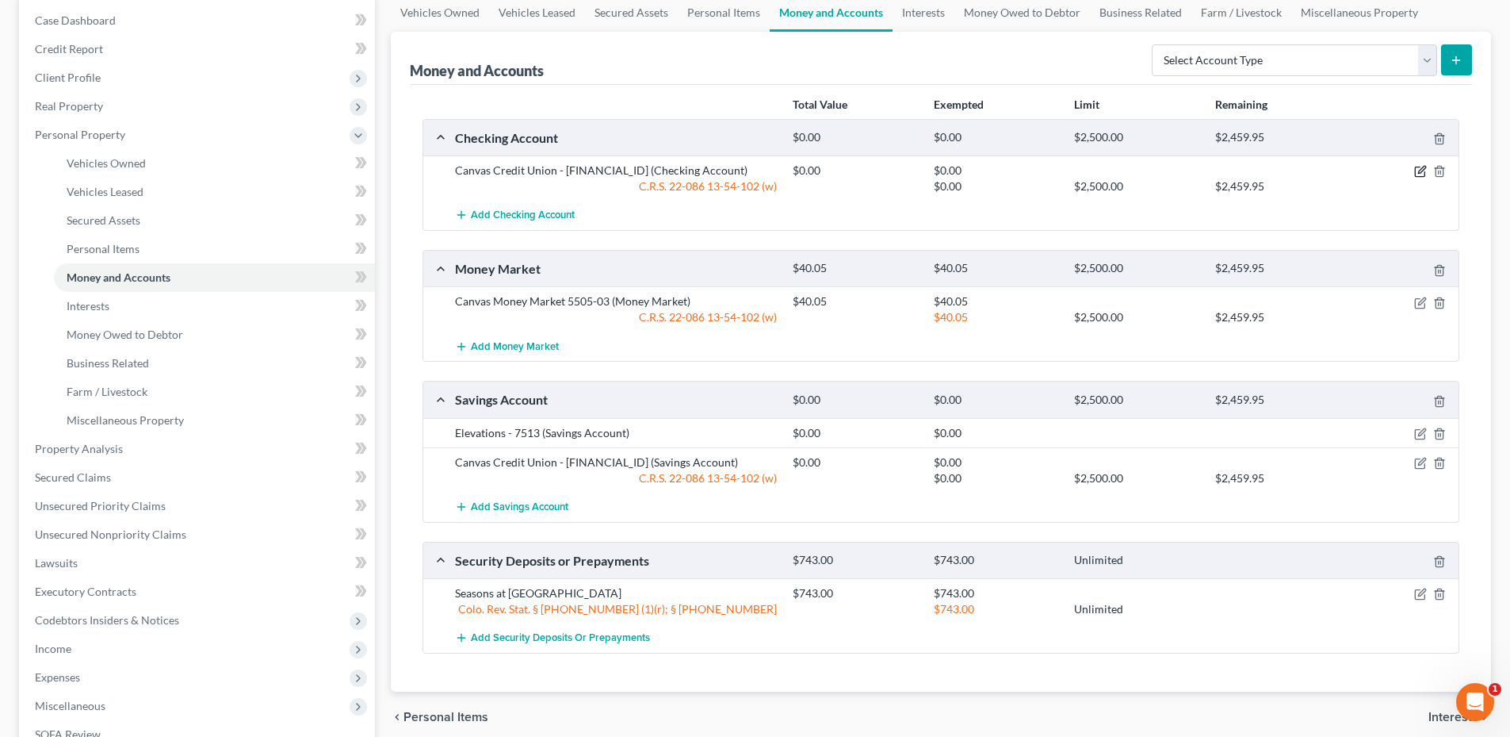
click at [1426, 174] on icon "button" at bounding box center [1420, 171] width 13 height 13
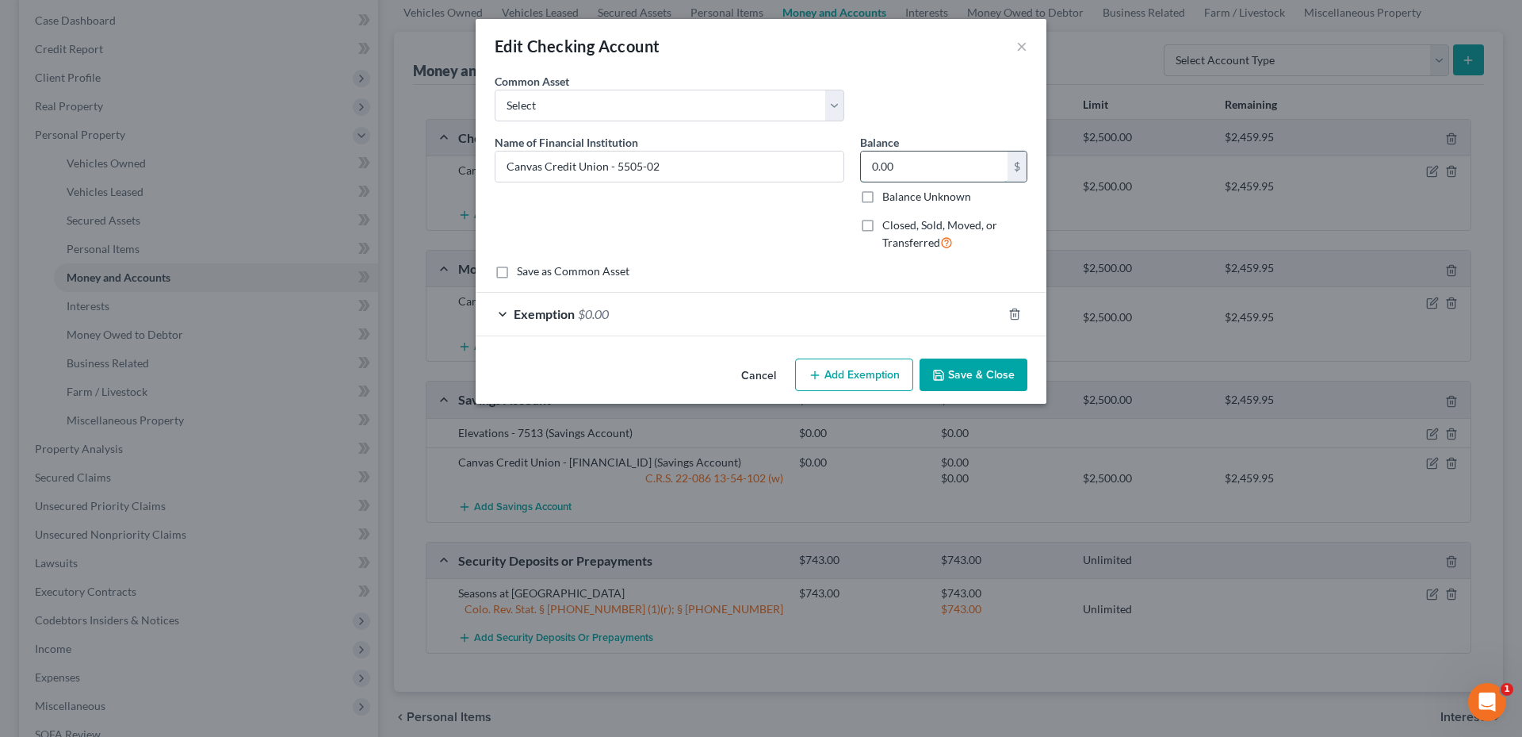
click at [905, 171] on input "0.00" at bounding box center [934, 166] width 147 height 30
drag, startPoint x: 733, startPoint y: 314, endPoint x: 770, endPoint y: 308, distance: 36.9
click at [734, 314] on div "Exemption $0.00" at bounding box center [739, 314] width 526 height 42
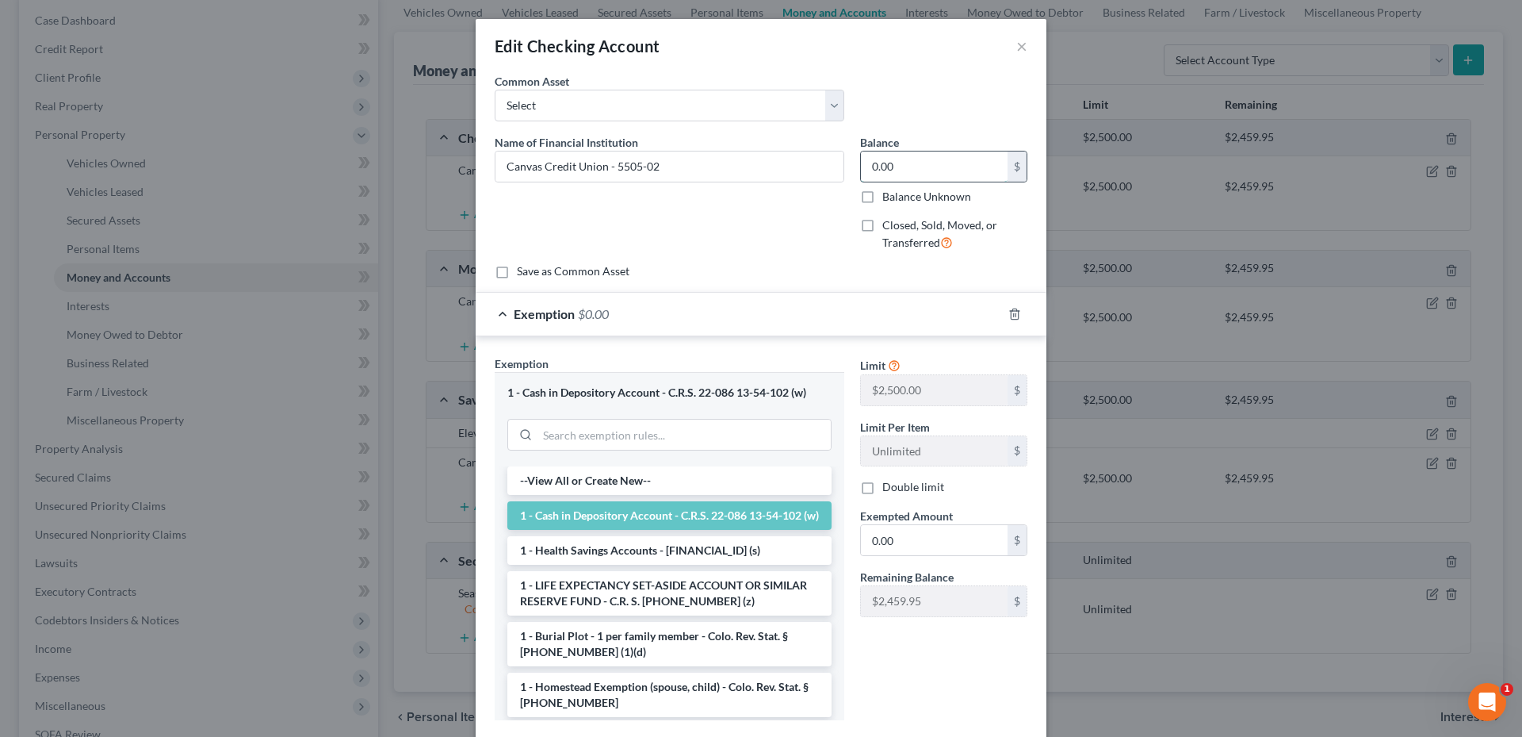
click at [896, 171] on input "0.00" at bounding box center [934, 166] width 147 height 30
click at [897, 534] on input "0.00" at bounding box center [934, 540] width 147 height 30
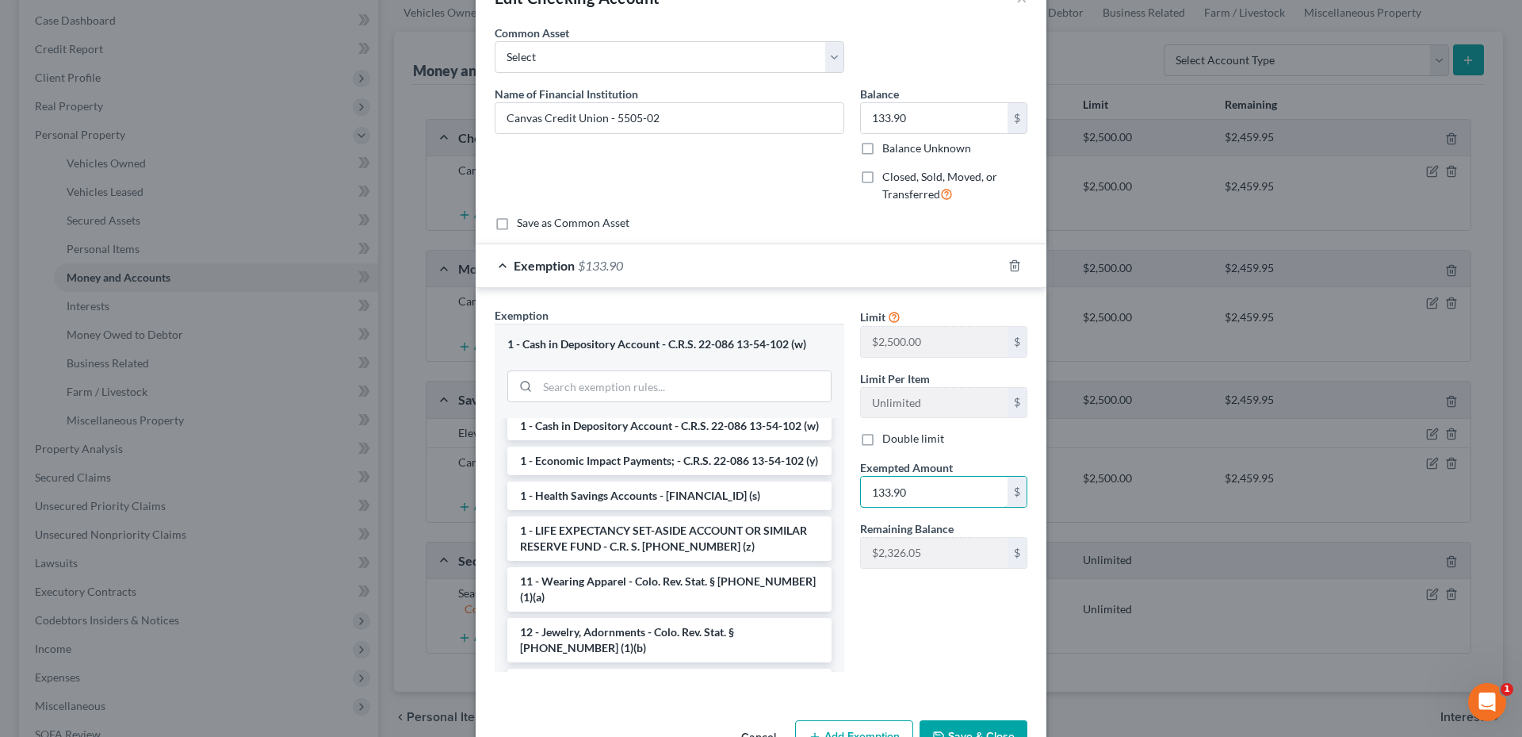
scroll to position [97, 0]
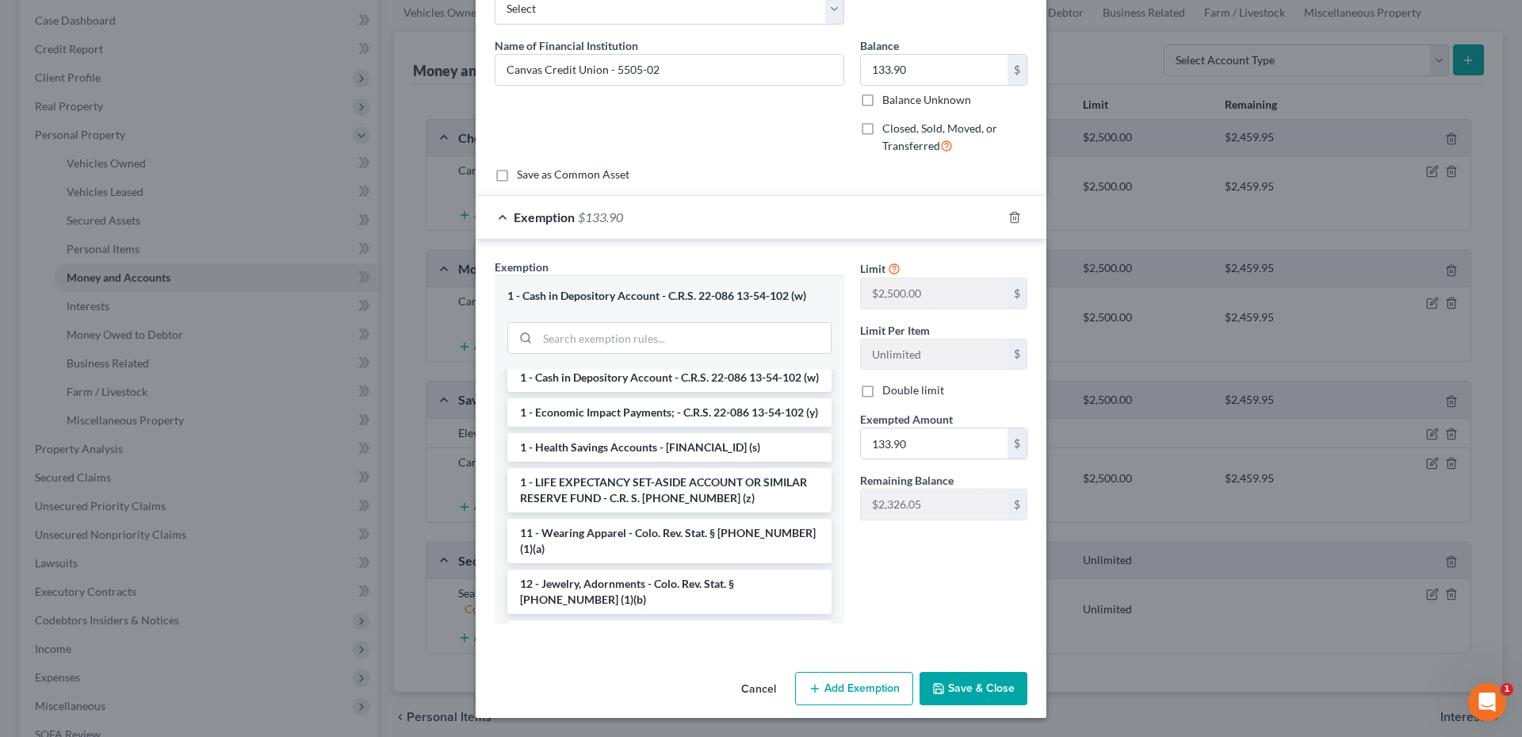
click at [990, 687] on button "Save & Close" at bounding box center [974, 688] width 108 height 33
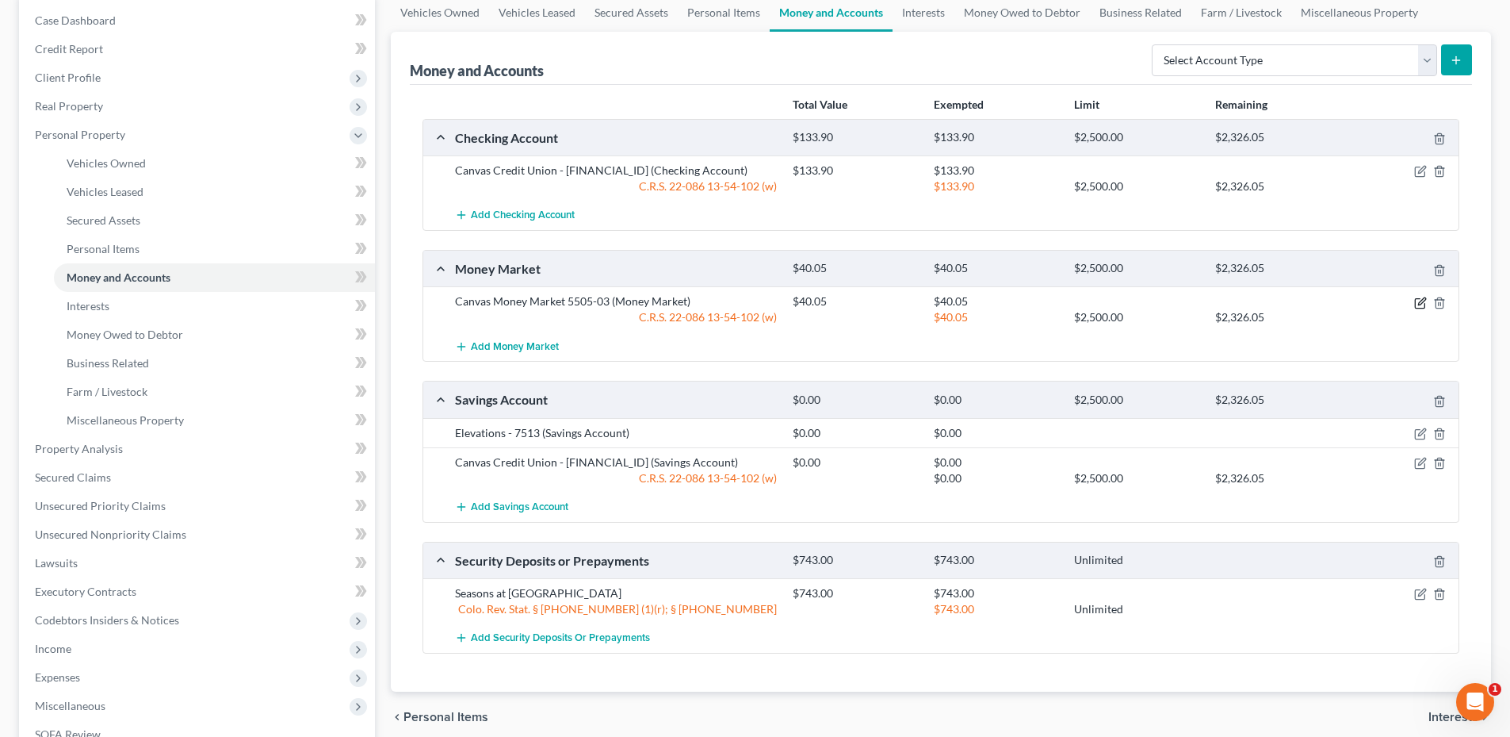
click at [1422, 301] on icon "button" at bounding box center [1420, 303] width 13 height 13
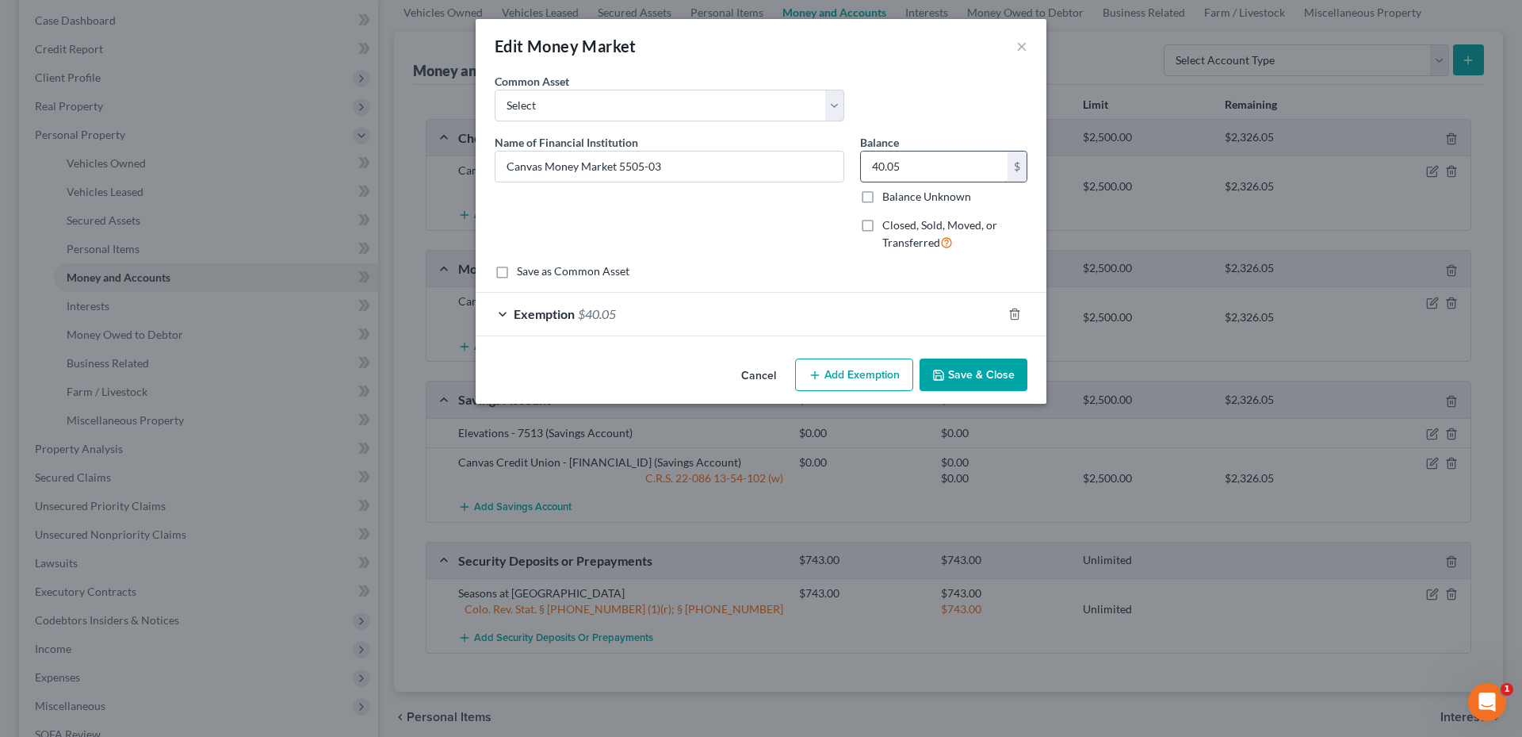
click at [919, 163] on input "40.05" at bounding box center [934, 166] width 147 height 30
click at [918, 308] on div "Exemption $40.05" at bounding box center [739, 314] width 526 height 42
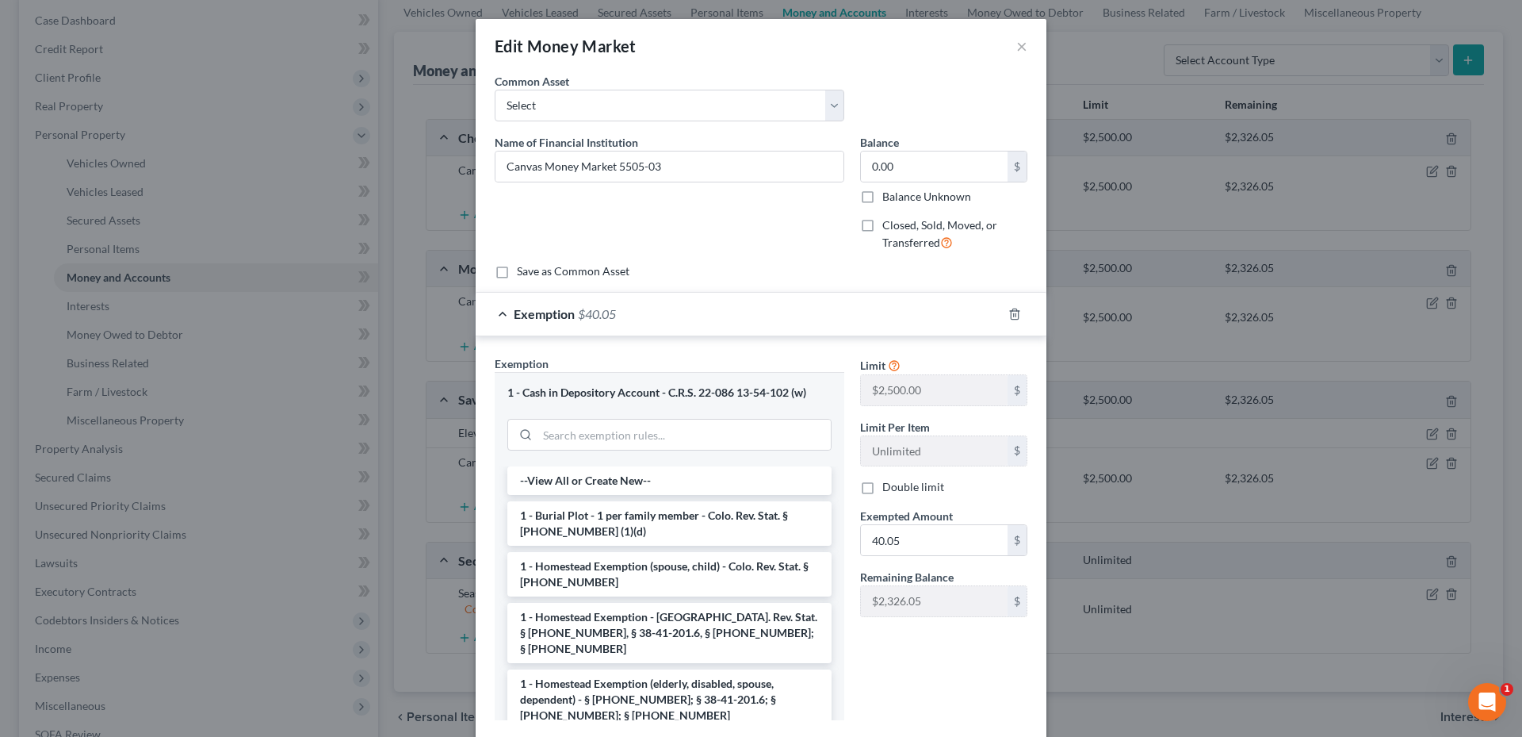
drag, startPoint x: 928, startPoint y: 563, endPoint x: 940, endPoint y: 552, distance: 16.3
click at [929, 563] on div "Limit $2,500.00 $ Limit Per Item Unlimited $ Double limit Exempted Amount * 40.…" at bounding box center [943, 492] width 183 height 274
click at [992, 542] on input "40.05" at bounding box center [934, 540] width 147 height 30
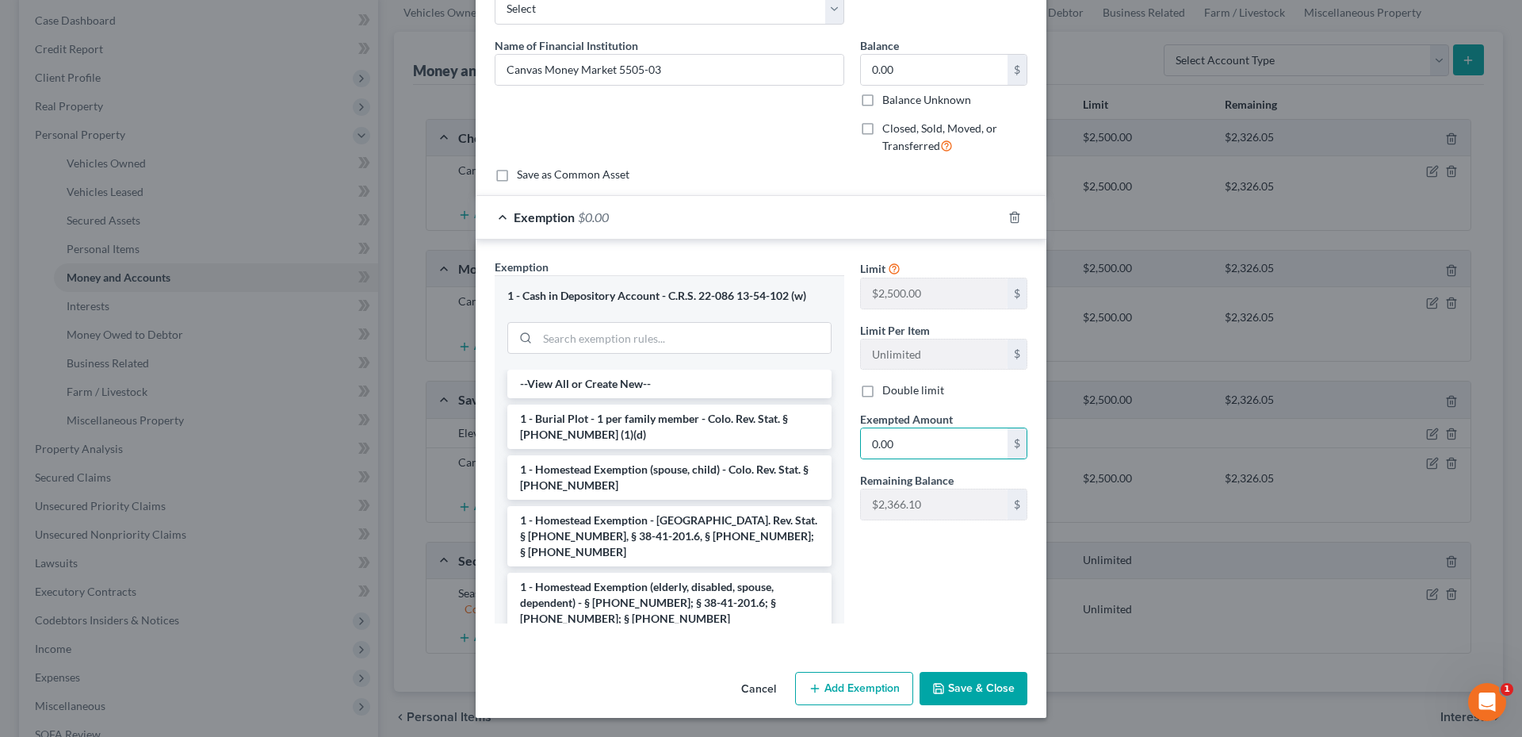
click at [984, 689] on button "Save & Close" at bounding box center [974, 688] width 108 height 33
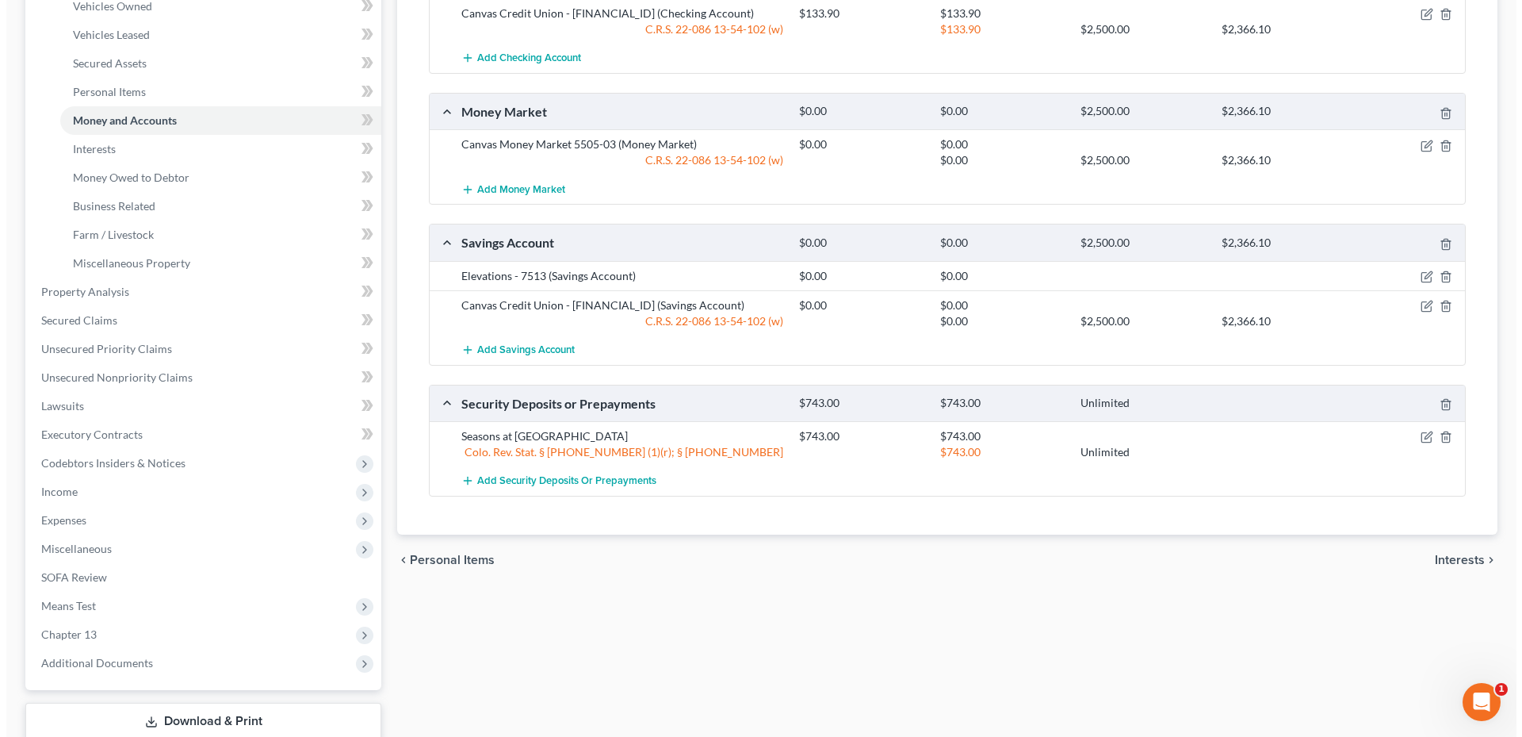
scroll to position [317, 0]
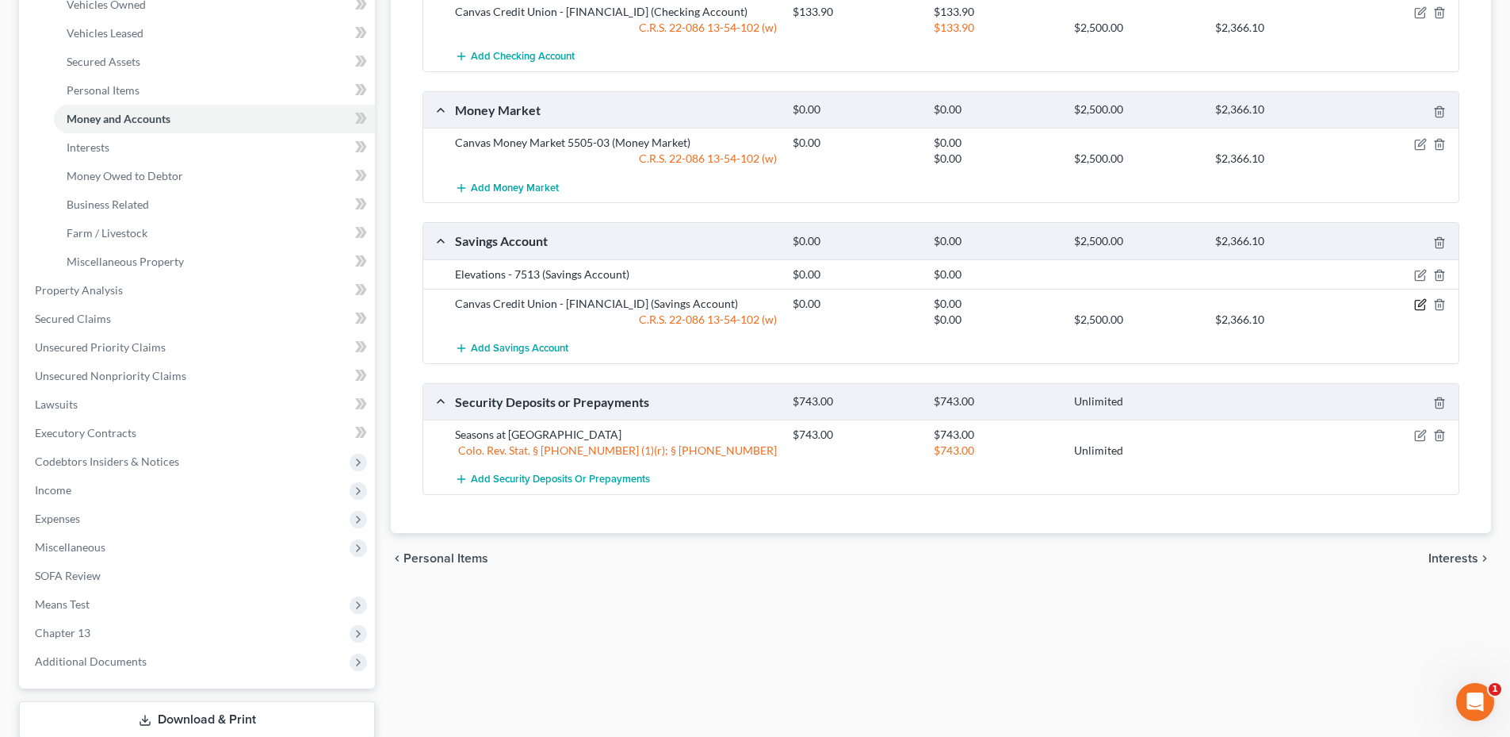
click at [1421, 307] on icon "button" at bounding box center [1420, 304] width 13 height 13
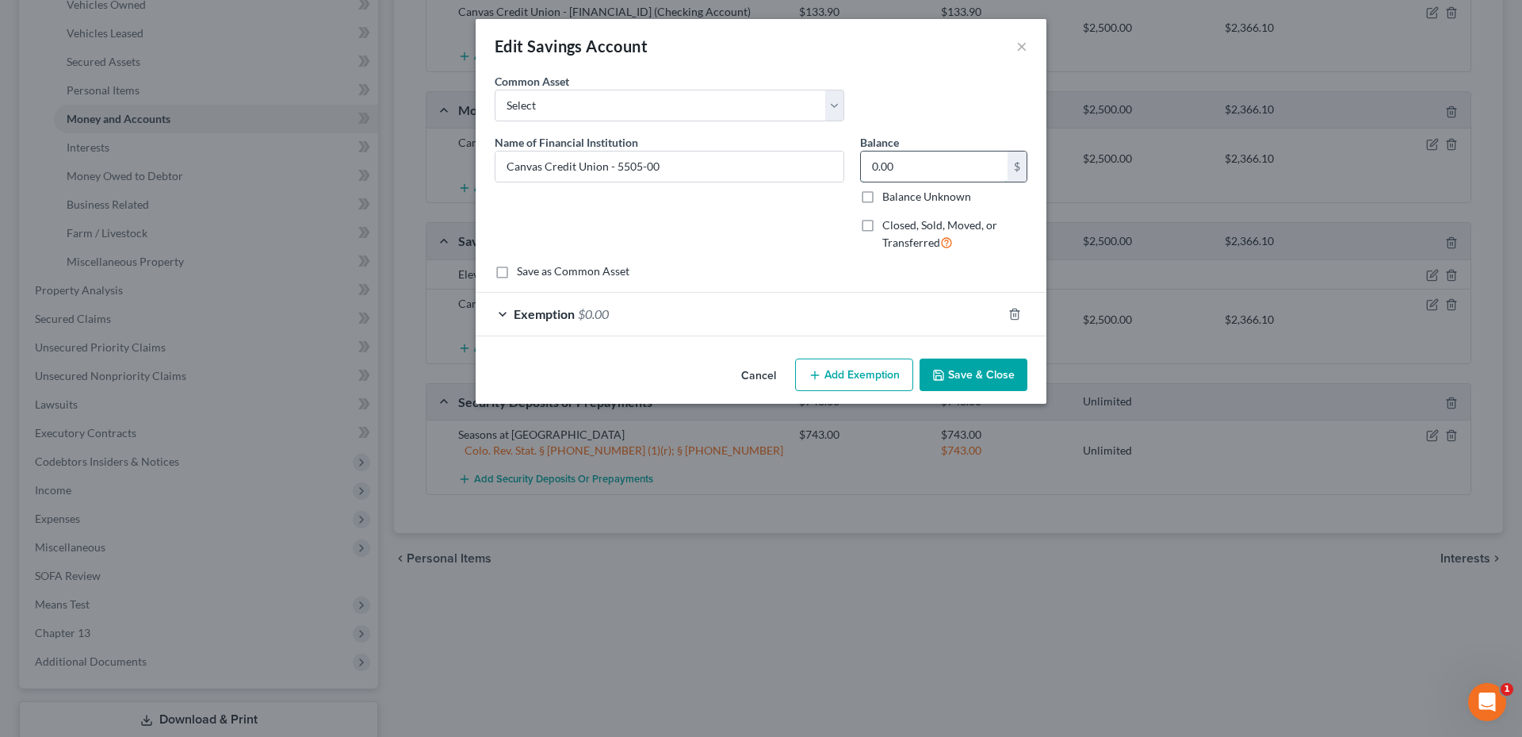
click at [933, 175] on input "0.00" at bounding box center [934, 166] width 147 height 30
click at [830, 319] on div "Exemption $0.00" at bounding box center [739, 314] width 526 height 42
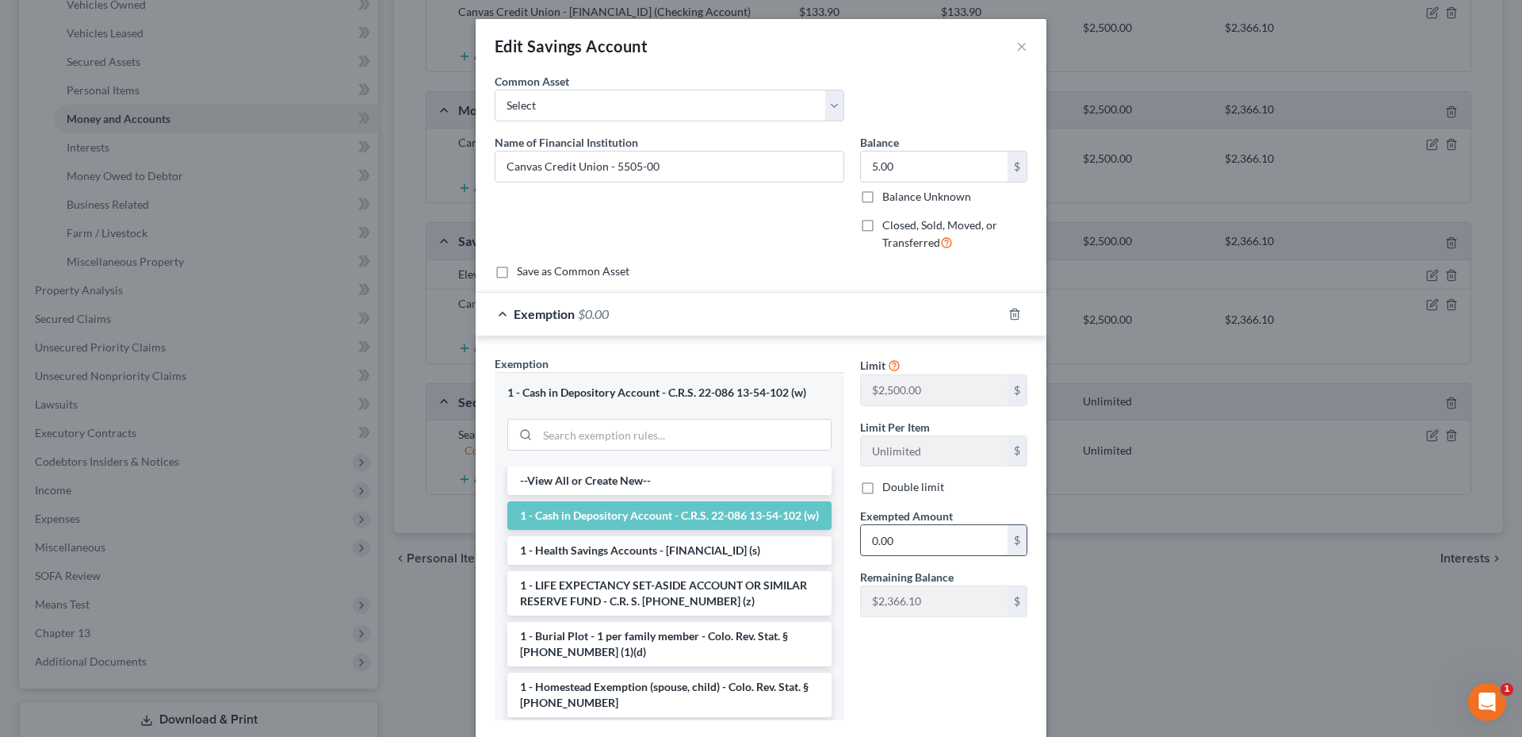
click at [912, 542] on input "0.00" at bounding box center [934, 540] width 147 height 30
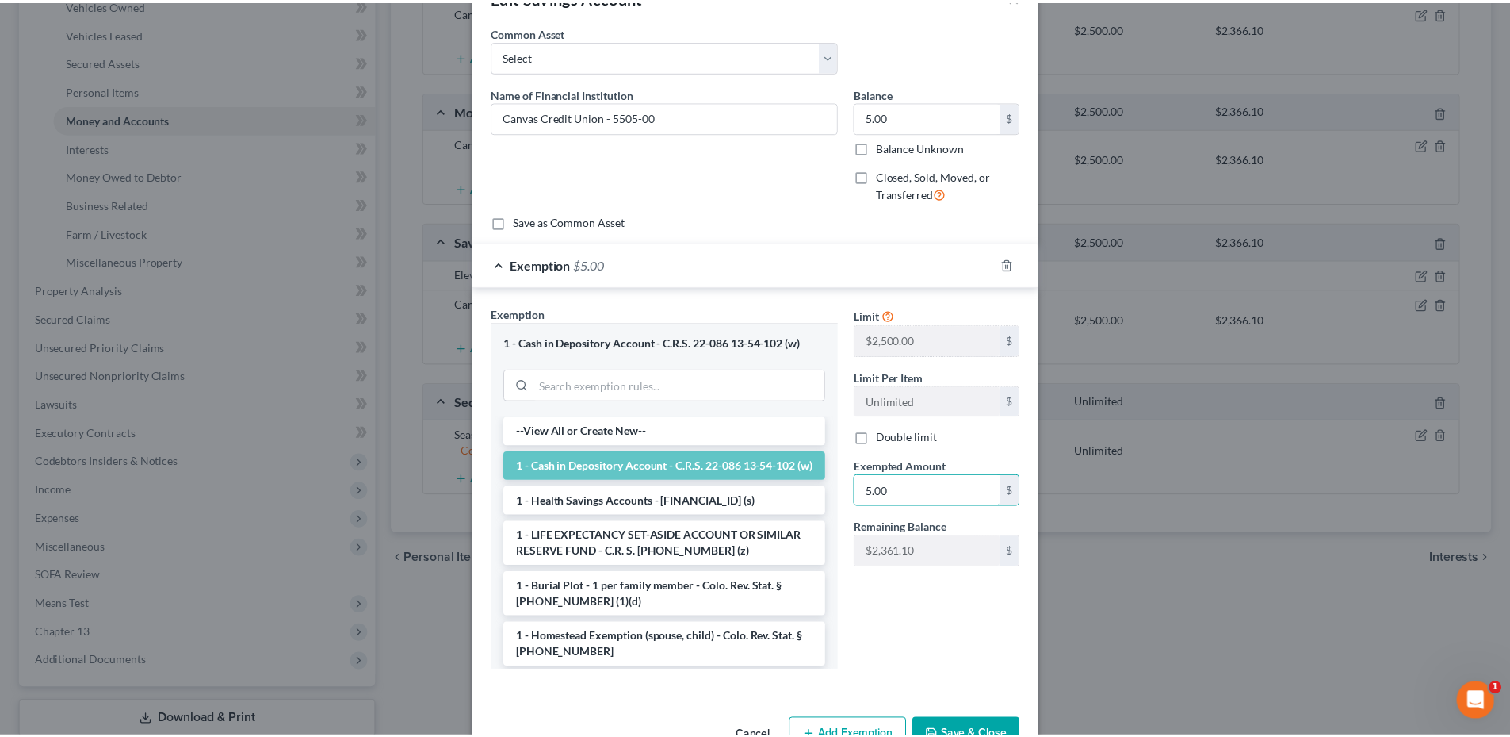
scroll to position [97, 0]
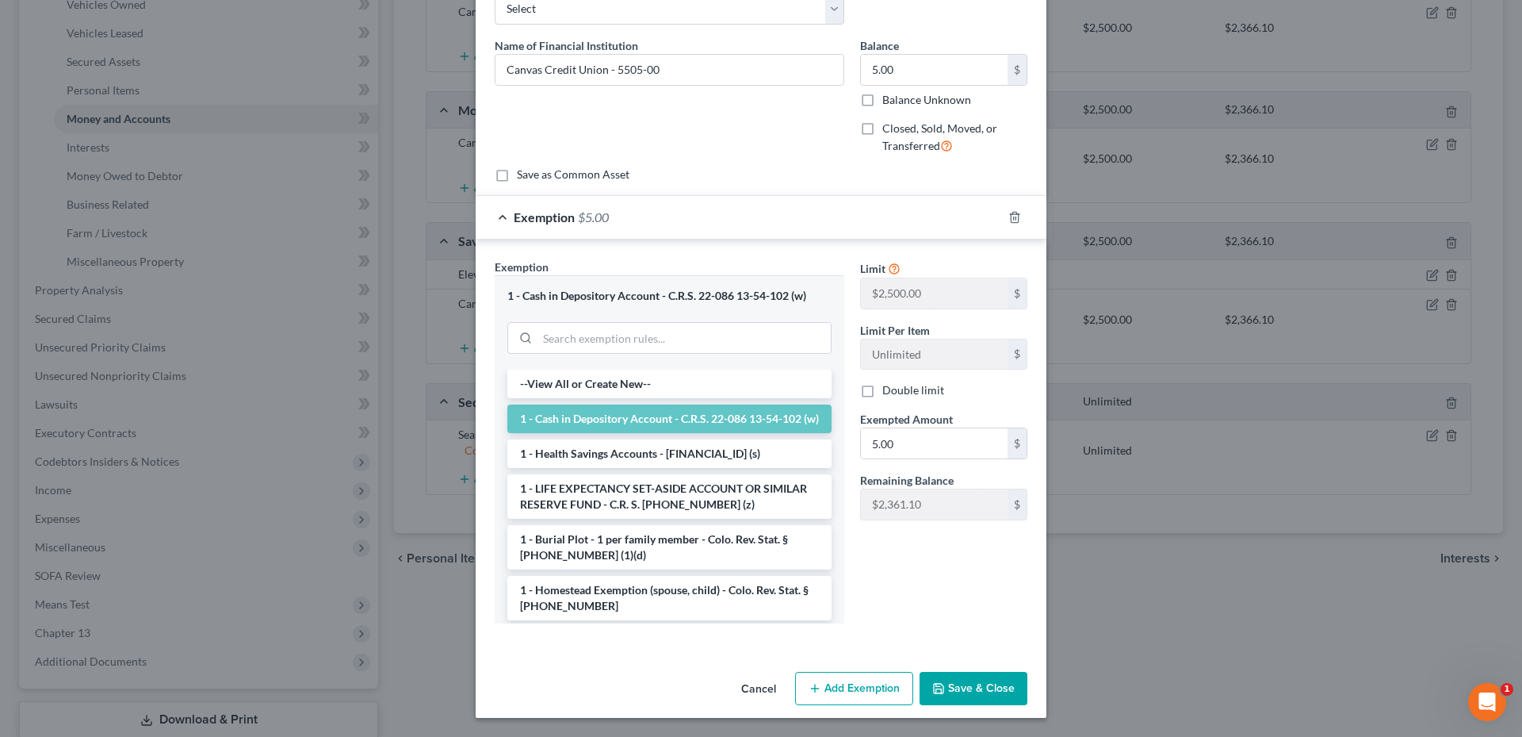
click at [989, 682] on button "Save & Close" at bounding box center [974, 688] width 108 height 33
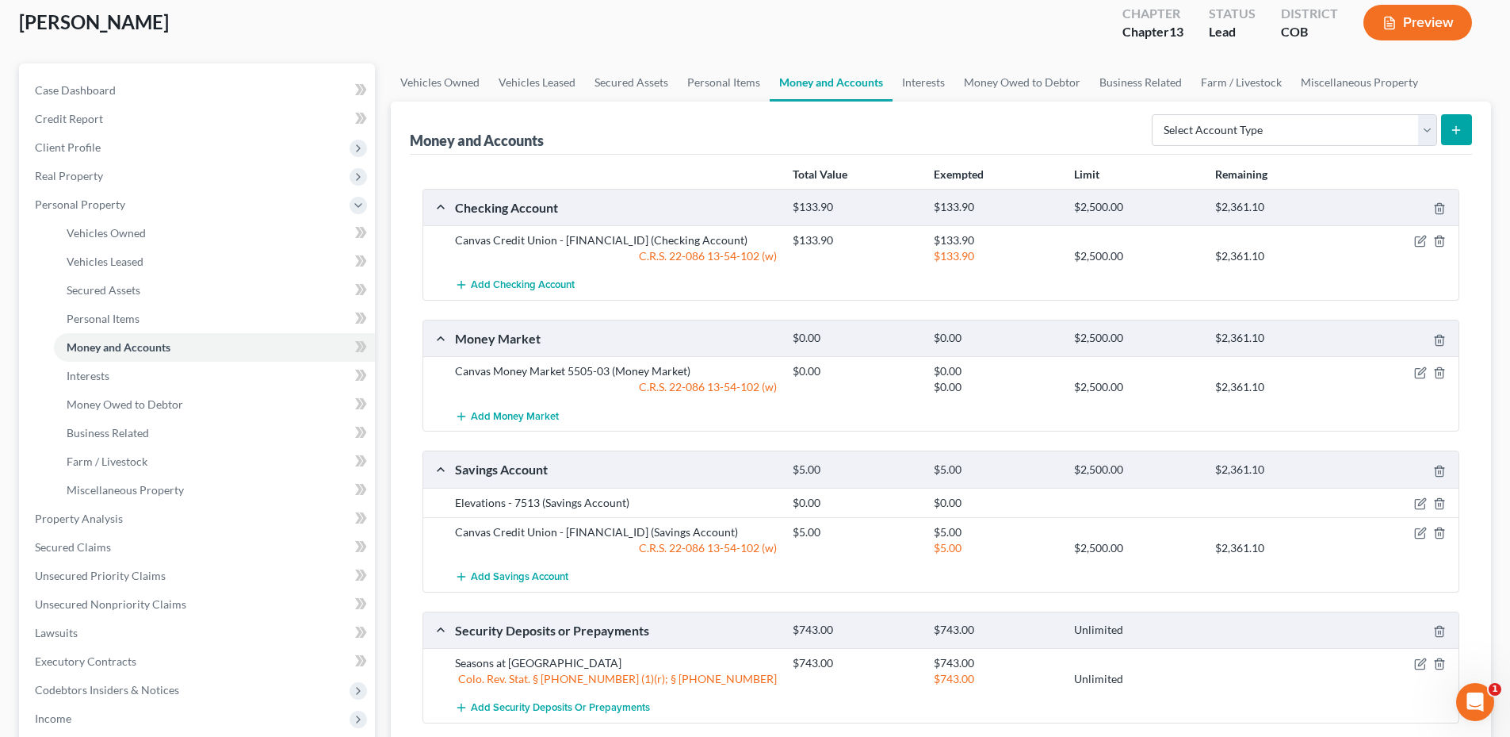
scroll to position [0, 0]
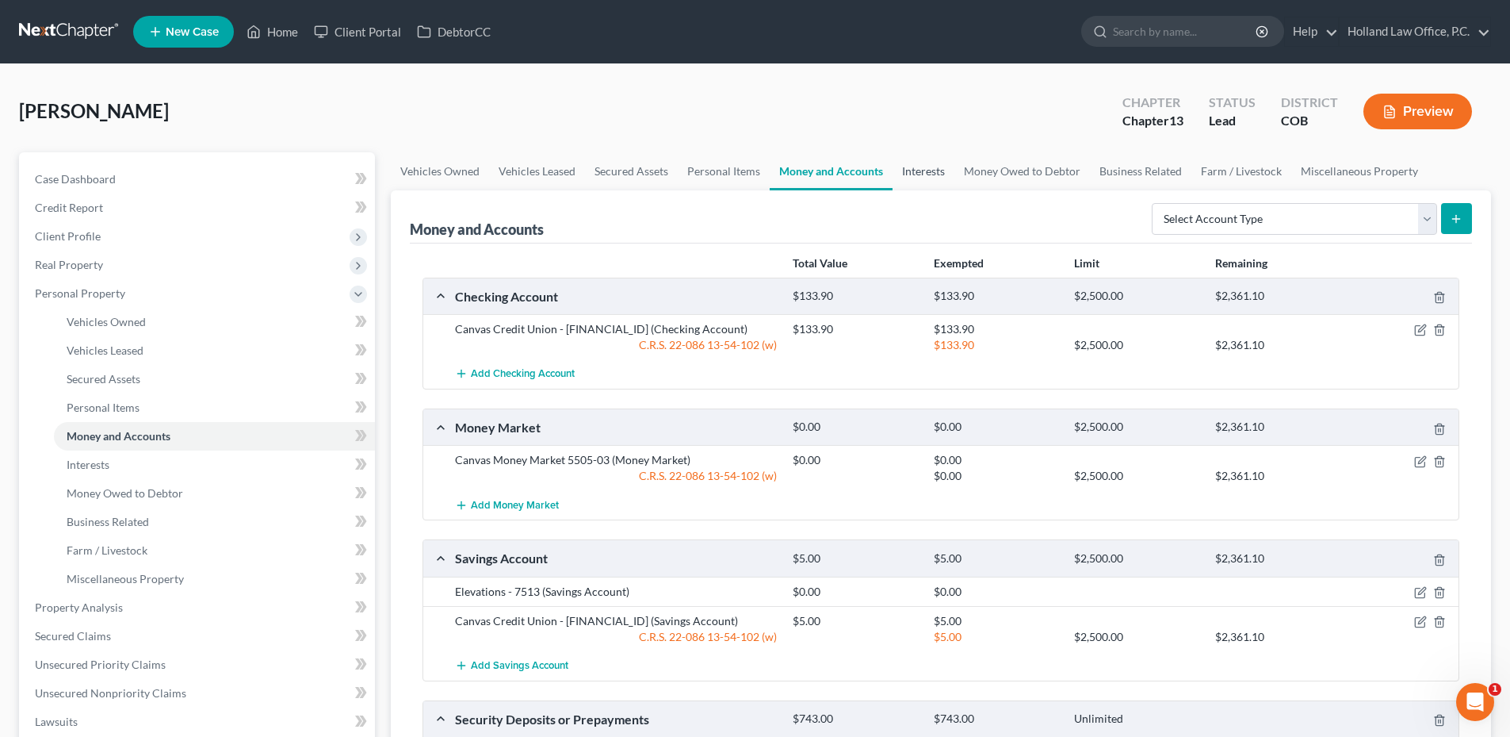
click at [921, 174] on link "Interests" at bounding box center [924, 171] width 62 height 38
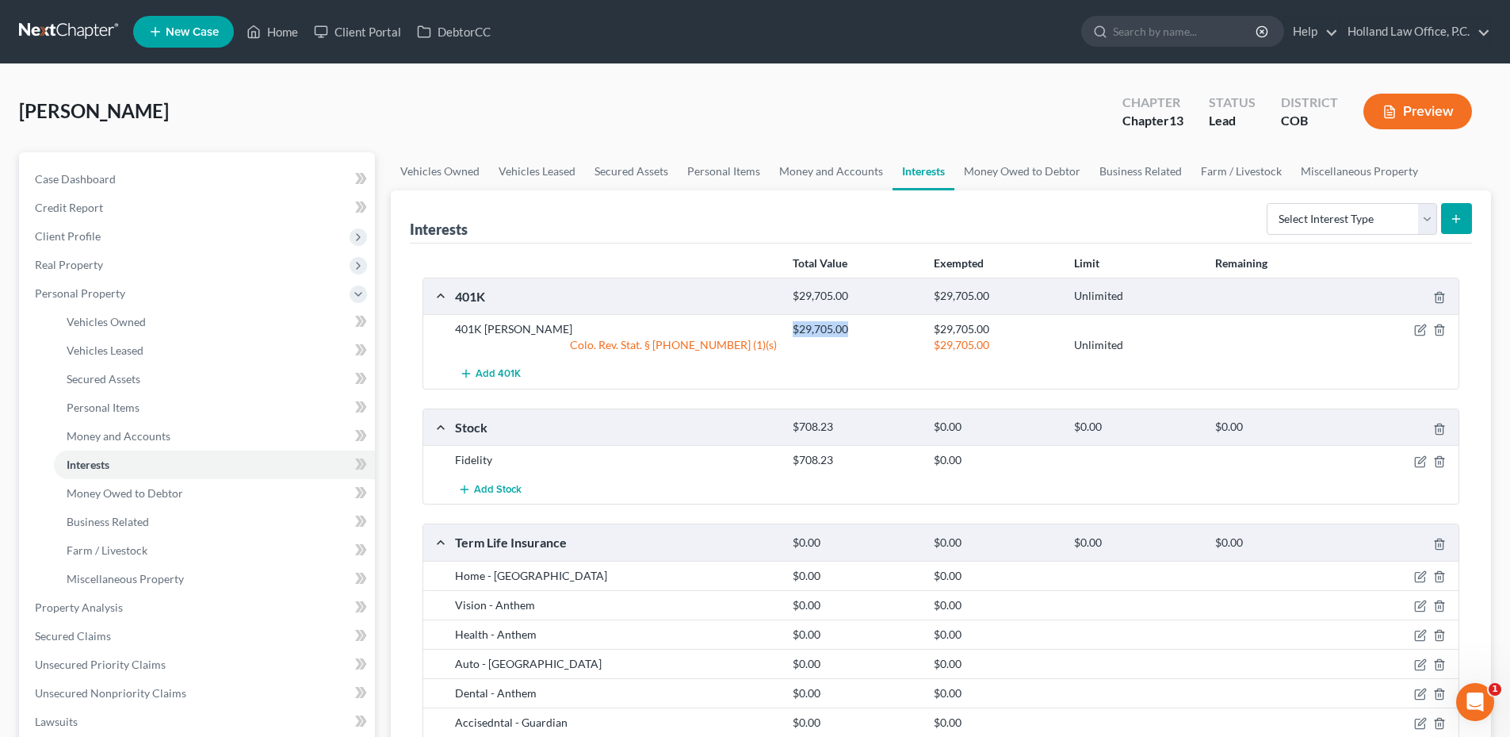
drag, startPoint x: 793, startPoint y: 332, endPoint x: 862, endPoint y: 333, distance: 69.0
click at [862, 333] on div "$29,705.00" at bounding box center [855, 329] width 140 height 16
click at [1422, 335] on icon "button" at bounding box center [1420, 329] width 13 height 13
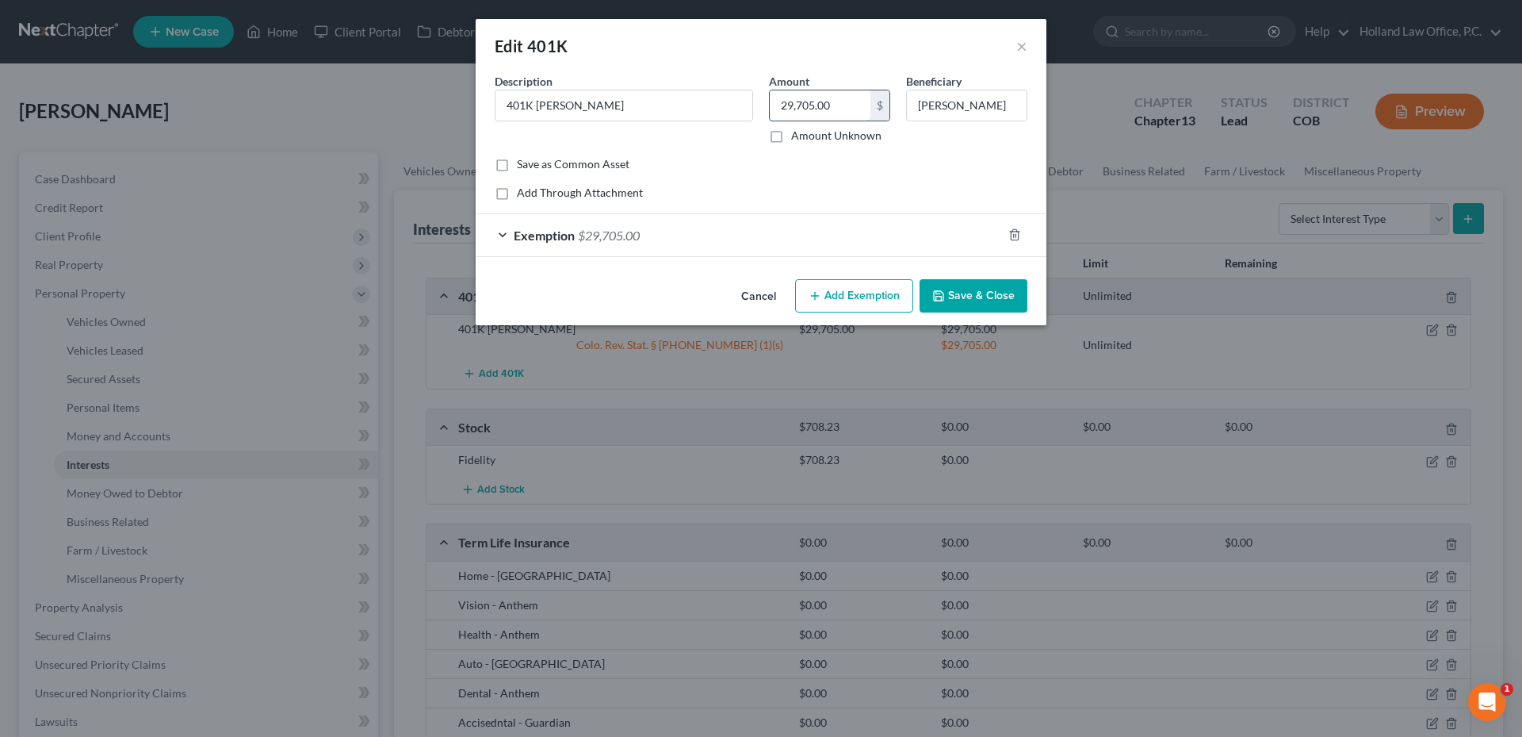
click at [831, 102] on input "29,705.00" at bounding box center [820, 105] width 101 height 30
click at [768, 228] on div "Exemption $29,705.00" at bounding box center [739, 235] width 526 height 42
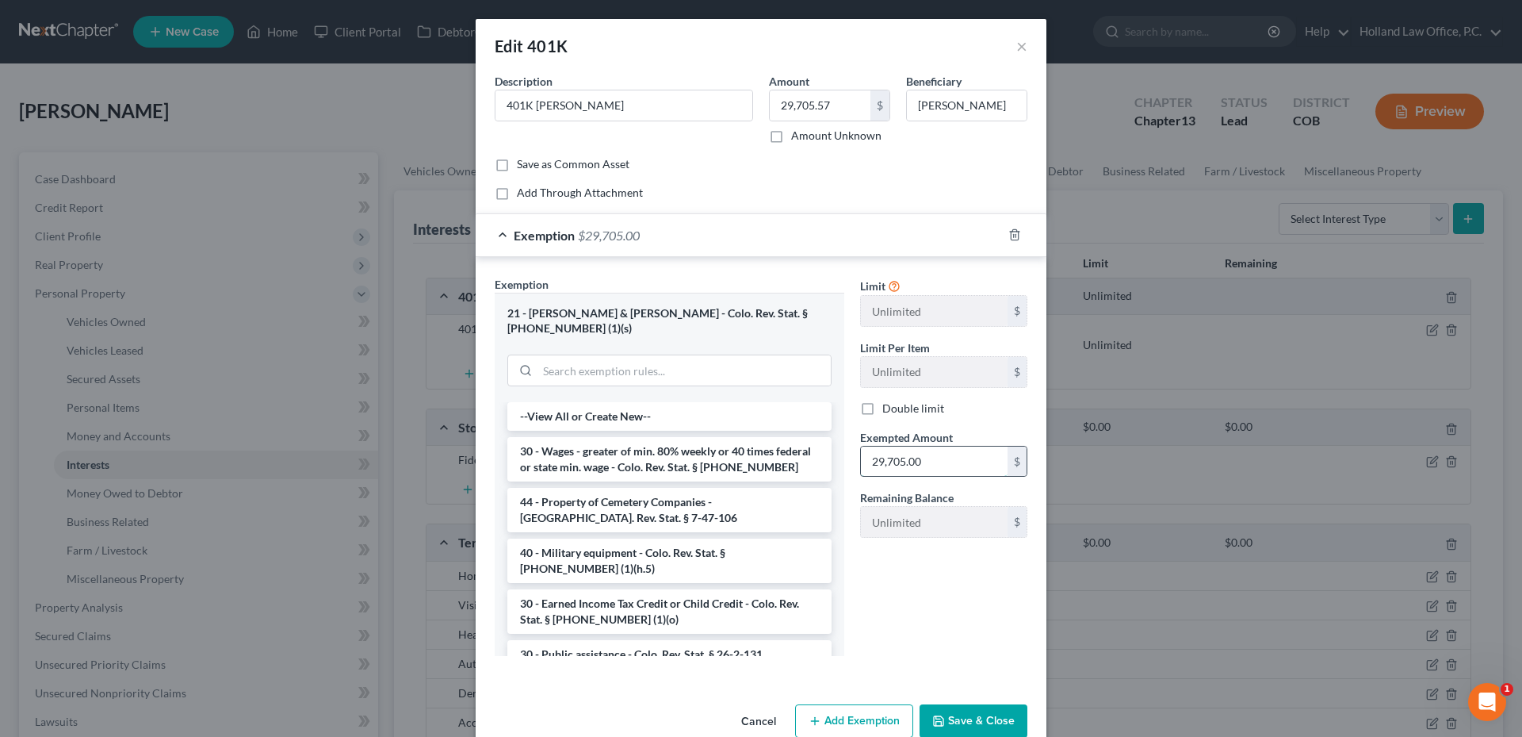
click at [951, 461] on input "29,705.00" at bounding box center [934, 461] width 147 height 30
click at [968, 704] on button "Save & Close" at bounding box center [974, 720] width 108 height 33
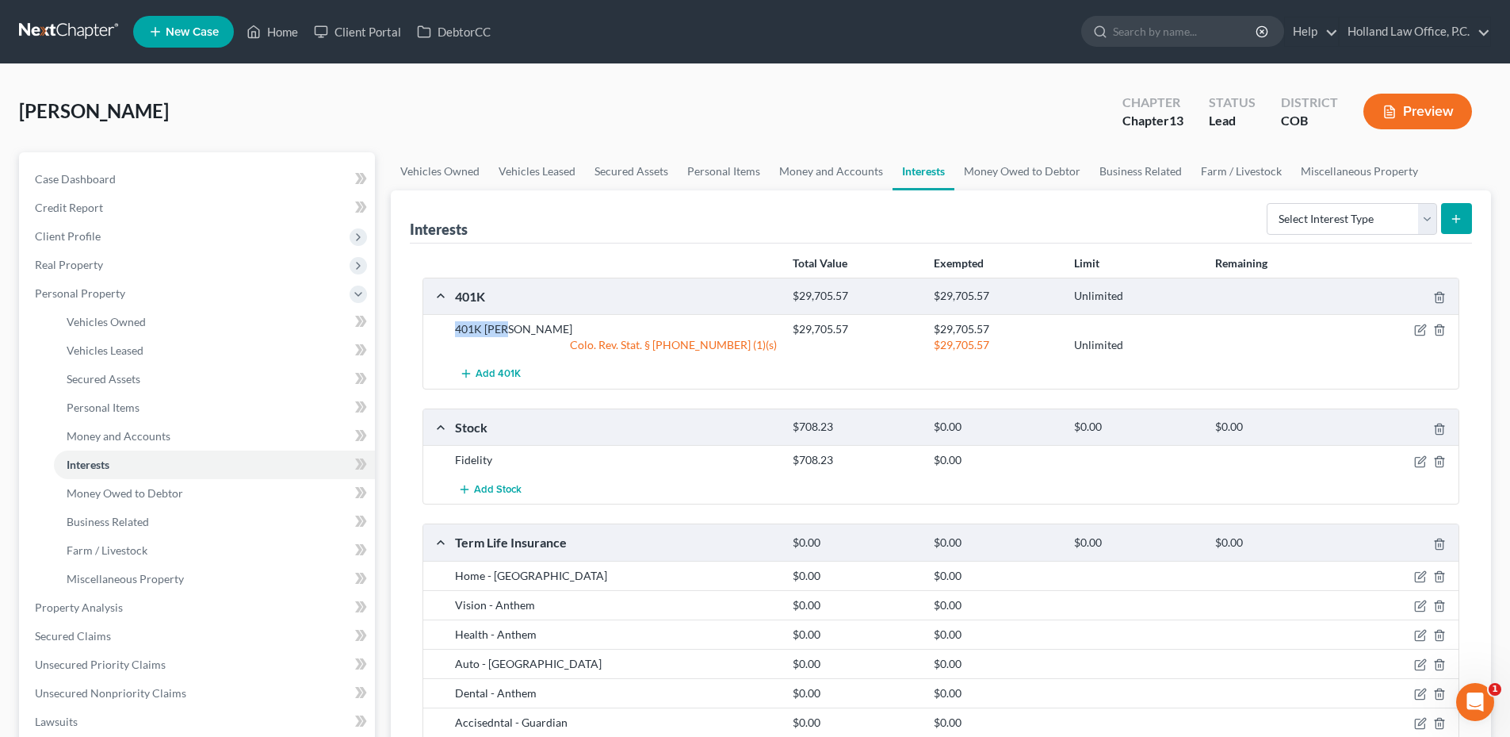
drag, startPoint x: 454, startPoint y: 325, endPoint x: 526, endPoint y: 327, distance: 72.2
click at [526, 327] on div "401K Broe" at bounding box center [616, 329] width 338 height 16
click at [1420, 331] on icon "button" at bounding box center [1421, 328] width 7 height 7
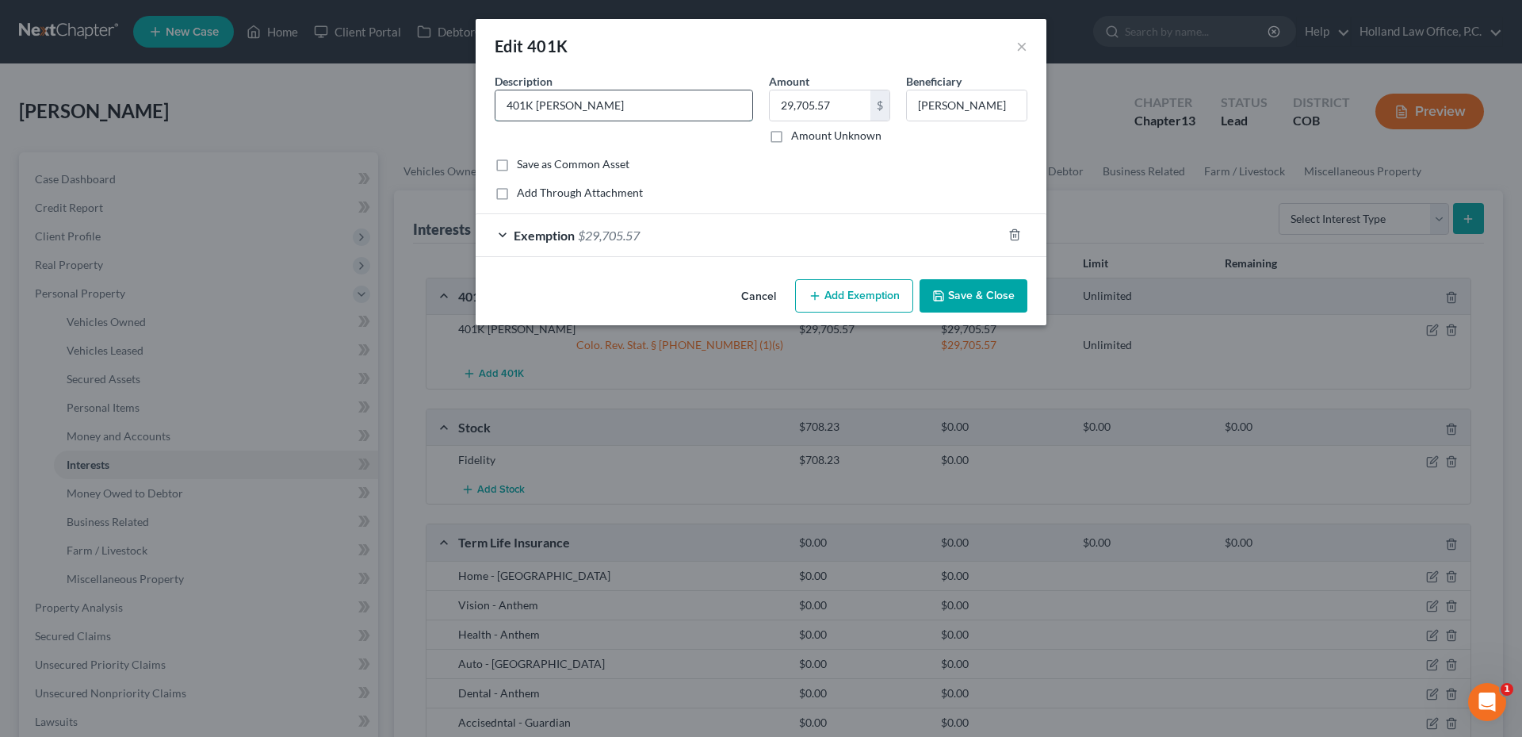
drag, startPoint x: 534, startPoint y: 105, endPoint x: 584, endPoint y: 101, distance: 50.1
click at [574, 105] on input "401K Broe" at bounding box center [624, 105] width 257 height 30
click at [584, 101] on input "401k Fidelity" at bounding box center [624, 105] width 257 height 30
click at [862, 239] on div "Exemption $29,705.57" at bounding box center [739, 235] width 526 height 42
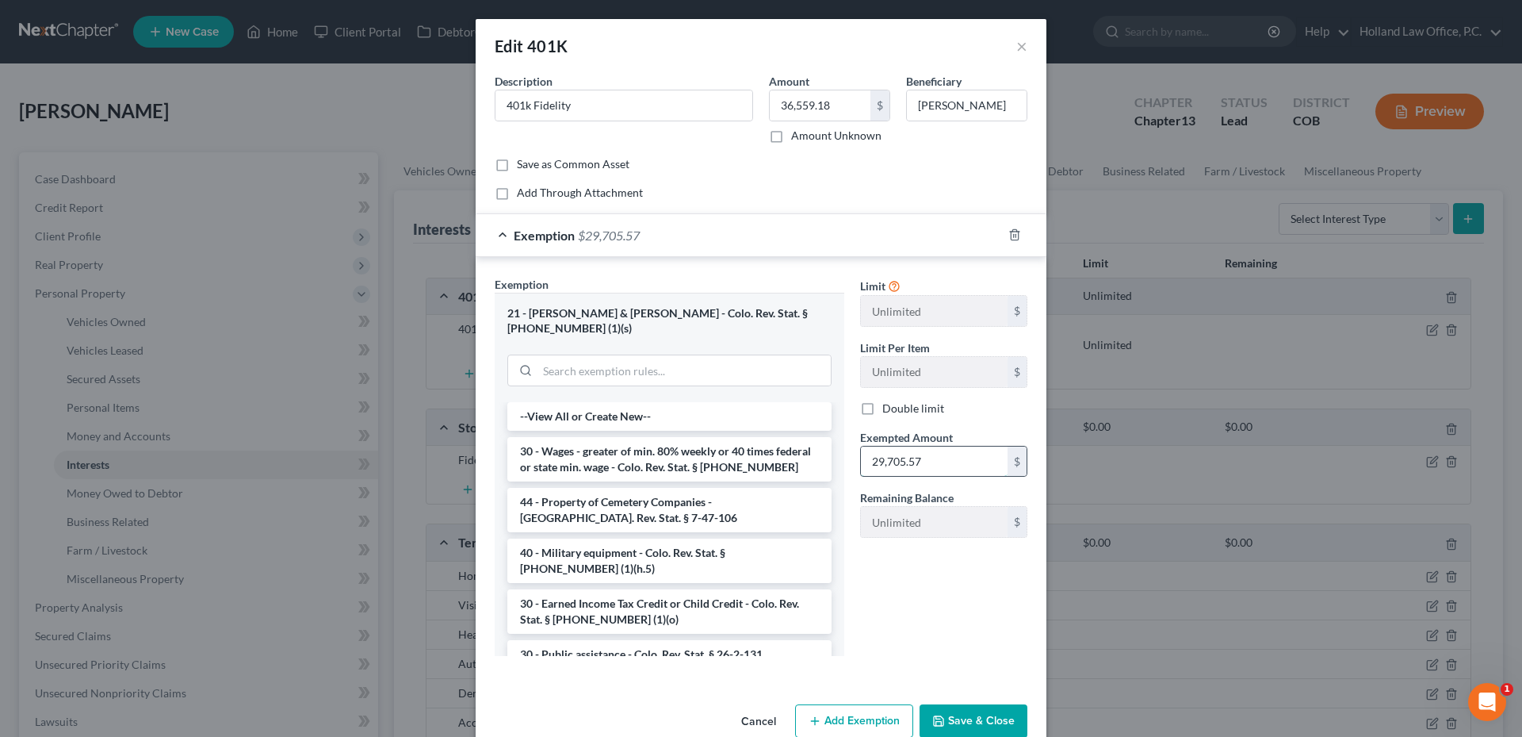
click at [900, 464] on input "29,705.57" at bounding box center [934, 461] width 147 height 30
click at [989, 708] on button "Save & Close" at bounding box center [974, 720] width 108 height 33
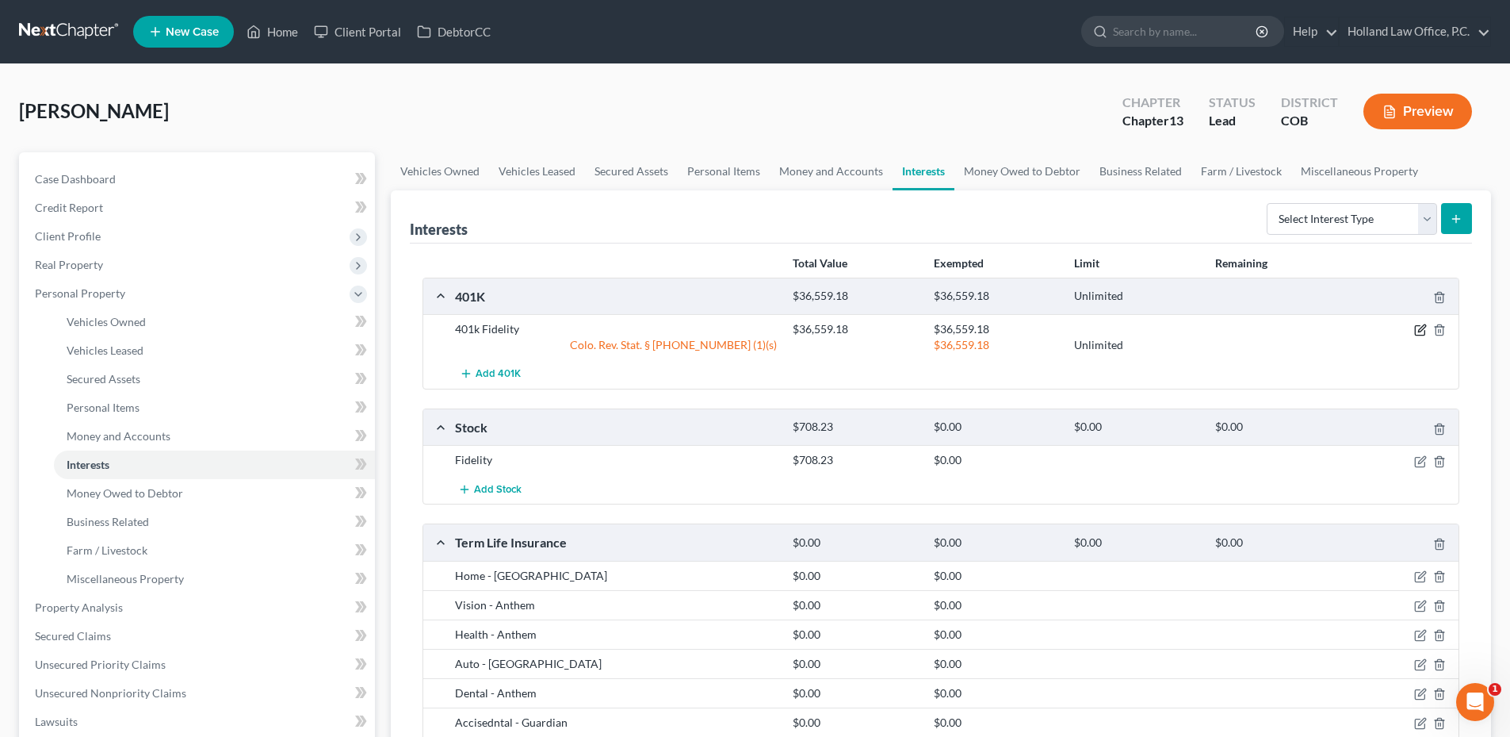
click at [1421, 330] on icon "button" at bounding box center [1420, 329] width 13 height 13
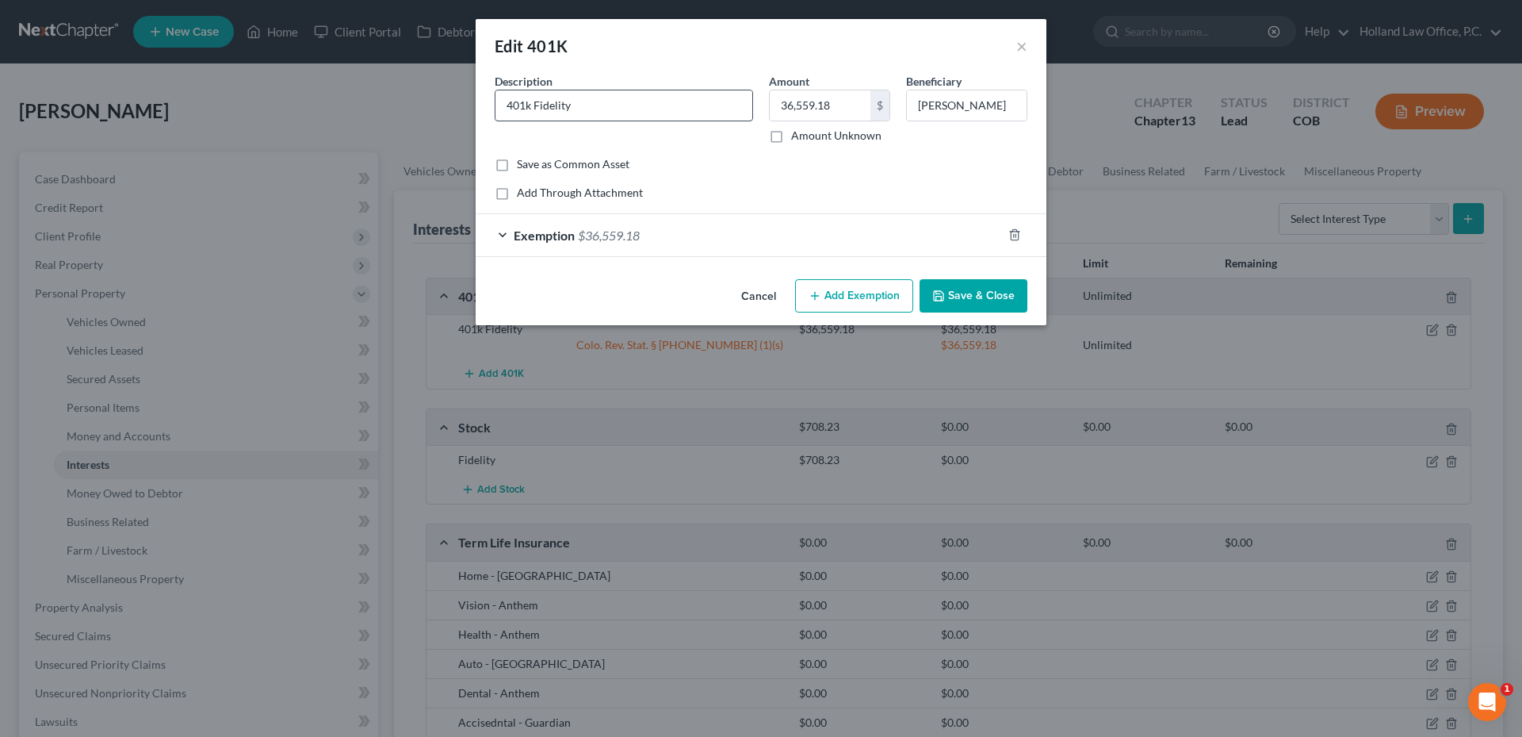
click at [598, 112] on input "401k Fidelity" at bounding box center [624, 105] width 257 height 30
click at [956, 285] on button "Save & Close" at bounding box center [974, 295] width 108 height 33
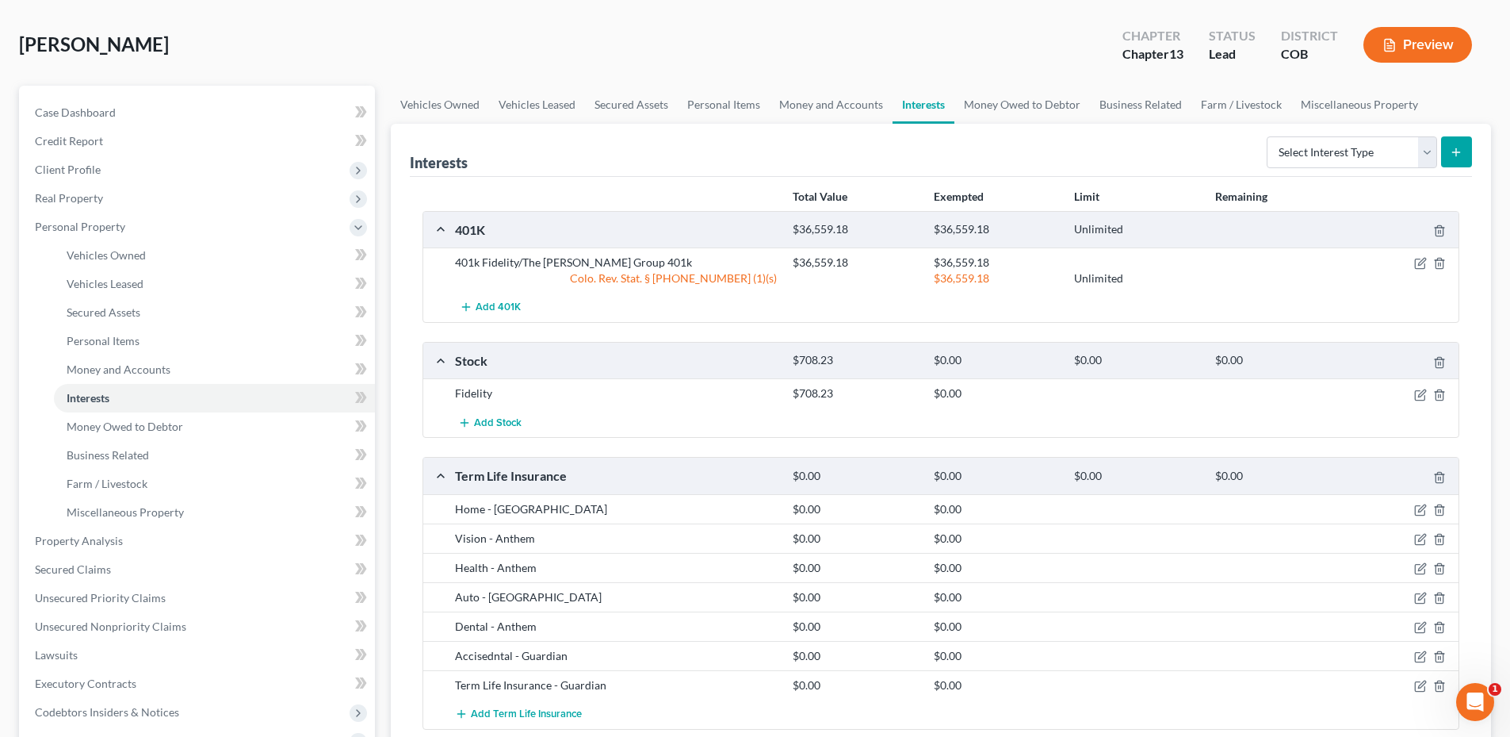
scroll to position [159, 0]
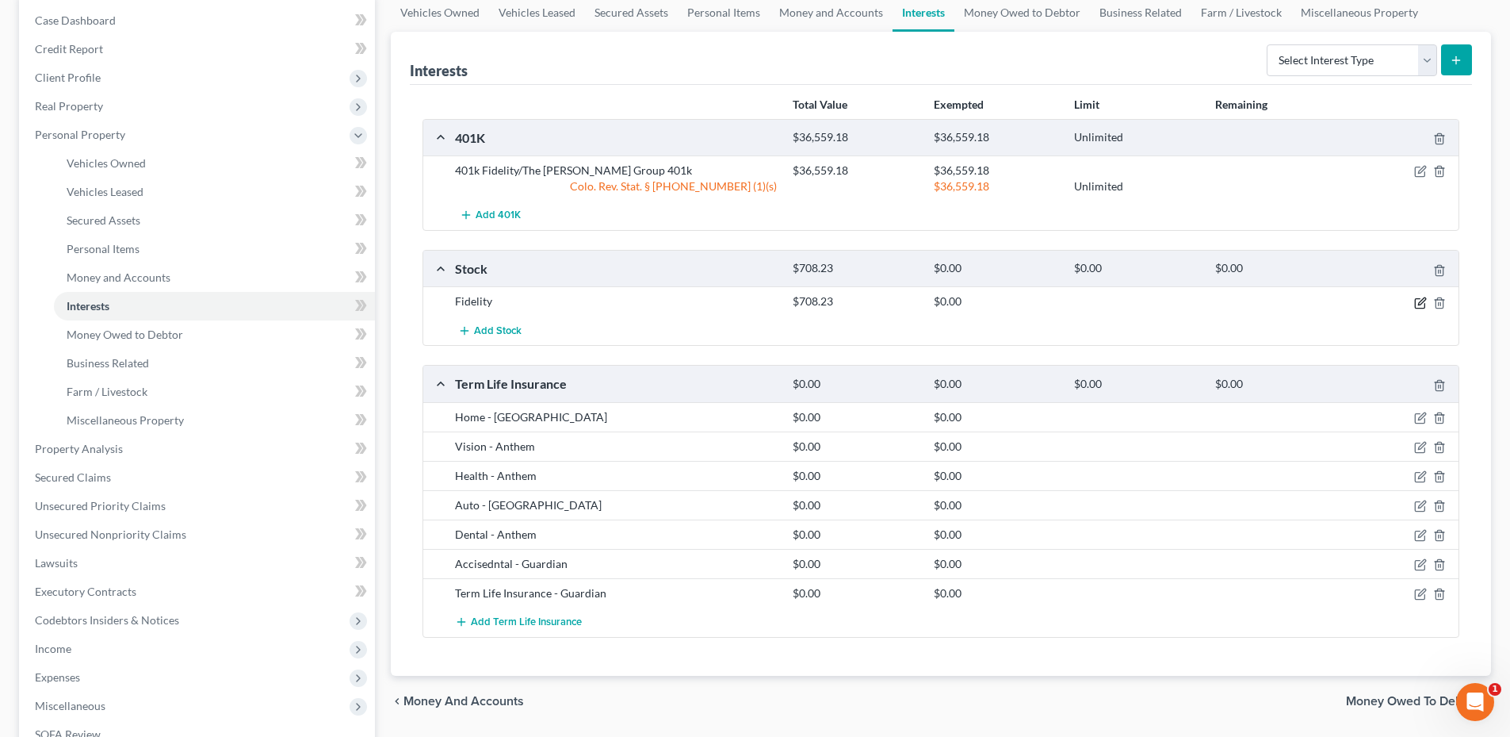
click at [1420, 301] on icon "button" at bounding box center [1421, 300] width 7 height 7
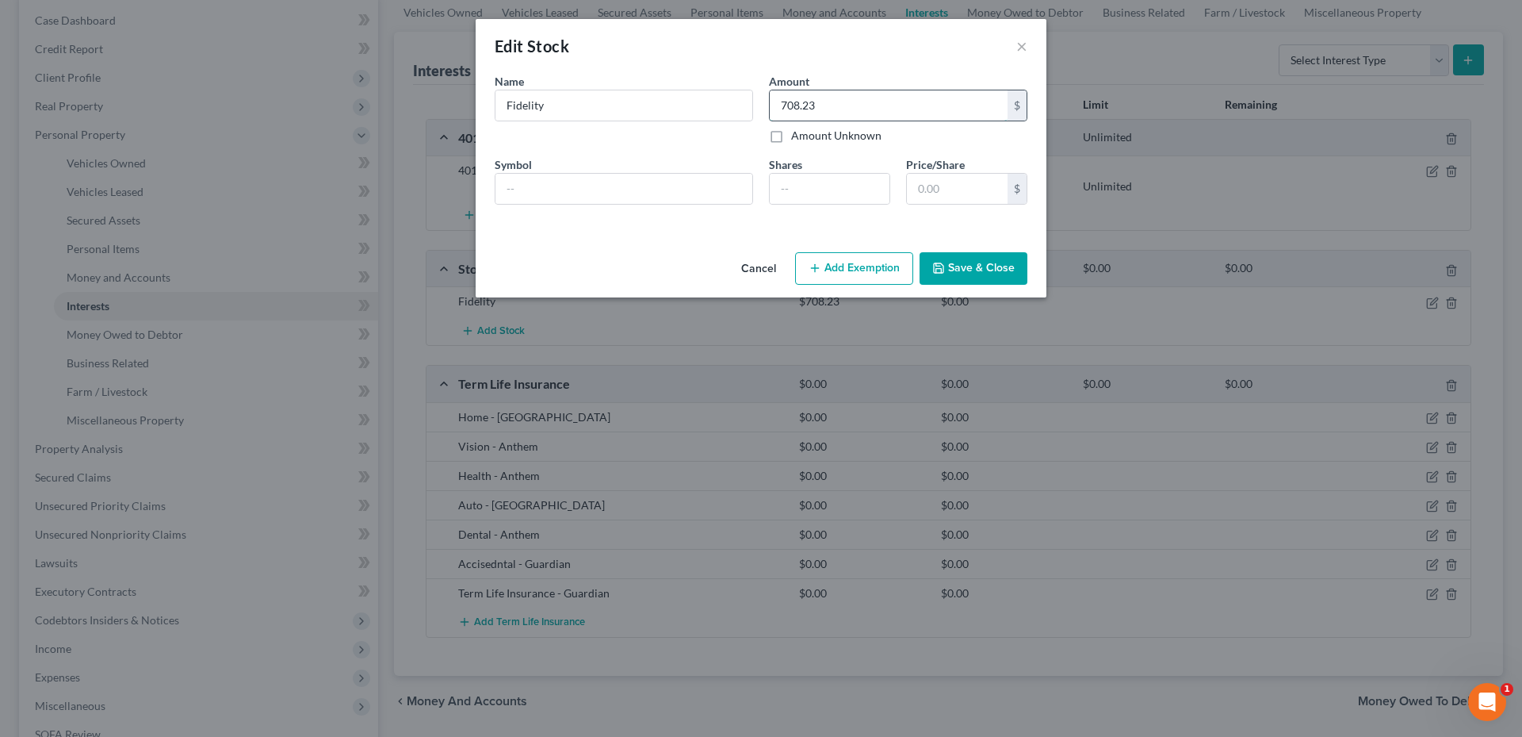
click at [844, 98] on input "708.23" at bounding box center [889, 105] width 238 height 30
click at [772, 262] on button "Cancel" at bounding box center [759, 270] width 60 height 32
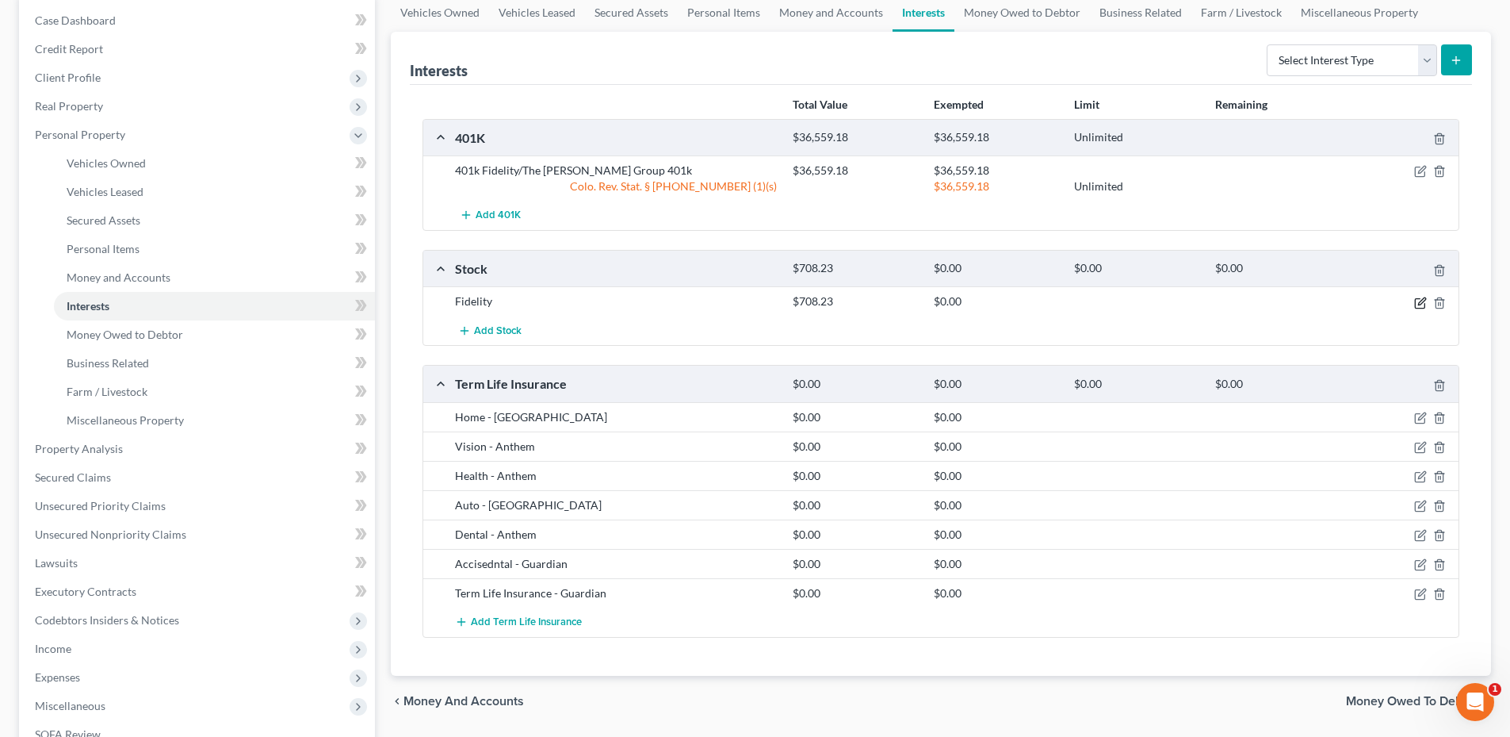
click at [1421, 307] on icon "button" at bounding box center [1420, 303] width 13 height 13
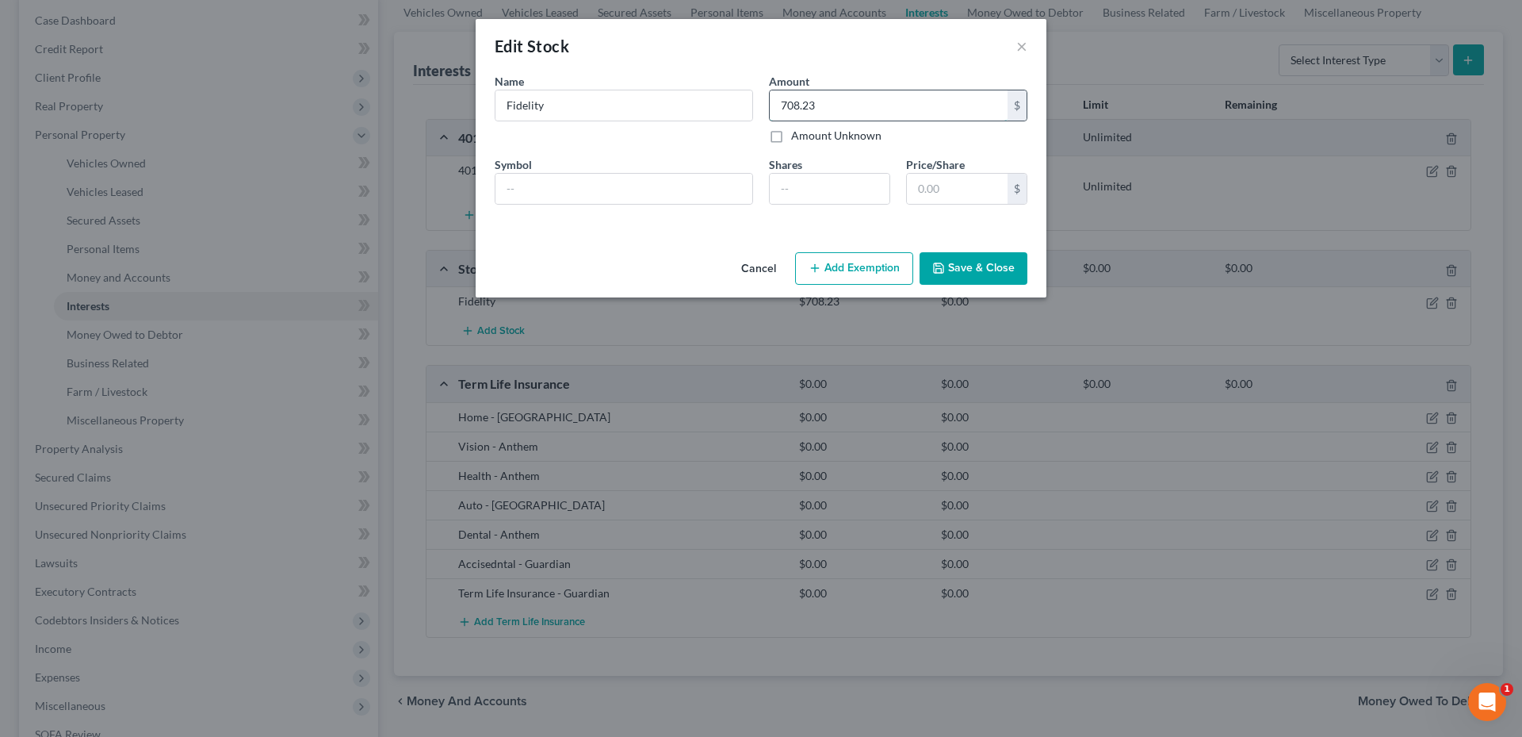
click at [896, 97] on input "708.23" at bounding box center [889, 105] width 238 height 30
click at [874, 114] on input "708.23" at bounding box center [889, 105] width 238 height 30
click at [991, 266] on button "Save & Close" at bounding box center [974, 268] width 108 height 33
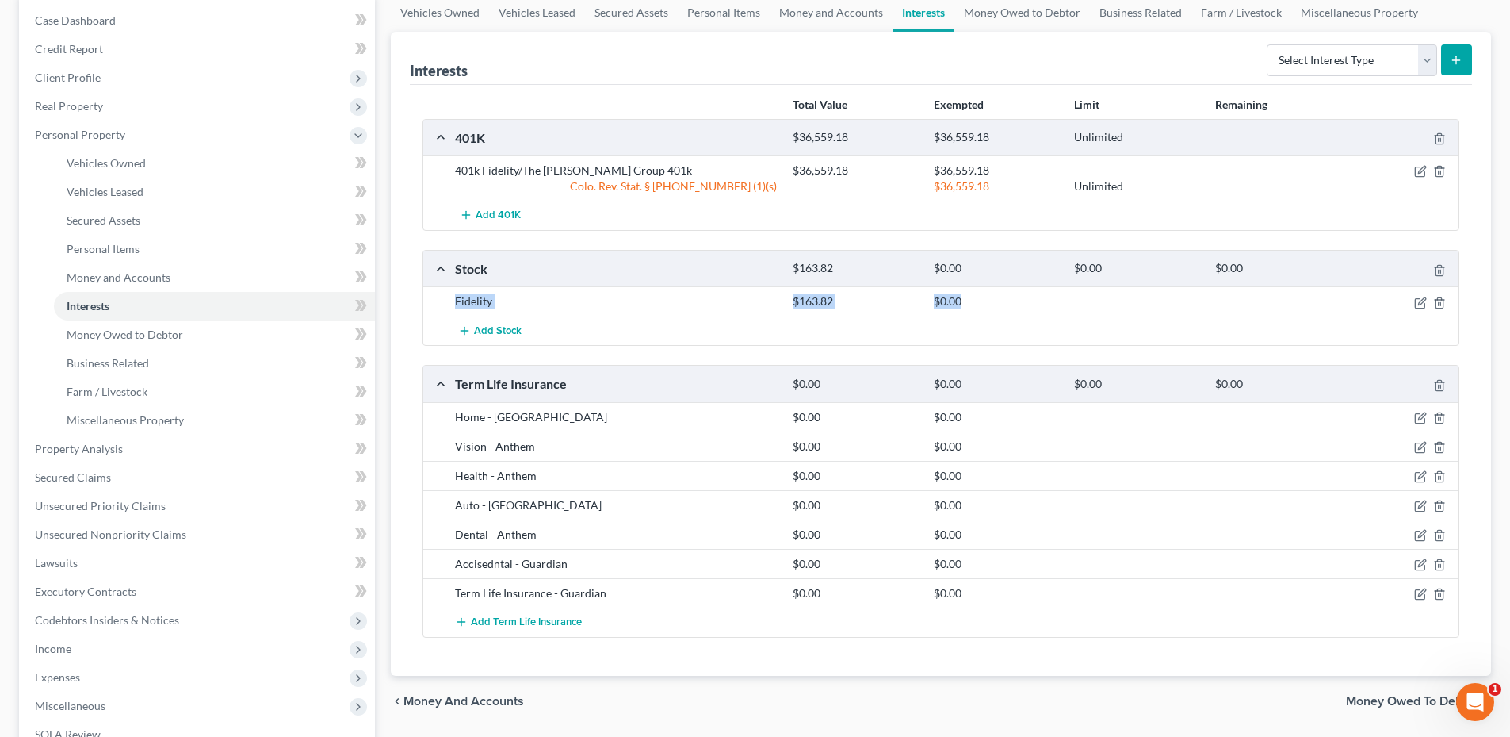
drag, startPoint x: 450, startPoint y: 298, endPoint x: 1024, endPoint y: 308, distance: 573.3
click at [1031, 308] on div "Fidelity $163.82 $0.00" at bounding box center [953, 301] width 1013 height 16
click at [1024, 308] on div "$0.00" at bounding box center [996, 301] width 140 height 16
drag, startPoint x: 1012, startPoint y: 307, endPoint x: 448, endPoint y: 297, distance: 564.6
click at [448, 297] on div "Fidelity $163.82 $0.00" at bounding box center [953, 301] width 1013 height 16
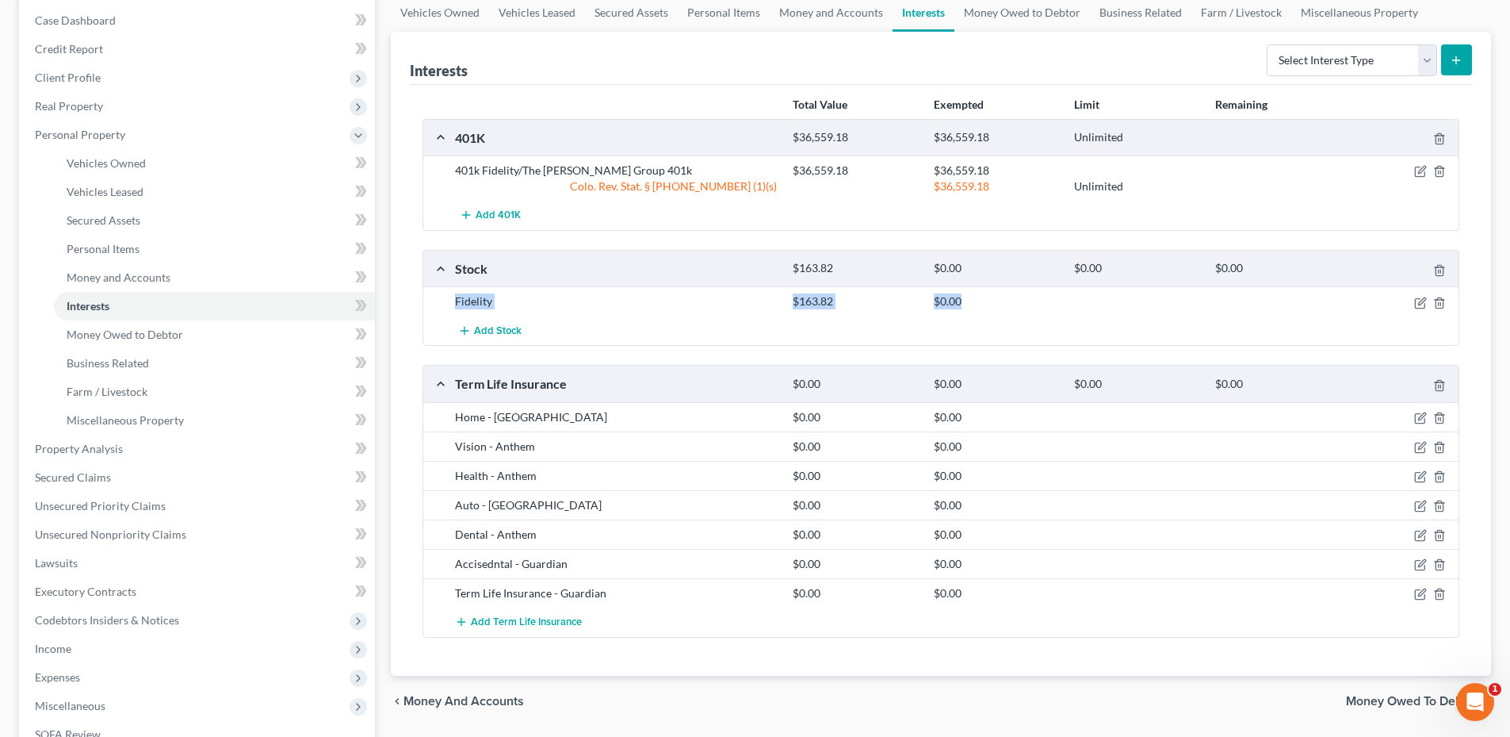
click at [453, 297] on div "Fidelity" at bounding box center [616, 301] width 338 height 16
drag, startPoint x: 503, startPoint y: 298, endPoint x: 994, endPoint y: 302, distance: 491.6
click at [994, 302] on div "Fidelity $163.82 $0.00" at bounding box center [953, 301] width 1013 height 16
drag, startPoint x: 994, startPoint y: 302, endPoint x: 959, endPoint y: 301, distance: 34.9
click at [959, 301] on div "$0.00" at bounding box center [996, 301] width 140 height 16
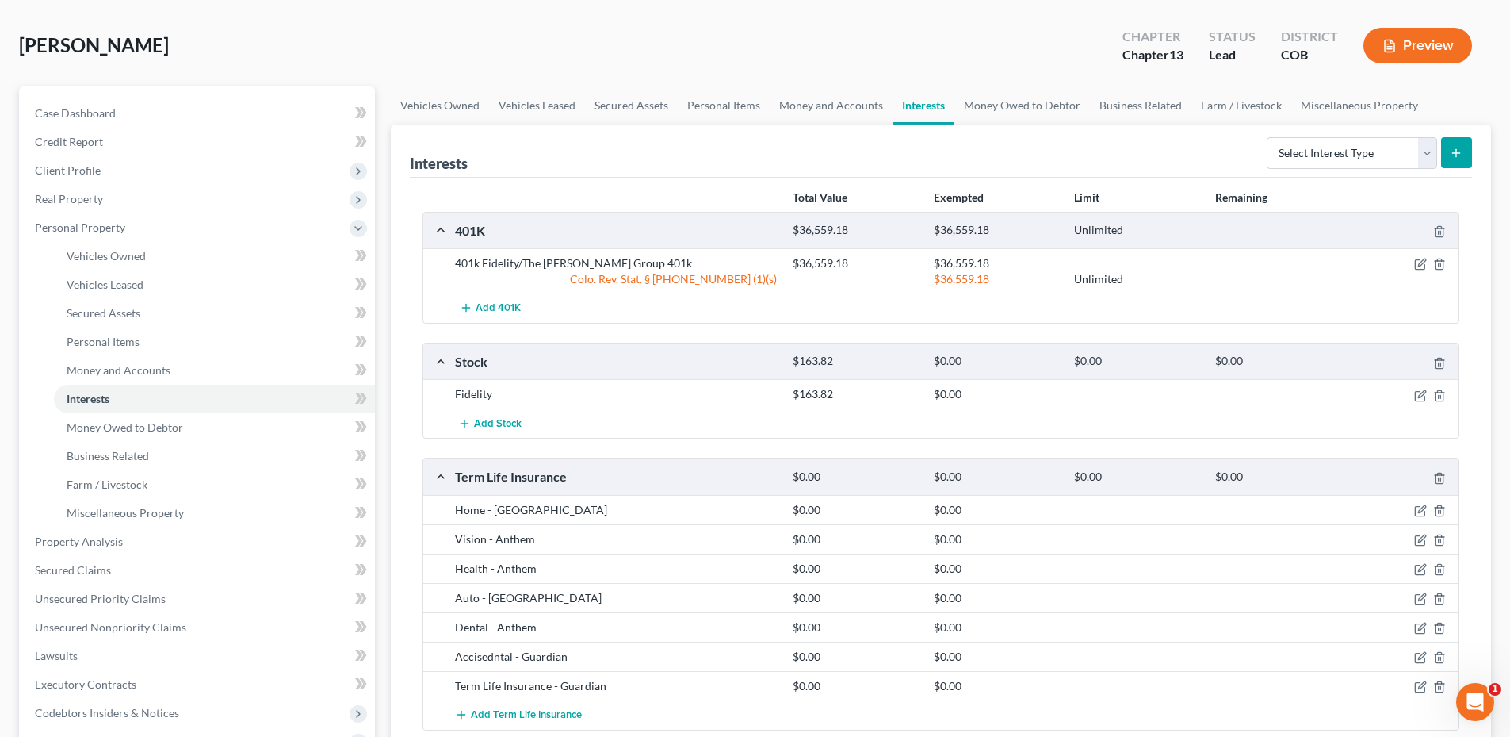
scroll to position [0, 0]
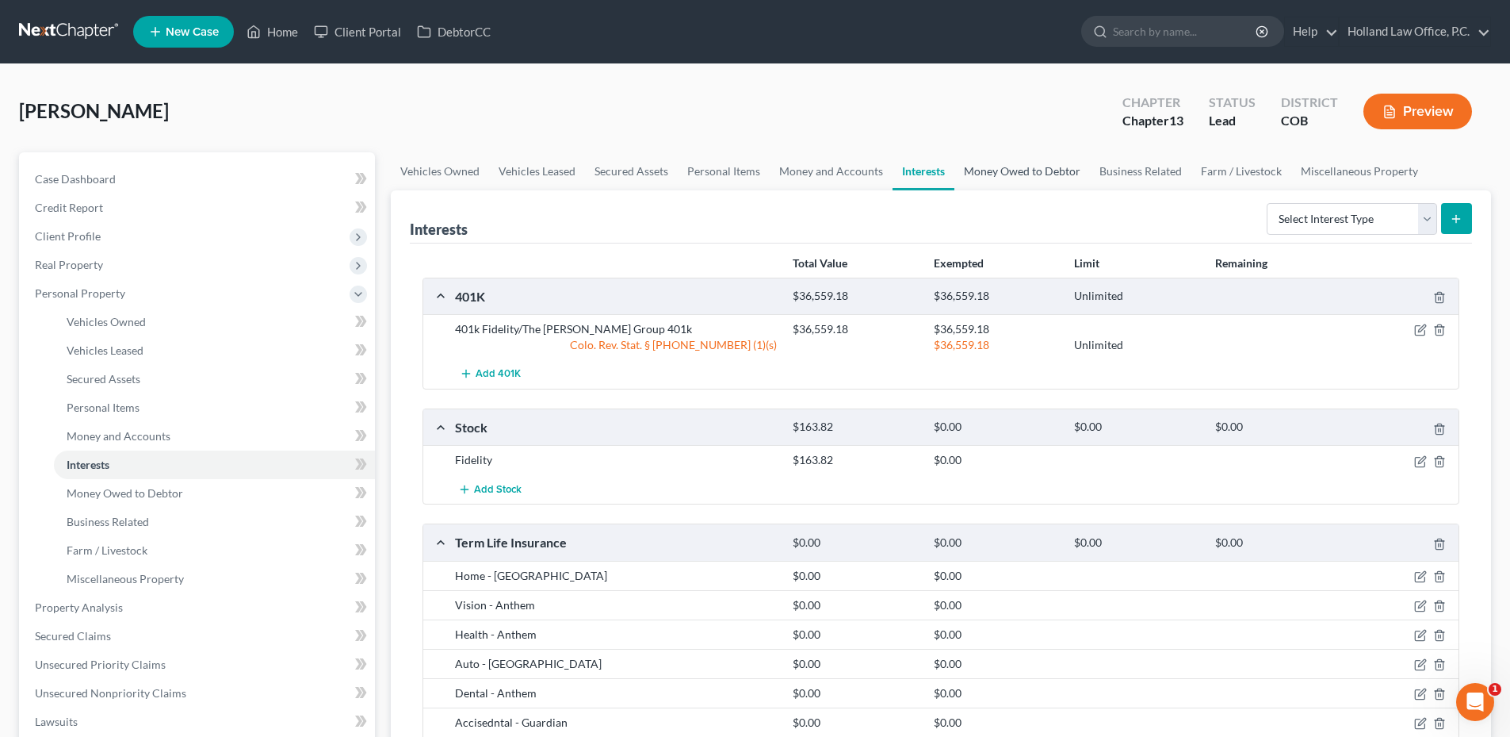
click at [1019, 165] on link "Money Owed to Debtor" at bounding box center [1023, 171] width 136 height 38
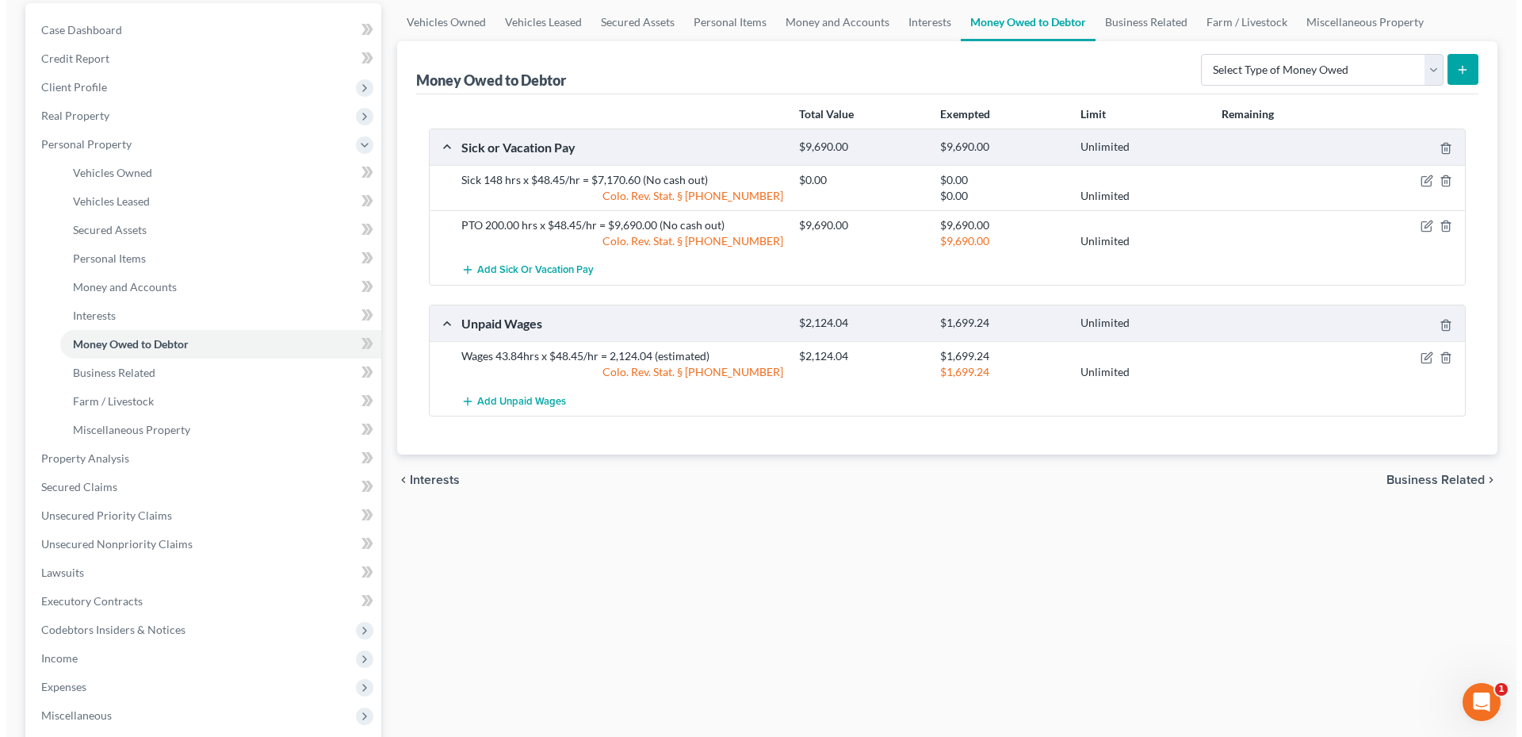
scroll to position [159, 0]
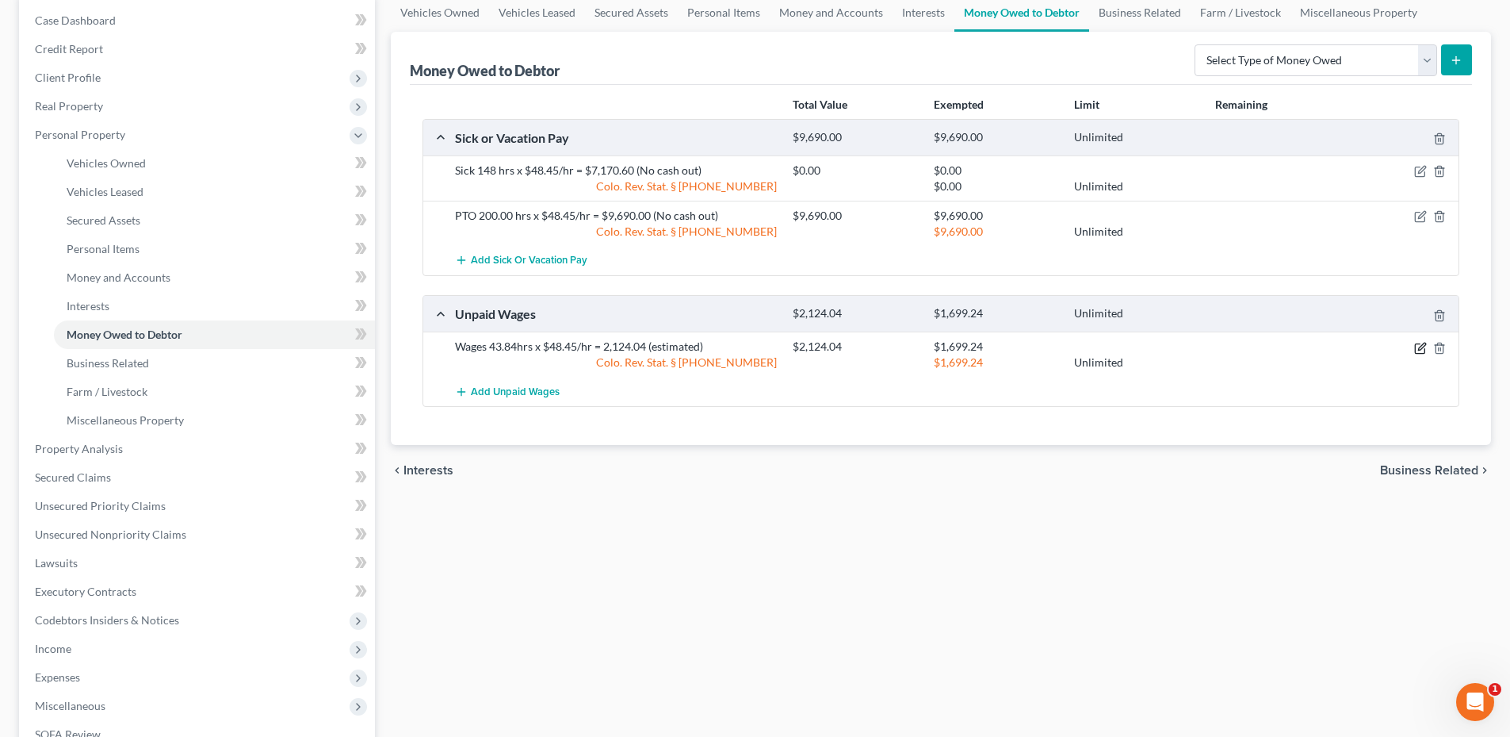
click at [1422, 353] on icon "button" at bounding box center [1420, 348] width 10 height 10
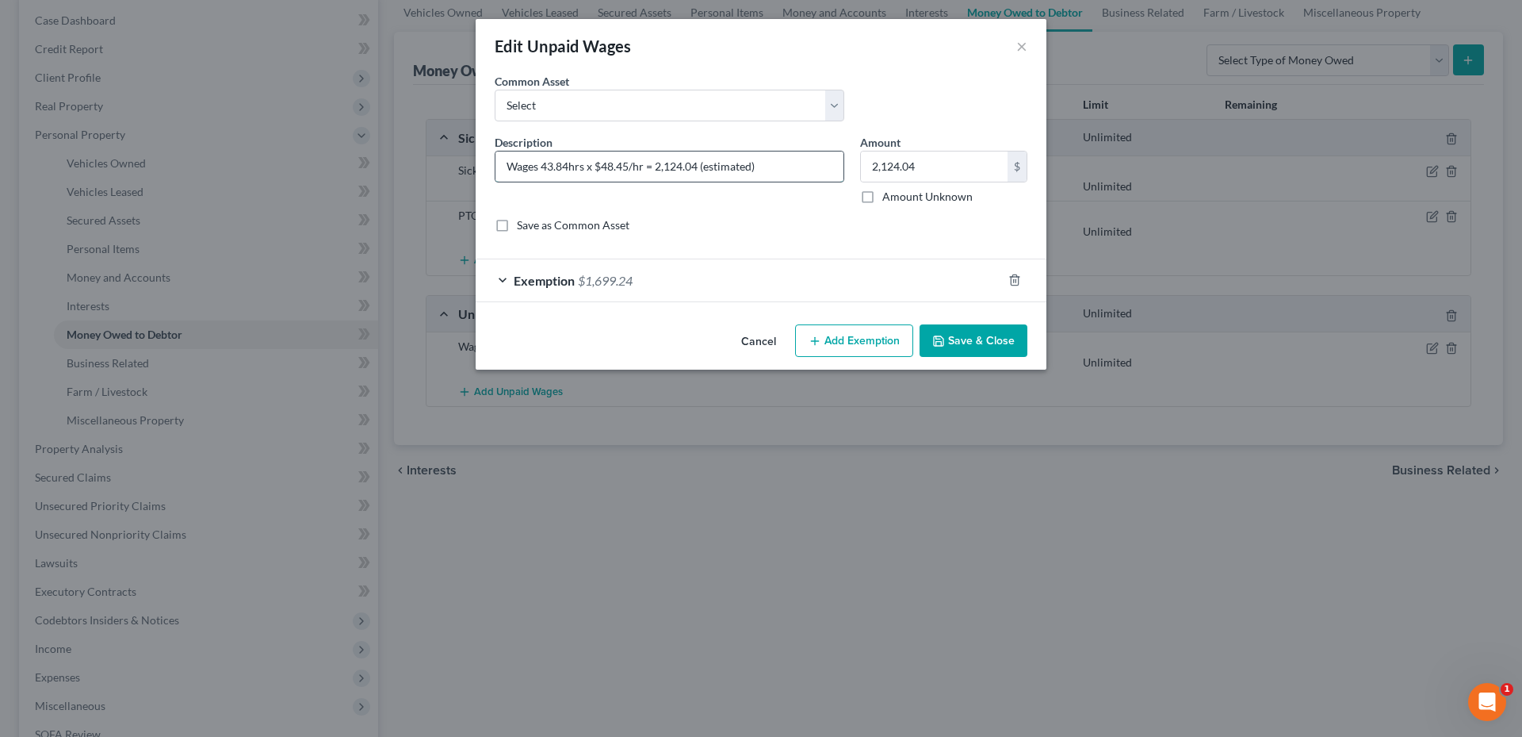
drag, startPoint x: 543, startPoint y: 167, endPoint x: 567, endPoint y: 169, distance: 23.8
click at [567, 169] on input "Wages 43.84hrs x $48.45/hr = 2,124.04 (estimated)" at bounding box center [670, 166] width 348 height 30
click at [620, 280] on span "$1,699.24" at bounding box center [605, 280] width 55 height 15
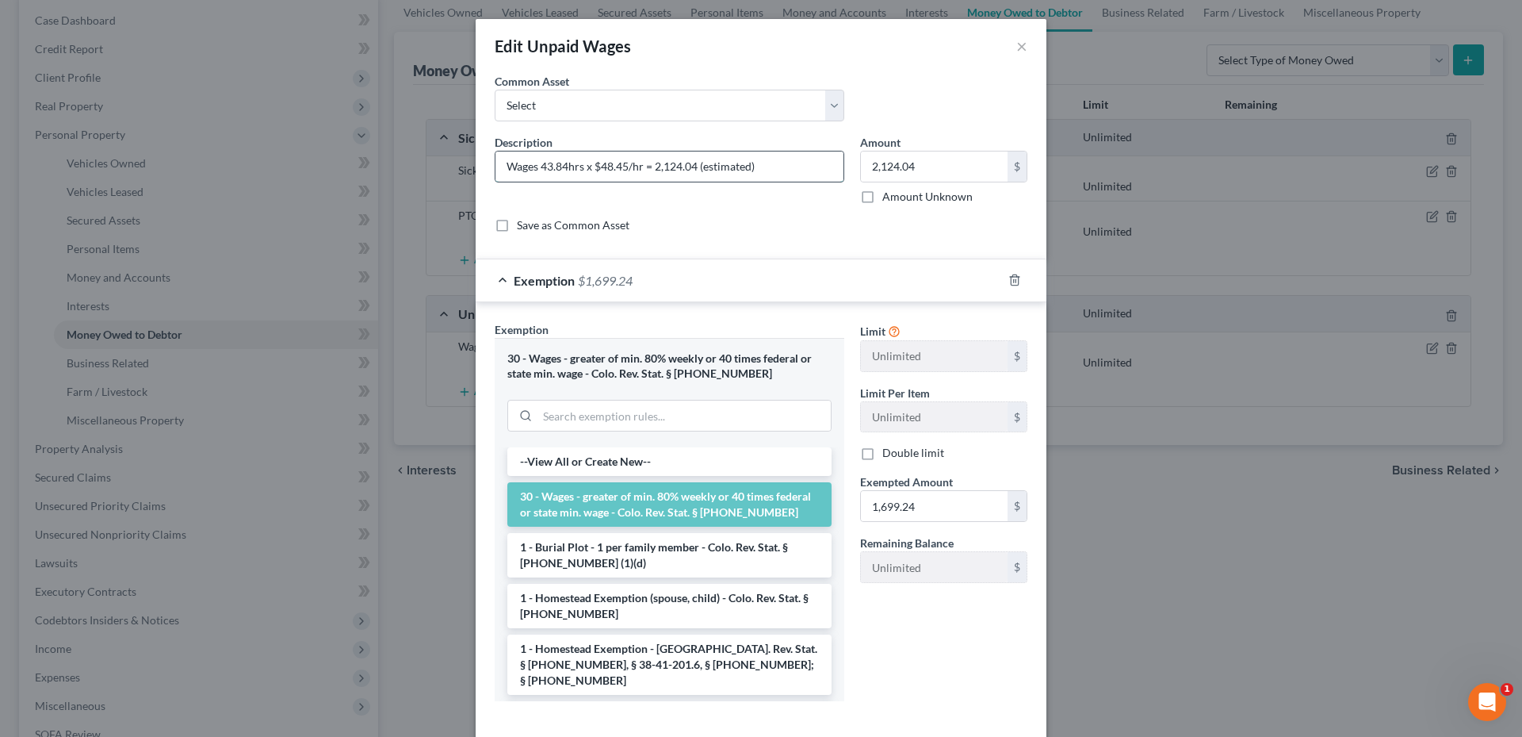
drag, startPoint x: 563, startPoint y: 170, endPoint x: 538, endPoint y: 170, distance: 24.6
click at [538, 170] on input "Wages 43.84hrs x $48.45/hr = 2,124.04 (estimated)" at bounding box center [670, 166] width 348 height 30
drag, startPoint x: 644, startPoint y: 172, endPoint x: 660, endPoint y: 169, distance: 16.2
click at [660, 169] on input "Wages 130hrs x $48.45/hr = 2,124.04 (estimated)" at bounding box center [670, 166] width 348 height 30
click at [646, 170] on input "Wages 130hrs x $48.45/hr = 2,124.04 (estimated)" at bounding box center [670, 166] width 348 height 30
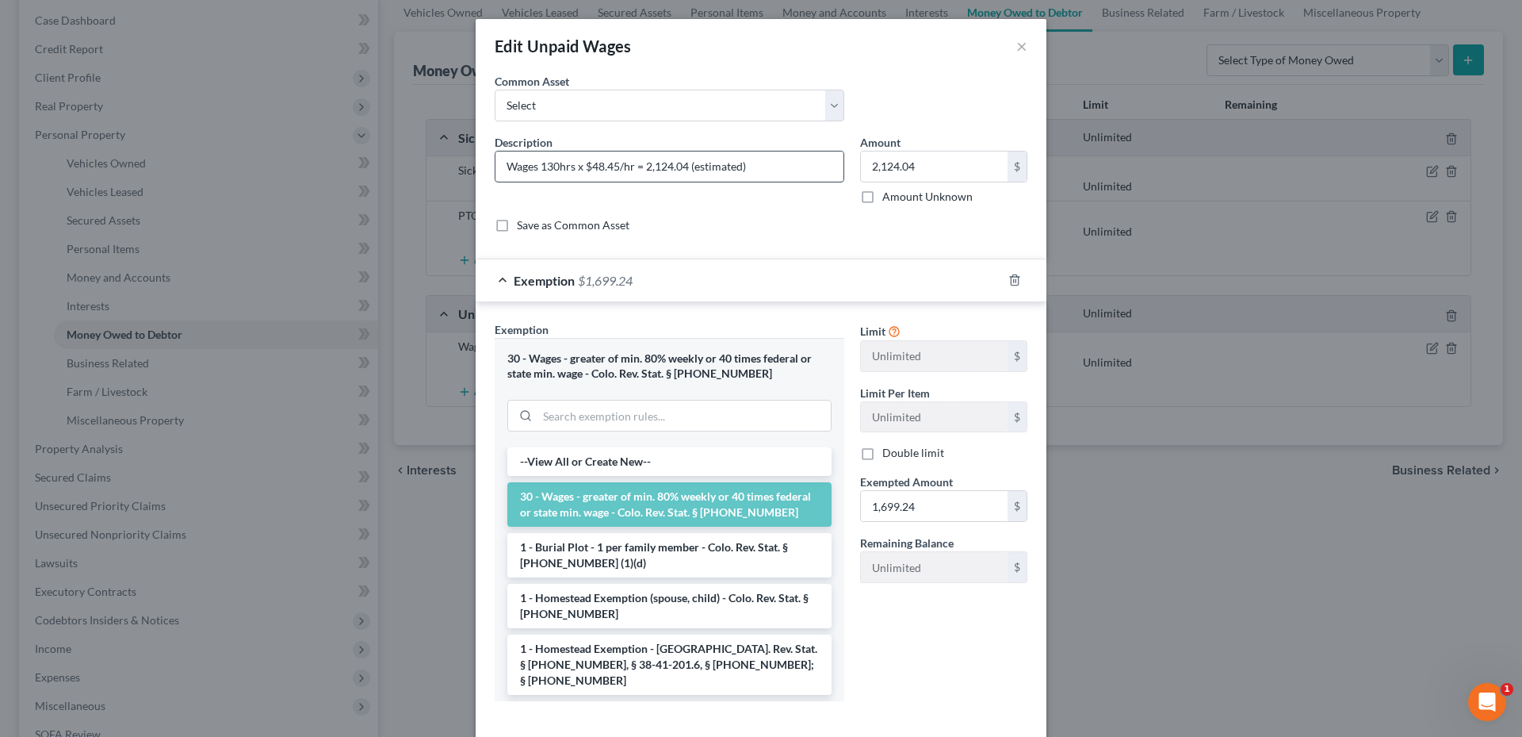
drag, startPoint x: 641, startPoint y: 170, endPoint x: 683, endPoint y: 166, distance: 41.4
click at [683, 166] on input "Wages 130hrs x $48.45/hr = 2,124.04 (estimated)" at bounding box center [670, 166] width 348 height 30
click at [783, 166] on input "Wages 130hrs x $48.45/hr = 6298.50 (estimated)" at bounding box center [670, 166] width 348 height 30
click at [901, 508] on input "1,699.24" at bounding box center [934, 506] width 147 height 30
click at [912, 506] on input "1,699.24" at bounding box center [934, 506] width 147 height 30
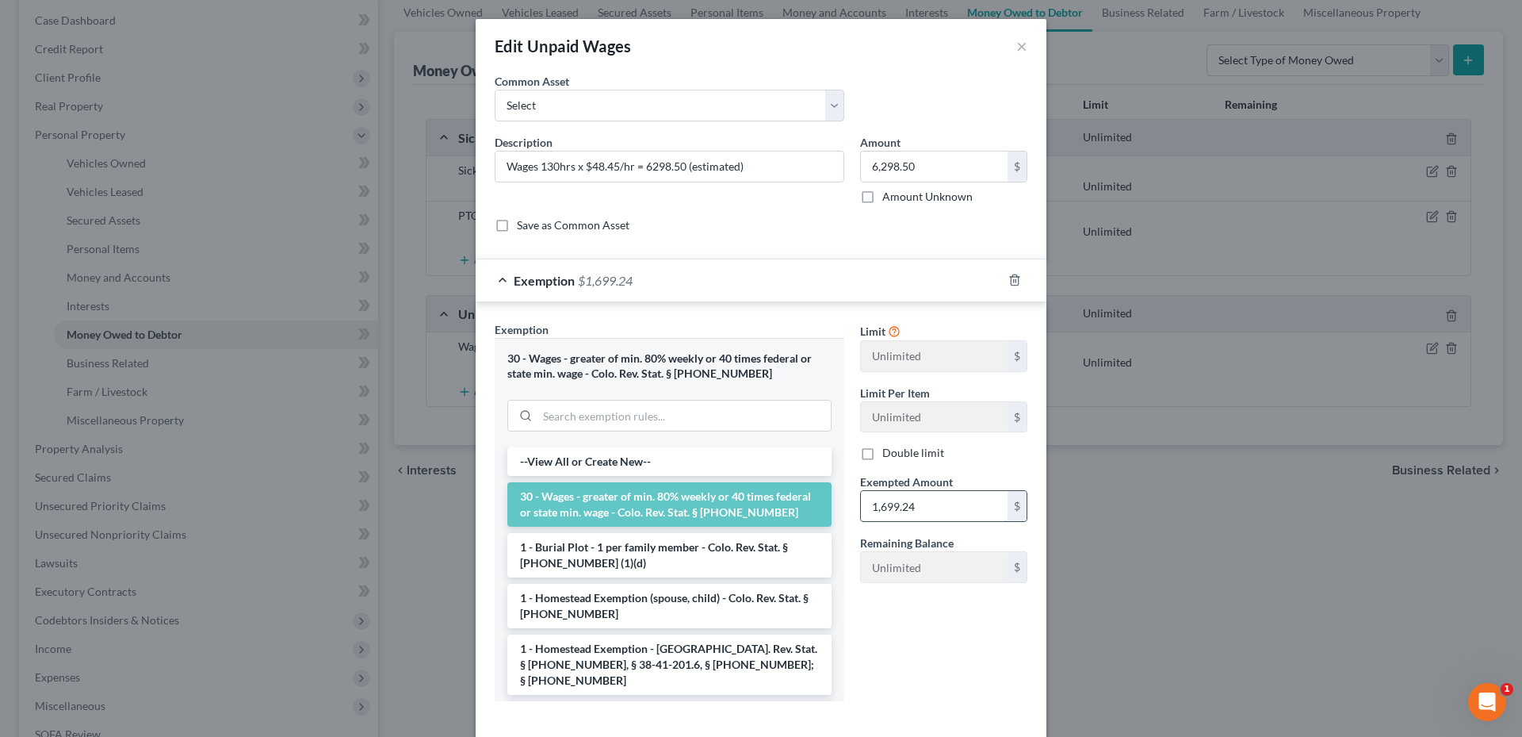
click at [908, 507] on input "1,699.24" at bounding box center [934, 506] width 147 height 30
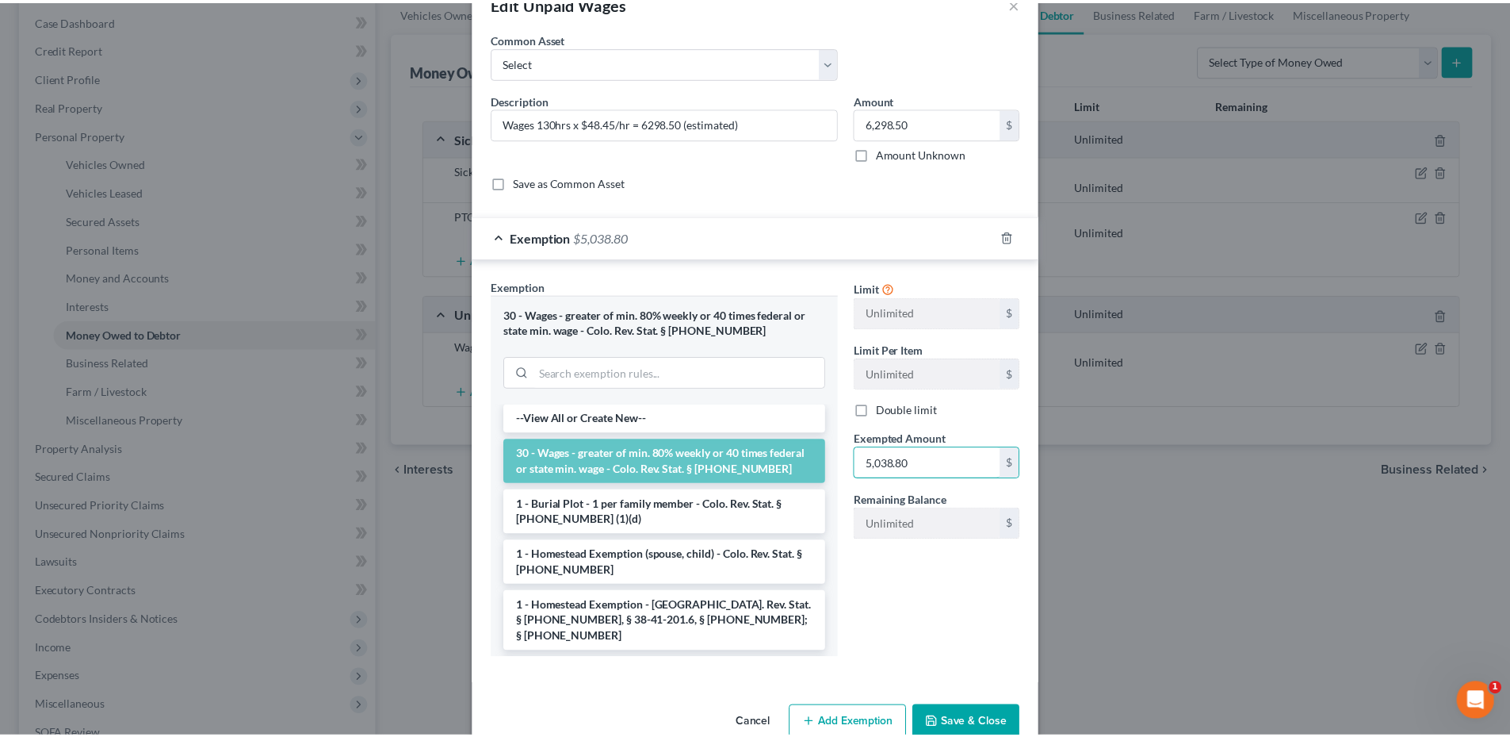
scroll to position [78, 0]
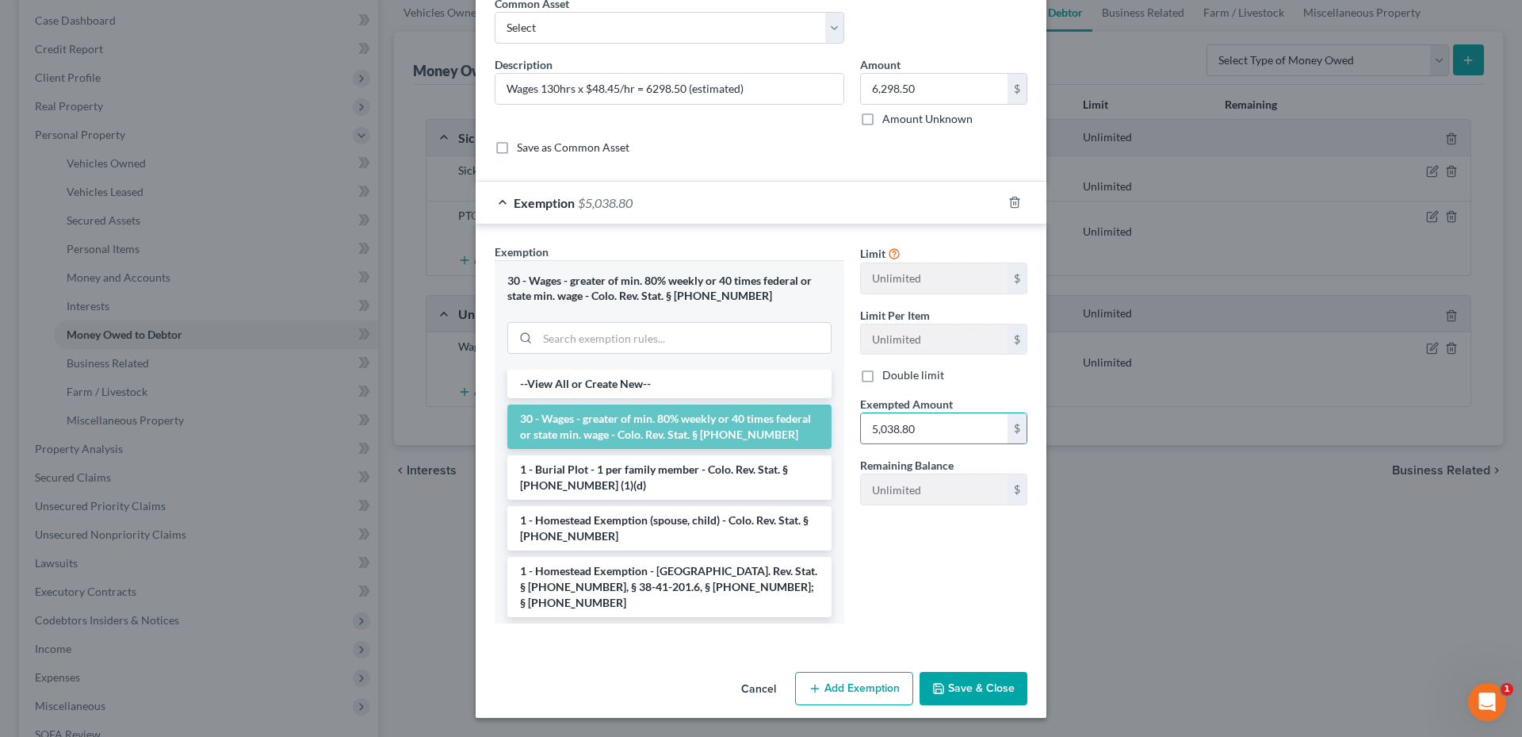
click at [934, 542] on div "Limit Unlimited $ Limit Per Item Unlimited $ Double limit Exempted Amount * 5,0…" at bounding box center [943, 439] width 183 height 392
click at [976, 687] on button "Save & Close" at bounding box center [974, 688] width 108 height 33
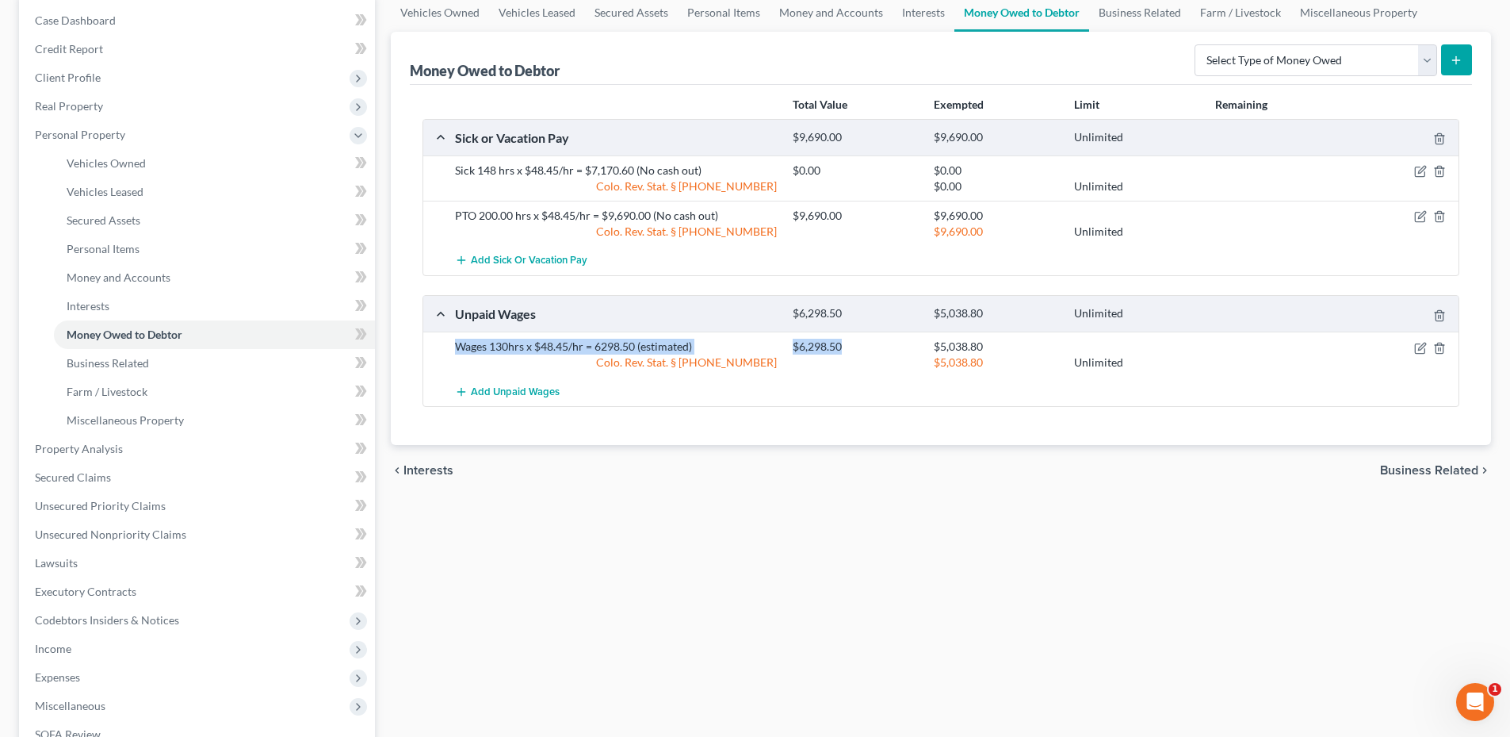
drag, startPoint x: 456, startPoint y: 346, endPoint x: 936, endPoint y: 346, distance: 479.7
click at [879, 354] on div "Wages 130hrs x $48.45/hr = 6298.50 (estimated) $6,298.50 $5,038.80 Colo. Rev. S…" at bounding box center [953, 355] width 1013 height 32
click at [936, 346] on div "$5,038.80" at bounding box center [996, 347] width 140 height 16
drag, startPoint x: 936, startPoint y: 346, endPoint x: 1011, endPoint y: 354, distance: 75.7
click at [1020, 349] on div "$5,038.80" at bounding box center [996, 347] width 140 height 16
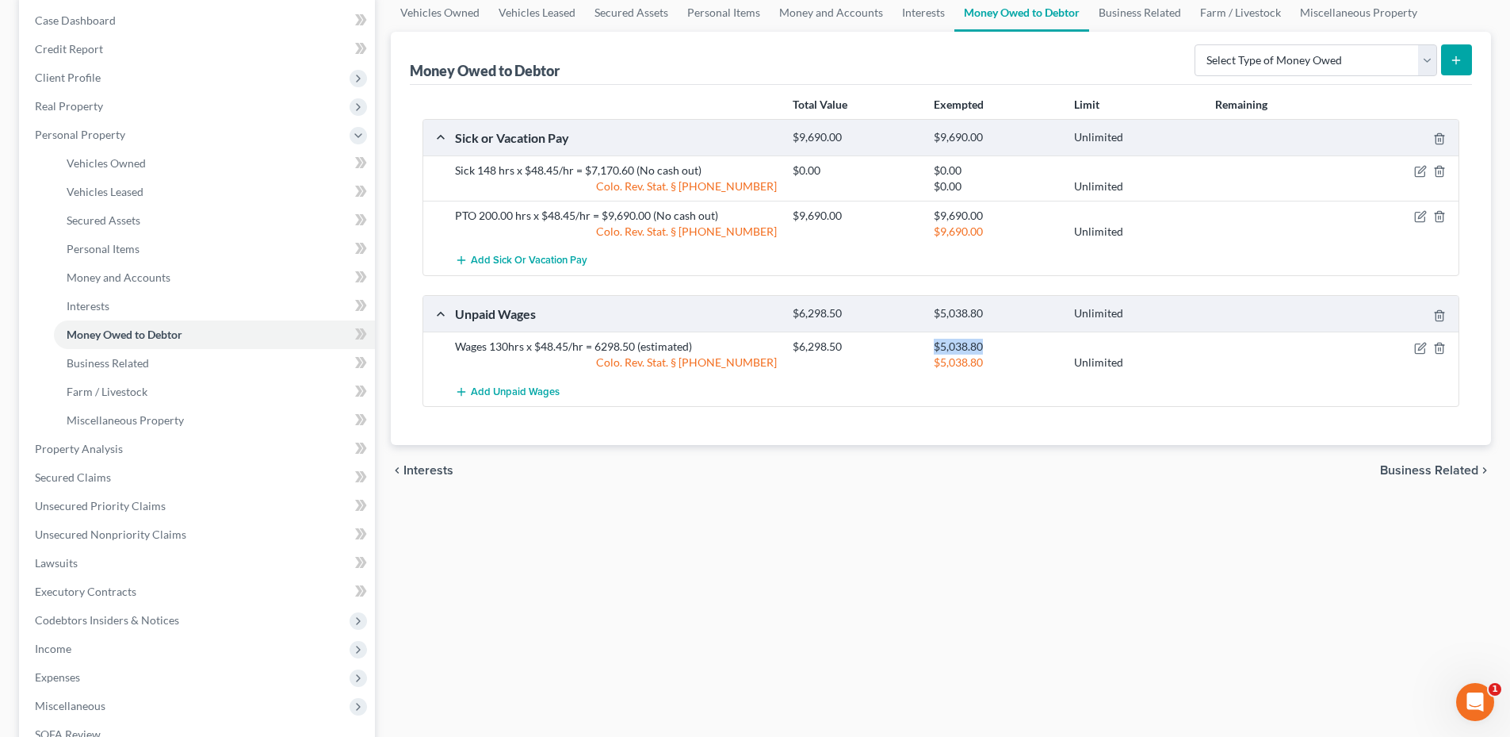
click at [1010, 354] on div "$5,038.80" at bounding box center [996, 347] width 140 height 16
click at [1028, 512] on div "Vehicles Owned Vehicles Leased Secured Assets Personal Items Money and Accounts…" at bounding box center [941, 466] width 1116 height 944
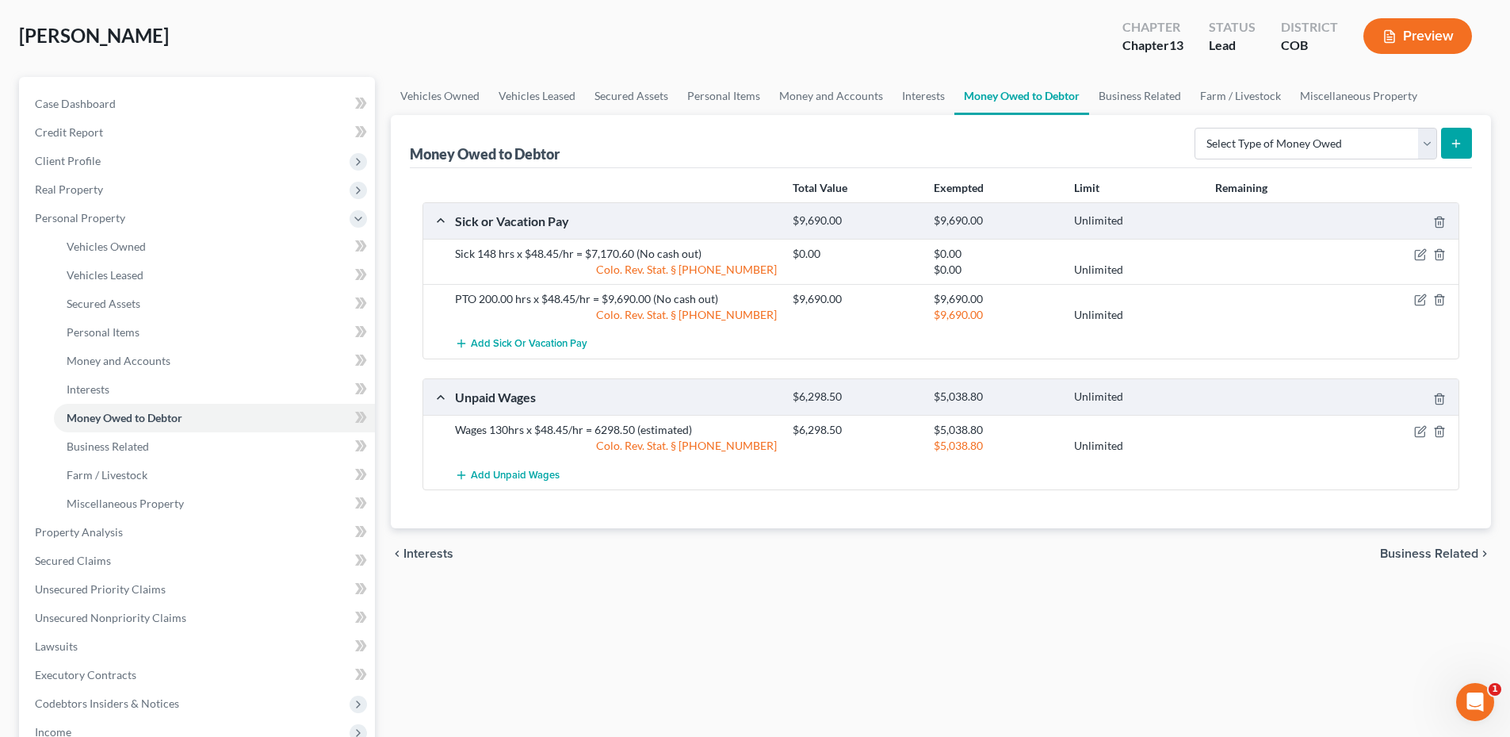
scroll to position [0, 0]
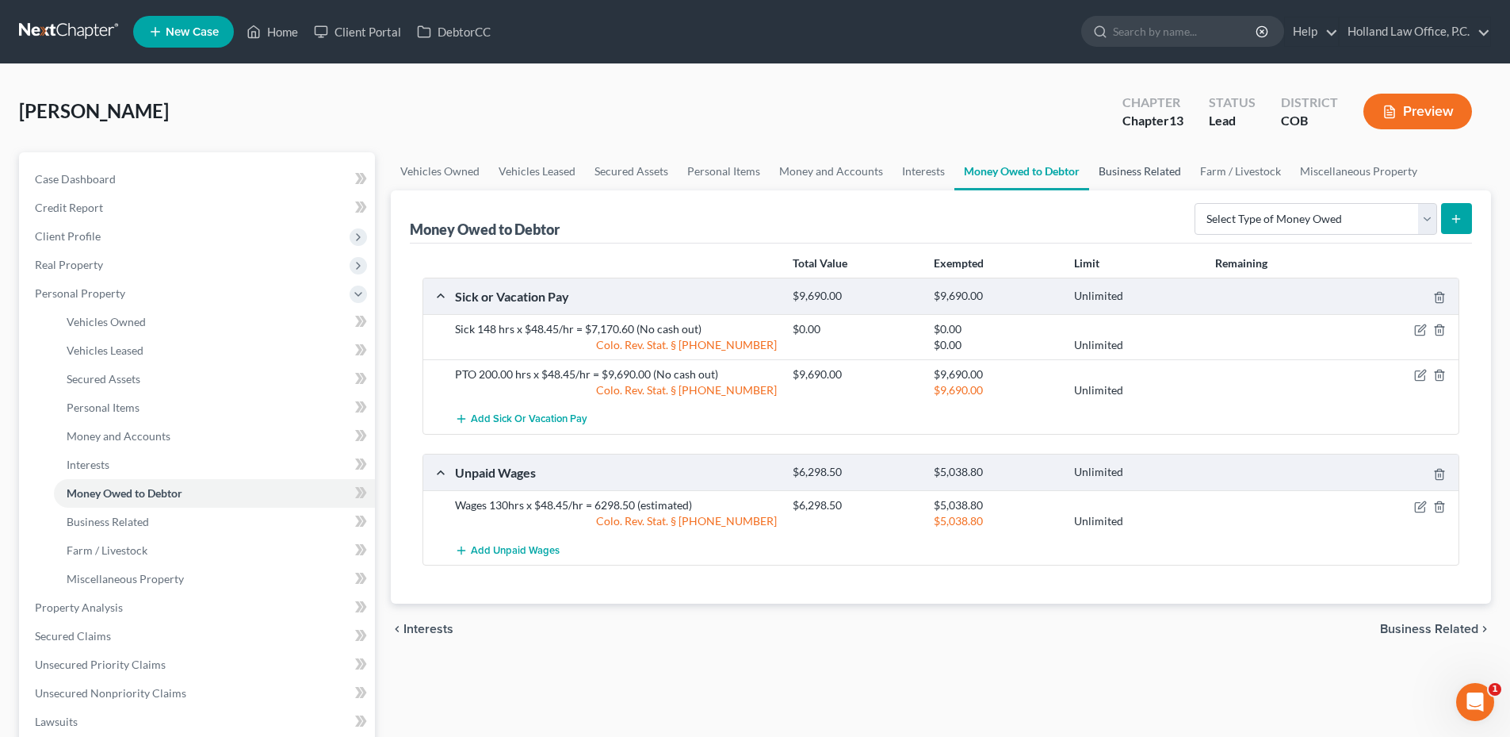
click at [1136, 163] on link "Business Related" at bounding box center [1139, 171] width 101 height 38
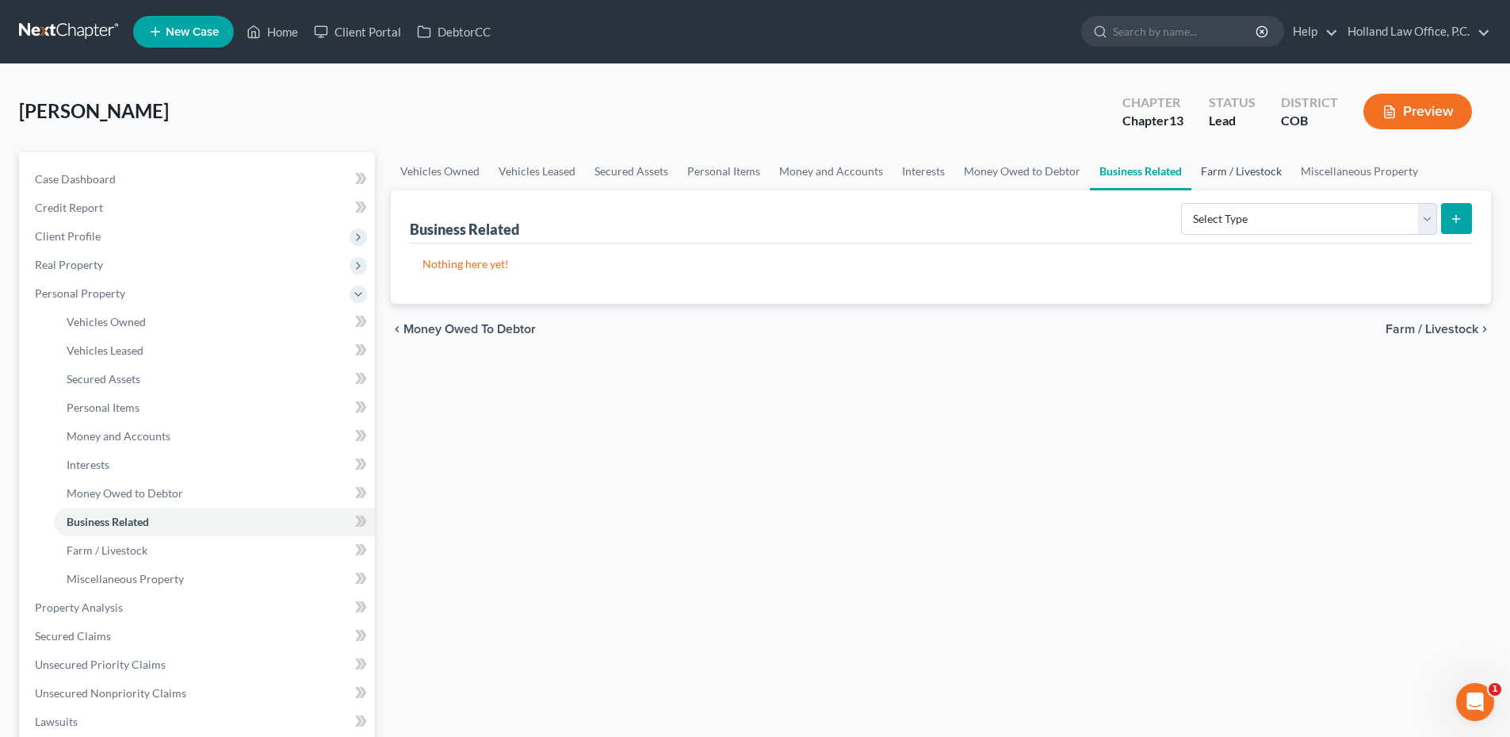
click at [1241, 172] on link "Farm / Livestock" at bounding box center [1242, 171] width 100 height 38
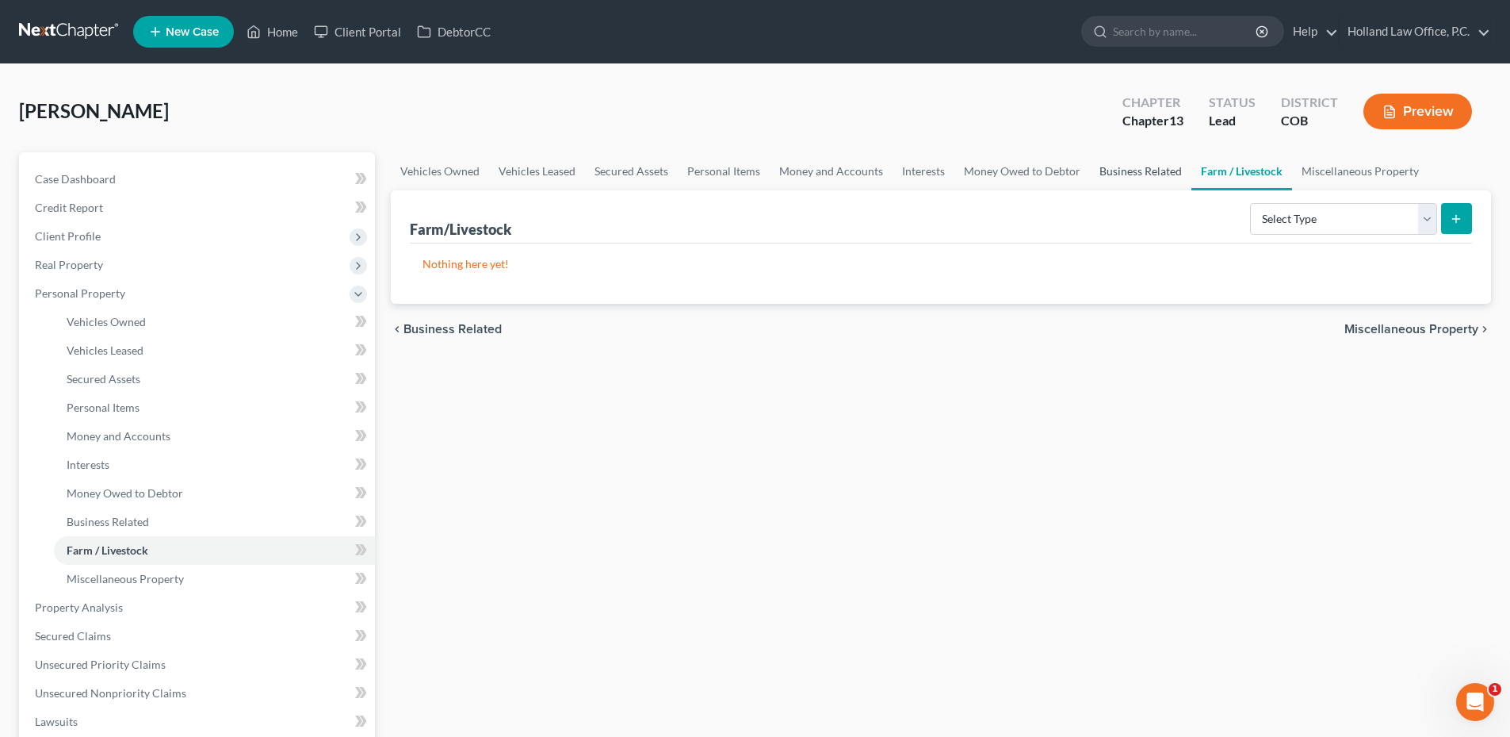
click at [1126, 170] on link "Business Related" at bounding box center [1140, 171] width 101 height 38
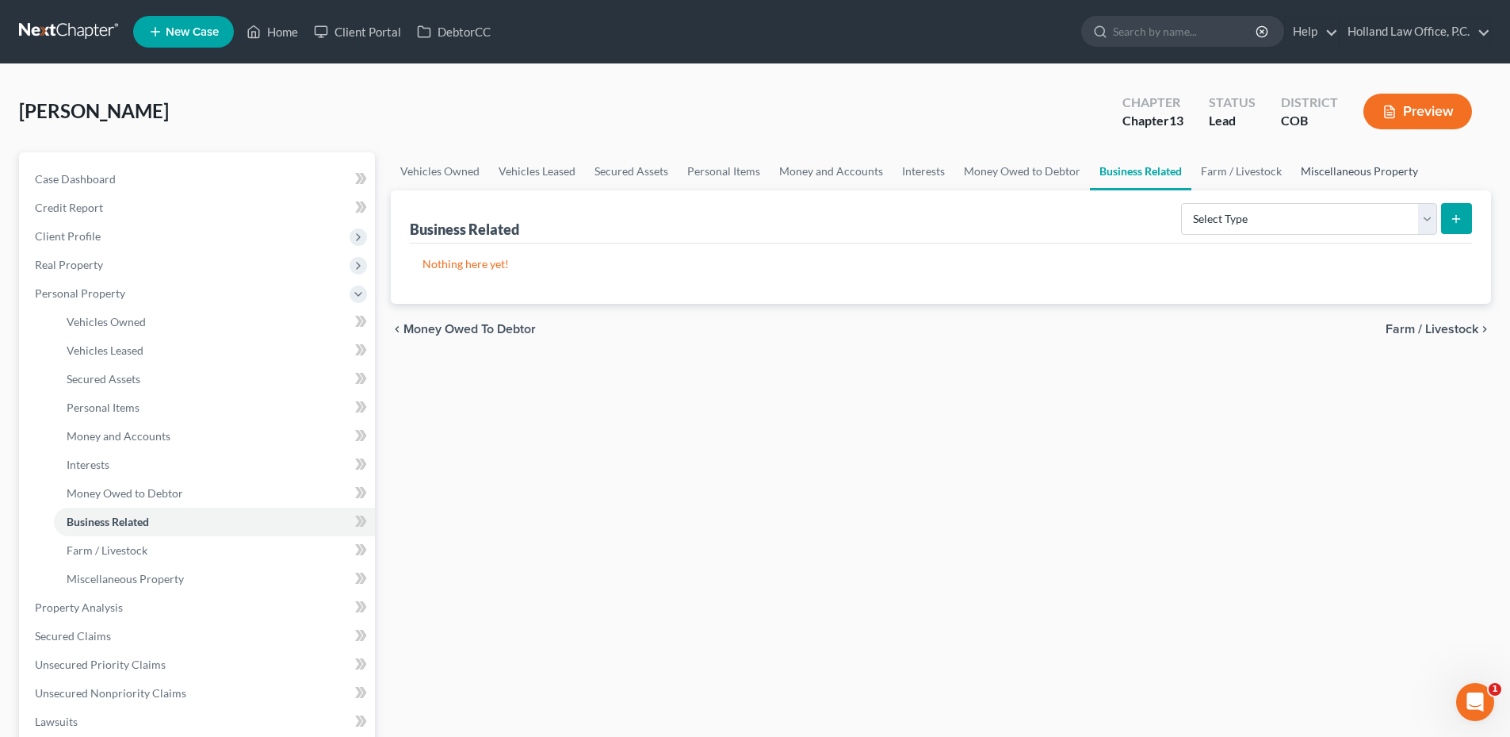
click at [1311, 172] on link "Miscellaneous Property" at bounding box center [1360, 171] width 136 height 38
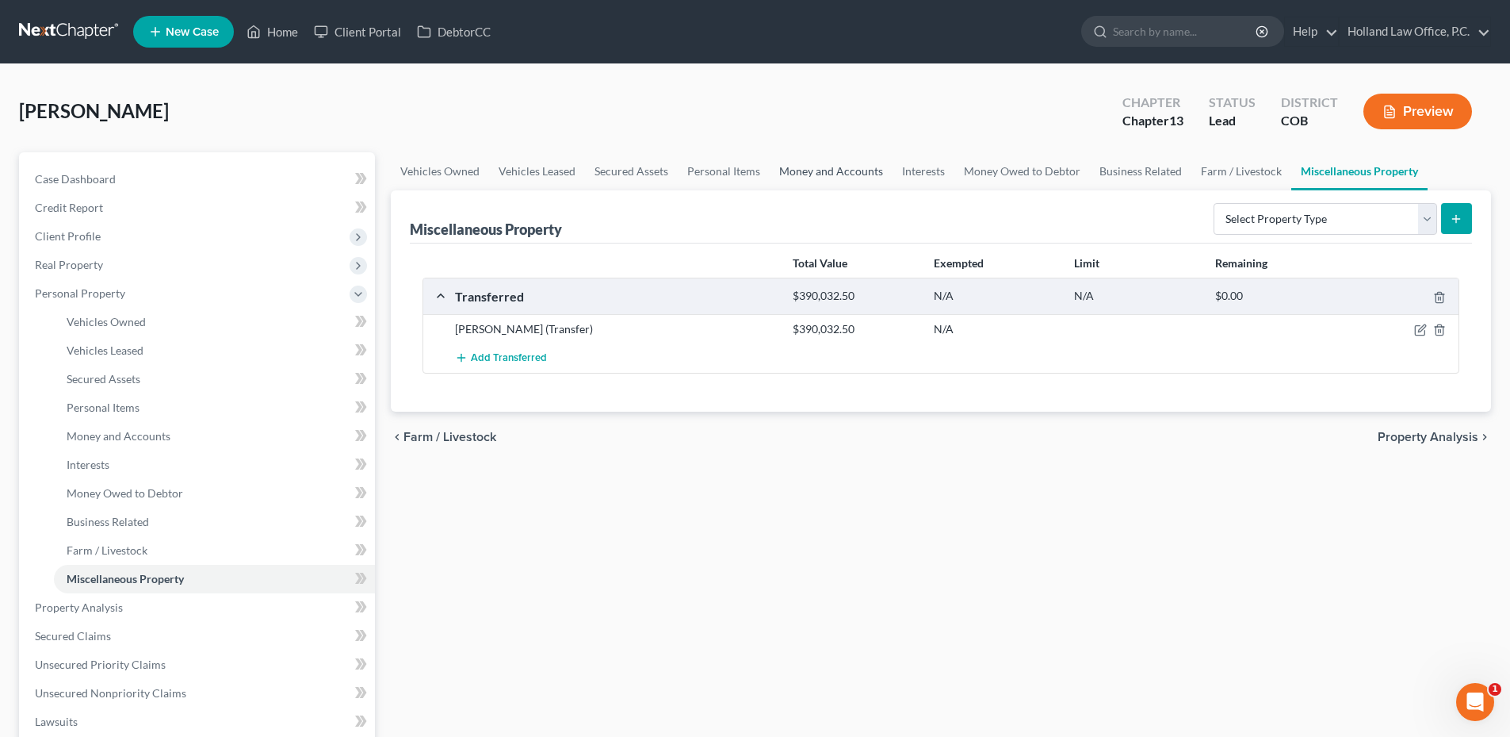
drag, startPoint x: 820, startPoint y: 169, endPoint x: 848, endPoint y: 169, distance: 27.7
click at [820, 169] on link "Money and Accounts" at bounding box center [831, 171] width 123 height 38
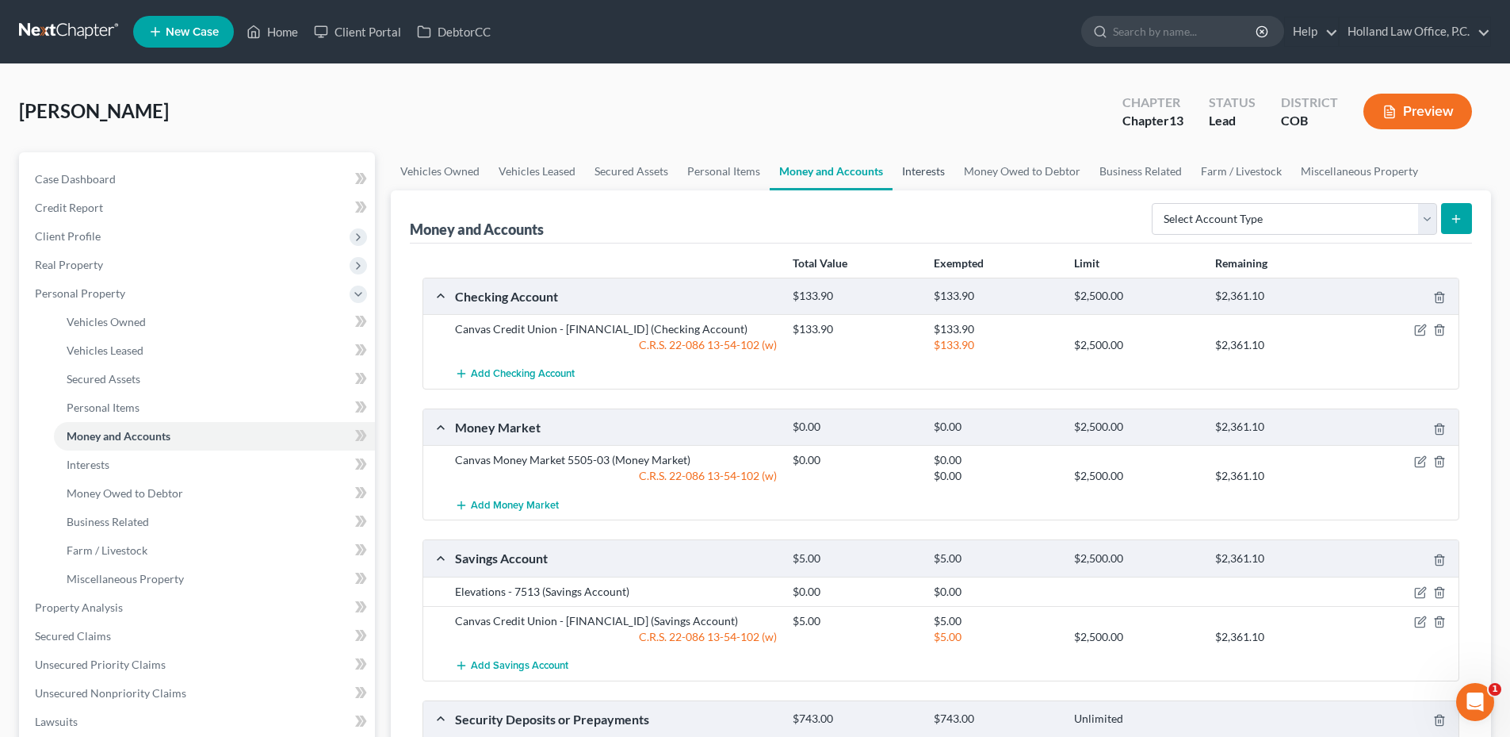
click at [928, 169] on link "Interests" at bounding box center [924, 171] width 62 height 38
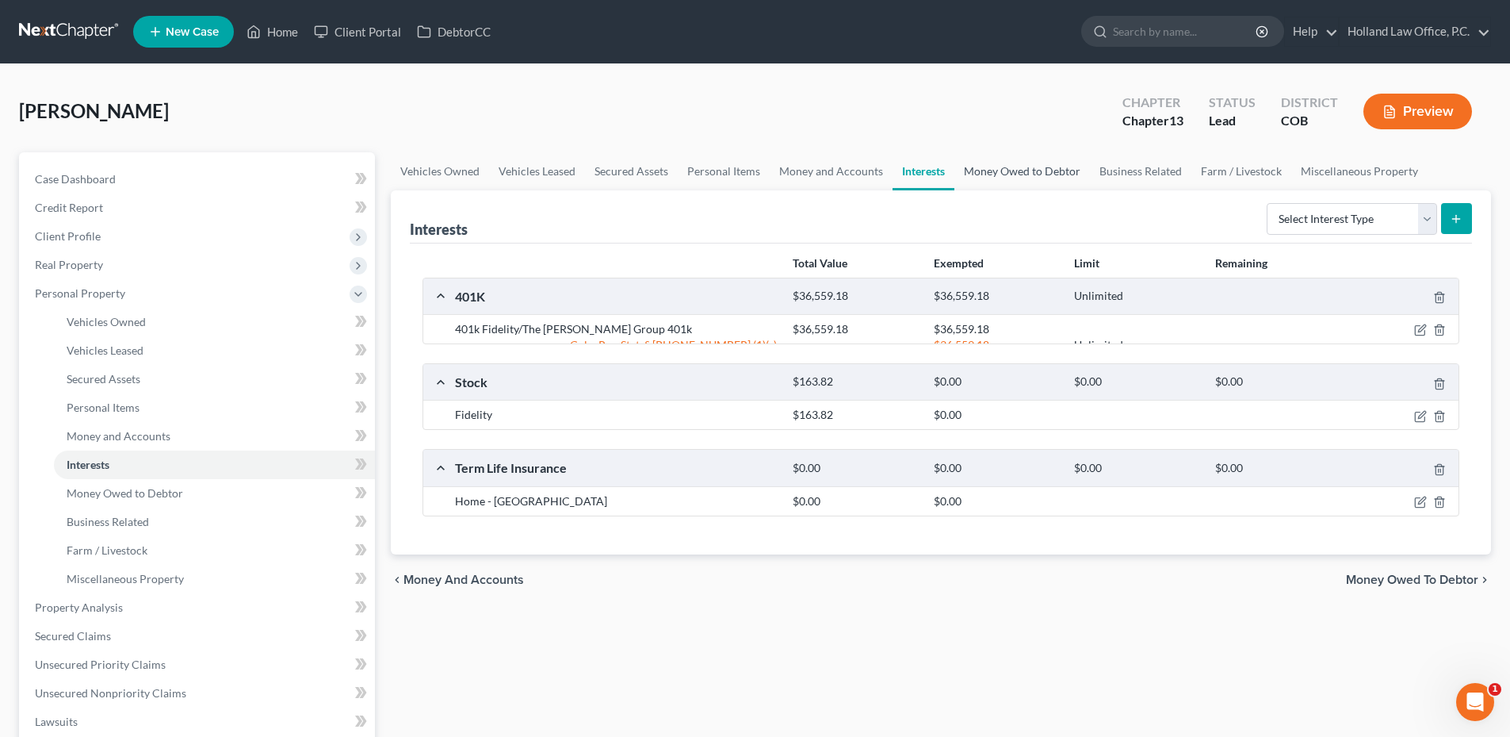
click at [997, 167] on link "Money Owed to Debtor" at bounding box center [1023, 171] width 136 height 38
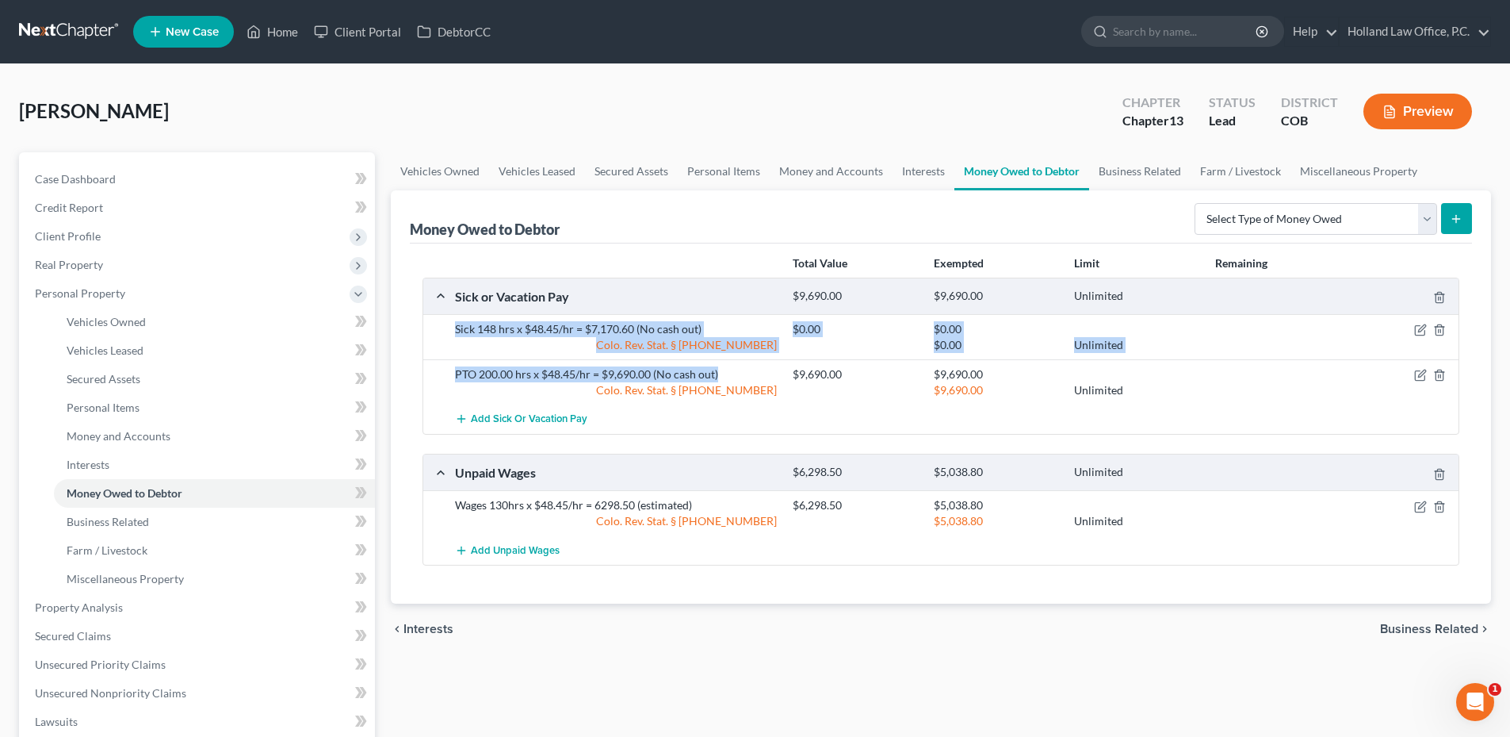
drag, startPoint x: 456, startPoint y: 326, endPoint x: 740, endPoint y: 370, distance: 287.3
click at [740, 370] on div "Sick 148 hrs x $48.45/hr = $7,170.60 (No cash out) $0.00 $0.00 Colo. Rev. Stat.…" at bounding box center [940, 374] width 1035 height 120
drag, startPoint x: 593, startPoint y: 326, endPoint x: 471, endPoint y: 336, distance: 122.5
click at [507, 337] on div "Colo. Rev. Stat. § 13-54-104" at bounding box center [616, 345] width 338 height 16
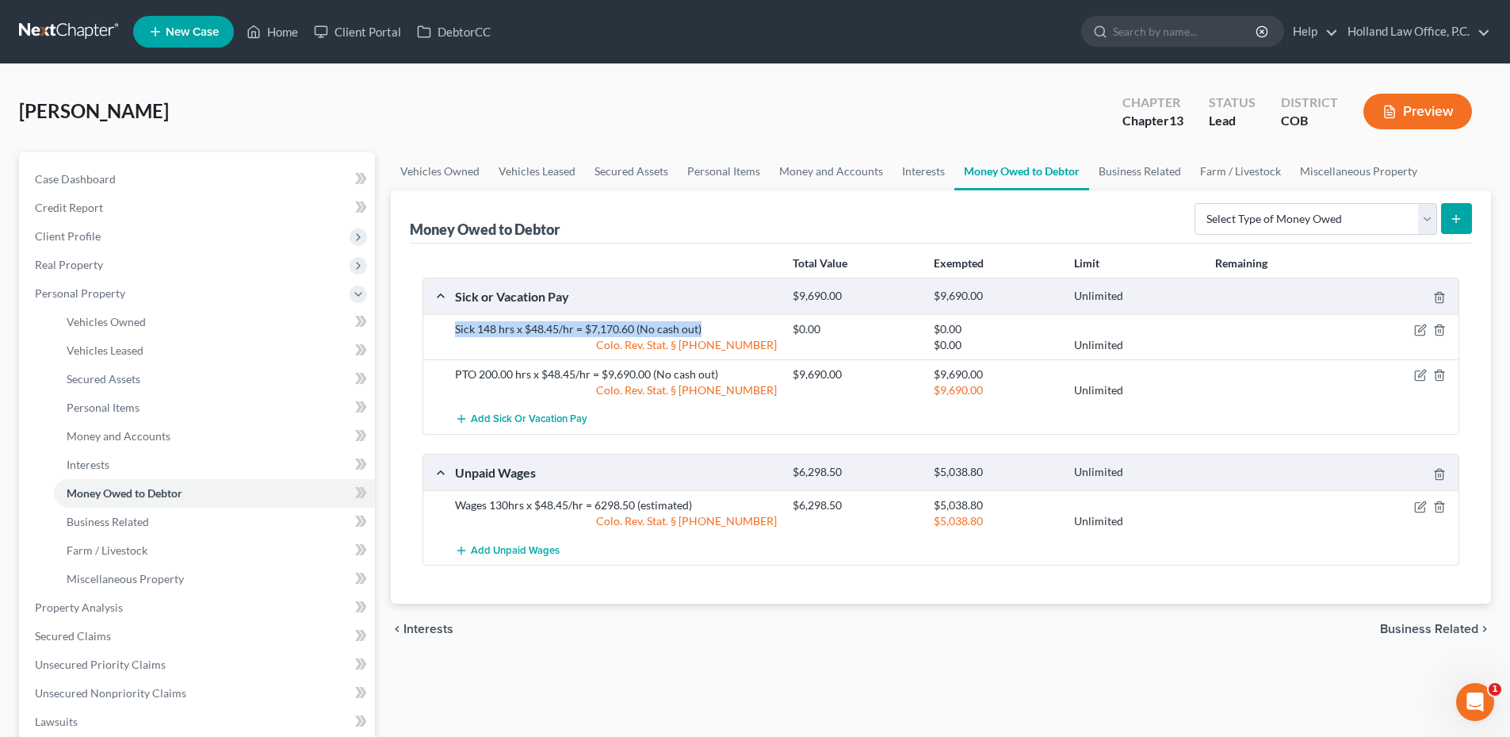
drag, startPoint x: 454, startPoint y: 323, endPoint x: 699, endPoint y: 326, distance: 244.2
click at [699, 326] on div "Sick 148 hrs x $48.45/hr = $7,170.60 (No cash out)" at bounding box center [616, 329] width 338 height 16
copy div "Sick 148 hrs x $48.45/hr = $7,170.60 (No cash out)"
click at [499, 371] on div "PTO 200.00 hrs x $48.45/hr = $9,690.00 (No cash out)" at bounding box center [616, 374] width 338 height 16
drag, startPoint x: 465, startPoint y: 376, endPoint x: 605, endPoint y: 373, distance: 139.6
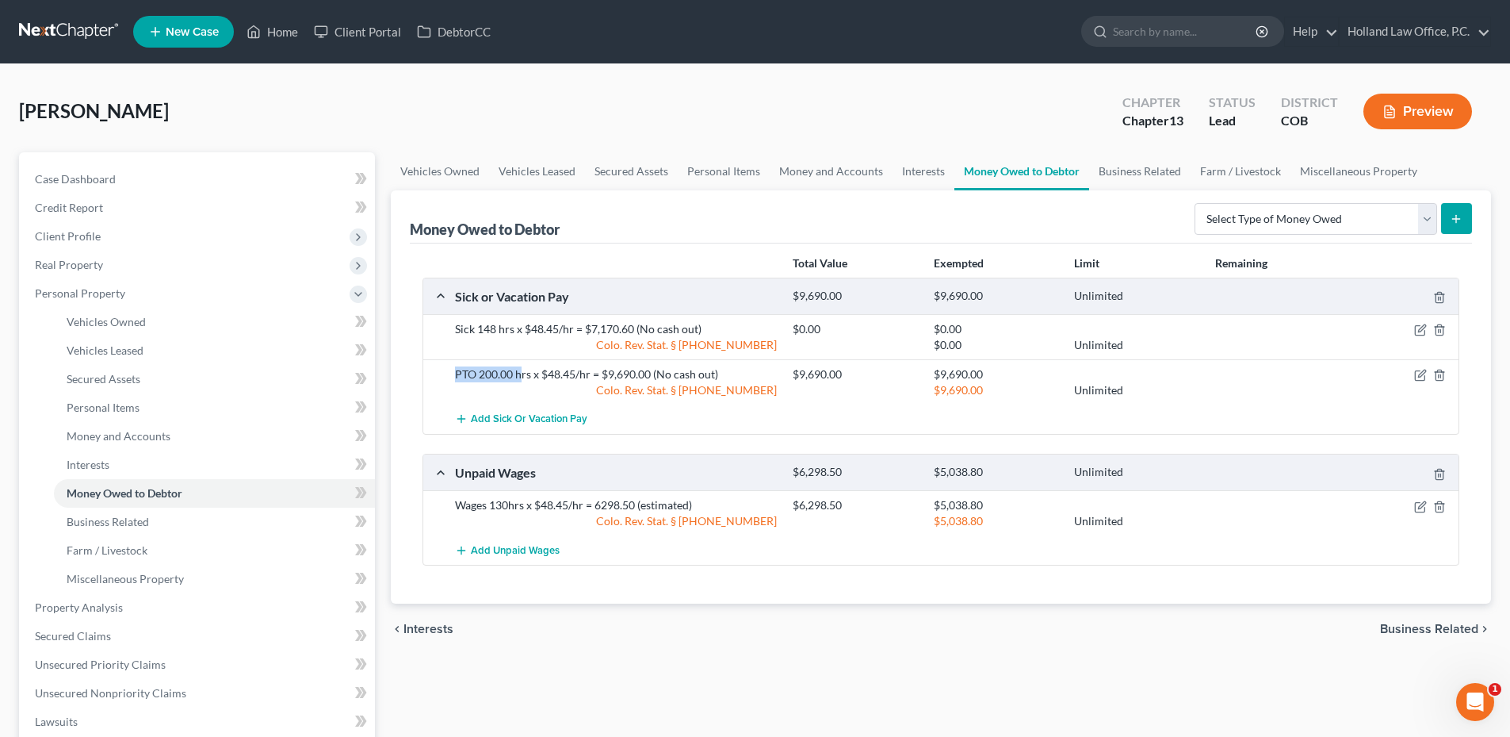
click at [525, 374] on div "PTO 200.00 hrs x $48.45/hr = $9,690.00 (No cash out)" at bounding box center [616, 374] width 338 height 16
drag, startPoint x: 605, startPoint y: 373, endPoint x: 718, endPoint y: 381, distance: 113.7
click at [718, 381] on div "PTO 200.00 hrs x $48.45/hr = $9,690.00 (No cash out)" at bounding box center [616, 374] width 338 height 16
drag, startPoint x: 721, startPoint y: 373, endPoint x: 454, endPoint y: 369, distance: 267.2
click at [454, 369] on div "PTO 200.00 hrs x $48.45/hr = $9,690.00 (No cash out)" at bounding box center [616, 374] width 338 height 16
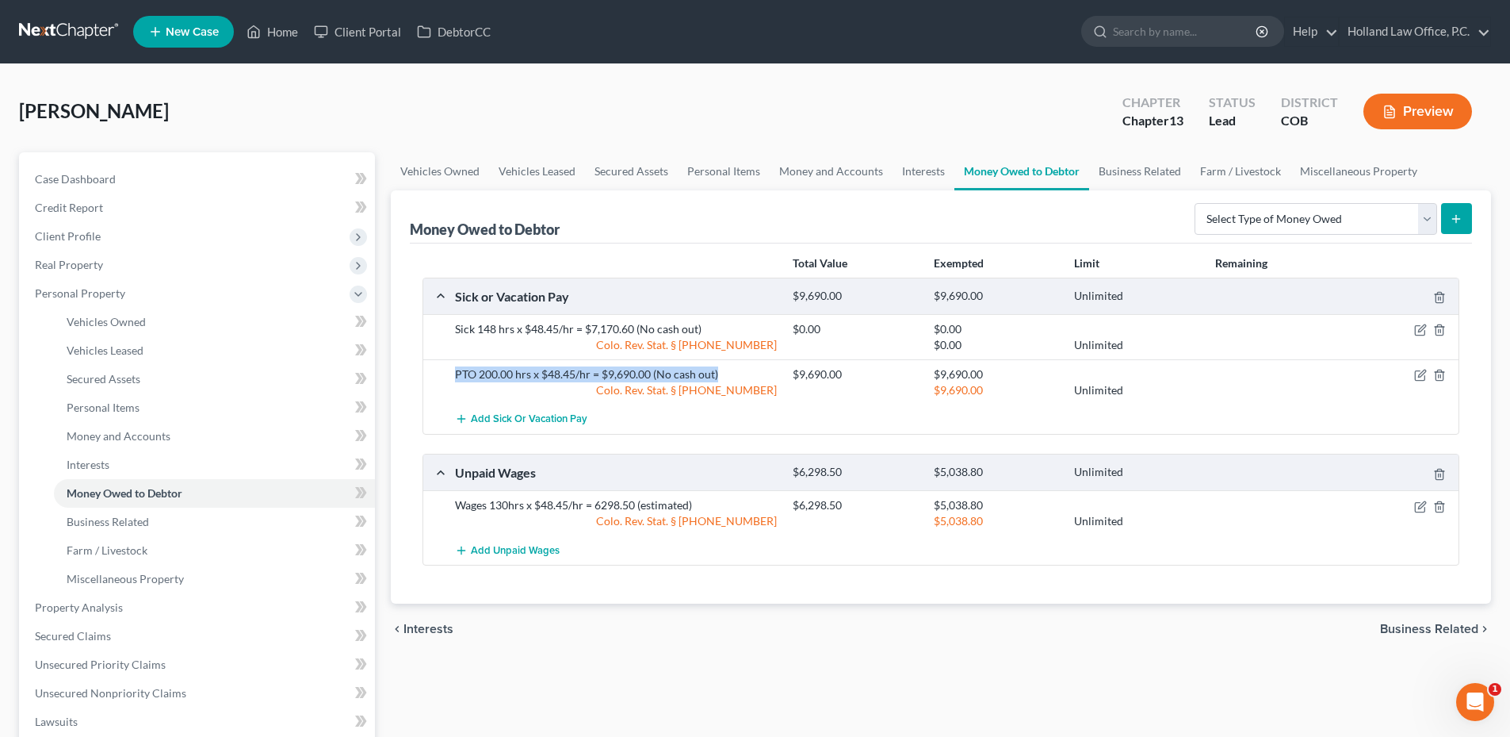
copy div "PTO 200.00 hrs x $48.45/hr = $9,690.00 (No cash out)"
drag, startPoint x: 451, startPoint y: 504, endPoint x: 679, endPoint y: 503, distance: 227.6
click at [702, 500] on div "Wages 130hrs x $48.45/hr = 6298.50 (estimated)" at bounding box center [616, 505] width 338 height 16
copy div "Wages 130hrs x $48.45/hr = 6298.50 (estimated)"
click at [702, 470] on div "Unpaid Wages" at bounding box center [616, 472] width 338 height 17
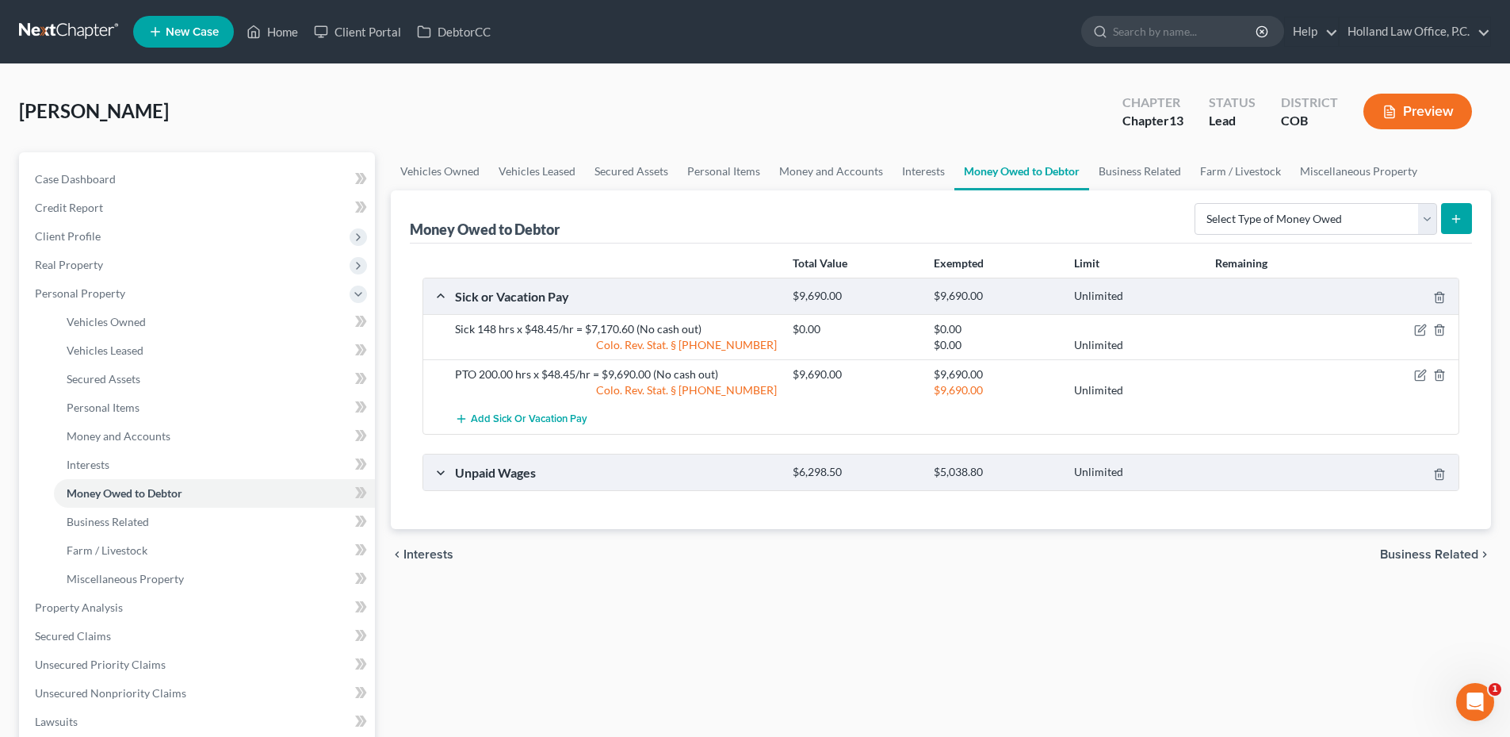
click at [546, 471] on div "Unpaid Wages" at bounding box center [616, 472] width 338 height 17
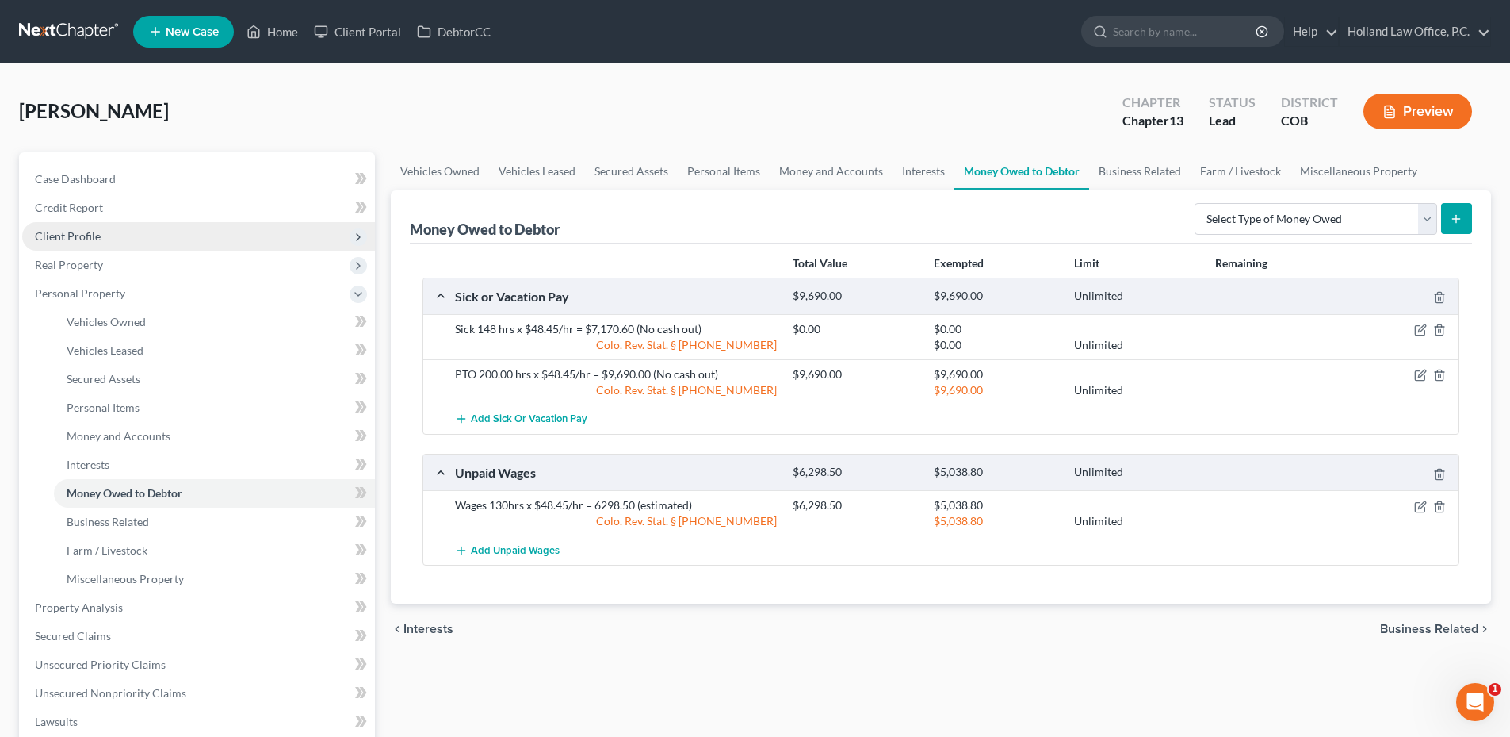
click at [81, 238] on span "Client Profile" at bounding box center [68, 235] width 66 height 13
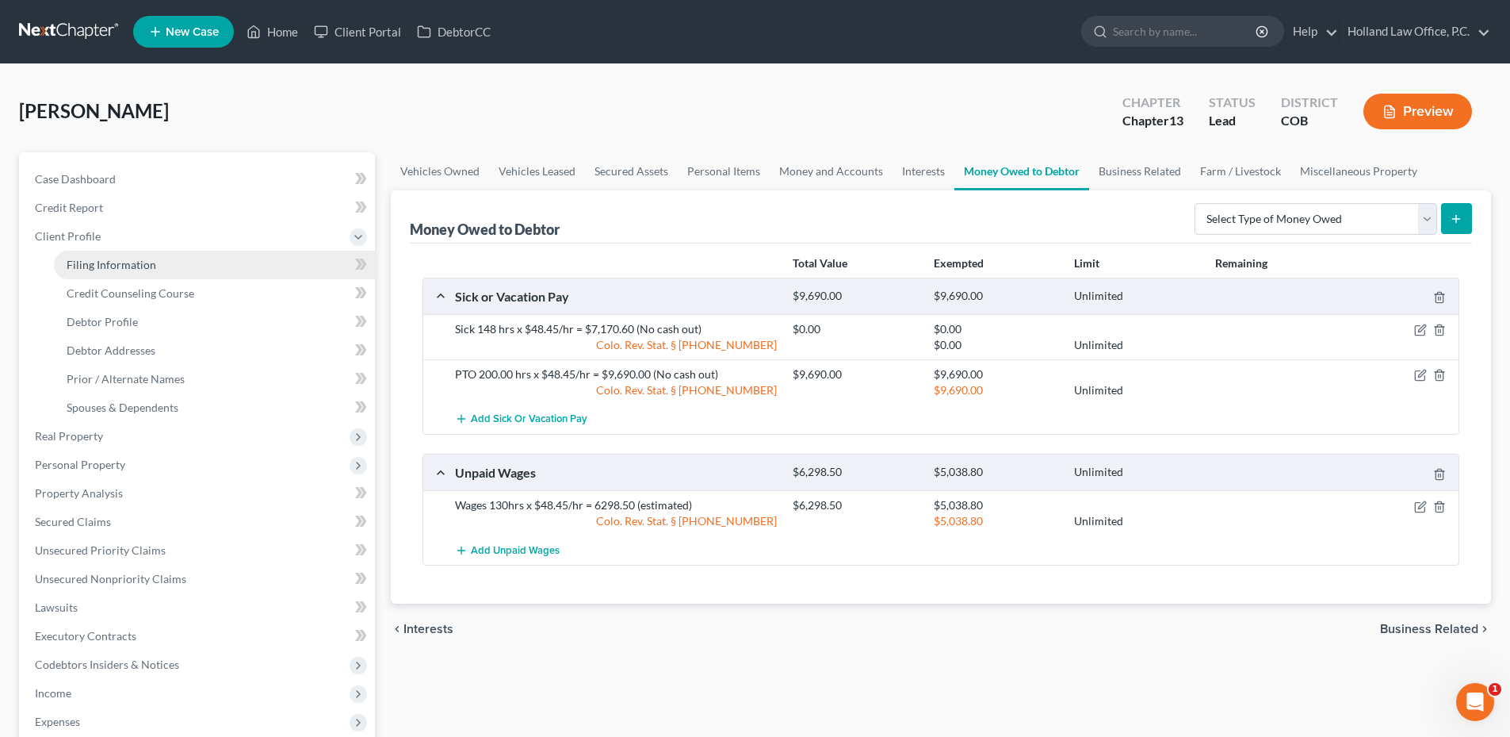
click at [120, 255] on link "Filing Information" at bounding box center [214, 265] width 321 height 29
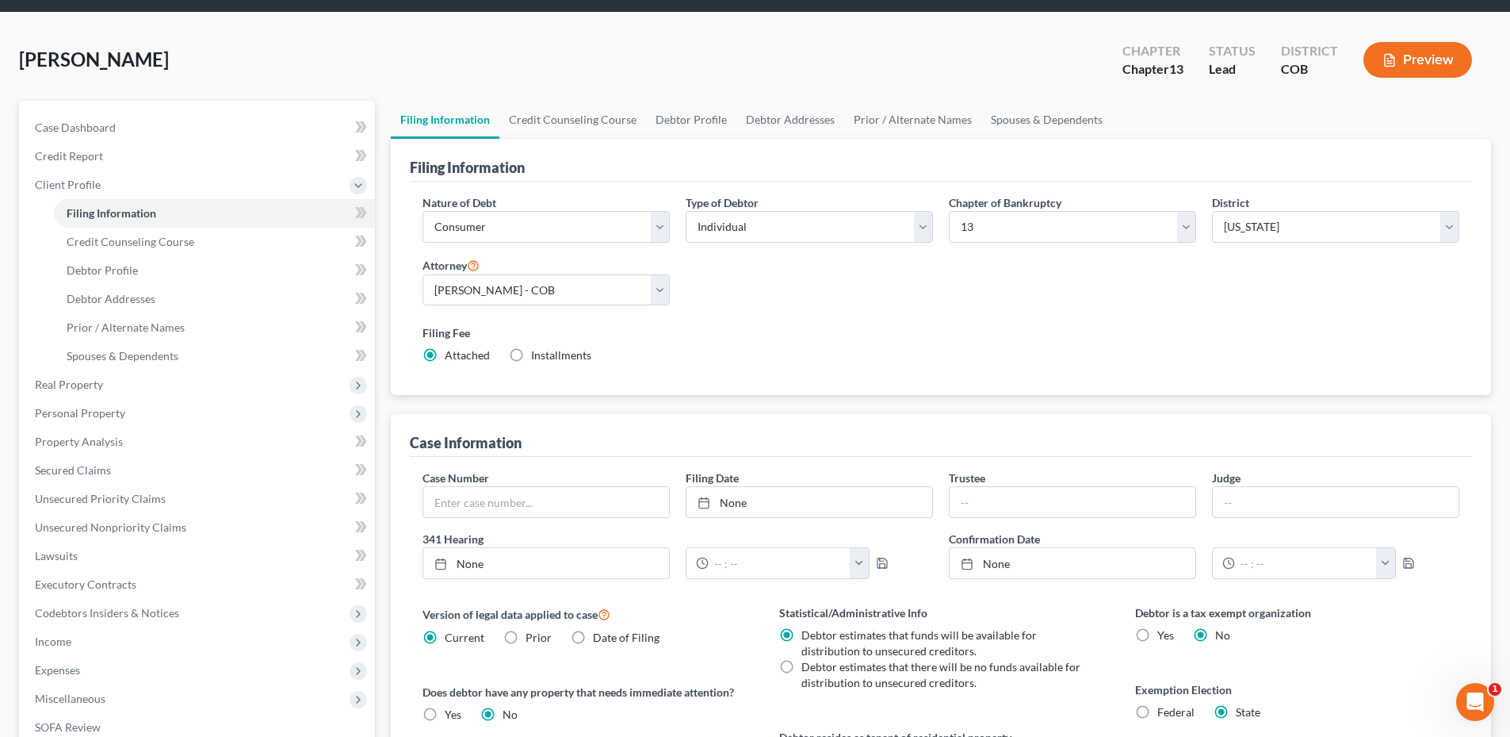
scroll to position [79, 0]
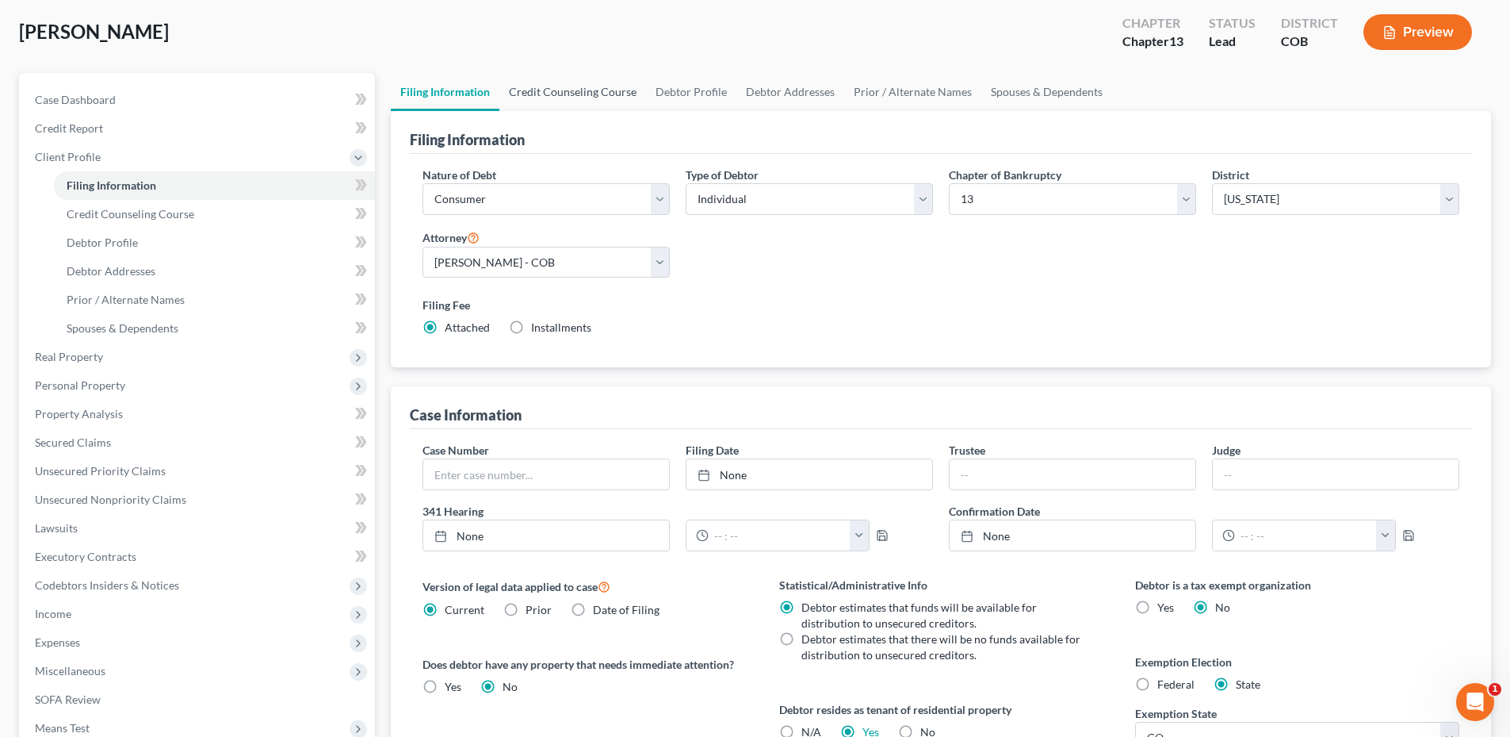
drag, startPoint x: 549, startPoint y: 90, endPoint x: 544, endPoint y: 102, distance: 13.5
click at [549, 90] on link "Credit Counseling Course" at bounding box center [572, 92] width 147 height 38
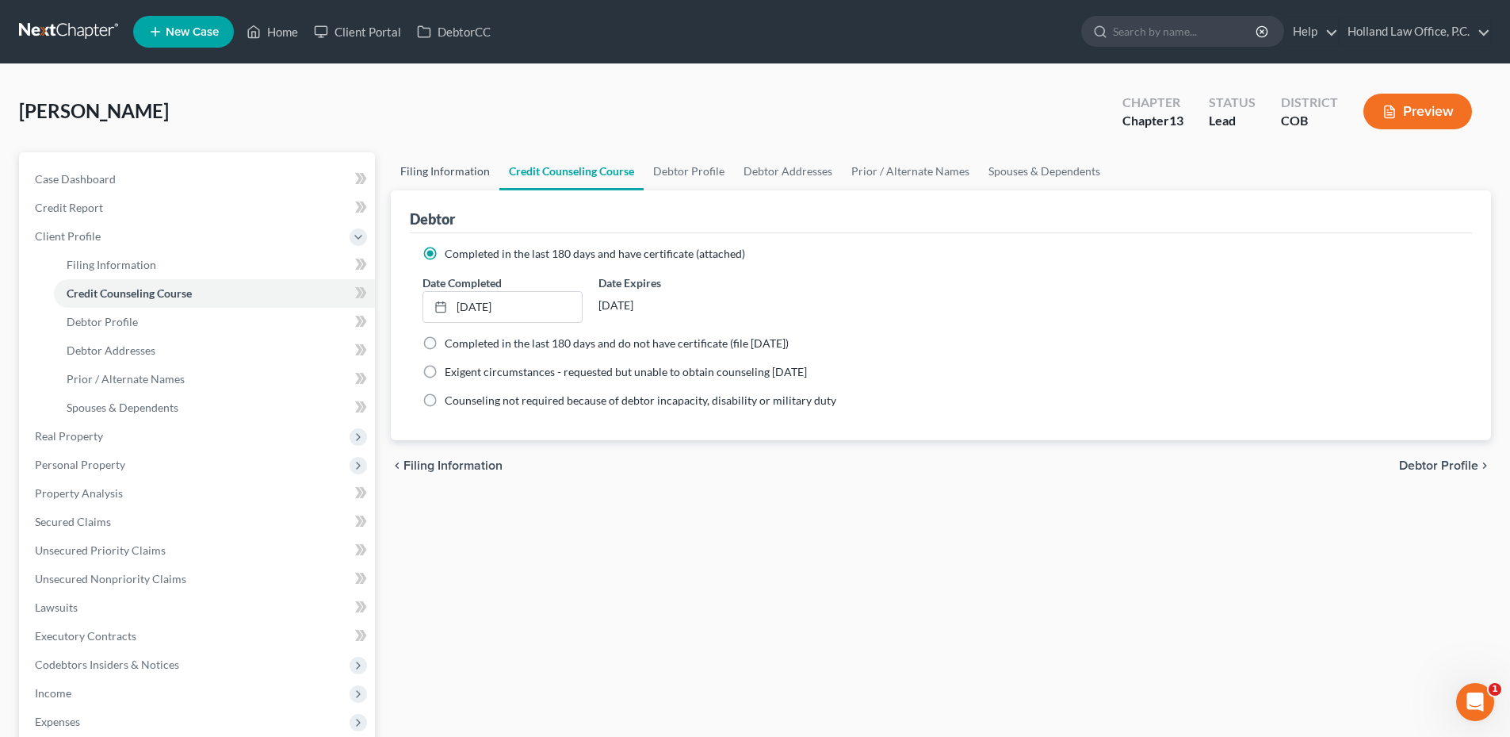
click at [447, 166] on link "Filing Information" at bounding box center [445, 171] width 109 height 38
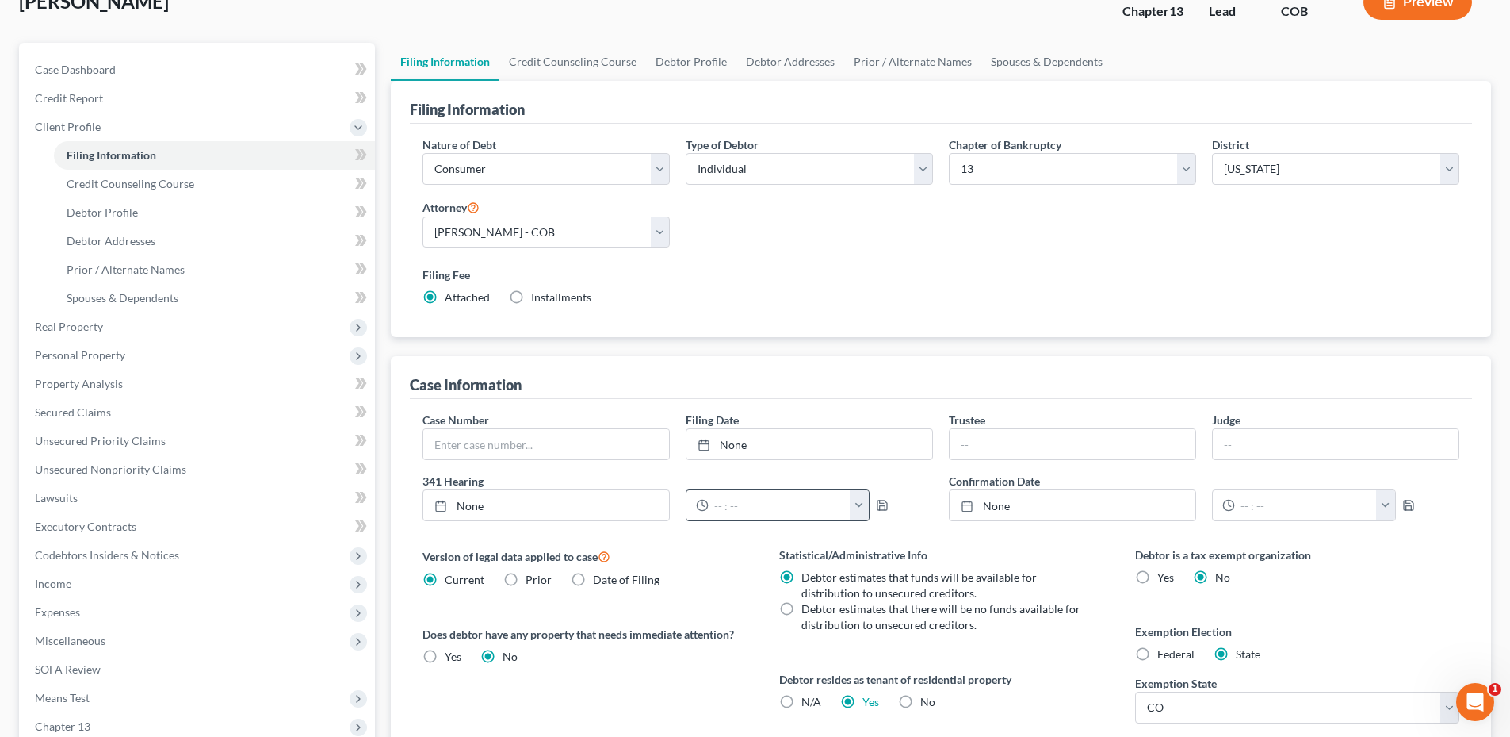
scroll to position [308, 0]
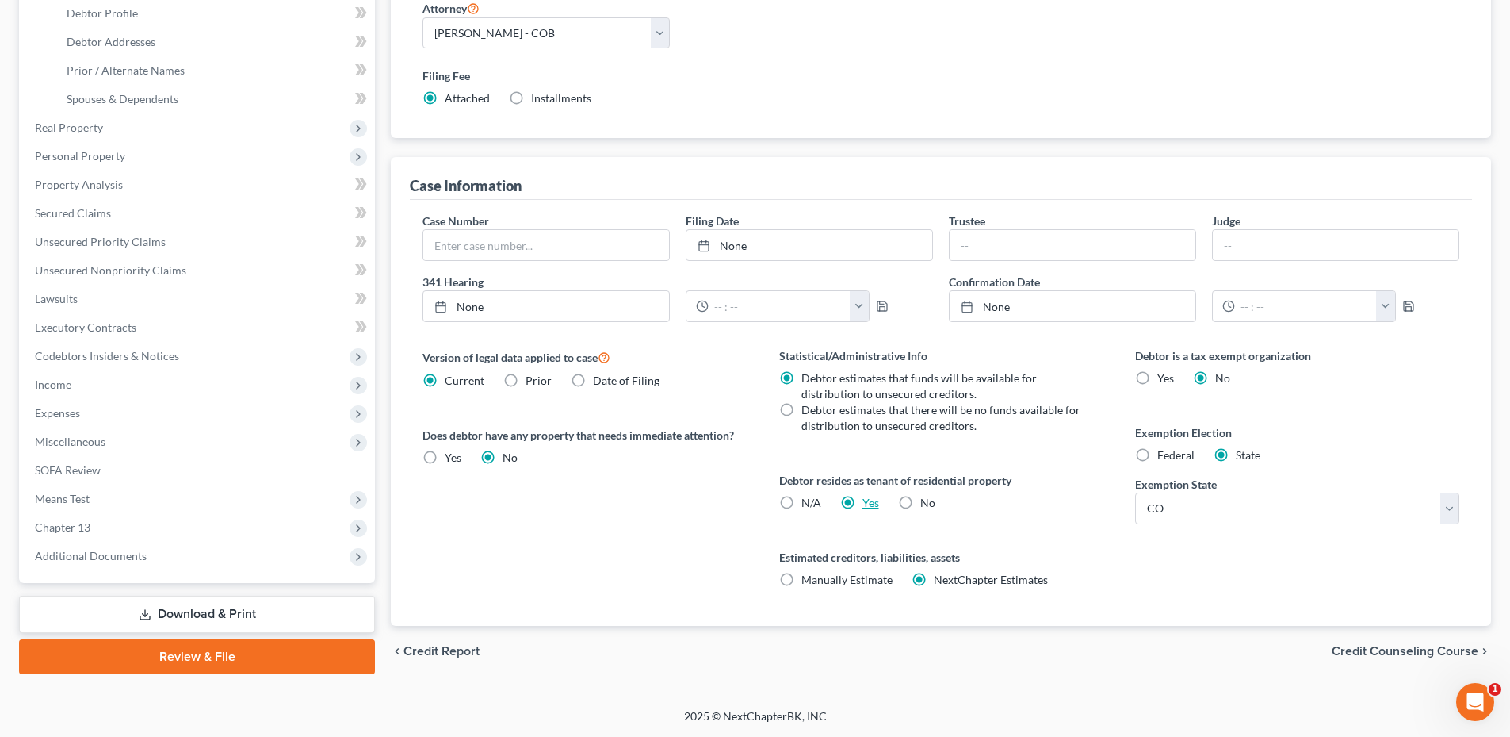
click at [876, 500] on link "Yes" at bounding box center [871, 502] width 17 height 13
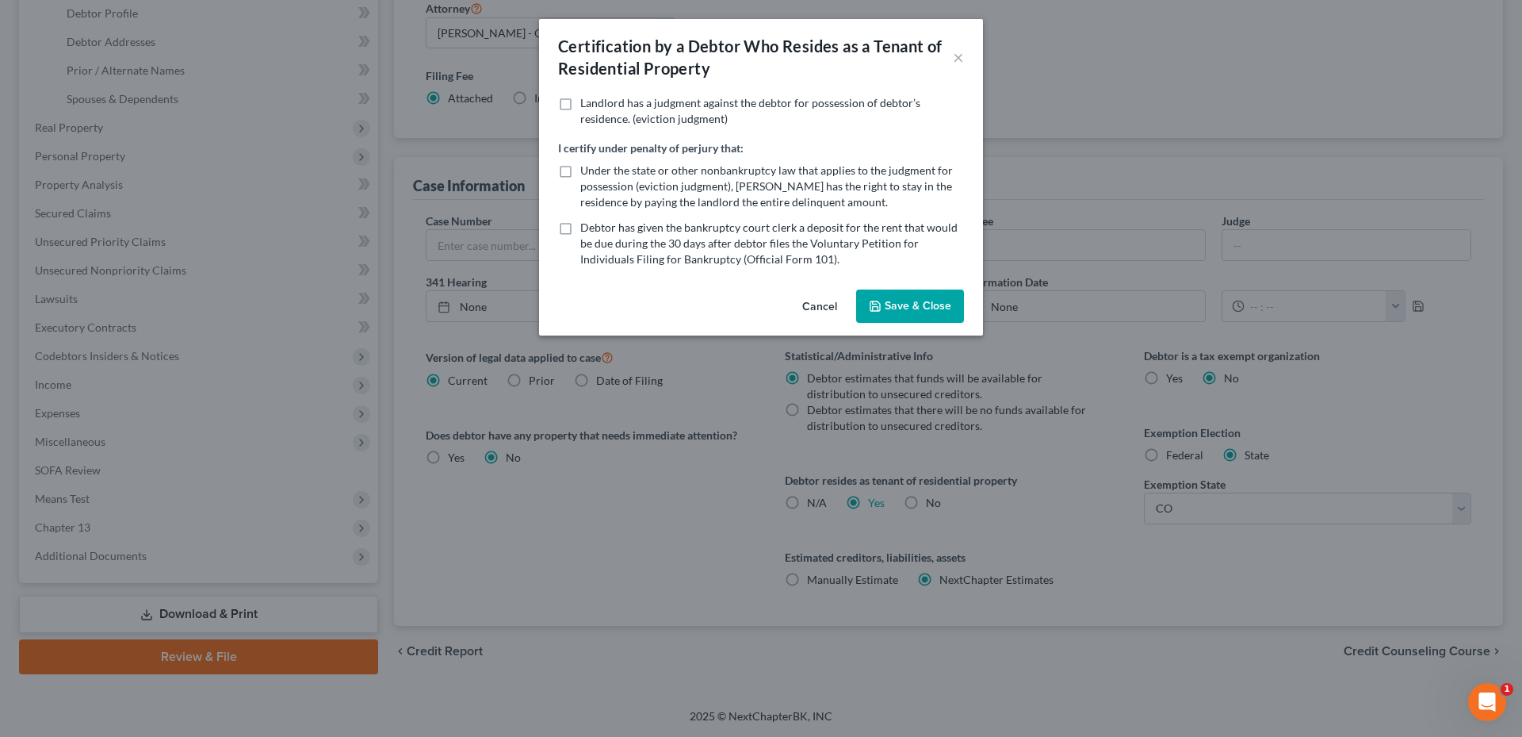
click at [921, 300] on button "Save & Close" at bounding box center [910, 305] width 108 height 33
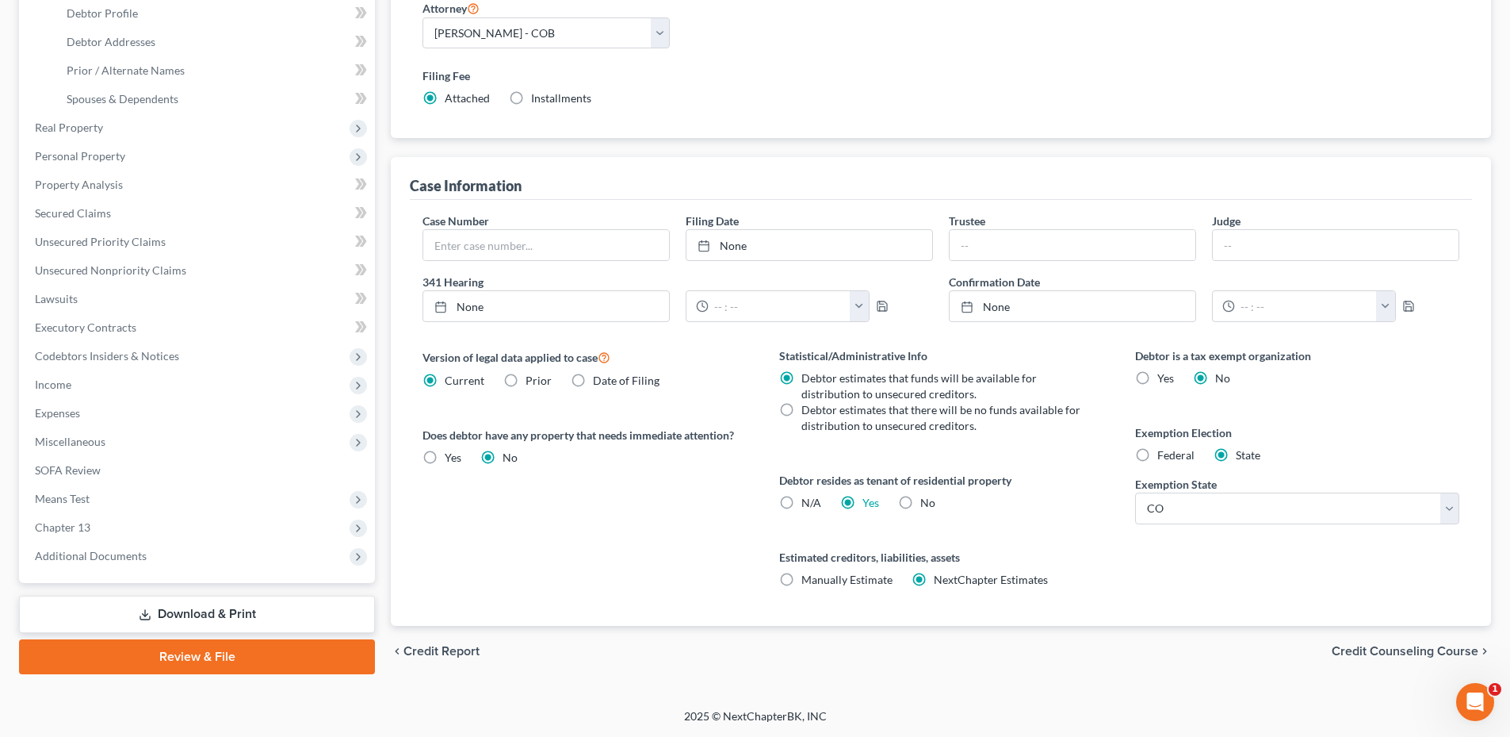
scroll to position [0, 0]
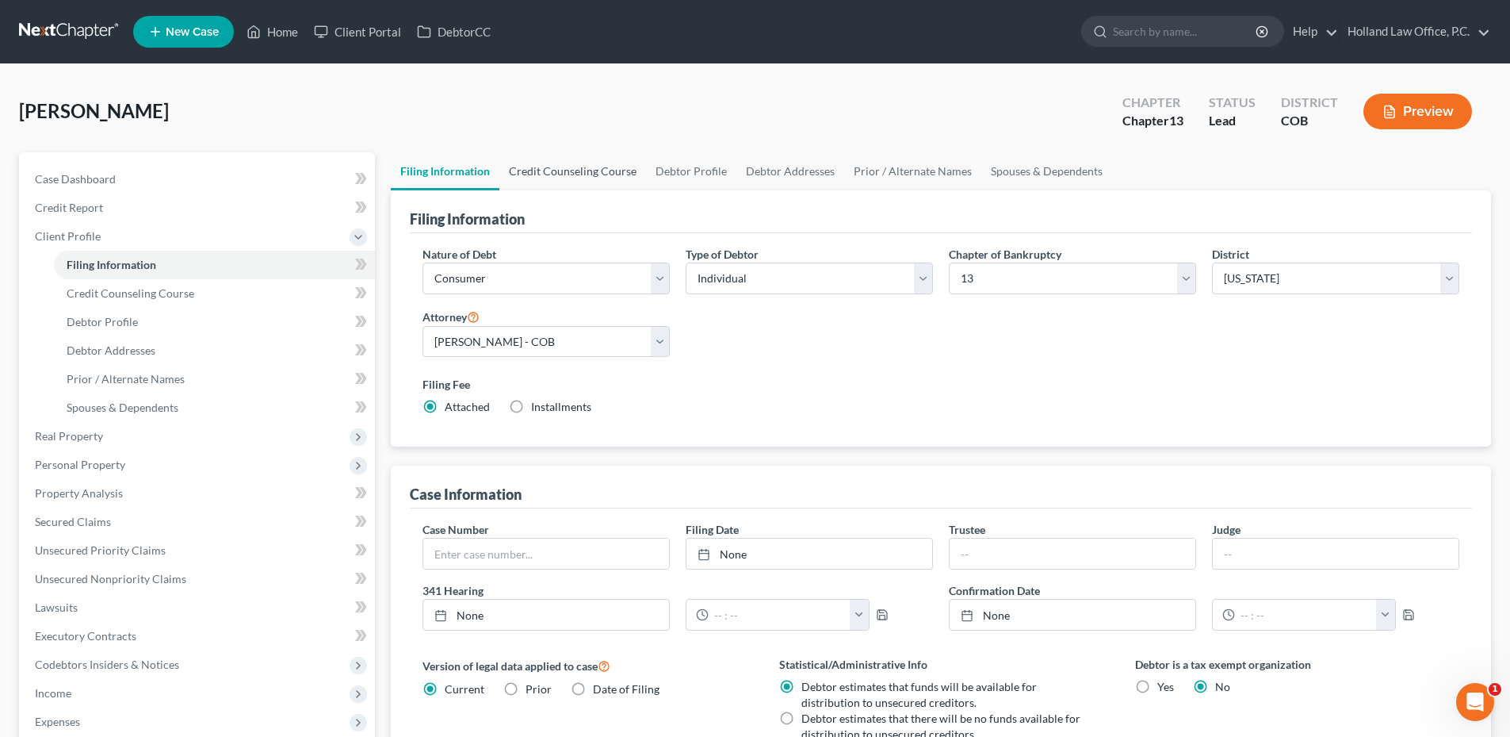
click at [599, 166] on link "Credit Counseling Course" at bounding box center [572, 171] width 147 height 38
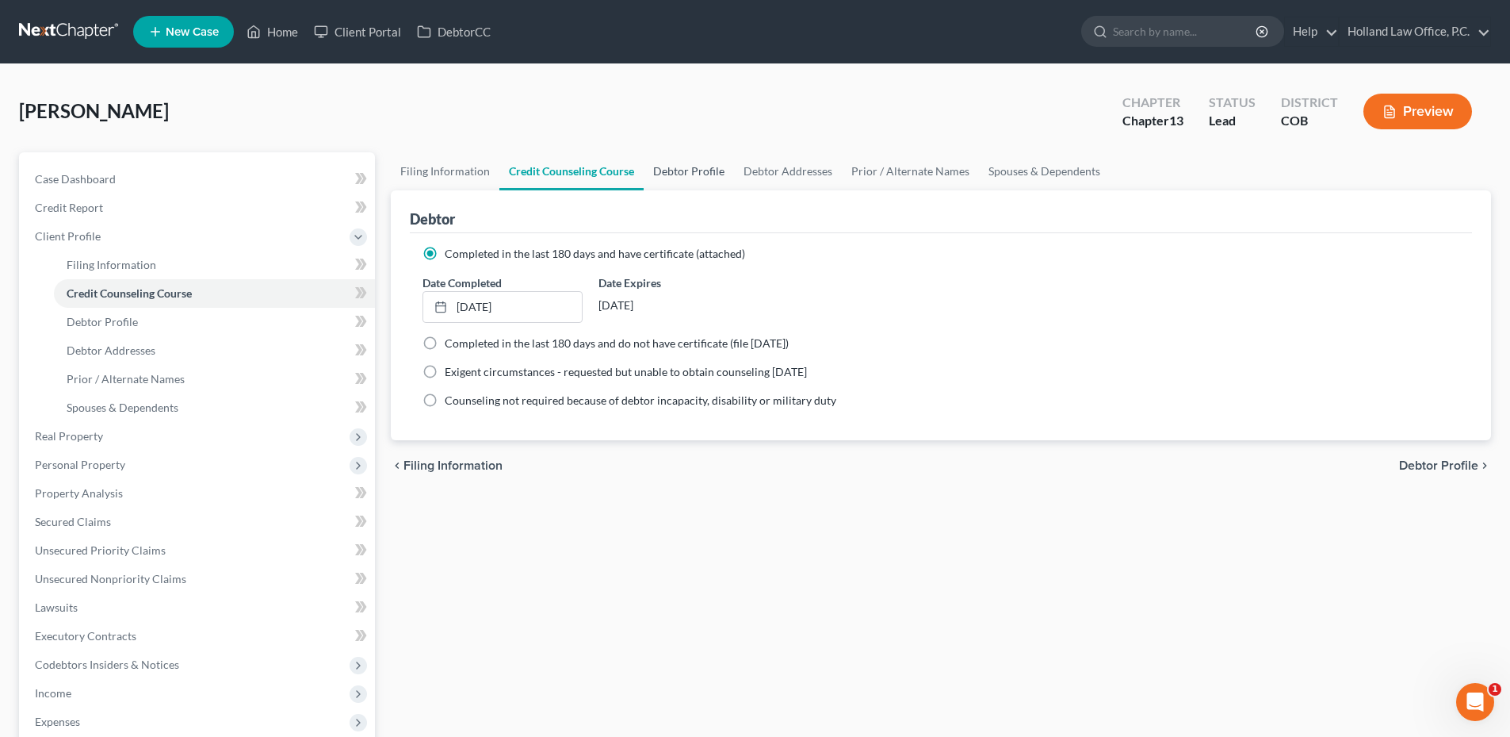
click at [676, 170] on link "Debtor Profile" at bounding box center [689, 171] width 90 height 38
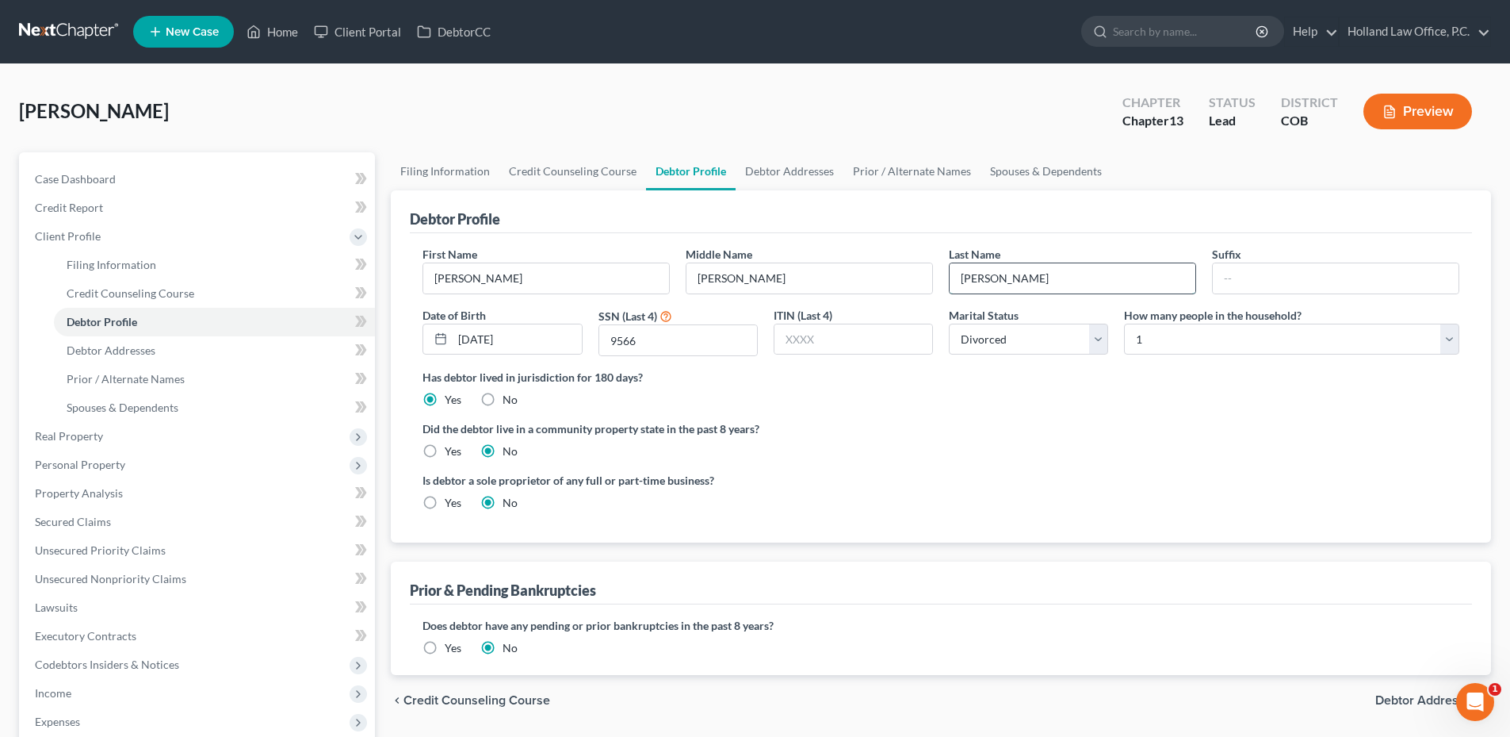
click at [1008, 285] on input "Sidwell" at bounding box center [1073, 278] width 246 height 30
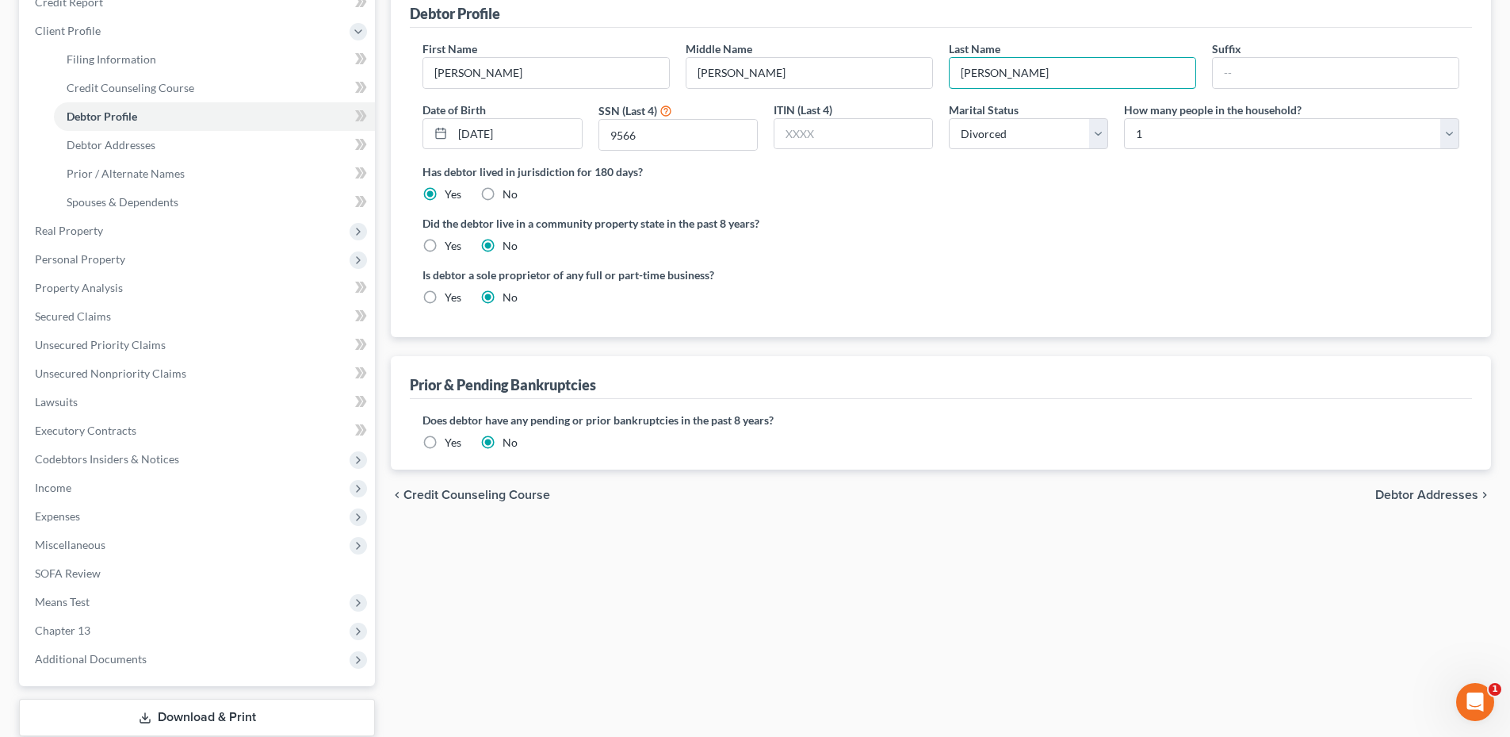
scroll to position [238, 0]
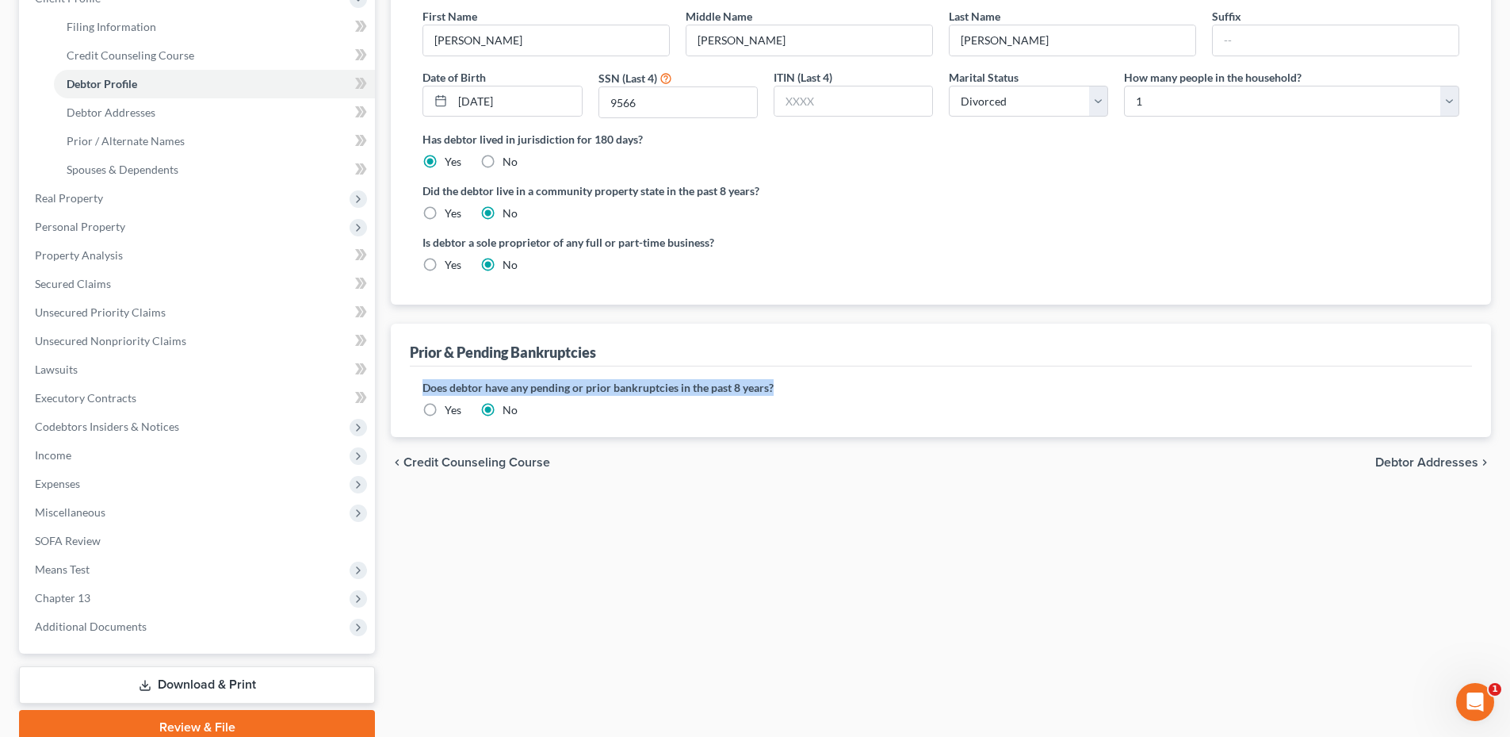
drag, startPoint x: 420, startPoint y: 384, endPoint x: 775, endPoint y: 380, distance: 355.2
click at [775, 380] on div "Does debtor have any pending or prior bankruptcies in the past 8 years? Are any…" at bounding box center [941, 401] width 1062 height 71
click at [924, 549] on div "Filing Information Credit Counseling Course Debtor Profile Debtor Addresses Pri…" at bounding box center [941, 329] width 1116 height 830
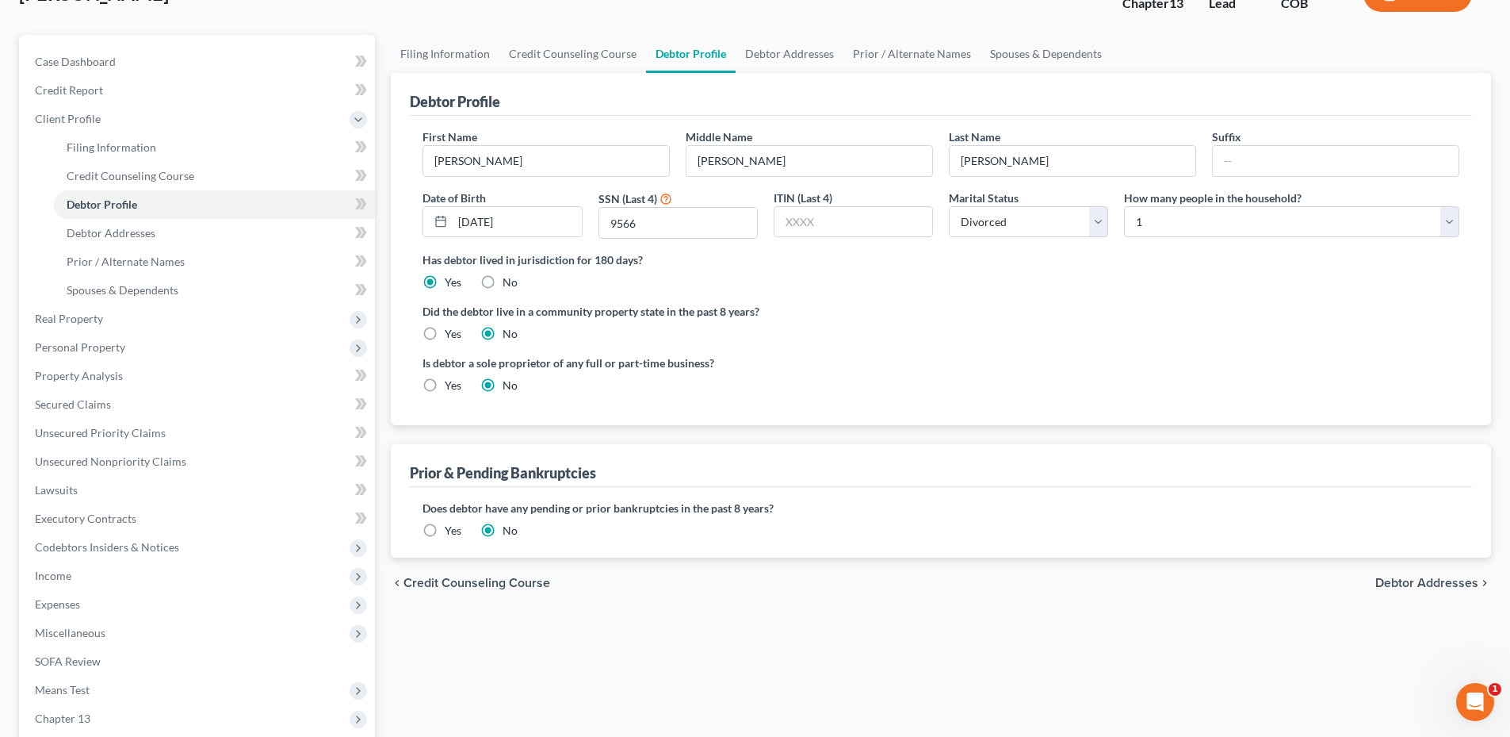
scroll to position [0, 0]
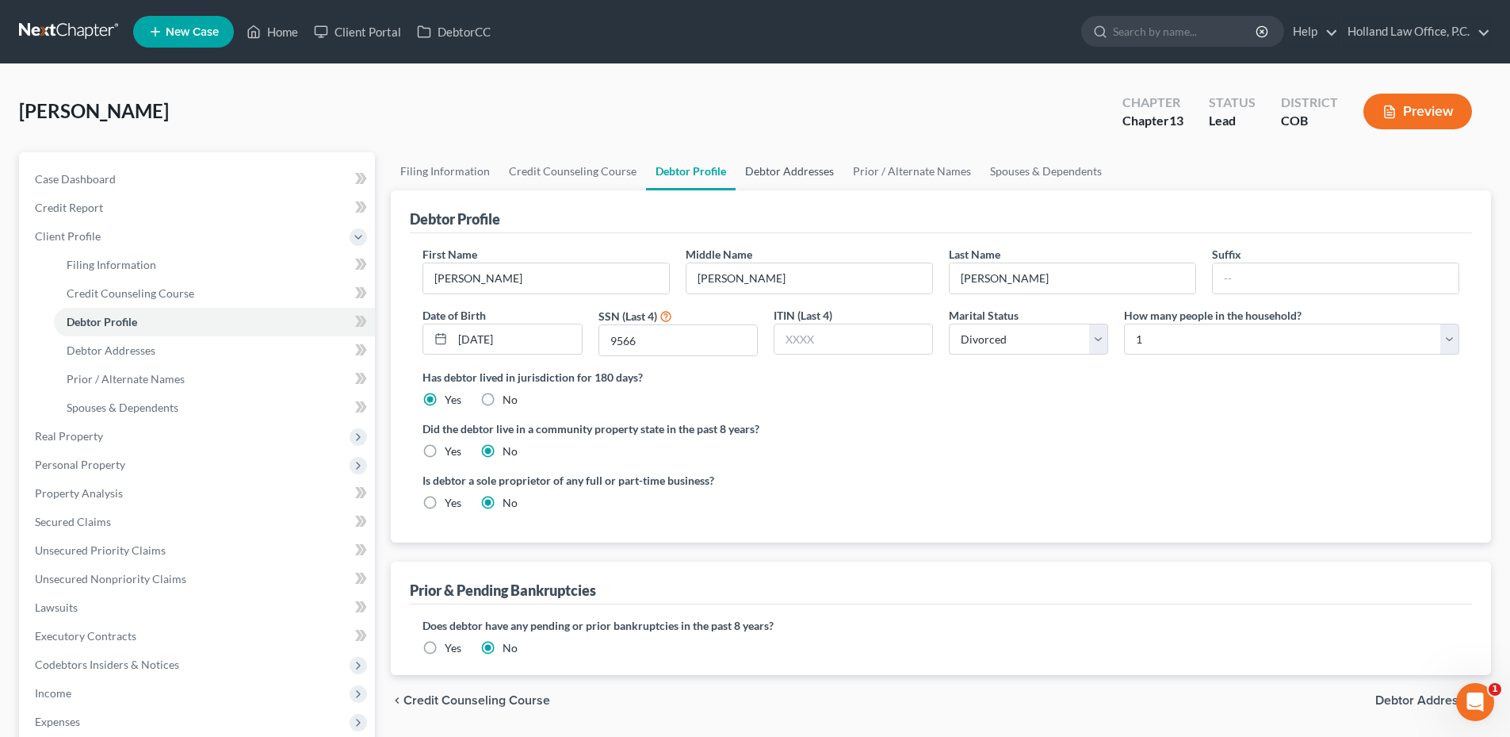
click at [790, 174] on link "Debtor Addresses" at bounding box center [790, 171] width 108 height 38
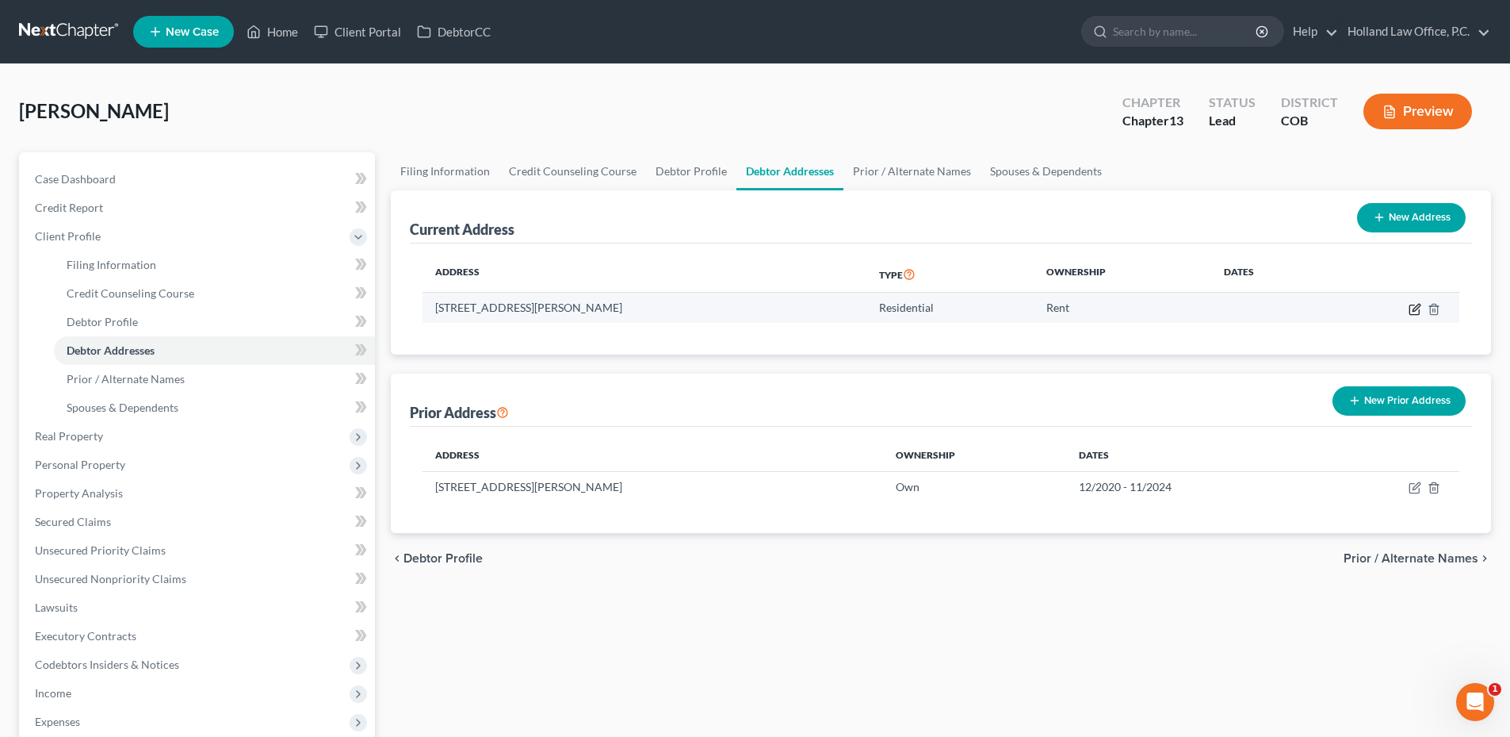
click at [1418, 304] on icon "button" at bounding box center [1416, 307] width 7 height 7
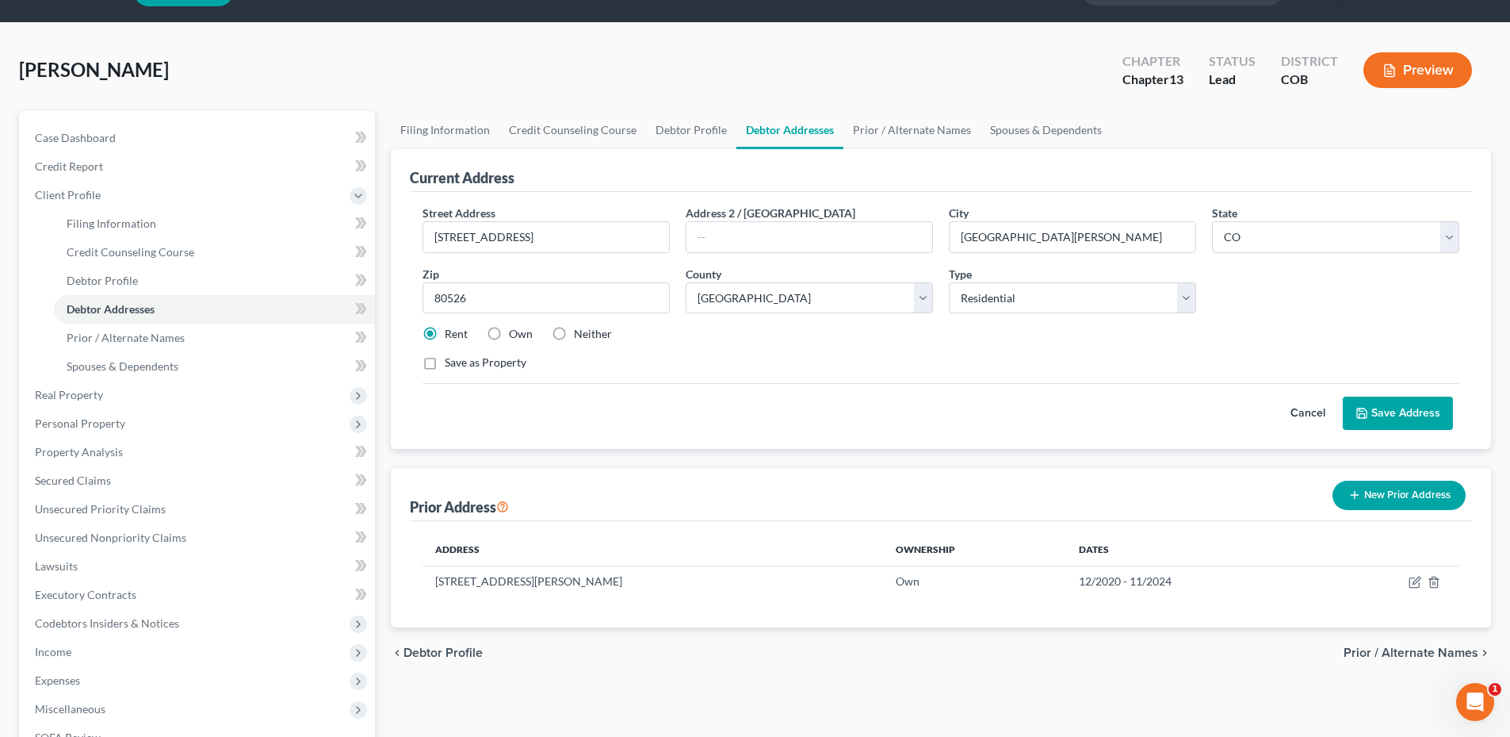
scroll to position [79, 0]
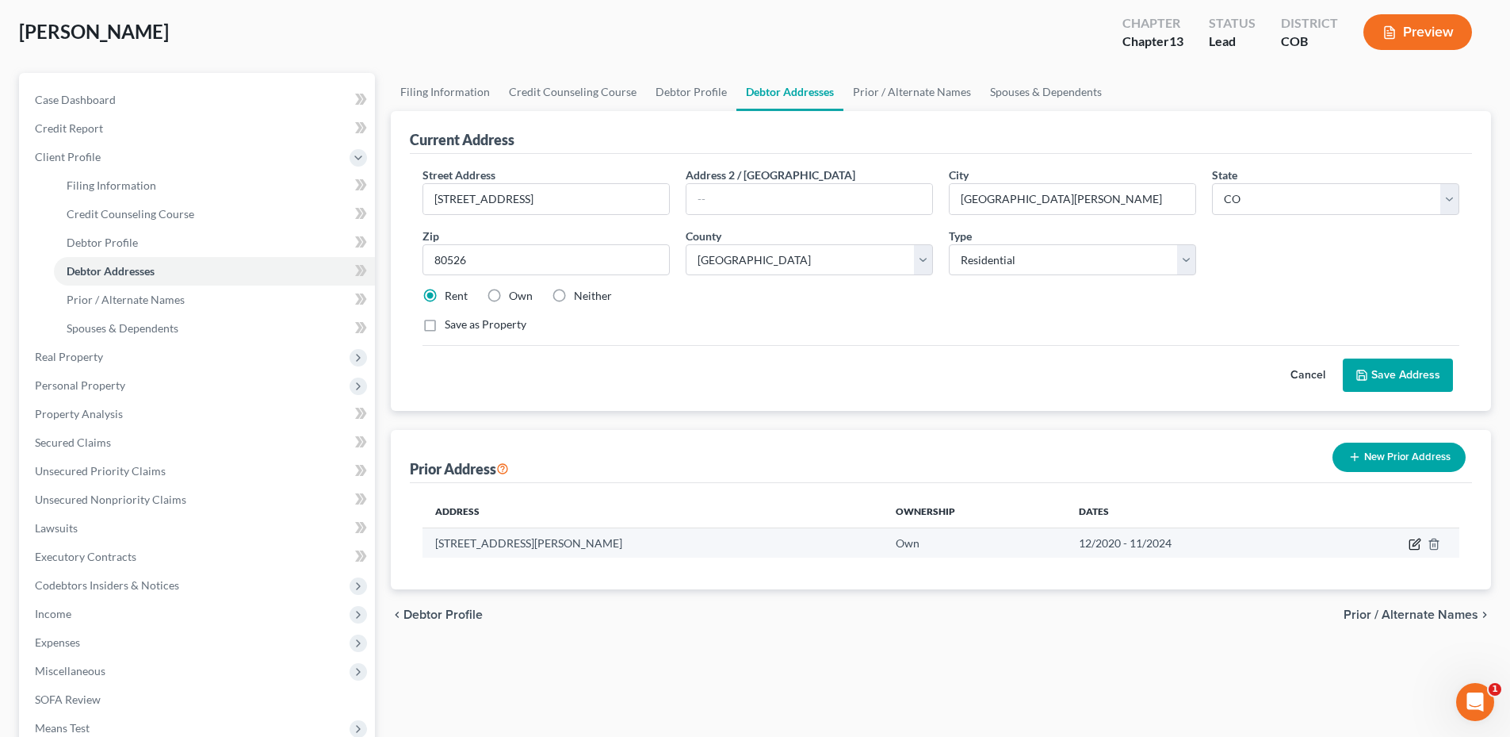
click at [1413, 547] on icon "button" at bounding box center [1415, 544] width 13 height 13
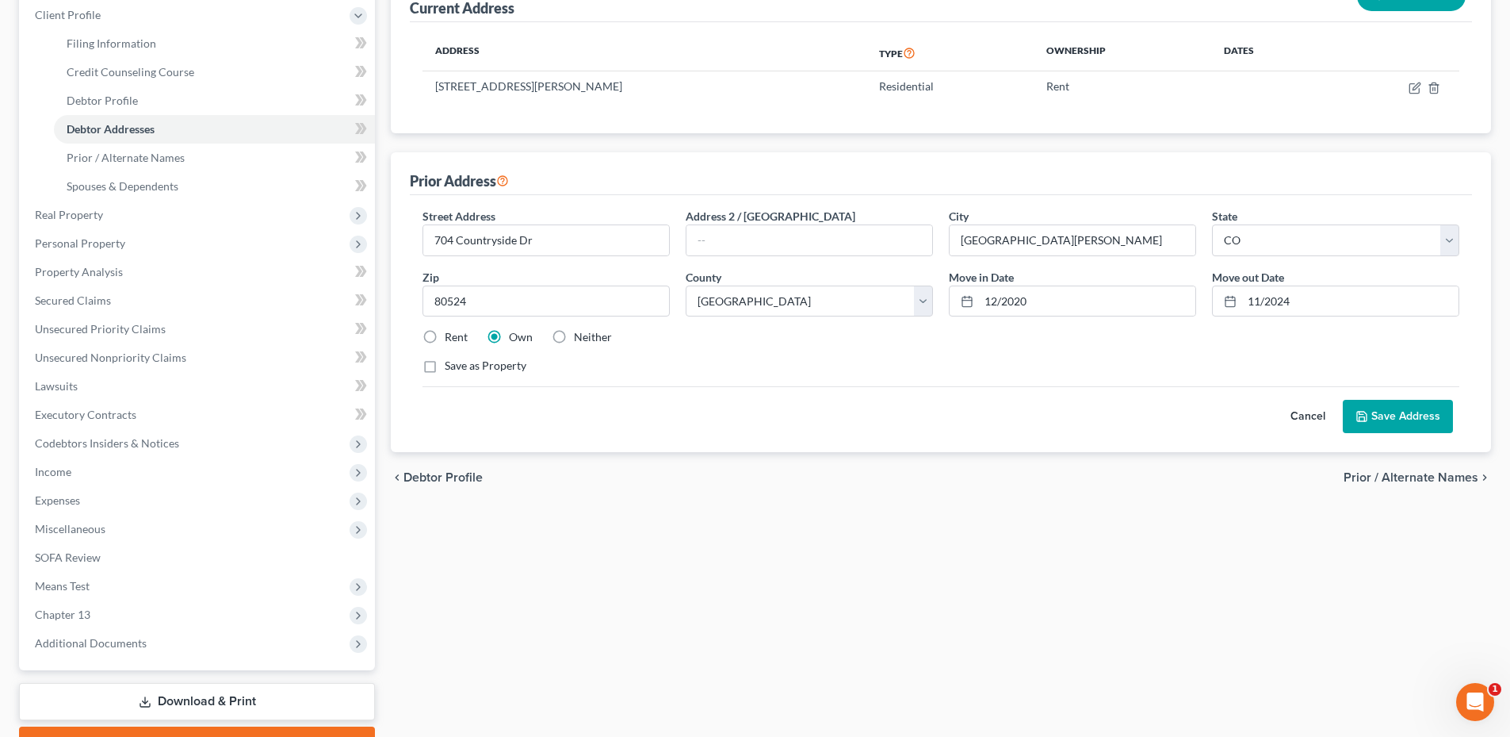
scroll to position [238, 0]
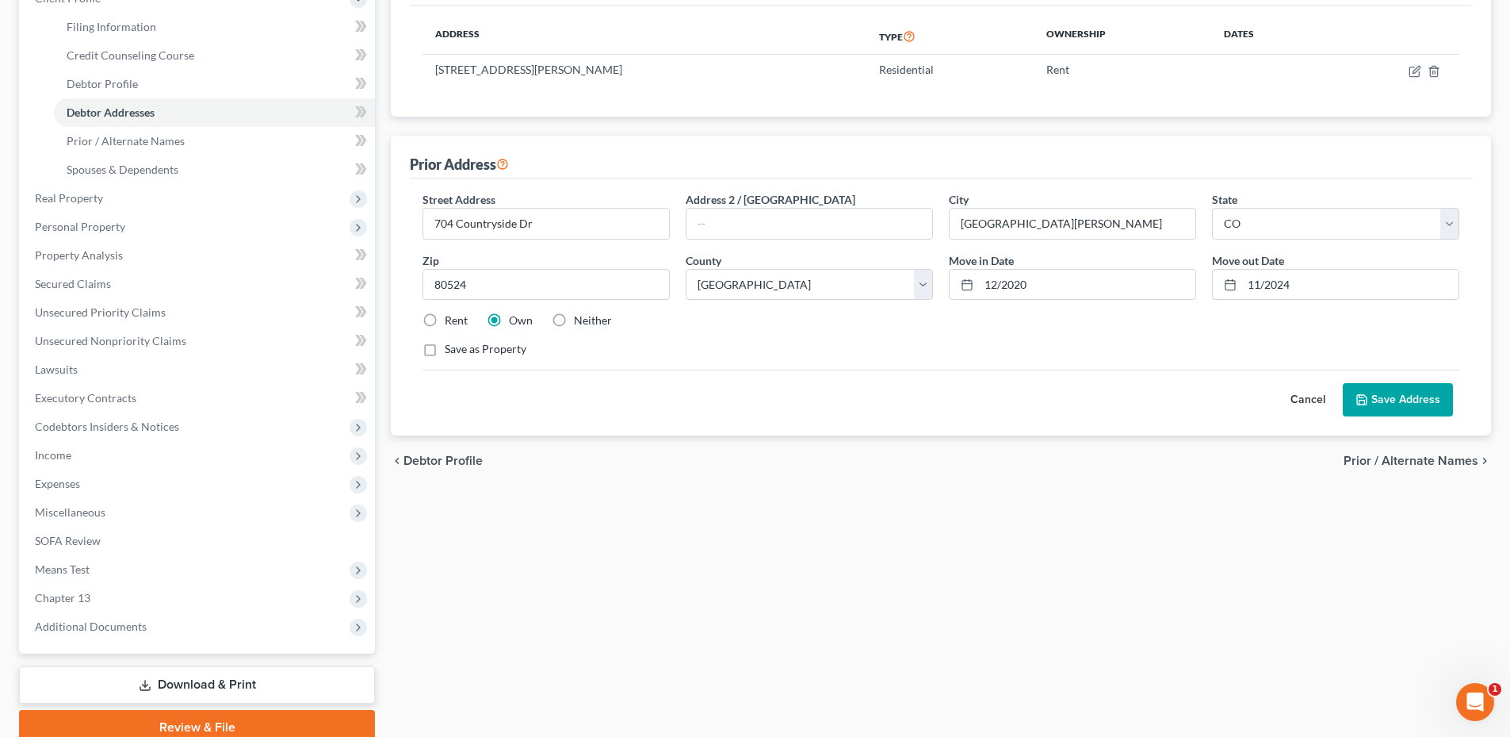
click at [1395, 399] on button "Save Address" at bounding box center [1398, 399] width 110 height 33
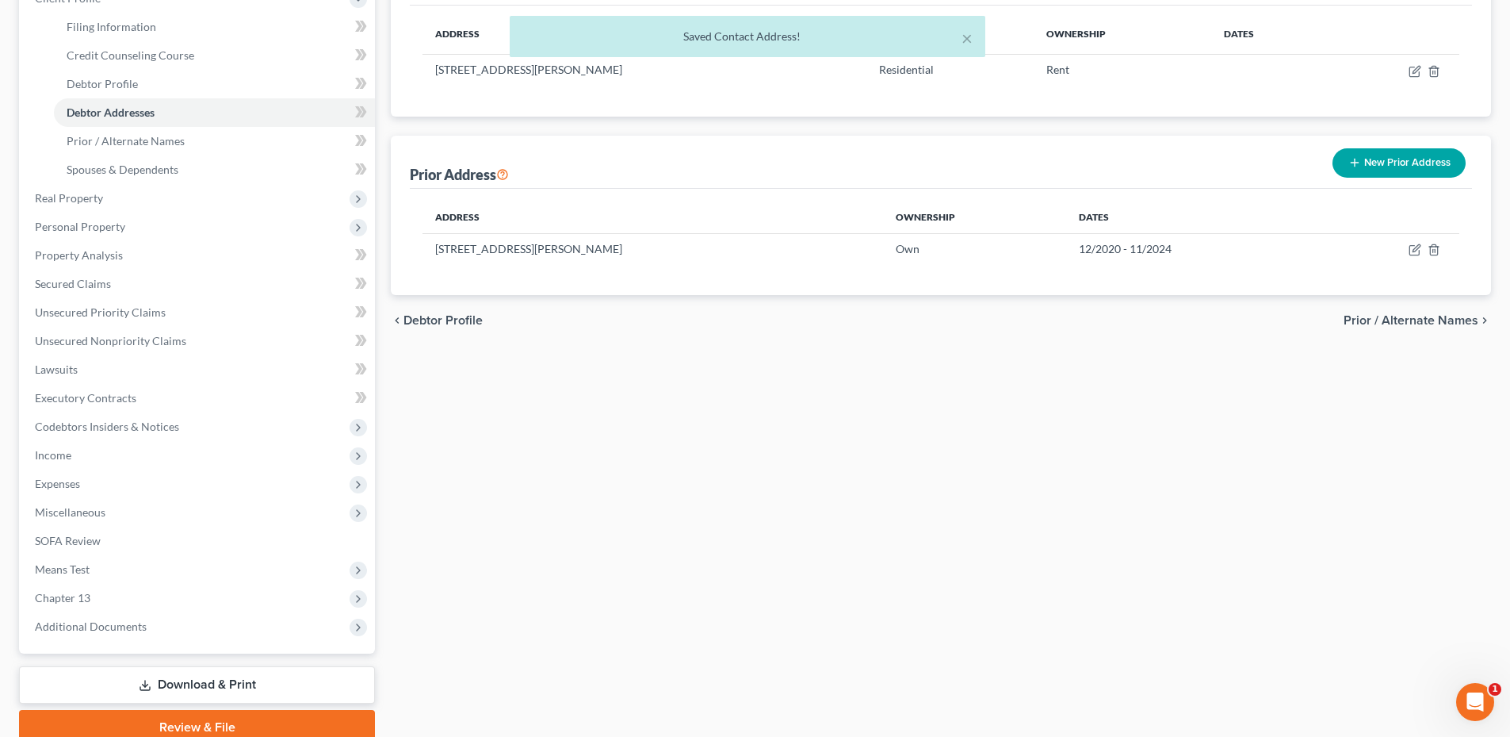
scroll to position [0, 0]
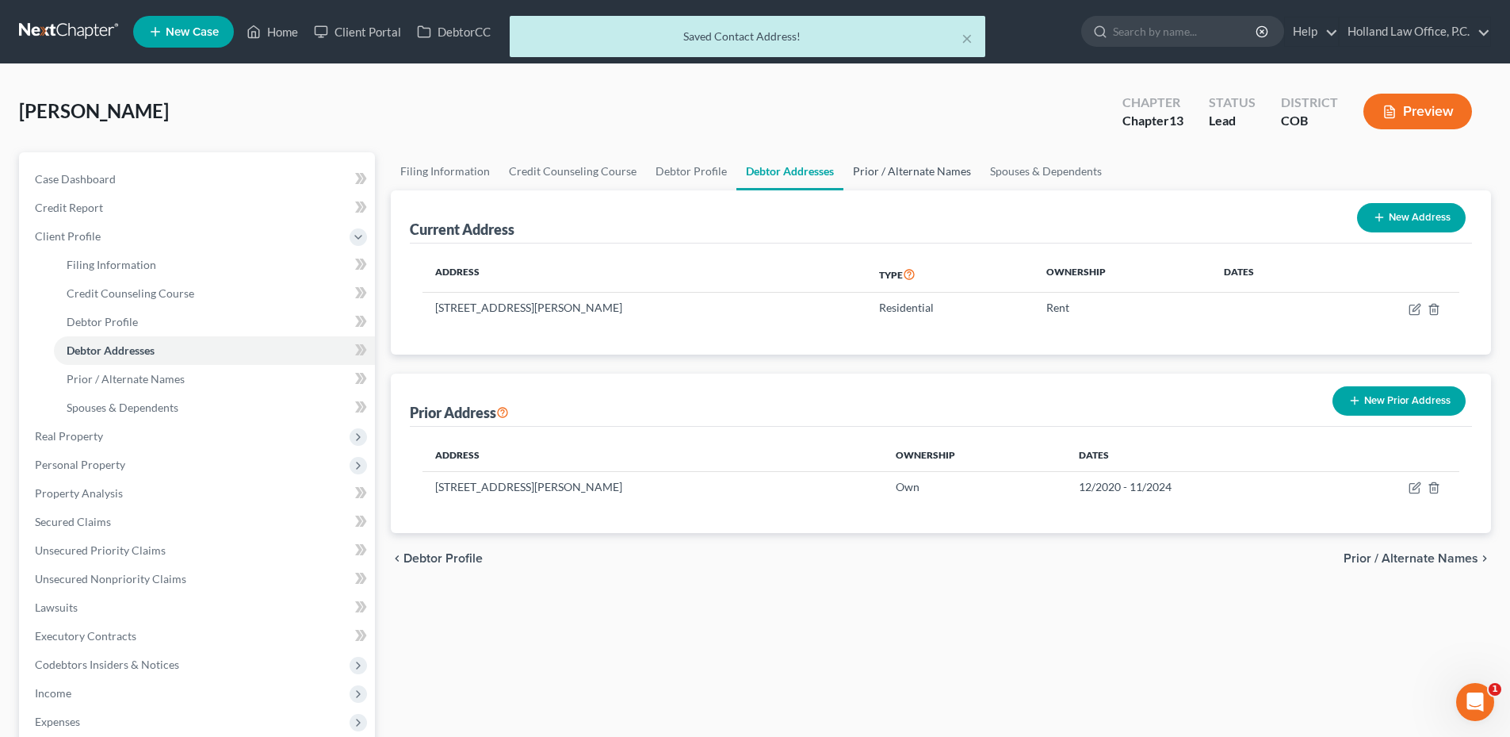
click at [931, 178] on link "Prior / Alternate Names" at bounding box center [912, 171] width 137 height 38
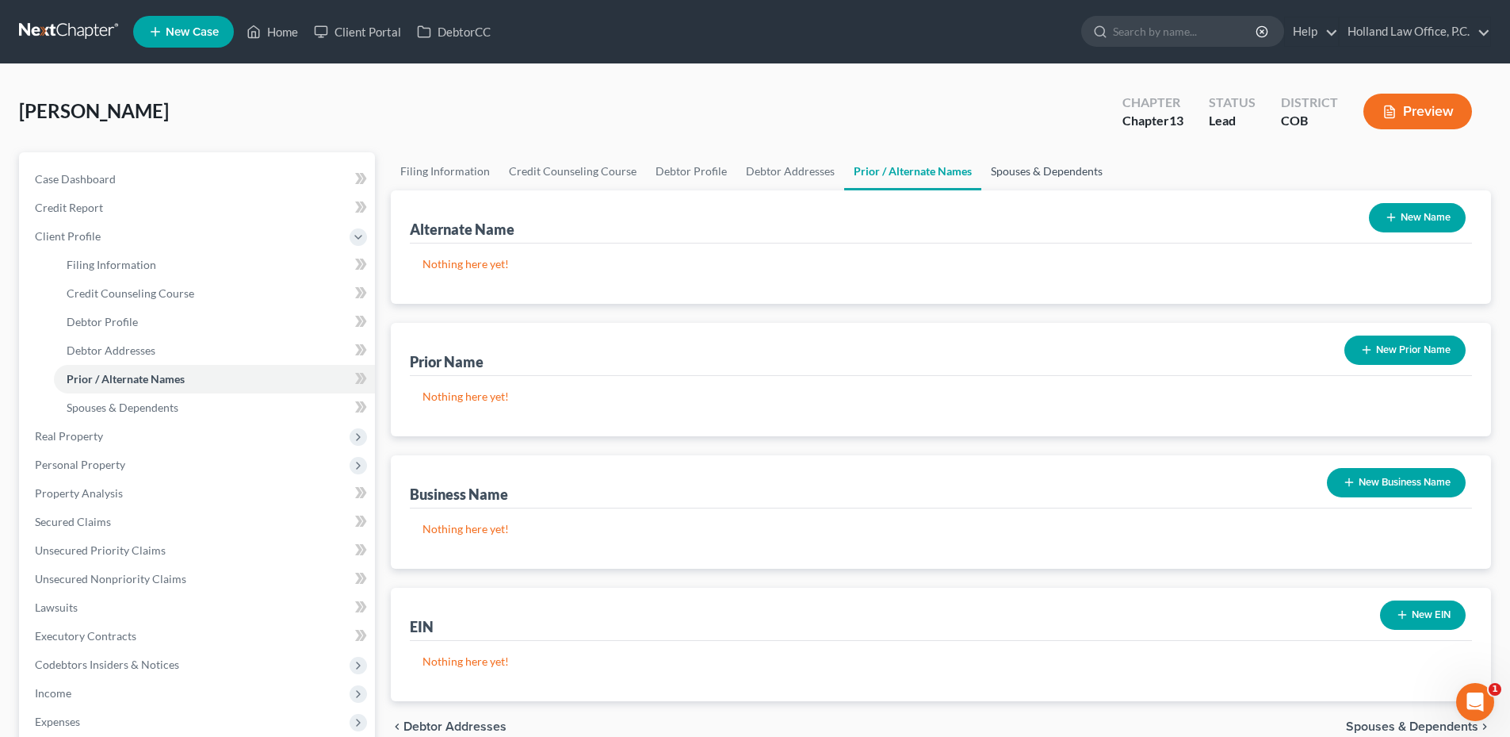
click at [1014, 163] on link "Spouses & Dependents" at bounding box center [1047, 171] width 131 height 38
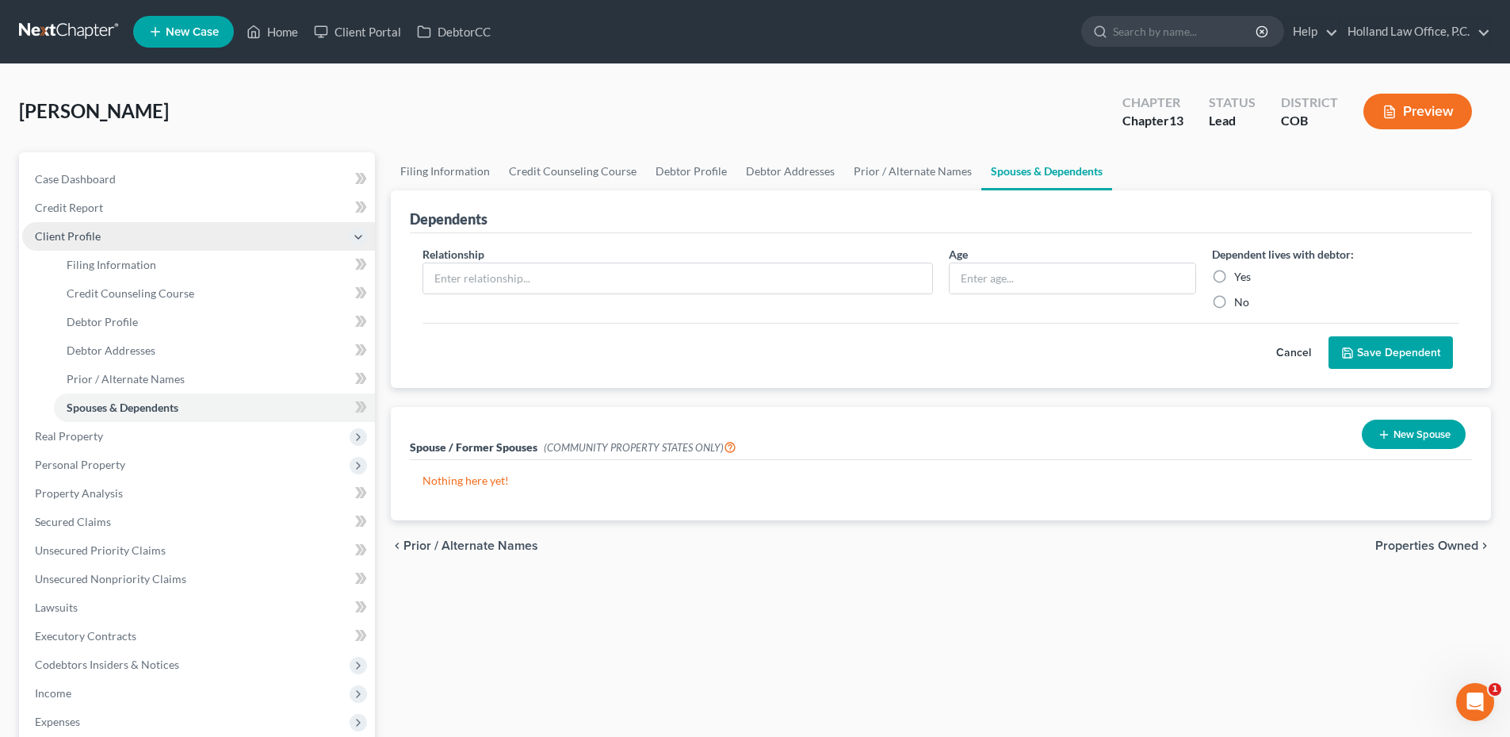
click at [84, 226] on span "Client Profile" at bounding box center [198, 236] width 353 height 29
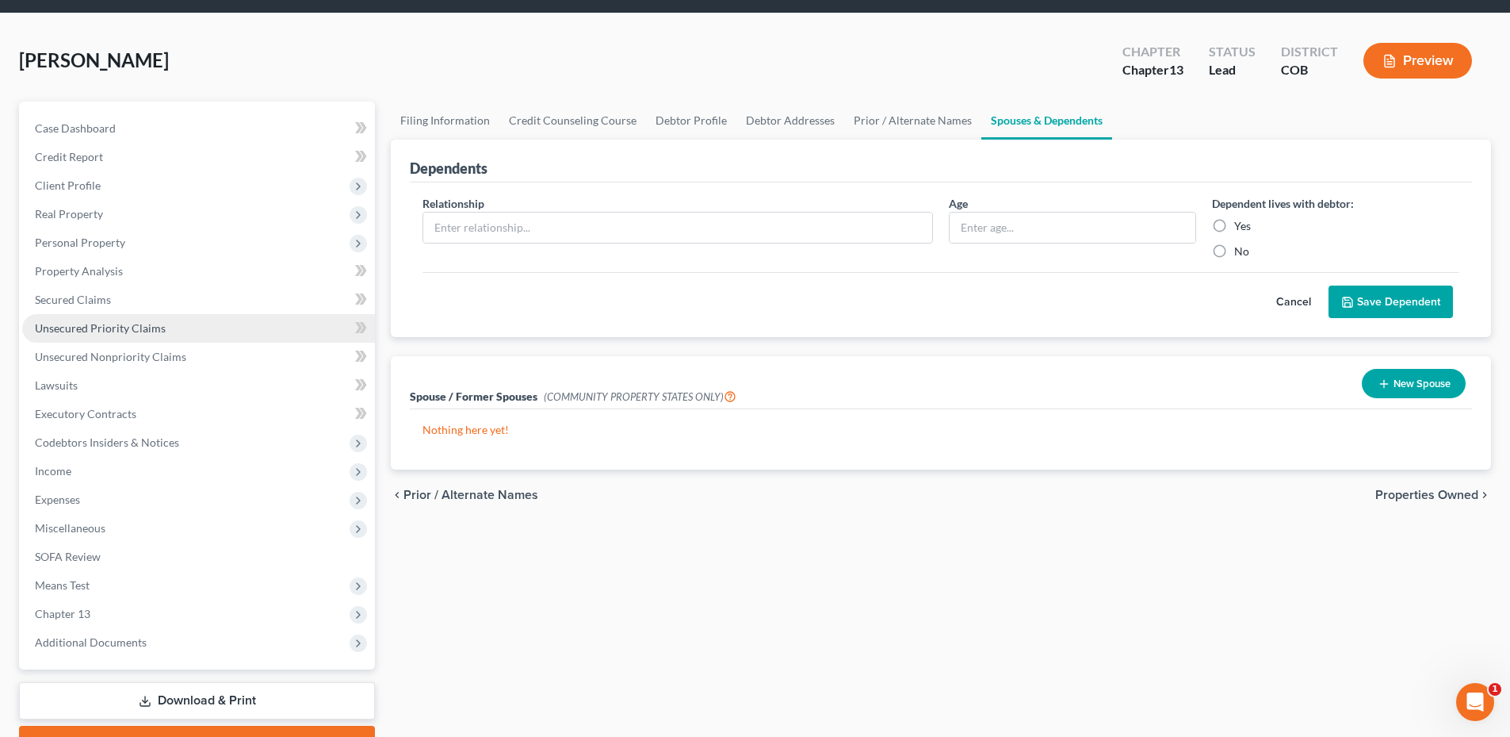
scroll to position [135, 0]
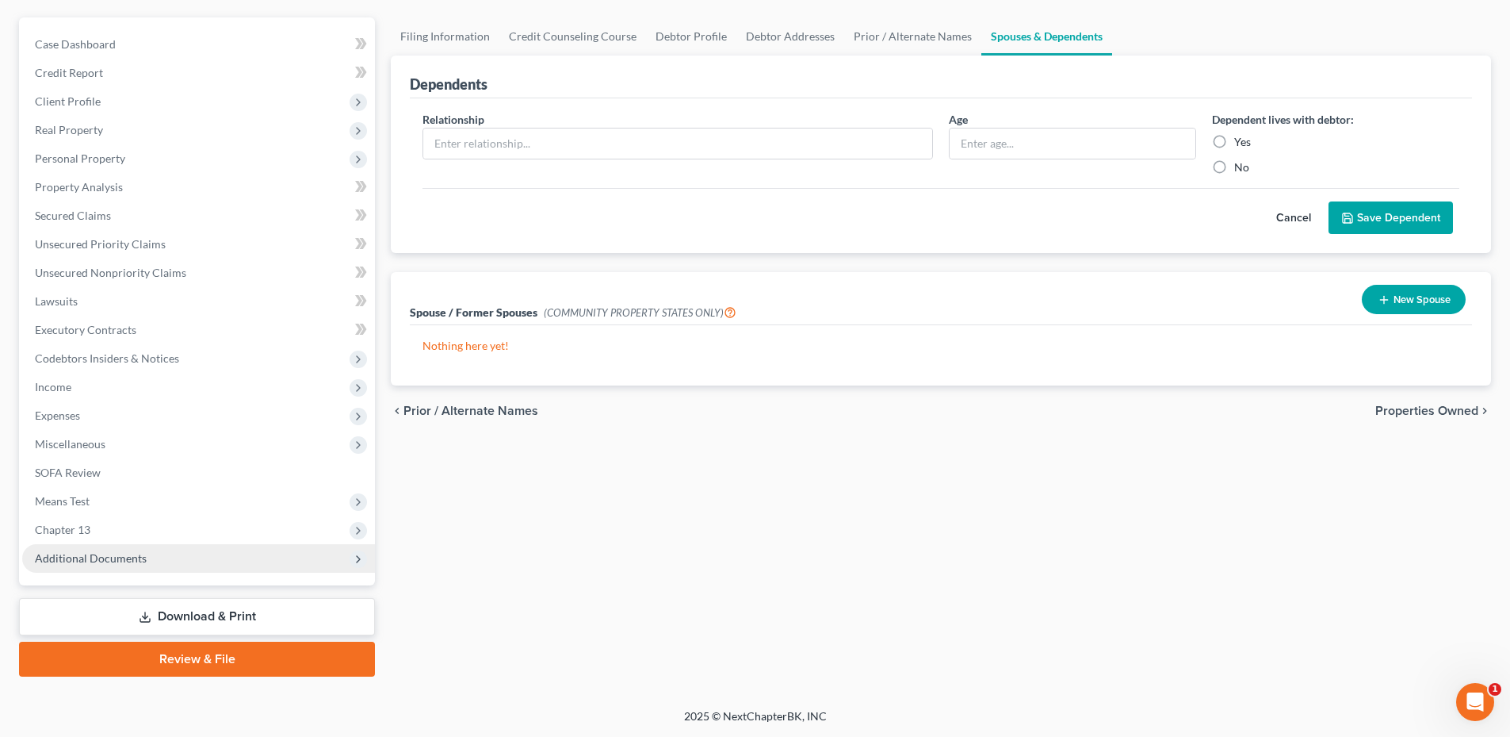
click at [107, 561] on span "Additional Documents" at bounding box center [91, 557] width 112 height 13
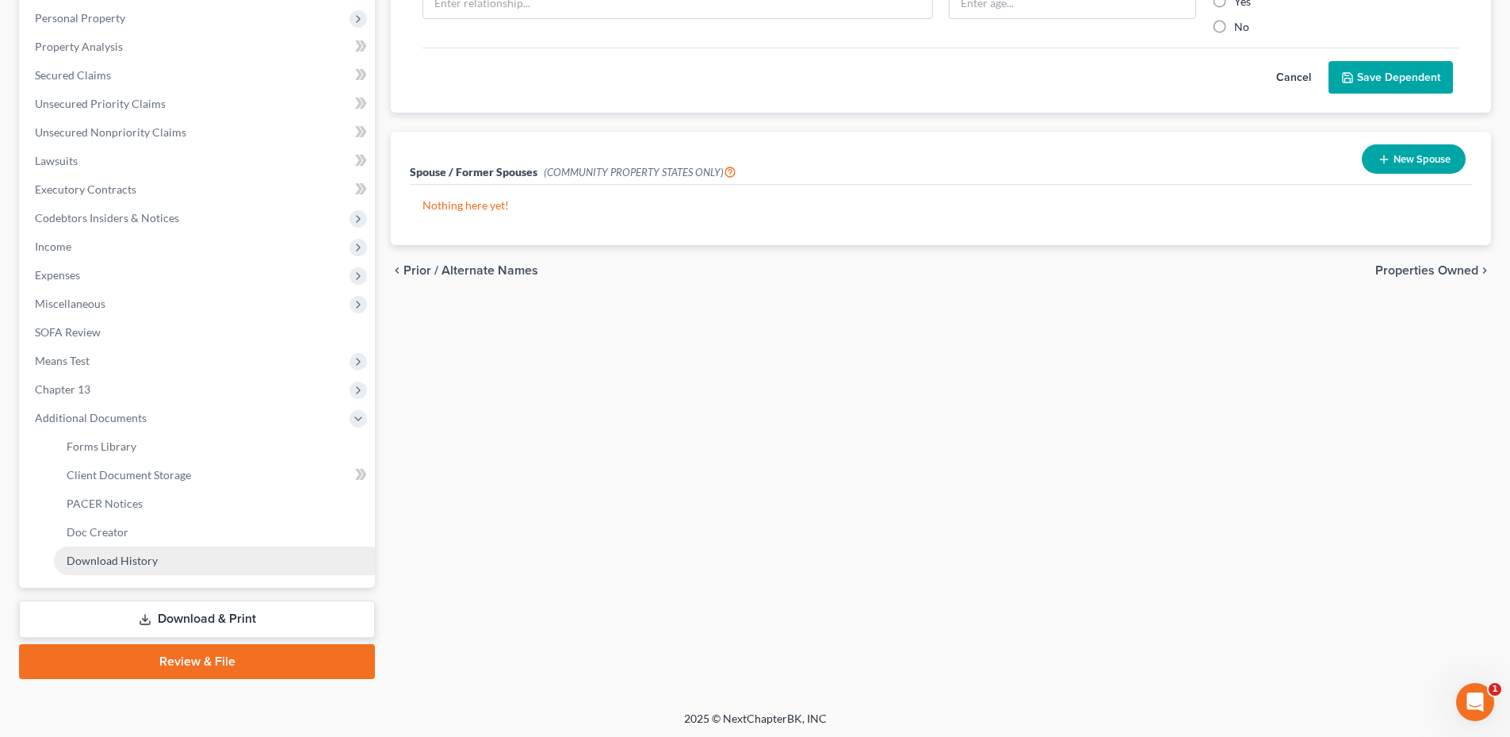
scroll to position [277, 0]
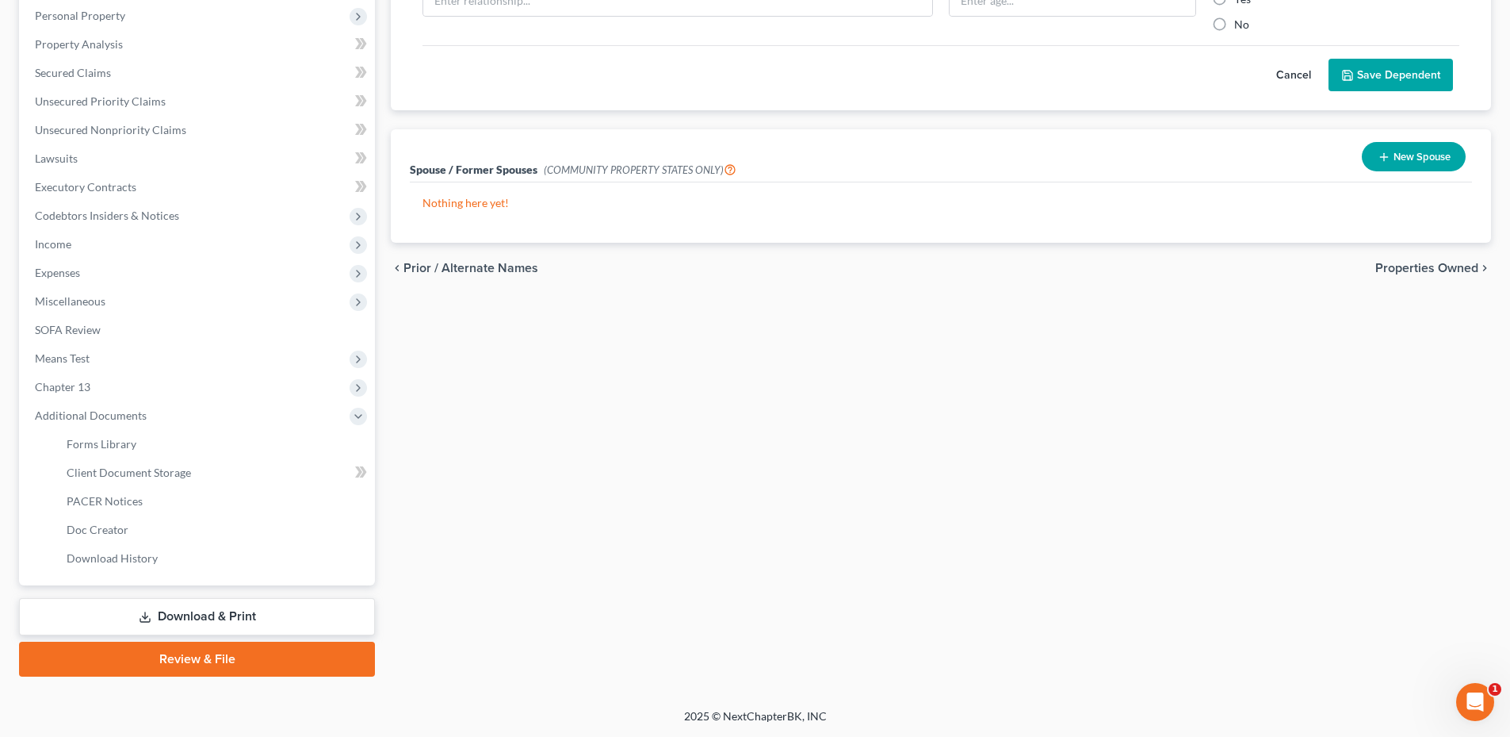
click at [187, 618] on link "Download & Print" at bounding box center [197, 616] width 356 height 37
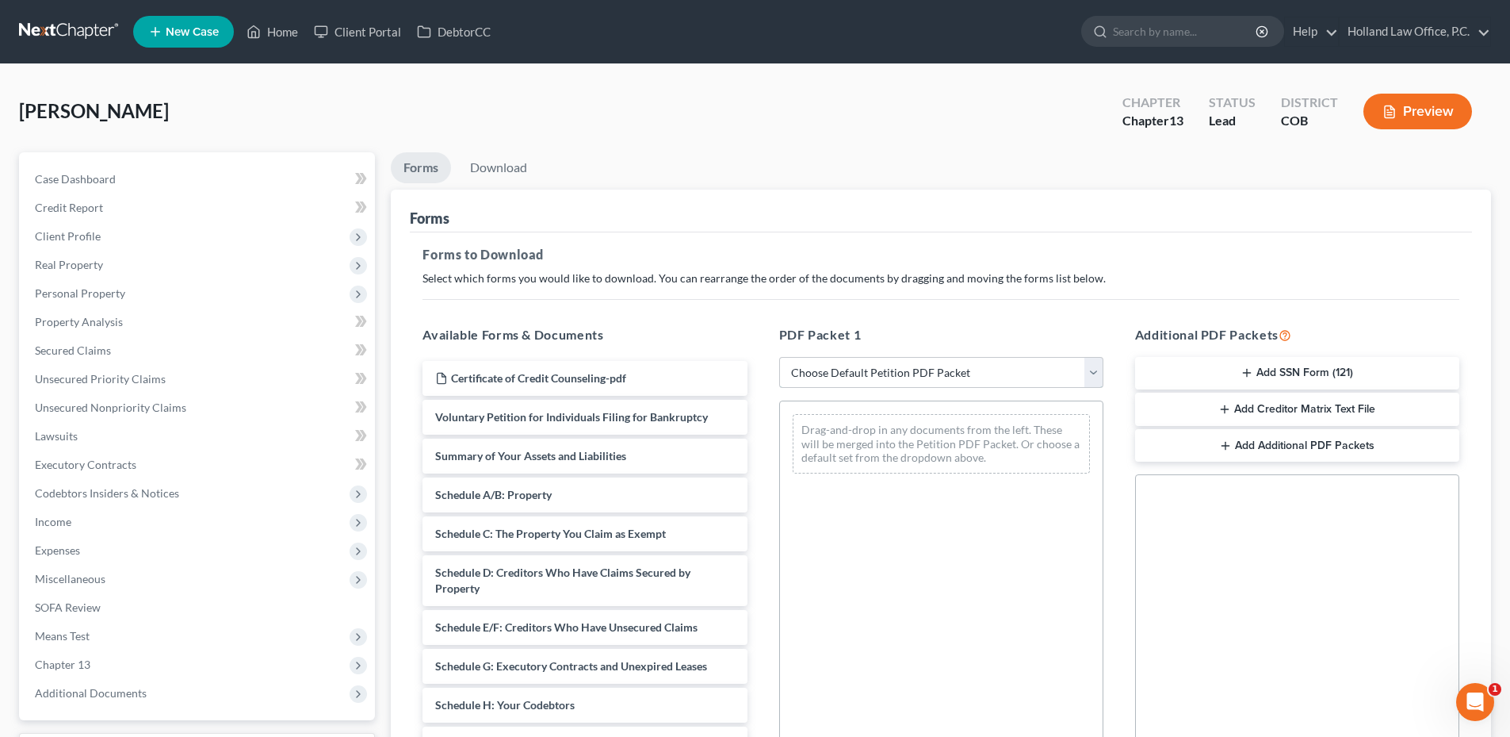
drag, startPoint x: 966, startPoint y: 359, endPoint x: 954, endPoint y: 363, distance: 13.3
click at [966, 359] on select "Choose Default Petition PDF Packet Complete Bankruptcy Petition (all forms and …" at bounding box center [941, 373] width 324 height 32
click at [779, 357] on select "Choose Default Petition PDF Packet Complete Bankruptcy Petition (all forms and …" at bounding box center [941, 373] width 324 height 32
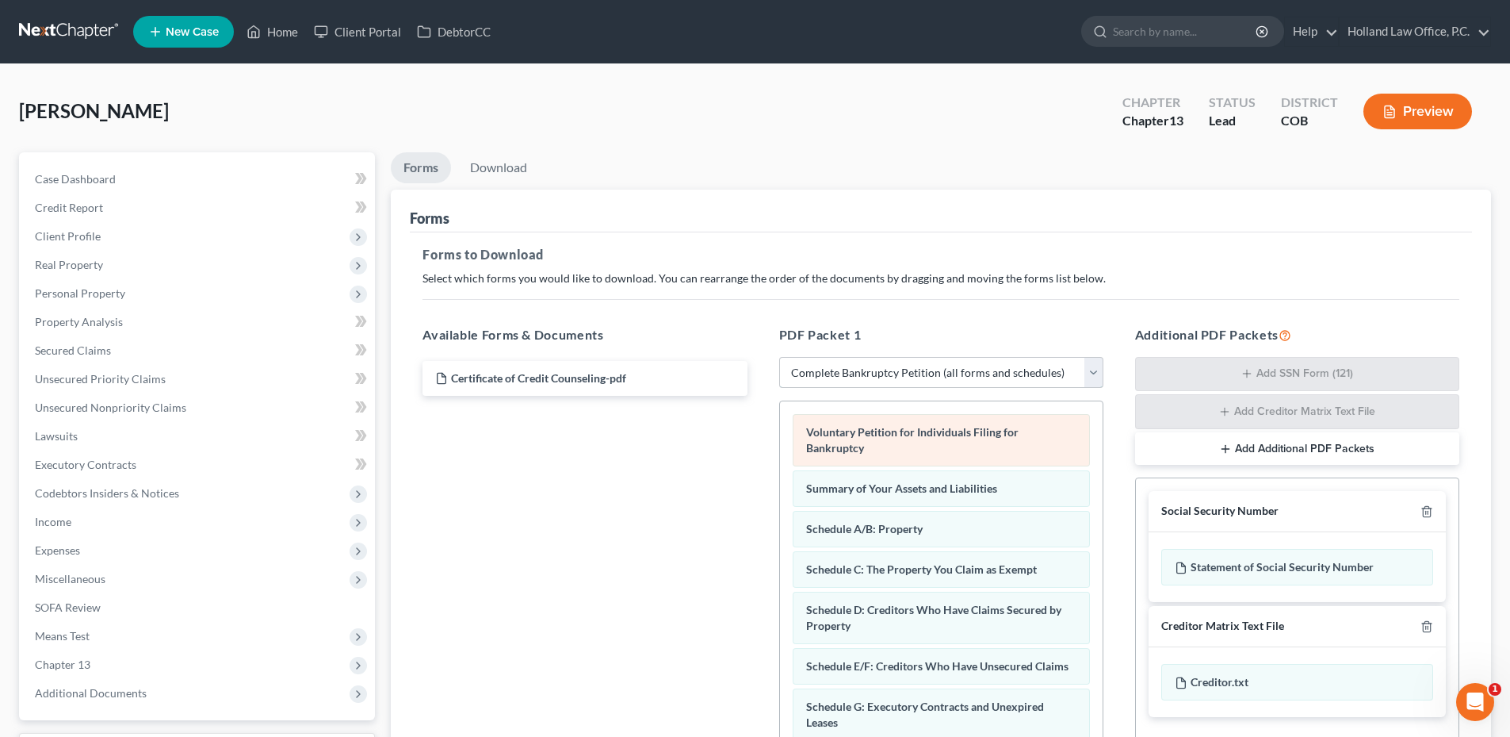
scroll to position [79, 0]
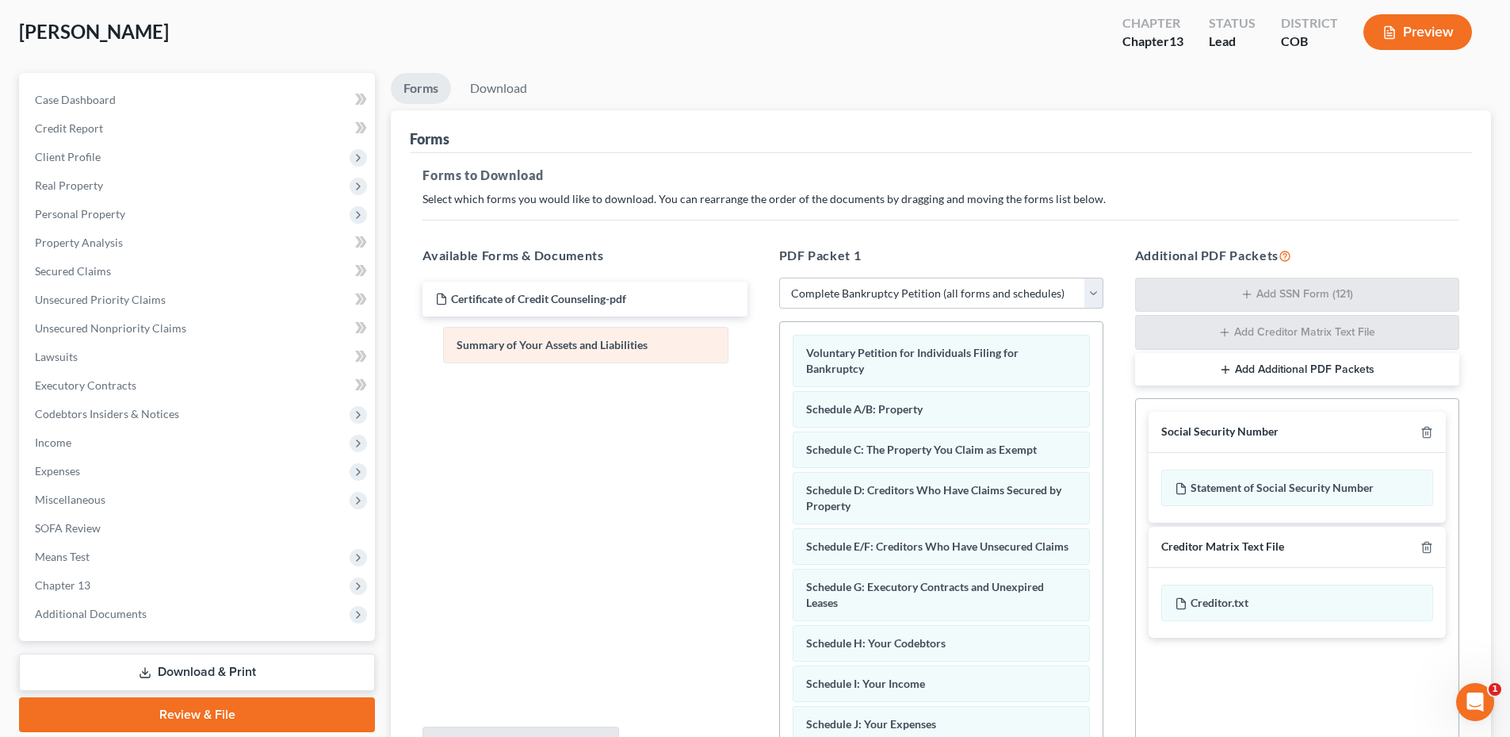
drag, startPoint x: 958, startPoint y: 415, endPoint x: 608, endPoint y: 350, distance: 355.5
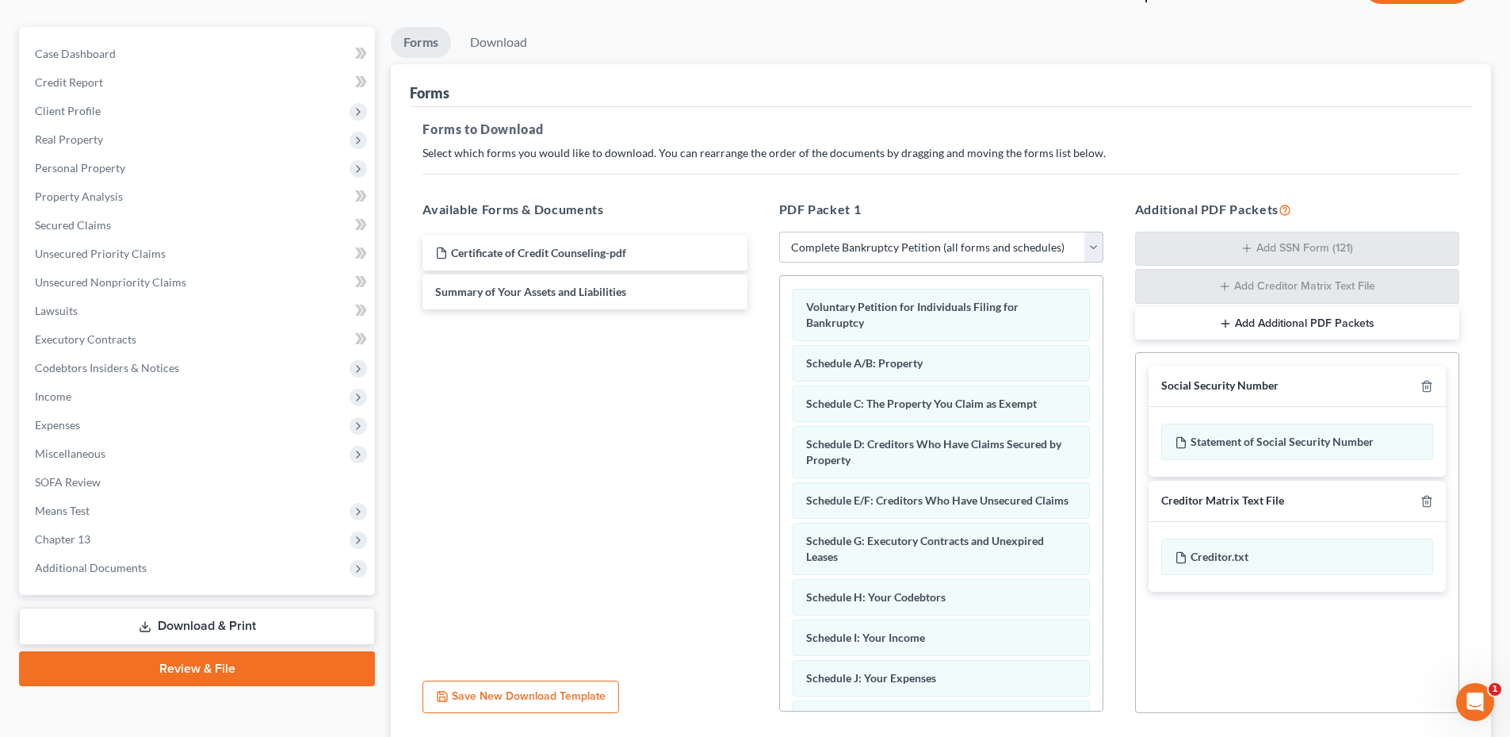
scroll to position [6, 0]
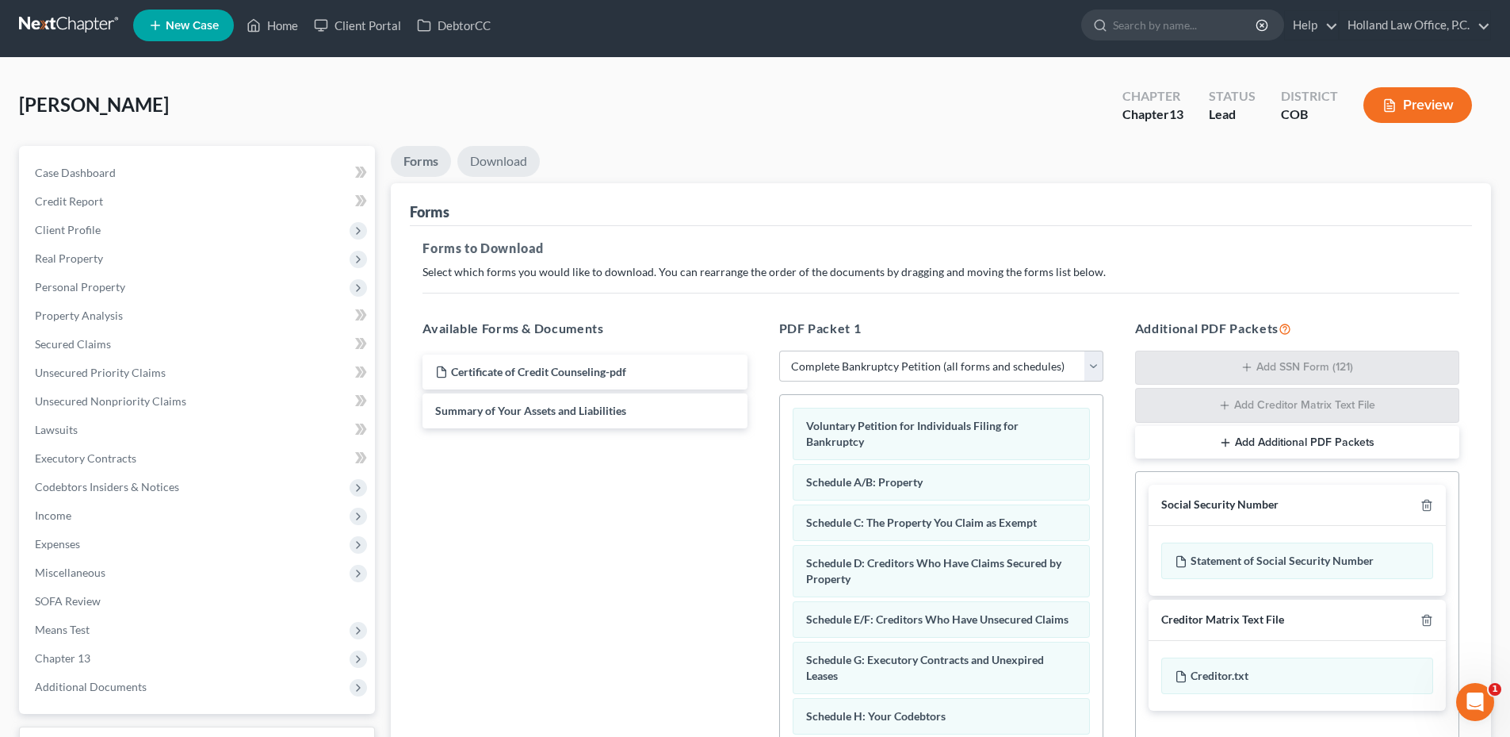
drag, startPoint x: 511, startPoint y: 162, endPoint x: 574, endPoint y: 284, distance: 137.6
click at [511, 162] on link "Download" at bounding box center [498, 161] width 82 height 31
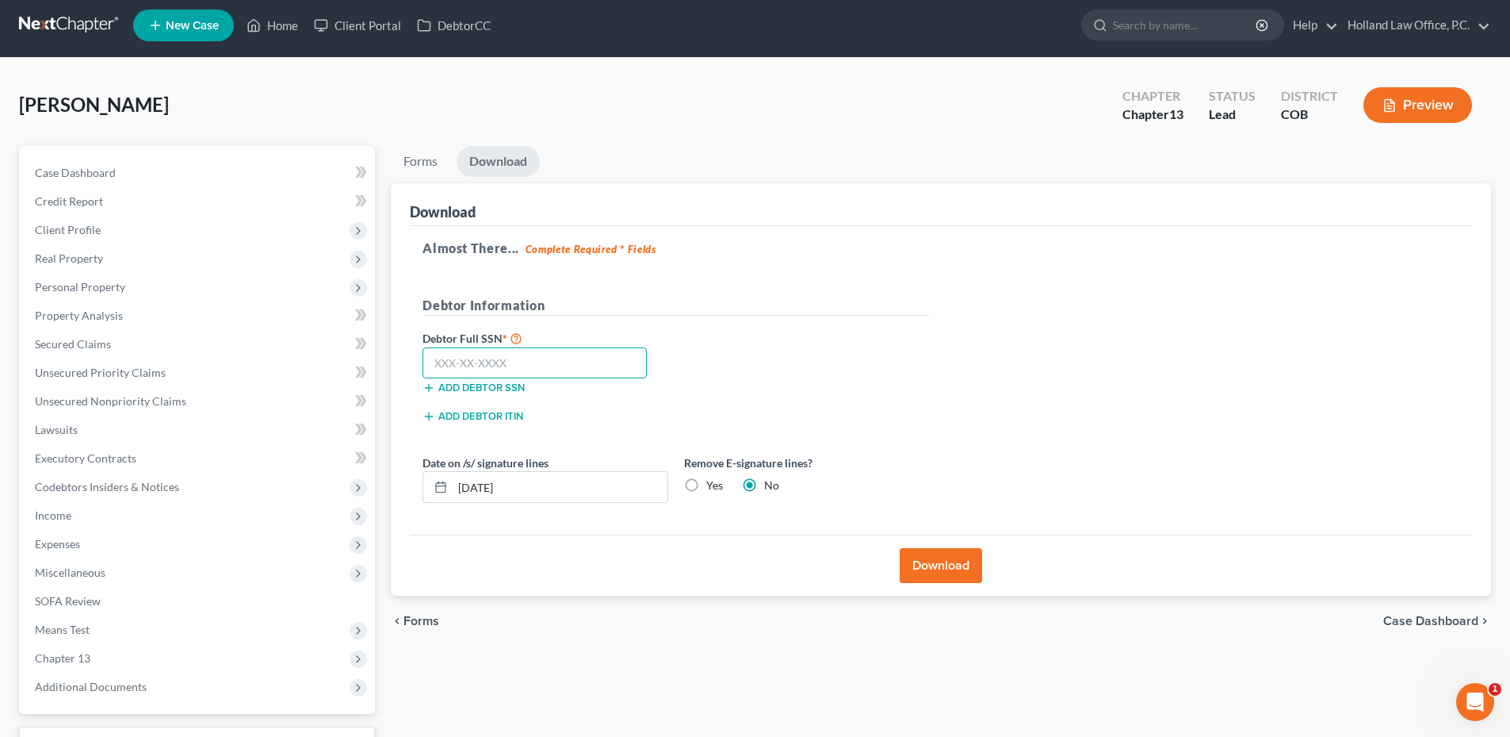
click at [507, 369] on input "text" at bounding box center [535, 363] width 224 height 32
click at [706, 486] on label "Yes" at bounding box center [714, 485] width 17 height 16
click at [713, 486] on input "Yes" at bounding box center [718, 482] width 10 height 10
click at [932, 561] on button "Download" at bounding box center [941, 565] width 82 height 35
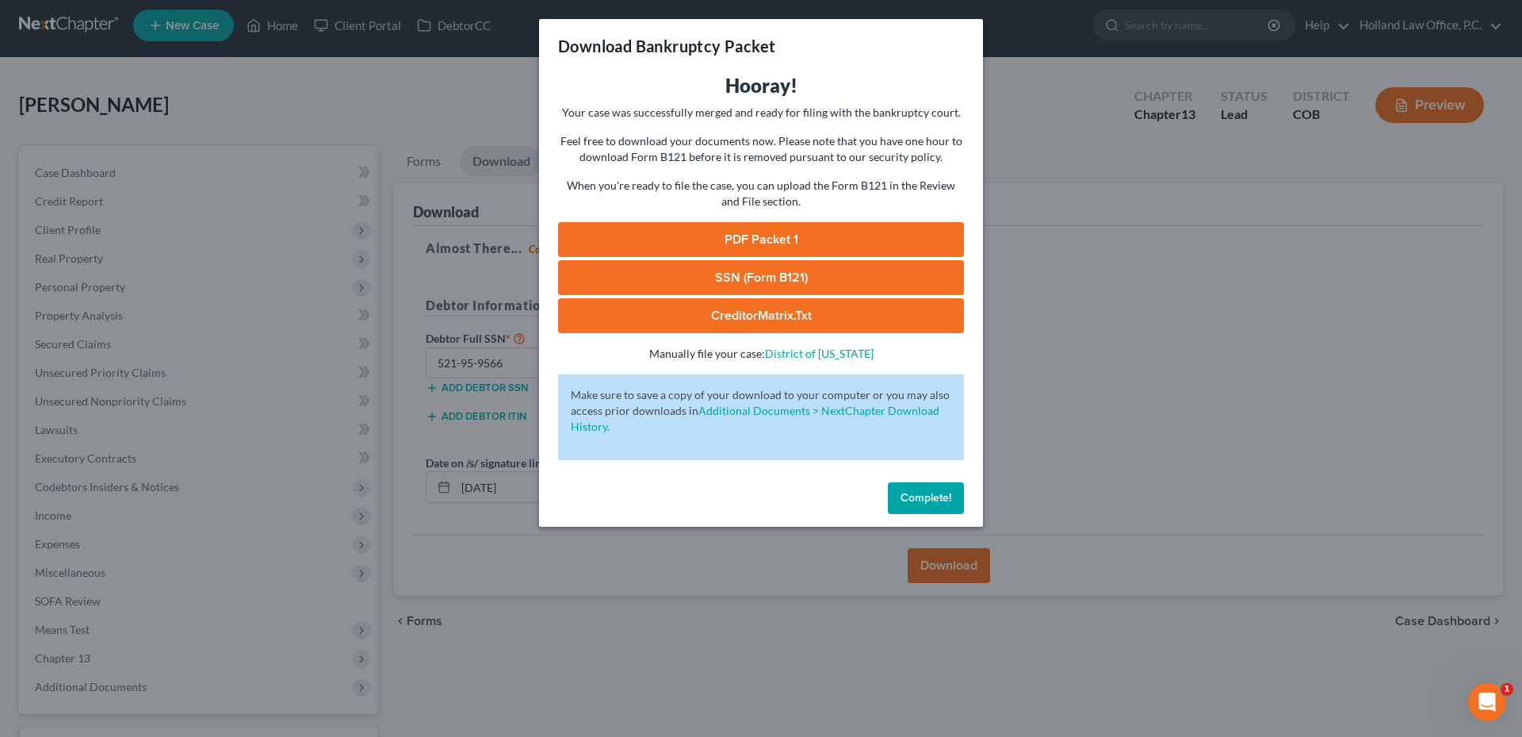
click at [779, 277] on link "SSN (Form B121)" at bounding box center [761, 277] width 406 height 35
click at [778, 235] on link "PDF Packet 1" at bounding box center [761, 239] width 406 height 35
click at [932, 499] on span "Complete!" at bounding box center [926, 497] width 51 height 13
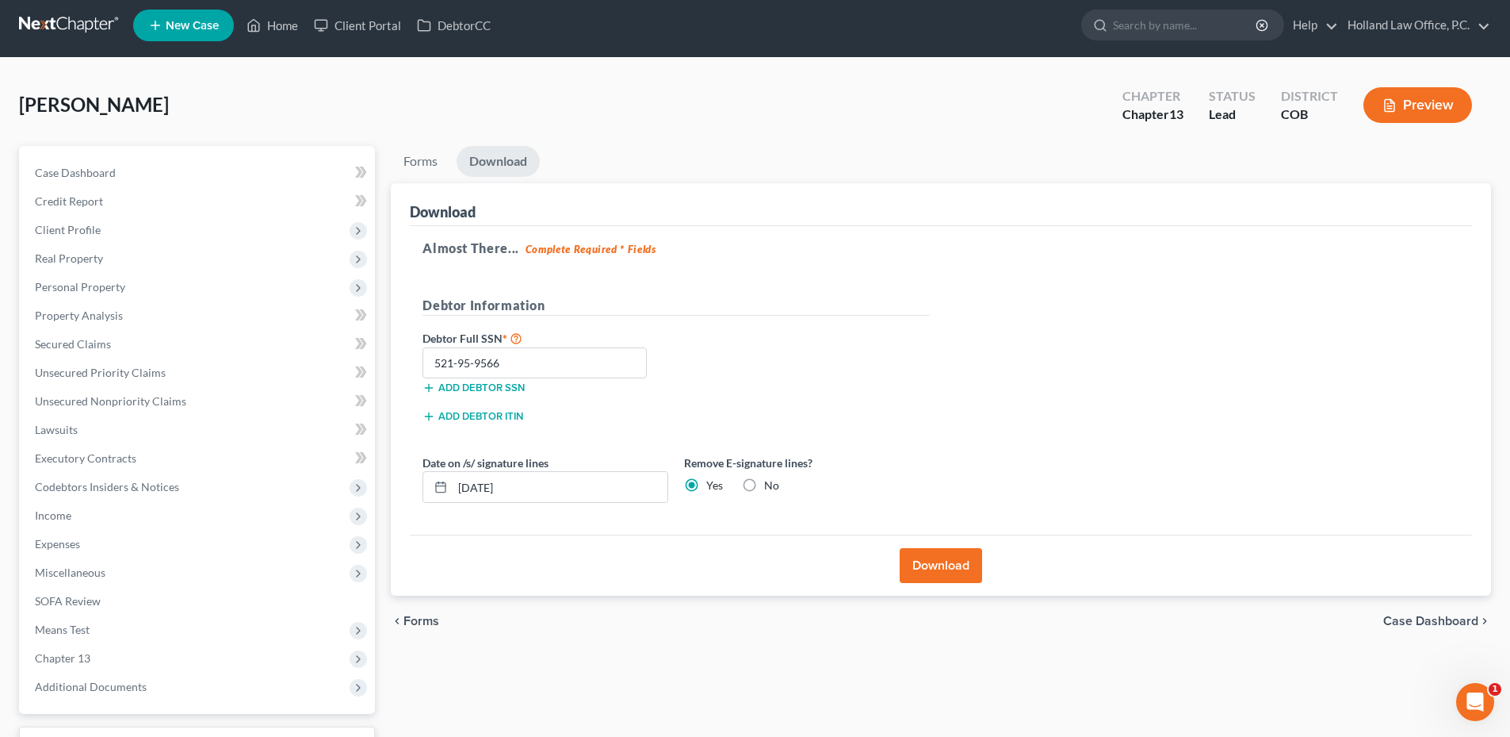
click at [764, 488] on label "No" at bounding box center [771, 485] width 15 height 16
click at [771, 488] on input "No" at bounding box center [776, 482] width 10 height 10
click at [950, 565] on button "Download" at bounding box center [941, 565] width 82 height 35
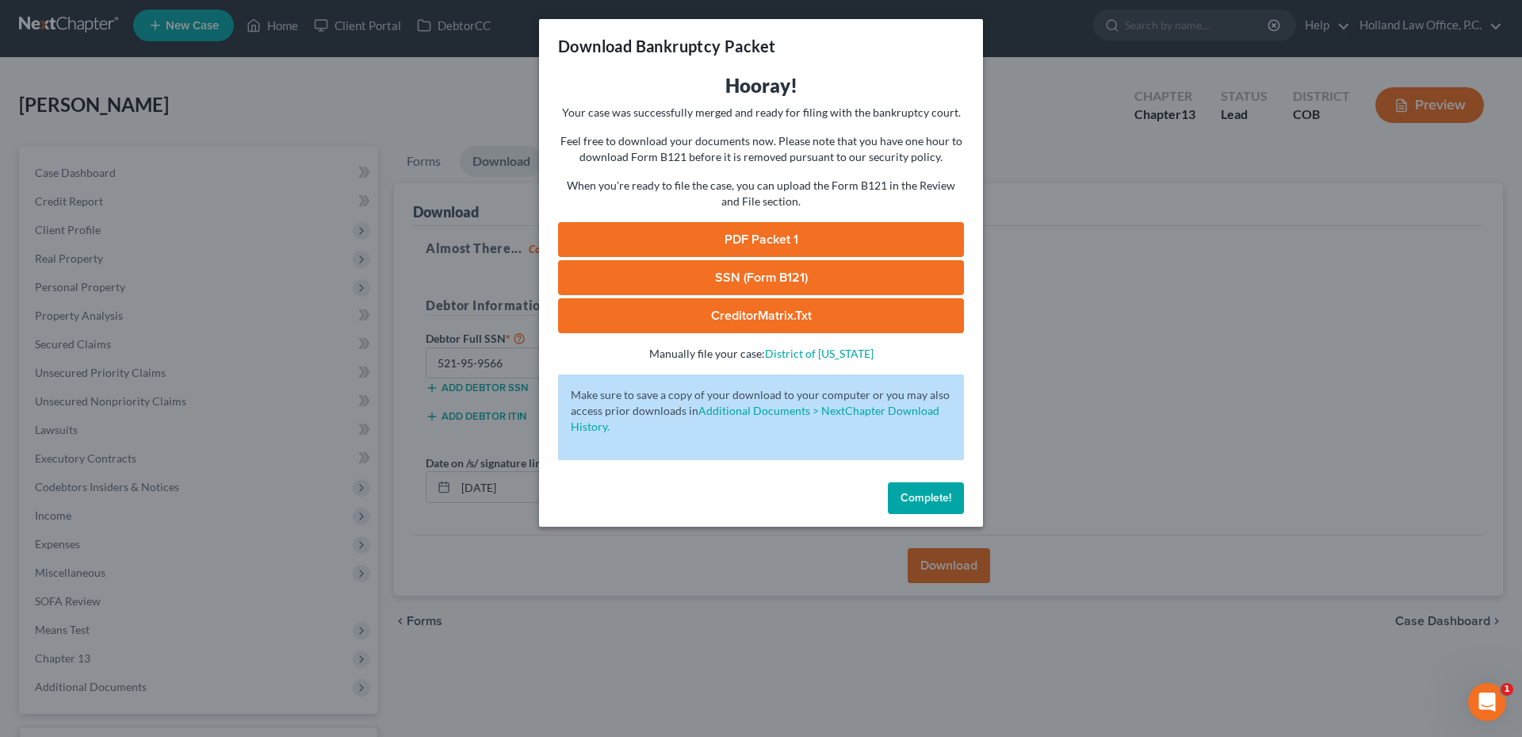
click at [676, 270] on link "SSN (Form B121)" at bounding box center [761, 277] width 406 height 35
click at [927, 502] on span "Complete!" at bounding box center [926, 497] width 51 height 13
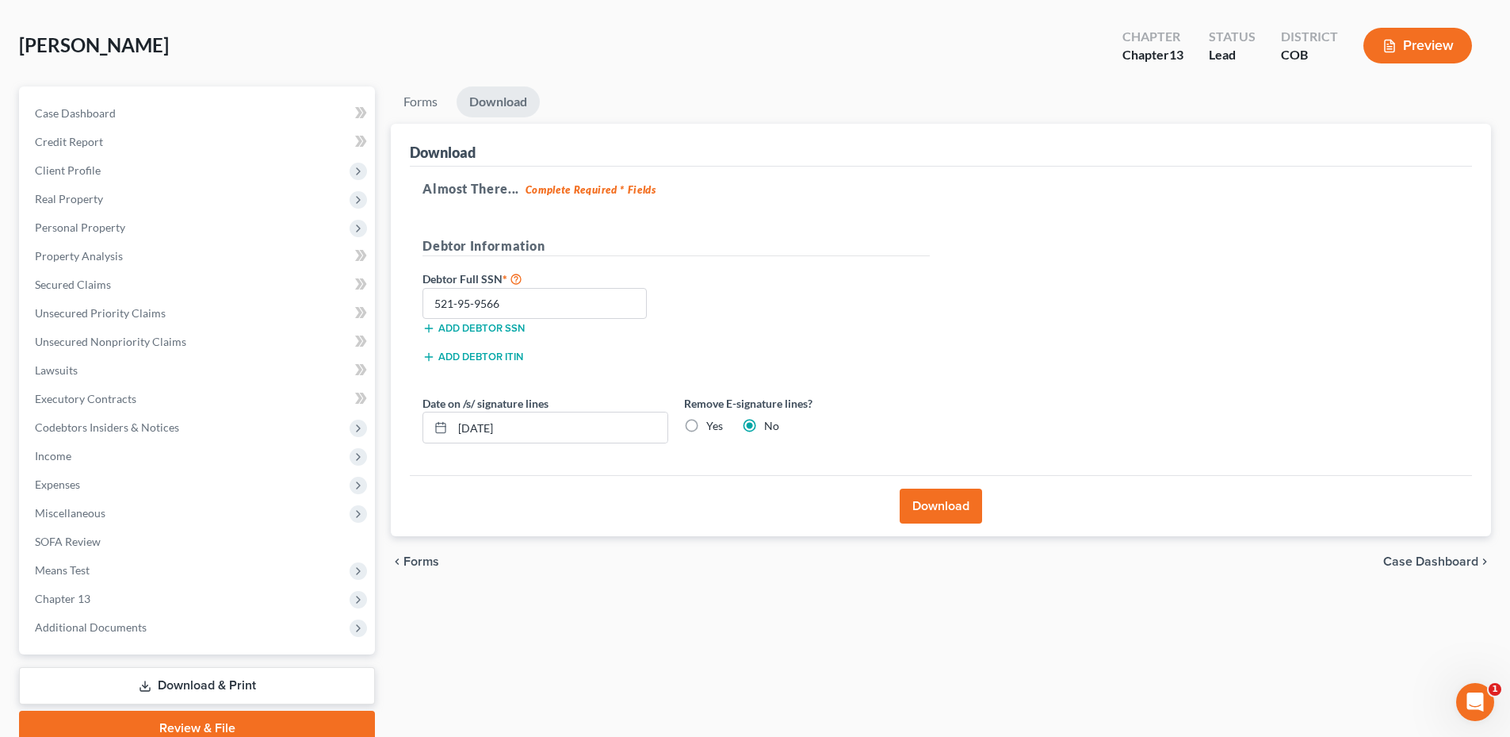
scroll to position [135, 0]
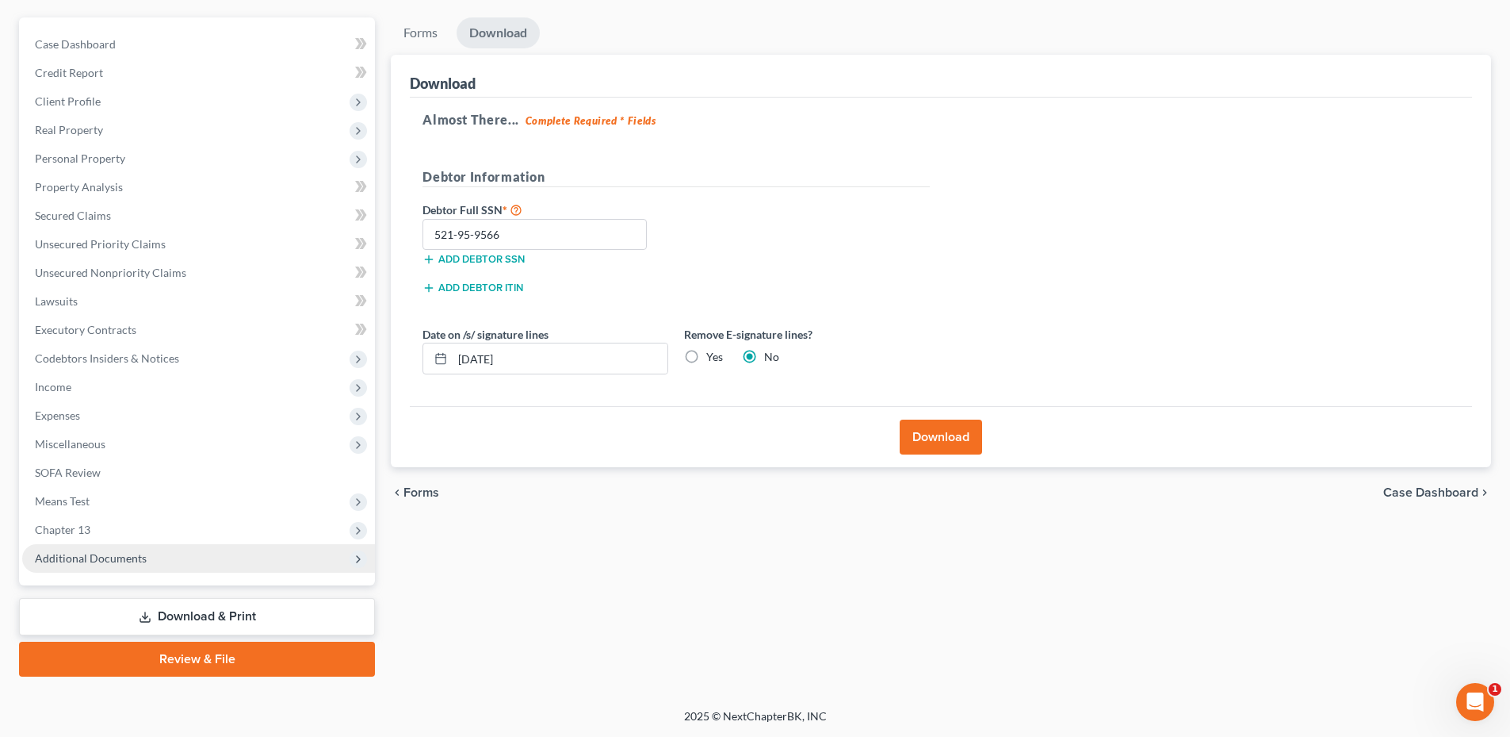
click at [105, 568] on span "Additional Documents" at bounding box center [198, 558] width 353 height 29
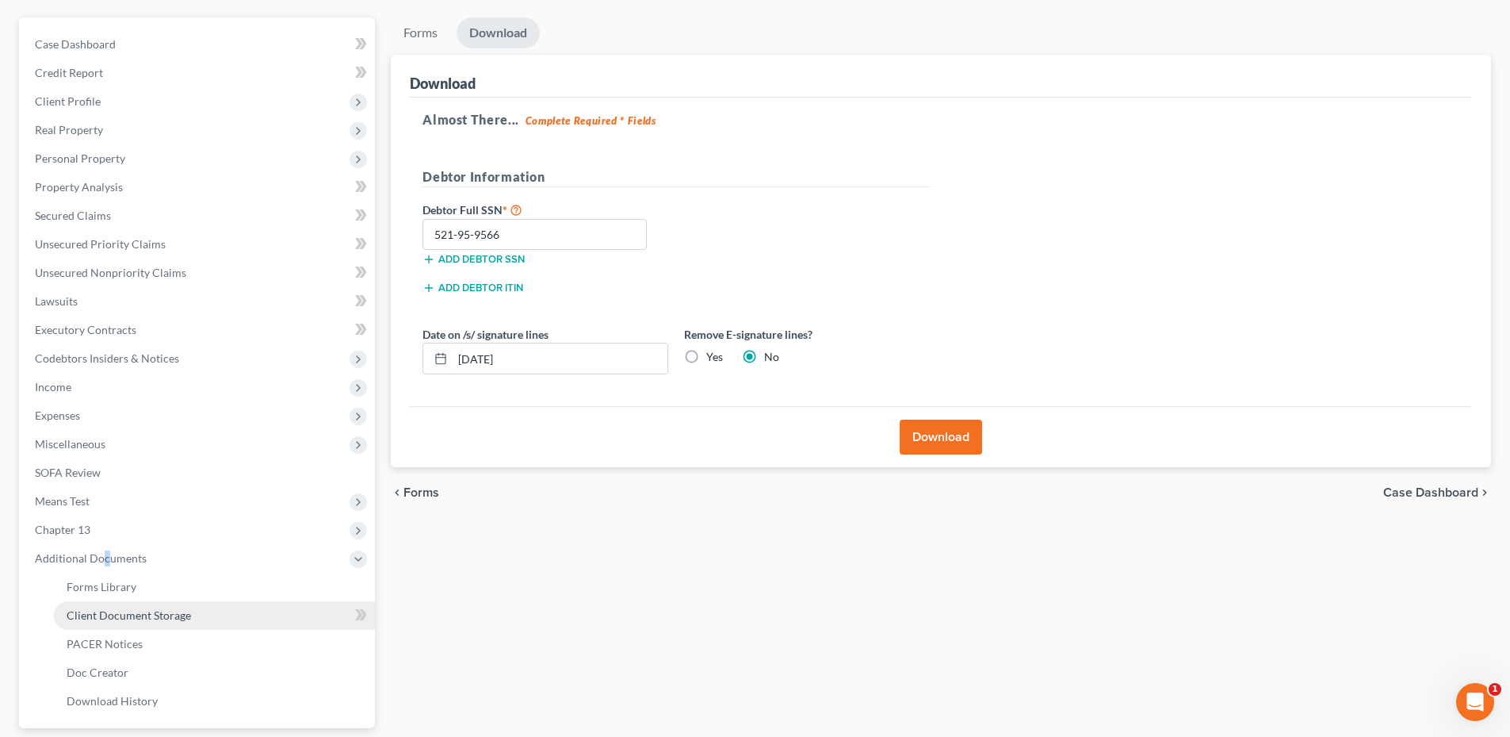
drag, startPoint x: 106, startPoint y: 568, endPoint x: 153, endPoint y: 611, distance: 64.0
click at [153, 611] on span "Client Document Storage" at bounding box center [129, 614] width 124 height 13
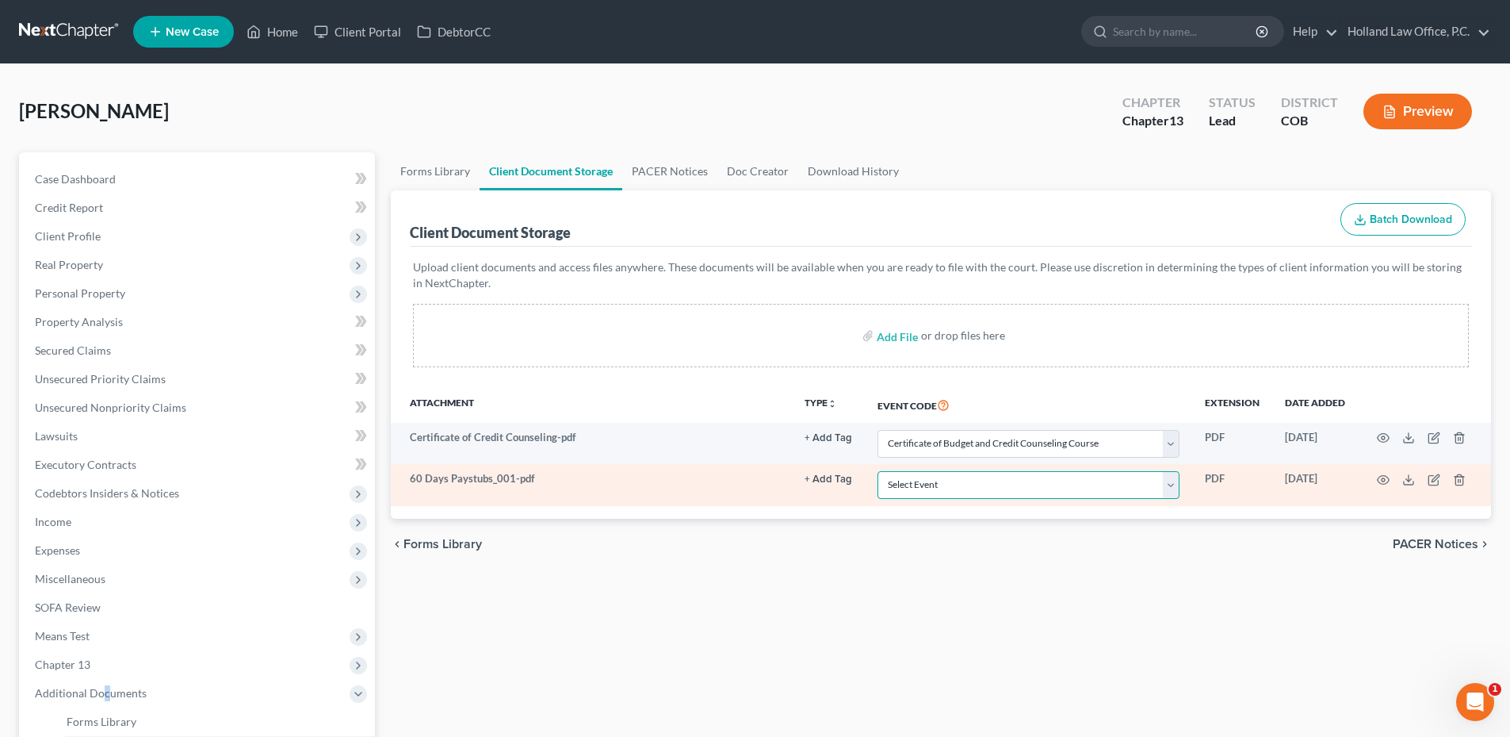
click at [975, 485] on select "Select Event 1009-1.1 Notice of Amendments 20 Largest Unsecured Creditors Amend…" at bounding box center [1029, 485] width 302 height 28
click at [878, 471] on select "Select Event 1009-1.1 Notice of Amendments 20 Largest Unsecured Creditors Amend…" at bounding box center [1029, 485] width 302 height 28
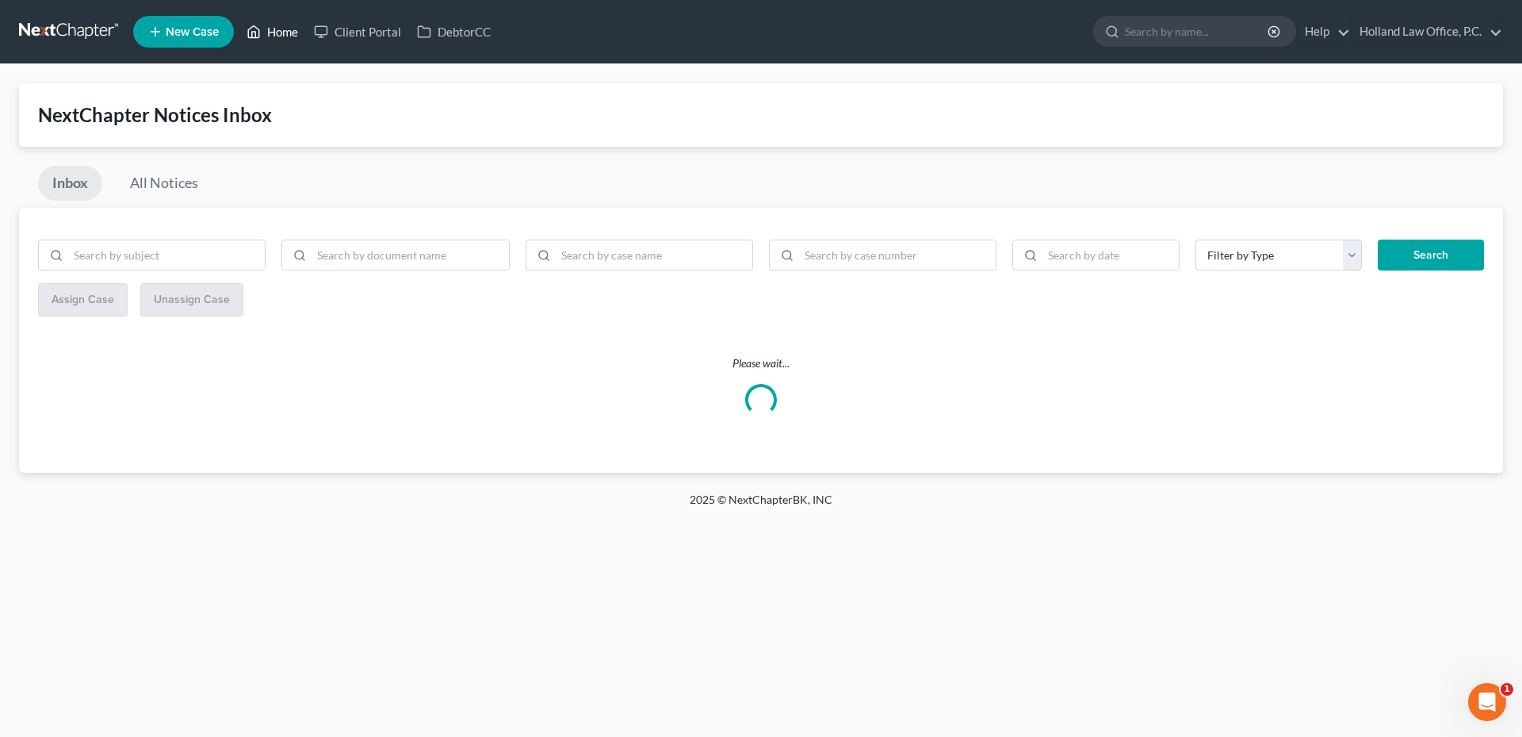
click at [276, 34] on link "Home" at bounding box center [272, 31] width 67 height 29
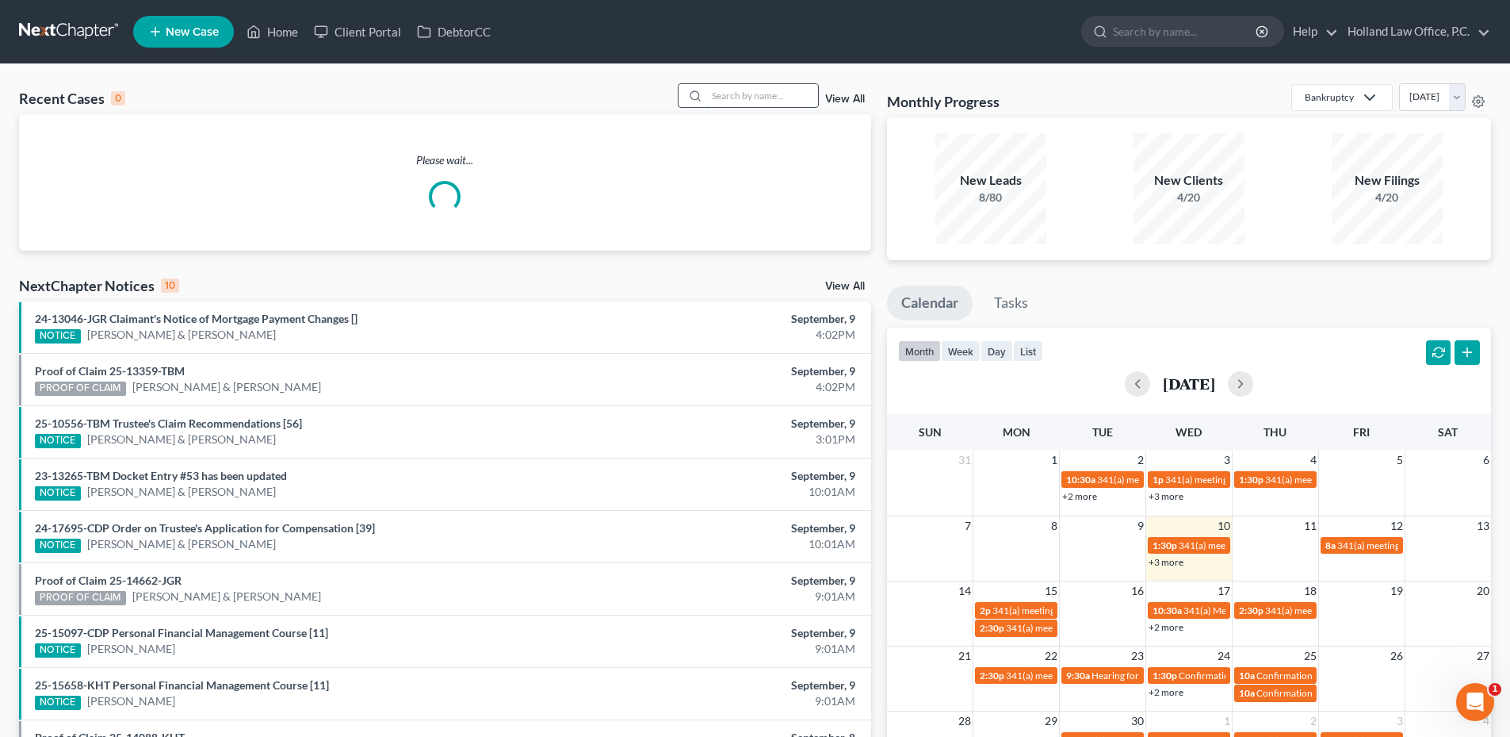
click at [735, 97] on input "search" at bounding box center [762, 95] width 111 height 23
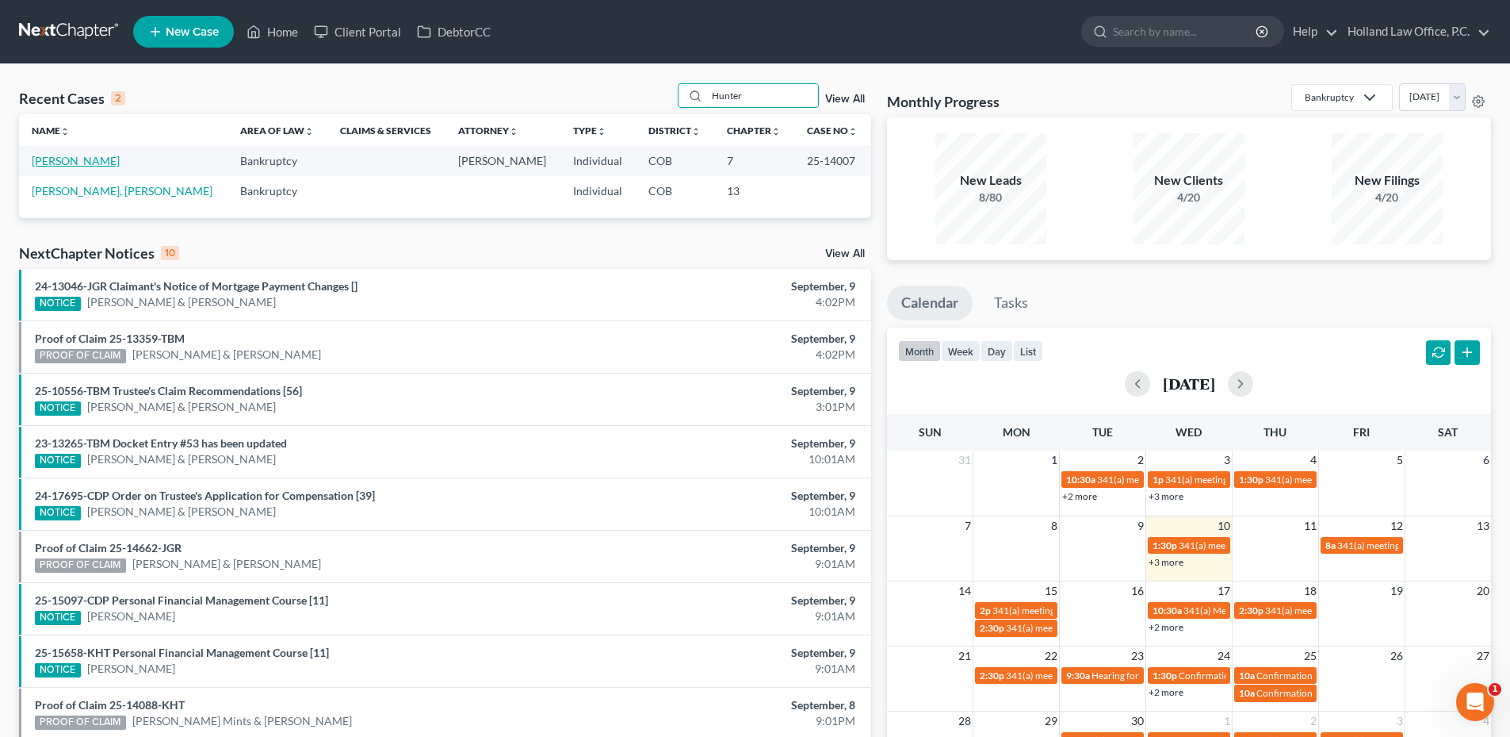
type input "Hunter"
click at [86, 163] on link "[PERSON_NAME]" at bounding box center [76, 160] width 88 height 13
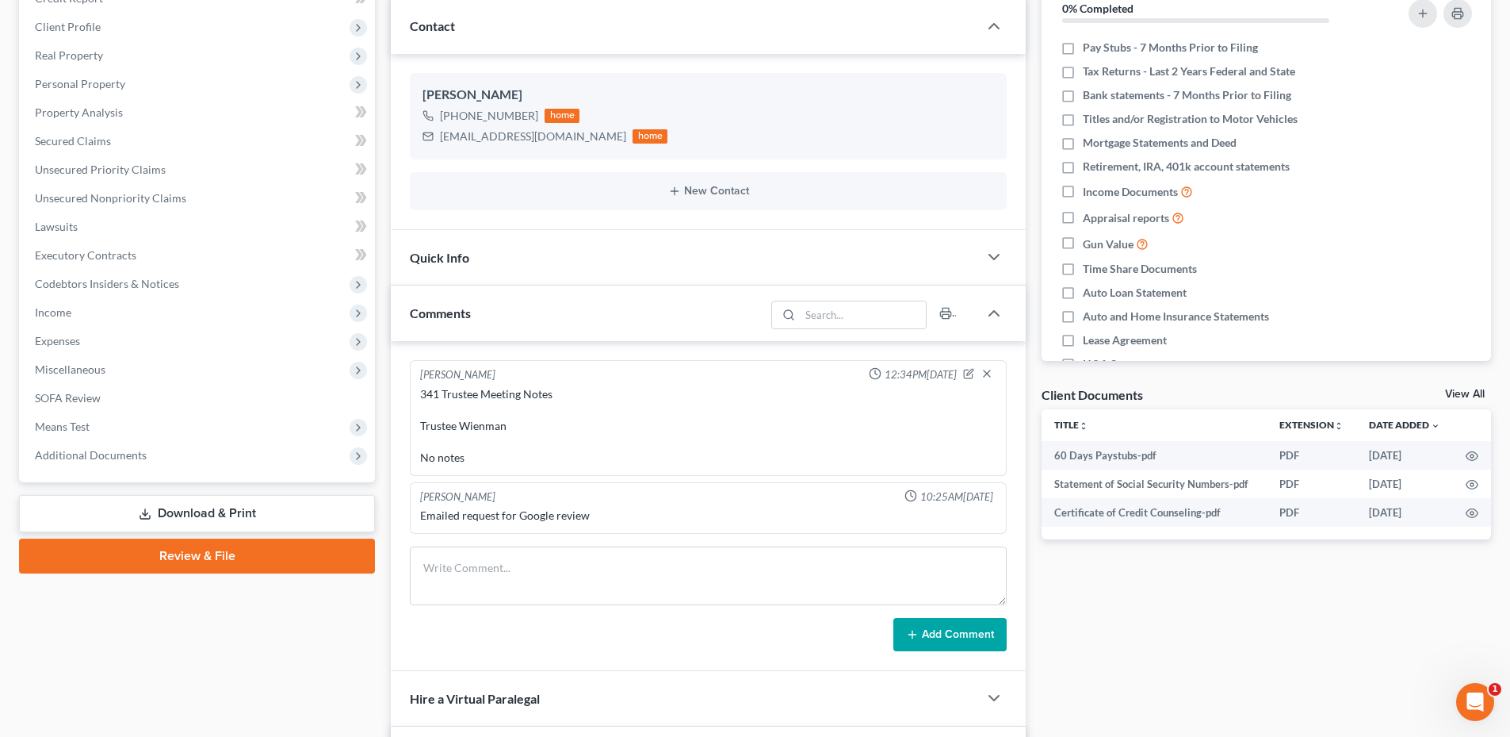
scroll to position [525, 0]
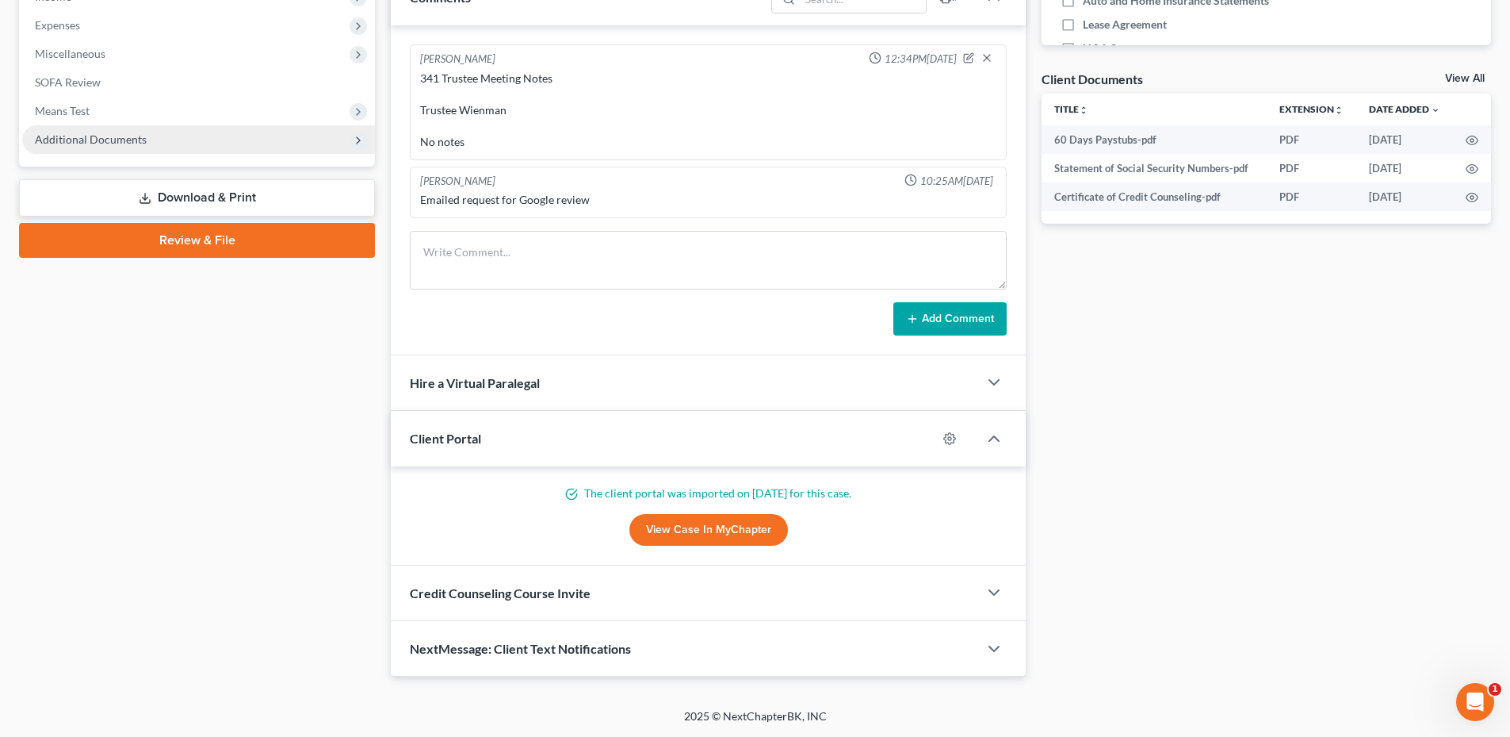
click at [100, 145] on span "Additional Documents" at bounding box center [91, 138] width 112 height 13
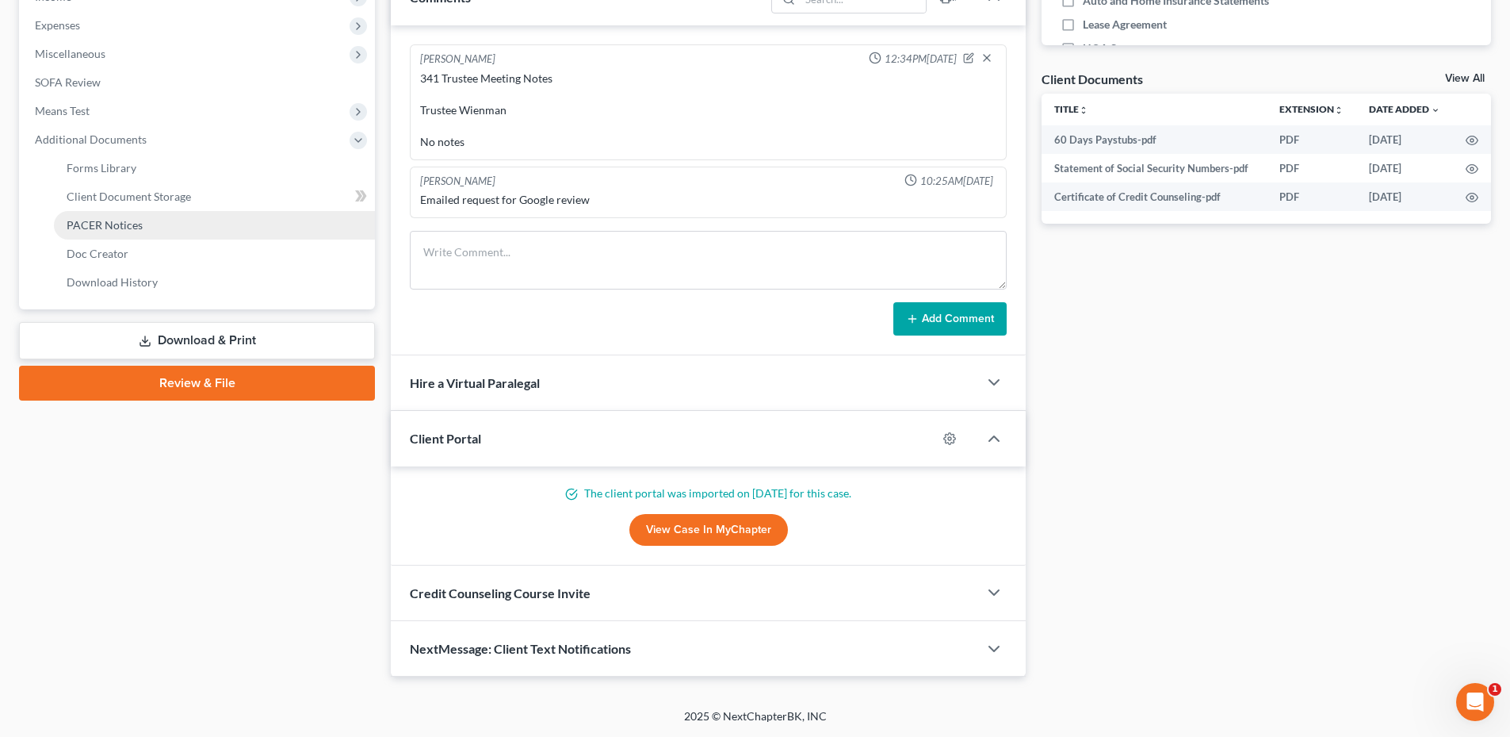
click at [105, 219] on span "PACER Notices" at bounding box center [105, 224] width 76 height 13
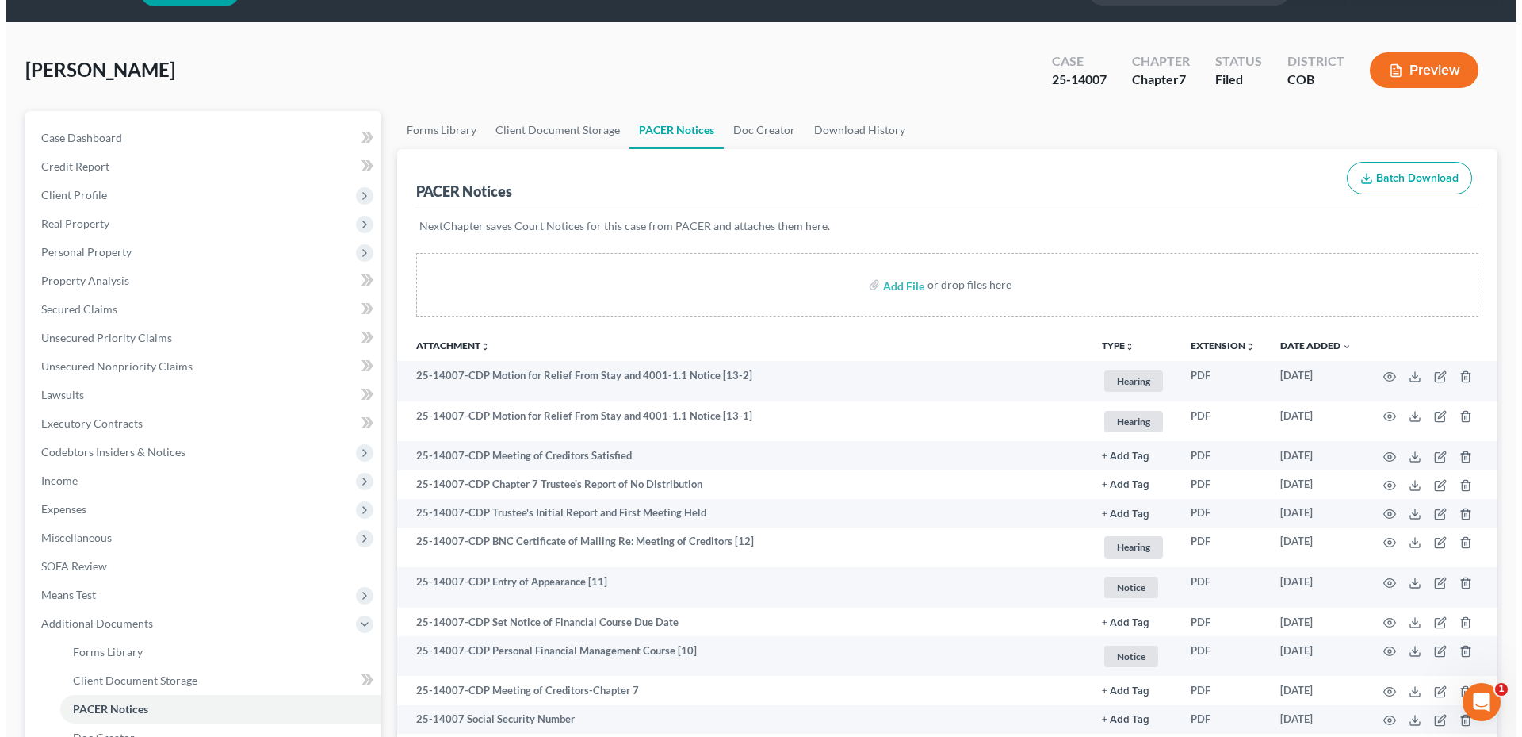
scroll to position [79, 0]
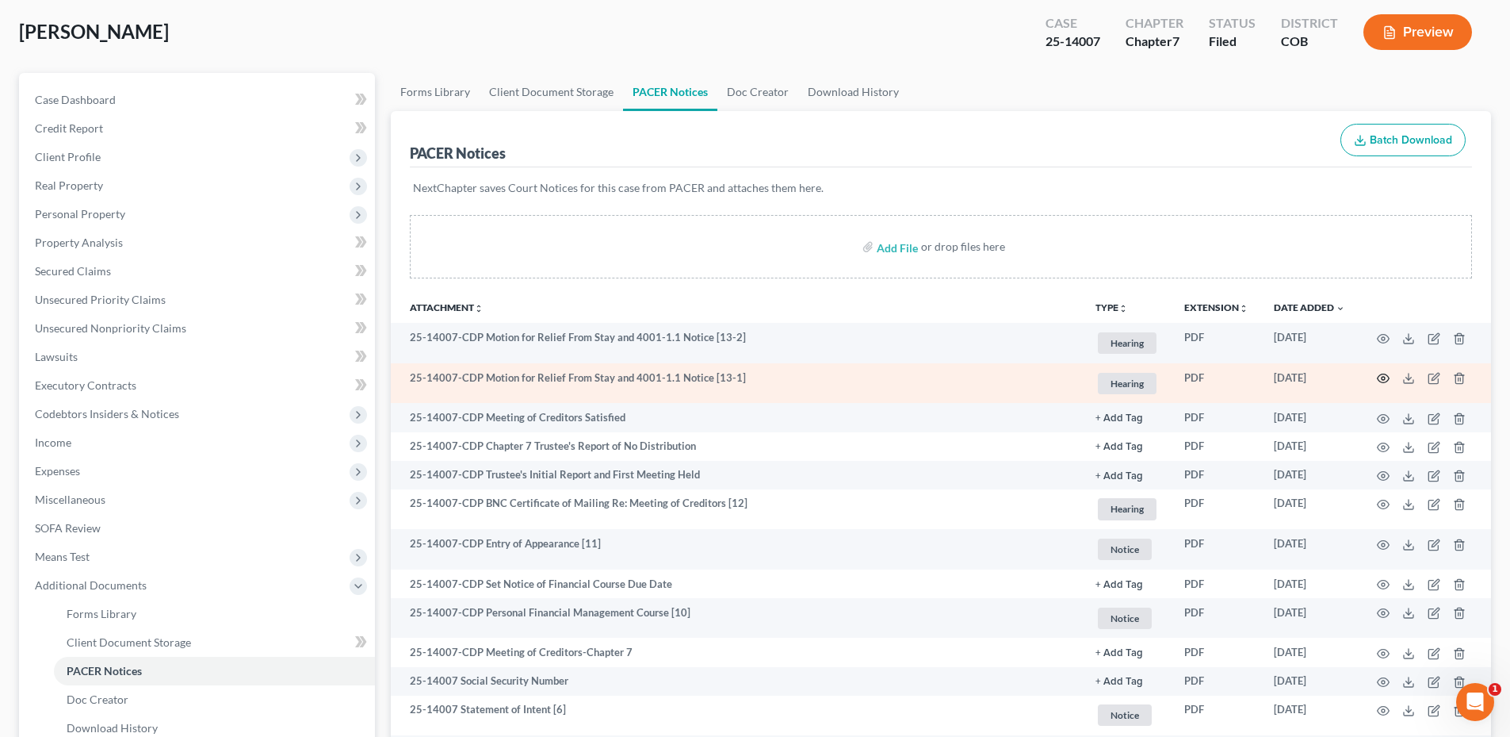
click at [1381, 380] on icon "button" at bounding box center [1383, 378] width 13 height 13
